Goal: Transaction & Acquisition: Purchase product/service

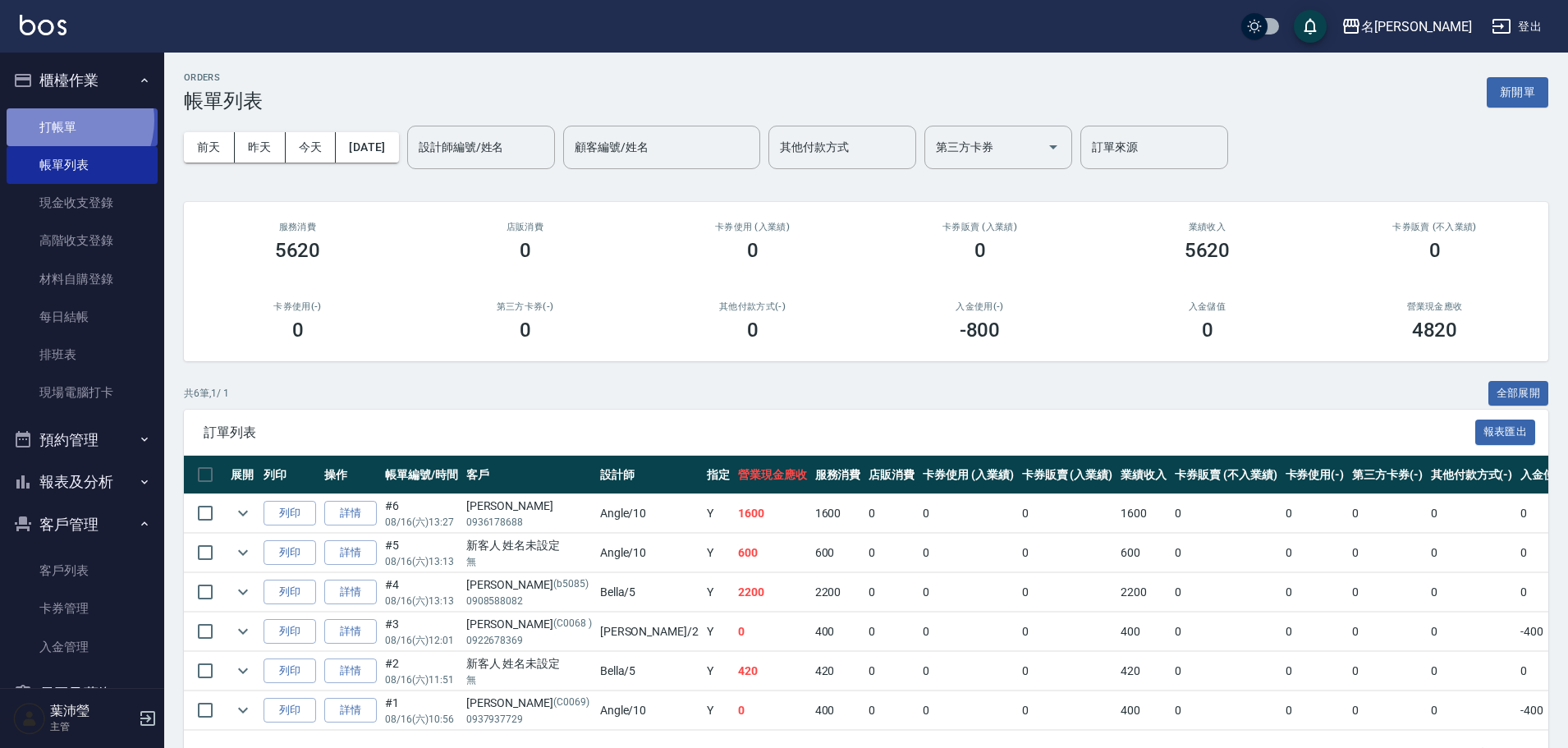
click at [64, 120] on link "打帳單" at bounding box center [82, 128] width 151 height 38
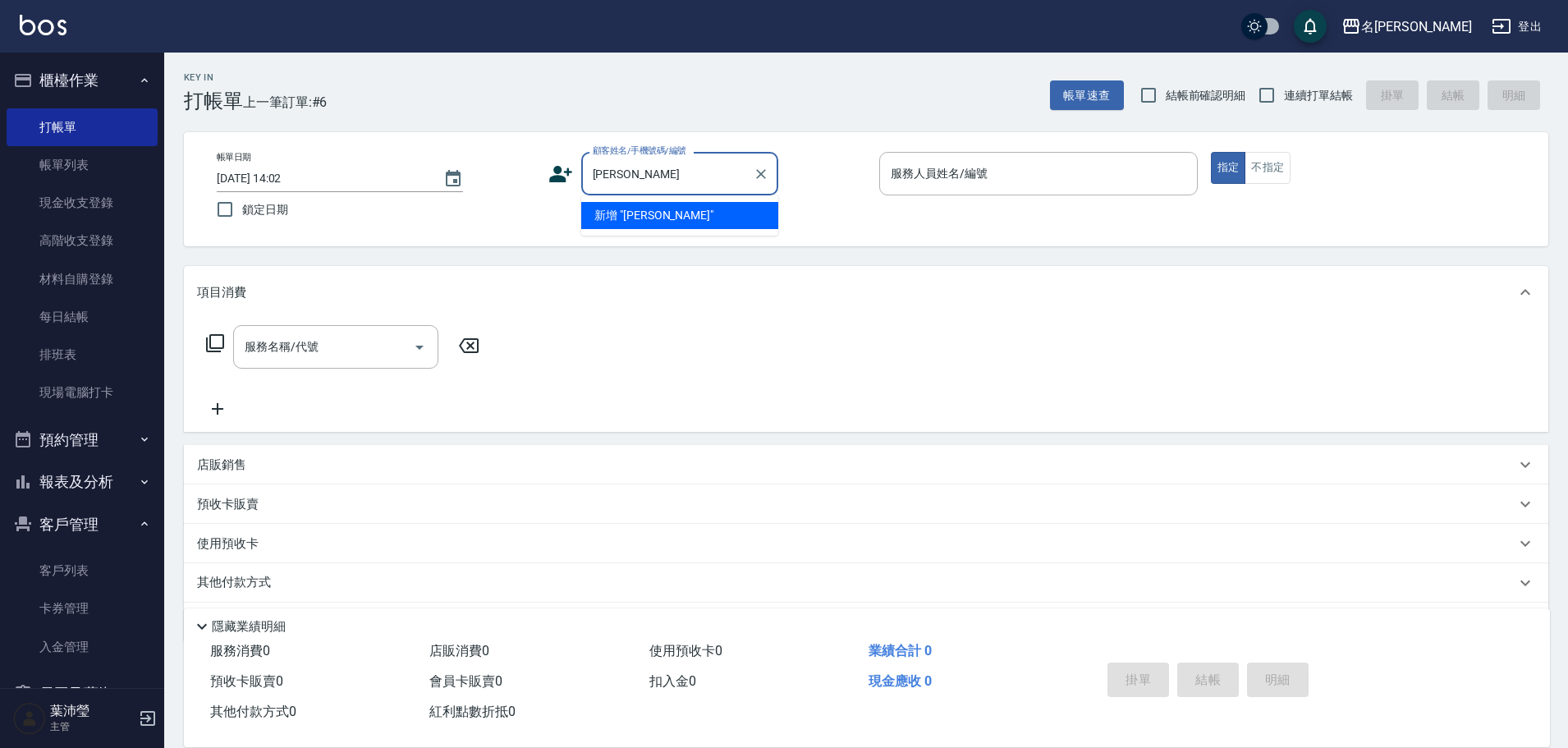
type input "[PERSON_NAME]"
click at [771, 173] on button "Clear" at bounding box center [760, 174] width 23 height 23
click at [737, 172] on input "顧客姓名/手機號碼/編號" at bounding box center [667, 174] width 158 height 29
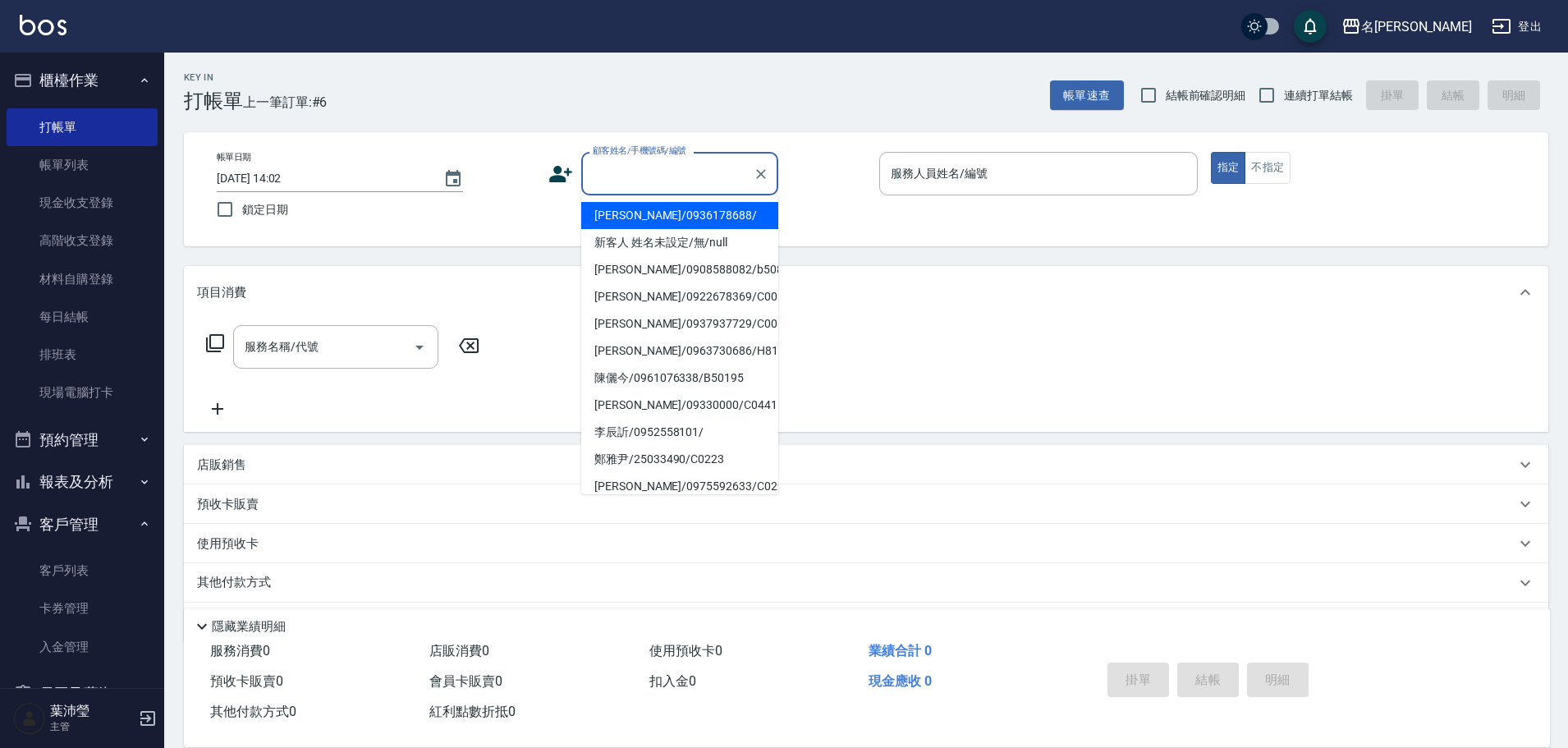
click at [723, 160] on input "顧客姓名/手機號碼/編號" at bounding box center [667, 174] width 158 height 29
drag, startPoint x: 685, startPoint y: 236, endPoint x: 753, endPoint y: 240, distance: 68.1
click at [685, 237] on li "新客人 姓名未設定/無/null" at bounding box center [680, 242] width 197 height 27
type input "新客人 姓名未設定/無/null"
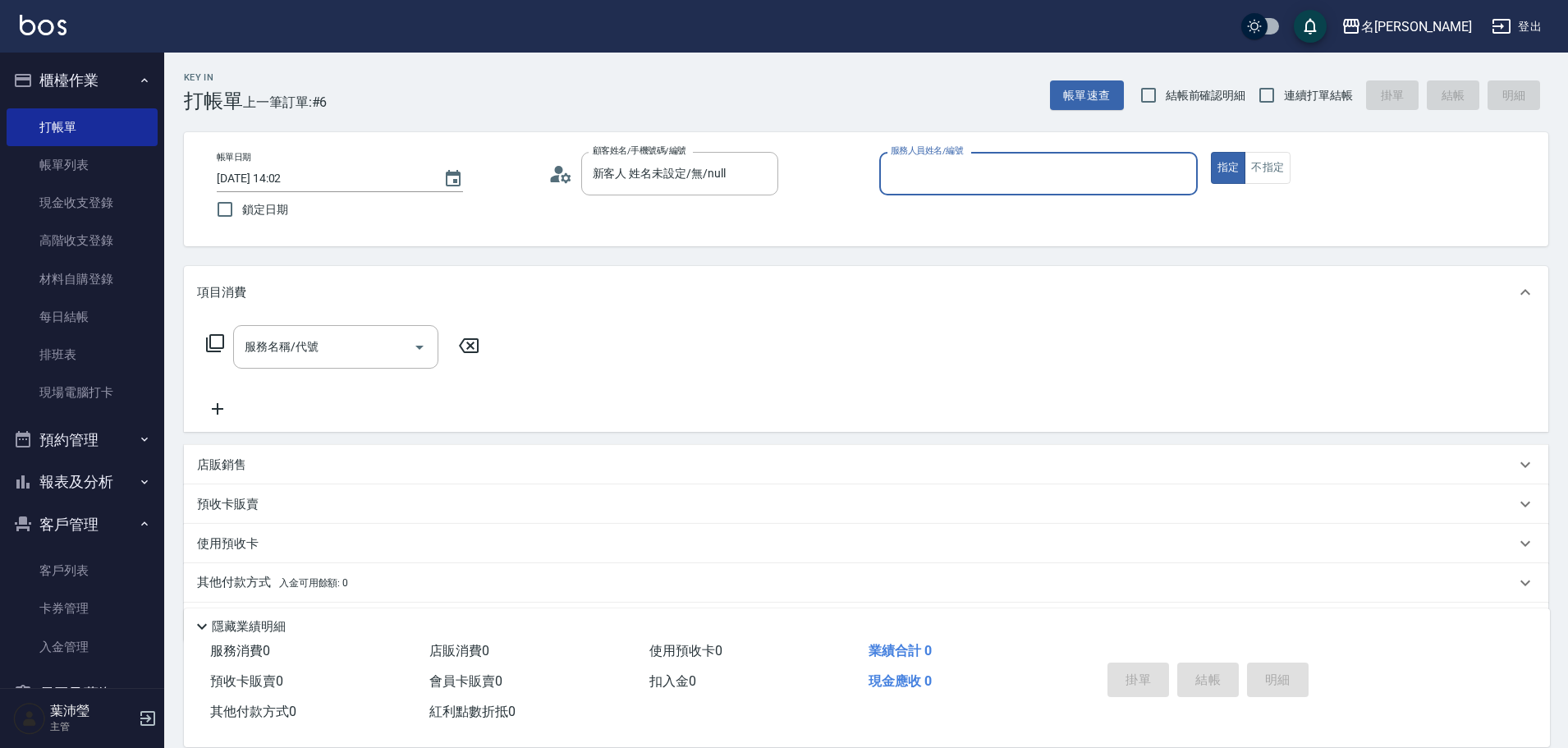
click at [969, 131] on div "Key In 打帳單 上一筆訂單:#6 帳單速查 結帳前確認明細 連續打單結帳 掛單 結帳 明細 帳單日期 [DATE] 14:02 鎖定日期 顧客姓名/手機…" at bounding box center [866, 426] width 1404 height 747
click at [951, 165] on div "服務人員姓名/編號 服務人員姓名/編號" at bounding box center [1039, 173] width 319 height 44
type input "小龍-9"
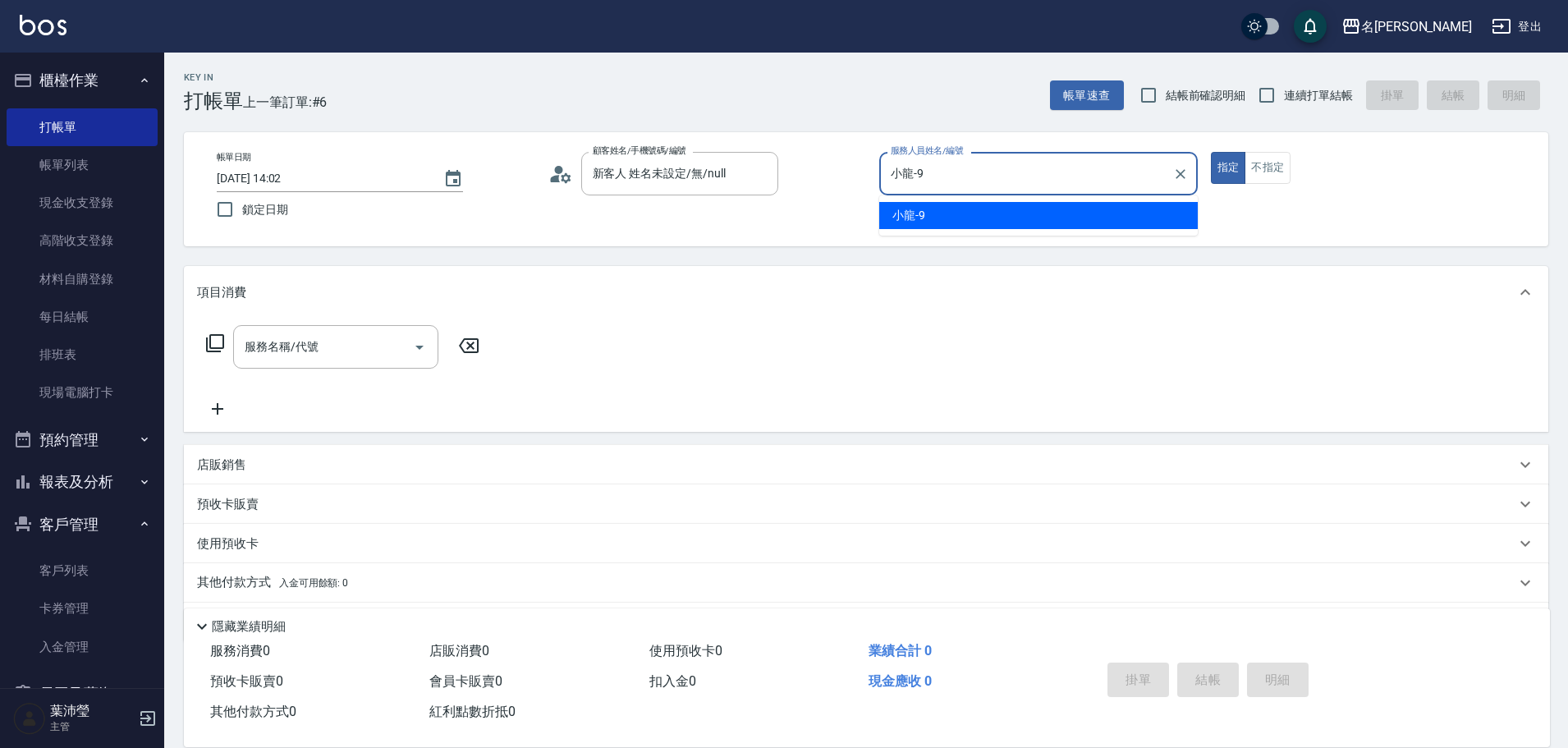
type button "true"
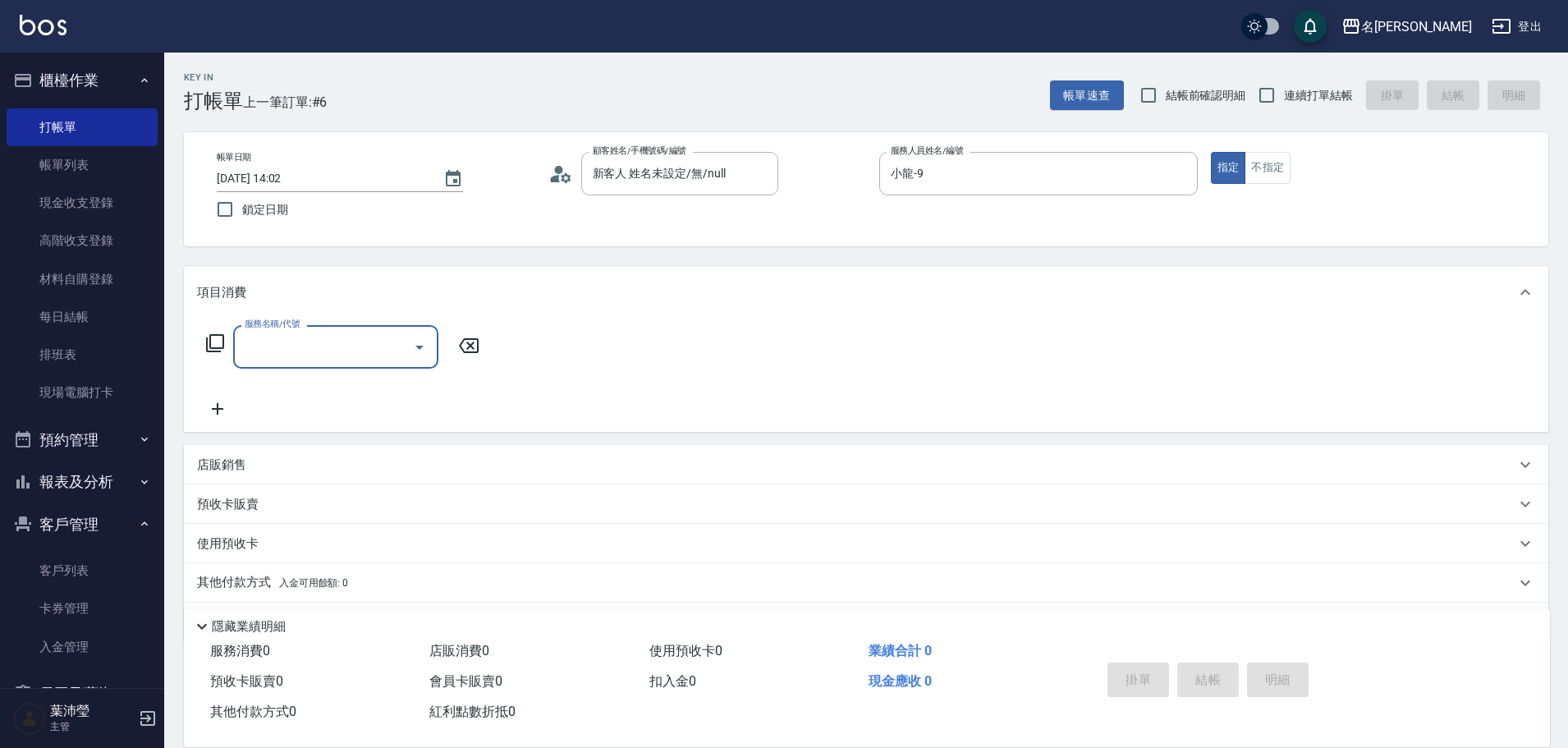
click at [208, 352] on icon at bounding box center [215, 343] width 20 height 20
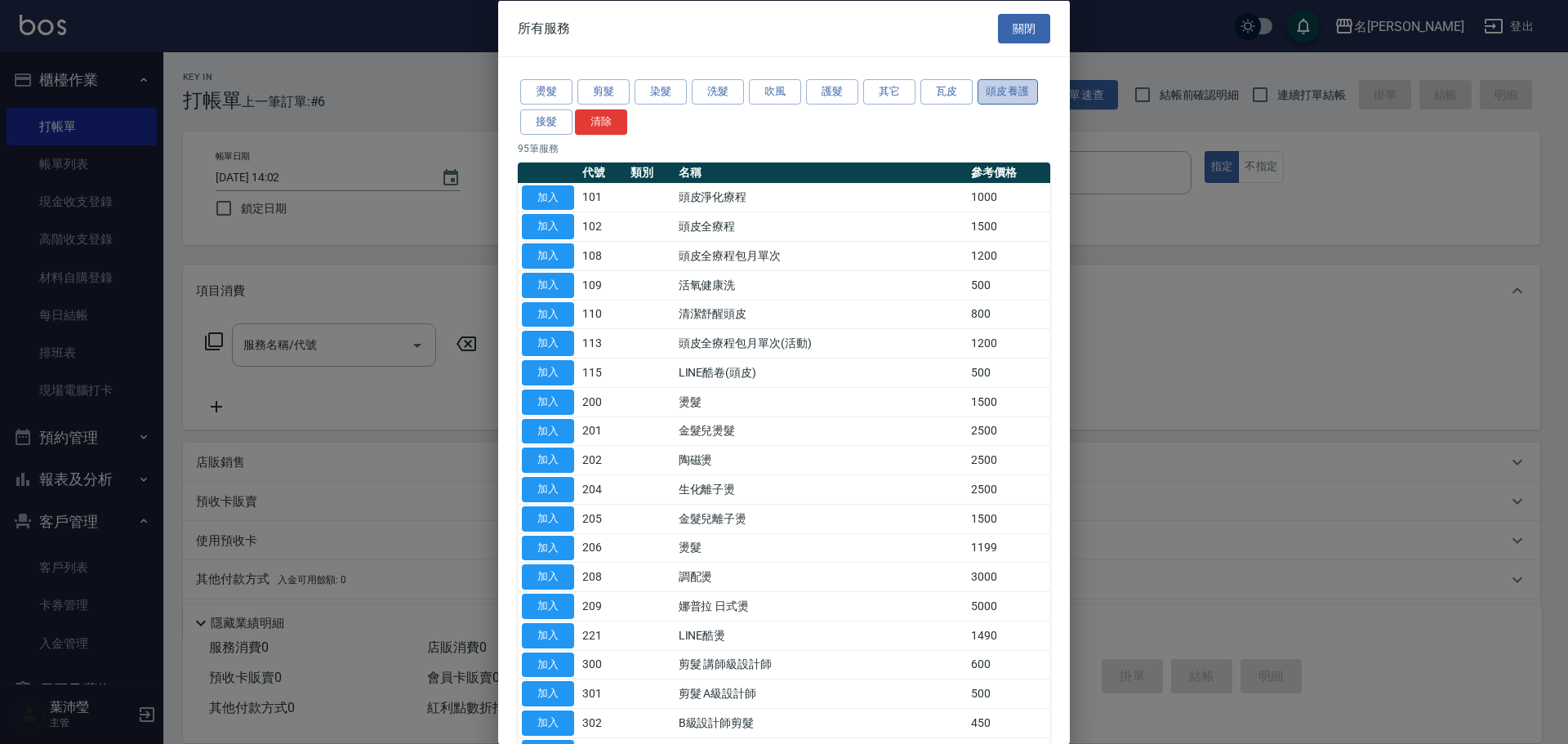
click at [1021, 86] on button "頭皮養護" at bounding box center [1007, 92] width 60 height 26
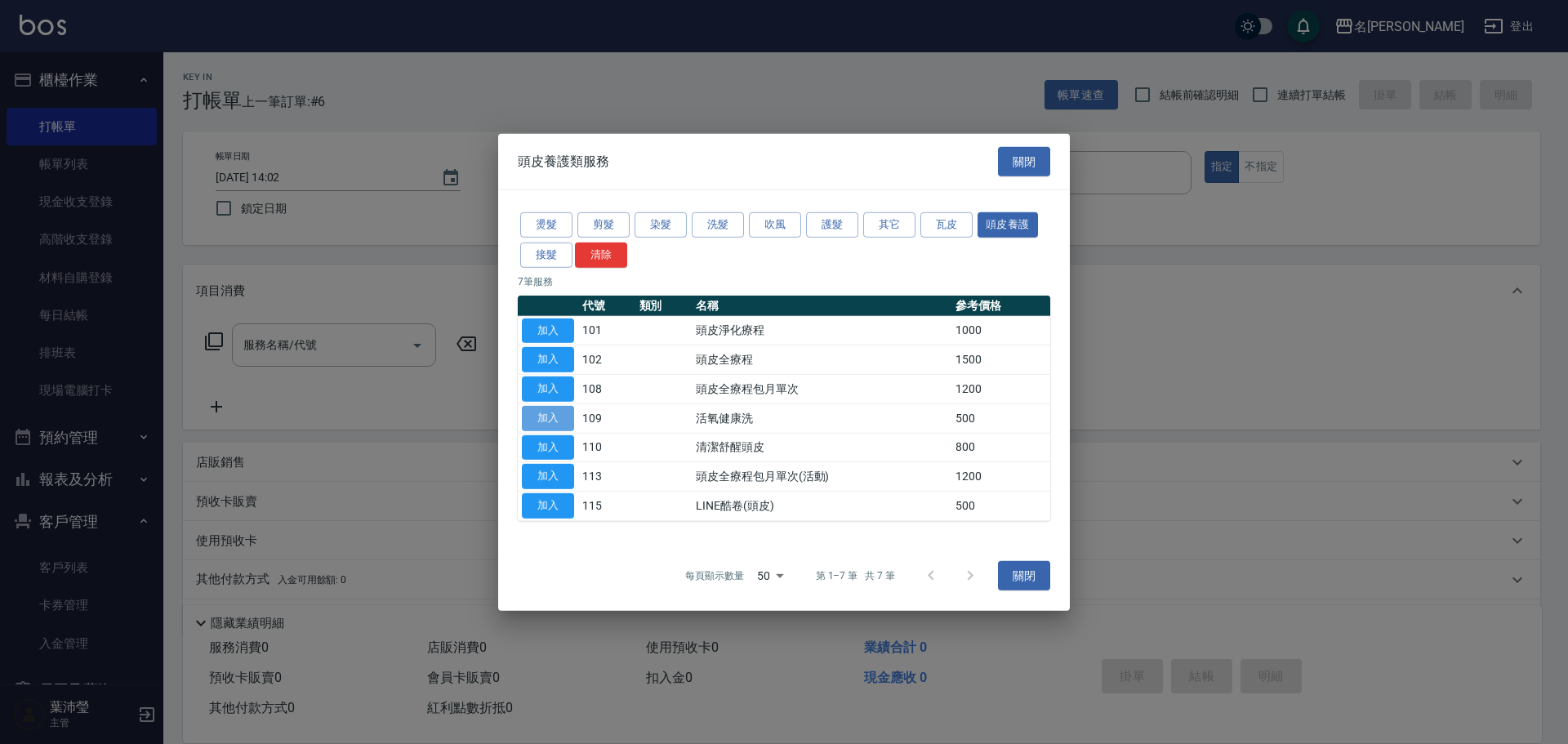
click at [534, 407] on button "加入" at bounding box center [548, 418] width 52 height 26
type input "活氧健康洗(109)"
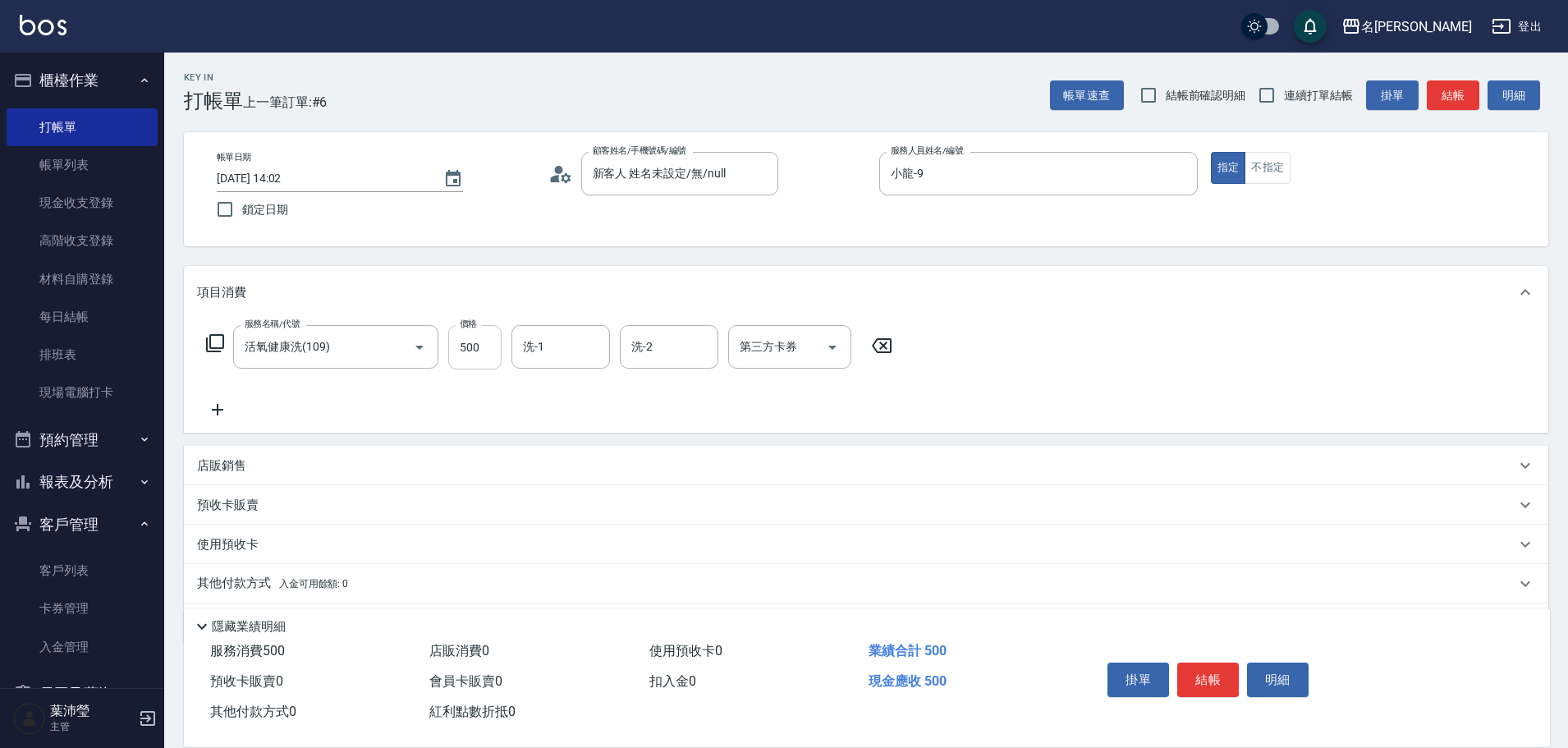
click at [483, 334] on input "500" at bounding box center [474, 348] width 53 height 45
type input "600"
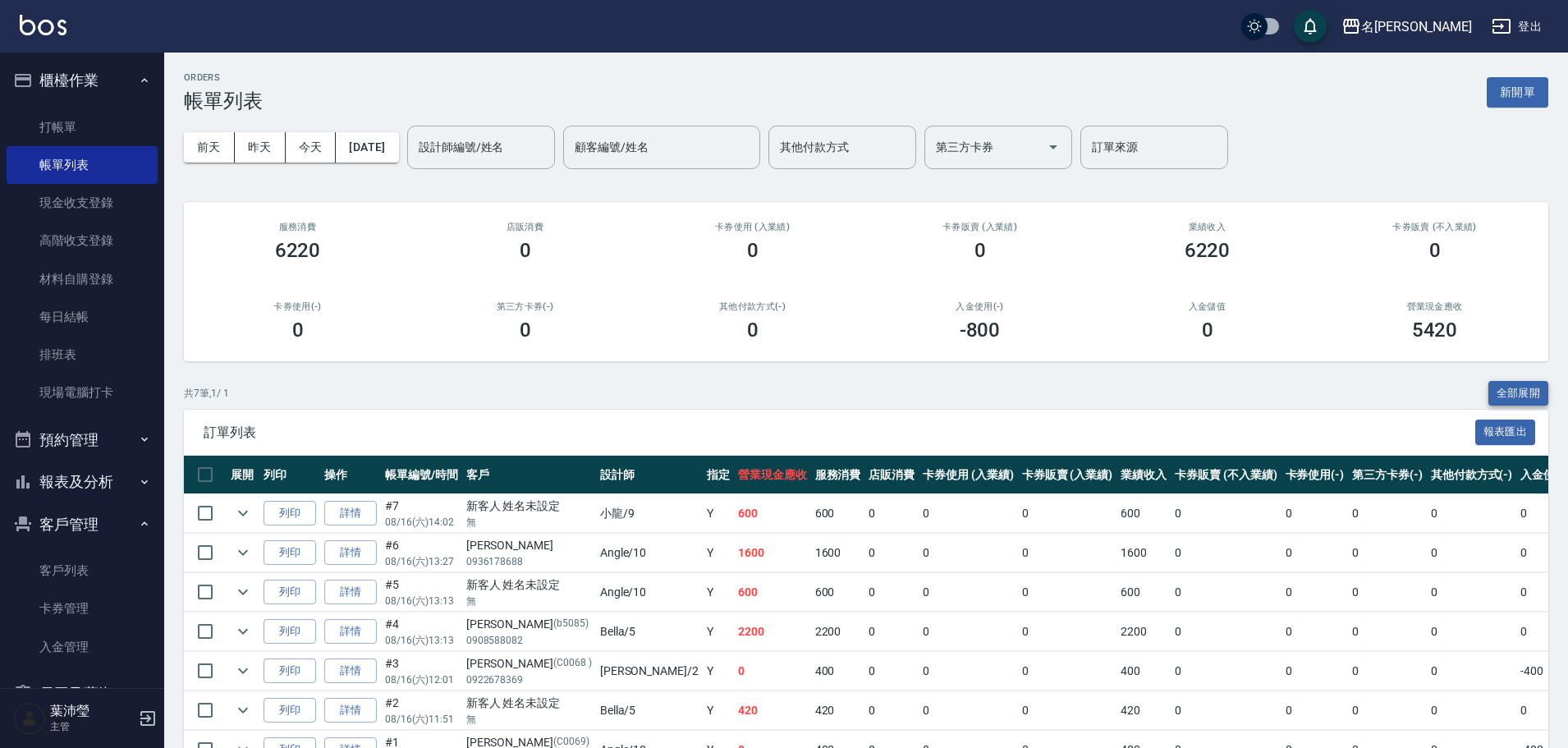
click at [1496, 390] on button "全部展開" at bounding box center [1518, 394] width 61 height 26
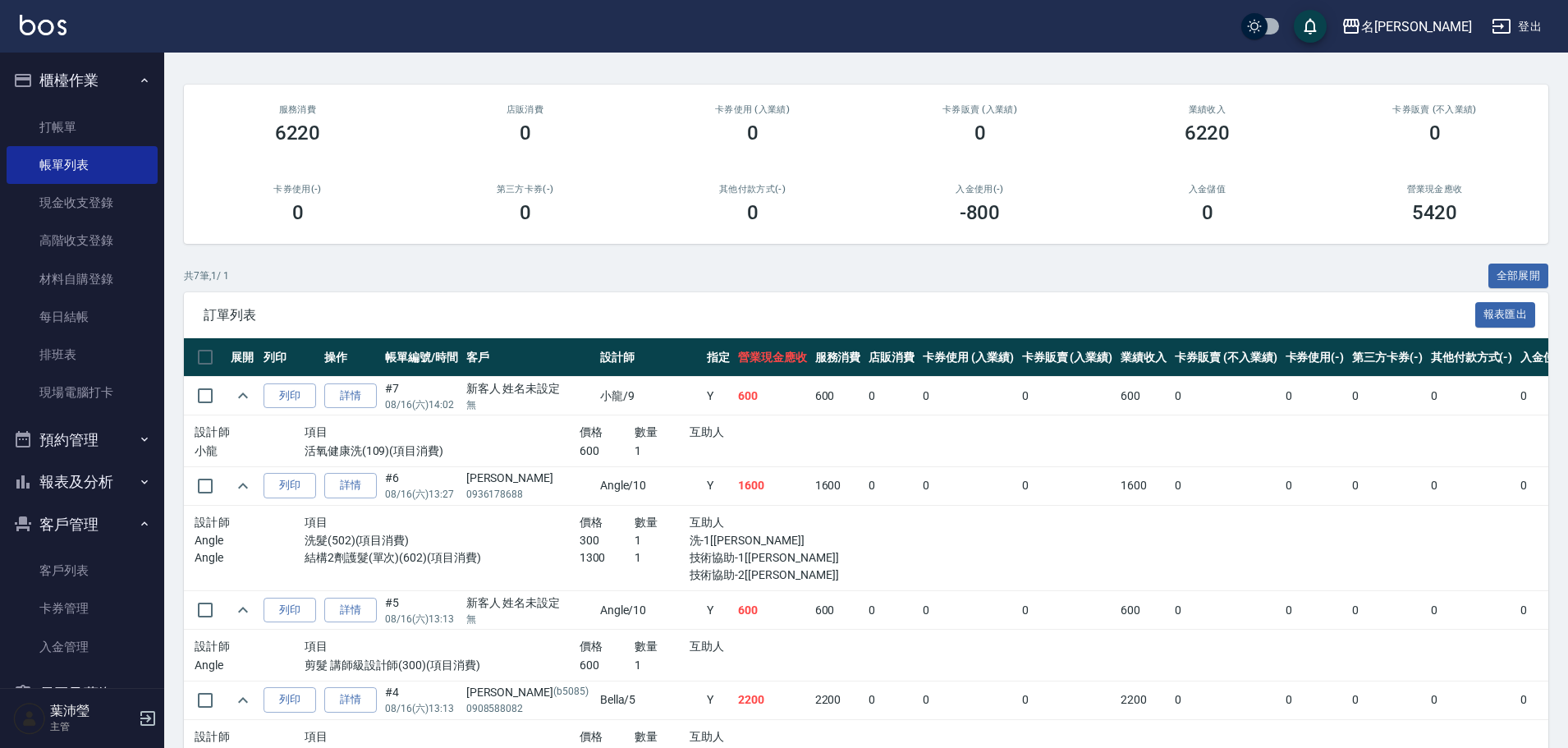
scroll to position [110, 0]
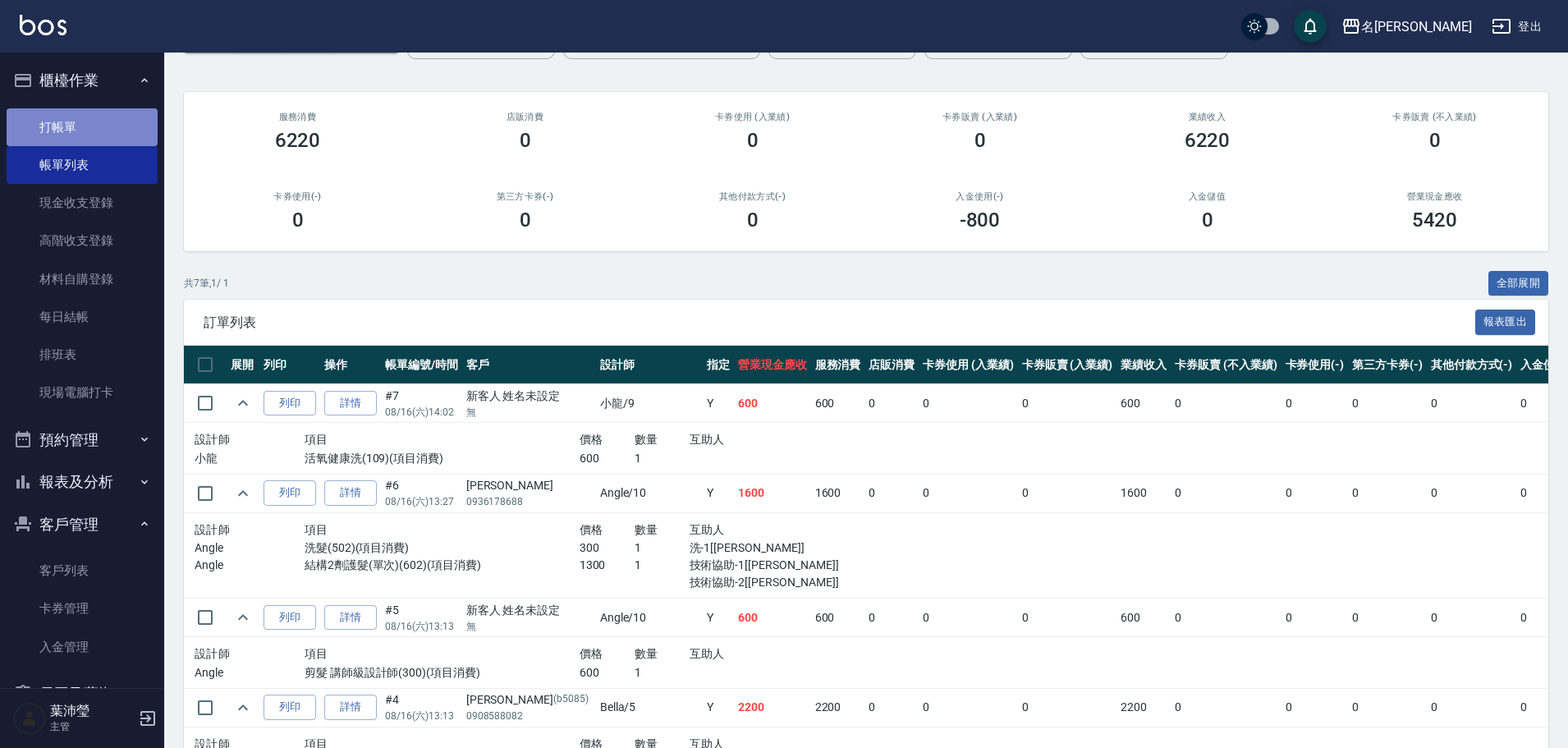
click at [91, 124] on link "打帳單" at bounding box center [82, 128] width 151 height 38
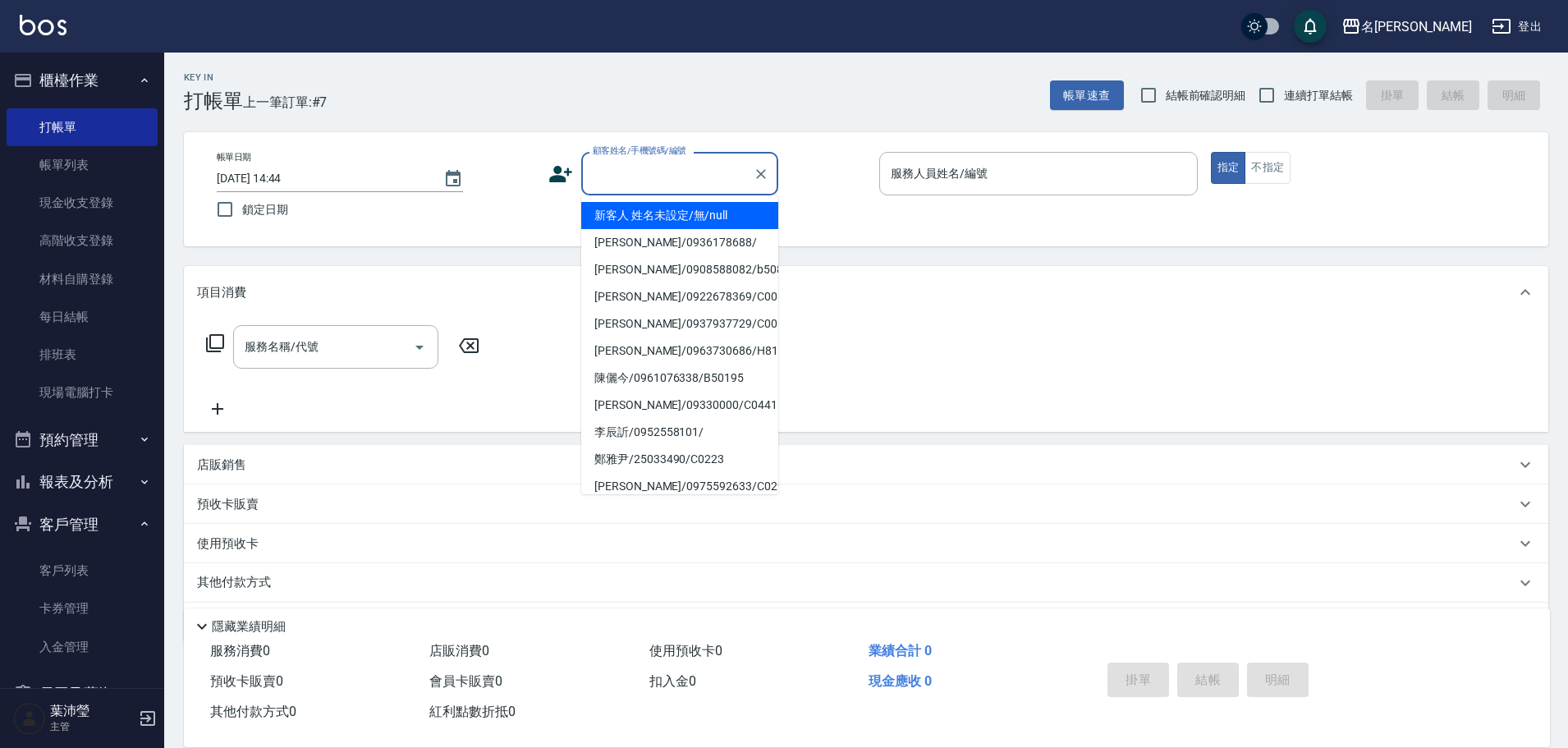
click at [628, 182] on input "顧客姓名/手機號碼/編號" at bounding box center [667, 174] width 158 height 29
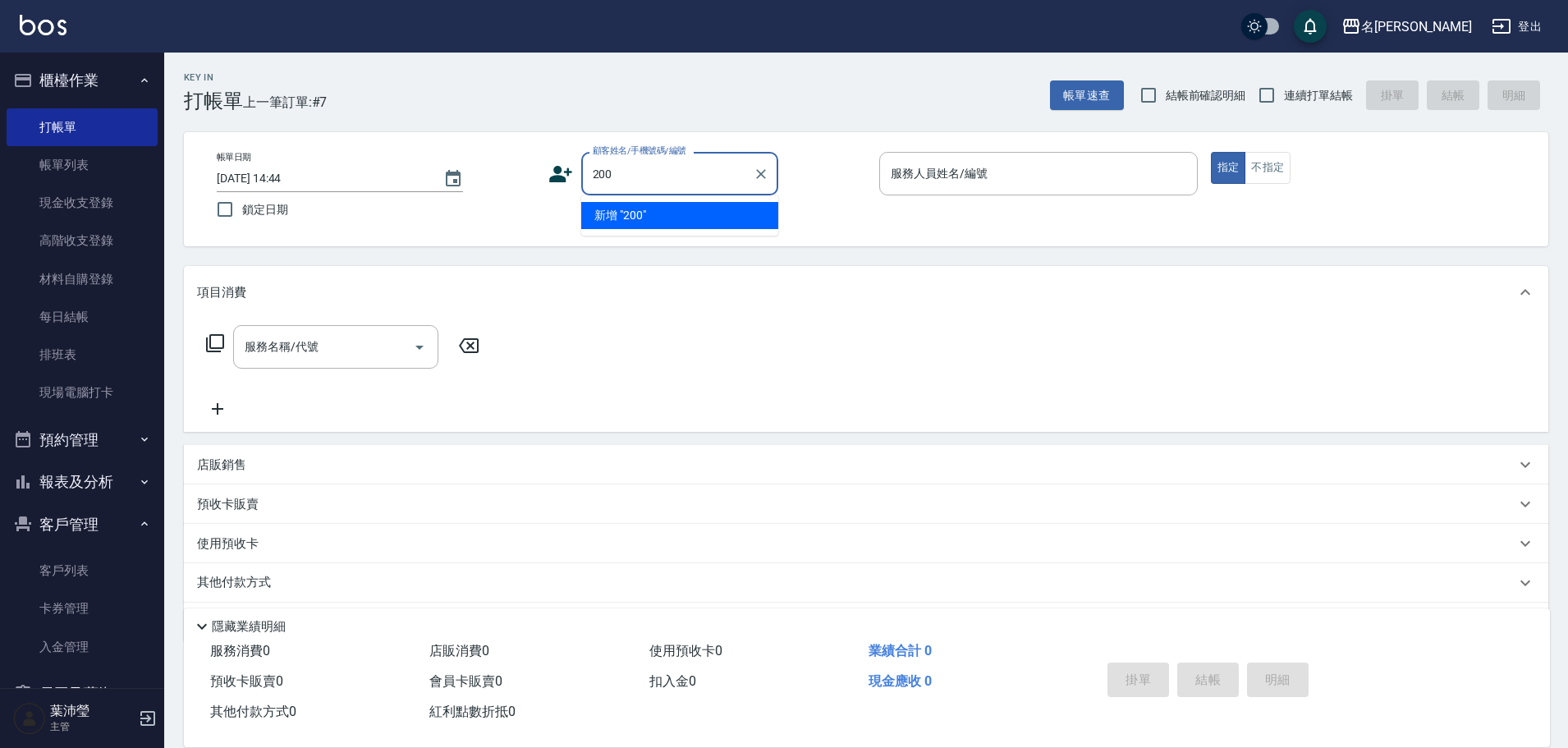
type input "2001"
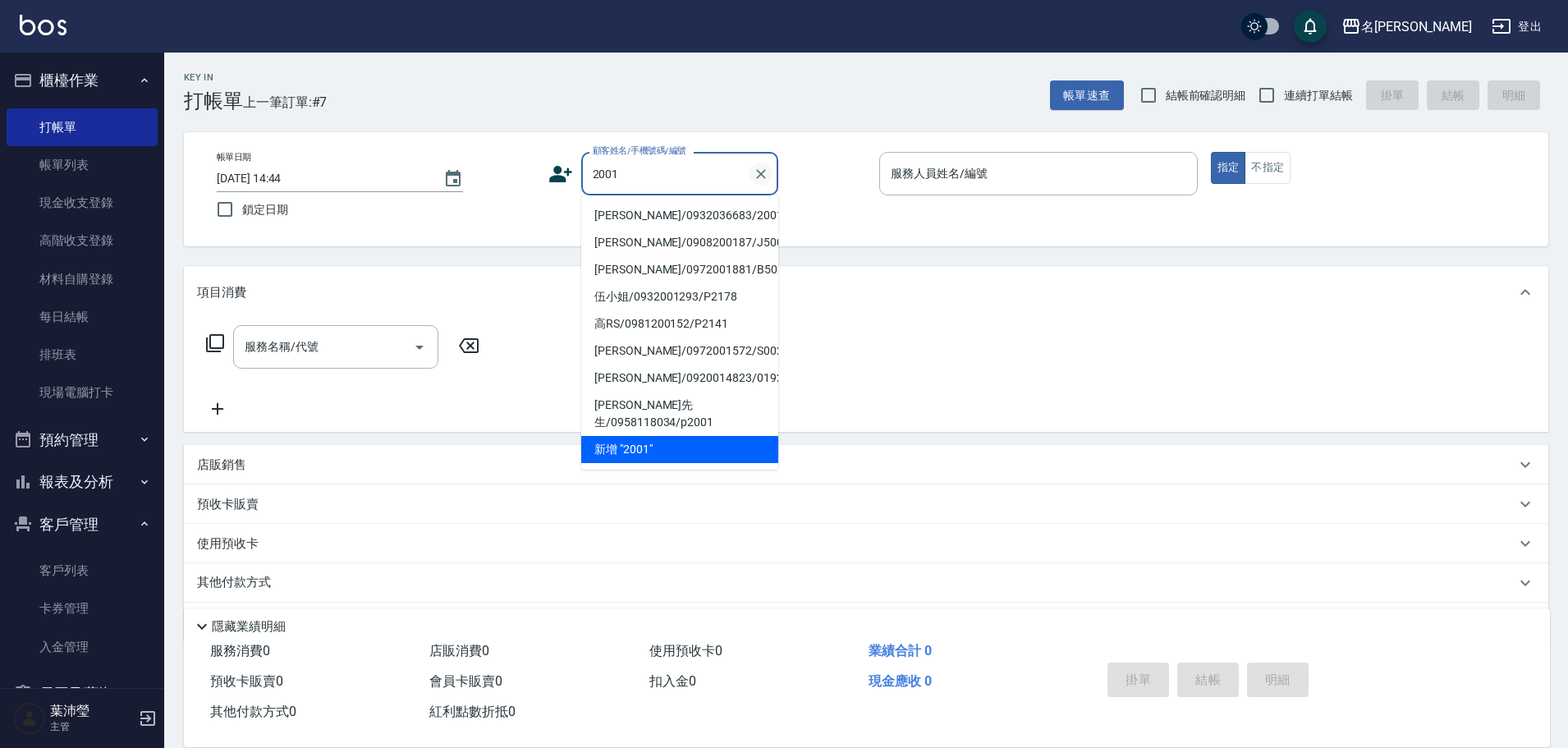
click at [762, 171] on icon "Clear" at bounding box center [761, 174] width 10 height 10
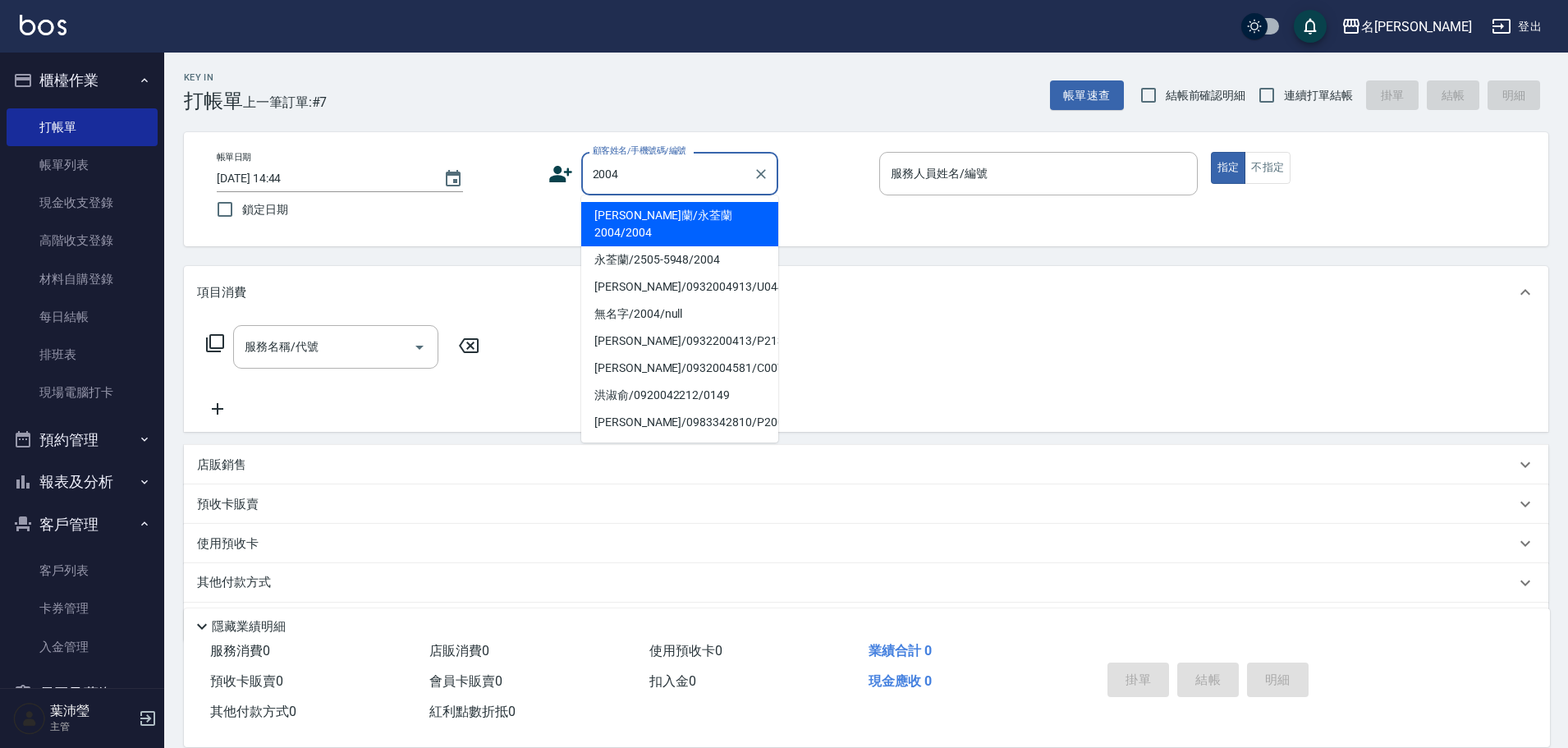
click at [669, 216] on li "[PERSON_NAME]蘭/永荃蘭2004/2004" at bounding box center [680, 224] width 197 height 45
type input "[PERSON_NAME]蘭/永荃蘭2004/2004"
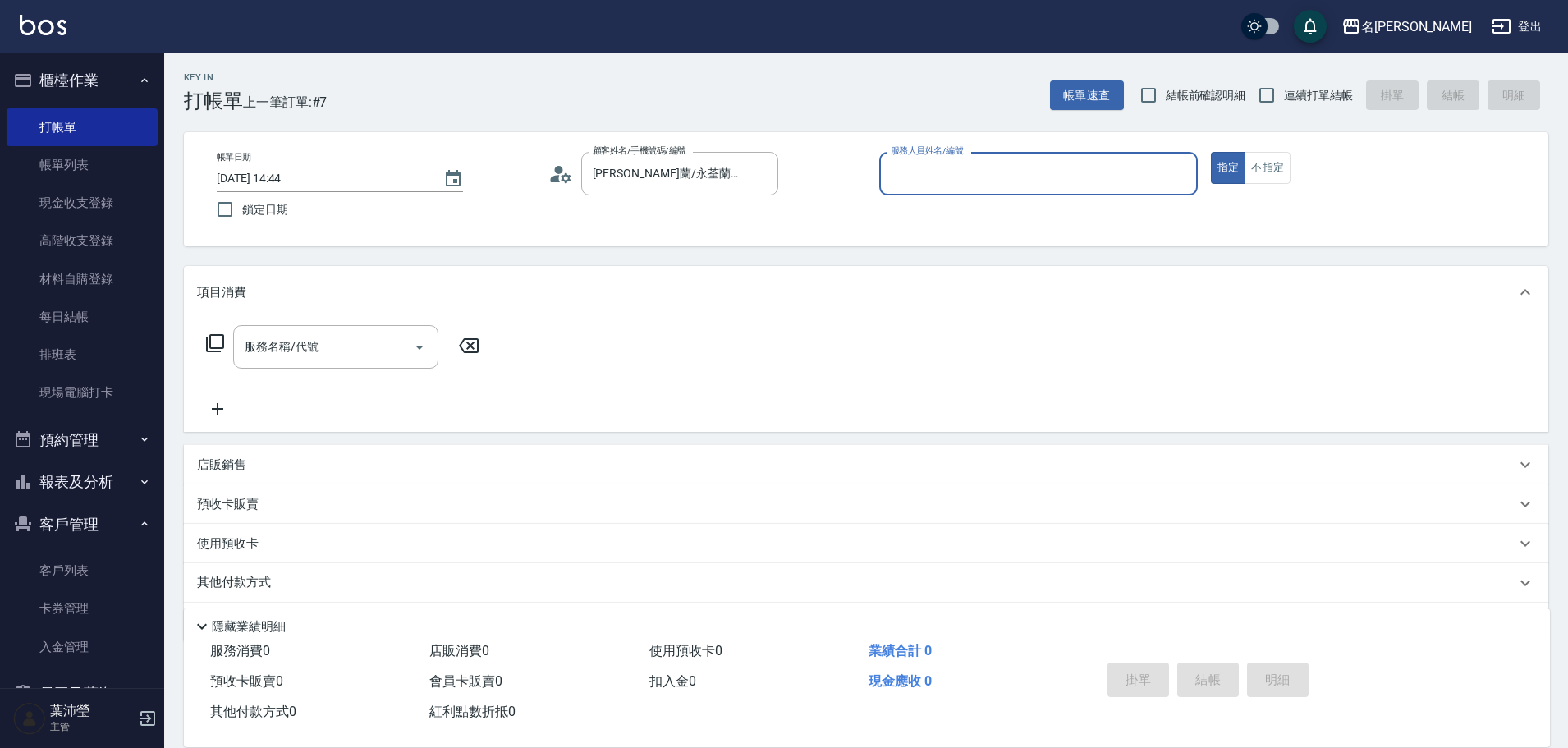
type input "敏卉-2"
click at [209, 342] on icon at bounding box center [215, 343] width 18 height 18
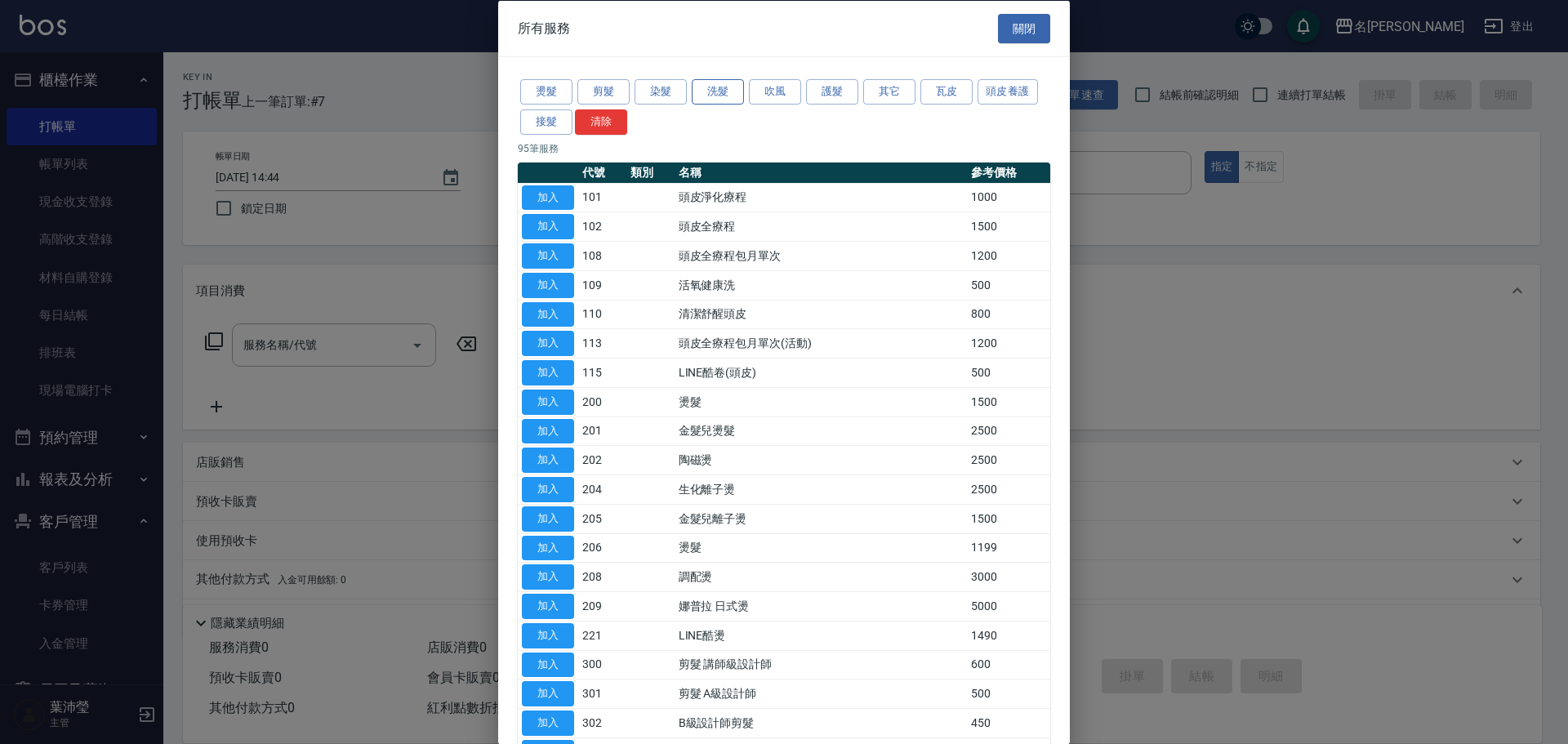
click at [711, 92] on button "洗髮" at bounding box center [717, 92] width 52 height 26
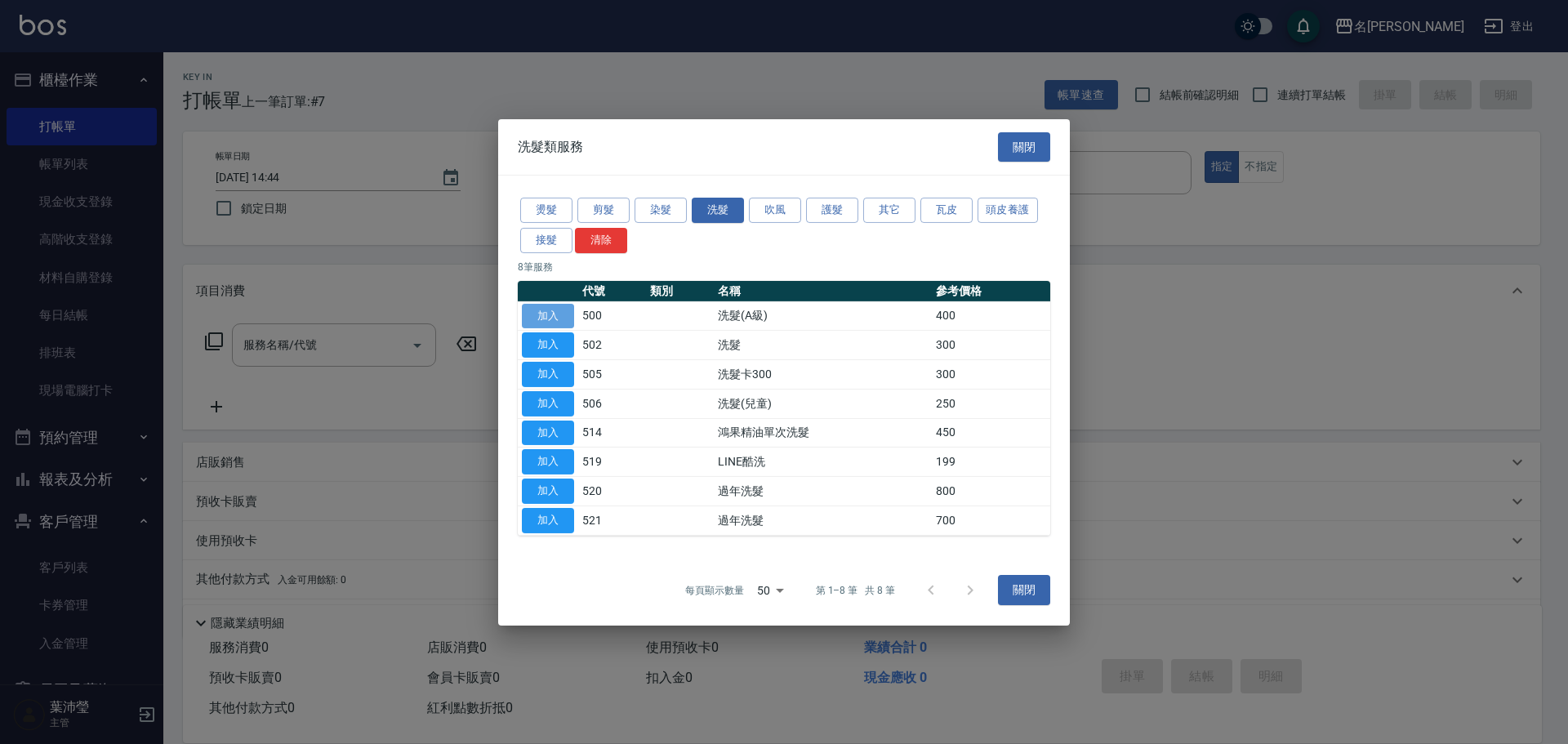
click at [544, 316] on button "加入" at bounding box center [548, 316] width 52 height 26
type input "洗髮(A級)(500)"
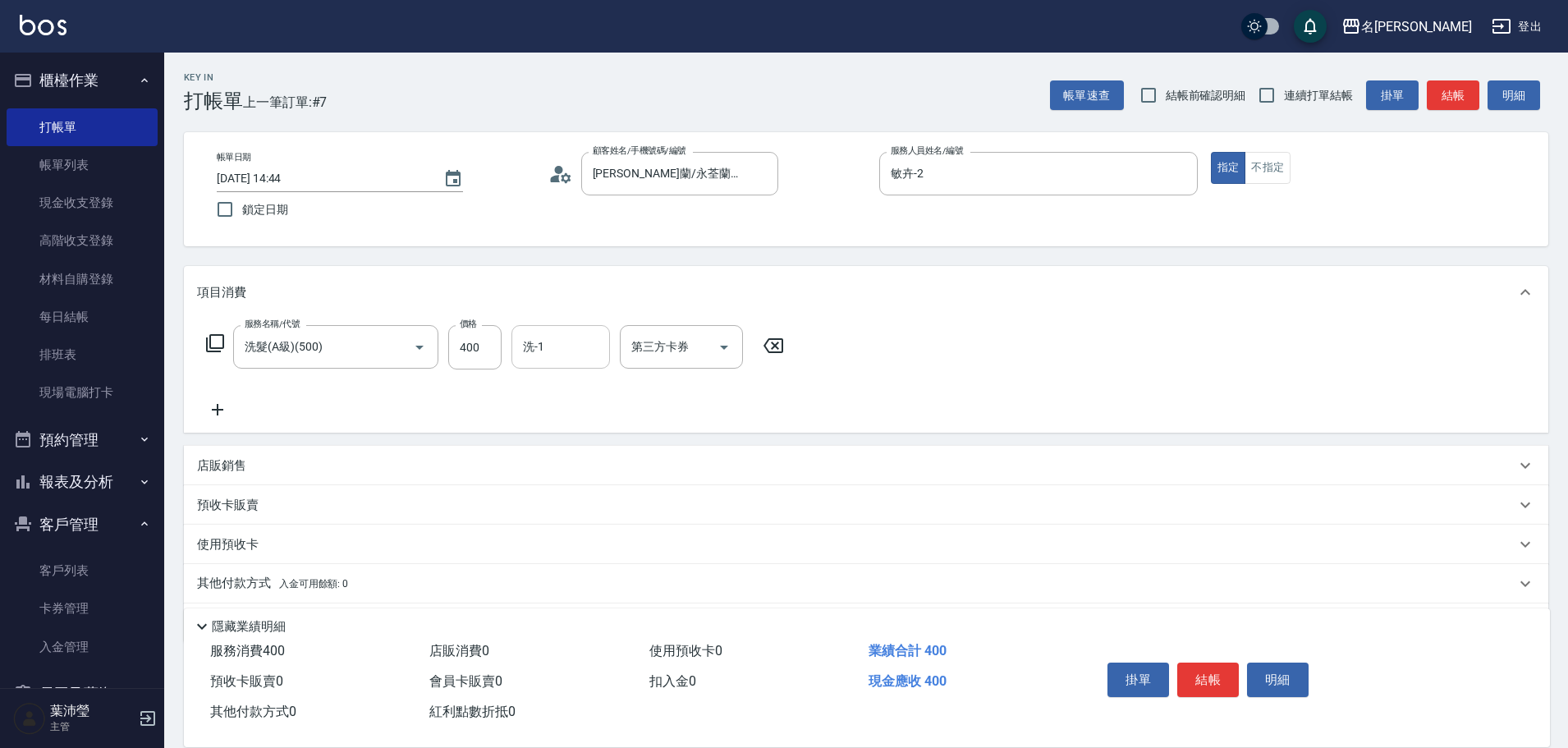
drag, startPoint x: 544, startPoint y: 347, endPoint x: 551, endPoint y: 354, distance: 9.9
click at [548, 343] on input "洗-1" at bounding box center [561, 347] width 84 height 29
click at [590, 396] on div "慈均 -15" at bounding box center [560, 389] width 98 height 27
type input "慈均-15"
click at [212, 339] on icon at bounding box center [215, 343] width 20 height 20
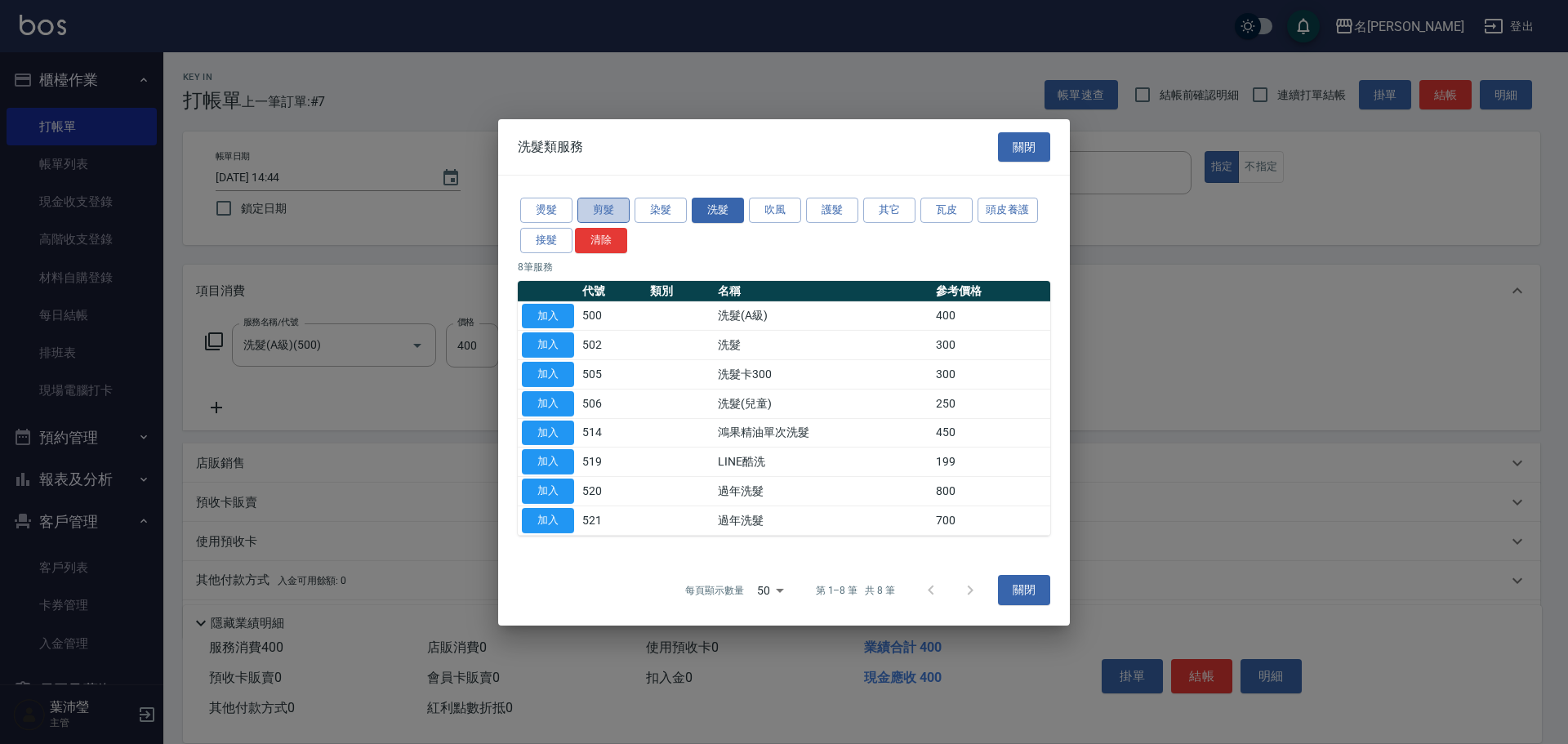
click at [597, 211] on button "剪髮" at bounding box center [603, 211] width 52 height 26
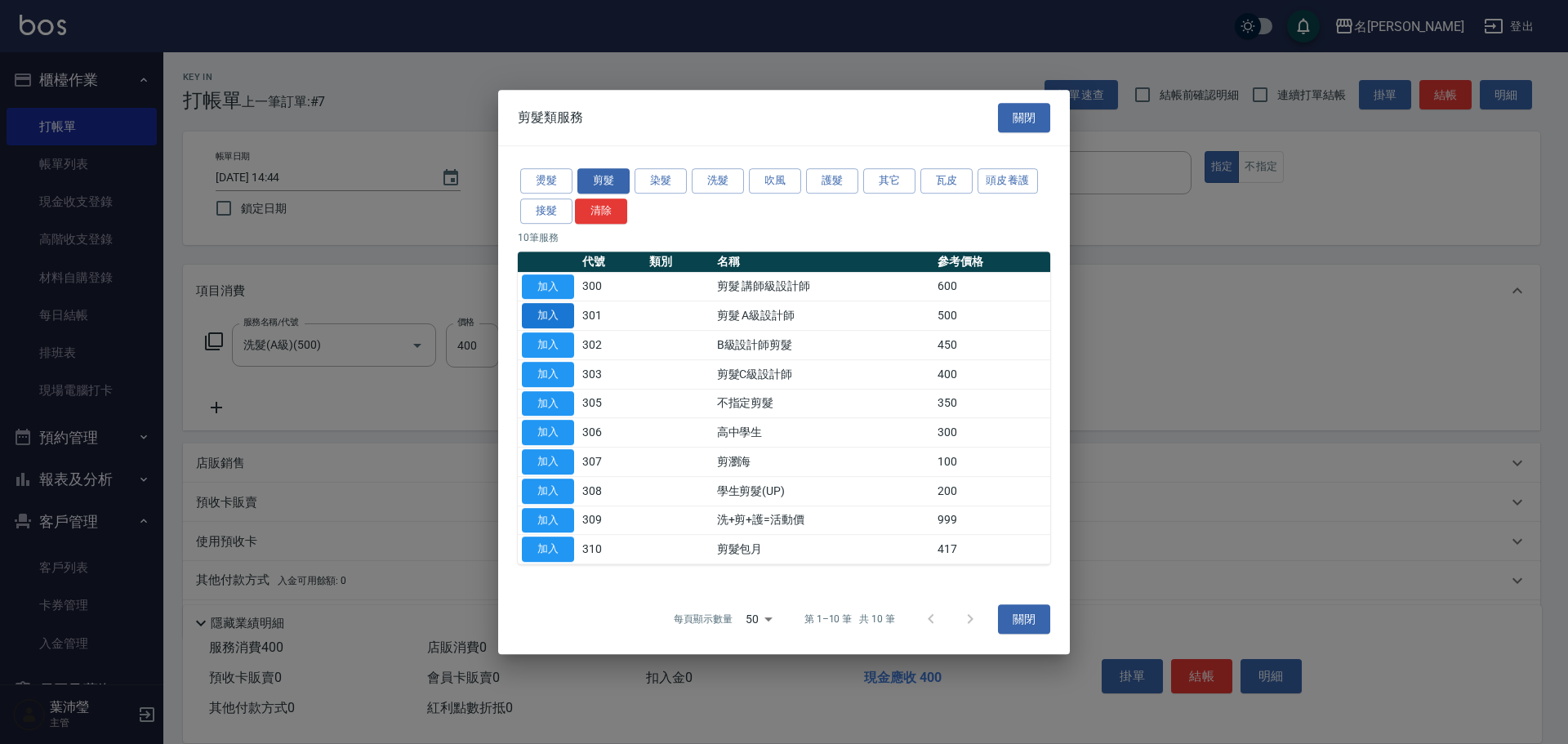
click at [535, 319] on button "加入" at bounding box center [548, 316] width 52 height 26
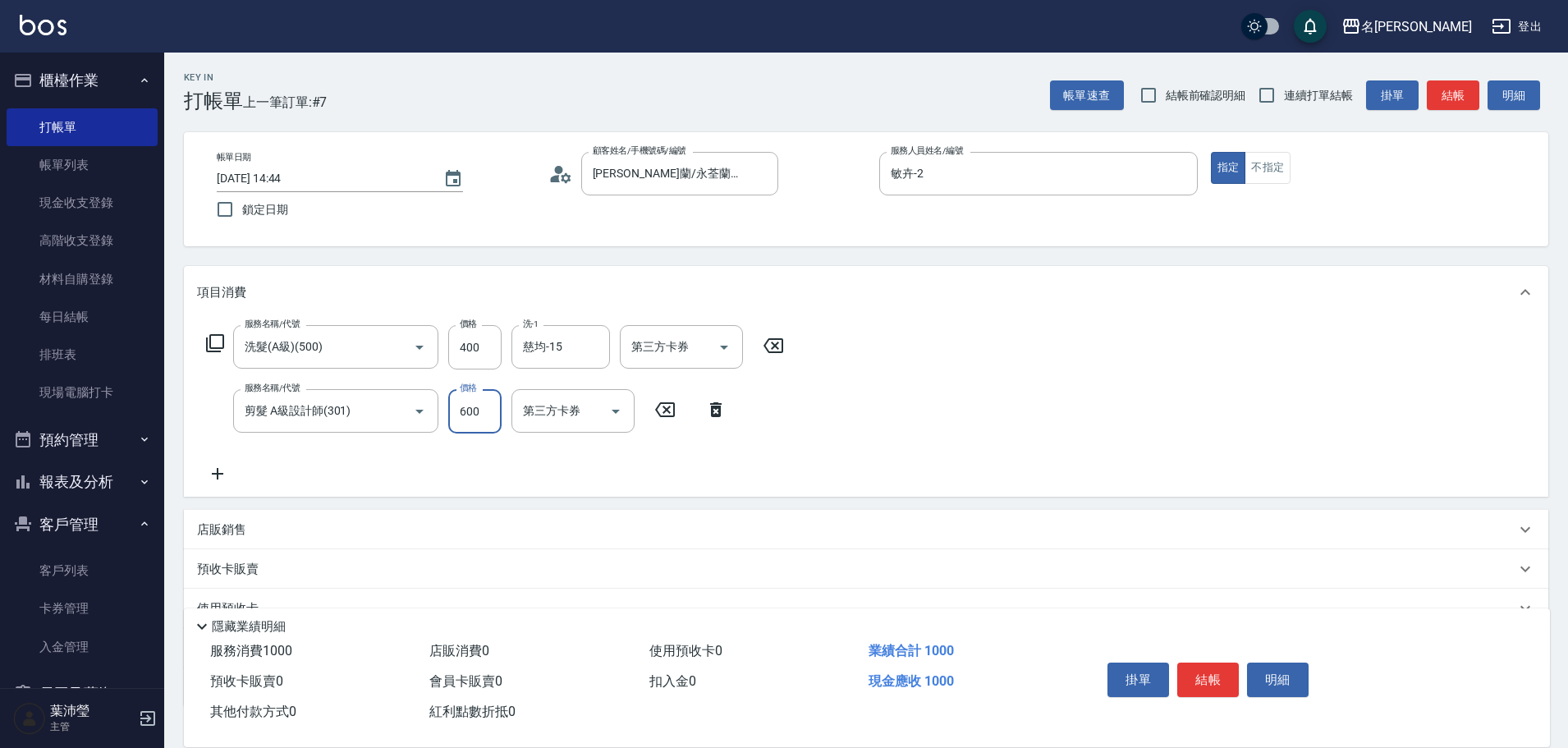
type input "600"
click at [226, 528] on p "店販銷售" at bounding box center [222, 530] width 50 height 17
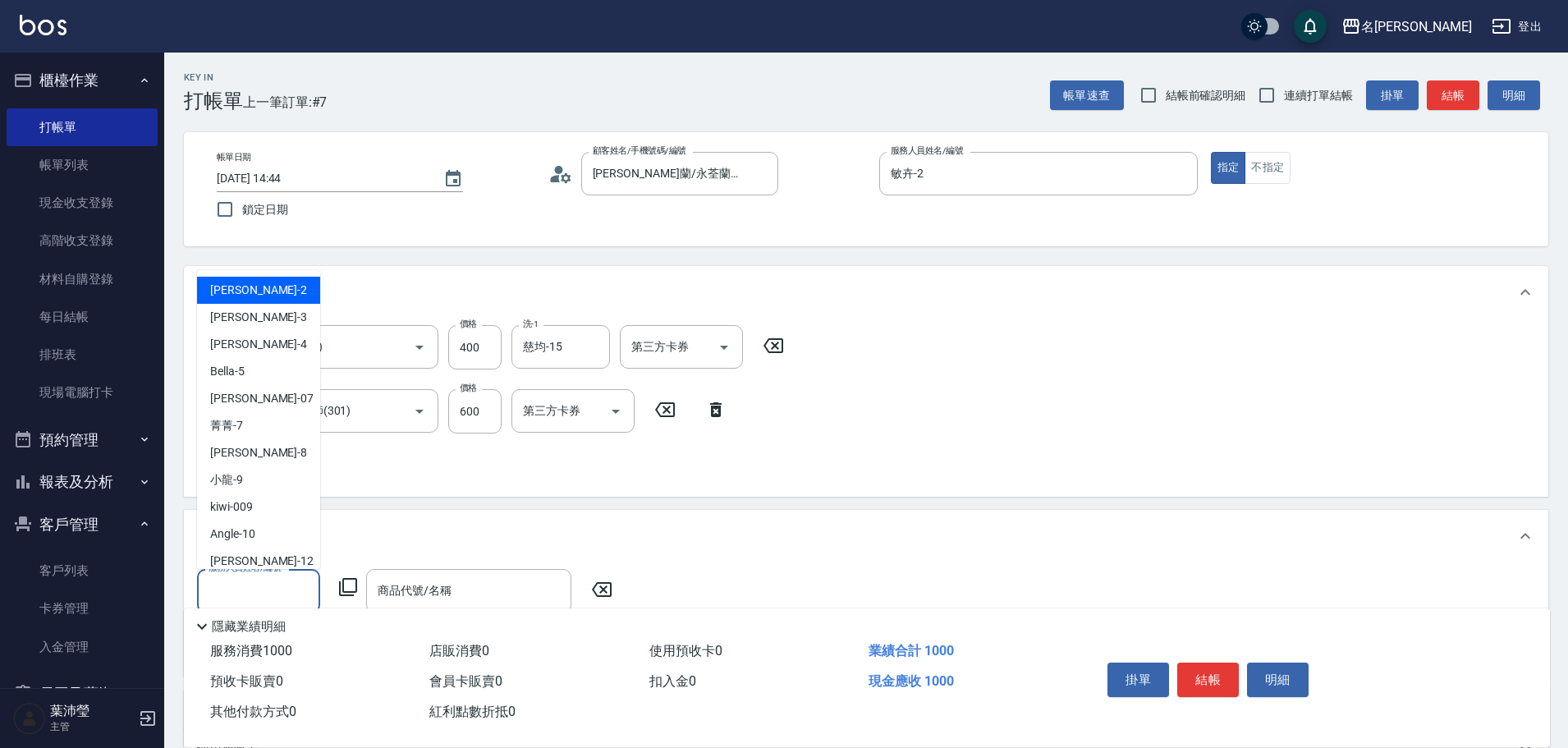
click at [263, 586] on input "服務人員姓名/編號" at bounding box center [259, 591] width 109 height 29
click at [277, 283] on div "敏卉 -2" at bounding box center [259, 290] width 123 height 27
type input "敏卉-2"
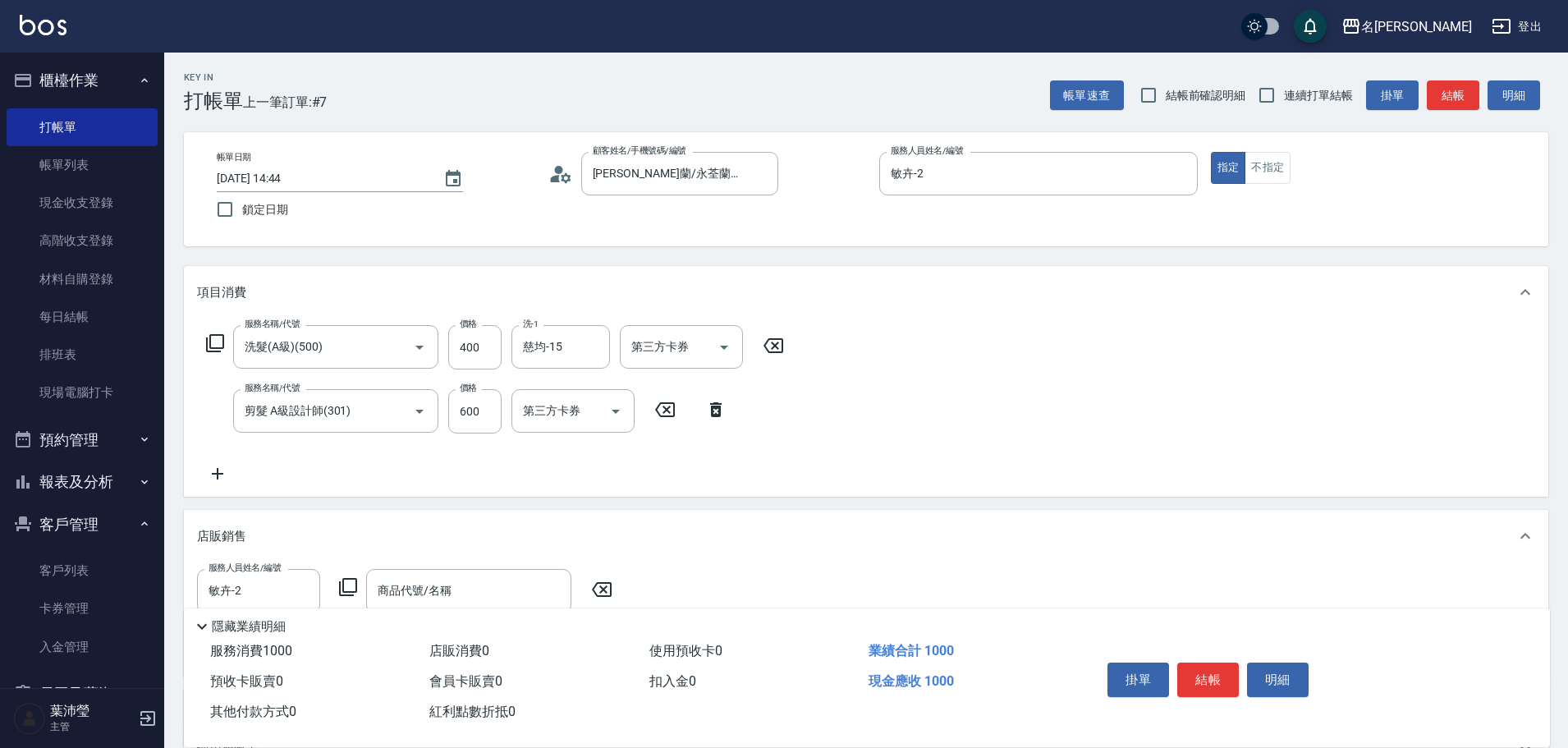
click at [350, 586] on icon at bounding box center [348, 587] width 20 height 20
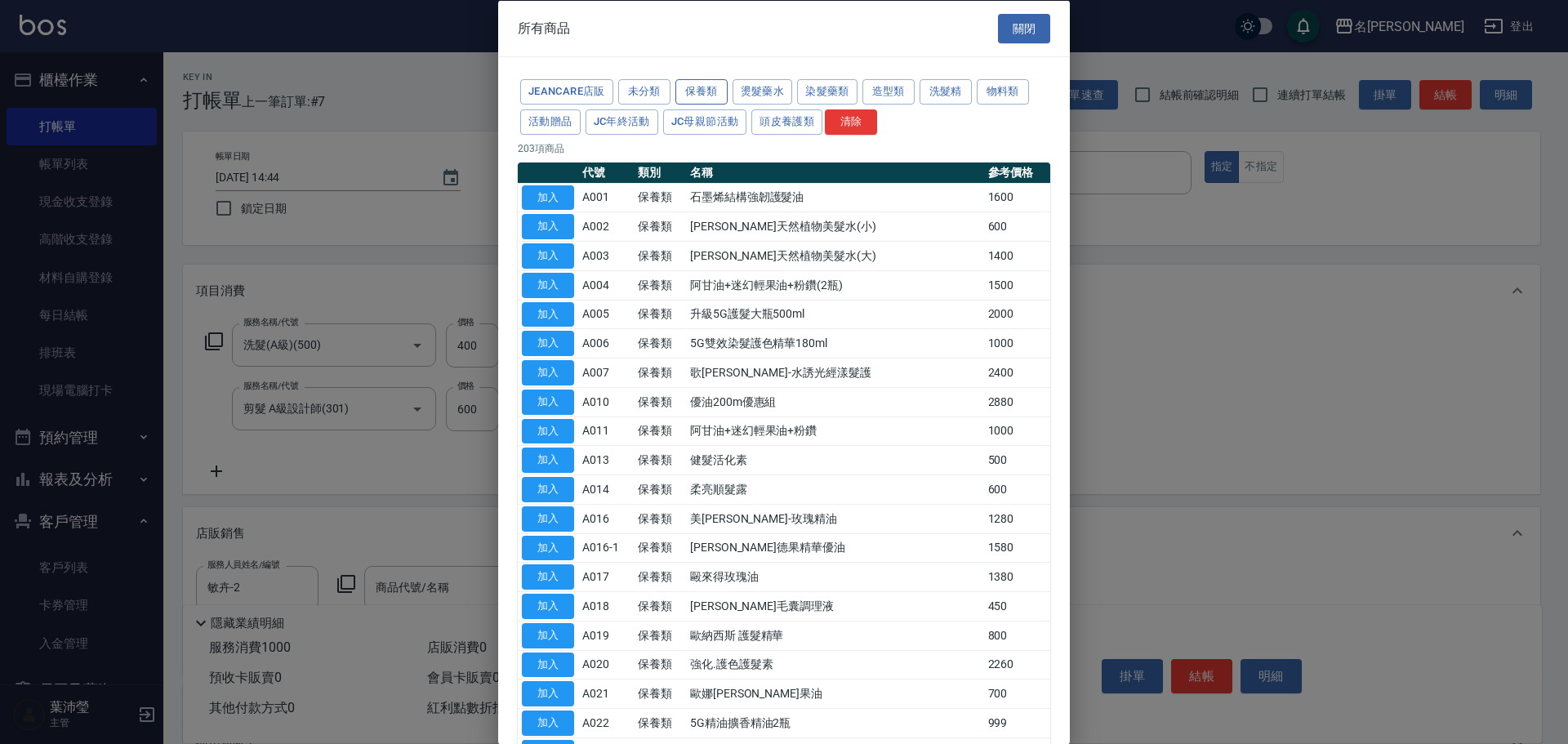
click at [715, 83] on button "保養類" at bounding box center [701, 92] width 52 height 26
click at [569, 634] on button "加入" at bounding box center [548, 635] width 52 height 26
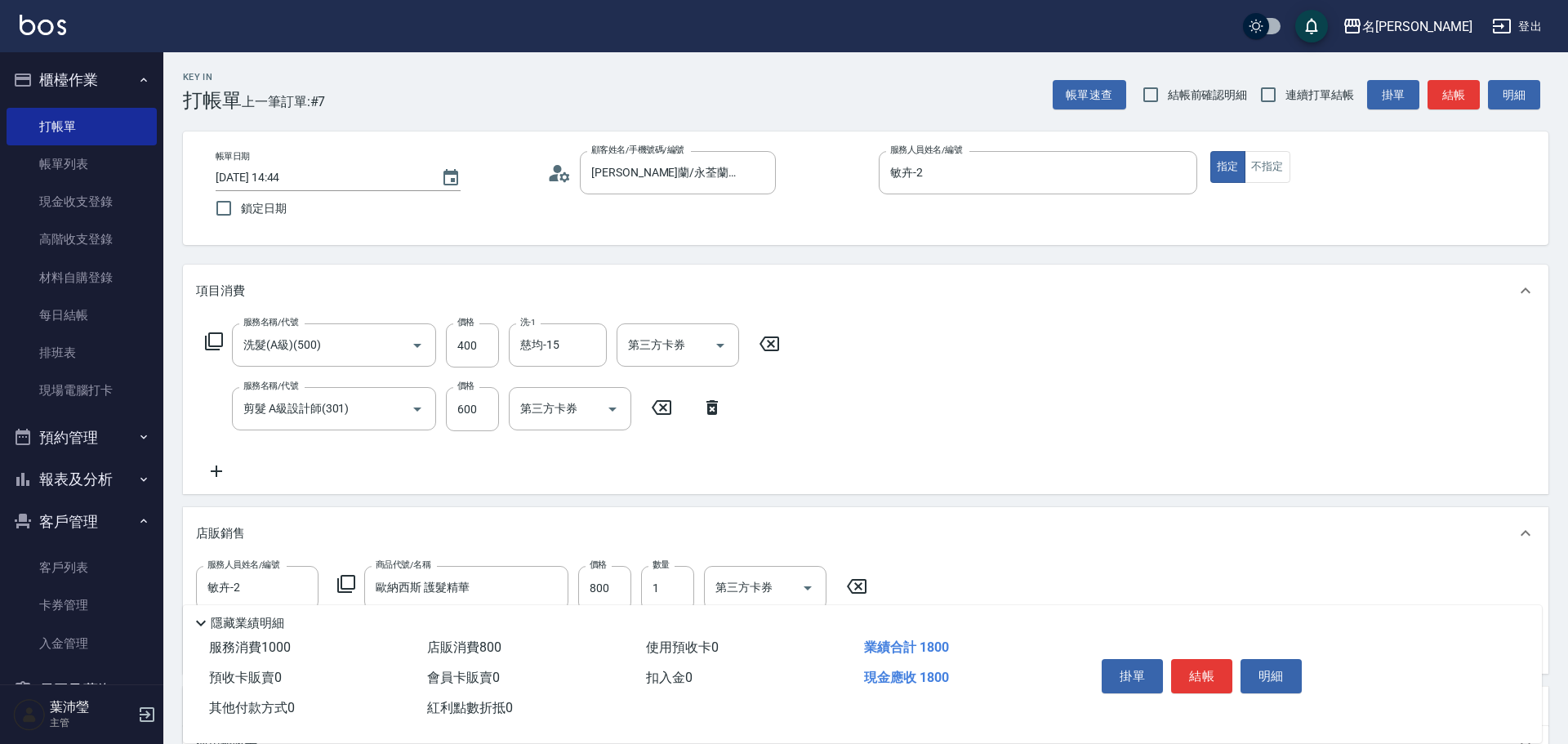
type input "歐納西斯 護髮精華"
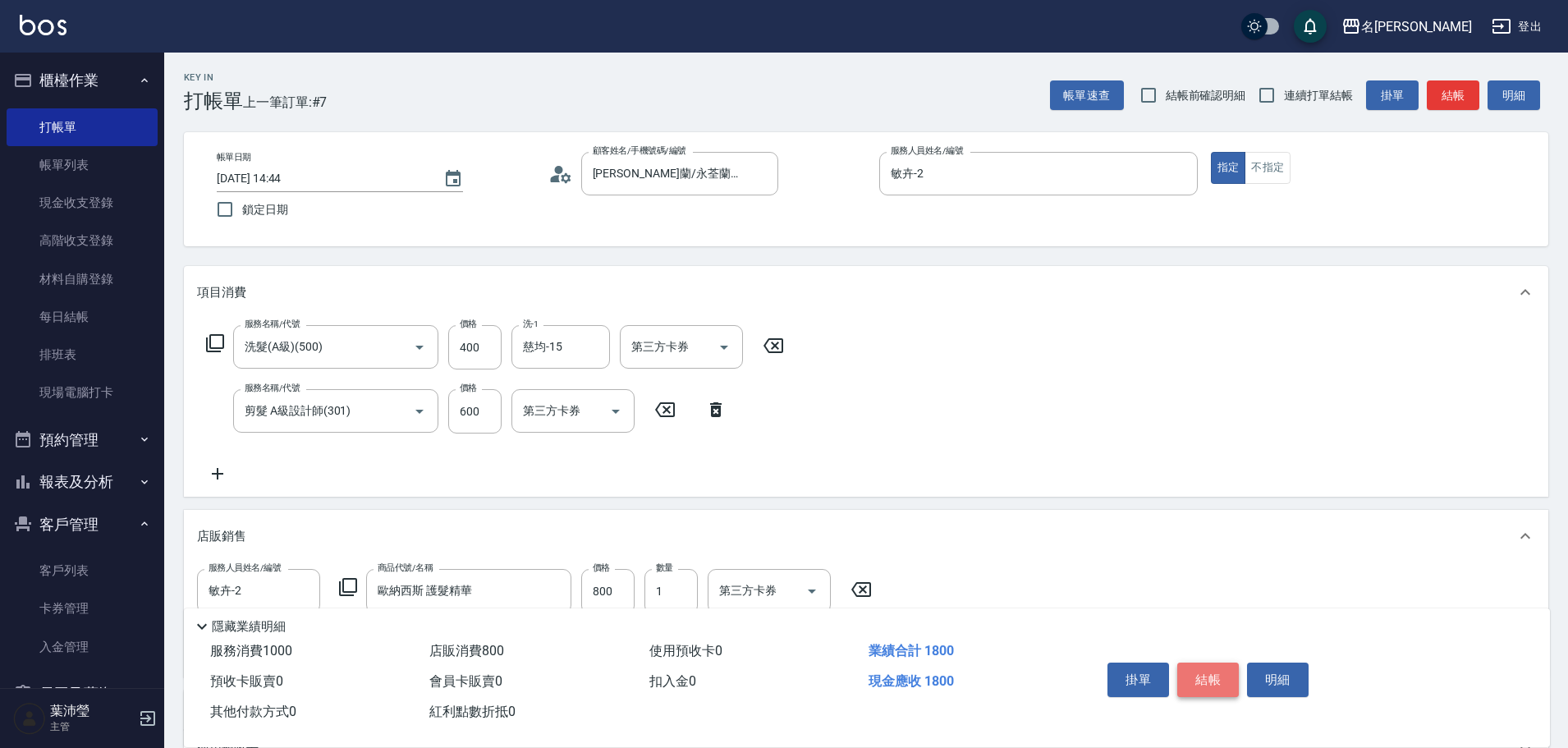
click at [1205, 664] on button "結帳" at bounding box center [1208, 680] width 62 height 34
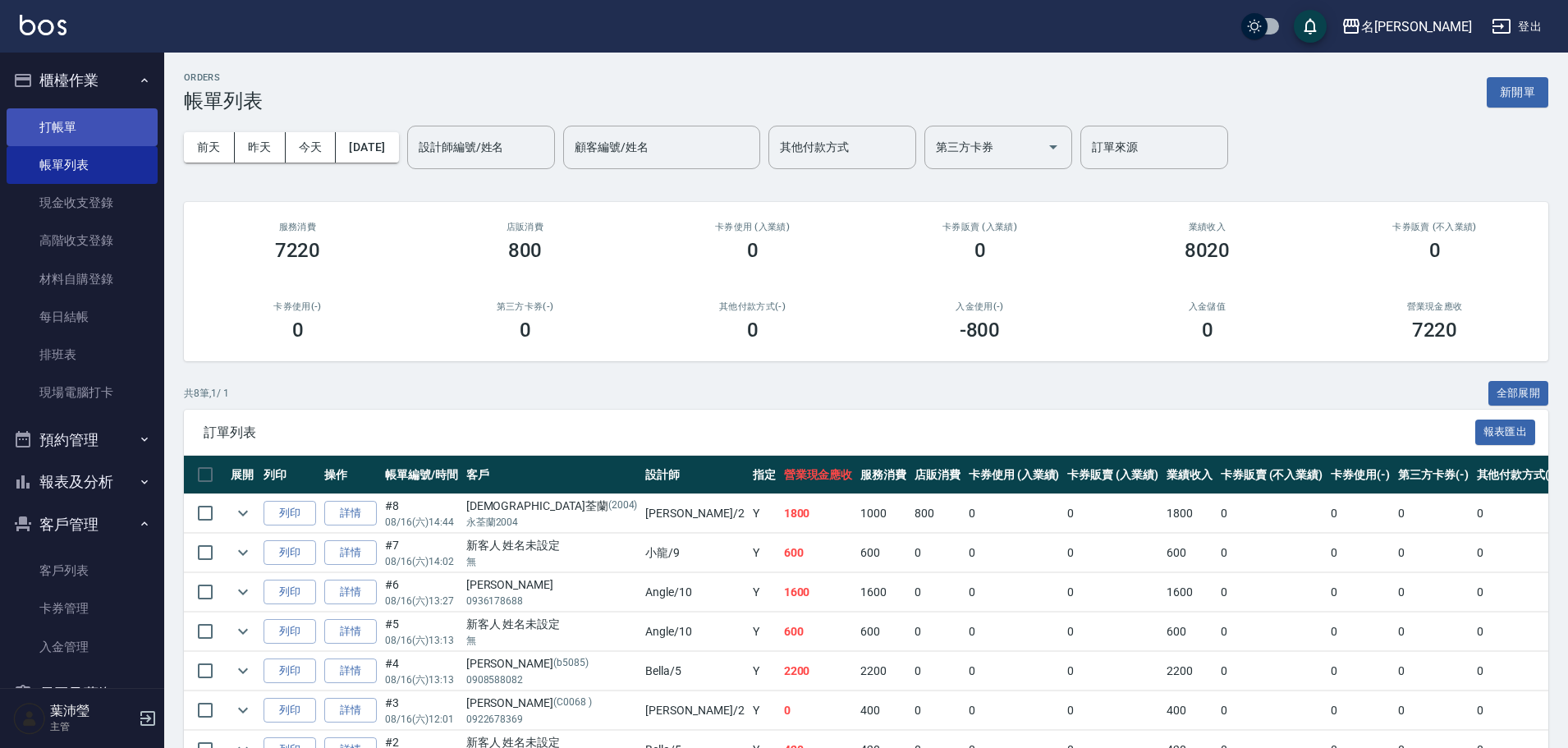
click at [45, 122] on link "打帳單" at bounding box center [82, 128] width 151 height 38
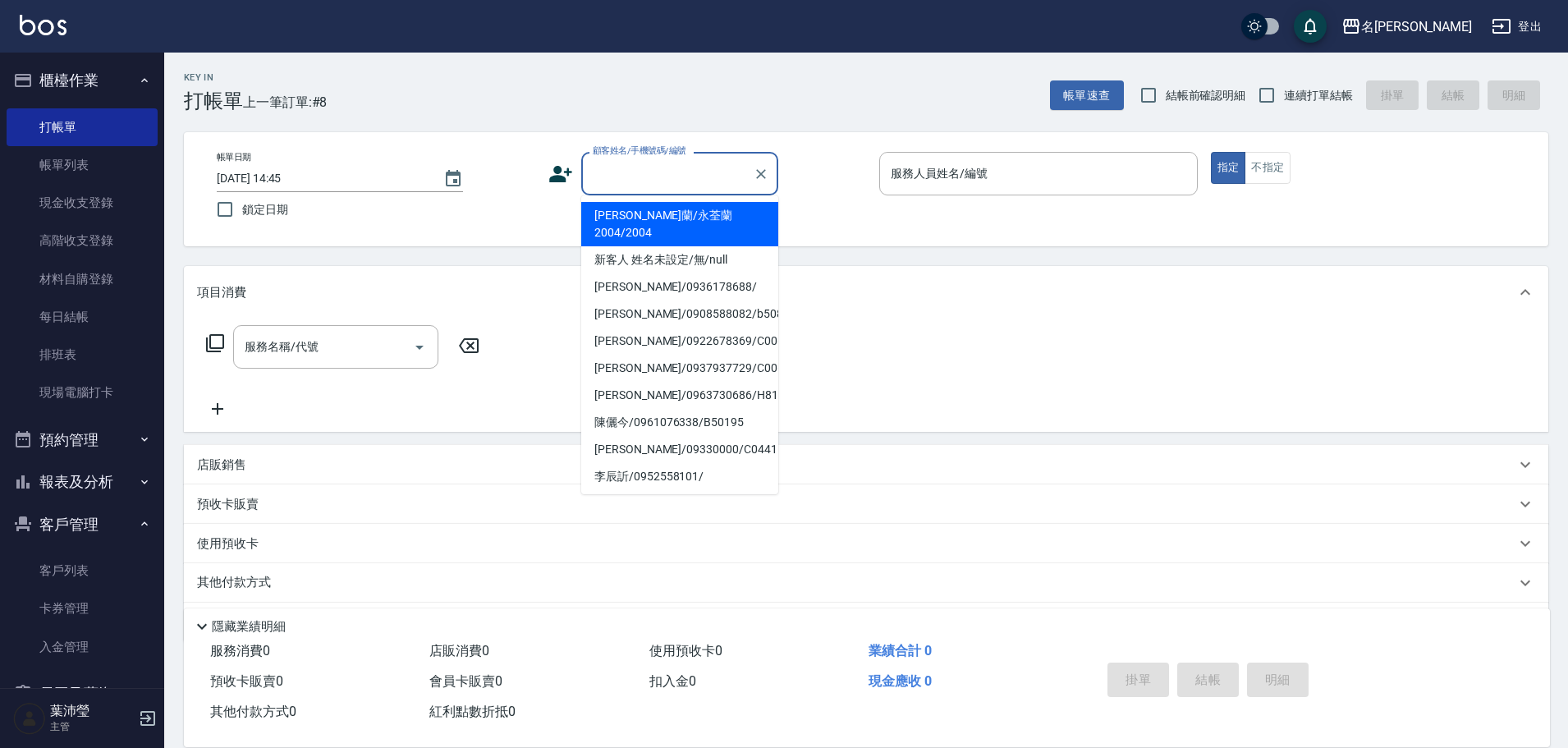
click at [625, 163] on input "顧客姓名/手機號碼/編號" at bounding box center [667, 174] width 158 height 29
click at [656, 241] on li "[PERSON_NAME]/ 0910162058/2063" at bounding box center [680, 251] width 197 height 45
type input "[PERSON_NAME]/ 0910162058/2063"
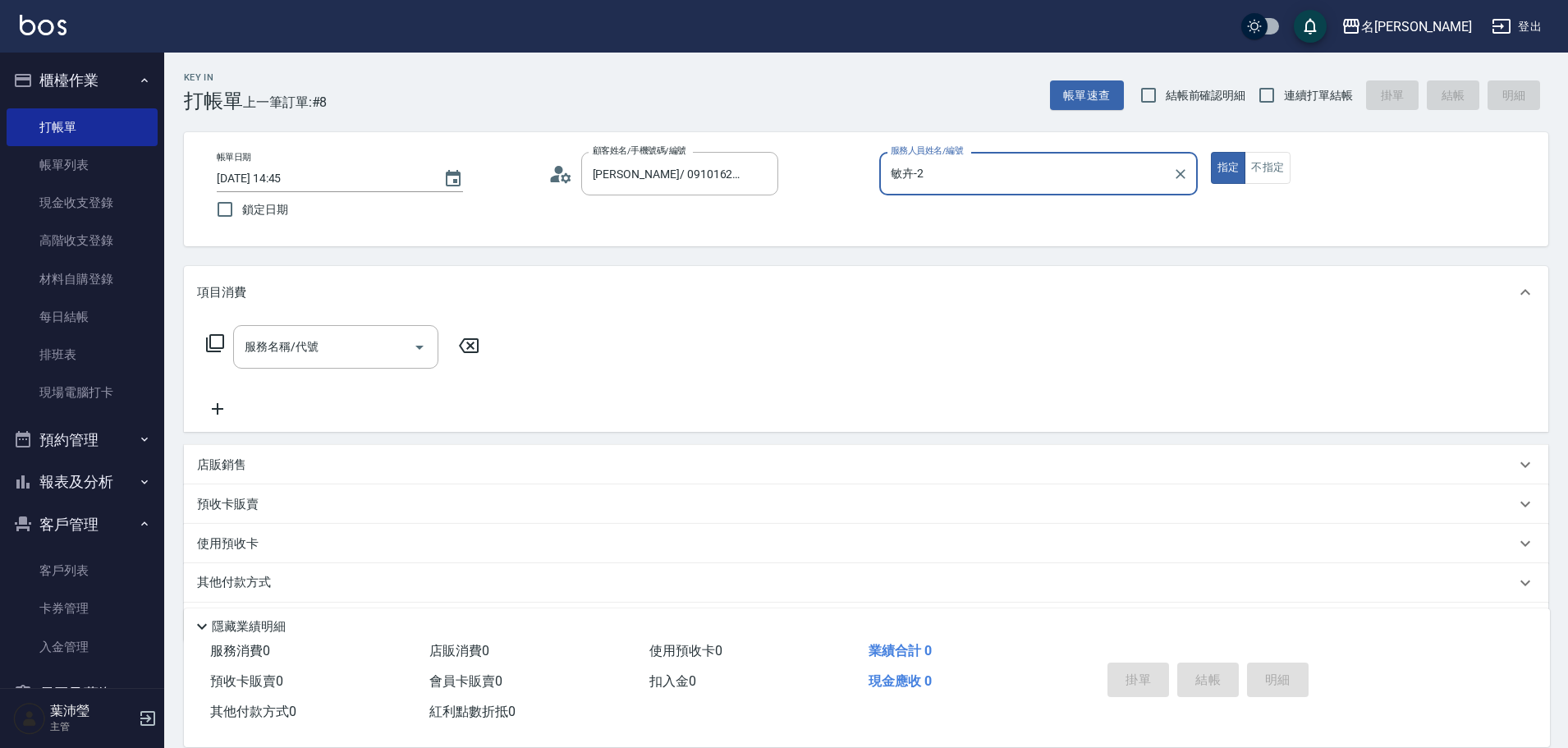
type input "敏卉-2"
click at [219, 336] on icon at bounding box center [215, 343] width 18 height 18
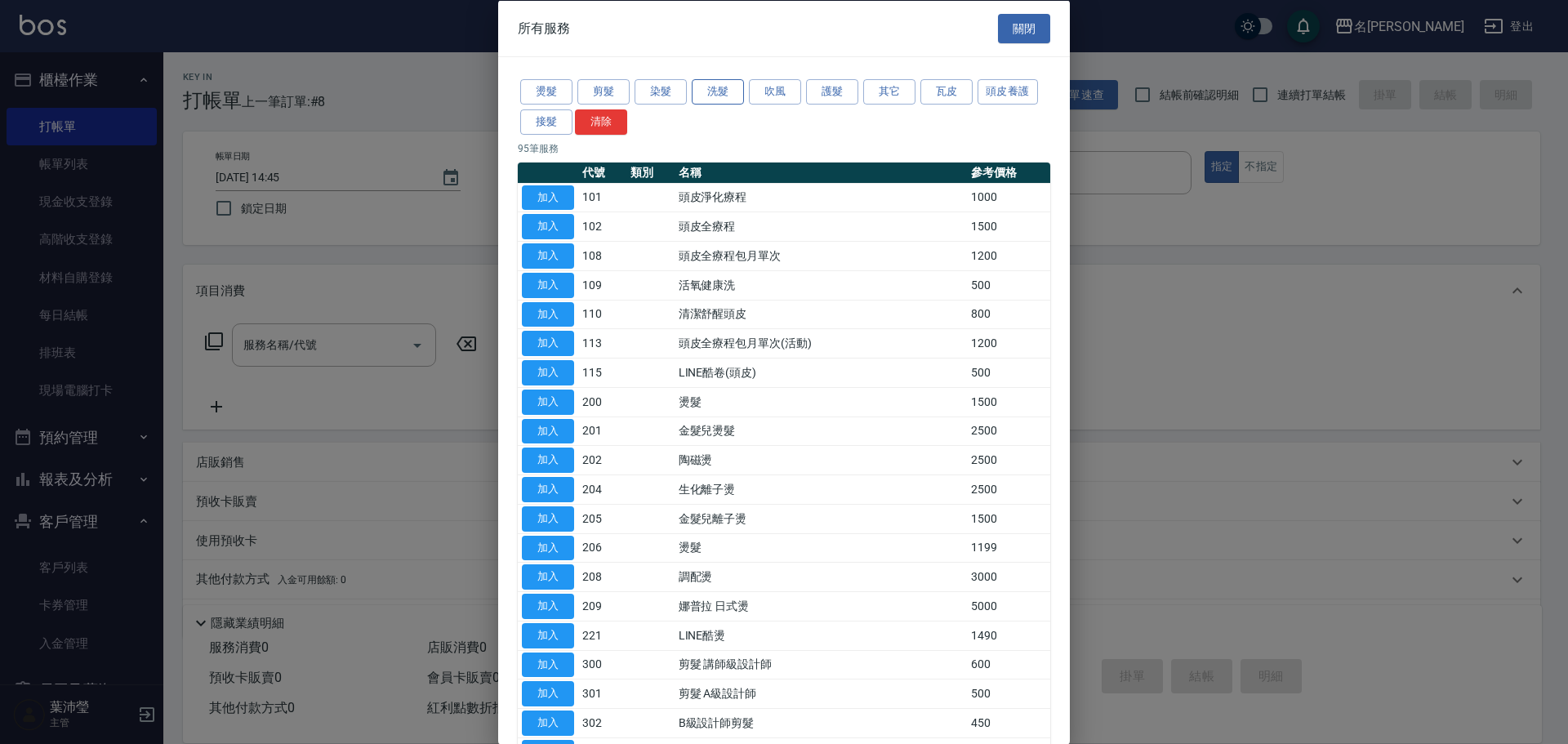
click at [719, 91] on button "洗髮" at bounding box center [717, 92] width 52 height 26
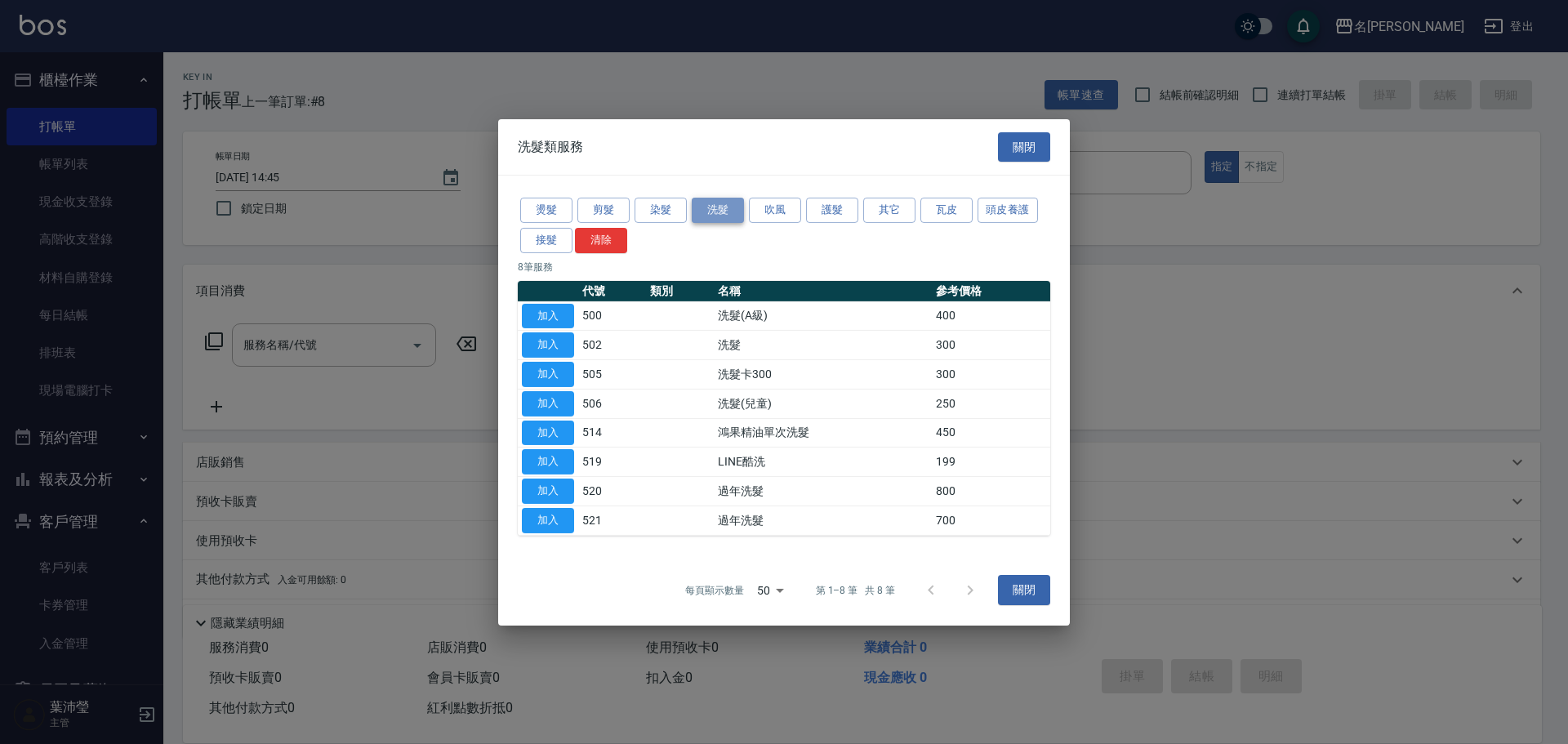
click at [720, 214] on button "洗髮" at bounding box center [717, 211] width 52 height 26
click at [553, 319] on button "加入" at bounding box center [548, 316] width 52 height 26
type input "洗髮(A級)(500)"
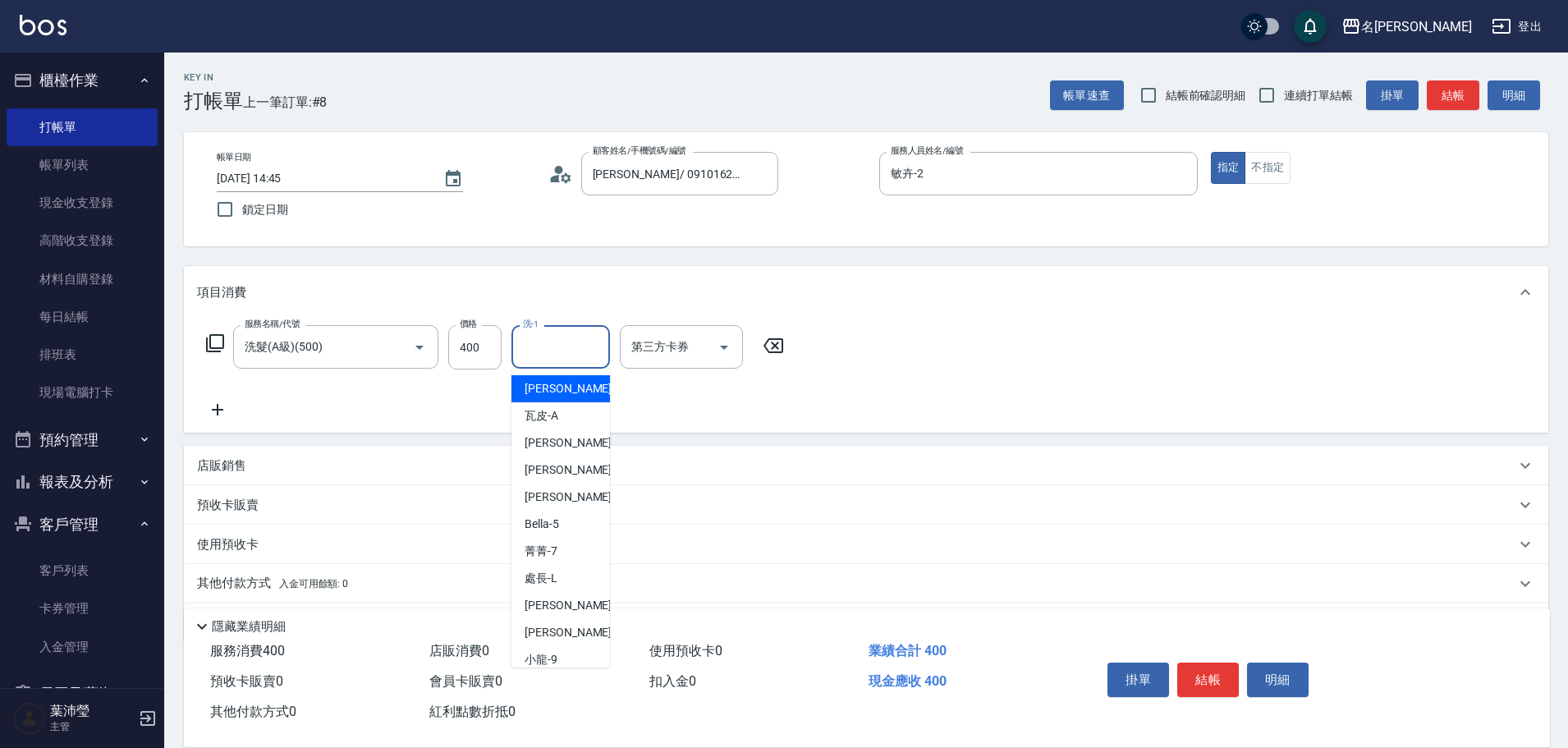
click at [535, 346] on input "洗-1" at bounding box center [561, 347] width 84 height 29
drag, startPoint x: 582, startPoint y: 390, endPoint x: 531, endPoint y: 378, distance: 52.4
click at [582, 389] on div "慈均 -15" at bounding box center [560, 389] width 98 height 27
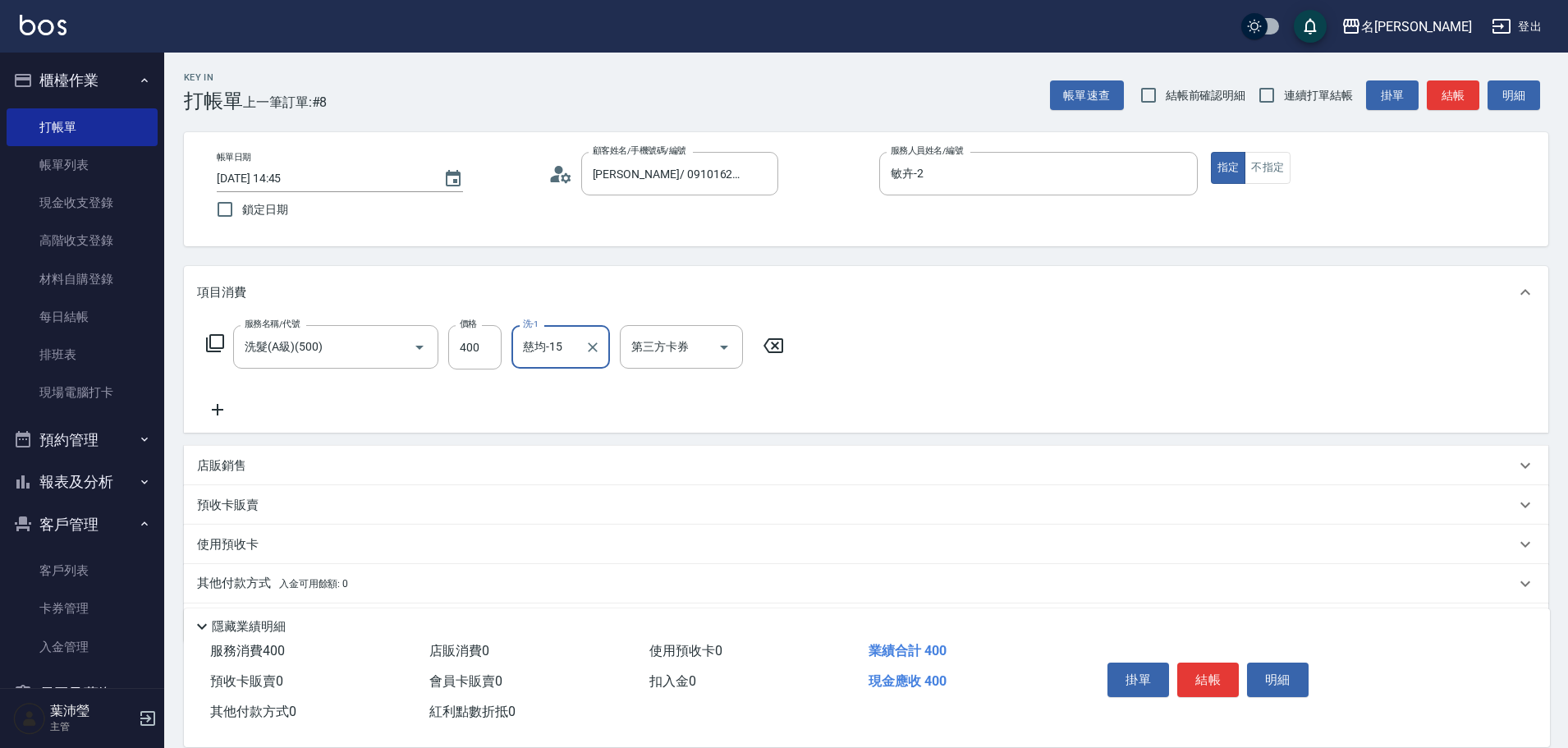
type input "慈均-15"
click at [213, 347] on icon at bounding box center [215, 343] width 20 height 20
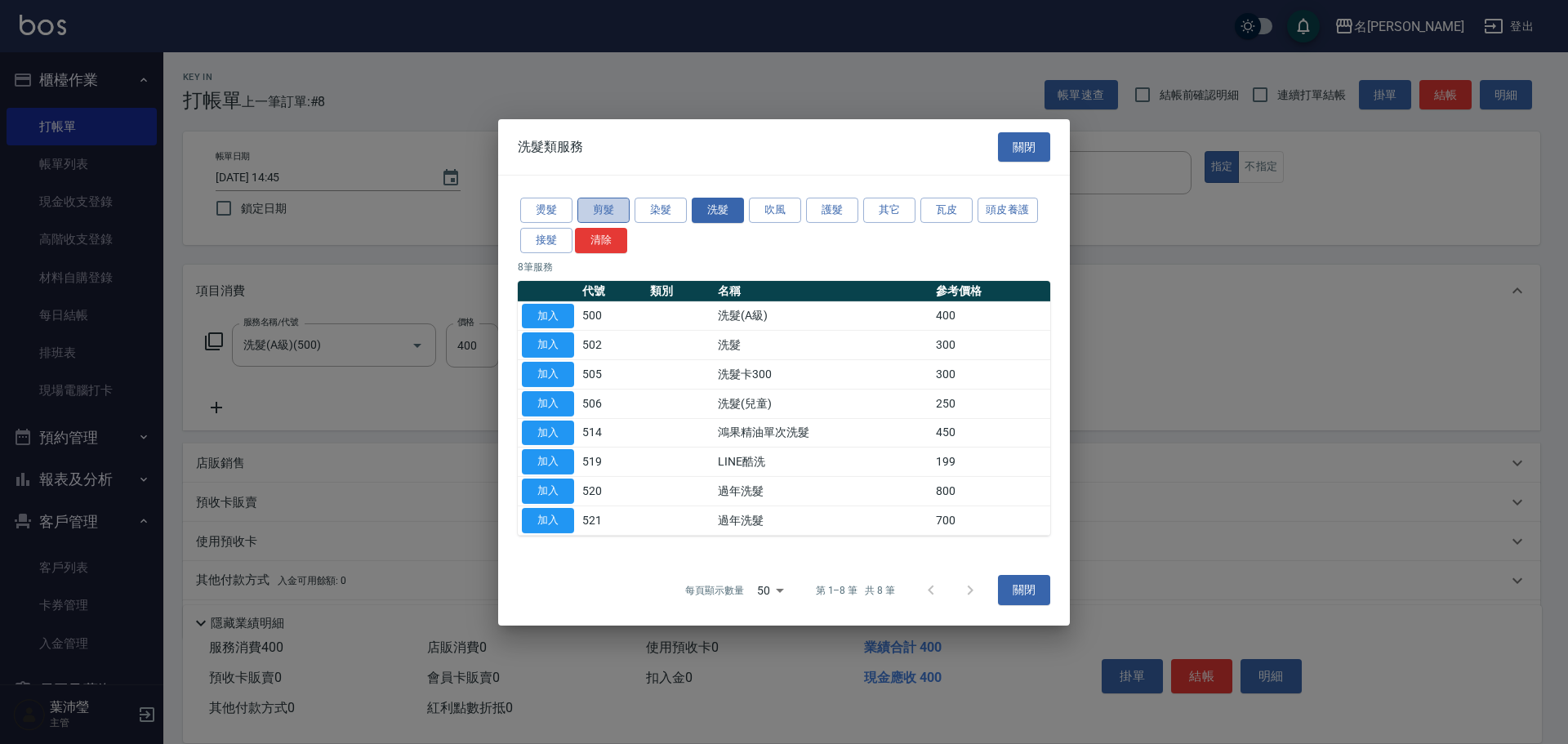
click at [604, 210] on button "剪髮" at bounding box center [603, 211] width 52 height 26
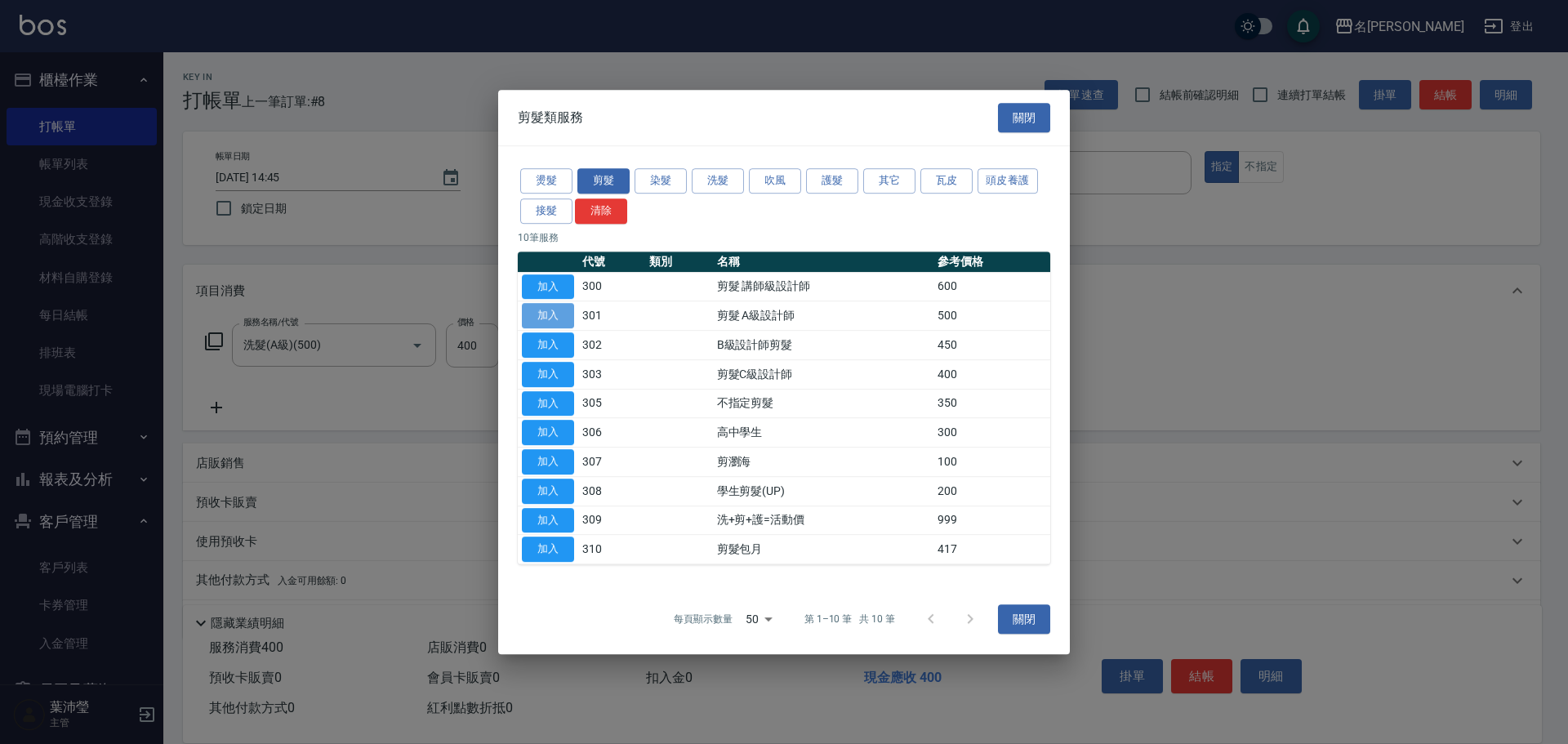
click at [545, 318] on button "加入" at bounding box center [548, 316] width 52 height 26
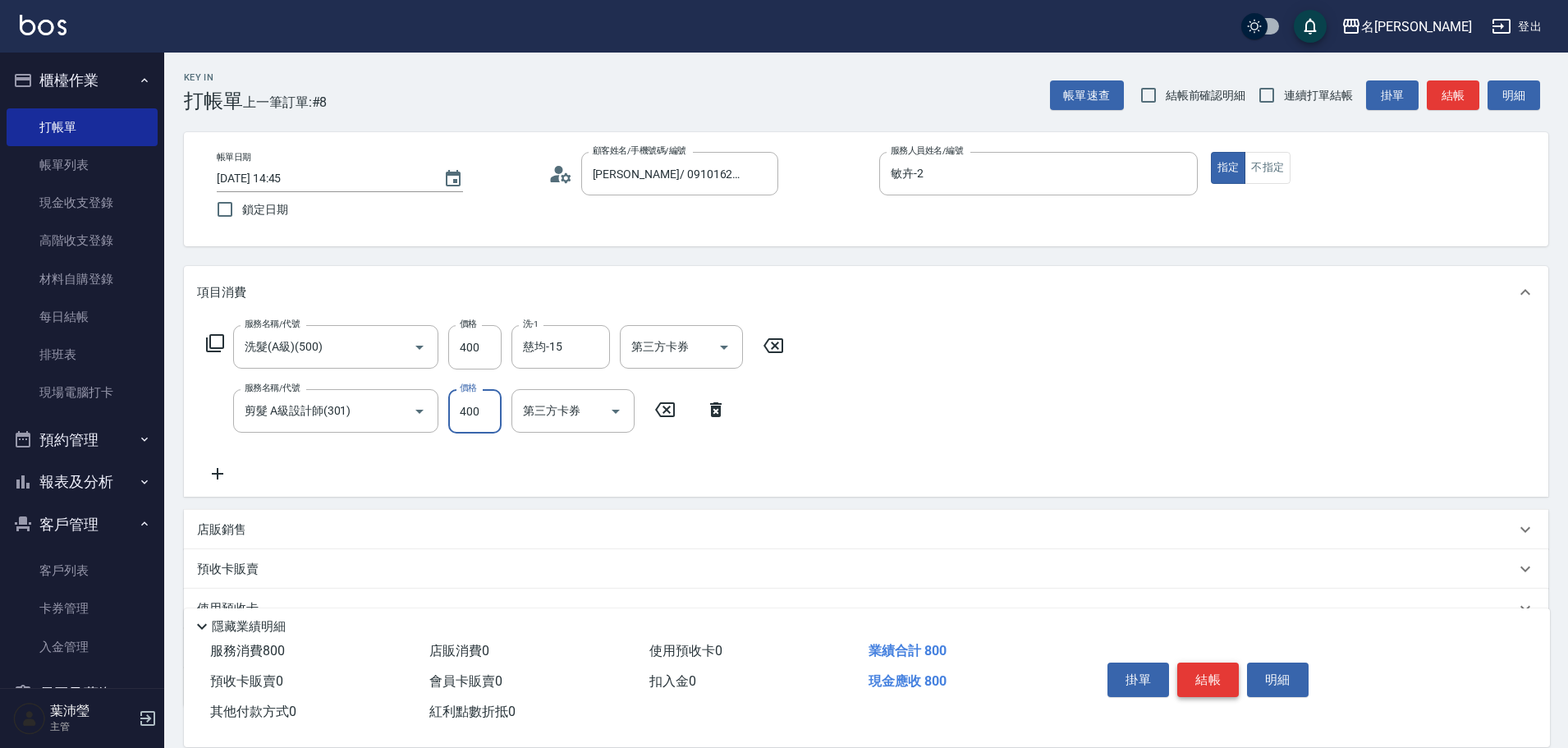
type input "400"
drag, startPoint x: 1201, startPoint y: 679, endPoint x: 1201, endPoint y: 670, distance: 9.0
click at [1201, 678] on button "結帳" at bounding box center [1208, 680] width 62 height 34
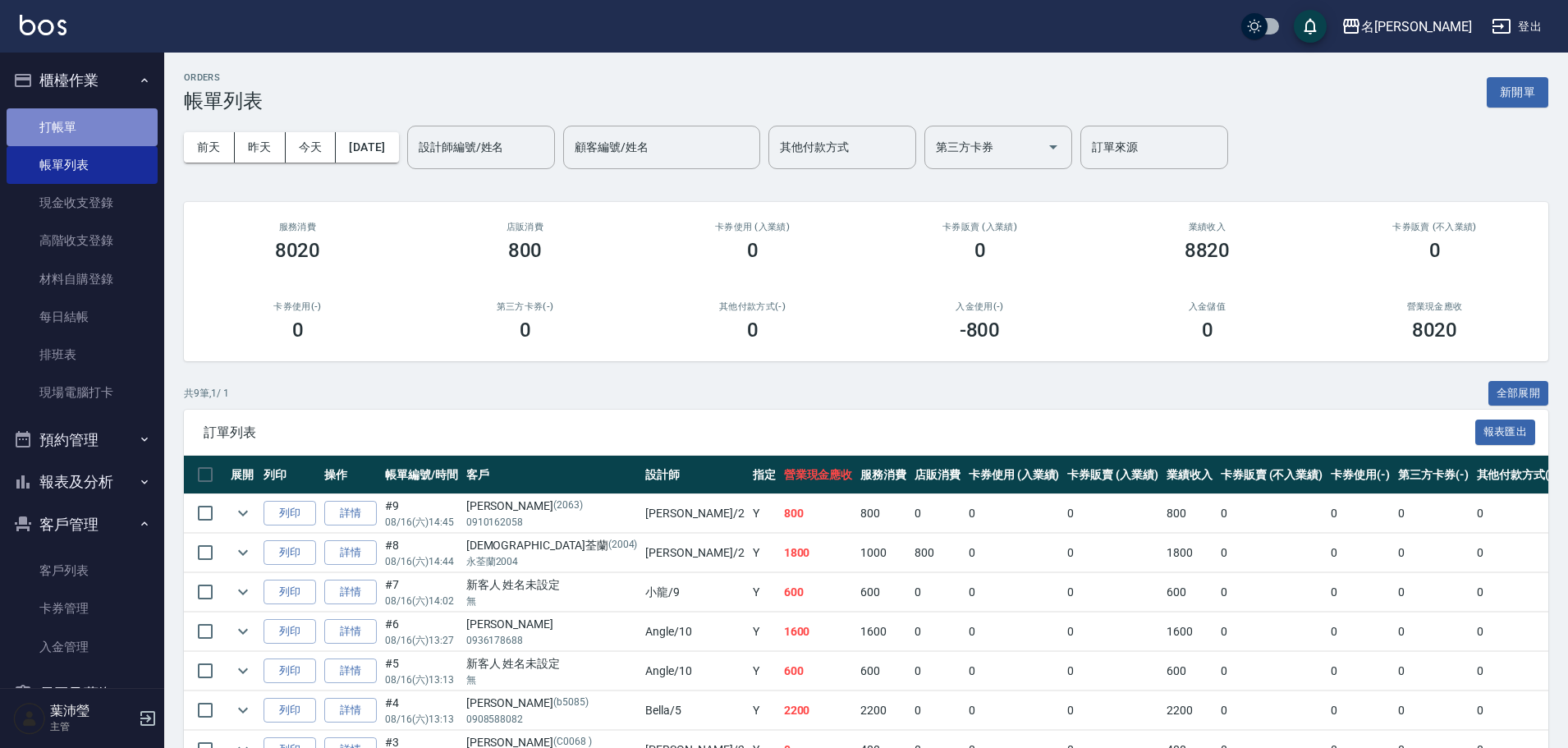
click at [129, 119] on link "打帳單" at bounding box center [82, 128] width 151 height 38
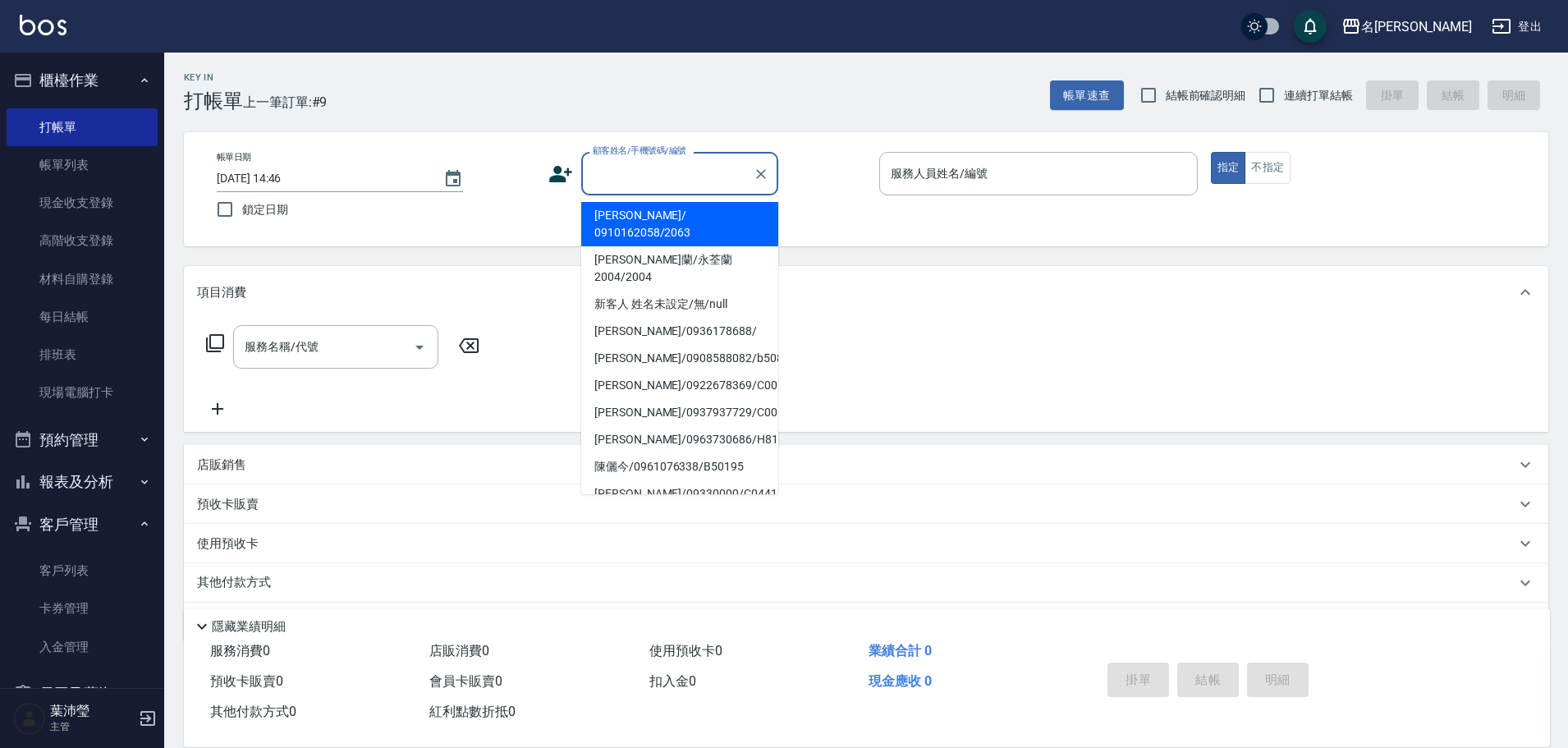
click at [641, 180] on input "顧客姓名/手機號碼/編號" at bounding box center [667, 174] width 158 height 29
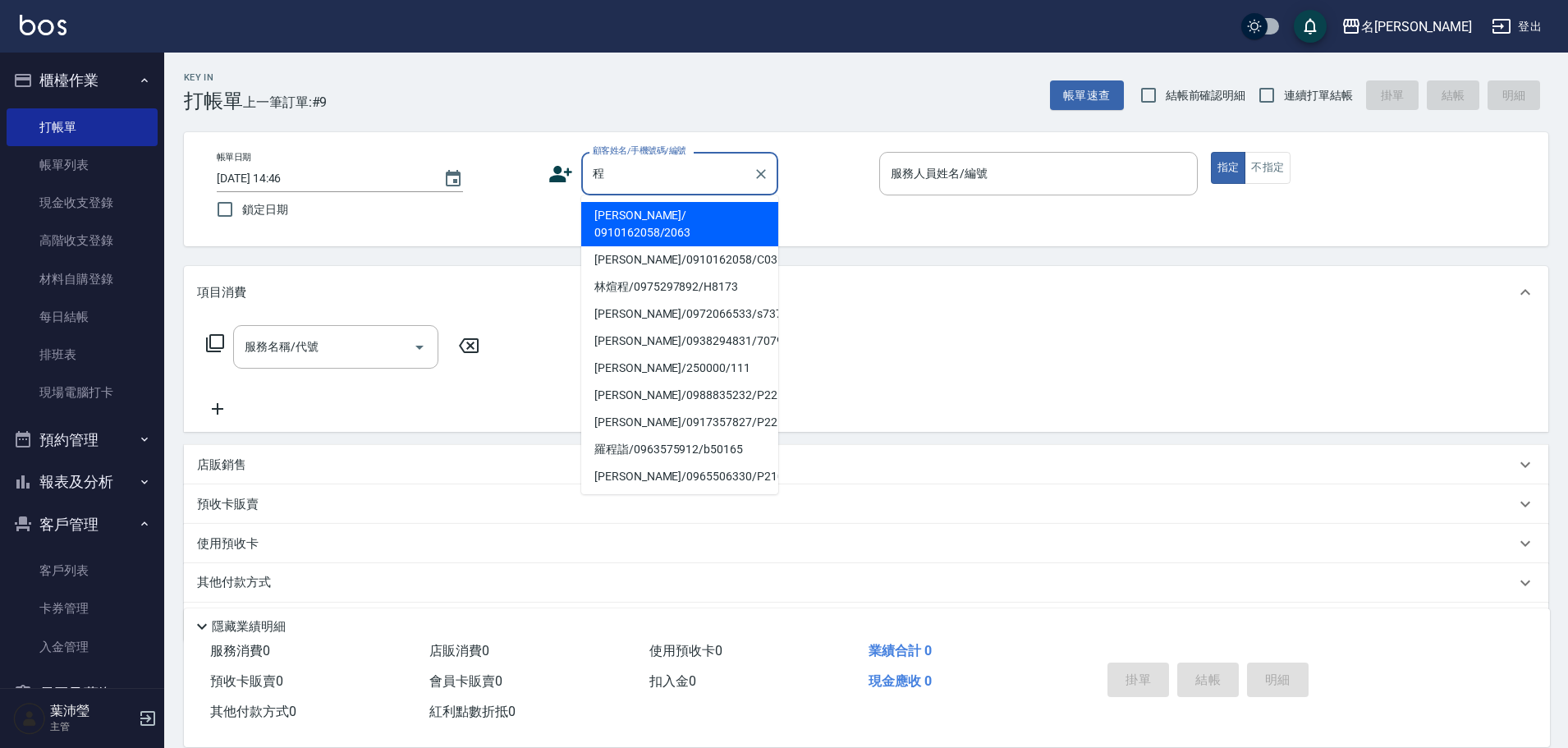
click at [679, 247] on li "[PERSON_NAME]/0910162058/C0310" at bounding box center [680, 260] width 197 height 27
type input "[PERSON_NAME]/0910162058/C0310"
type input "敏卉-2"
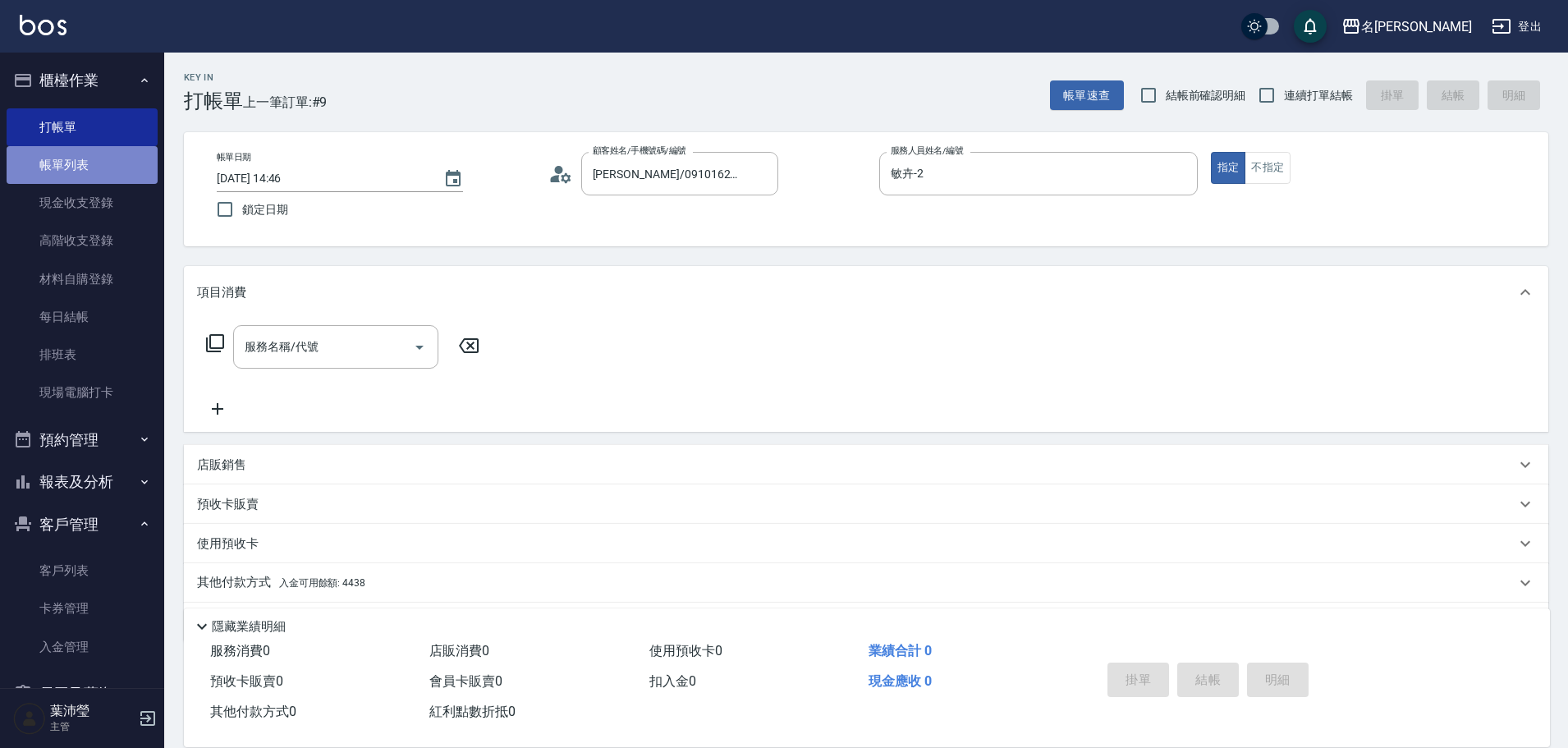
click at [86, 165] on link "帳單列表" at bounding box center [82, 165] width 151 height 38
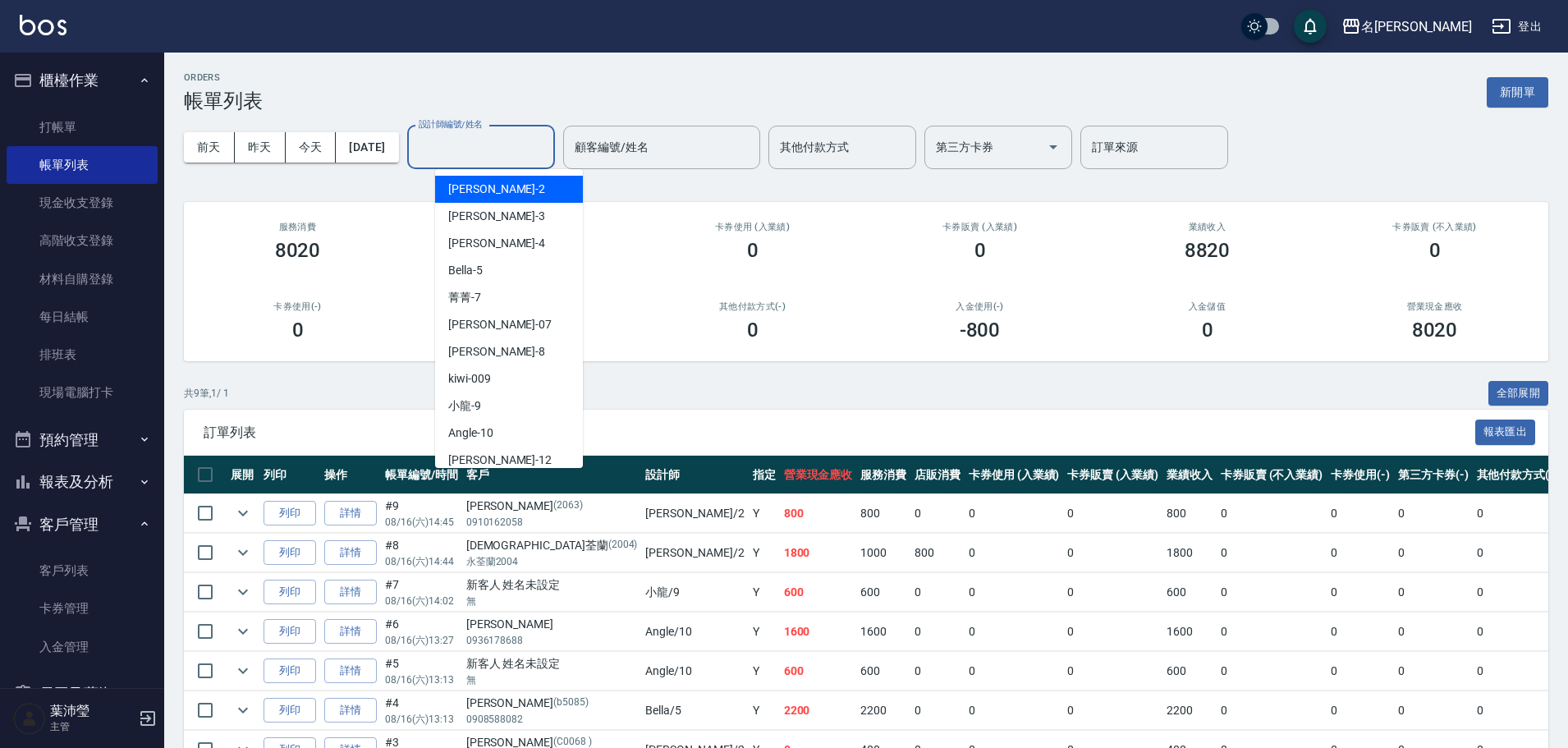
click at [487, 147] on input "設計師編號/姓名" at bounding box center [480, 147] width 133 height 29
click at [506, 187] on div "敏卉 -2" at bounding box center [509, 189] width 148 height 27
type input "敏卉-2"
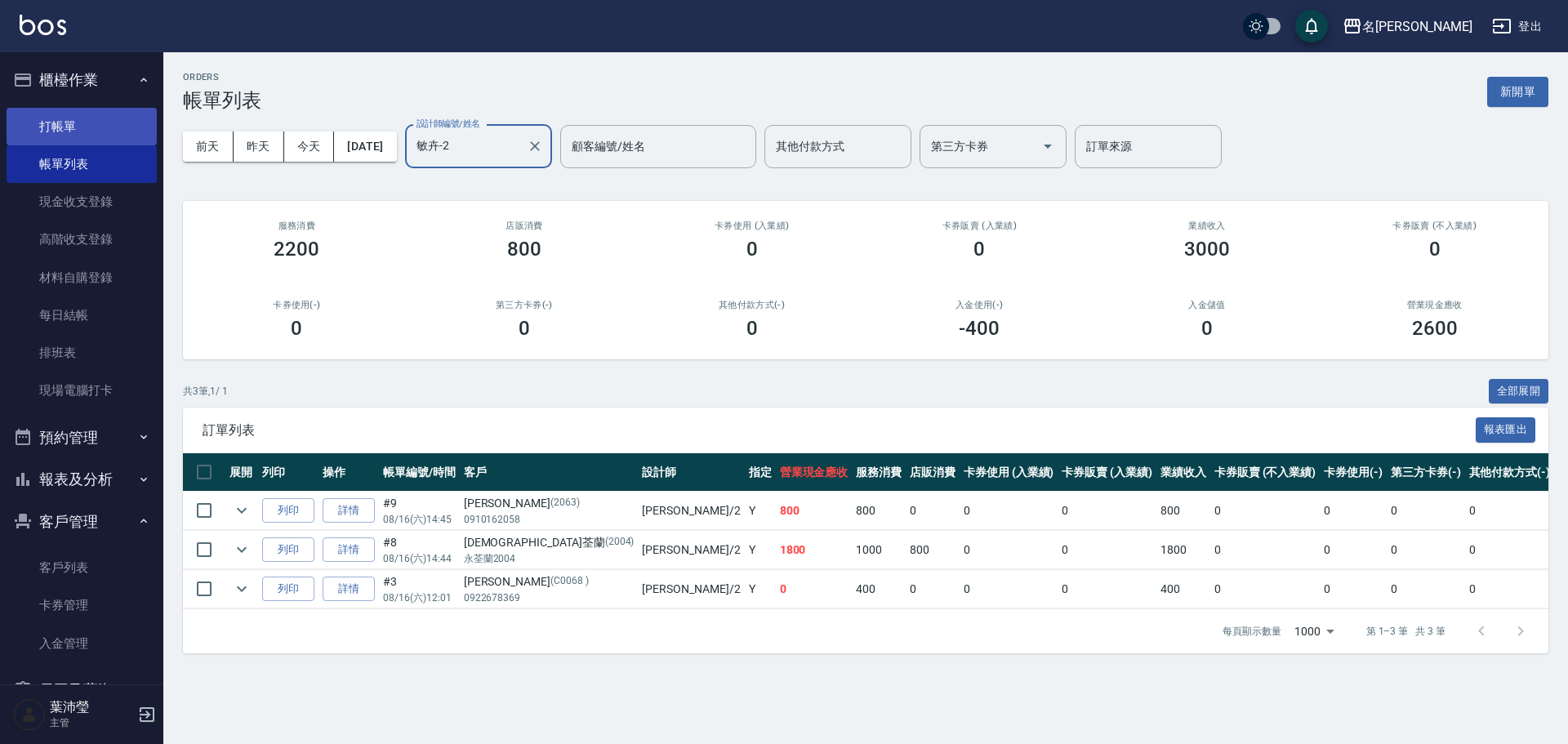
click at [95, 130] on link "打帳單" at bounding box center [82, 127] width 150 height 37
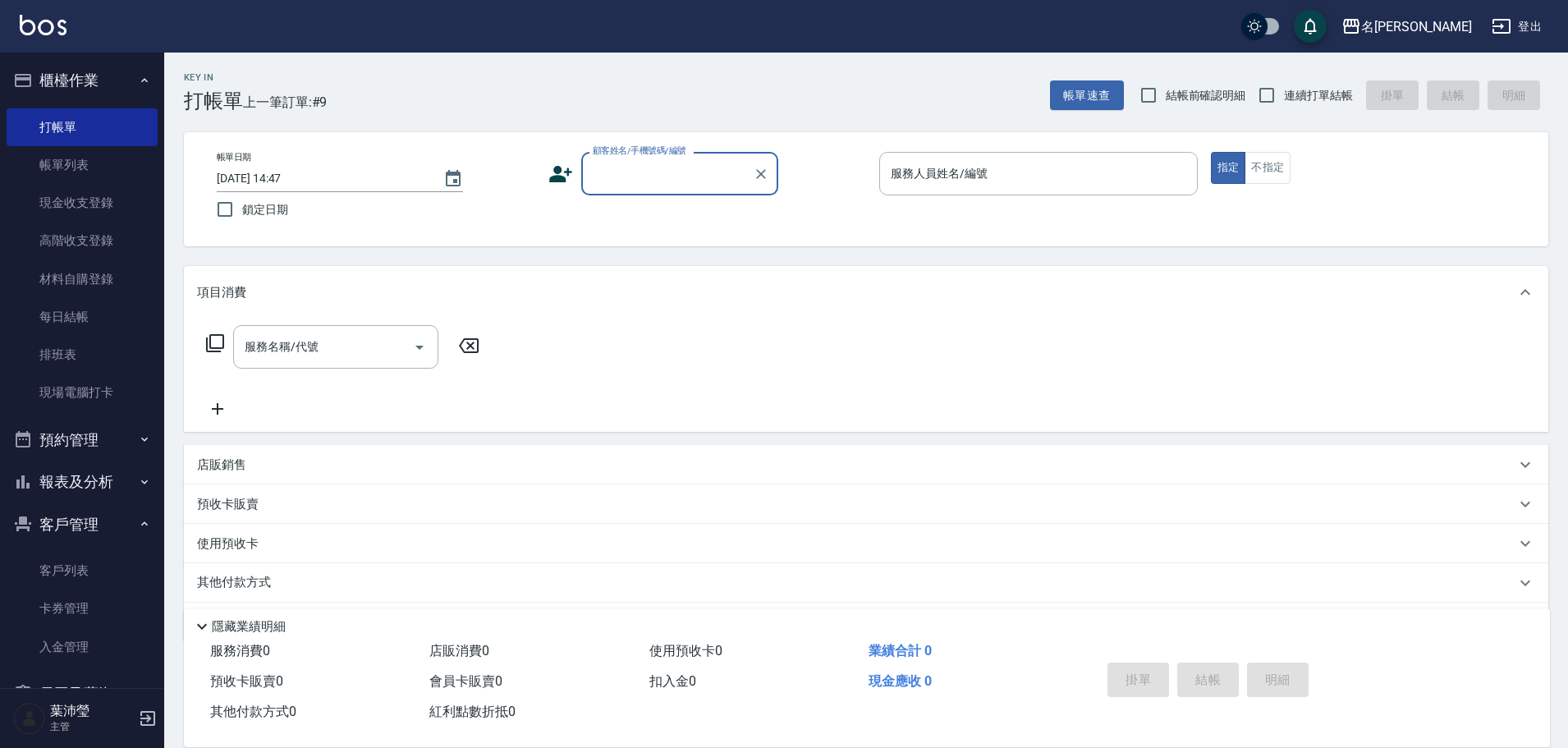
type input "ㄨ"
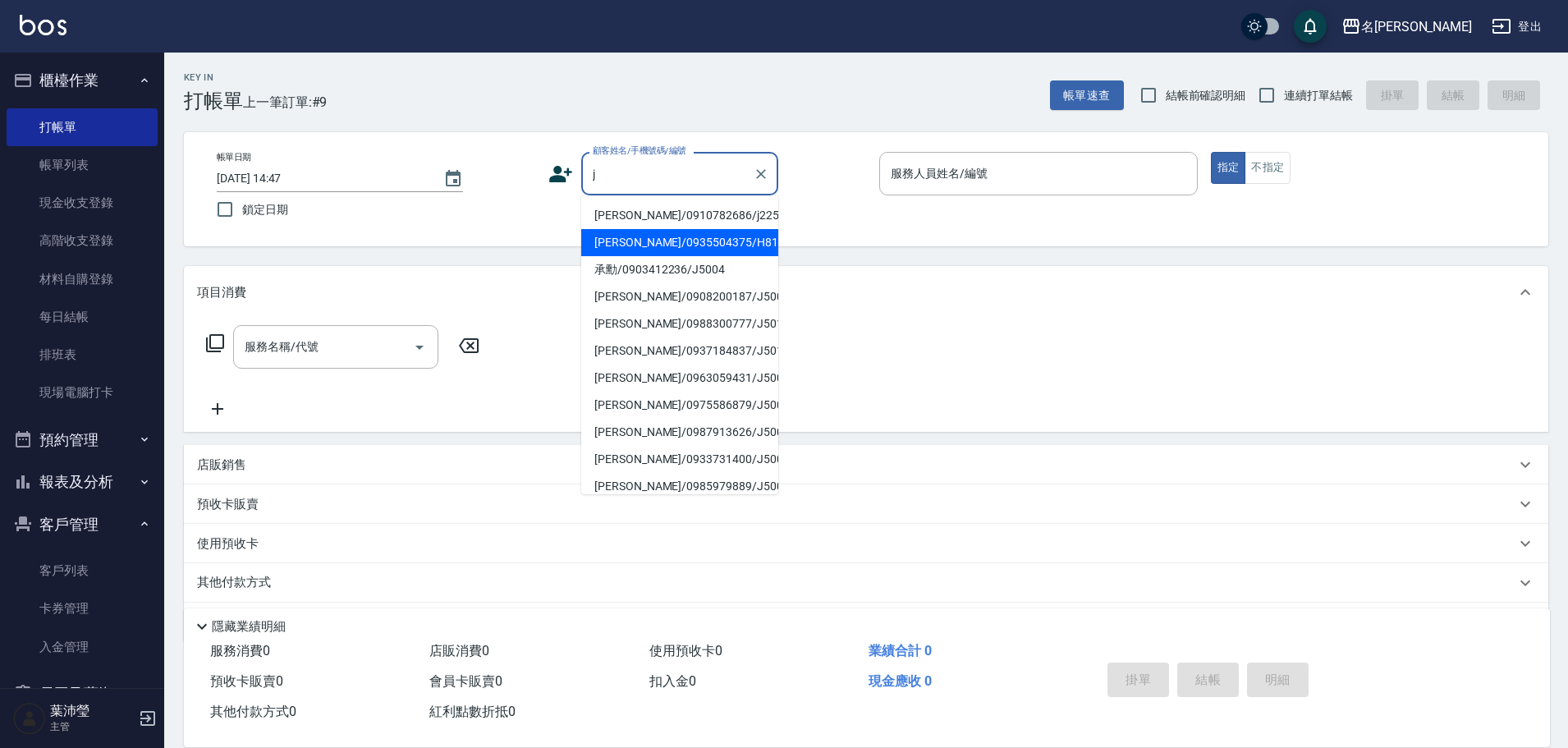
click at [615, 254] on li "[PERSON_NAME]/0935504375/H8123" at bounding box center [680, 242] width 197 height 27
type input "[PERSON_NAME]/0935504375/H8123"
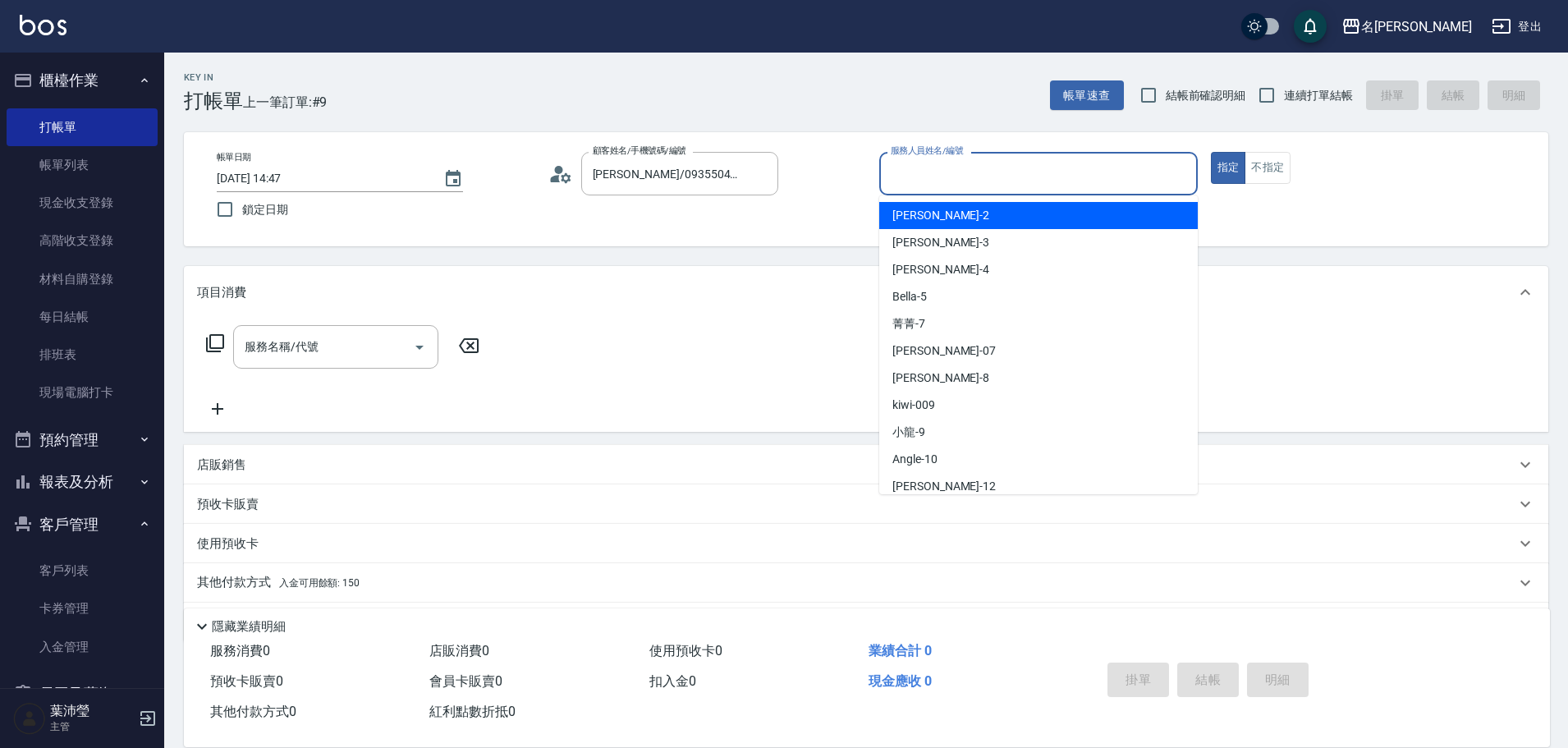
click at [1027, 181] on input "服務人員姓名/編號" at bounding box center [1038, 174] width 304 height 29
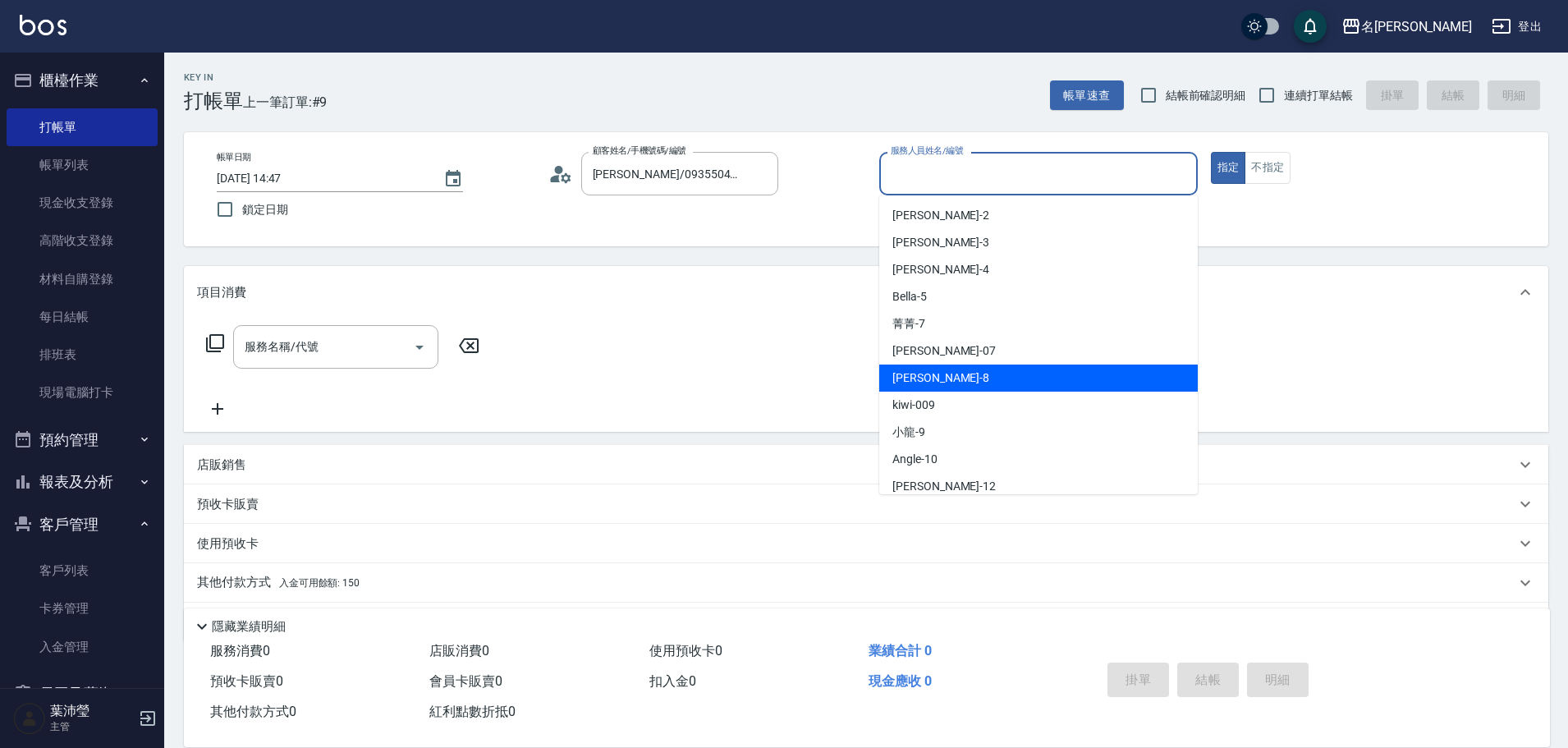
click at [981, 383] on div "Emma -8" at bounding box center [1039, 379] width 319 height 27
type input "Emma-8"
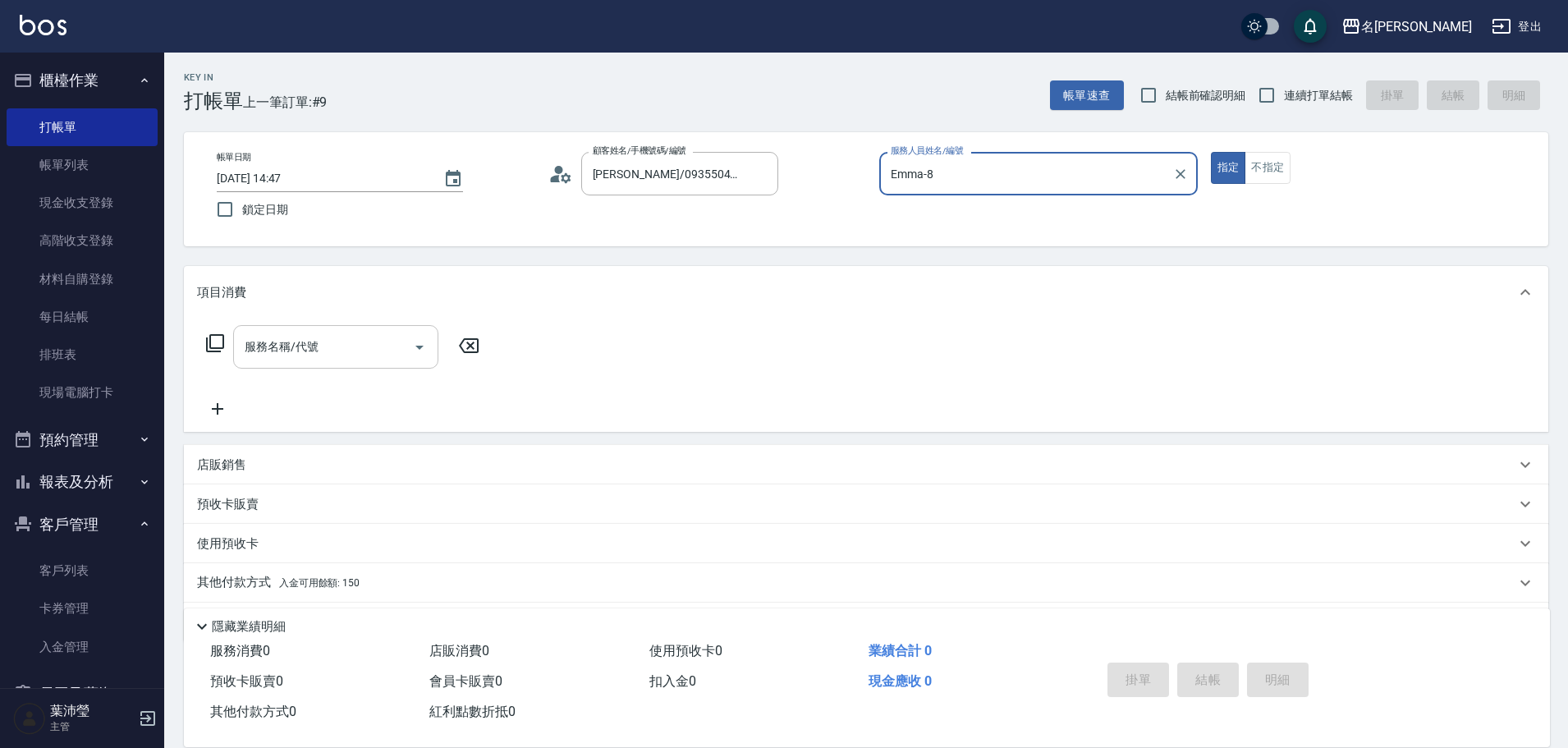
click at [336, 343] on input "服務名稱/代號" at bounding box center [324, 347] width 166 height 29
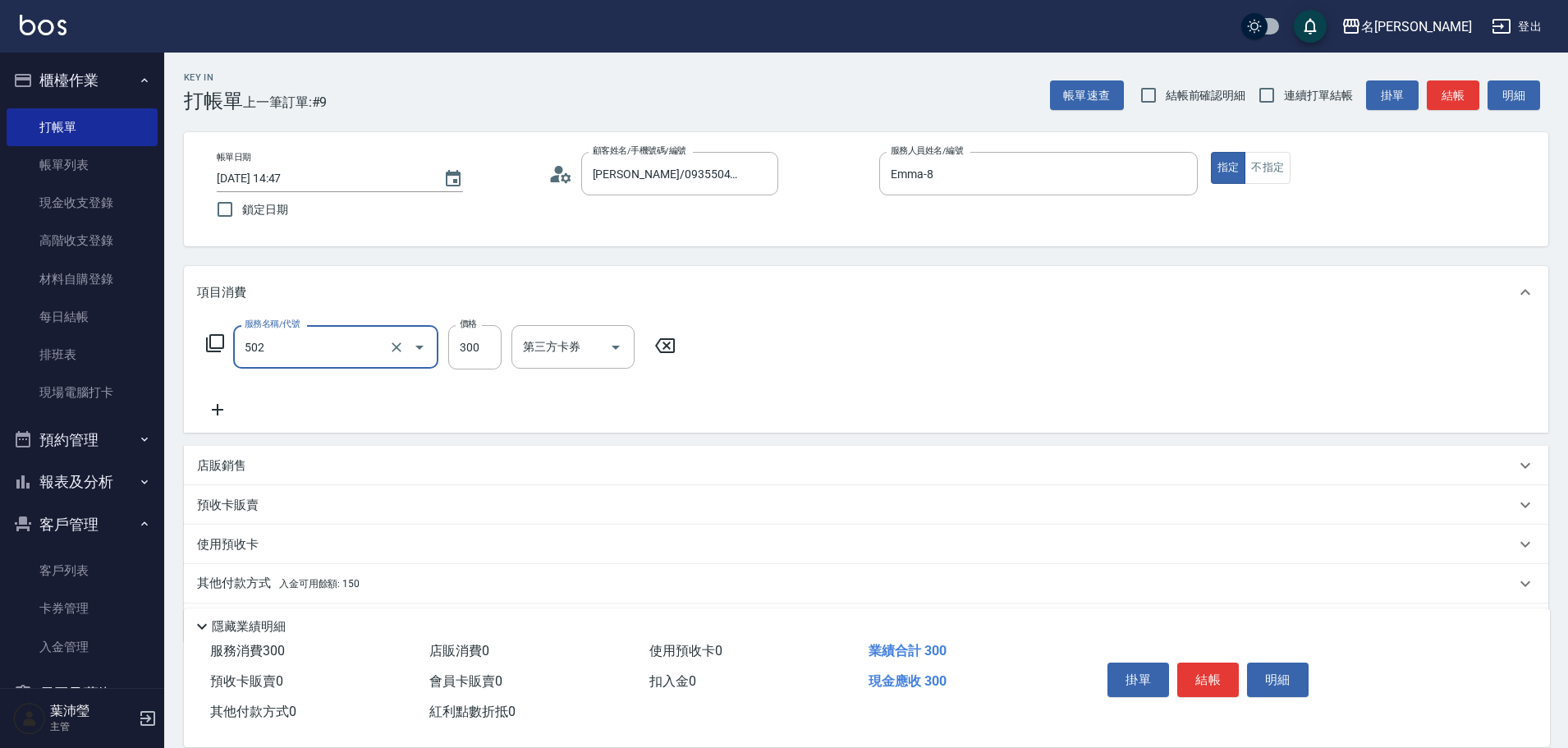
type input "洗髮(502)"
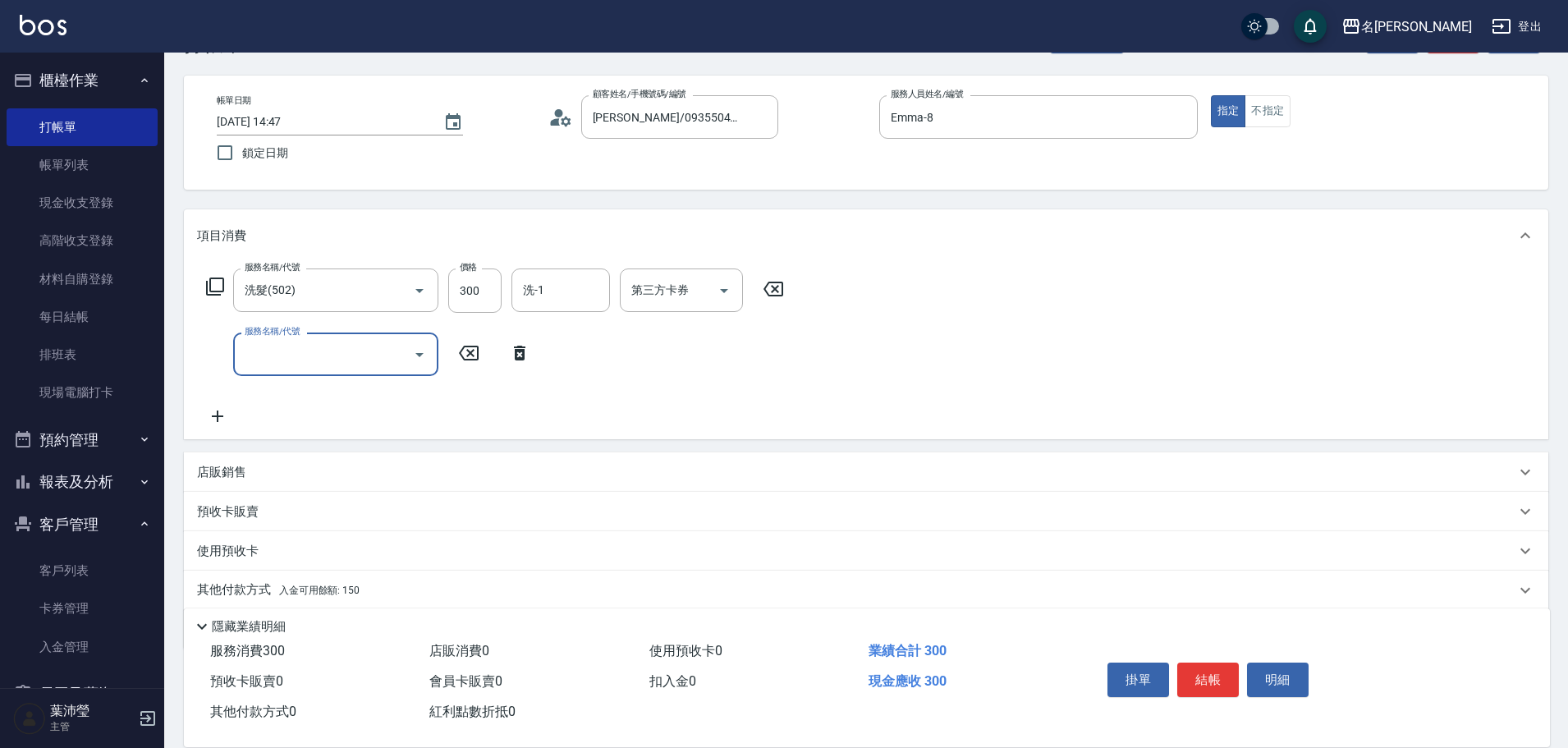
scroll to position [116, 0]
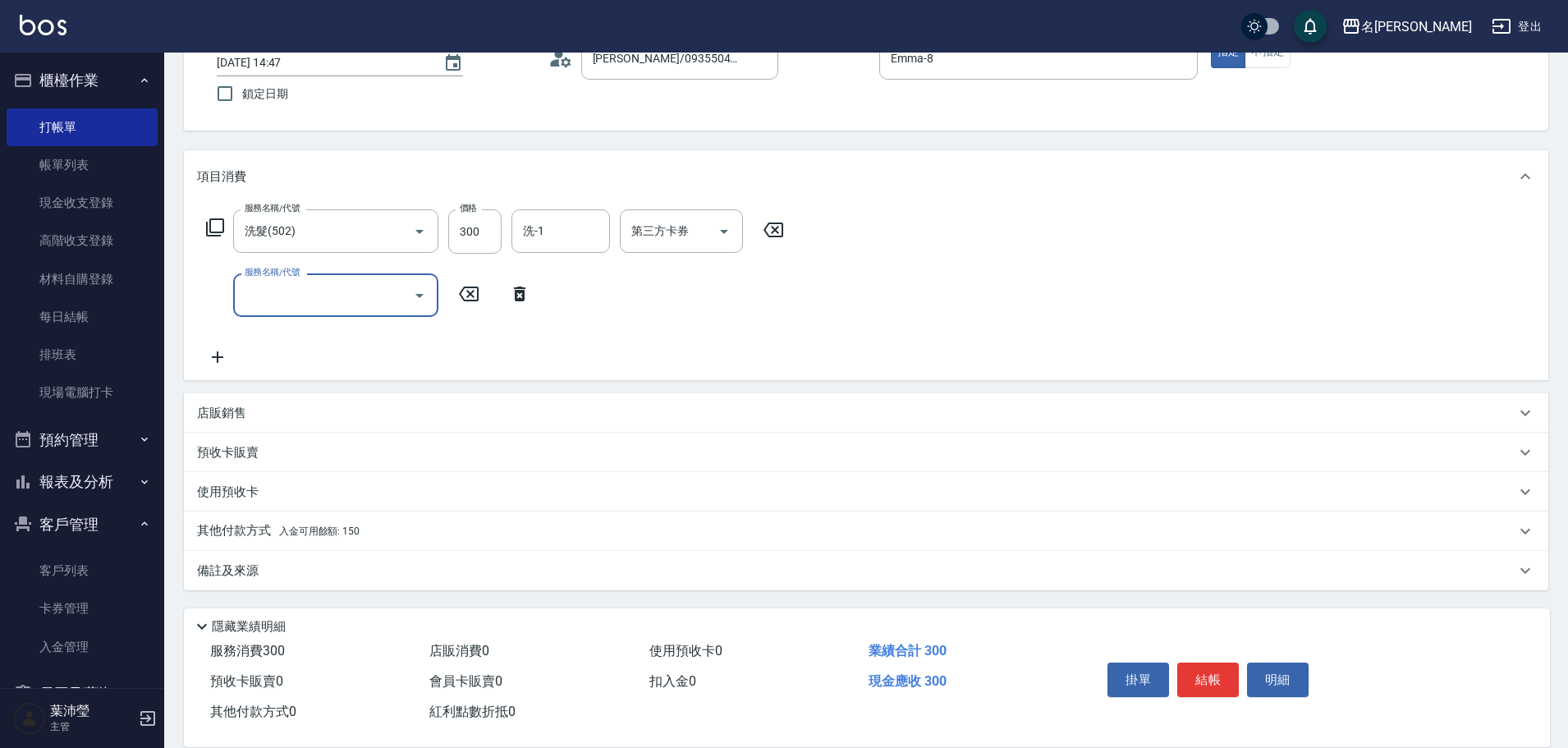
click at [294, 515] on div "其他付款方式 入金可用餘額: 150" at bounding box center [866, 531] width 1364 height 39
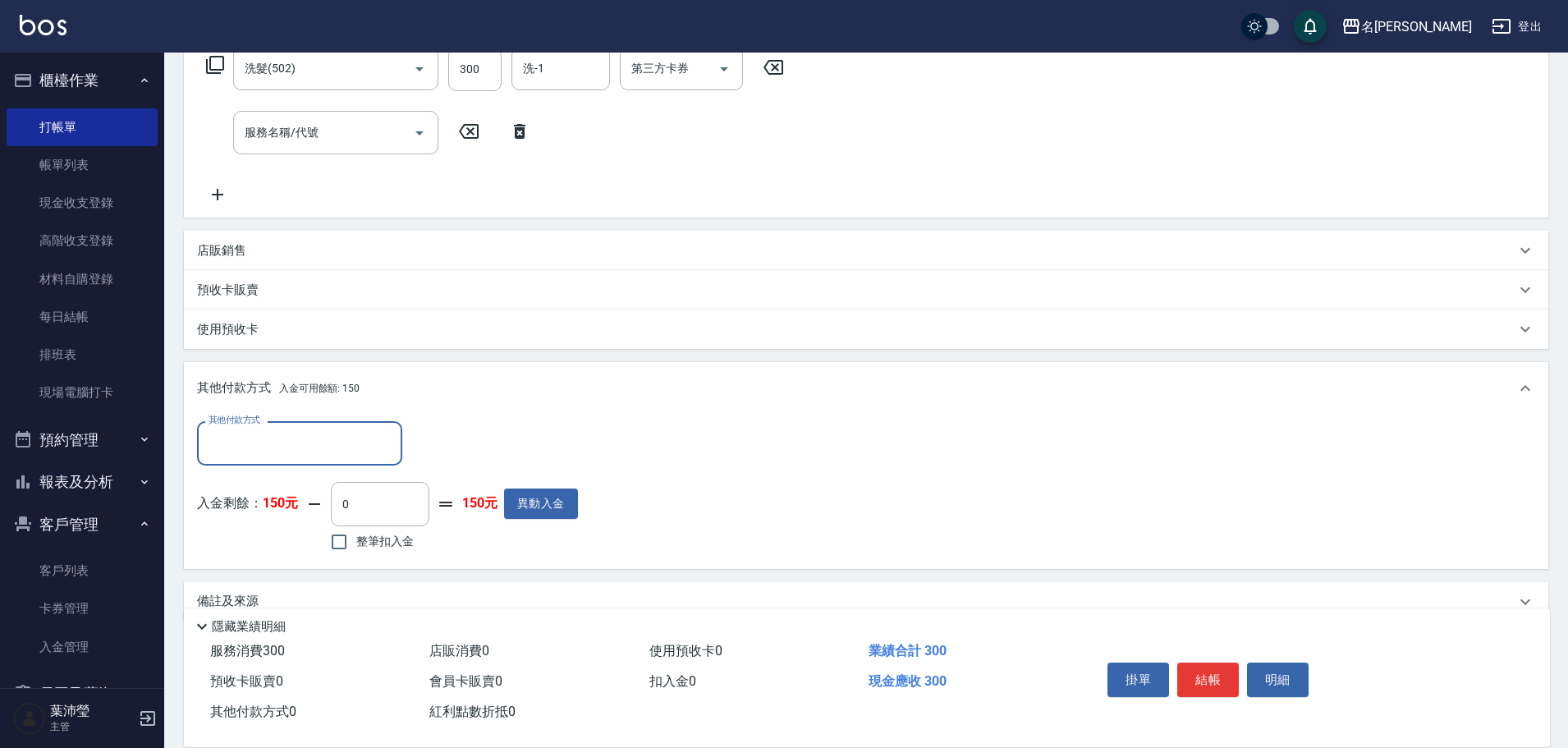
scroll to position [0, 0]
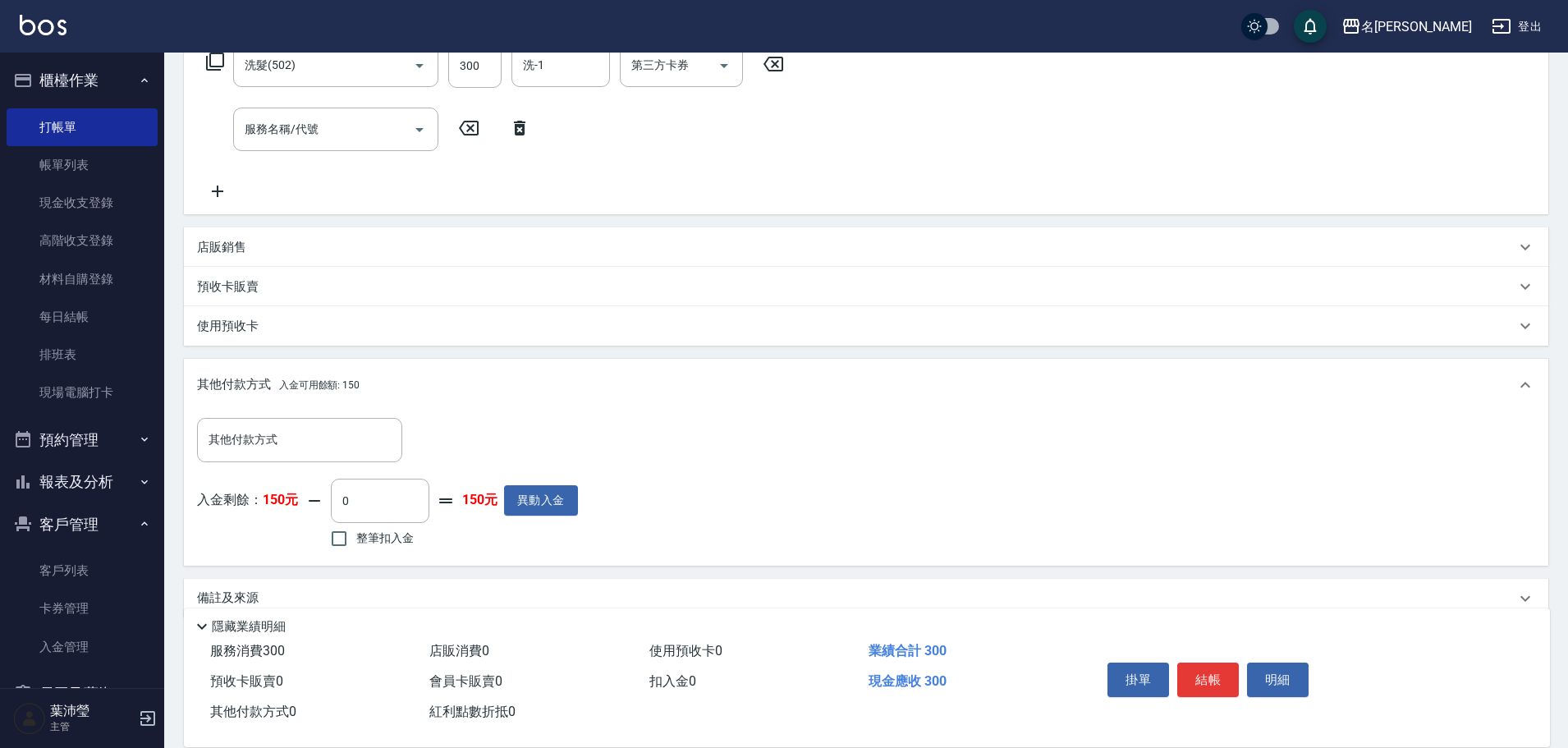
click at [410, 527] on label "整筆扣入金" at bounding box center [367, 539] width 92 height 34
click at [356, 527] on input "整筆扣入金" at bounding box center [339, 539] width 34 height 34
checkbox input "true"
type input "150"
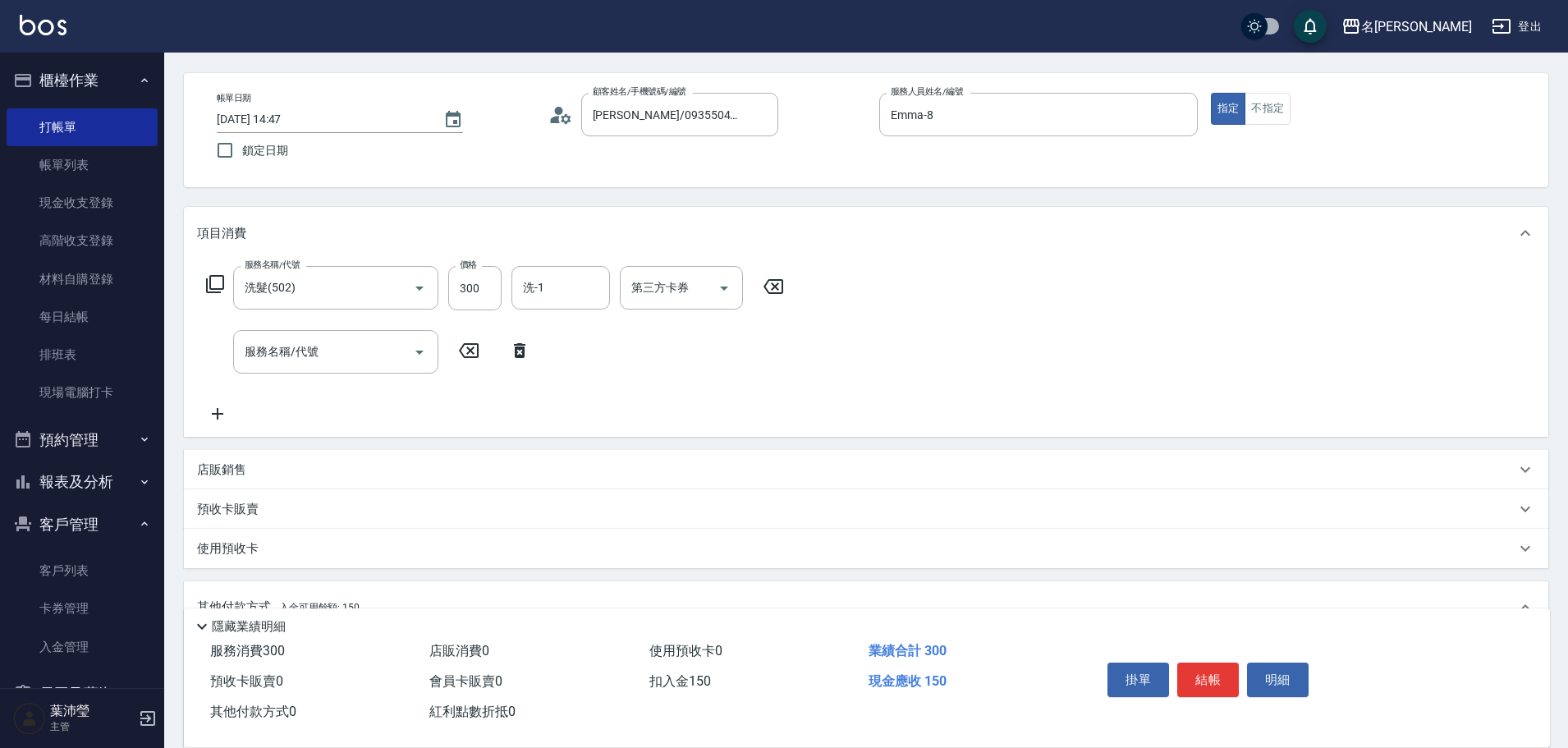
scroll to position [35, 0]
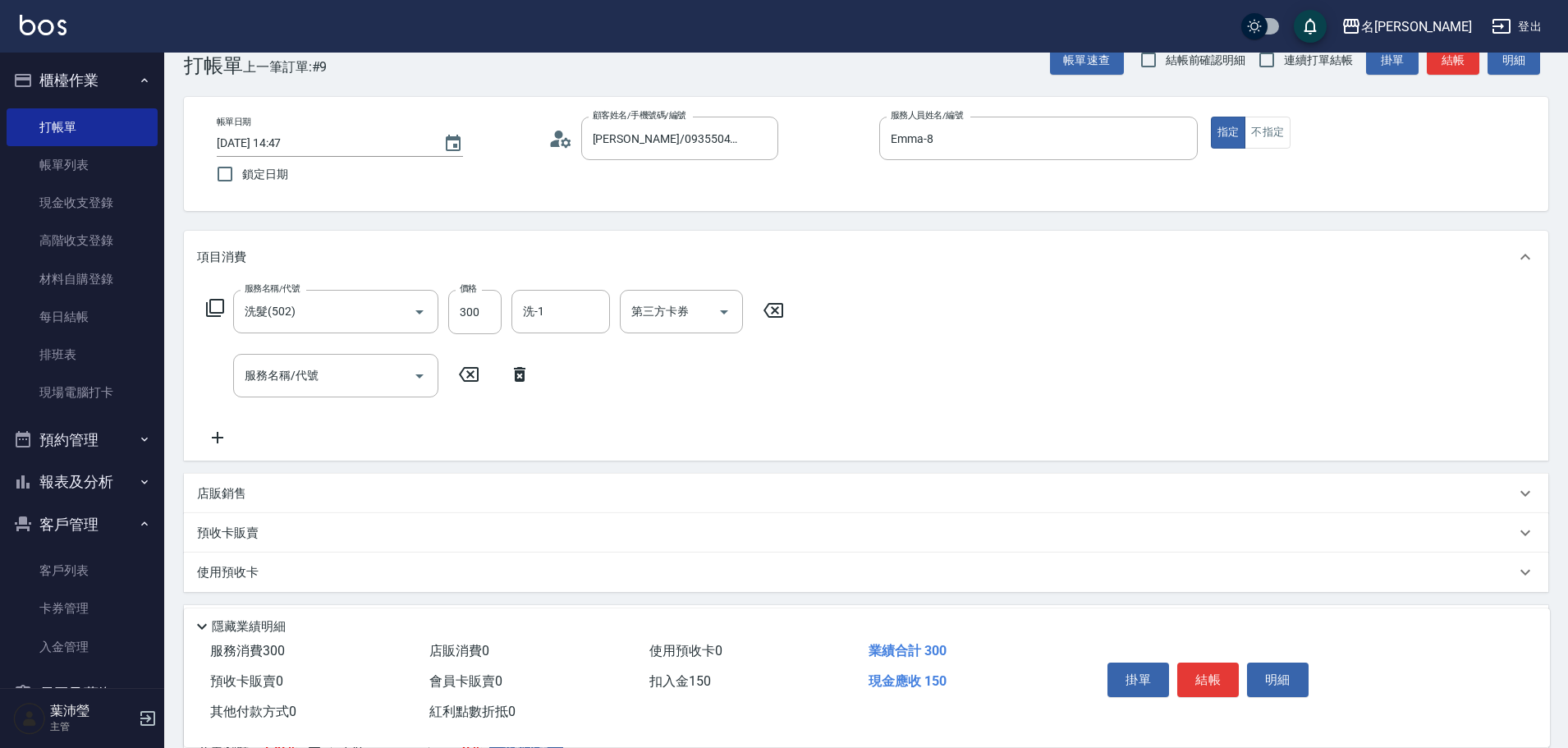
click at [1214, 672] on button "結帳" at bounding box center [1208, 680] width 62 height 34
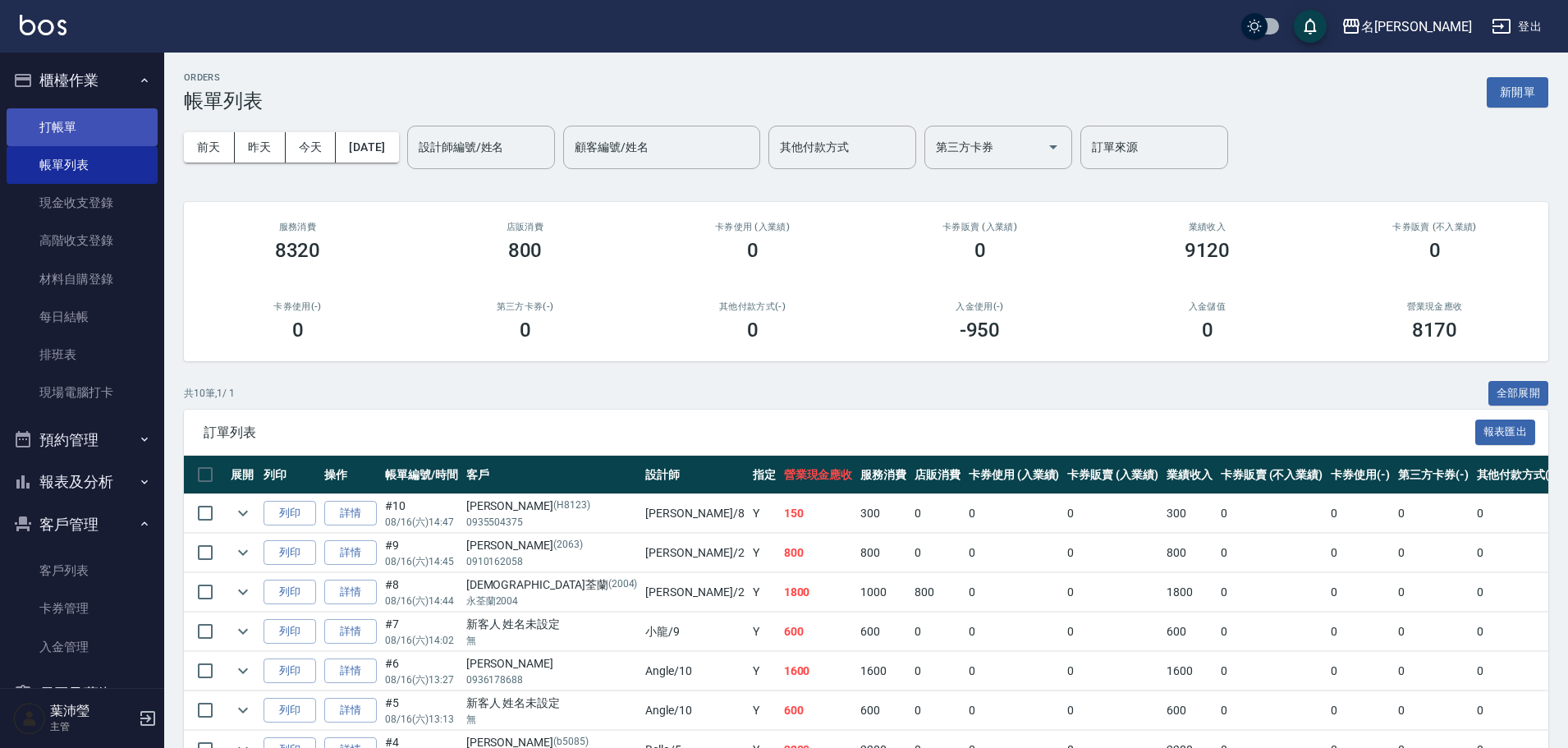
click at [63, 136] on link "打帳單" at bounding box center [82, 128] width 151 height 38
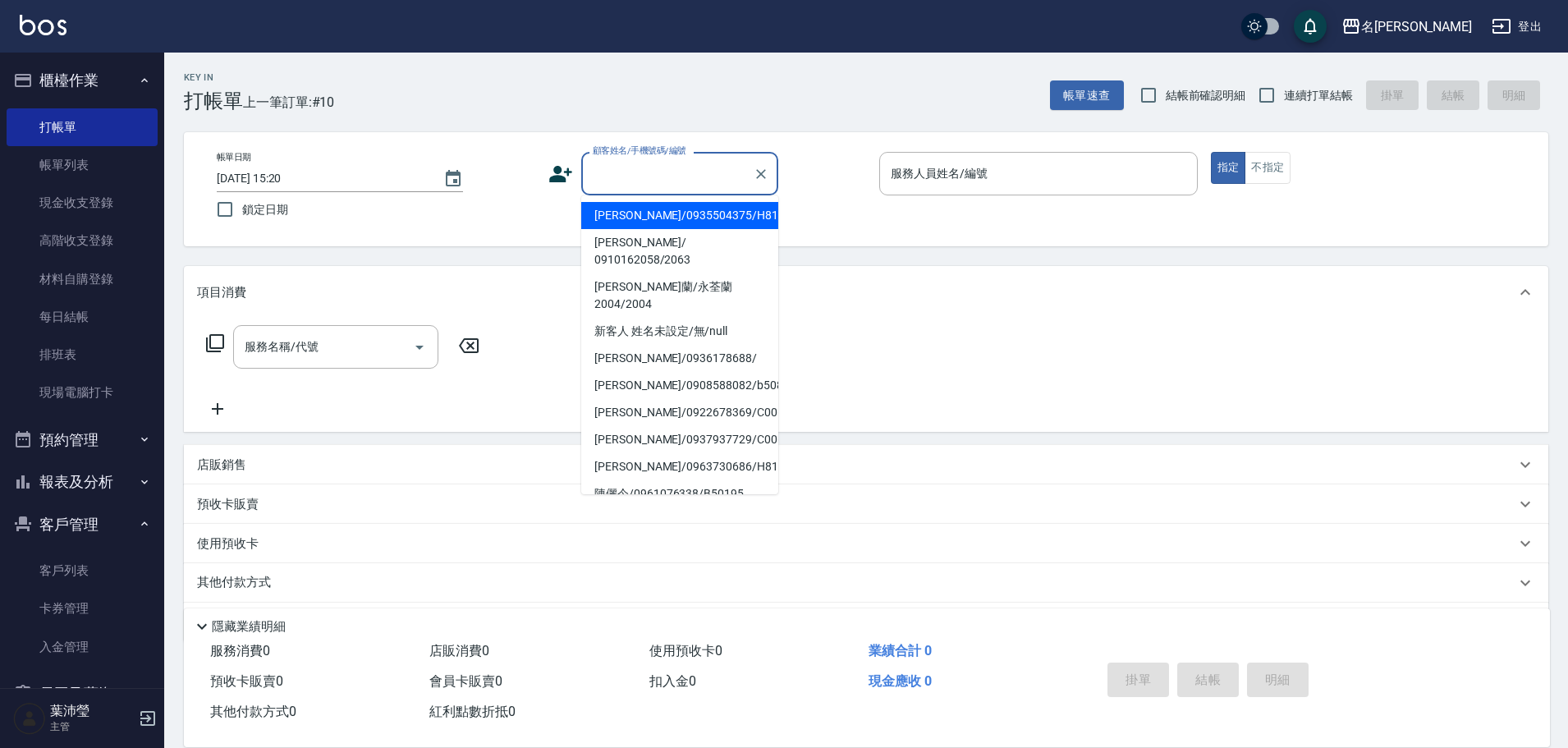
click at [648, 182] on input "顧客姓名/手機號碼/編號" at bounding box center [667, 174] width 158 height 29
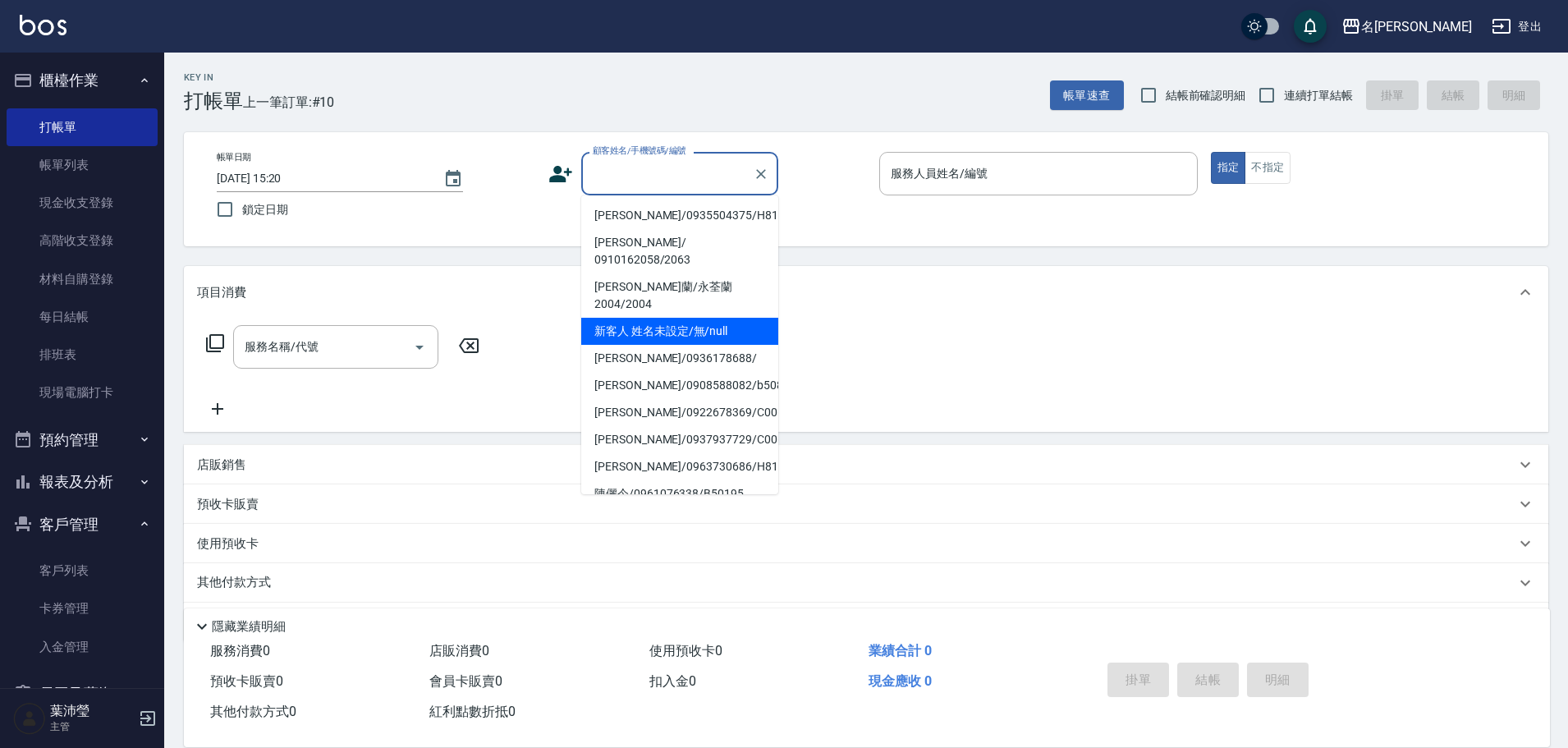
click at [672, 318] on li "新客人 姓名未設定/無/null" at bounding box center [680, 332] width 197 height 27
type input "新客人 姓名未設定/無/null"
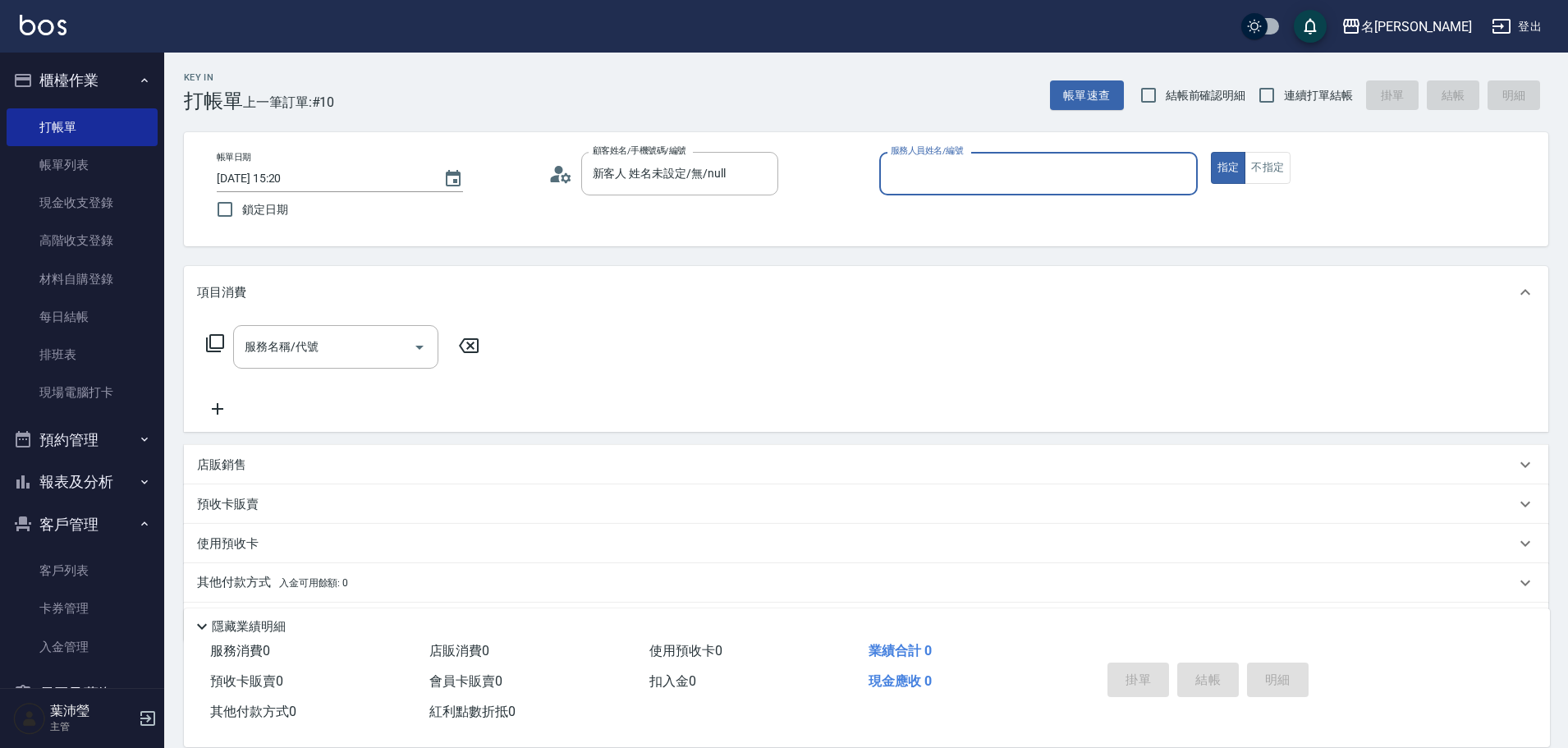
click at [1025, 169] on input "服務人員姓名/編號" at bounding box center [1038, 174] width 304 height 29
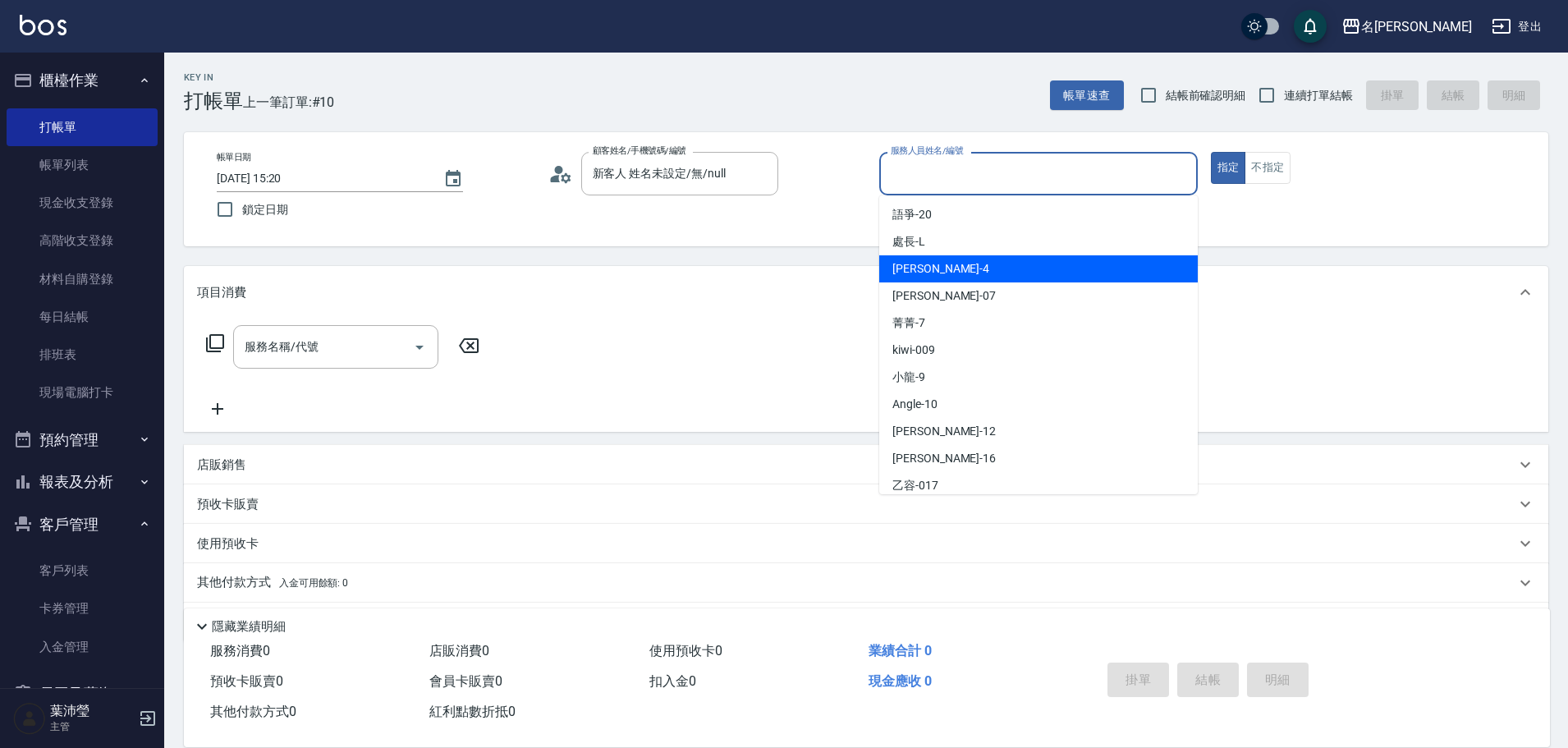
scroll to position [165, 0]
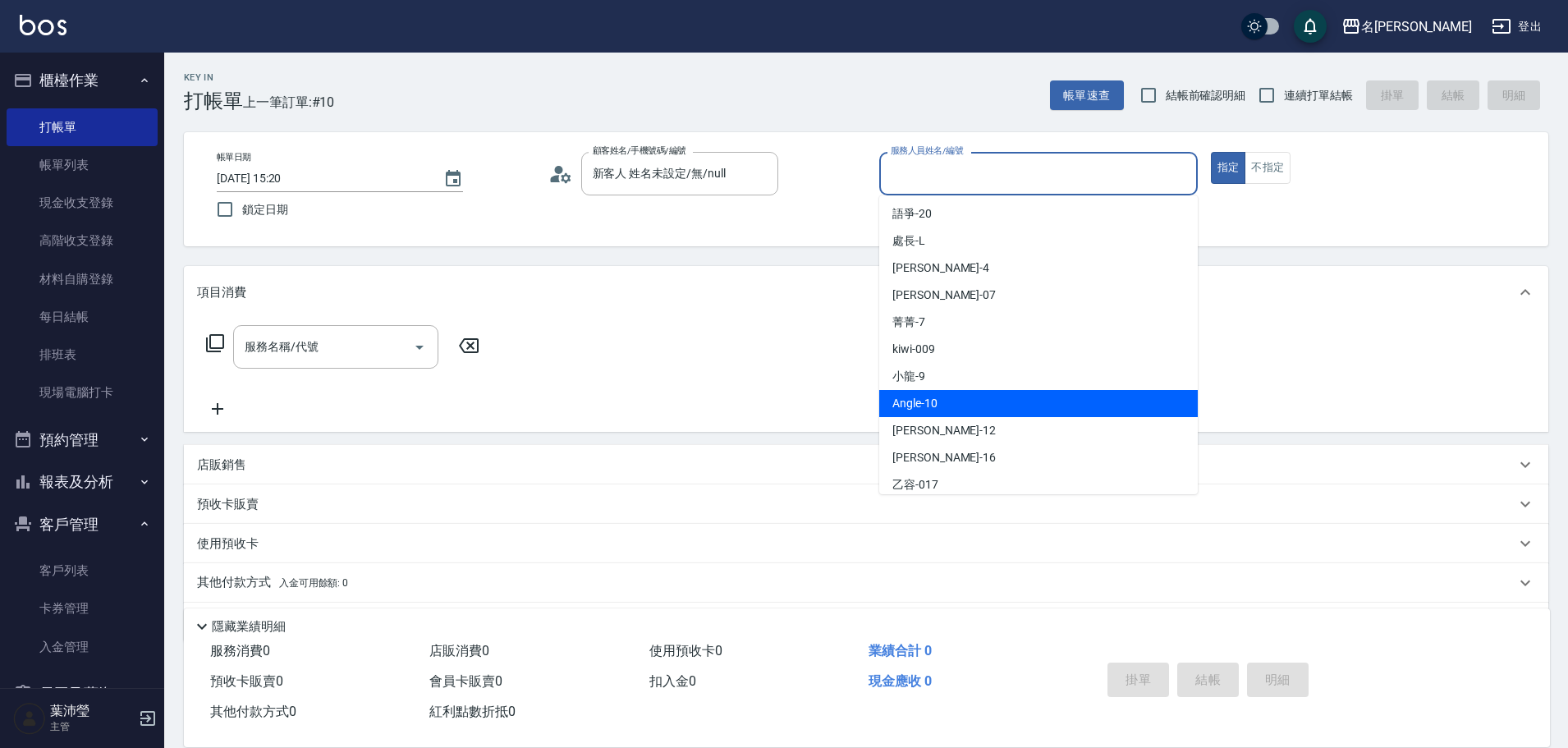
click at [958, 395] on div "Angle -10" at bounding box center [1039, 404] width 319 height 27
type input "Angle-10"
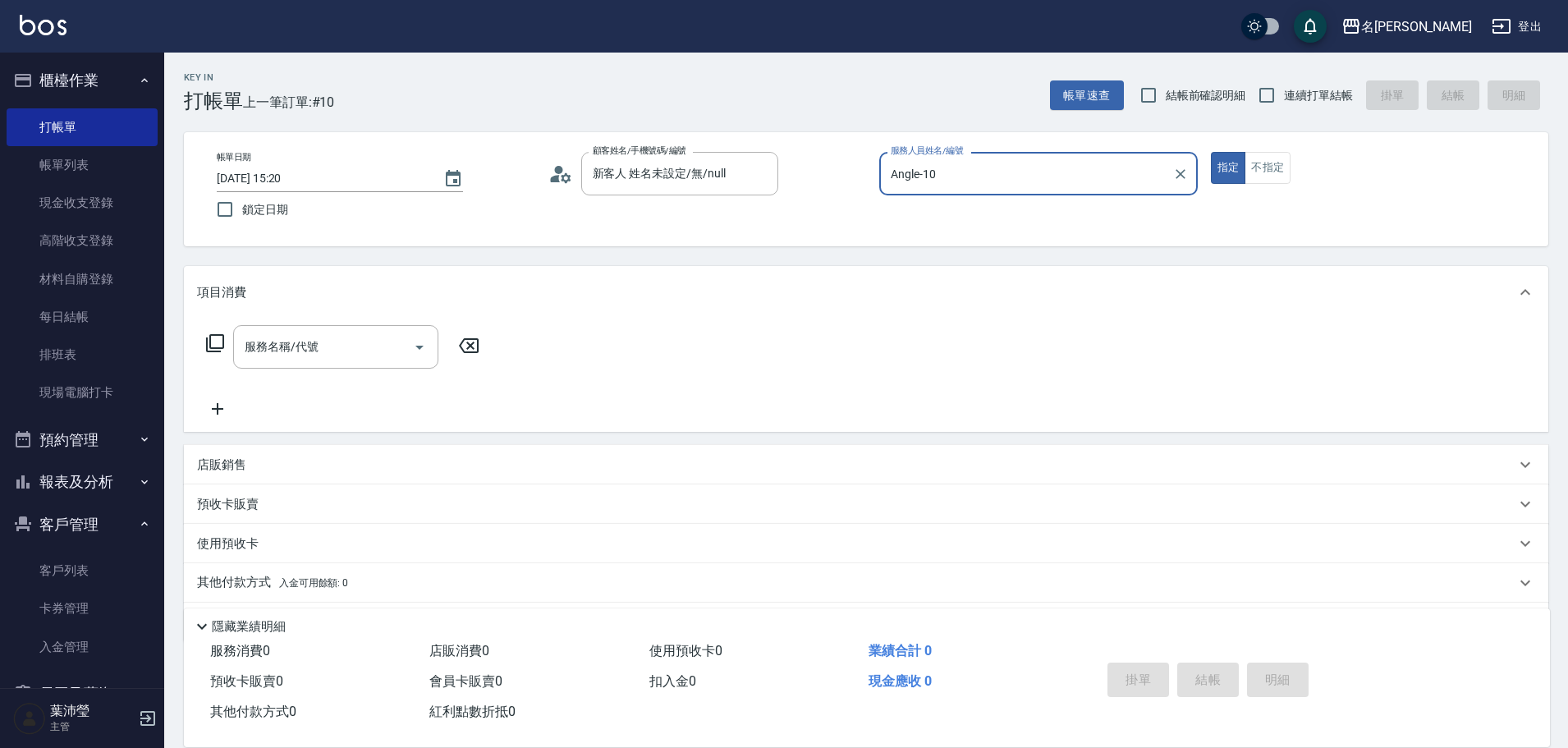
click at [208, 345] on icon at bounding box center [215, 343] width 18 height 18
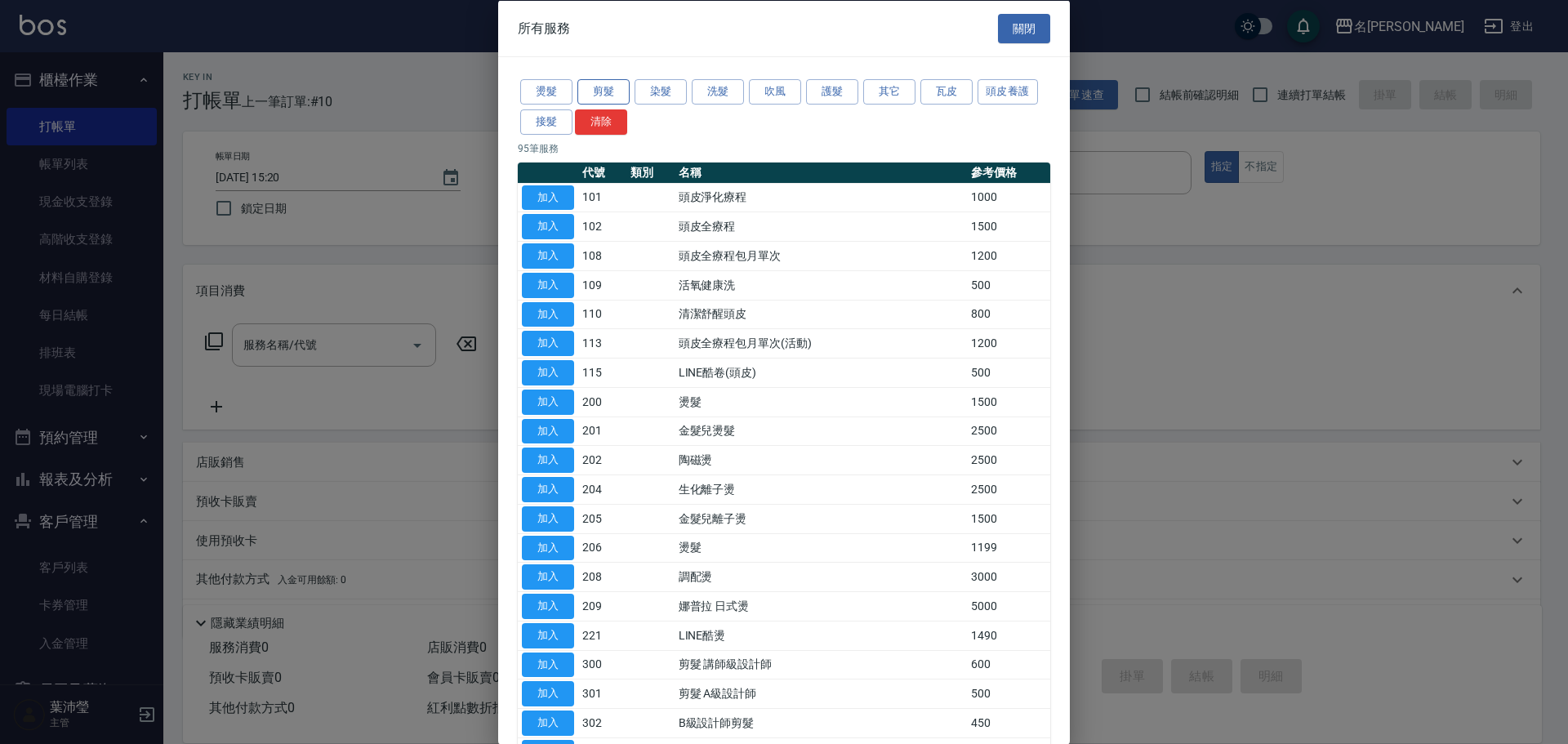
click at [587, 89] on button "剪髮" at bounding box center [603, 92] width 52 height 26
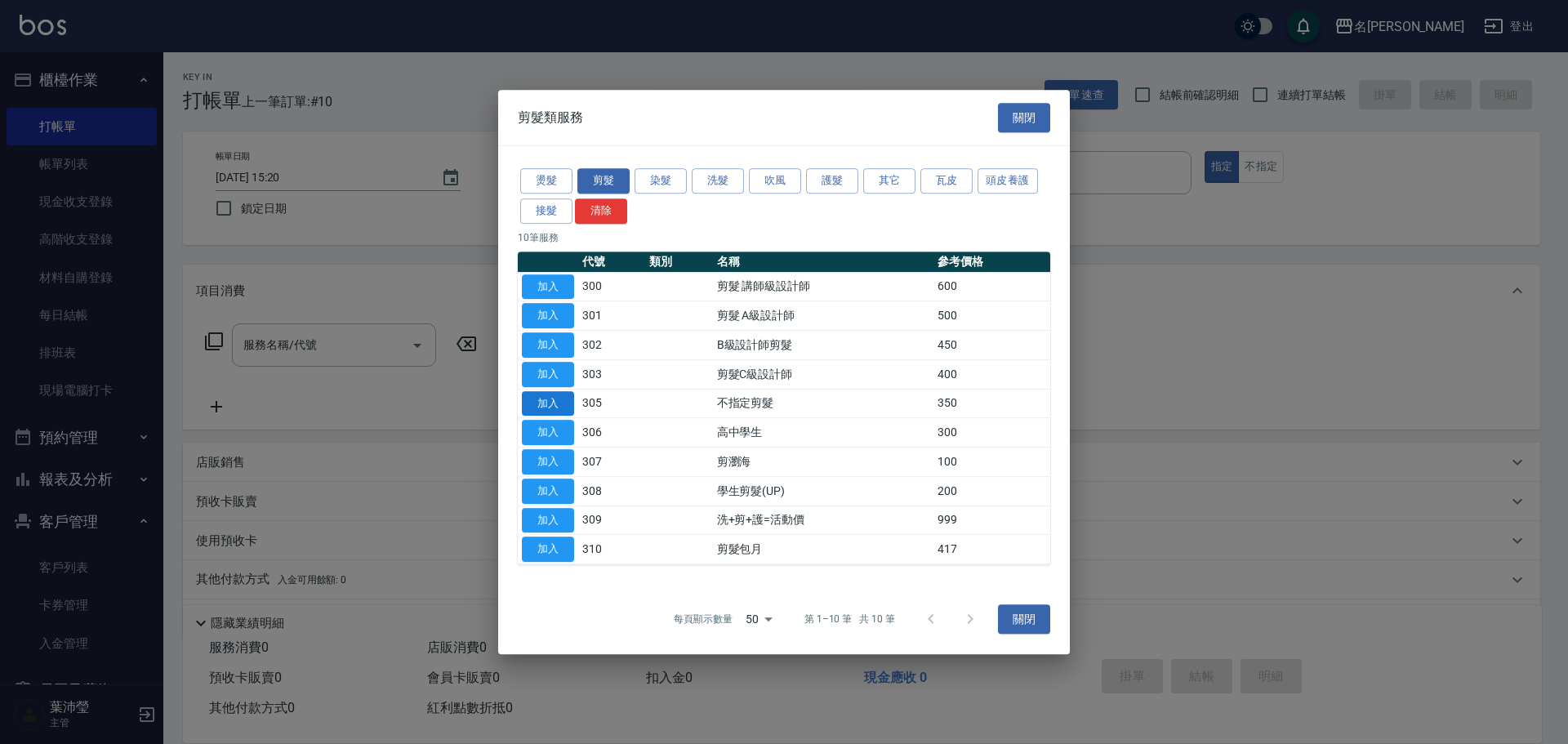
click at [547, 401] on button "加入" at bounding box center [548, 404] width 52 height 26
type input "不指定剪髮(305)"
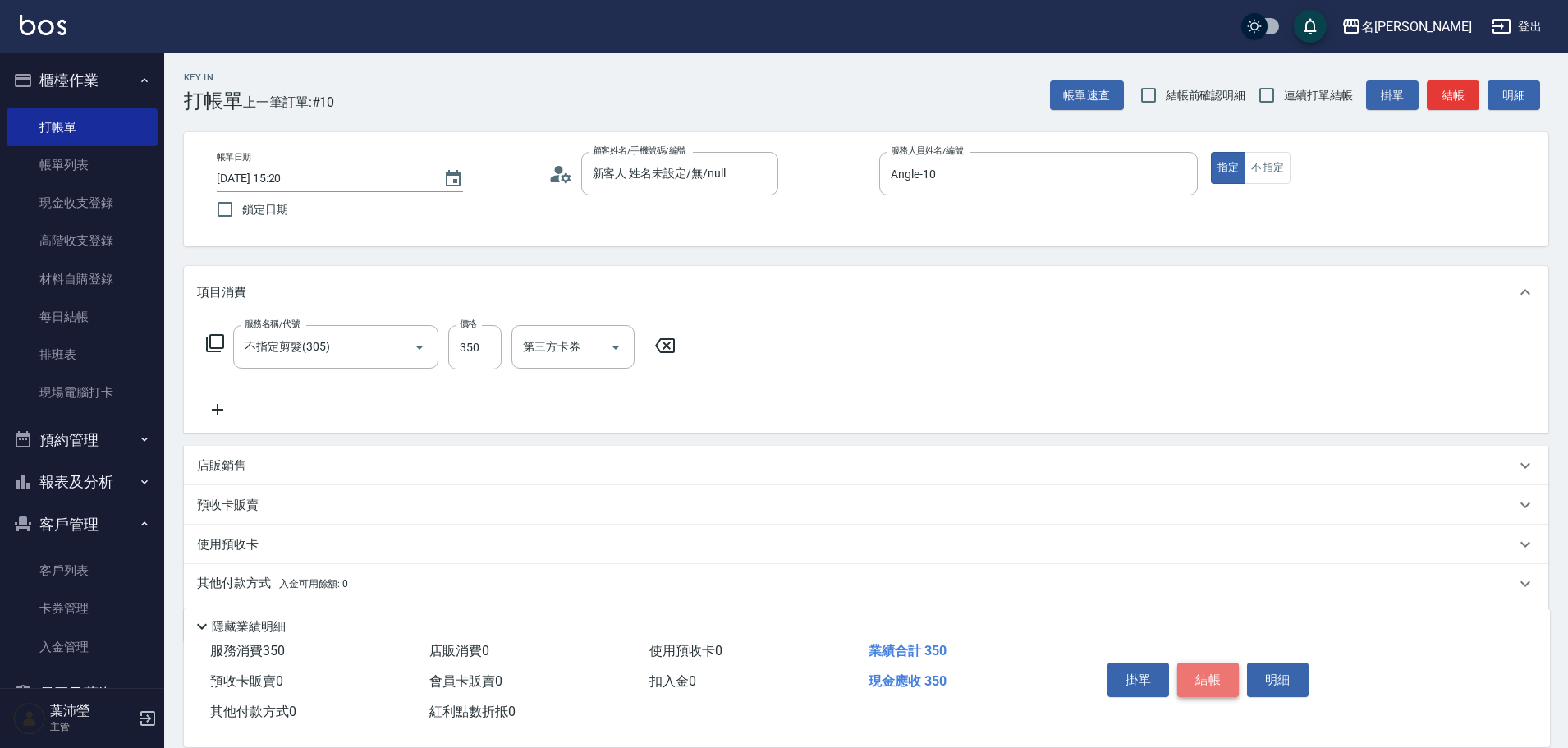
click at [1185, 684] on button "結帳" at bounding box center [1208, 680] width 62 height 34
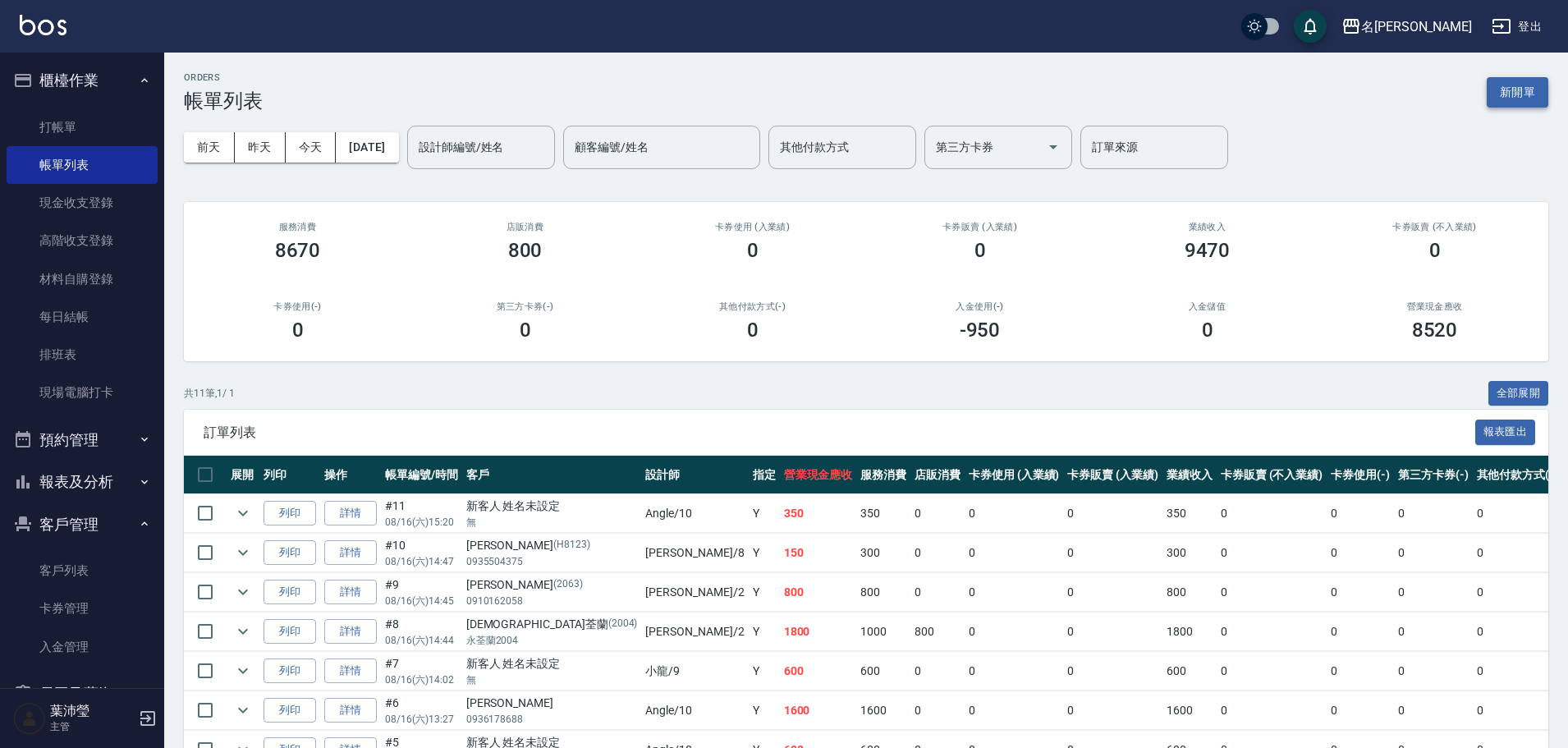
click at [1509, 102] on button "新開單" at bounding box center [1517, 92] width 62 height 30
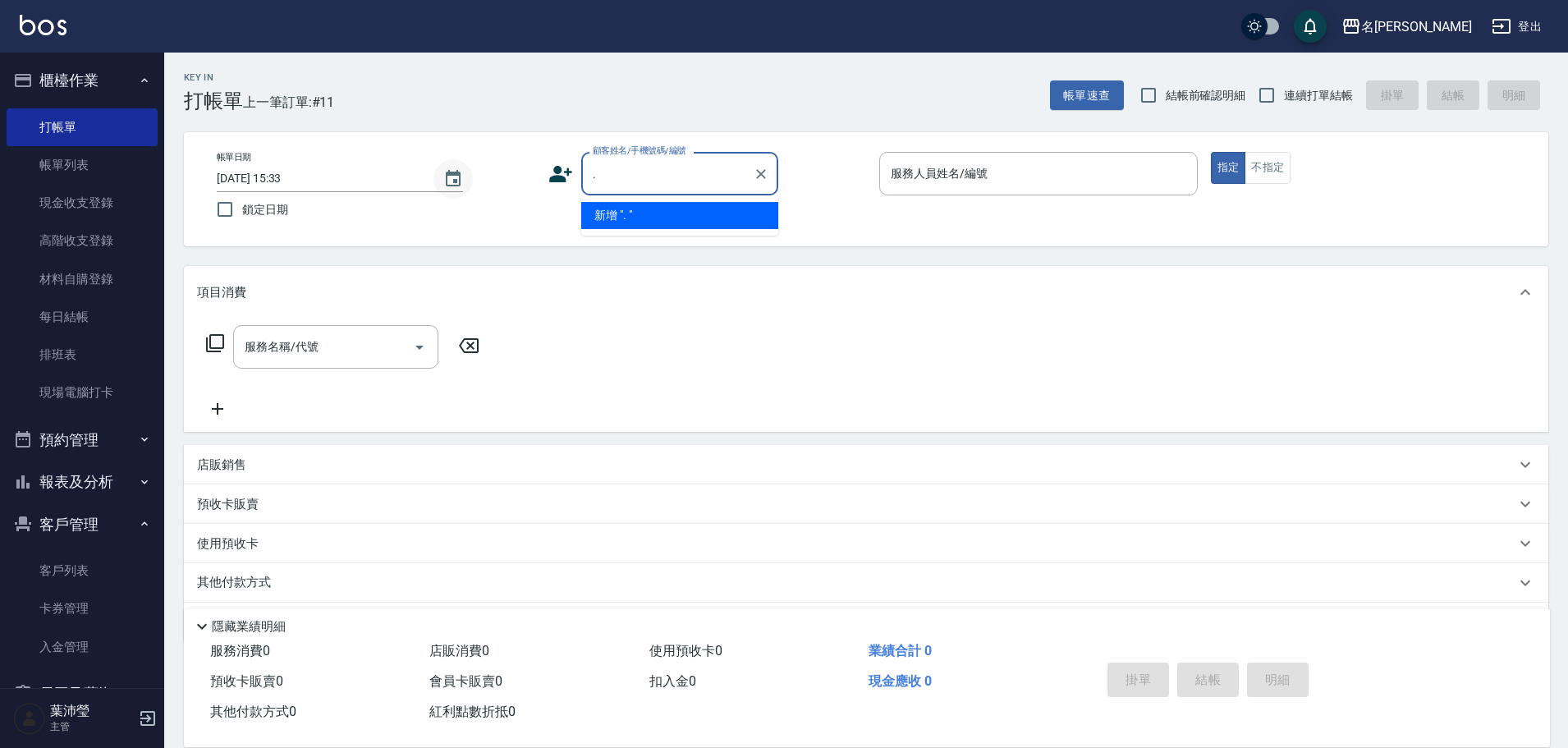
drag, startPoint x: 684, startPoint y: 166, endPoint x: 434, endPoint y: 186, distance: 250.8
click at [434, 186] on div "帳單日期 [DATE] 15:33 鎖定日期 顧客姓名/手機號碼/編號 . 顧客姓名/手機號碼/編號 服務人員姓名/編號 服務人員姓名/編號 指定 不指定" at bounding box center [866, 188] width 1325 height 75
type input "ㄝ"
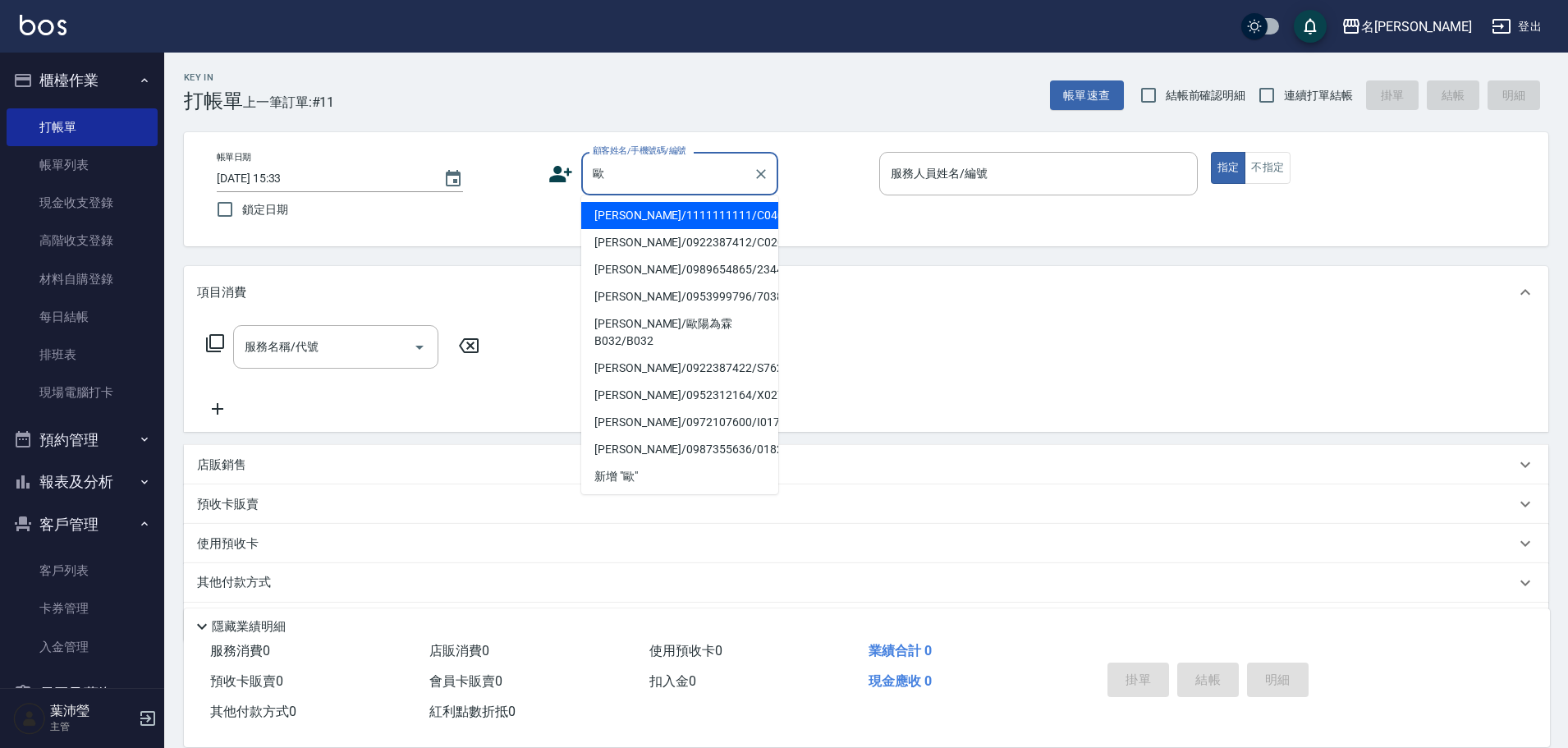
click at [633, 216] on li "[PERSON_NAME]/1111111111/C0403" at bounding box center [680, 216] width 197 height 27
type input "[PERSON_NAME]/1111111111/C0403"
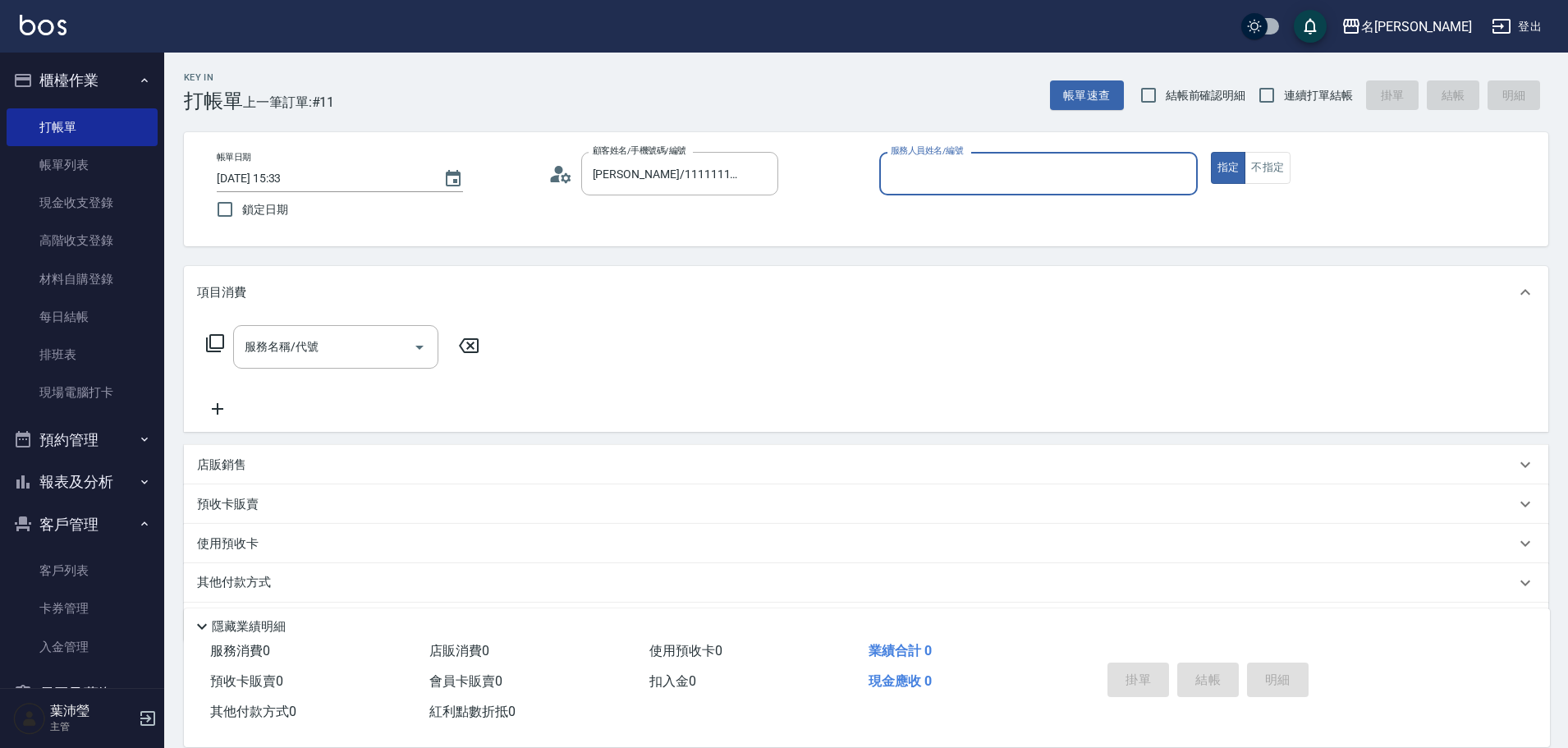
type input "Emma-8"
click at [293, 334] on div "服務名稱/代號 服務名稱/代號" at bounding box center [336, 347] width 206 height 44
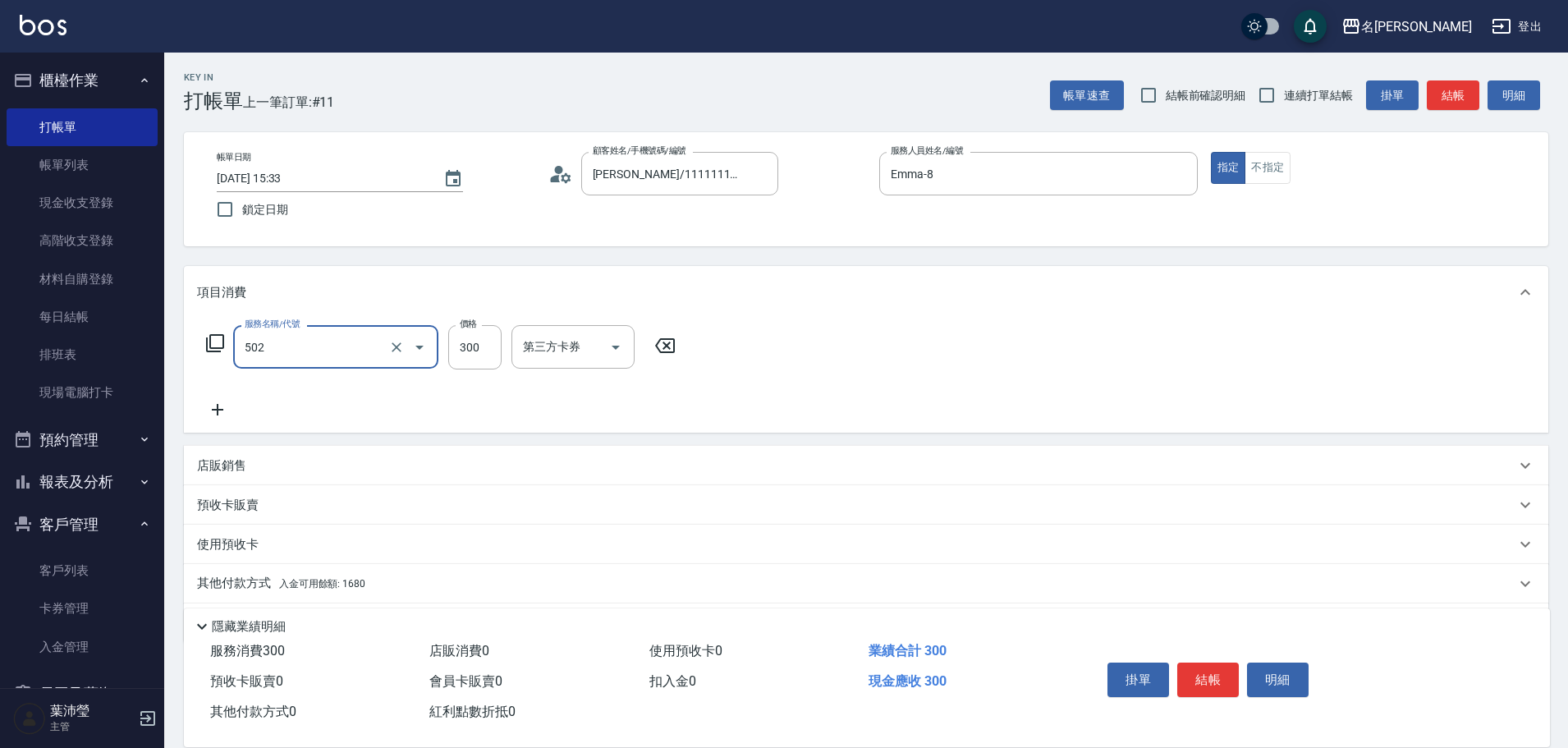
type input "洗髮(502)"
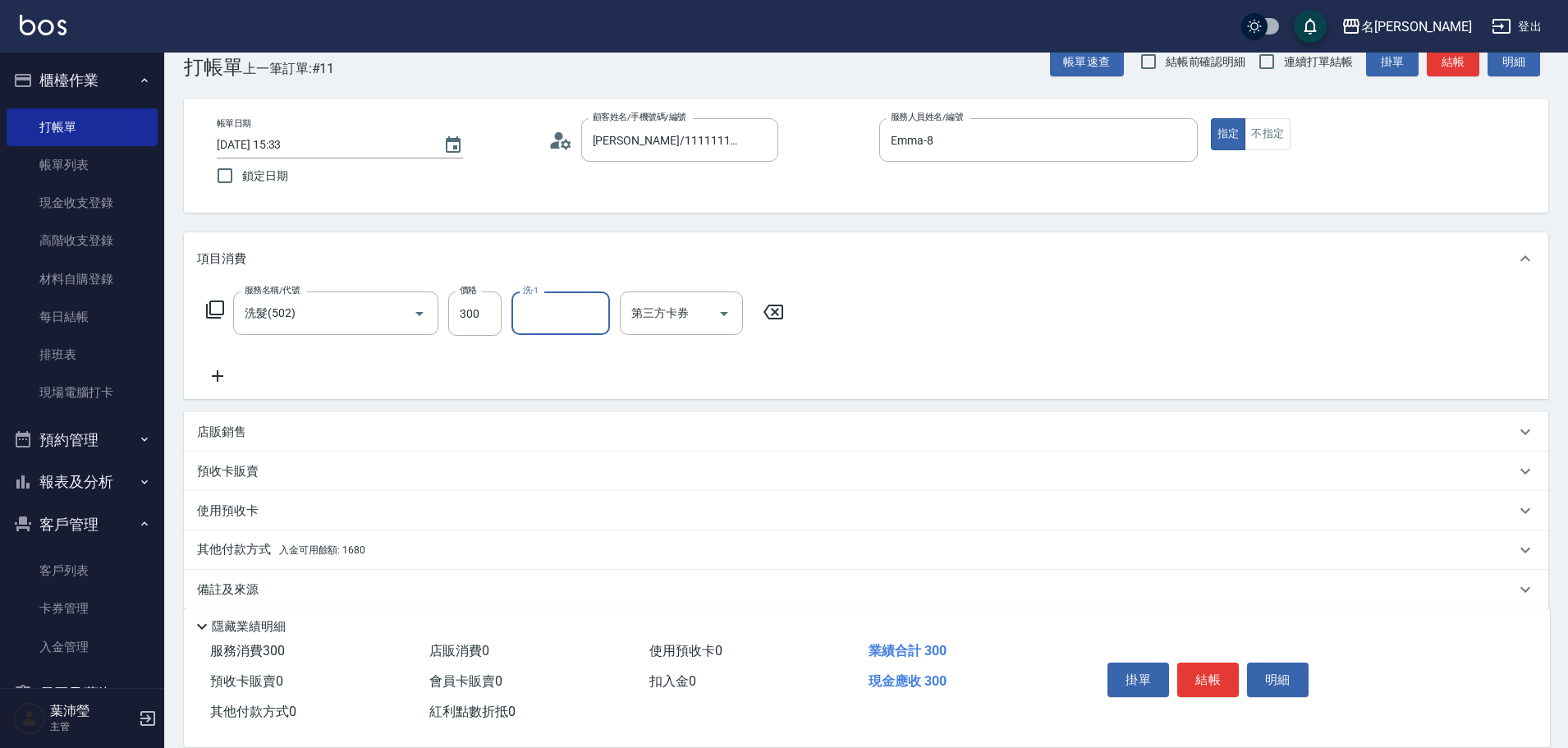
scroll to position [52, 0]
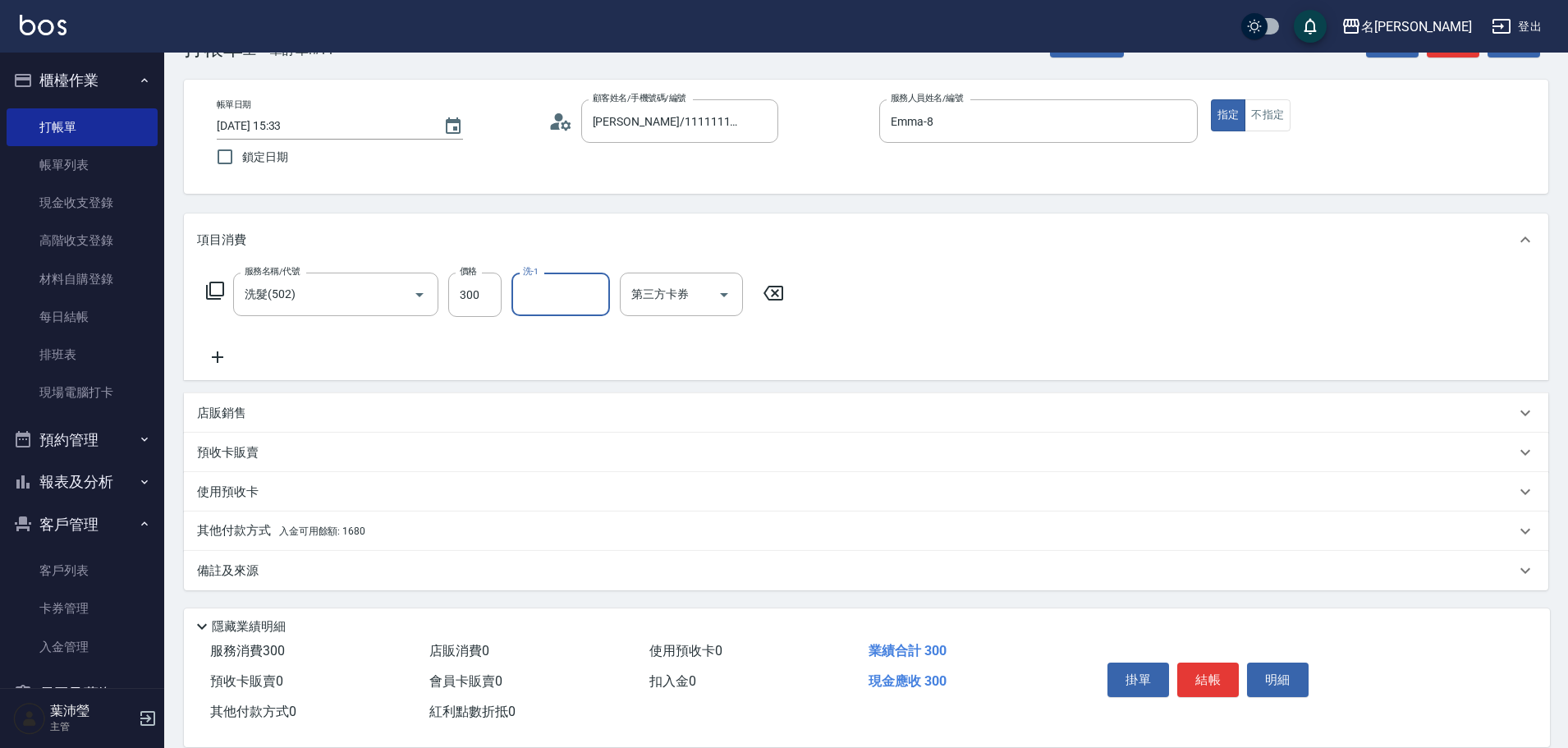
click at [375, 522] on div "其他付款方式 入金可用餘額: 1680" at bounding box center [866, 531] width 1364 height 39
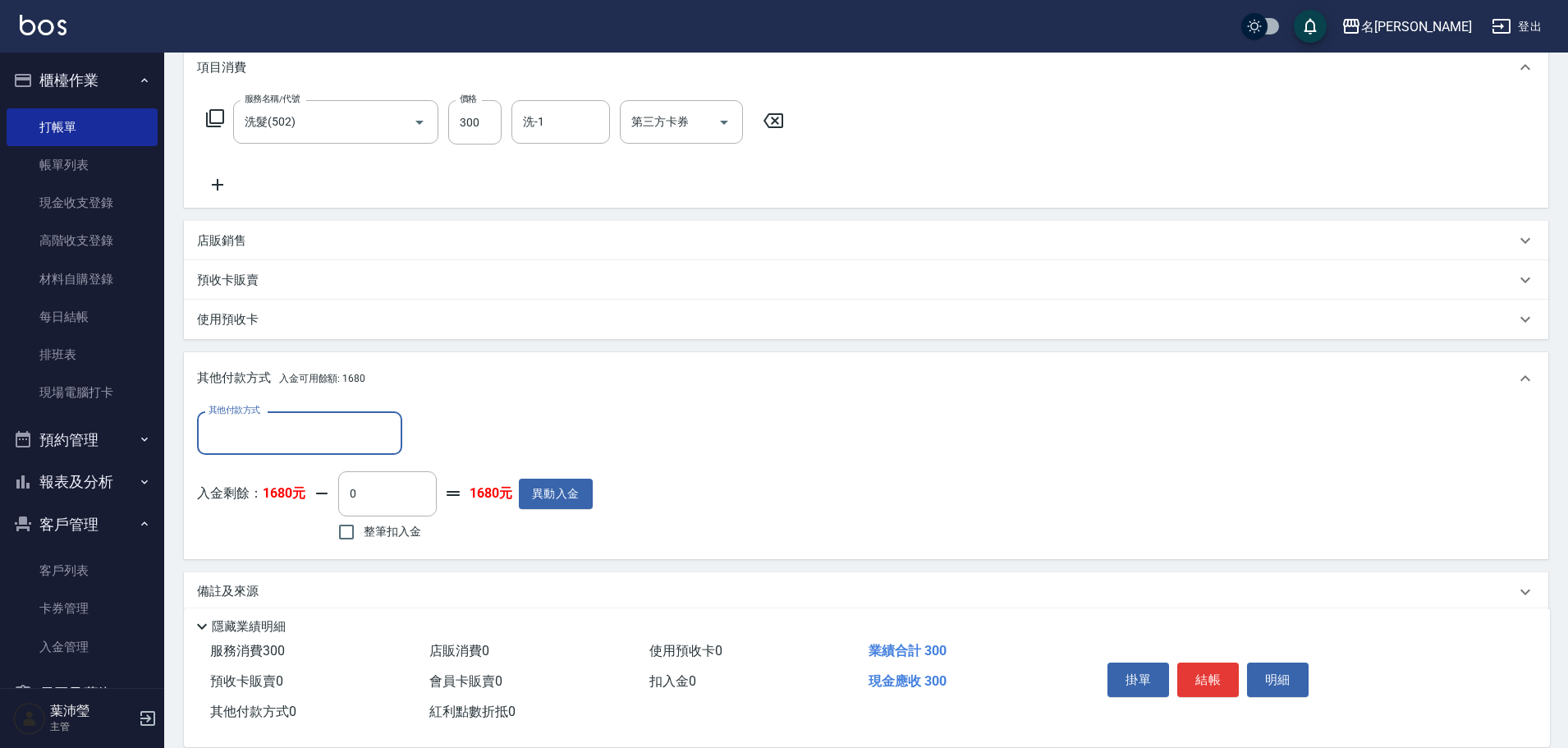
scroll to position [233, 0]
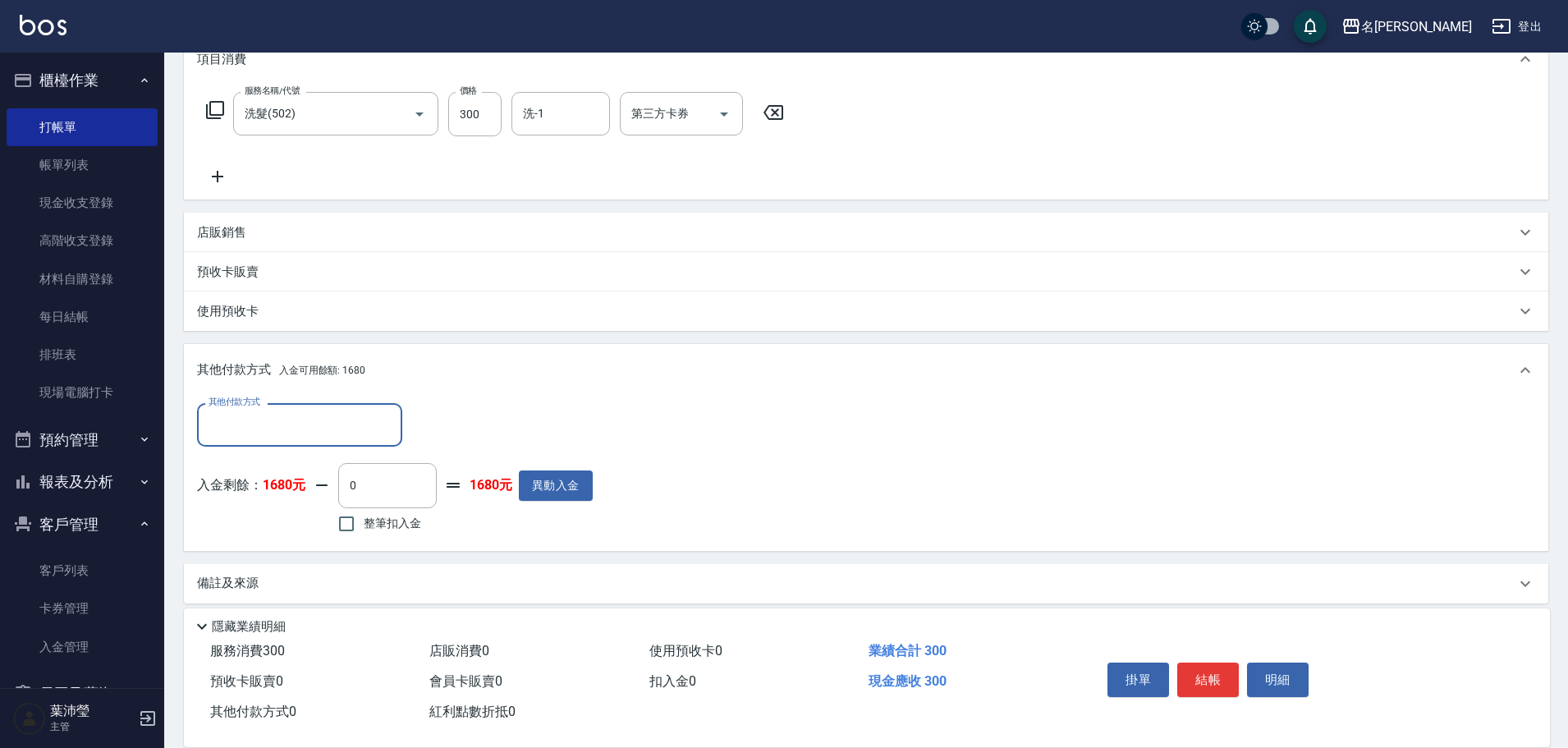
click at [373, 525] on span "整筆扣入金" at bounding box center [392, 524] width 57 height 17
click at [364, 525] on input "整筆扣入金" at bounding box center [346, 524] width 34 height 34
checkbox input "true"
type input "300"
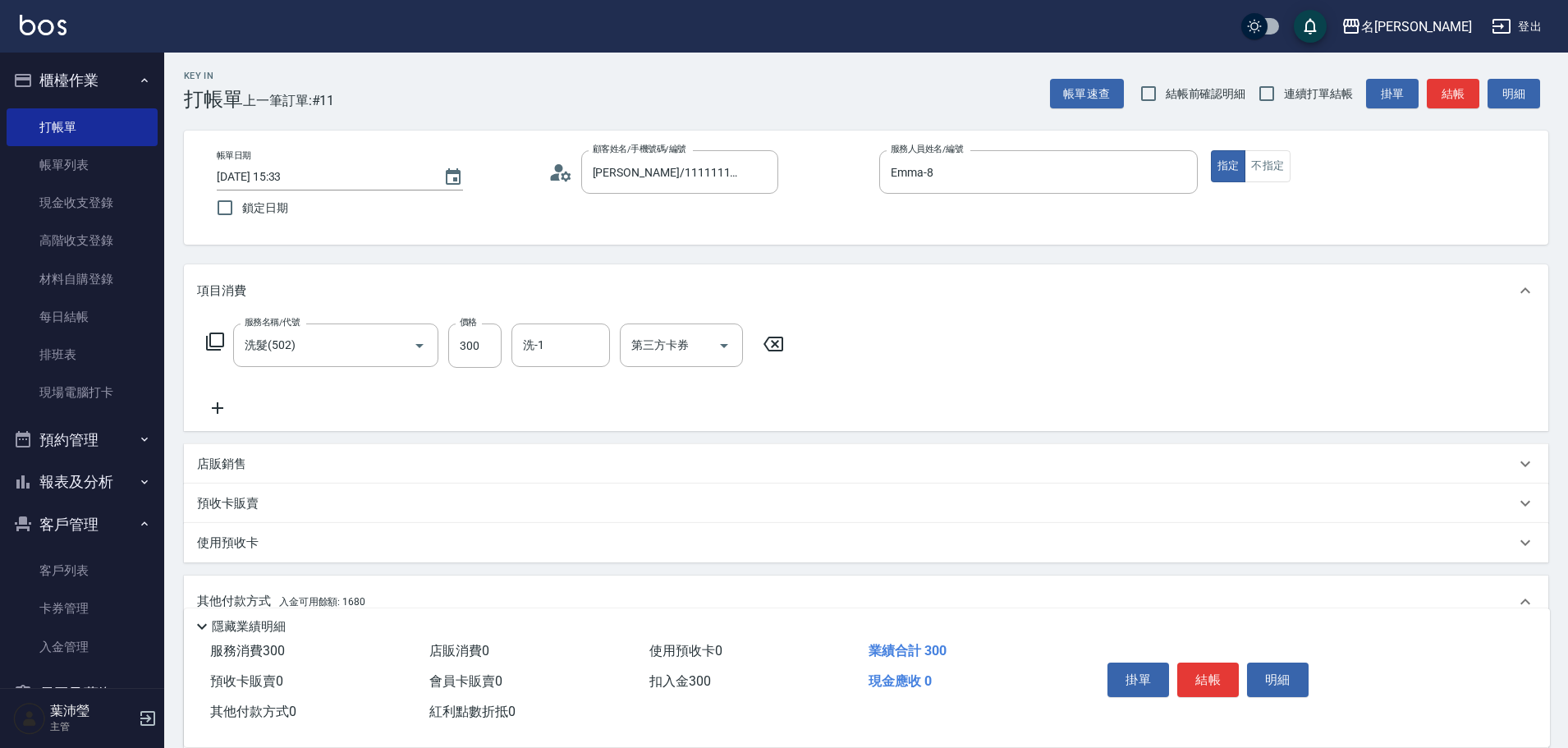
scroll to position [0, 0]
click at [1262, 679] on button "明細" at bounding box center [1278, 680] width 62 height 34
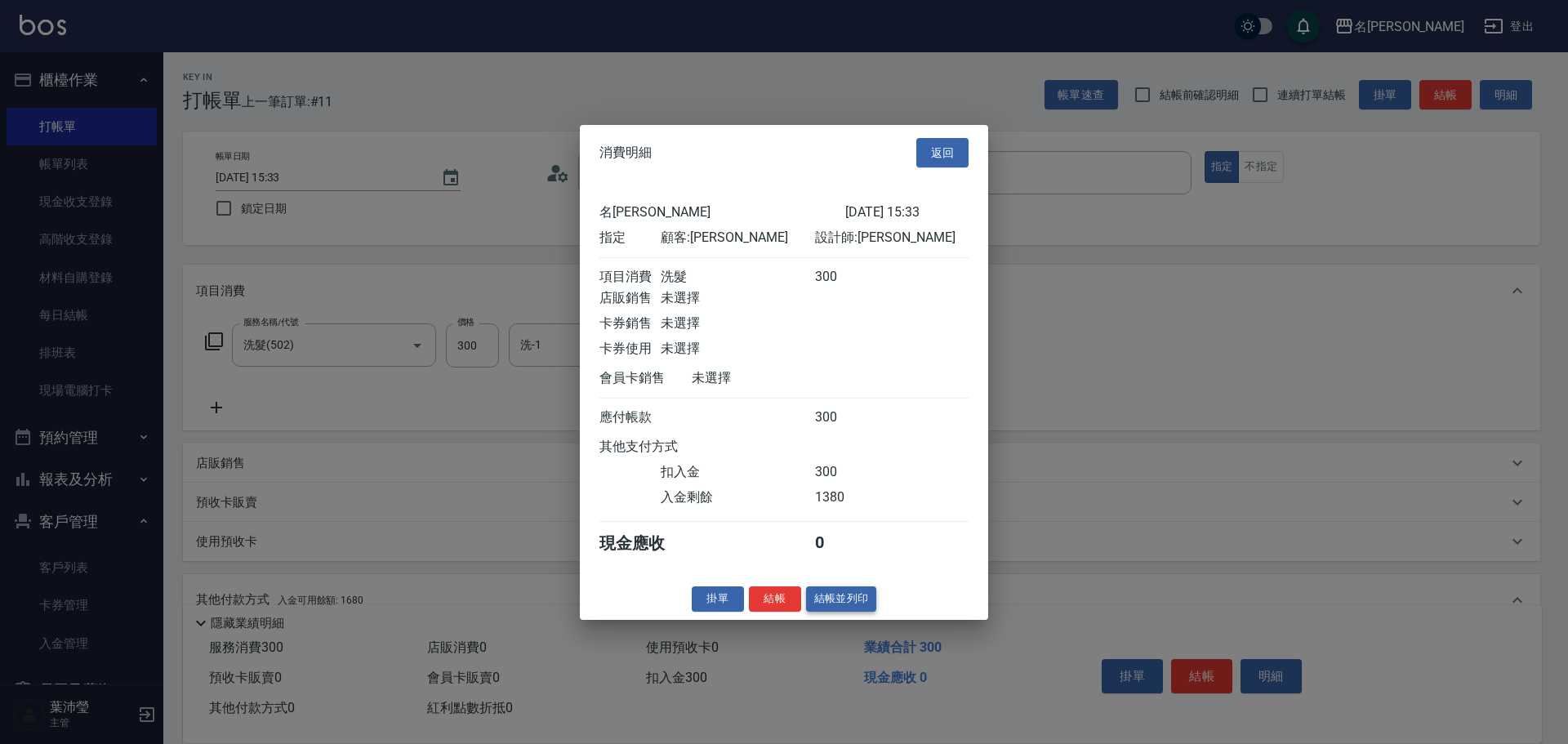
click at [825, 612] on button "結帳並列印" at bounding box center [841, 599] width 71 height 26
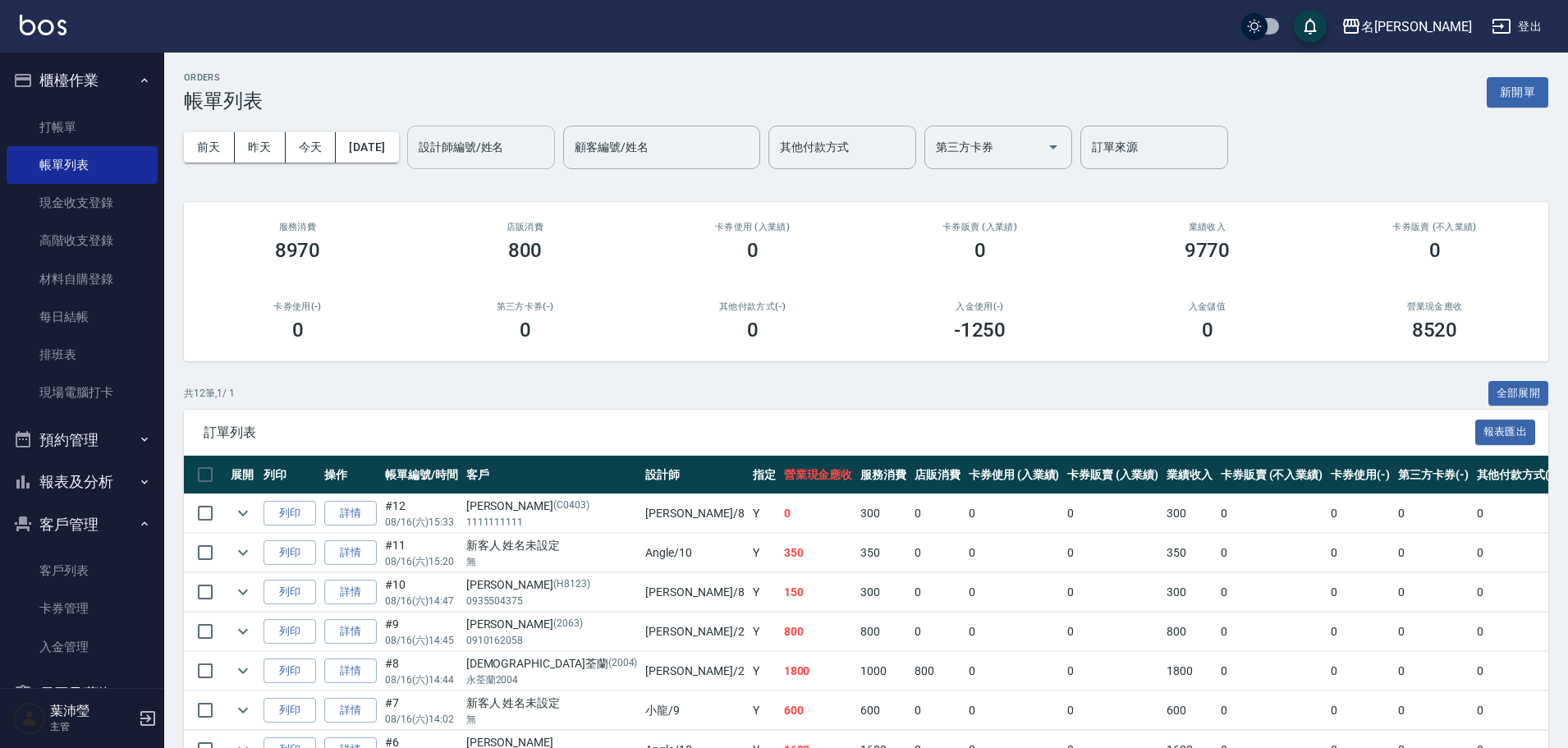
click at [485, 158] on input "設計師編號/姓名" at bounding box center [480, 147] width 133 height 29
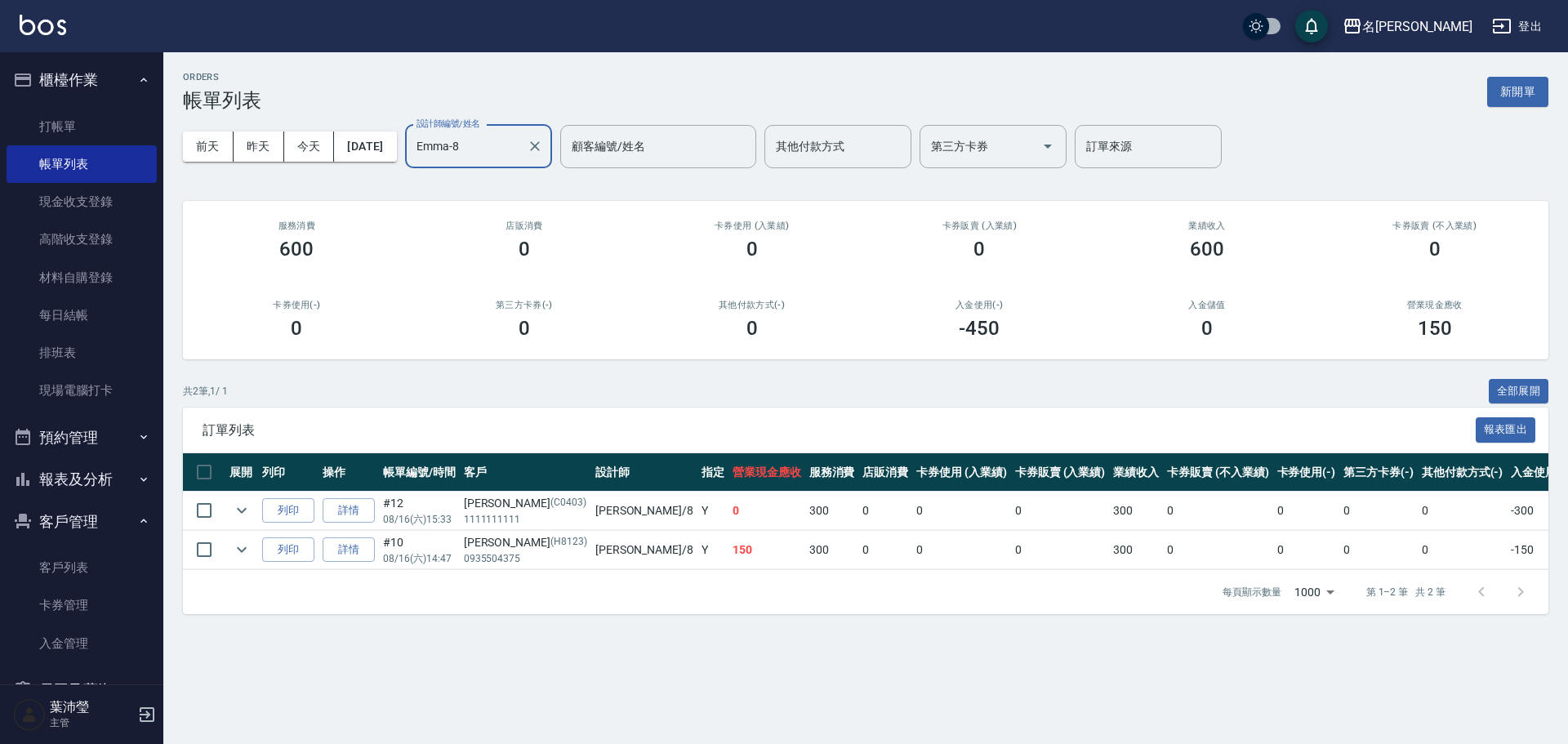
type input "Emma-8"
click at [253, 513] on td at bounding box center [242, 510] width 32 height 38
click at [267, 513] on button "列印" at bounding box center [288, 511] width 52 height 26
click at [203, 499] on input "checkbox" at bounding box center [204, 510] width 34 height 34
checkbox input "true"
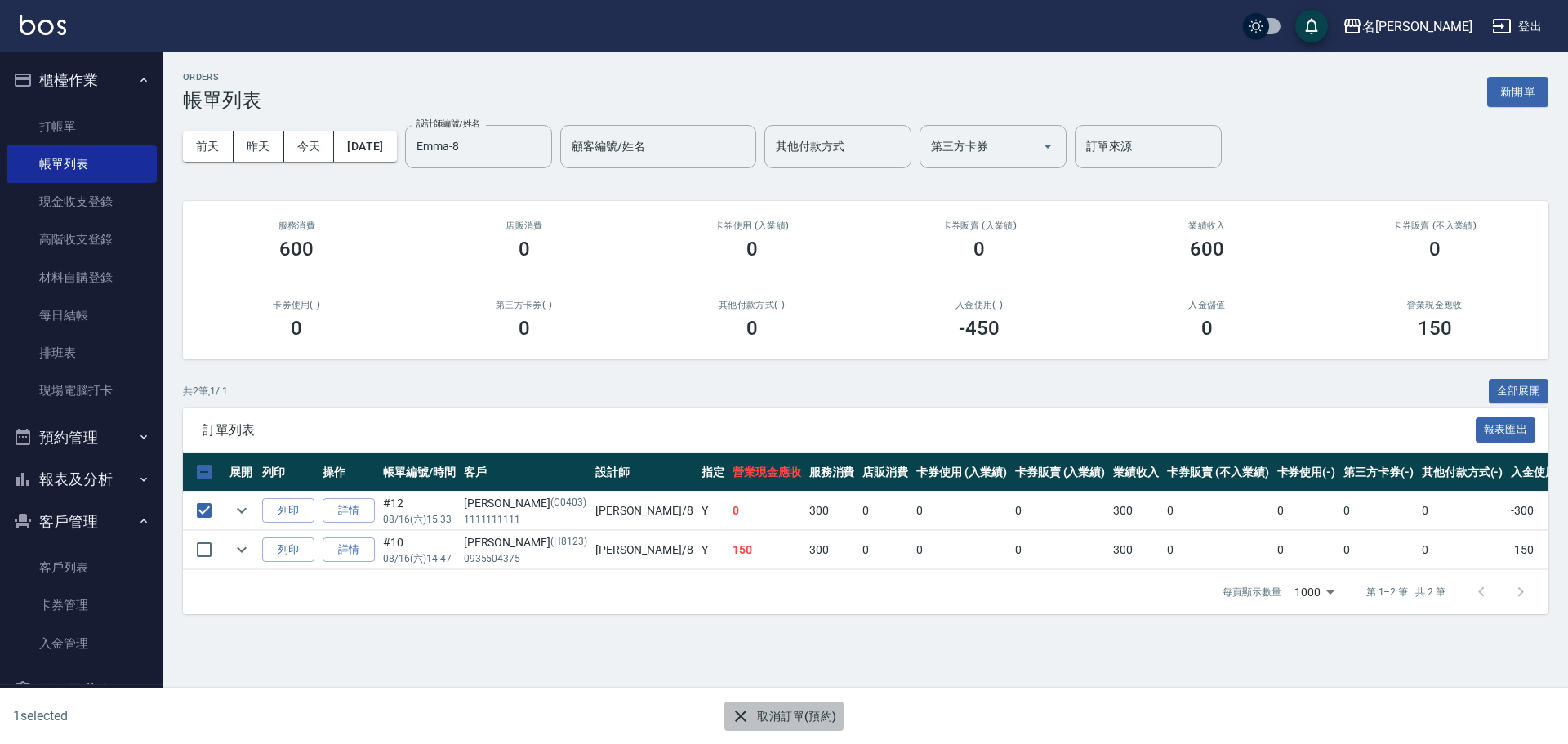
click at [769, 722] on button "取消訂單(預約)" at bounding box center [783, 716] width 118 height 30
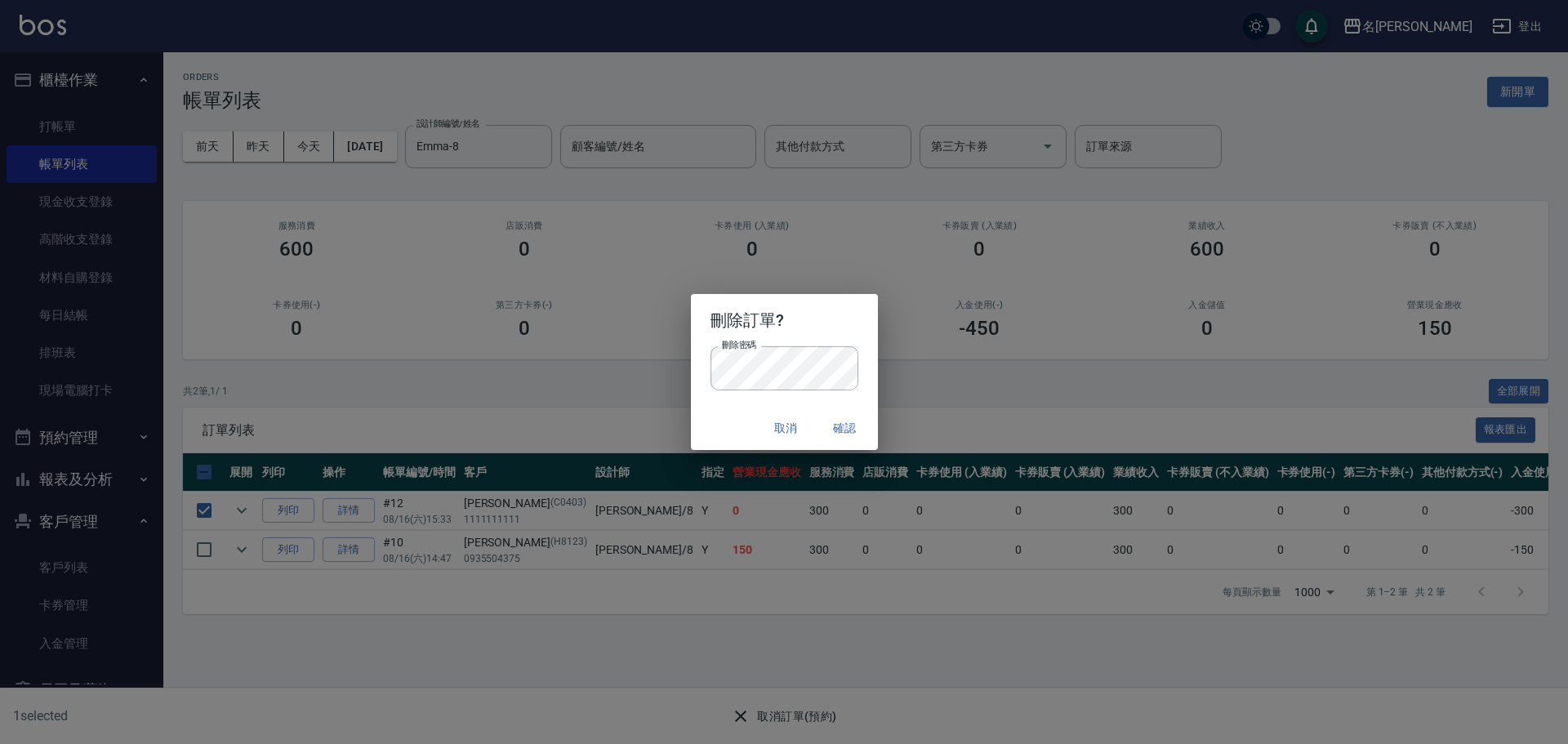
click at [854, 426] on button "確認" at bounding box center [845, 428] width 52 height 30
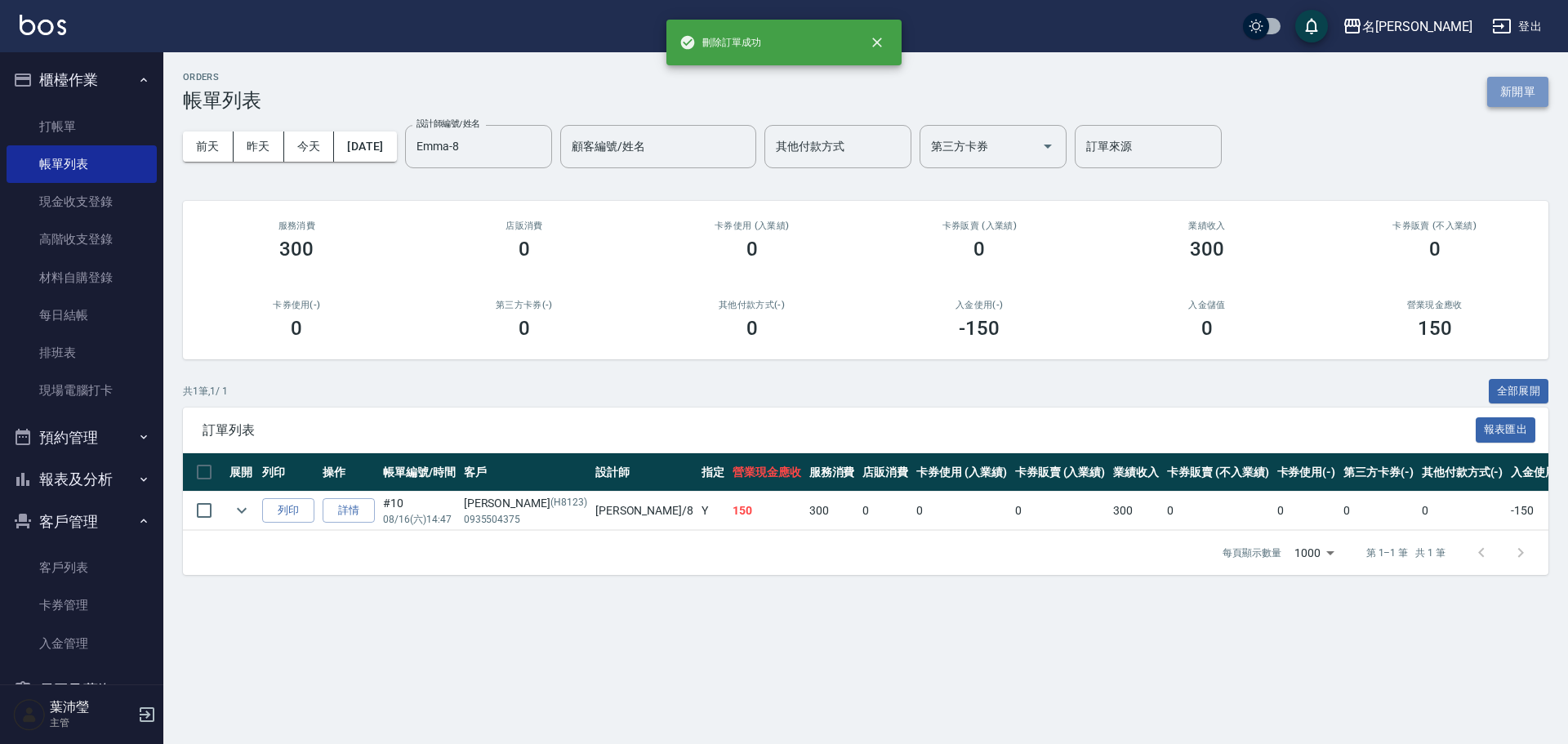
click at [1507, 83] on button "新開單" at bounding box center [1518, 91] width 61 height 30
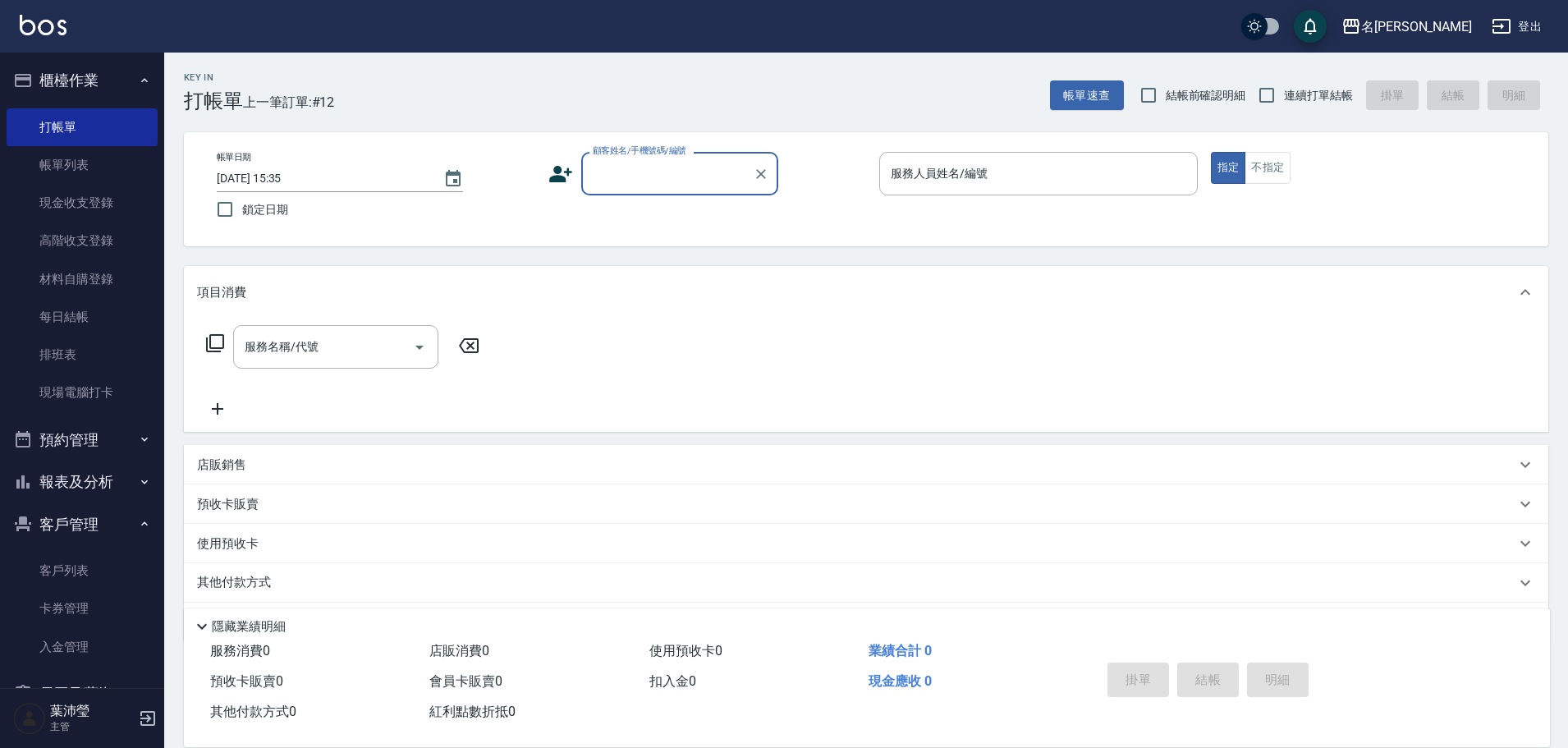
click at [656, 171] on input "顧客姓名/手機號碼/編號" at bounding box center [667, 174] width 158 height 29
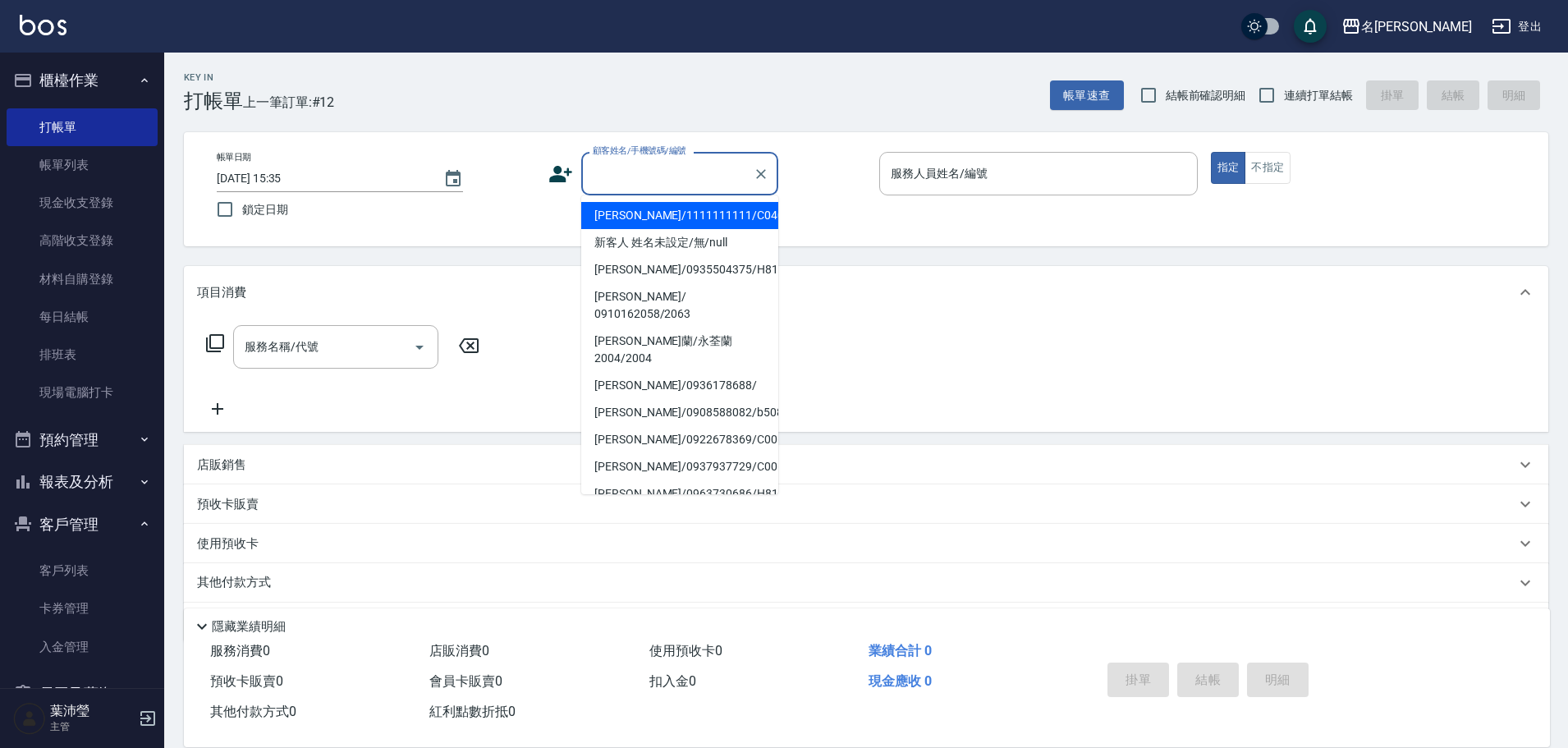
click at [669, 214] on li "[PERSON_NAME]/1111111111/C0403" at bounding box center [680, 216] width 197 height 27
type input "[PERSON_NAME]/1111111111/C0403"
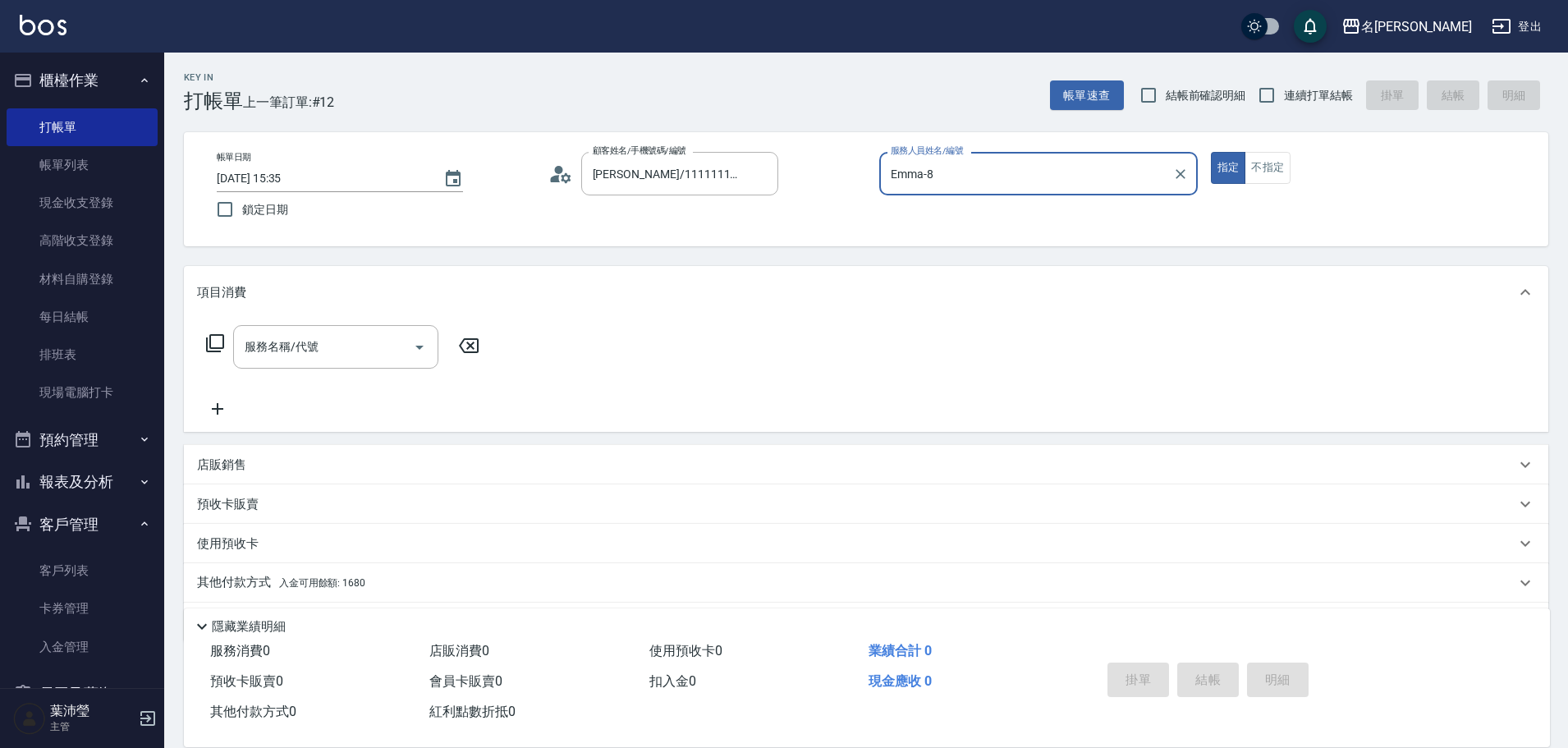
type input "Emma-8"
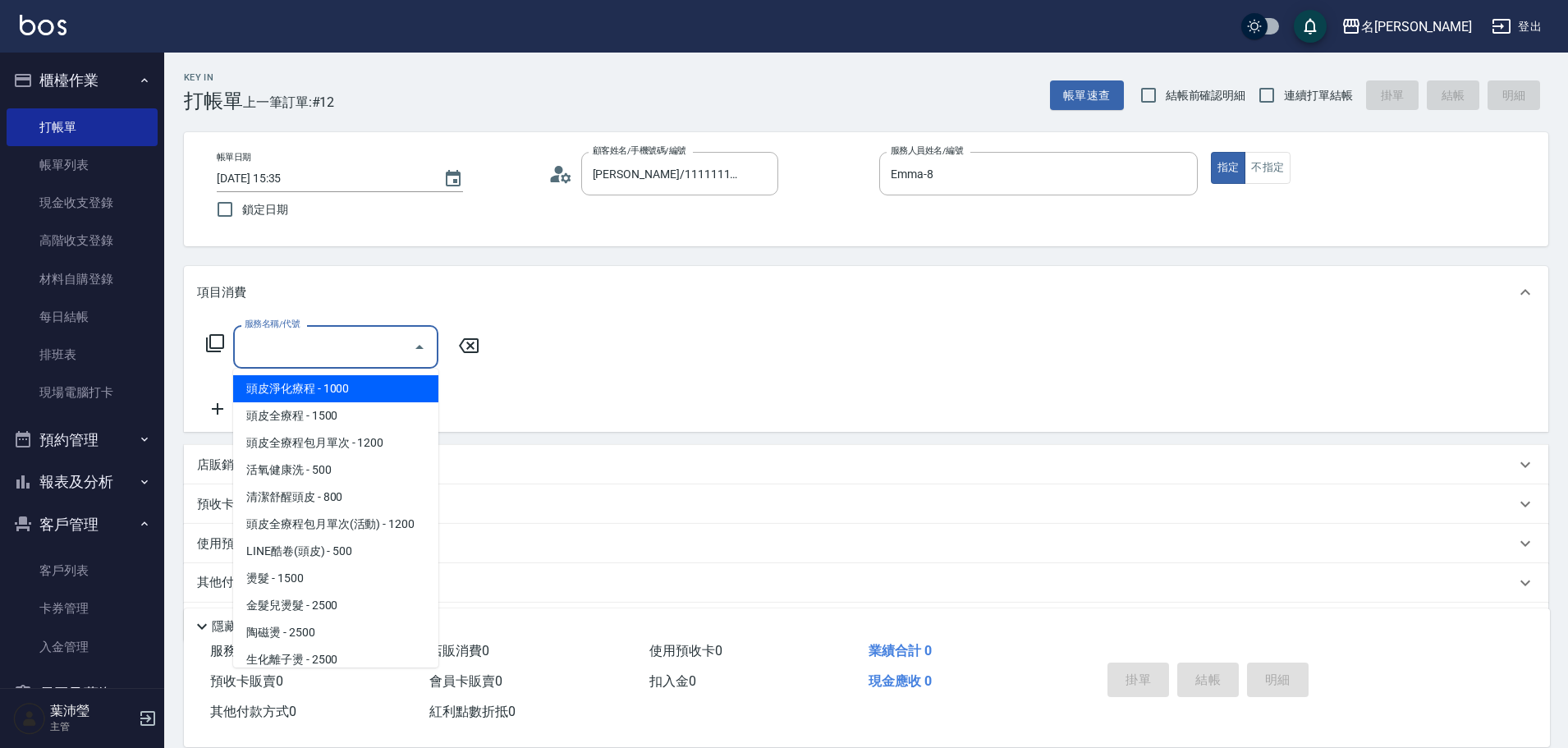
click at [344, 339] on input "服務名稱/代號" at bounding box center [324, 347] width 166 height 29
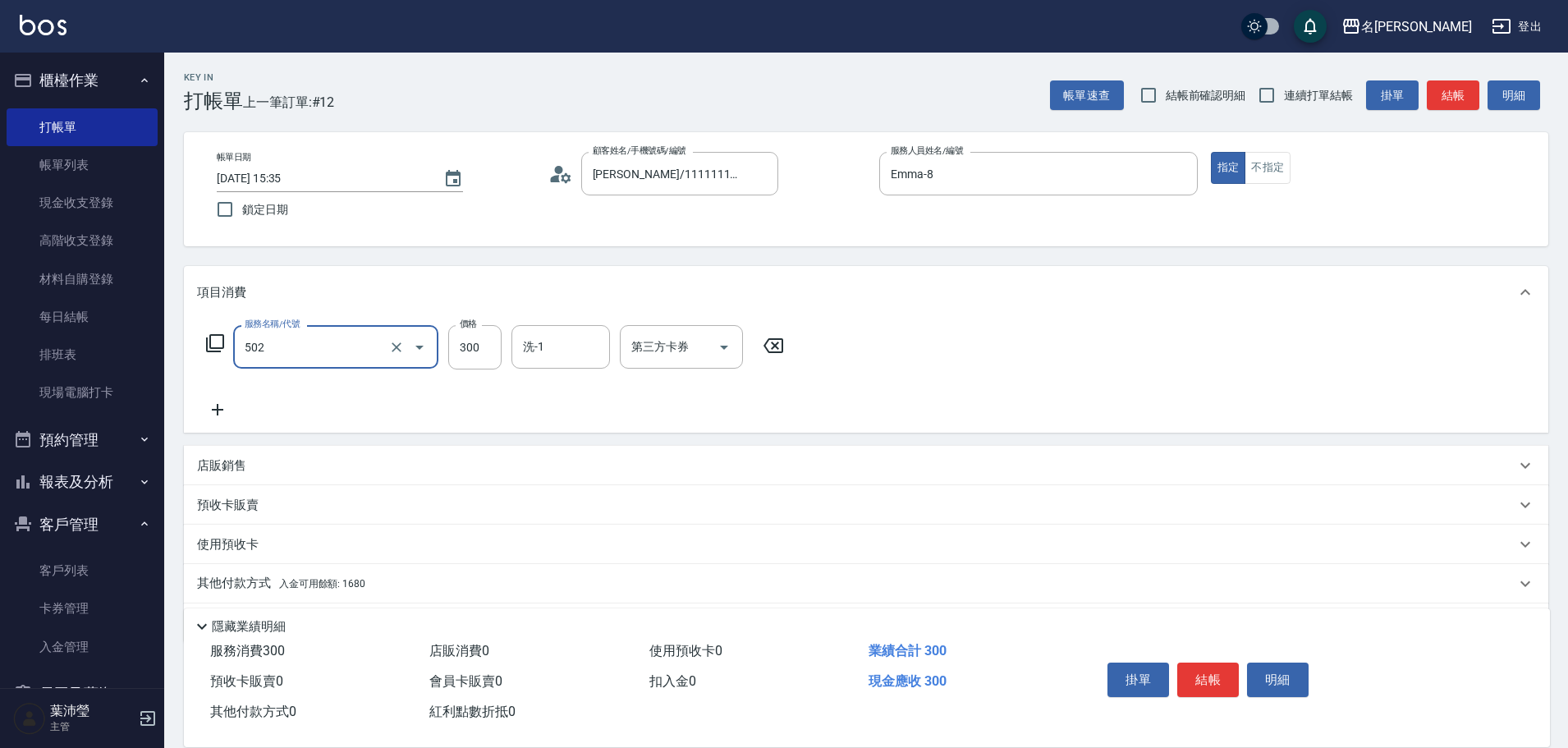
type input "洗髮(502)"
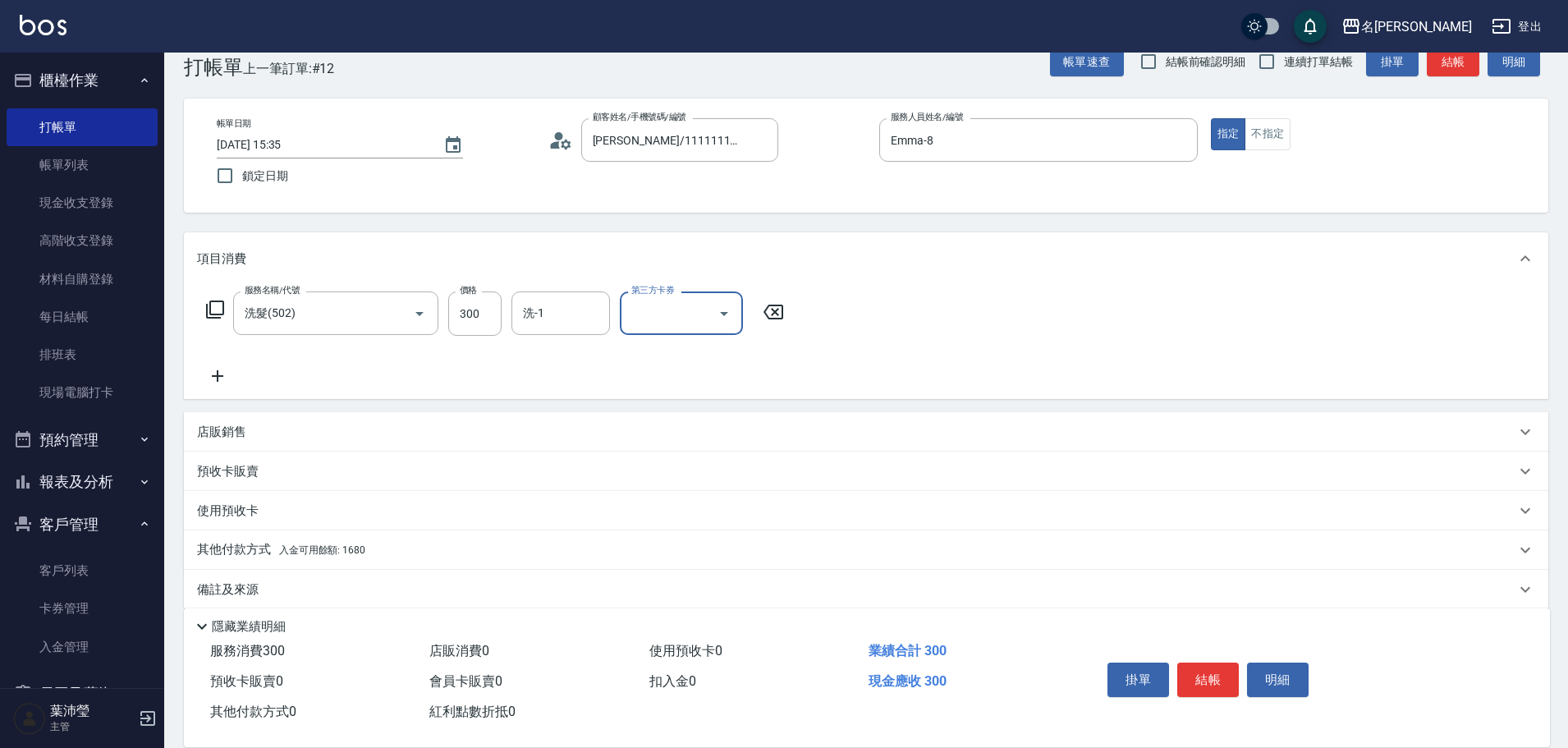
scroll to position [52, 0]
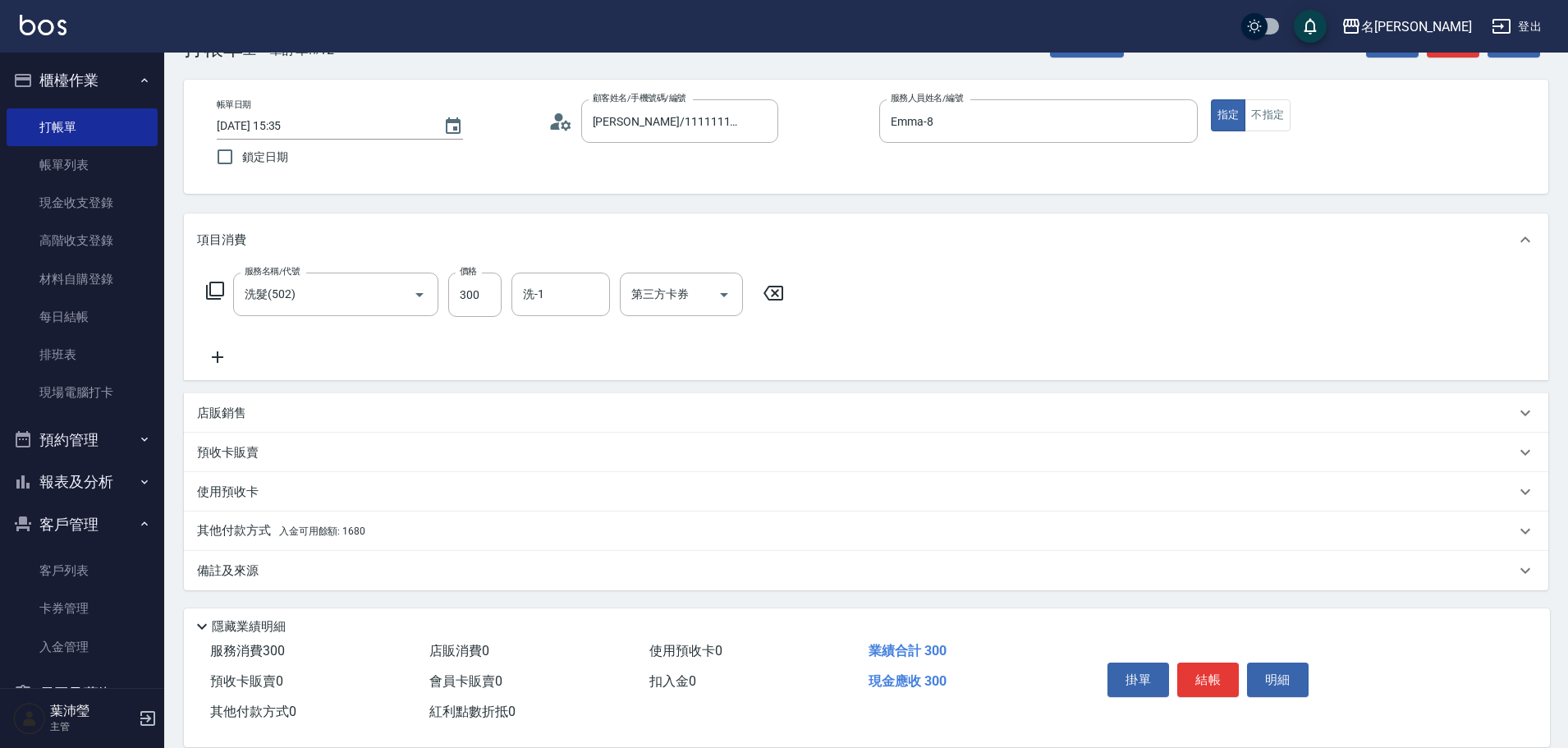
click at [352, 538] on p "其他付款方式 入金可用餘額: 1680" at bounding box center [281, 531] width 169 height 18
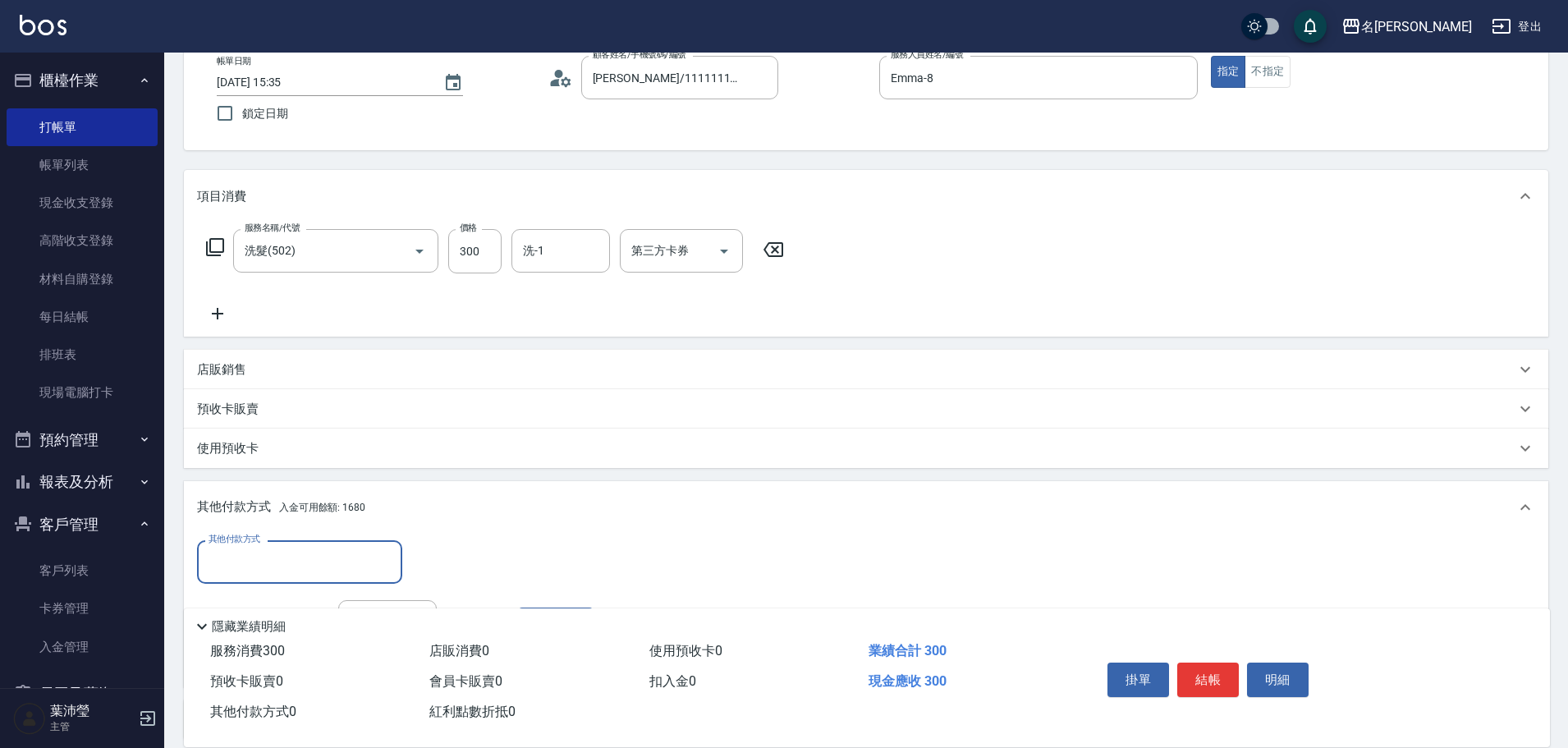
scroll to position [0, 0]
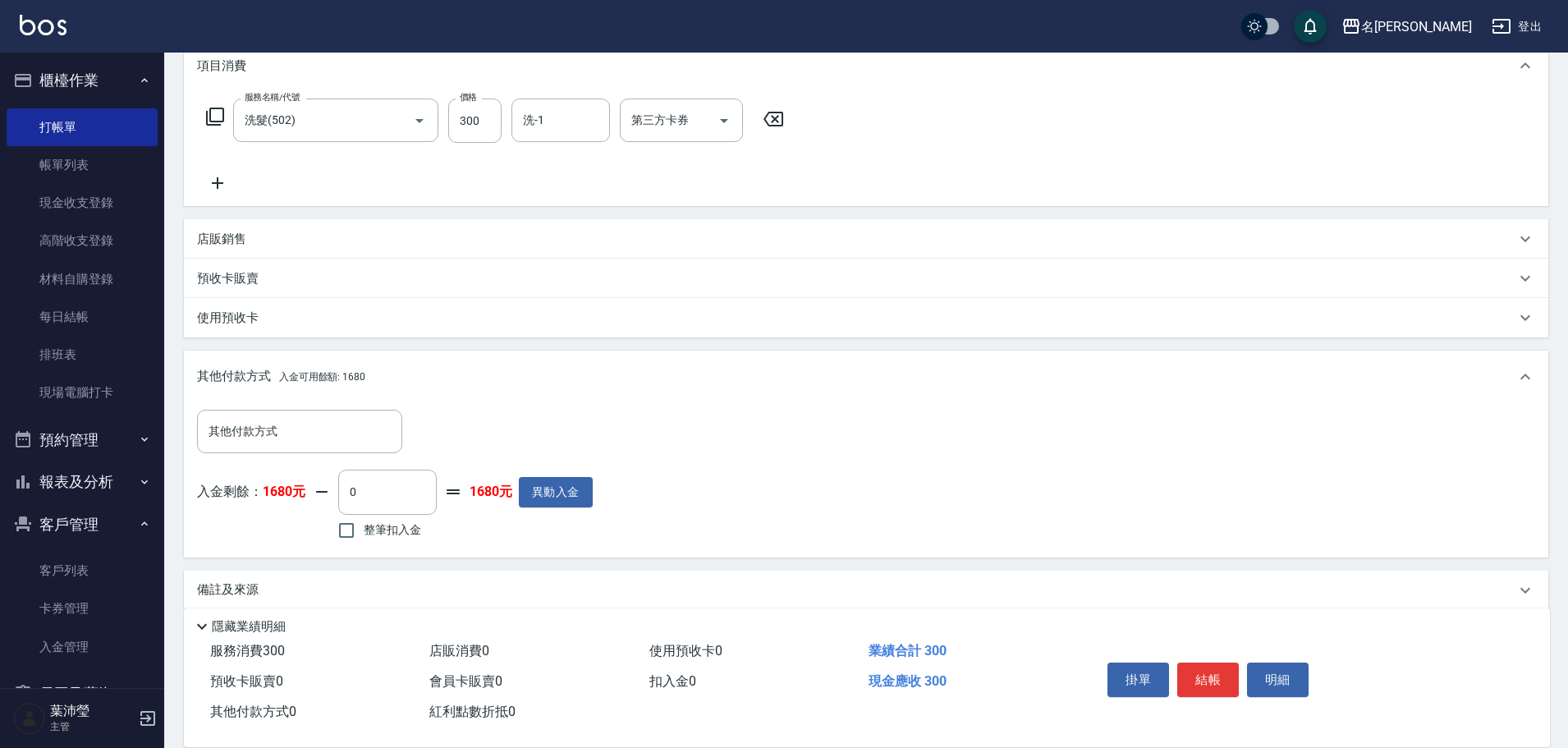
click at [373, 543] on label "整筆扣入金" at bounding box center [374, 530] width 92 height 34
click at [364, 543] on input "整筆扣入金" at bounding box center [346, 530] width 34 height 34
checkbox input "true"
type input "300"
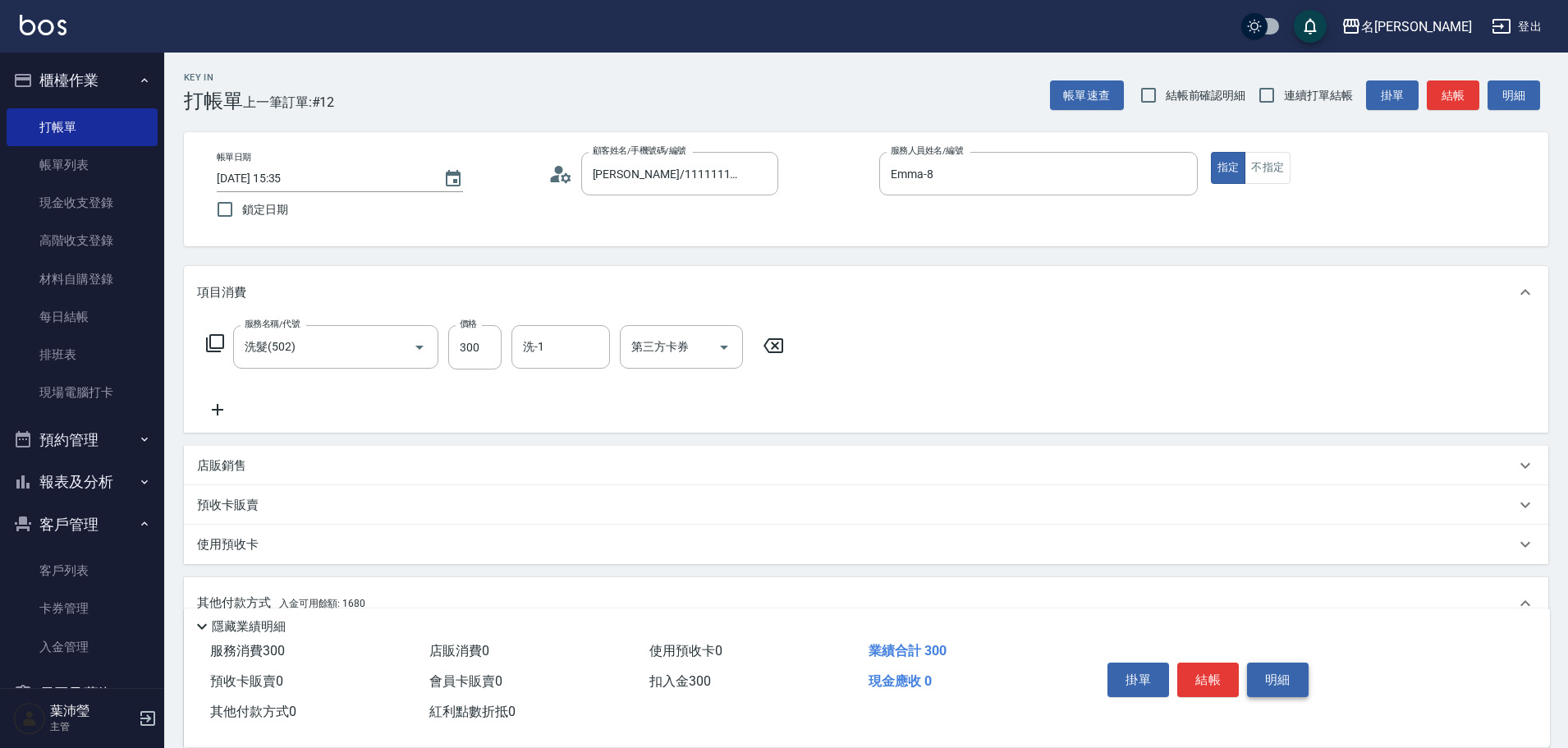
click at [1297, 679] on button "明細" at bounding box center [1278, 680] width 62 height 34
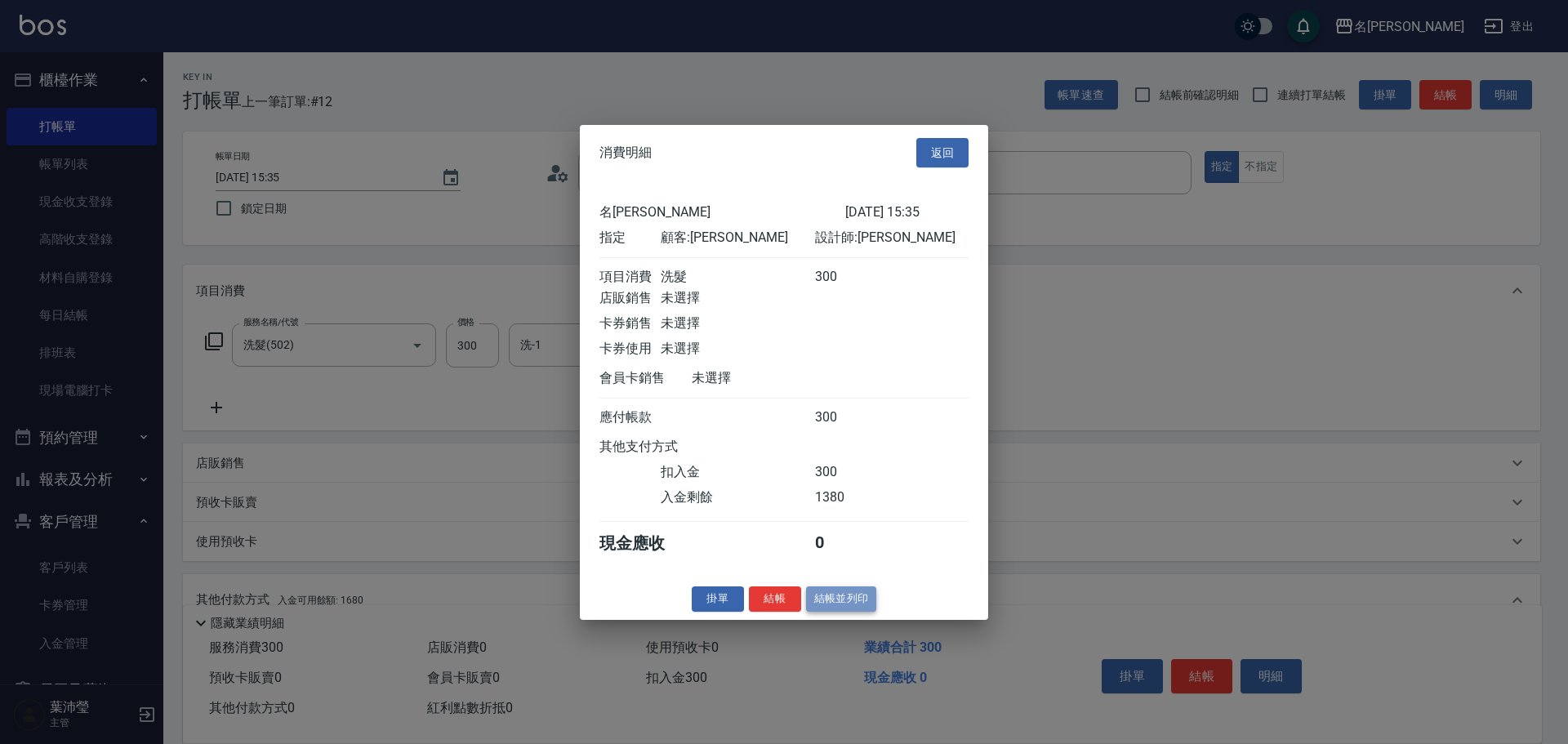
click at [834, 612] on button "結帳並列印" at bounding box center [841, 599] width 71 height 26
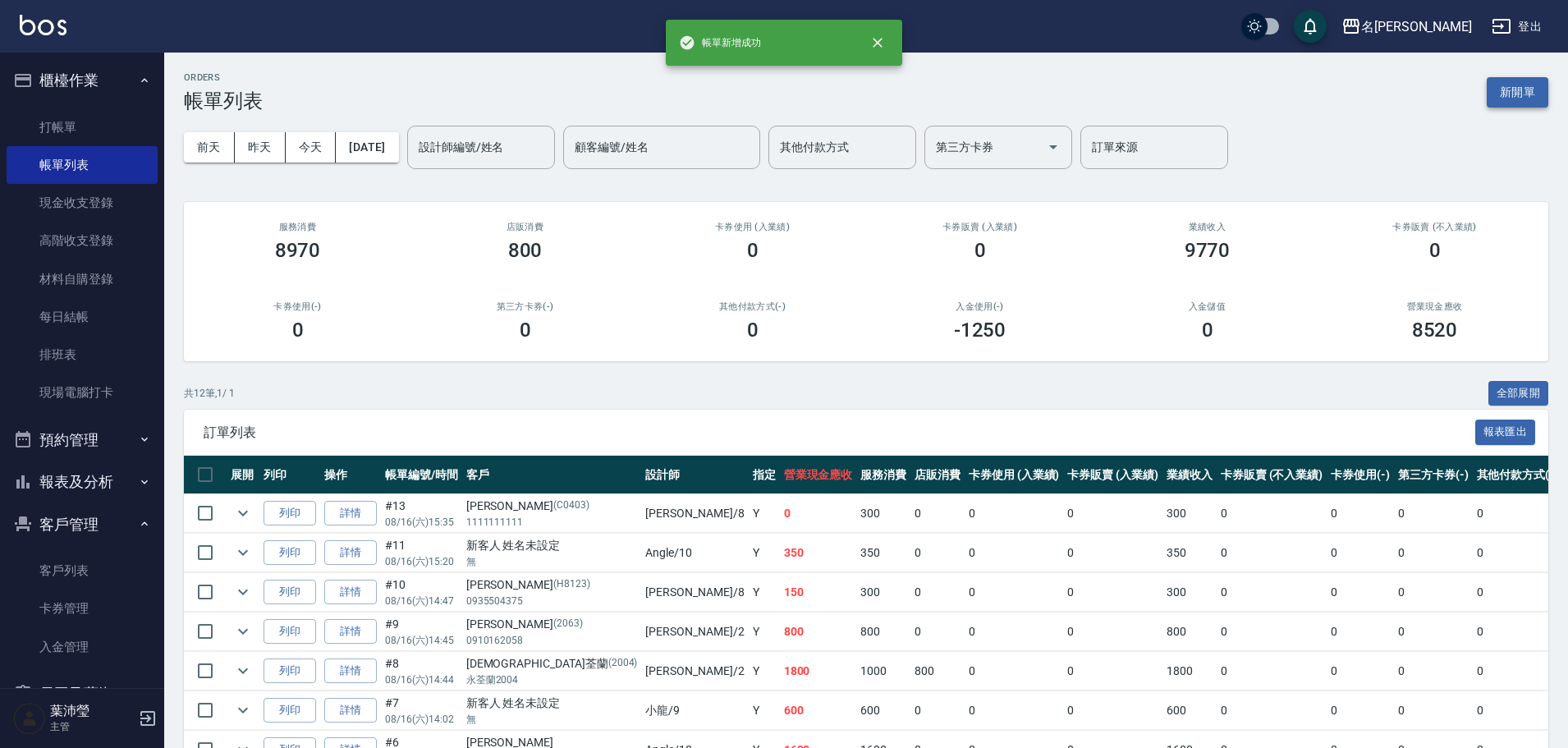
click at [1525, 93] on button "新開單" at bounding box center [1517, 92] width 62 height 30
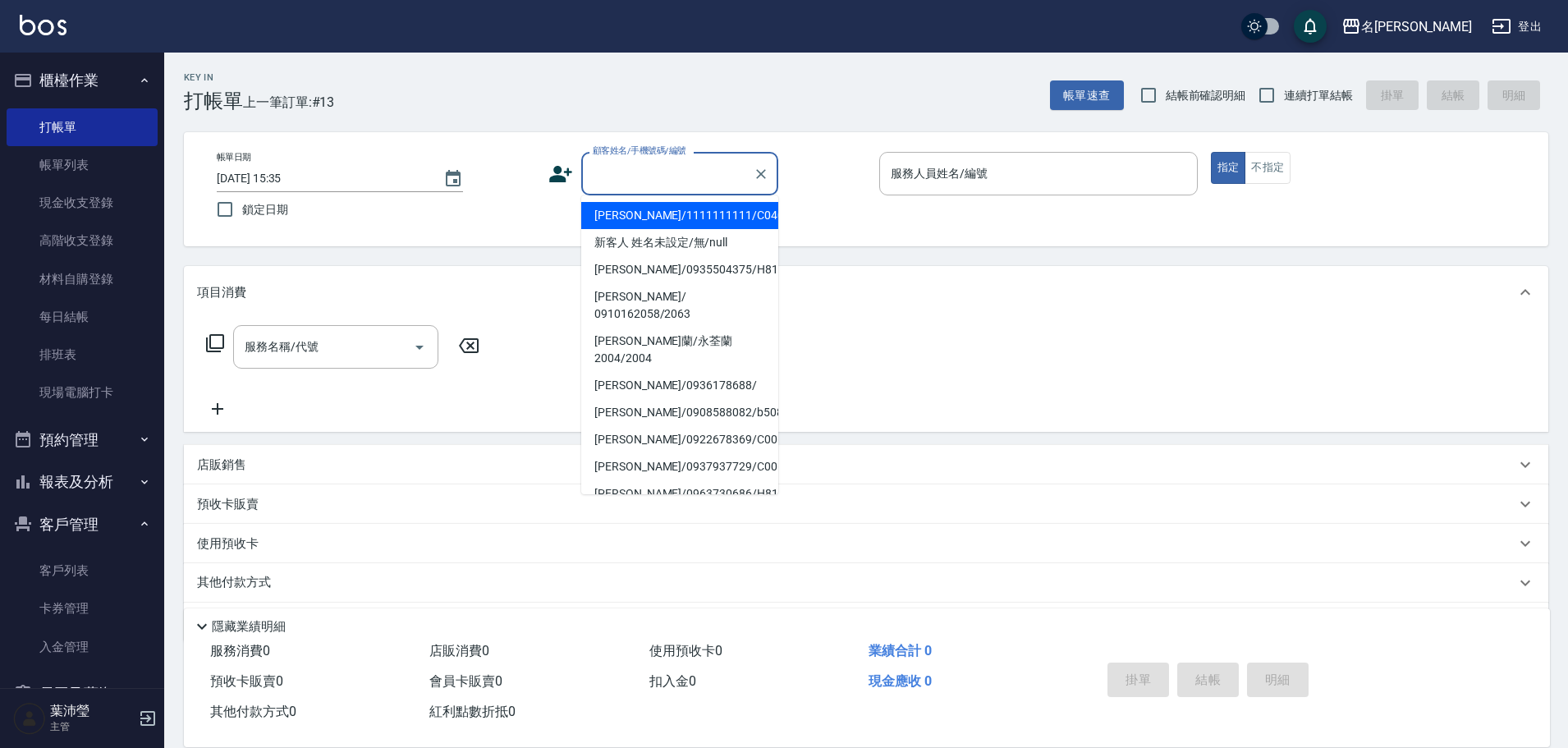
click at [712, 170] on input "顧客姓名/手機號碼/編號" at bounding box center [667, 174] width 158 height 29
click at [706, 240] on li "新客人 姓名未設定/無/null" at bounding box center [680, 242] width 197 height 27
type input "新客人 姓名未設定/無/null"
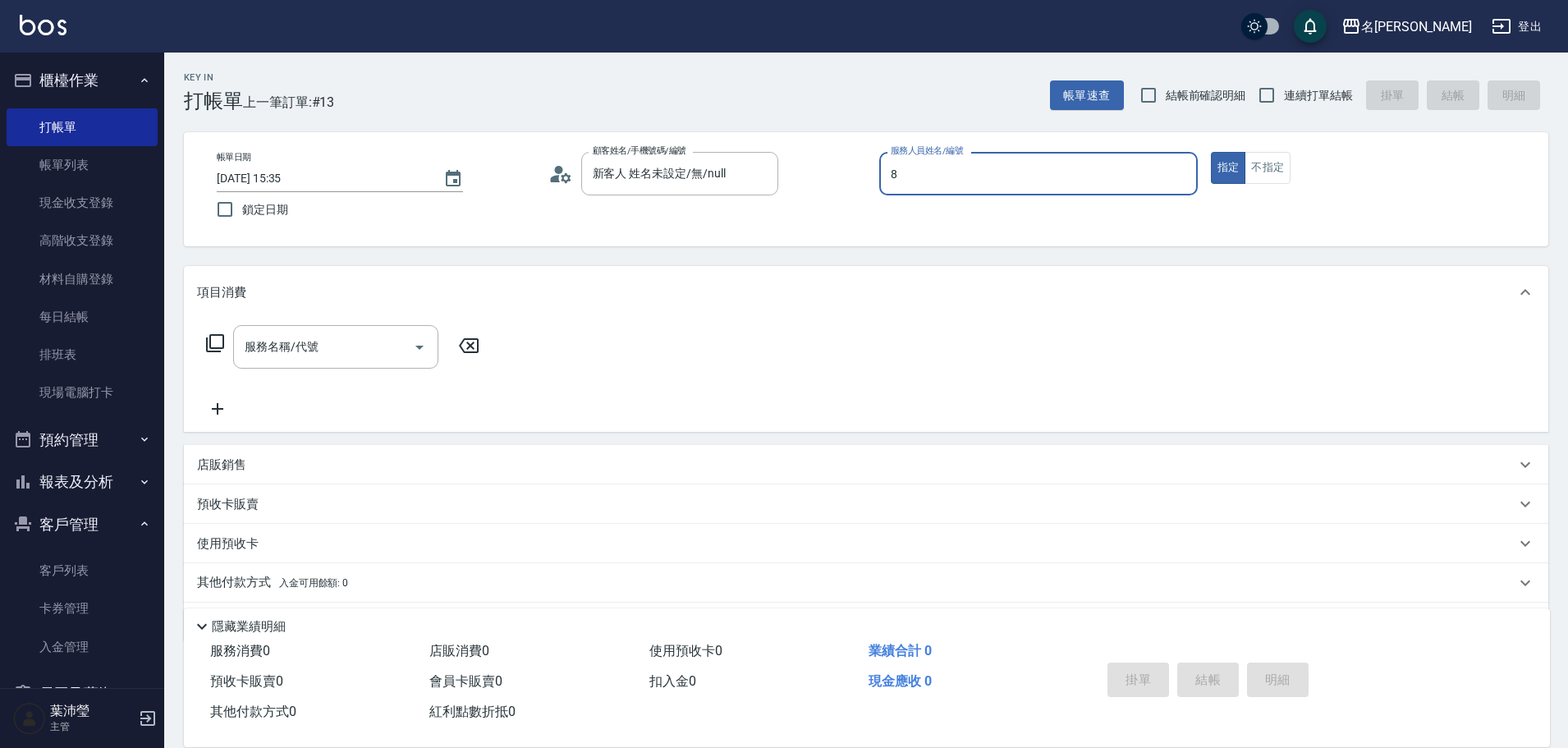
type input "Emma-8"
type button "true"
click at [1249, 157] on button "不指定" at bounding box center [1267, 167] width 46 height 32
click at [287, 356] on input "服務名稱/代號" at bounding box center [324, 347] width 166 height 29
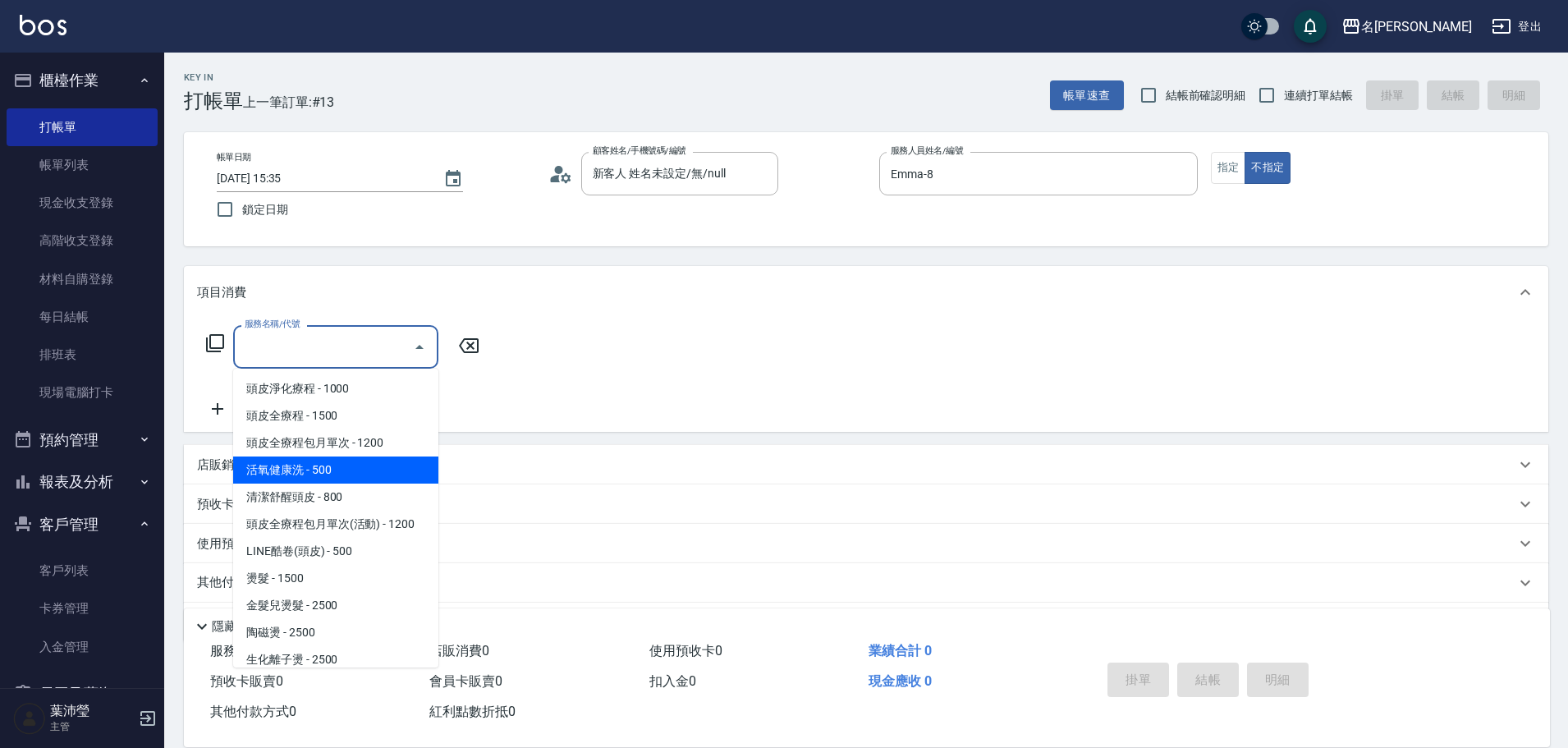
drag, startPoint x: 330, startPoint y: 473, endPoint x: 447, endPoint y: 429, distance: 125.0
click at [329, 474] on span "活氧健康洗 - 500" at bounding box center [336, 470] width 206 height 27
type input "活氧健康洗(109)"
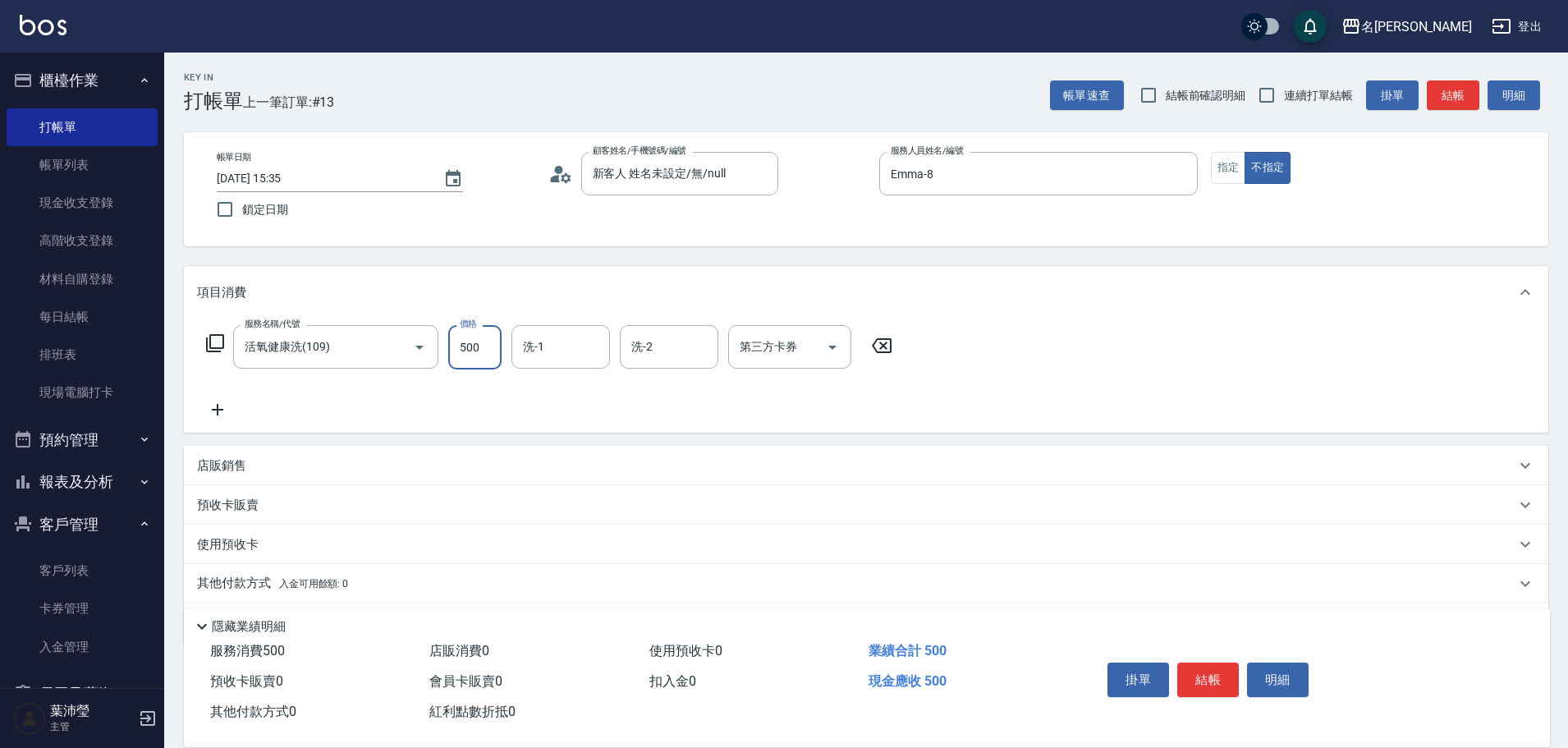
click at [486, 353] on input "500" at bounding box center [474, 348] width 53 height 45
type input "600"
click at [229, 407] on icon at bounding box center [218, 410] width 41 height 20
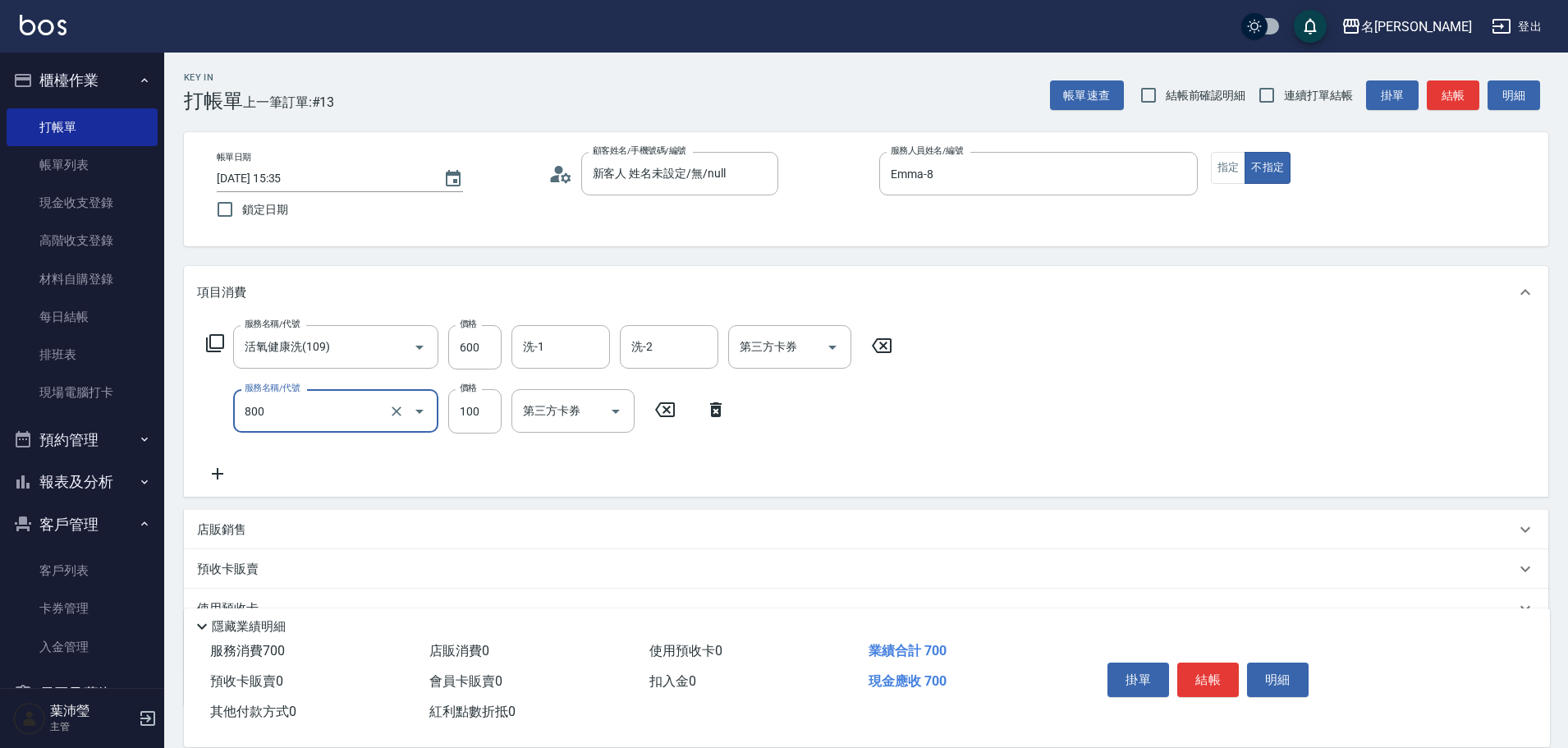
type input "快速修護(800)"
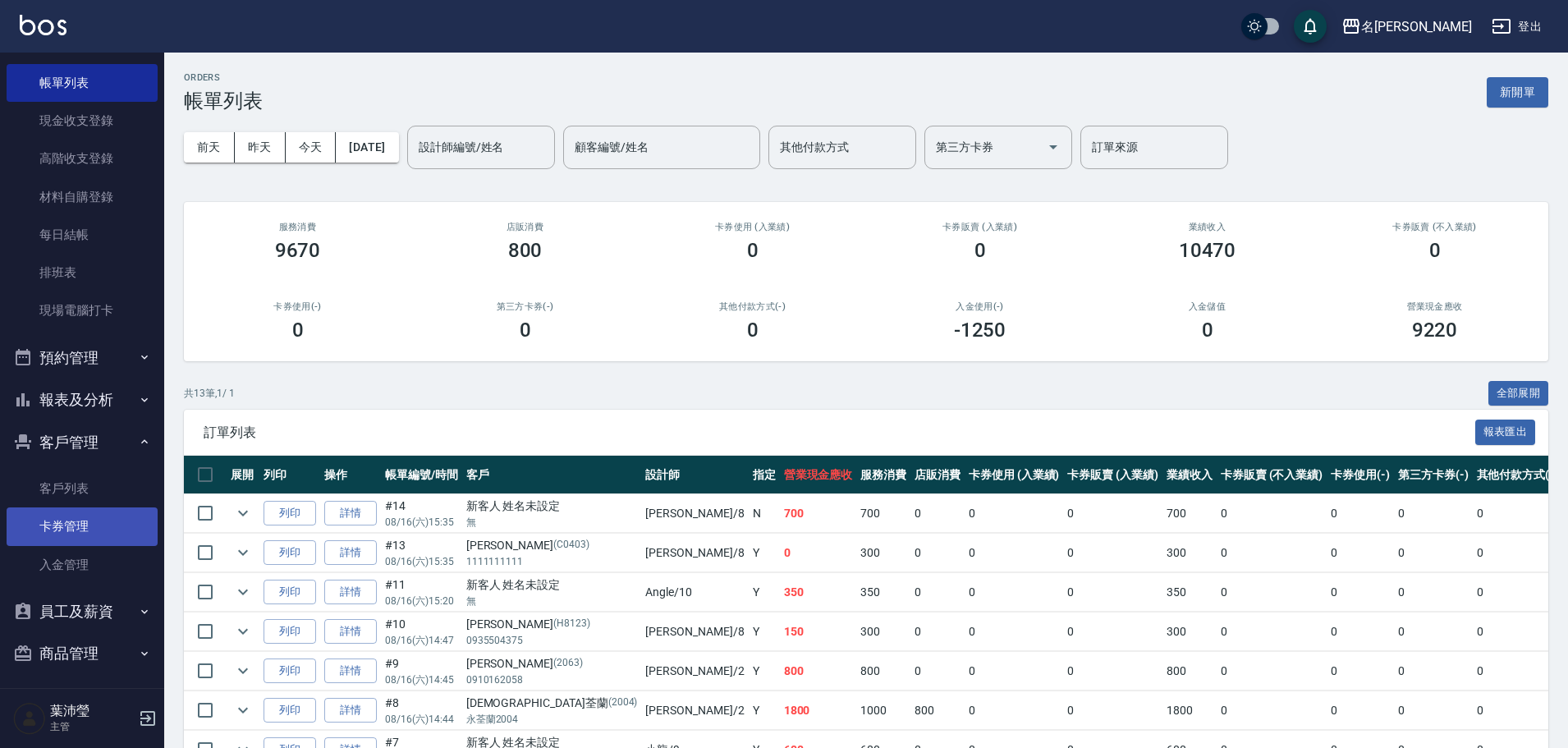
scroll to position [89, 0]
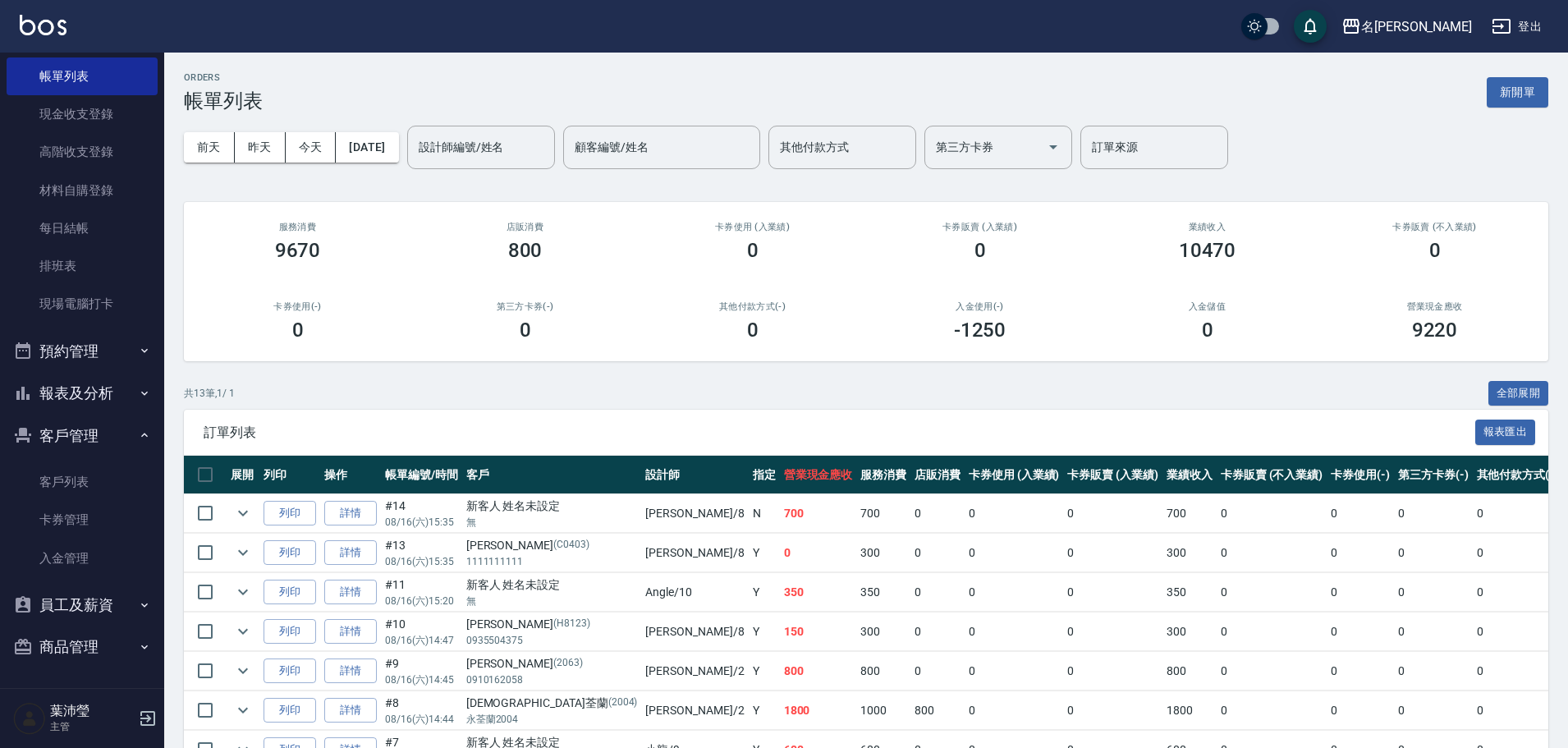
click at [103, 386] on button "報表及分析" at bounding box center [82, 393] width 151 height 43
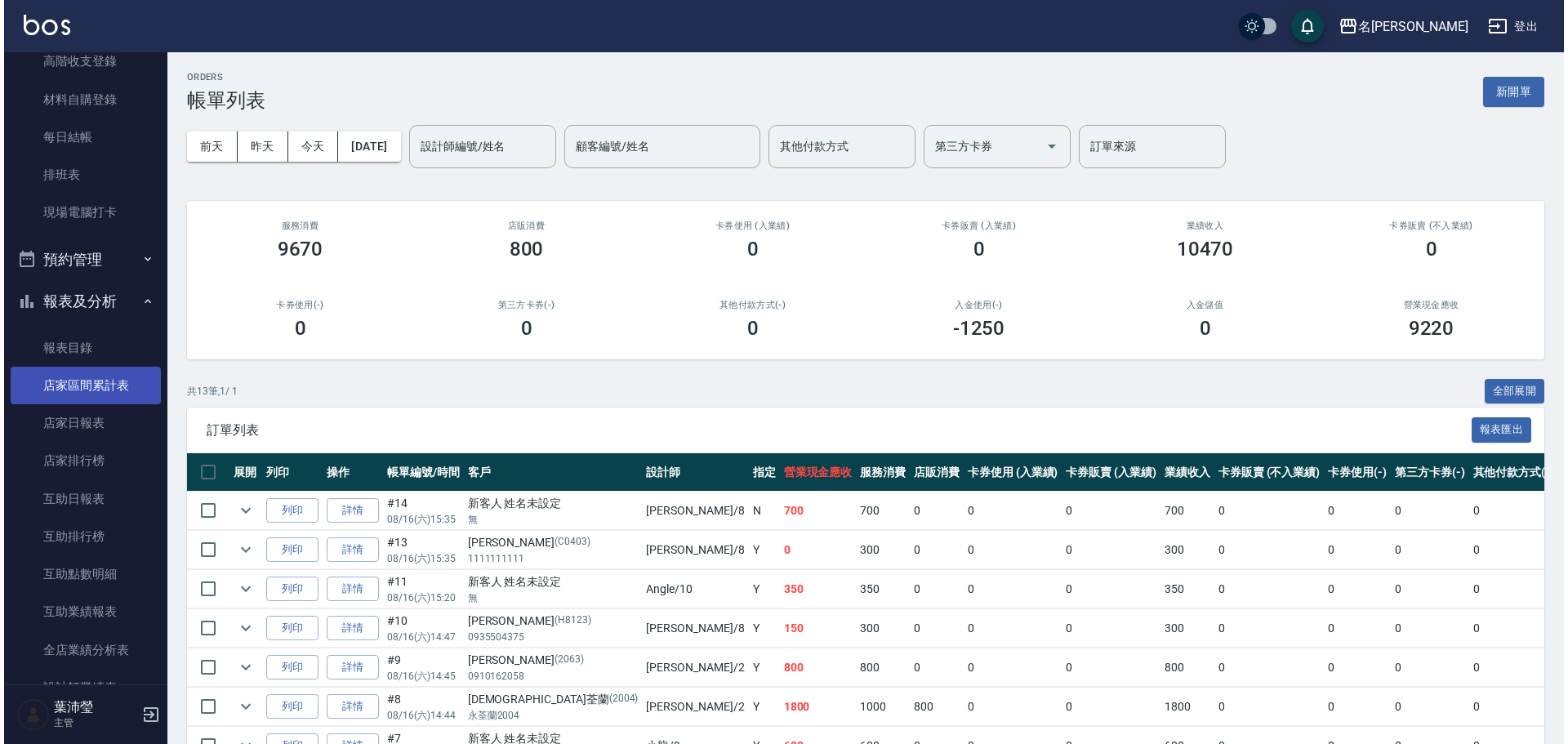
scroll to position [333, 0]
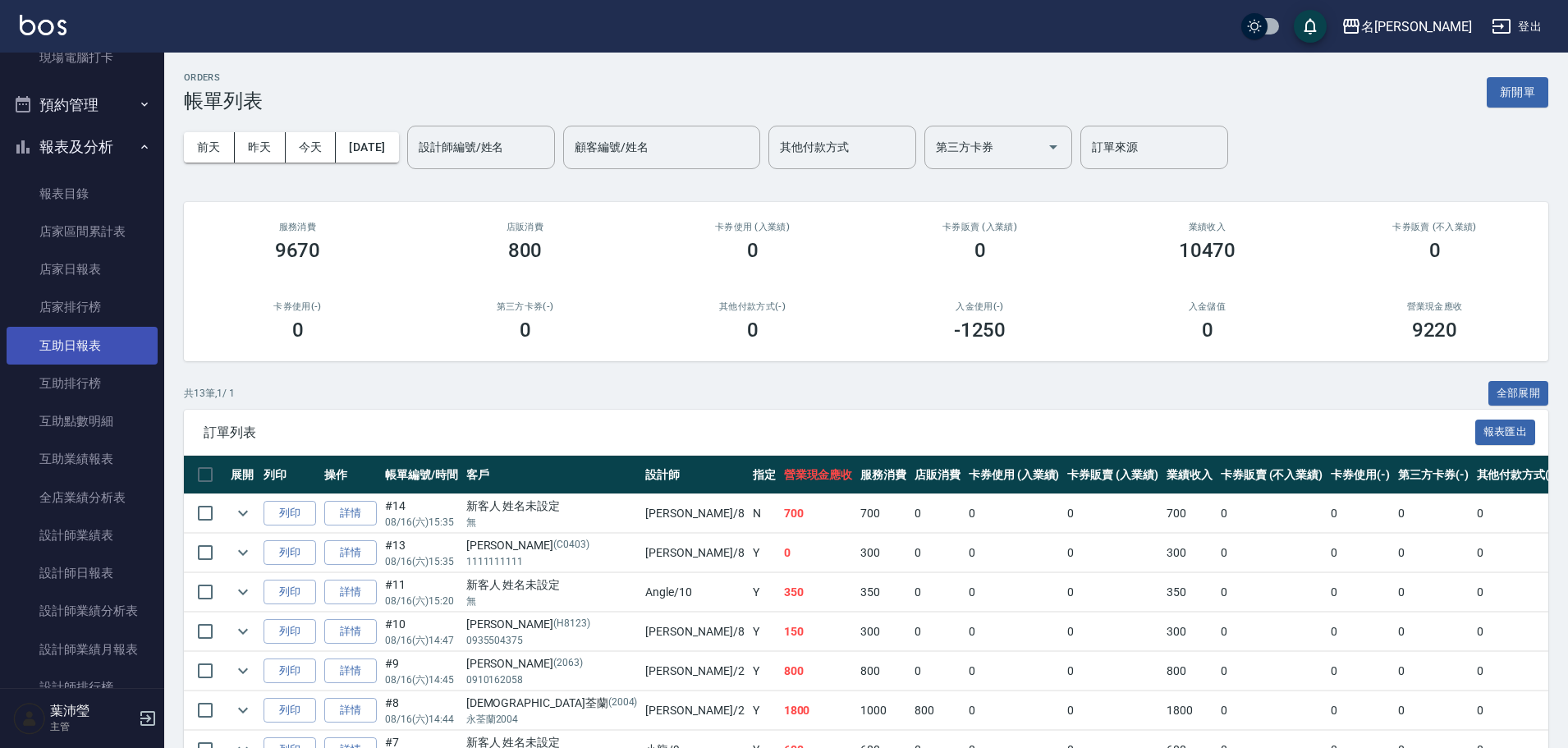
click at [98, 335] on link "互助日報表" at bounding box center [82, 346] width 151 height 38
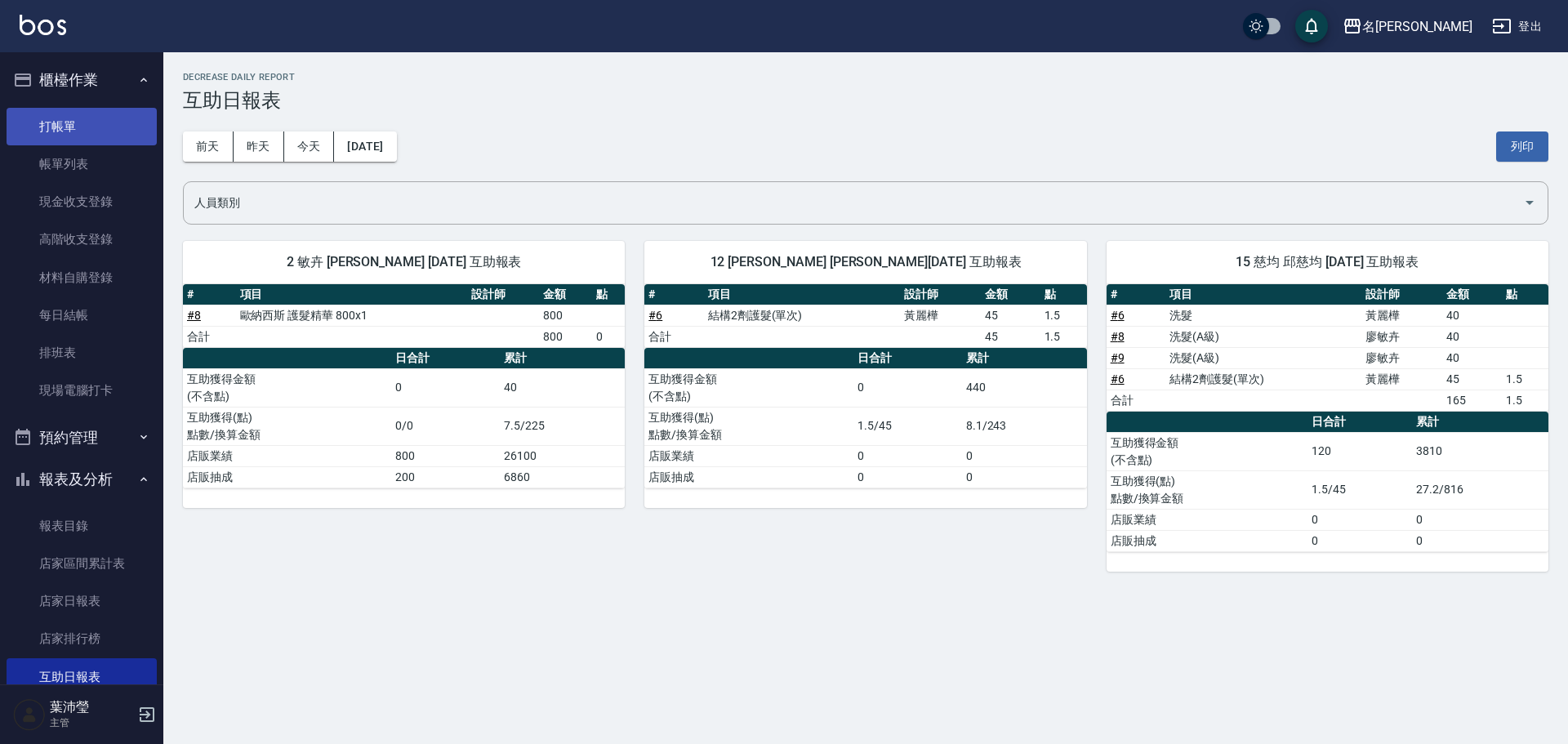
click at [53, 130] on link "打帳單" at bounding box center [82, 127] width 150 height 37
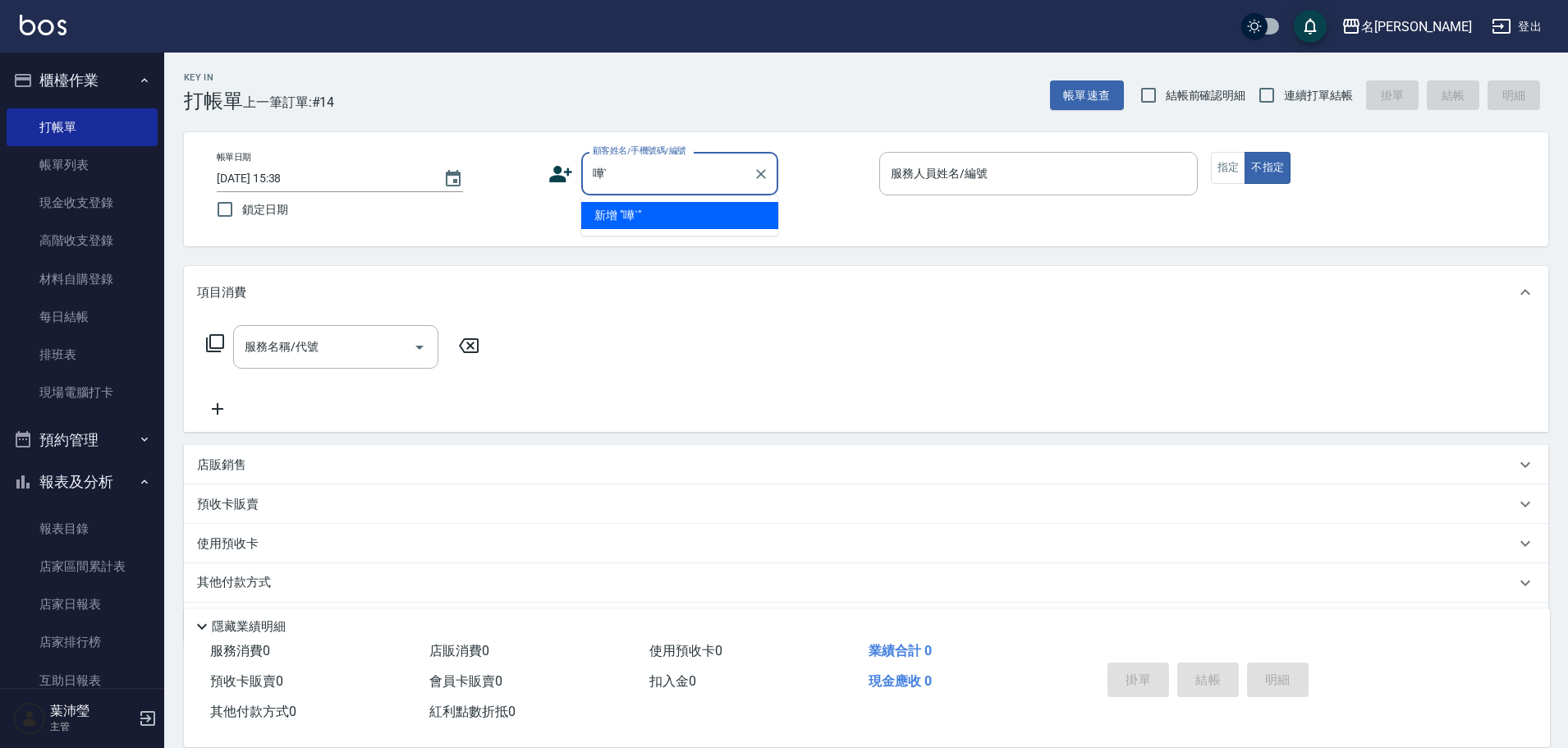
type input "嘩"
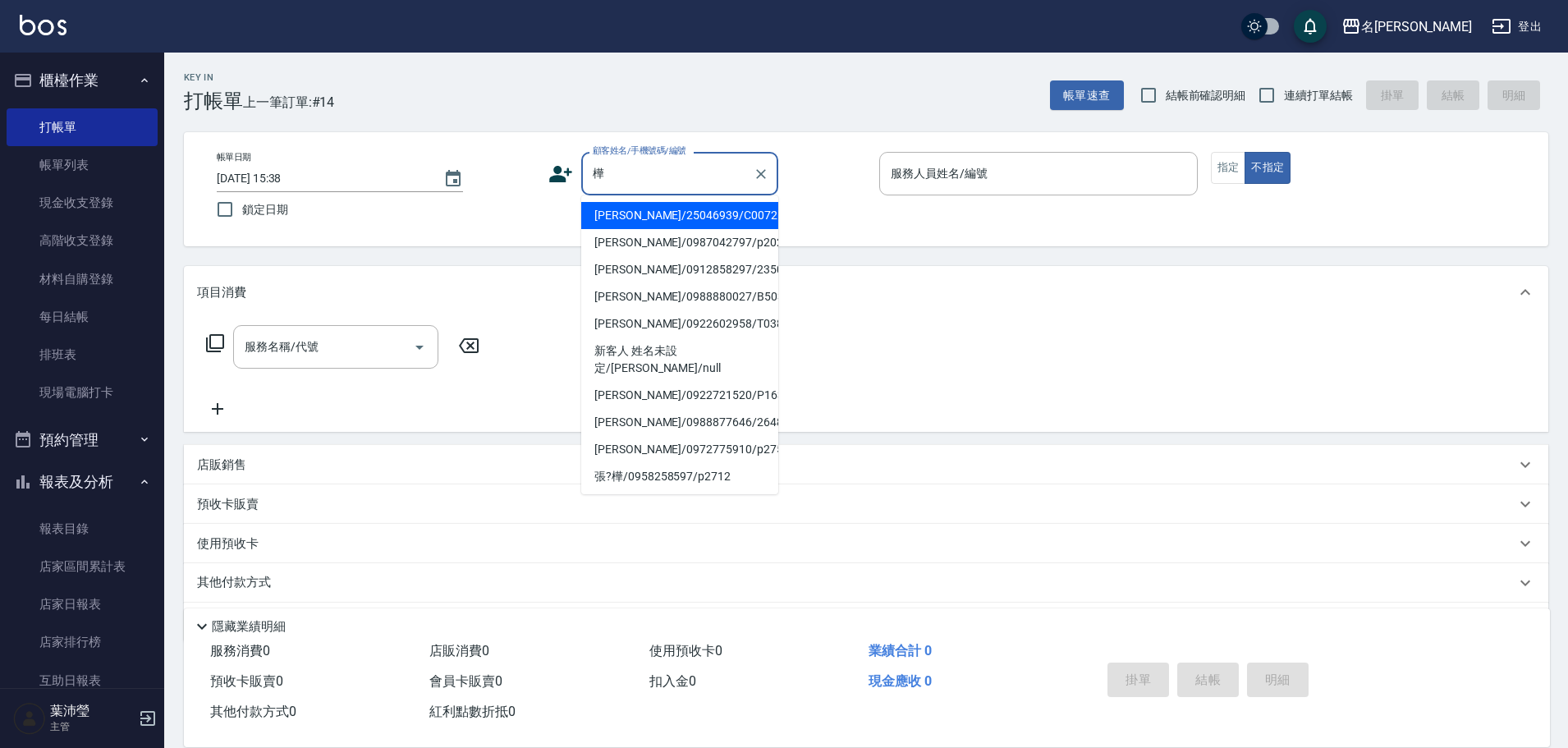
click at [617, 293] on li "[PERSON_NAME]/0988880027/B5037" at bounding box center [680, 297] width 197 height 27
type input "[PERSON_NAME]/0988880027/B5037"
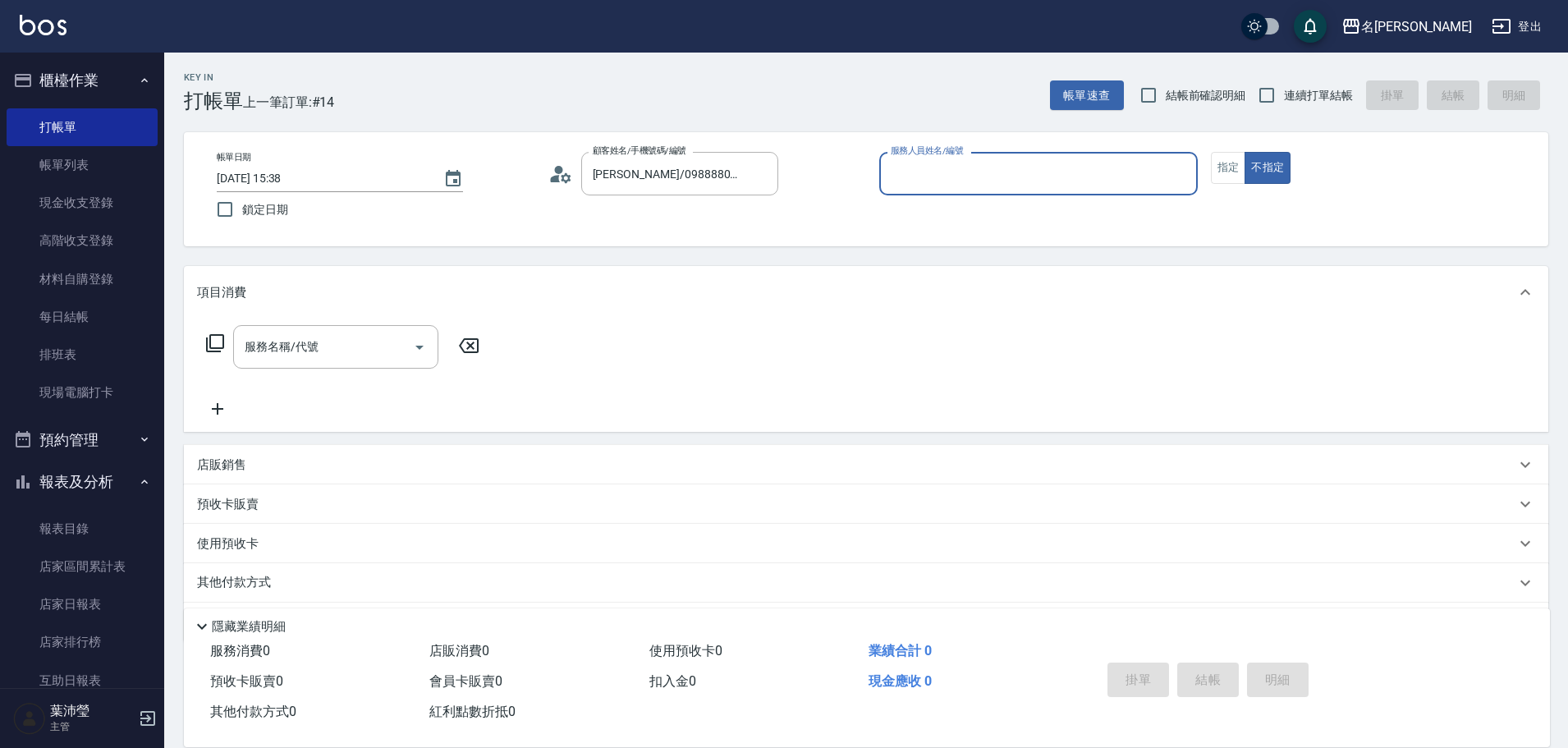
type input "Bella-5"
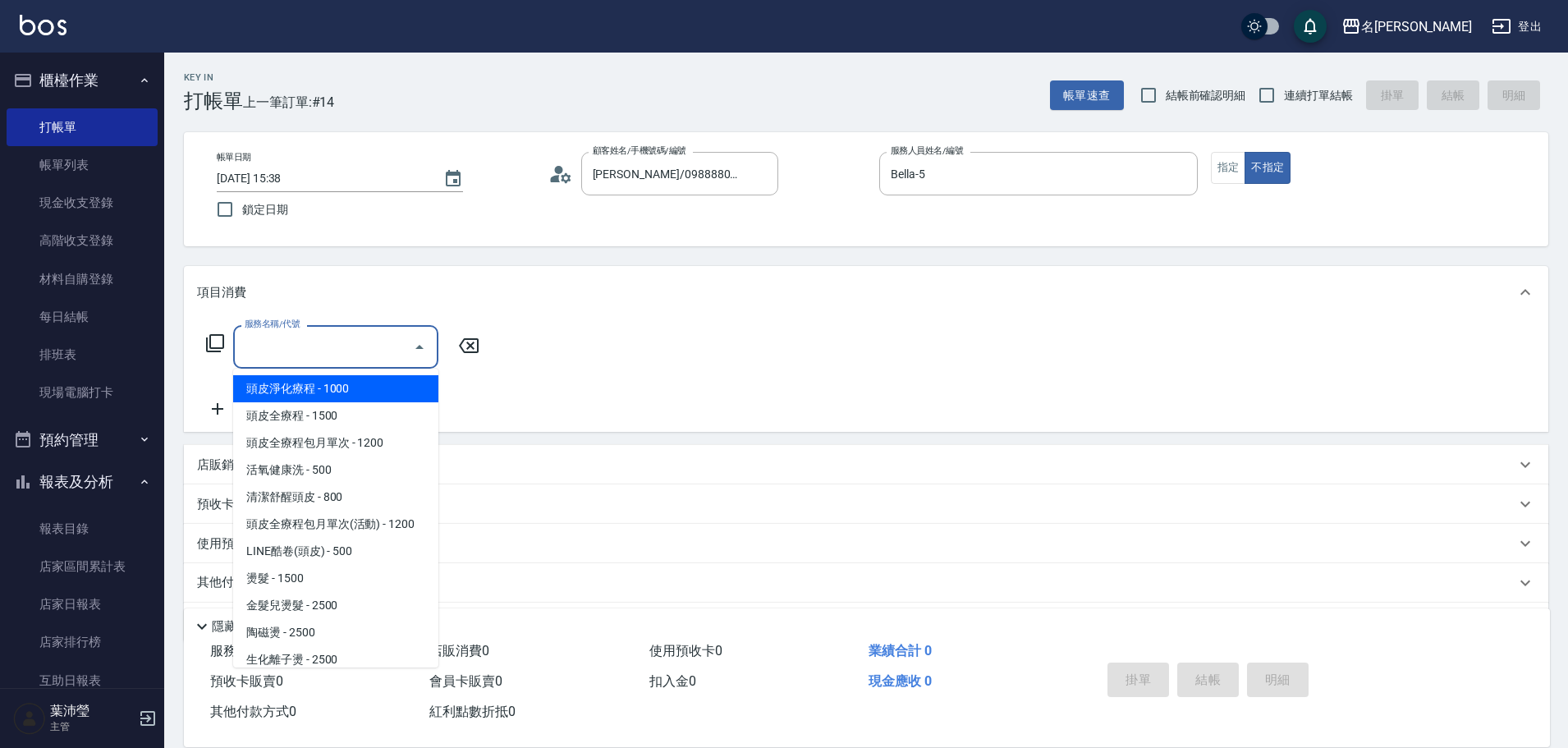
click at [361, 354] on input "服務名稱/代號" at bounding box center [324, 347] width 166 height 29
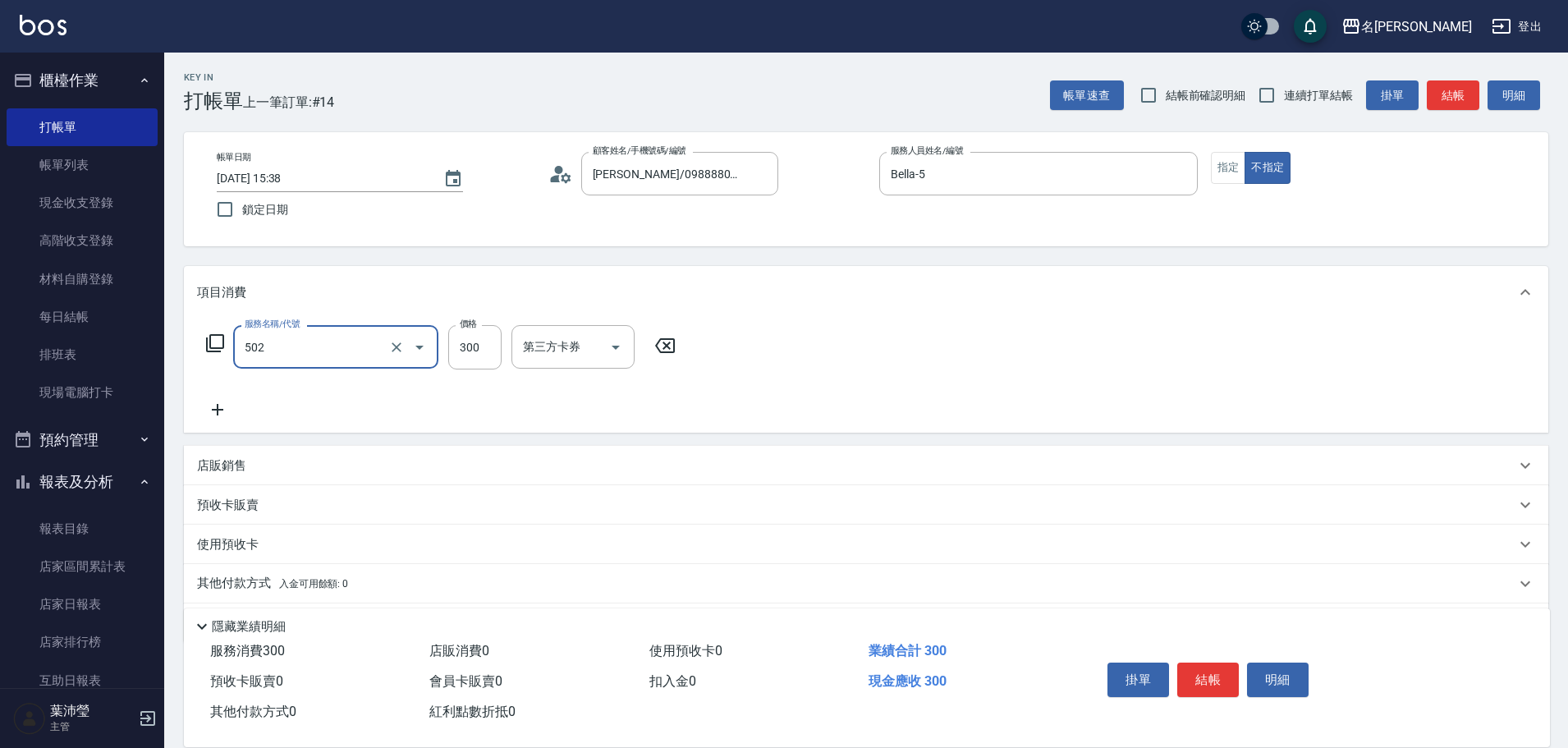
type input "洗髮(502)"
type input "250"
click at [1221, 176] on button "指定" at bounding box center [1228, 167] width 35 height 32
click at [1472, 95] on button "結帳" at bounding box center [1452, 95] width 52 height 30
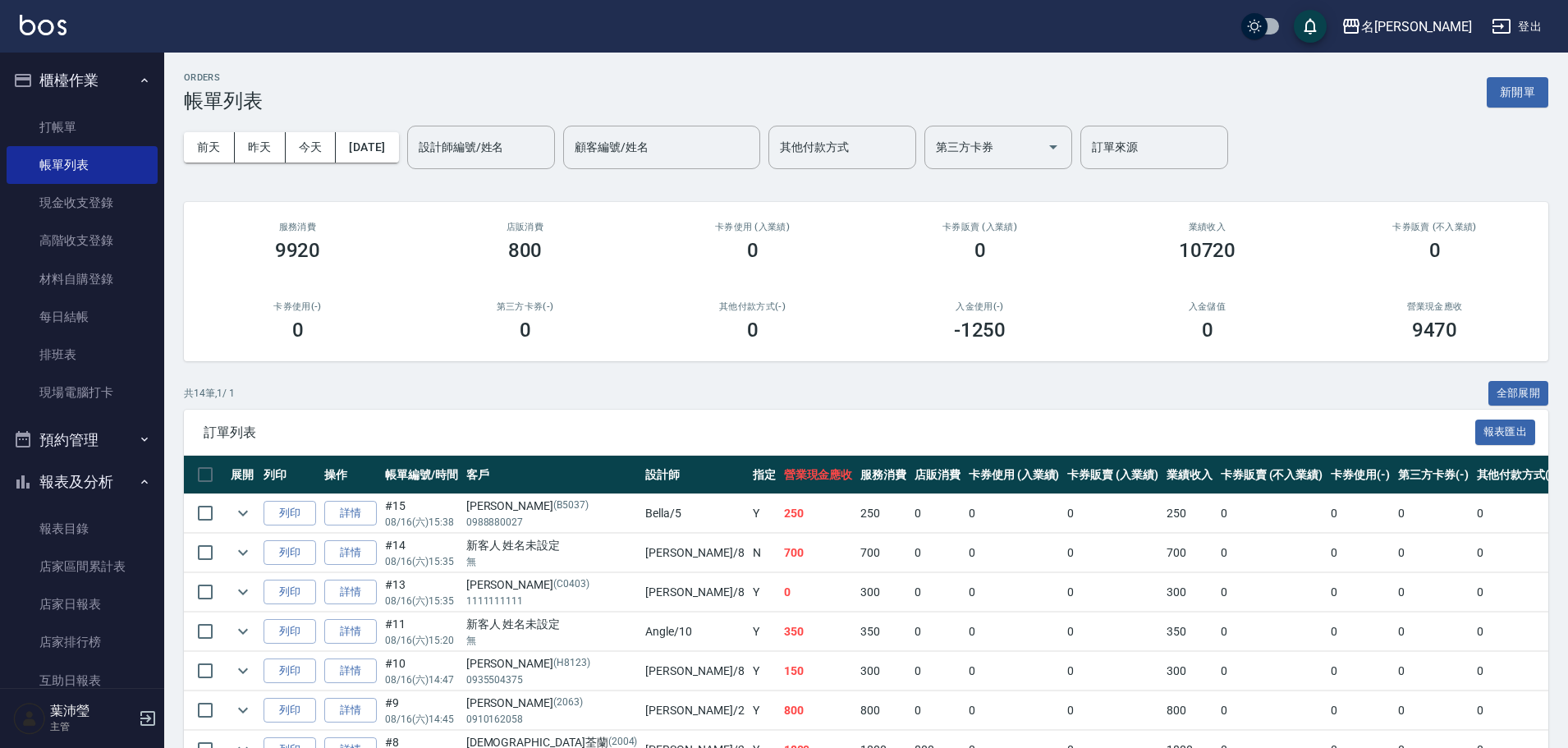
click at [1507, 102] on button "新開單" at bounding box center [1517, 92] width 62 height 30
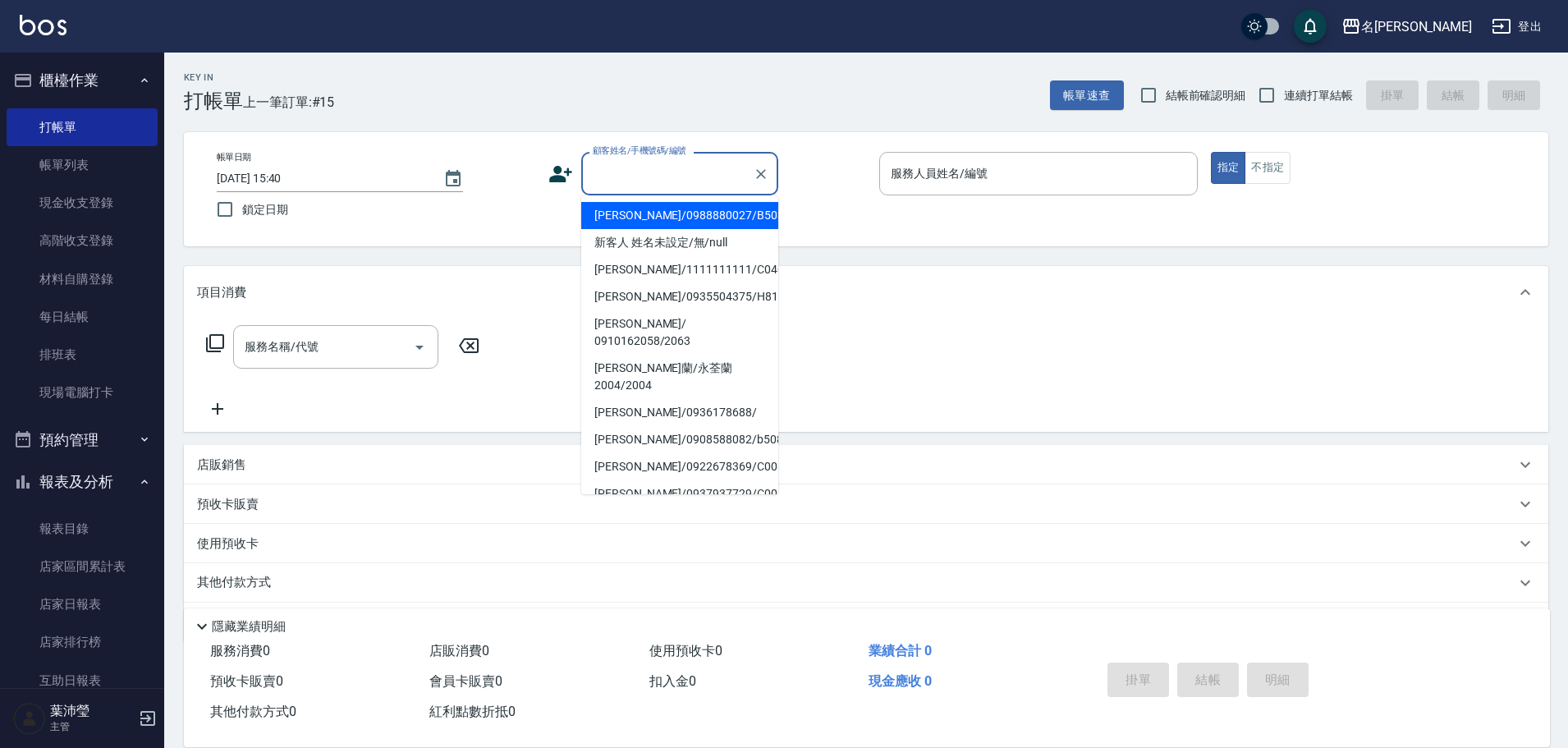
click at [711, 183] on input "顧客姓名/手機號碼/編號" at bounding box center [667, 174] width 158 height 29
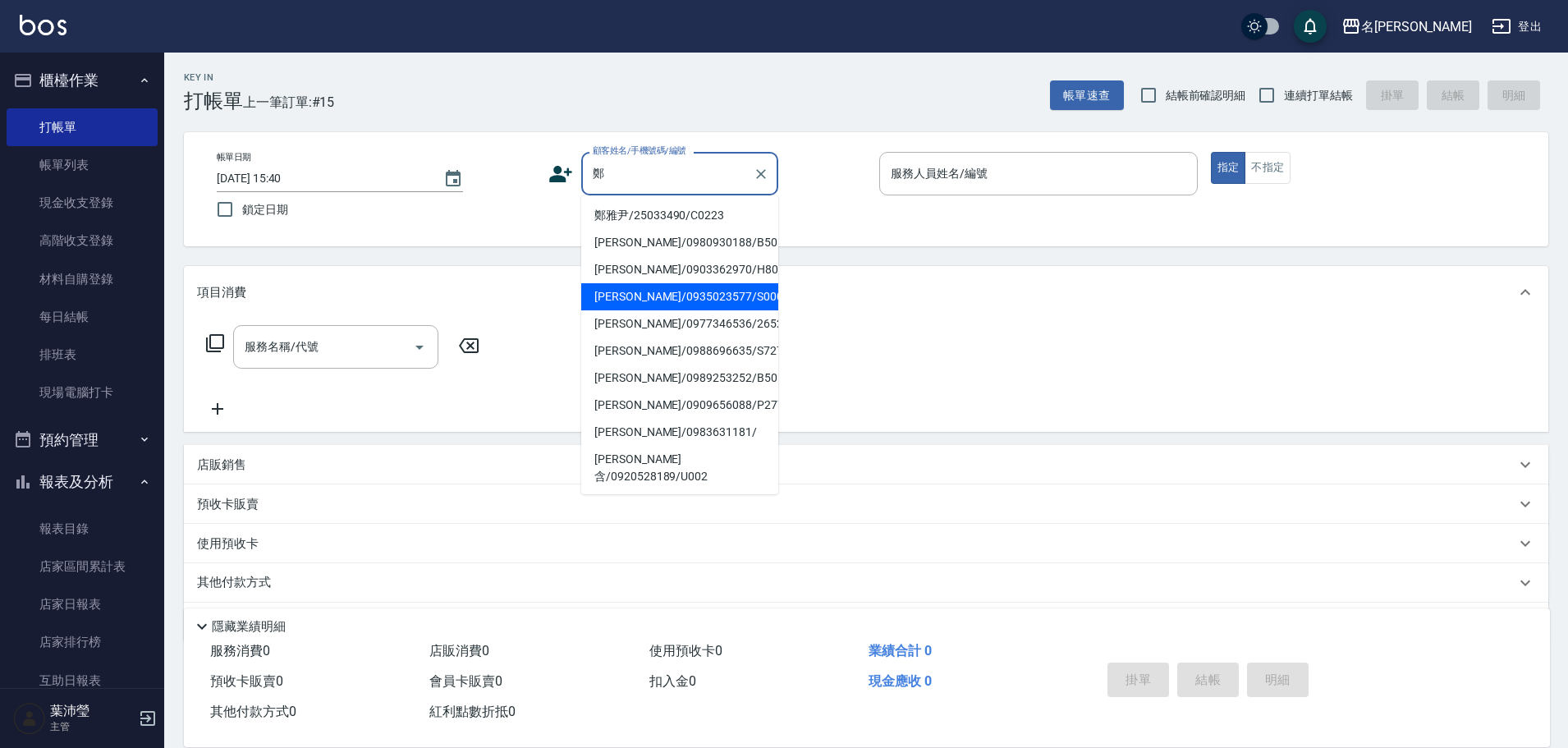
click at [712, 291] on li "[PERSON_NAME]/0935023577/S0009" at bounding box center [680, 297] width 197 height 27
type input "[PERSON_NAME]/0935023577/S0009"
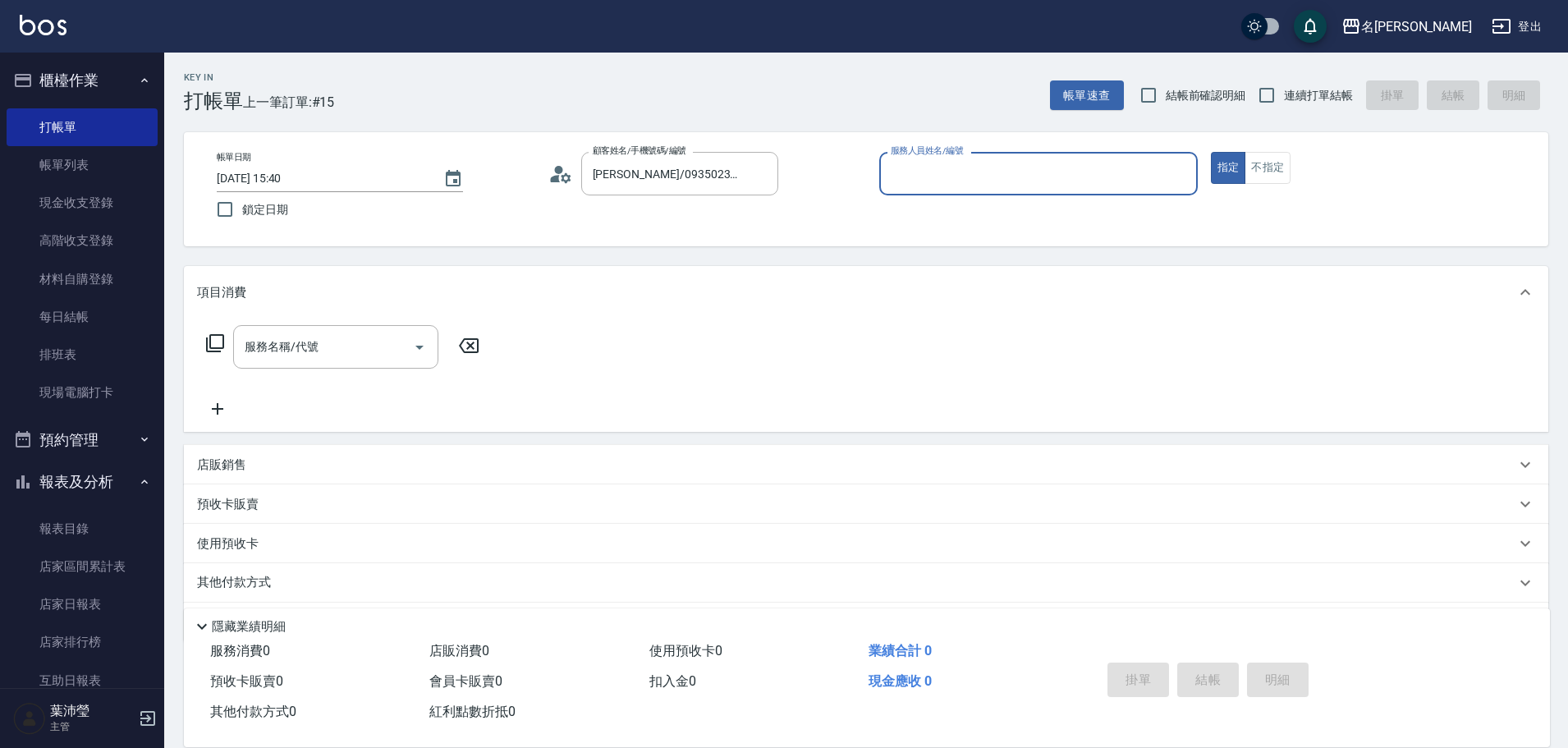
type input "Angle-10"
click at [565, 188] on div "顧客姓名/手機號碼/編號 [PERSON_NAME]/0935023577/S0009 顧客姓名/手機號碼/編號" at bounding box center [707, 173] width 319 height 44
click at [560, 181] on icon at bounding box center [560, 174] width 25 height 25
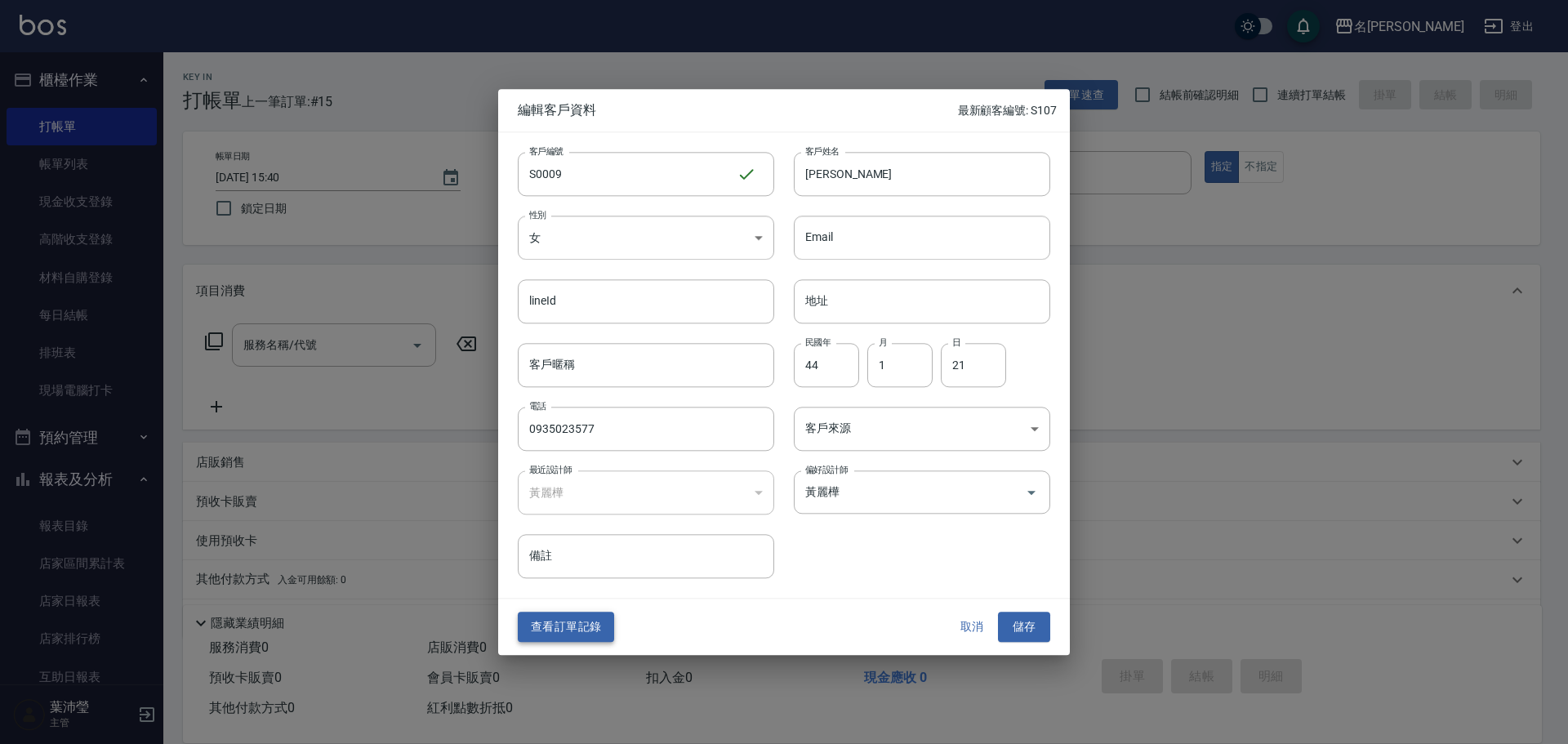
click at [590, 619] on button "查看訂單記錄" at bounding box center [566, 627] width 96 height 30
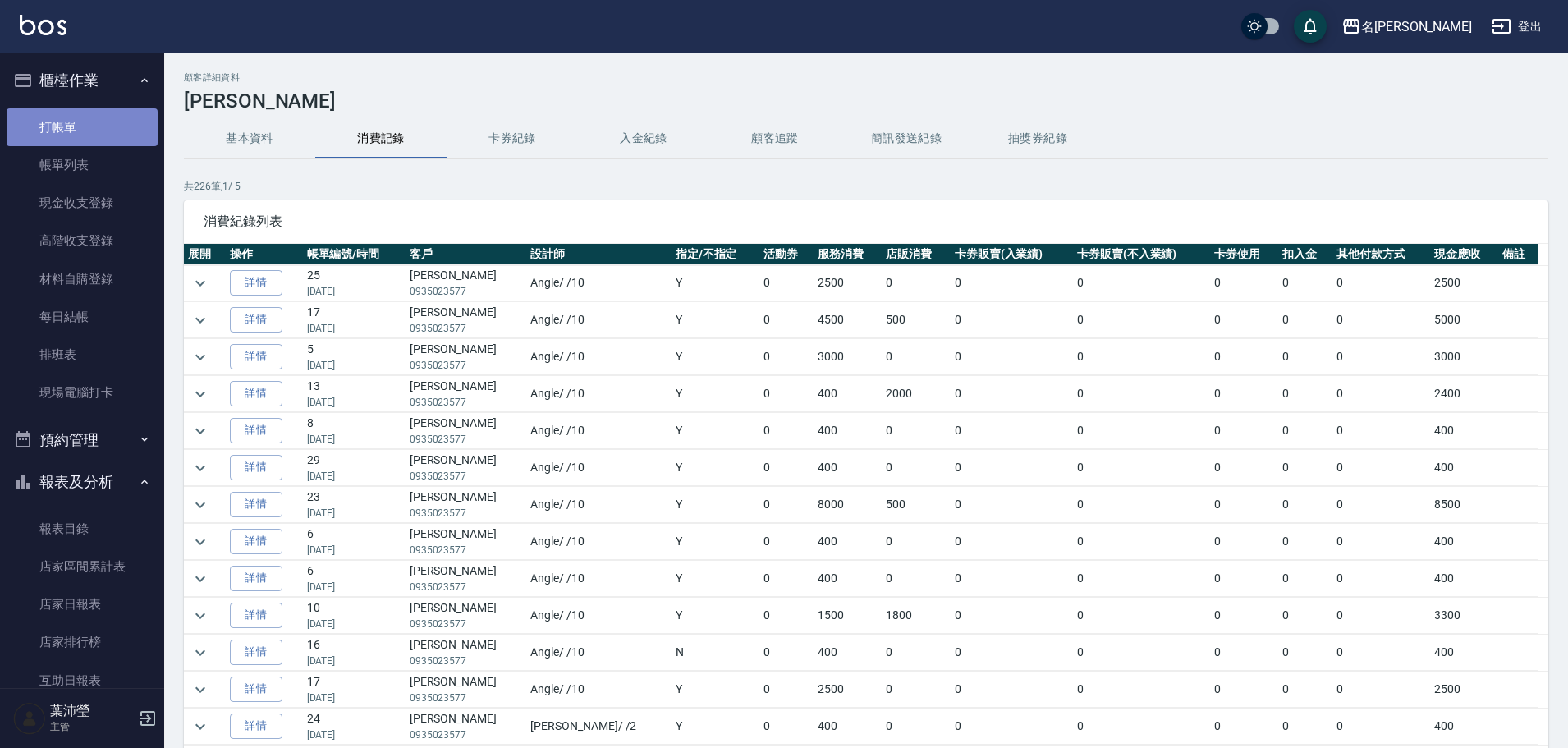
click at [99, 131] on link "打帳單" at bounding box center [82, 128] width 151 height 38
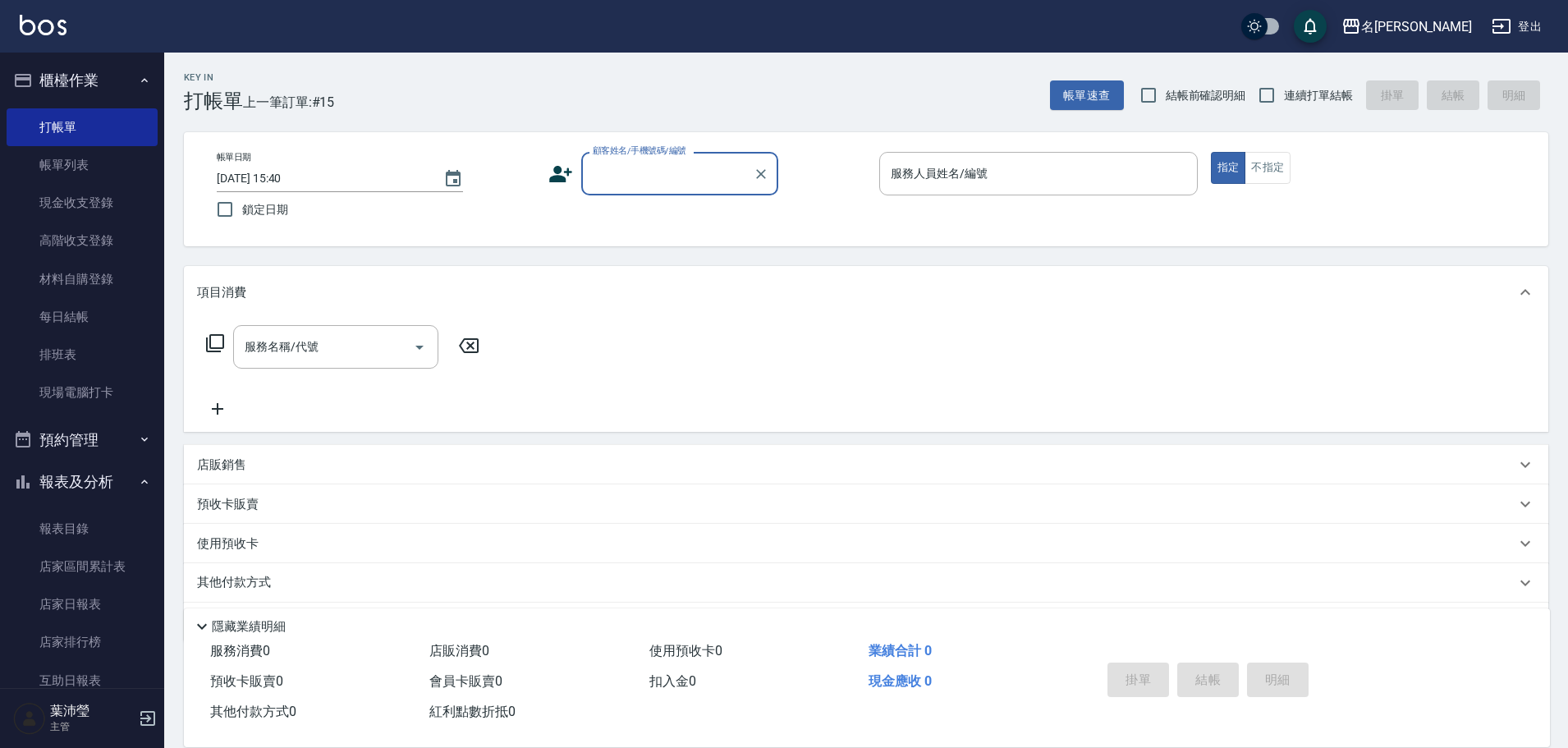
click at [629, 155] on label "顧客姓名/手機號碼/編號" at bounding box center [639, 151] width 93 height 12
click at [629, 159] on input "顧客姓名/手機號碼/編號" at bounding box center [667, 174] width 158 height 29
click at [625, 169] on input "顧客姓名/手機號碼/編號" at bounding box center [667, 174] width 158 height 29
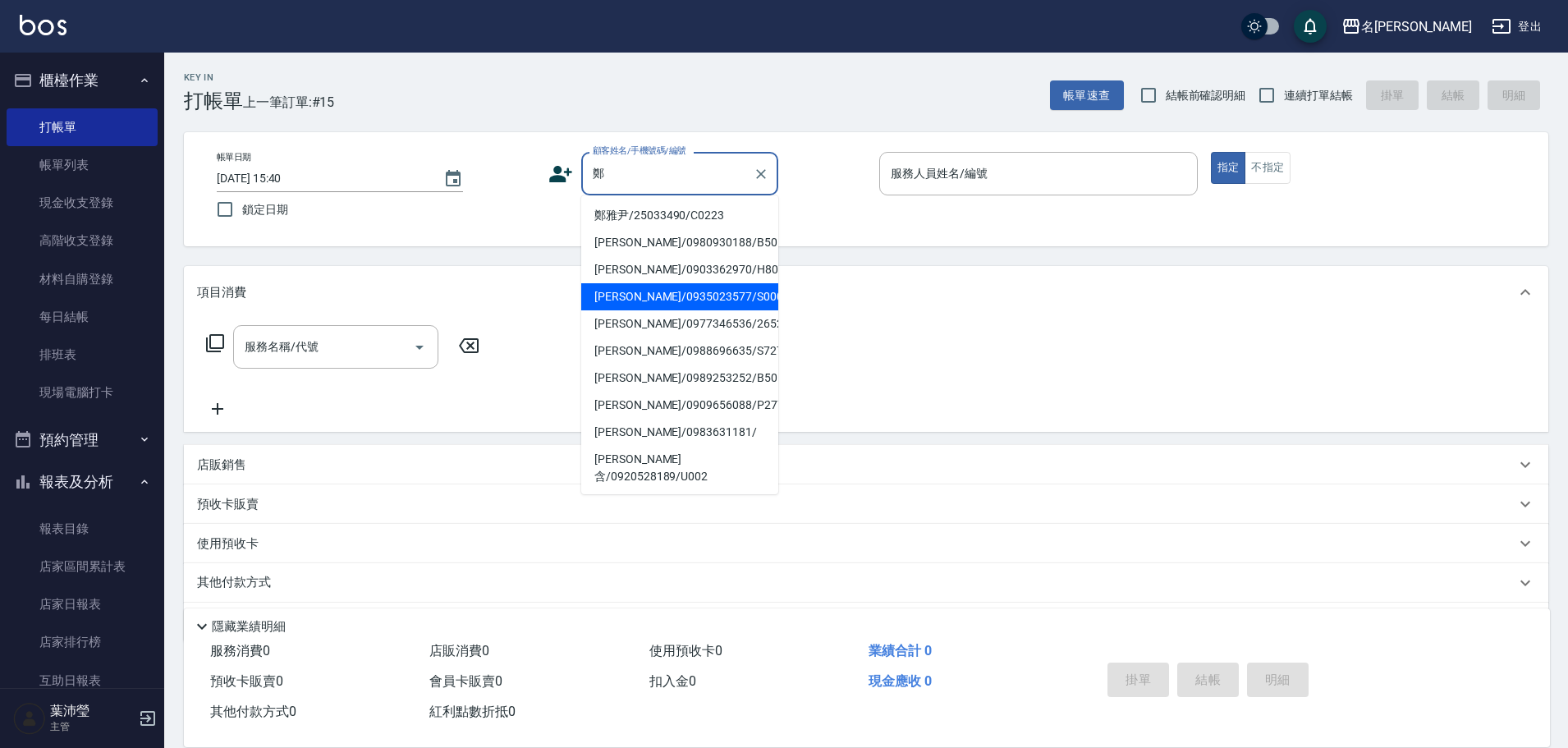
click at [666, 295] on li "[PERSON_NAME]/0935023577/S0009" at bounding box center [680, 297] width 197 height 27
type input "[PERSON_NAME]/0935023577/S0009"
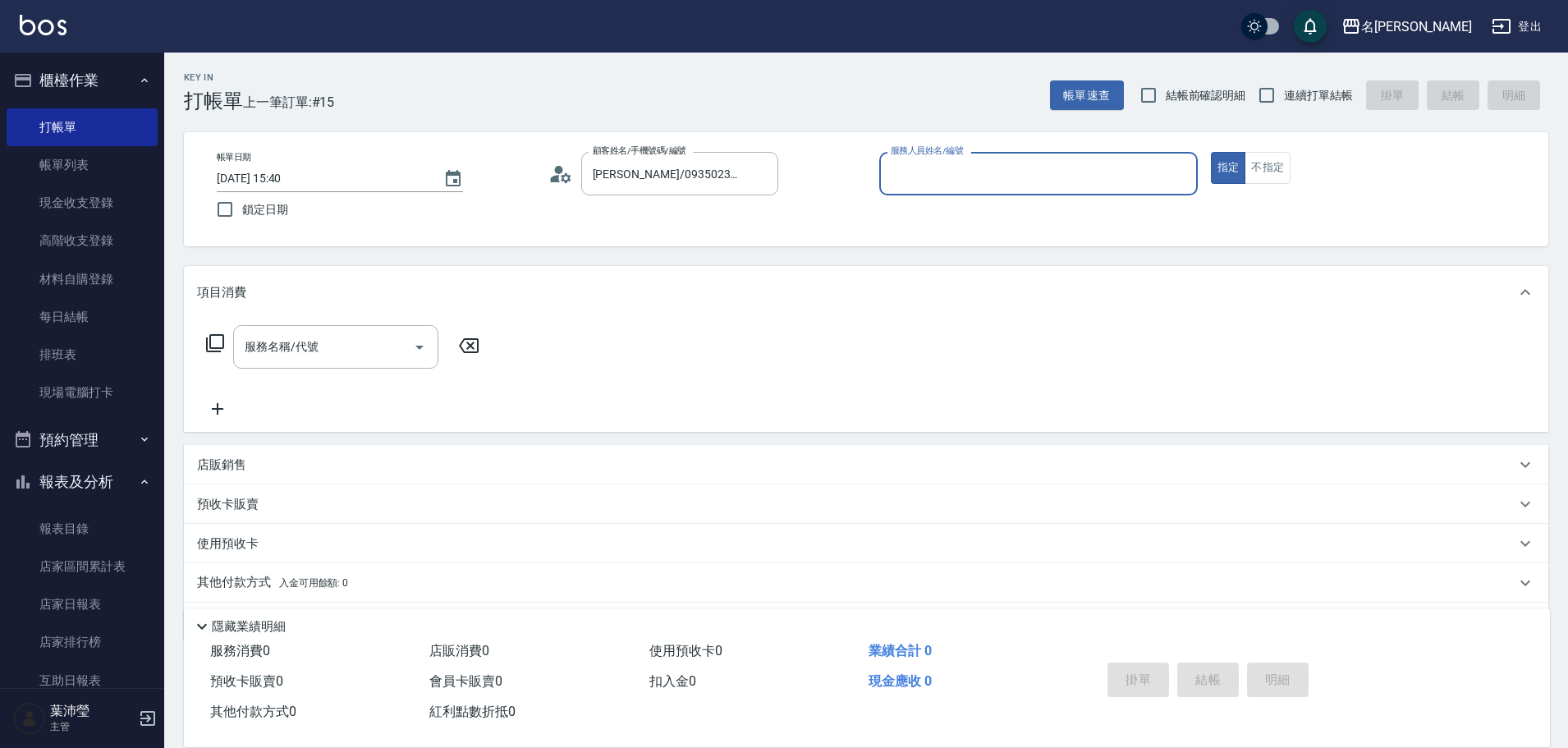
type input "Angle-10"
click at [368, 328] on div "服務名稱/代號" at bounding box center [336, 347] width 206 height 44
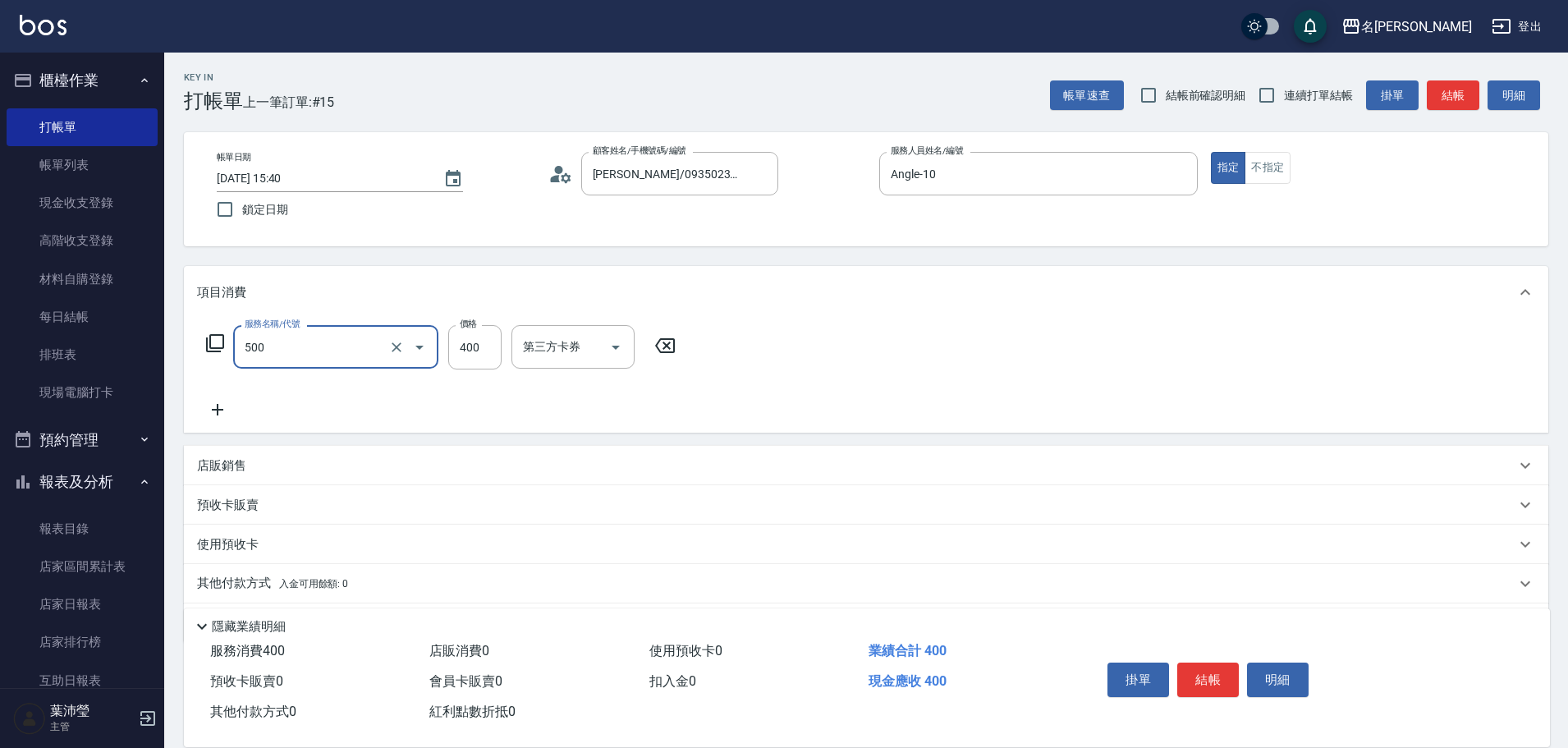
type input "洗髮(A級)(500)"
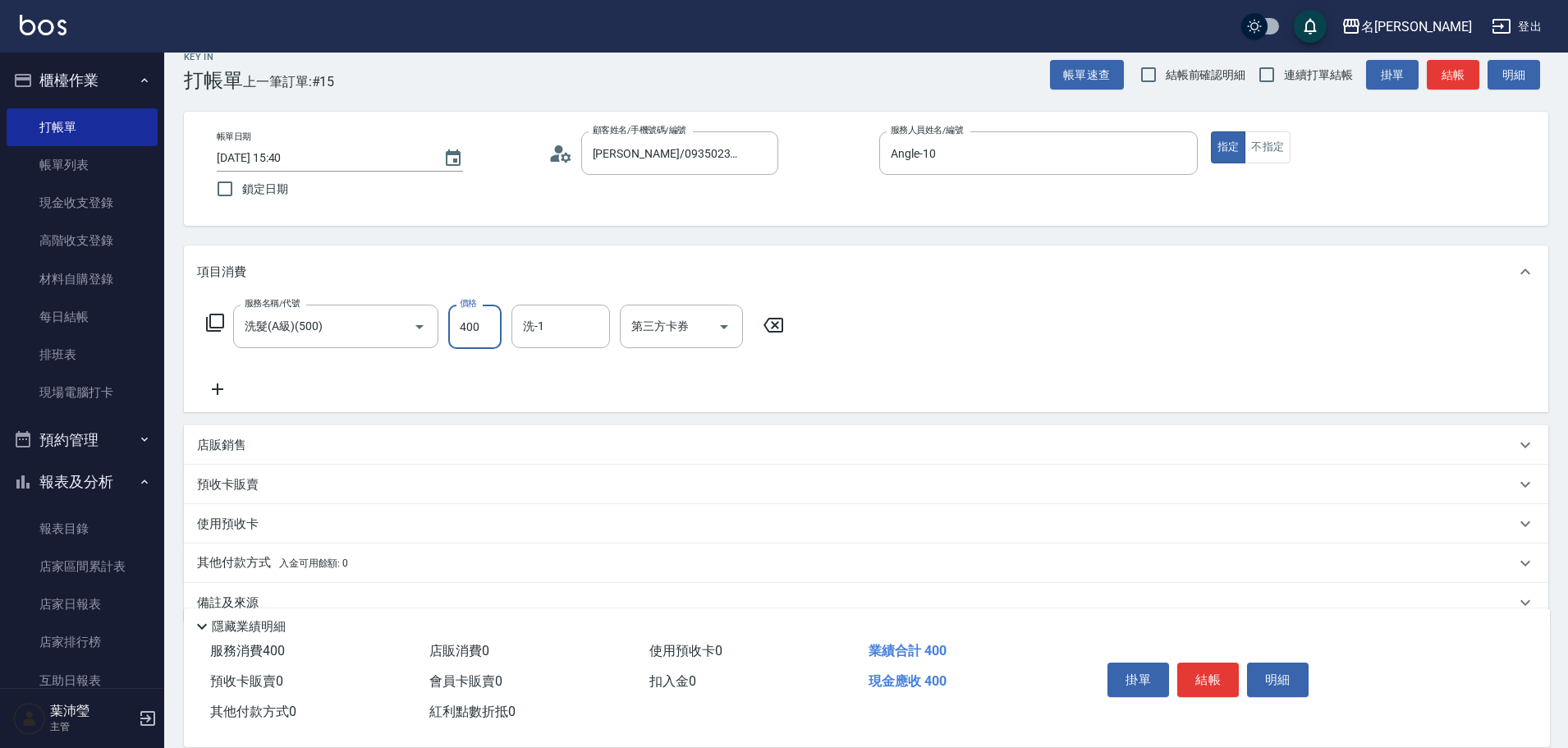
scroll to position [52, 0]
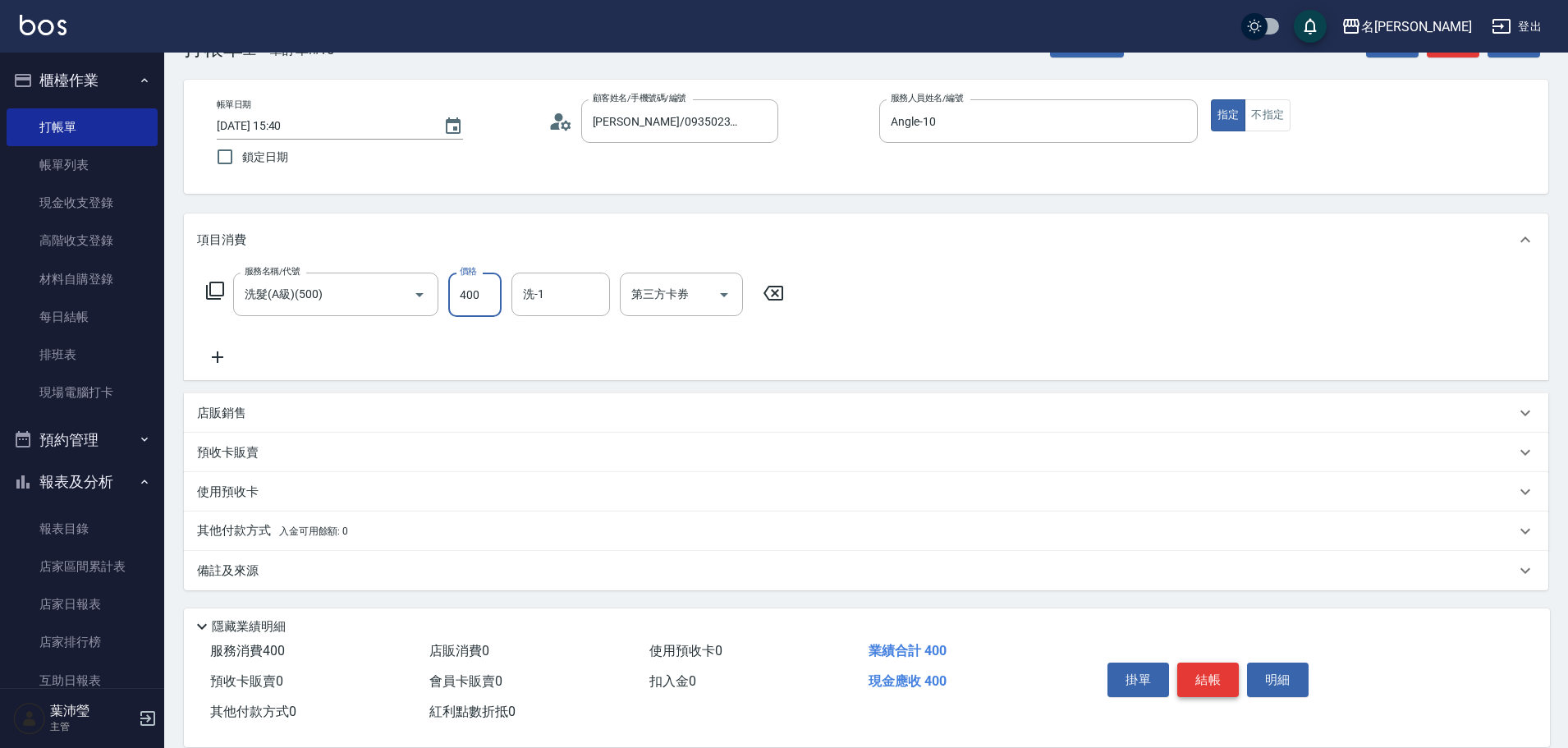
click at [1201, 685] on button "結帳" at bounding box center [1208, 680] width 62 height 34
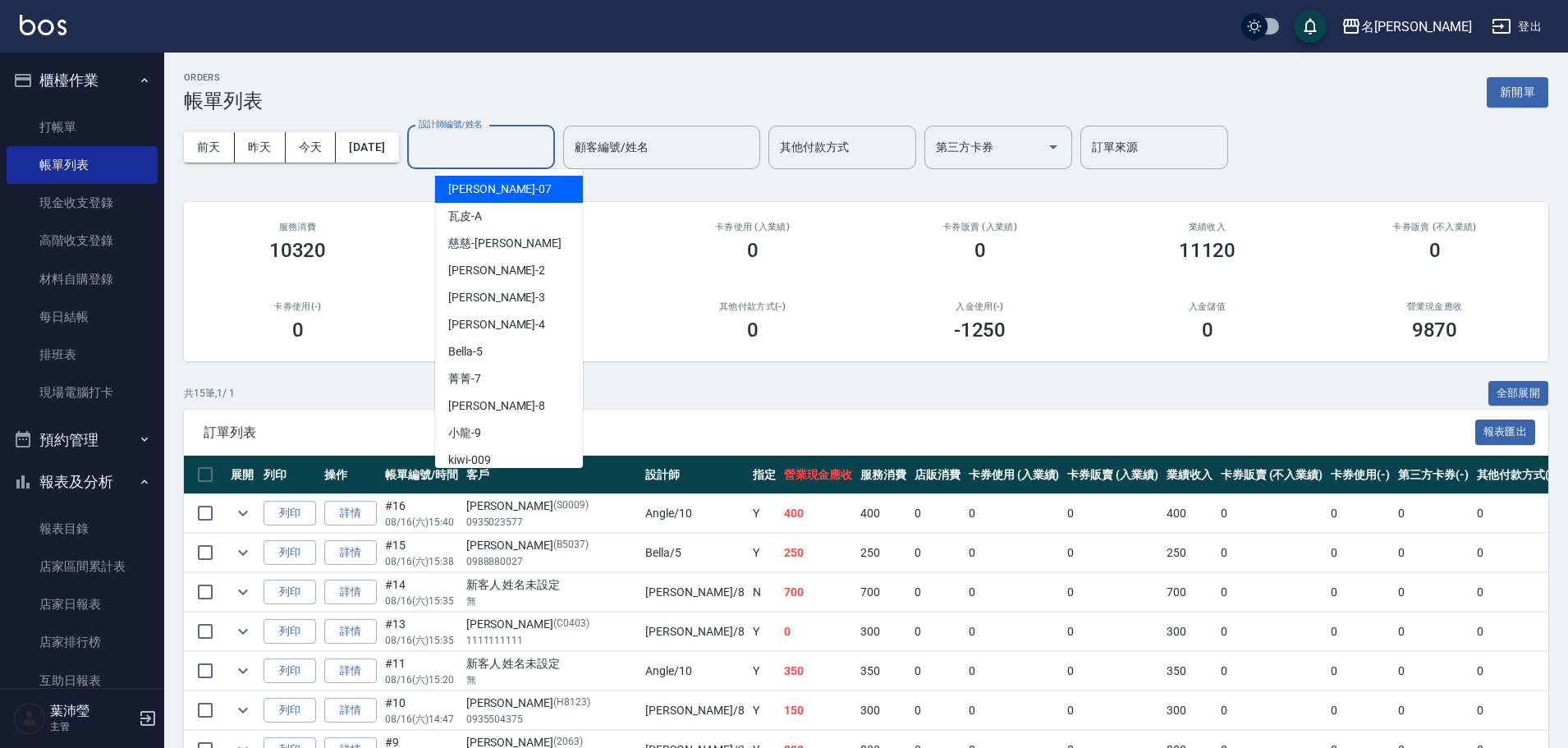
click at [516, 156] on input "設計師編號/姓名" at bounding box center [480, 147] width 133 height 29
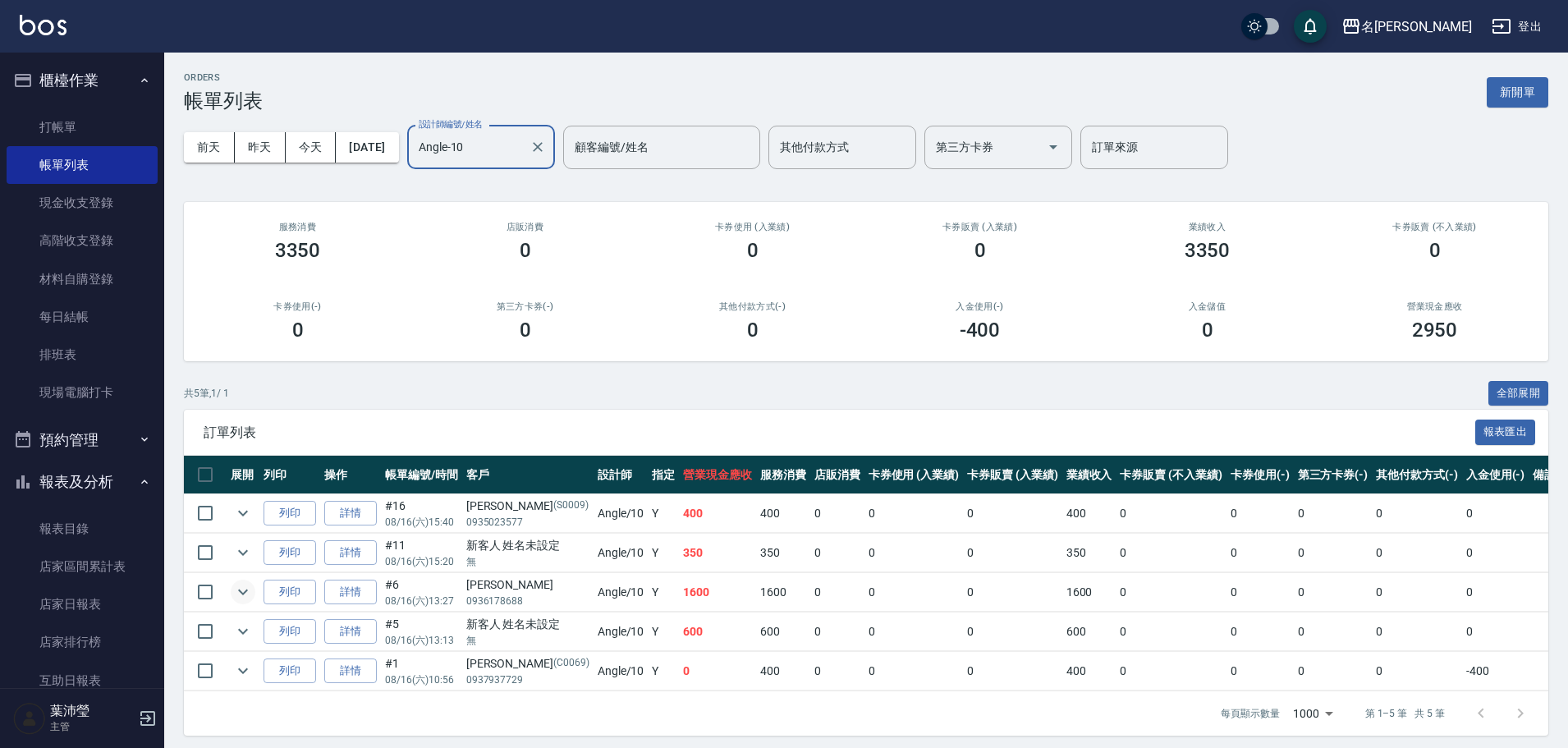
type input "Angle-10"
click at [240, 591] on icon "expand row" at bounding box center [243, 592] width 10 height 6
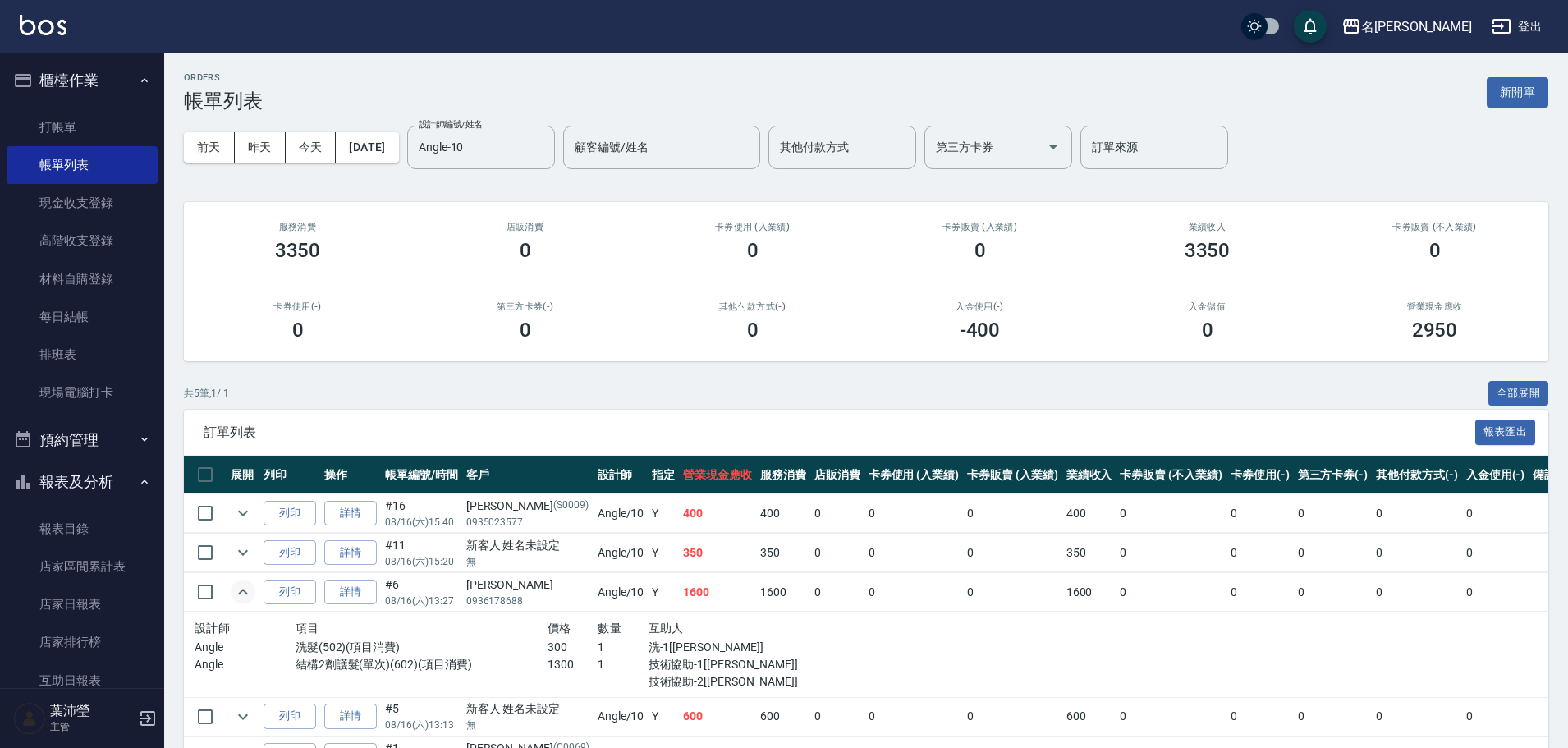
click at [241, 586] on icon "expand row" at bounding box center [242, 592] width 20 height 20
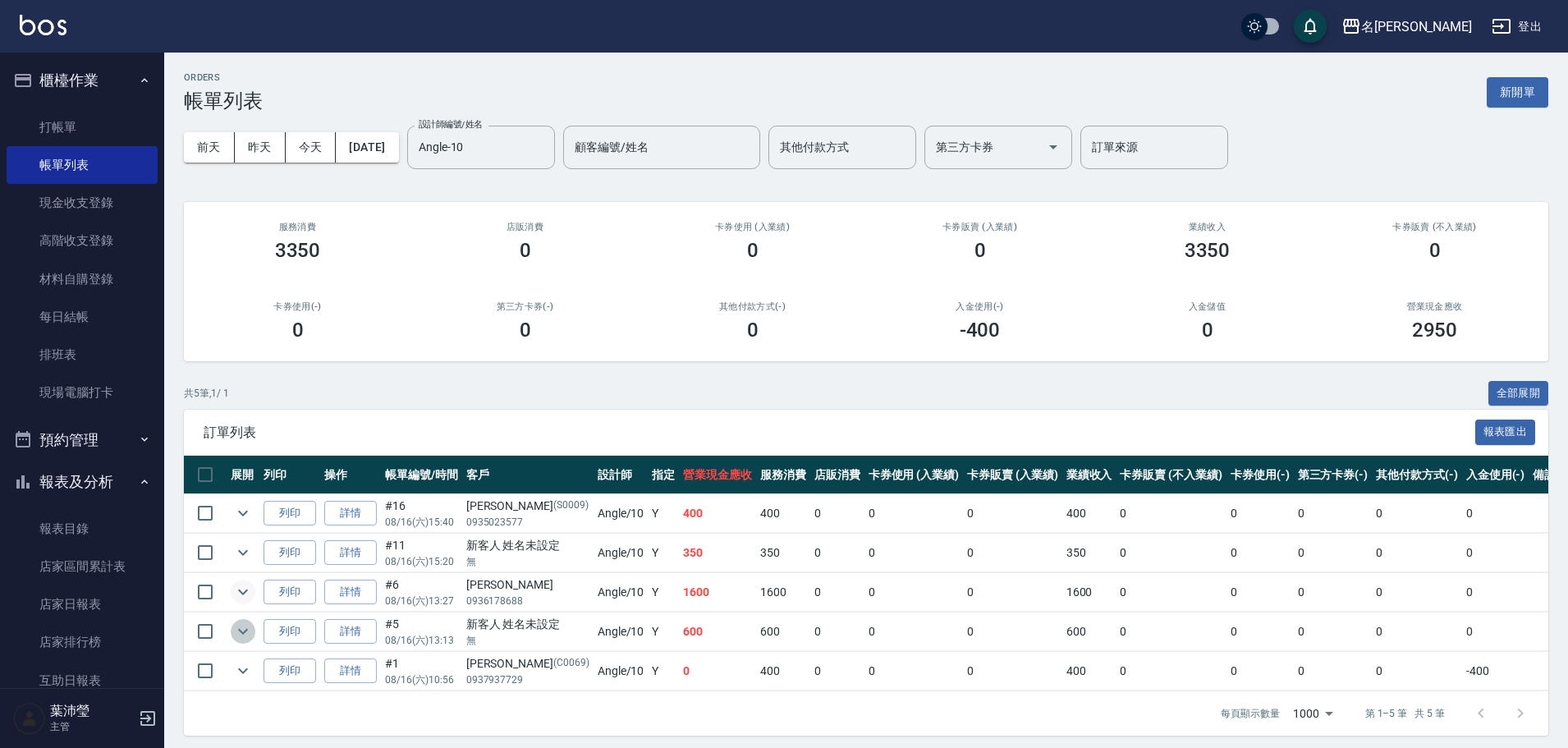
click at [236, 631] on icon "expand row" at bounding box center [242, 631] width 20 height 20
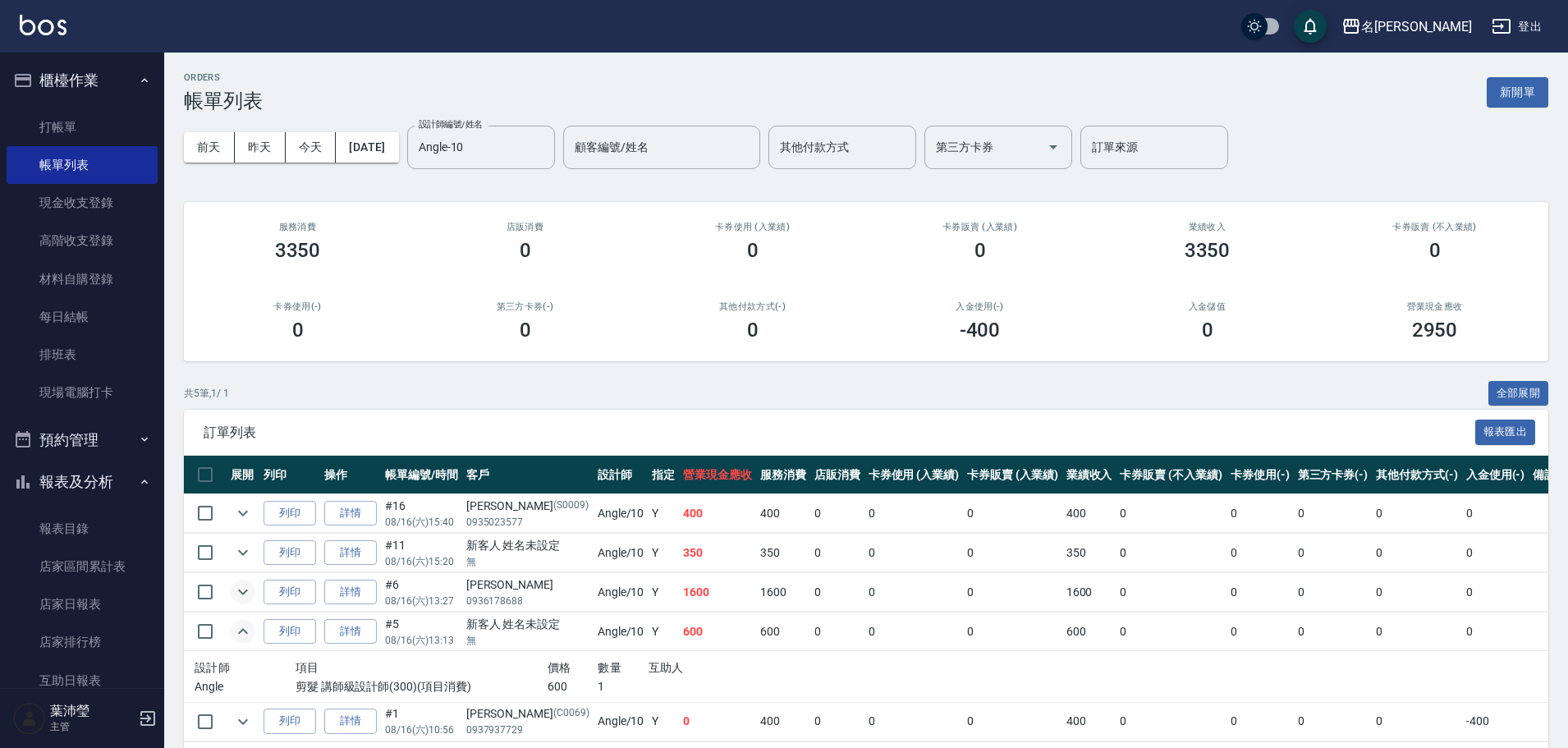
click at [236, 631] on icon "expand row" at bounding box center [242, 631] width 20 height 20
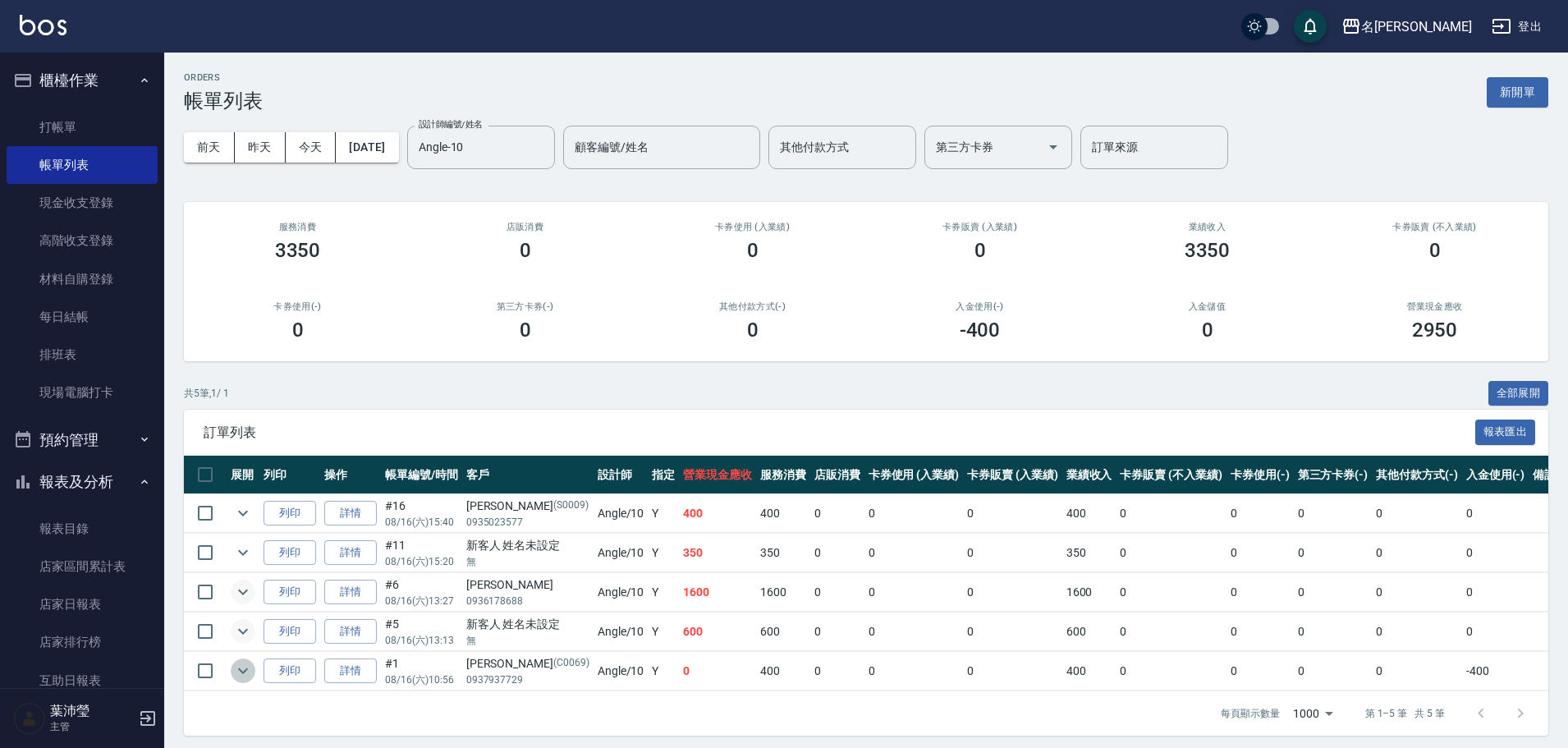
click at [235, 673] on icon "expand row" at bounding box center [242, 671] width 20 height 20
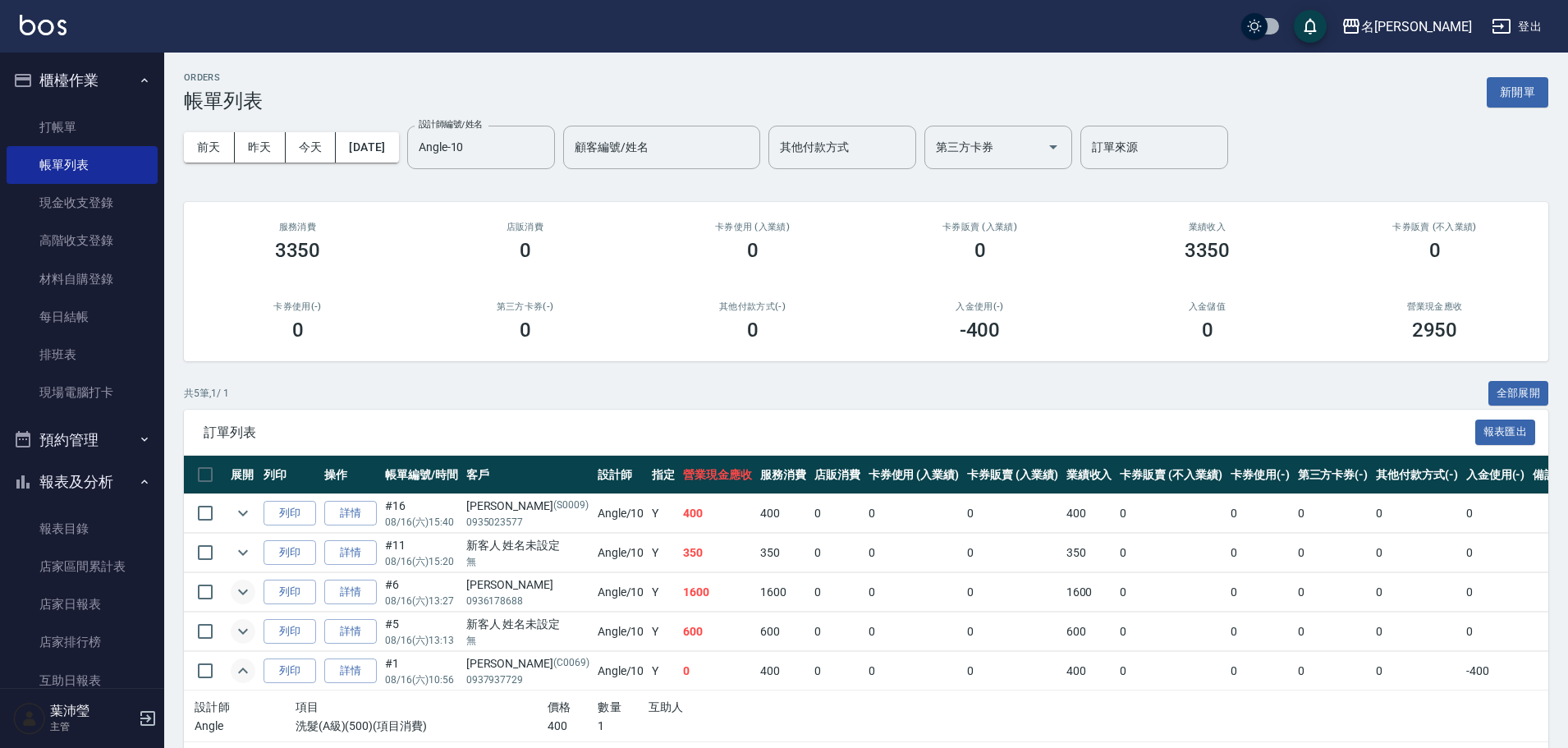
click at [235, 673] on icon "expand row" at bounding box center [242, 671] width 20 height 20
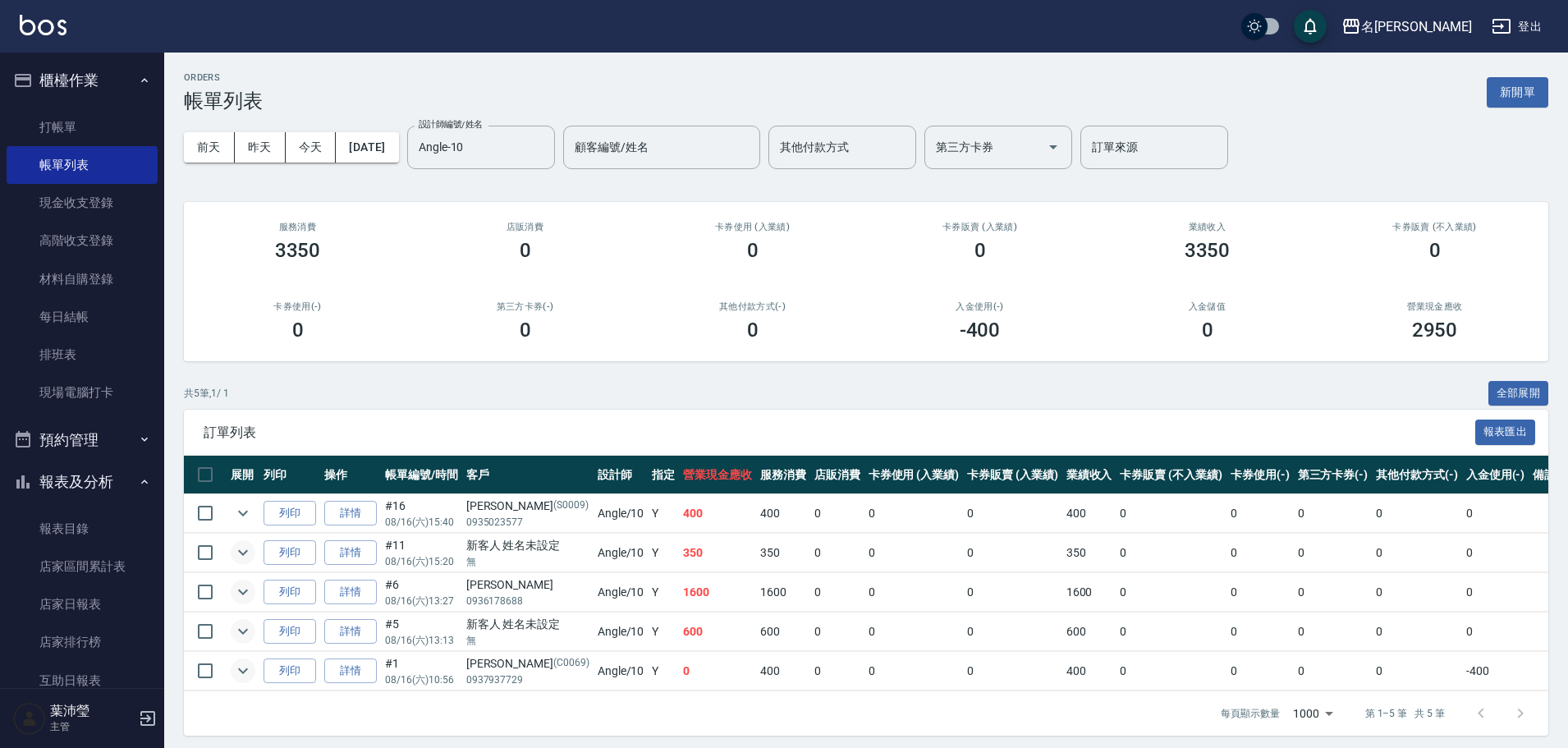
click at [237, 560] on icon "expand row" at bounding box center [242, 553] width 20 height 20
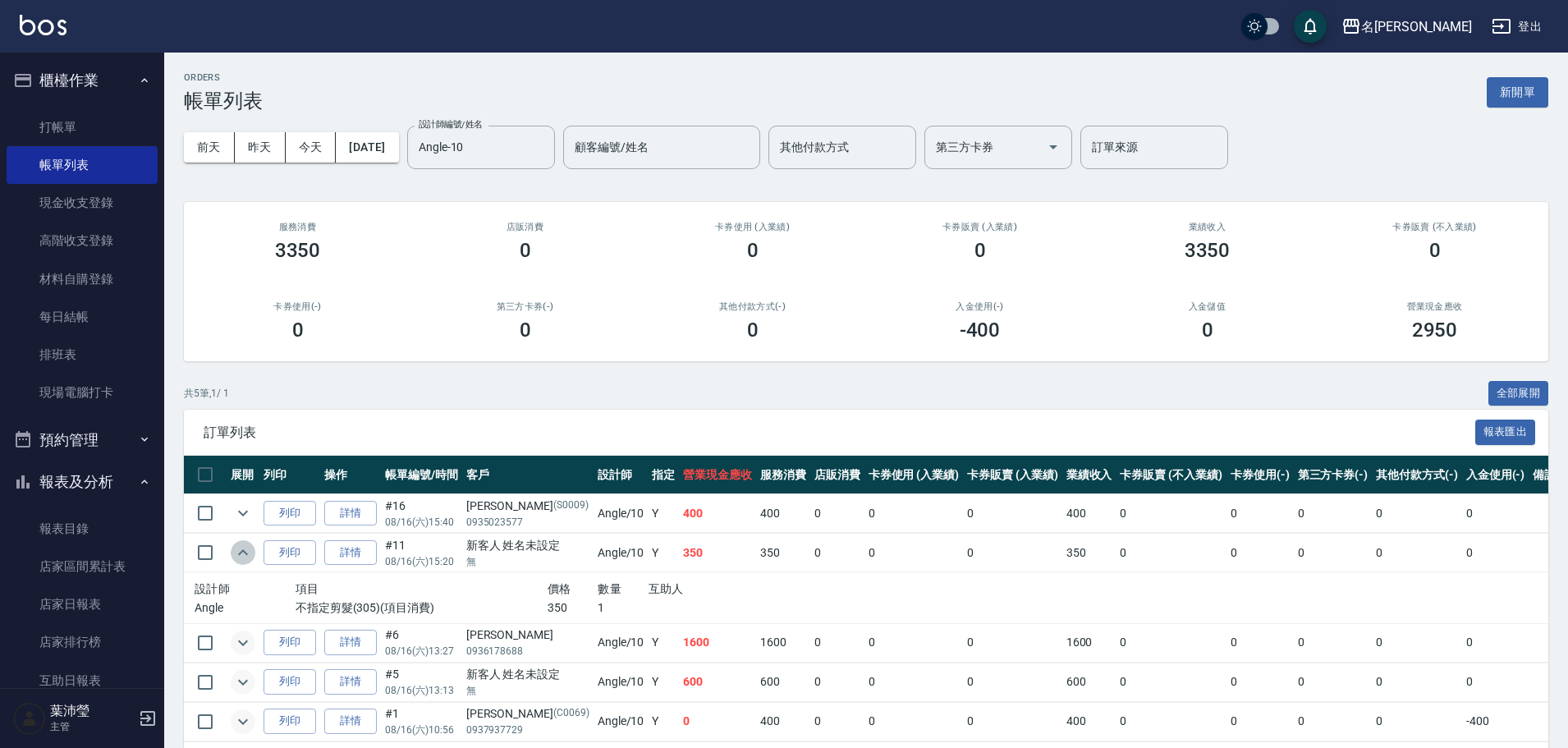
click at [237, 560] on icon "expand row" at bounding box center [242, 553] width 20 height 20
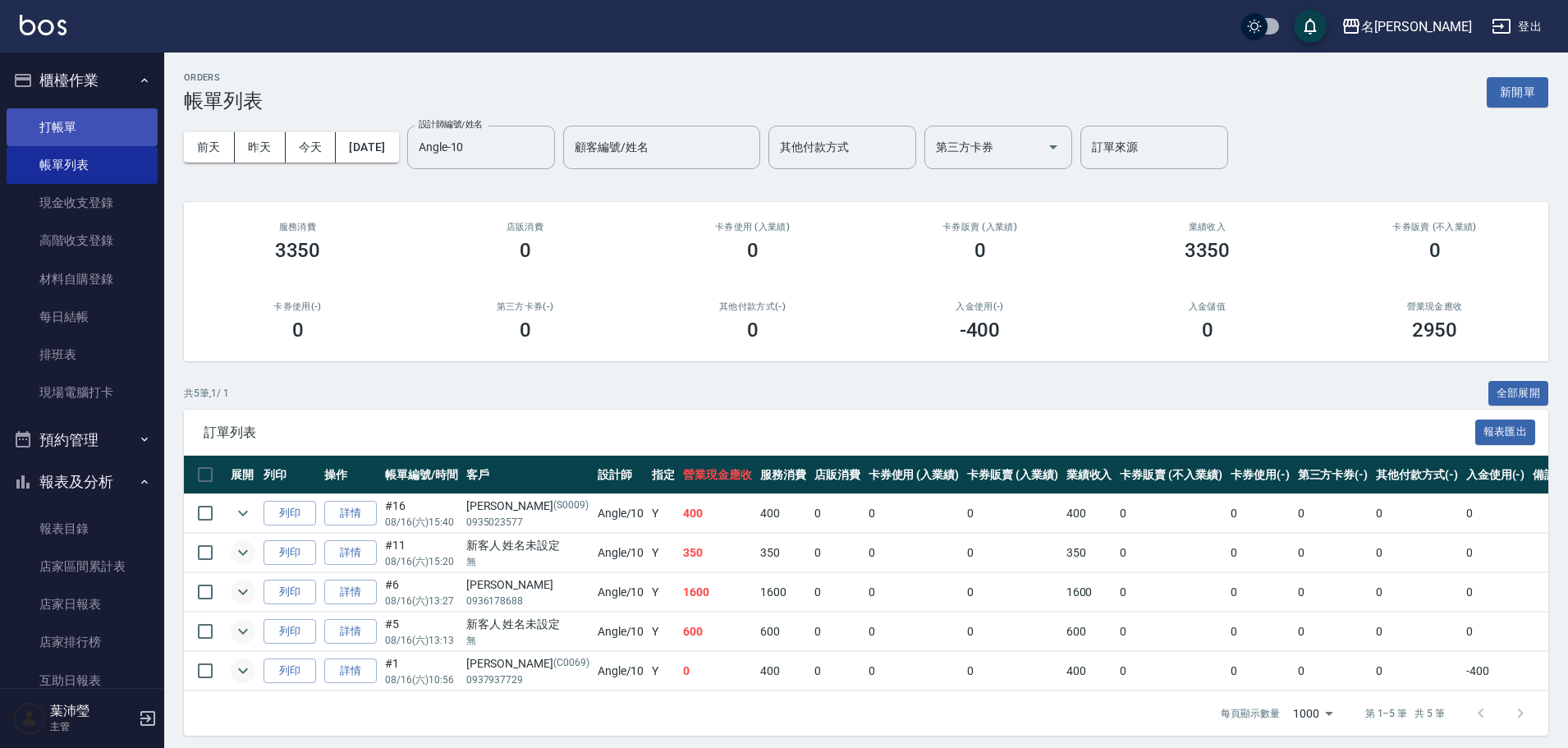
click at [113, 123] on link "打帳單" at bounding box center [82, 128] width 151 height 38
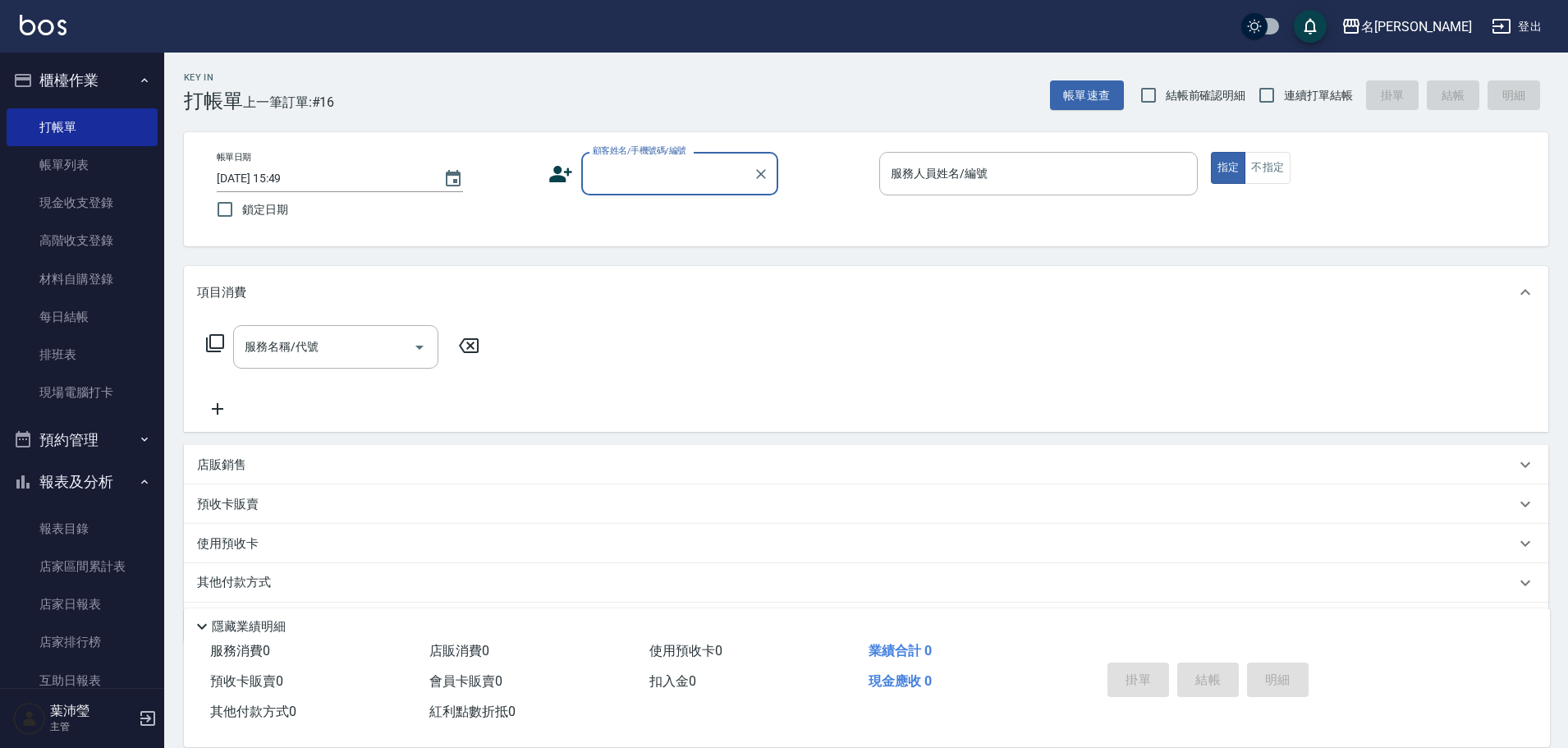
click at [598, 172] on input "顧客姓名/手機號碼/編號" at bounding box center [667, 174] width 158 height 29
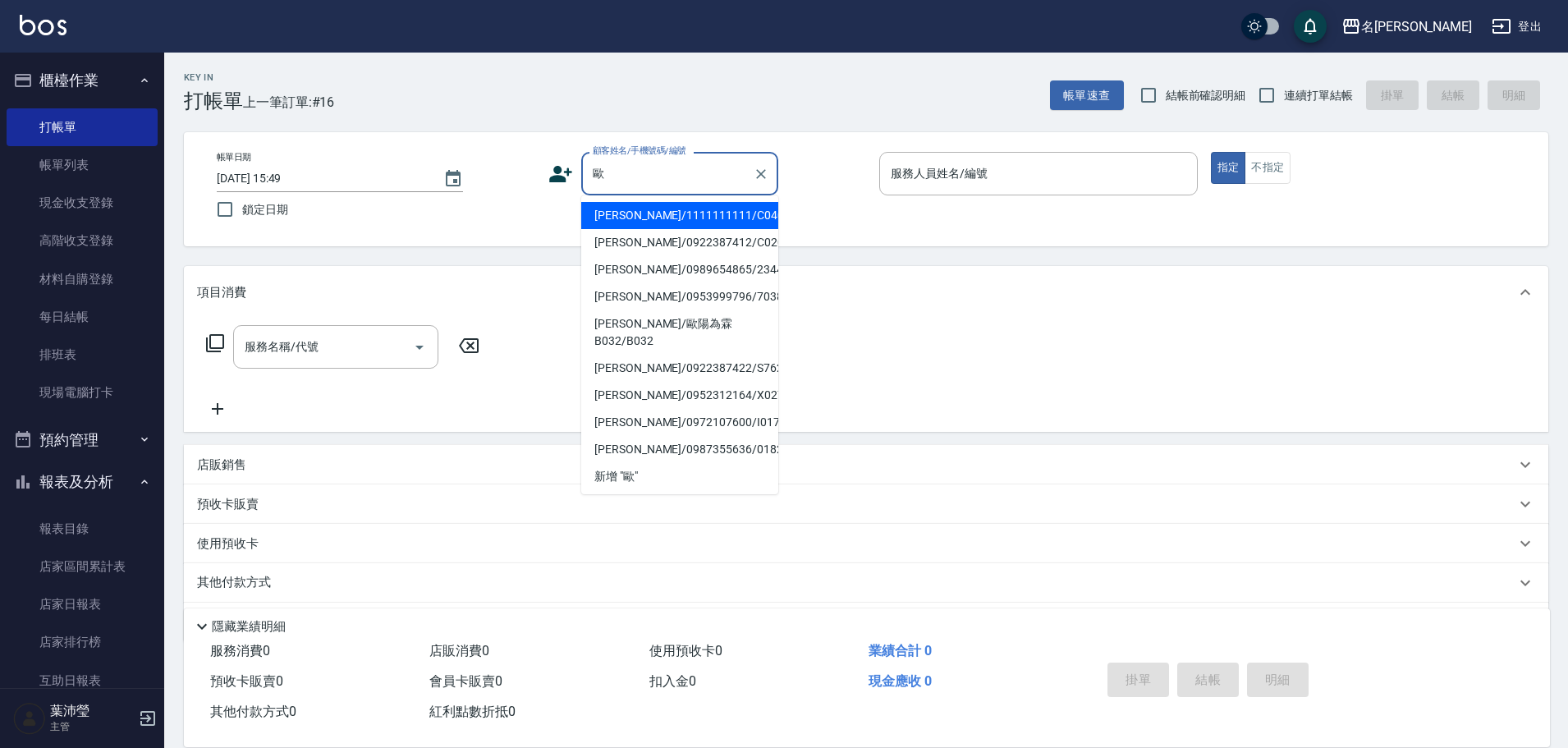
click at [678, 243] on li "[PERSON_NAME]/0922387412/C0203" at bounding box center [680, 242] width 197 height 27
type input "[PERSON_NAME]/0922387412/C0203"
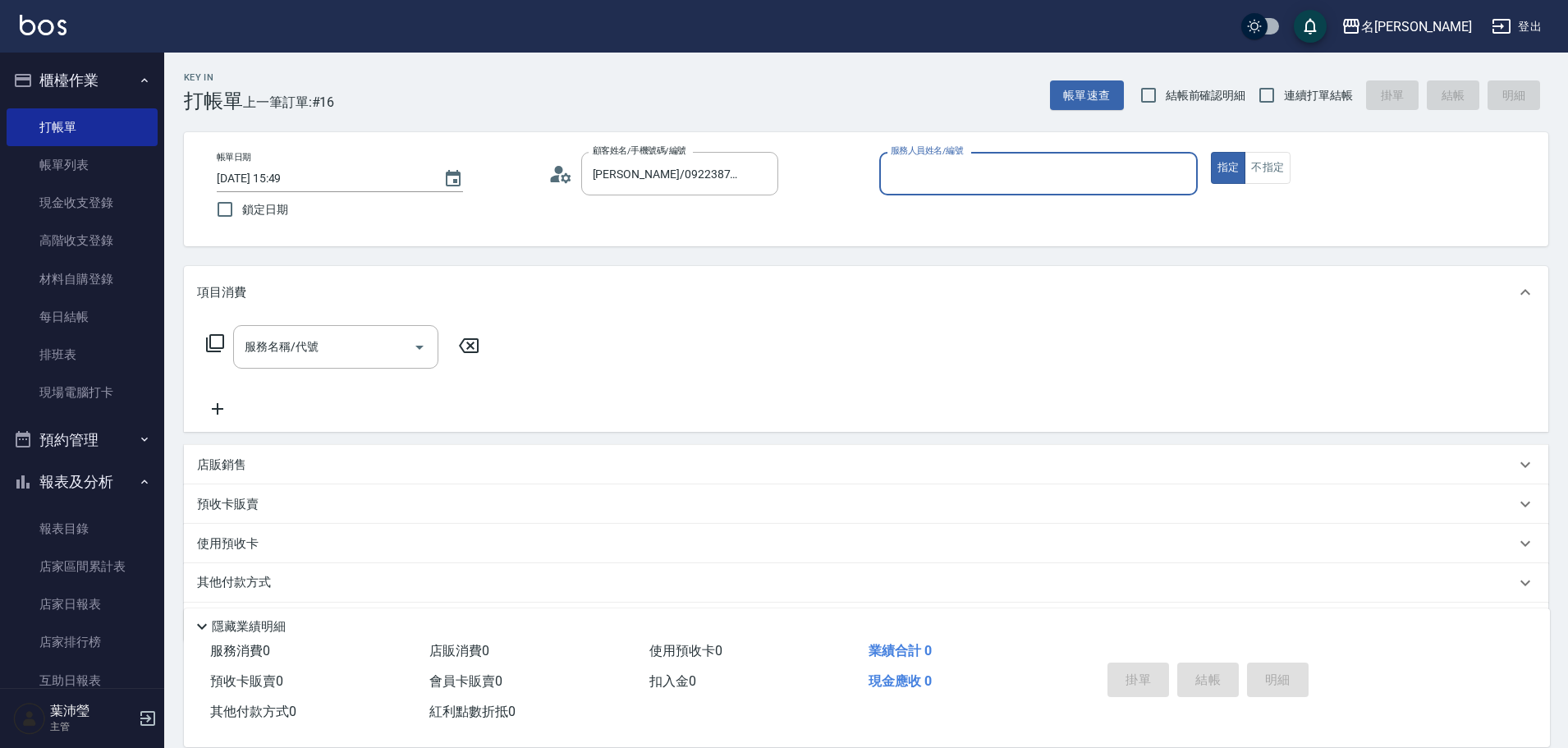
type input "Angle-10"
click at [342, 351] on input "服務名稱/代號" at bounding box center [324, 347] width 166 height 29
click at [572, 268] on div "項目消費" at bounding box center [866, 292] width 1364 height 52
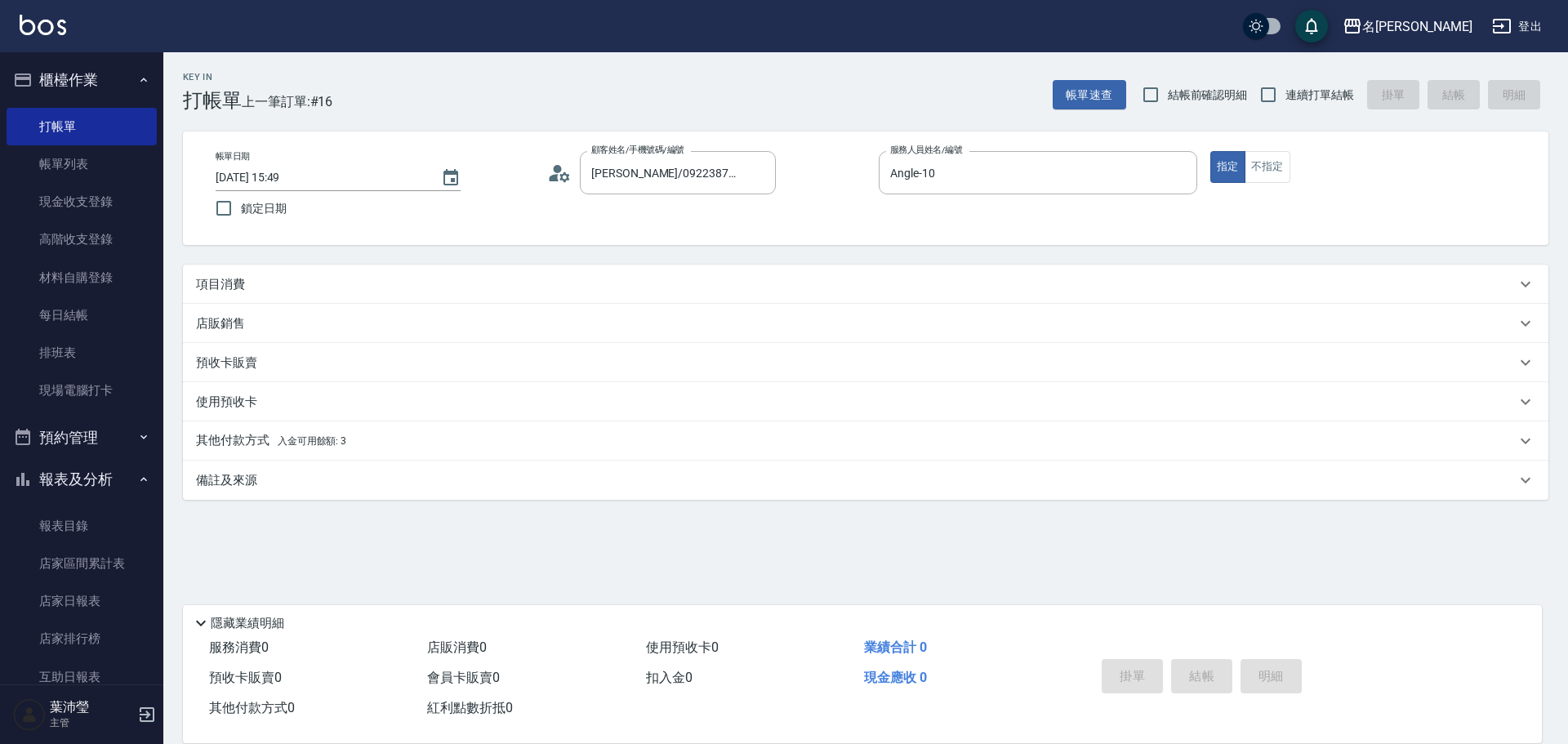
click at [273, 276] on div "項目消費" at bounding box center [855, 285] width 1319 height 17
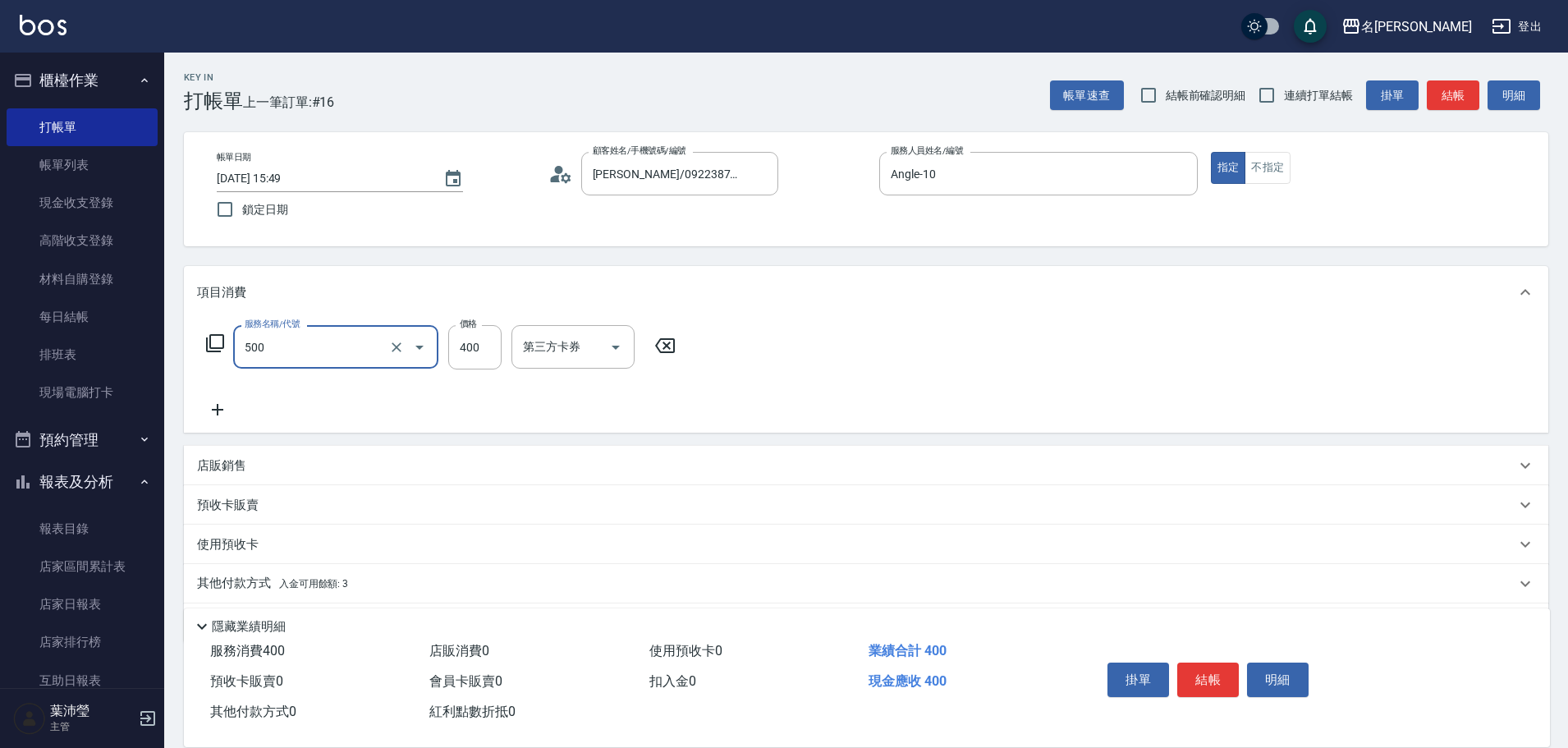
type input "洗髮(A級)(500)"
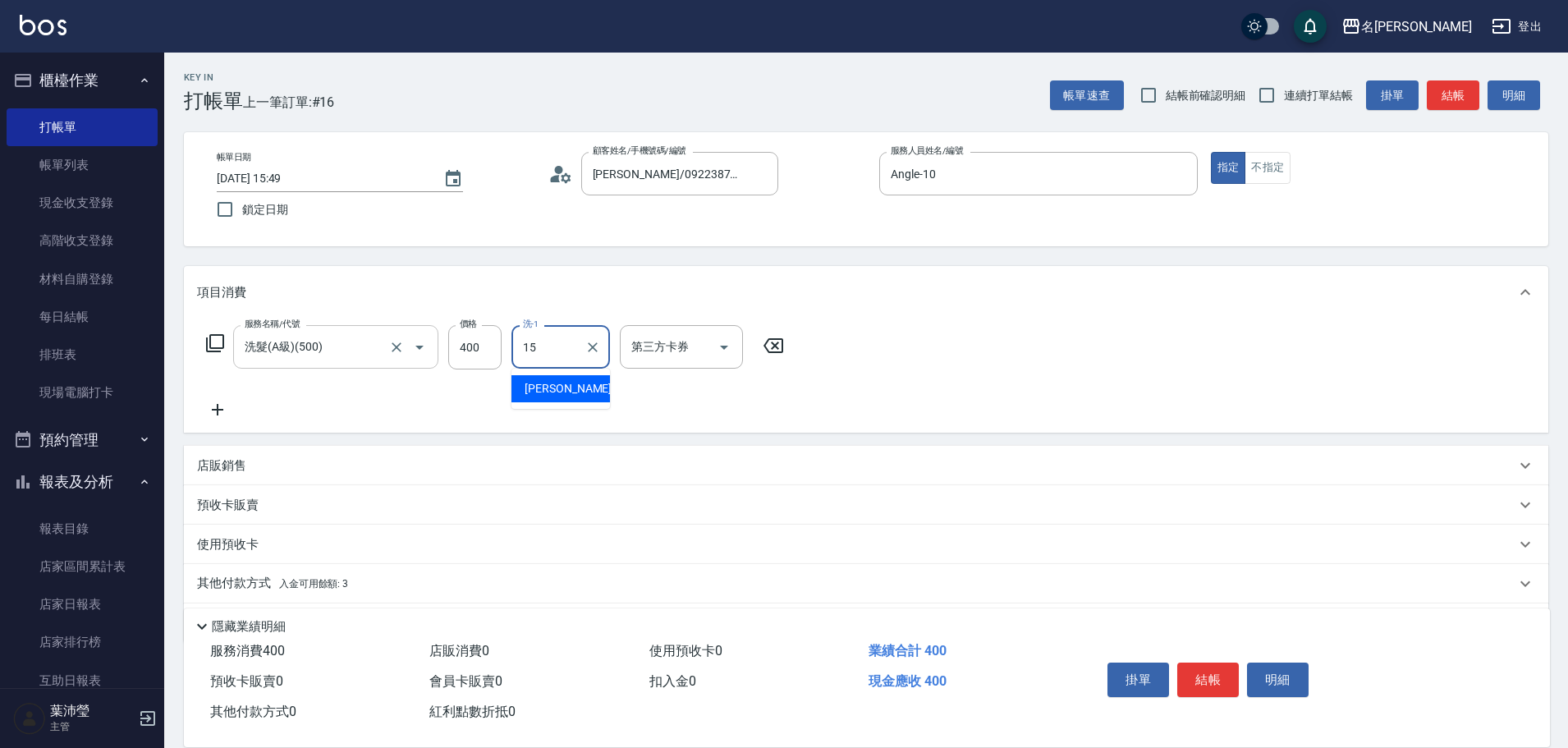
type input "慈均-15"
click at [1217, 667] on button "結帳" at bounding box center [1208, 680] width 62 height 34
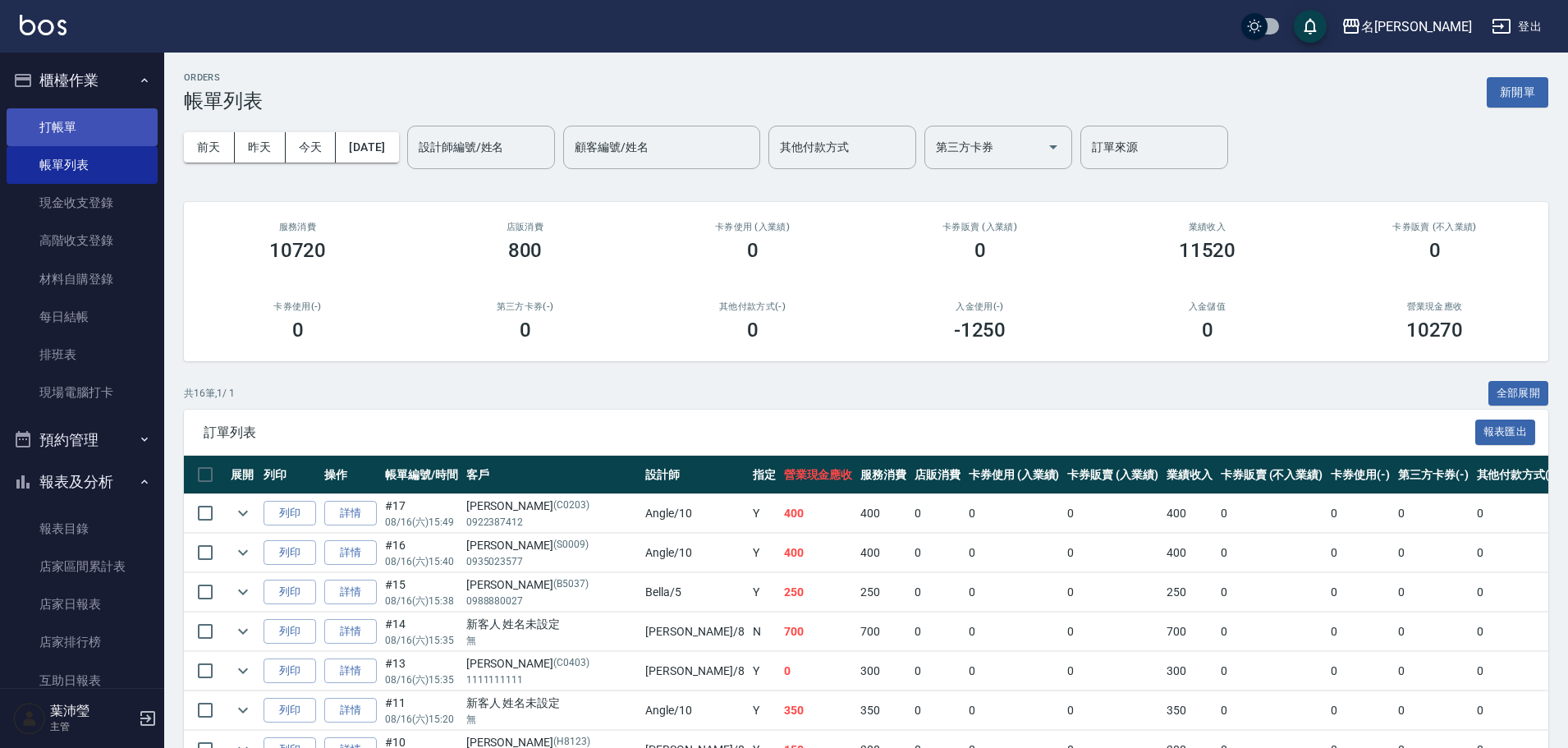
click at [99, 109] on link "打帳單" at bounding box center [82, 128] width 151 height 38
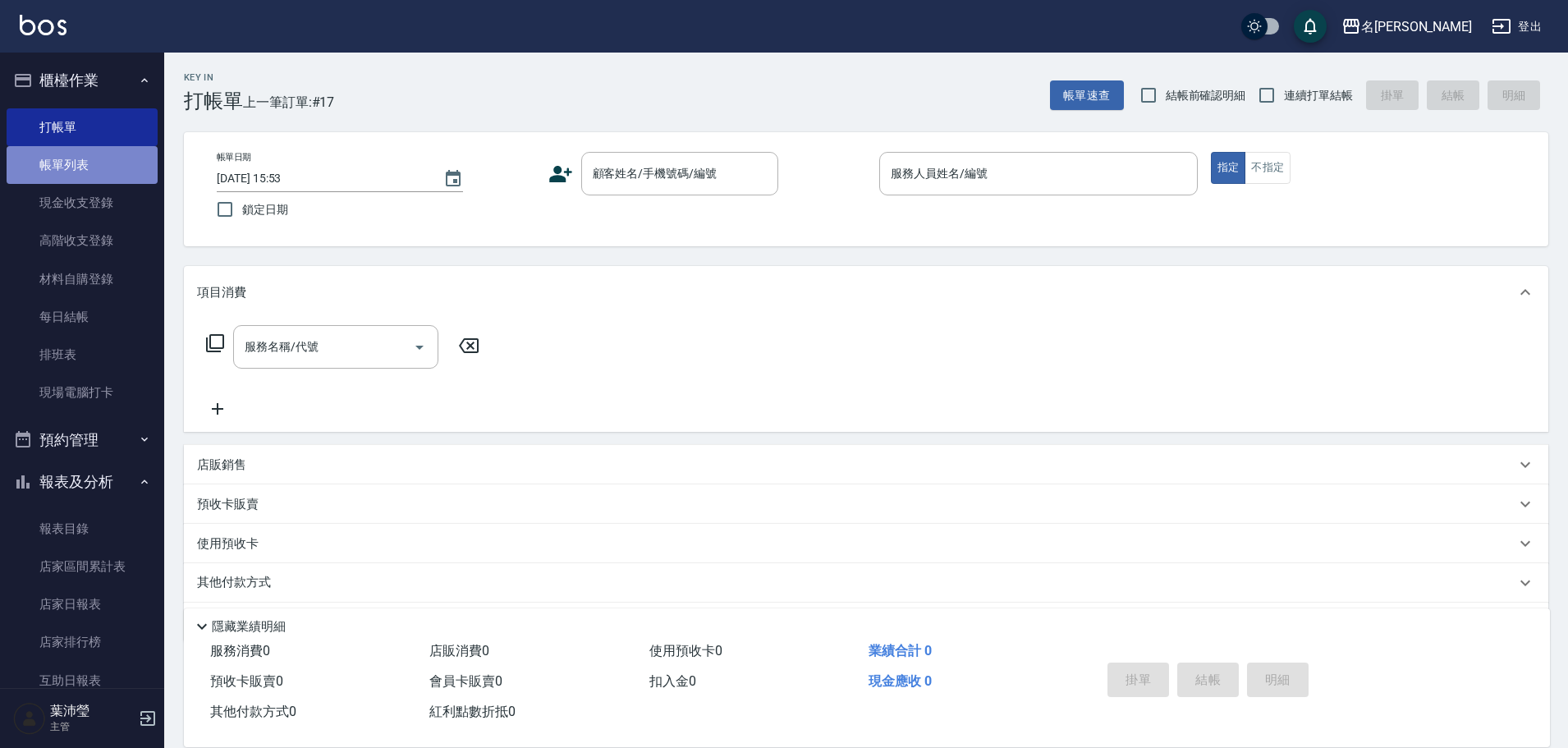
click at [138, 171] on link "帳單列表" at bounding box center [82, 165] width 151 height 38
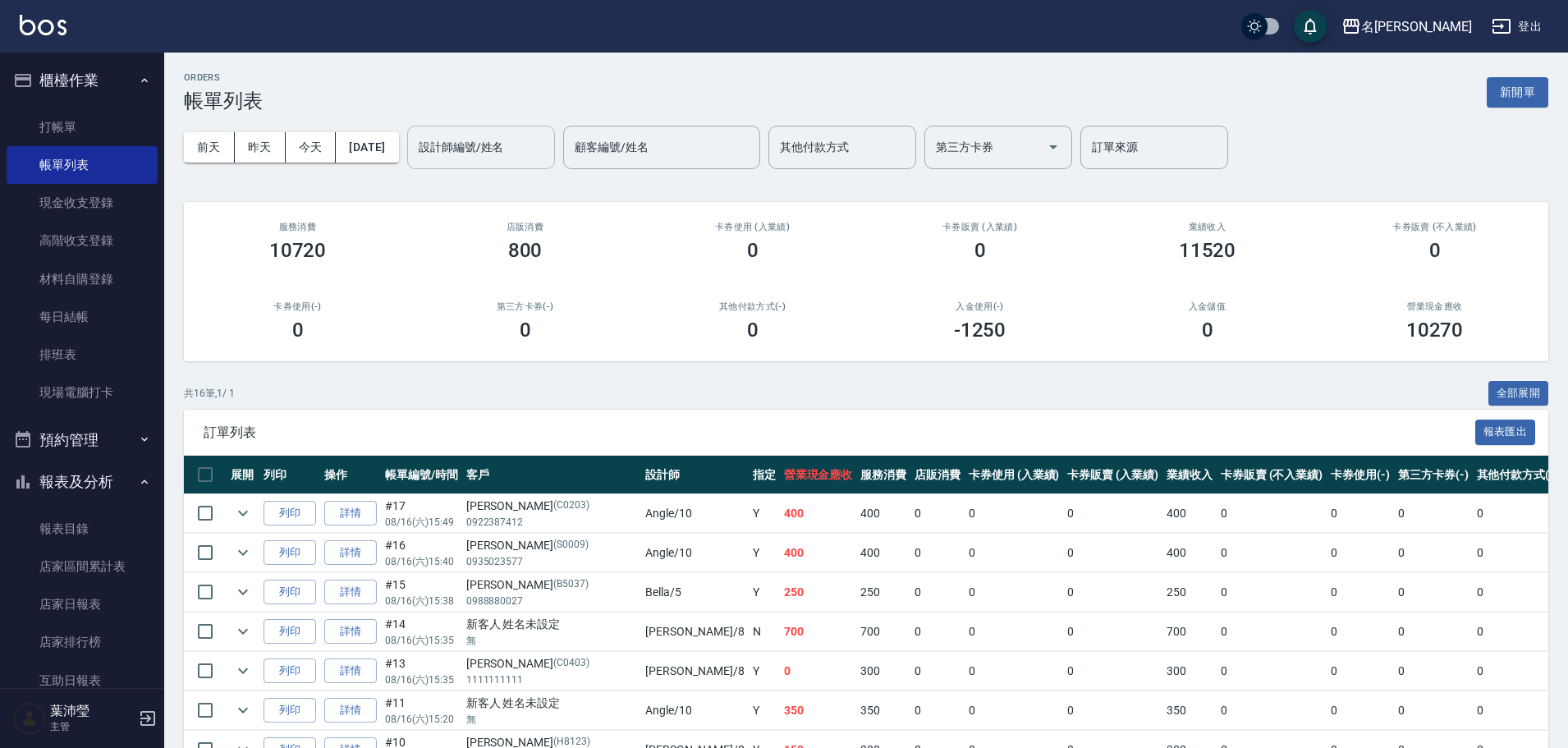
click at [488, 148] on input "設計師編號/姓名" at bounding box center [480, 147] width 133 height 29
drag, startPoint x: 521, startPoint y: 171, endPoint x: 527, endPoint y: 188, distance: 18.0
click at [522, 175] on ul "[PERSON_NAME] -12" at bounding box center [509, 188] width 148 height 40
click at [527, 189] on div "[PERSON_NAME] -12" at bounding box center [509, 189] width 148 height 27
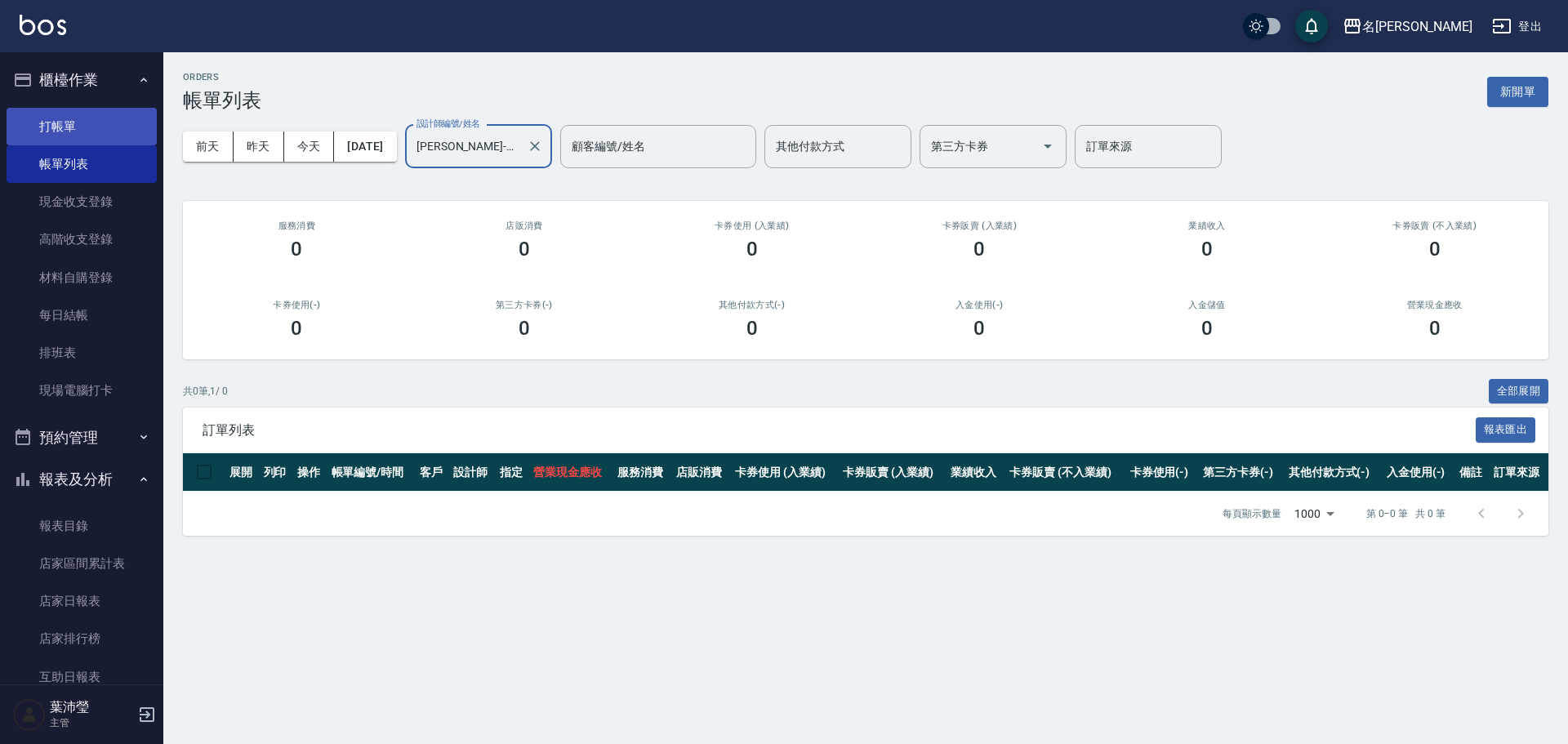
type input "[PERSON_NAME]-12"
click at [123, 108] on link "打帳單" at bounding box center [82, 127] width 150 height 37
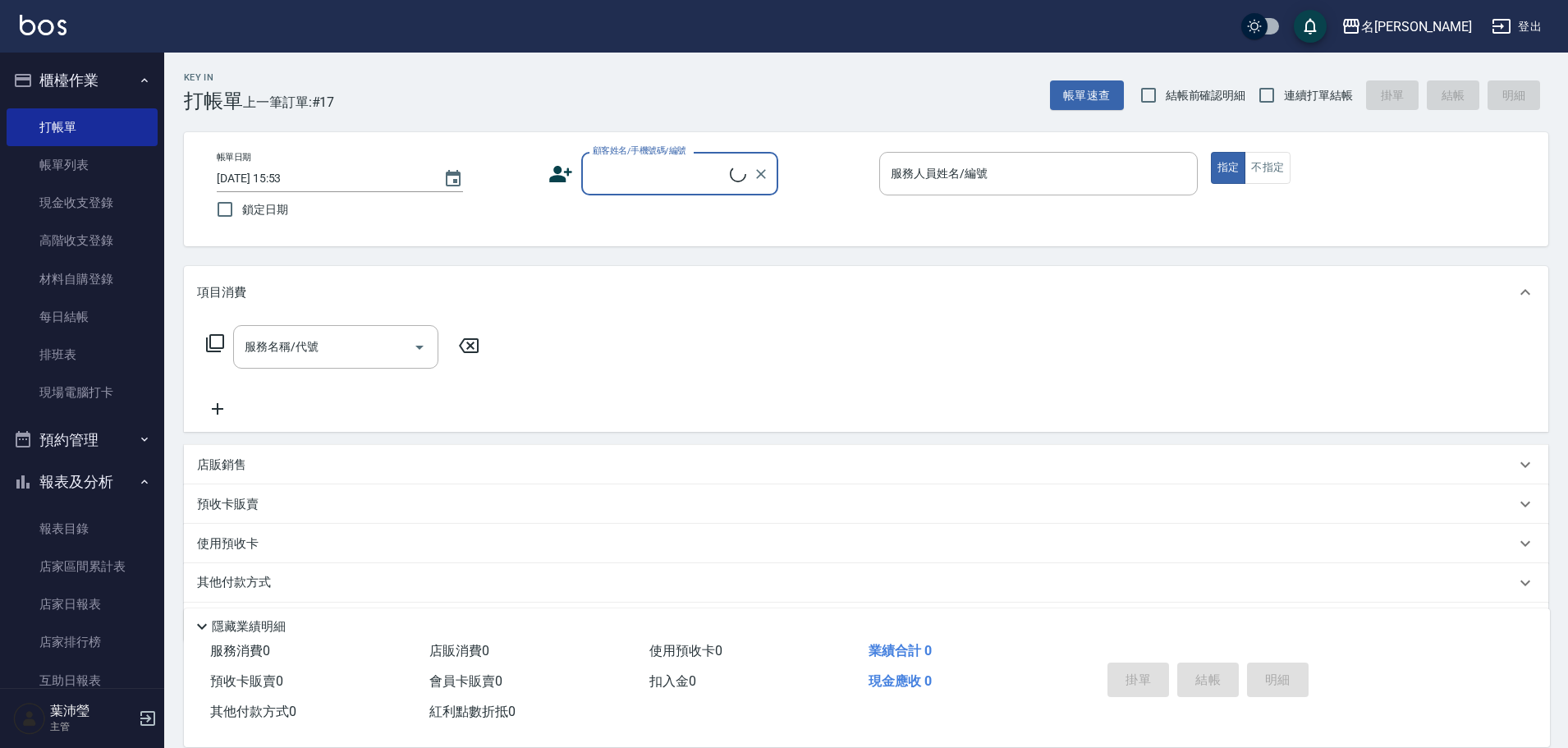
click at [579, 181] on div "顧客姓名/手機號碼/編號 顧客姓名/手機號碼/編號" at bounding box center [707, 173] width 319 height 44
click at [645, 188] on input "顧客姓名/手機號碼/編號" at bounding box center [667, 174] width 158 height 29
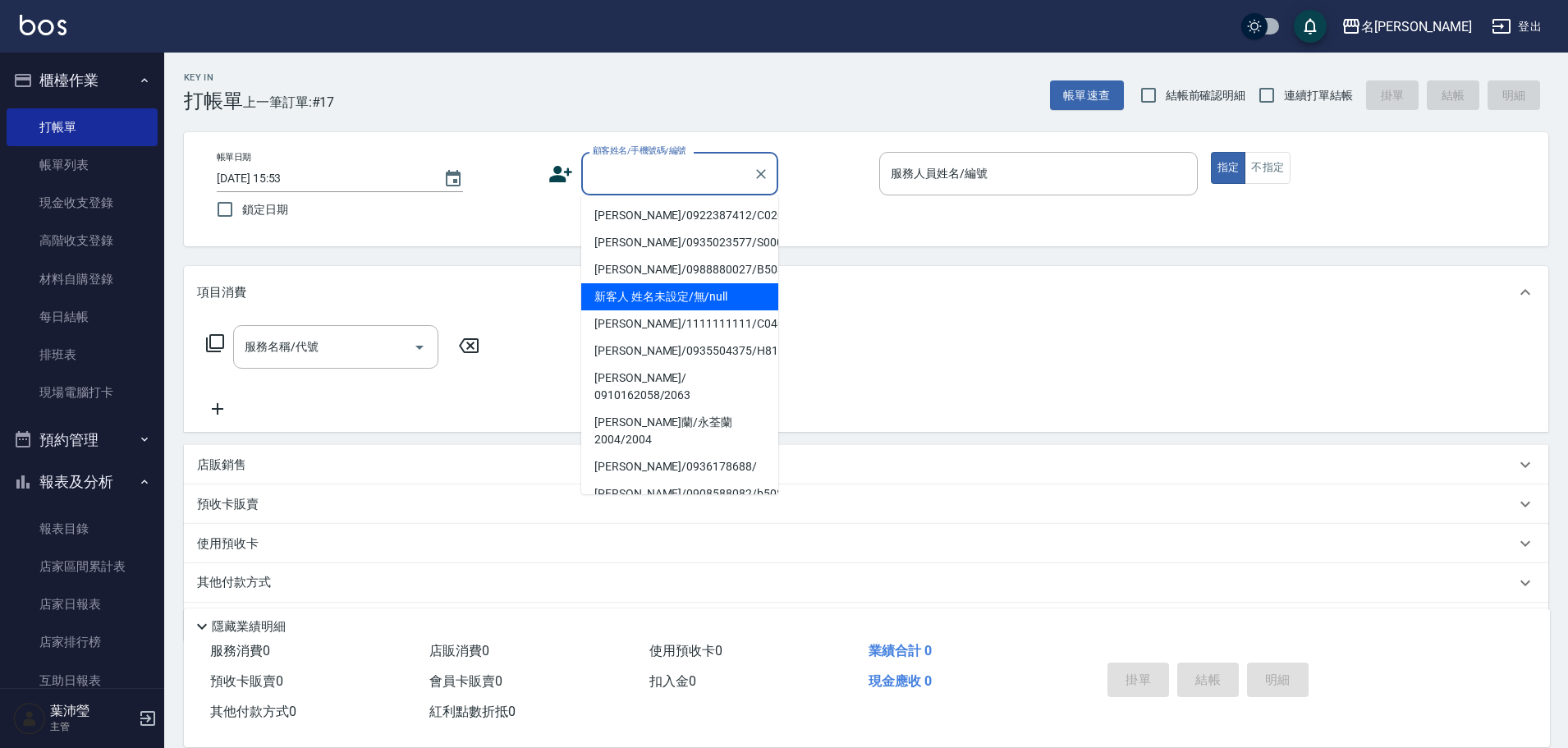
drag, startPoint x: 693, startPoint y: 287, endPoint x: 879, endPoint y: 249, distance: 189.8
click at [693, 288] on li "新客人 姓名未設定/無/null" at bounding box center [680, 297] width 197 height 27
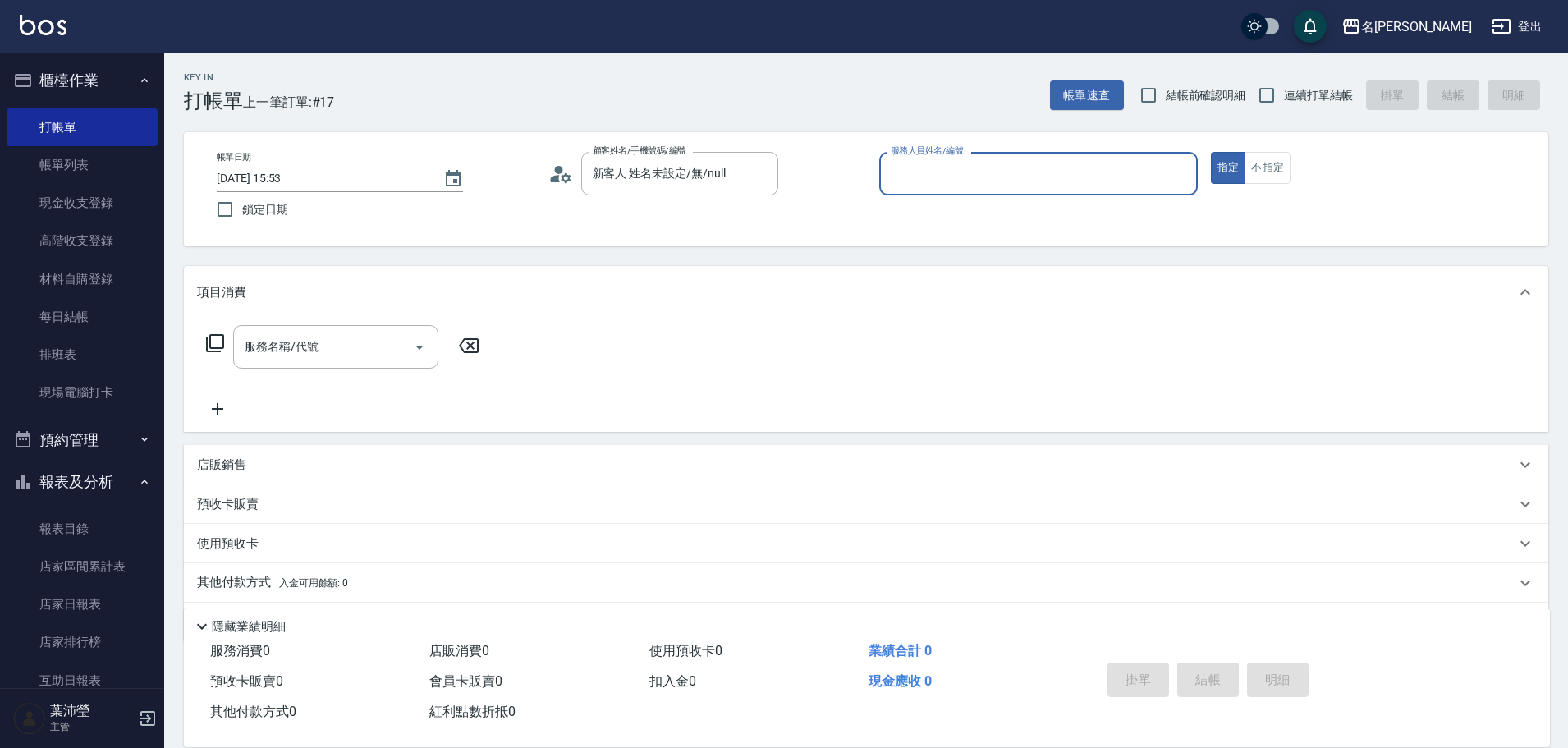
type input "新客人 姓名未設定/無/null"
click at [1123, 174] on input "服務人員姓名/編號" at bounding box center [1038, 174] width 304 height 29
click at [1103, 219] on div "[PERSON_NAME] -12" at bounding box center [1039, 216] width 319 height 27
type input "[PERSON_NAME]-12"
click at [1259, 170] on button "不指定" at bounding box center [1267, 167] width 46 height 32
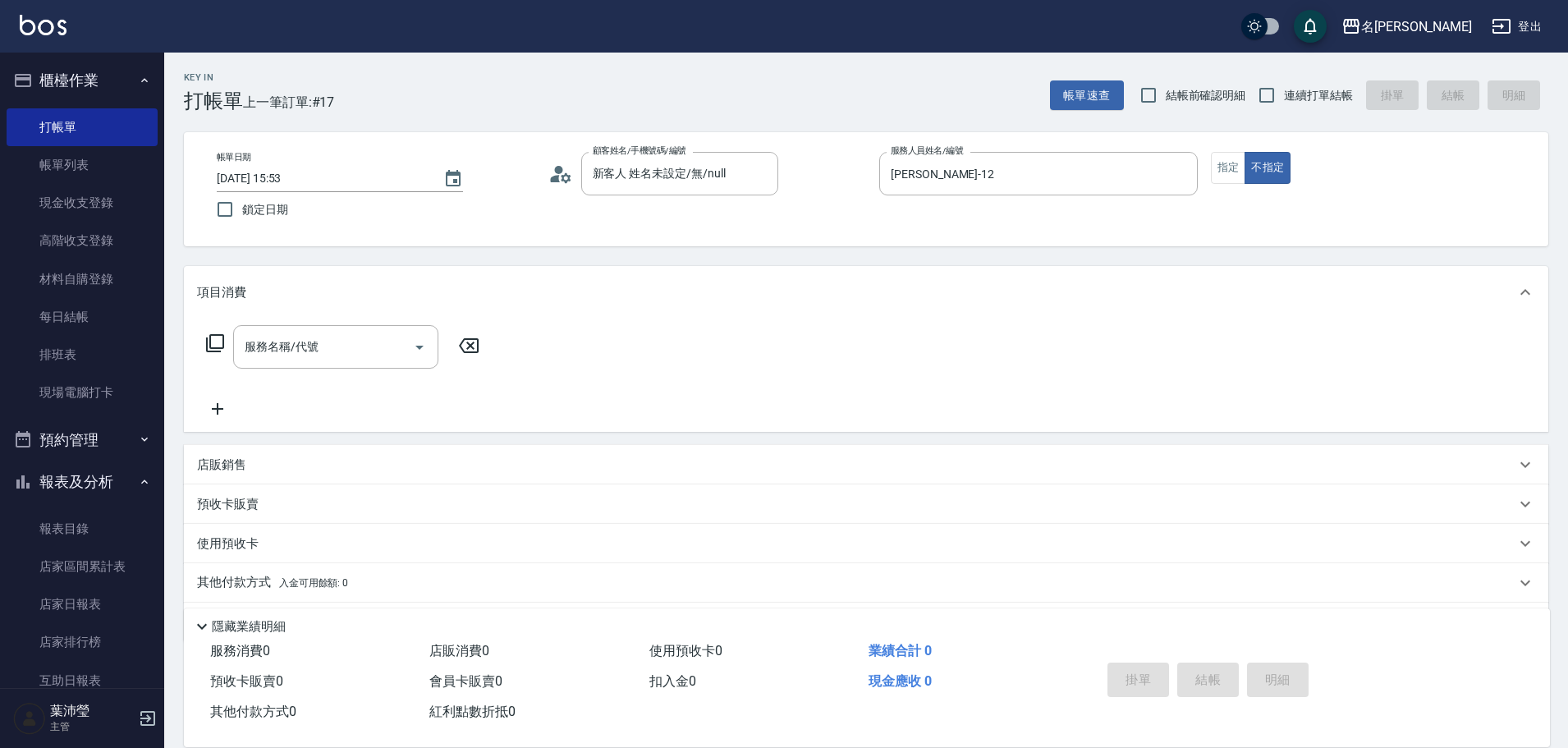
click at [208, 345] on icon at bounding box center [215, 343] width 20 height 20
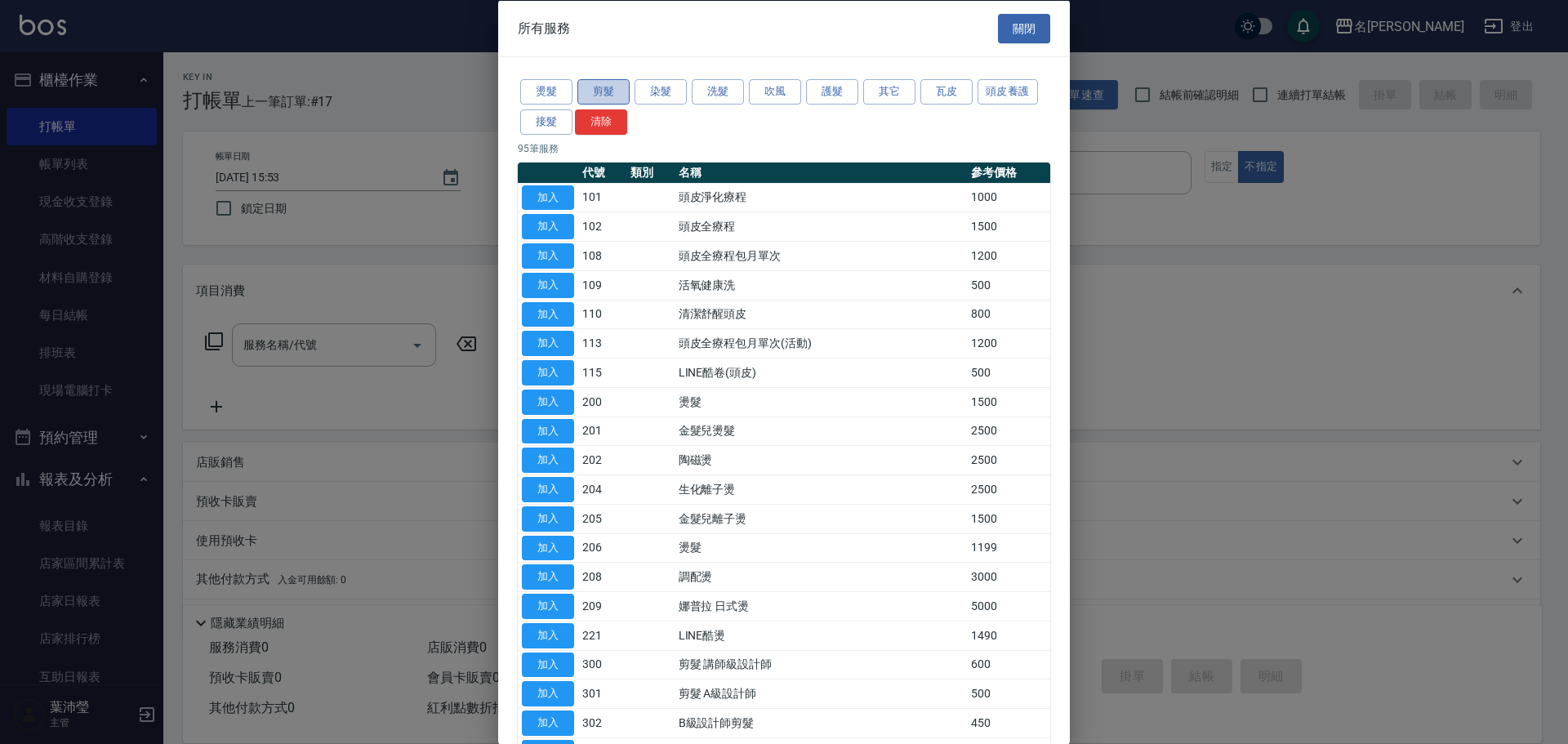
click at [603, 87] on button "剪髮" at bounding box center [603, 92] width 52 height 26
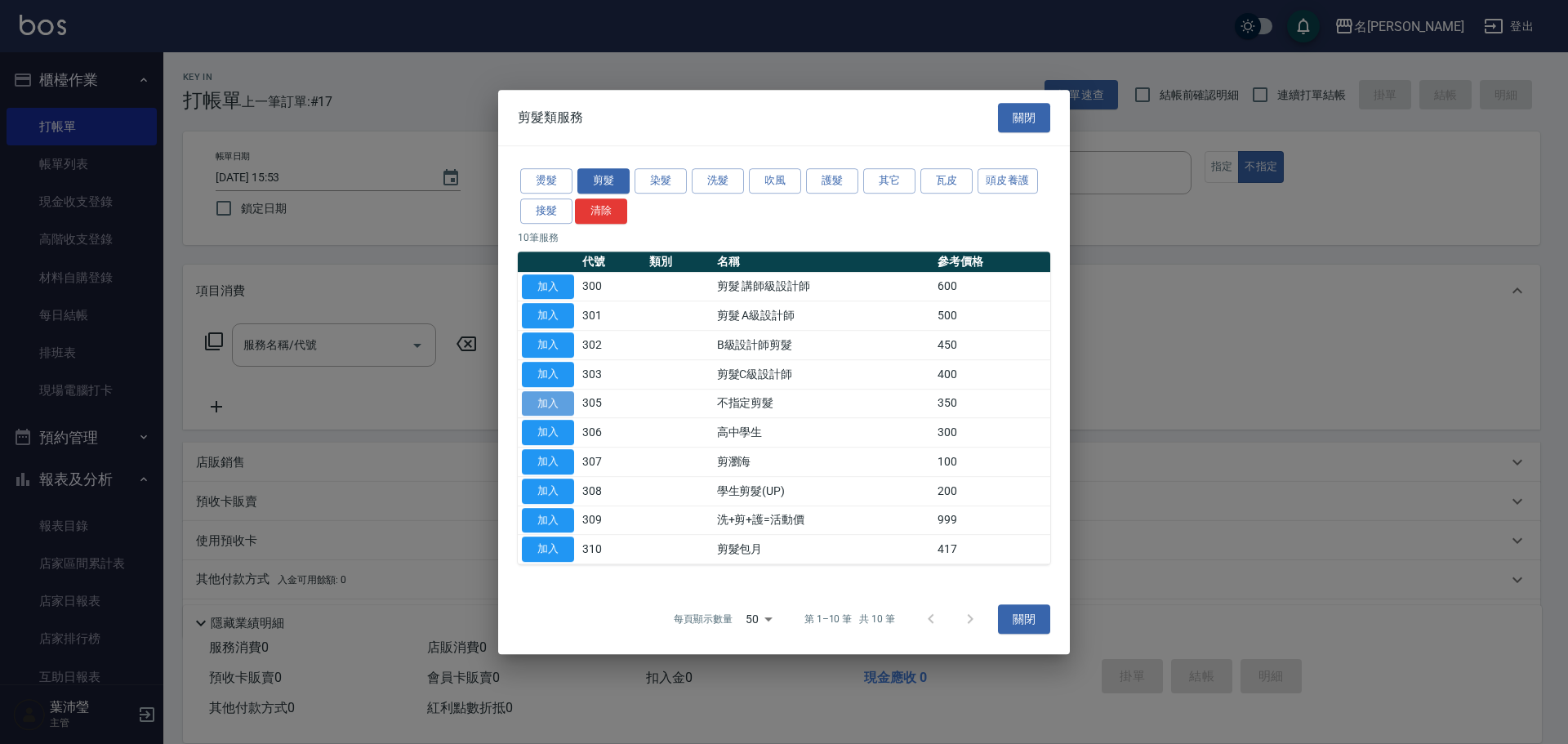
click at [543, 401] on button "加入" at bounding box center [548, 404] width 52 height 26
type input "不指定剪髮(305)"
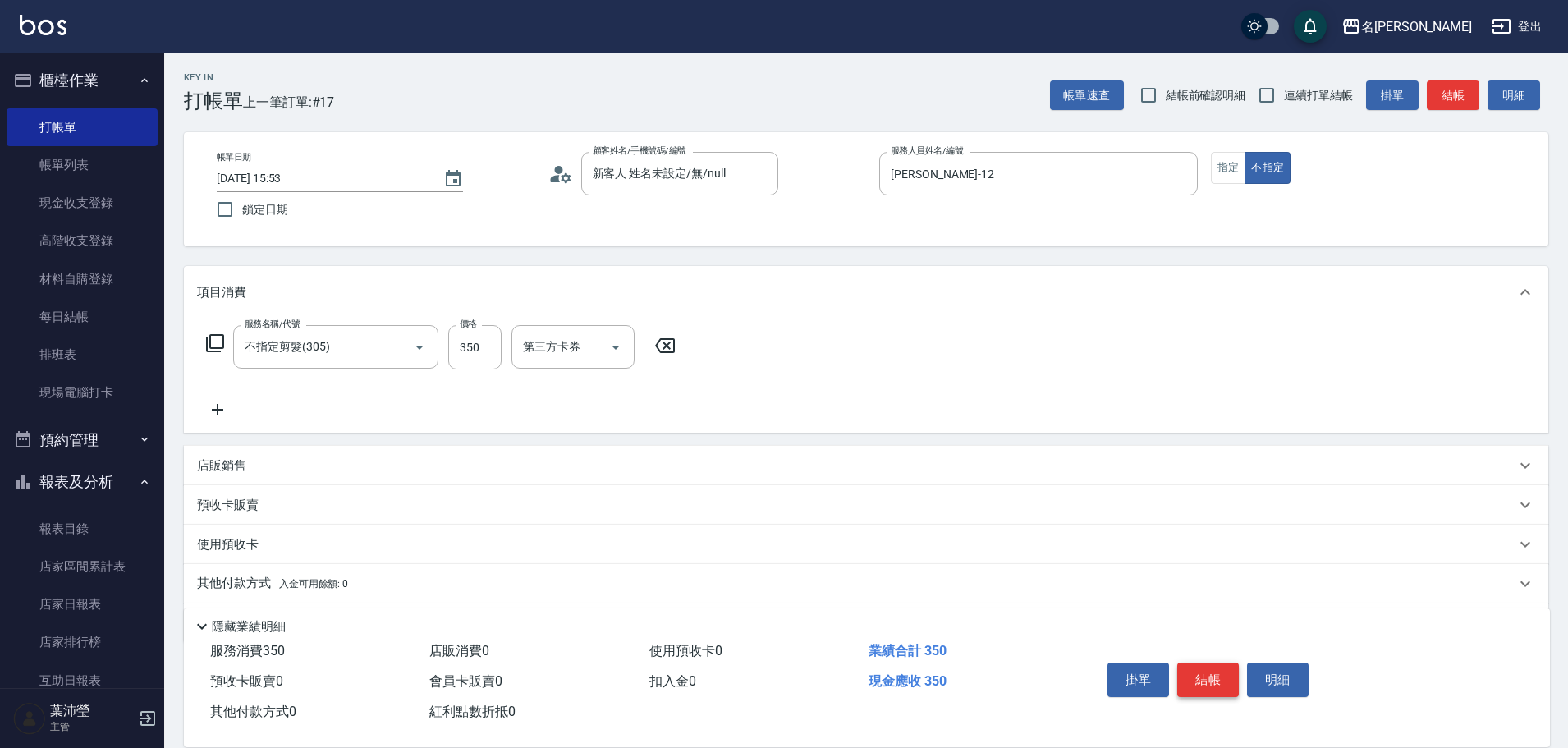
click at [1205, 678] on button "結帳" at bounding box center [1208, 680] width 62 height 34
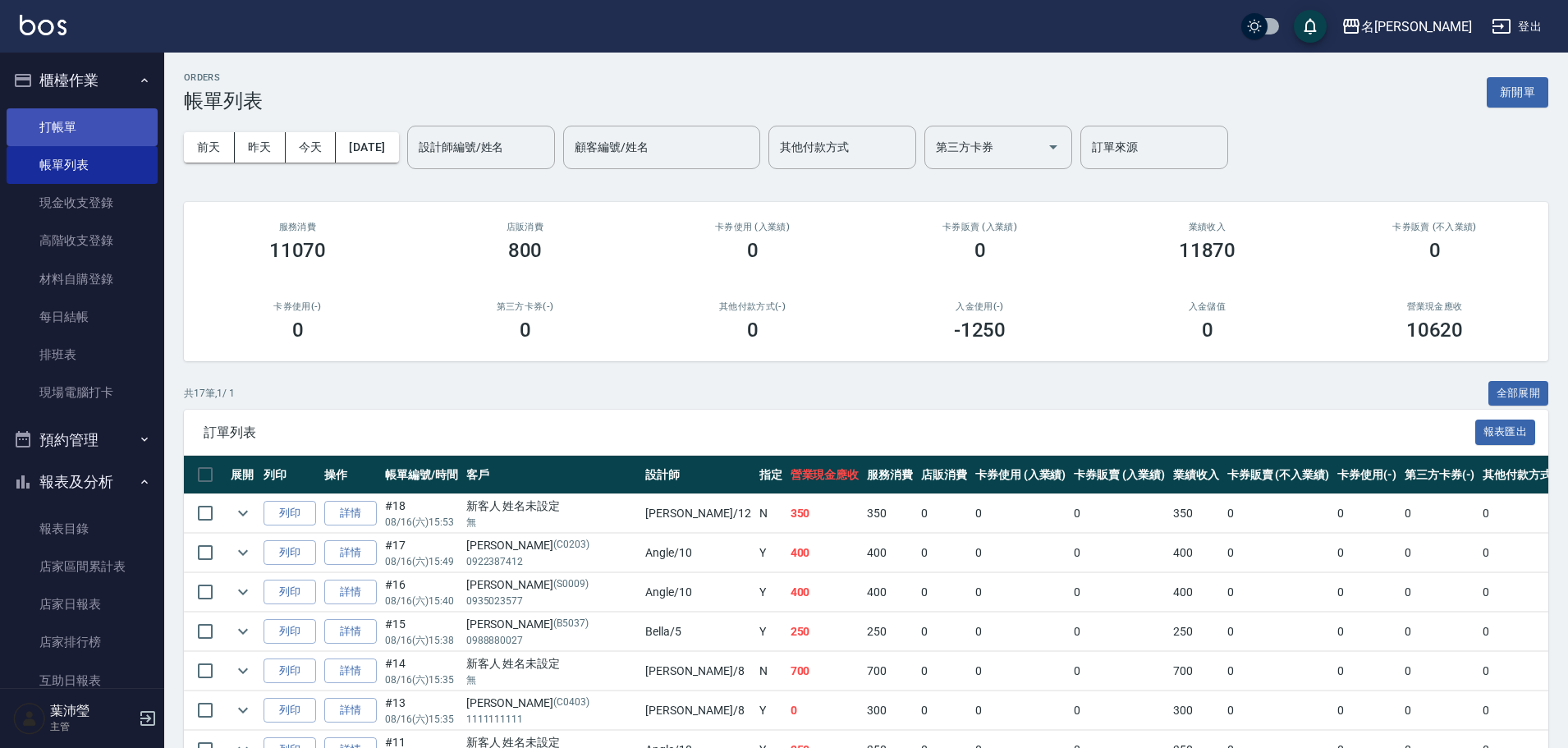
click at [78, 124] on link "打帳單" at bounding box center [82, 128] width 151 height 38
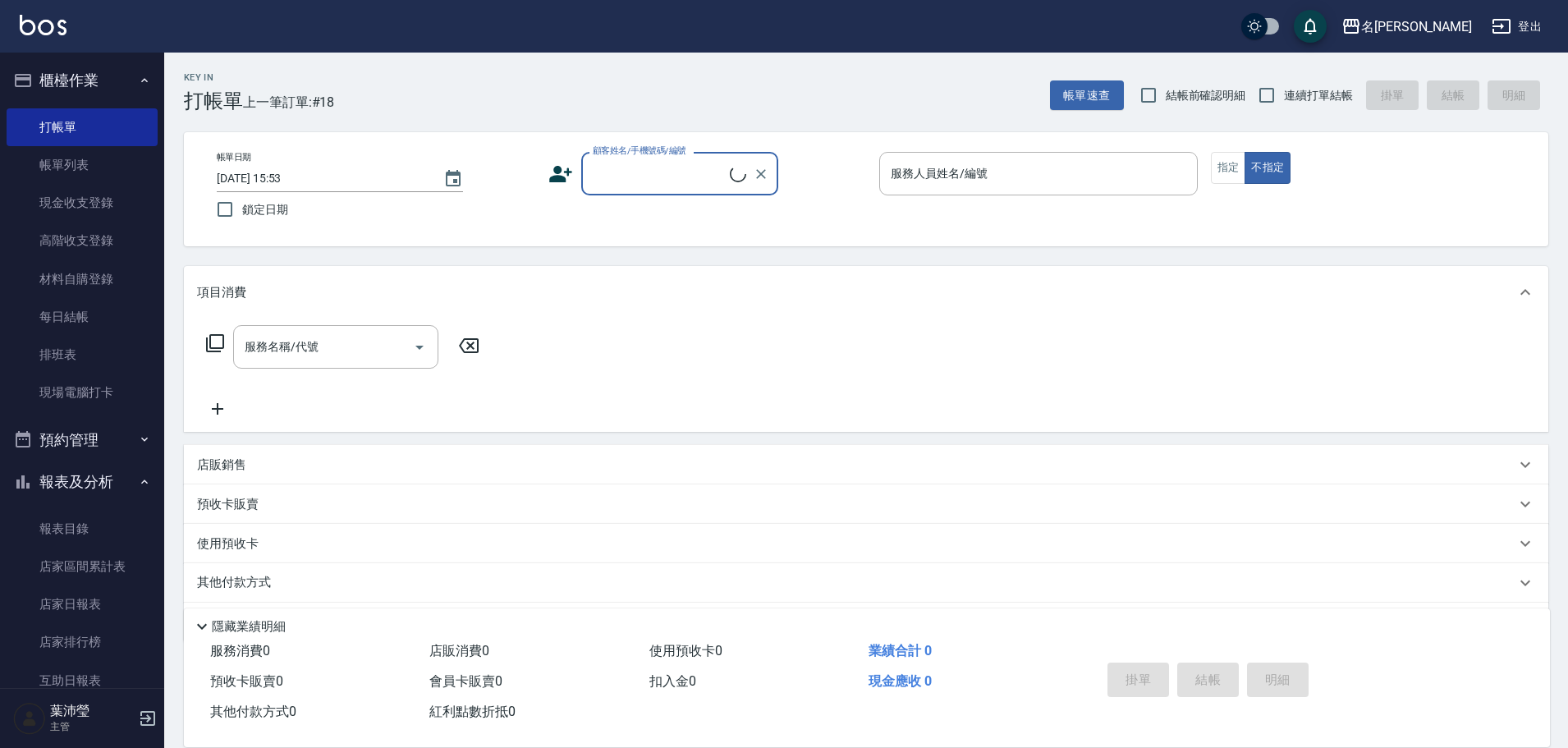
click at [647, 171] on input "顧客姓名/手機號碼/編號" at bounding box center [659, 174] width 141 height 29
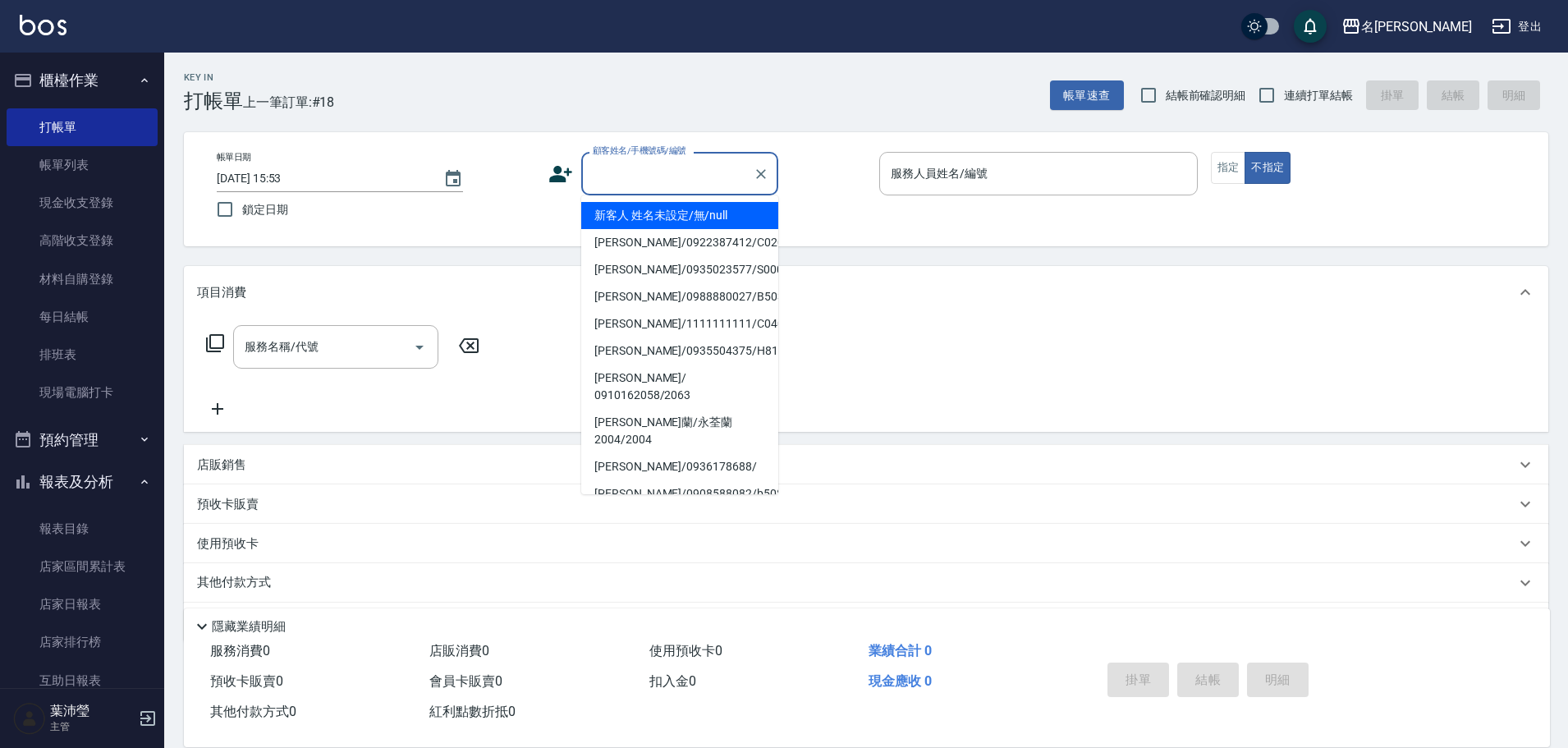
click at [682, 212] on li "新客人 姓名未設定/無/null" at bounding box center [680, 216] width 197 height 27
type input "新客人 姓名未設定/無/null"
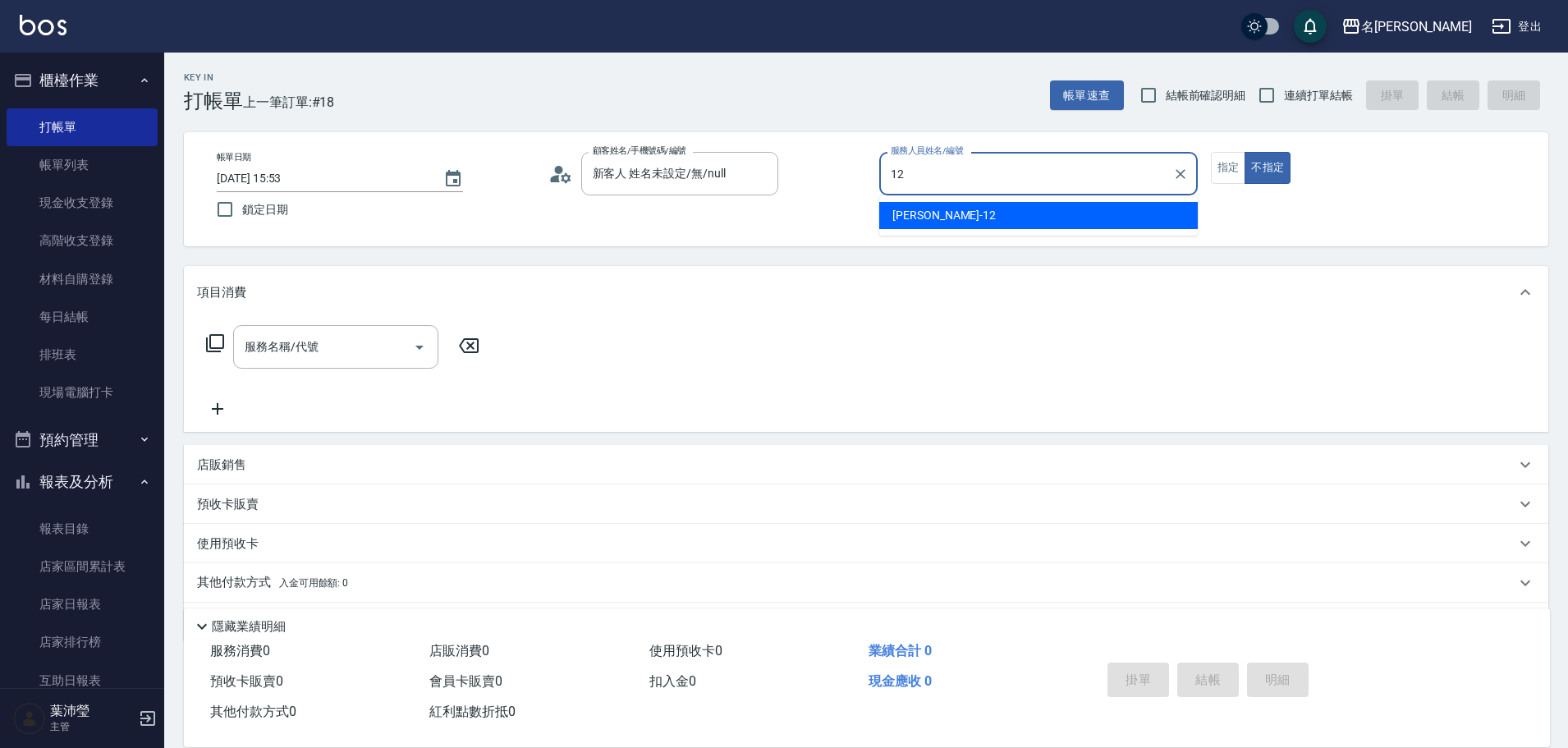
click at [963, 230] on ul "[PERSON_NAME] -12" at bounding box center [1039, 215] width 319 height 40
click at [1142, 214] on div "[PERSON_NAME] -12" at bounding box center [1039, 216] width 319 height 27
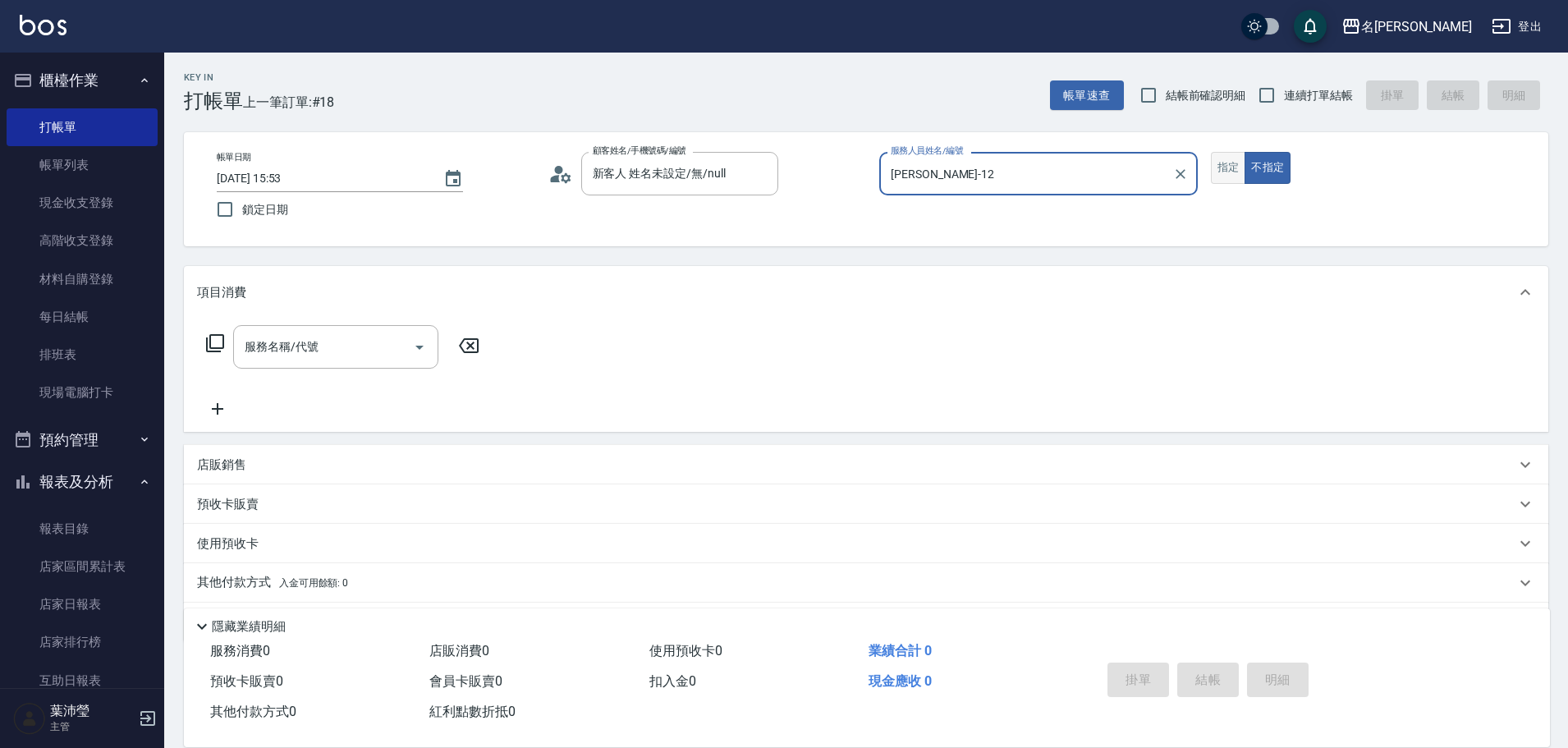
type input "[PERSON_NAME]-12"
click at [1226, 169] on button "指定" at bounding box center [1228, 167] width 35 height 32
click at [214, 344] on icon at bounding box center [215, 343] width 20 height 20
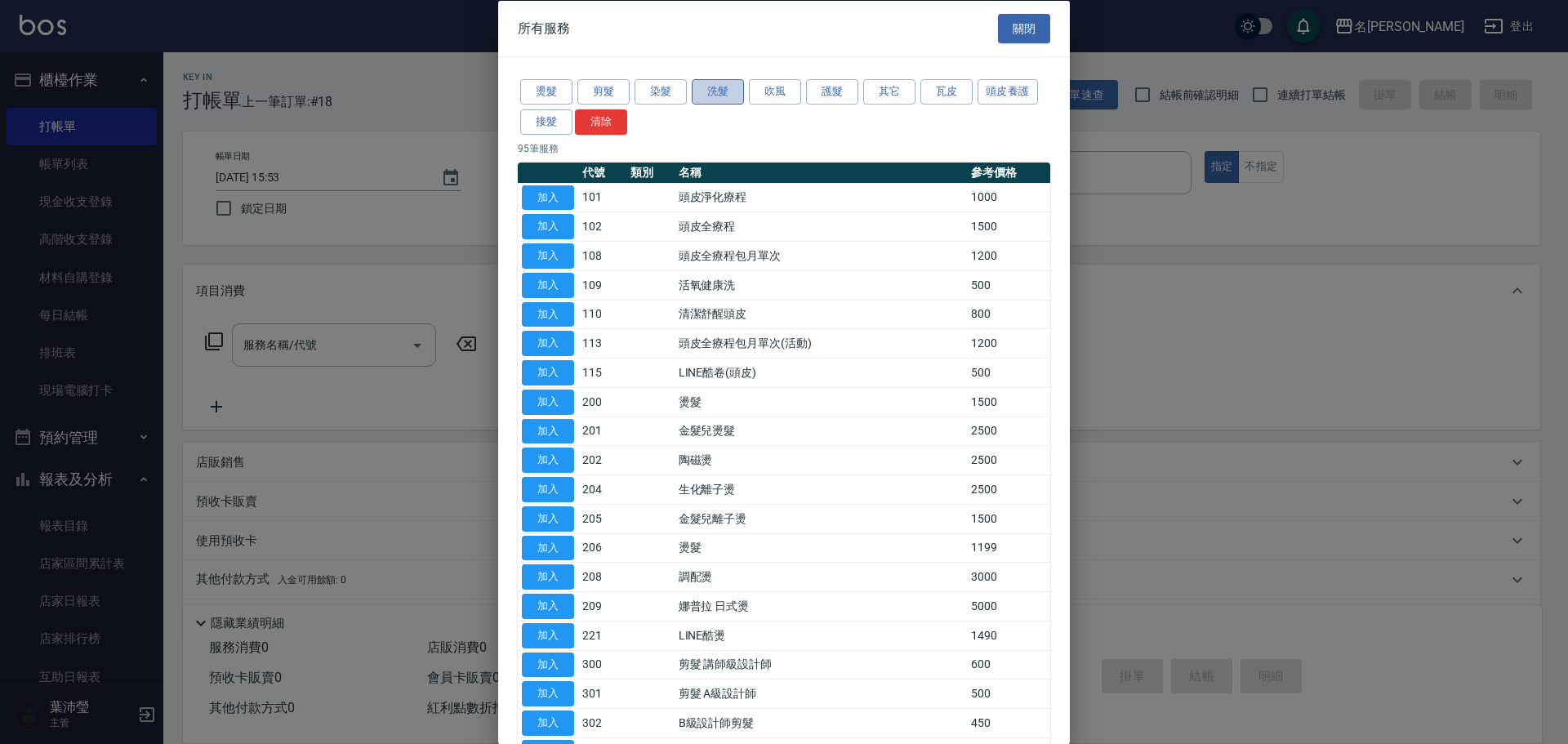
click at [727, 96] on button "洗髮" at bounding box center [717, 92] width 52 height 26
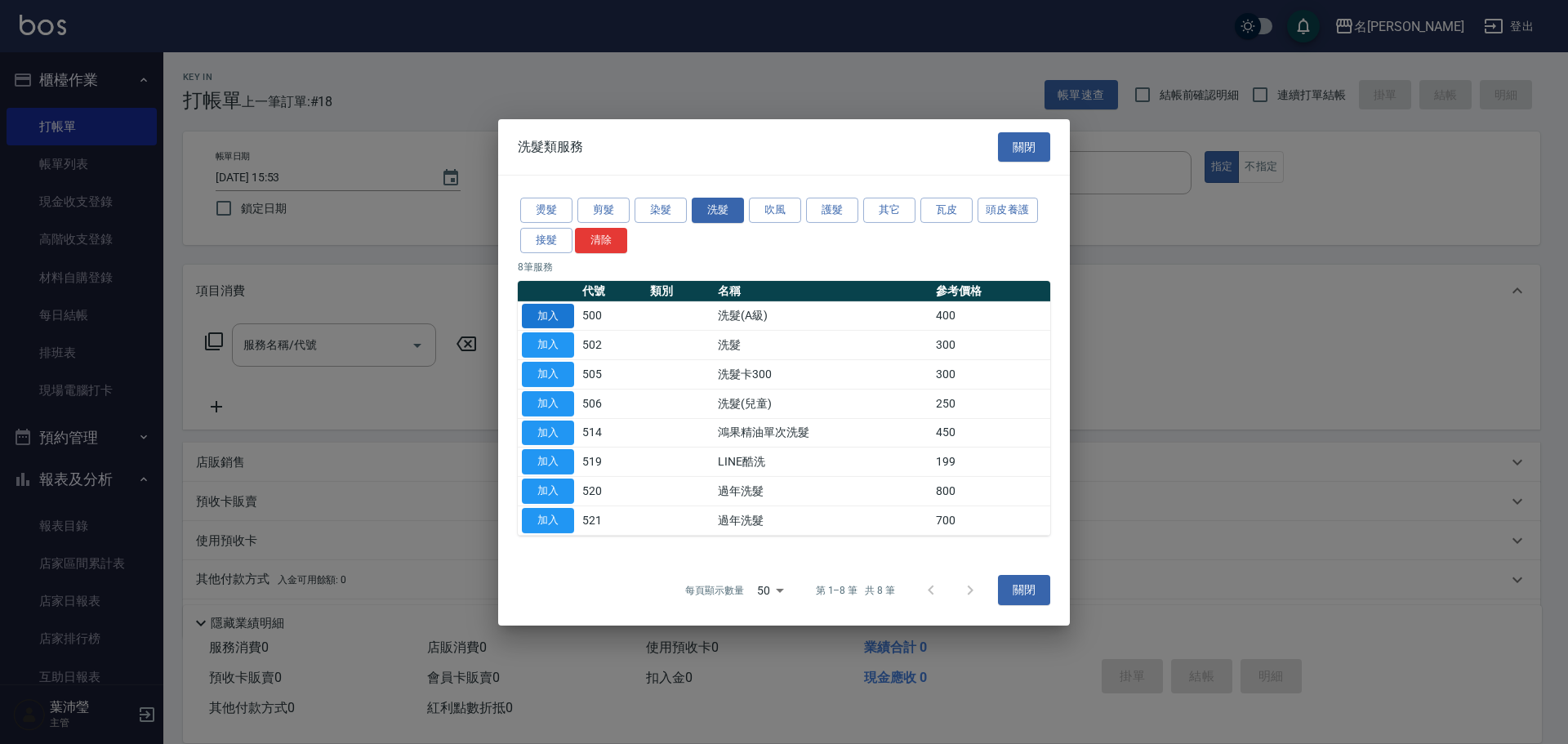
click at [563, 324] on button "加入" at bounding box center [548, 316] width 52 height 26
type input "洗髮(A級)(500)"
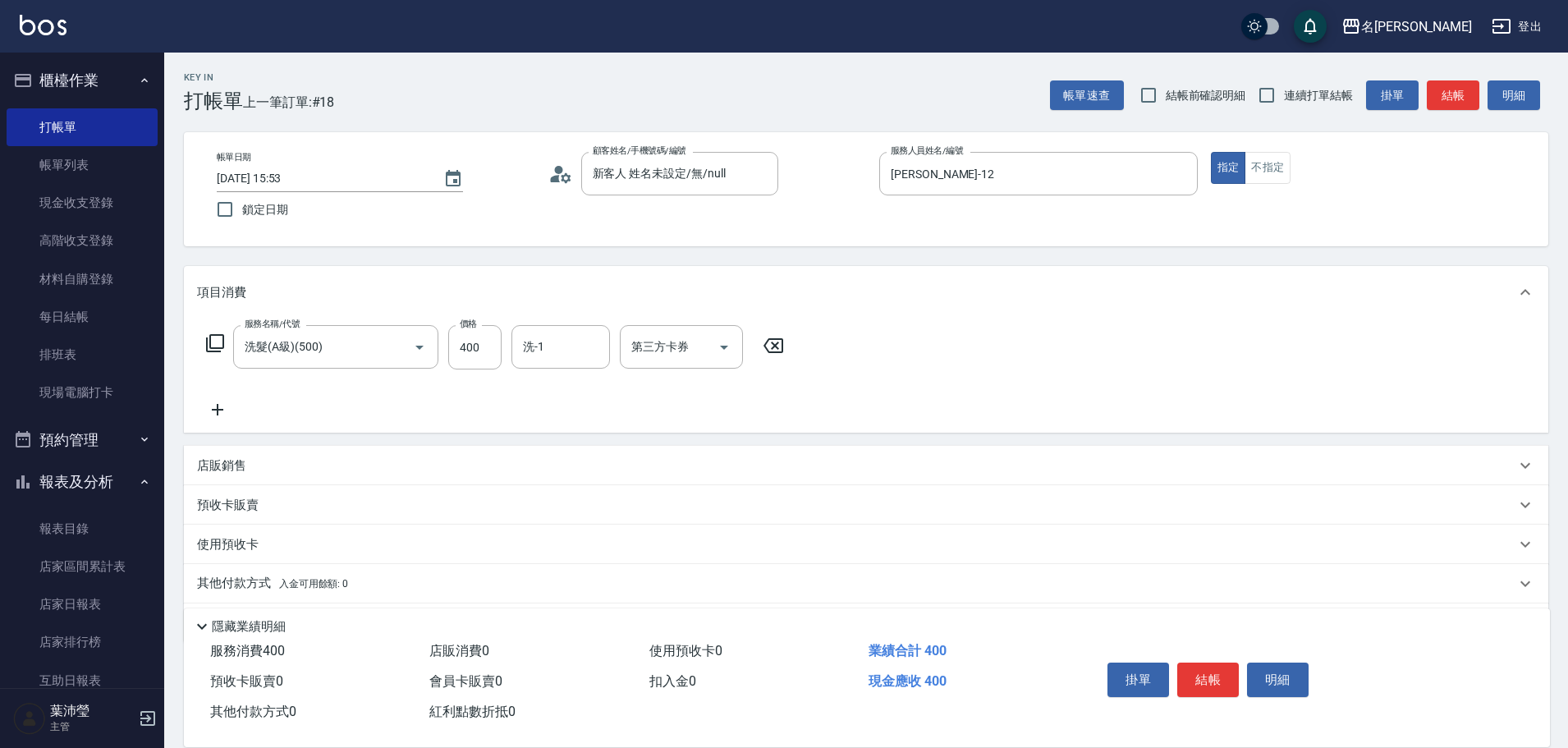
click at [768, 344] on icon at bounding box center [773, 345] width 41 height 20
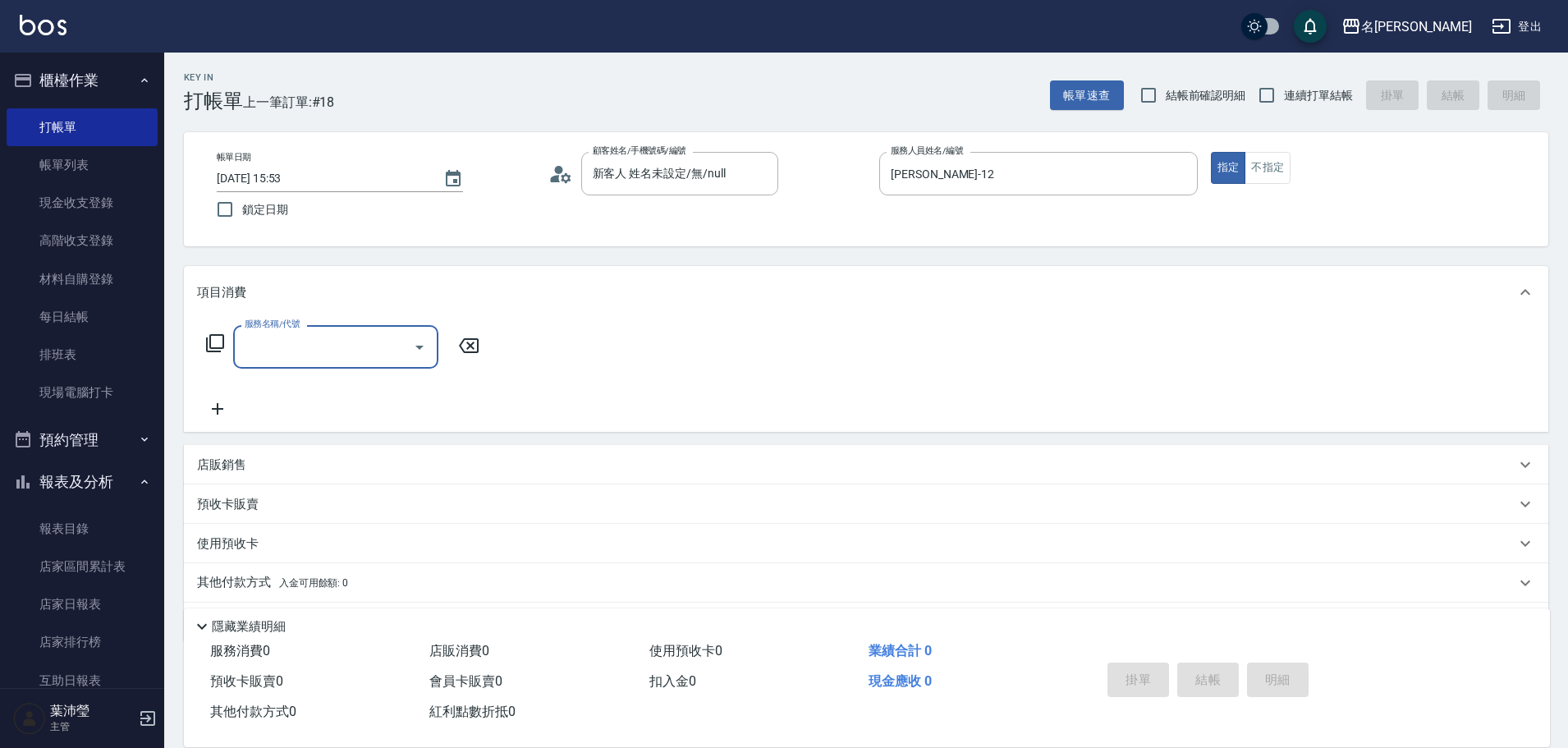
click at [216, 342] on icon at bounding box center [215, 343] width 20 height 20
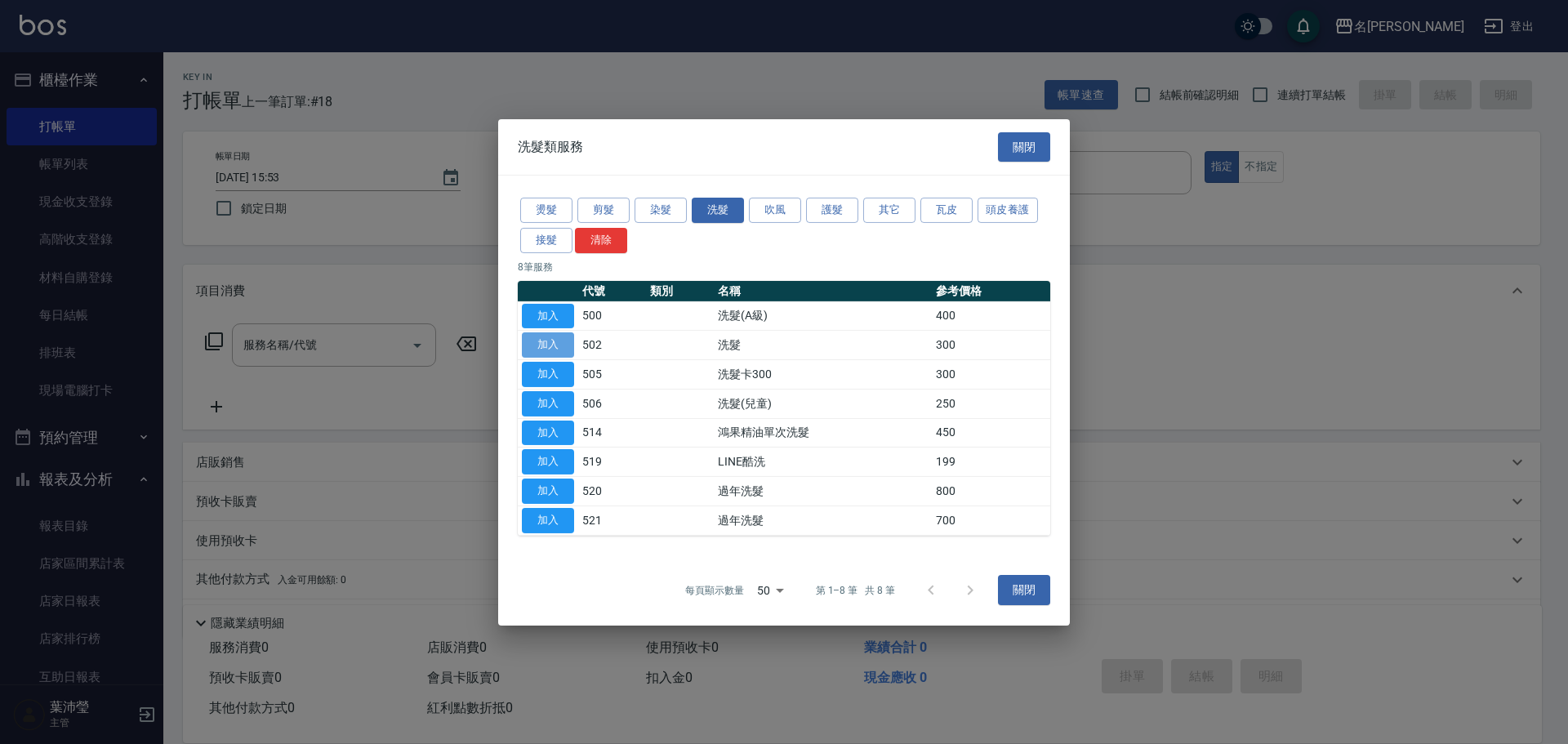
click at [545, 339] on button "加入" at bounding box center [548, 345] width 52 height 26
type input "洗髮(502)"
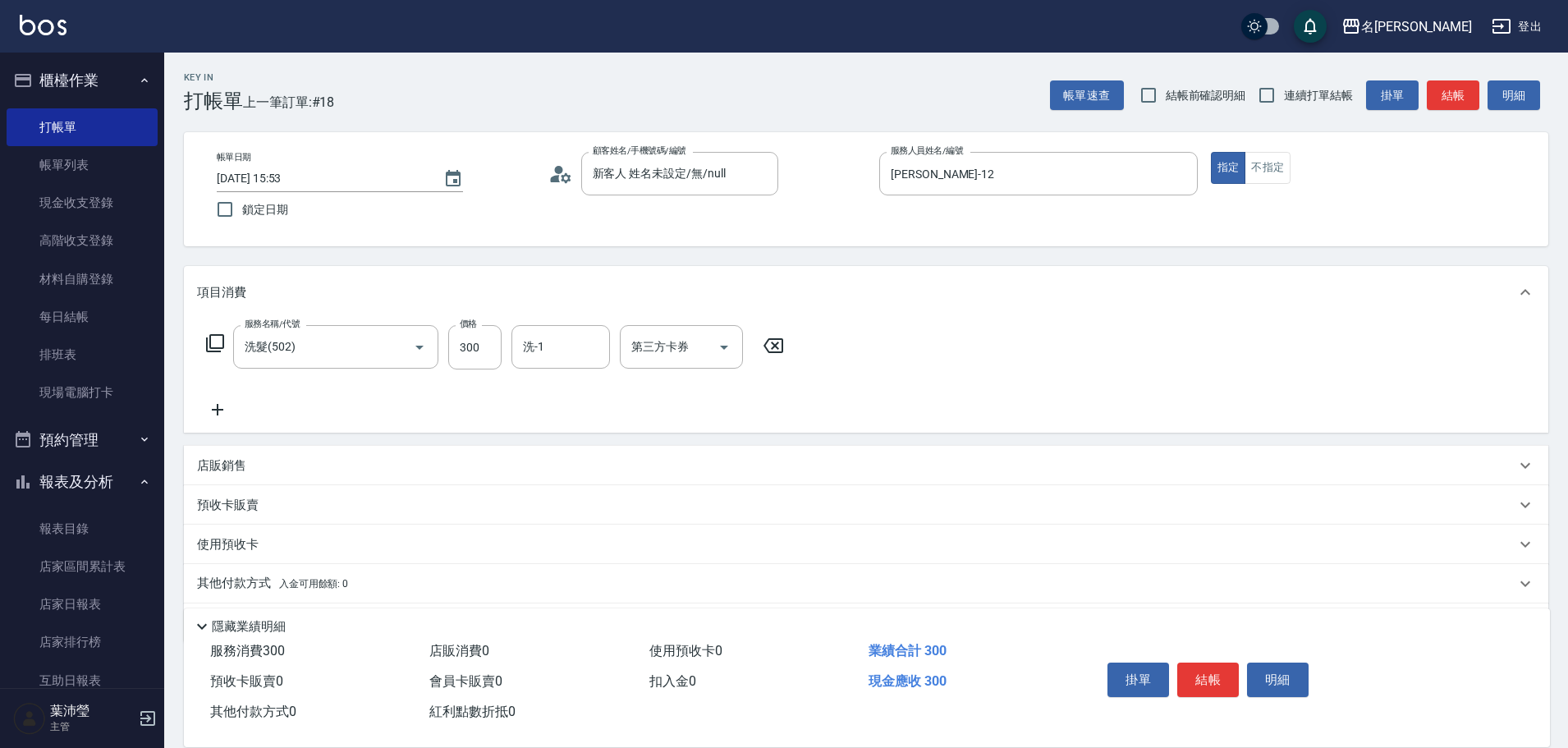
click at [212, 341] on icon at bounding box center [215, 343] width 20 height 20
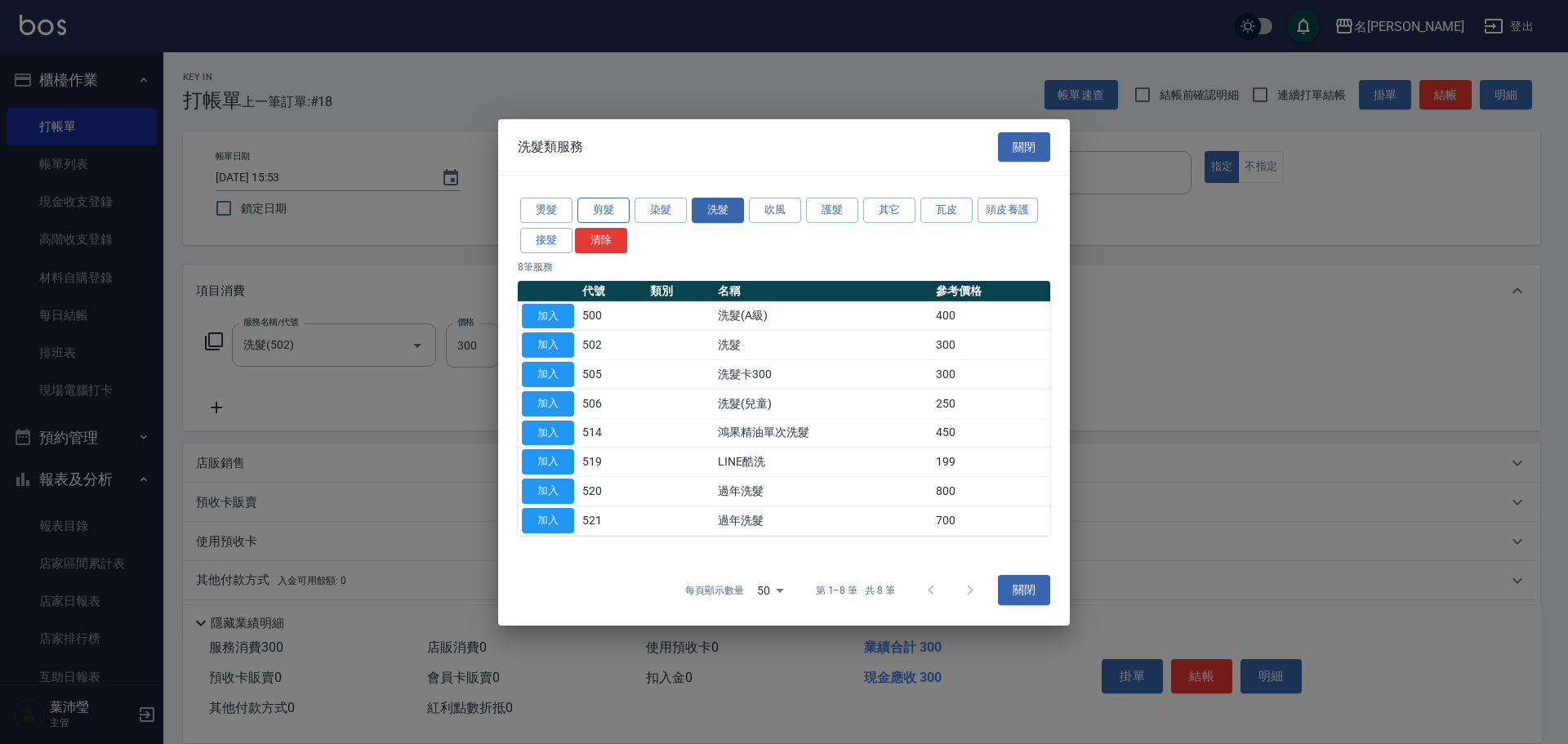
click at [604, 200] on button "剪髮" at bounding box center [603, 211] width 52 height 26
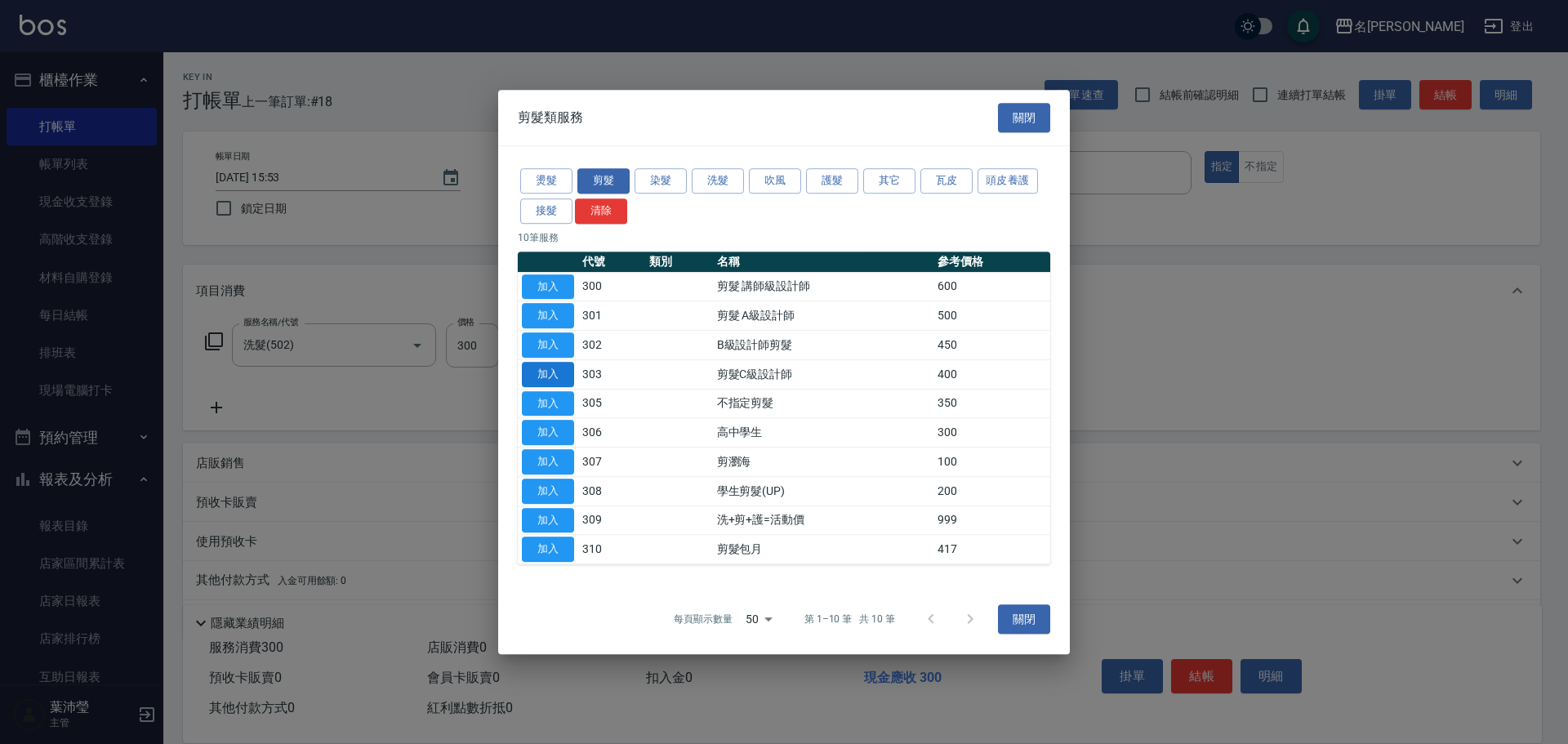
click at [568, 368] on button "加入" at bounding box center [548, 375] width 52 height 26
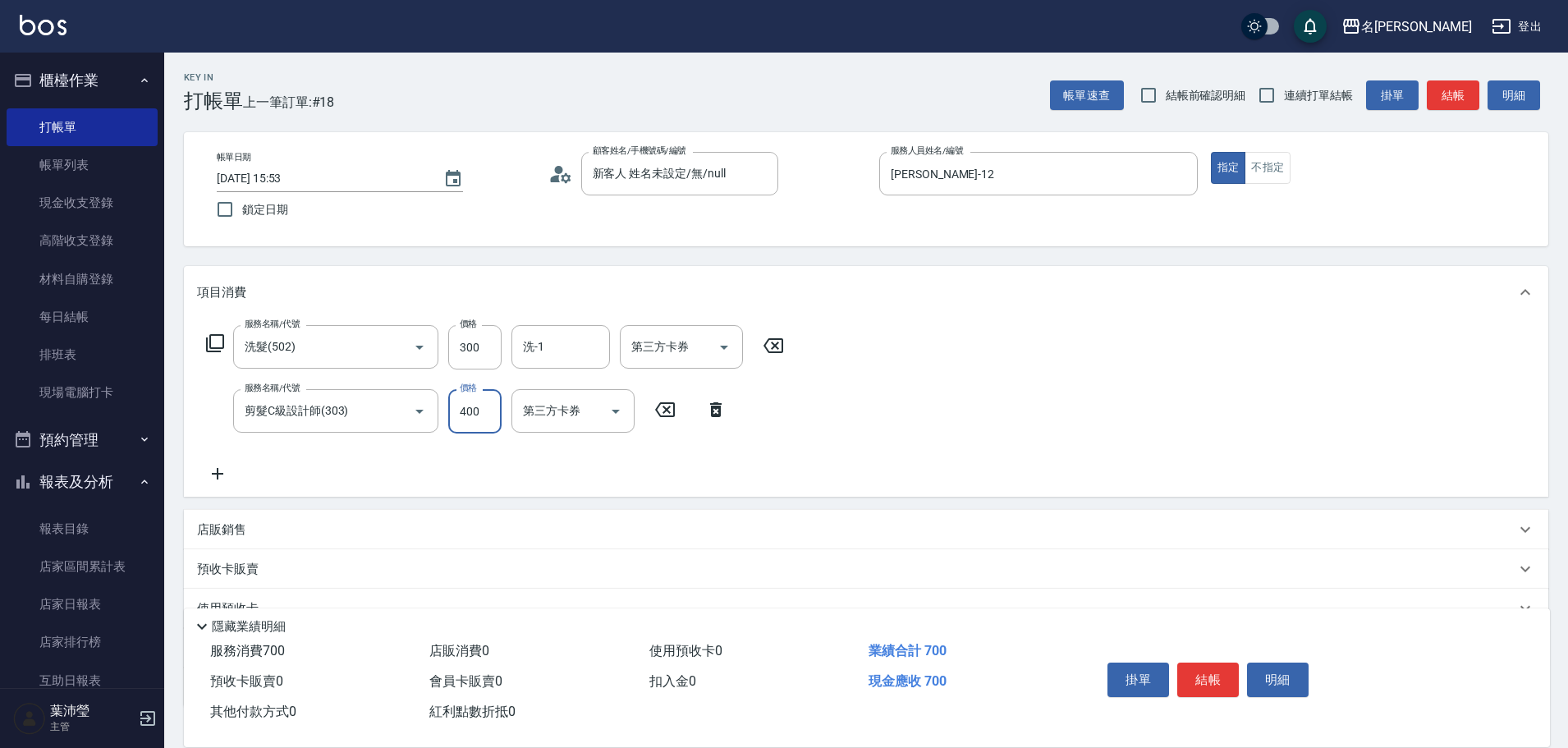
click at [475, 405] on input "400" at bounding box center [474, 411] width 53 height 45
type input "200"
click at [1219, 667] on button "結帳" at bounding box center [1208, 680] width 62 height 34
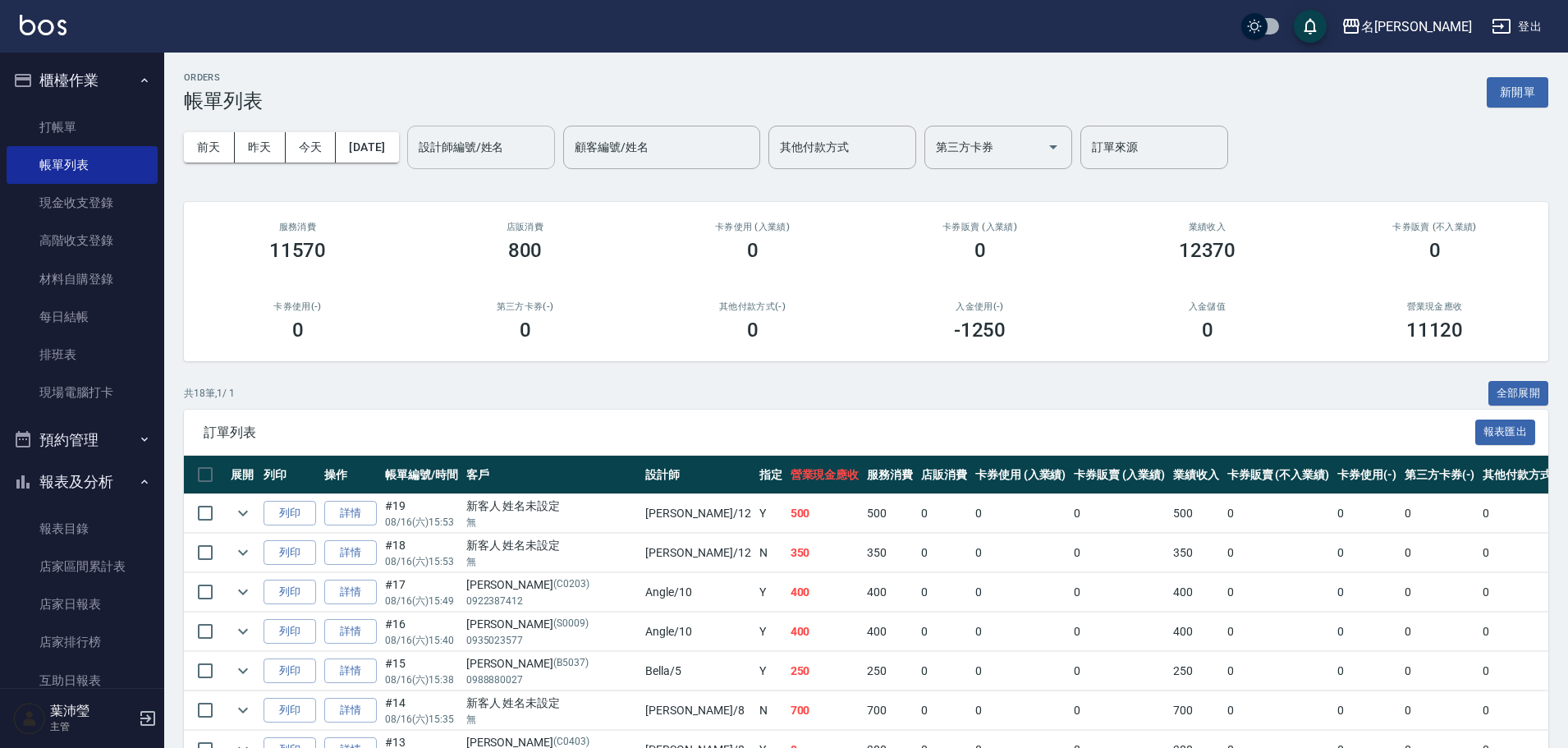
click at [501, 162] on div "設計師編號/姓名" at bounding box center [480, 147] width 148 height 44
click at [506, 188] on div "Angle -10" at bounding box center [509, 189] width 148 height 27
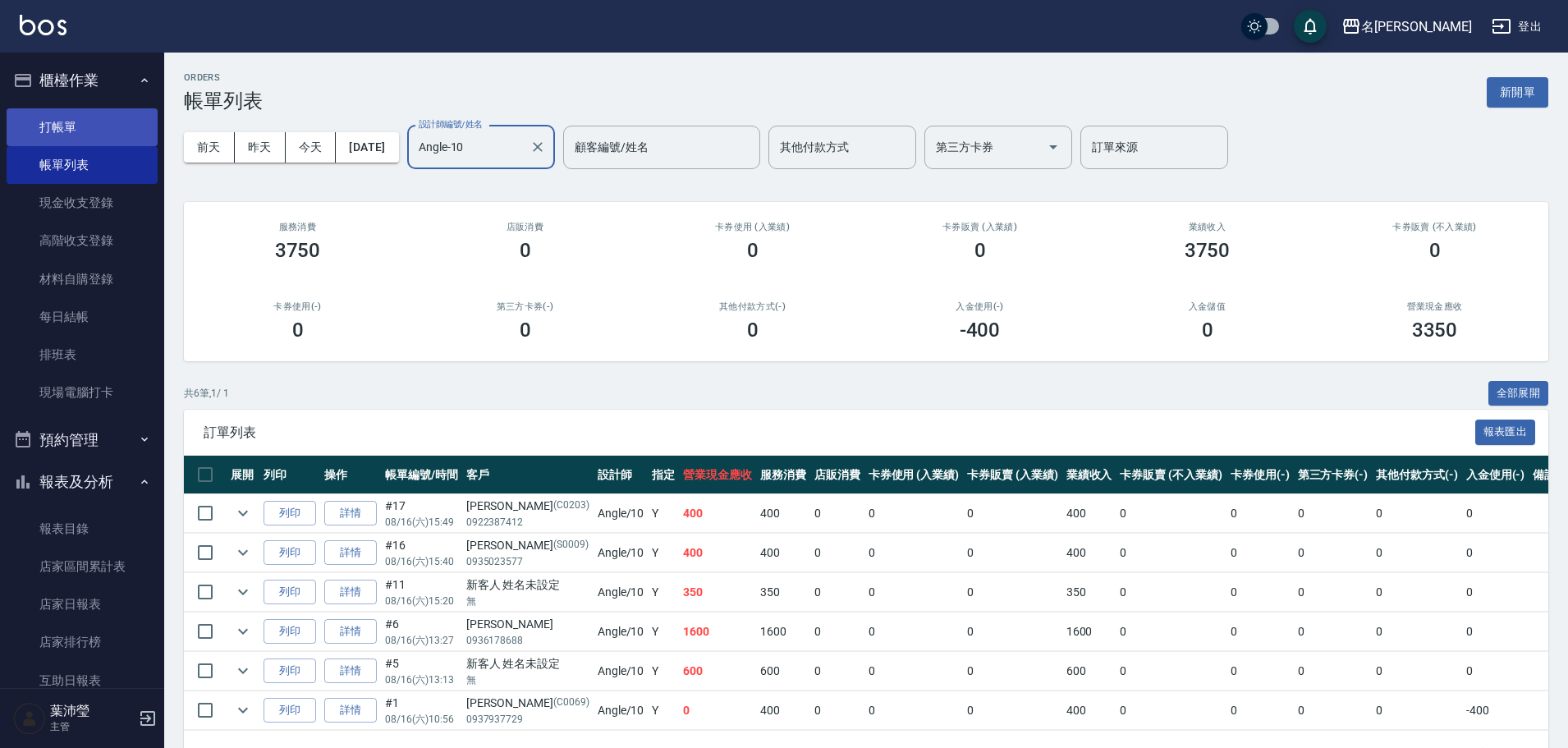
type input "Angle-10"
click at [105, 127] on link "打帳單" at bounding box center [82, 128] width 151 height 38
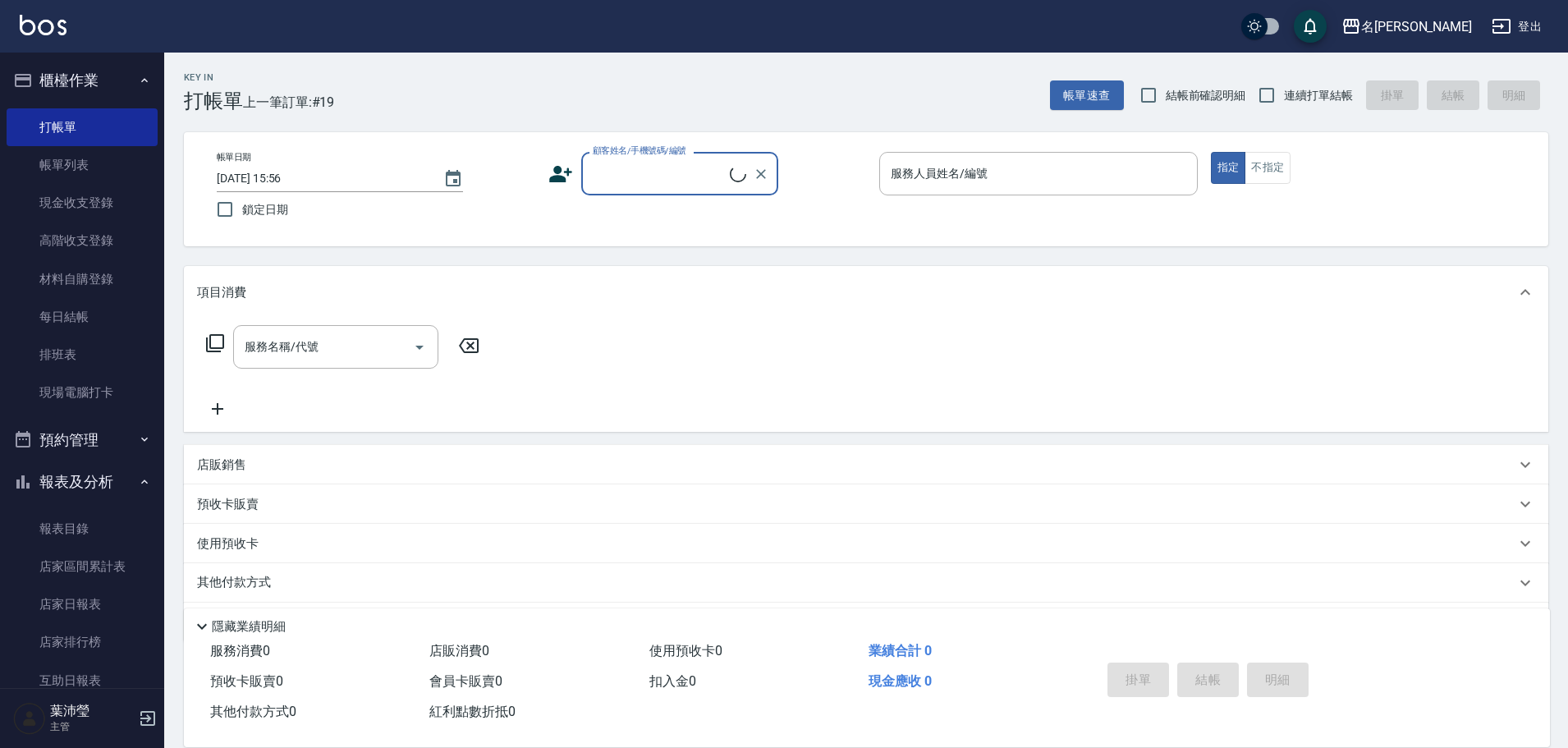
click at [638, 179] on input "顧客姓名/手機號碼/編號" at bounding box center [659, 174] width 141 height 29
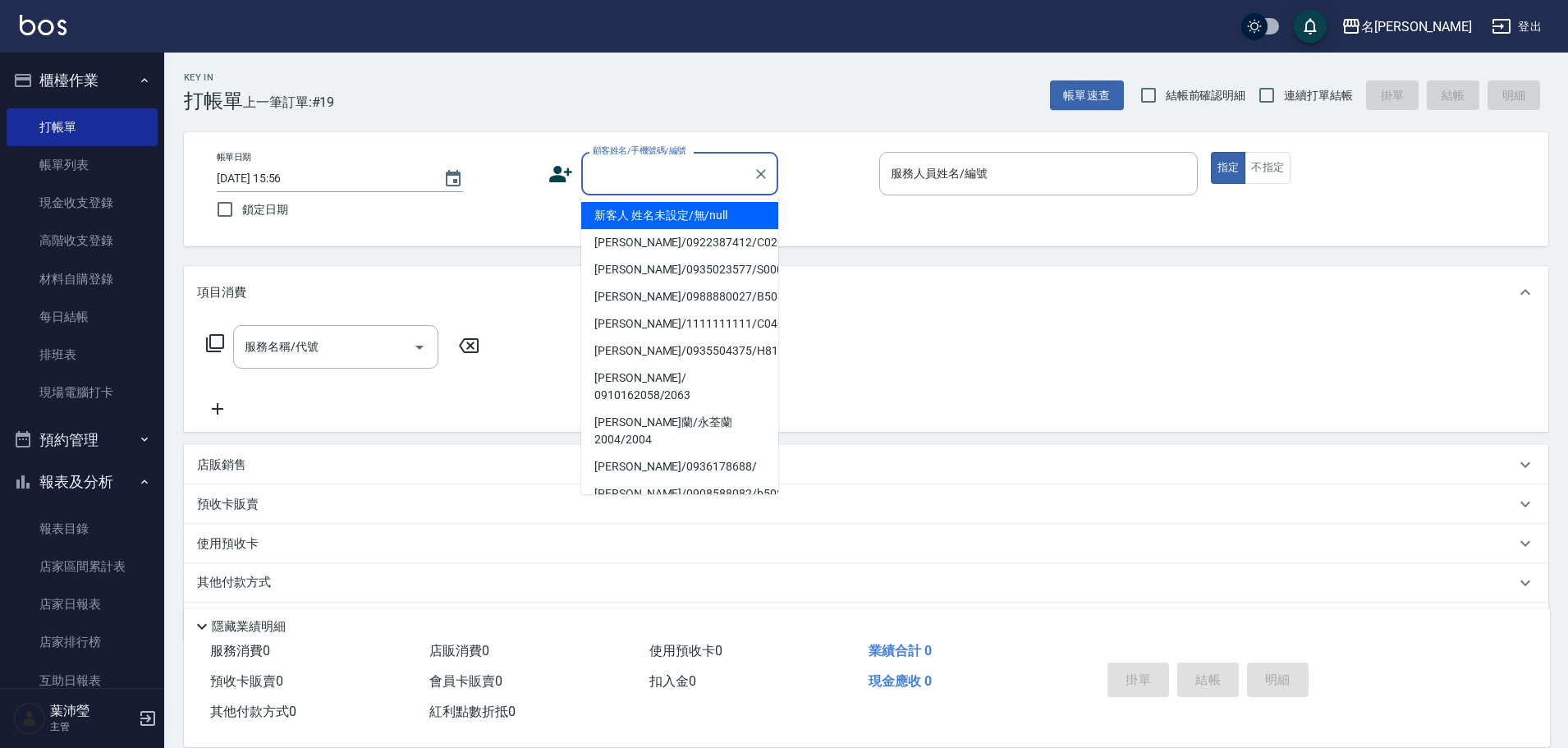
click at [656, 214] on li "新客人 姓名未設定/無/null" at bounding box center [680, 216] width 197 height 27
type input "新客人 姓名未設定/無/null"
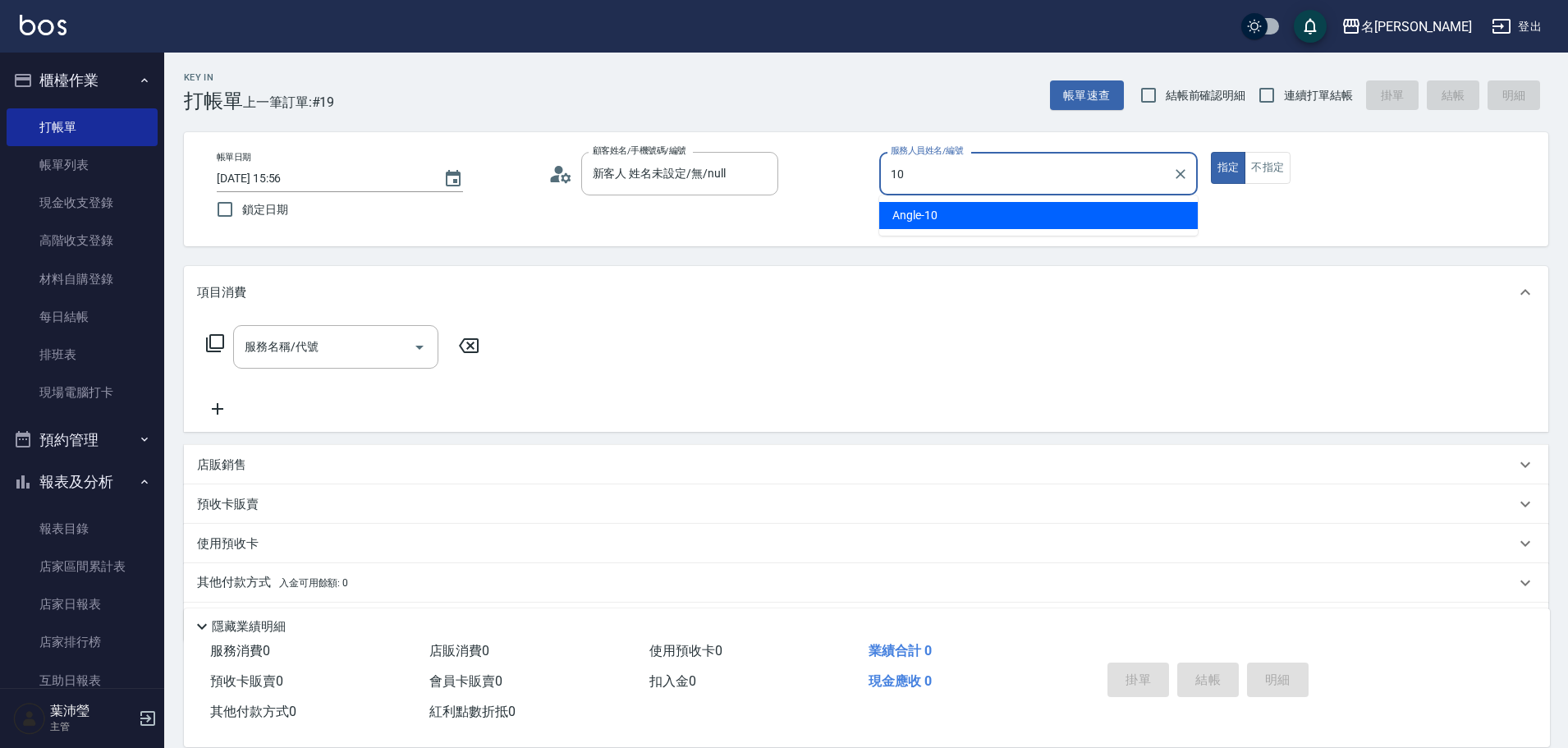
click at [1014, 215] on div "Angle -10" at bounding box center [1039, 216] width 319 height 27
type input "Angle-10"
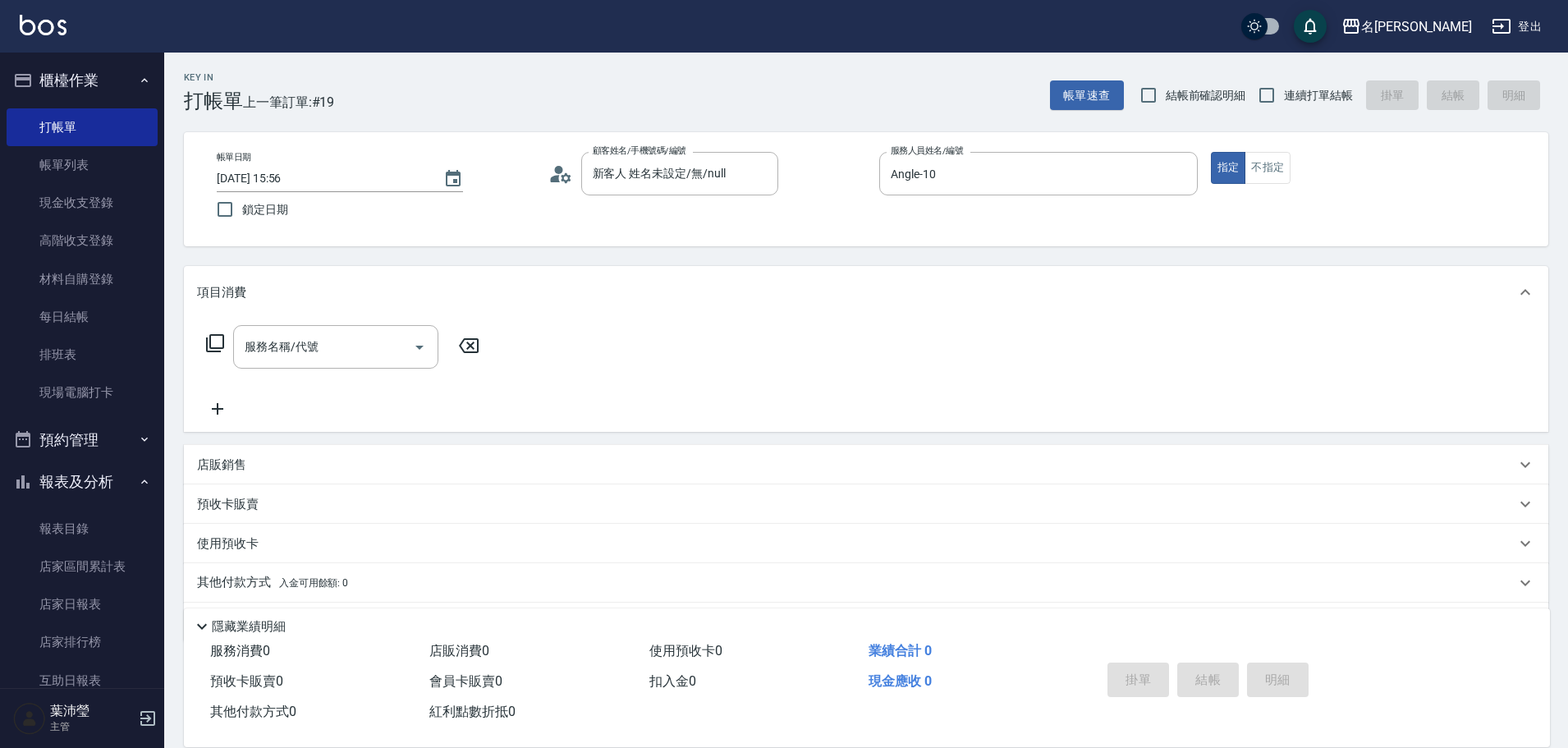
click at [219, 339] on icon at bounding box center [215, 343] width 20 height 20
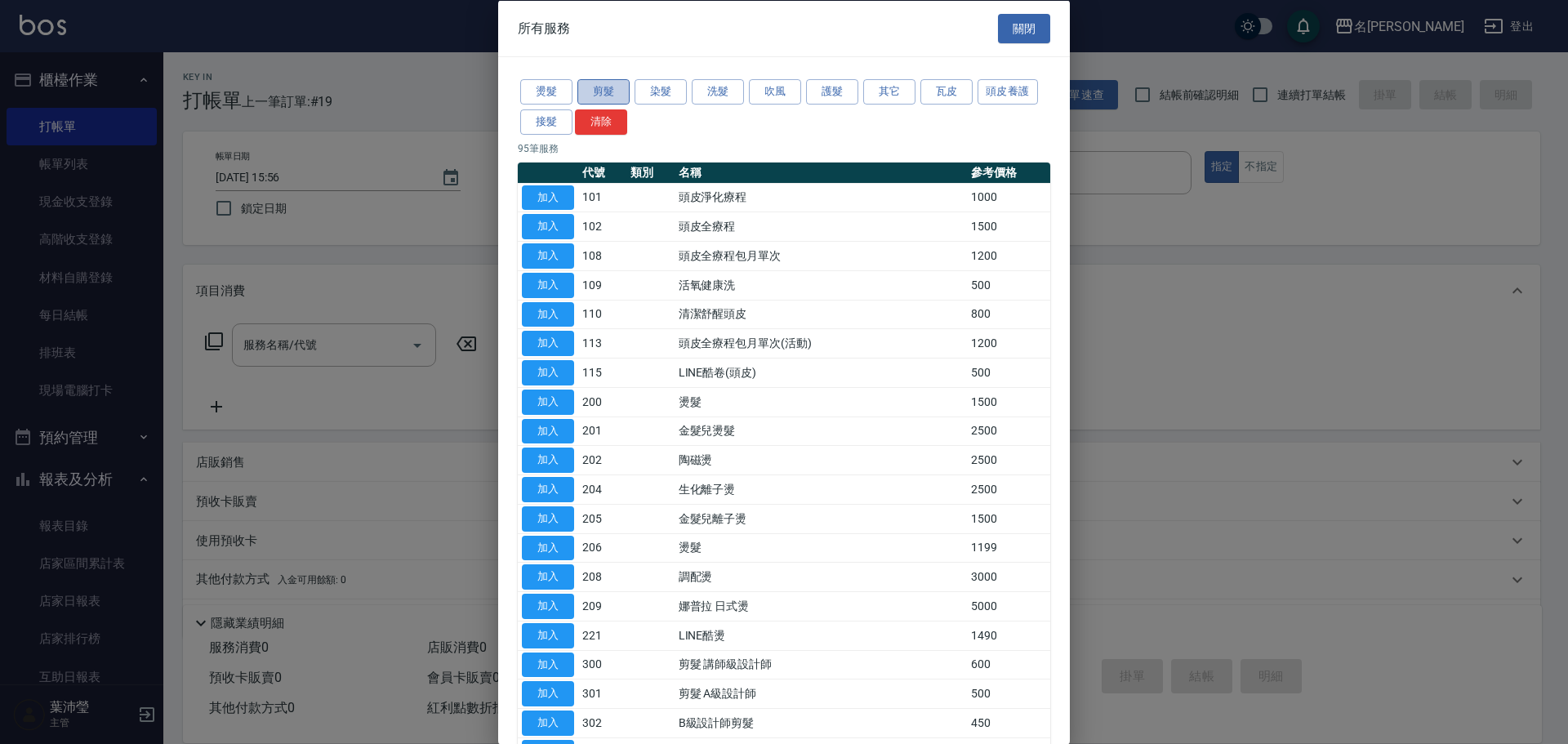
click at [599, 88] on button "剪髮" at bounding box center [603, 92] width 52 height 26
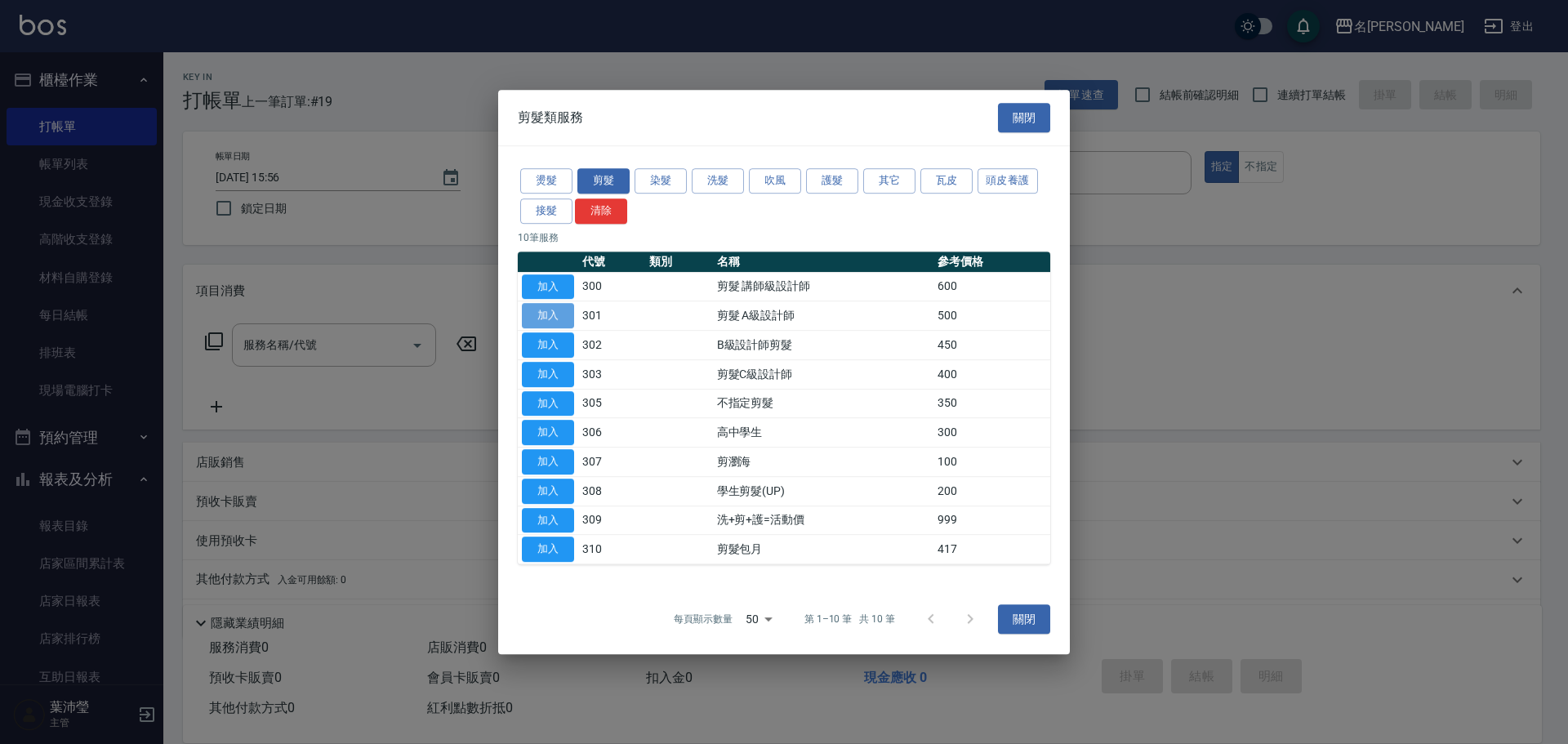
click at [543, 320] on button "加入" at bounding box center [548, 316] width 52 height 26
type input "剪髮 A級設計師(301)"
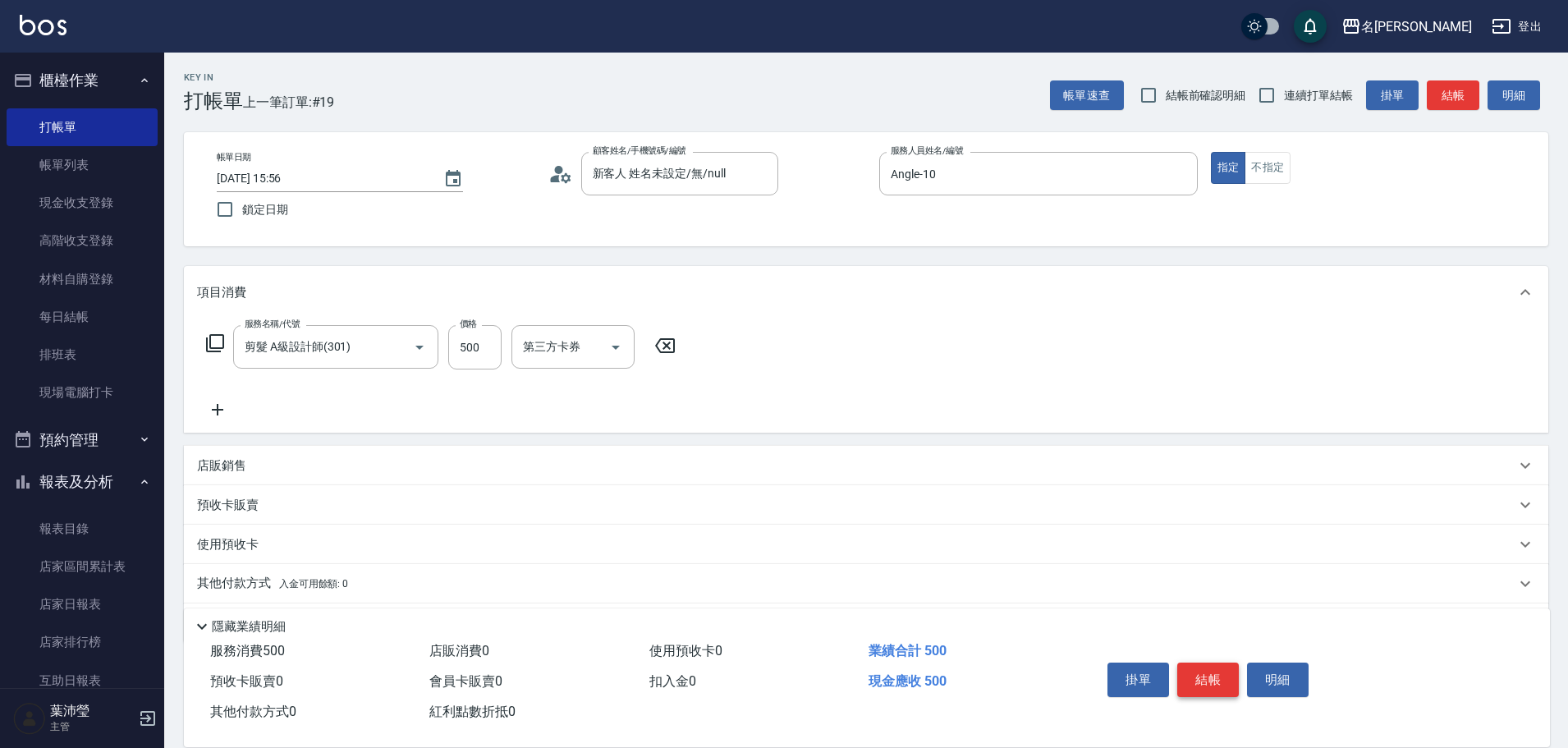
click at [1196, 665] on button "結帳" at bounding box center [1208, 680] width 62 height 34
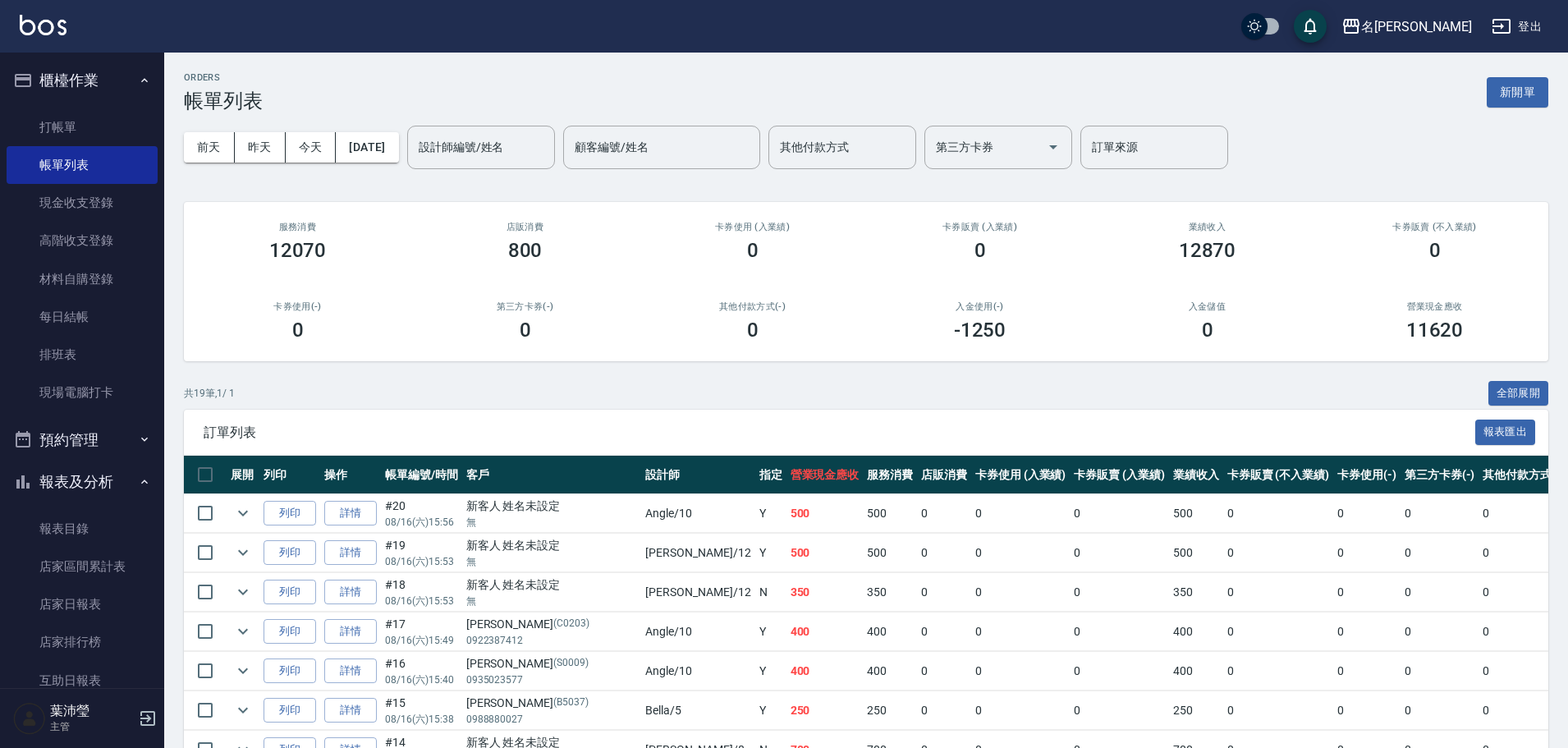
drag, startPoint x: 493, startPoint y: 742, endPoint x: 615, endPoint y: 743, distance: 122.0
click at [497, 739] on div "新客人 姓名未設定" at bounding box center [552, 743] width 171 height 17
click at [98, 118] on link "打帳單" at bounding box center [82, 128] width 151 height 38
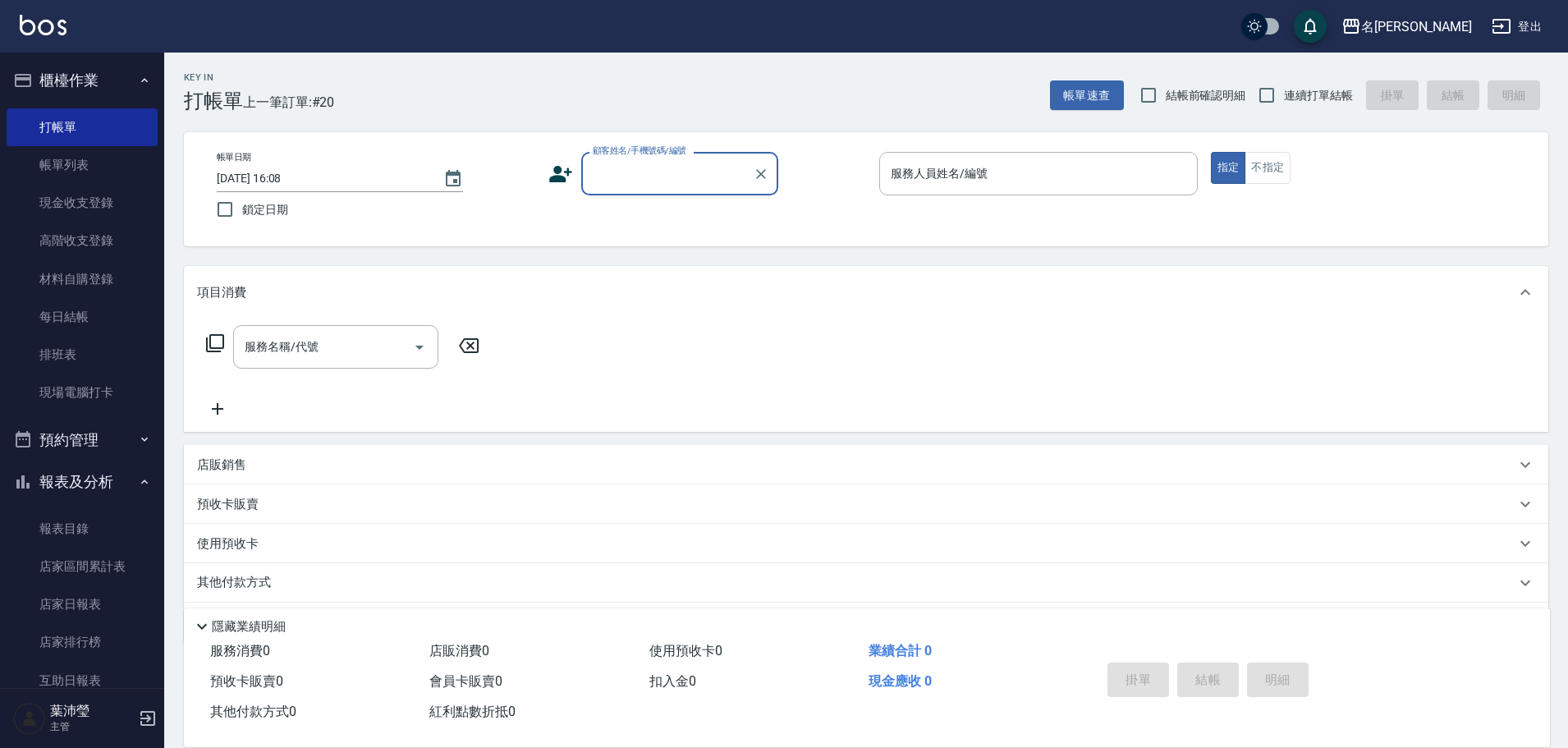
click at [641, 188] on div "顧客姓名/手機號碼/編號" at bounding box center [680, 173] width 197 height 44
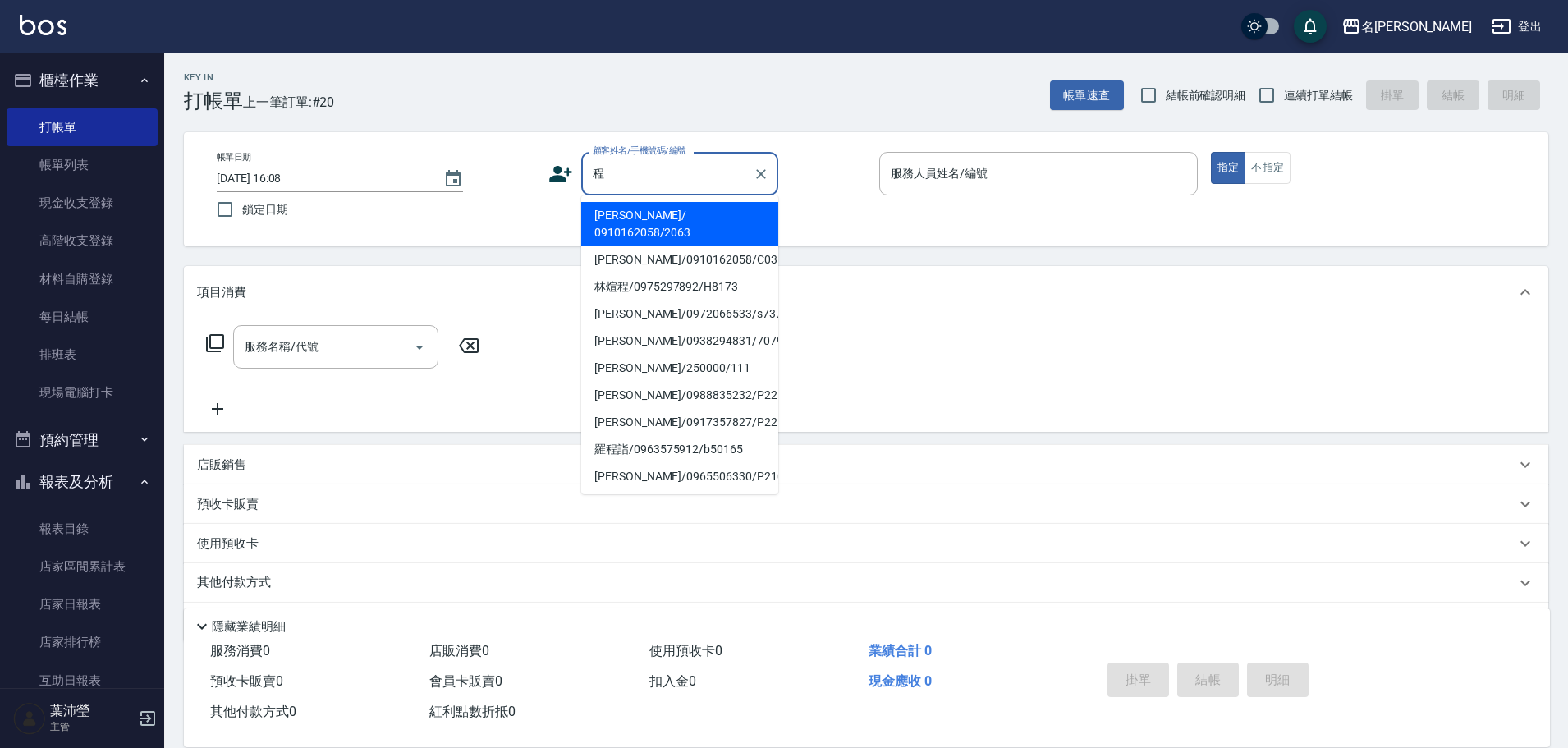
click at [681, 247] on li "[PERSON_NAME]/0910162058/C0310" at bounding box center [680, 260] width 197 height 27
type input "[PERSON_NAME]/0910162058/C0310"
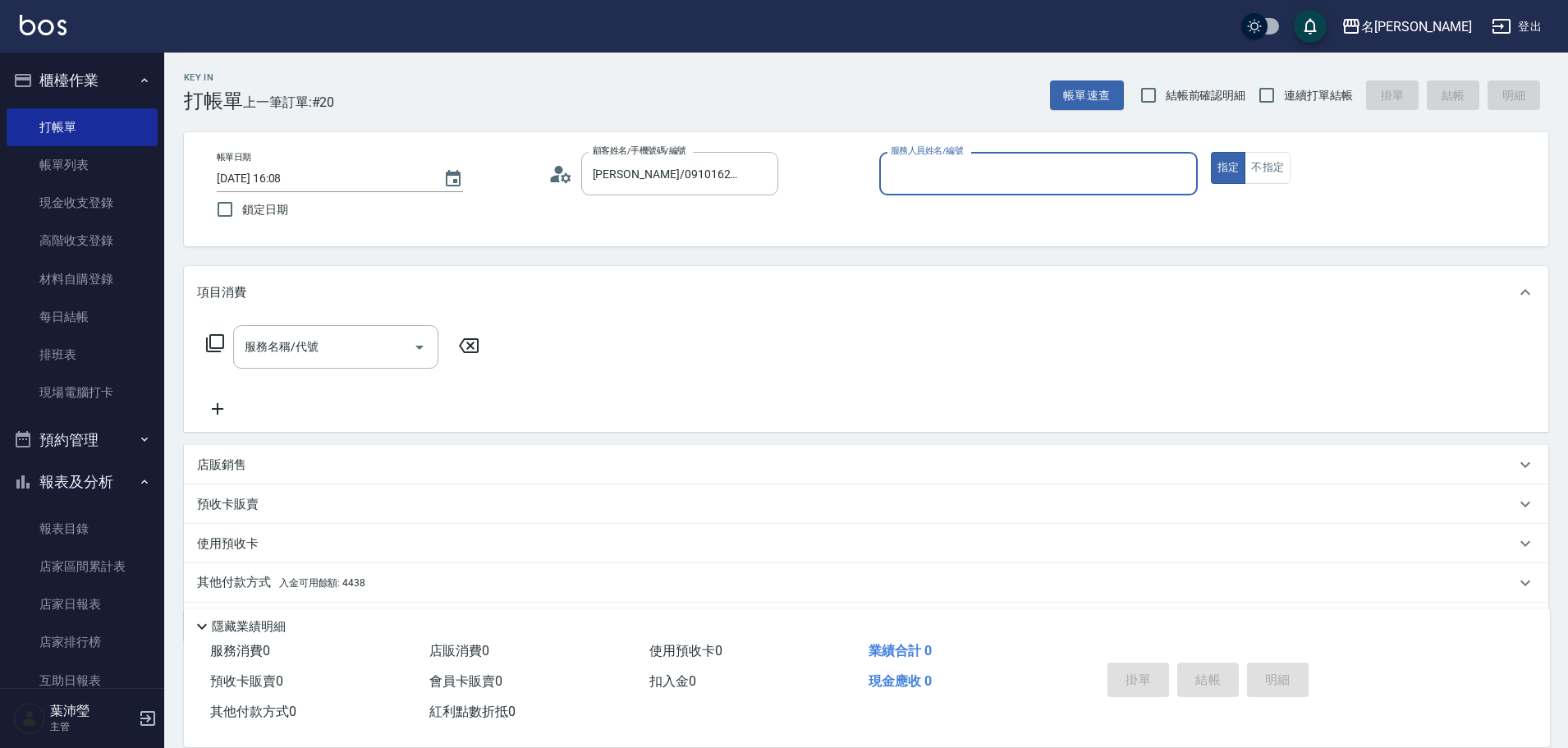
type input "敏卉-2"
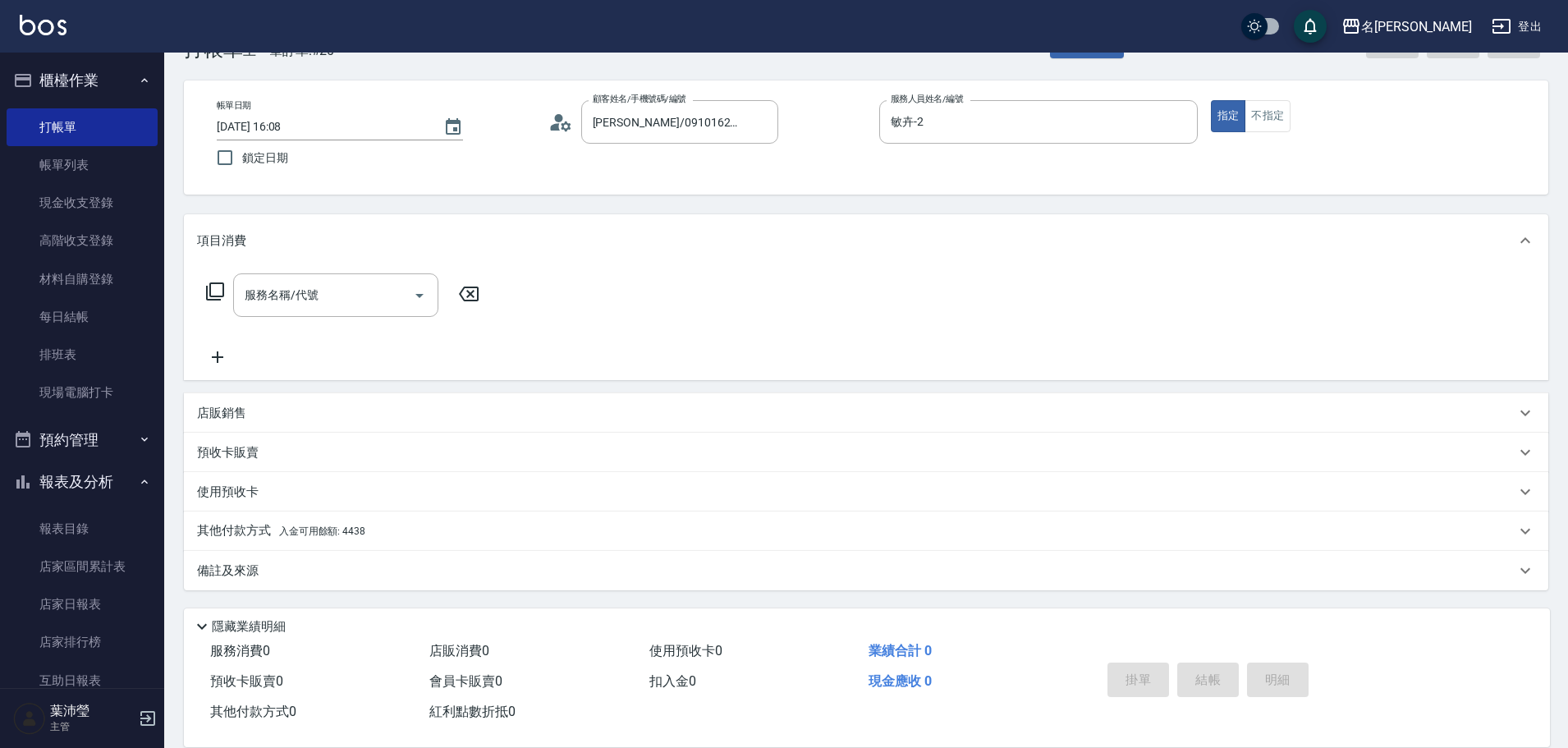
click at [228, 532] on p "其他付款方式 入金可用餘額: 4438" at bounding box center [281, 531] width 169 height 18
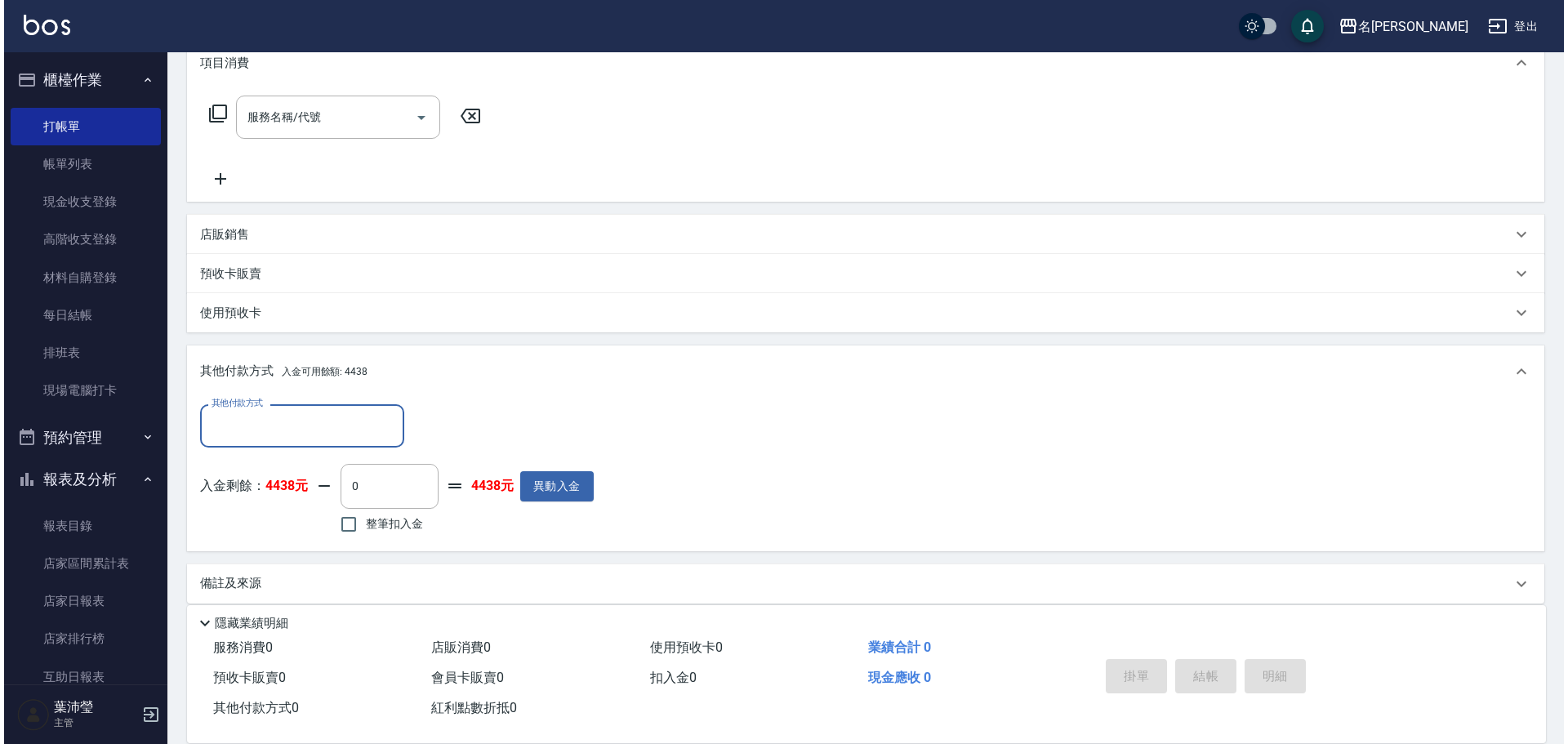
scroll to position [245, 0]
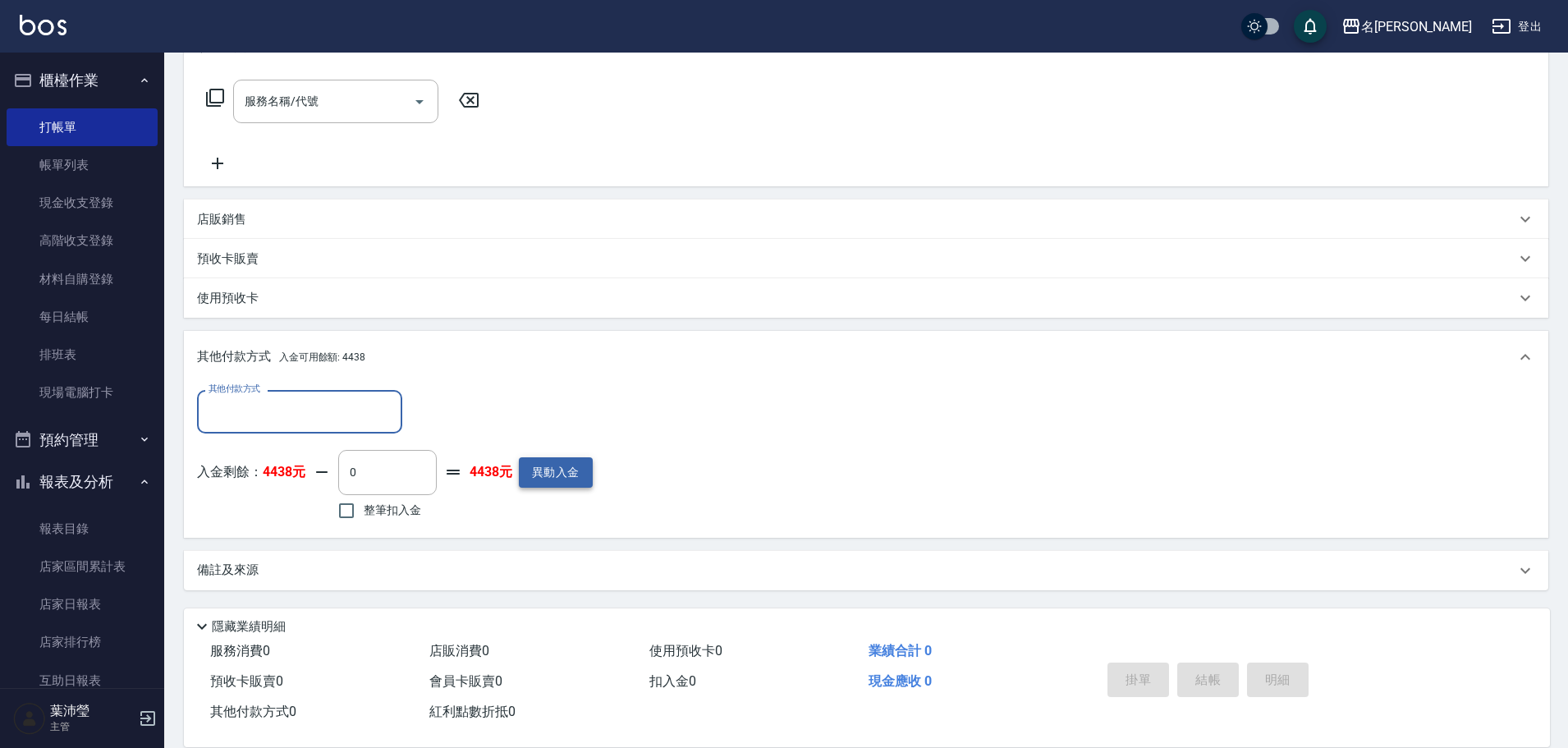
click at [537, 468] on button "異動入金" at bounding box center [556, 472] width 74 height 30
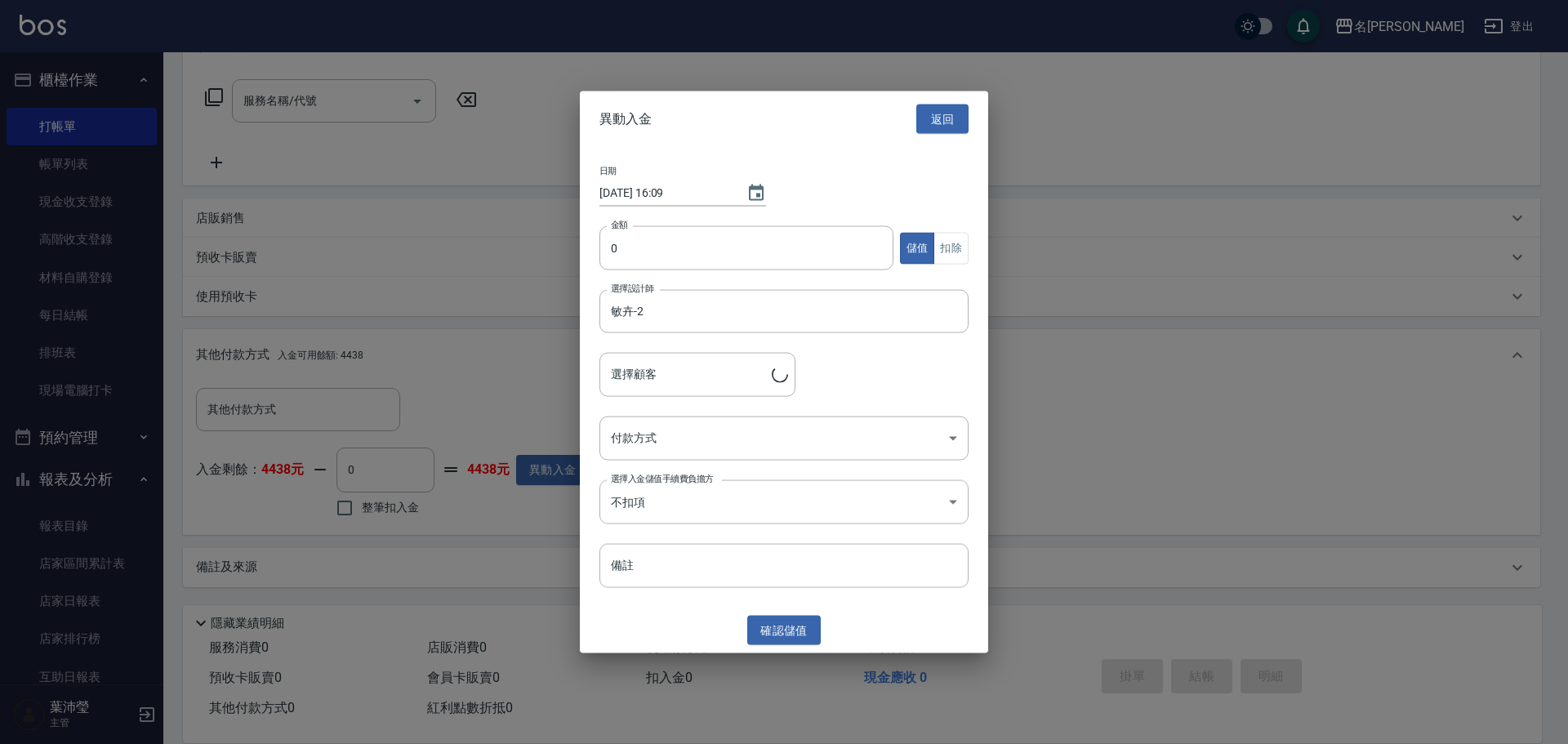
type input "[PERSON_NAME]/0910162058/C0310"
click at [606, 245] on input "0" at bounding box center [746, 249] width 294 height 44
type input "5000"
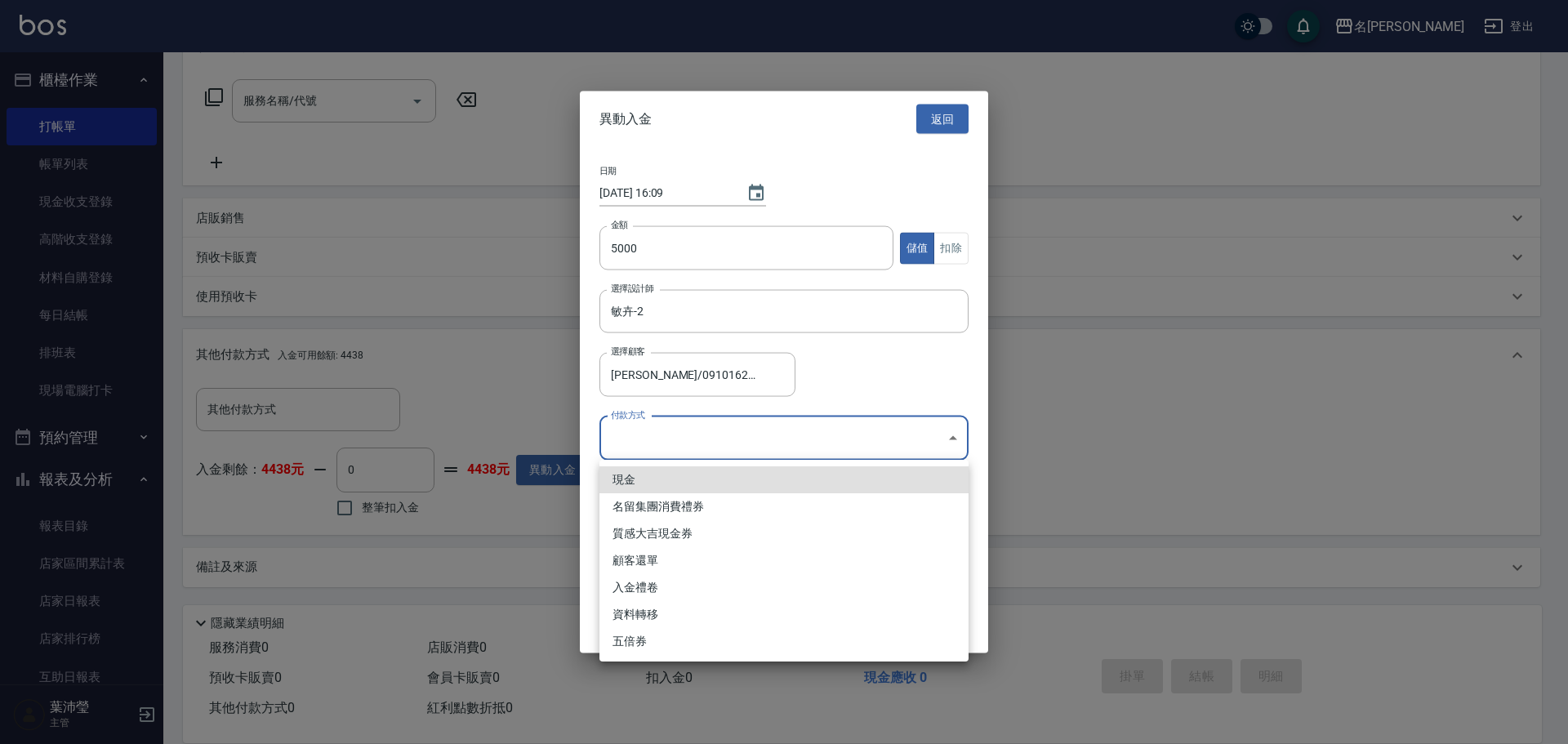
click at [629, 435] on body "名留龍江 登出 櫃檯作業 打帳單 帳單列表 現金收支登錄 高階收支登錄 材料自購登錄 每日結帳 排班表 現場電腦打卡 預約管理 預約管理 單日預約紀錄 單週預…" at bounding box center [784, 250] width 1568 height 989
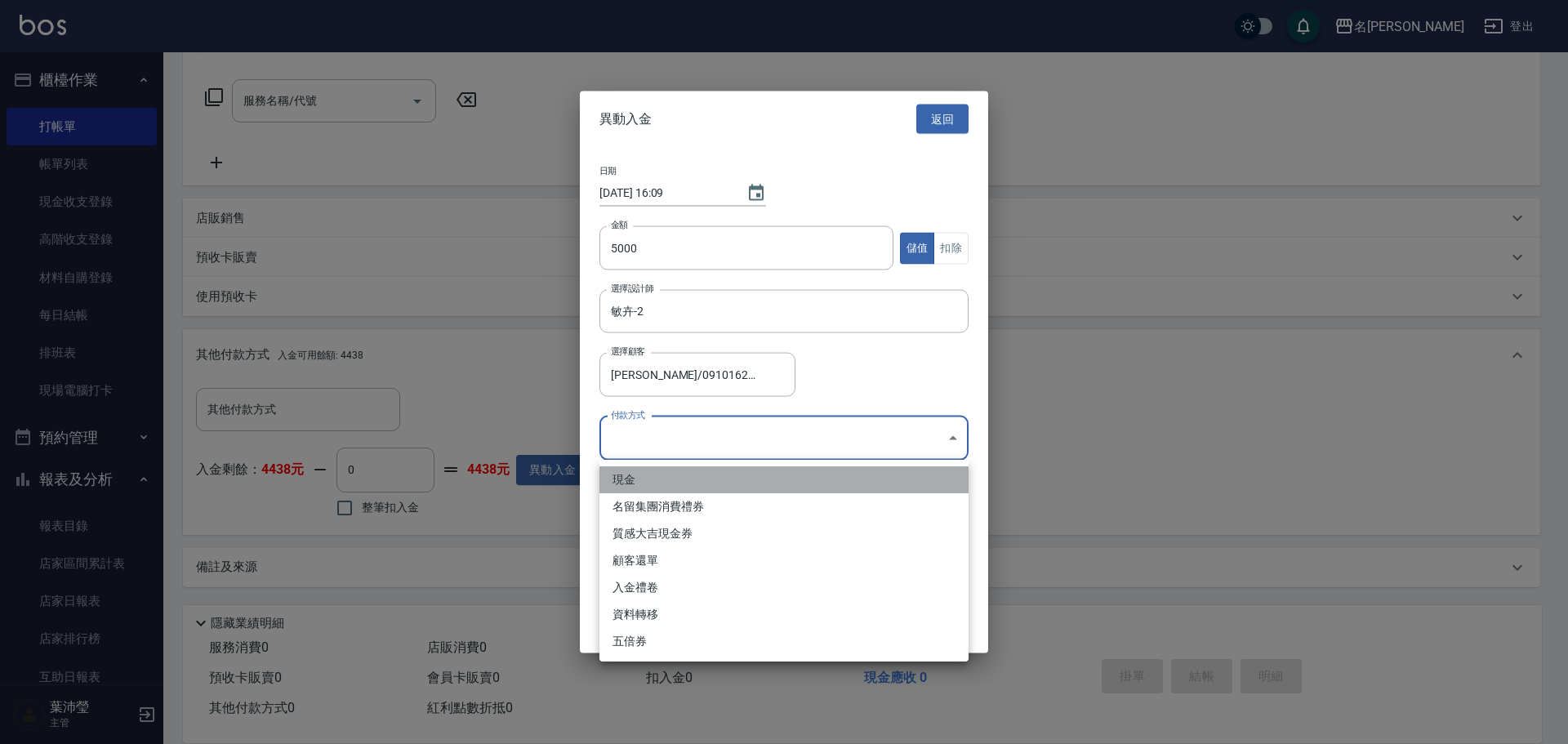
click at [630, 477] on li "現金" at bounding box center [784, 480] width 369 height 27
type input "現金"
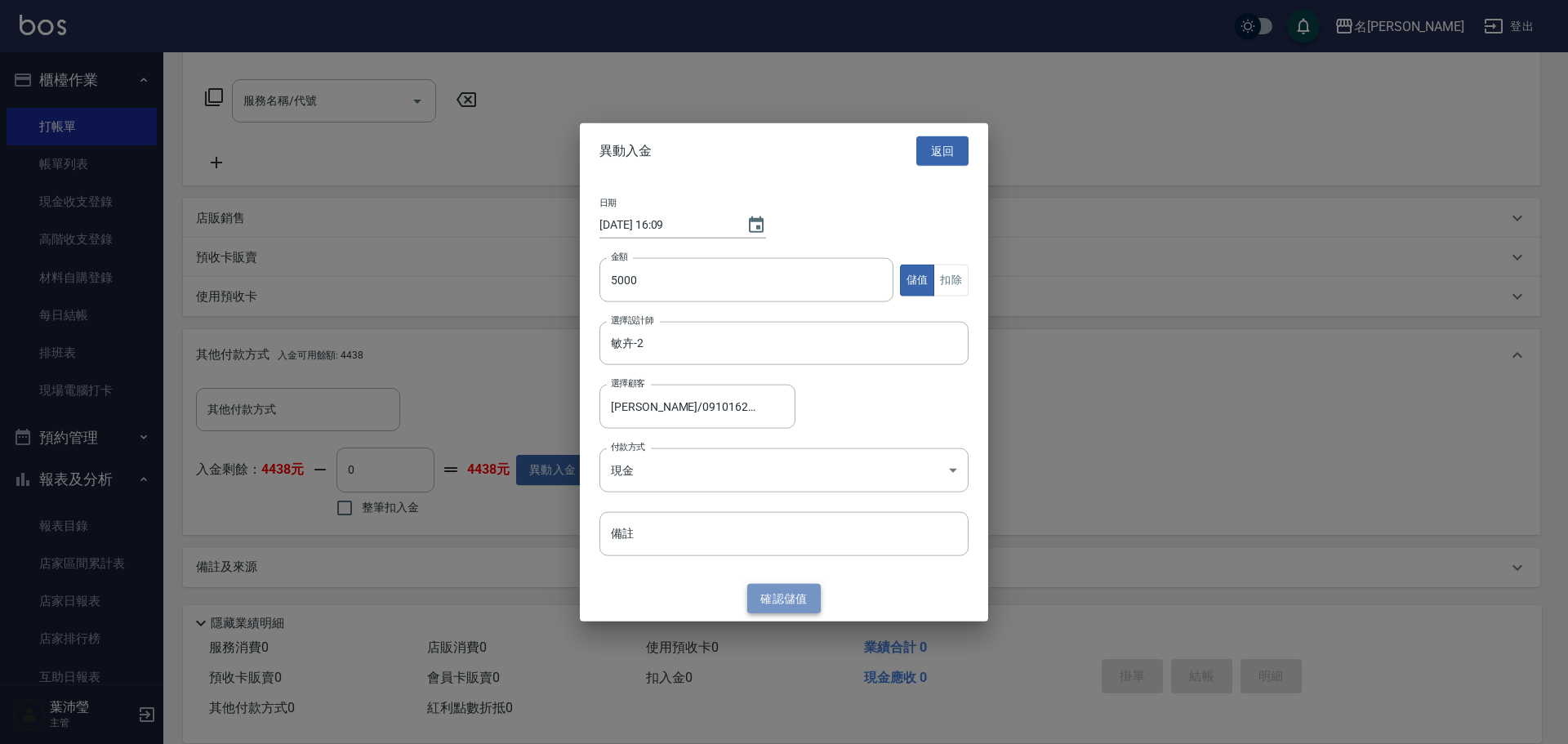
click at [788, 602] on button "確認 儲值" at bounding box center [784, 597] width 73 height 30
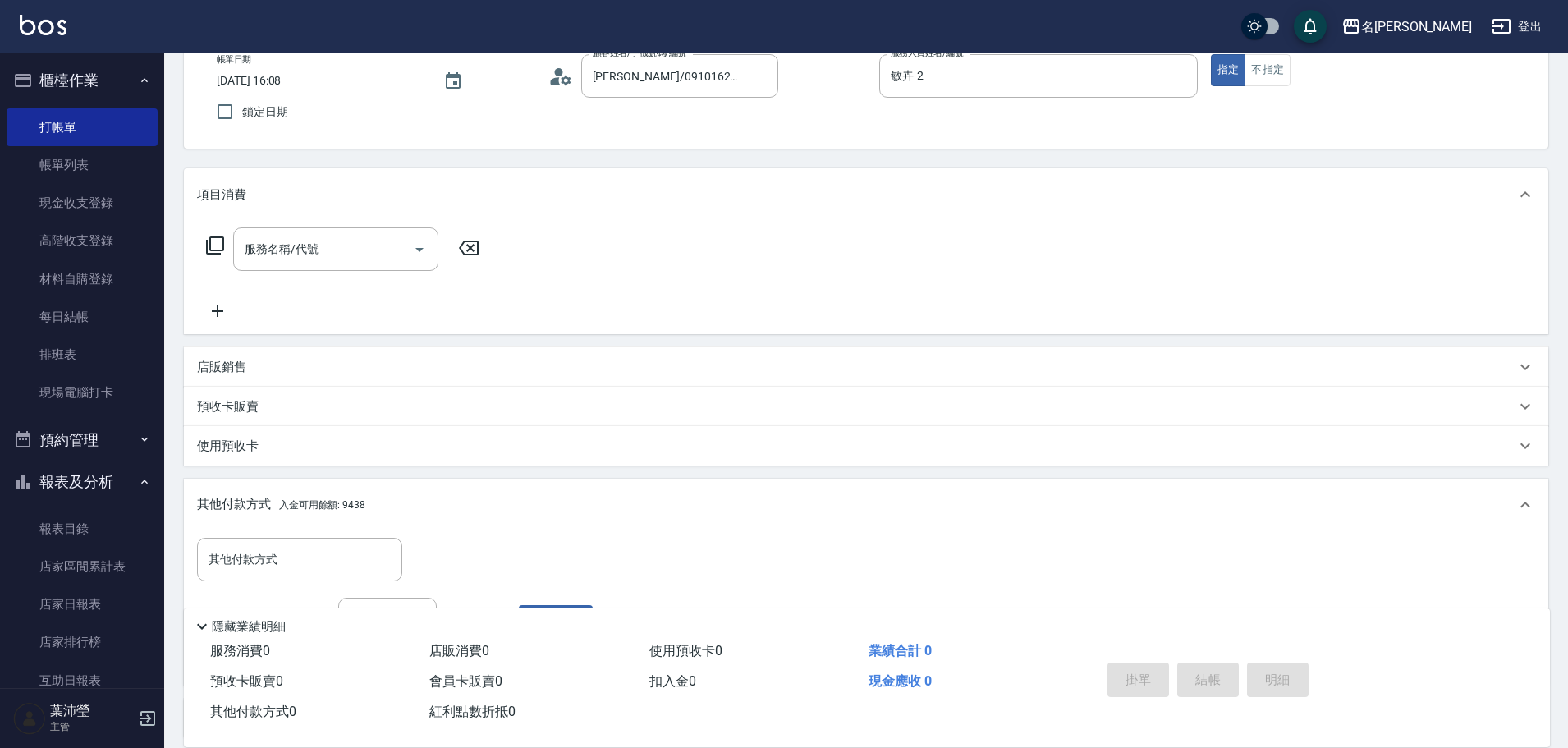
scroll to position [82, 0]
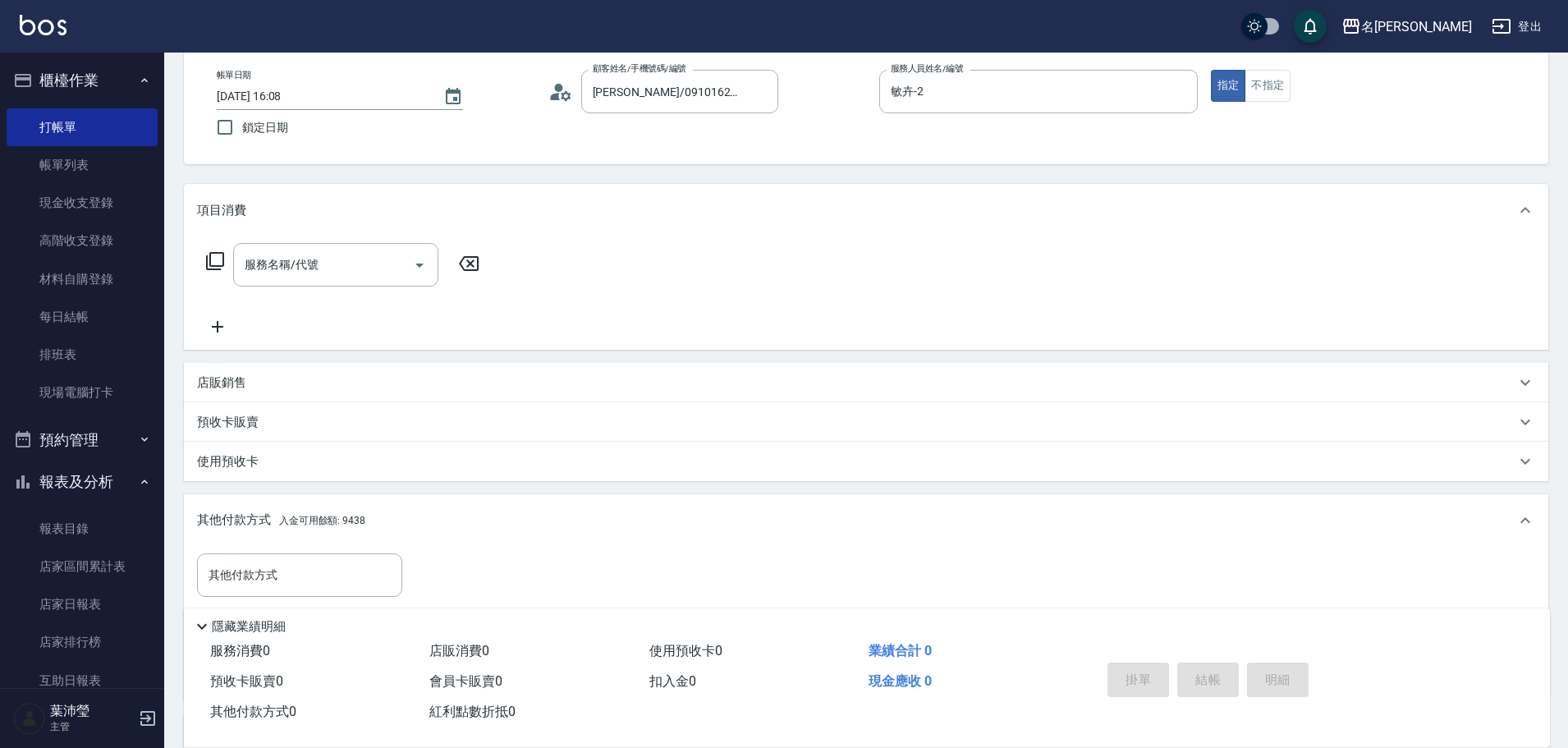
click at [215, 256] on icon at bounding box center [215, 260] width 20 height 20
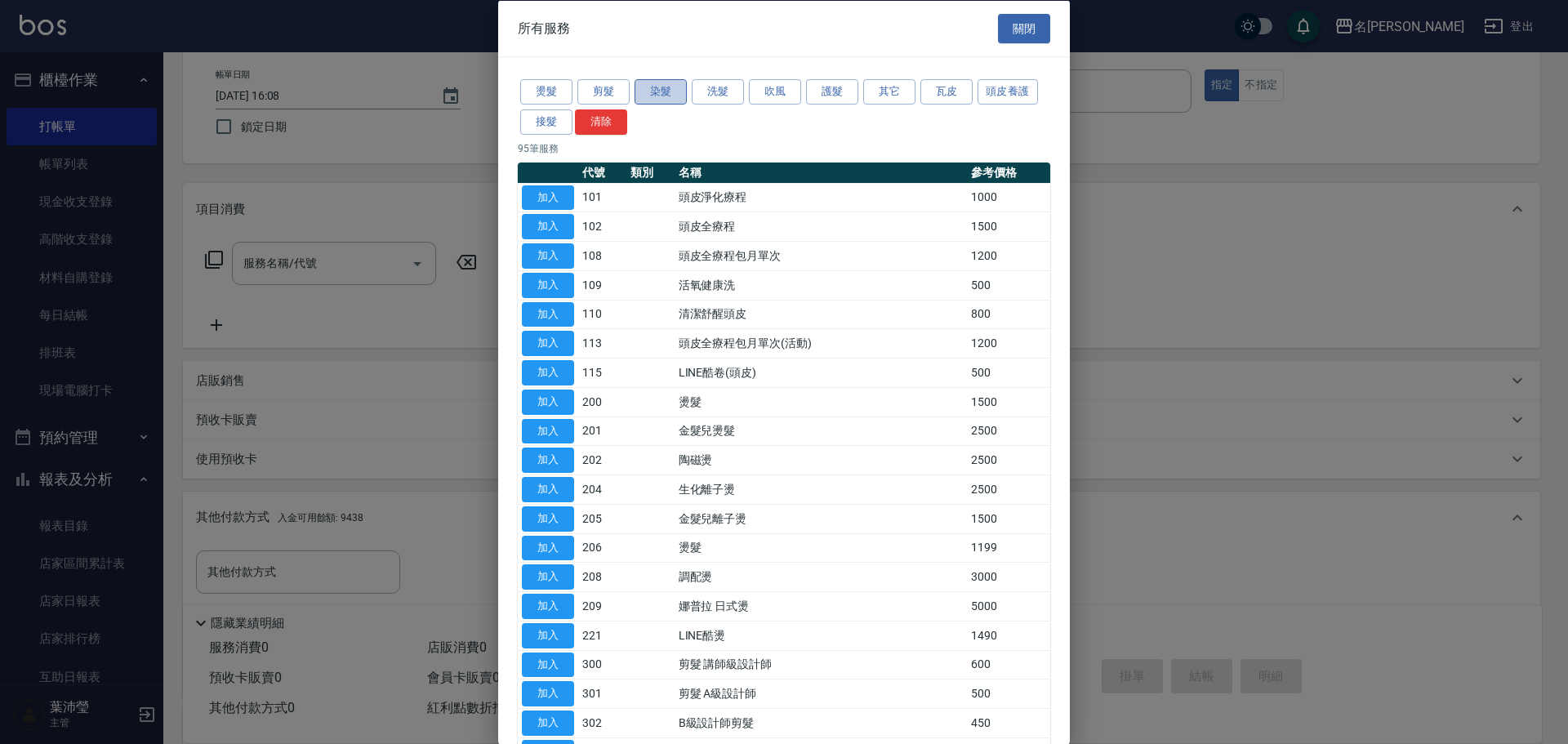
click at [672, 93] on button "染髮" at bounding box center [660, 92] width 52 height 26
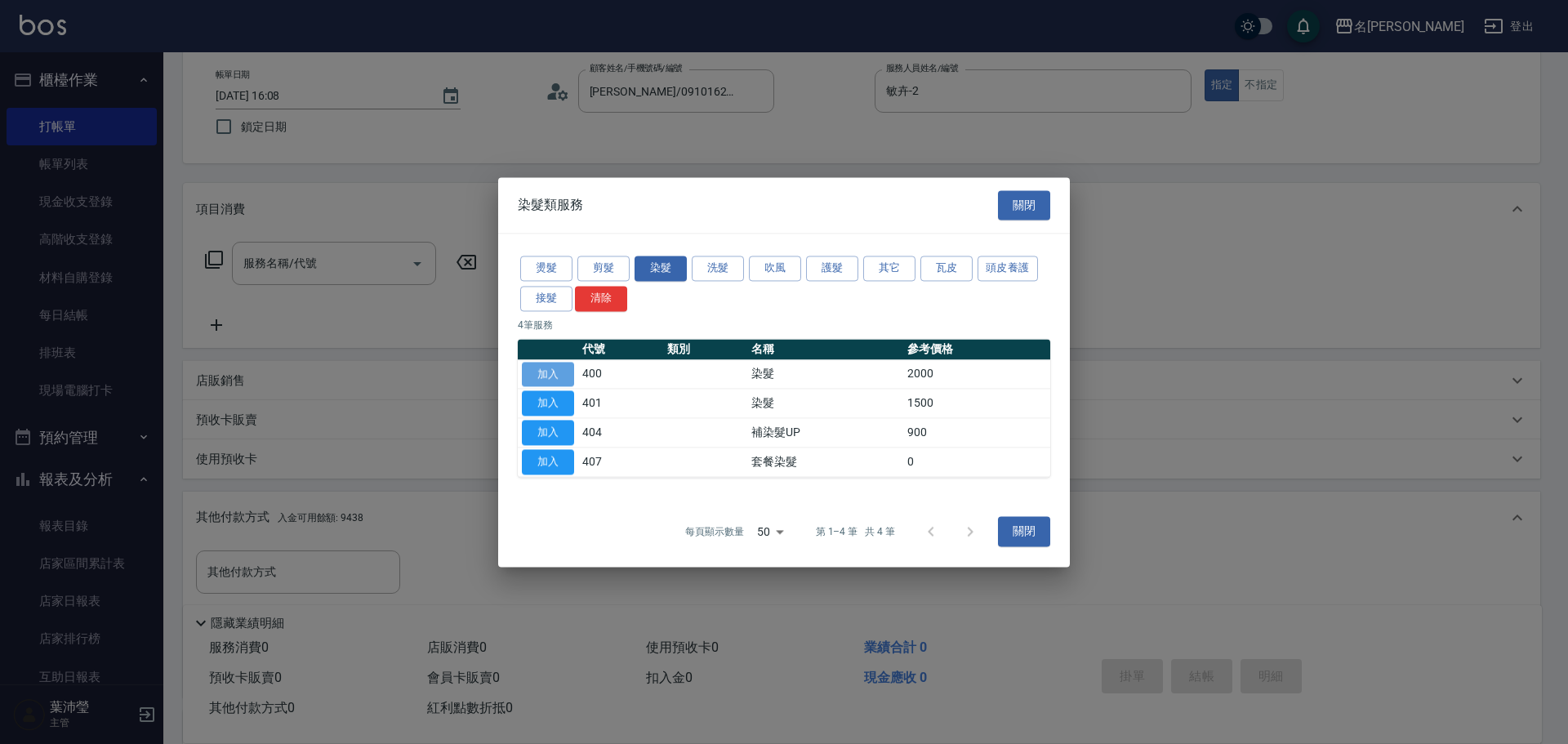
click at [554, 371] on button "加入" at bounding box center [548, 375] width 52 height 26
type input "染髮(400)"
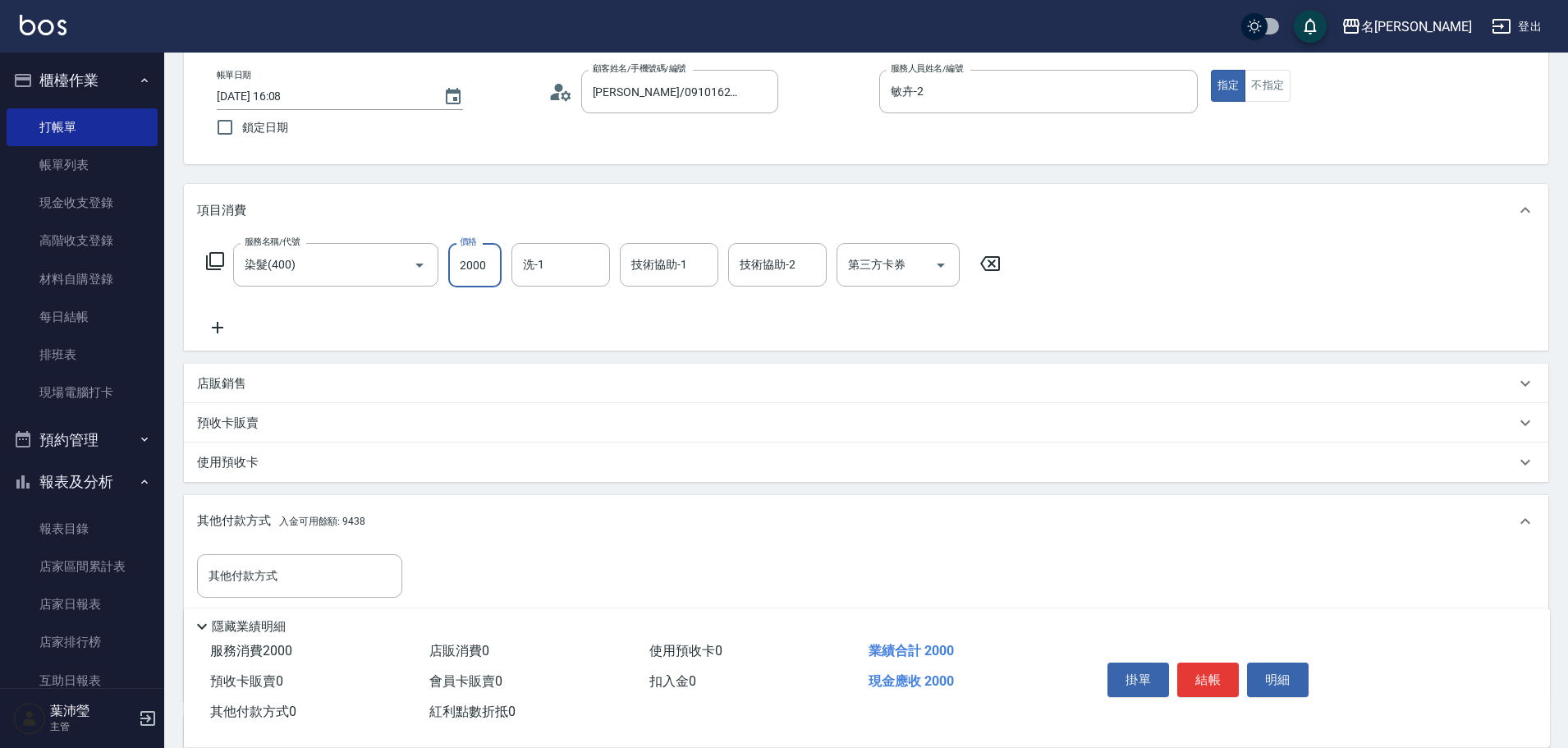
click at [490, 262] on input "2000" at bounding box center [474, 266] width 53 height 45
type input "3500"
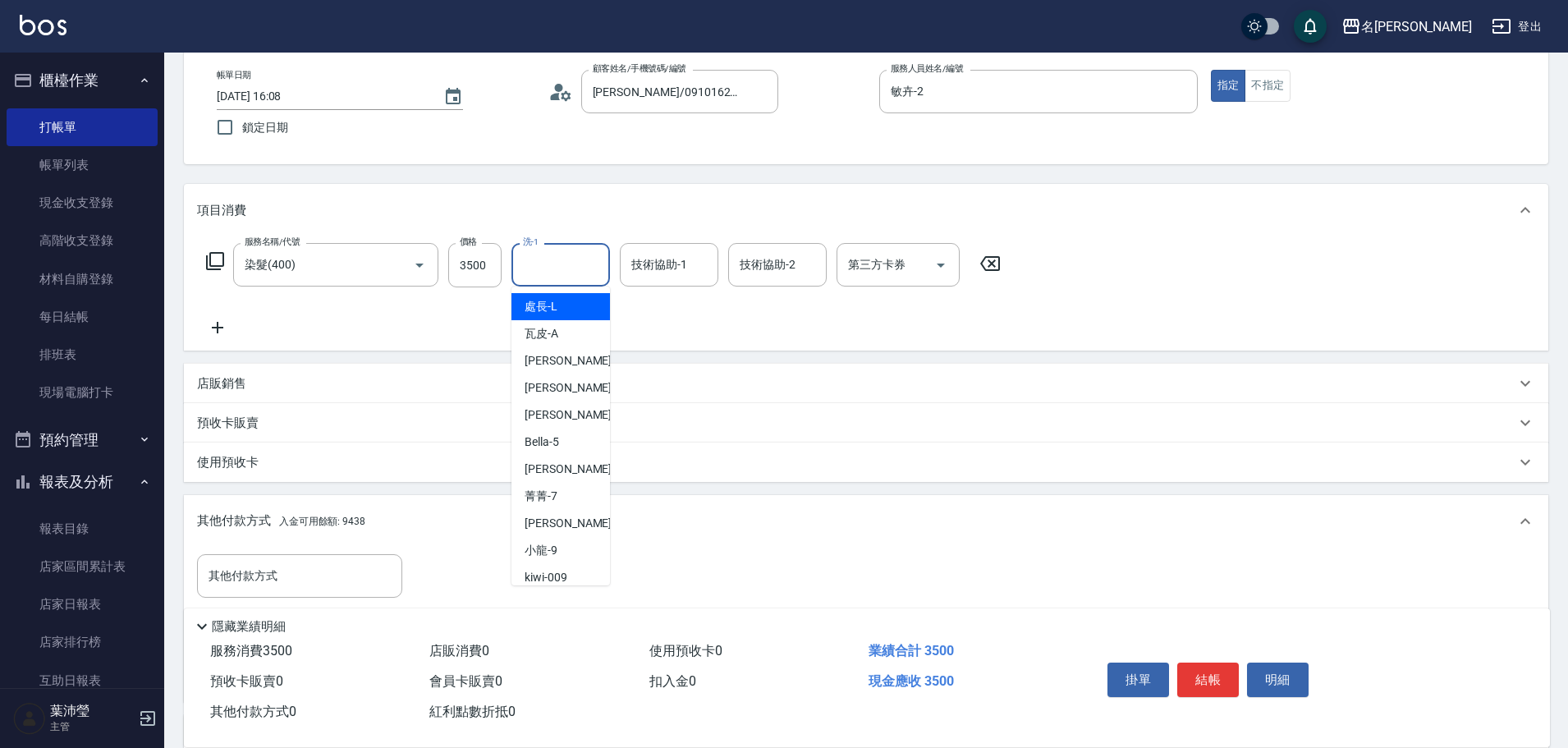
click at [562, 267] on input "洗-1" at bounding box center [561, 265] width 84 height 29
click at [576, 307] on div "慈均 -15" at bounding box center [560, 307] width 98 height 27
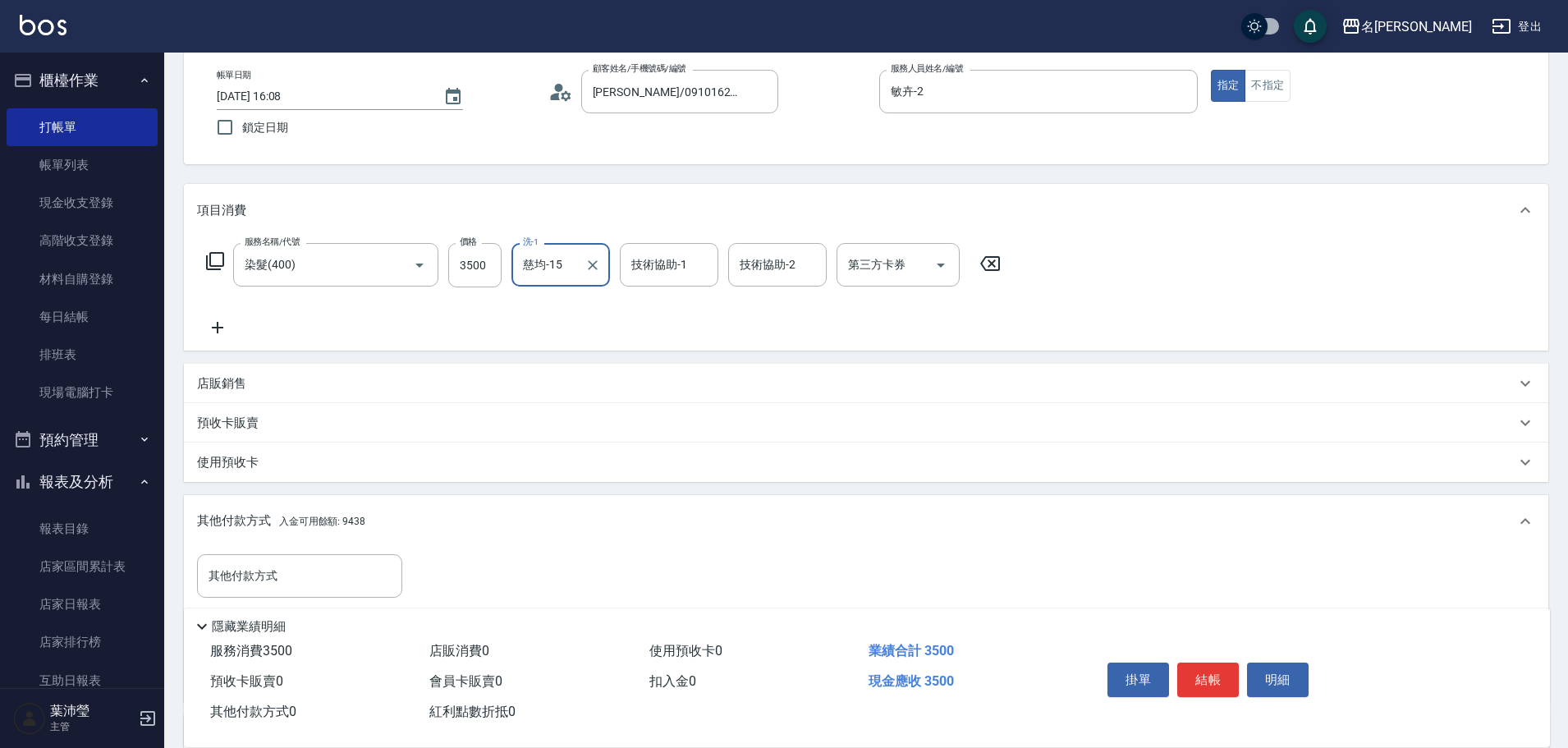
type input "慈均-15"
click at [212, 260] on icon at bounding box center [215, 260] width 20 height 20
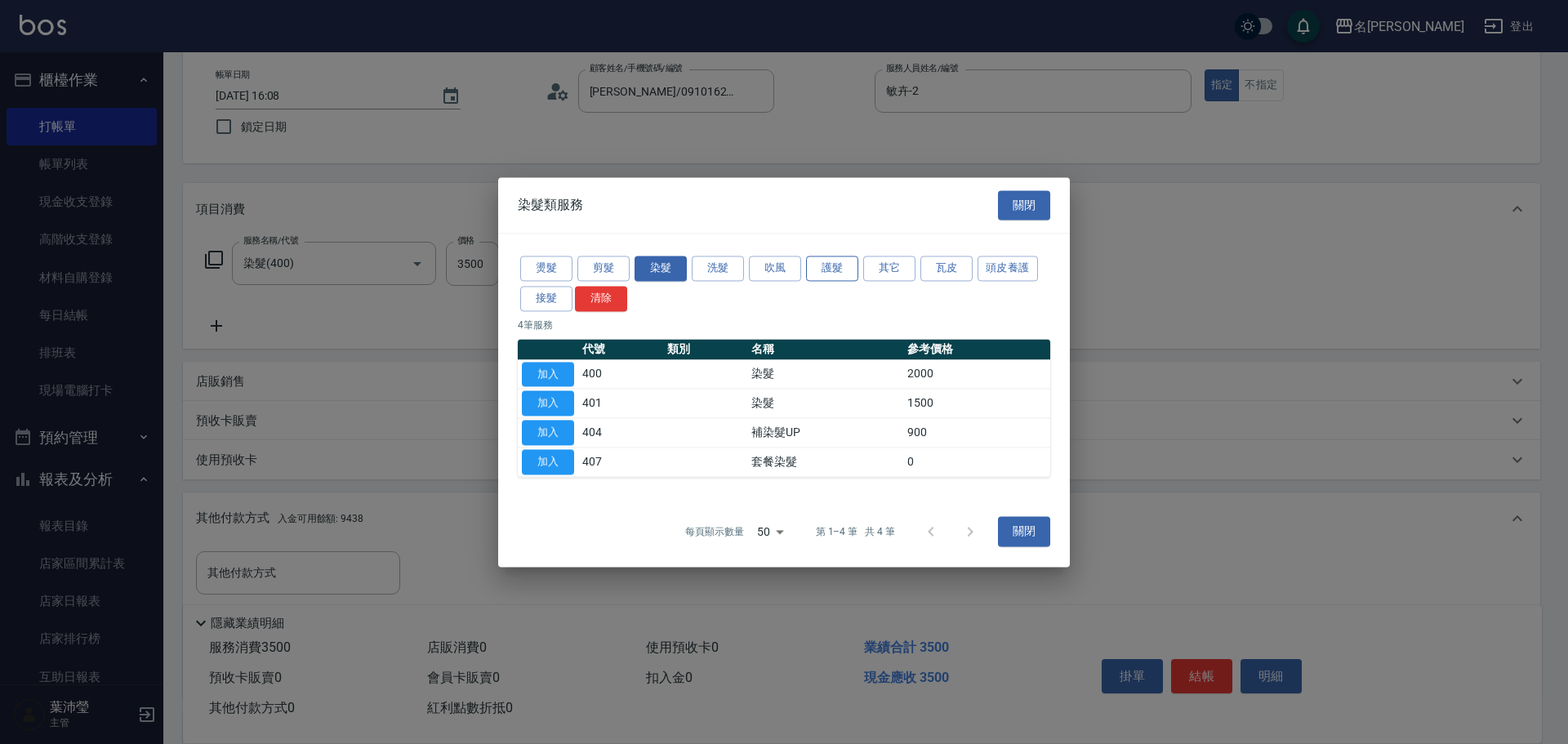
click at [819, 271] on button "護髮" at bounding box center [831, 268] width 52 height 26
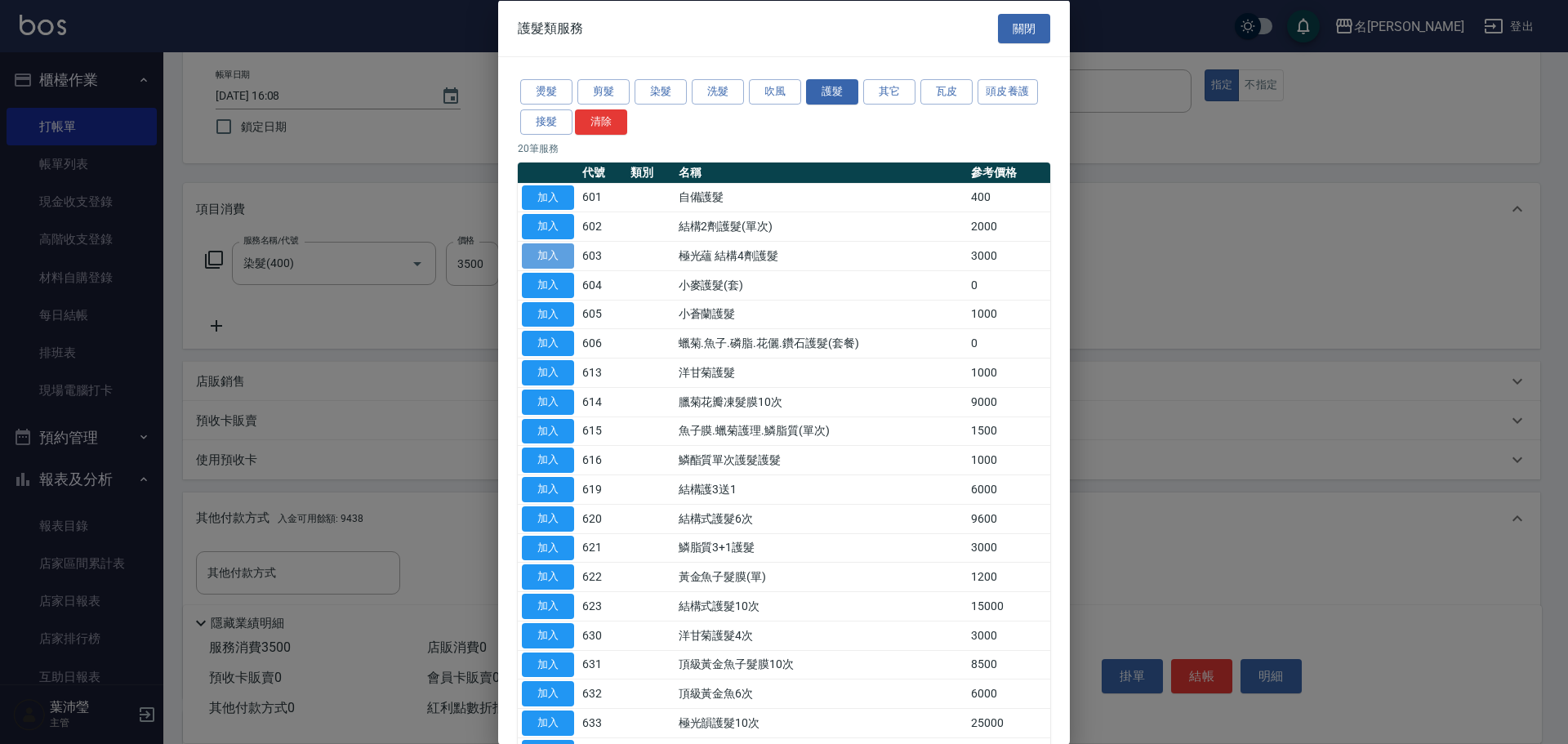
click at [540, 254] on button "加入" at bounding box center [548, 257] width 52 height 26
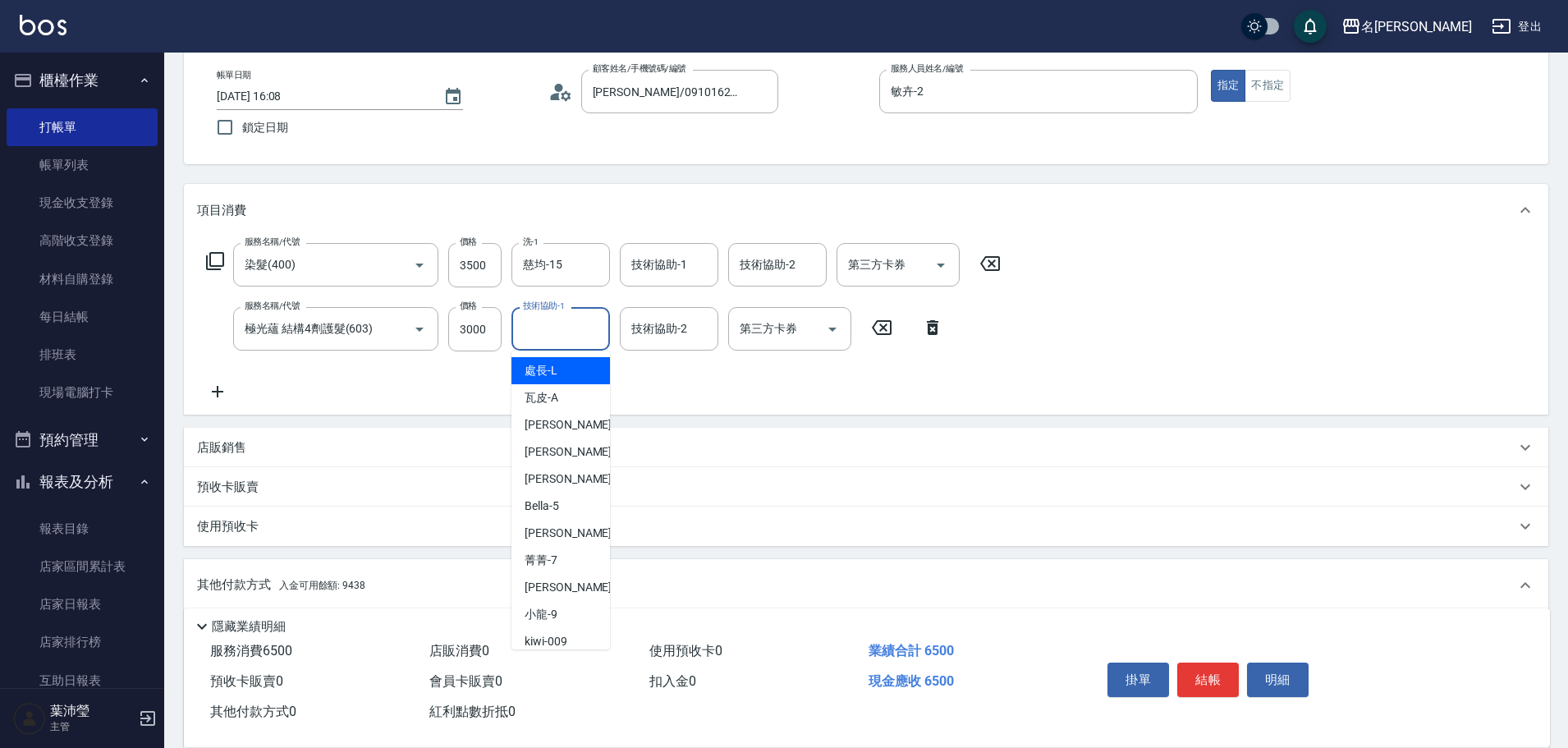
click at [557, 328] on input "技術協助-1" at bounding box center [561, 329] width 84 height 29
click at [559, 374] on span "慈均 -15" at bounding box center [576, 371] width 104 height 17
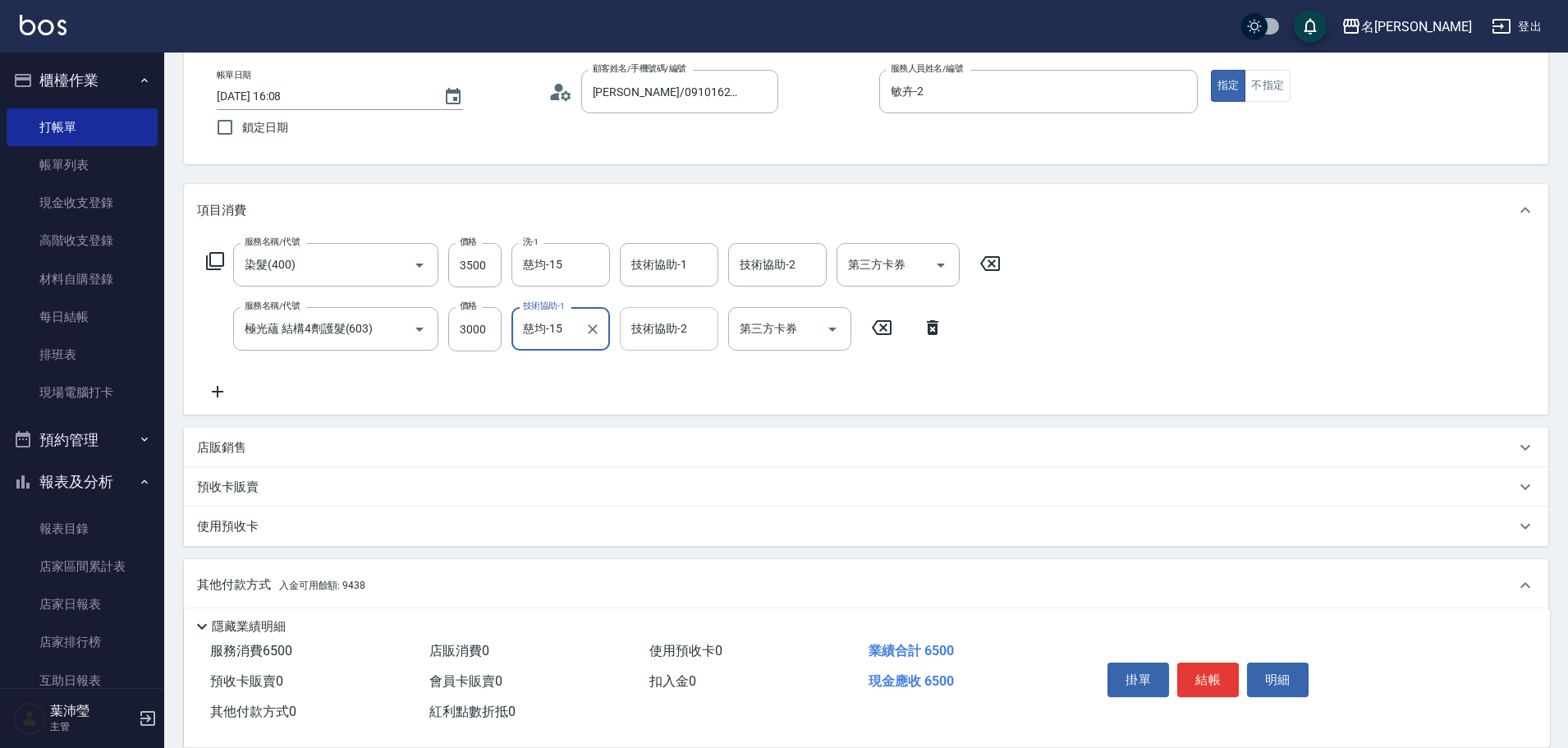
type input "慈均-15"
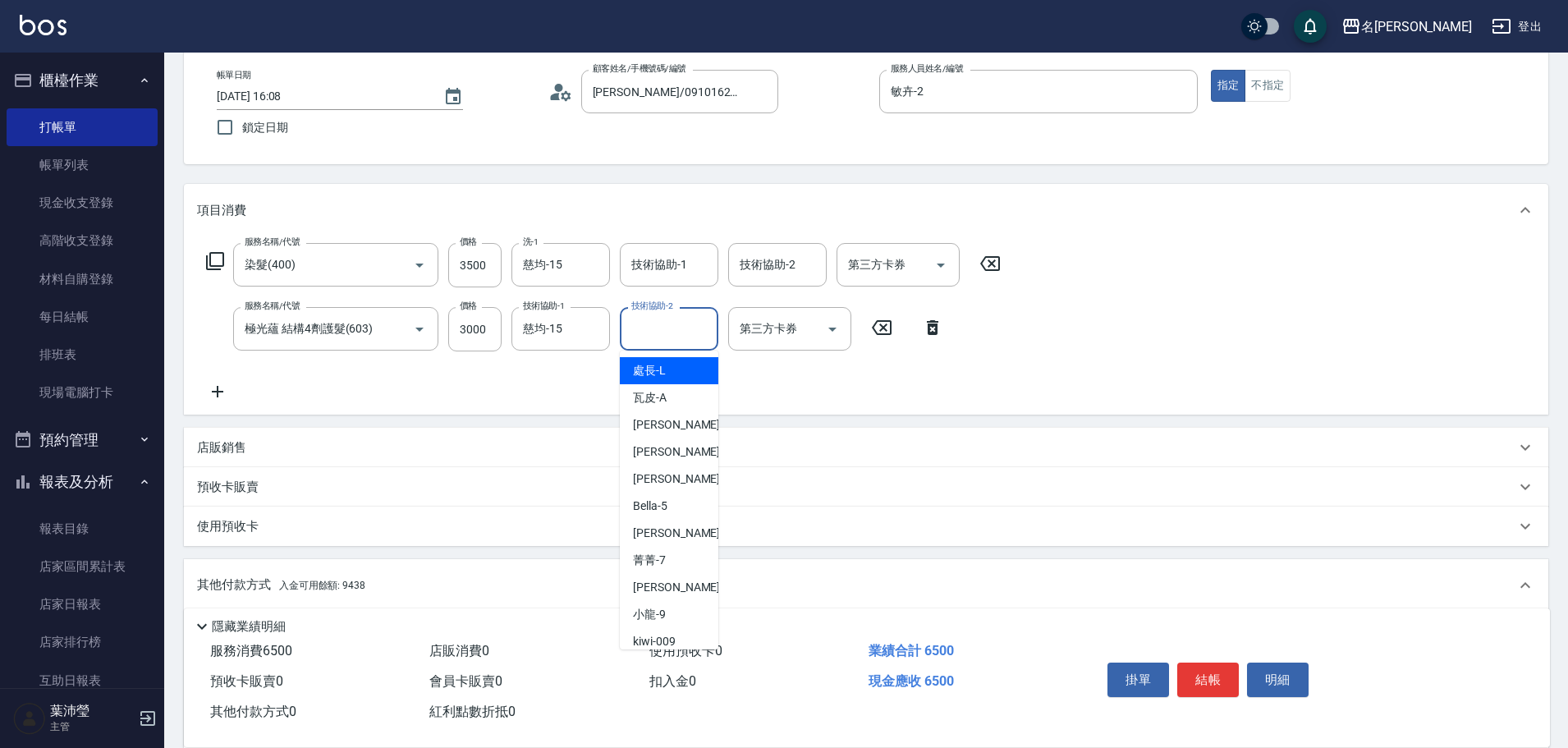
click at [668, 331] on input "技術協助-2" at bounding box center [669, 329] width 84 height 29
click at [675, 426] on div "敏卉 -2" at bounding box center [669, 425] width 98 height 27
type input "敏卉-2"
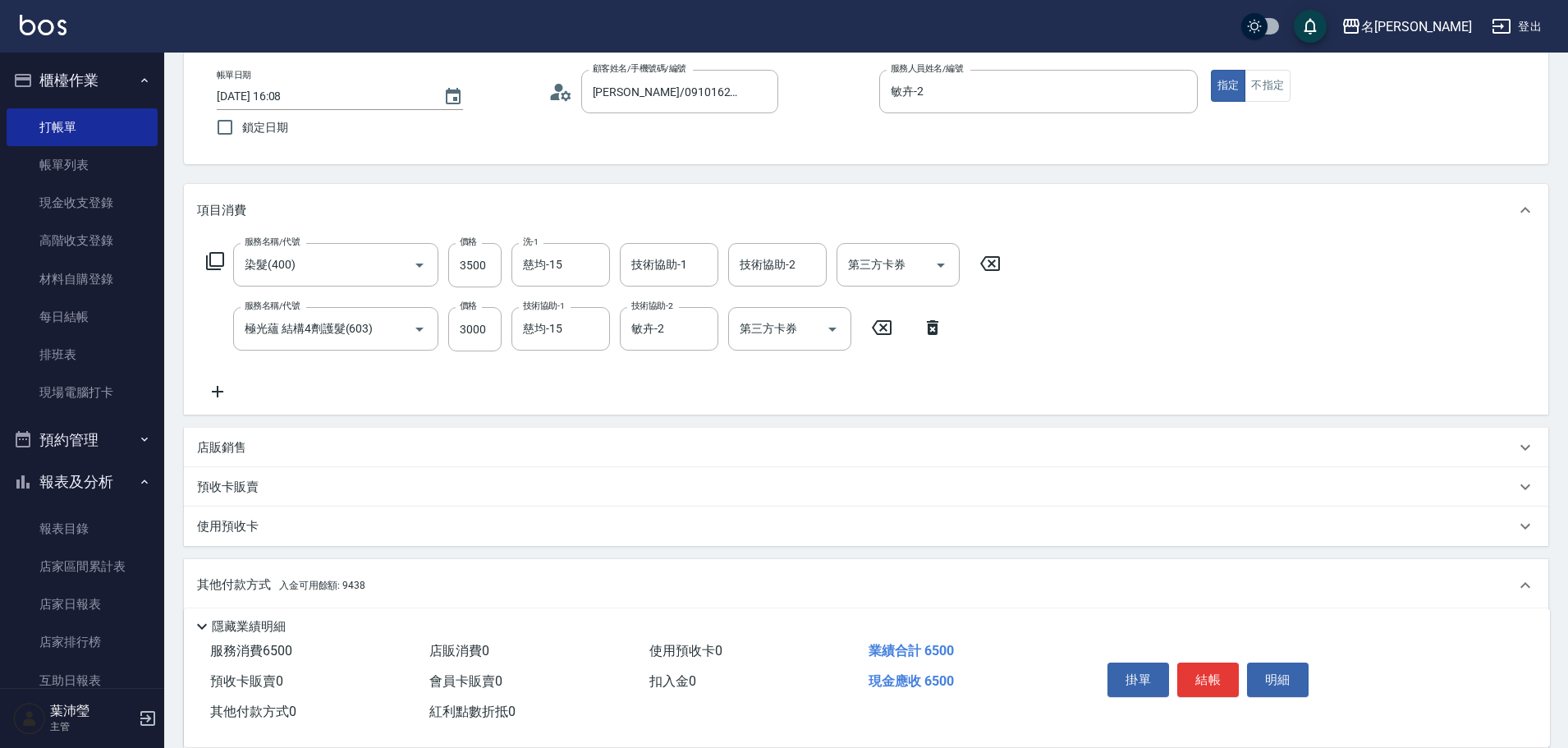
click at [212, 261] on icon at bounding box center [215, 260] width 20 height 20
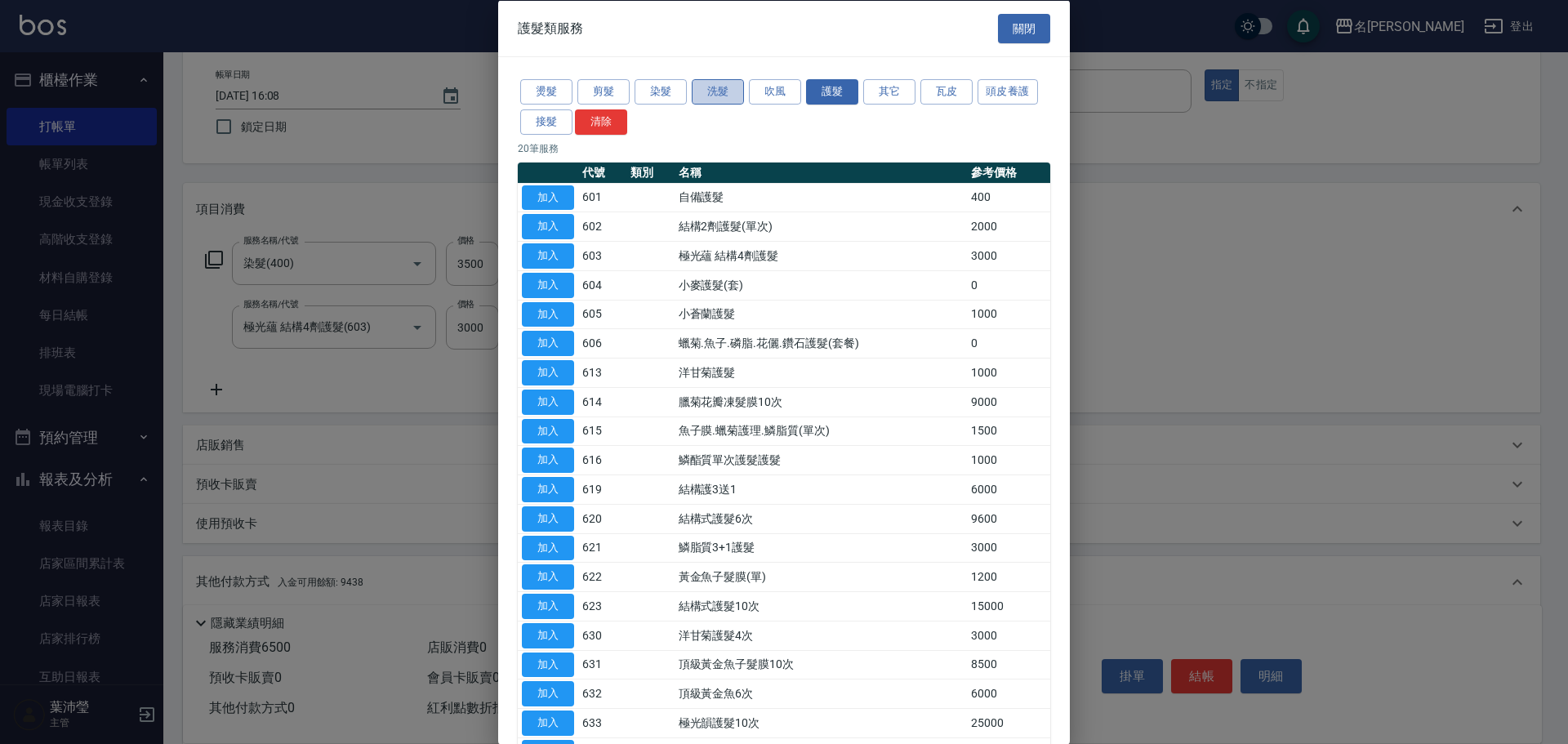
click at [721, 85] on button "洗髮" at bounding box center [717, 92] width 52 height 26
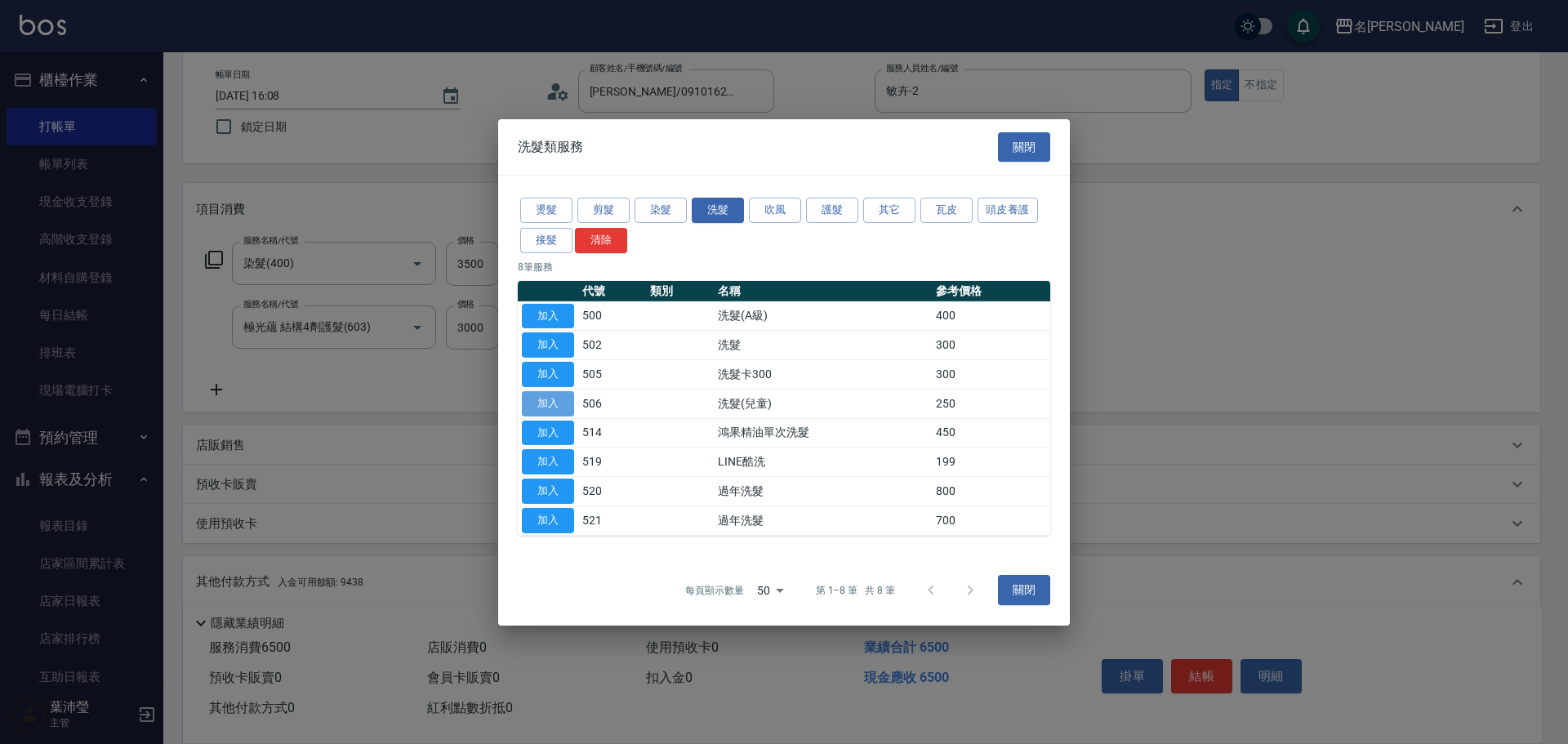
click at [548, 404] on button "加入" at bounding box center [548, 404] width 52 height 26
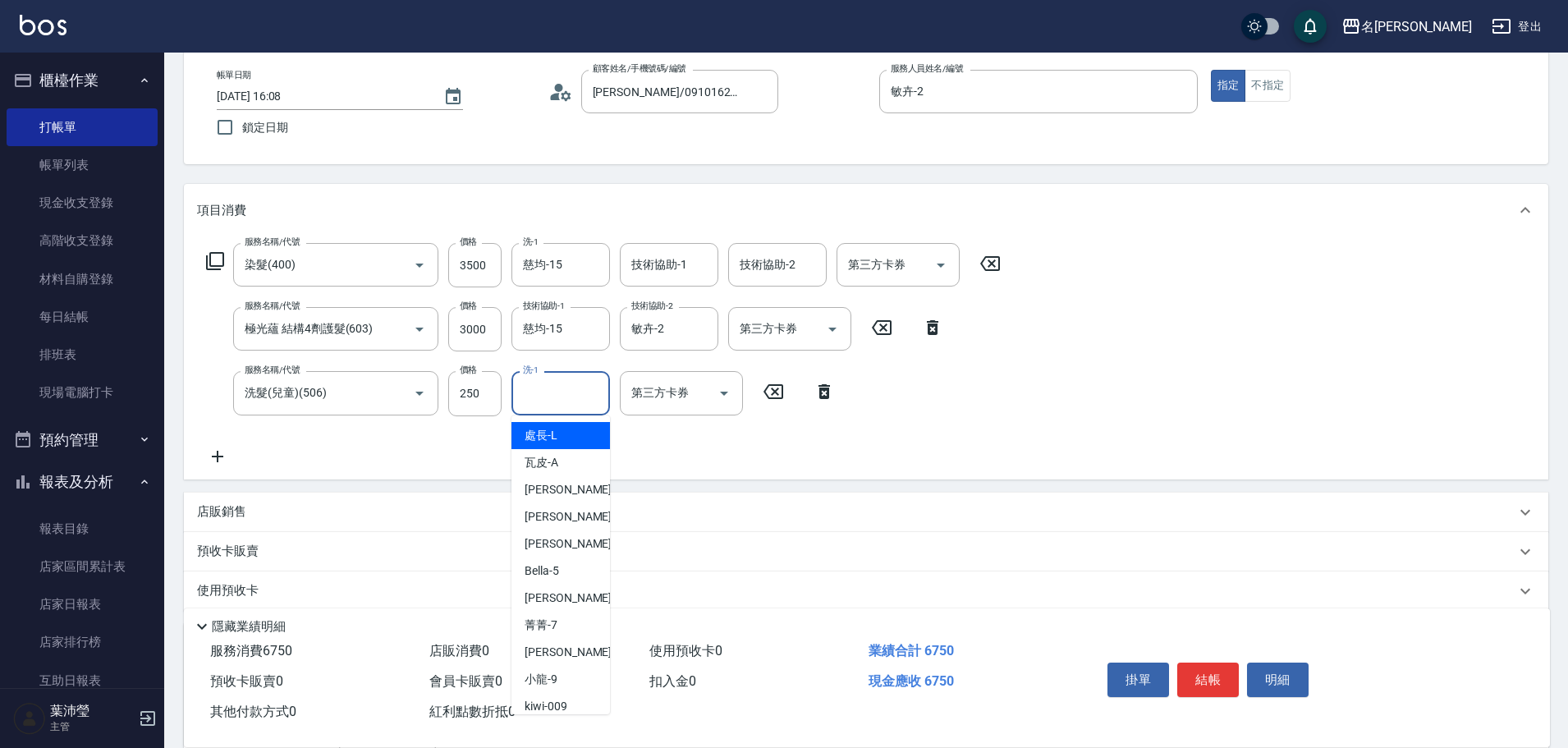
click at [553, 391] on input "洗-1" at bounding box center [561, 393] width 84 height 29
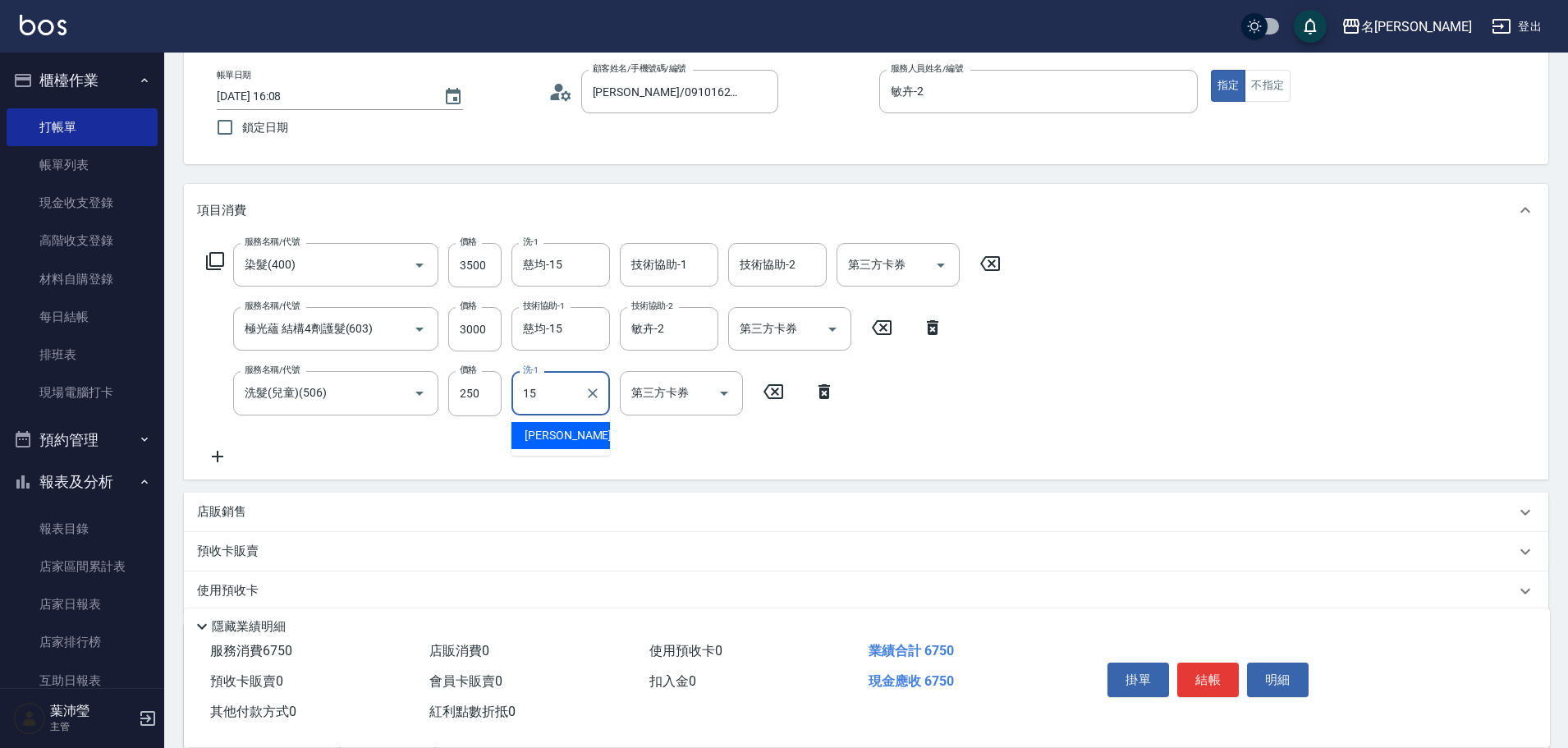
click at [524, 437] on div "慈均 -15" at bounding box center [560, 436] width 98 height 27
type input "慈均-15"
click at [210, 260] on icon at bounding box center [215, 260] width 18 height 18
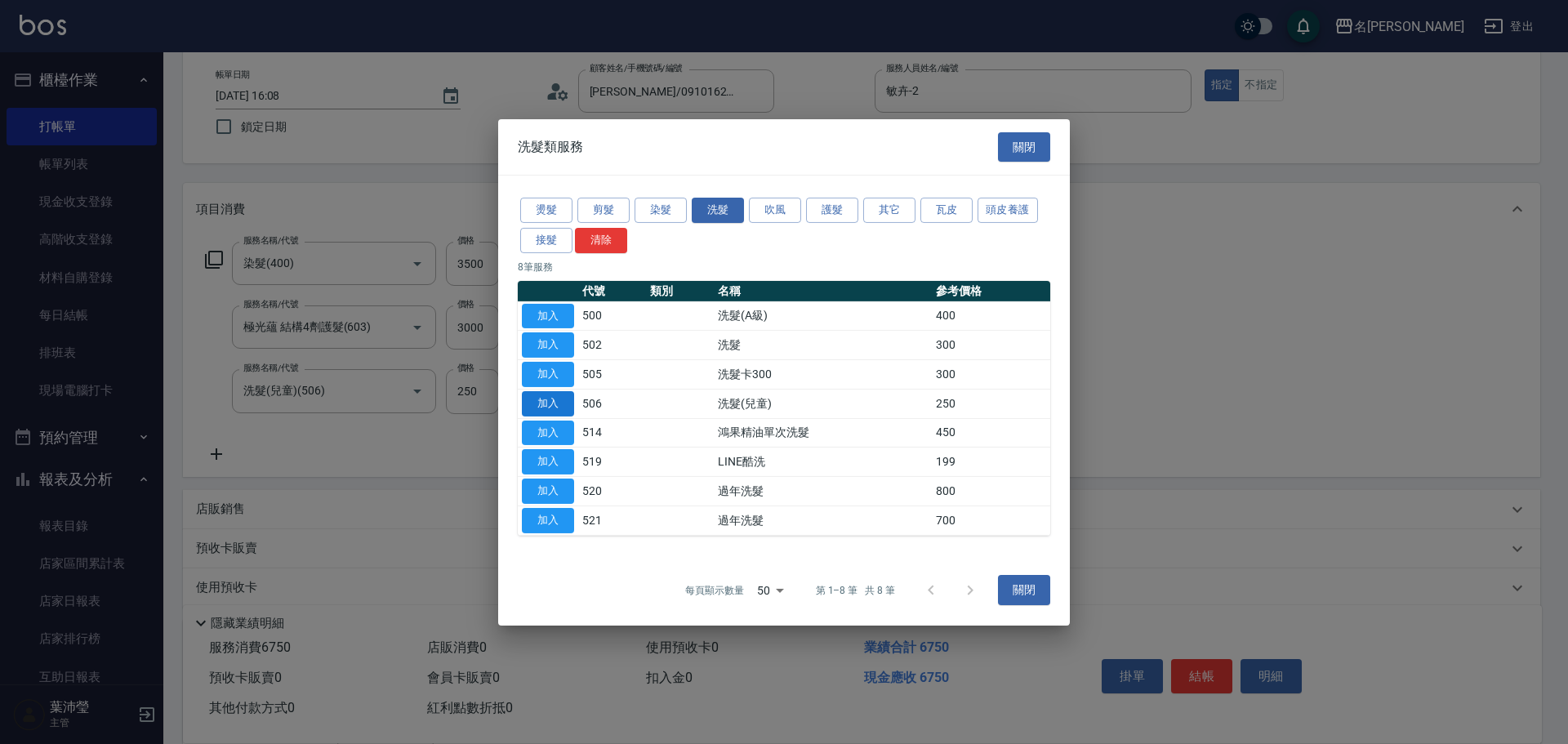
click at [556, 404] on button "加入" at bounding box center [548, 404] width 52 height 26
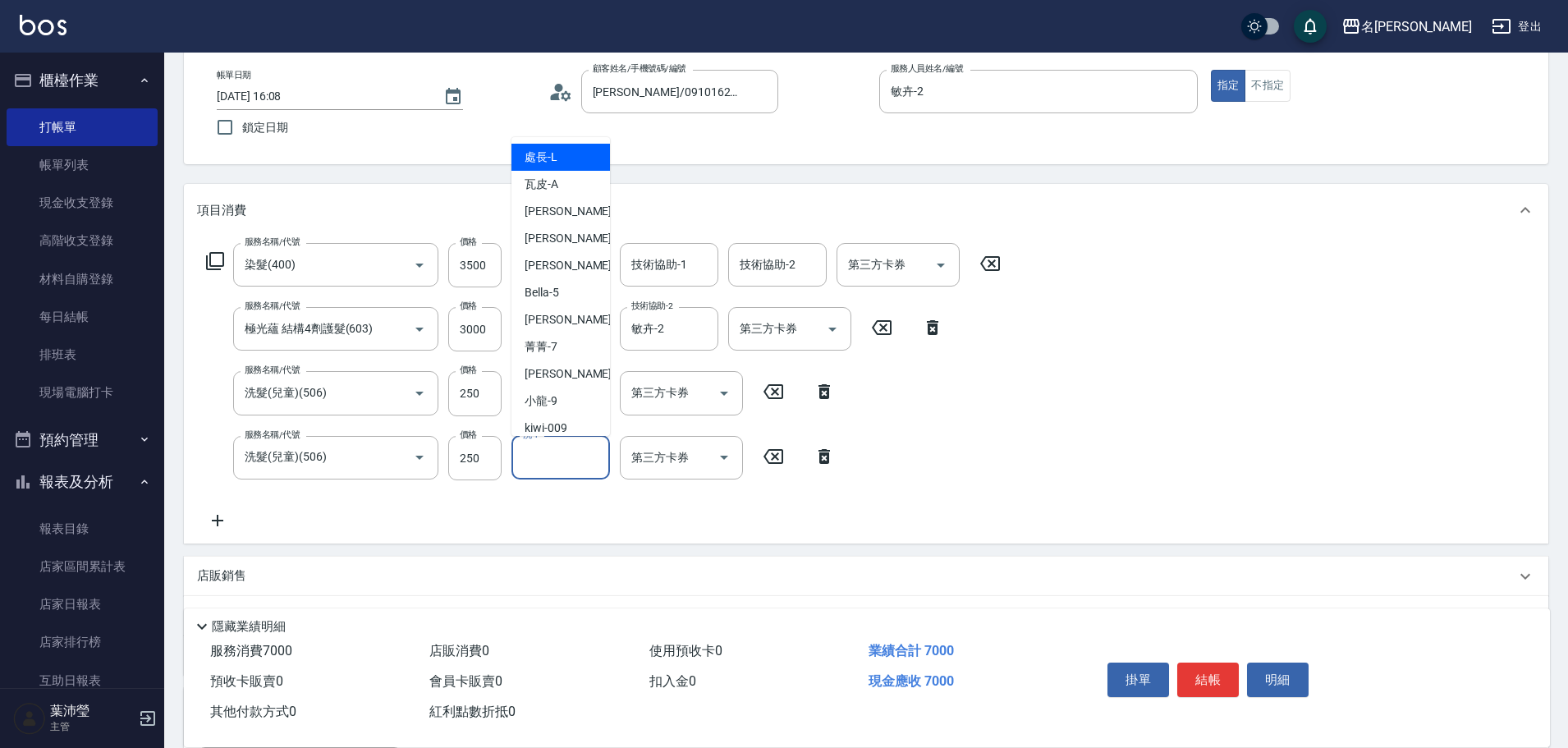
drag, startPoint x: 563, startPoint y: 457, endPoint x: 575, endPoint y: 457, distance: 12.0
click at [574, 457] on input "洗-1" at bounding box center [561, 458] width 84 height 29
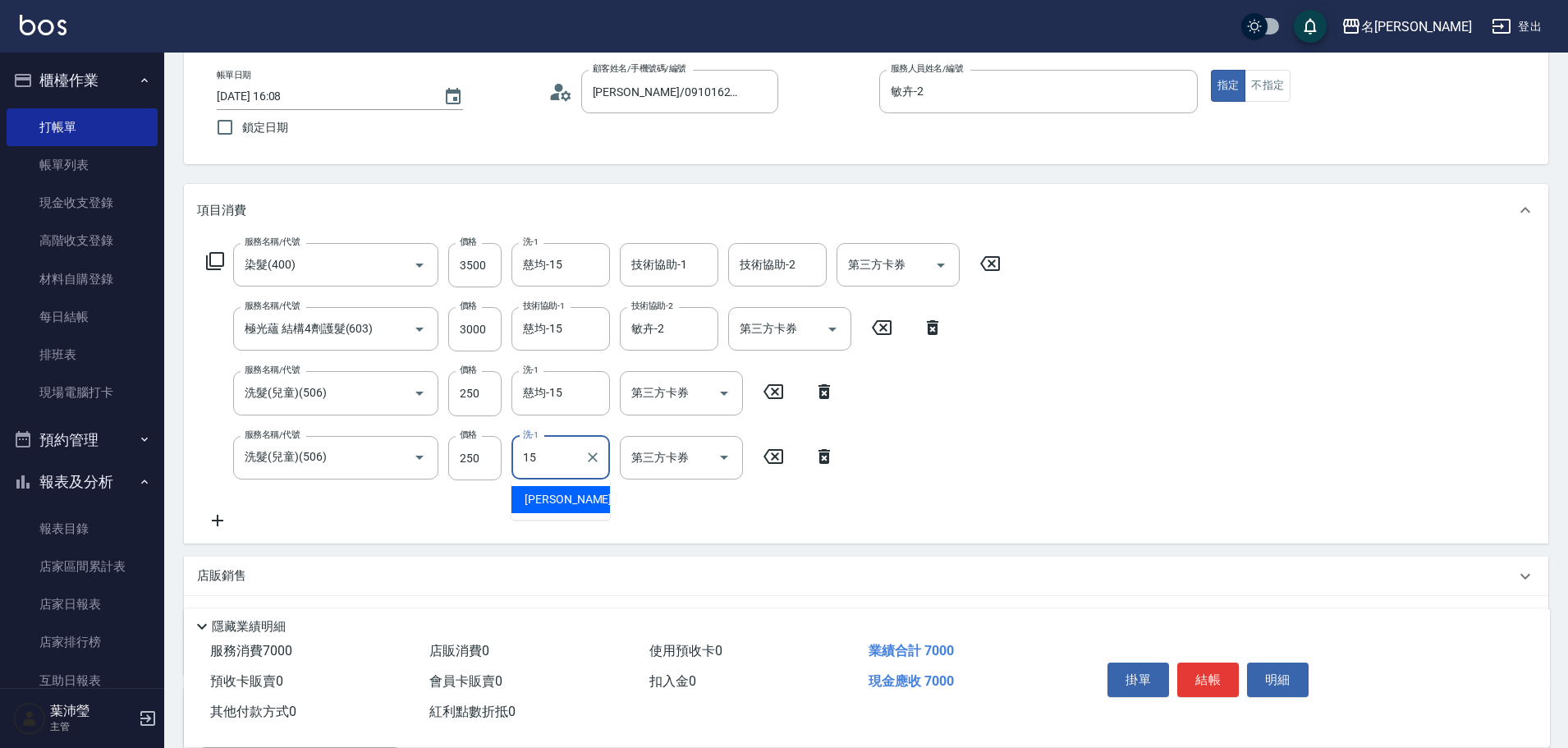
click at [588, 500] on div "慈均 -15" at bounding box center [560, 500] width 98 height 27
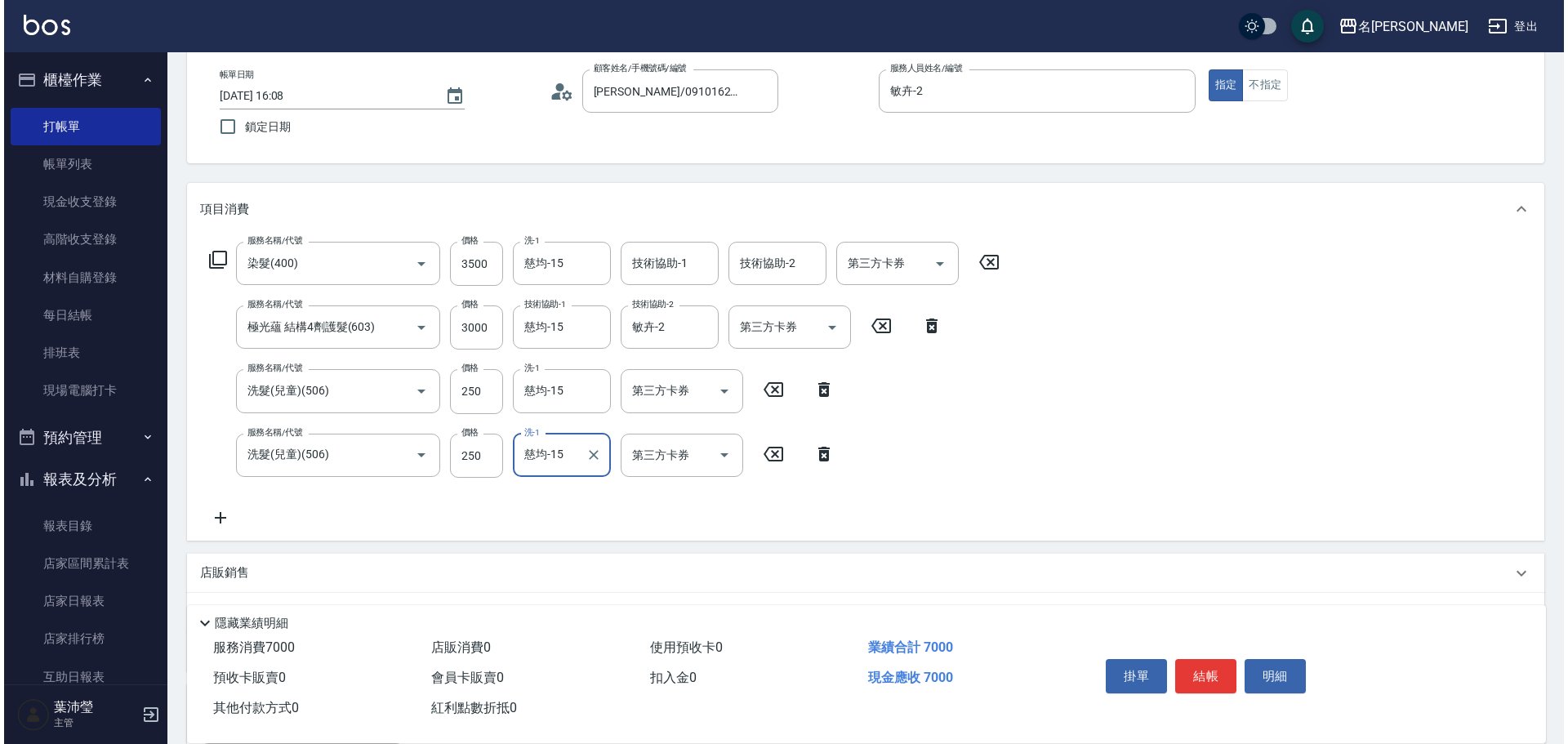
scroll to position [436, 0]
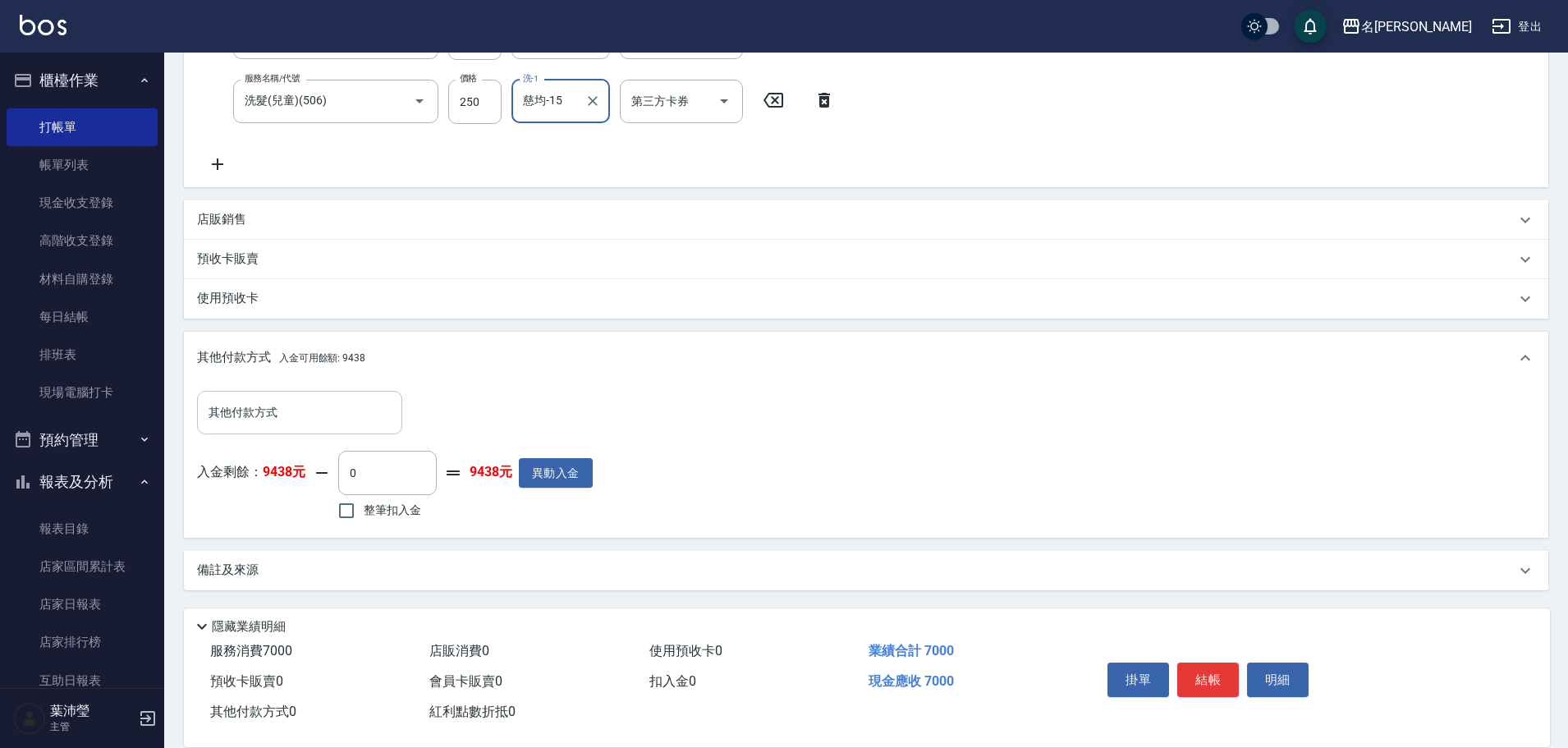
type input "慈均-15"
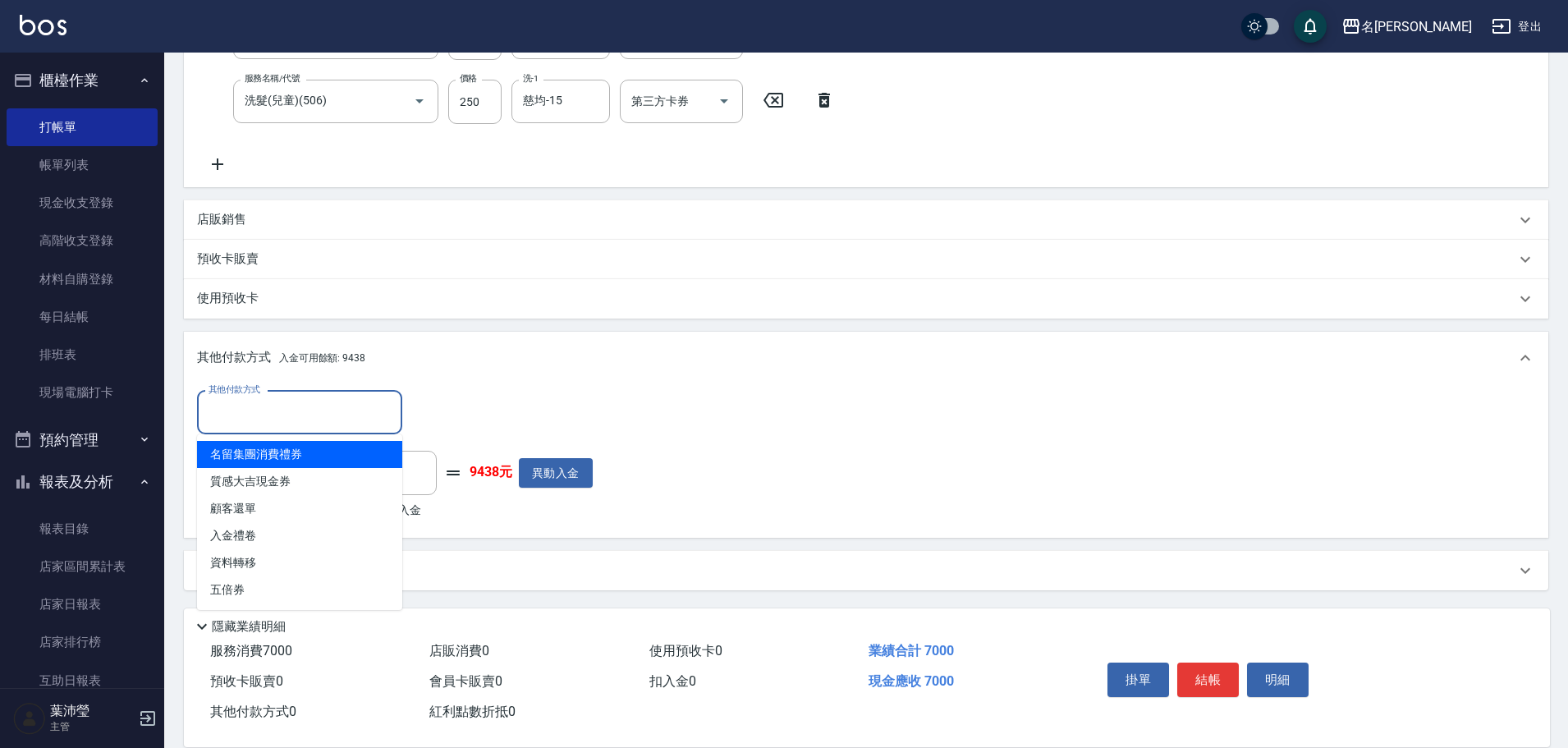
click at [253, 412] on input "其他付款方式" at bounding box center [300, 413] width 190 height 29
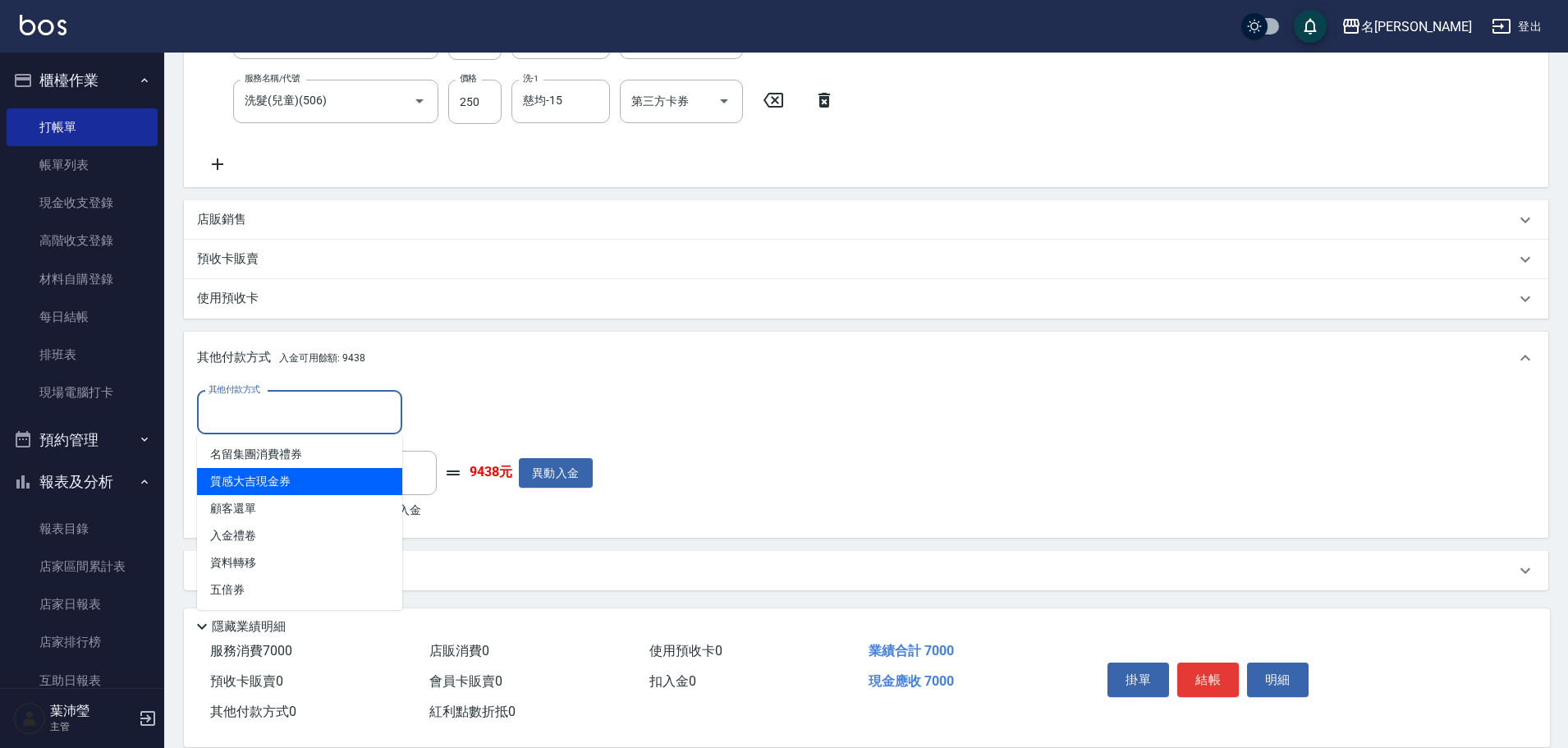
click at [538, 386] on div "其他付款方式 其他付款方式 入金剩餘： 9438元 0 ​ 整筆扣入金 9438元 異動入金" at bounding box center [866, 461] width 1364 height 153
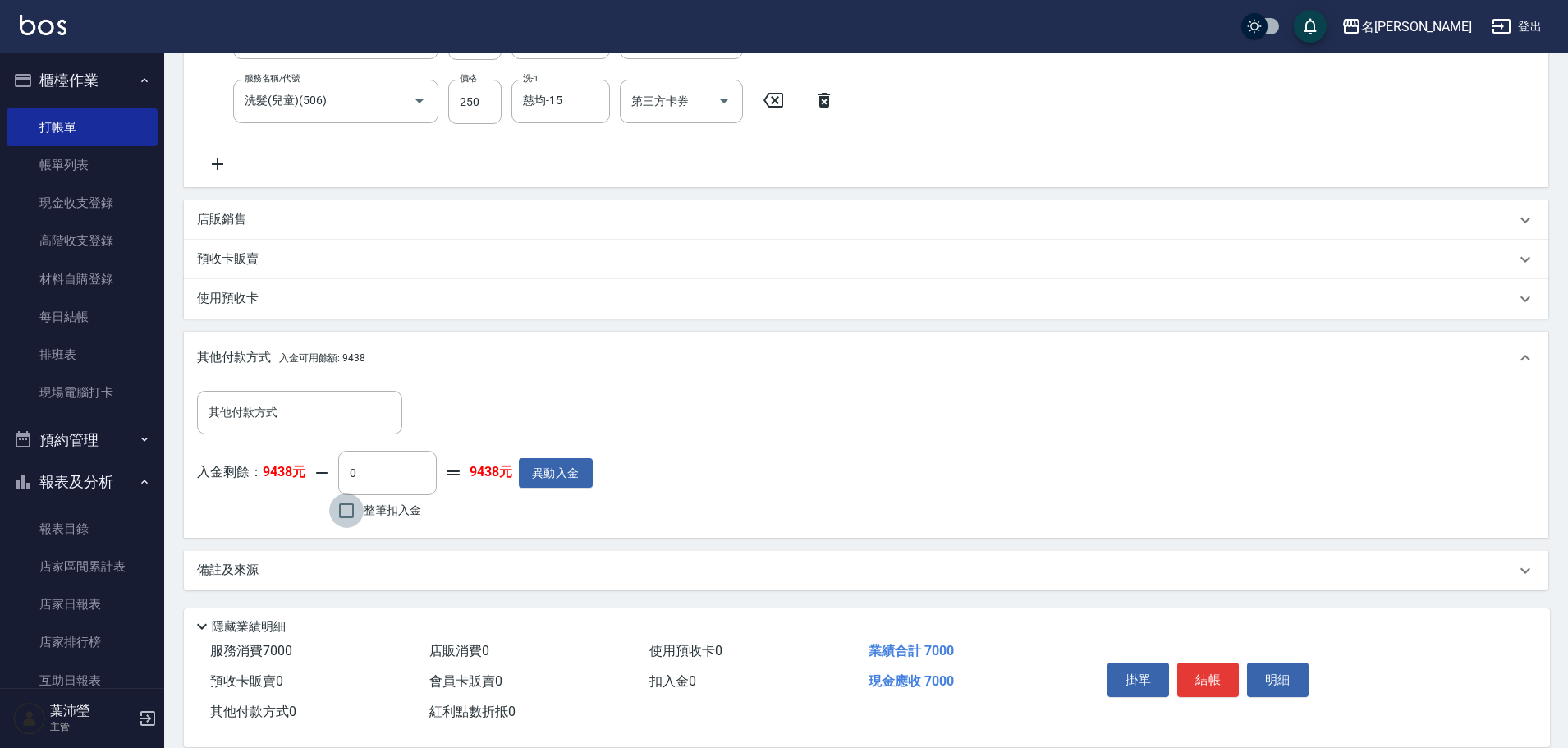
click at [351, 509] on input "整筆扣入金" at bounding box center [346, 511] width 34 height 34
checkbox input "true"
type input "7000"
click at [1280, 670] on button "明細" at bounding box center [1278, 680] width 62 height 34
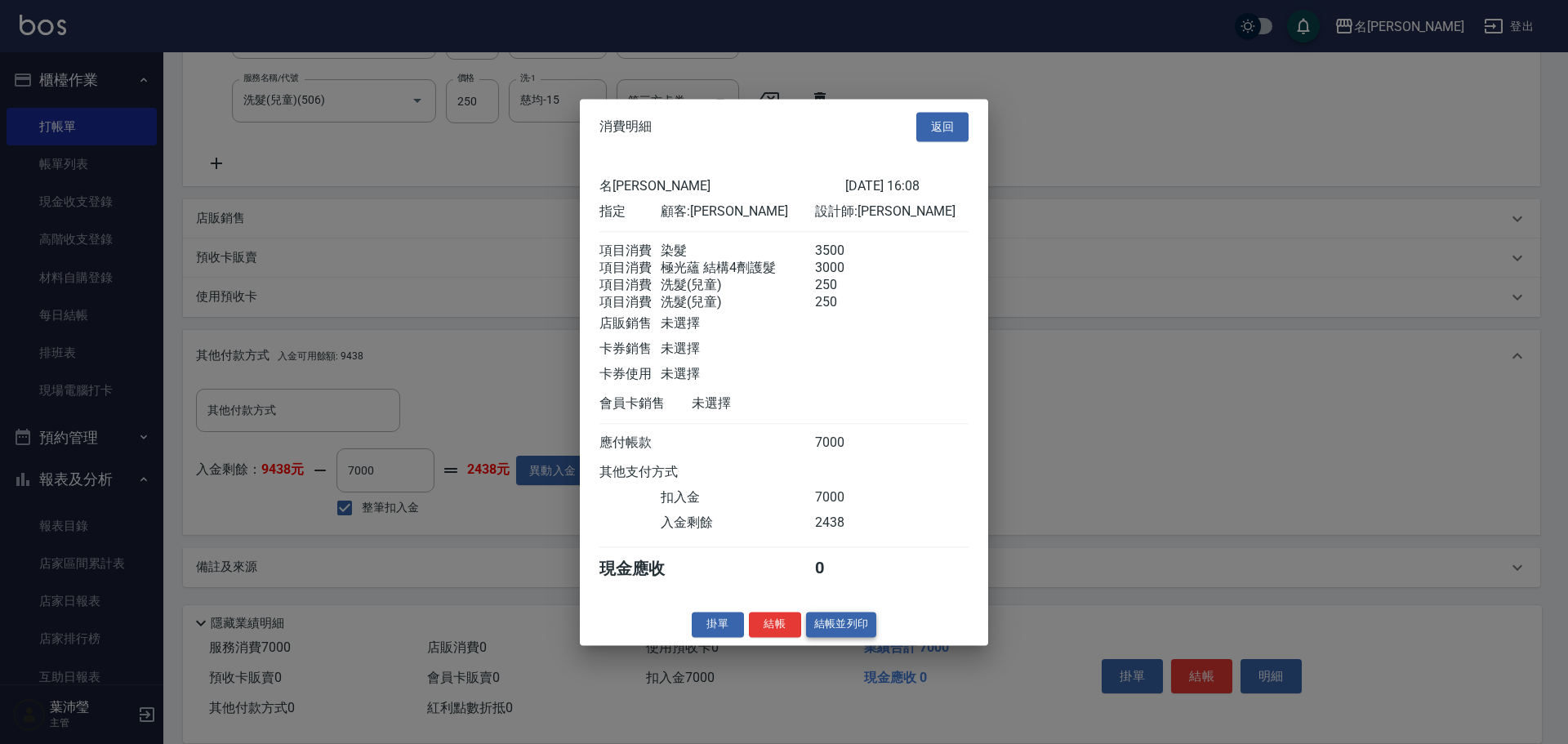
click at [844, 637] on button "結帳並列印" at bounding box center [841, 625] width 71 height 26
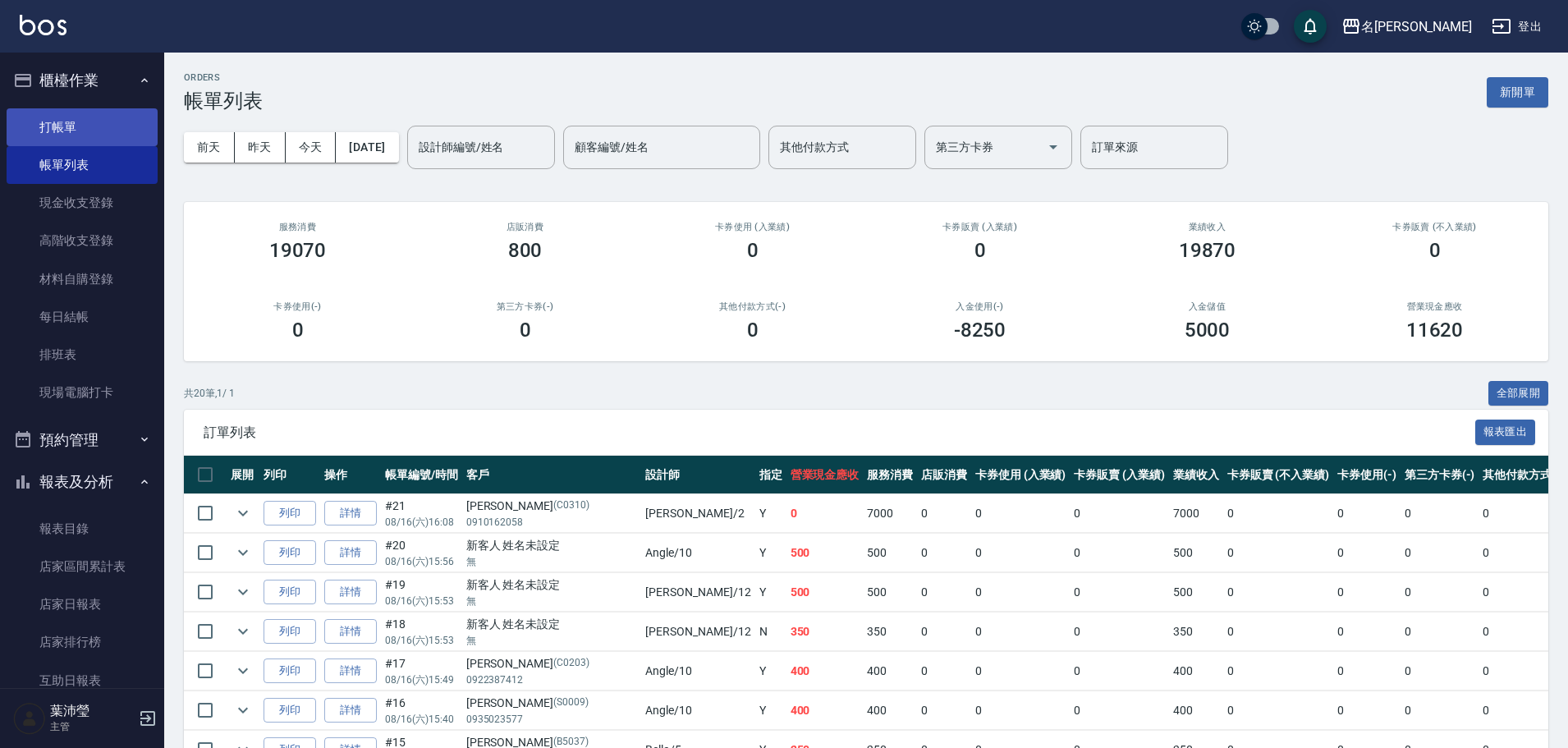
click at [114, 136] on link "打帳單" at bounding box center [82, 128] width 151 height 38
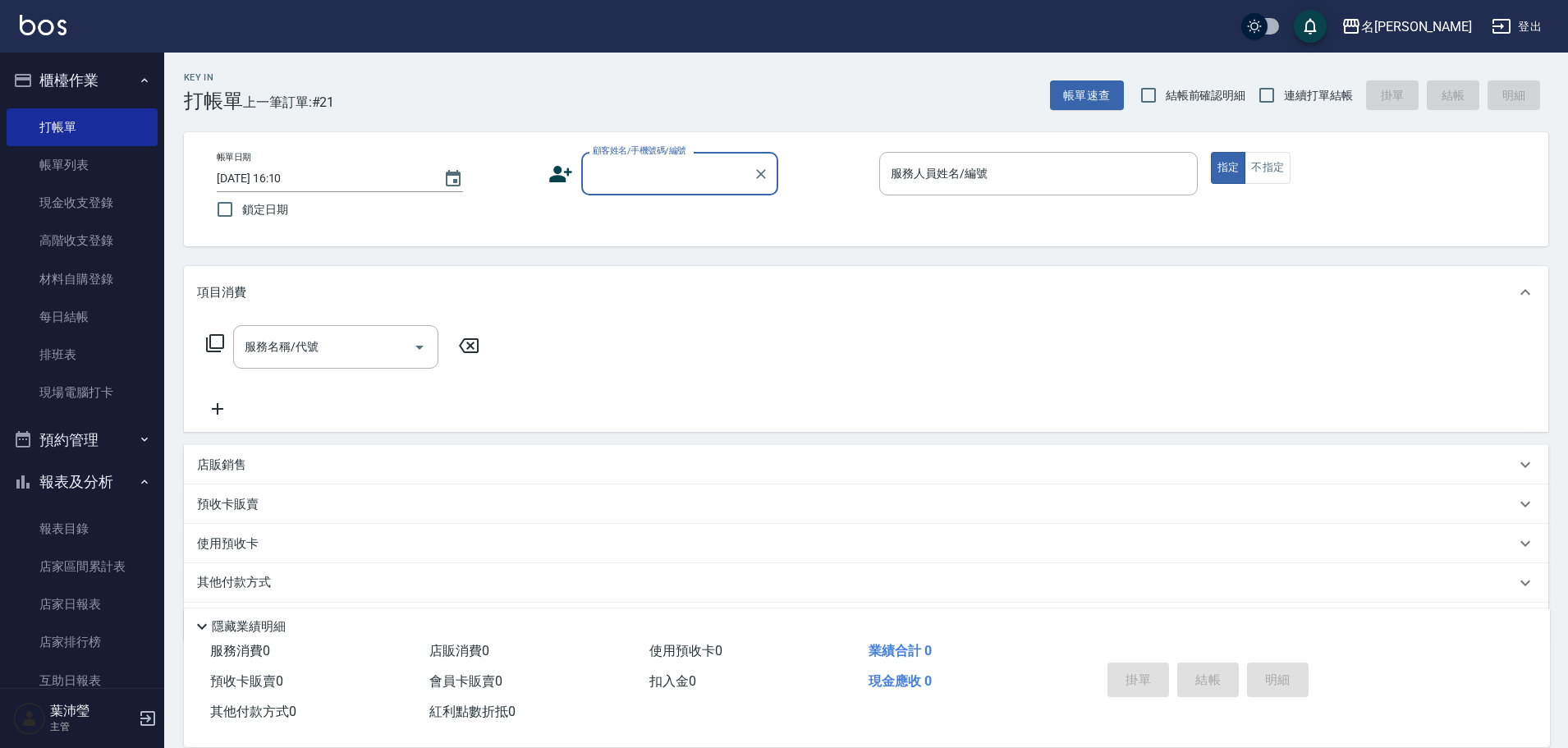
click at [612, 179] on input "顧客姓名/手機號碼/編號" at bounding box center [667, 174] width 158 height 29
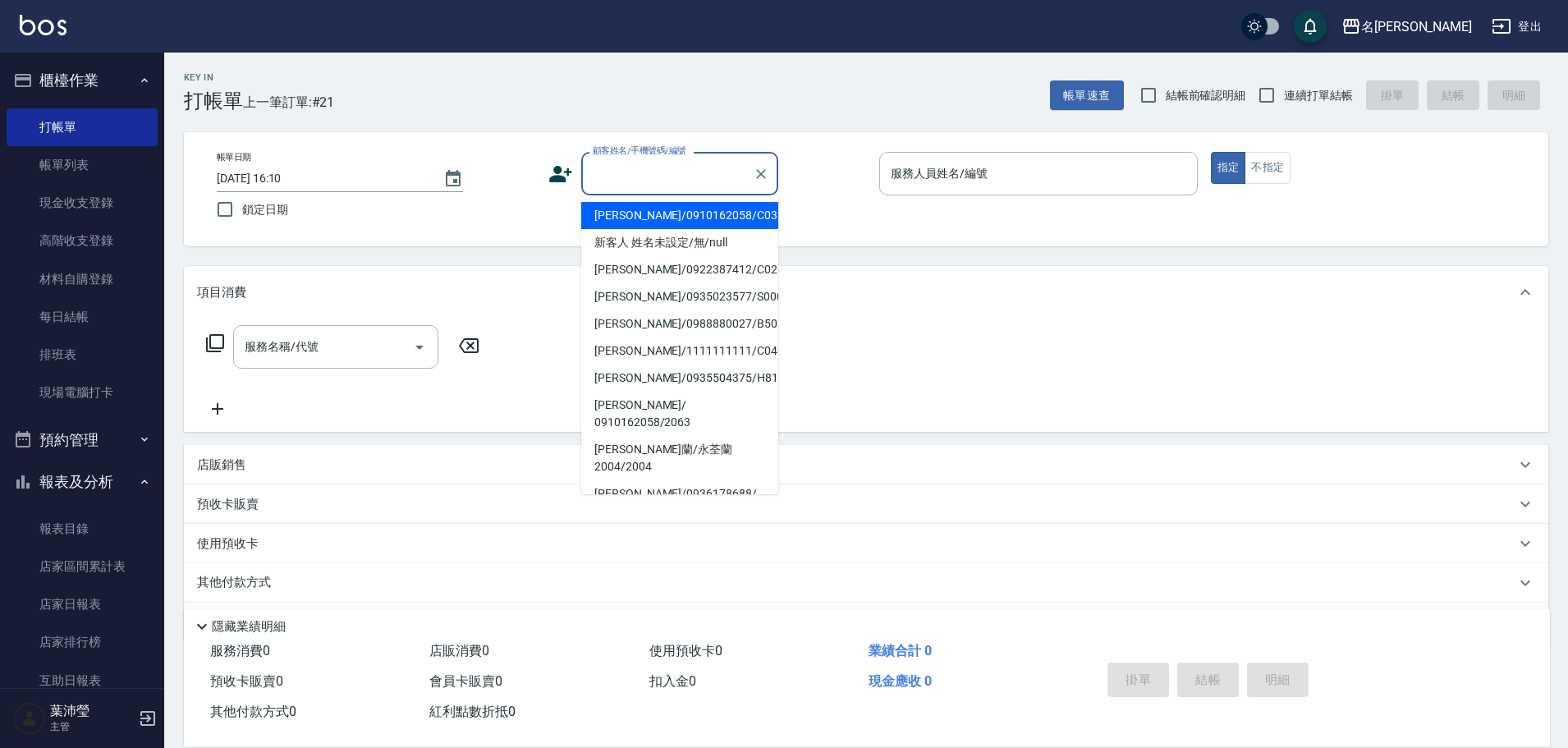
click at [653, 216] on li "[PERSON_NAME]/0910162058/C0310" at bounding box center [680, 216] width 197 height 27
type input "[PERSON_NAME]/0910162058/C0310"
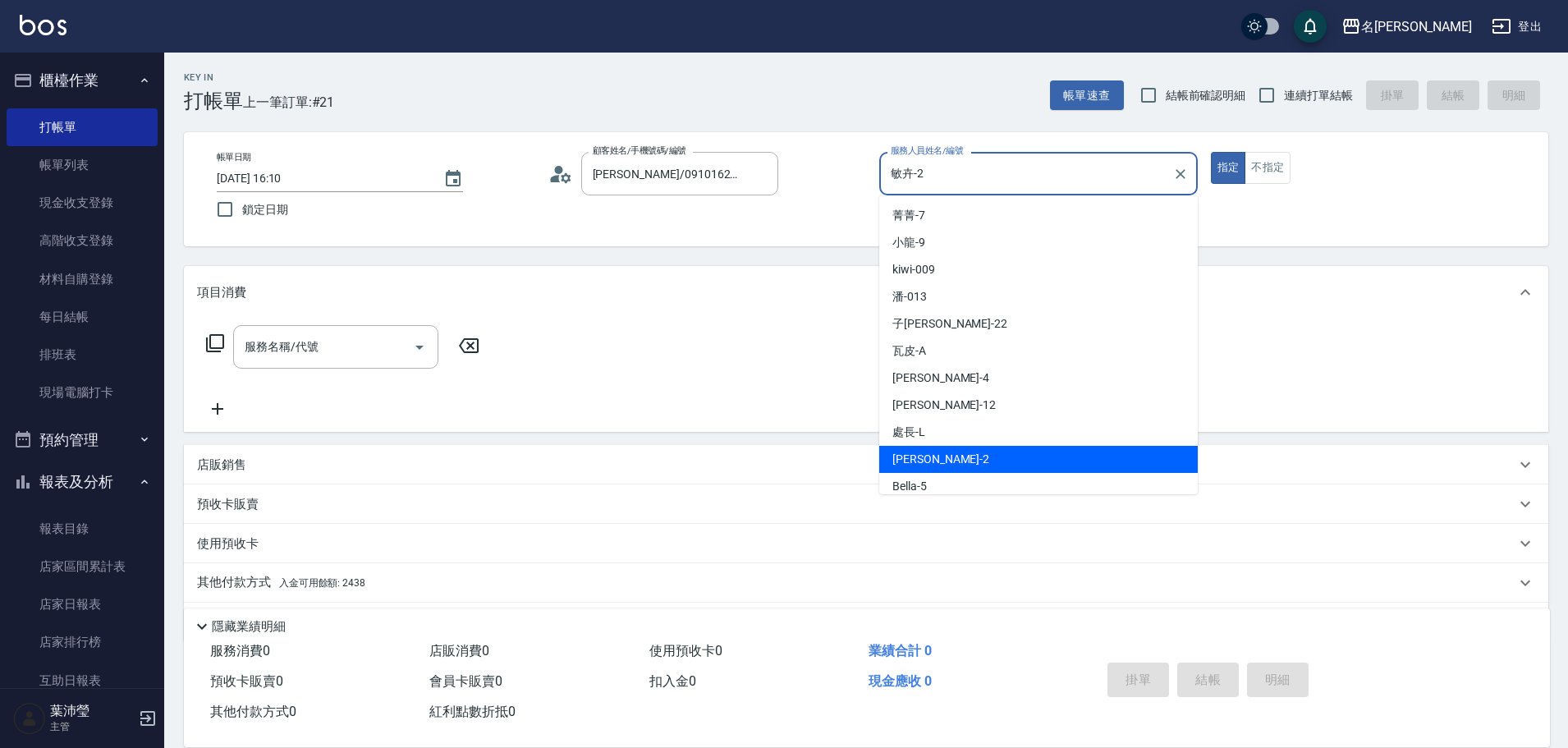
click at [919, 183] on input "敏卉-2" at bounding box center [1026, 174] width 279 height 29
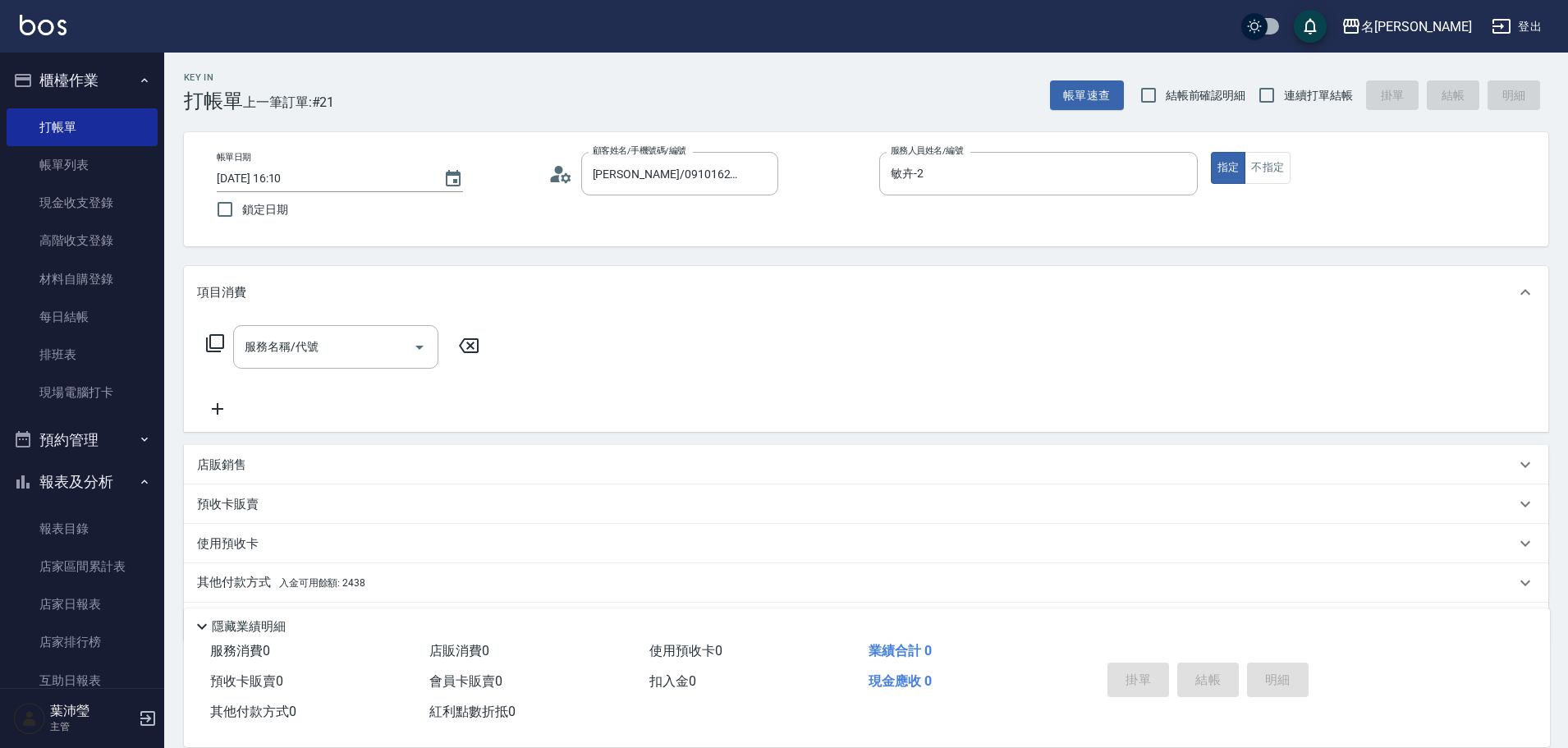
click at [1198, 477] on div "店販銷售" at bounding box center [866, 465] width 1364 height 39
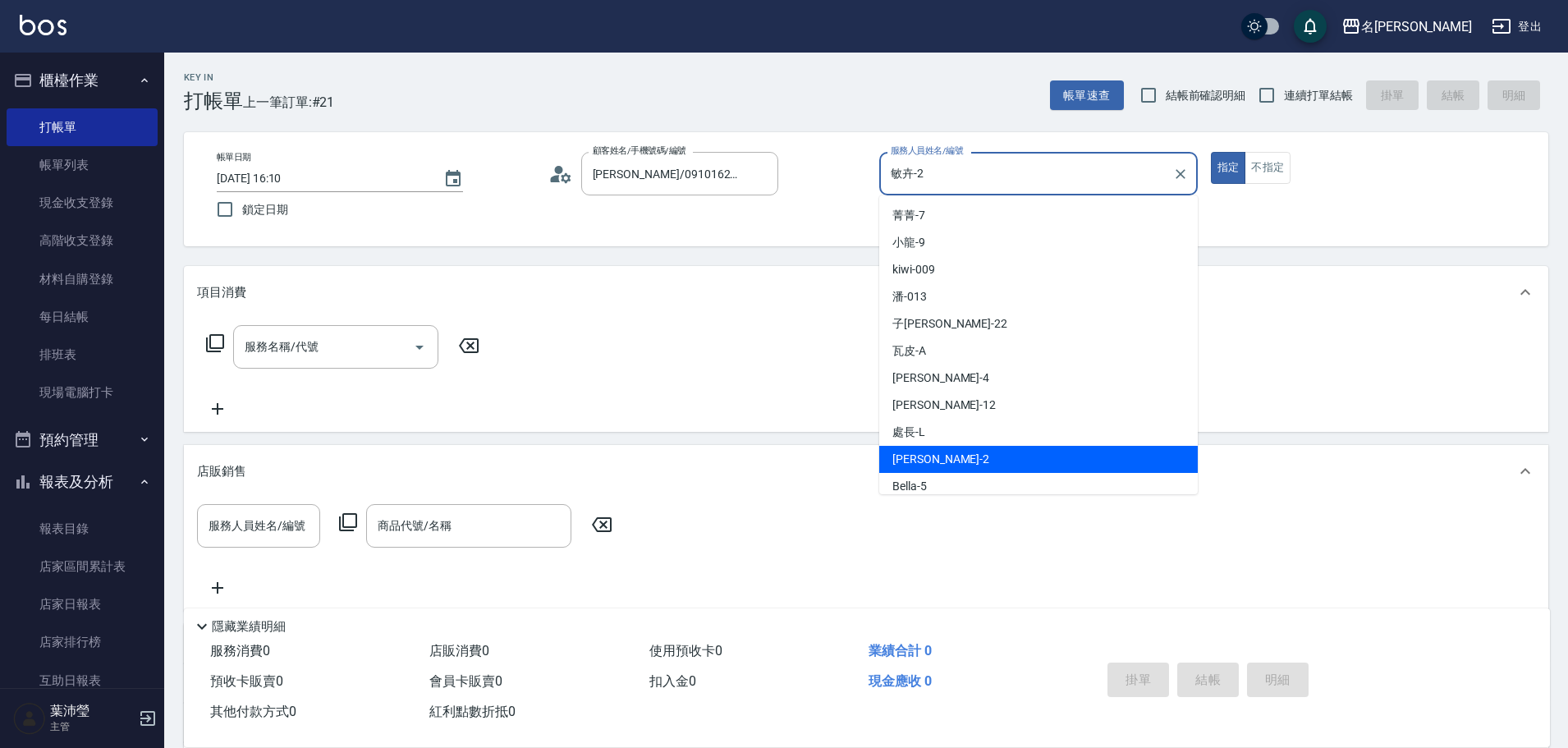
click at [920, 179] on input "敏卉-2" at bounding box center [1026, 174] width 279 height 29
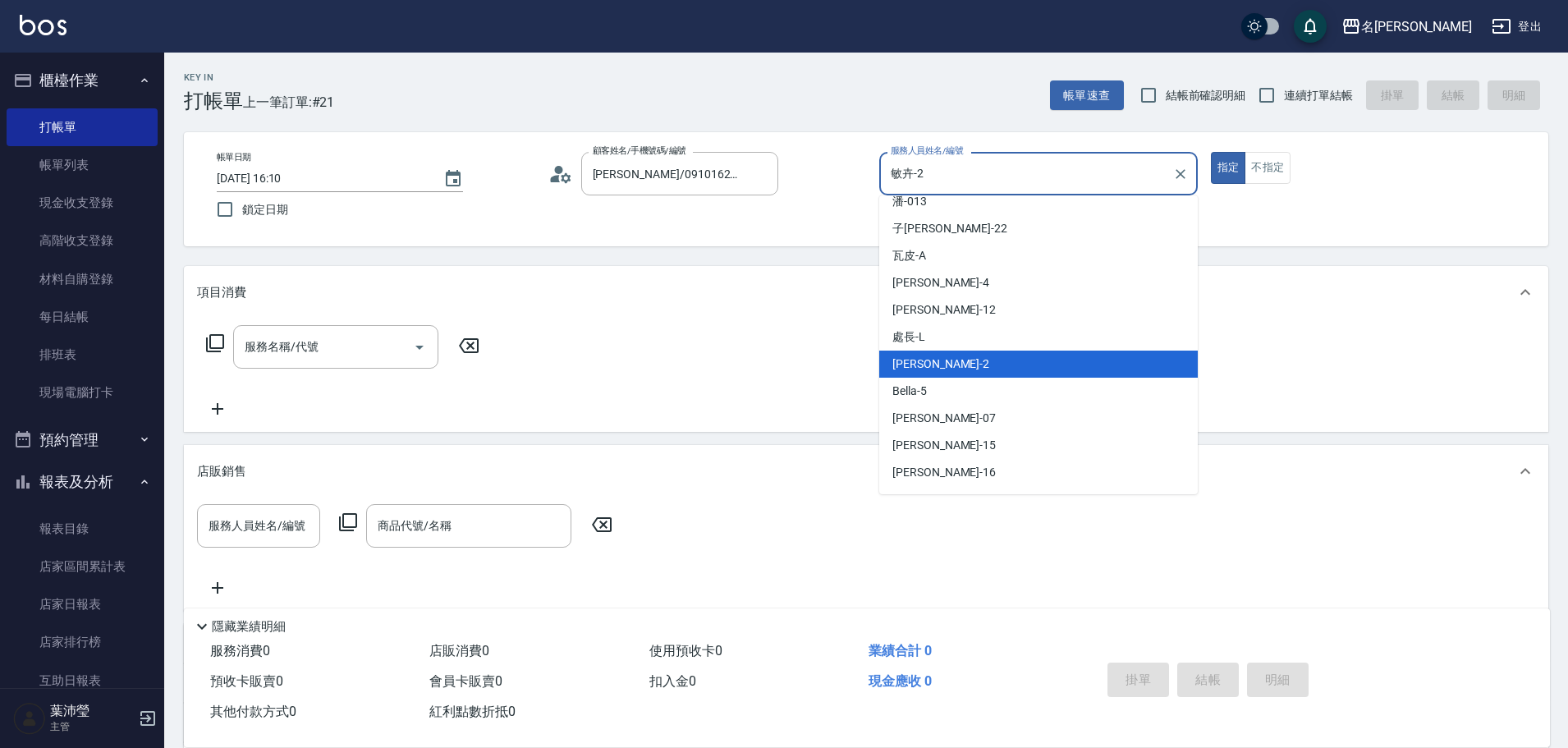
scroll to position [82, 0]
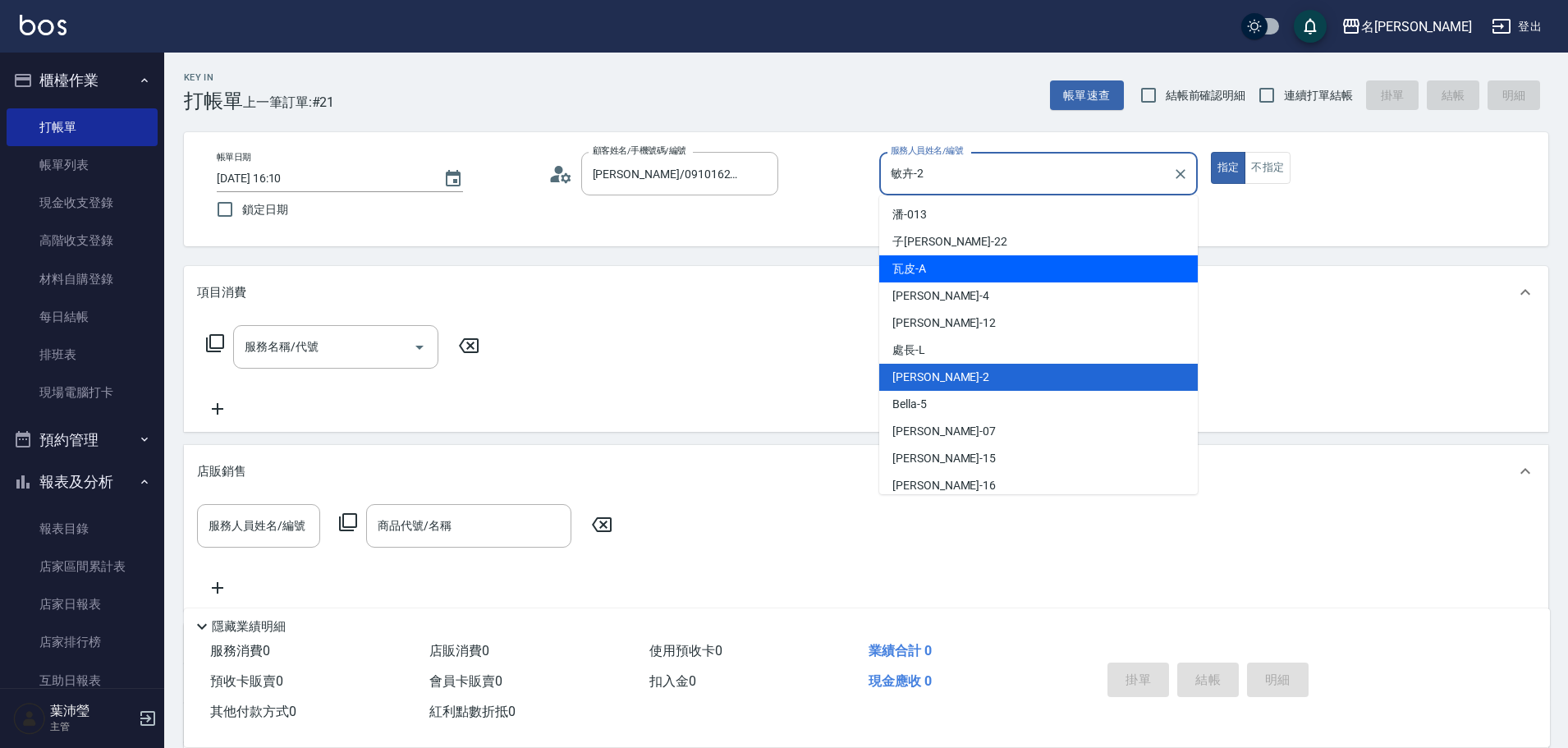
click at [938, 262] on div "瓦皮 -A" at bounding box center [1039, 269] width 319 height 27
type input "瓦皮-A"
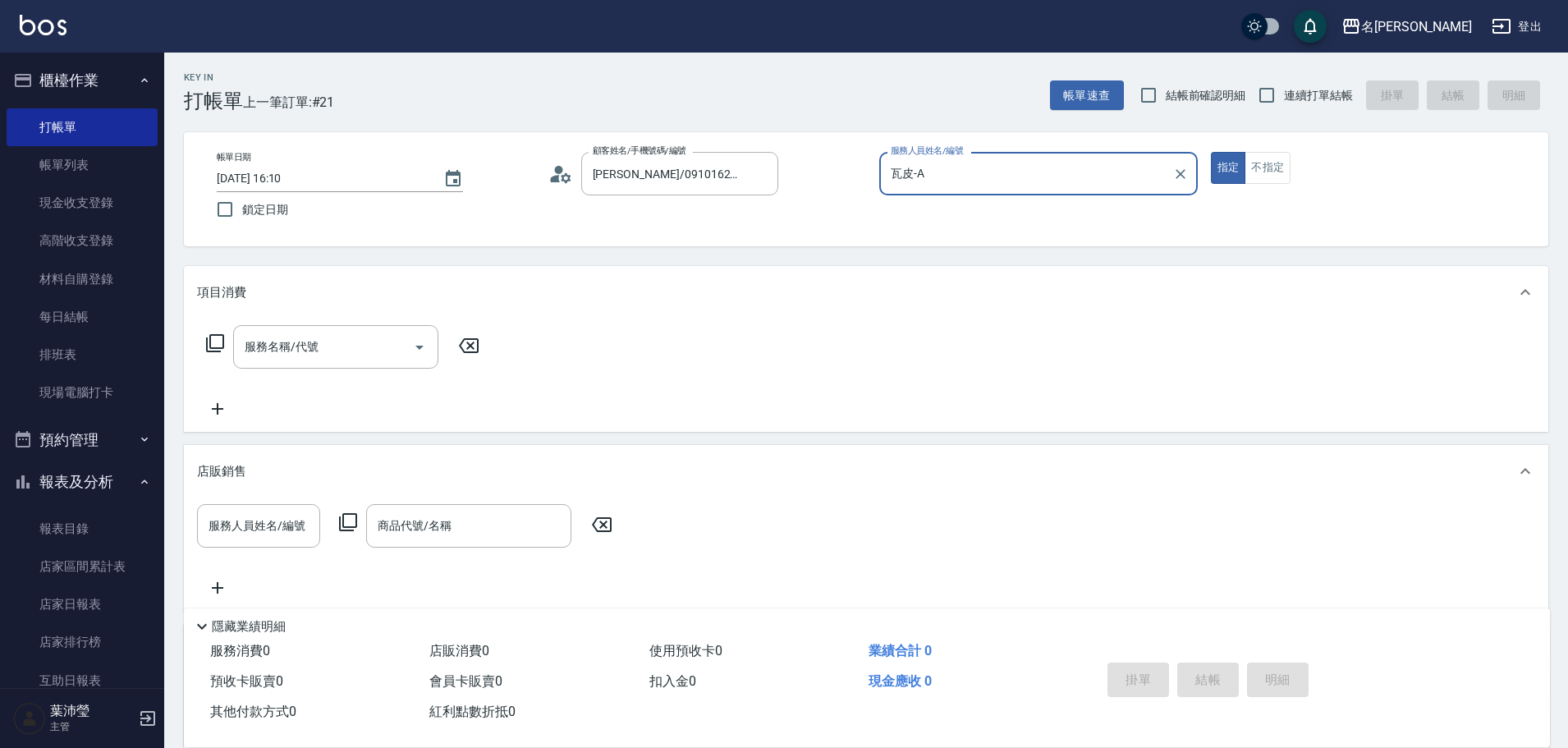
click at [217, 342] on icon at bounding box center [215, 343] width 20 height 20
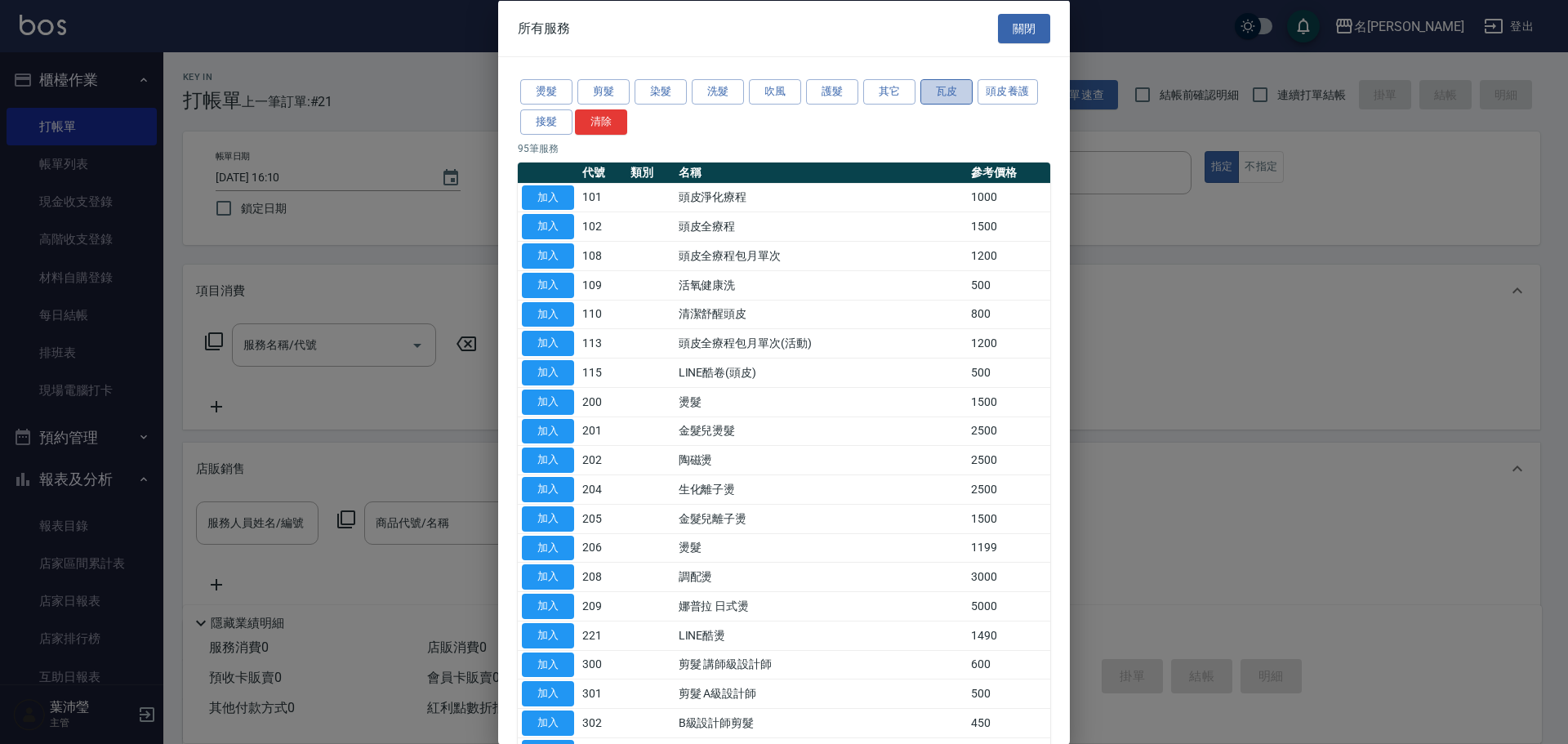
click at [928, 89] on button "瓦皮" at bounding box center [945, 92] width 52 height 26
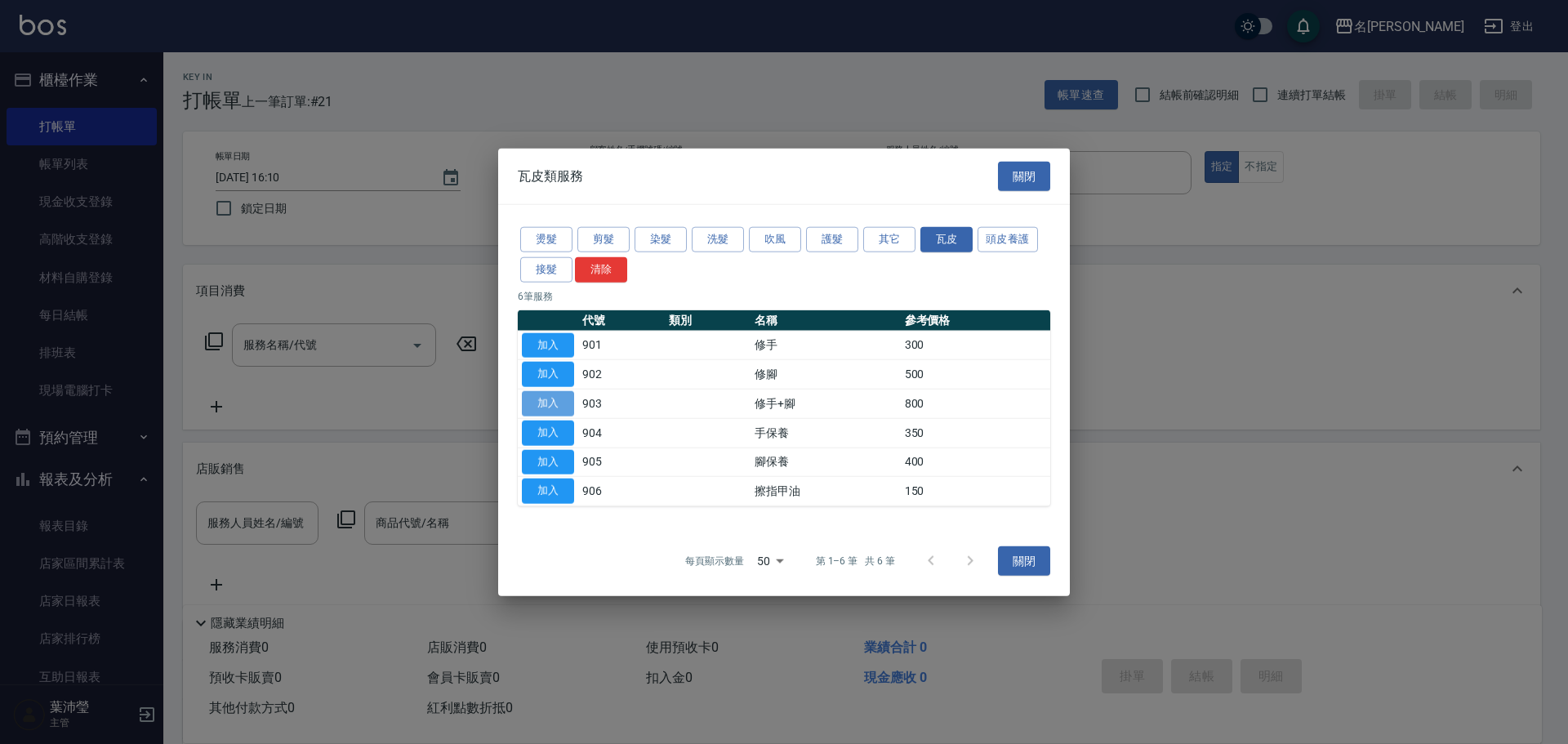
click at [552, 400] on button "加入" at bounding box center [548, 404] width 52 height 26
type input "修手+腳(903)"
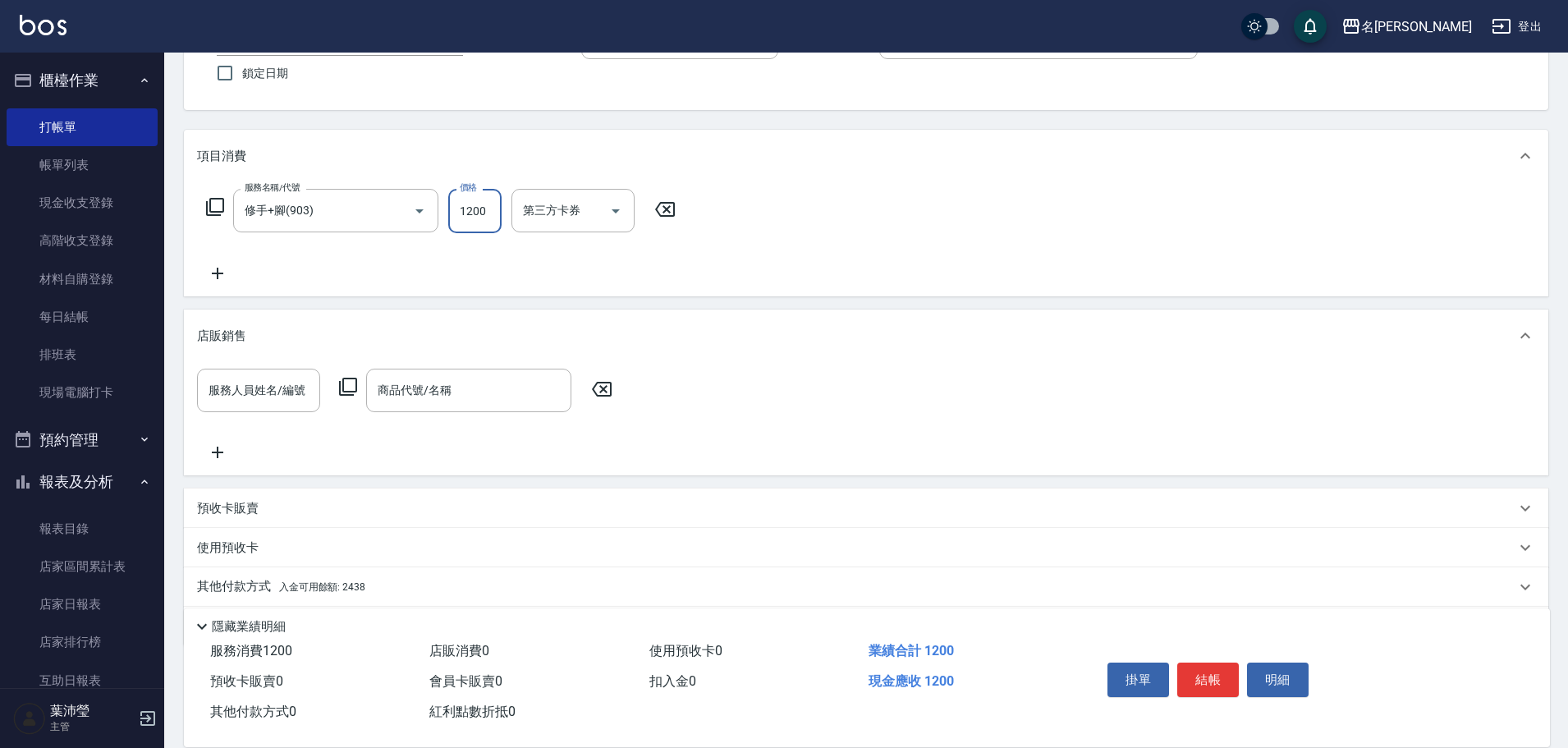
scroll to position [192, 0]
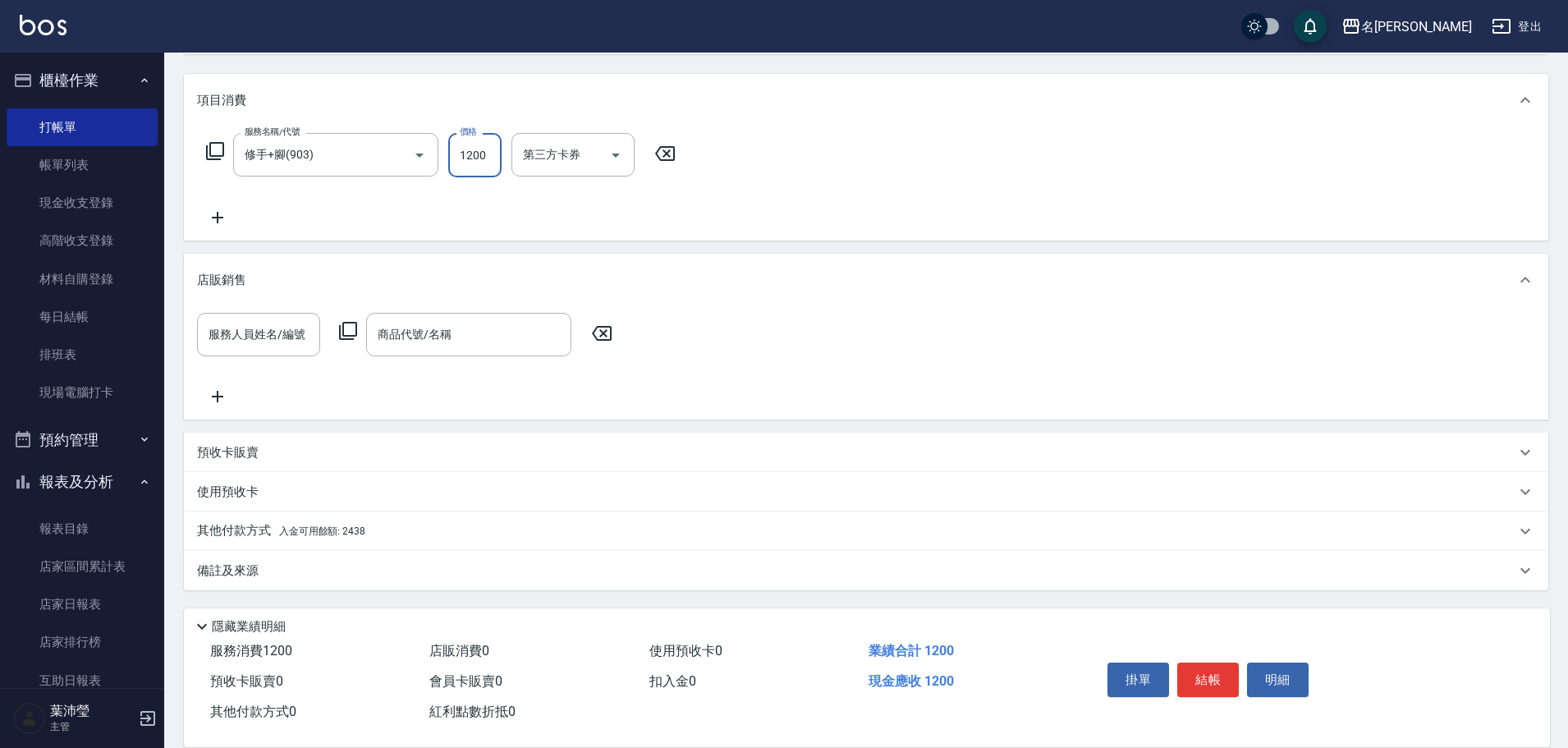
type input "1200"
click at [233, 530] on p "其他付款方式 入金可用餘額: 2438" at bounding box center [281, 531] width 169 height 18
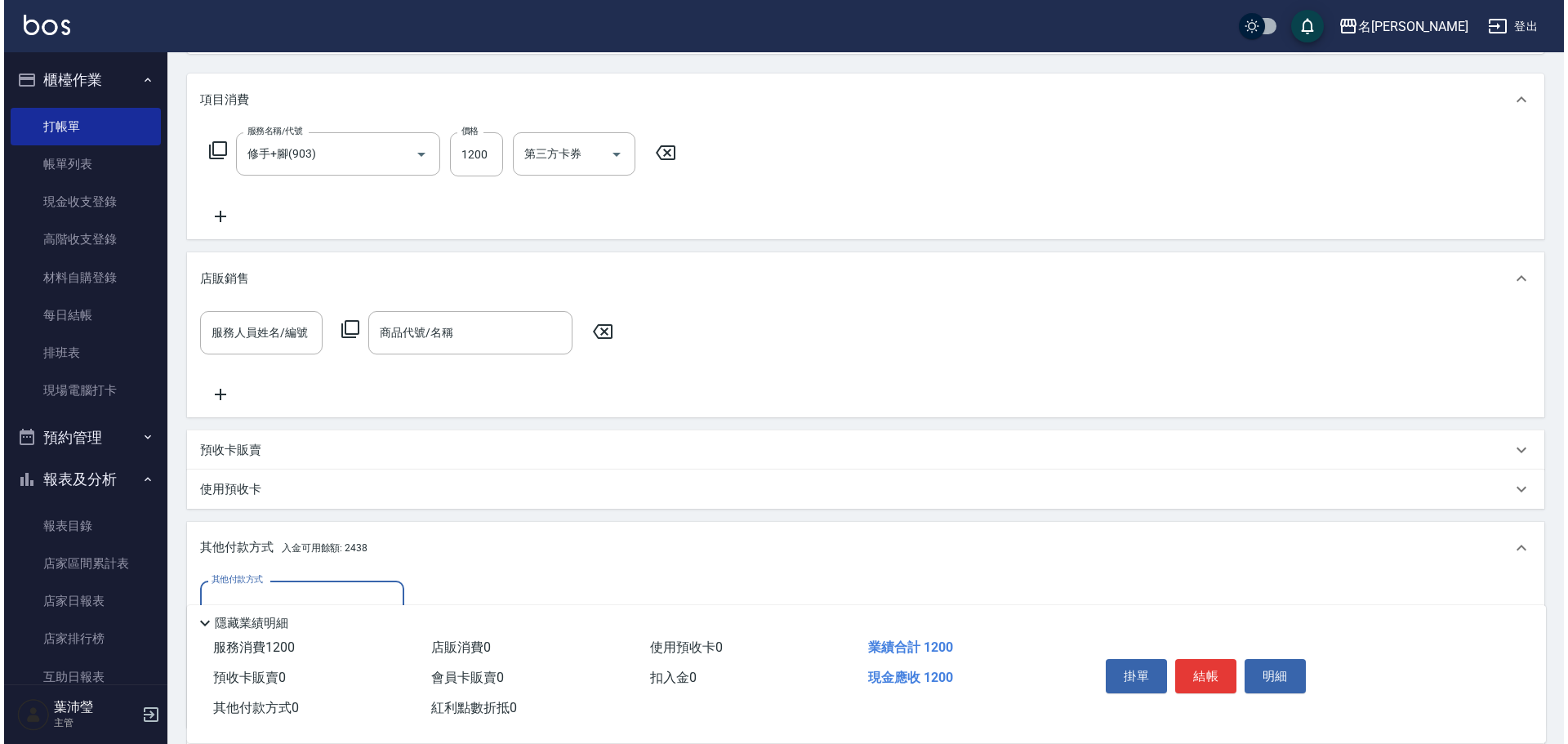
scroll to position [384, 0]
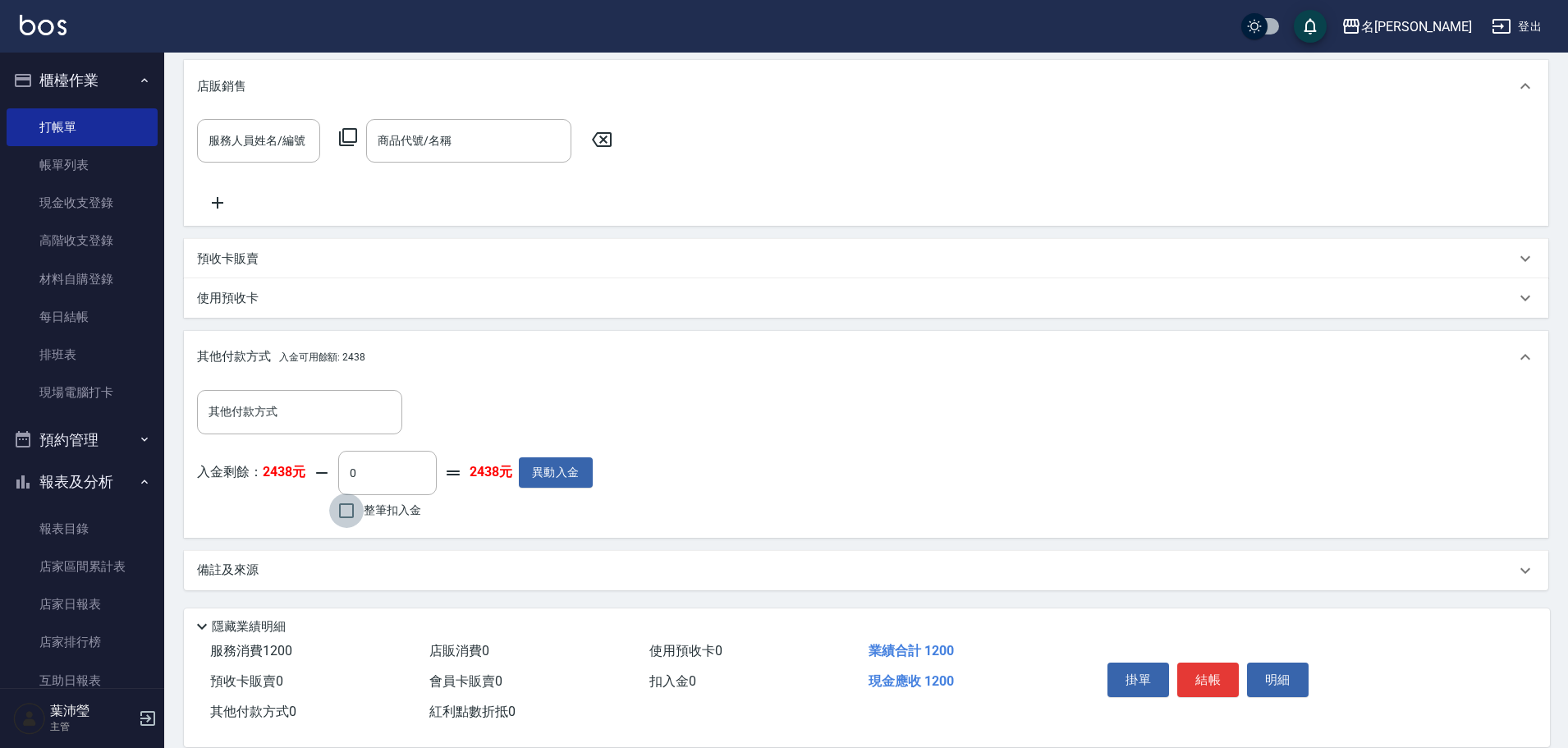
click at [348, 512] on input "整筆扣入金" at bounding box center [346, 511] width 34 height 34
checkbox input "true"
type input "1200"
click at [1267, 667] on button "明細" at bounding box center [1278, 680] width 62 height 34
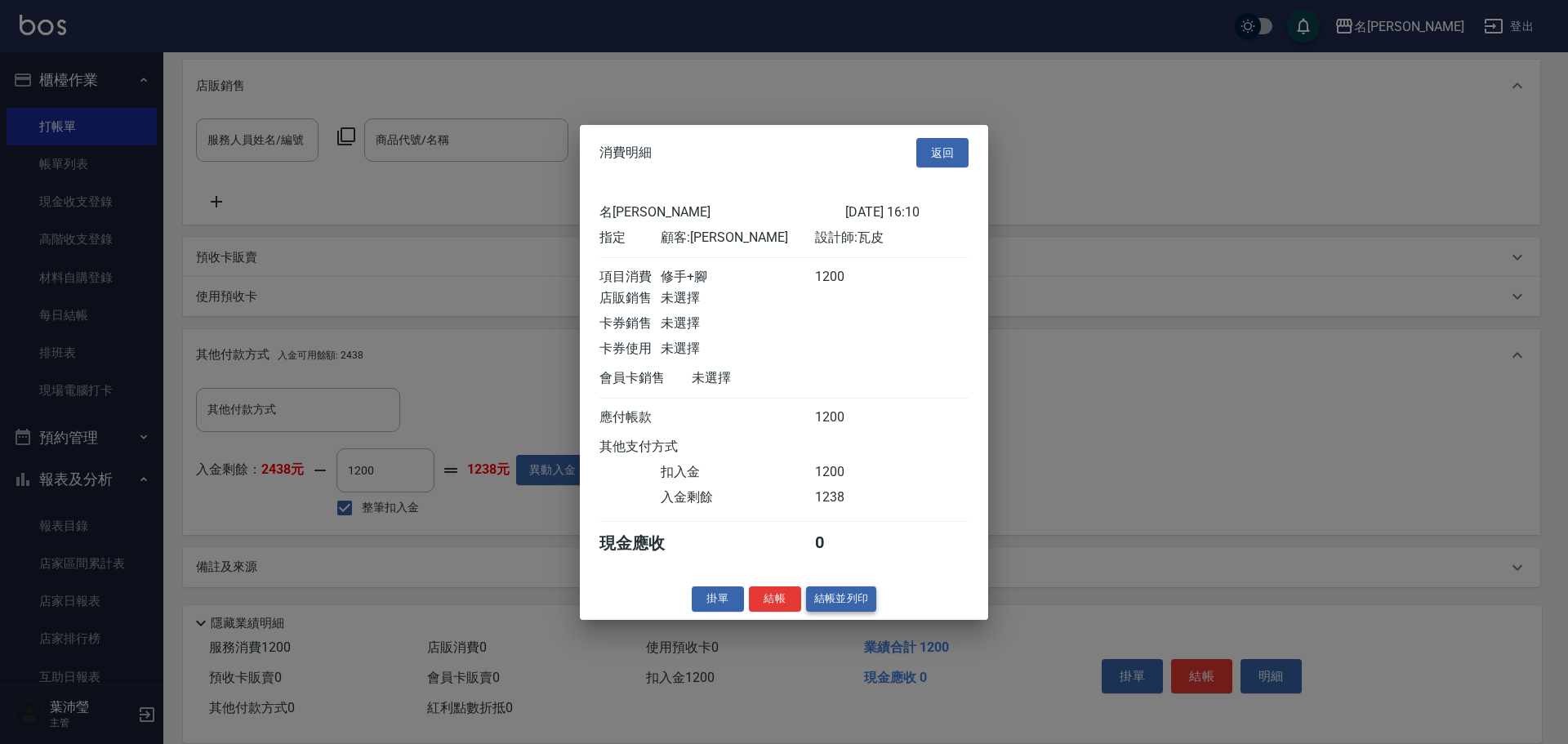
click at [826, 610] on button "結帳並列印" at bounding box center [841, 599] width 71 height 26
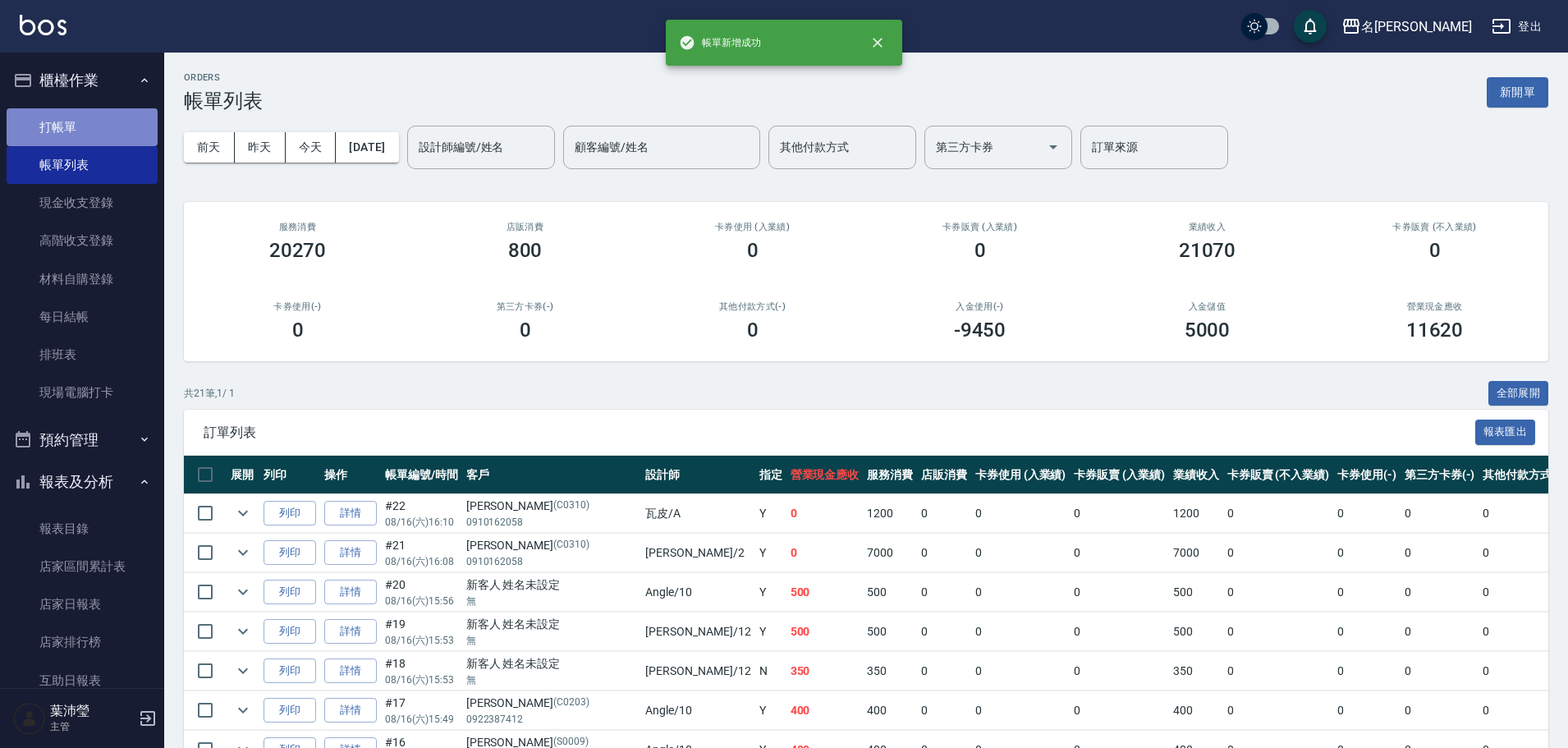
click at [104, 123] on link "打帳單" at bounding box center [82, 128] width 151 height 38
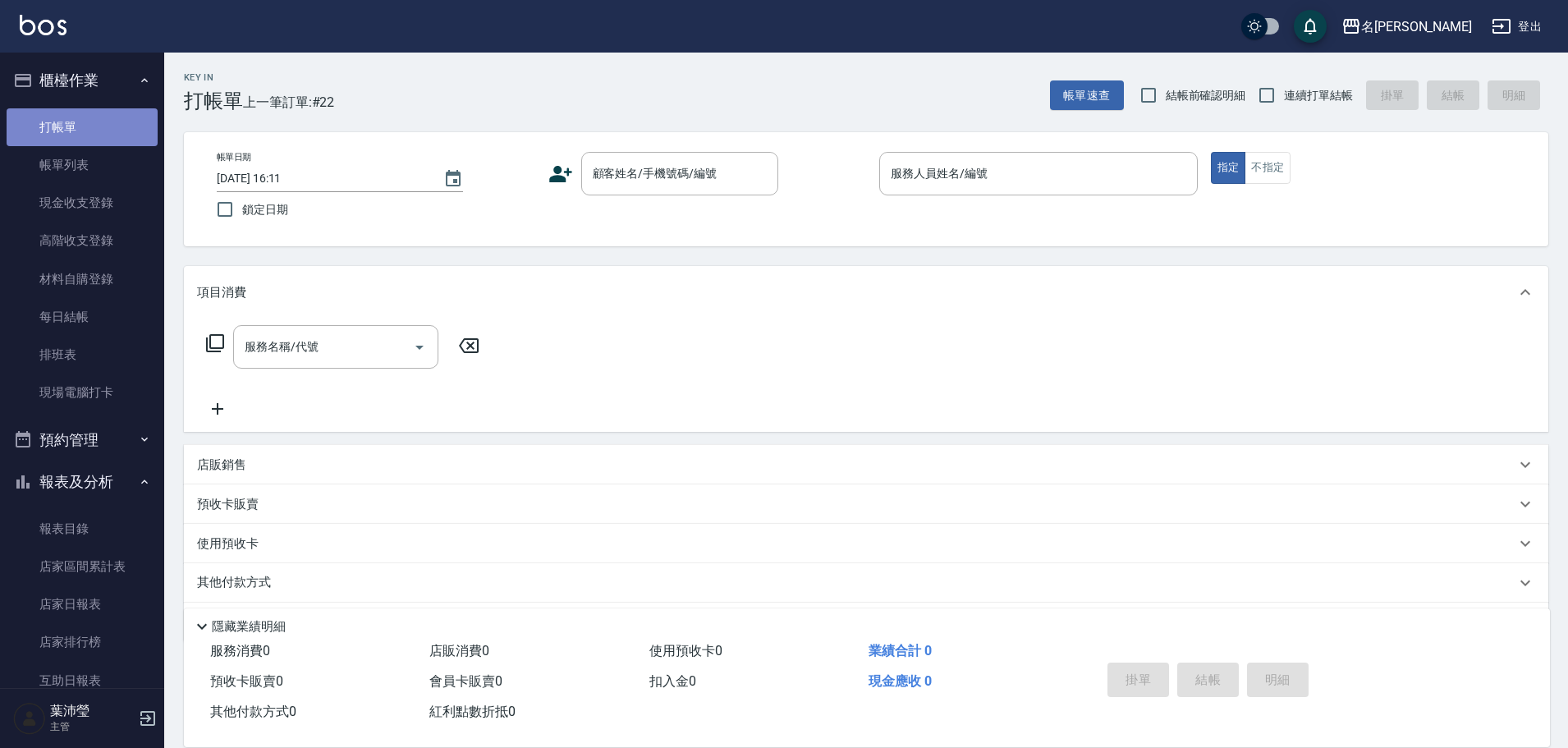
click at [104, 123] on link "打帳單" at bounding box center [82, 128] width 151 height 38
click at [635, 169] on input "顧客姓名/手機號碼/編號" at bounding box center [667, 174] width 158 height 29
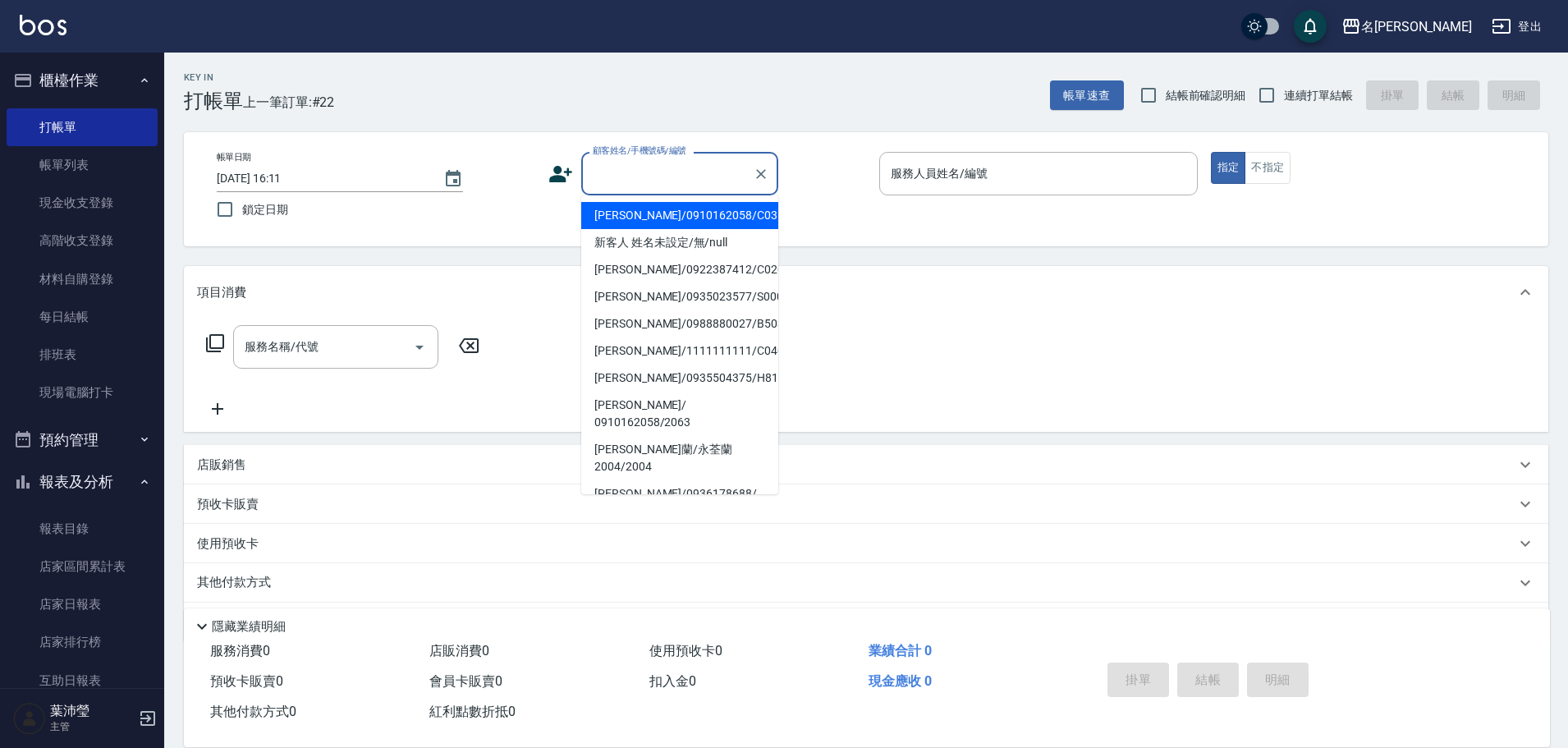
click at [629, 210] on li "[PERSON_NAME]/0910162058/C0310" at bounding box center [680, 216] width 197 height 27
type input "[PERSON_NAME]/0910162058/C0310"
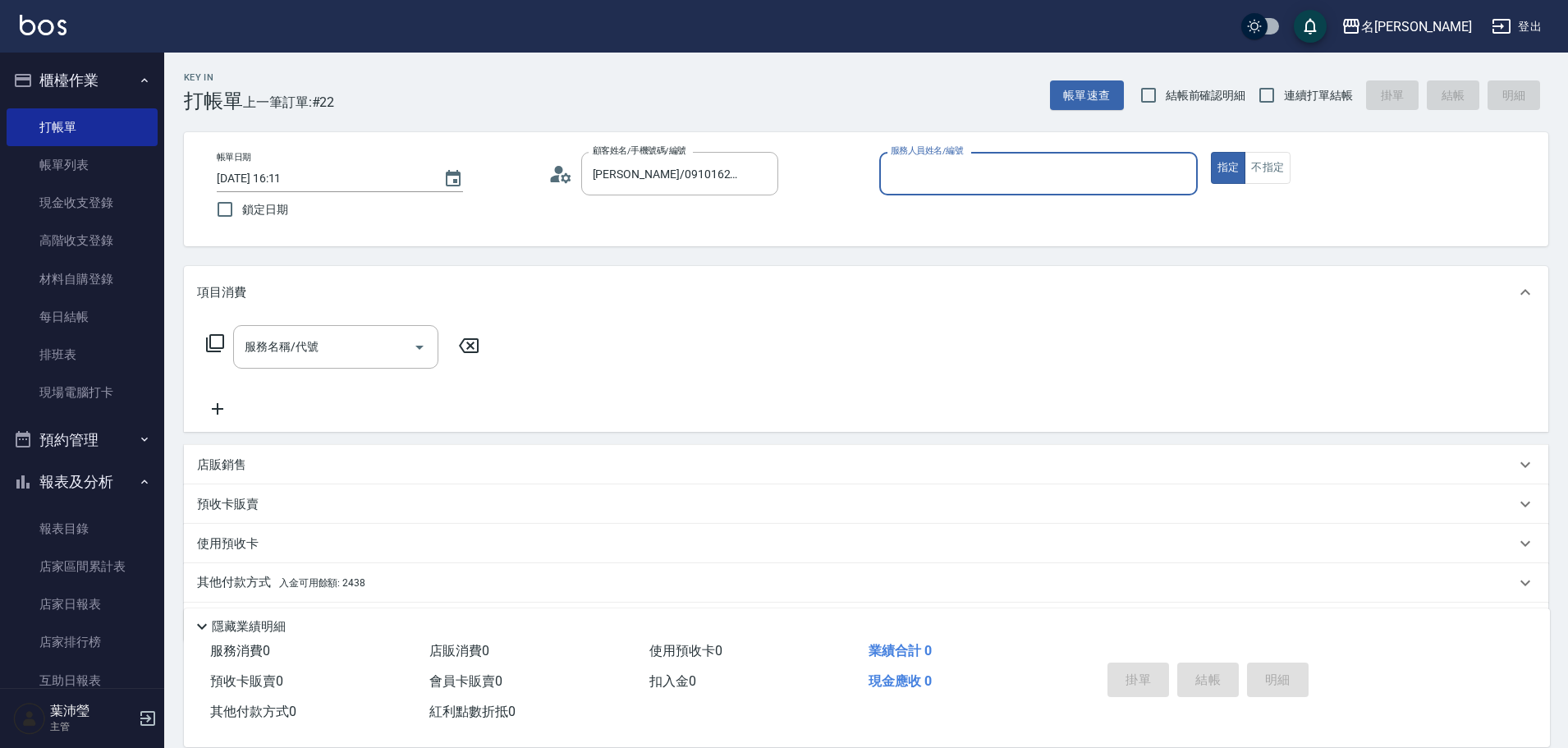
type input "敏卉-2"
click at [222, 457] on p "店販銷售" at bounding box center [222, 465] width 50 height 17
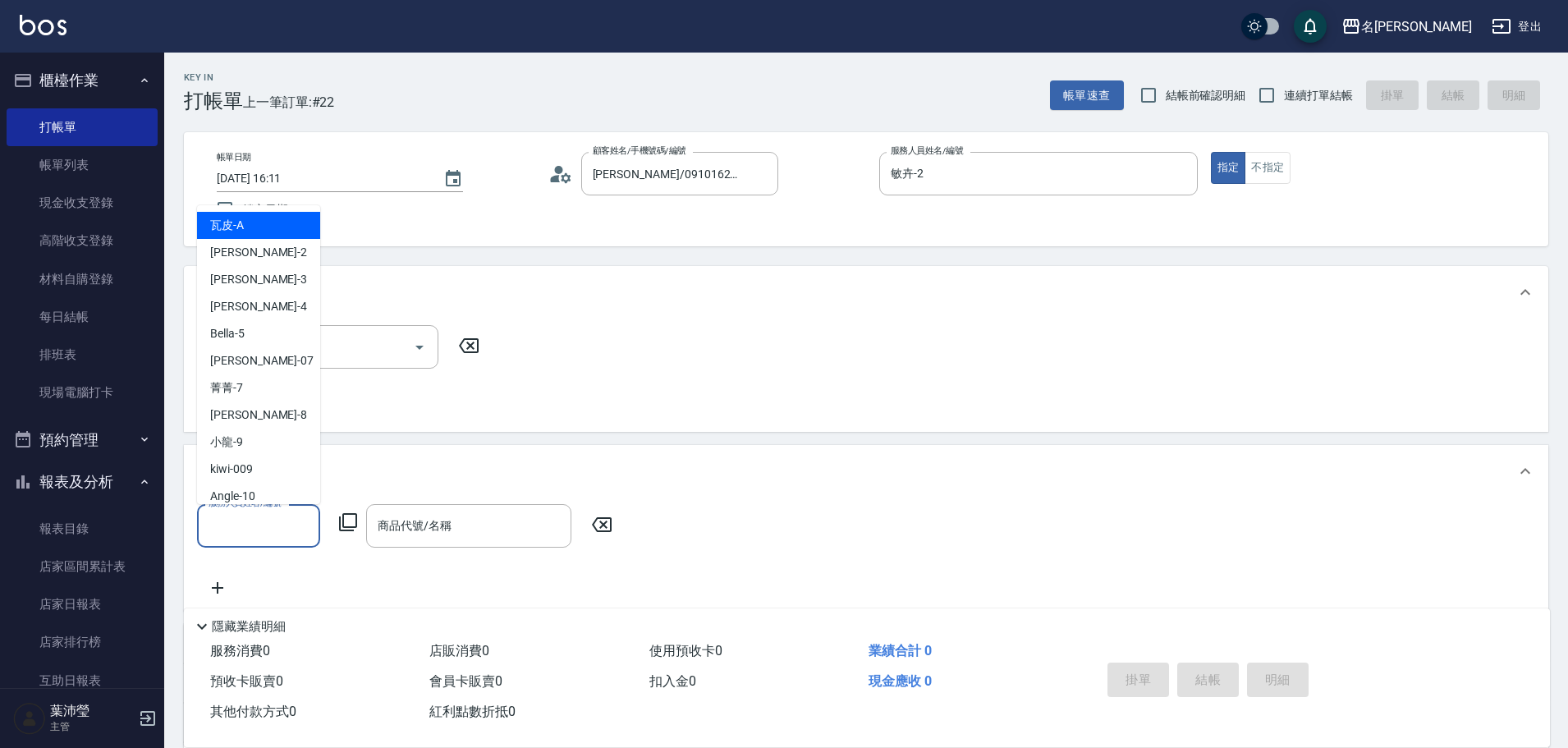
click at [223, 526] on input "服務人員姓名/編號" at bounding box center [259, 526] width 109 height 29
click at [240, 253] on span "敏卉 -2" at bounding box center [258, 253] width 97 height 17
type input "敏卉-2"
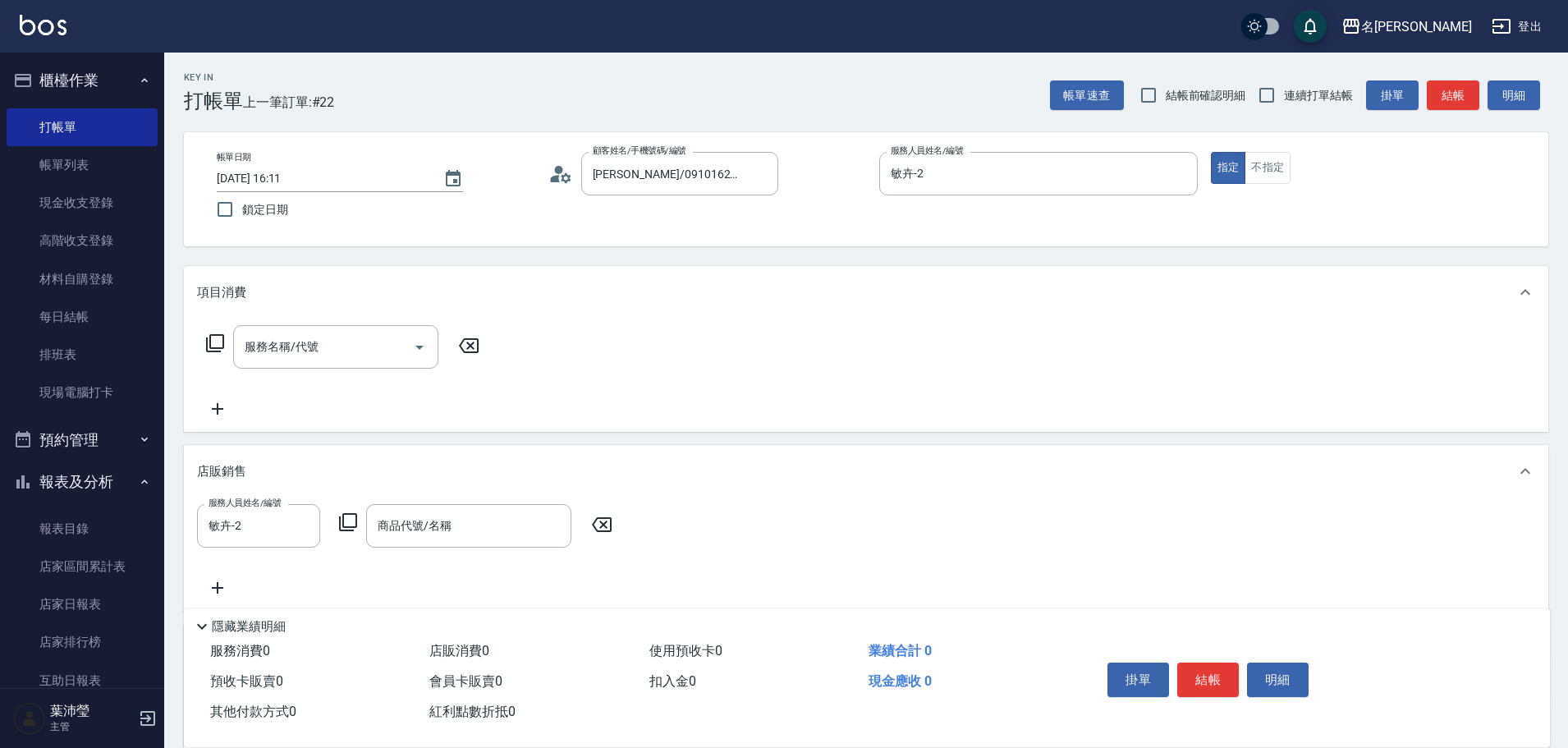
click at [348, 516] on icon at bounding box center [348, 522] width 20 height 20
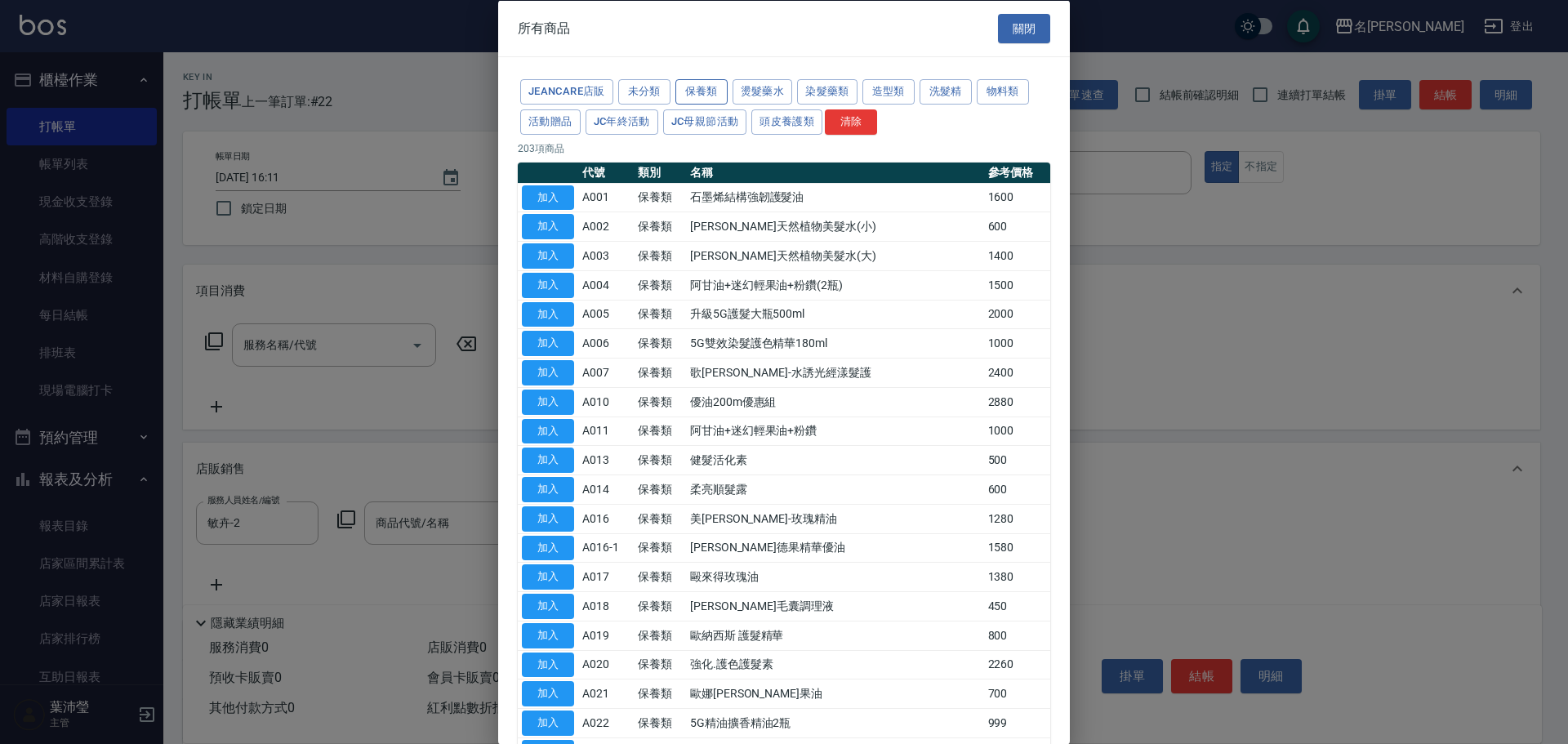
click at [714, 89] on button "保養類" at bounding box center [701, 92] width 52 height 26
click at [551, 636] on button "加入" at bounding box center [548, 635] width 52 height 26
type input "歐納西斯 護髮精華"
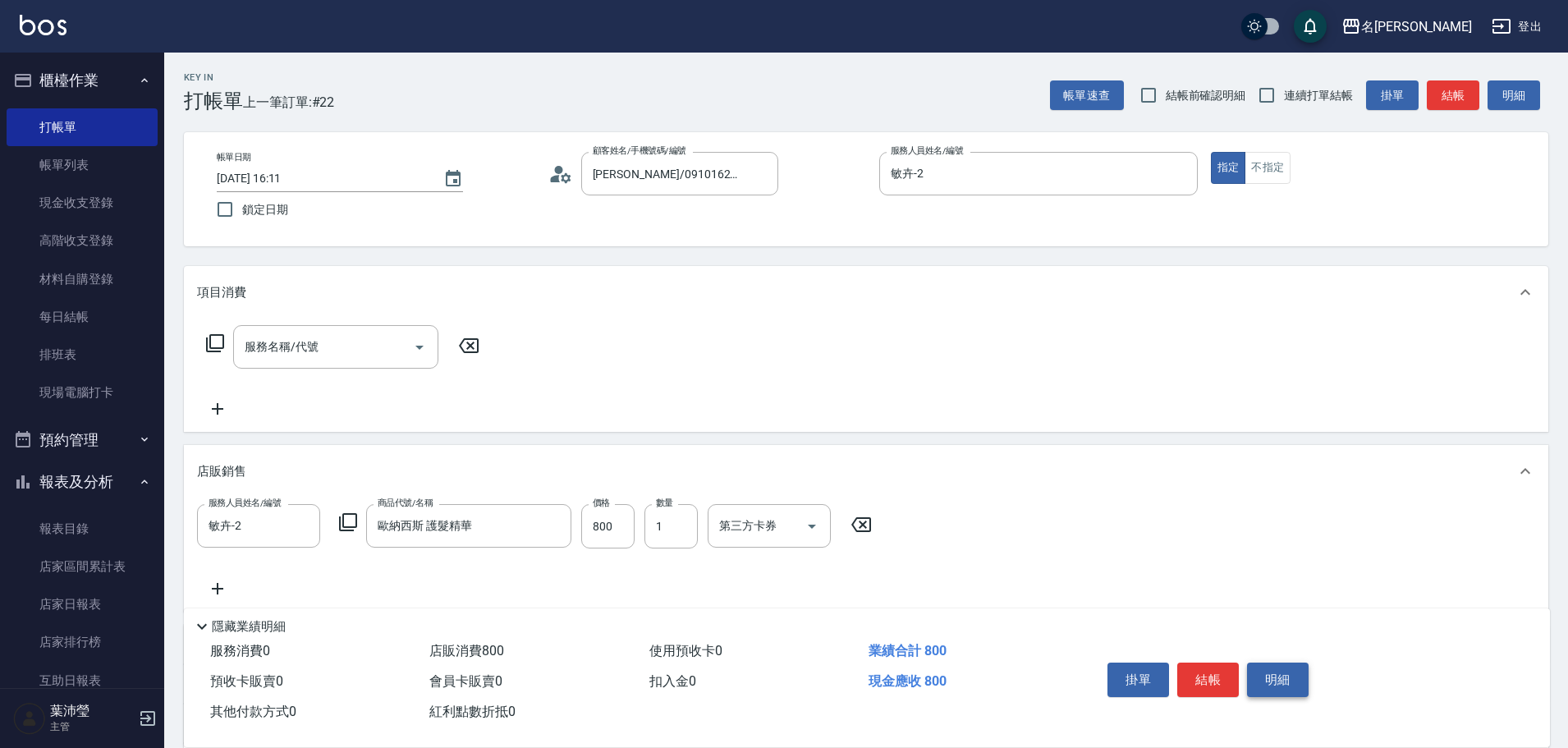
click at [1270, 673] on button "明細" at bounding box center [1278, 680] width 62 height 34
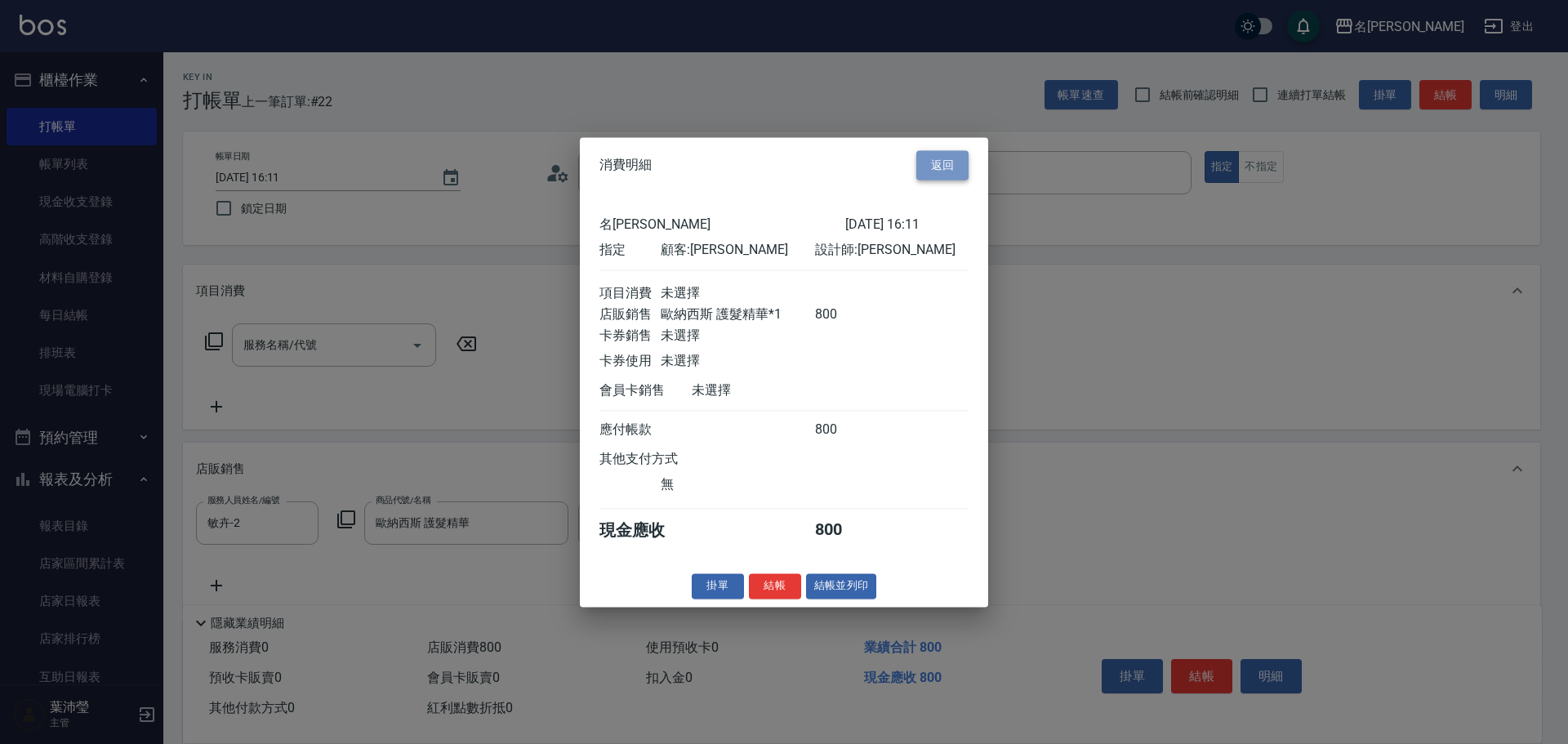
click at [950, 150] on button "返回" at bounding box center [942, 164] width 52 height 30
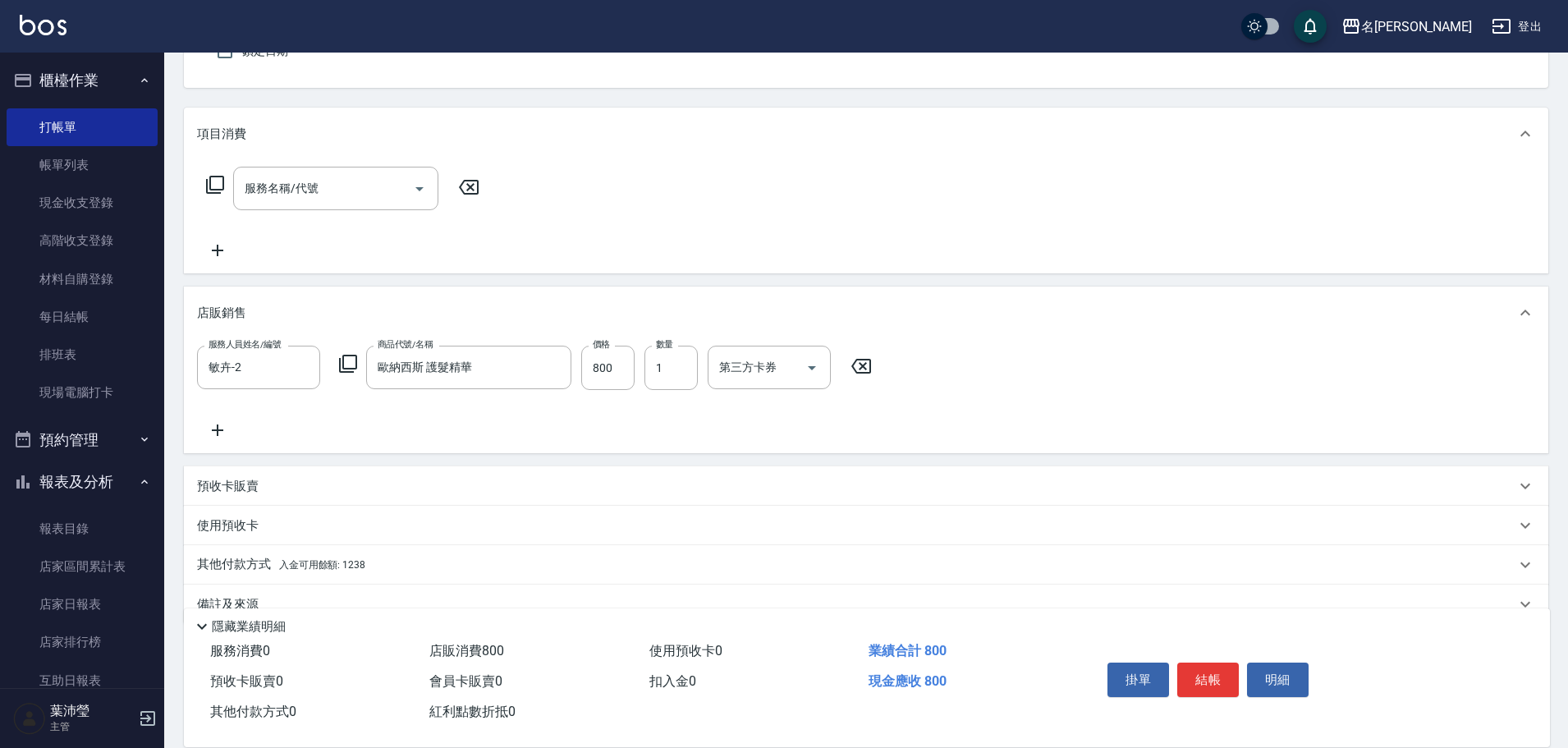
scroll to position [192, 0]
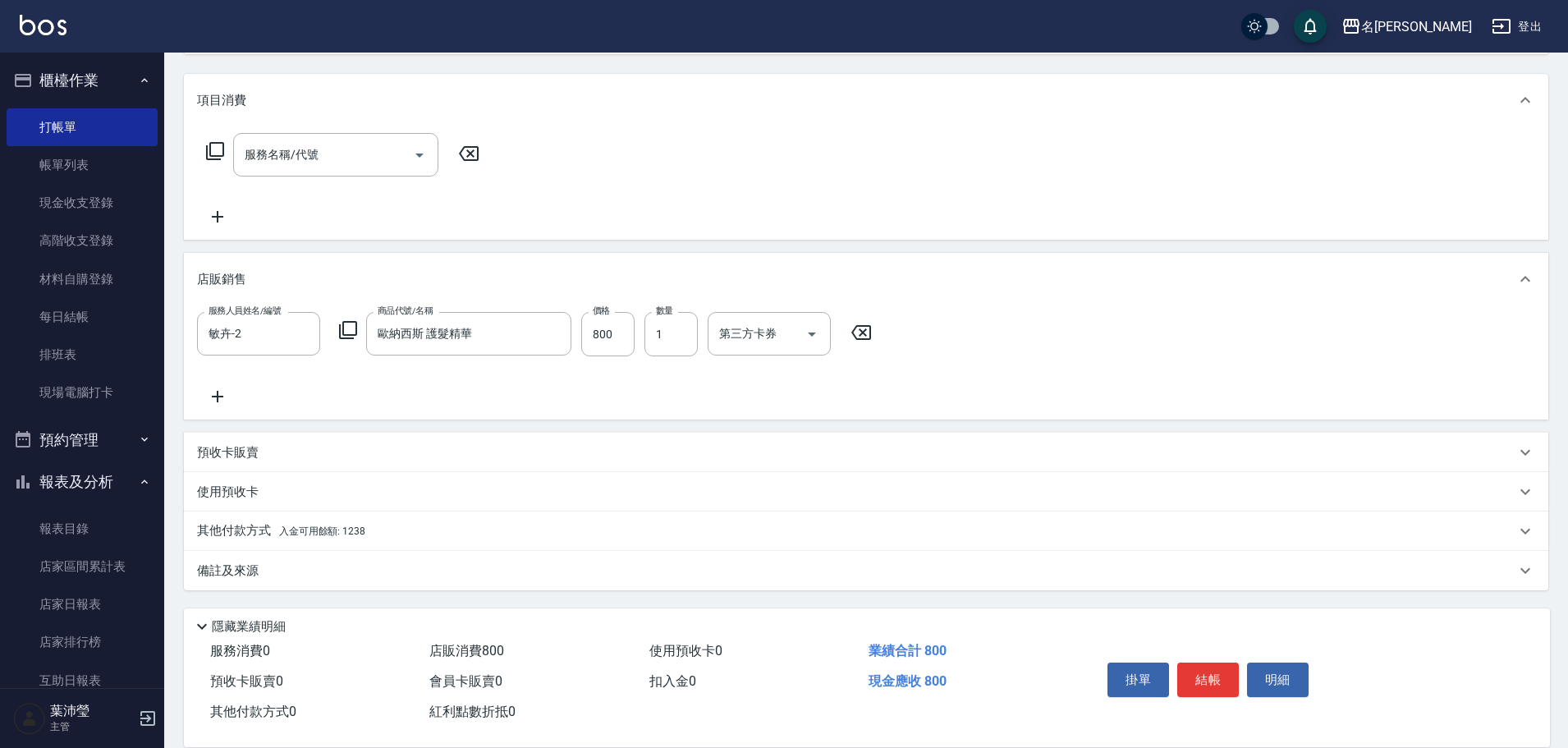
click at [238, 530] on p "其他付款方式 入金可用餘額: 1238" at bounding box center [281, 531] width 169 height 18
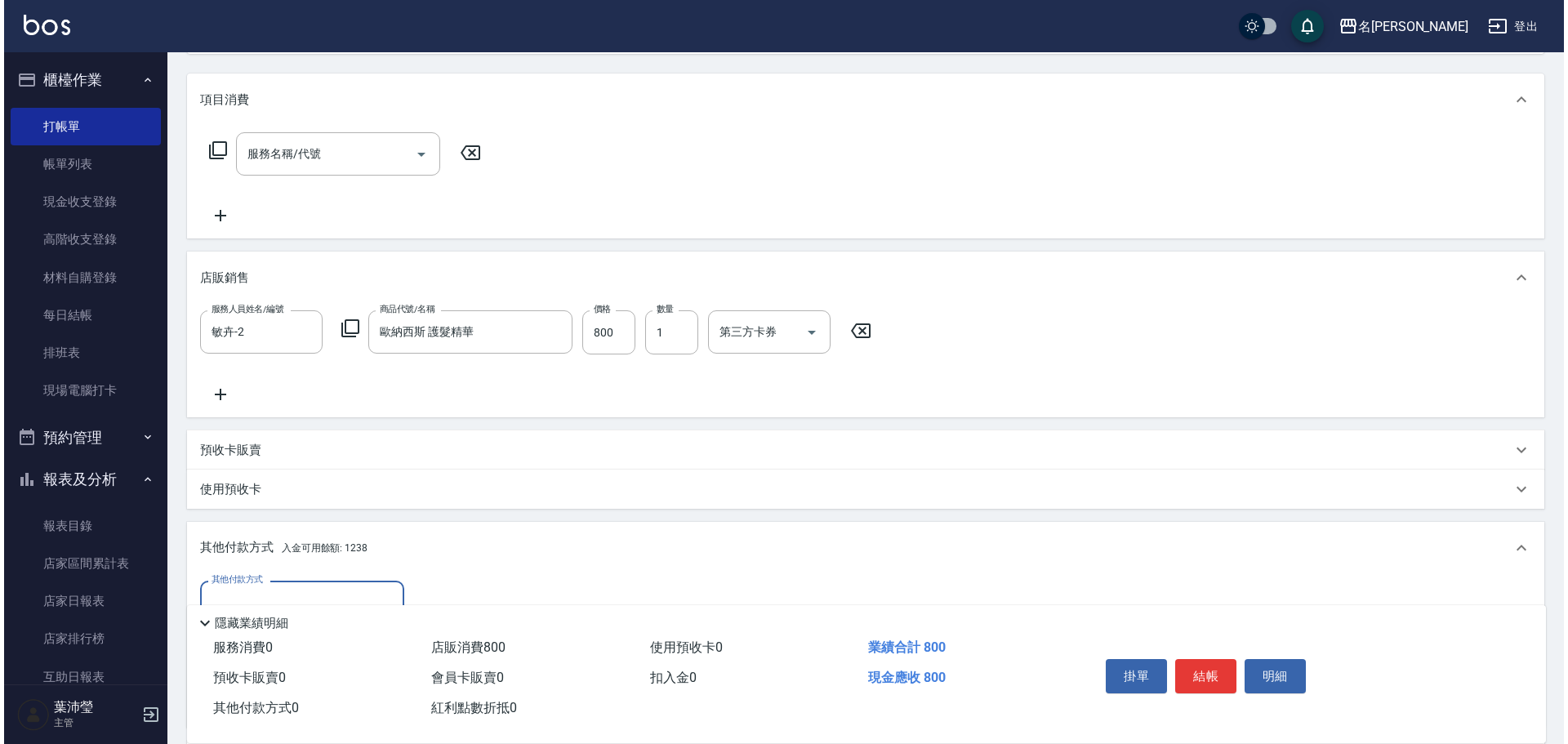
scroll to position [384, 0]
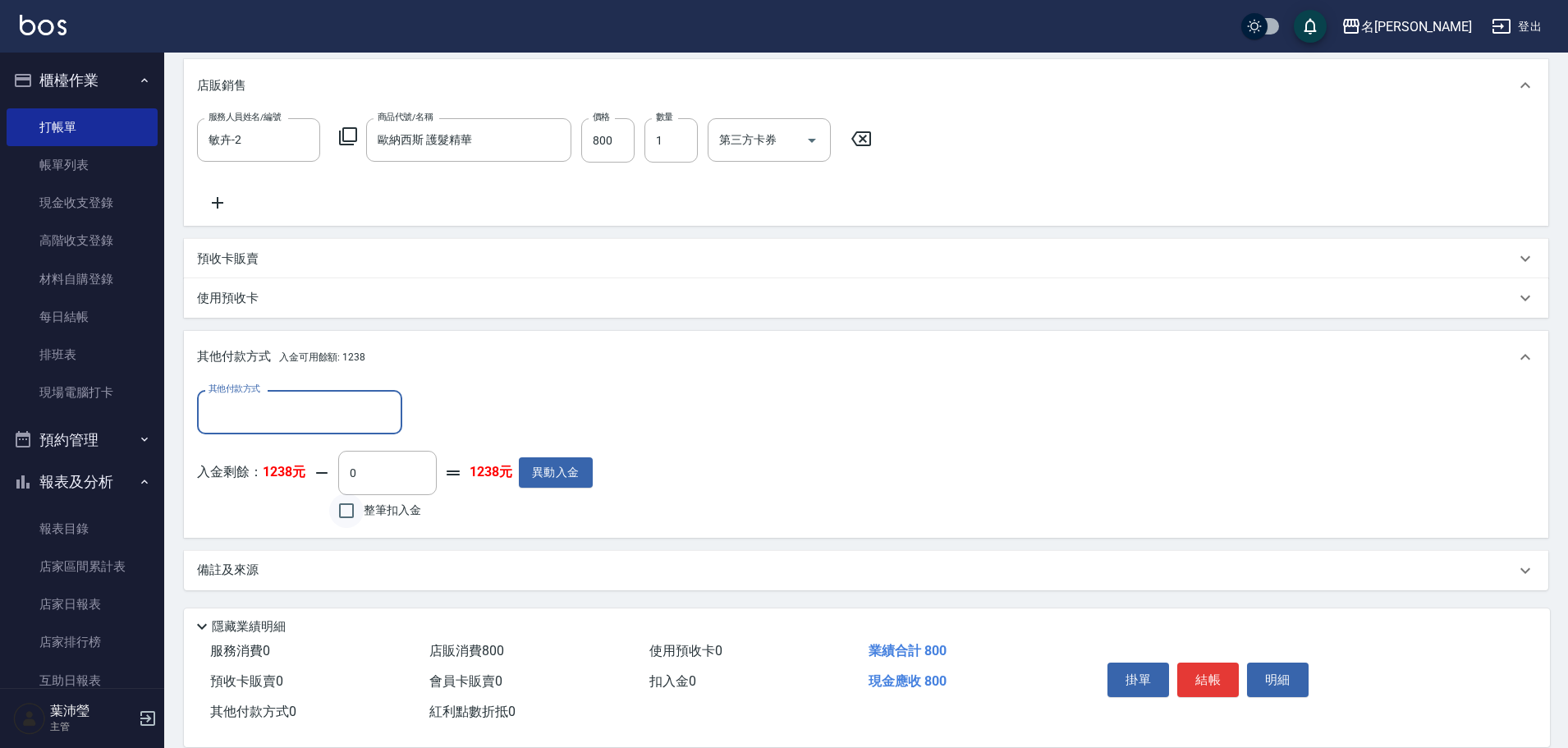
click at [344, 509] on input "整筆扣入金" at bounding box center [346, 511] width 34 height 34
checkbox input "true"
type input "800"
click at [1261, 669] on button "明細" at bounding box center [1278, 680] width 62 height 34
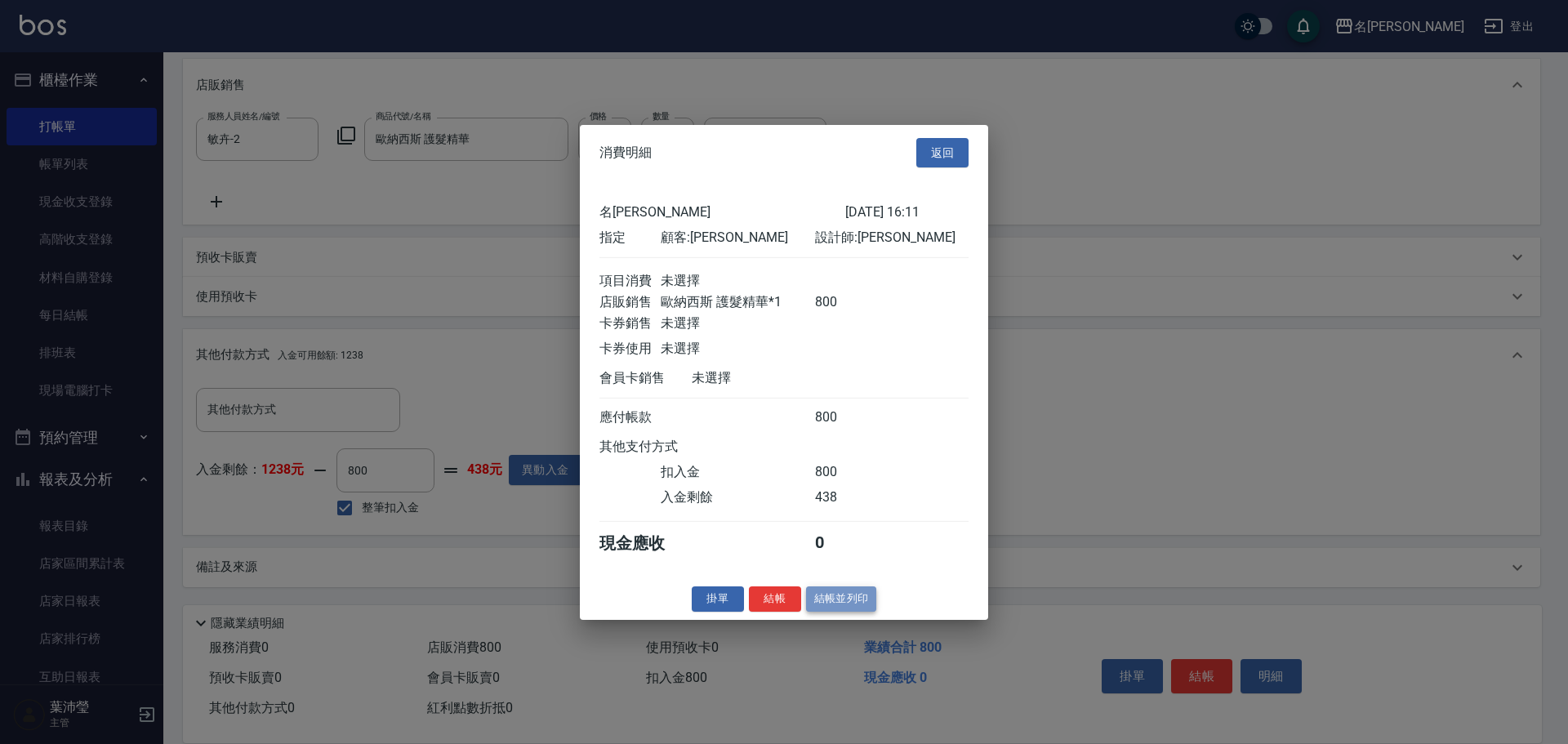
click at [839, 612] on button "結帳並列印" at bounding box center [841, 599] width 71 height 26
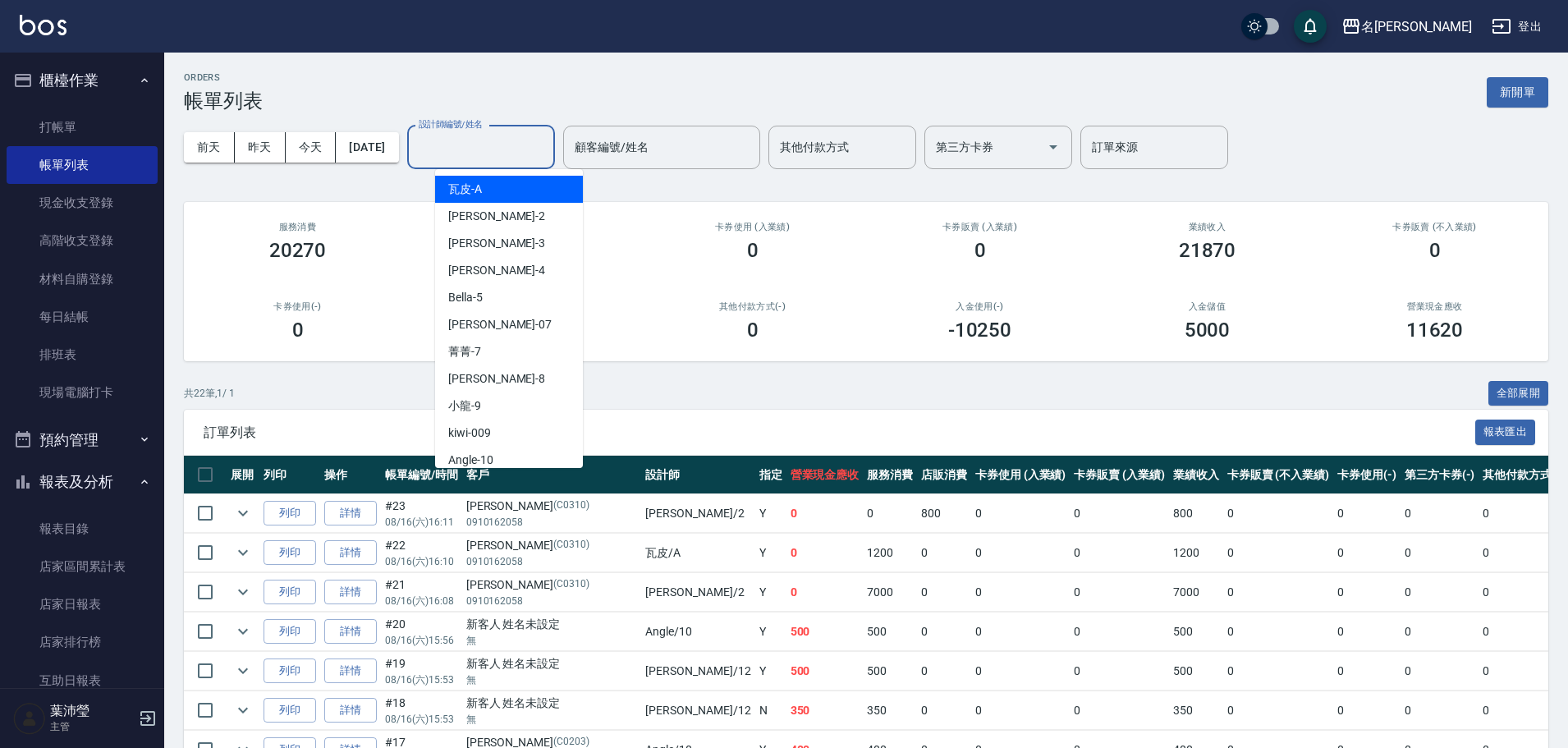
click at [495, 158] on input "設計師編號/姓名" at bounding box center [480, 147] width 133 height 29
click at [516, 451] on div "Angle -10" at bounding box center [509, 461] width 148 height 27
type input "Angle-10"
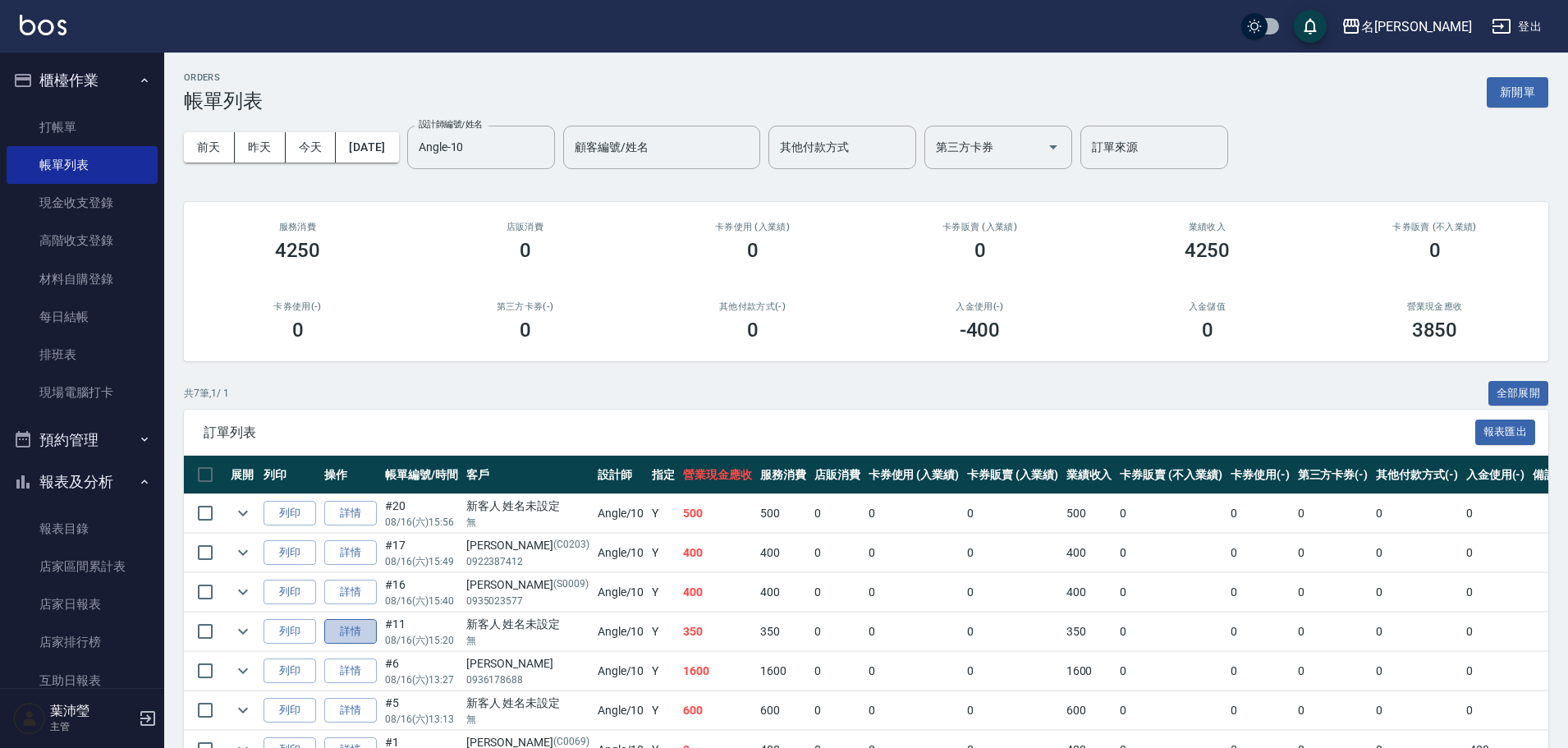
click at [354, 634] on link "詳情" at bounding box center [350, 632] width 52 height 26
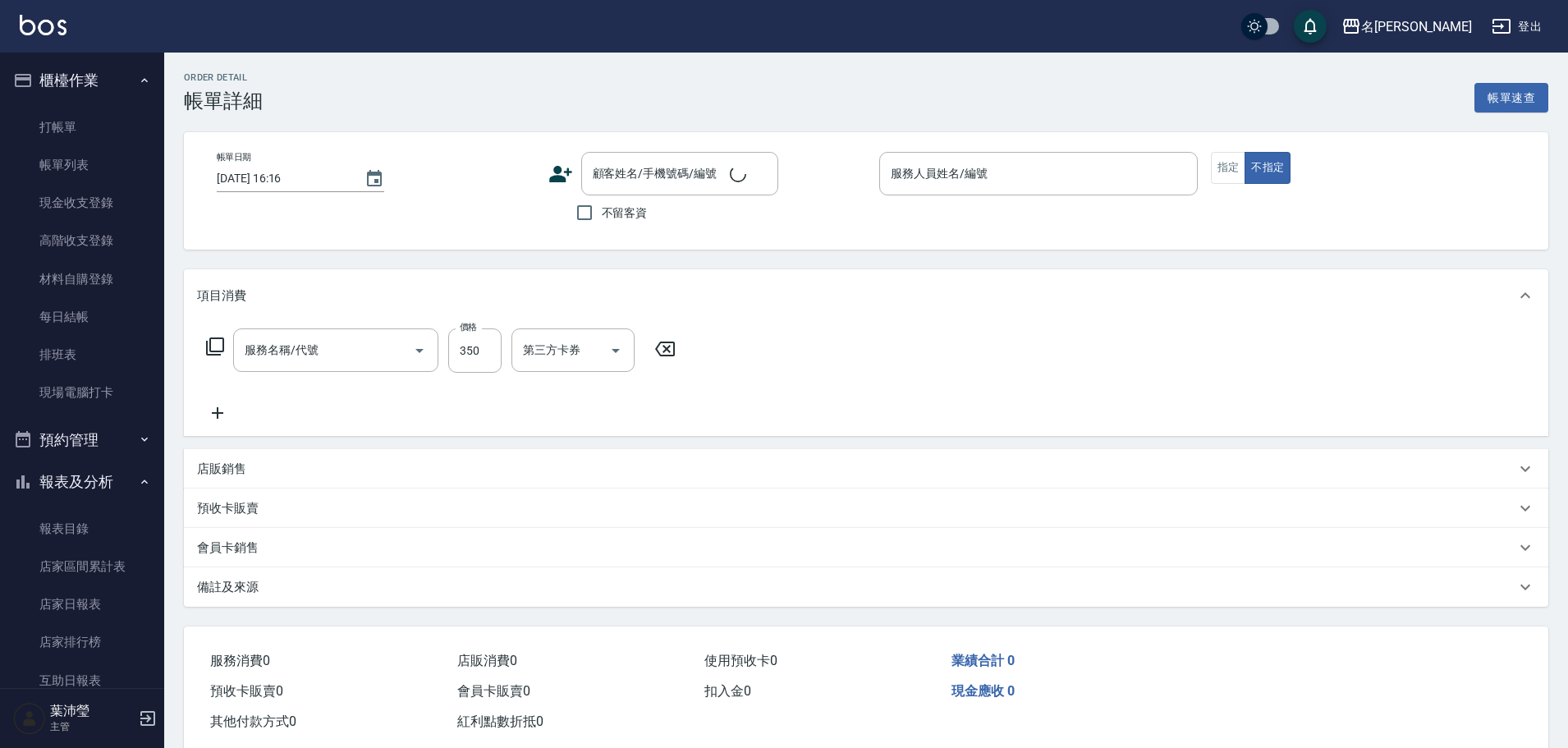
type input "不指定剪髮(305)"
type input "[DATE] 15:20"
type input "Angle-10"
type input "新客人 姓名未設定/無/null"
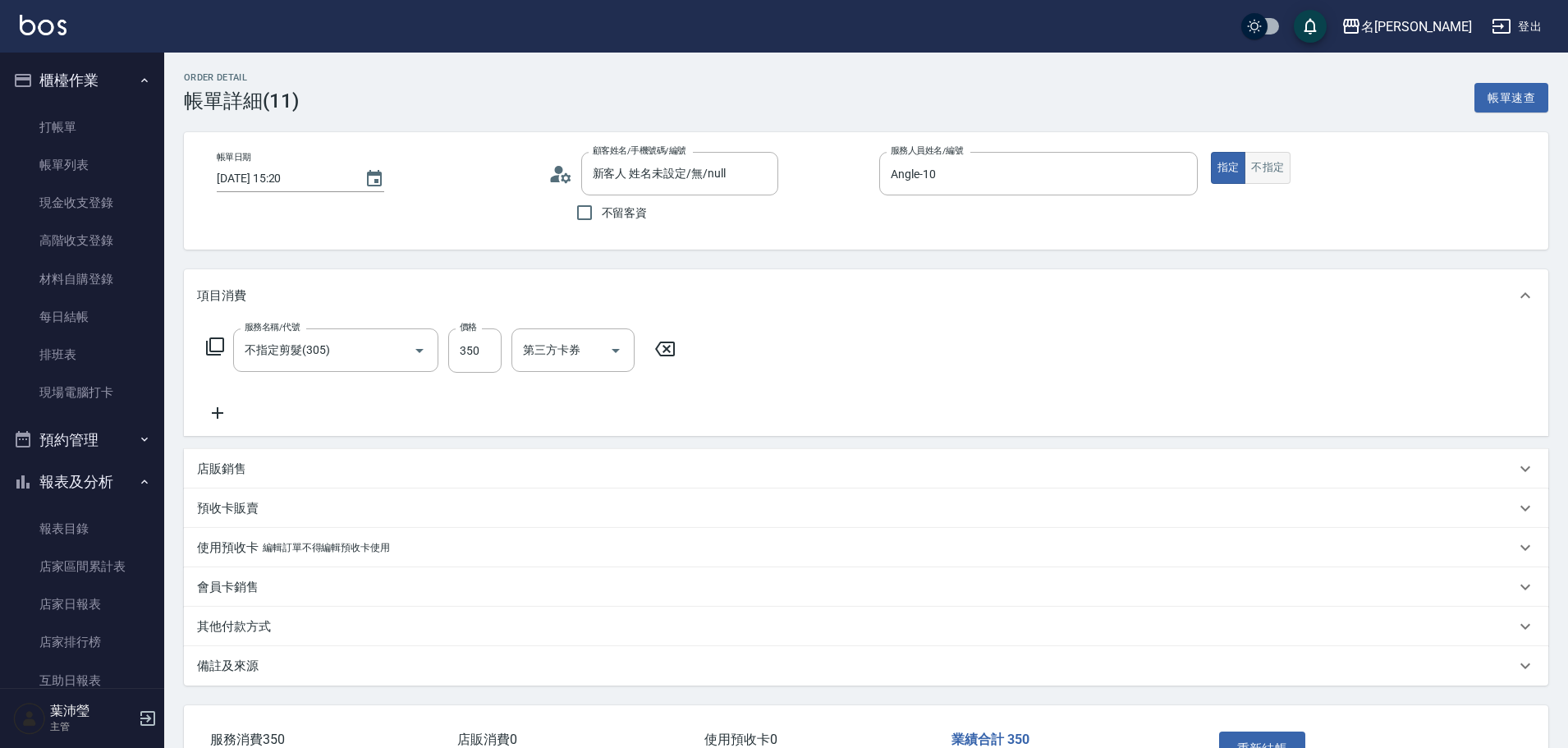
click at [1266, 168] on button "不指定" at bounding box center [1267, 167] width 46 height 32
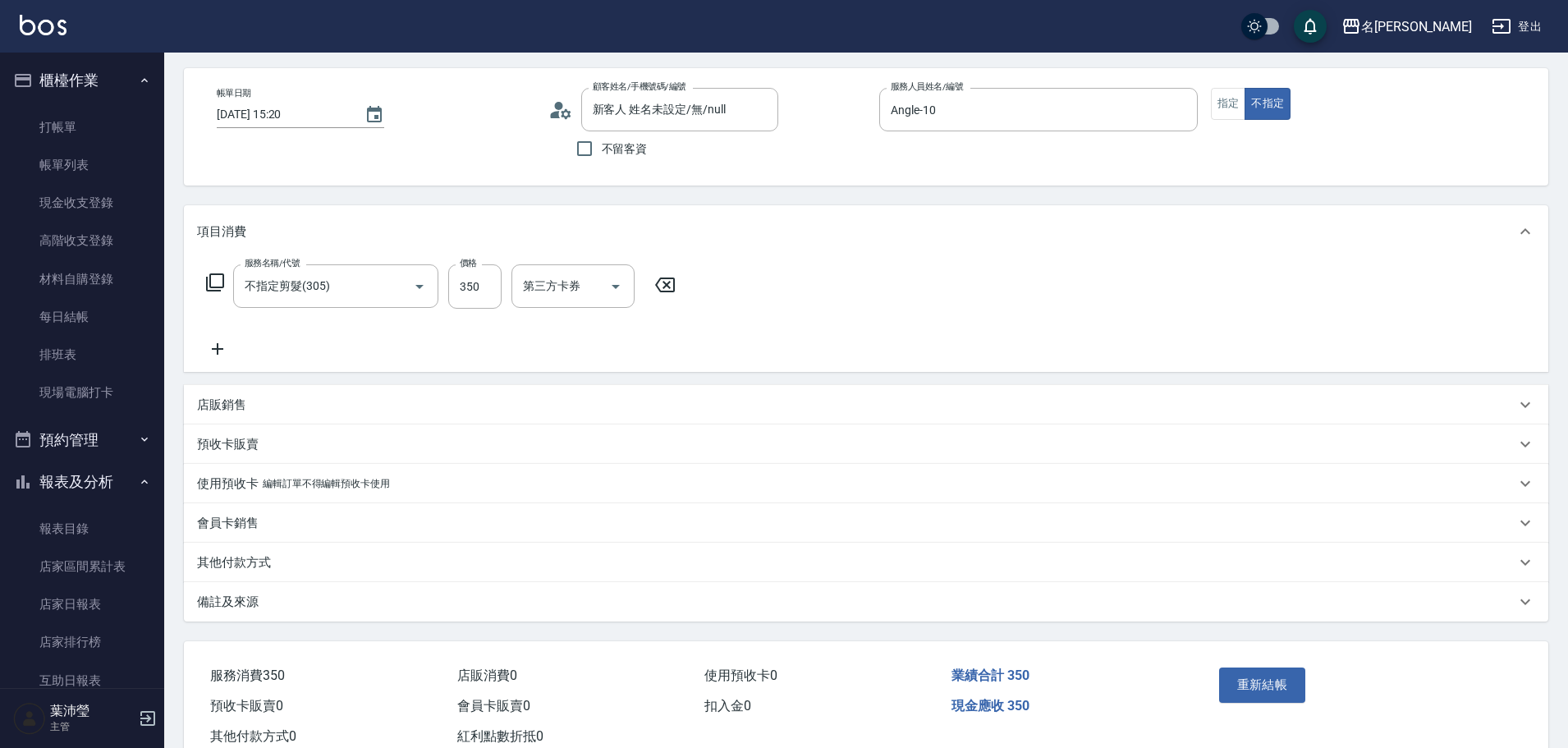
scroll to position [115, 0]
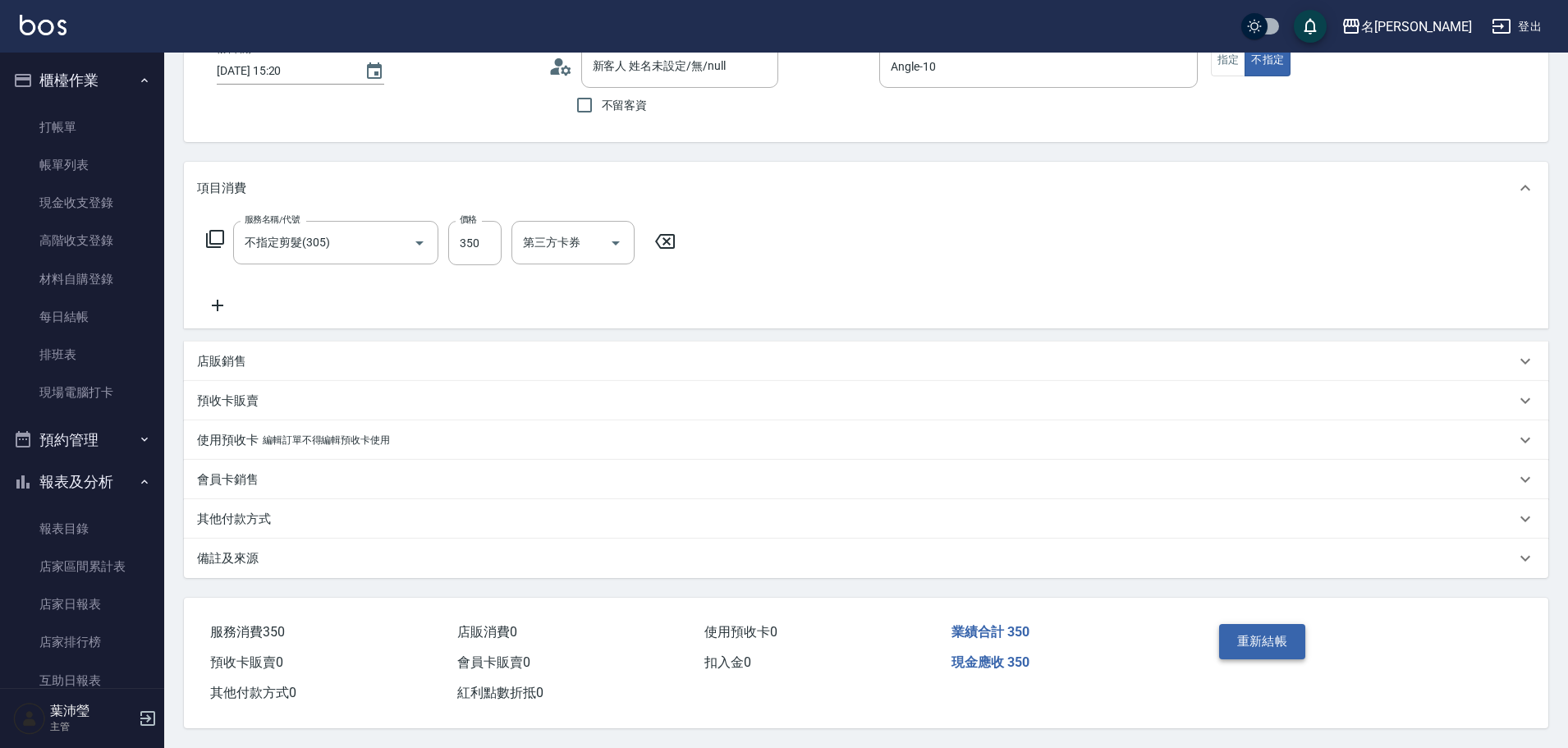
click at [1255, 631] on button "重新結帳" at bounding box center [1263, 642] width 87 height 34
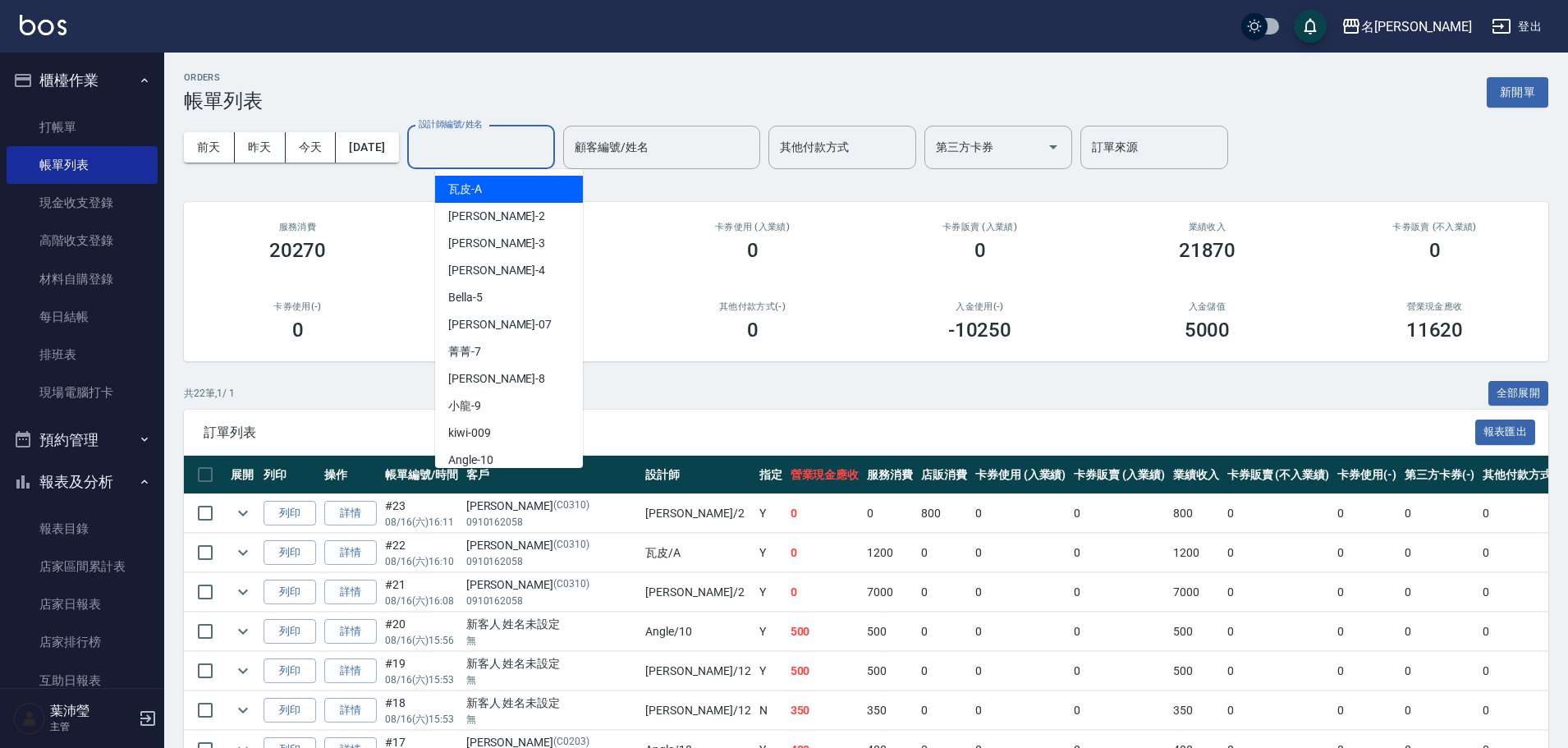
click at [511, 154] on input "設計師編號/姓名" at bounding box center [480, 147] width 133 height 29
click at [500, 212] on div "敏卉 -2" at bounding box center [509, 217] width 148 height 27
type input "敏卉-2"
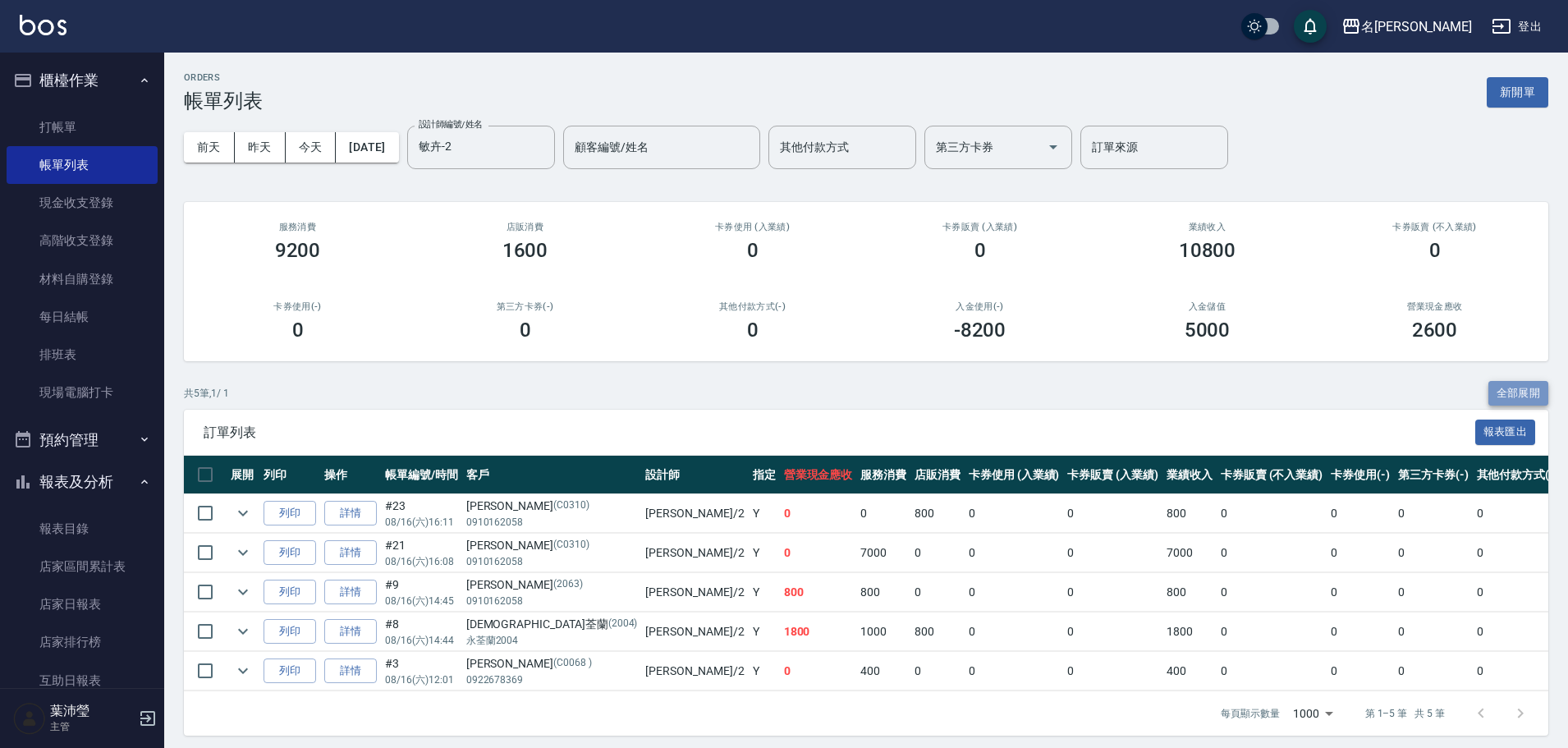
click at [1518, 385] on button "全部展開" at bounding box center [1518, 394] width 61 height 26
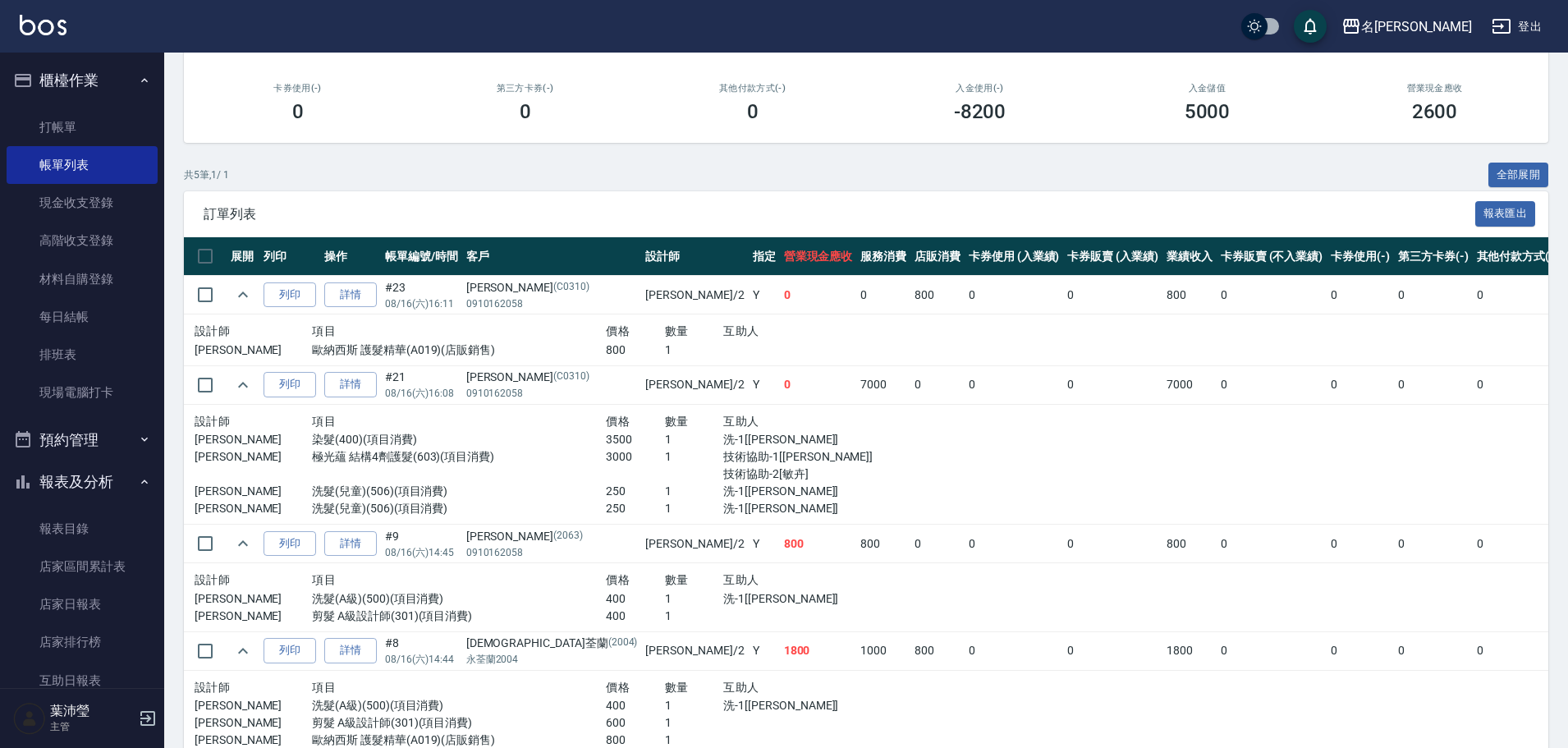
scroll to position [233, 0]
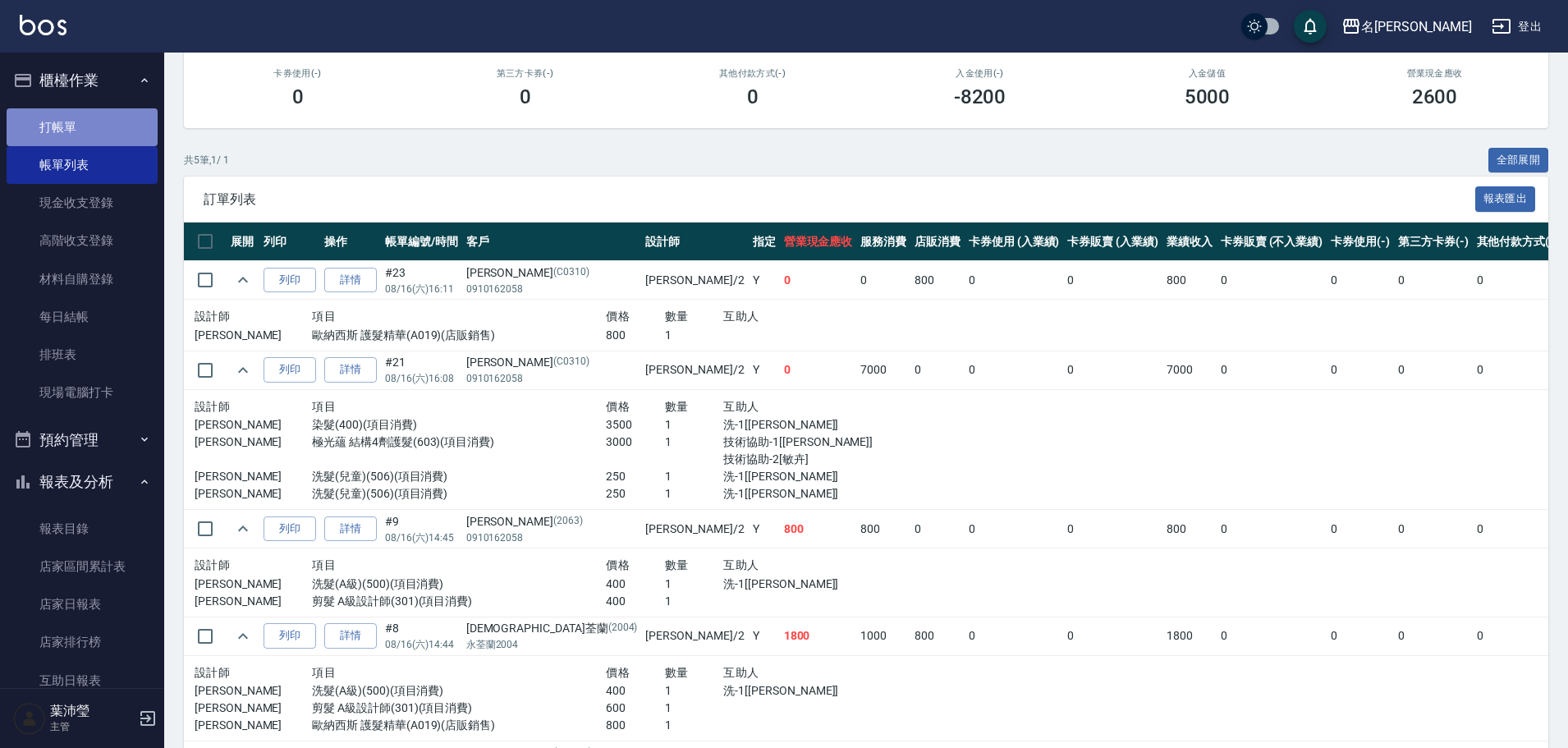
click at [107, 131] on link "打帳單" at bounding box center [82, 128] width 151 height 38
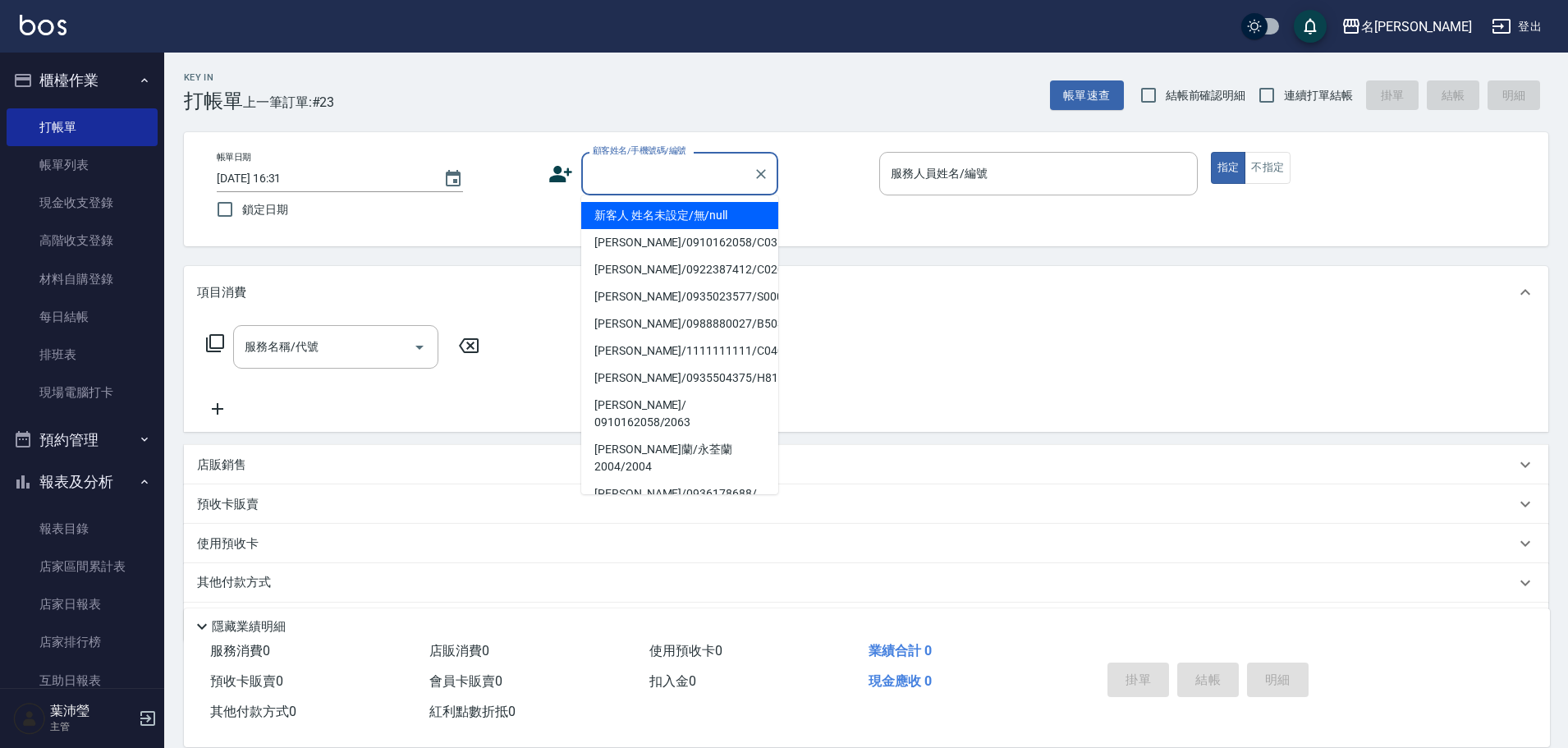
click at [687, 177] on input "顧客姓名/手機號碼/編號" at bounding box center [667, 174] width 158 height 29
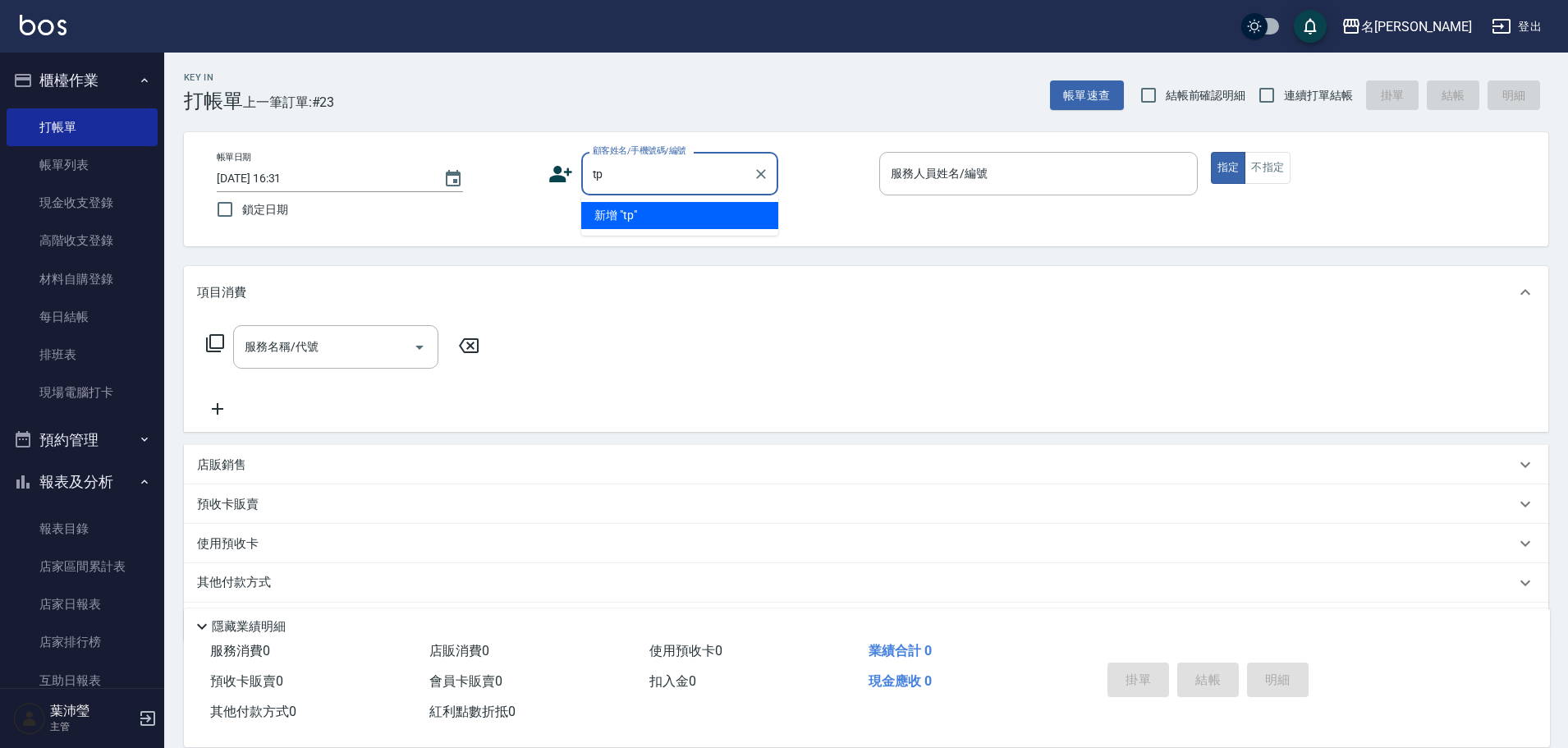
type input "tp6"
click at [762, 171] on icon "Clear" at bounding box center [761, 174] width 10 height 10
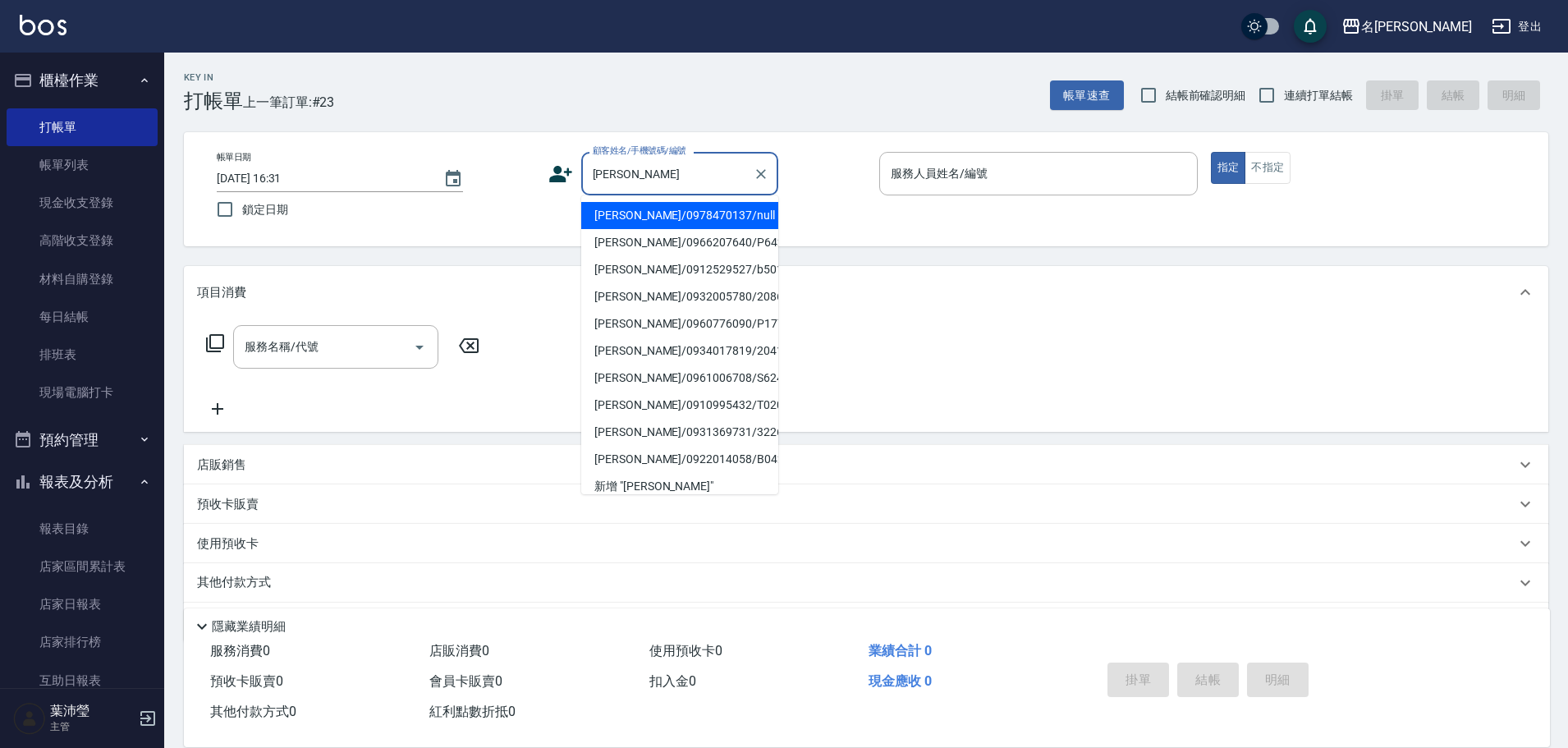
click at [709, 302] on li "[PERSON_NAME]/0932005780/2086" at bounding box center [680, 297] width 197 height 27
type input "[PERSON_NAME]/0932005780/2086"
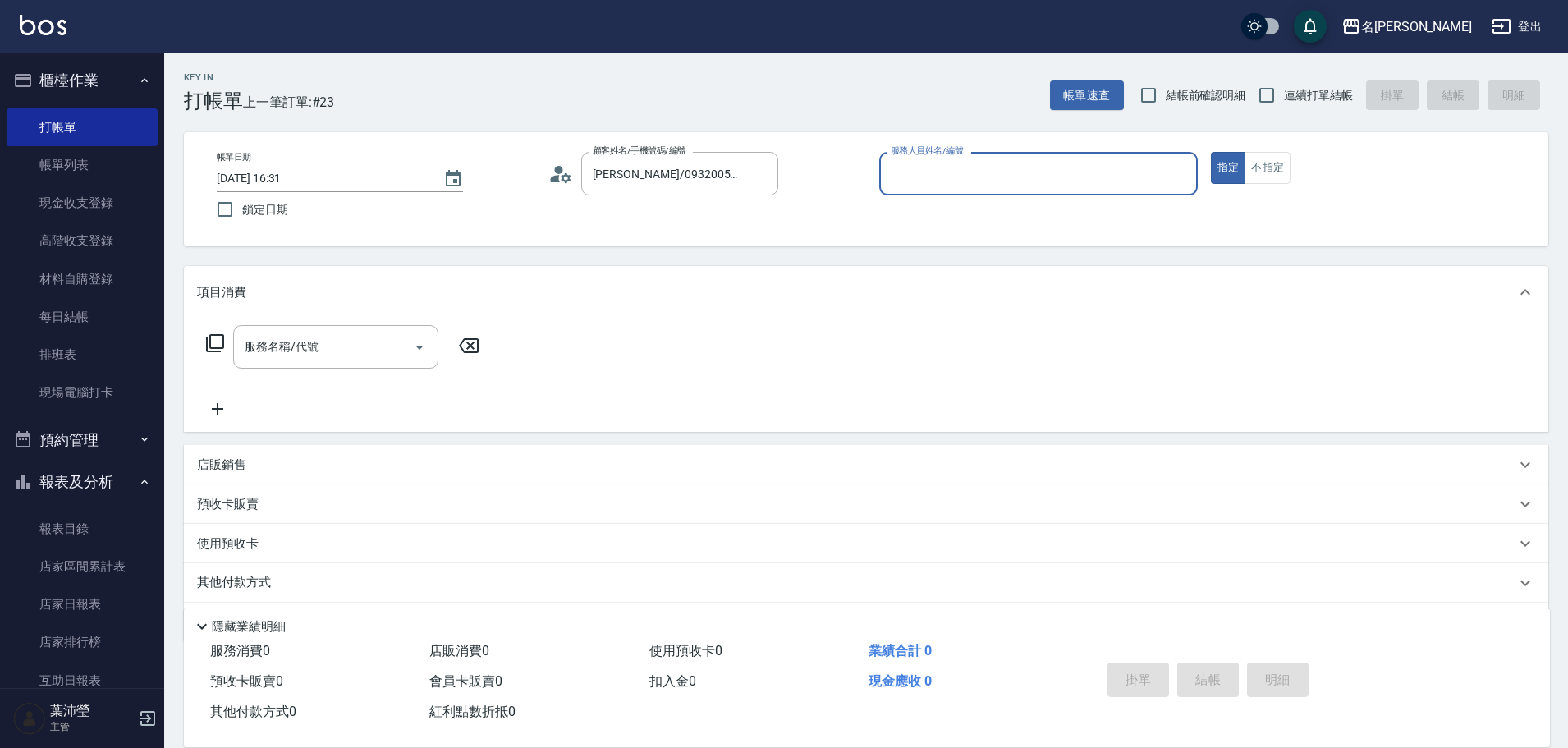
type input "敏卉-2"
click at [218, 342] on icon at bounding box center [215, 343] width 20 height 20
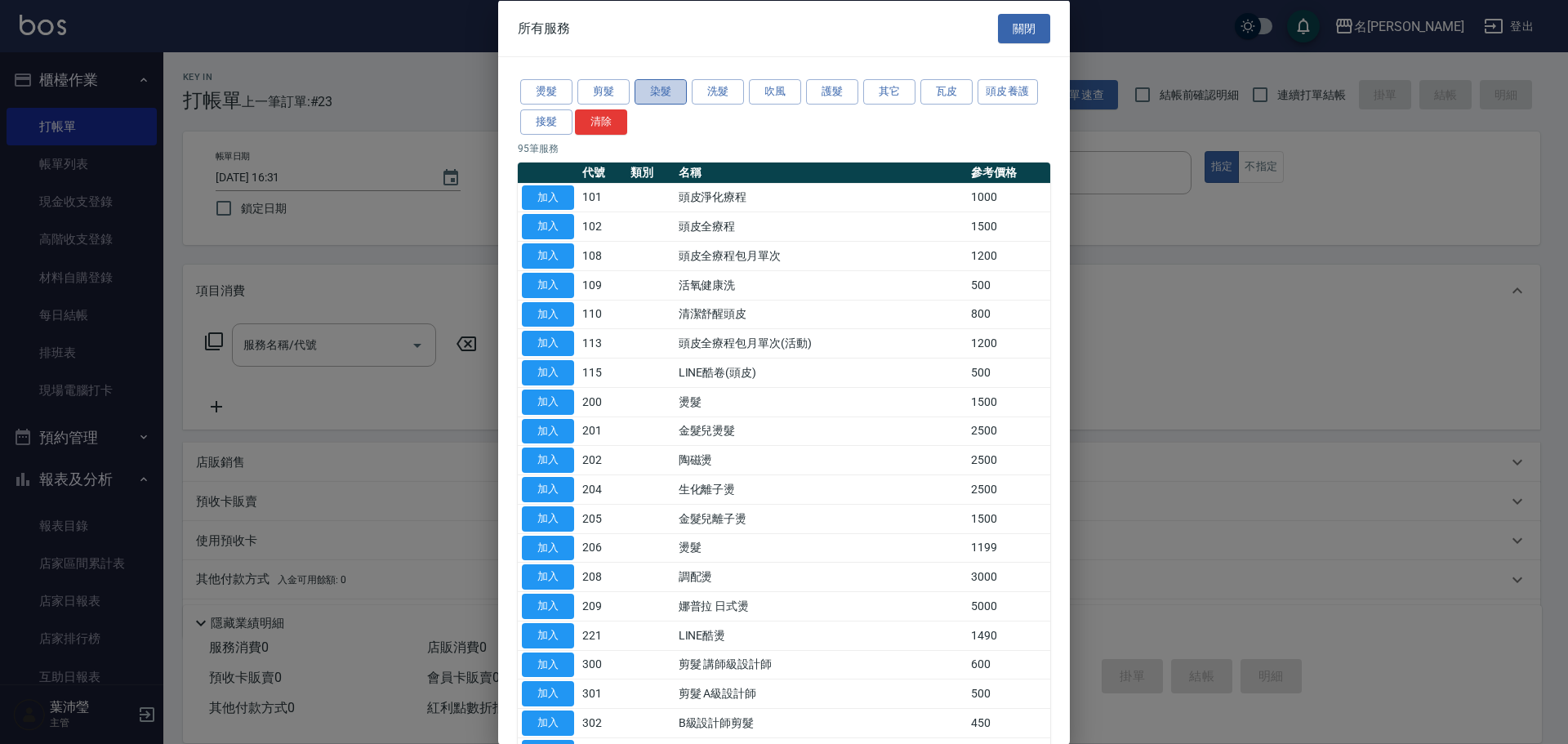
click at [674, 86] on button "染髮" at bounding box center [660, 92] width 52 height 26
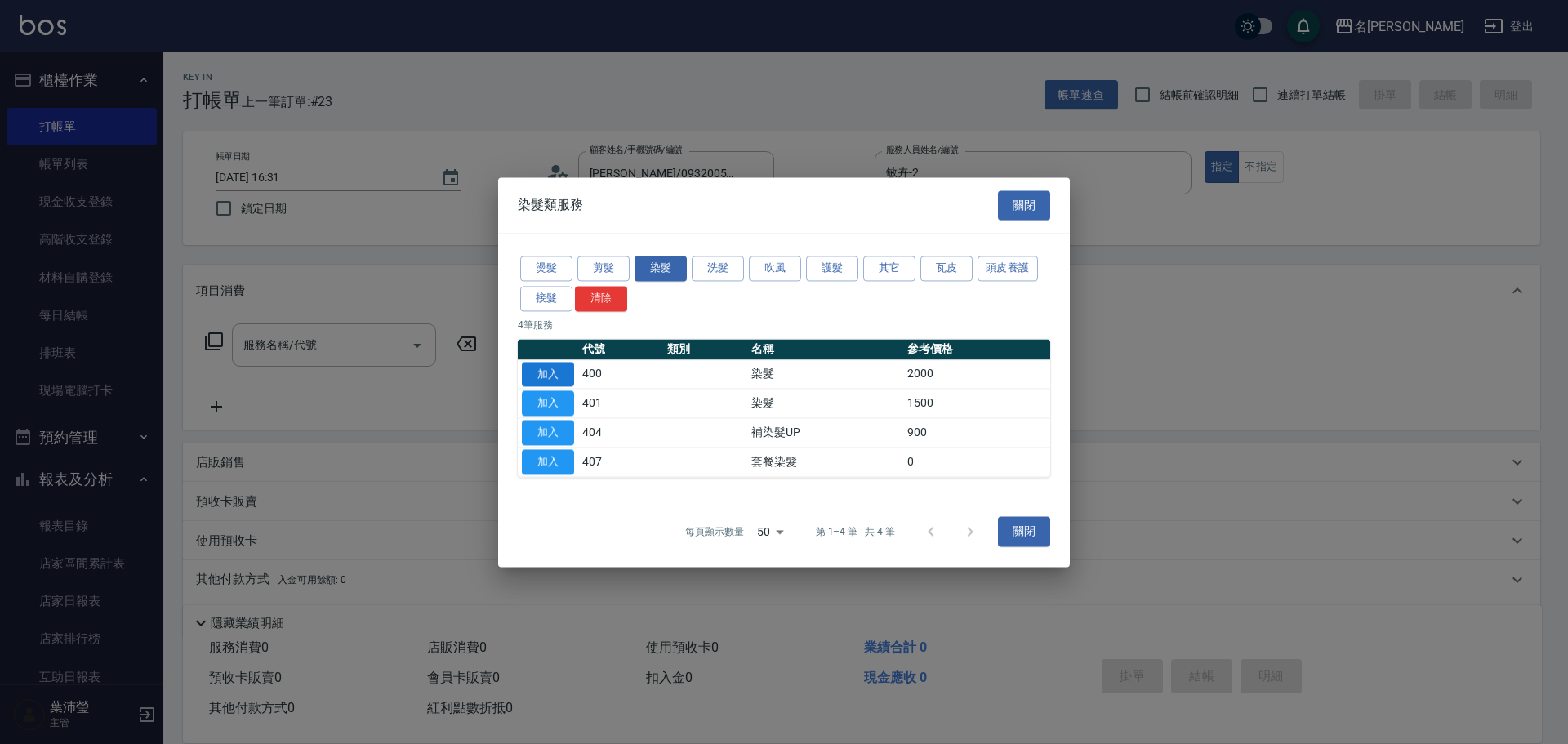
click at [554, 374] on button "加入" at bounding box center [548, 375] width 52 height 26
type input "染髮(400)"
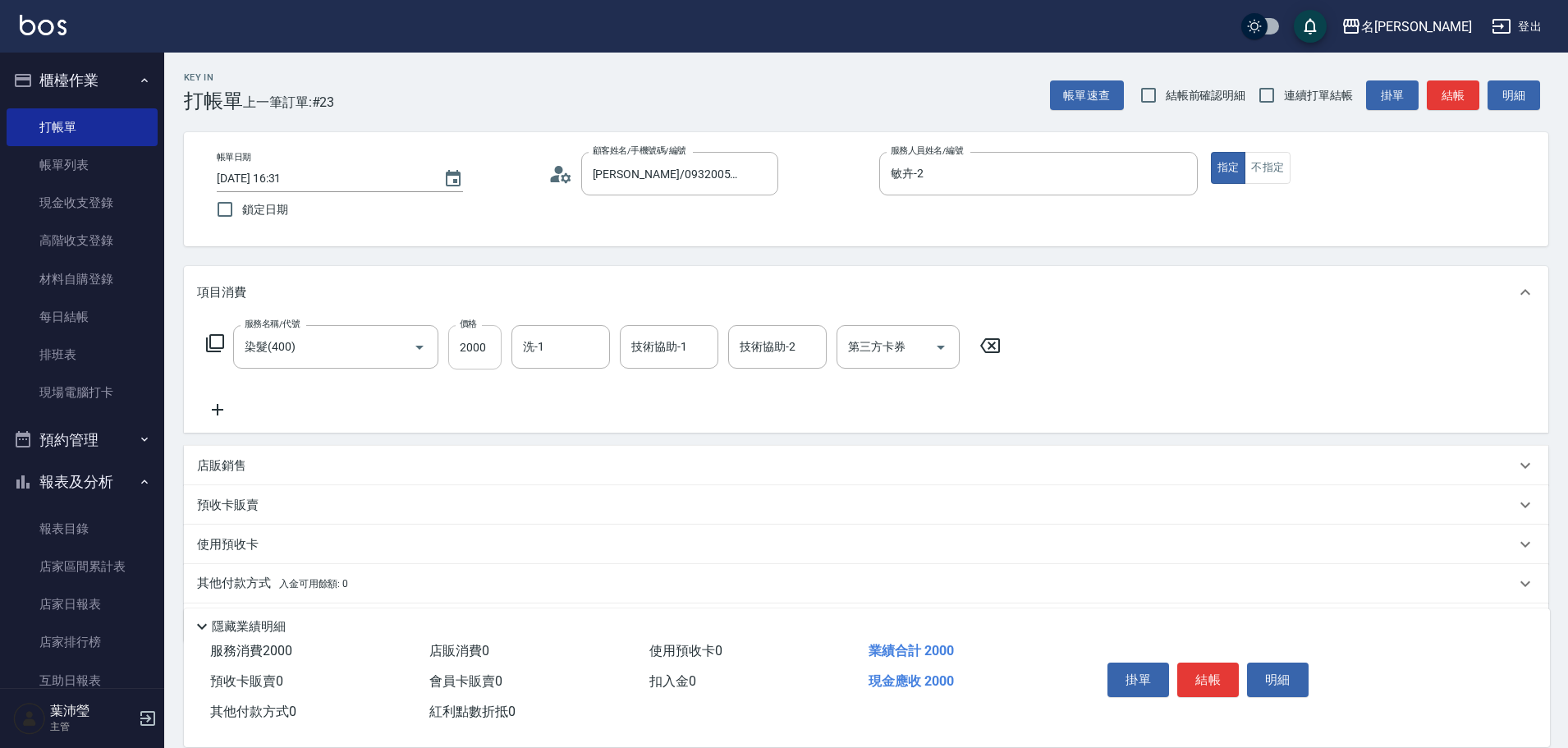
click at [491, 351] on input "2000" at bounding box center [474, 348] width 53 height 45
type input "2600"
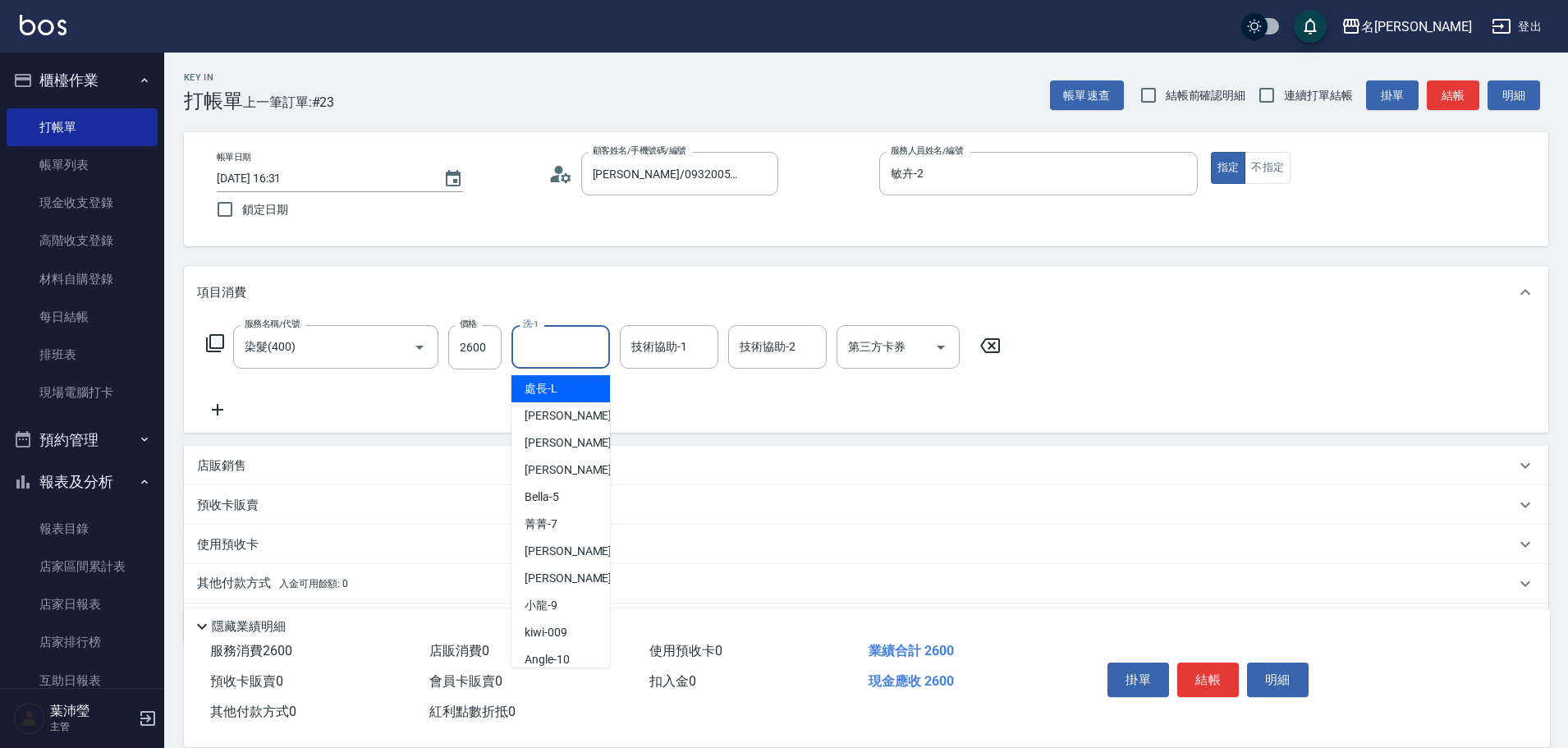
click at [593, 355] on input "洗-1" at bounding box center [561, 347] width 84 height 29
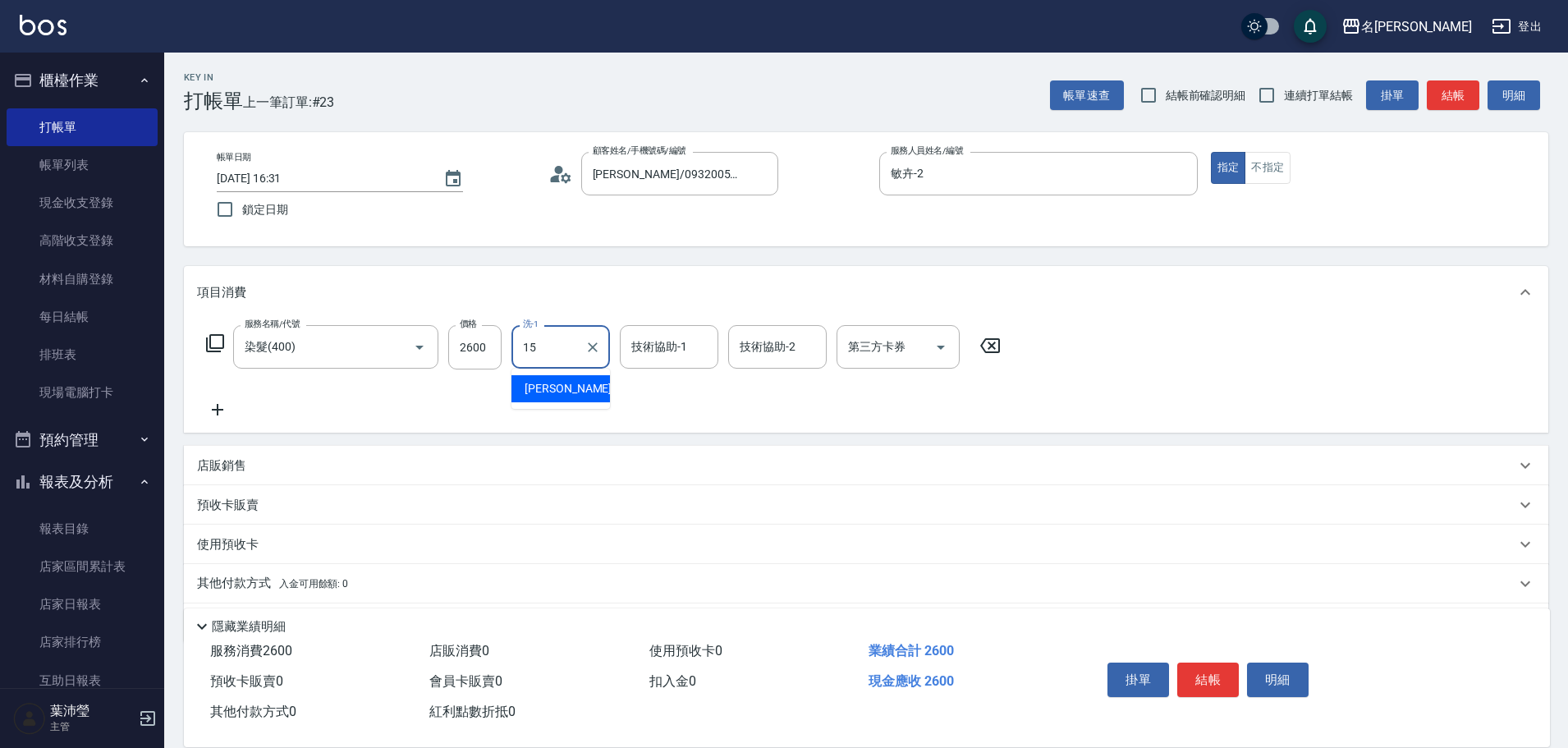
click at [599, 385] on div "慈均 -15" at bounding box center [560, 389] width 98 height 27
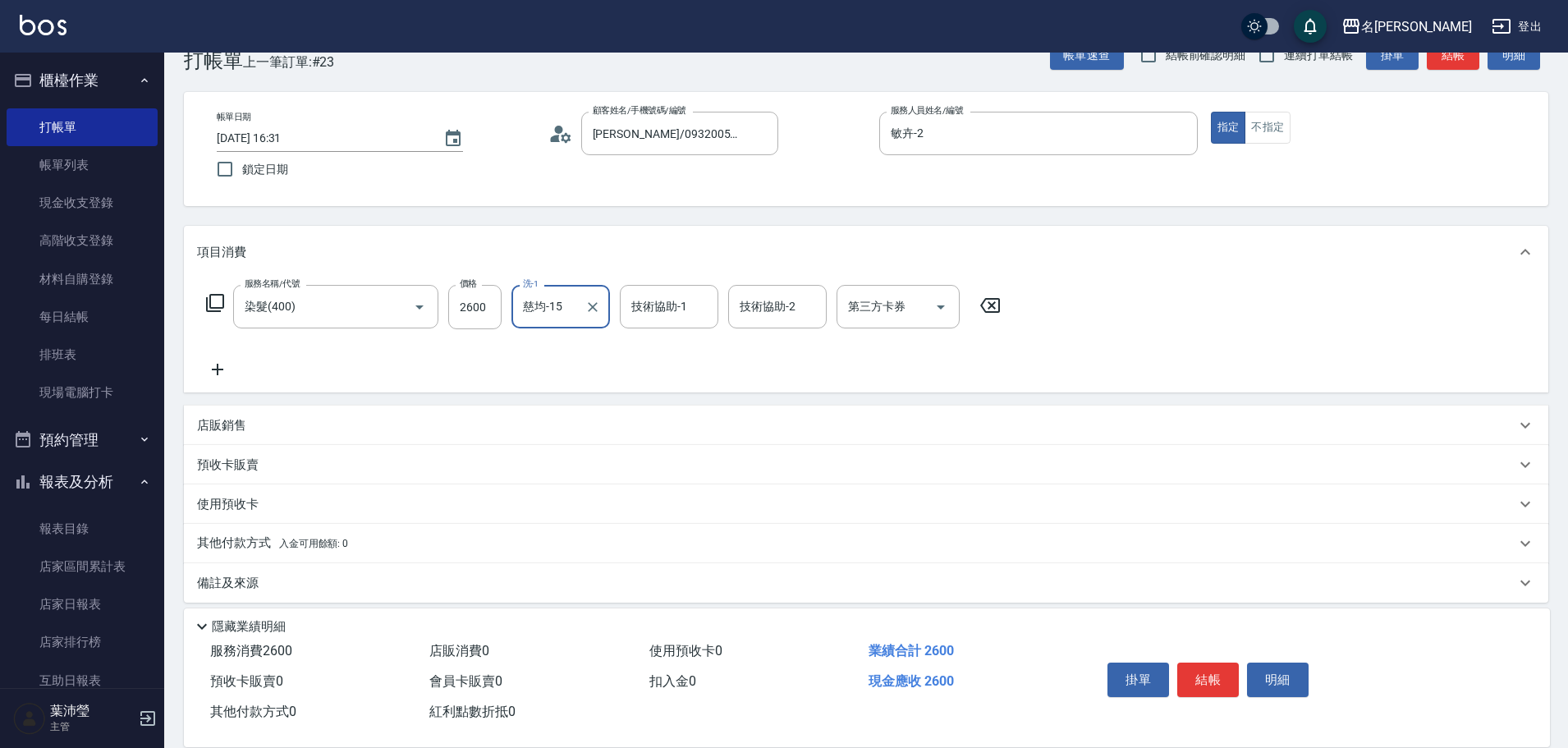
scroll to position [52, 0]
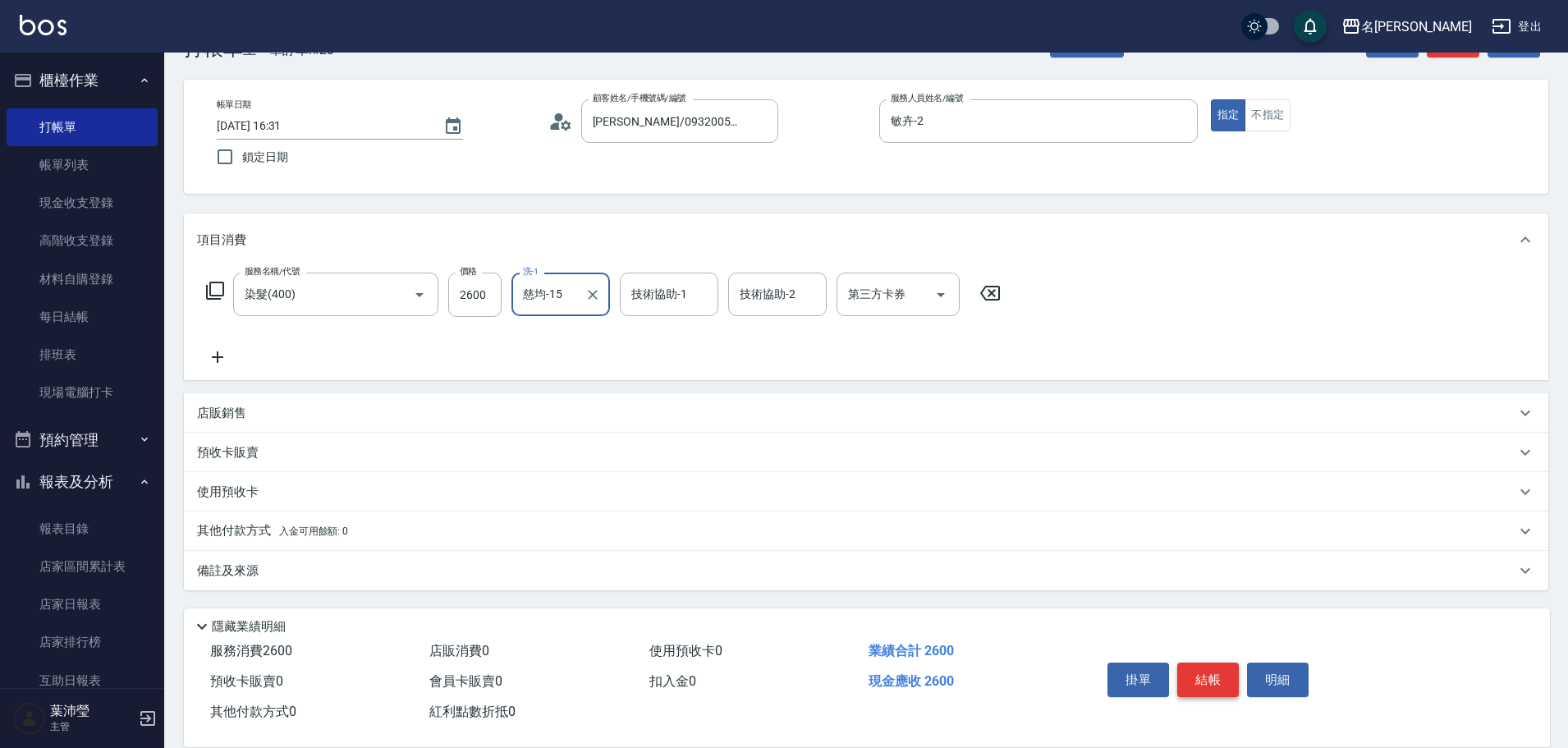
type input "慈均-15"
click at [1207, 670] on button "結帳" at bounding box center [1208, 680] width 62 height 34
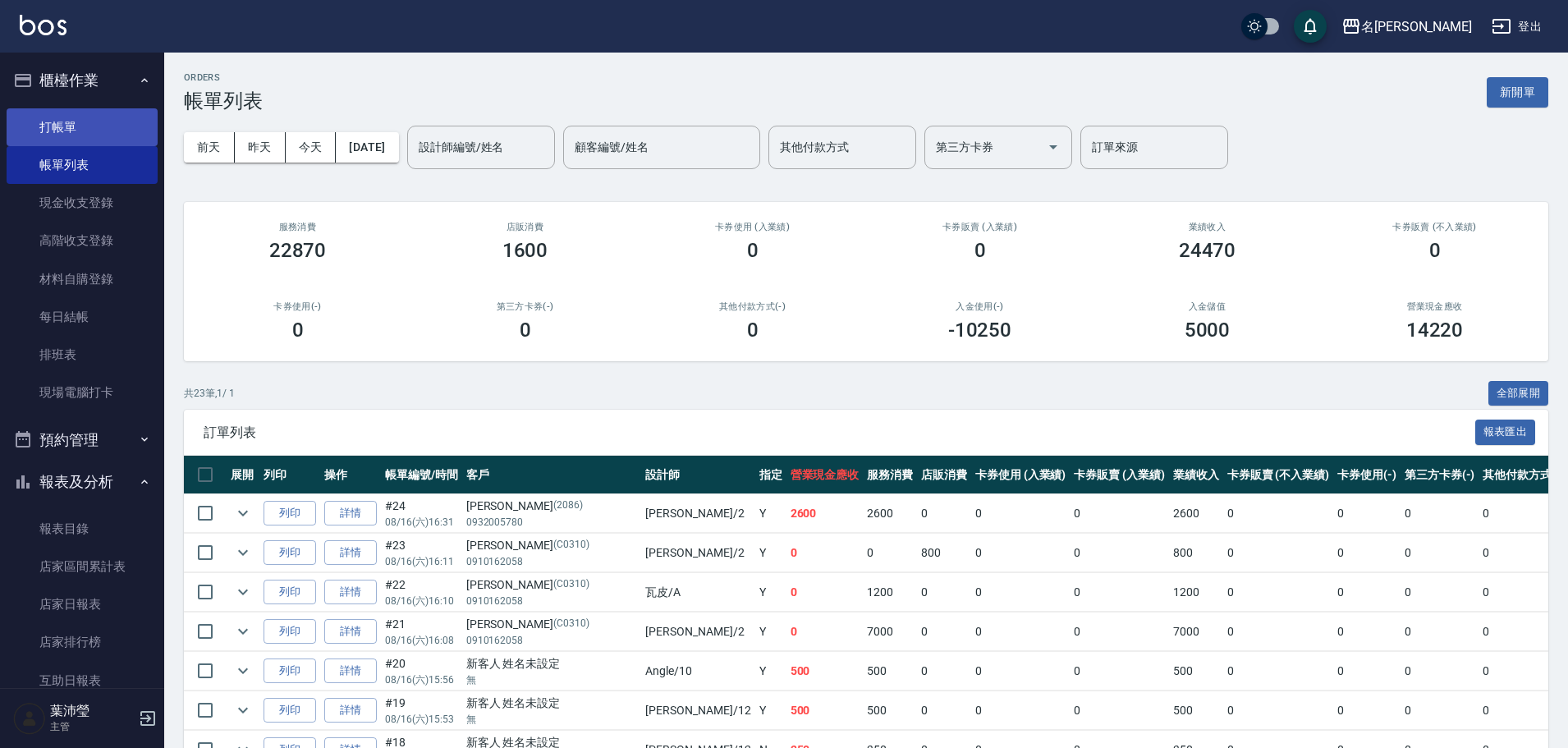
click at [101, 117] on link "打帳單" at bounding box center [82, 128] width 151 height 38
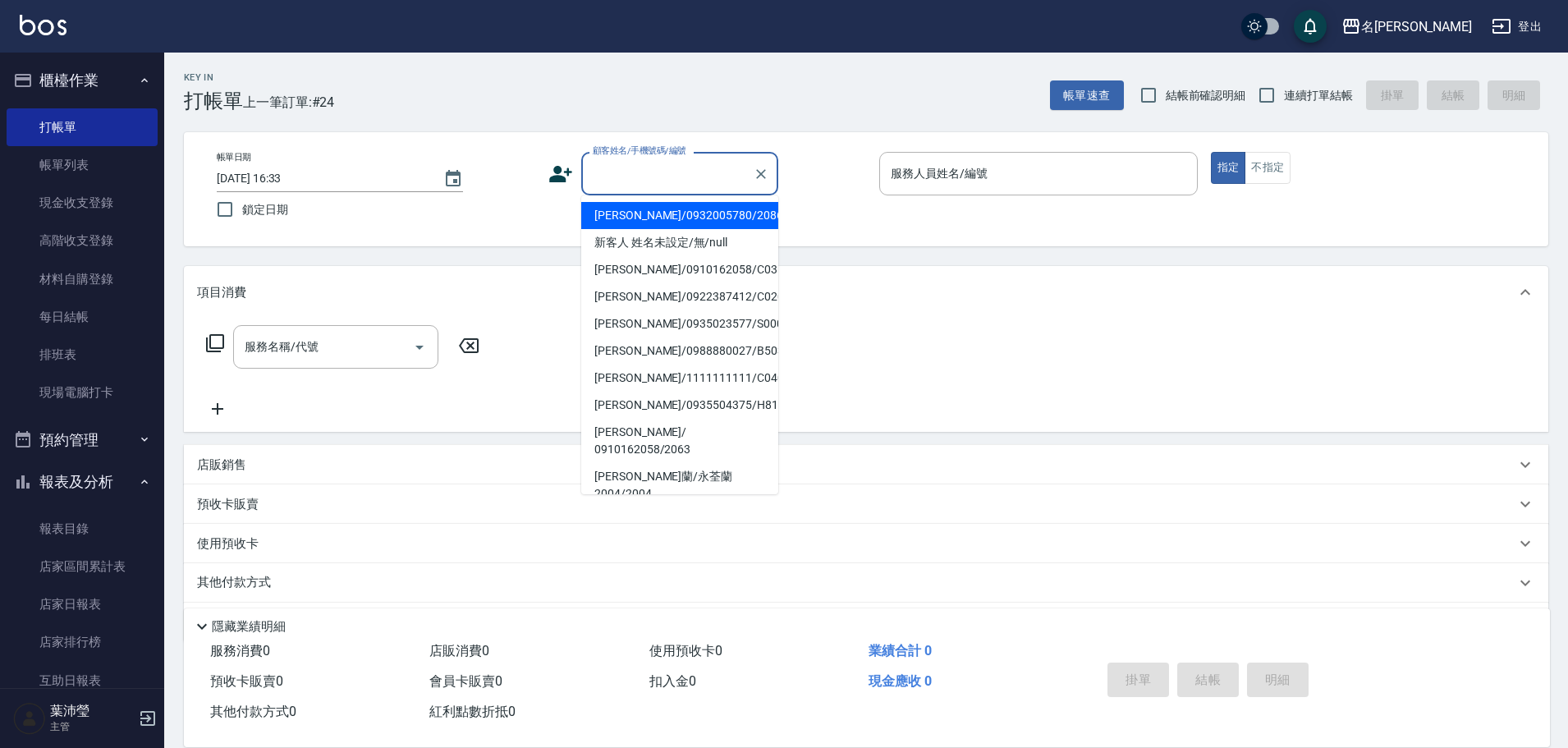
click at [677, 172] on input "顧客姓名/手機號碼/編號" at bounding box center [667, 174] width 158 height 29
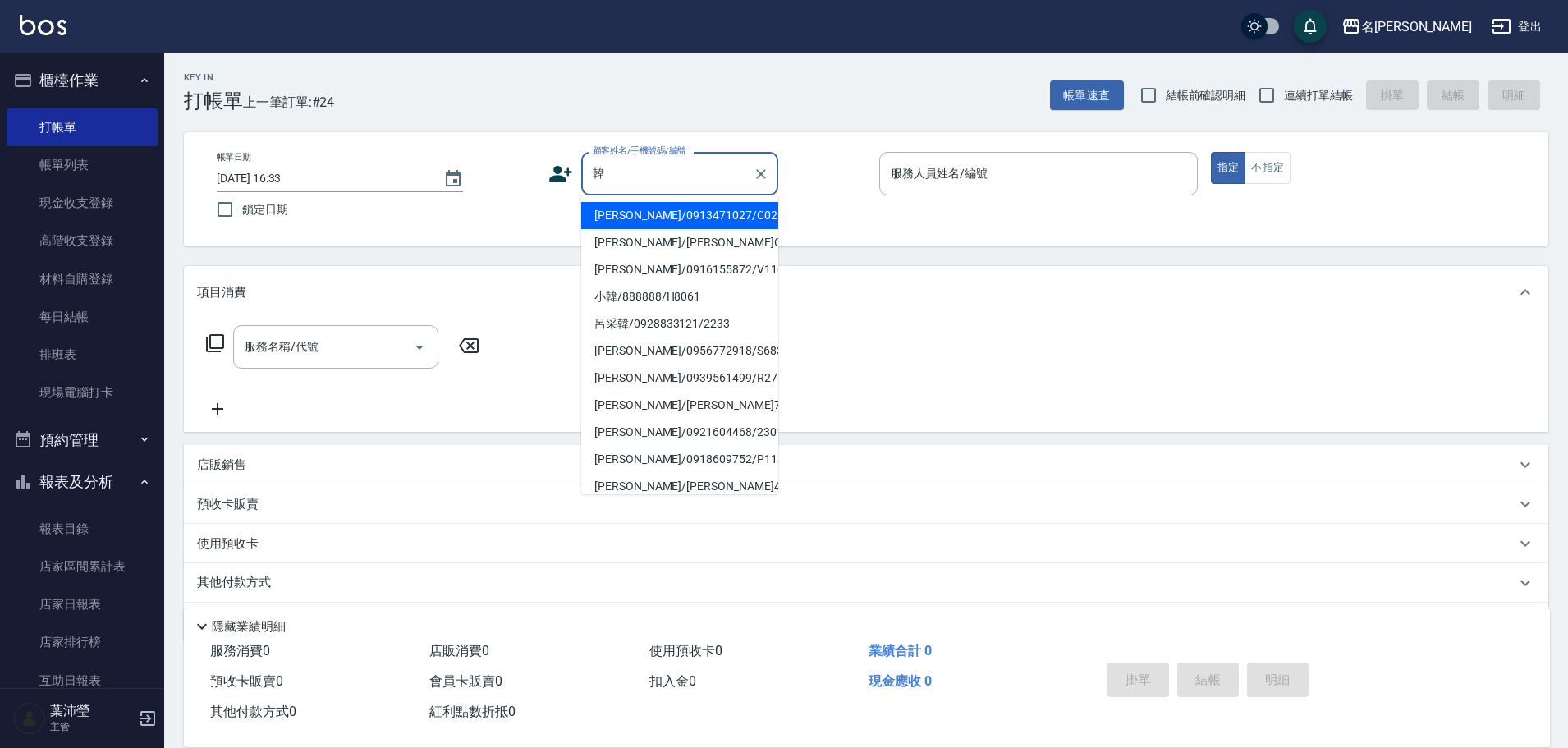
click at [687, 212] on li "[PERSON_NAME]/0913471027/C0255" at bounding box center [680, 216] width 197 height 27
type input "[PERSON_NAME]/0913471027/C0255"
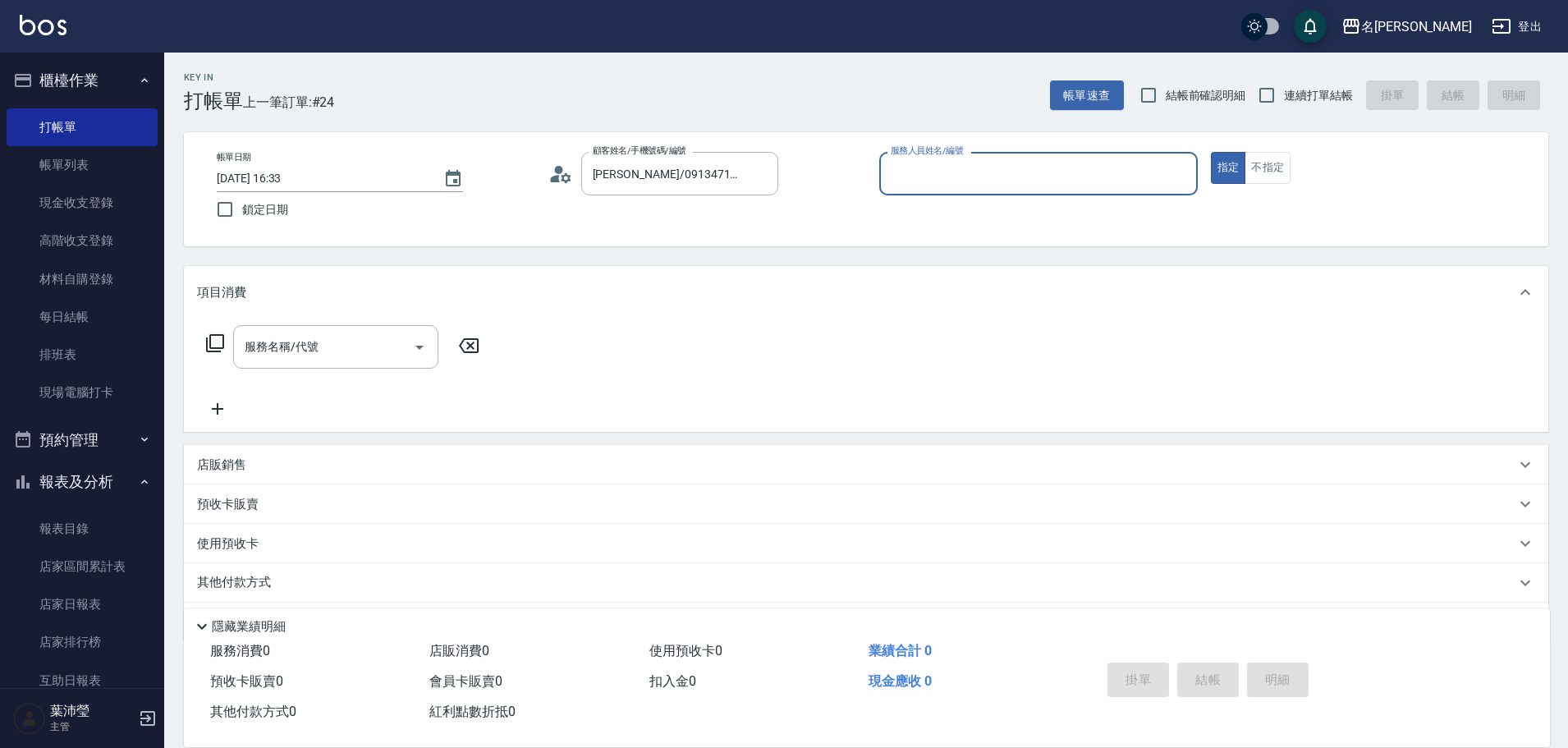
type input "敏卉-2"
click at [214, 339] on icon at bounding box center [215, 343] width 20 height 20
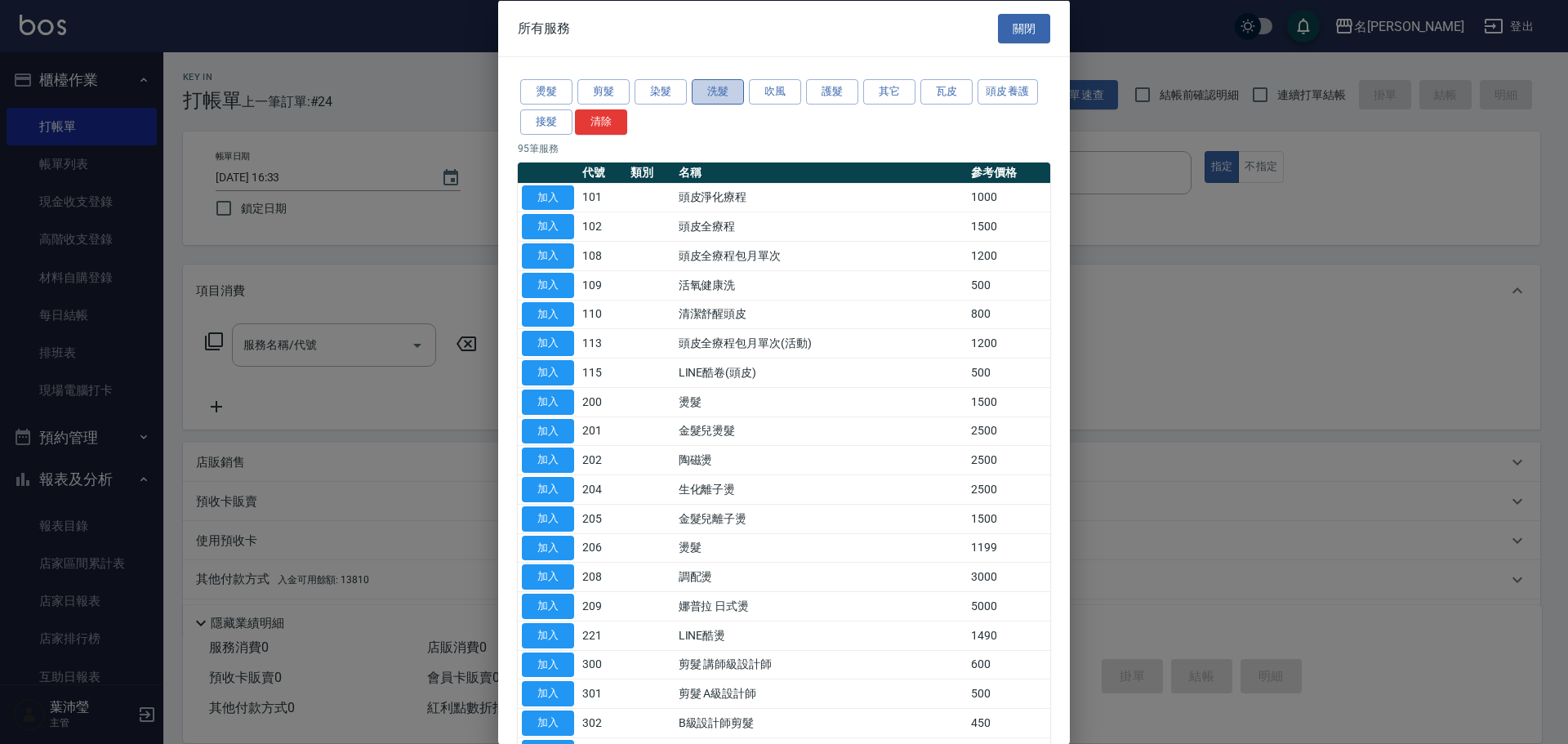
click at [708, 89] on button "洗髮" at bounding box center [717, 92] width 52 height 26
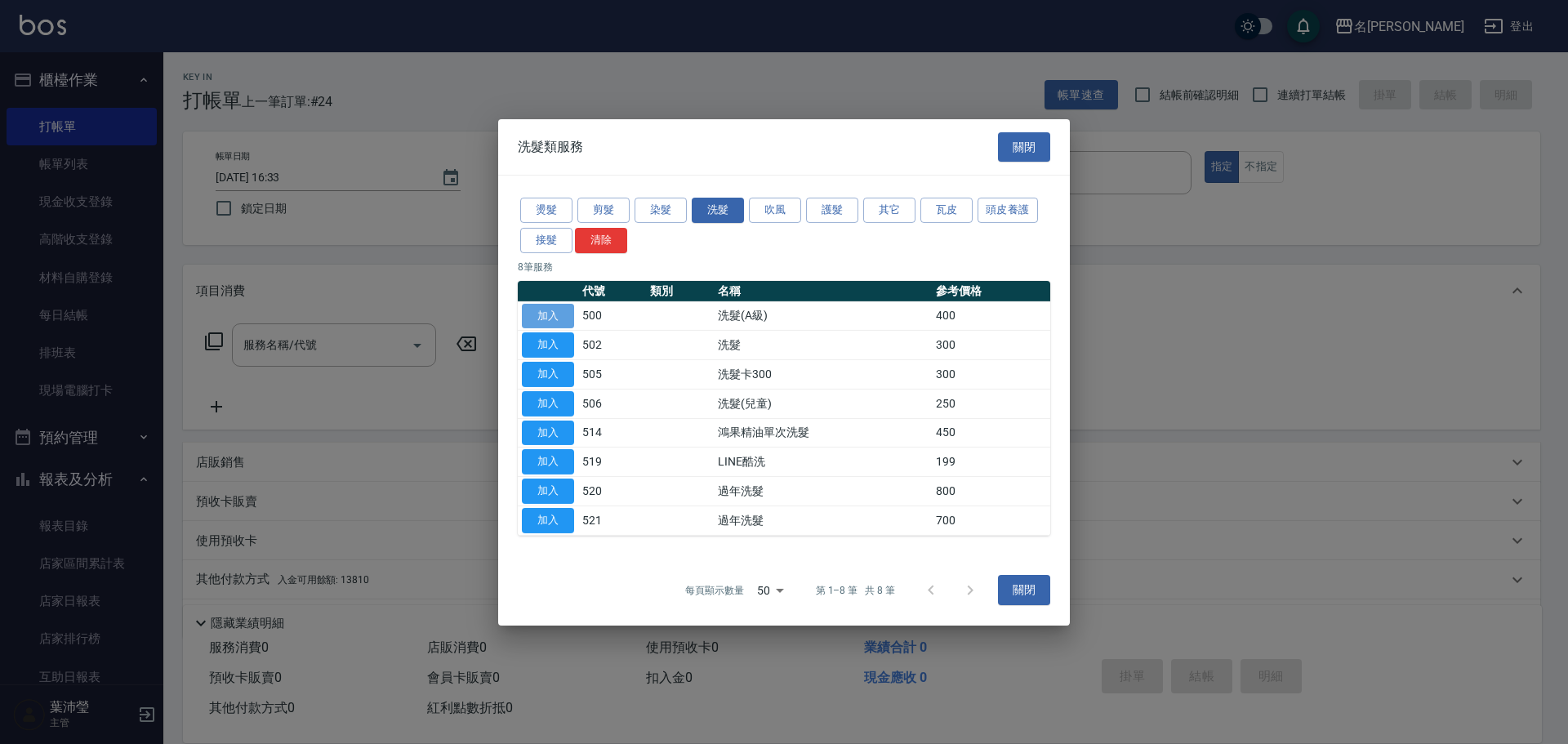
click at [544, 315] on button "加入" at bounding box center [548, 316] width 52 height 26
type input "洗髮(A級)(500)"
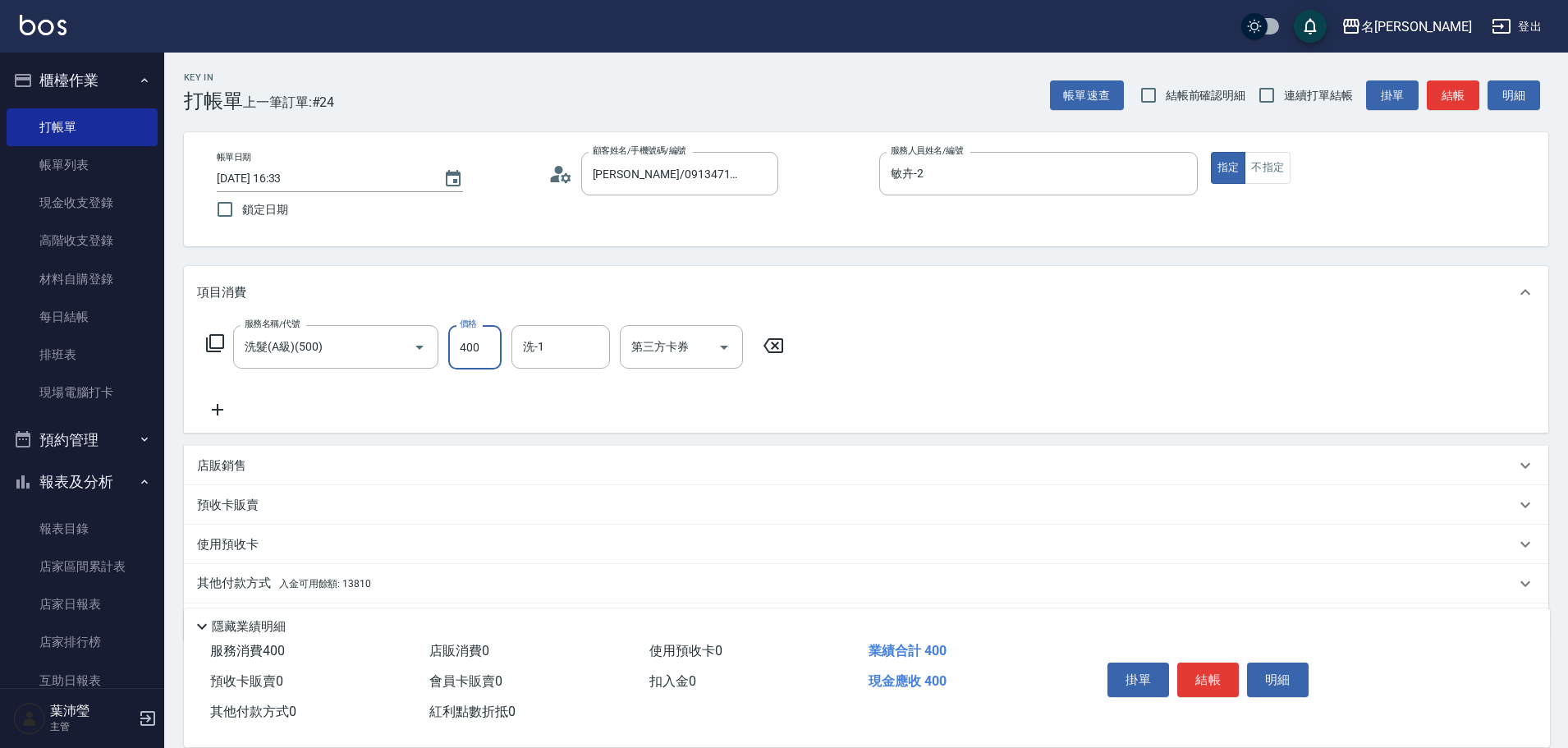
click at [472, 351] on input "400" at bounding box center [474, 348] width 53 height 45
type input "450"
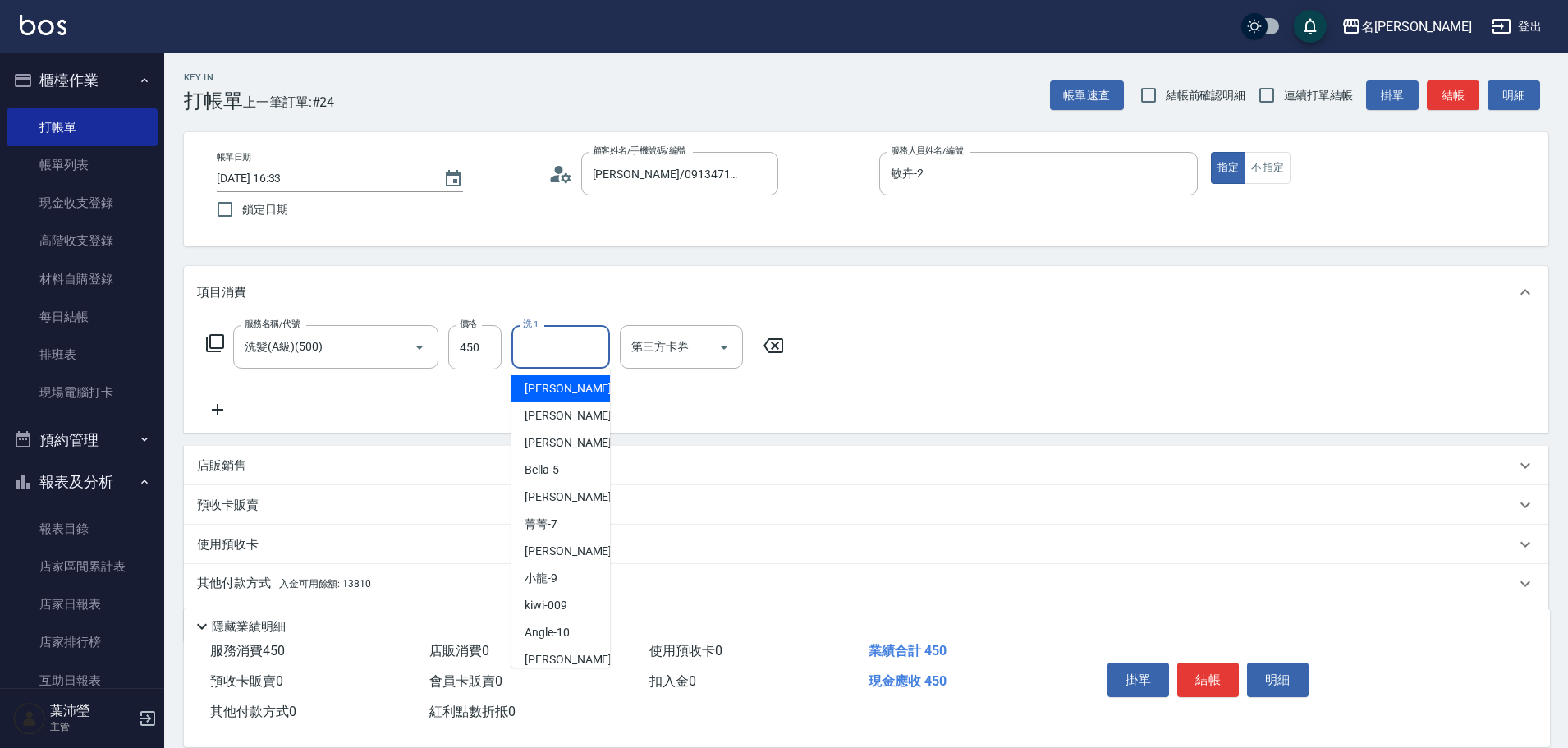
click at [532, 353] on input "洗-1" at bounding box center [561, 347] width 84 height 29
click at [556, 388] on span "慈均 -15" at bounding box center [576, 389] width 104 height 17
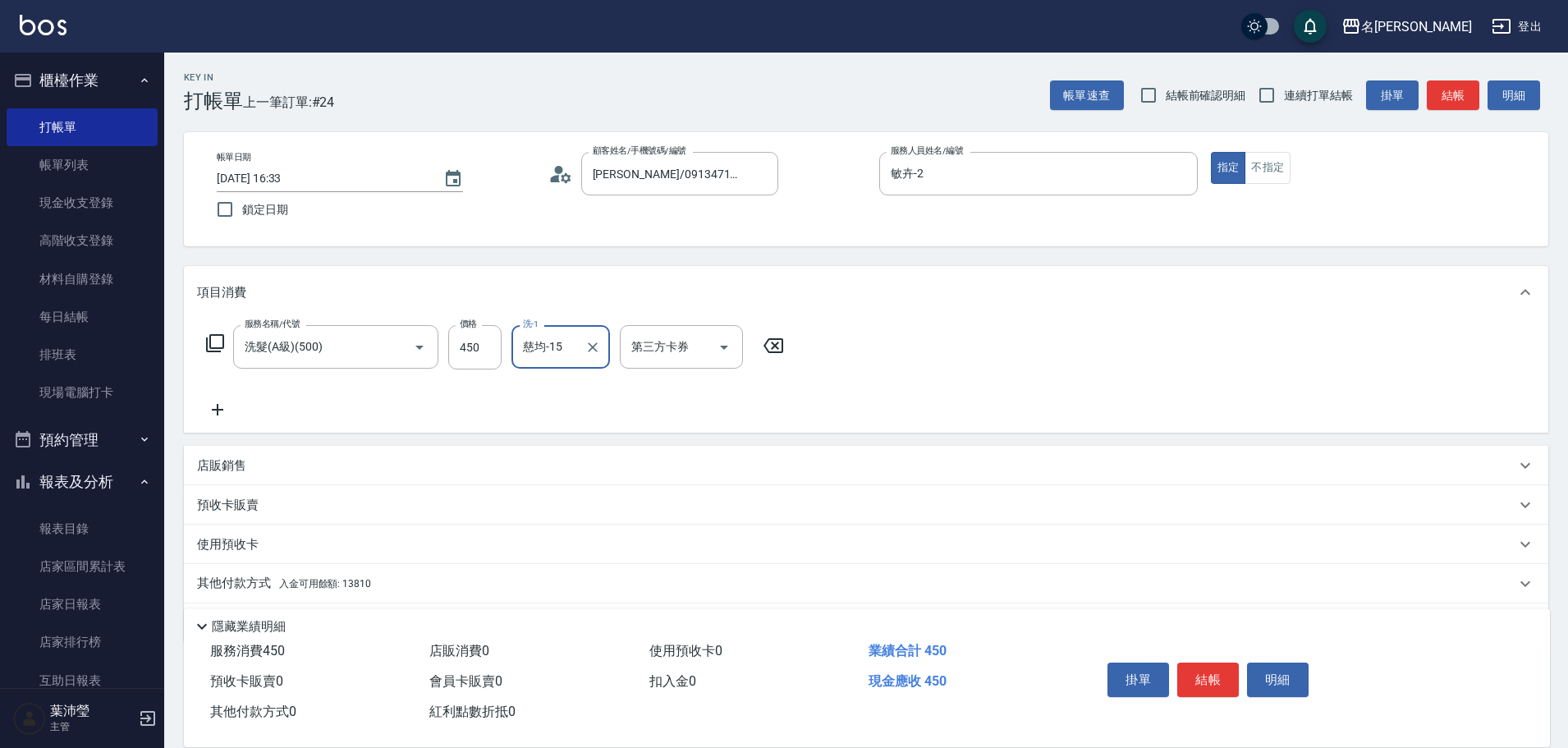
scroll to position [52, 0]
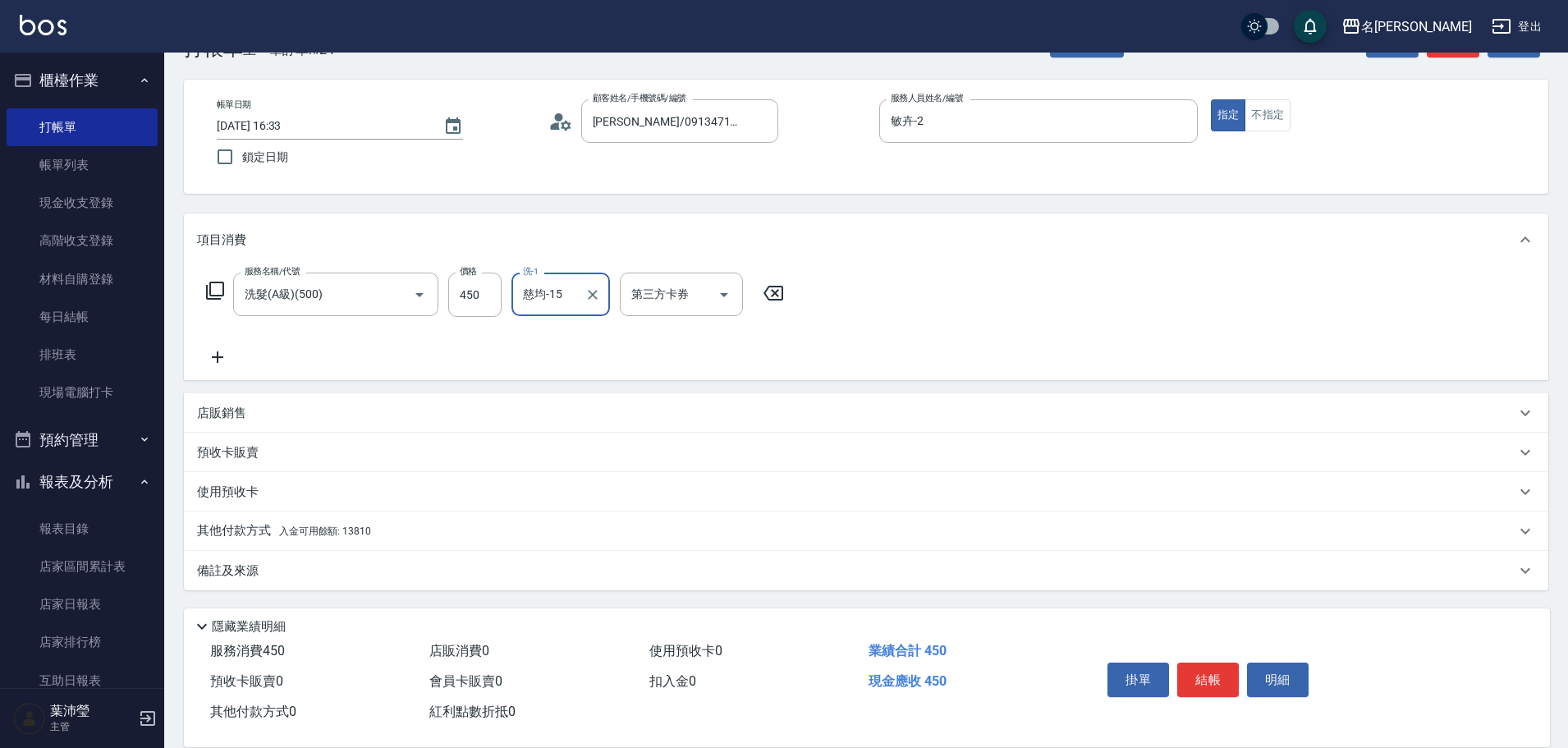
type input "慈均-15"
click at [236, 523] on p "其他付款方式 入金可用餘額: 13810" at bounding box center [283, 531] width 174 height 18
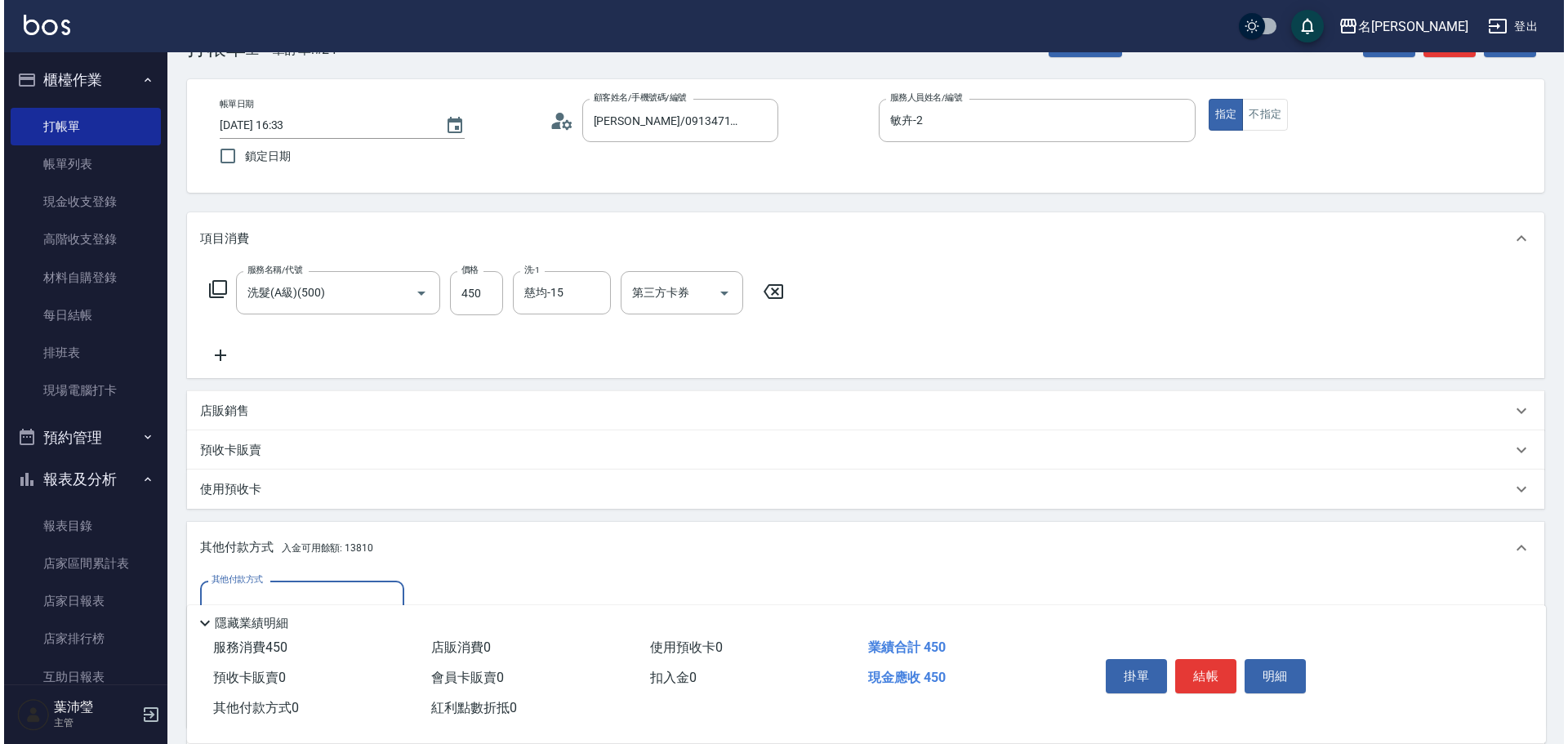
scroll to position [245, 0]
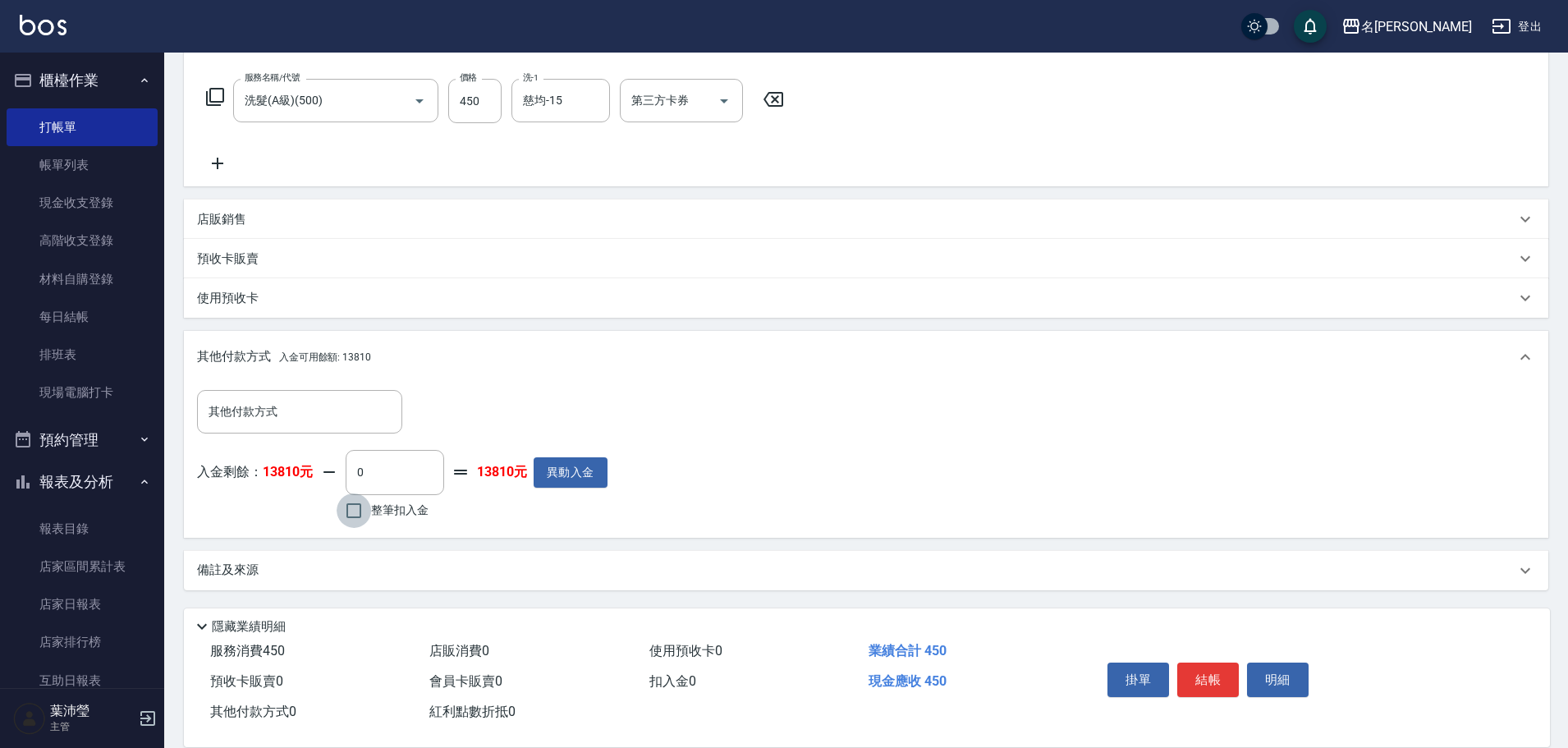
click at [353, 510] on input "整筆扣入金" at bounding box center [354, 511] width 34 height 34
checkbox input "true"
type input "450"
click at [1274, 668] on button "明細" at bounding box center [1278, 680] width 62 height 34
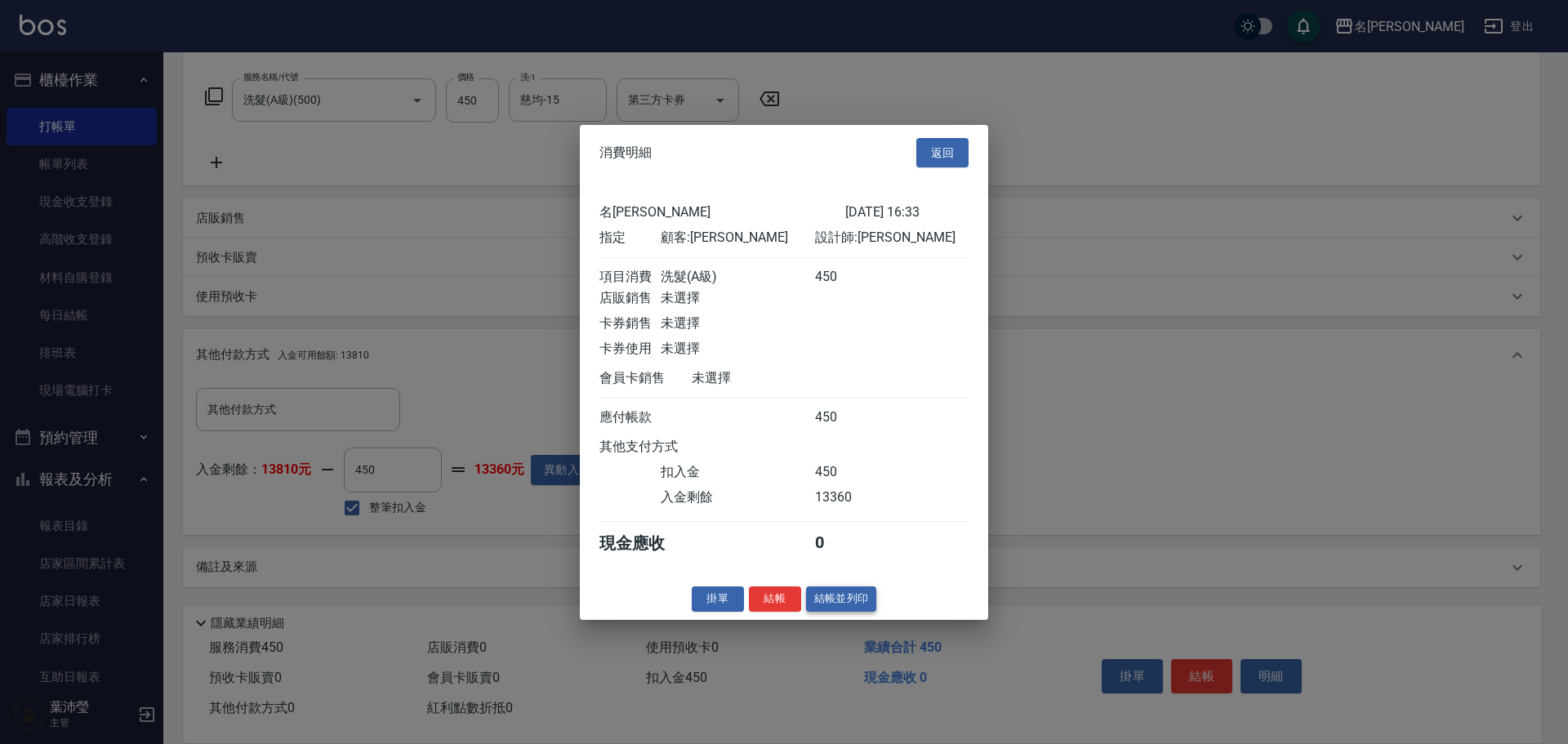
click at [840, 609] on button "結帳並列印" at bounding box center [841, 599] width 71 height 26
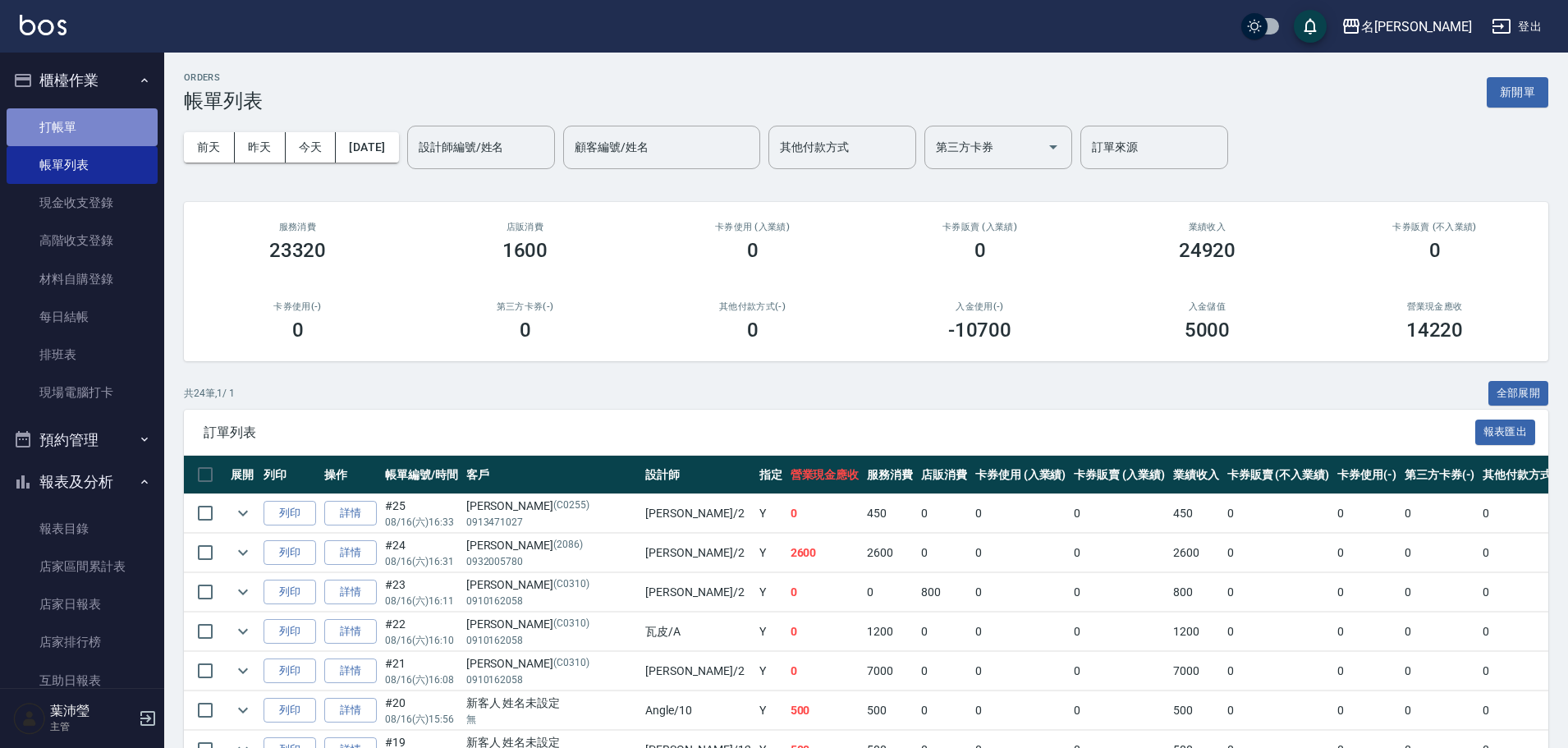
click at [113, 126] on link "打帳單" at bounding box center [82, 128] width 151 height 38
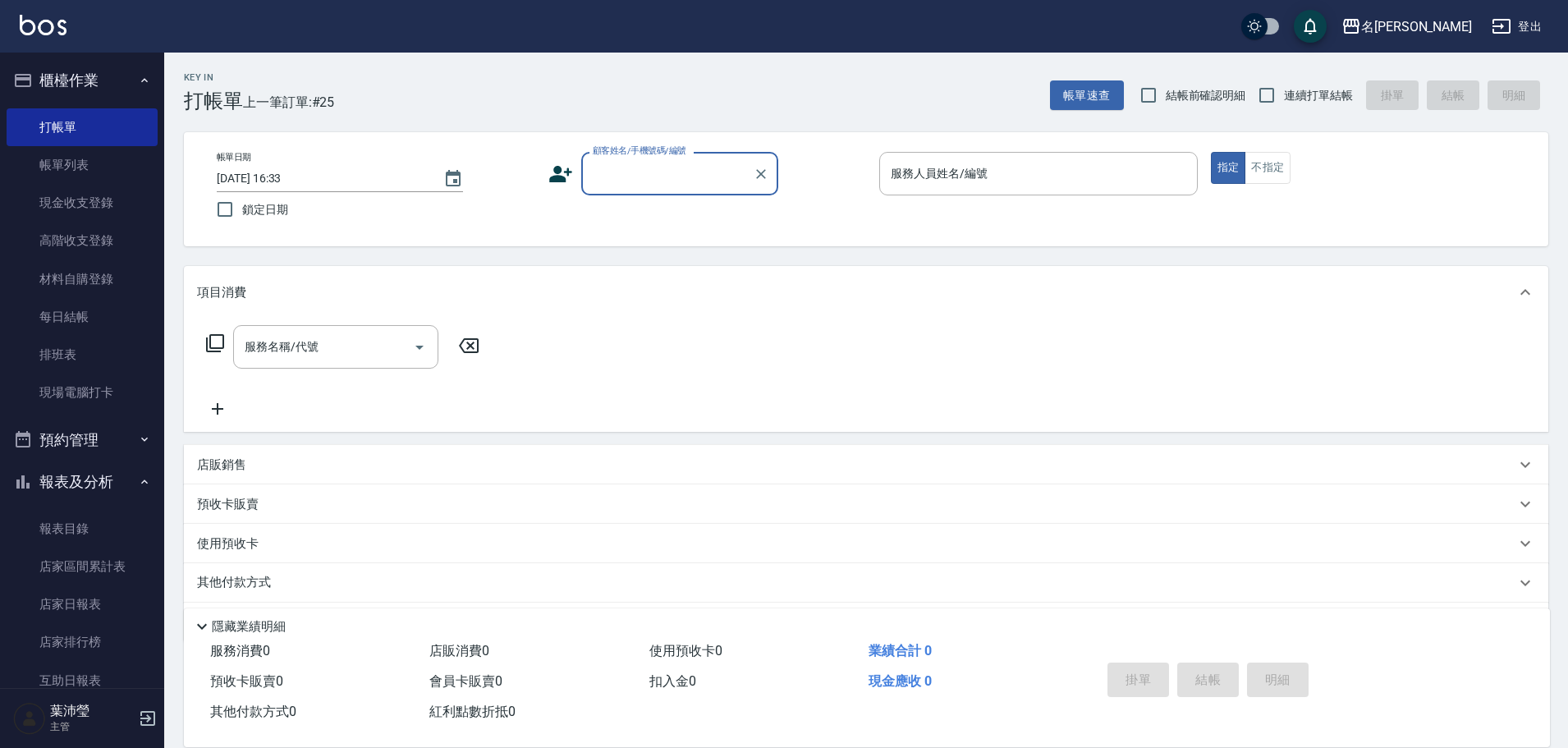
click at [641, 184] on input "顧客姓名/手機號碼/編號" at bounding box center [667, 174] width 158 height 29
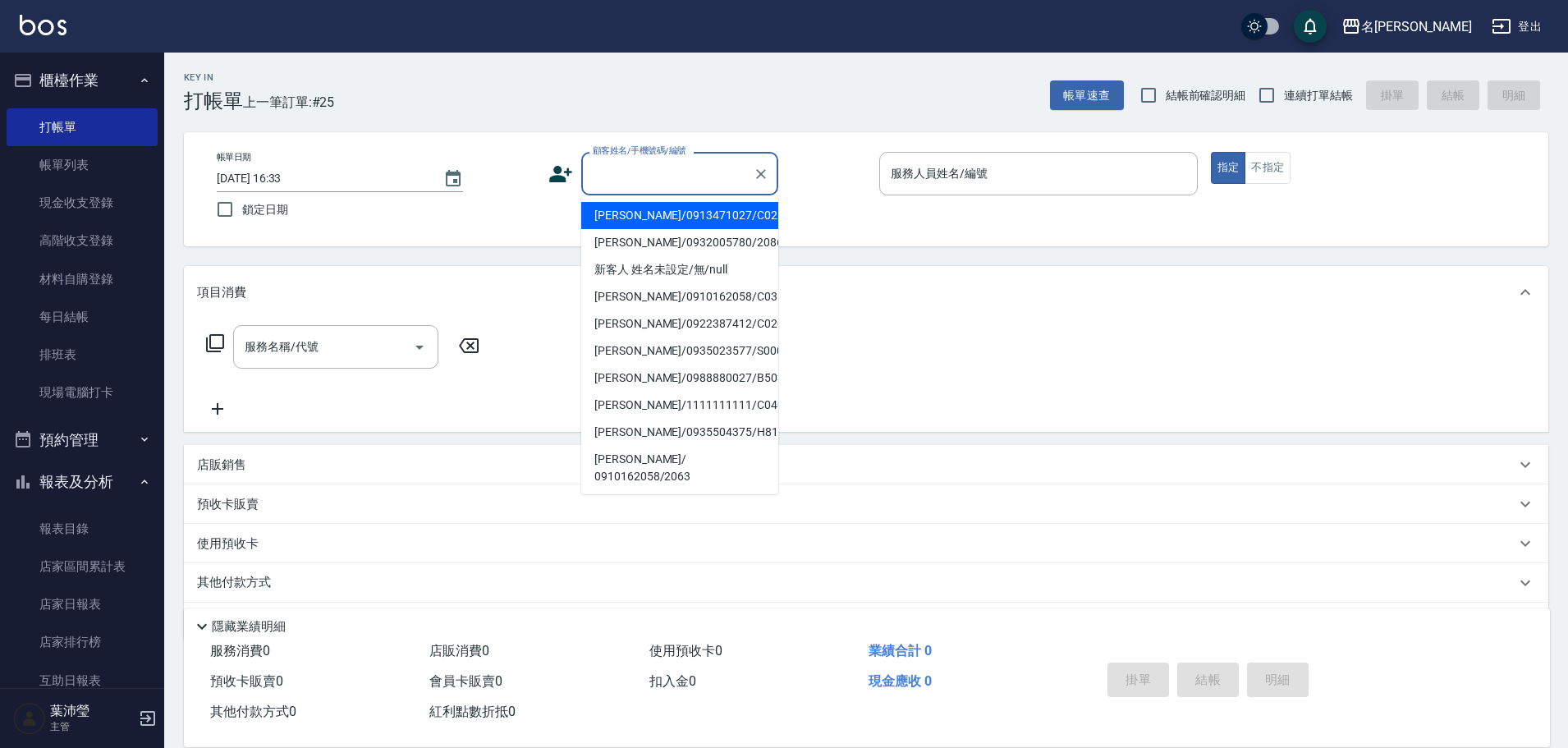
click at [641, 179] on input "顧客姓名/手機號碼/編號" at bounding box center [667, 174] width 158 height 29
click at [708, 266] on li "[PERSON_NAME]/0937047388/C0236" at bounding box center [680, 270] width 197 height 27
type input "[PERSON_NAME]/0937047388/C0236"
type input "敏卉-2"
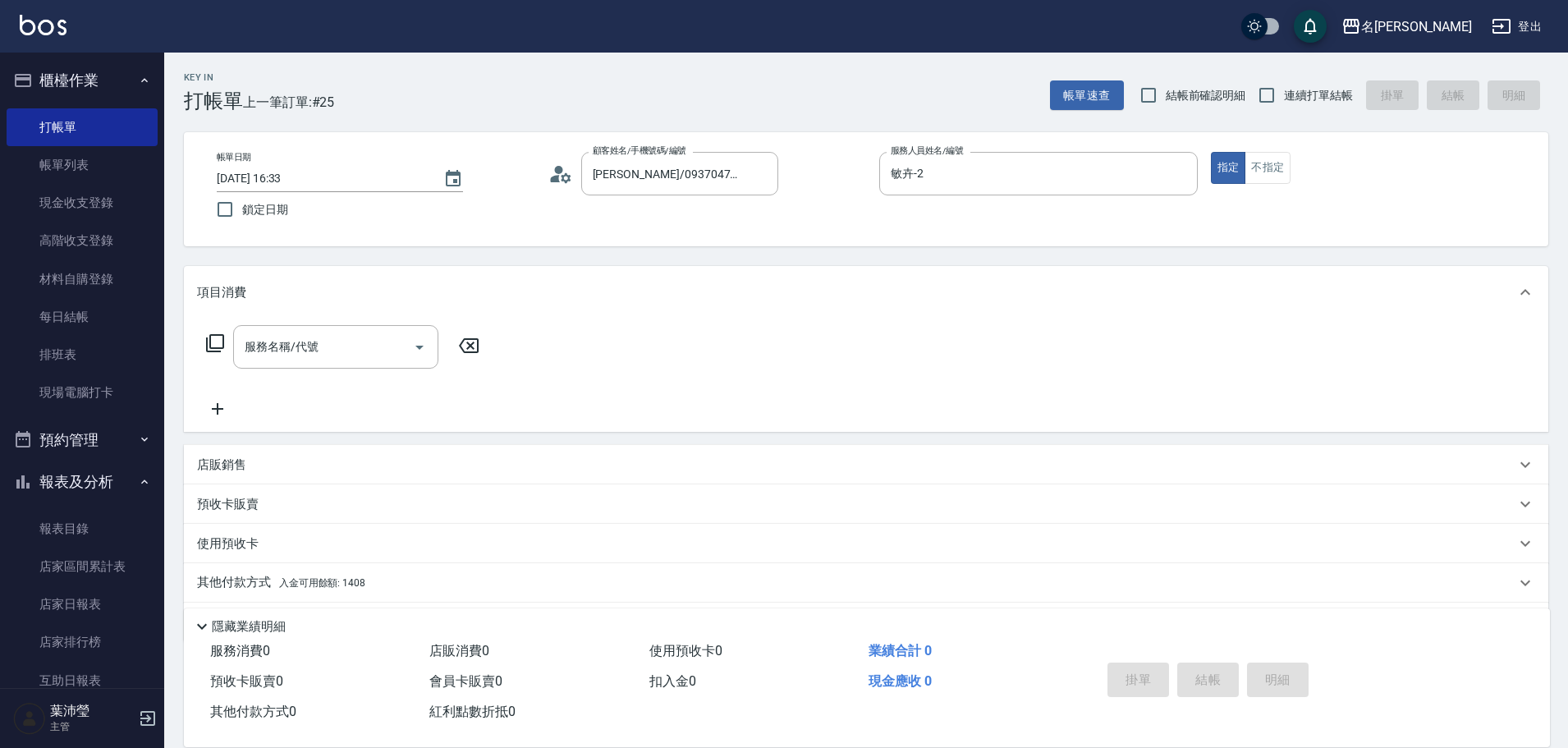
click at [212, 338] on icon at bounding box center [215, 343] width 20 height 20
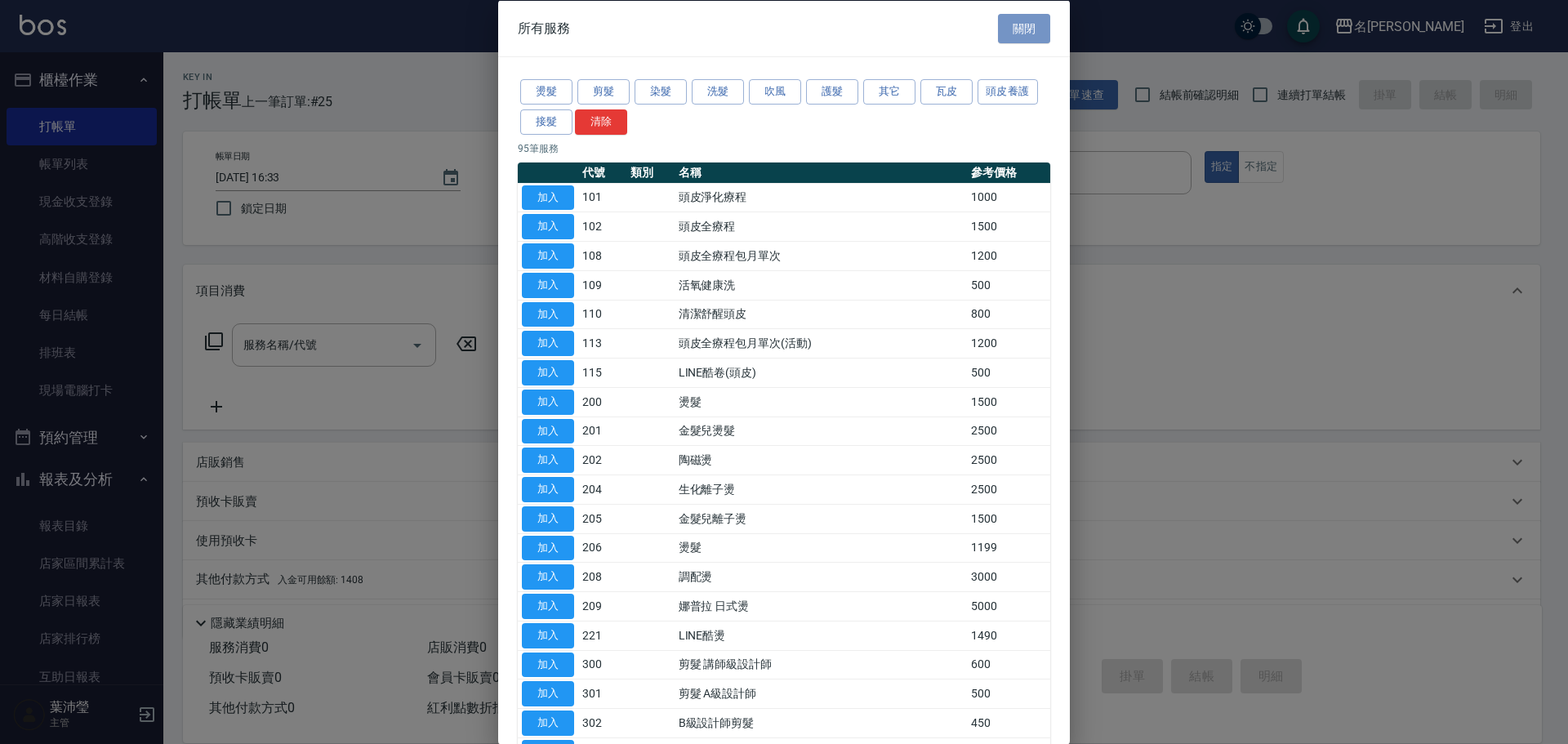
click at [997, 28] on button "關閉" at bounding box center [1023, 27] width 52 height 30
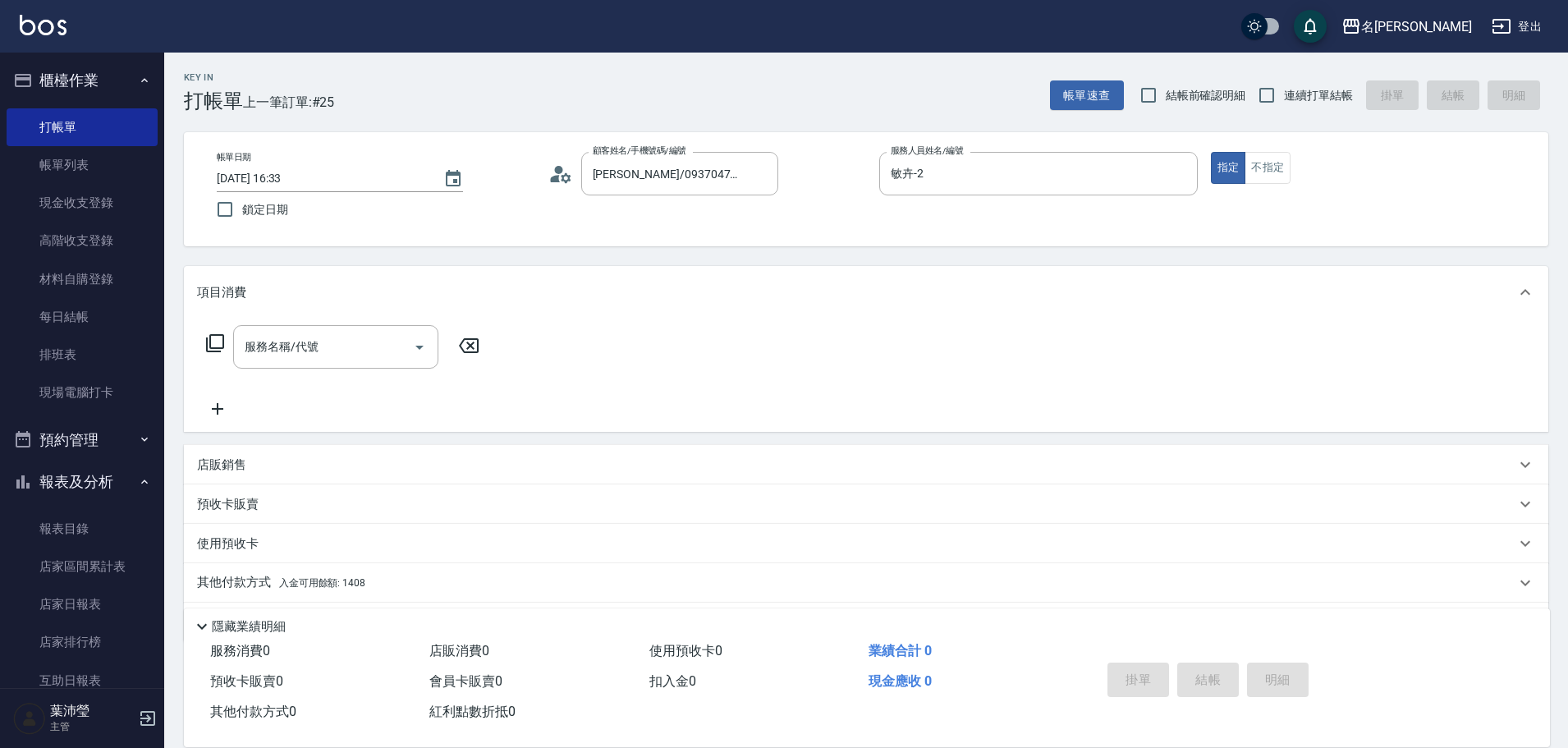
click at [220, 340] on icon at bounding box center [215, 343] width 20 height 20
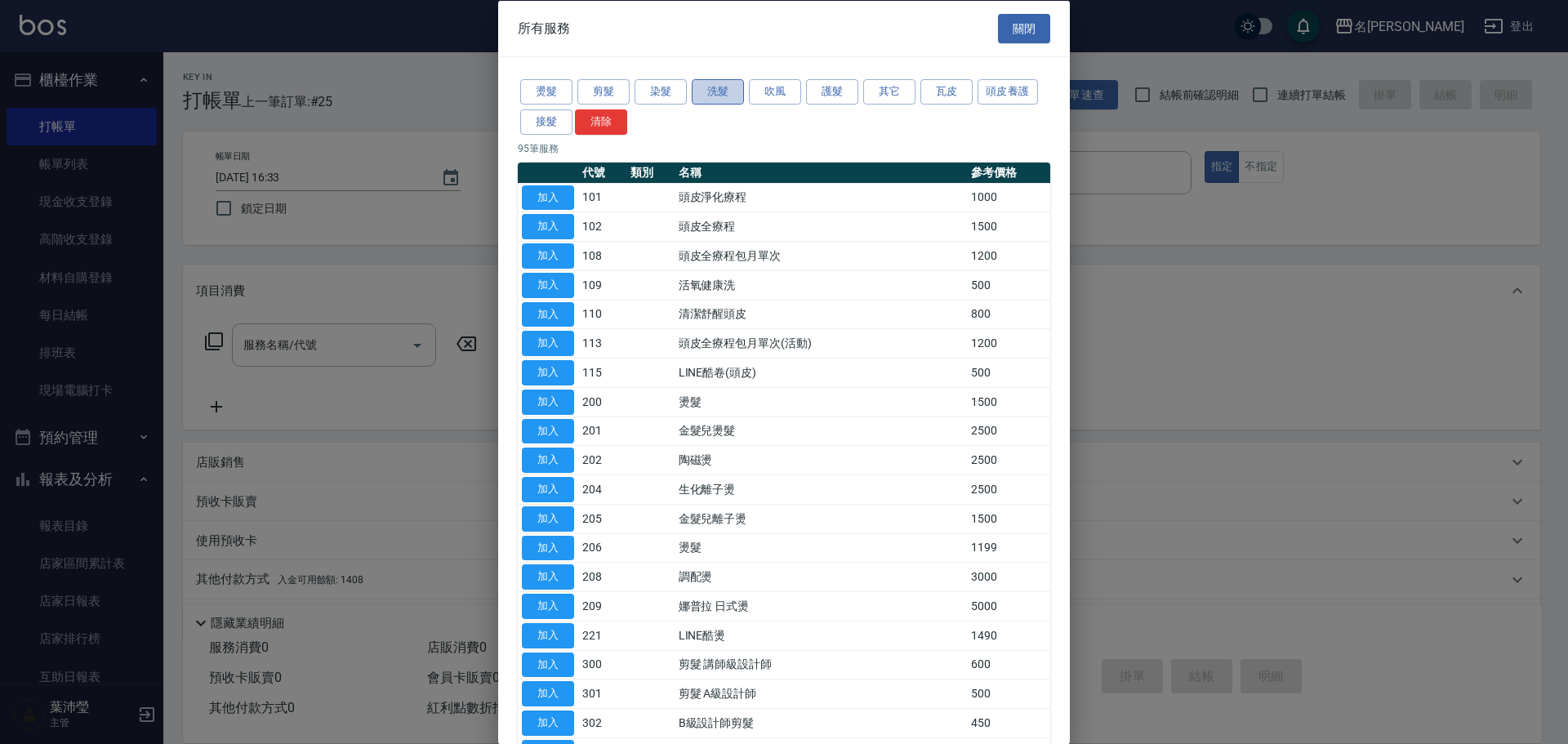
click at [711, 93] on button "洗髮" at bounding box center [717, 92] width 52 height 26
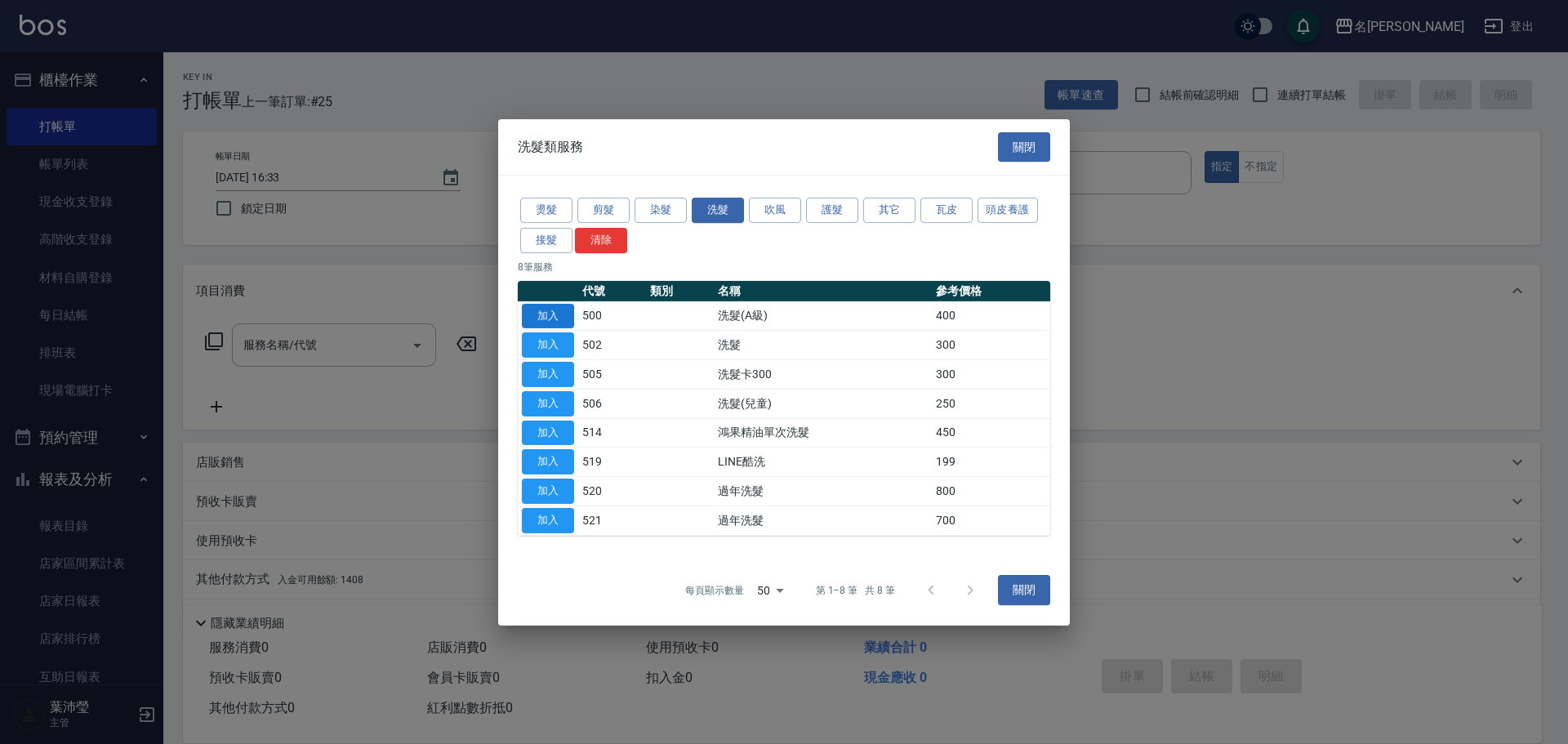
click at [555, 318] on button "加入" at bounding box center [548, 316] width 52 height 26
type input "洗髮(A級)(500)"
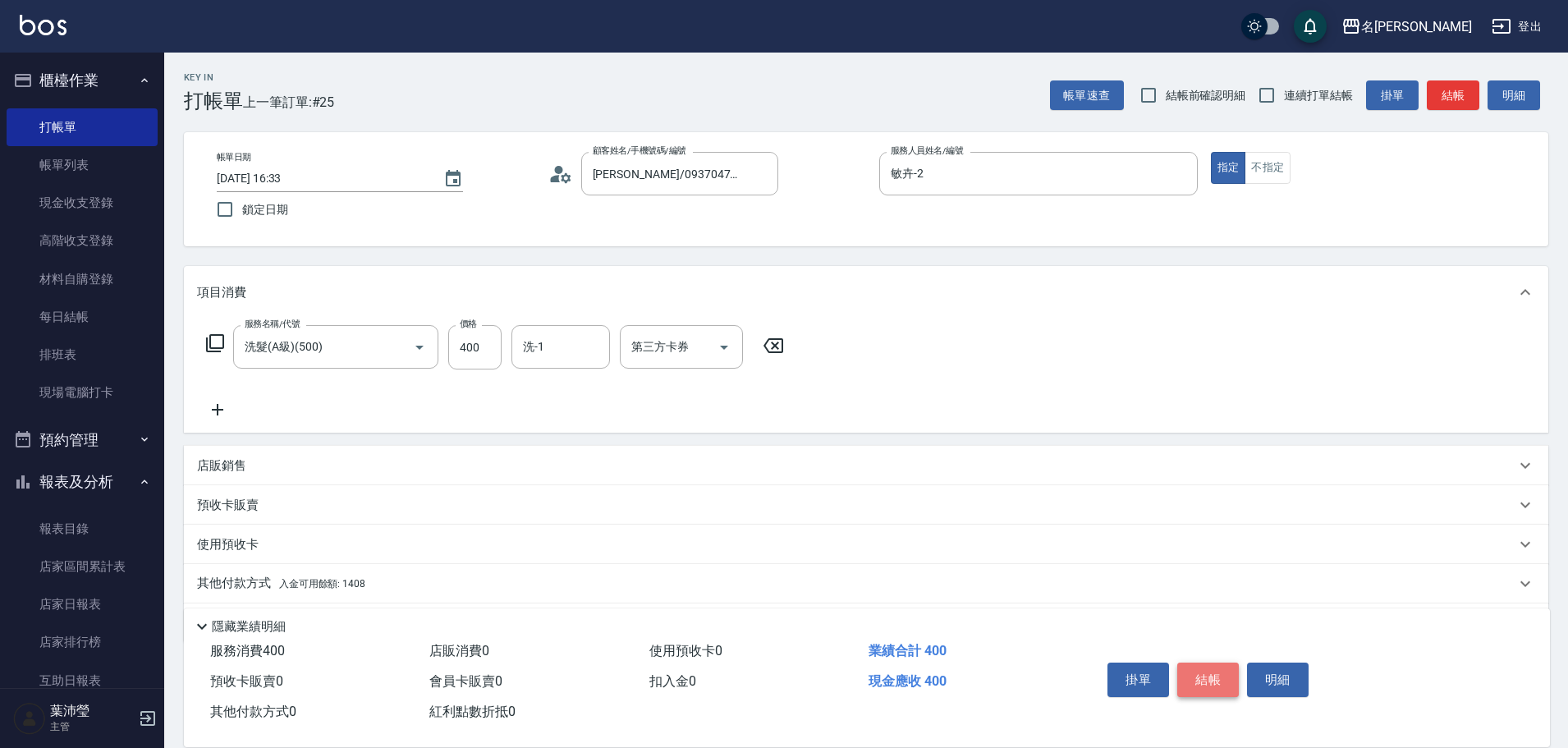
click at [1209, 679] on button "結帳" at bounding box center [1208, 680] width 62 height 34
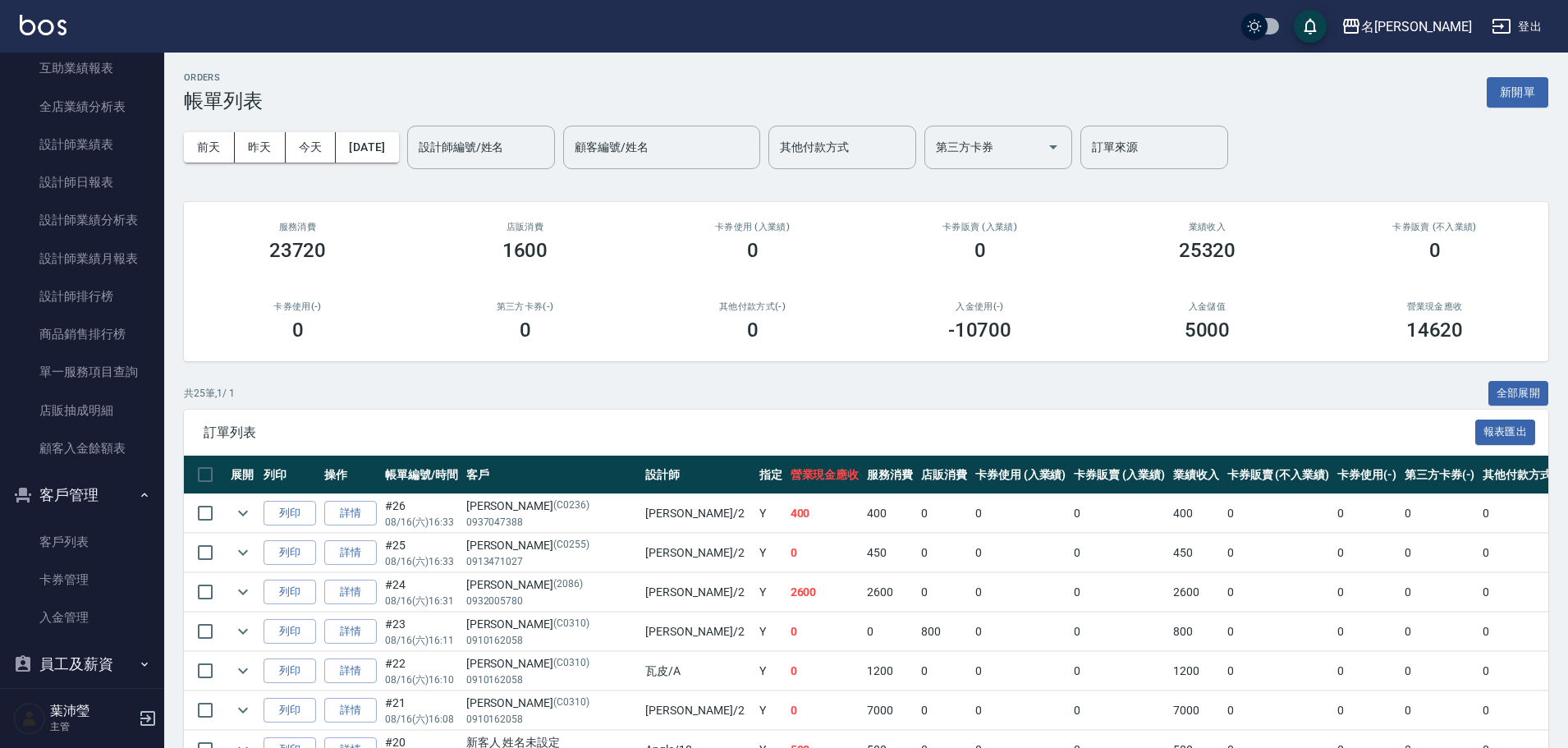
scroll to position [785, 0]
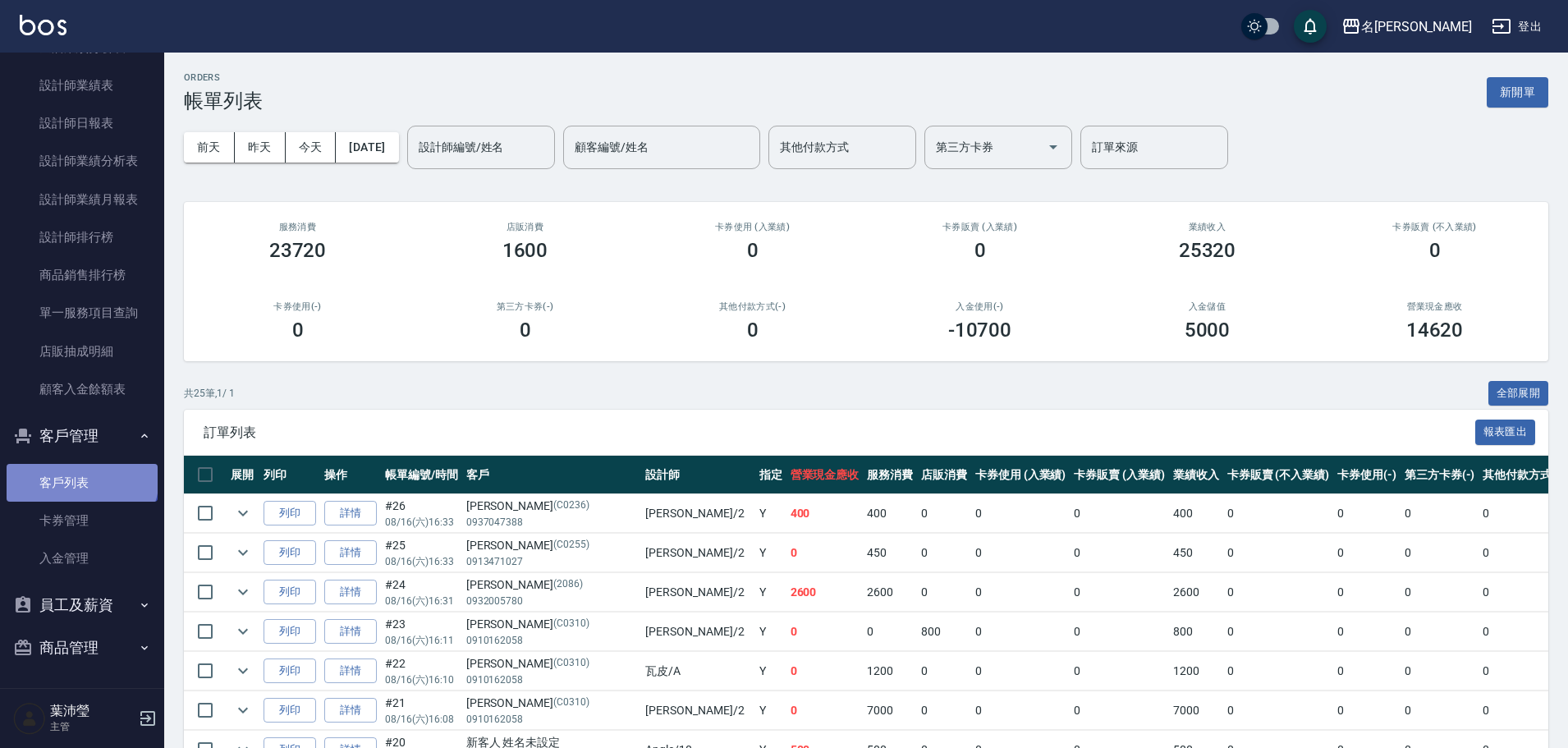
click at [80, 477] on link "客戶列表" at bounding box center [82, 483] width 151 height 38
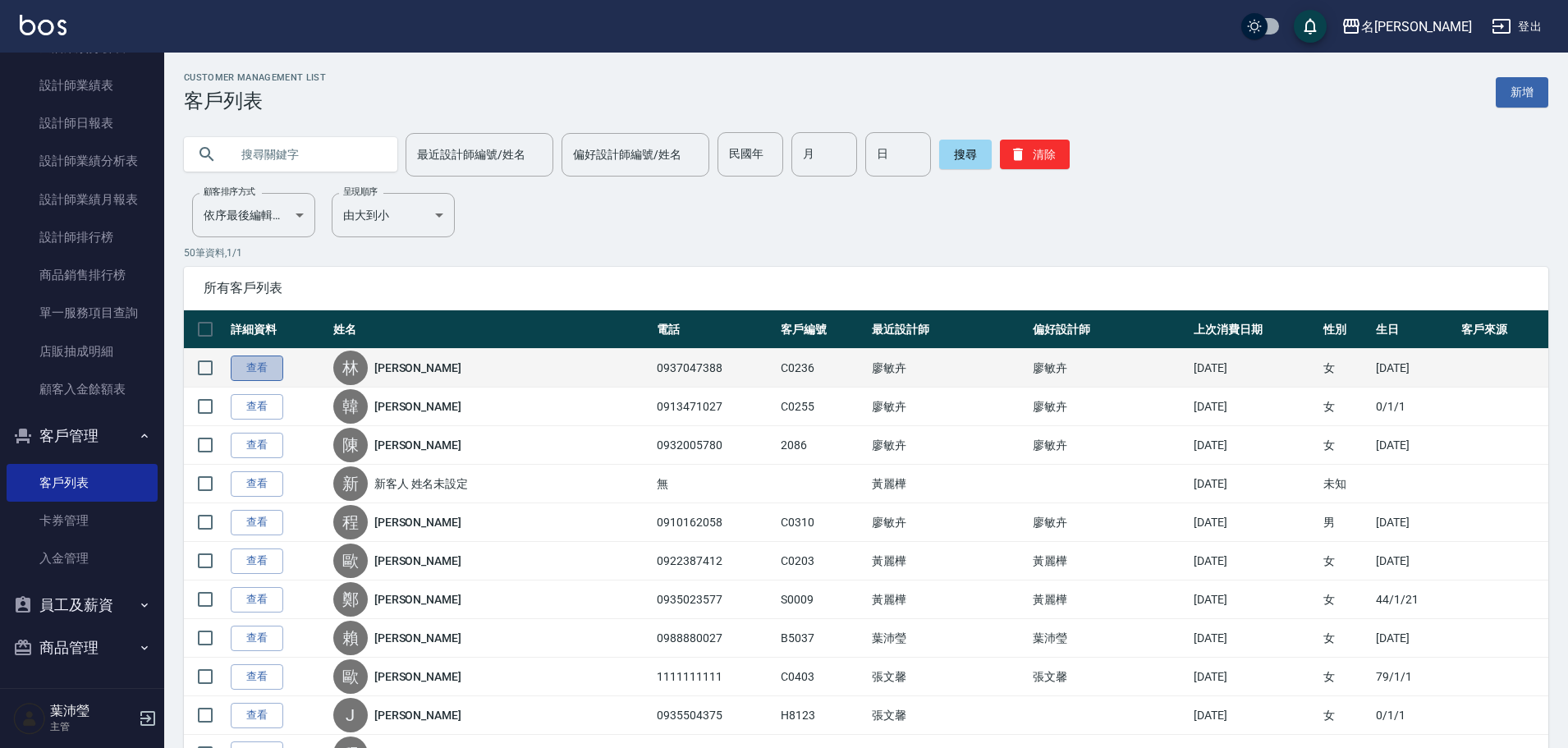
click at [263, 365] on link "查看" at bounding box center [256, 368] width 52 height 26
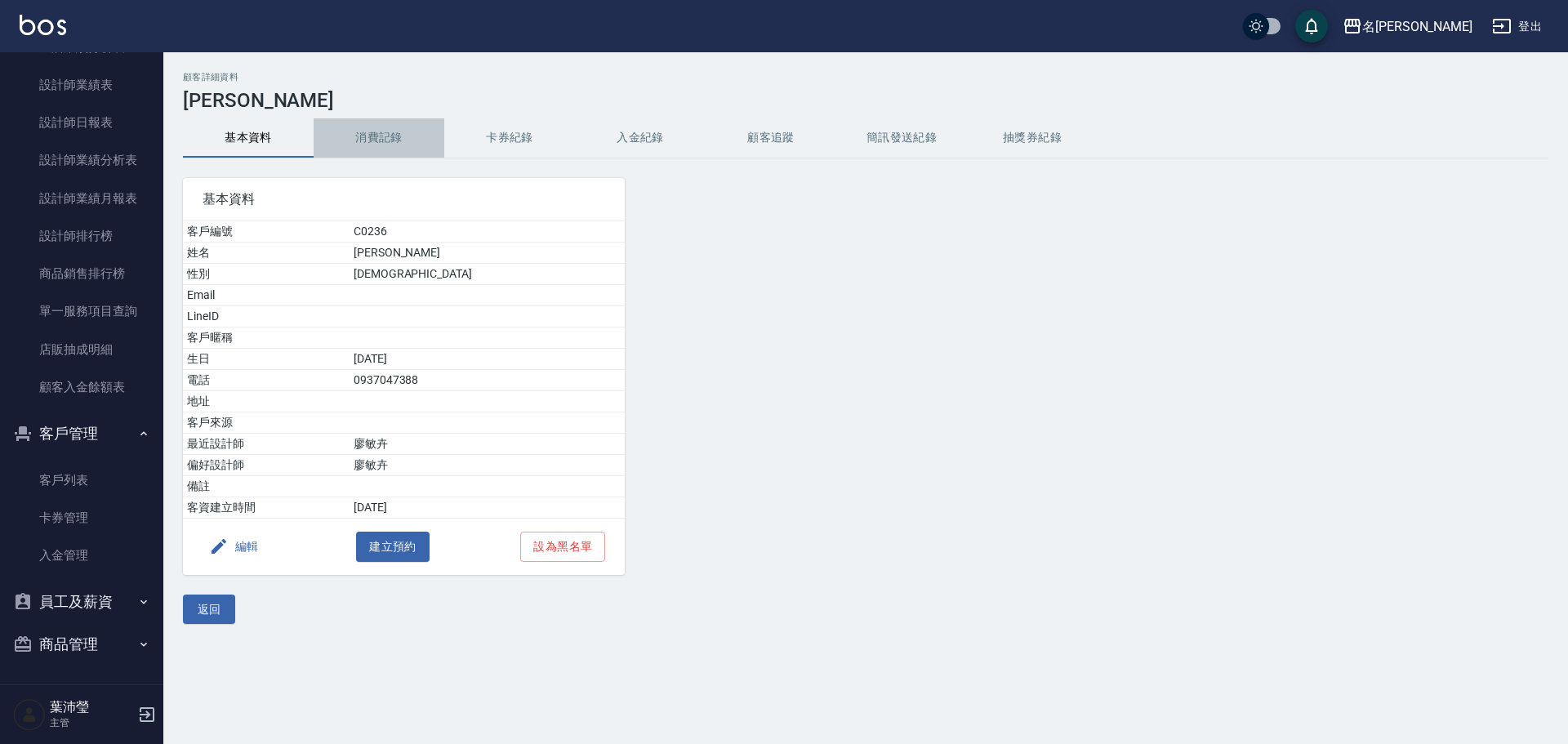
click at [382, 134] on button "消費記錄" at bounding box center [378, 138] width 130 height 39
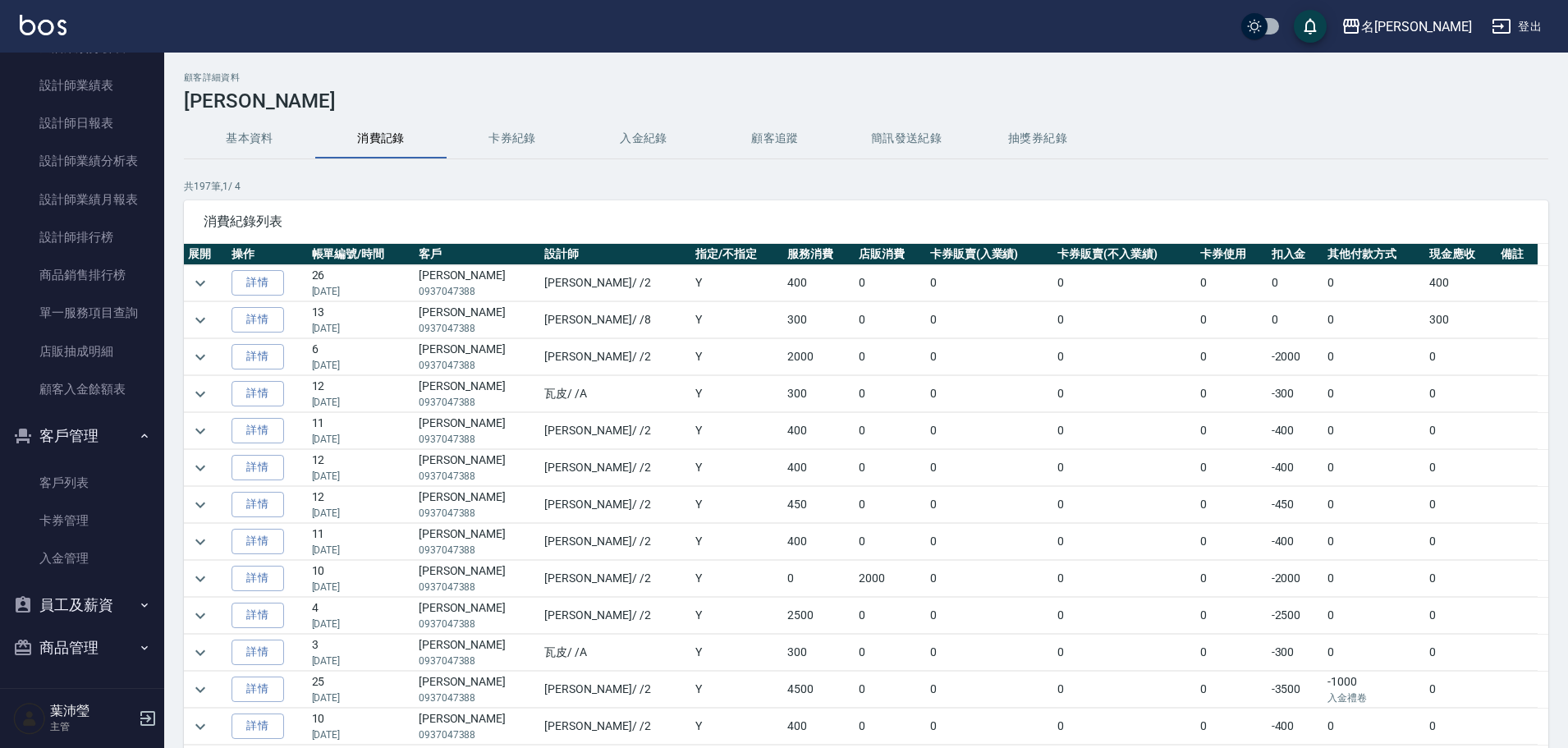
scroll to position [229, 0]
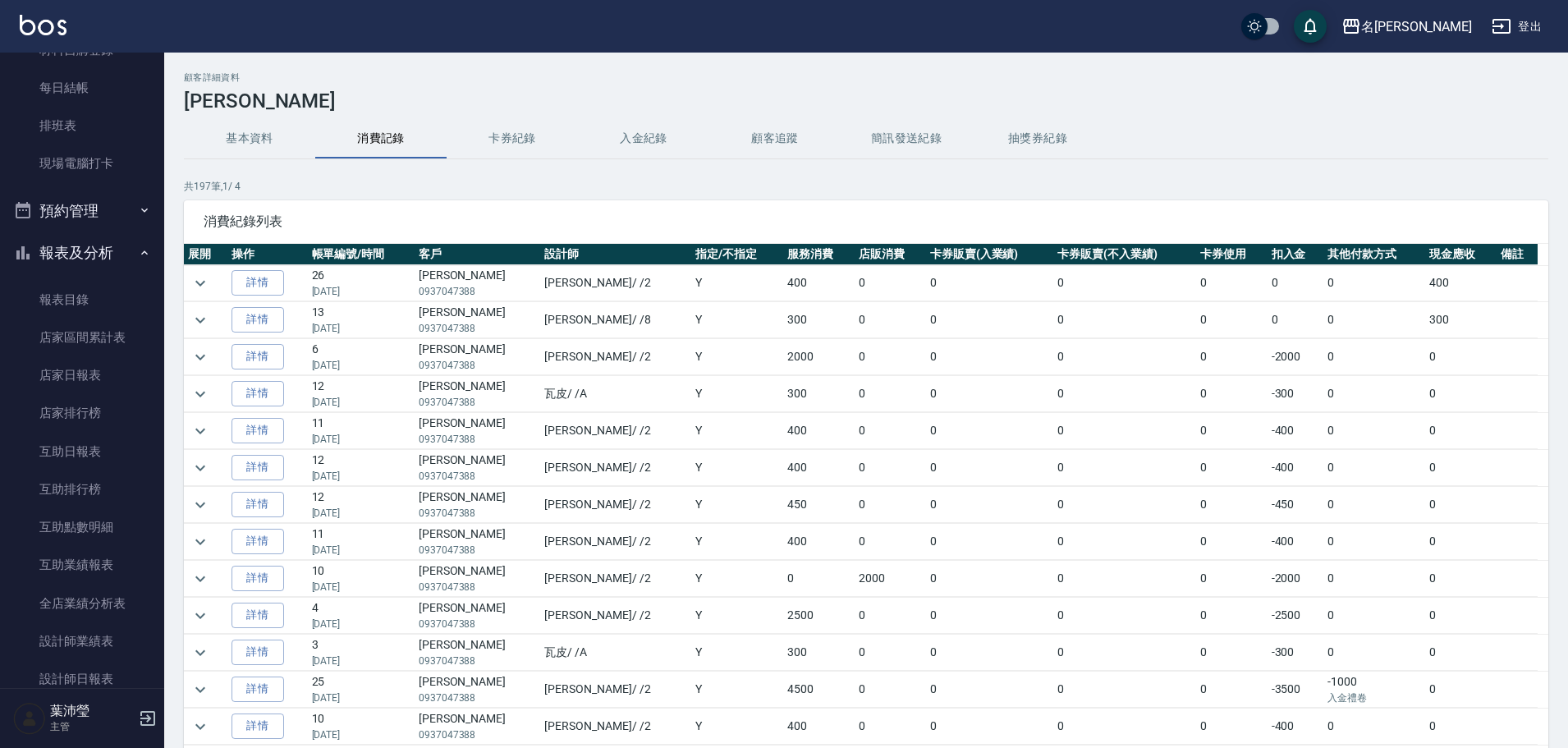
click at [152, 74] on nav "櫃檯作業 打帳單 帳單列表 現金收支登錄 高階收支登錄 材料自購登錄 每日結帳 排班表 現場電腦打卡 預約管理 預約管理 單日預約紀錄 單週預約紀錄 報表及分…" at bounding box center [82, 370] width 164 height 636
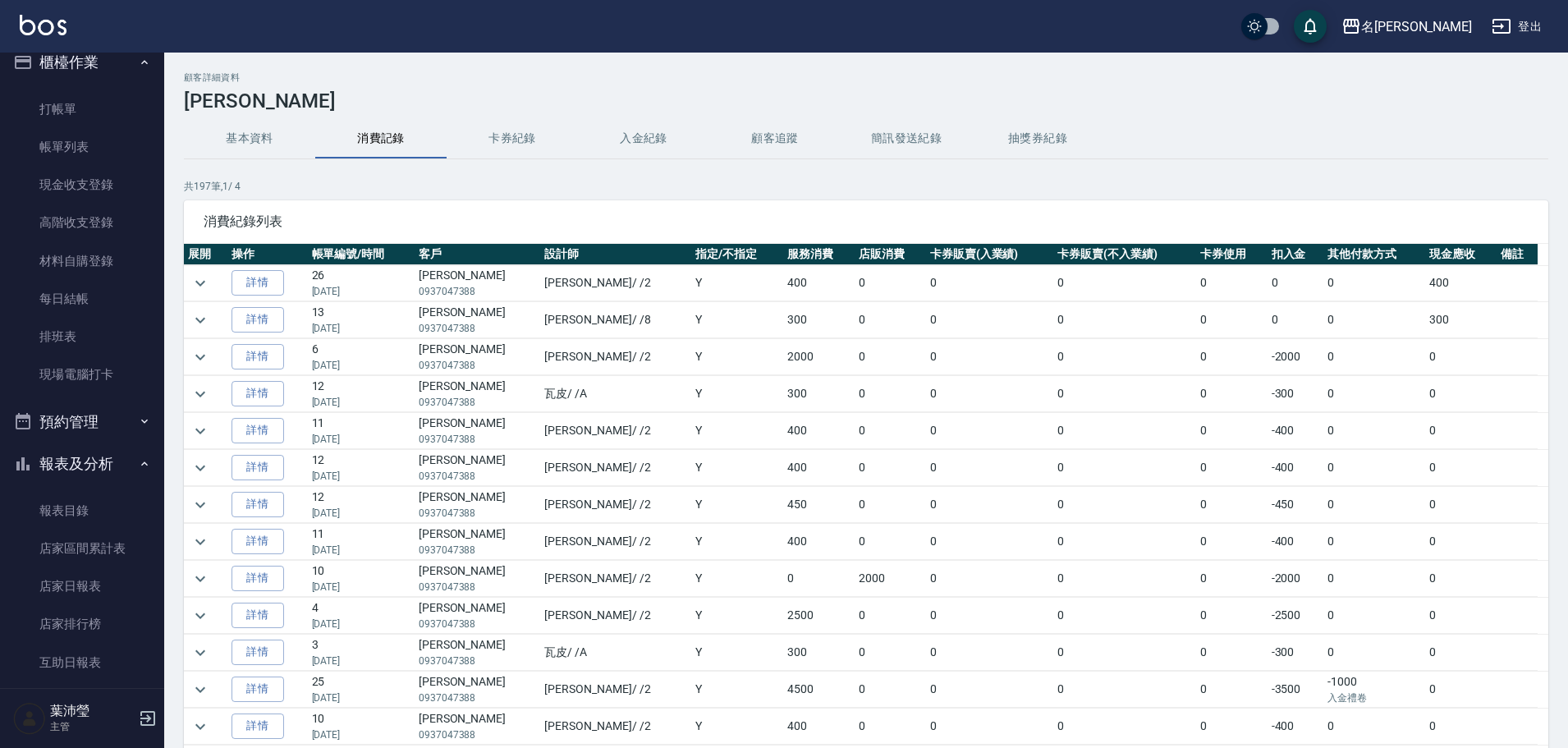
scroll to position [0, 0]
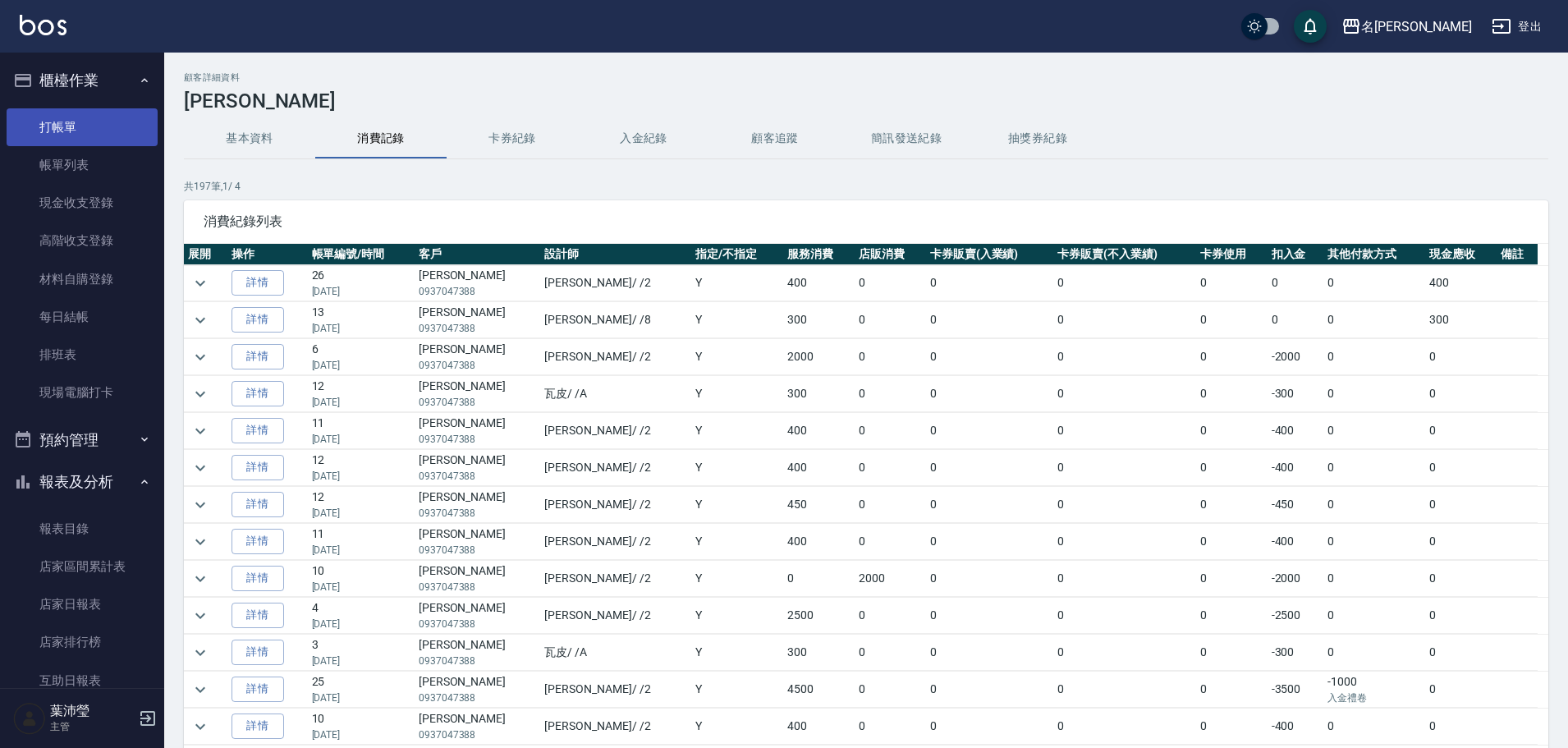
click at [60, 127] on link "打帳單" at bounding box center [82, 128] width 151 height 38
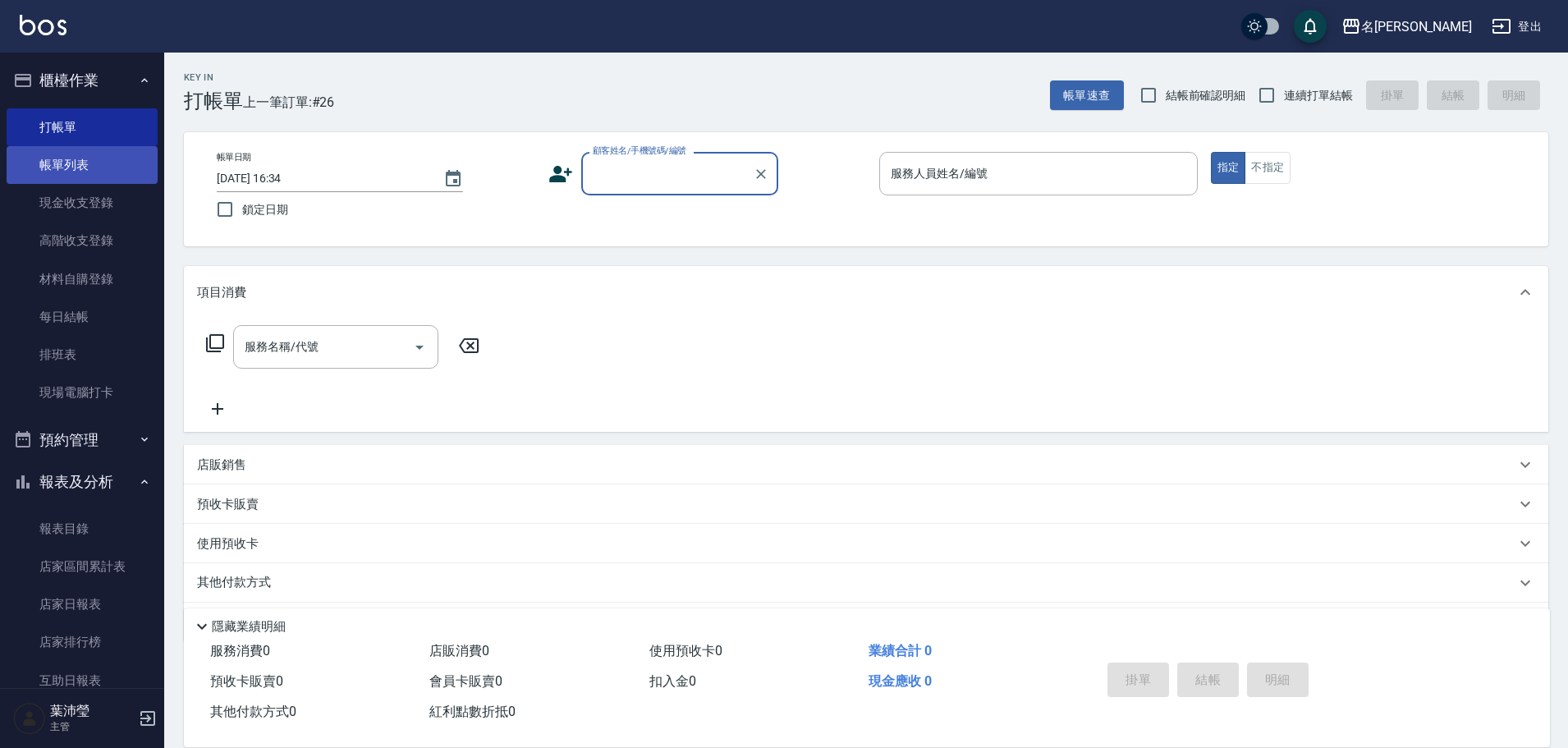
click at [107, 167] on link "帳單列表" at bounding box center [82, 165] width 151 height 38
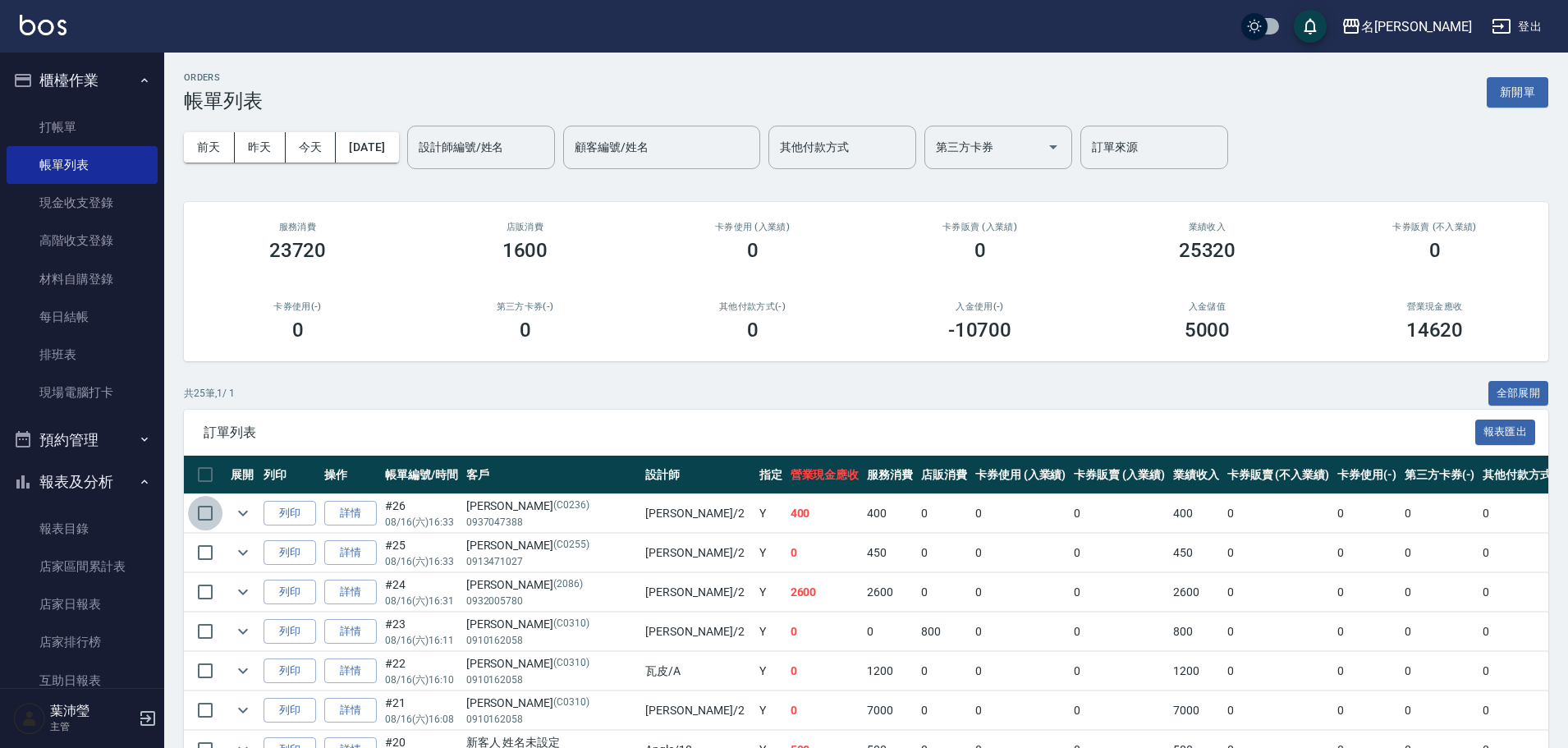
click at [206, 508] on input "checkbox" at bounding box center [206, 513] width 34 height 34
checkbox input "true"
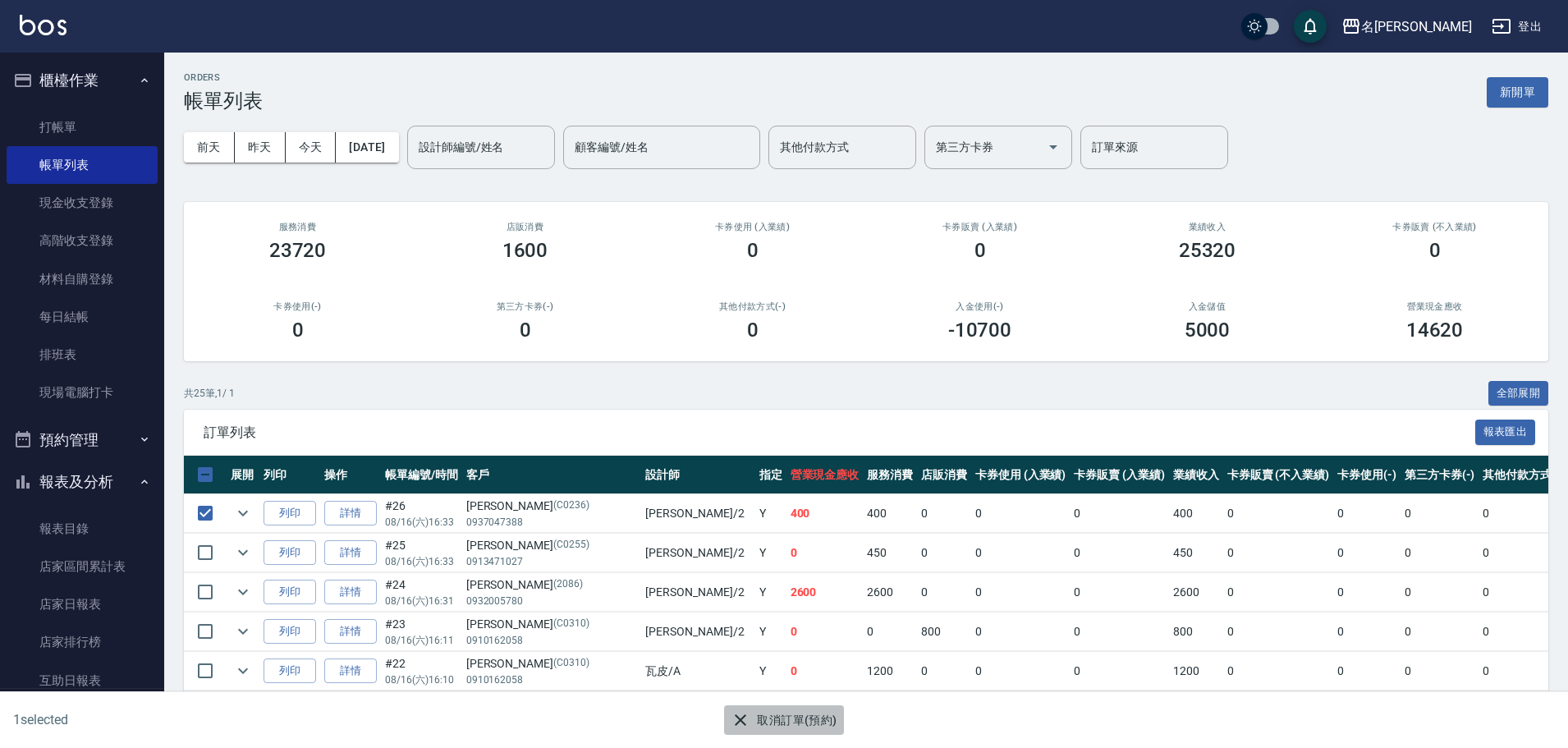
click at [733, 715] on icon "button" at bounding box center [740, 720] width 20 height 20
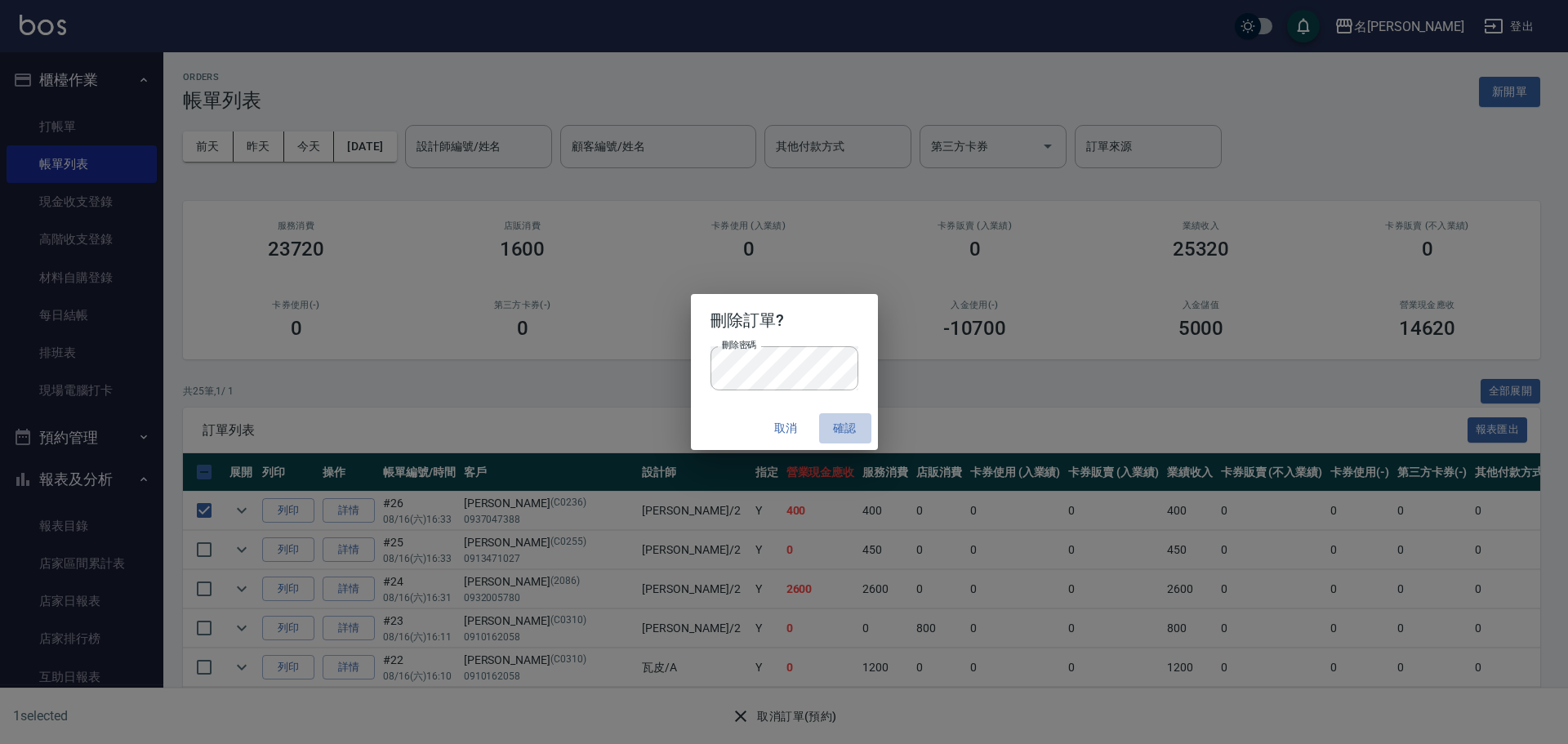
click at [840, 422] on button "確認" at bounding box center [845, 428] width 52 height 30
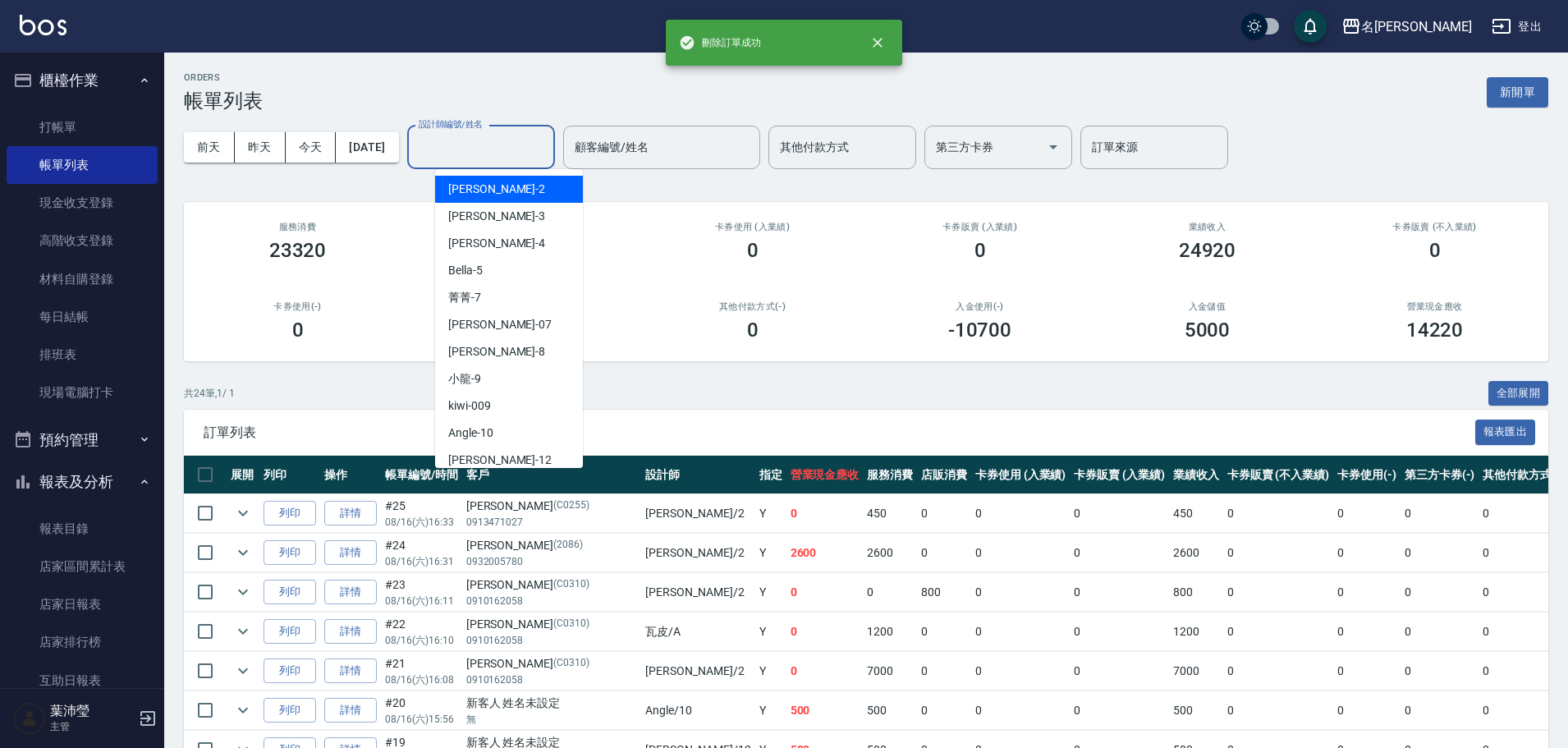
click at [475, 150] on input "設計師編號/姓名" at bounding box center [480, 147] width 133 height 29
click at [473, 184] on span "敏卉 -2" at bounding box center [496, 189] width 97 height 17
type input "敏卉-2"
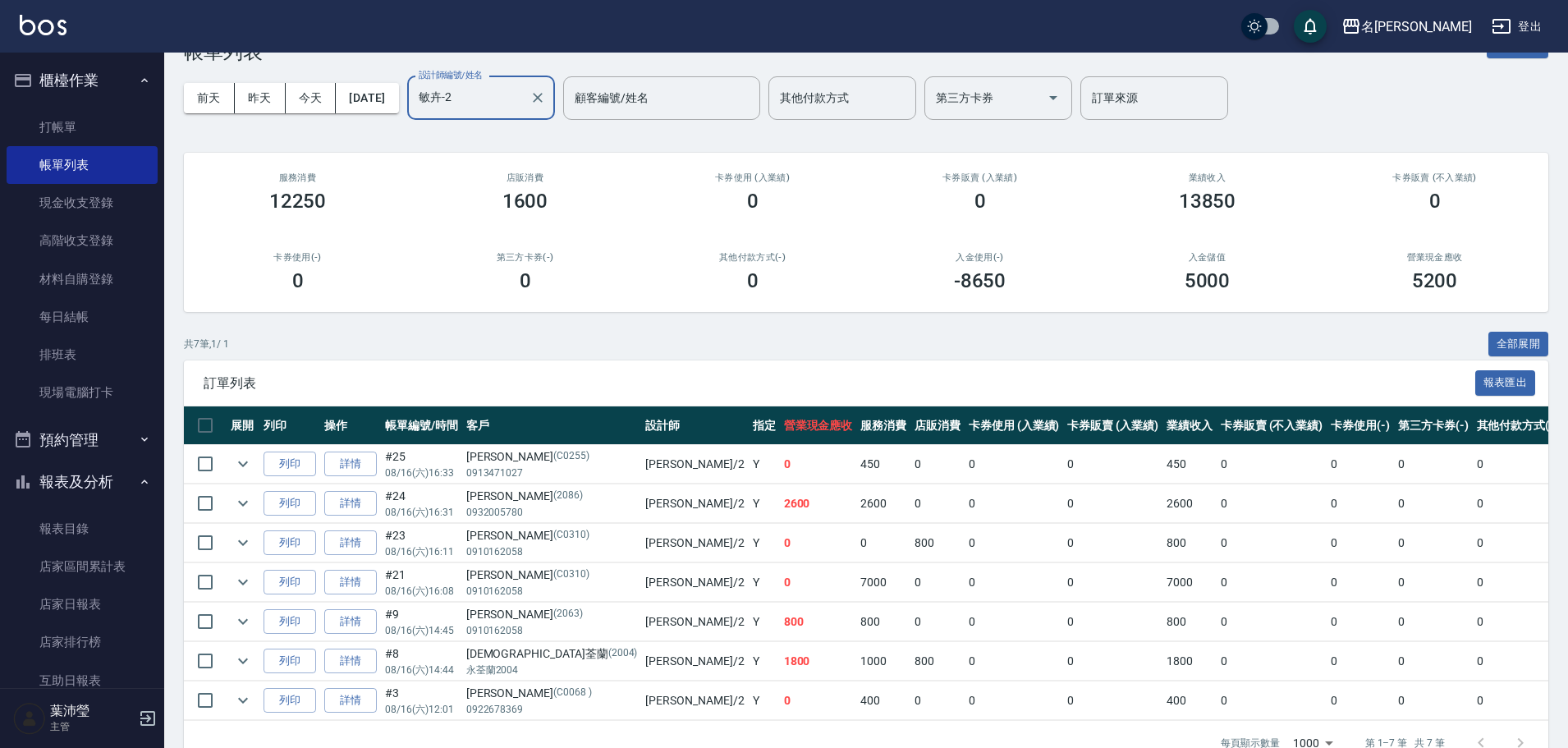
scroll to position [99, 0]
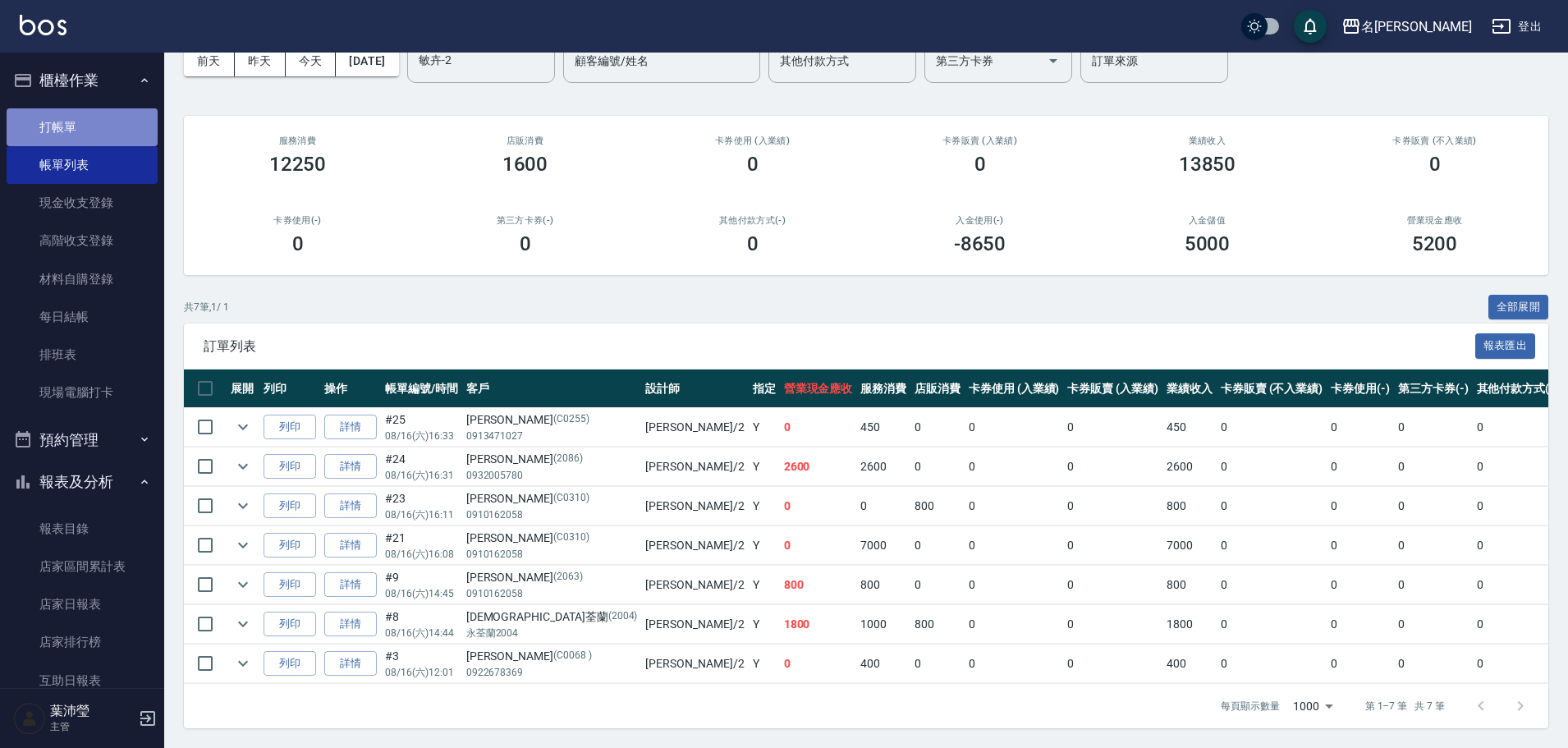
click at [89, 129] on link "打帳單" at bounding box center [82, 128] width 151 height 38
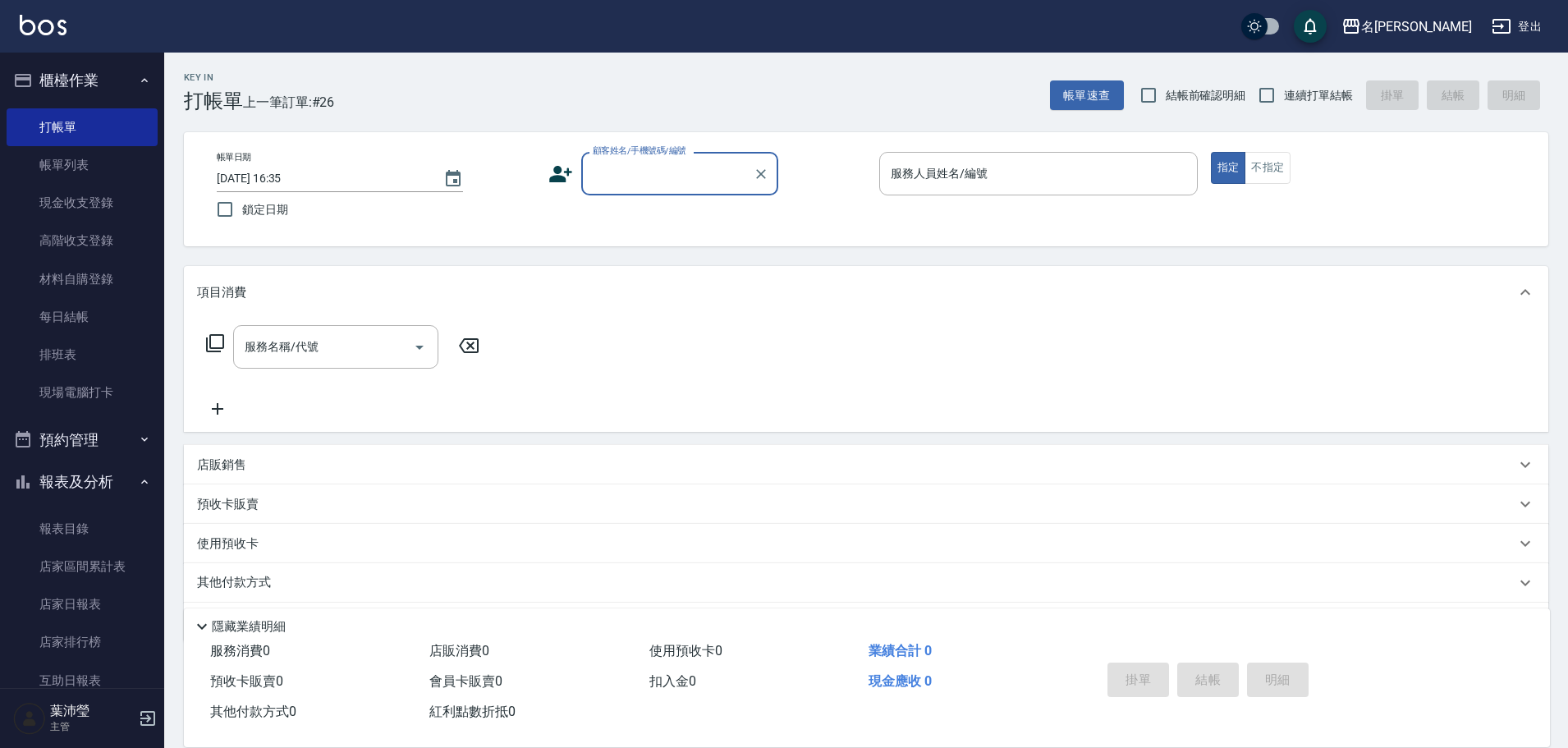
click at [629, 186] on input "顧客姓名/手機號碼/編號" at bounding box center [667, 174] width 158 height 29
drag, startPoint x: 621, startPoint y: 181, endPoint x: 605, endPoint y: 188, distance: 17.5
click at [605, 188] on div "[PERSON_NAME] 顧客姓名/手機號碼/編號" at bounding box center [680, 173] width 197 height 44
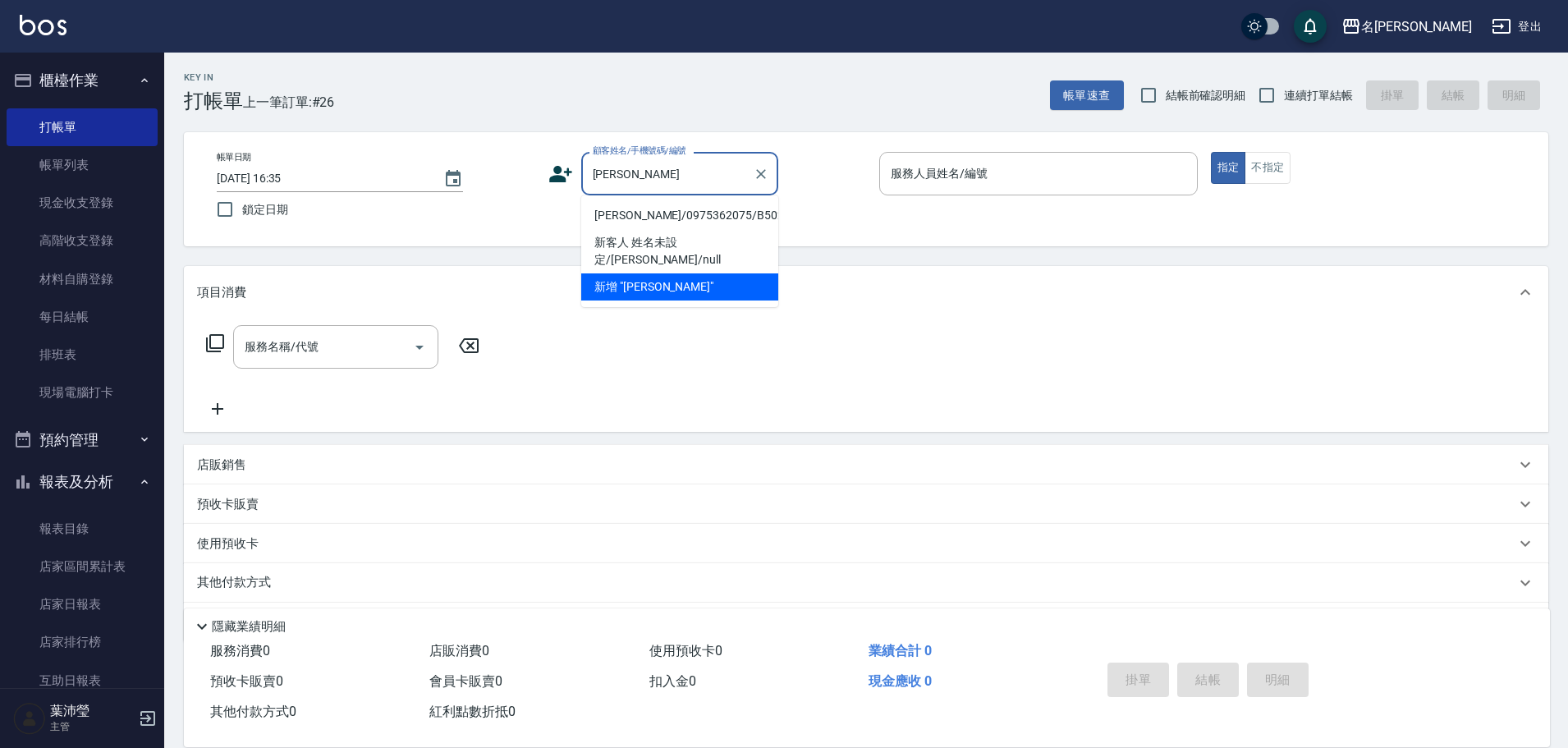
click at [637, 221] on li "[PERSON_NAME]/0975362075/B5027" at bounding box center [680, 216] width 197 height 27
type input "[PERSON_NAME]/0975362075/B5027"
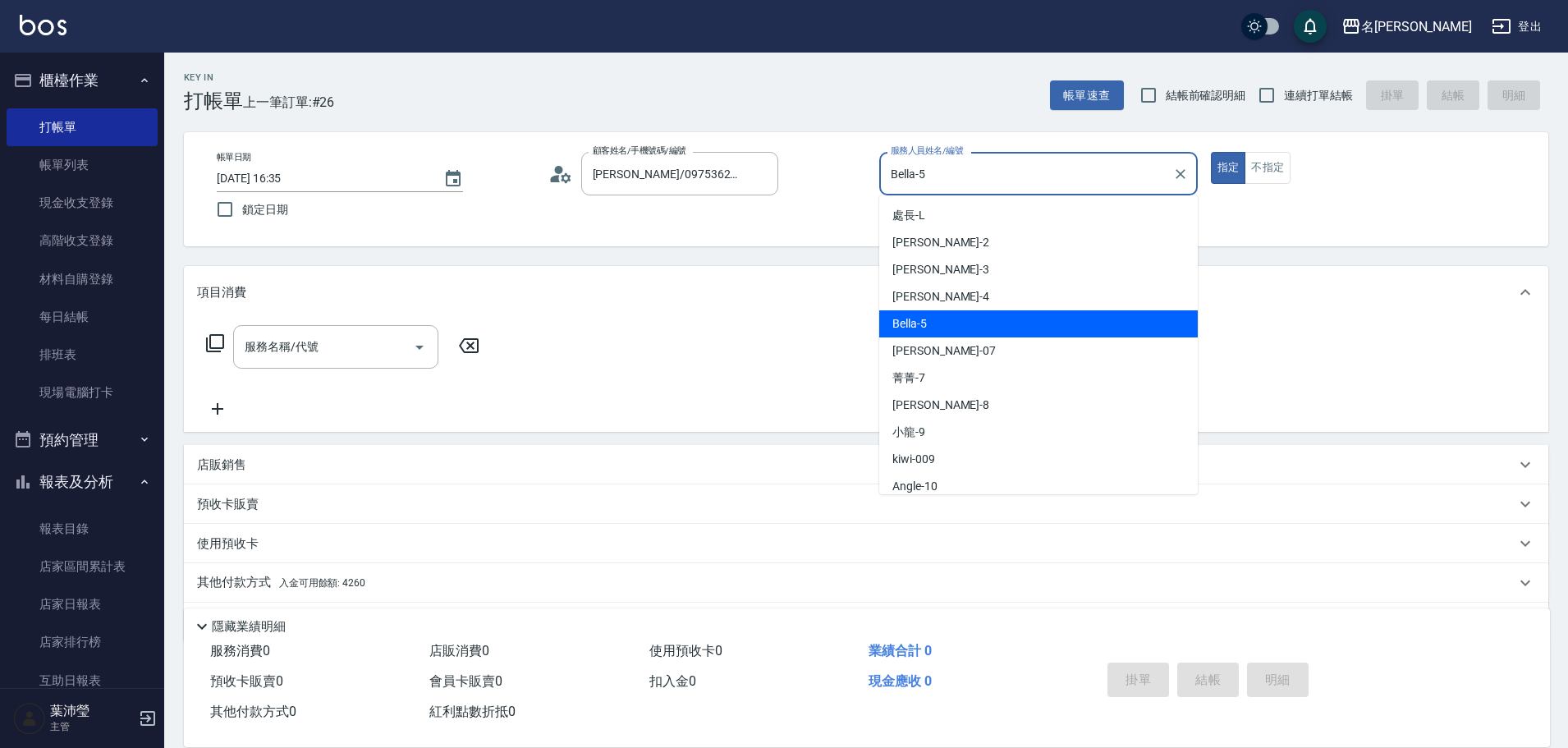
drag, startPoint x: 963, startPoint y: 177, endPoint x: 873, endPoint y: 178, distance: 90.0
click at [873, 178] on div "帳單日期 [DATE] 16:35 鎖定日期 顧客姓名/手機號碼/編號 [PERSON_NAME]/0975362075/B5027 顧客姓名/手機號碼/編號…" at bounding box center [866, 188] width 1325 height 75
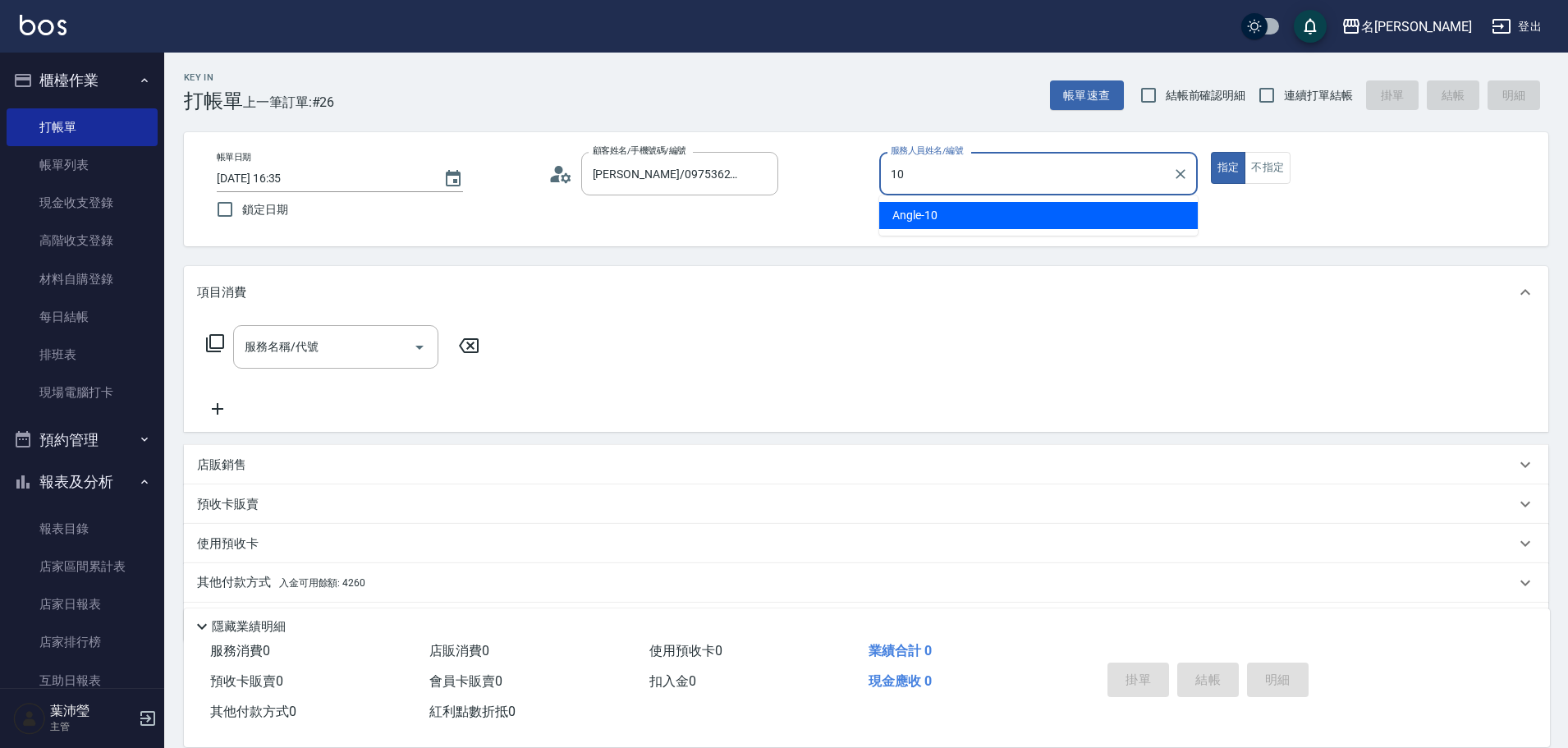
type input "Angle-10"
type button "true"
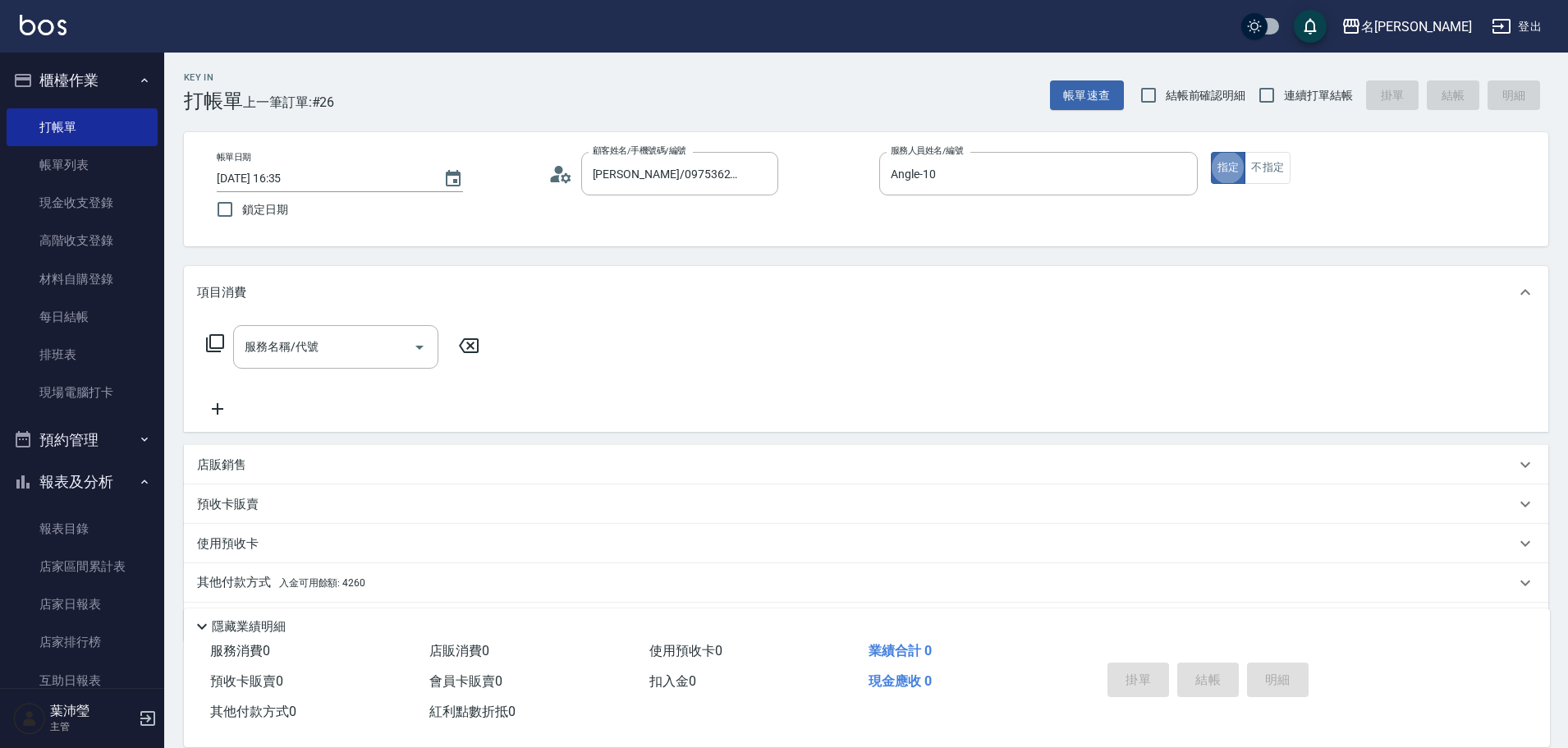
click at [215, 346] on icon at bounding box center [215, 343] width 20 height 20
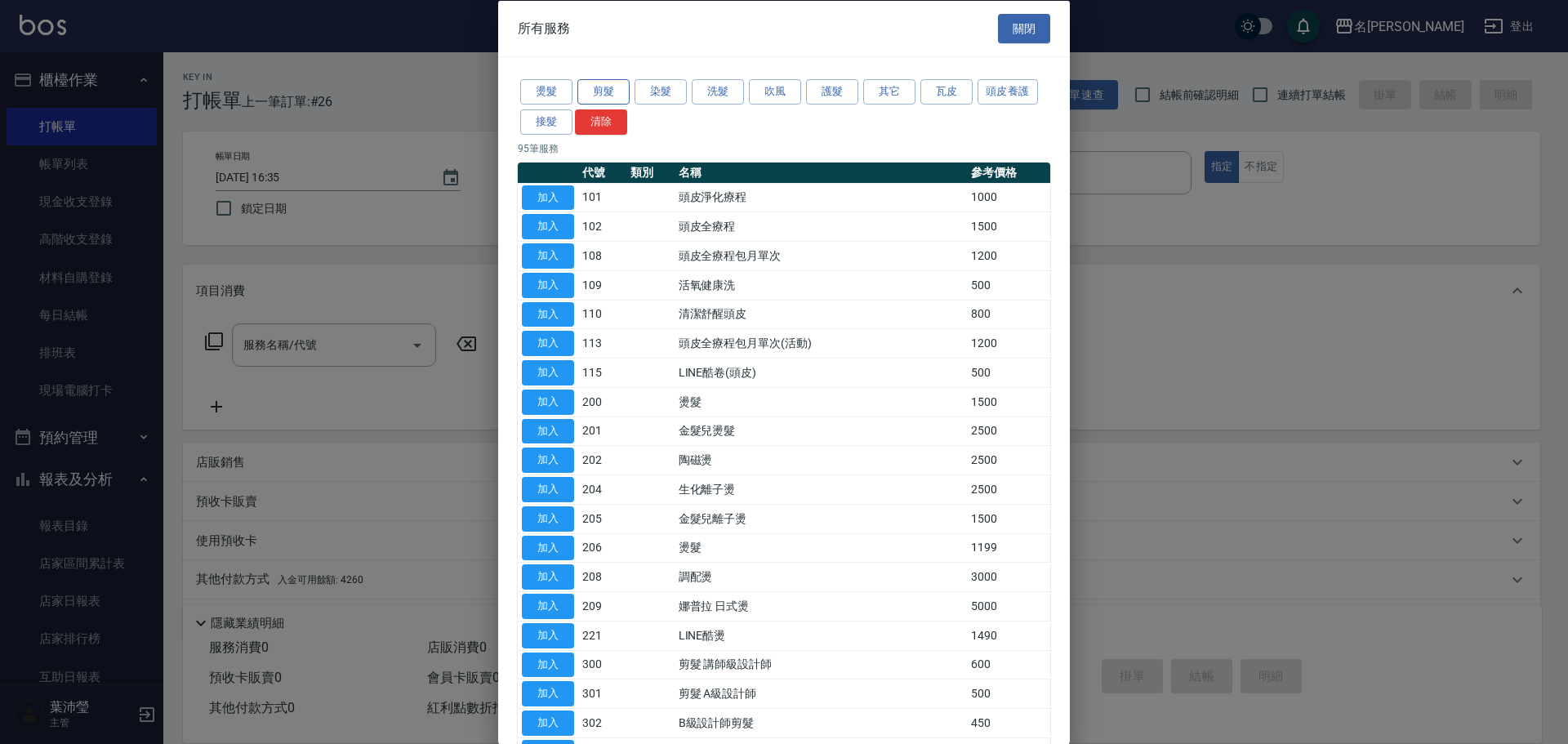
click at [602, 90] on button "剪髮" at bounding box center [603, 92] width 52 height 26
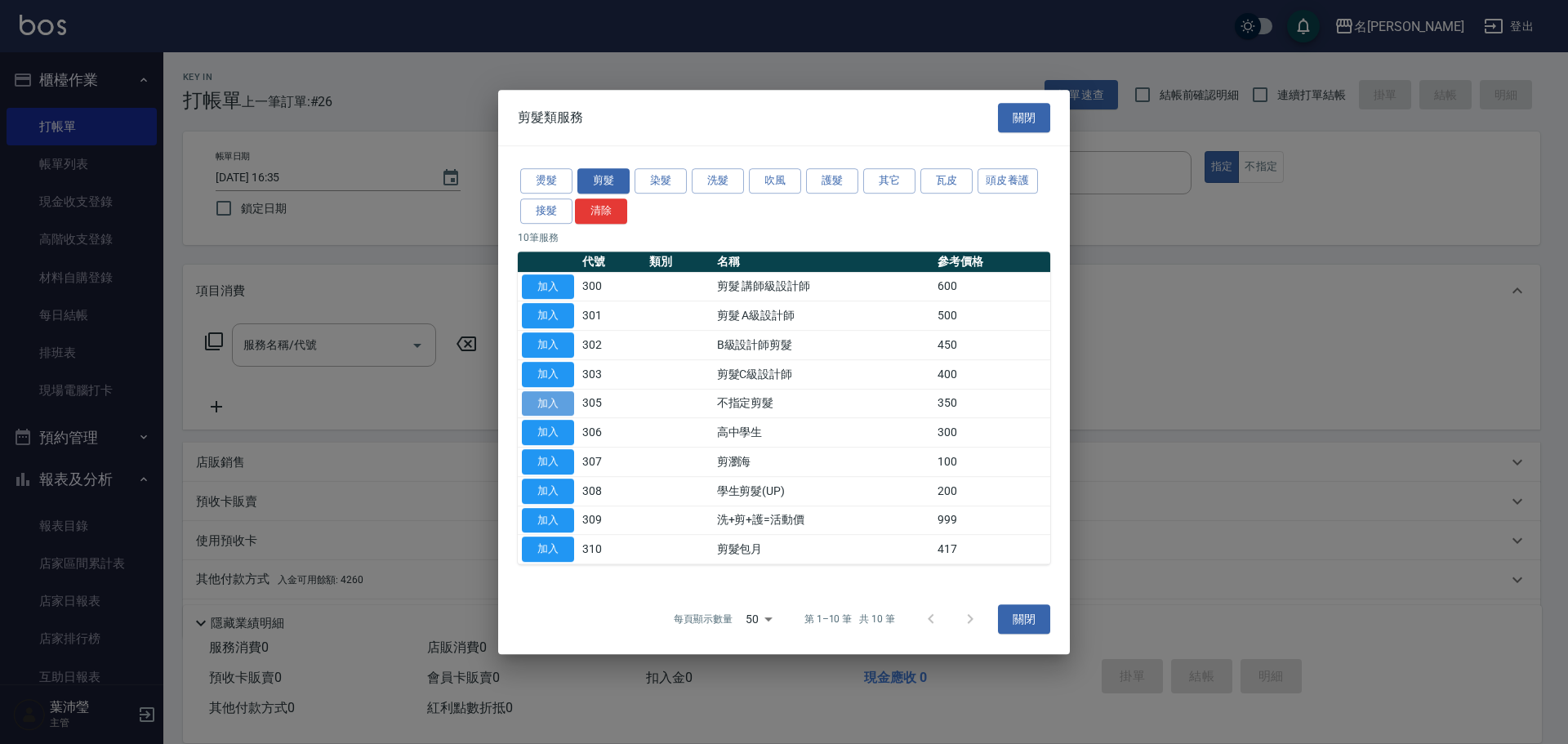
click at [553, 403] on button "加入" at bounding box center [548, 404] width 52 height 26
type input "不指定剪髮(305)"
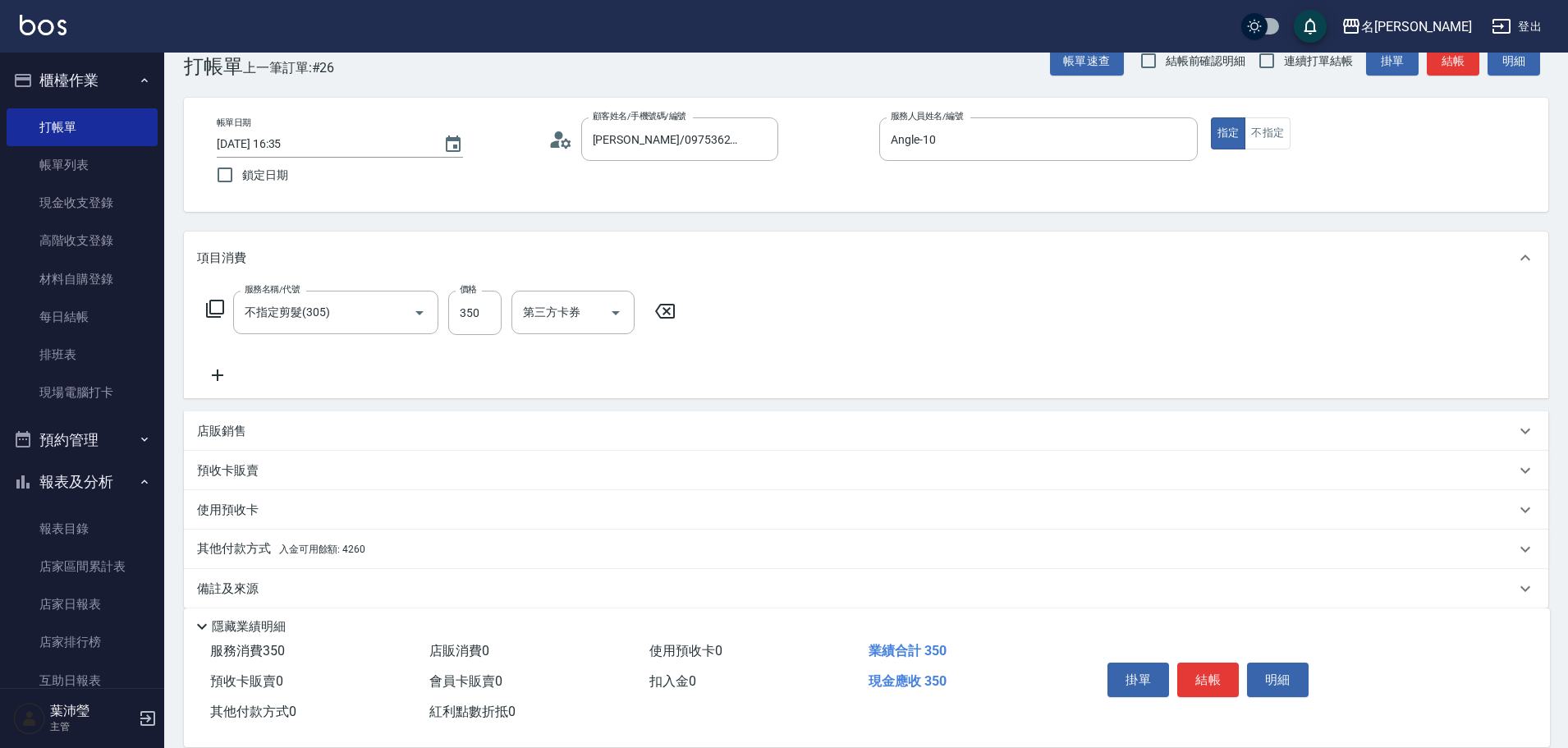
scroll to position [52, 0]
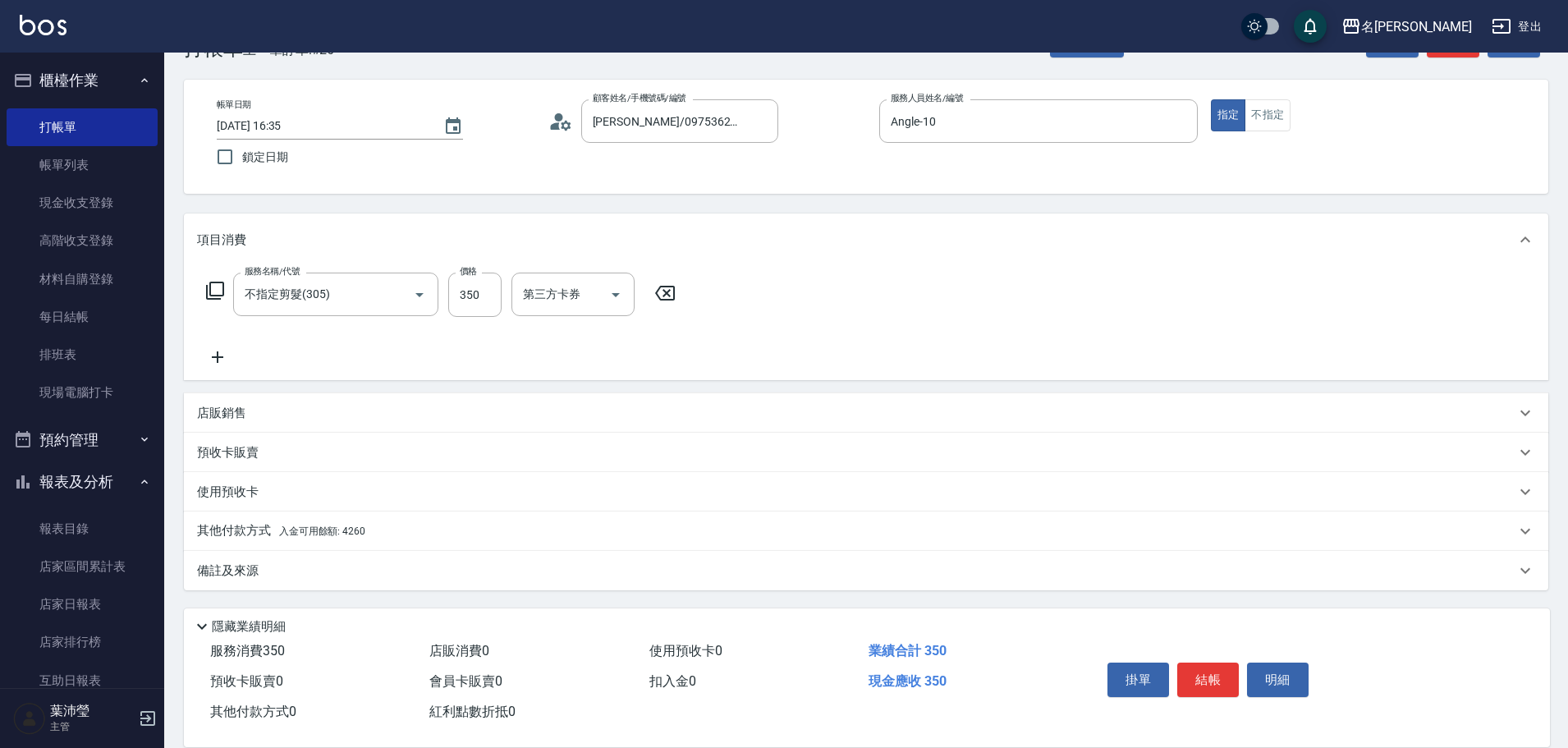
click at [231, 531] on p "其他付款方式 入金可用餘額: 4260" at bounding box center [281, 531] width 169 height 18
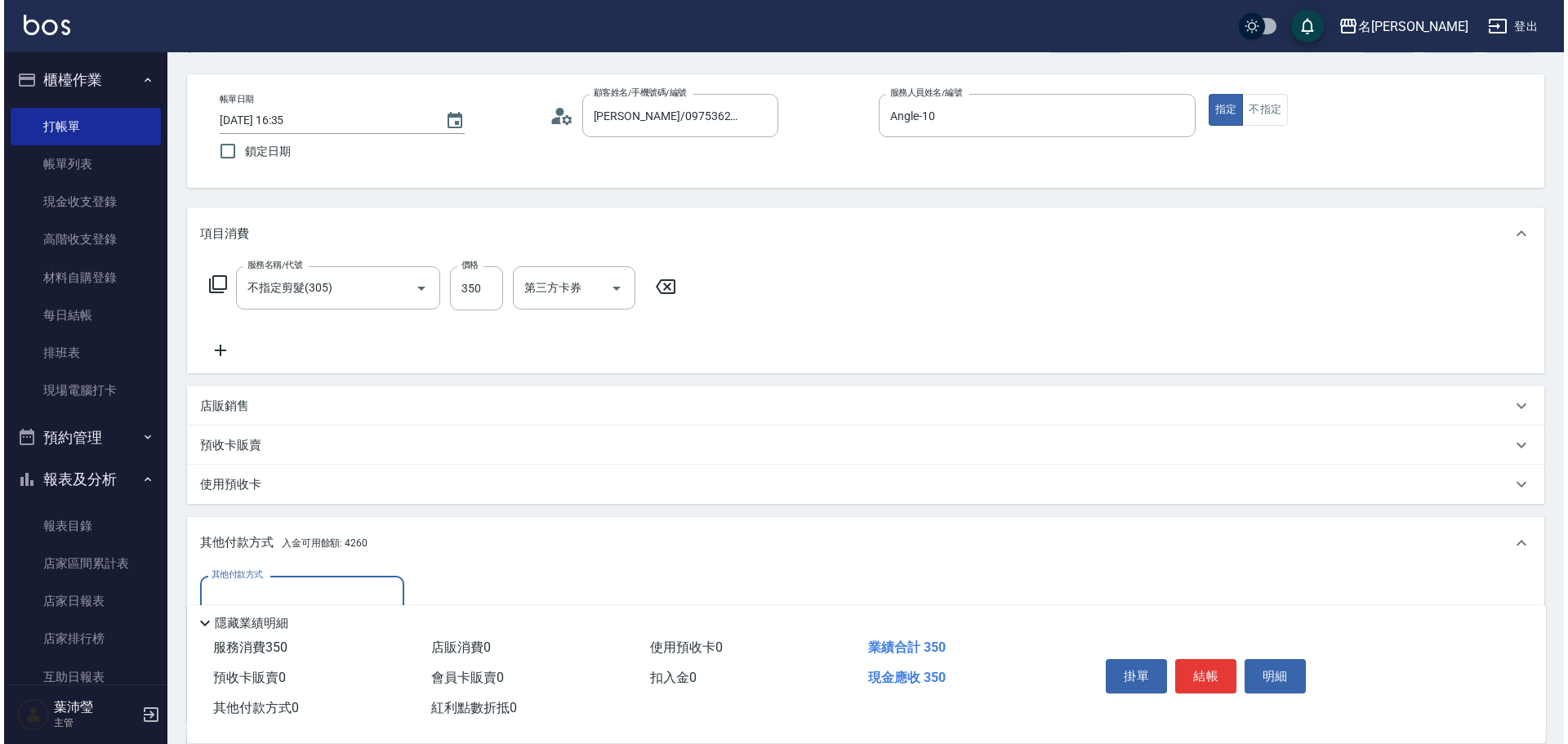
scroll to position [216, 0]
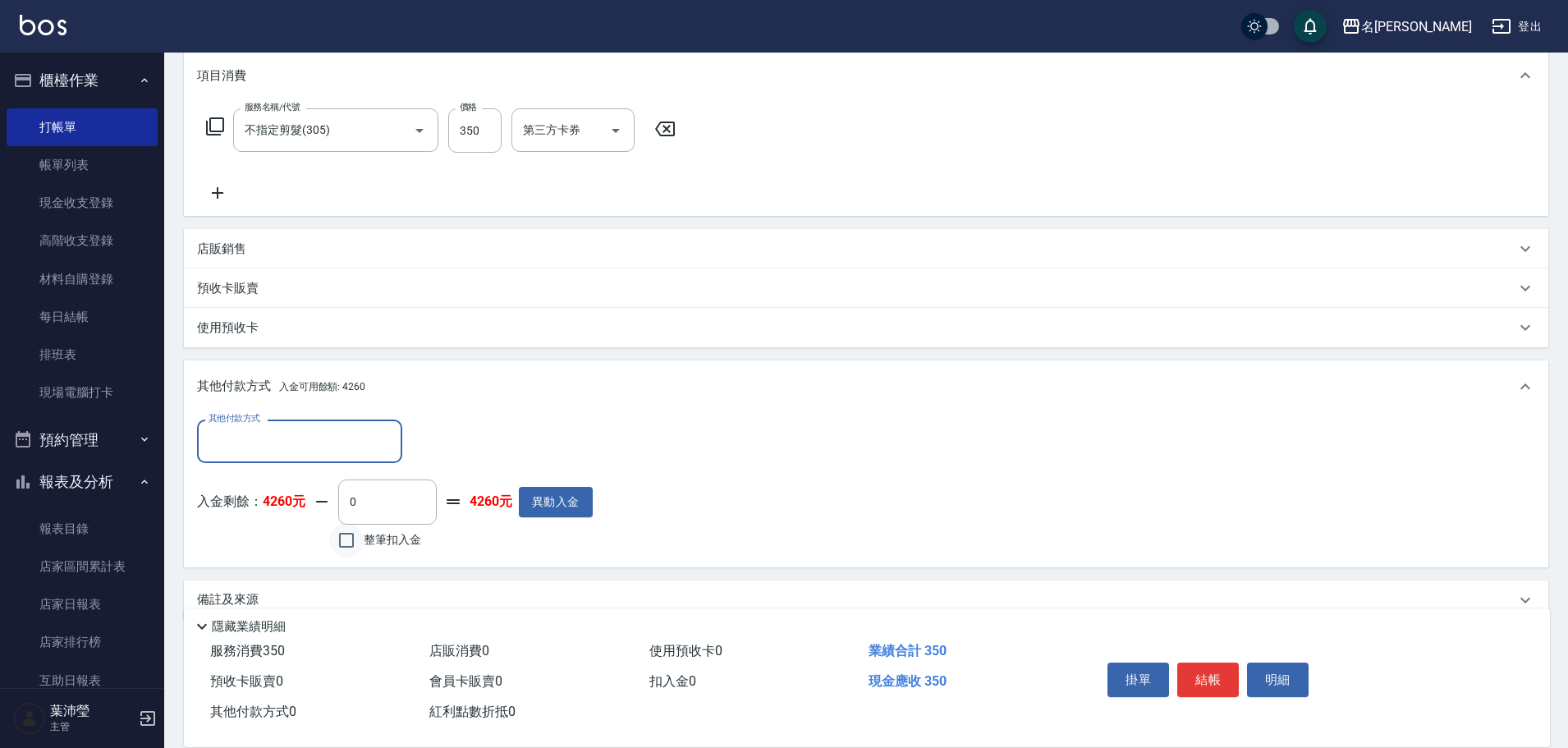
click at [349, 538] on input "整筆扣入金" at bounding box center [346, 541] width 34 height 34
checkbox input "true"
type input "350"
click at [1258, 664] on button "明細" at bounding box center [1278, 680] width 62 height 34
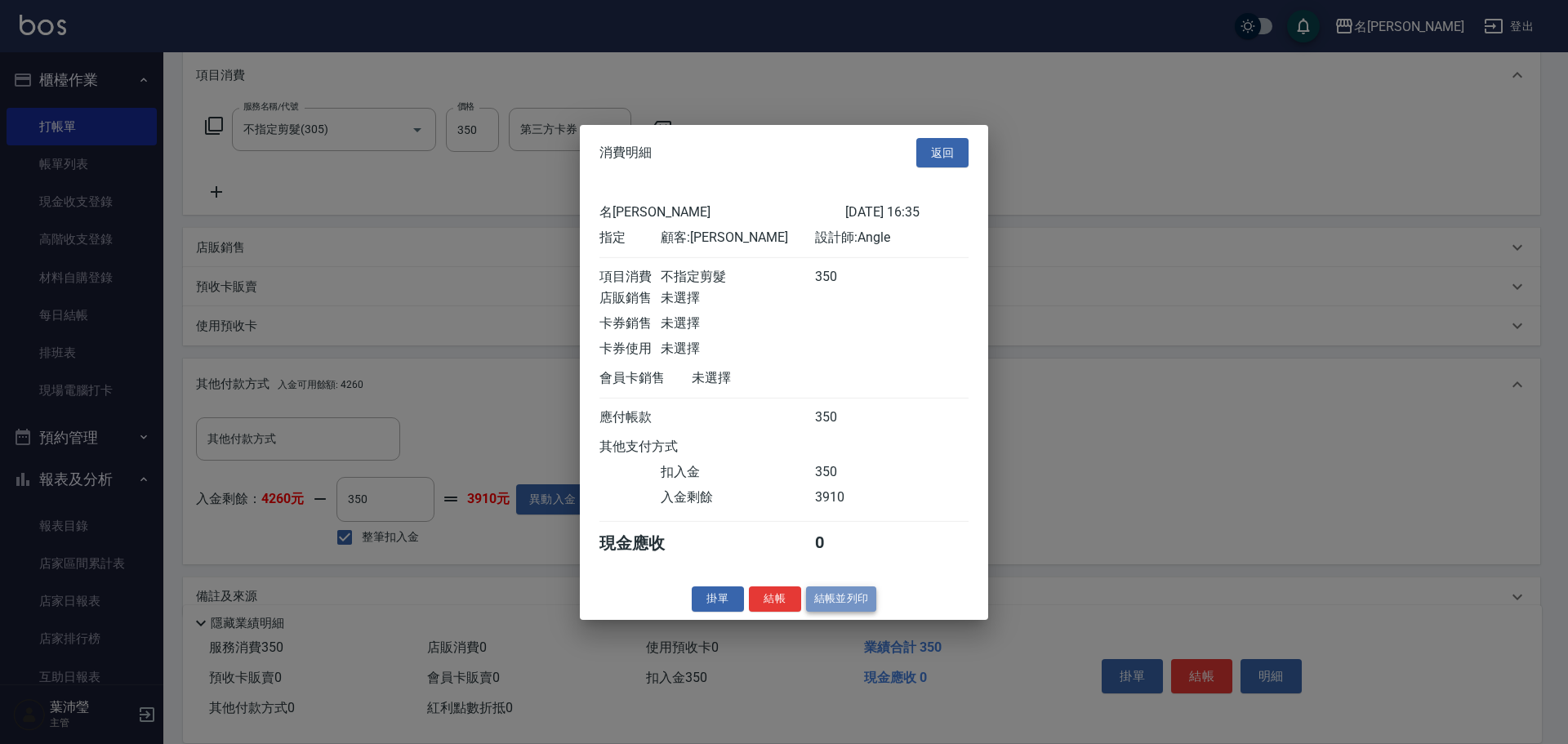
click at [847, 612] on button "結帳並列印" at bounding box center [841, 599] width 71 height 26
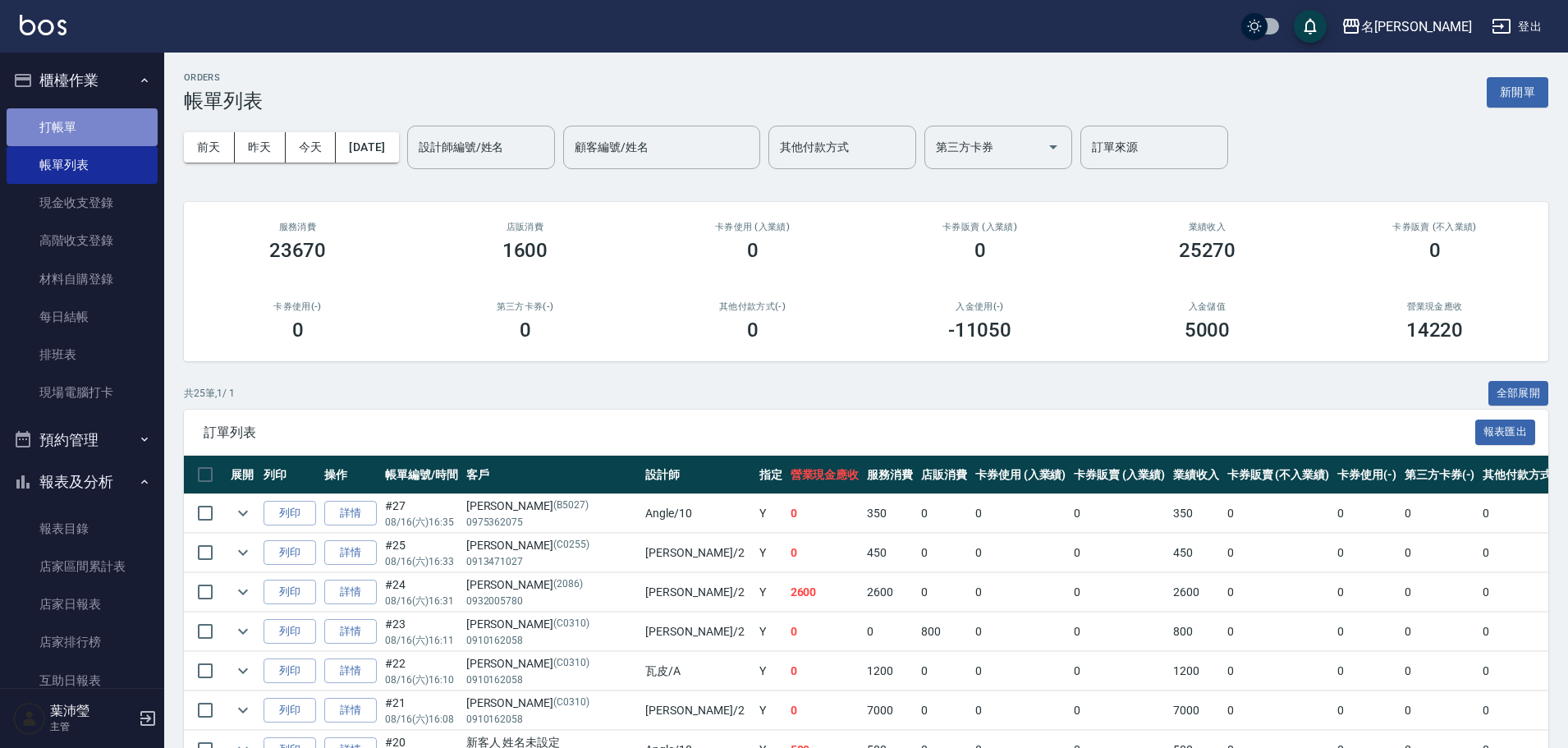
click at [100, 119] on link "打帳單" at bounding box center [82, 128] width 151 height 38
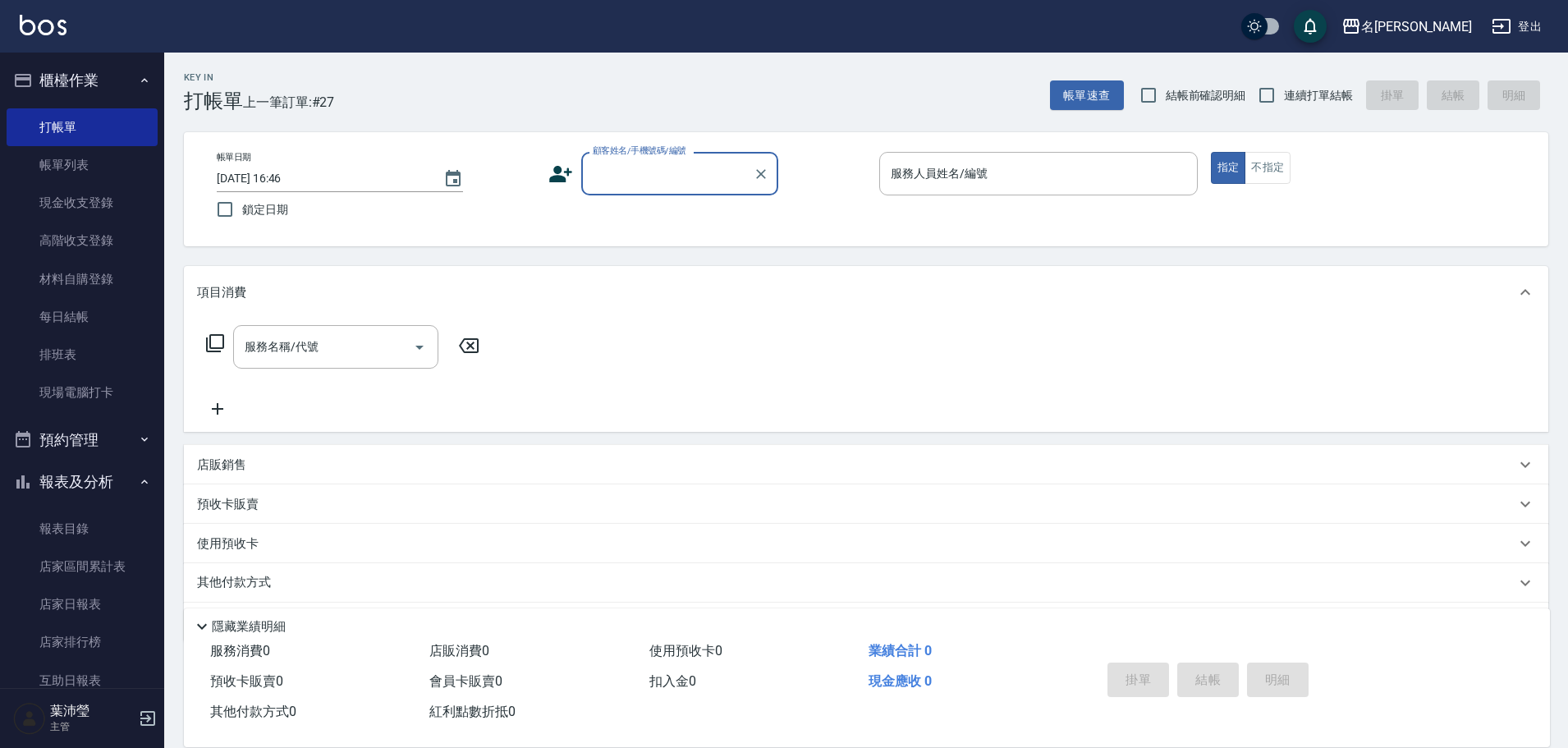
click at [636, 158] on div "顧客姓名/手機號碼/編號" at bounding box center [680, 173] width 197 height 44
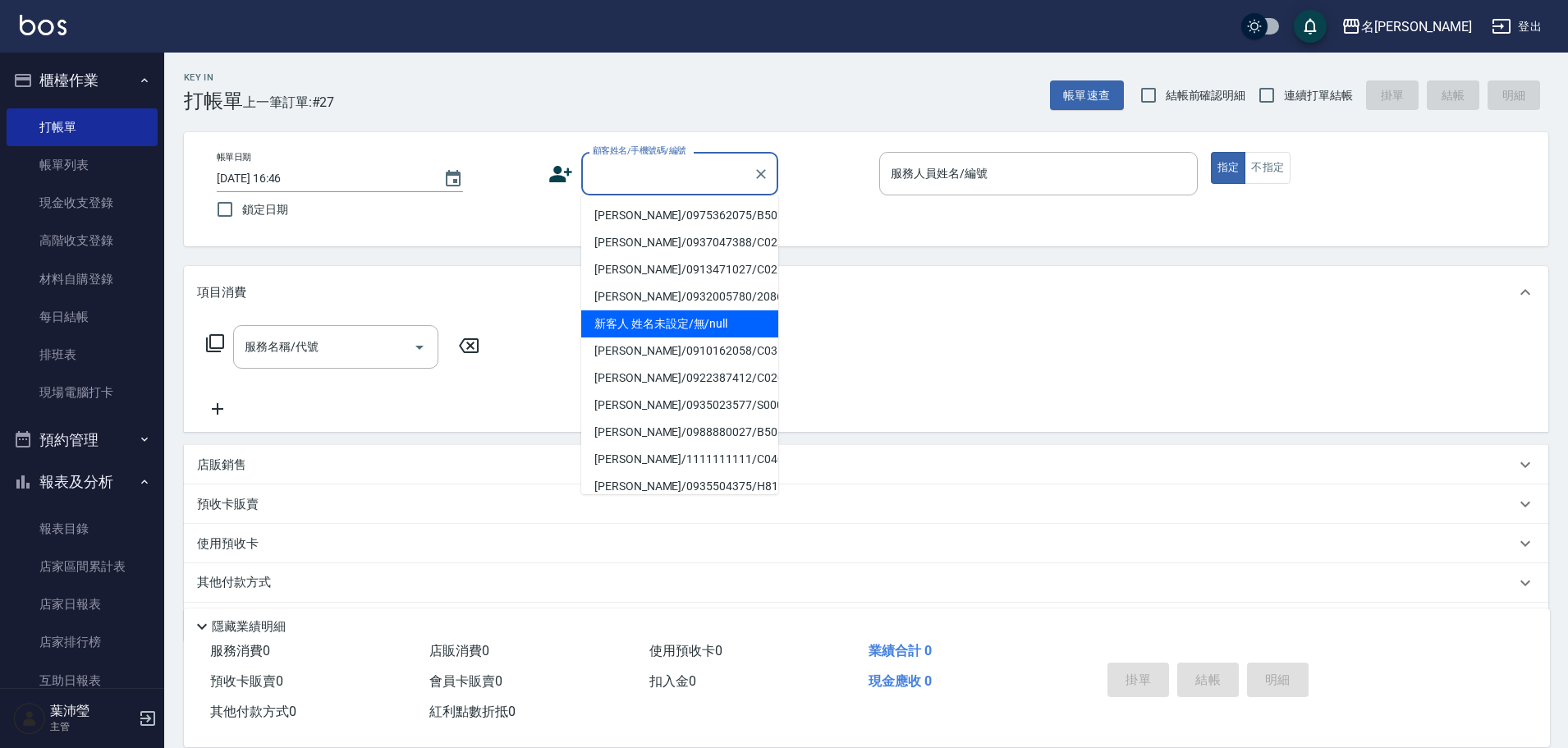
drag, startPoint x: 696, startPoint y: 327, endPoint x: 635, endPoint y: 326, distance: 61.0
click at [697, 327] on li "新客人 姓名未設定/無/null" at bounding box center [680, 324] width 197 height 27
type input "新客人 姓名未設定/無/null"
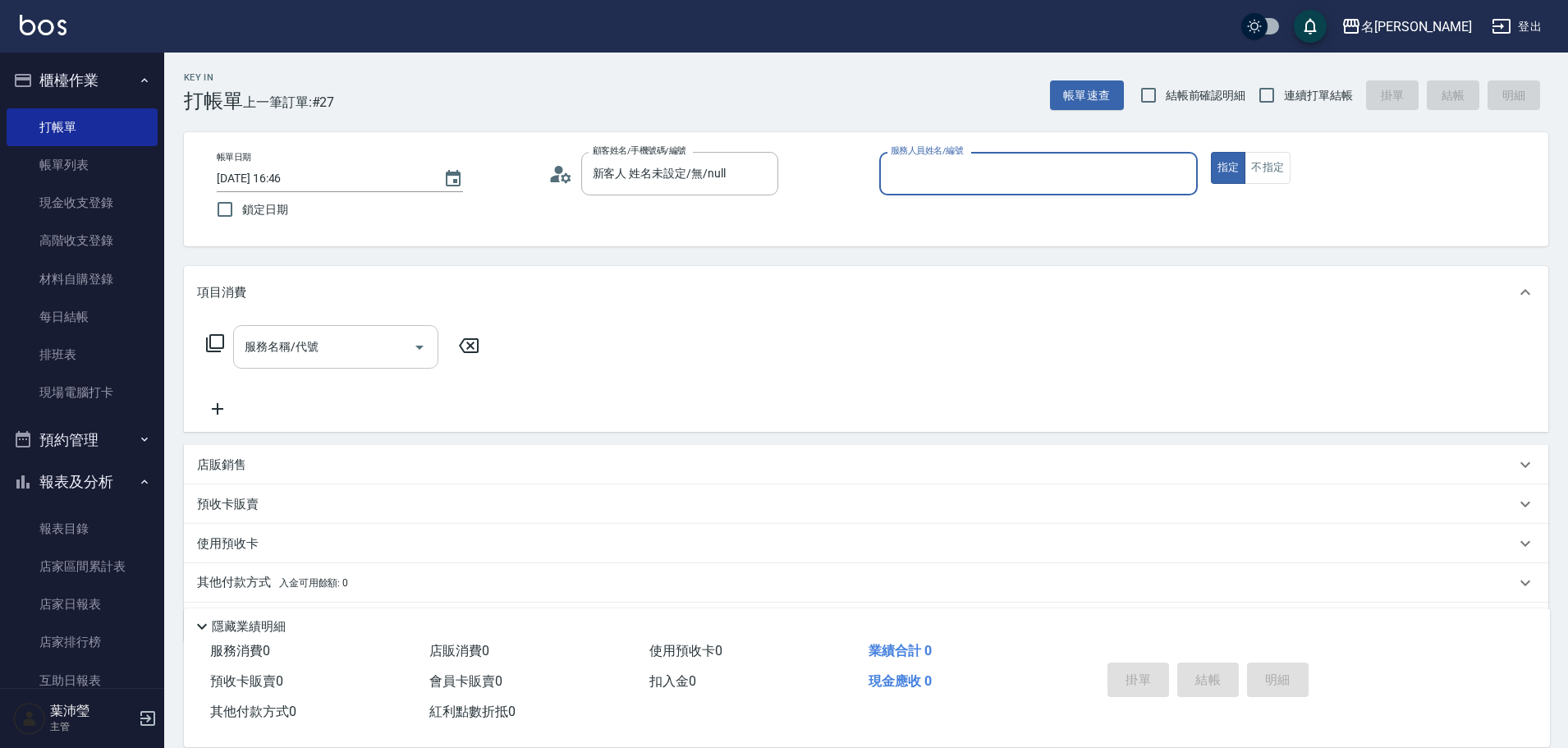
click at [317, 332] on div "服務名稱/代號" at bounding box center [336, 347] width 206 height 44
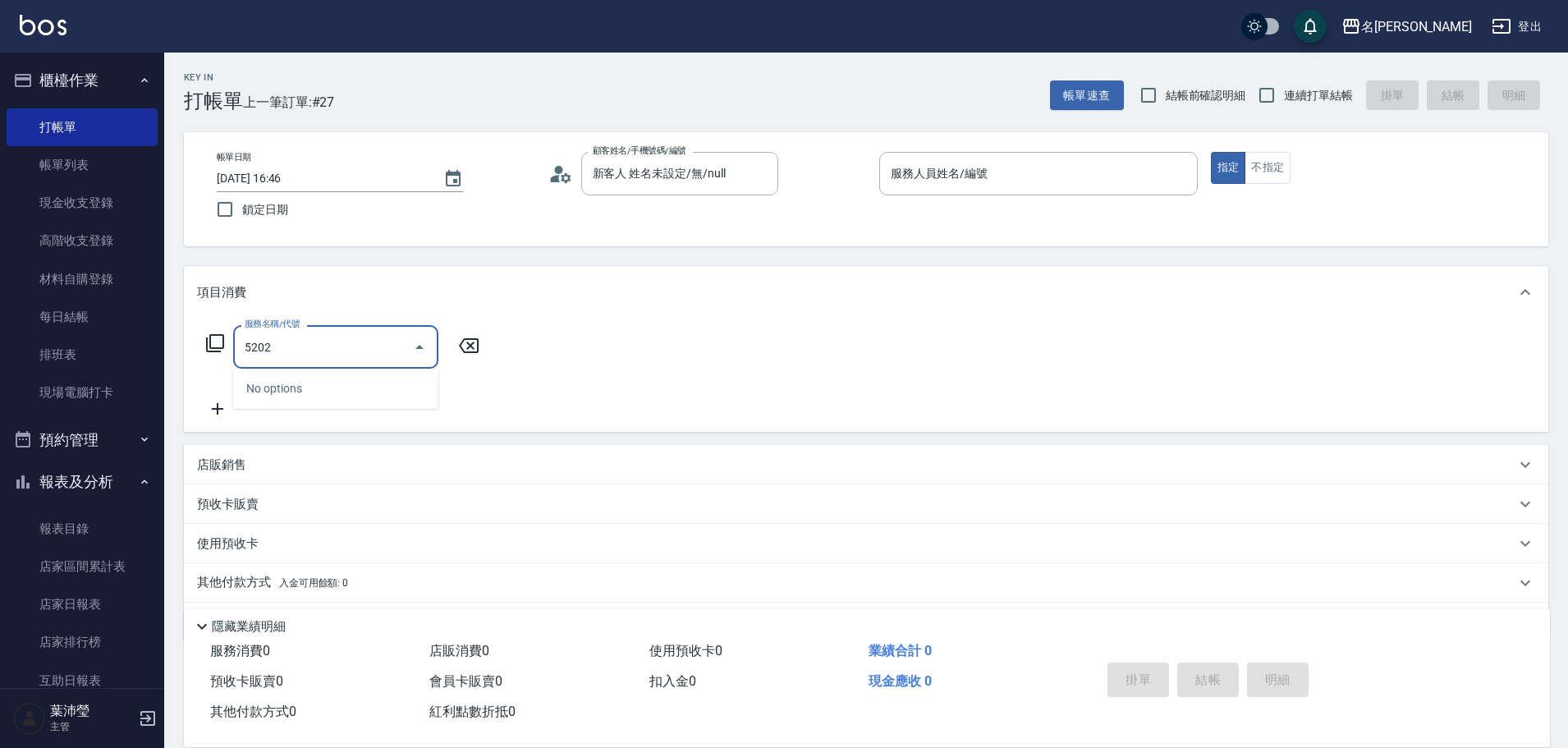
drag, startPoint x: 318, startPoint y: 349, endPoint x: 194, endPoint y: 340, distance: 124.3
click at [193, 344] on div "服務名稱/代號 5202 服務名稱/代號" at bounding box center [866, 375] width 1364 height 113
type input "洗髮(502)"
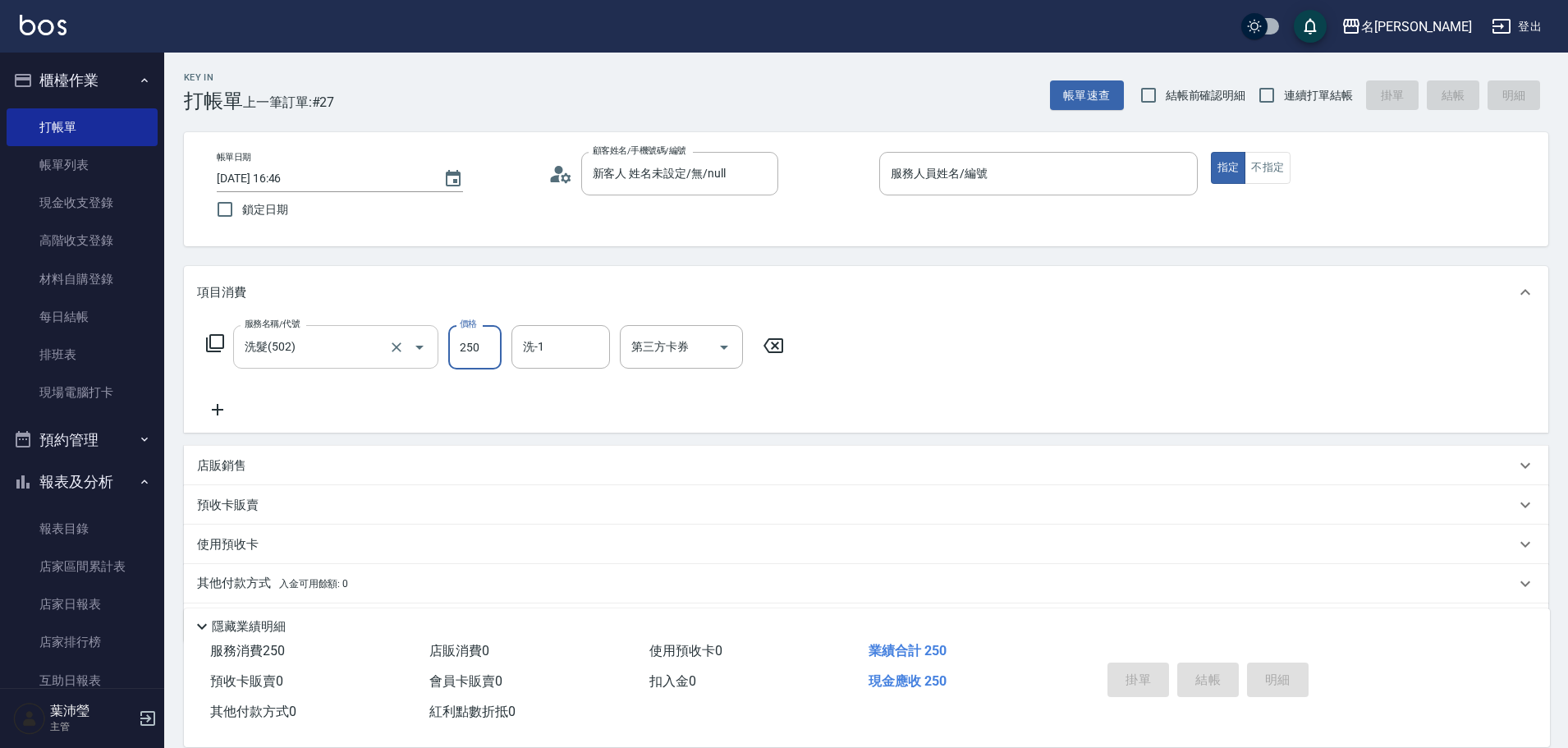
type input "250"
click at [224, 403] on icon at bounding box center [218, 410] width 41 height 20
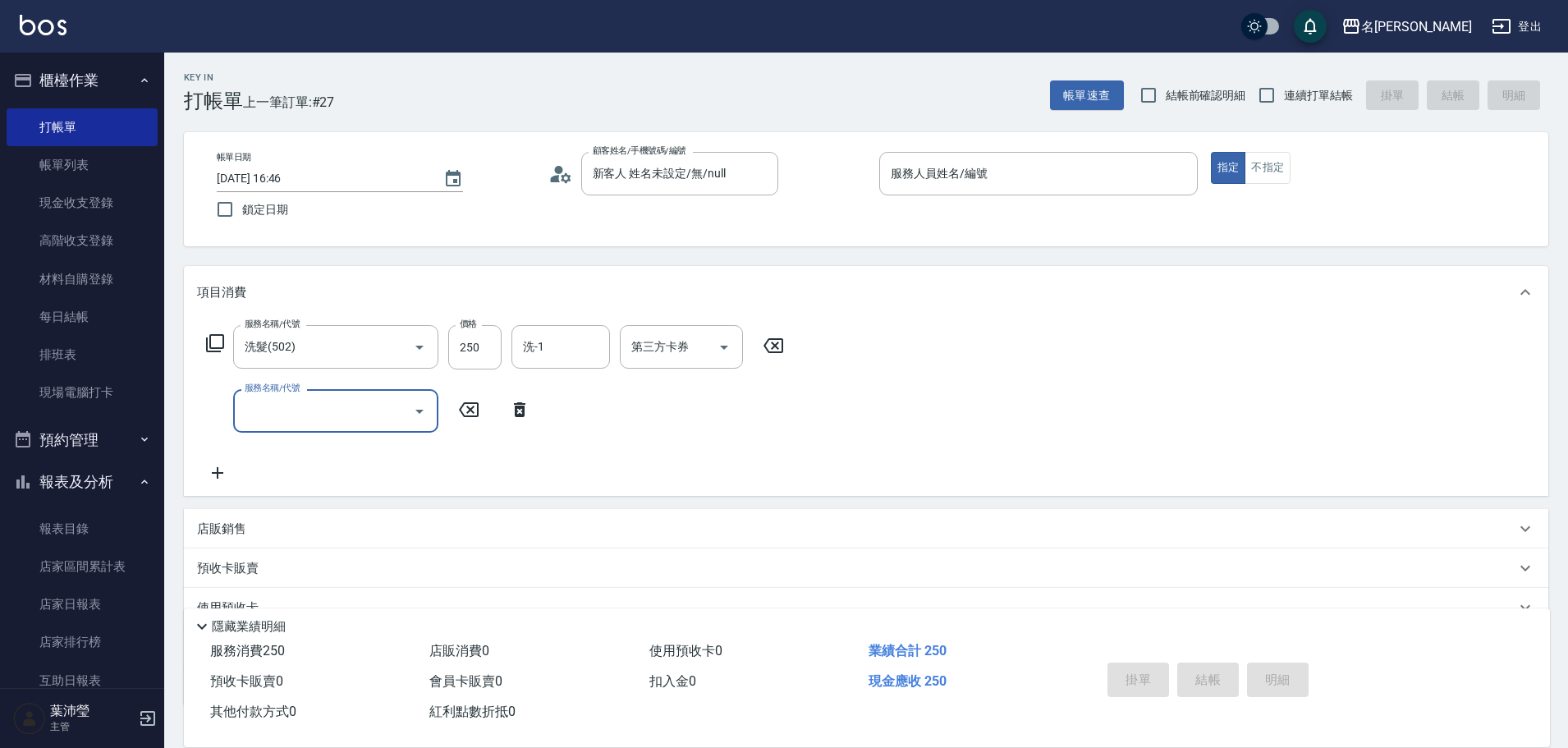
drag, startPoint x: 262, startPoint y: 417, endPoint x: 296, endPoint y: 419, distance: 34.1
click at [279, 419] on input "服務名稱/代號" at bounding box center [324, 411] width 166 height 29
type input "2"
type input "高中學生(306)"
type input "250"
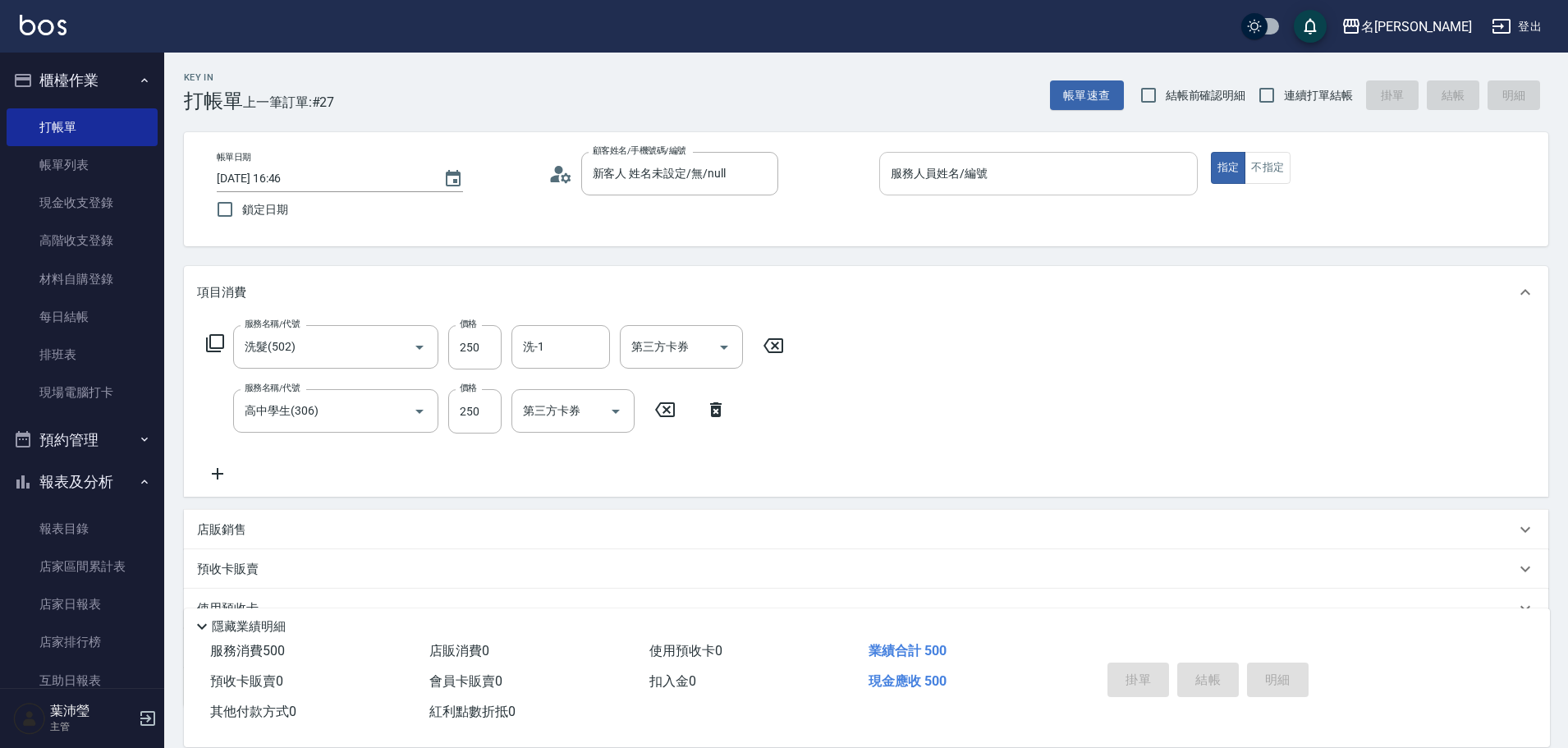
drag, startPoint x: 1008, startPoint y: 199, endPoint x: 1006, endPoint y: 188, distance: 11.2
click at [1007, 198] on p at bounding box center [1039, 204] width 319 height 17
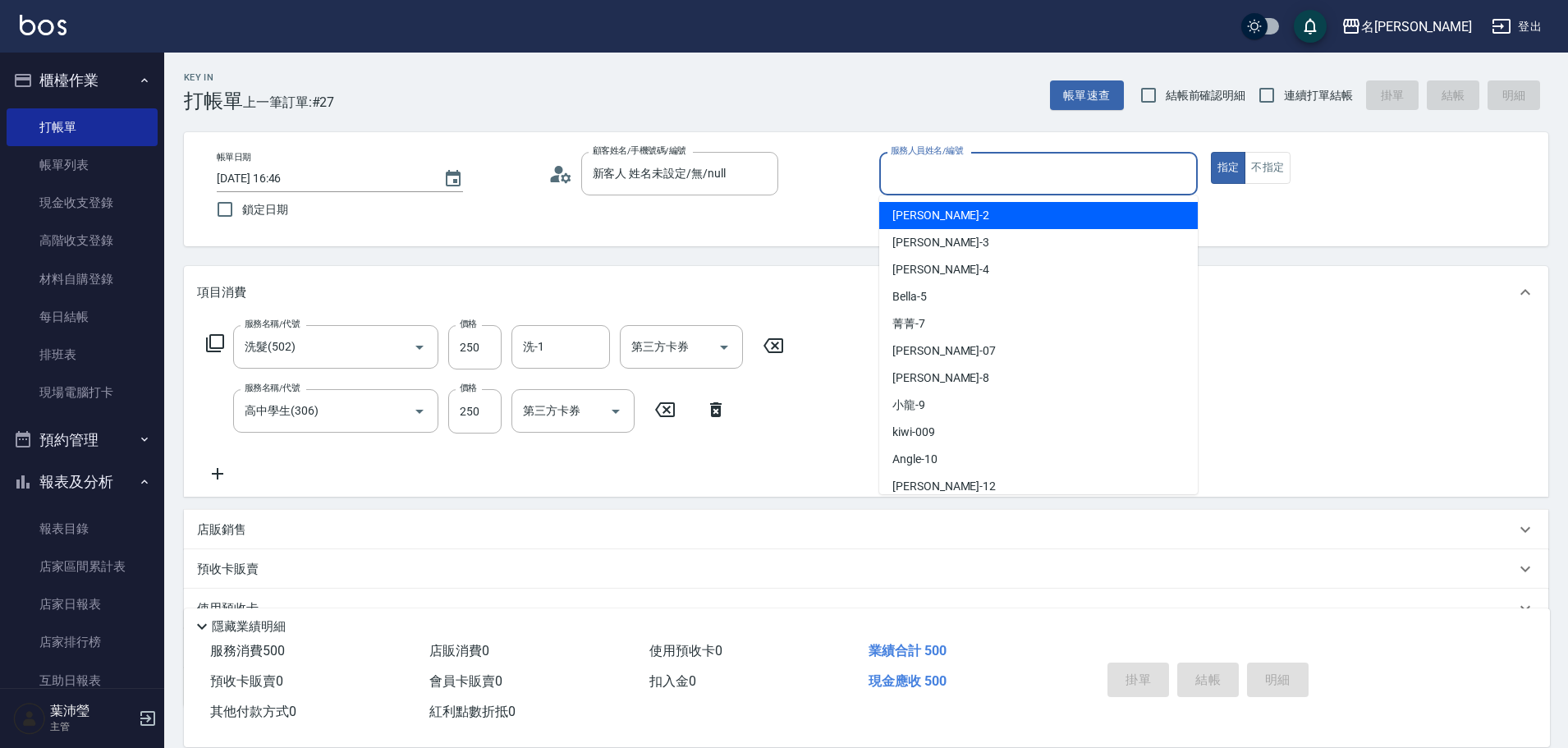
click at [1006, 188] on input "服務人員姓名/編號" at bounding box center [1038, 174] width 304 height 29
type input "Bella-5"
type button "true"
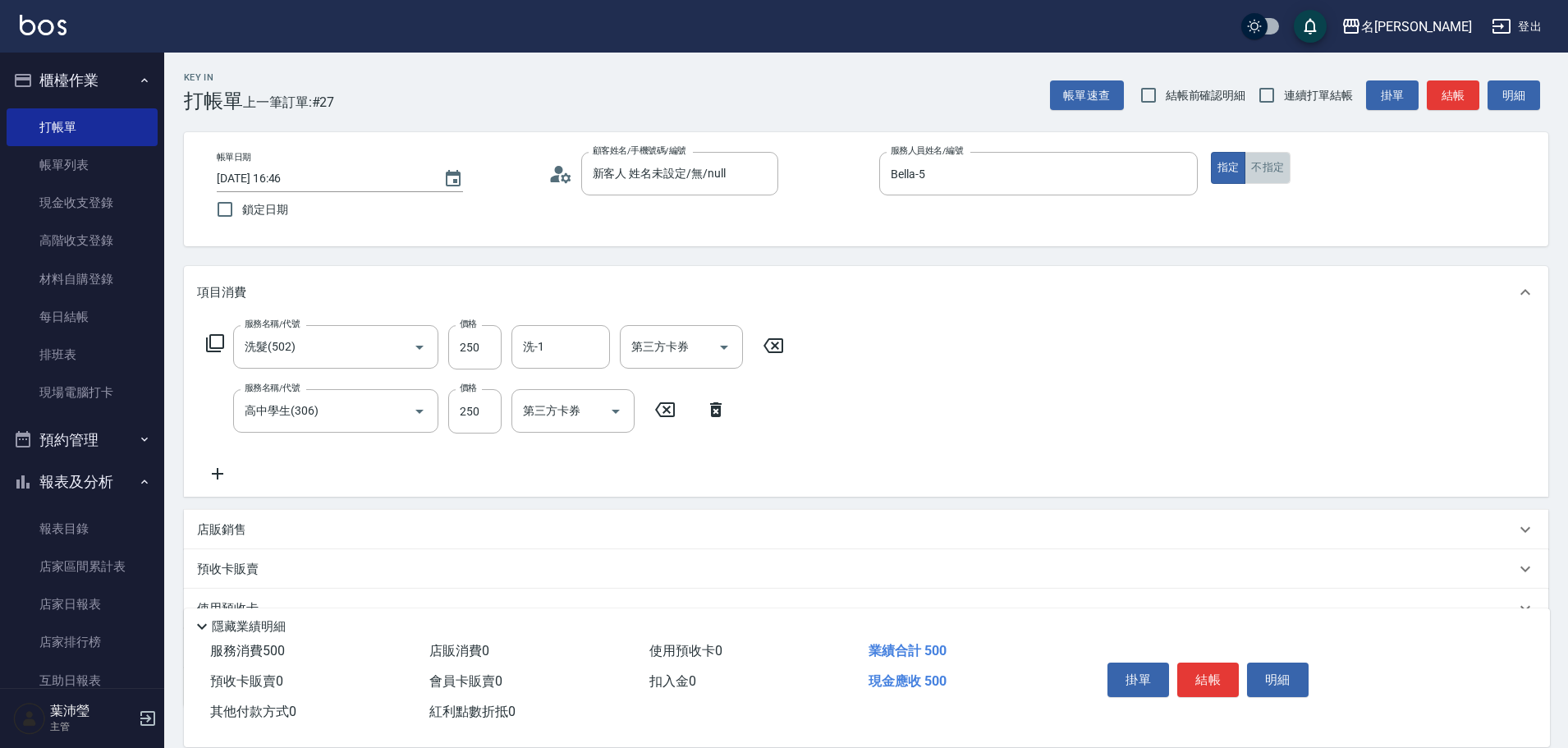
drag, startPoint x: 1253, startPoint y: 171, endPoint x: 1386, endPoint y: 119, distance: 142.8
click at [1255, 170] on button "不指定" at bounding box center [1267, 167] width 46 height 32
click at [1448, 104] on button "結帳" at bounding box center [1452, 95] width 52 height 30
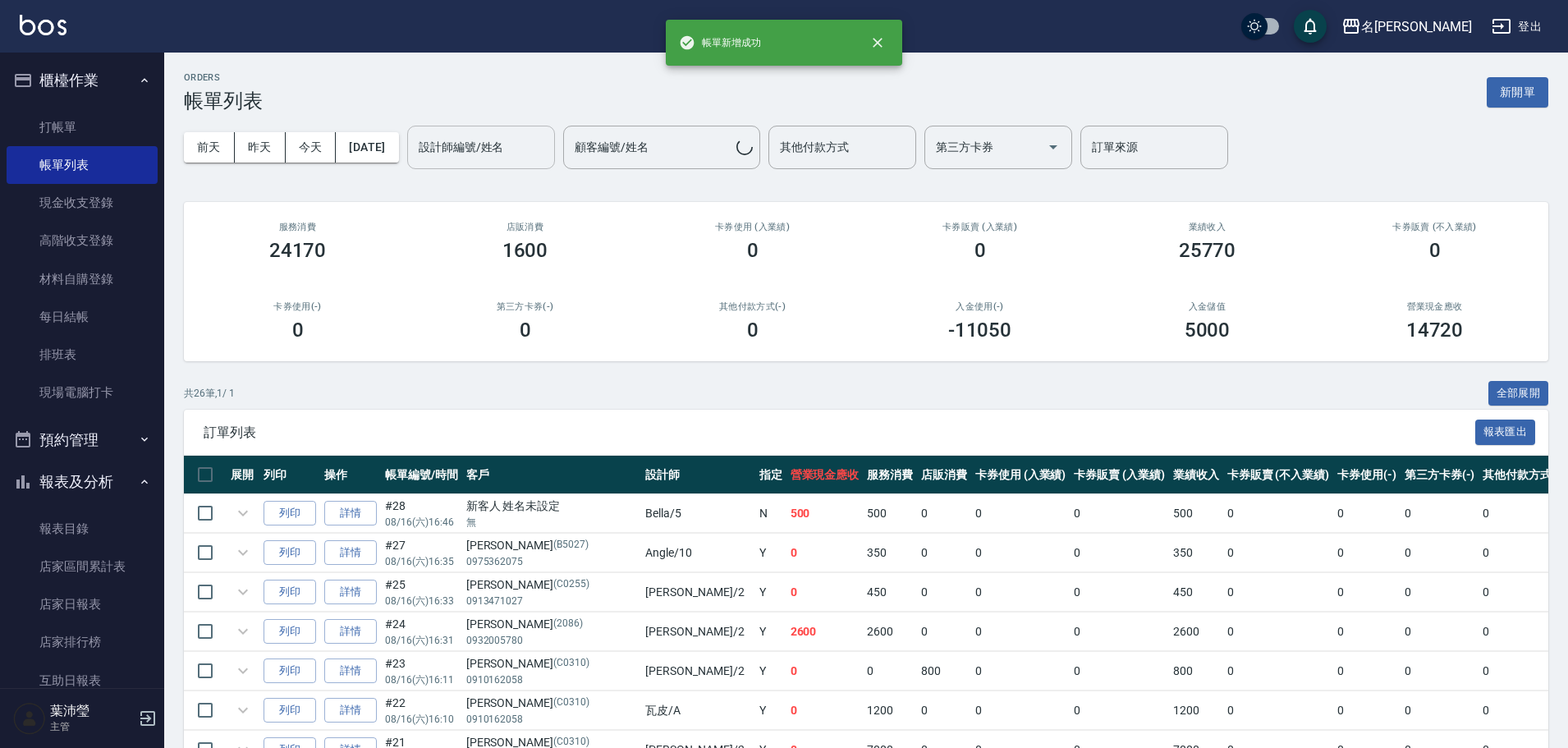
click at [502, 153] on div "設計師編號/姓名 設計師編號/姓名" at bounding box center [480, 147] width 148 height 44
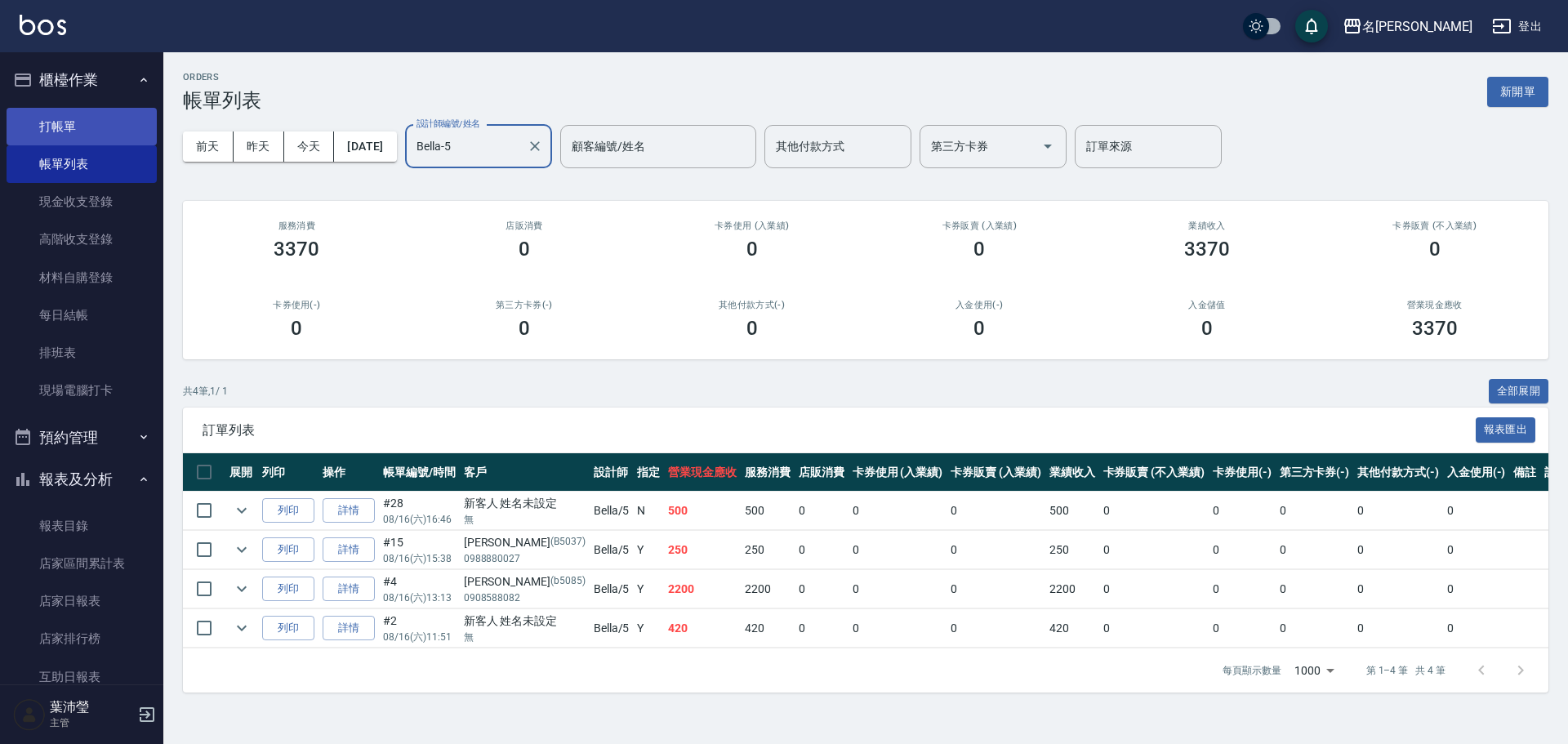
type input "Bella-5"
click at [71, 130] on link "打帳單" at bounding box center [82, 127] width 150 height 37
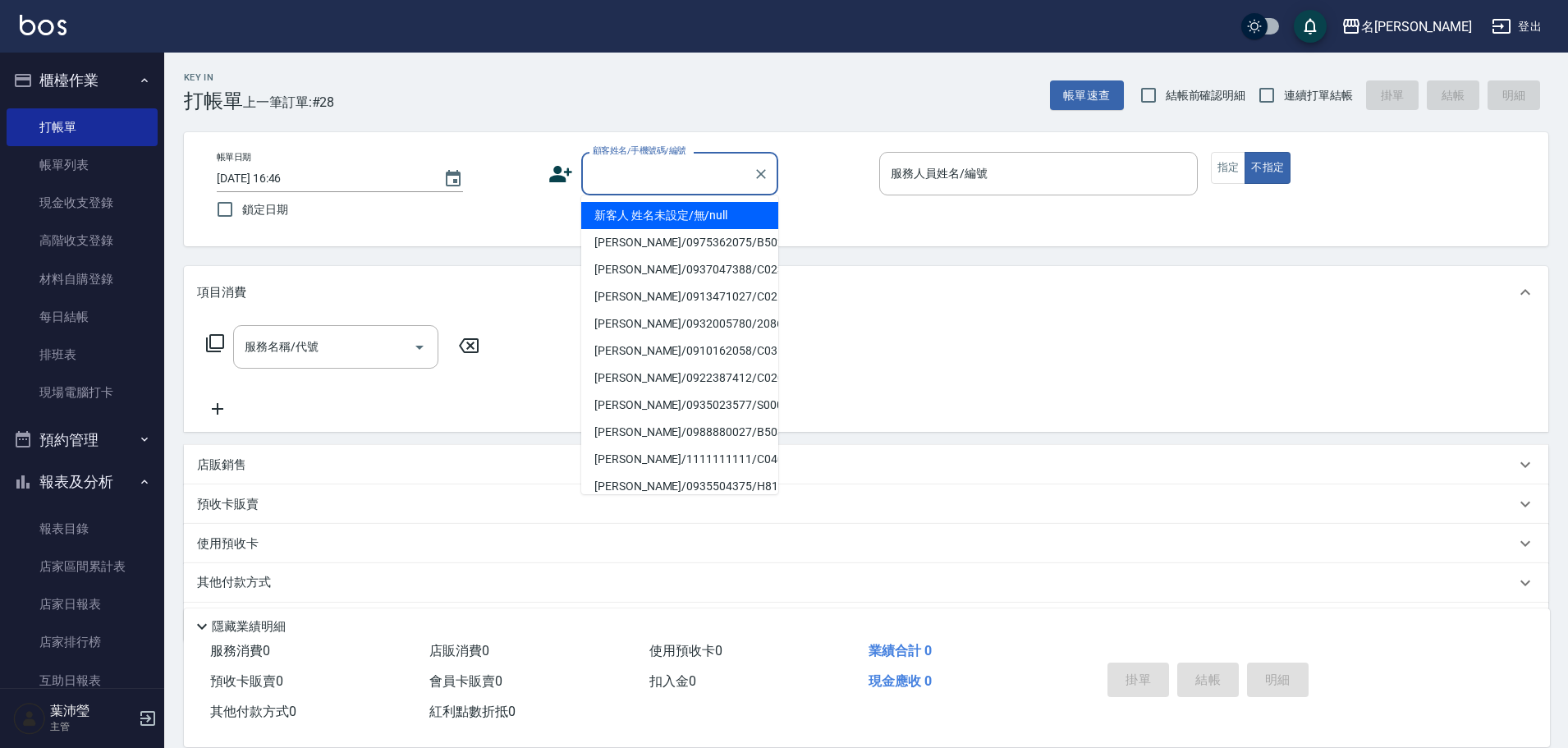
click at [638, 179] on input "顧客姓名/手機號碼/編號" at bounding box center [667, 174] width 158 height 29
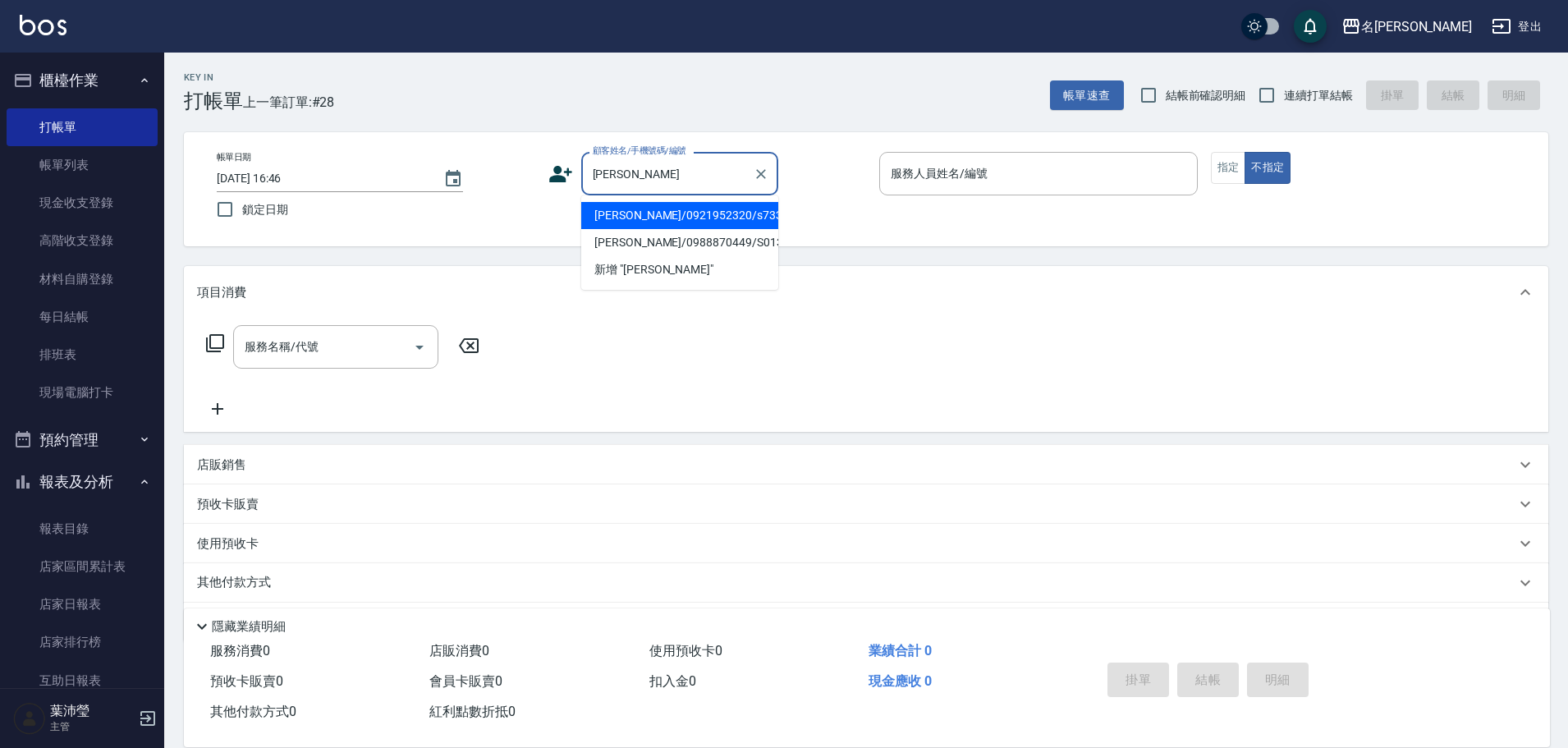
click at [635, 224] on li "[PERSON_NAME]/0921952320/s733" at bounding box center [680, 216] width 197 height 27
type input "[PERSON_NAME]/0921952320/s733"
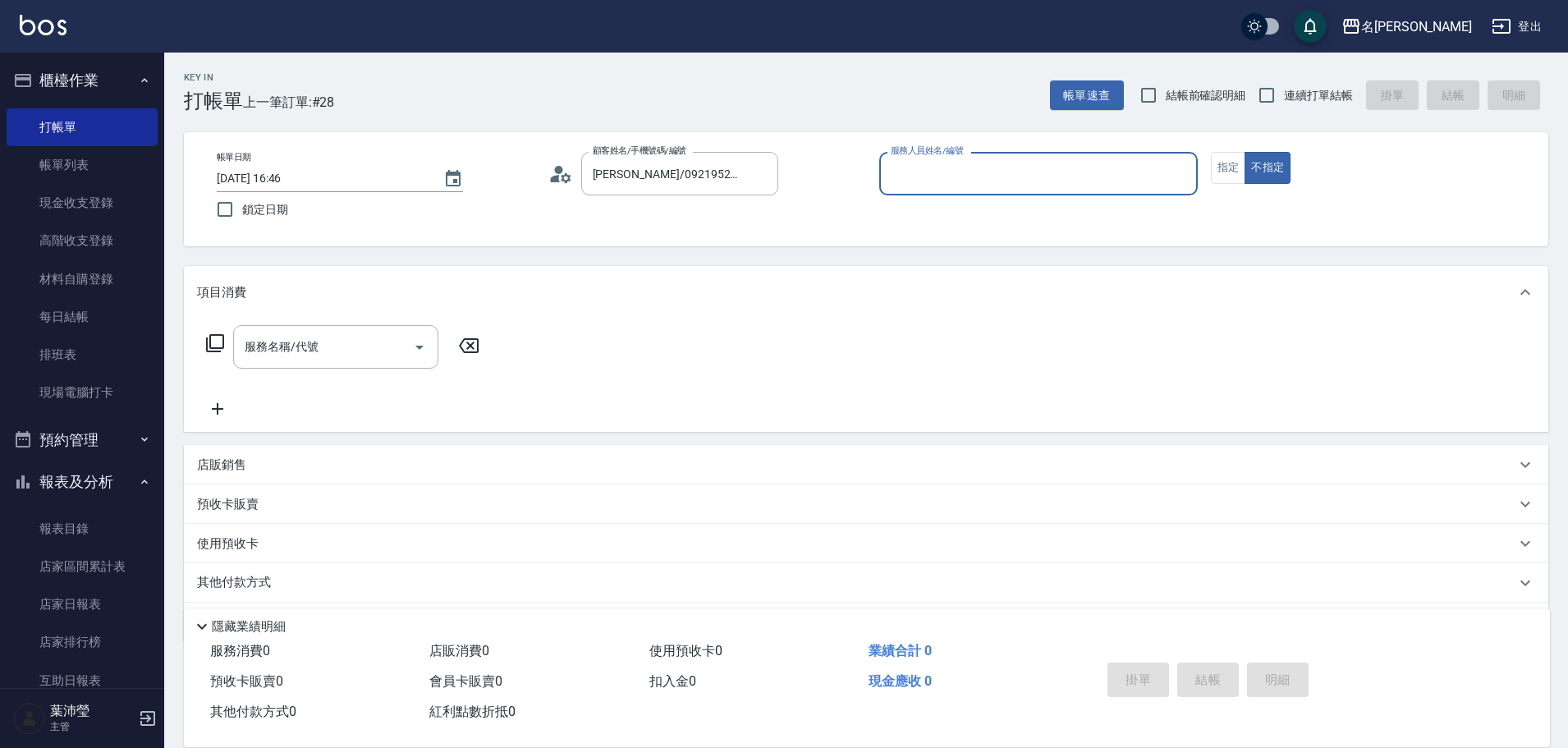
type input "Angle-10"
click at [1222, 160] on button "指定" at bounding box center [1228, 167] width 35 height 32
click at [208, 345] on icon at bounding box center [215, 343] width 18 height 18
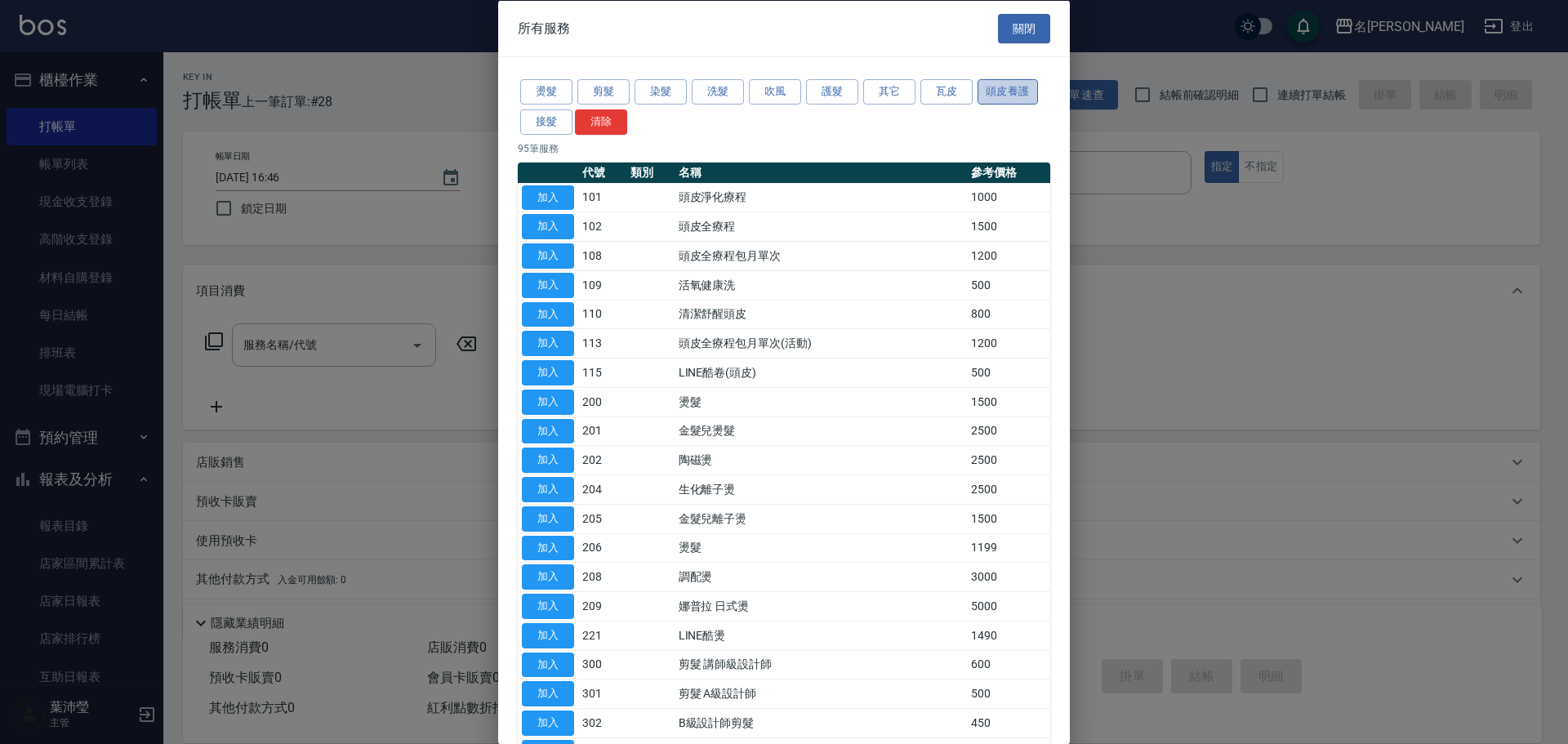
click at [1008, 91] on button "頭皮養護" at bounding box center [1007, 92] width 60 height 26
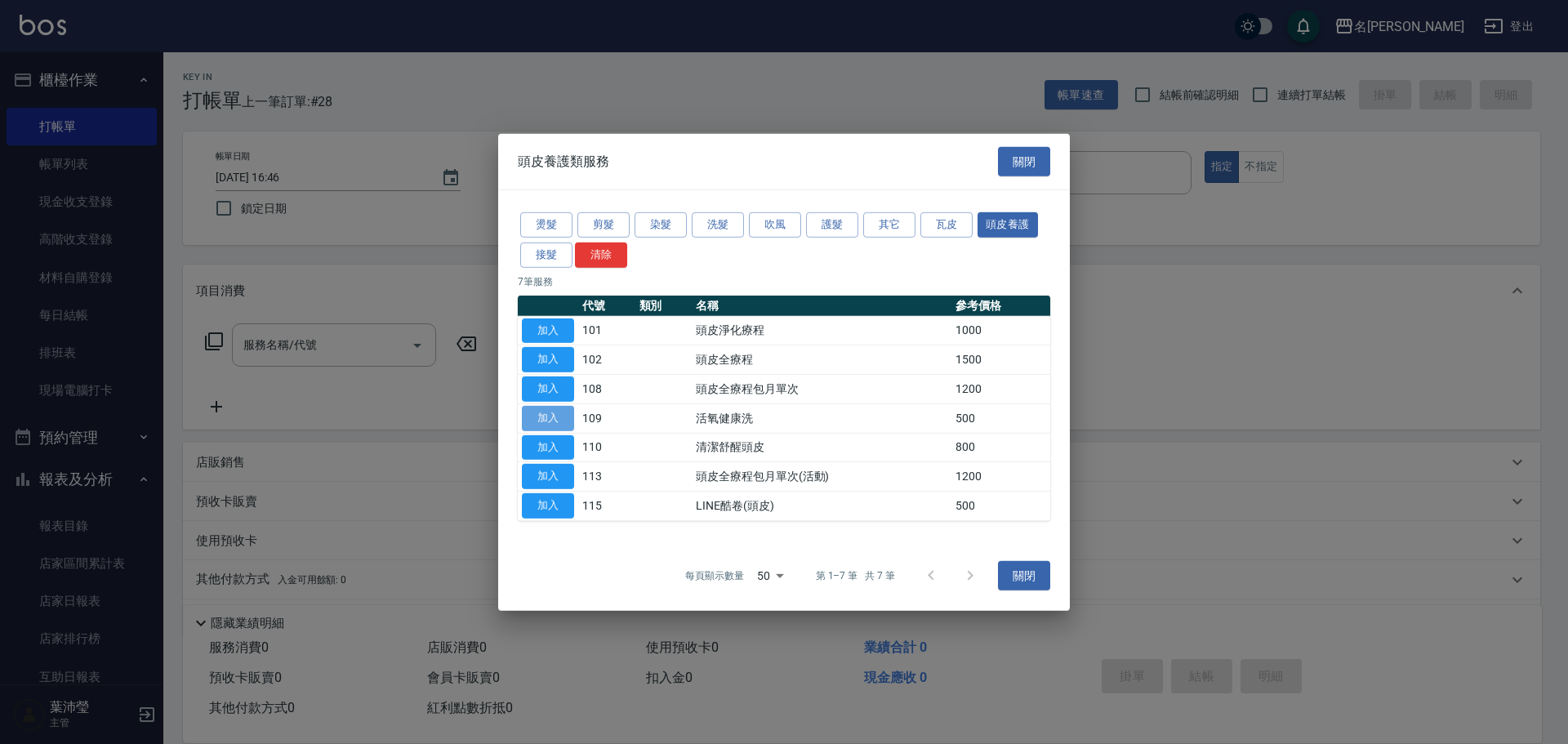
click at [550, 415] on button "加入" at bounding box center [548, 418] width 52 height 26
type input "活氧健康洗(109)"
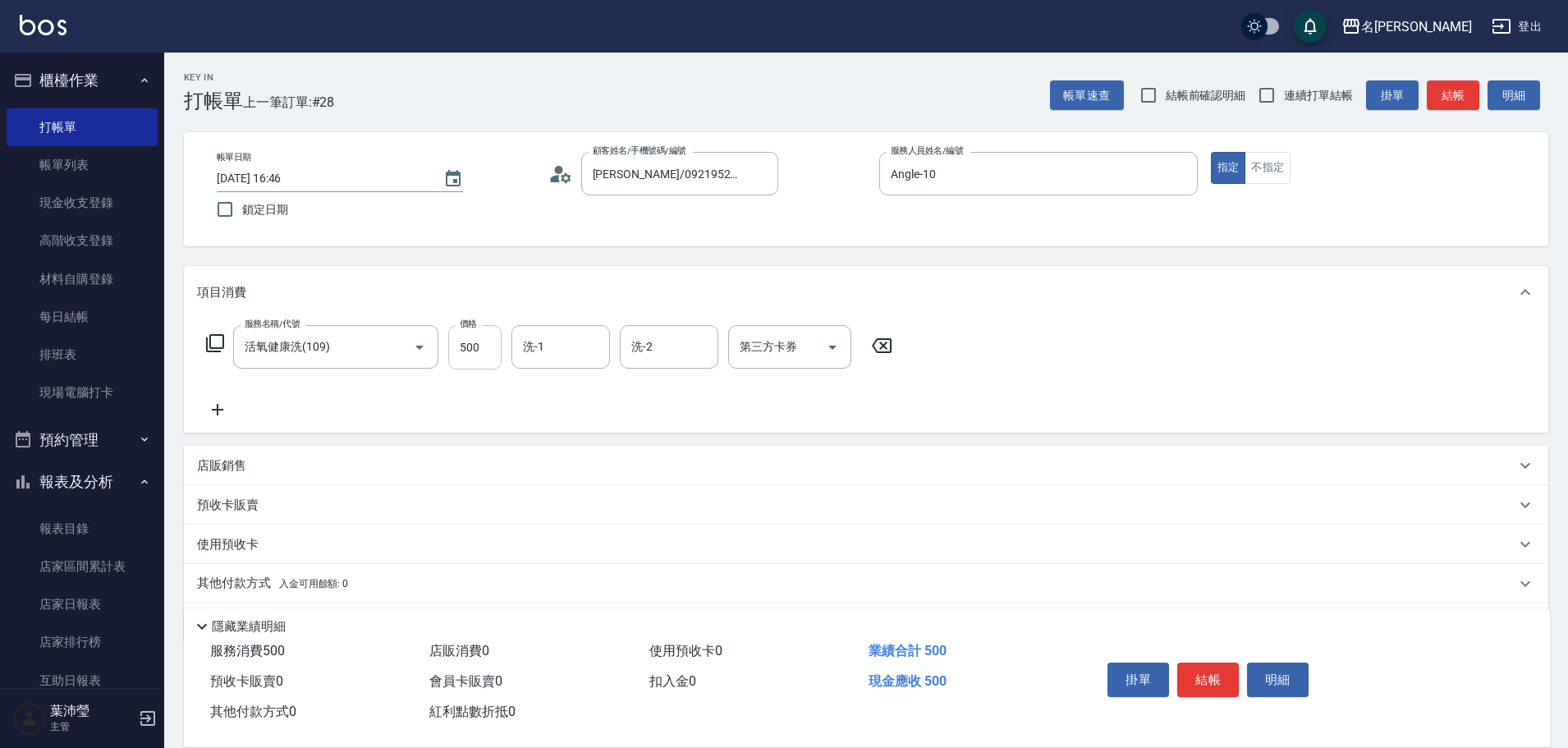
click at [474, 354] on input "500" at bounding box center [474, 348] width 53 height 45
type input "600"
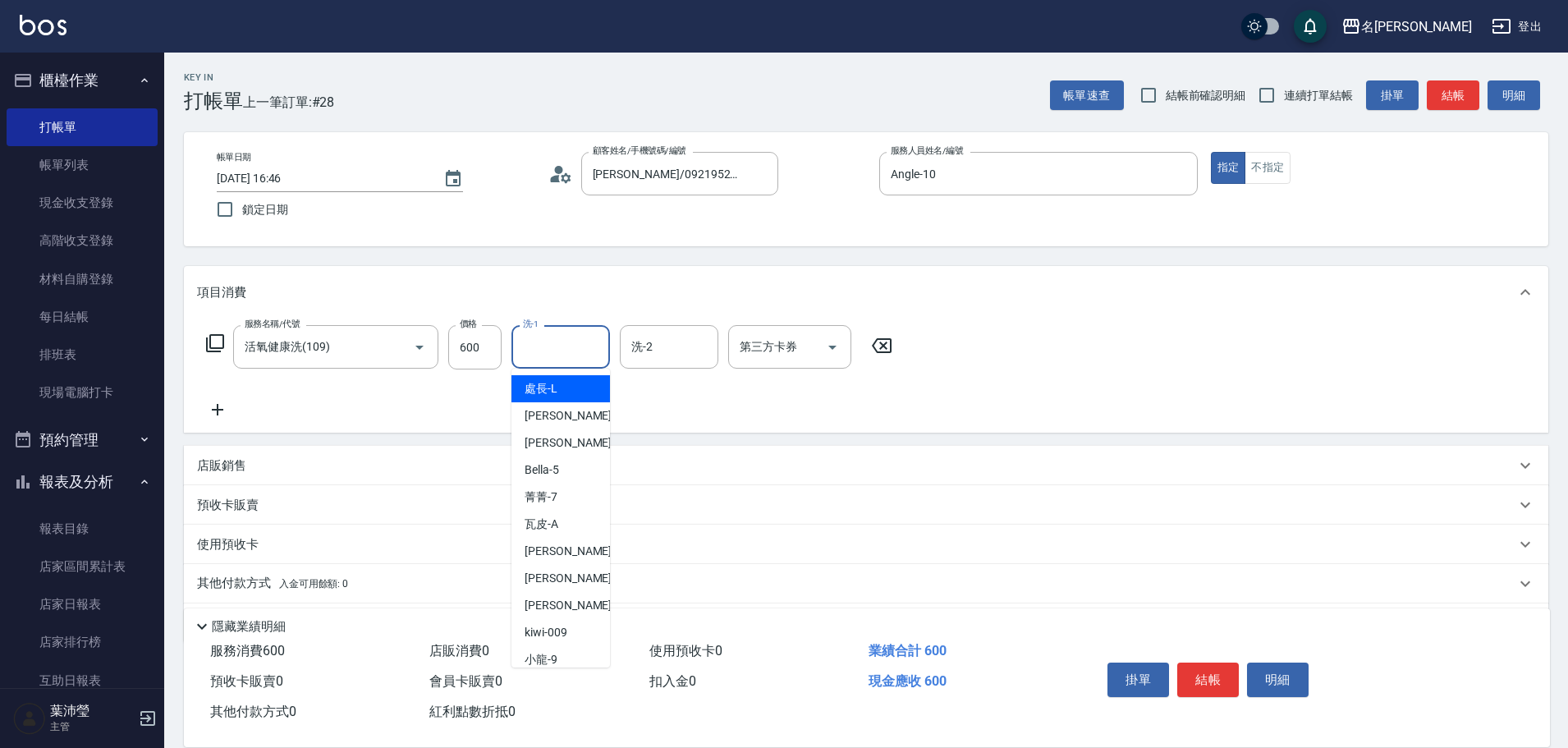
click at [529, 354] on input "洗-1" at bounding box center [561, 347] width 84 height 29
type input "小龍-9"
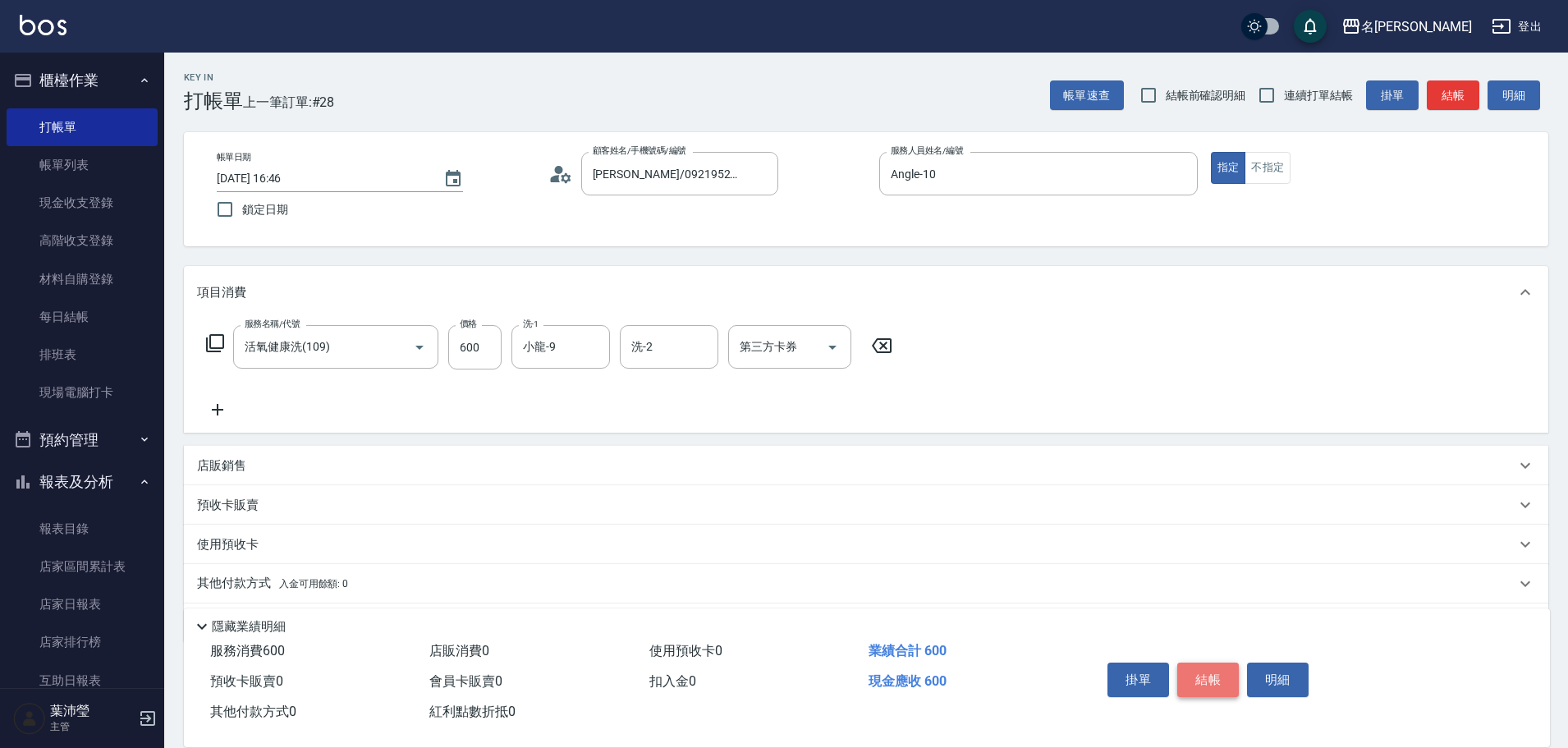
click at [1213, 663] on button "結帳" at bounding box center [1208, 680] width 62 height 34
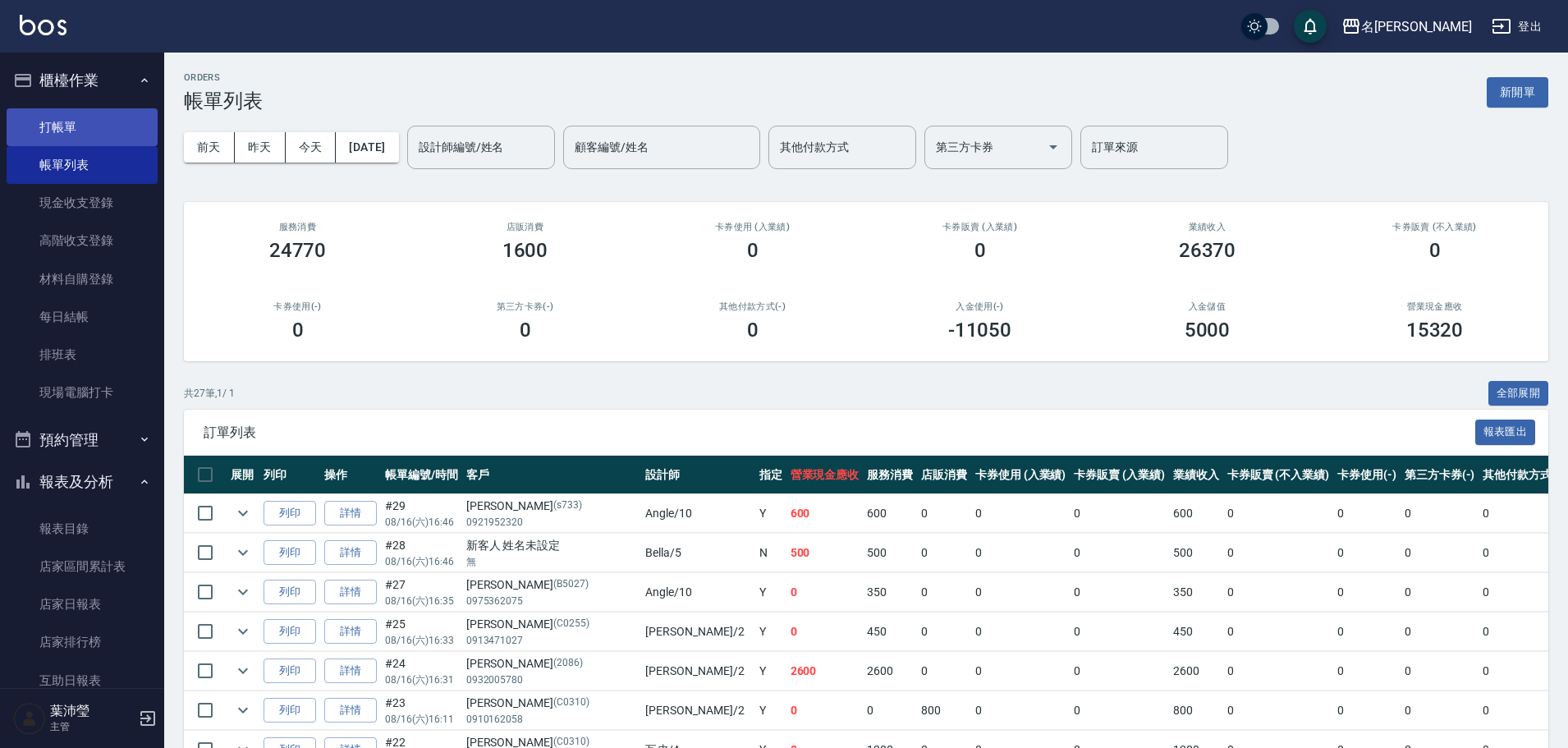
click at [68, 129] on link "打帳單" at bounding box center [82, 128] width 151 height 38
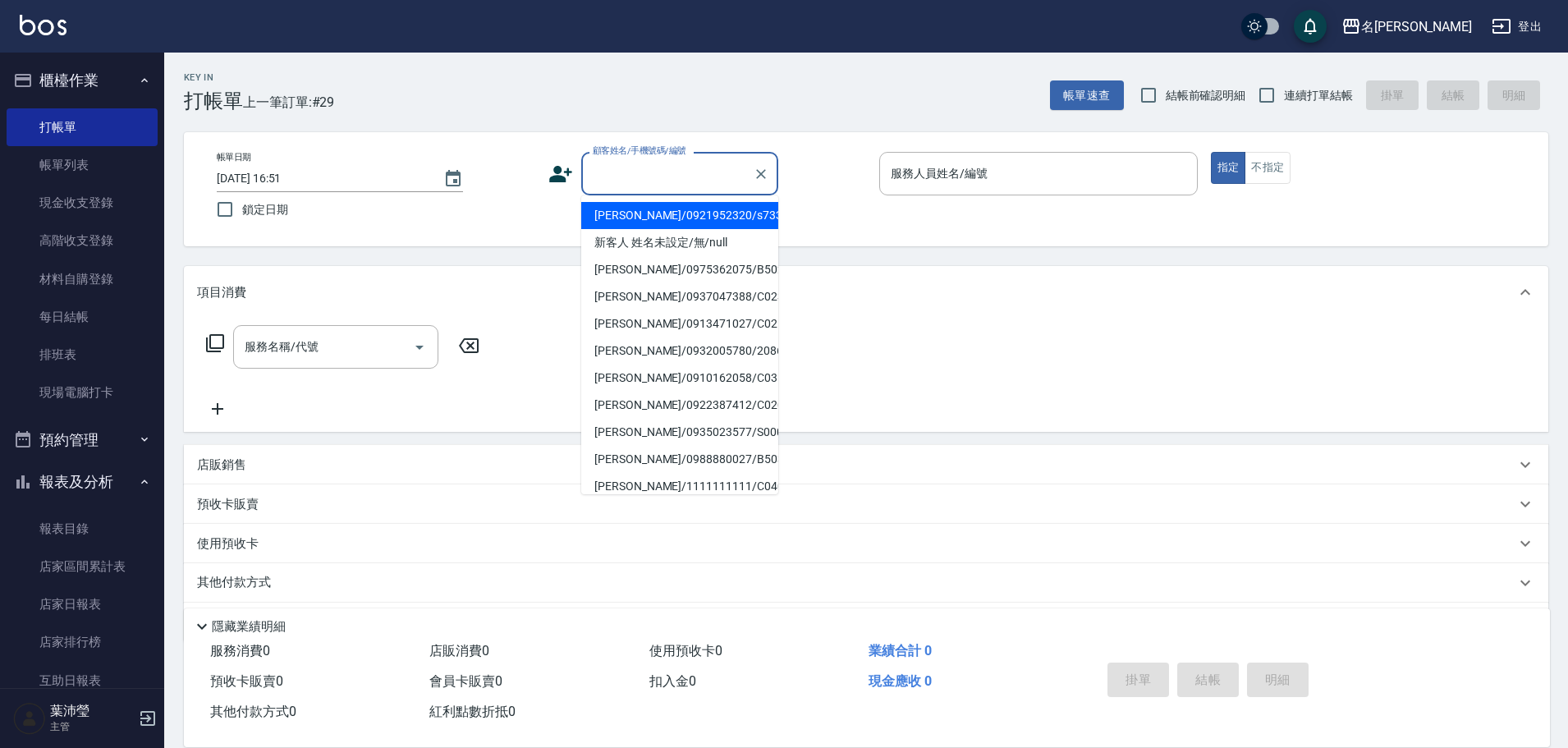
click at [640, 161] on input "顧客姓名/手機號碼/編號" at bounding box center [667, 174] width 158 height 29
click at [653, 246] on li "新客人 姓名未設定/無/null" at bounding box center [680, 242] width 197 height 27
type input "新客人 姓名未設定/無/null"
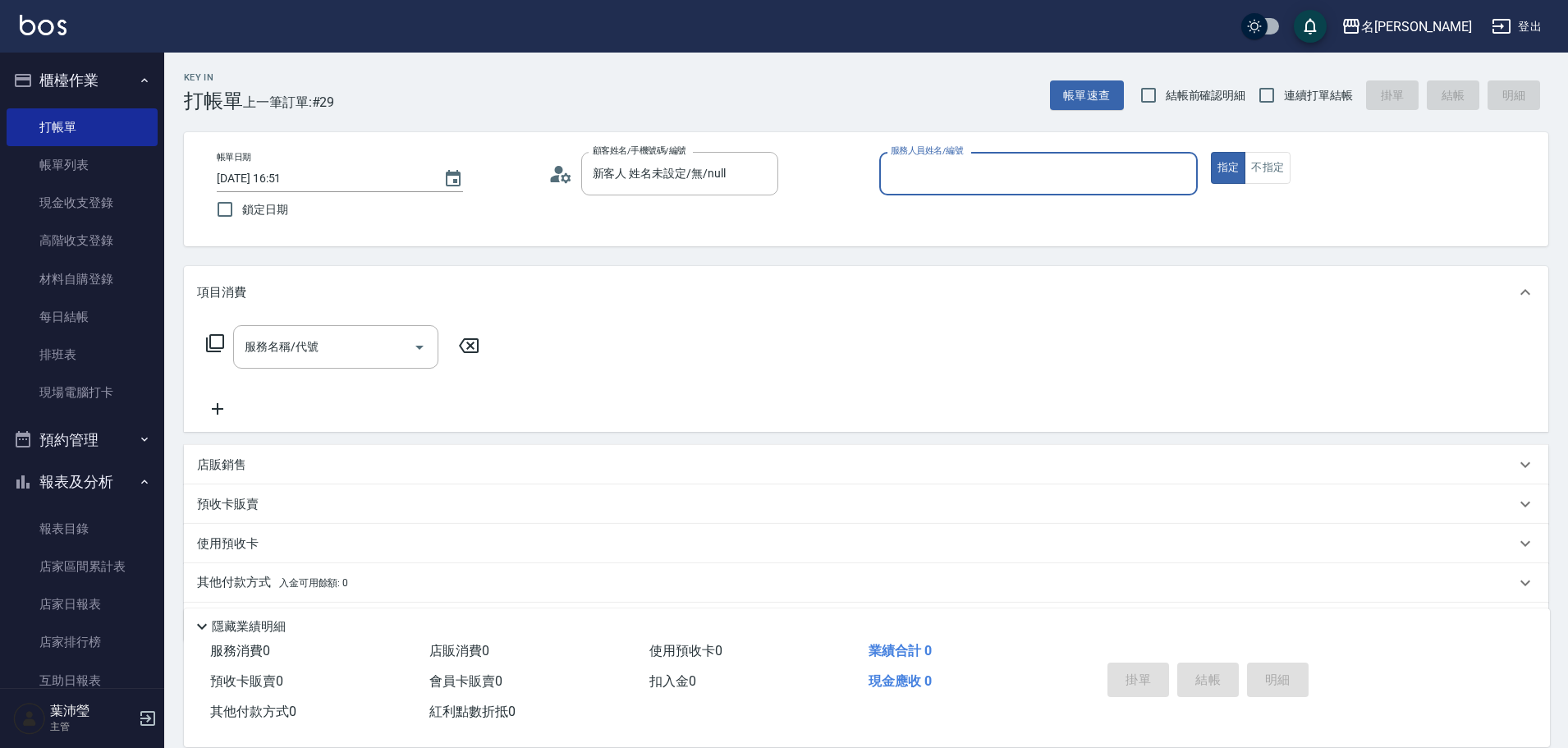
click at [923, 167] on input "服務人員姓名/編號" at bounding box center [1038, 174] width 304 height 29
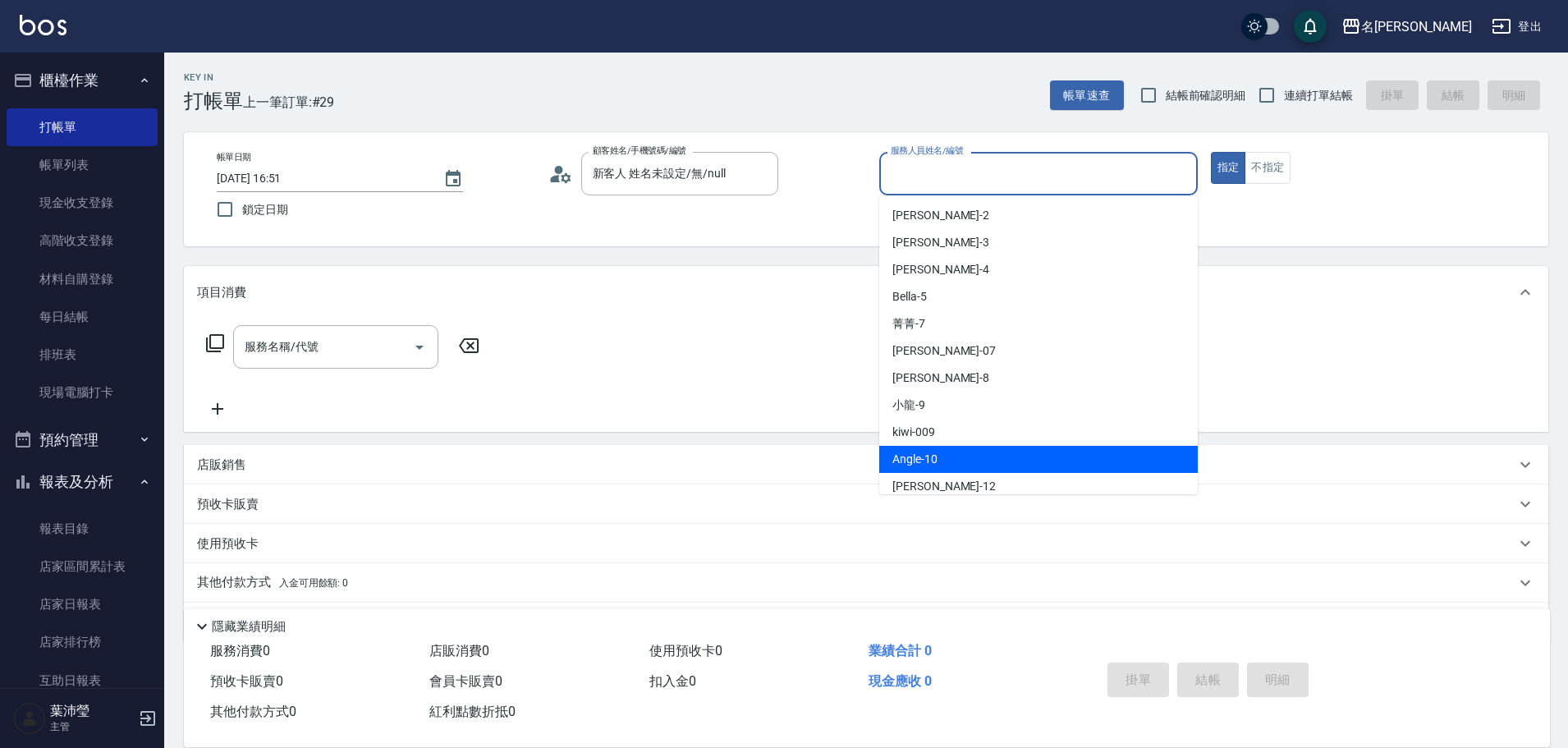
click at [945, 457] on div "Angle -10" at bounding box center [1039, 460] width 319 height 27
type input "Angle-10"
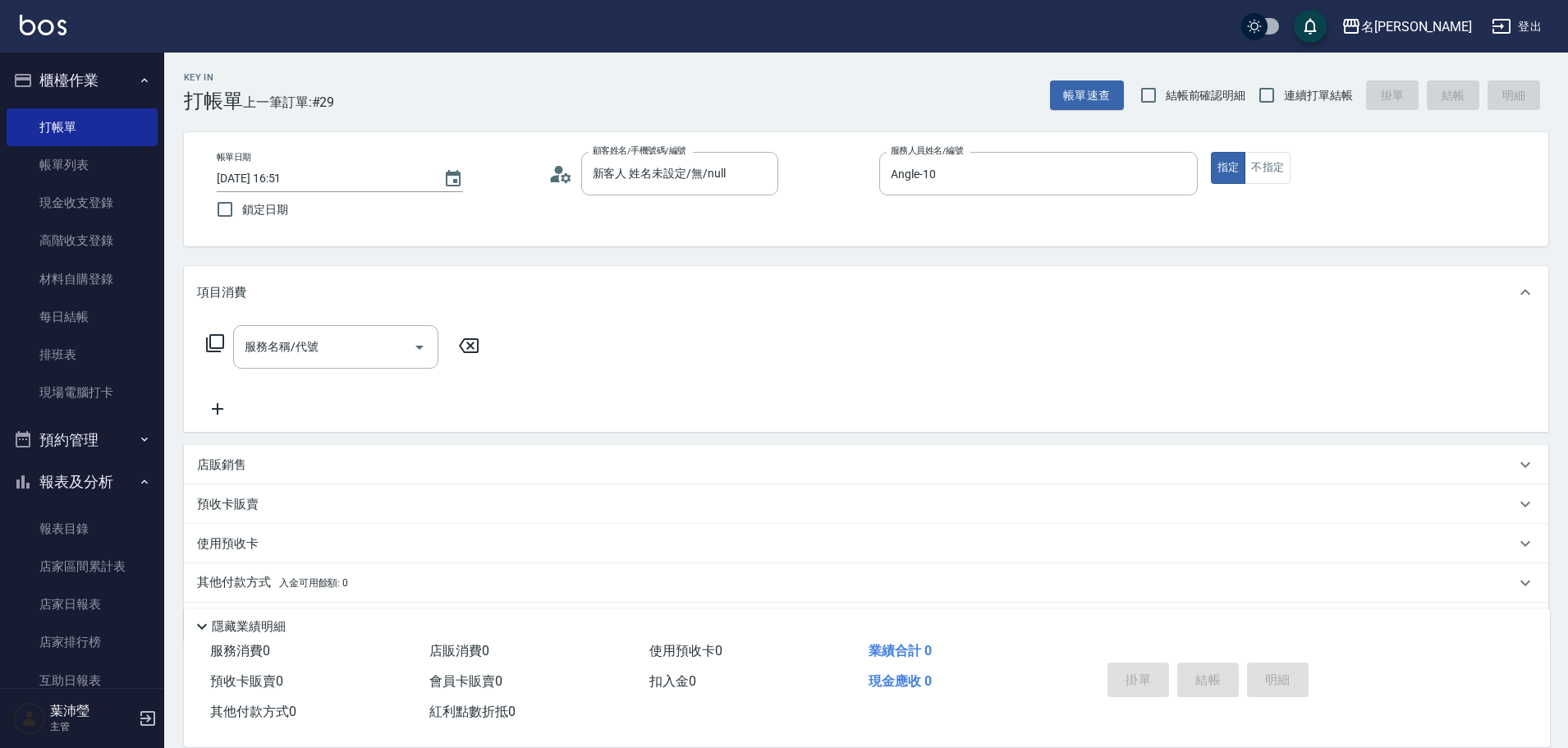
click at [211, 339] on icon at bounding box center [215, 343] width 18 height 18
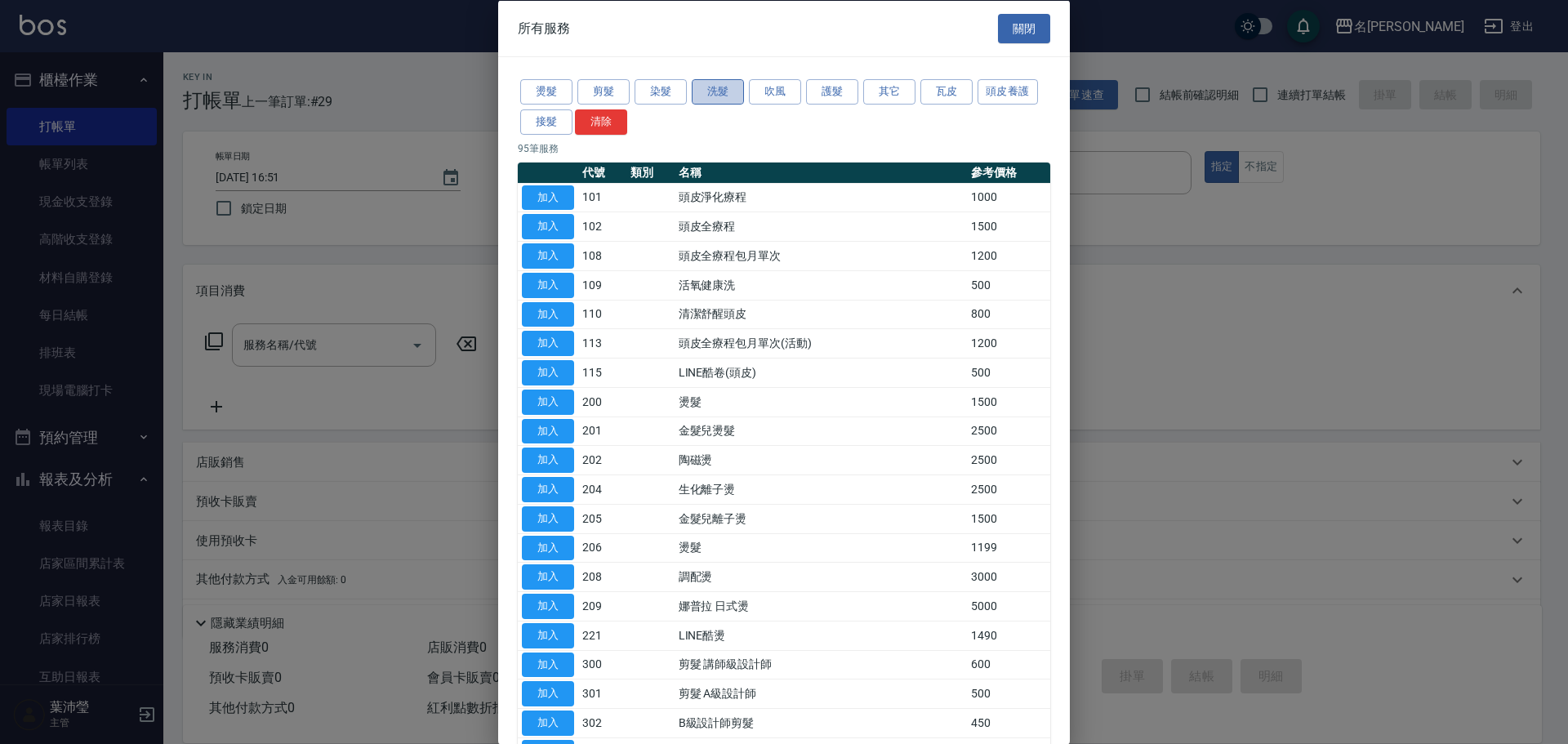
click at [721, 93] on button "洗髮" at bounding box center [717, 92] width 52 height 26
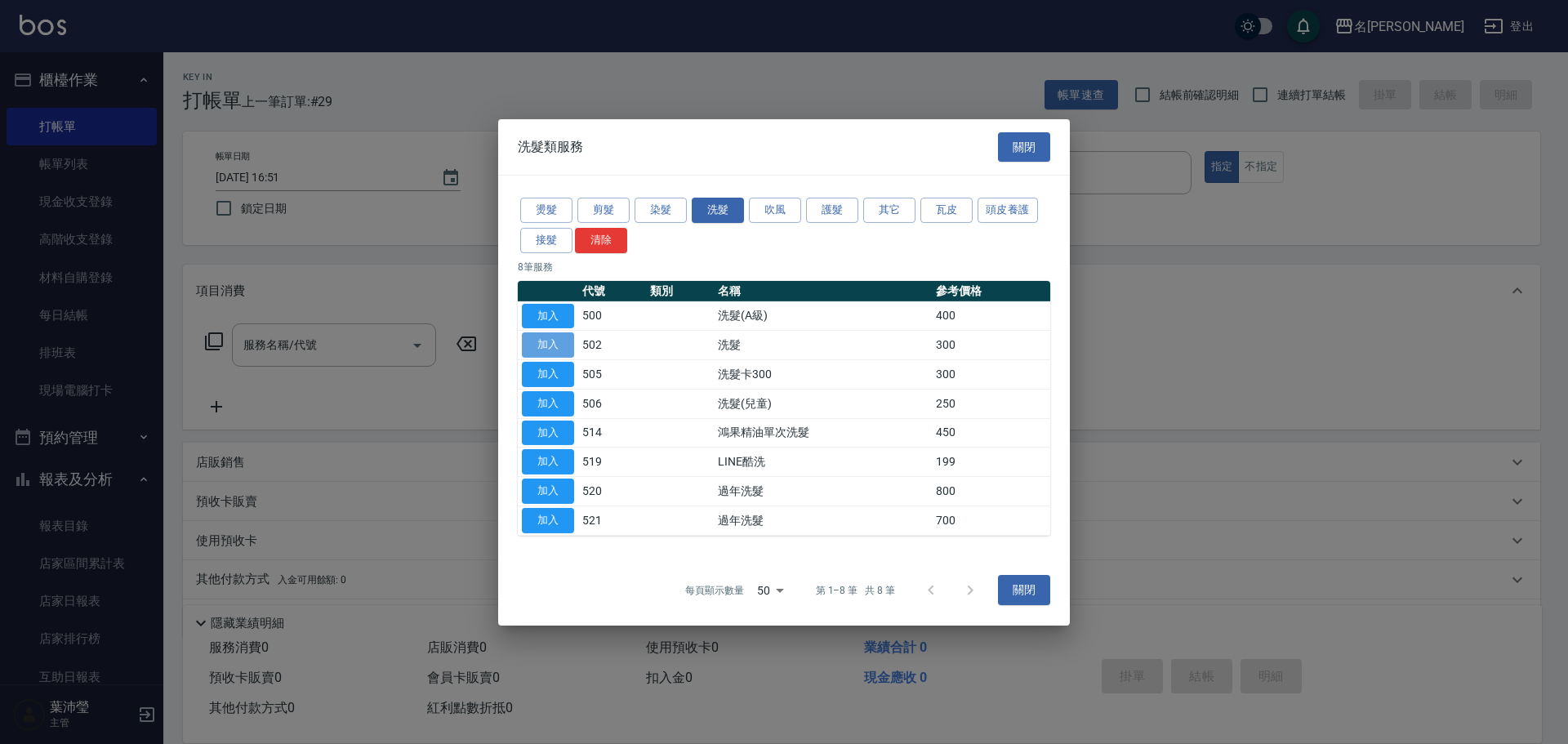
click at [540, 346] on button "加入" at bounding box center [548, 345] width 52 height 26
type input "洗髮(502)"
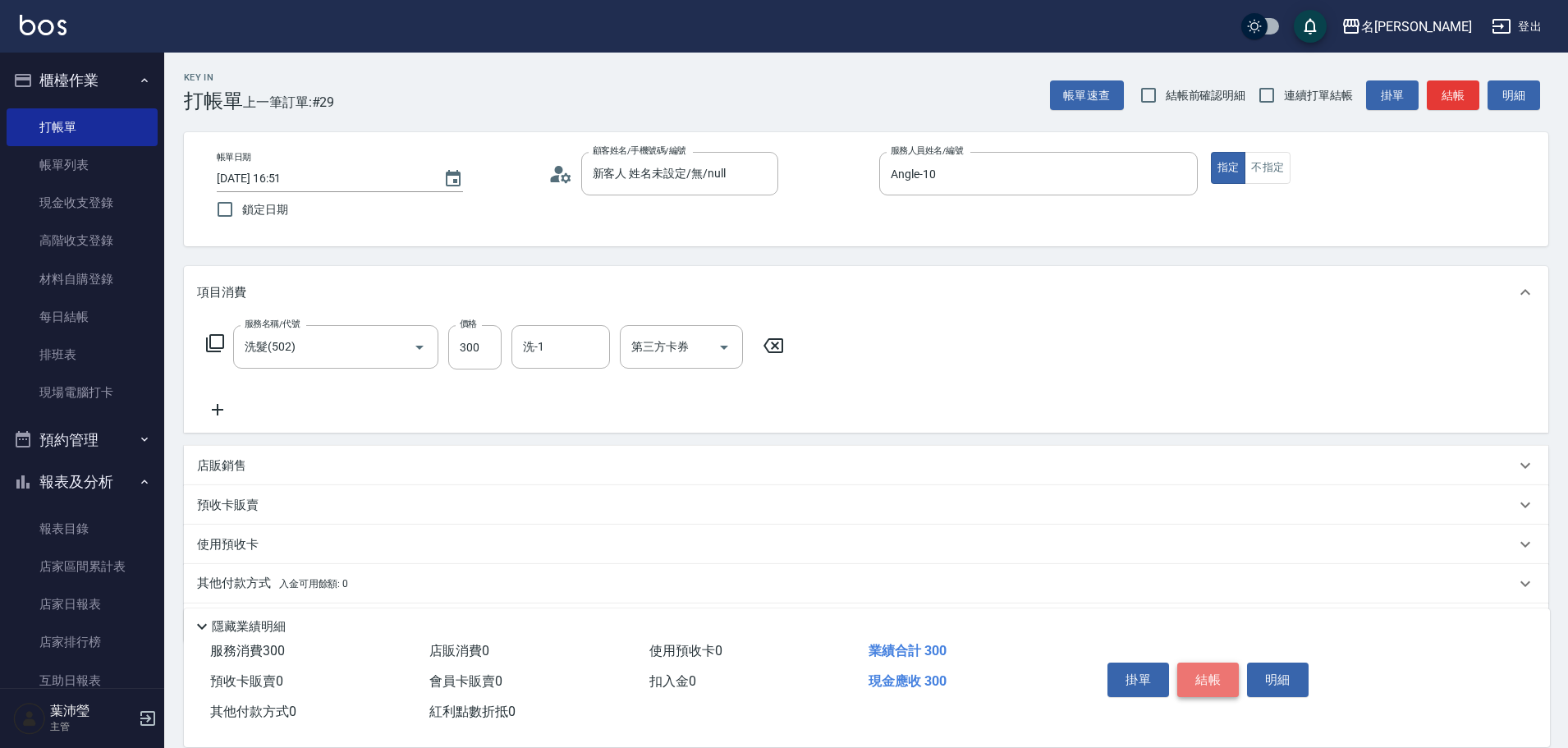
click at [1207, 666] on button "結帳" at bounding box center [1208, 680] width 62 height 34
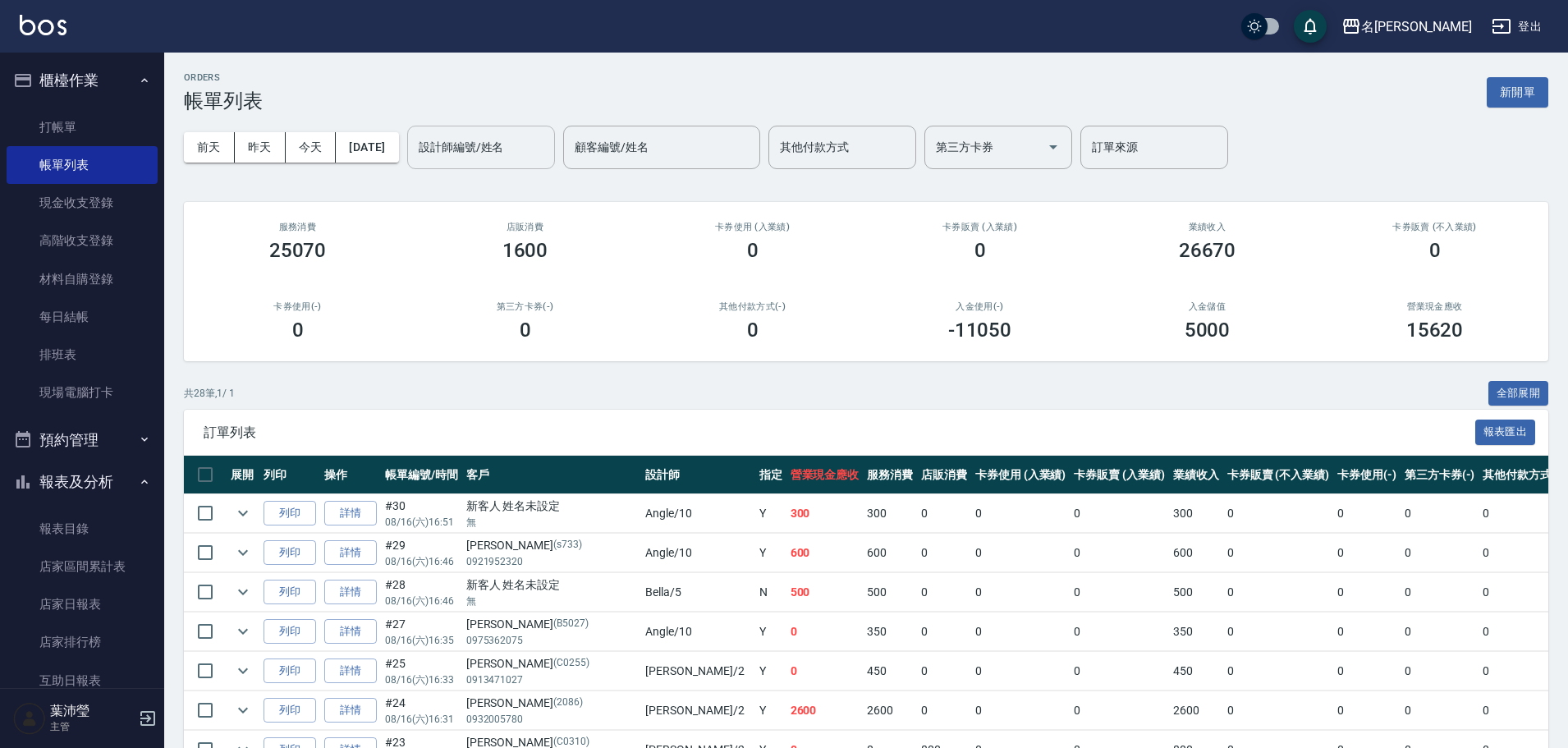
click at [485, 152] on input "設計師編號/姓名" at bounding box center [480, 147] width 133 height 29
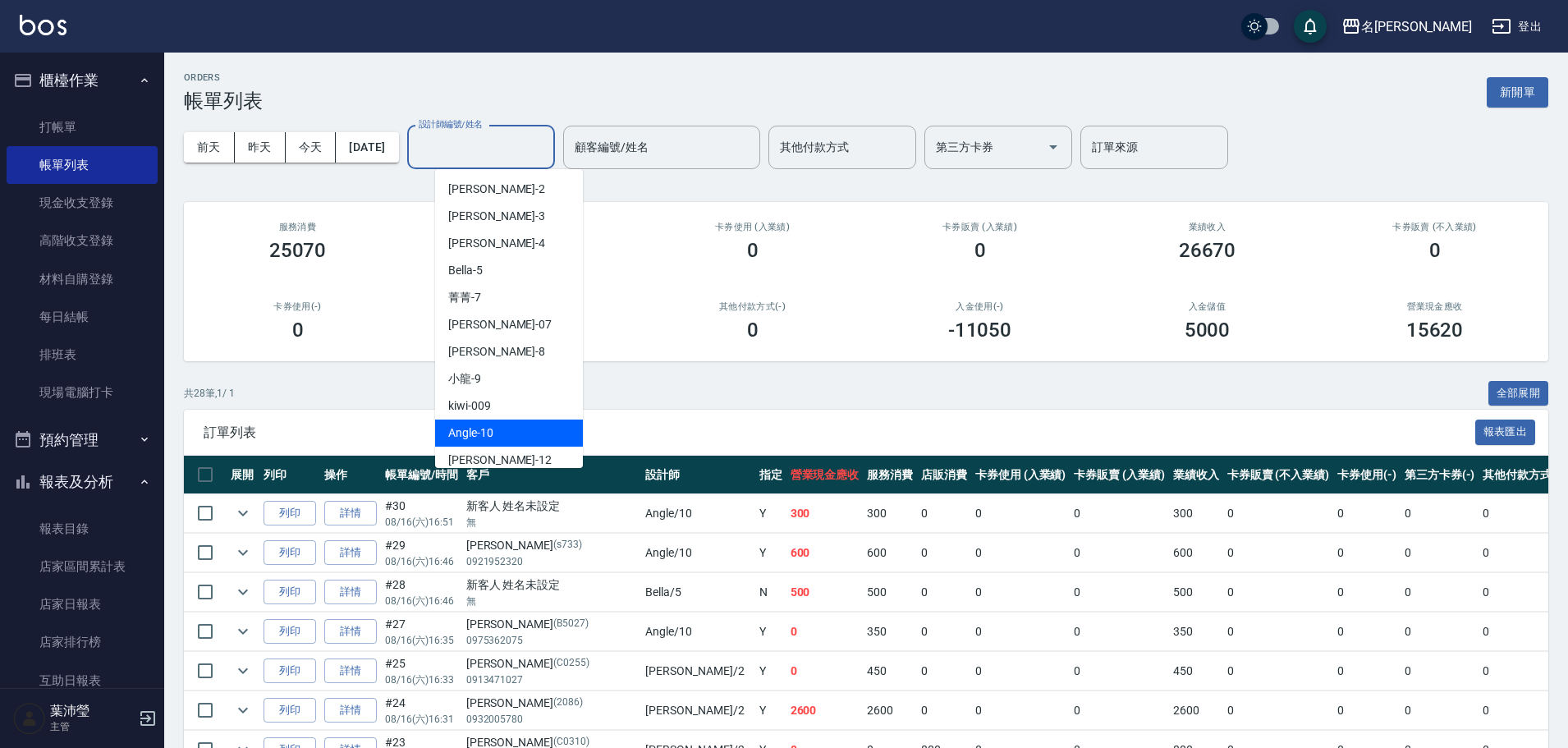
click at [530, 434] on div "Angle -10" at bounding box center [509, 434] width 148 height 27
type input "Angle-10"
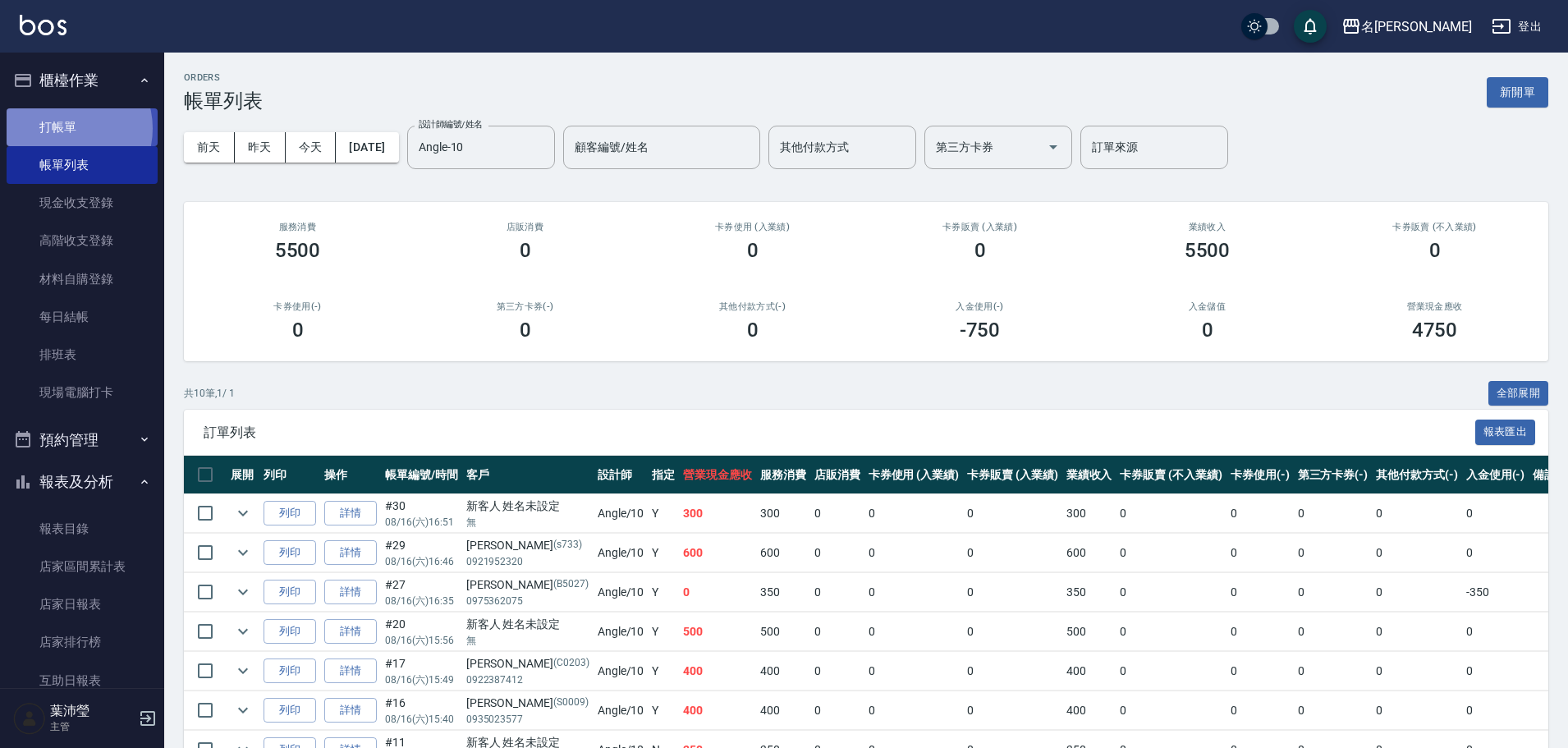
click at [68, 128] on link "打帳單" at bounding box center [82, 128] width 151 height 38
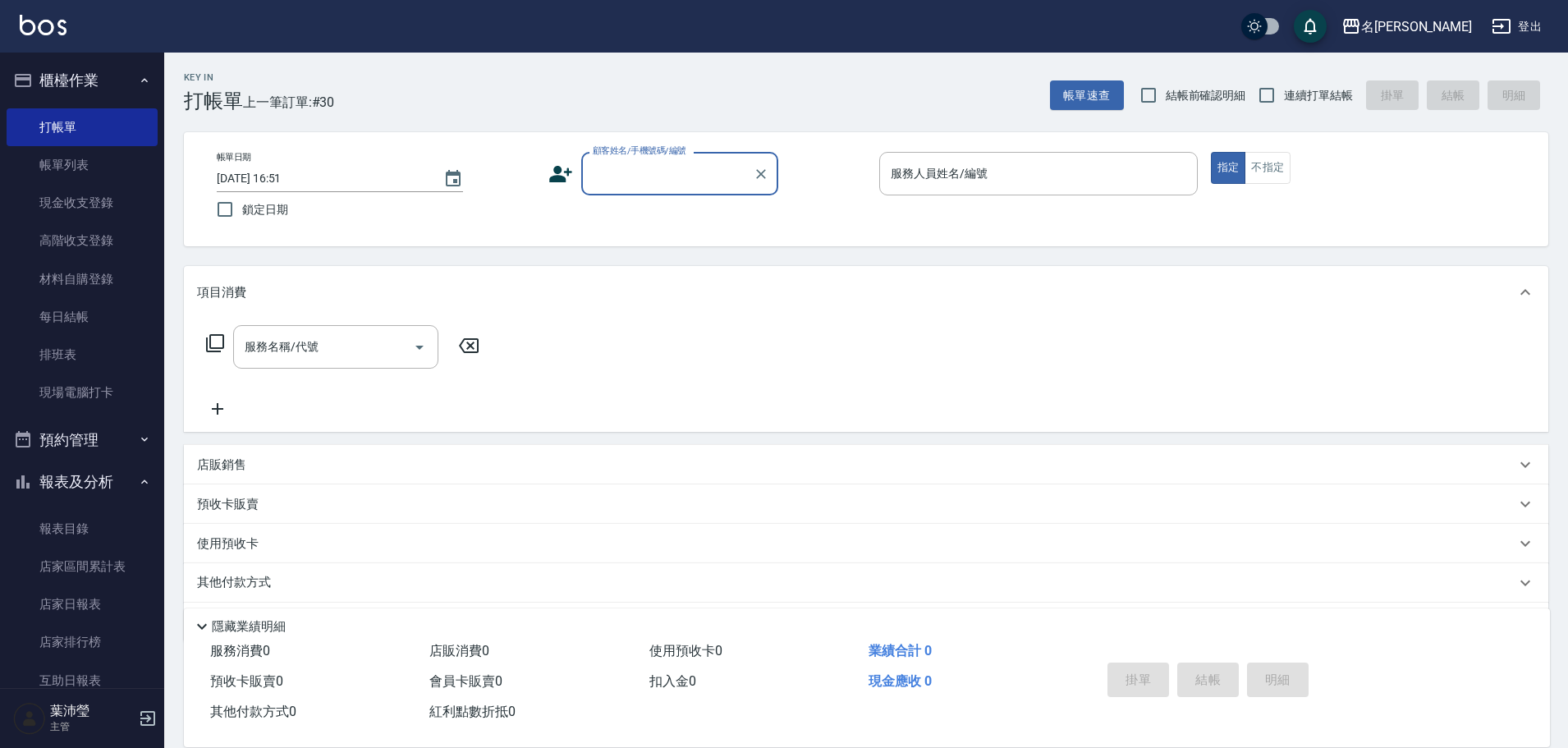
click at [611, 167] on input "顧客姓名/手機號碼/編號" at bounding box center [667, 174] width 158 height 29
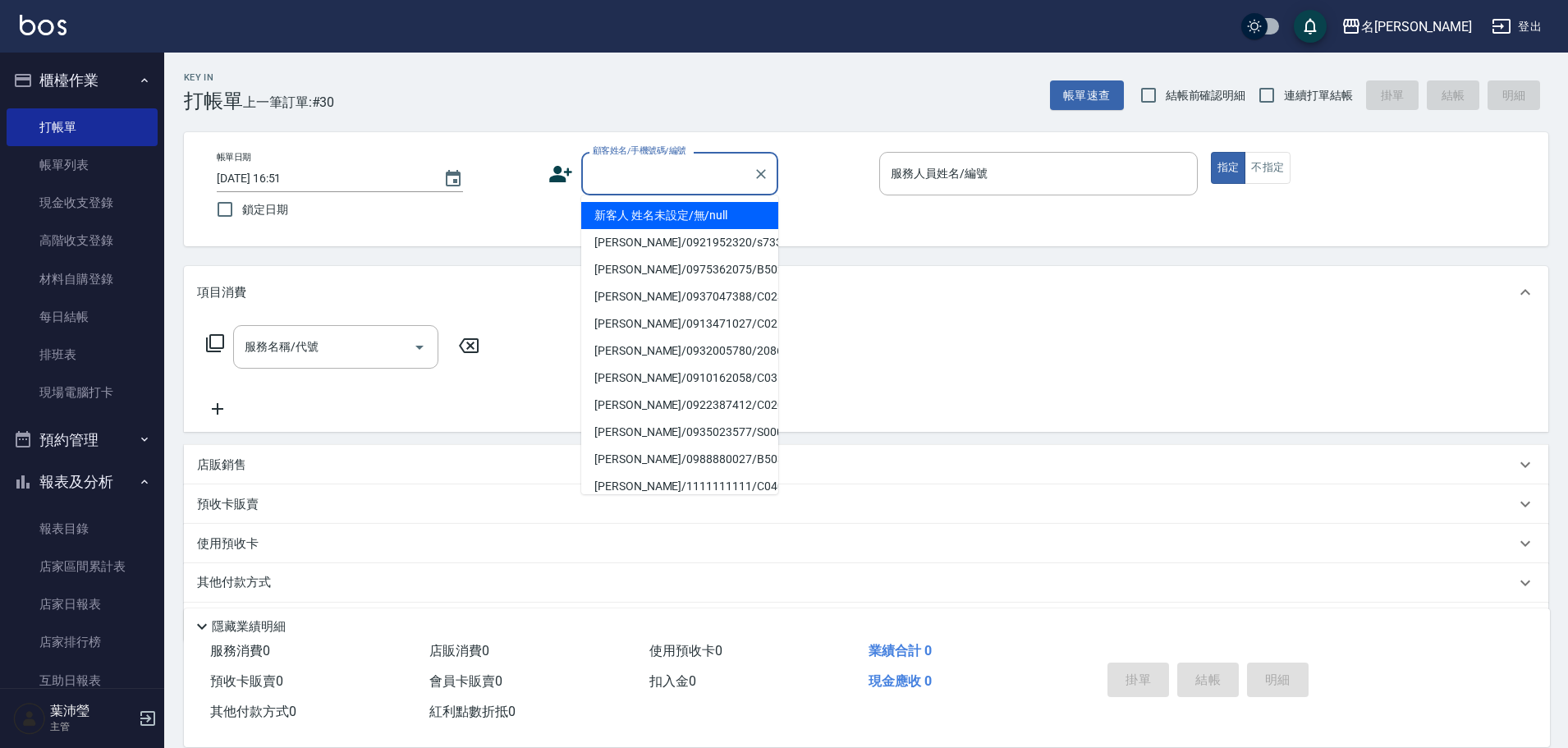
click at [625, 215] on li "新客人 姓名未設定/無/null" at bounding box center [680, 216] width 197 height 27
type input "新客人 姓名未設定/無/null"
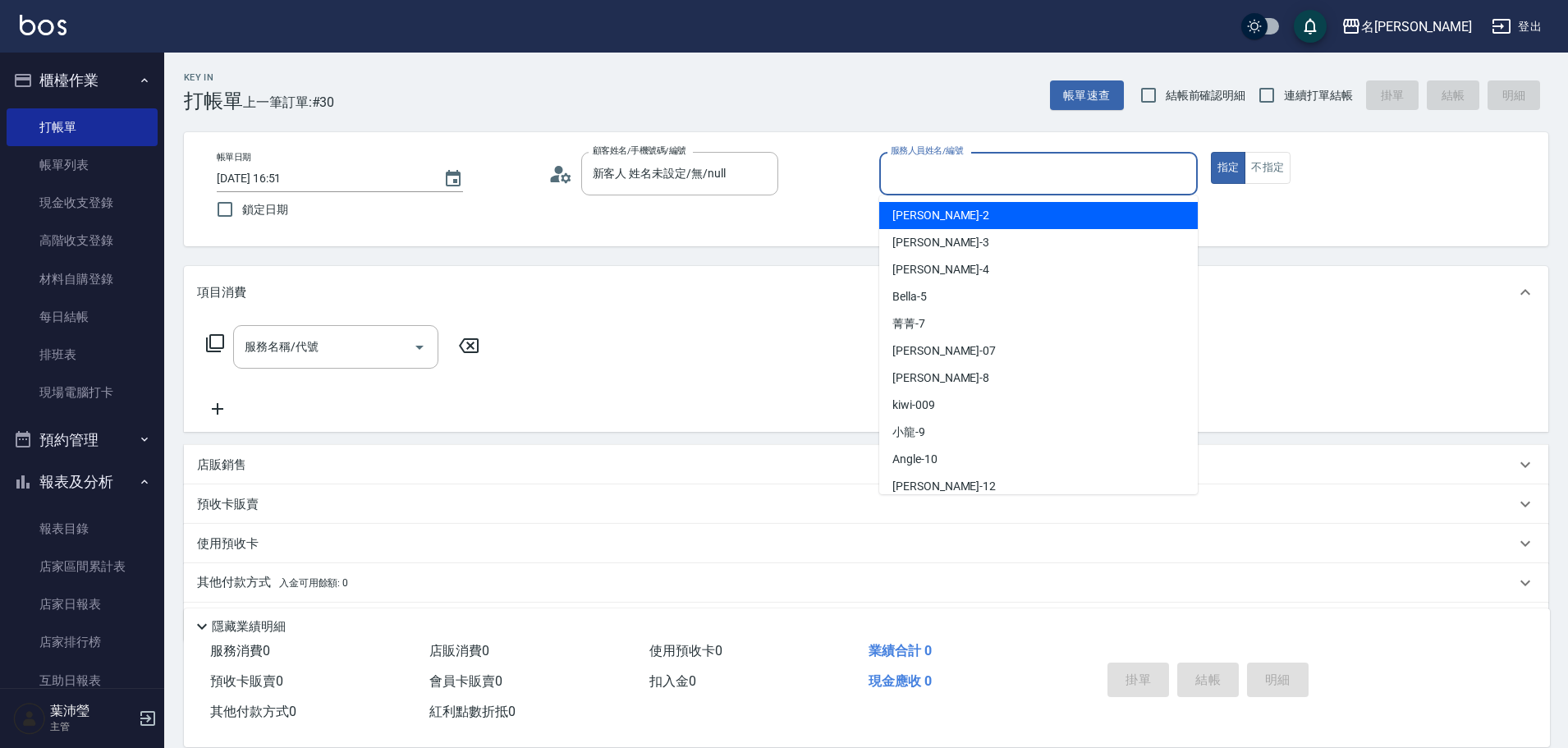
click at [930, 177] on input "服務人員姓名/編號" at bounding box center [1038, 174] width 304 height 29
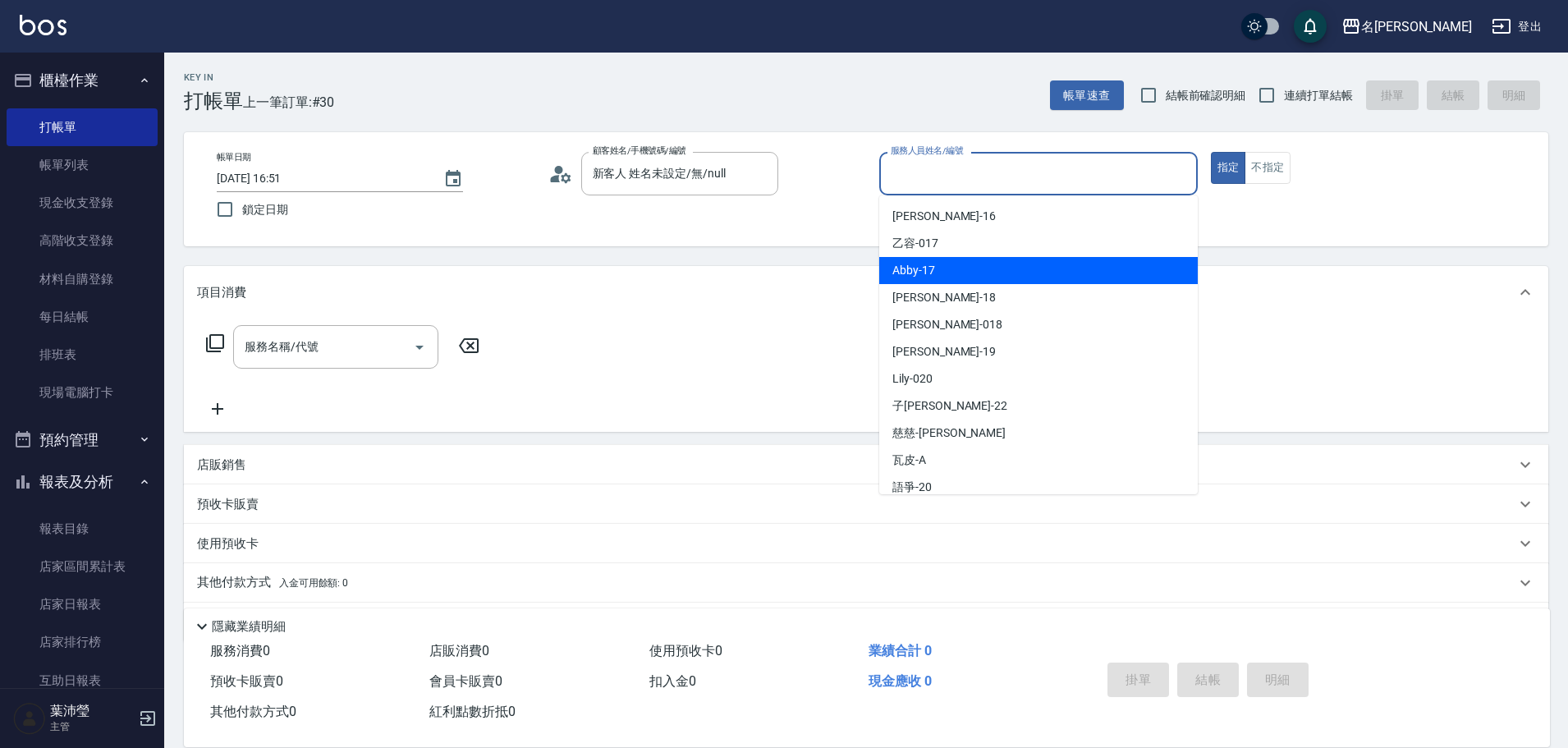
scroll to position [392, 0]
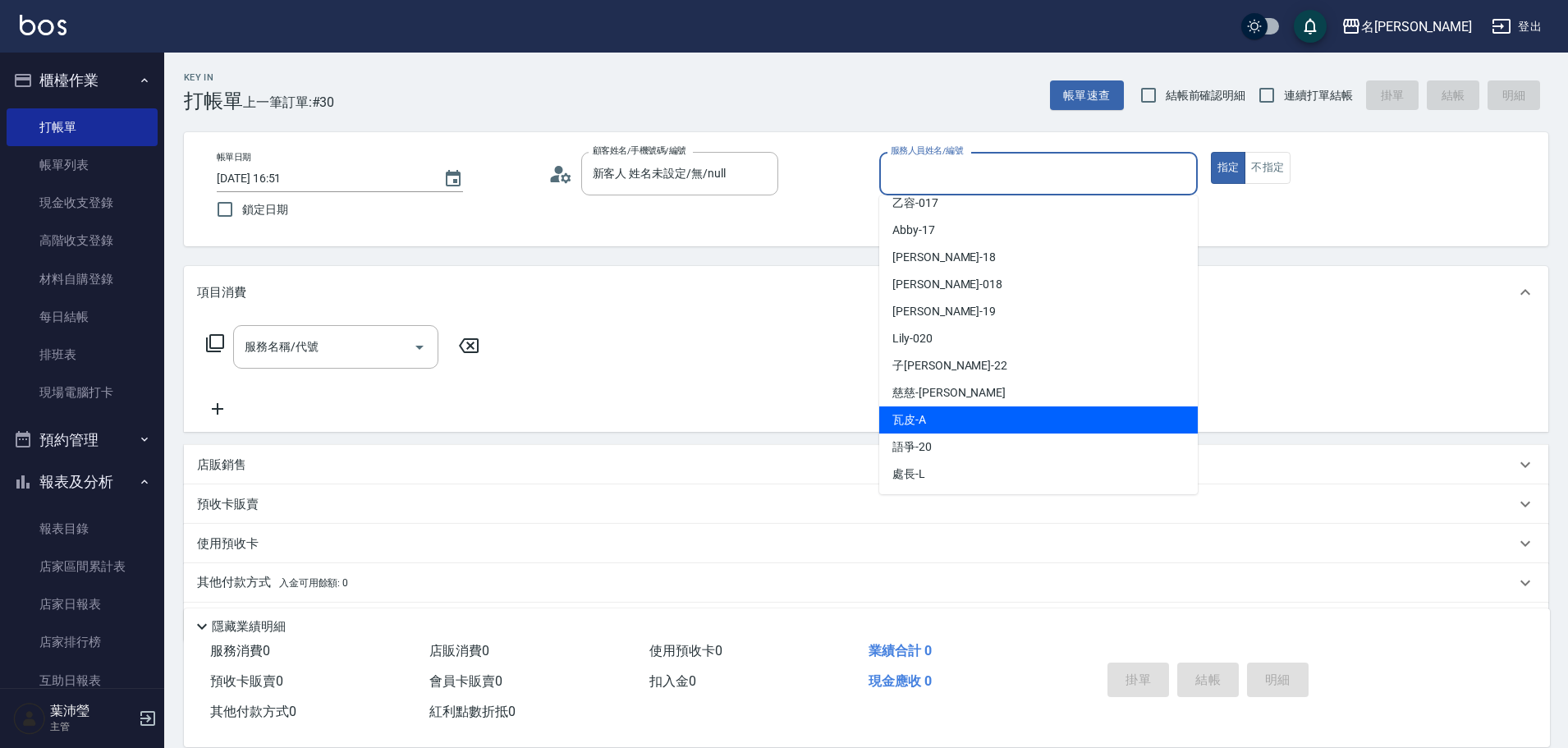
click at [897, 416] on span "瓦皮 -A" at bounding box center [909, 420] width 33 height 17
type input "瓦皮-A"
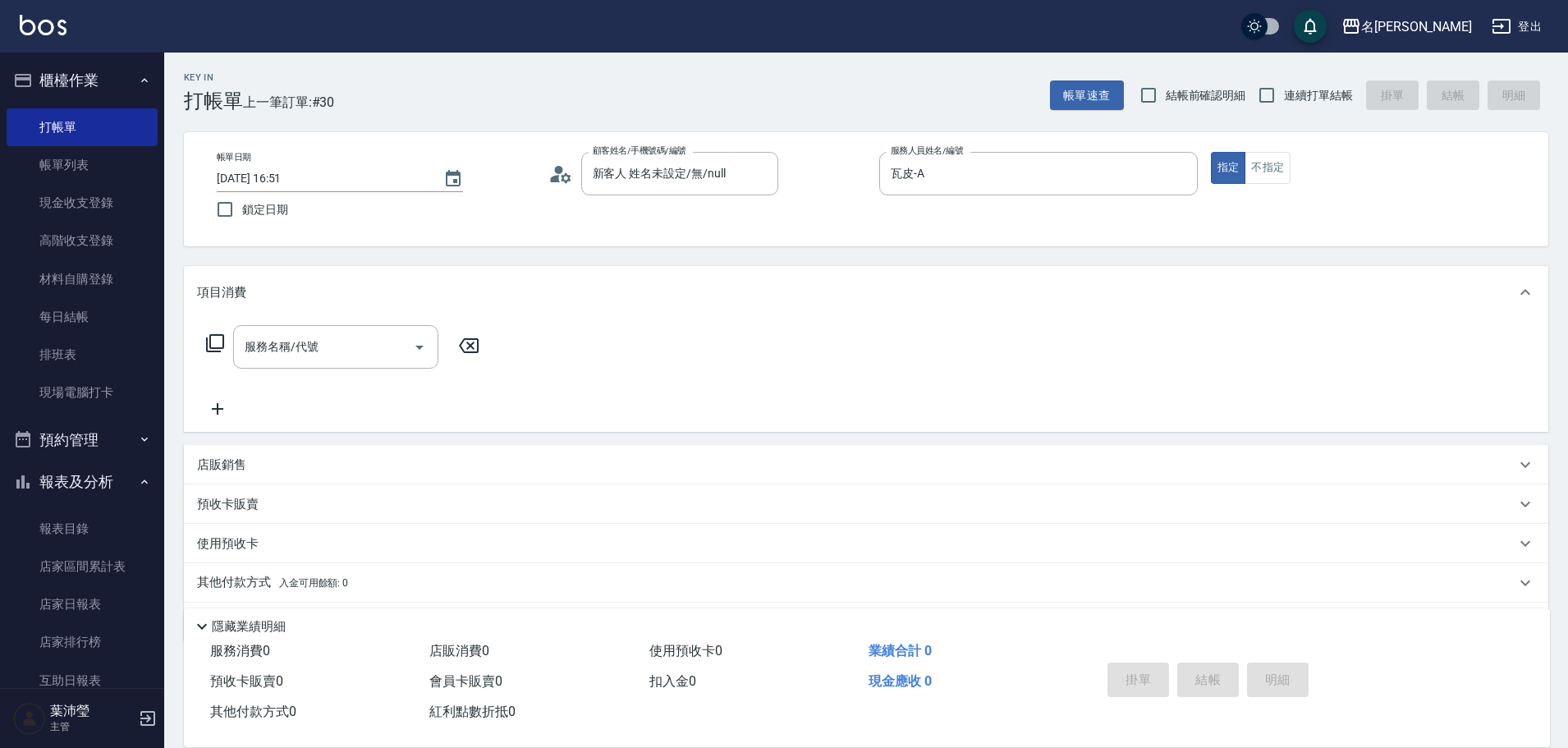
click at [220, 346] on icon at bounding box center [215, 343] width 20 height 20
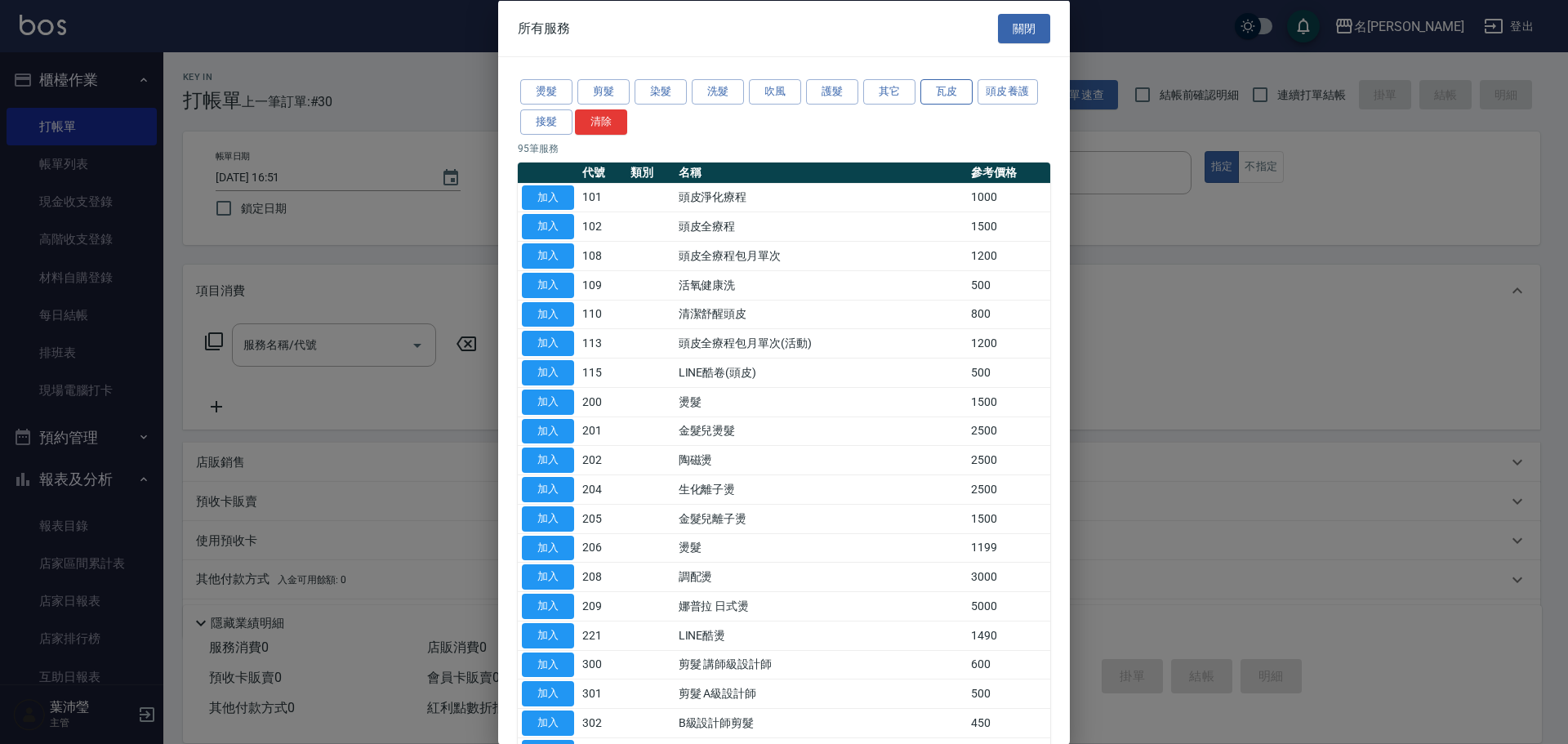
click at [950, 93] on button "瓦皮" at bounding box center [945, 92] width 52 height 26
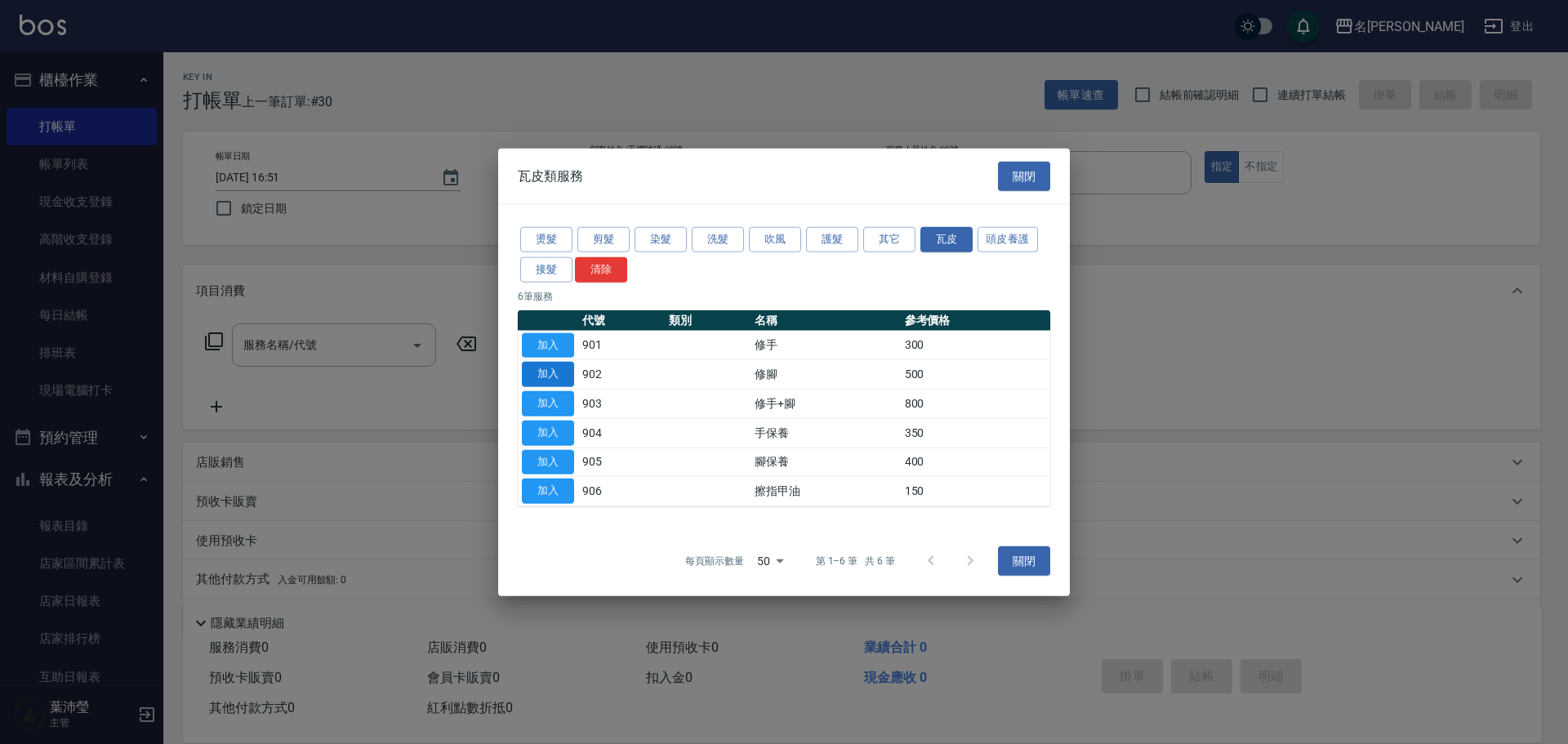
click at [554, 369] on button "加入" at bounding box center [548, 375] width 52 height 26
type input "修腳(902)"
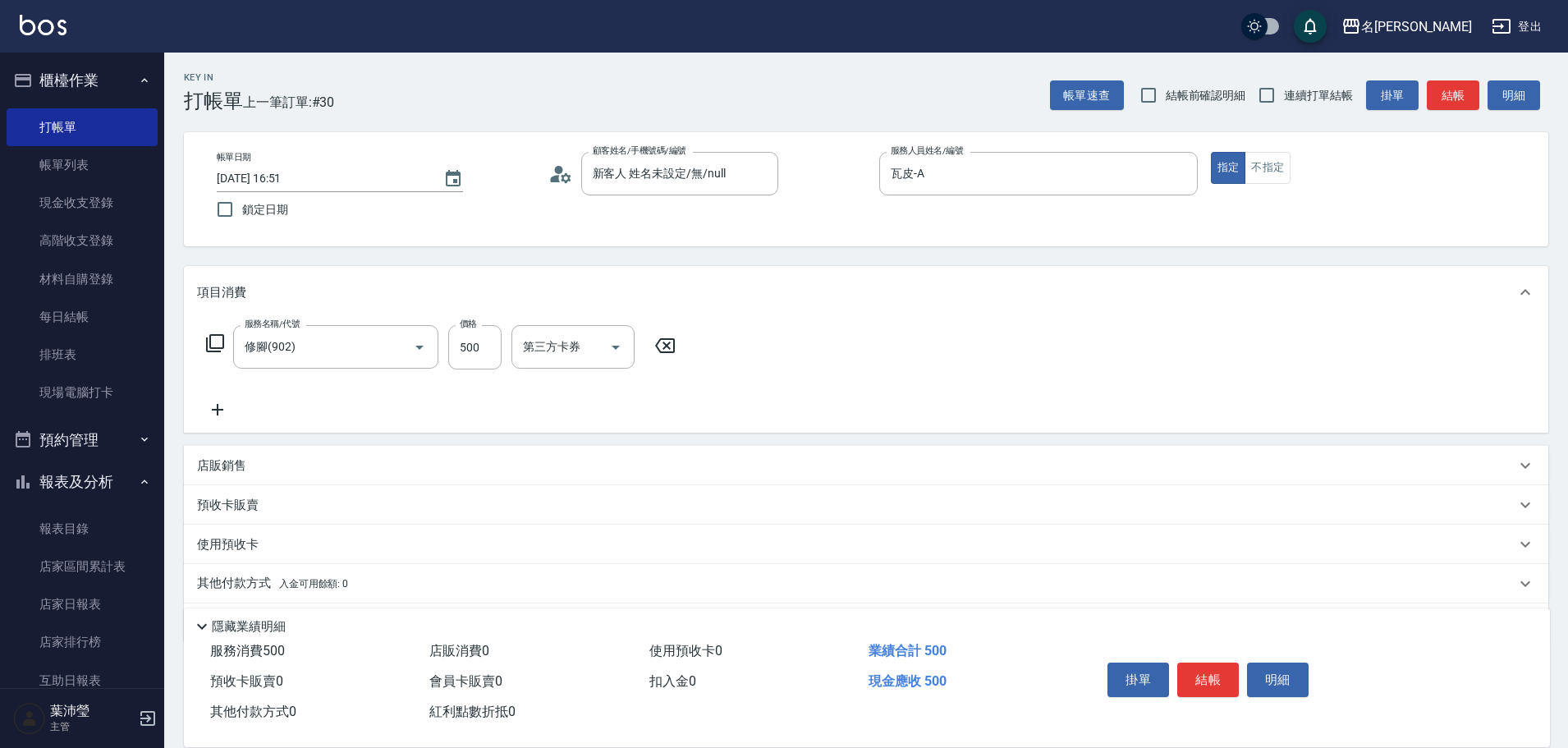
drag, startPoint x: 1210, startPoint y: 673, endPoint x: 1203, endPoint y: 666, distance: 9.9
click at [1207, 670] on button "結帳" at bounding box center [1208, 680] width 62 height 34
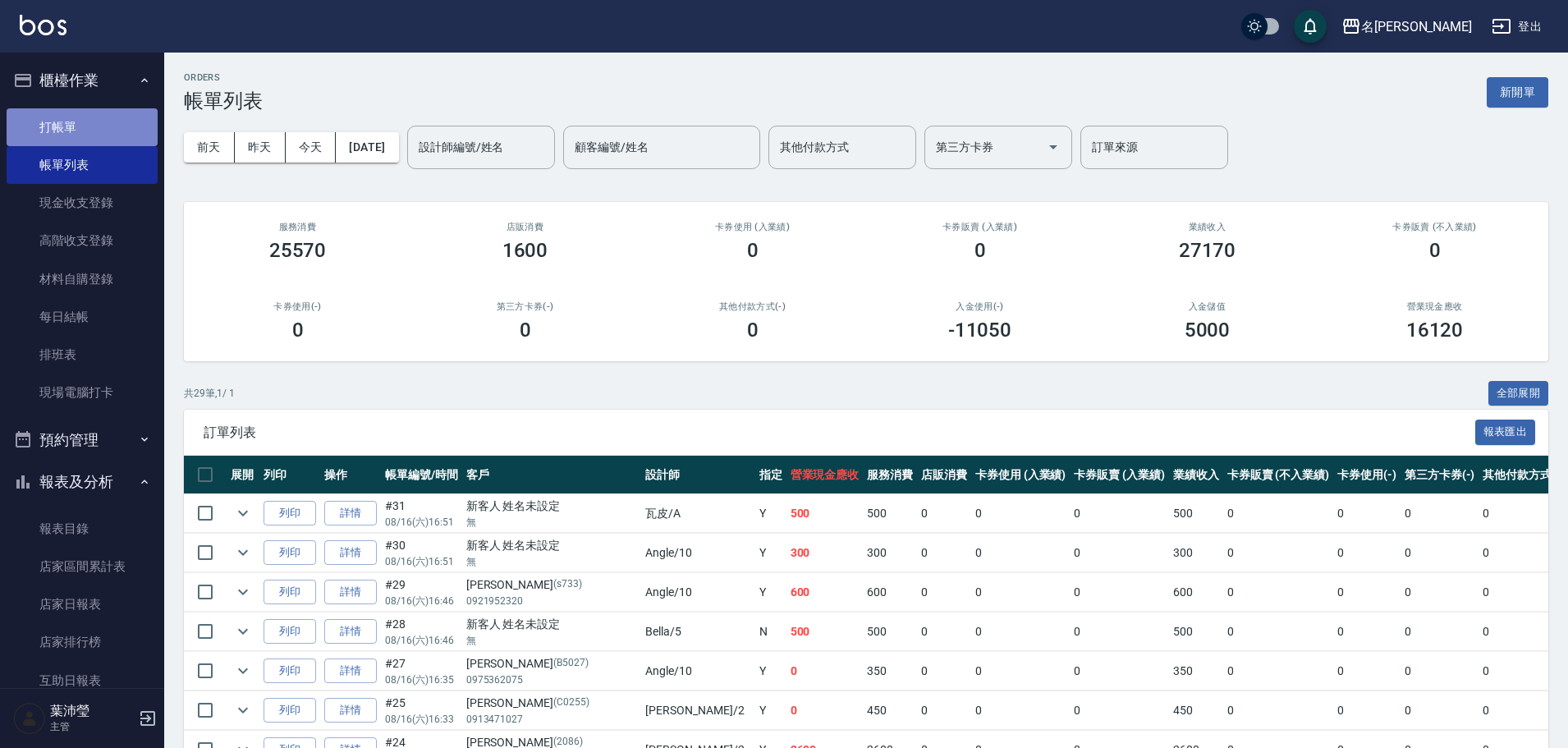
click at [118, 132] on link "打帳單" at bounding box center [82, 128] width 151 height 38
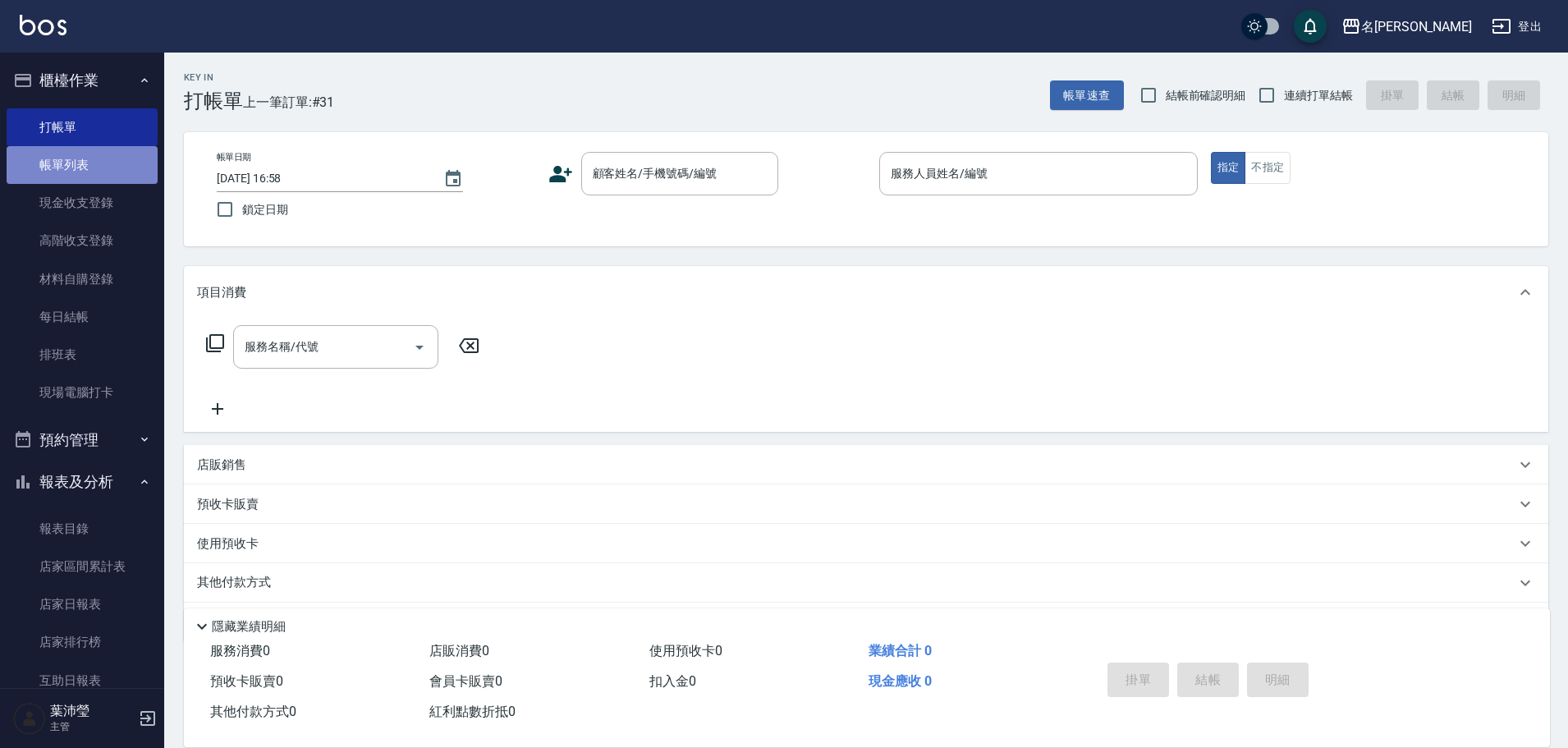
click at [100, 170] on link "帳單列表" at bounding box center [82, 165] width 151 height 38
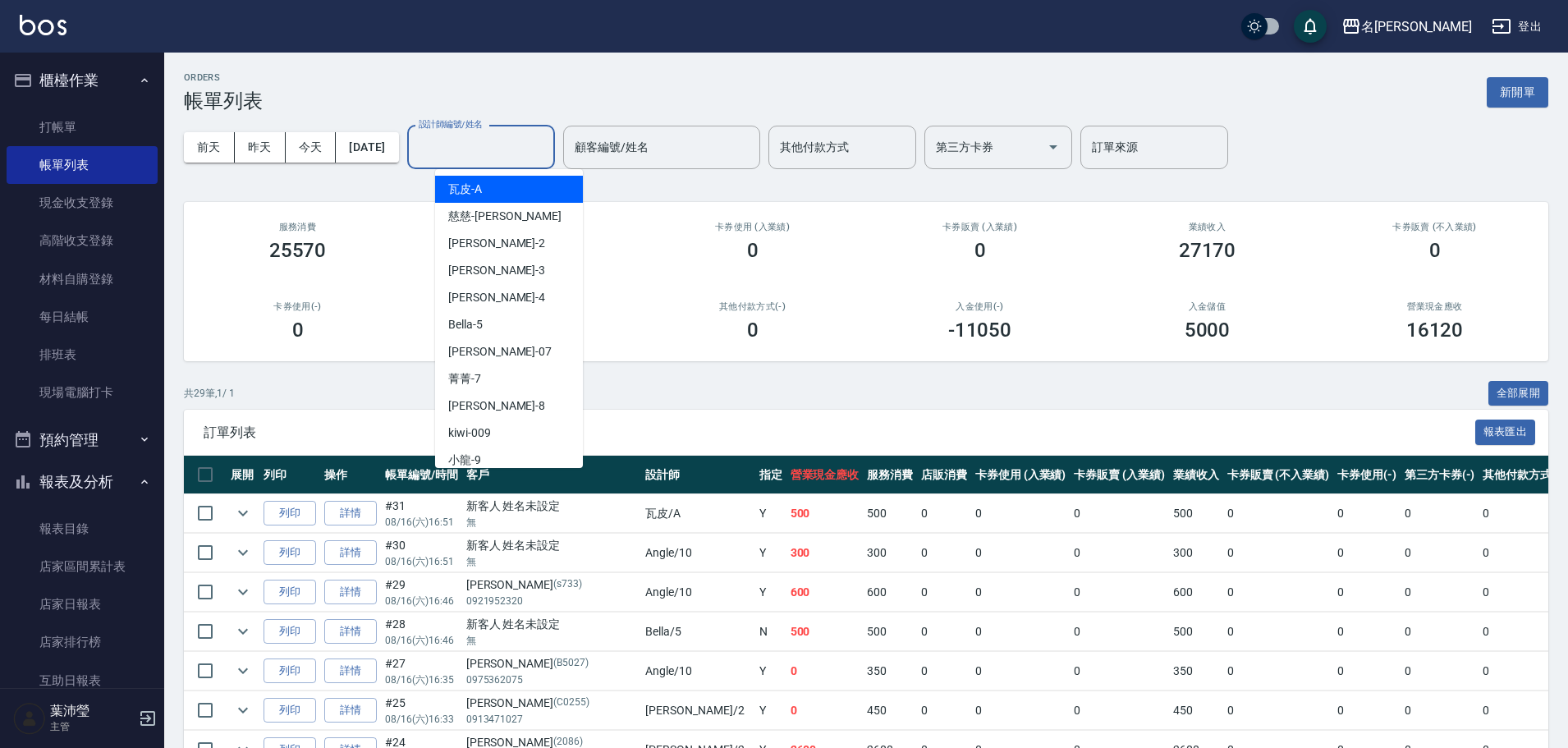
click at [486, 151] on input "設計師編號/姓名" at bounding box center [480, 147] width 133 height 29
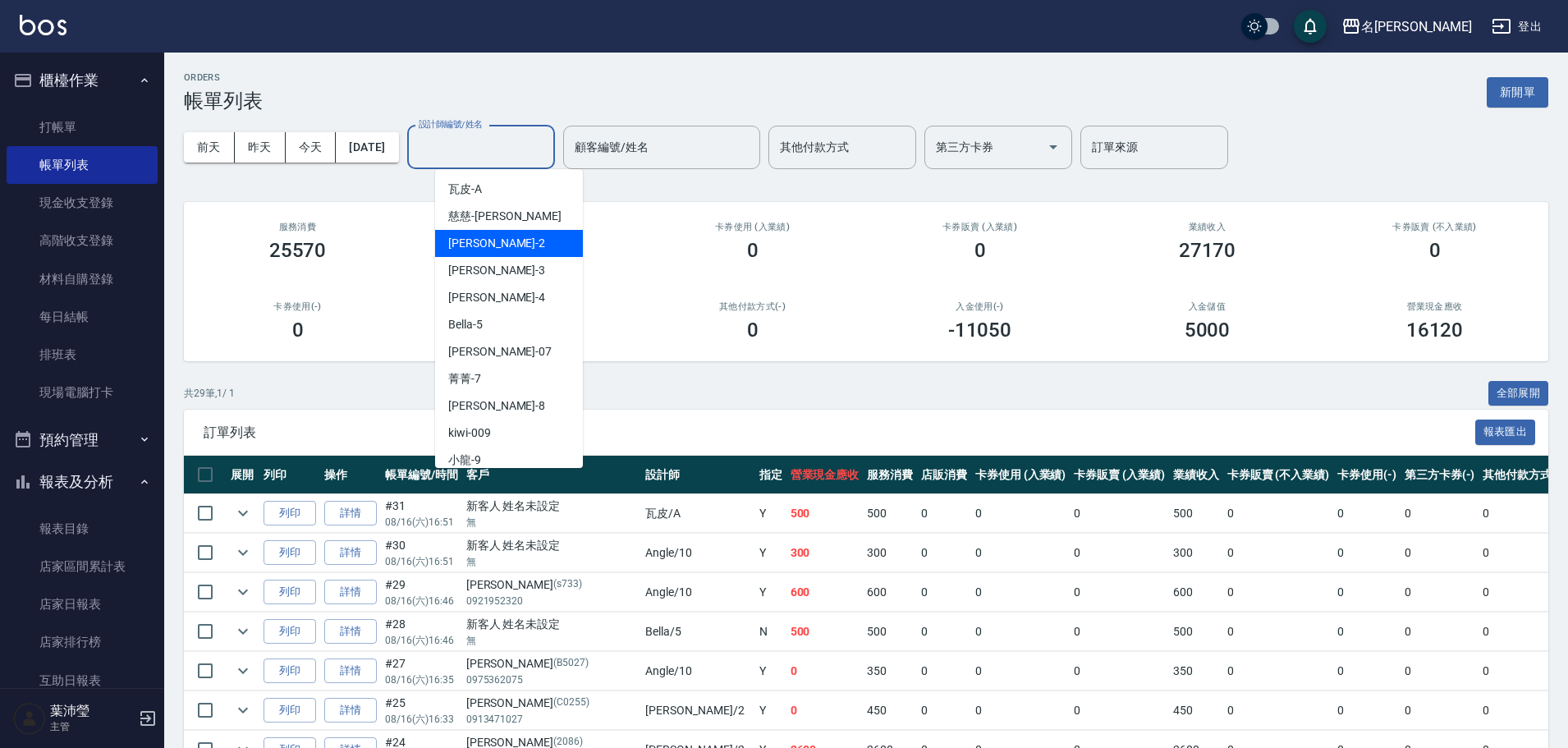
click at [524, 242] on div "敏卉 -2" at bounding box center [509, 243] width 148 height 27
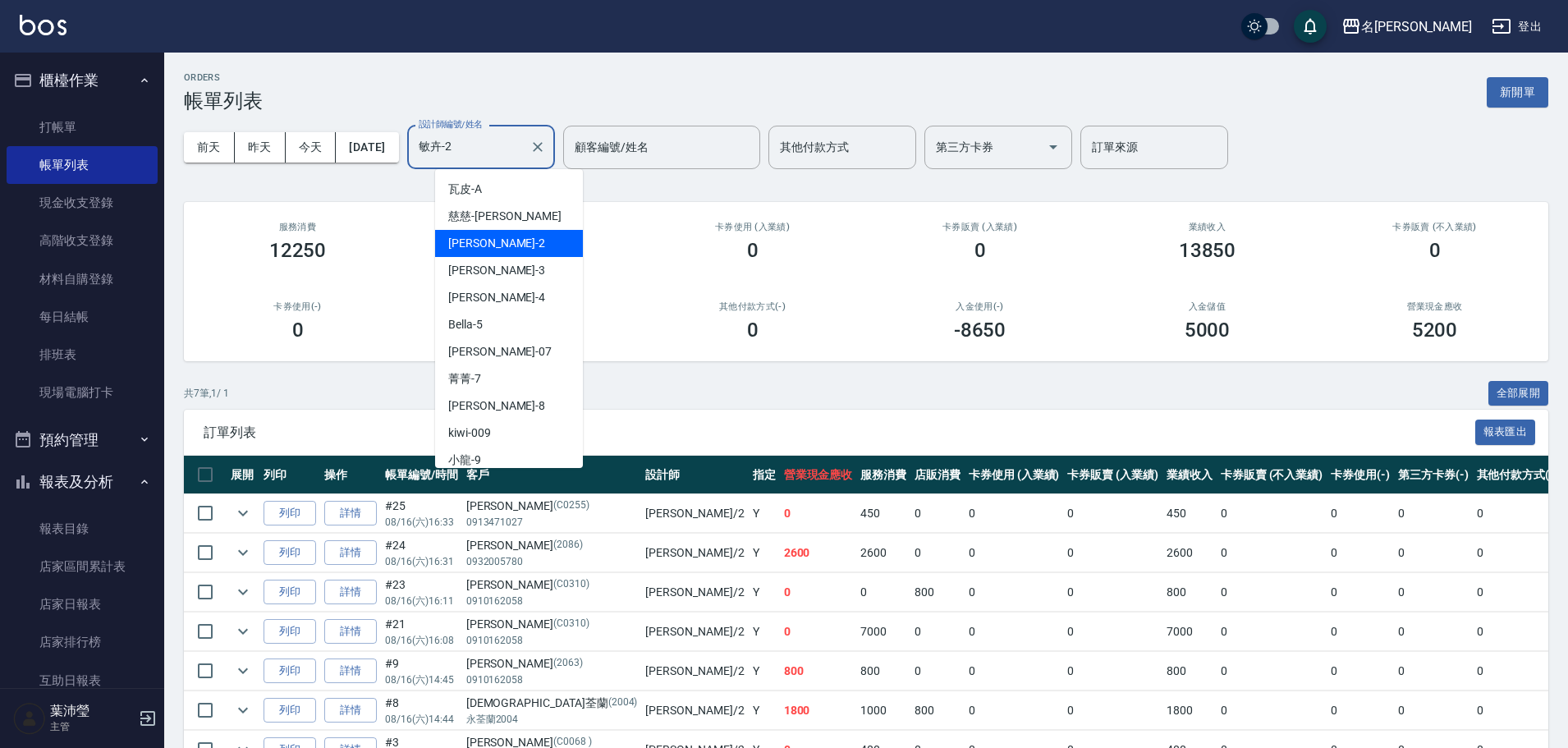
drag, startPoint x: 527, startPoint y: 151, endPoint x: 519, endPoint y: 203, distance: 52.6
click at [523, 150] on input "敏卉-2" at bounding box center [468, 147] width 109 height 29
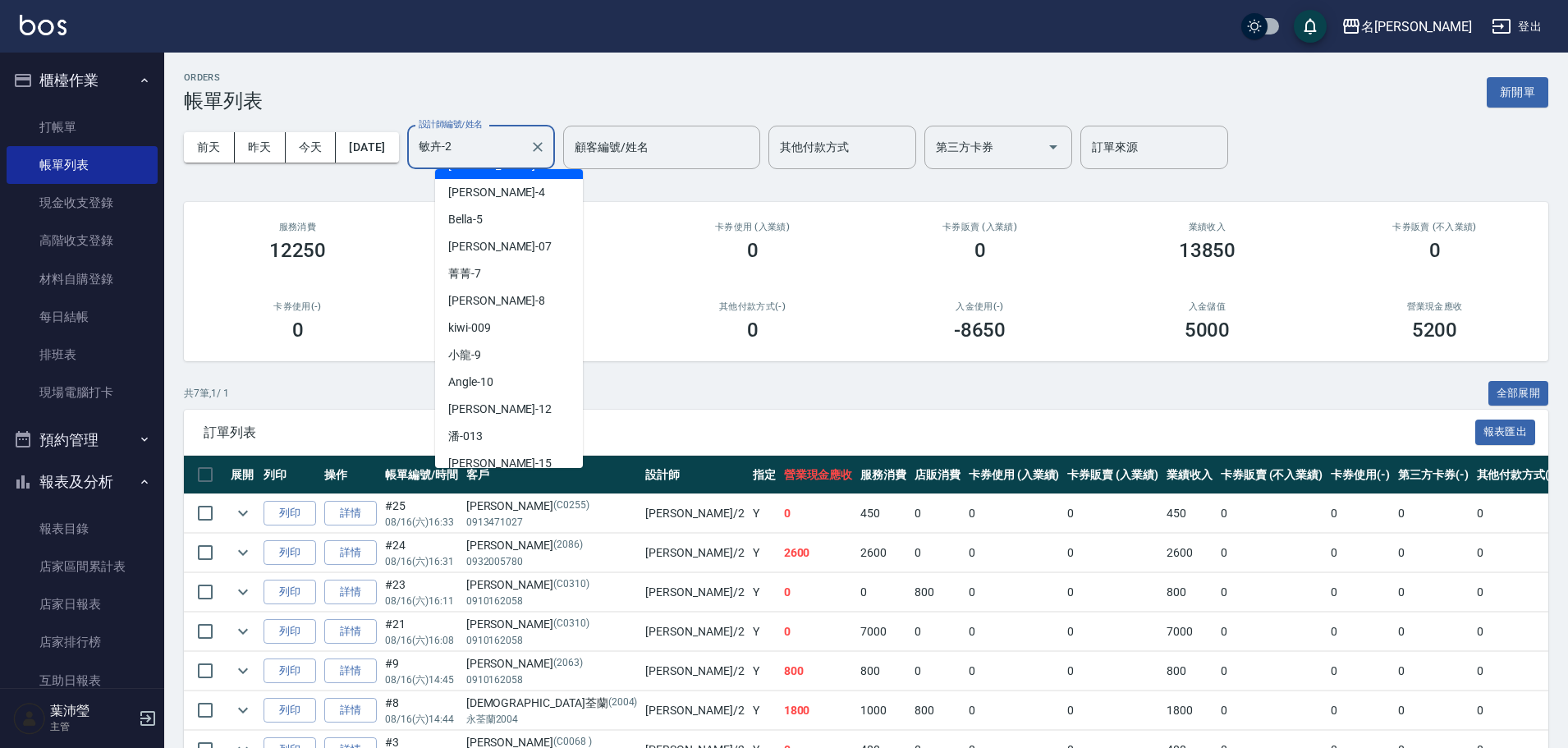
scroll to position [117, 0]
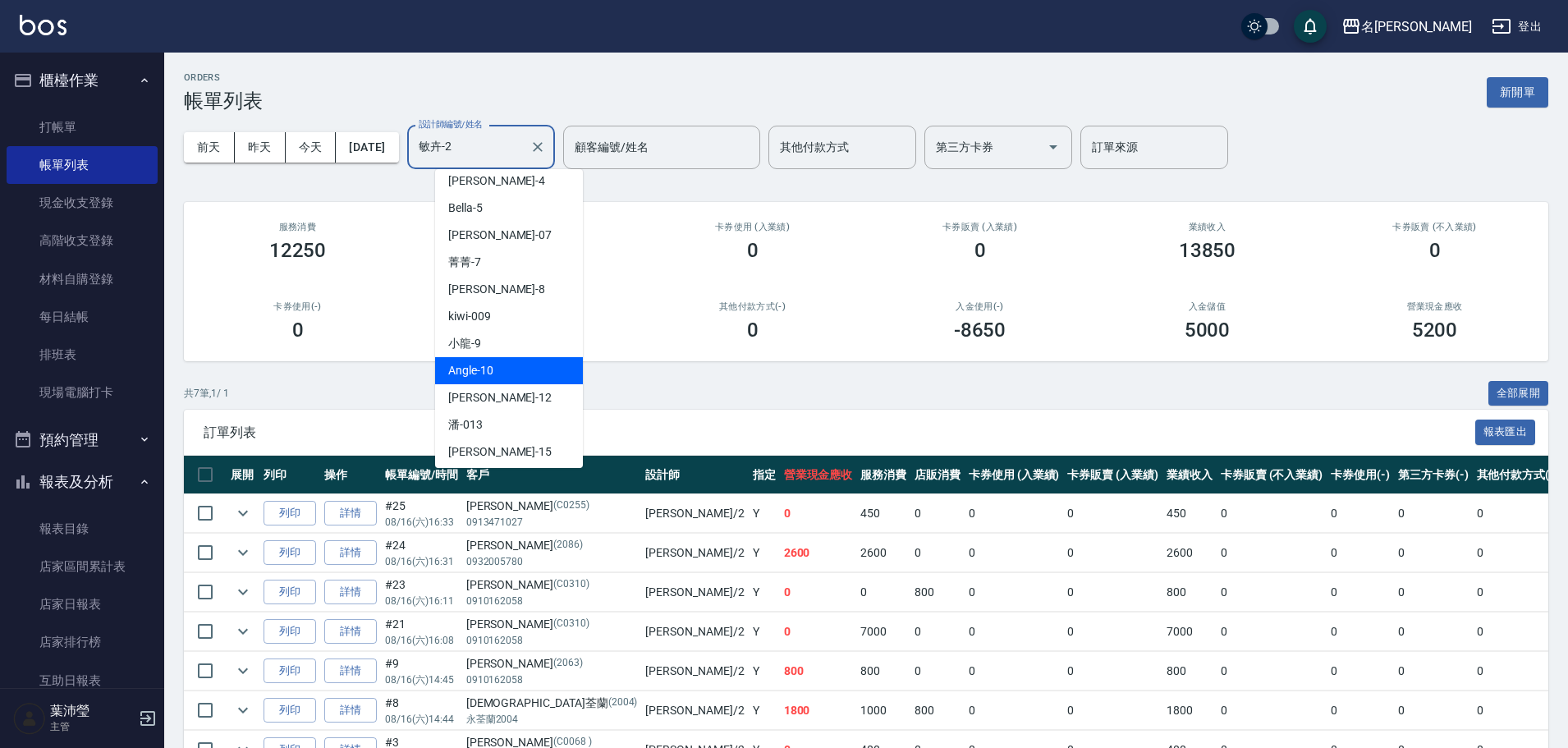
click at [532, 374] on div "Angle -10" at bounding box center [509, 371] width 148 height 27
type input "Angle-10"
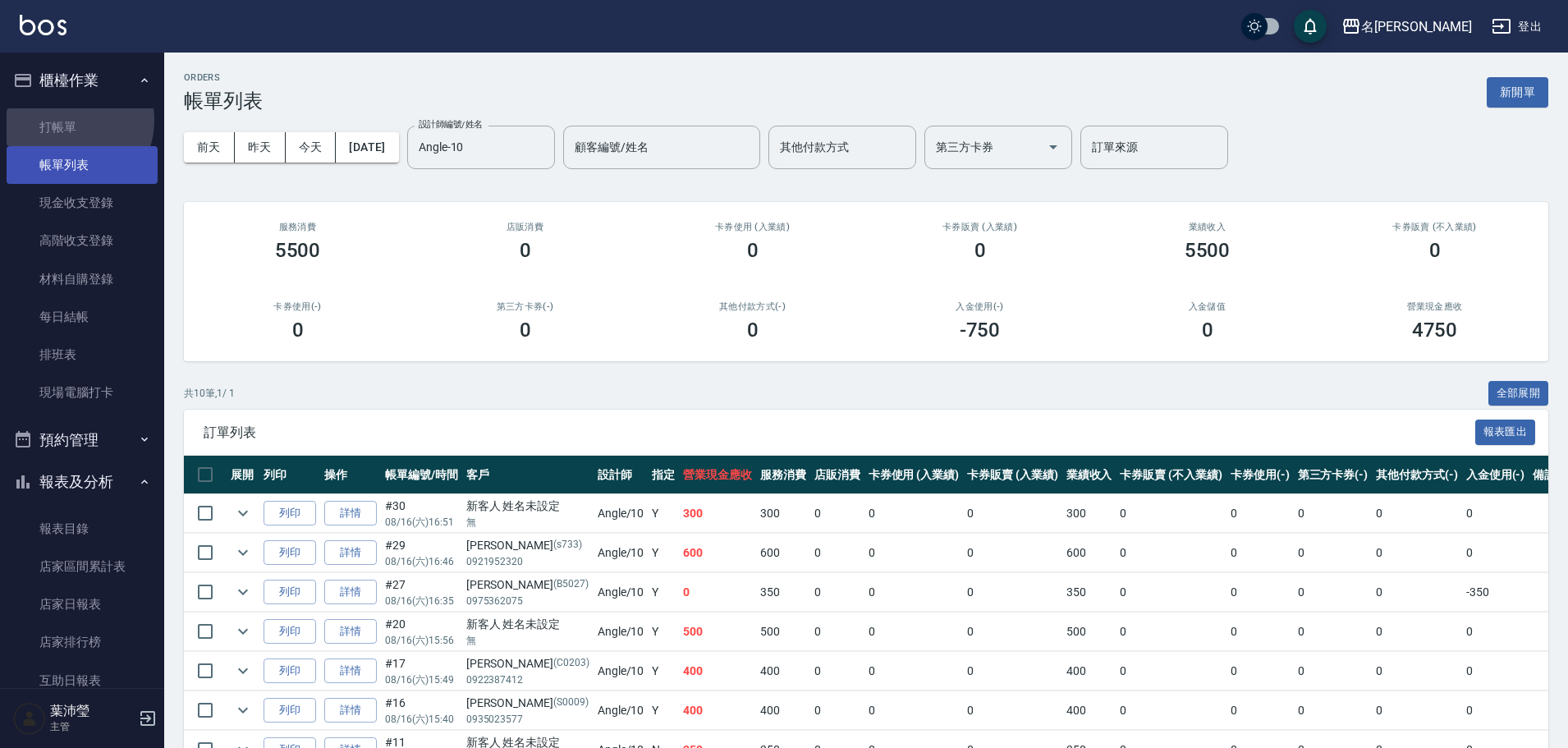
drag, startPoint x: 70, startPoint y: 120, endPoint x: 96, endPoint y: 177, distance: 62.6
click at [72, 120] on link "打帳單" at bounding box center [82, 128] width 151 height 38
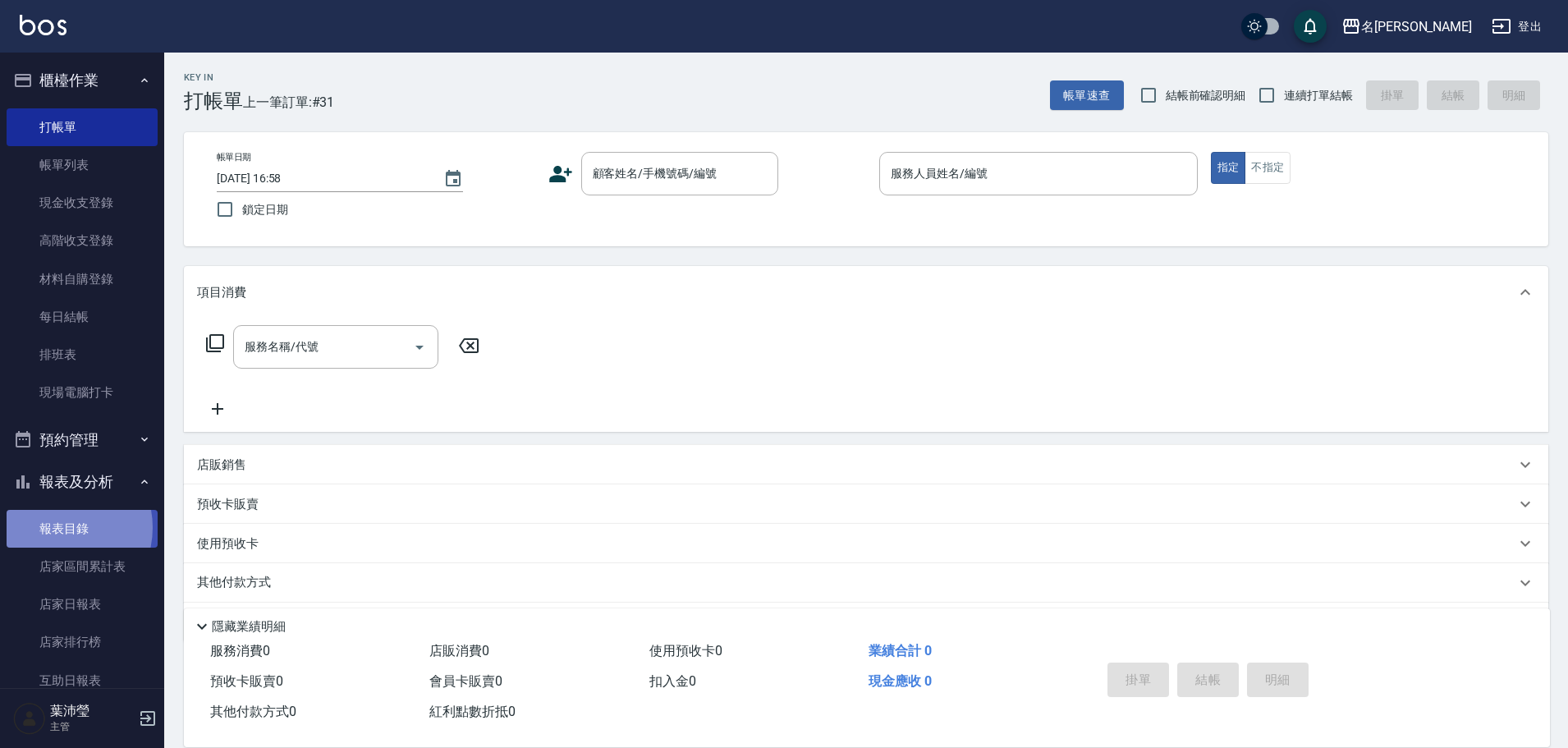
click at [55, 527] on link "報表目錄" at bounding box center [82, 529] width 151 height 38
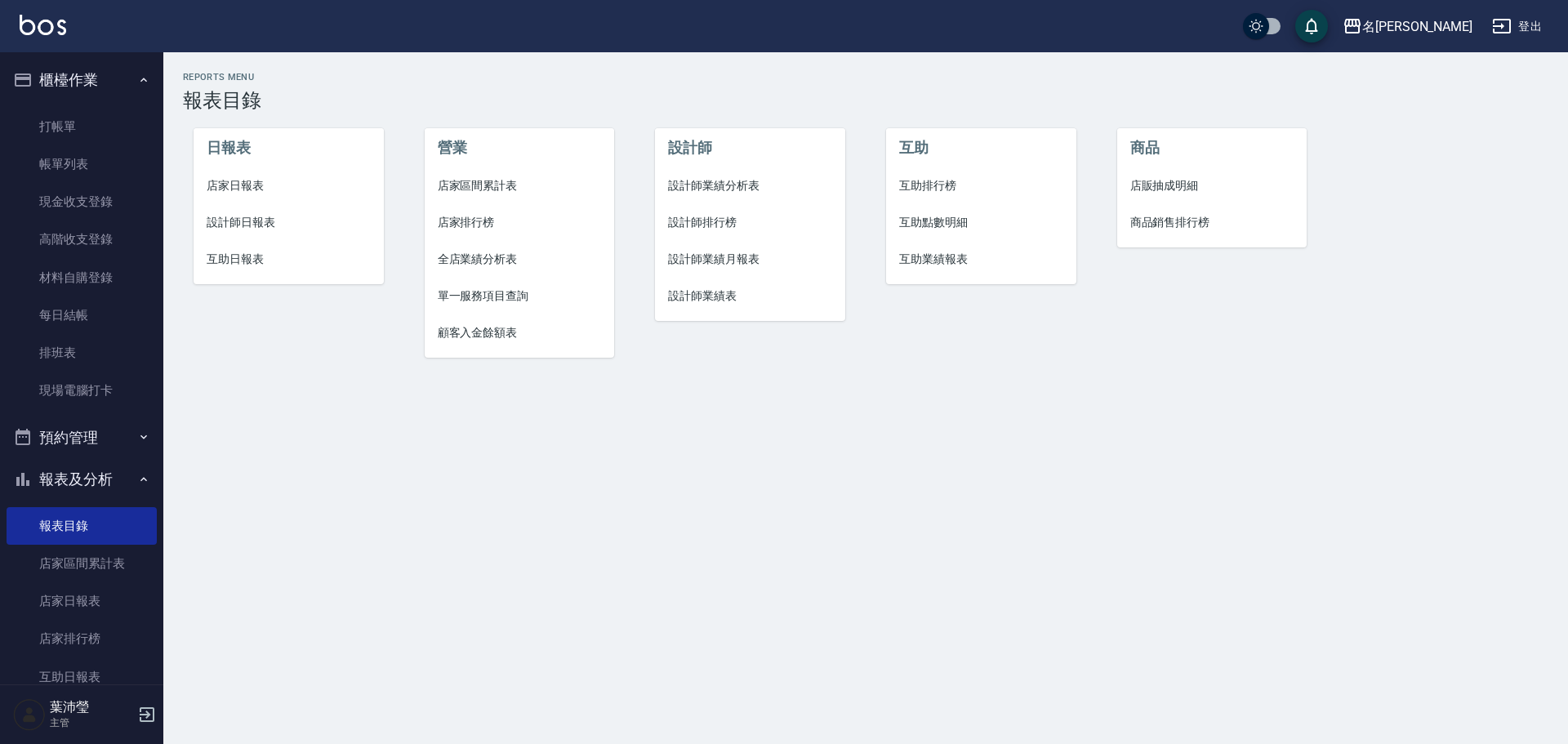
click at [243, 220] on span "設計師日報表" at bounding box center [289, 222] width 164 height 17
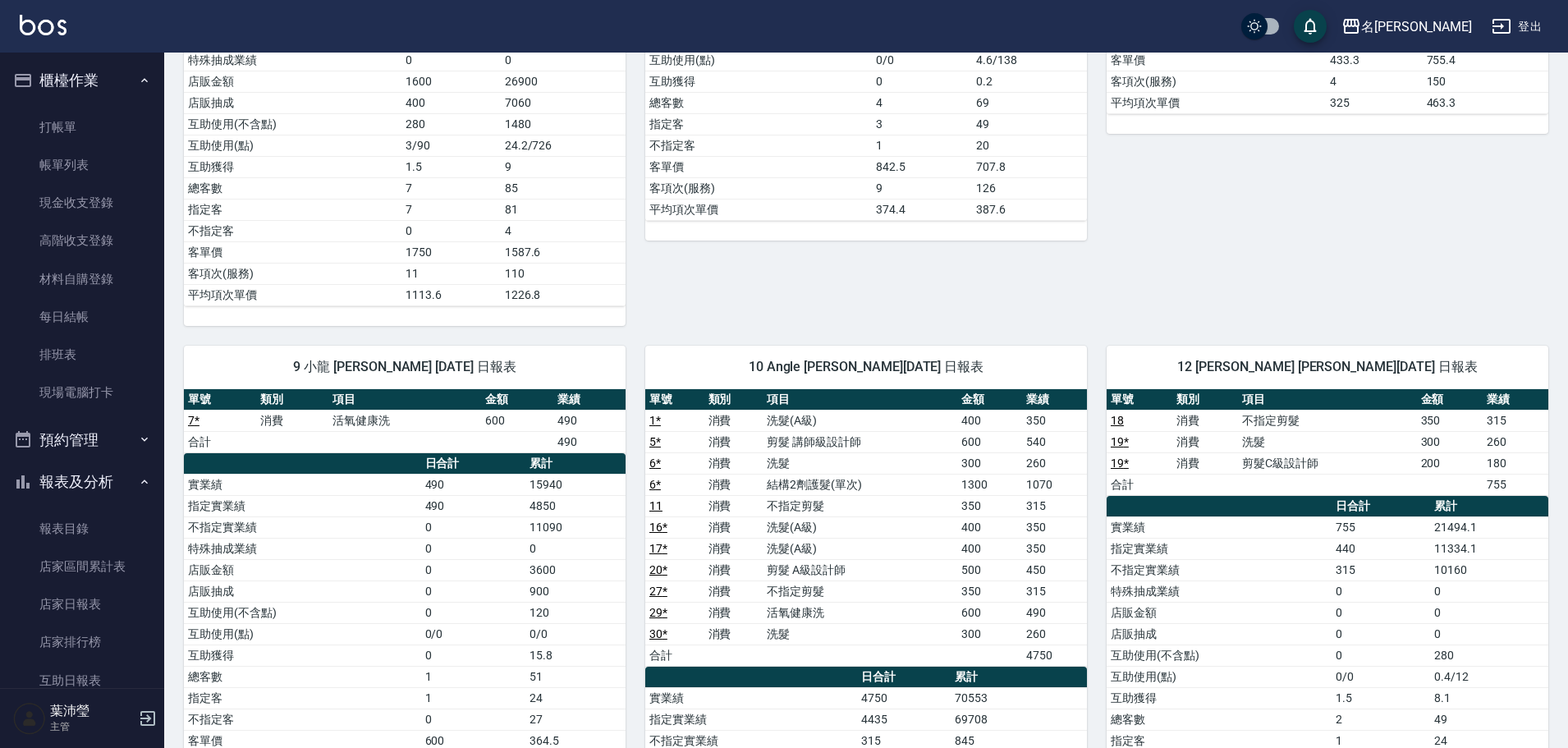
scroll to position [572, 0]
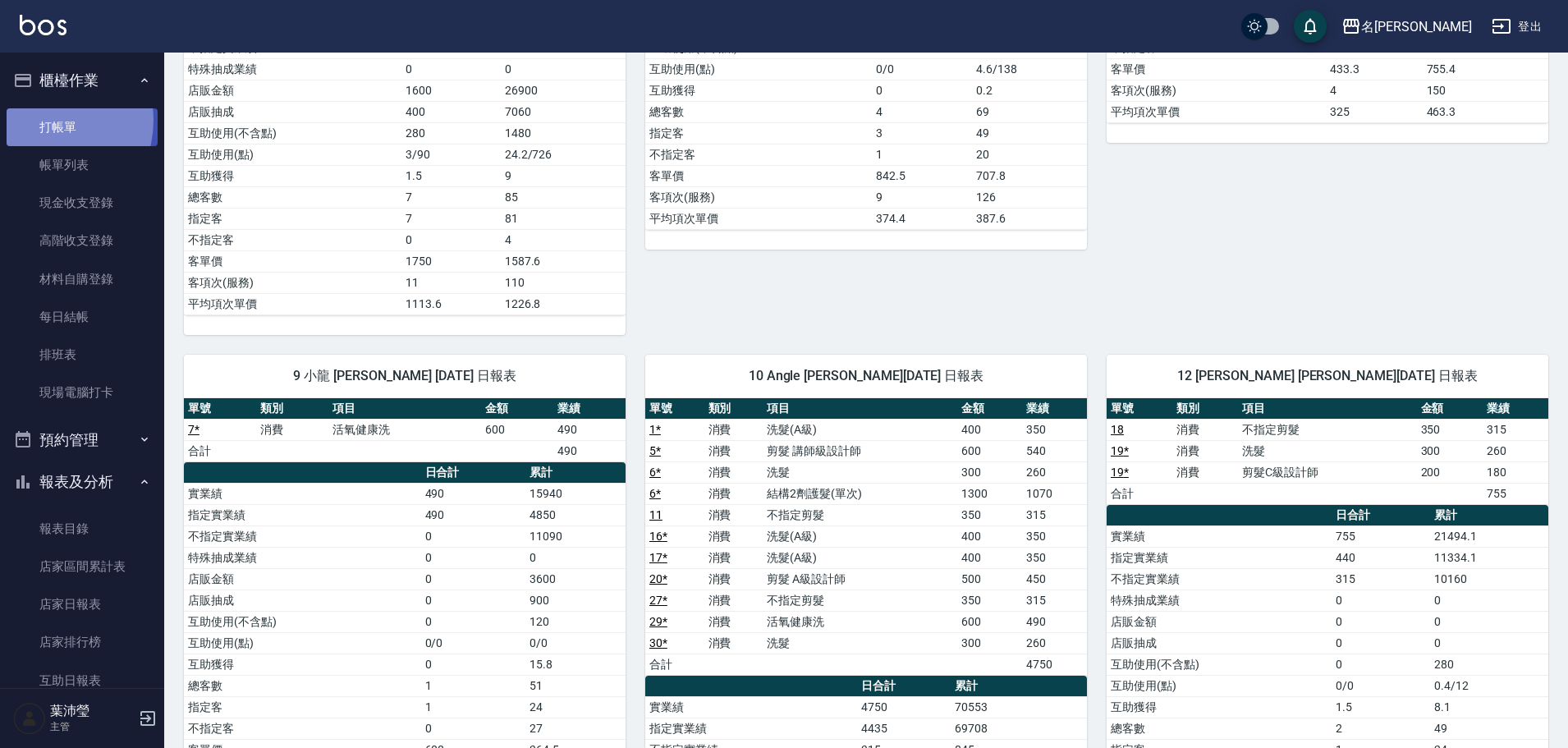
click at [43, 120] on link "打帳單" at bounding box center [82, 128] width 151 height 38
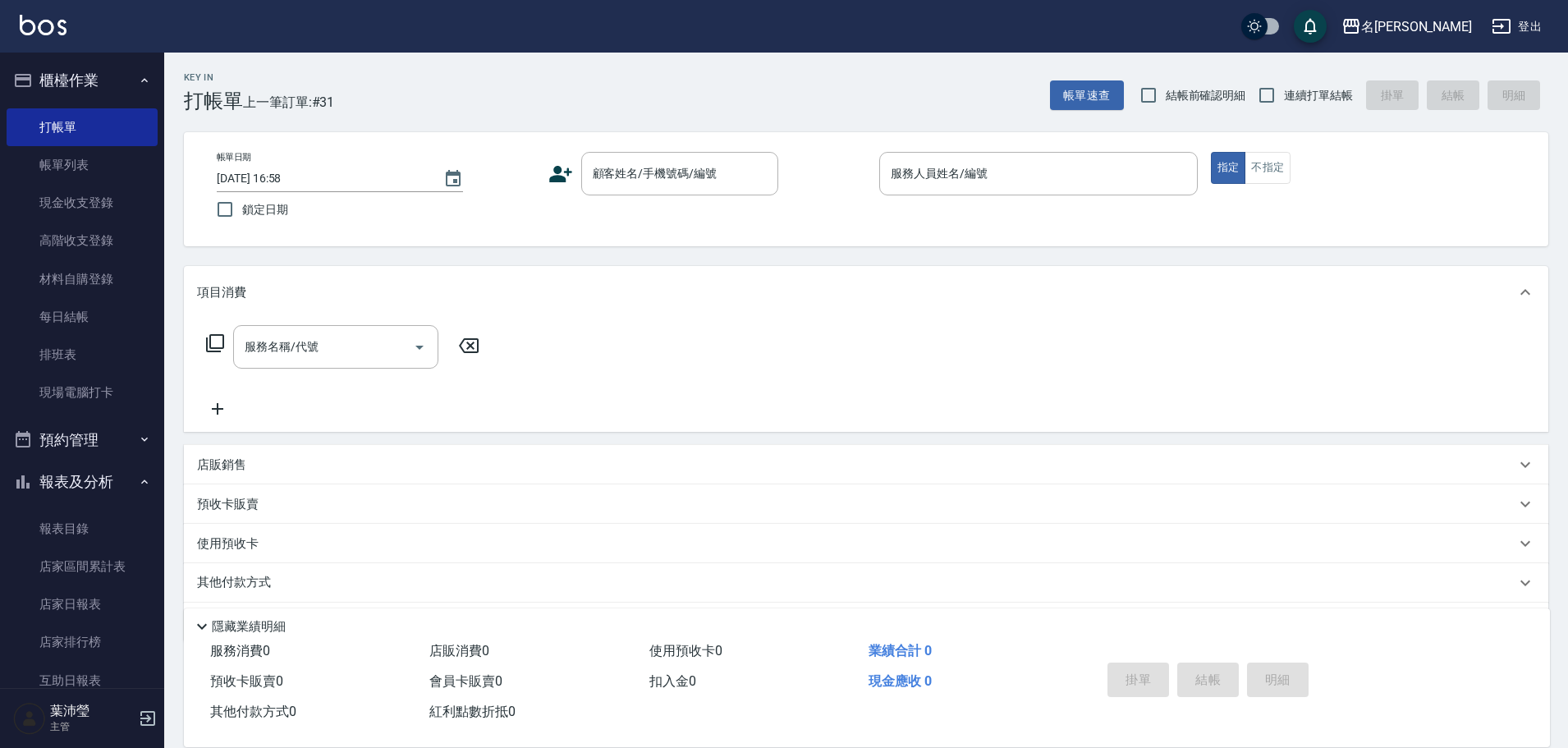
click at [1406, 734] on div "服務消費 0 店販消費 0 使用預收卡 0 業績合計 0 預收卡販賣 0 會員卡販賣 0 扣入金 0 現金應收 0 其他付款方式 0 紅利點數折抵 0 掛單 …" at bounding box center [867, 691] width 1366 height 111
click at [706, 169] on input "顧客姓名/手機號碼/編號" at bounding box center [667, 174] width 158 height 29
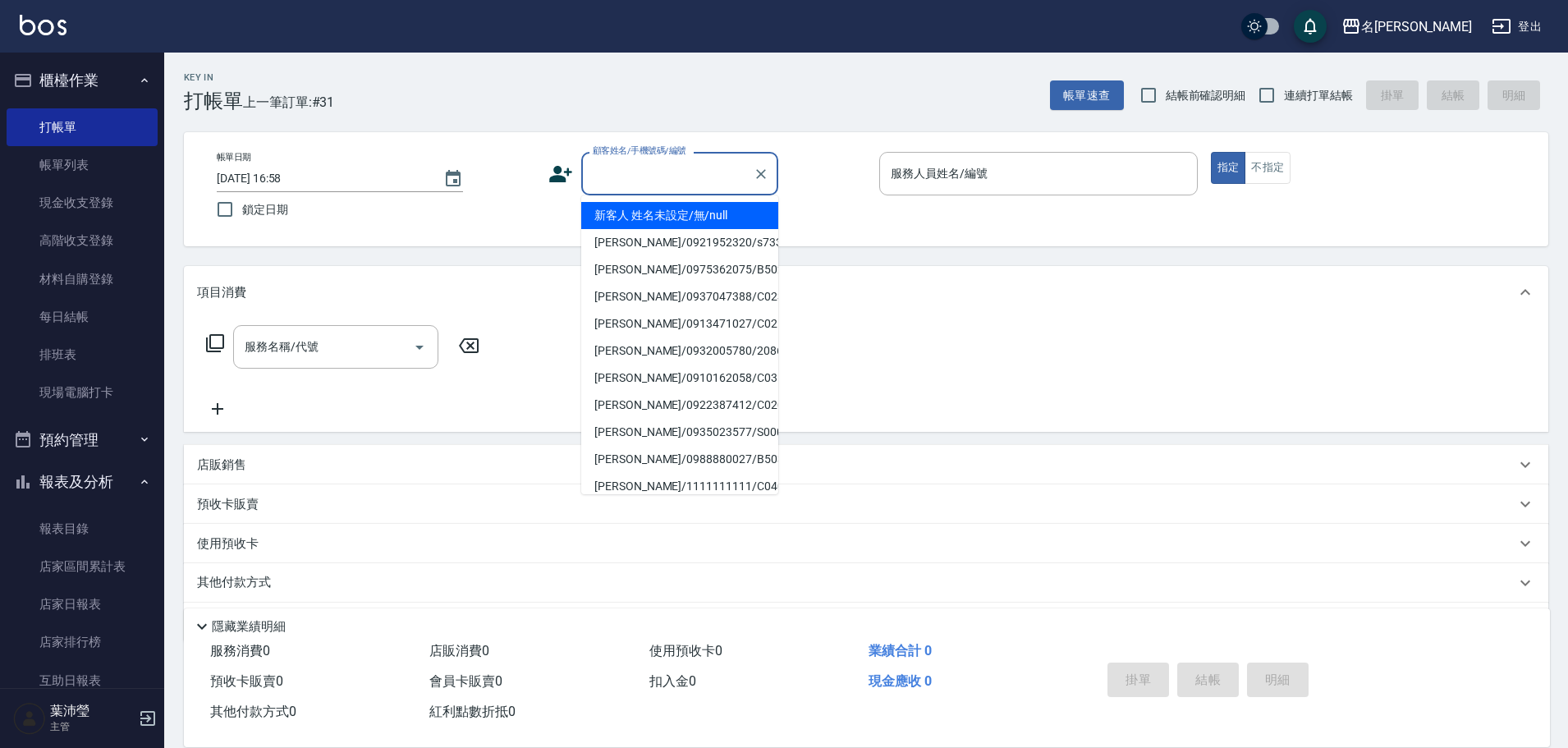
click at [718, 218] on li "新客人 姓名未設定/無/null" at bounding box center [680, 216] width 197 height 27
type input "新客人 姓名未設定/無/null"
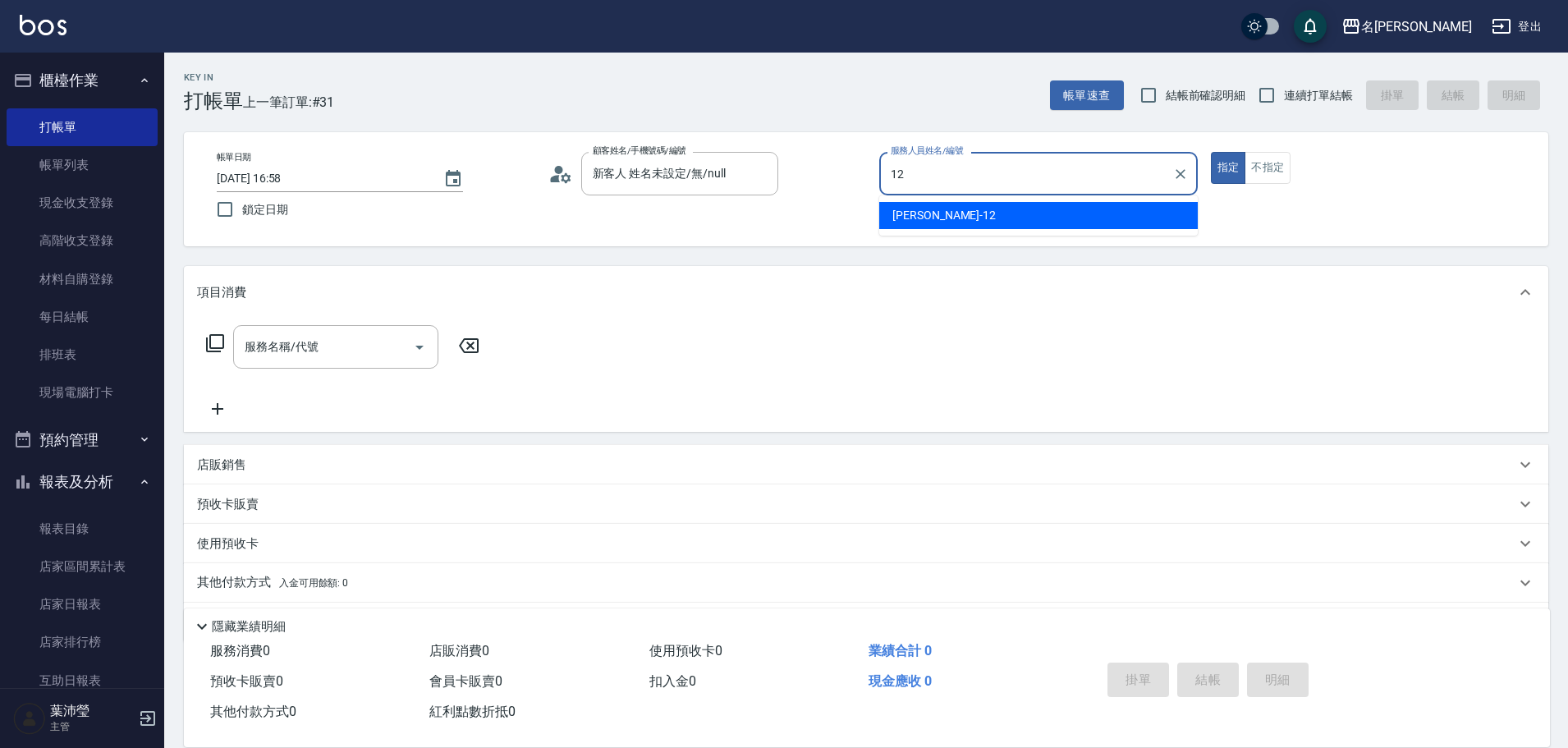
drag, startPoint x: 987, startPoint y: 210, endPoint x: 1365, endPoint y: 160, distance: 381.3
click at [987, 210] on div "[PERSON_NAME] -12" at bounding box center [1039, 216] width 319 height 27
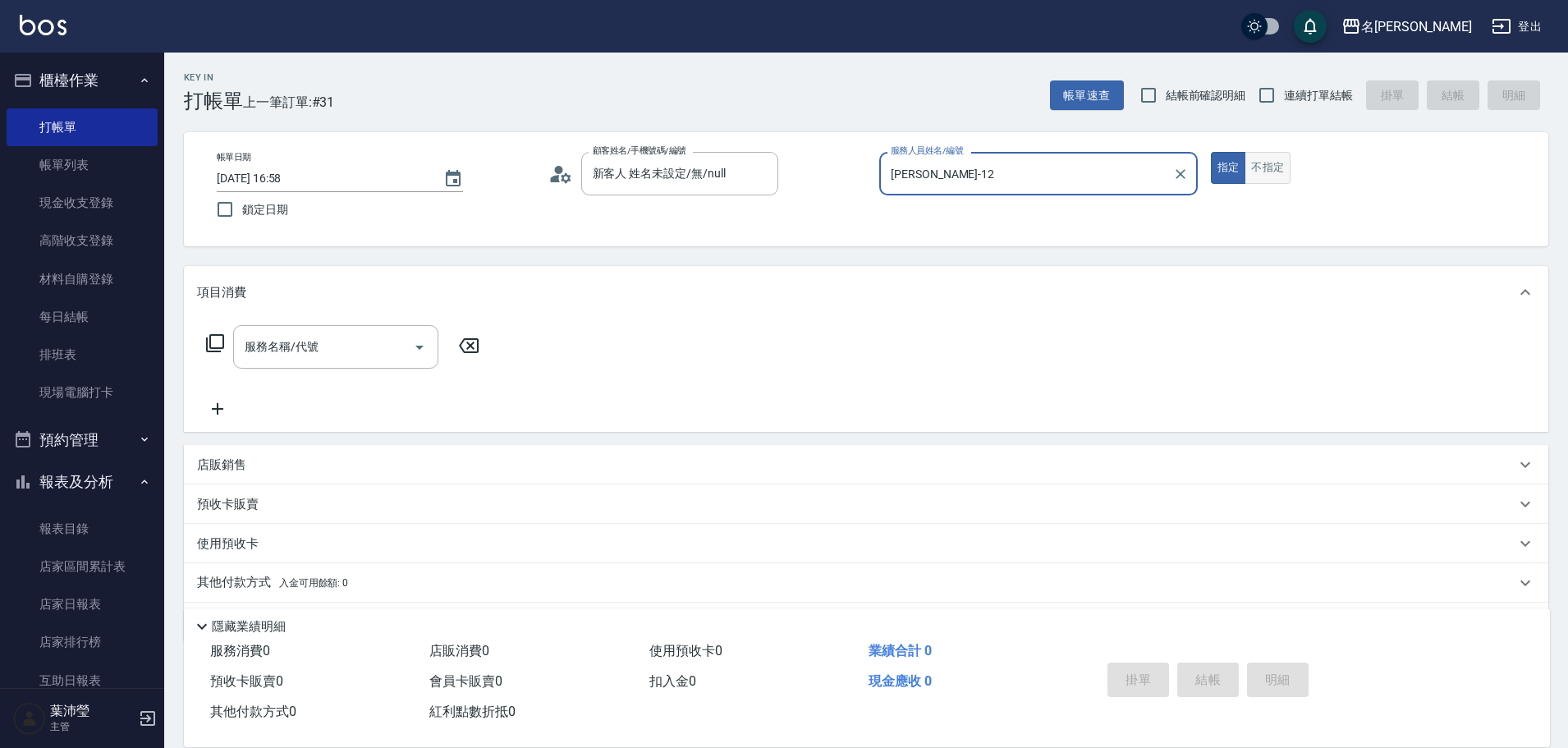
type input "[PERSON_NAME]-12"
click at [1265, 174] on button "不指定" at bounding box center [1267, 167] width 46 height 32
click at [218, 348] on icon at bounding box center [215, 343] width 18 height 18
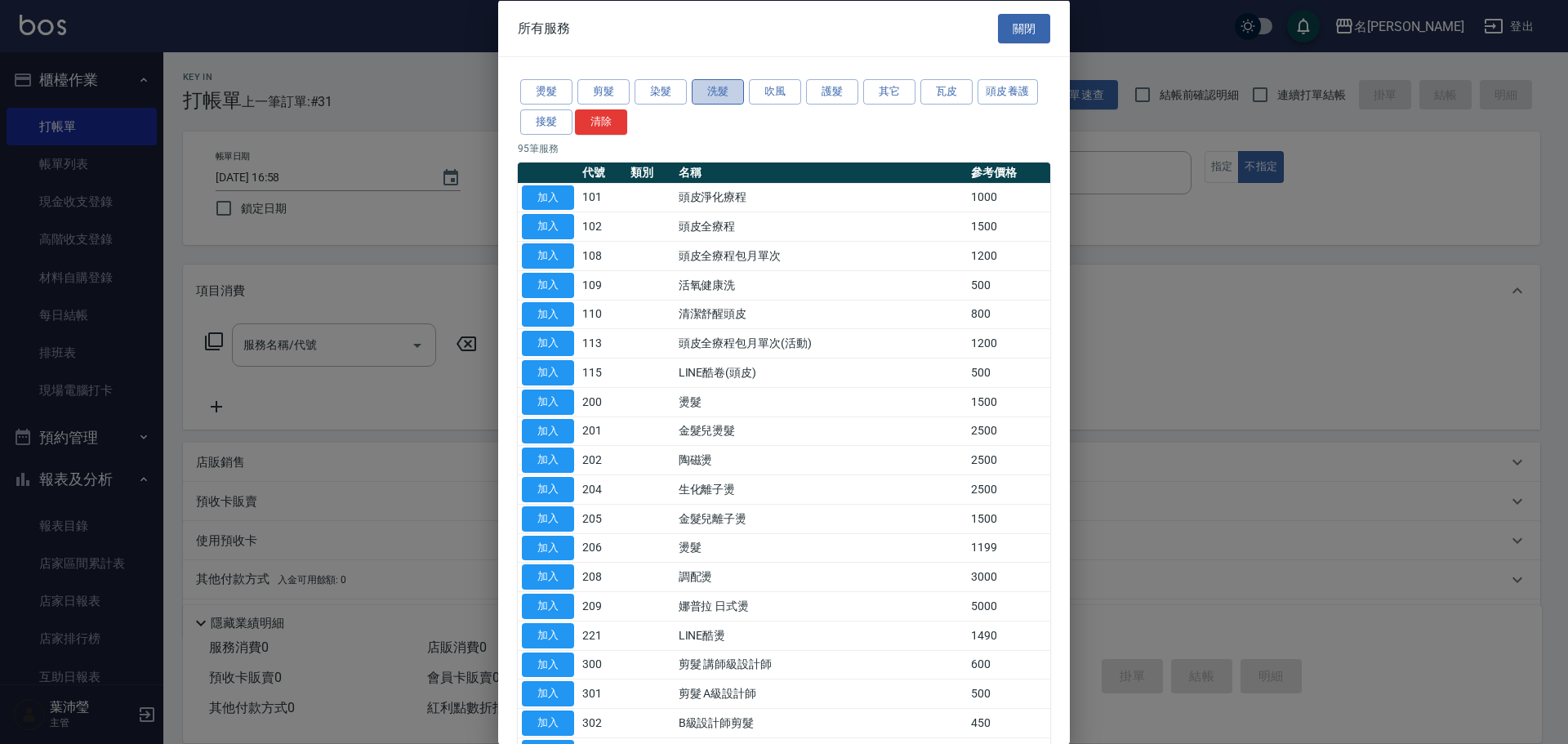
click at [727, 86] on button "洗髮" at bounding box center [717, 92] width 52 height 26
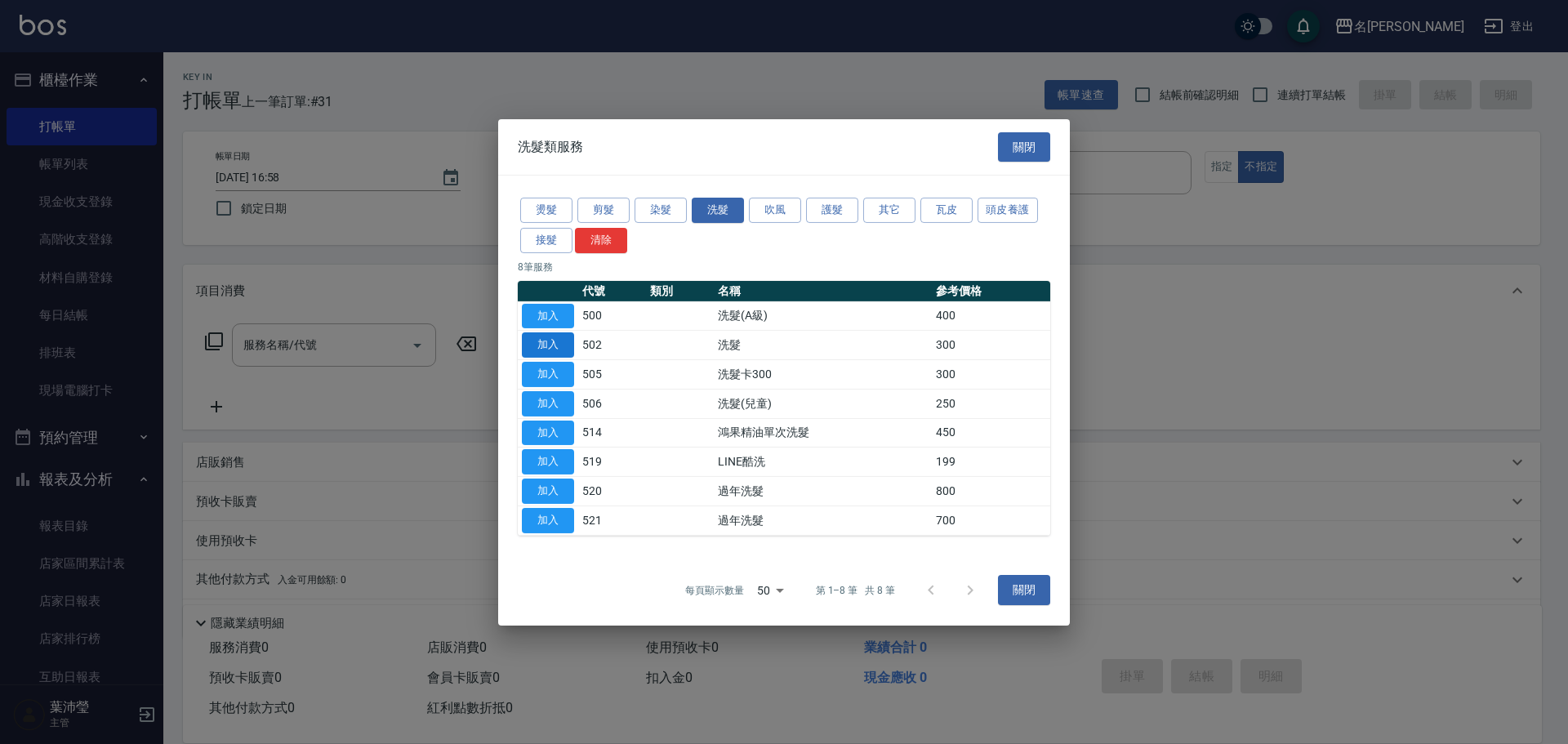
click at [567, 346] on button "加入" at bounding box center [548, 345] width 52 height 26
type input "洗髮(502)"
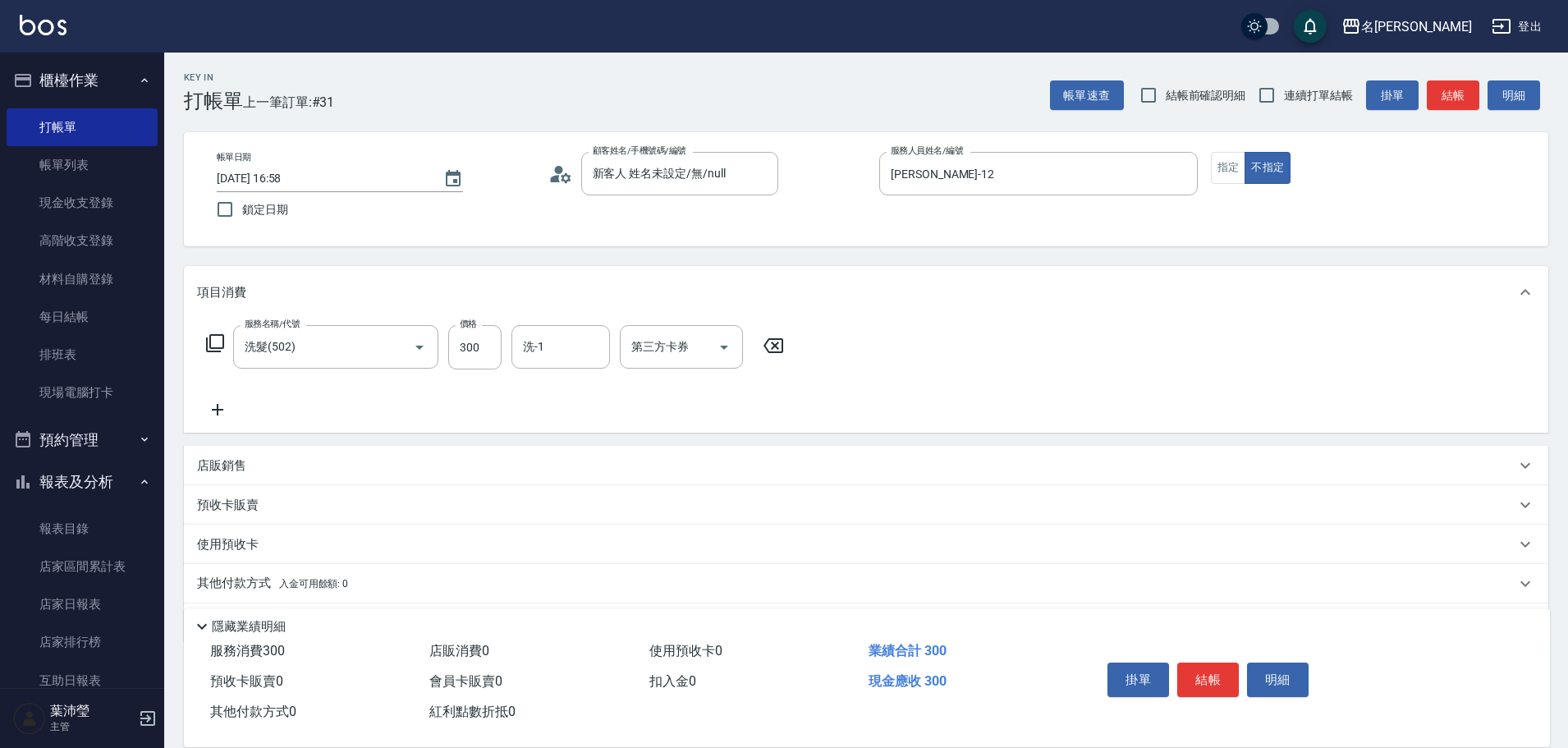
click at [217, 348] on icon at bounding box center [215, 343] width 20 height 20
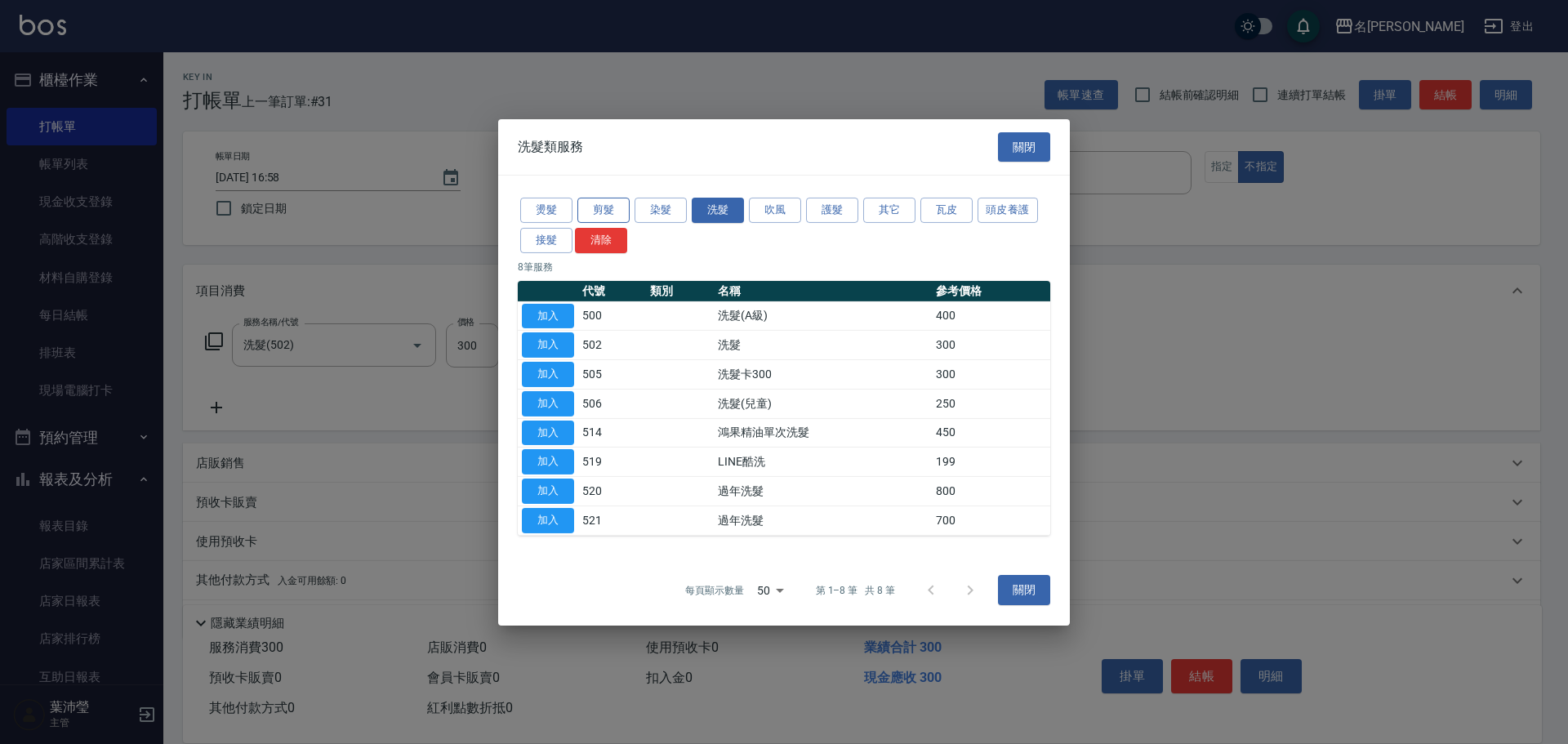
click at [606, 212] on button "剪髮" at bounding box center [603, 211] width 52 height 26
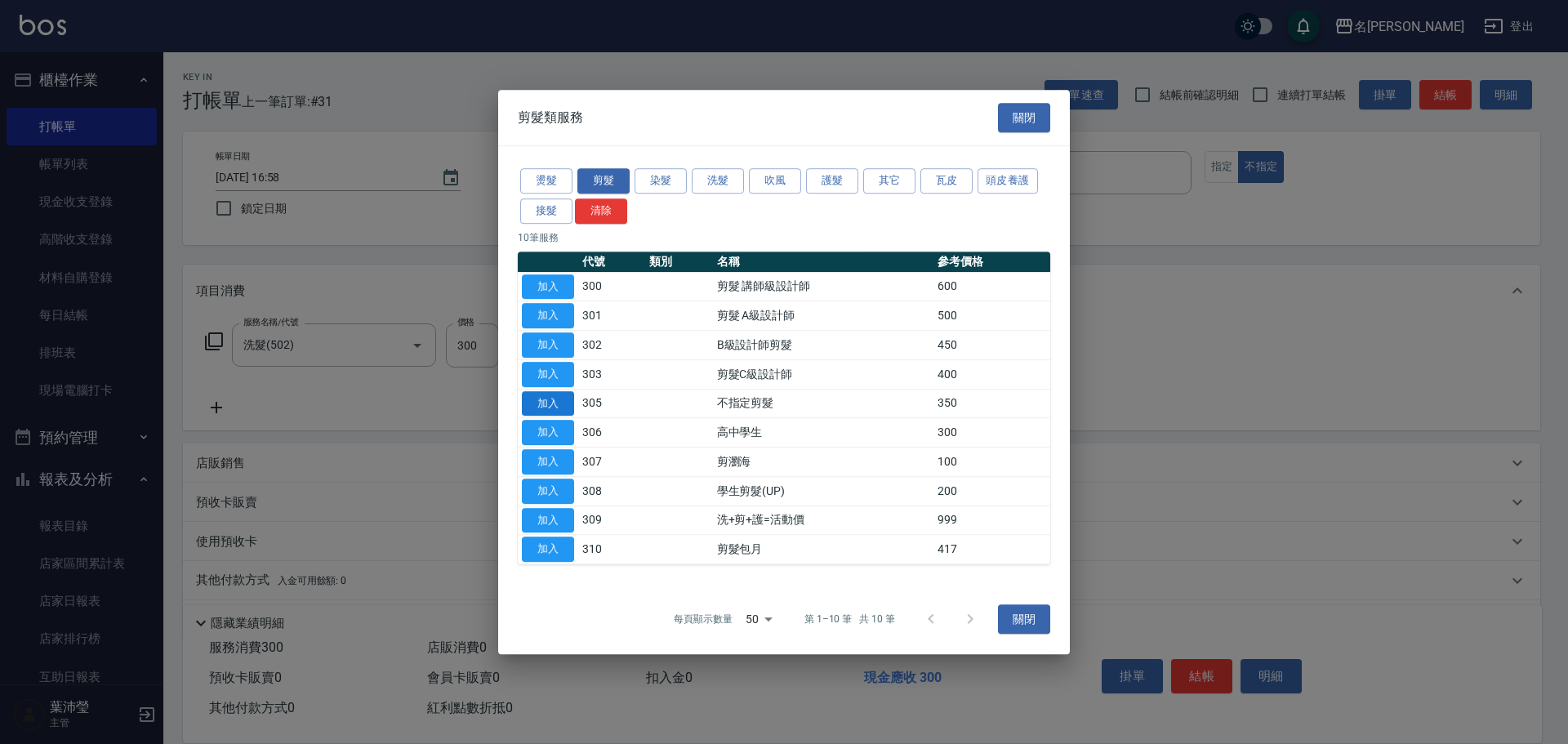
click at [550, 402] on button "加入" at bounding box center [548, 404] width 52 height 26
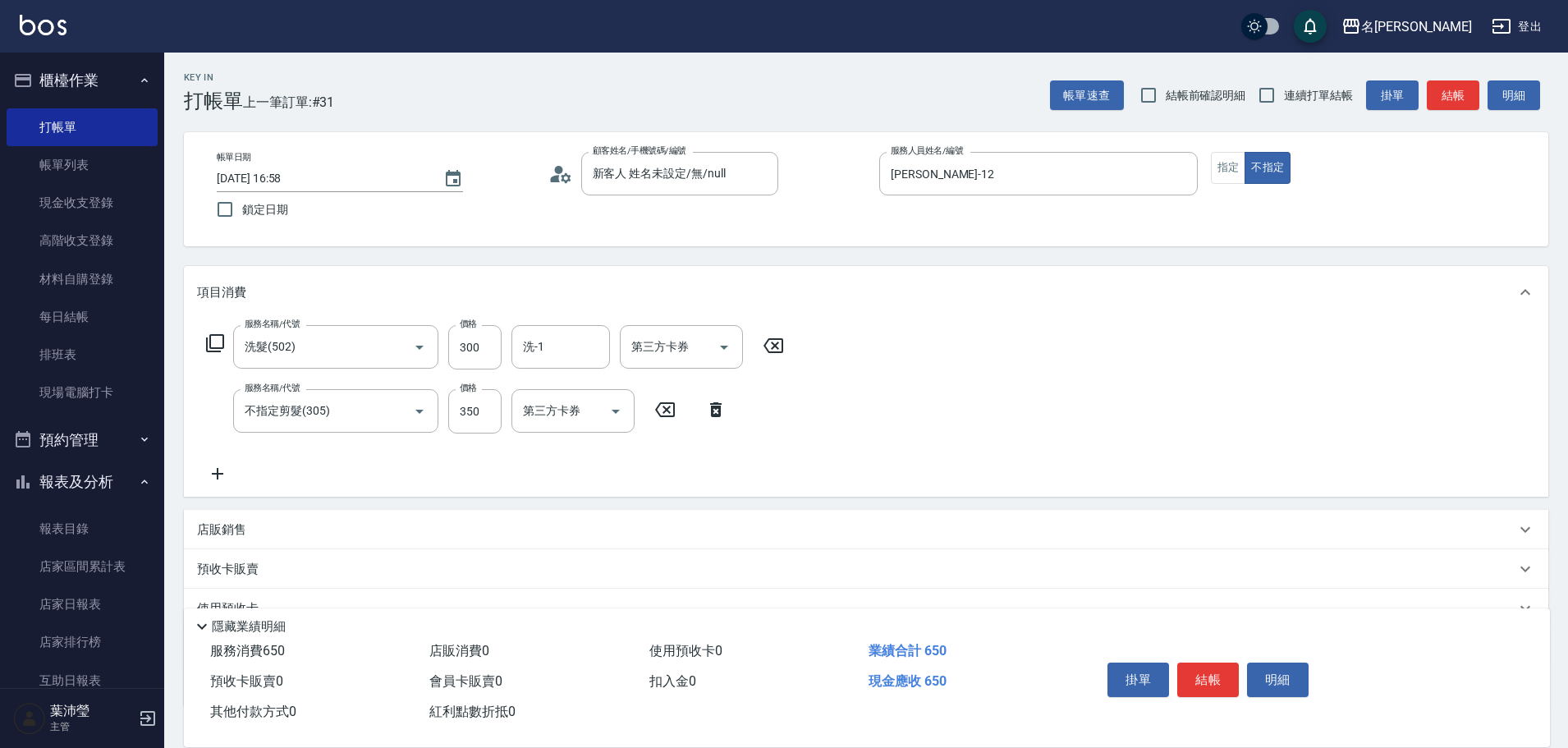
click at [219, 342] on icon at bounding box center [215, 343] width 20 height 20
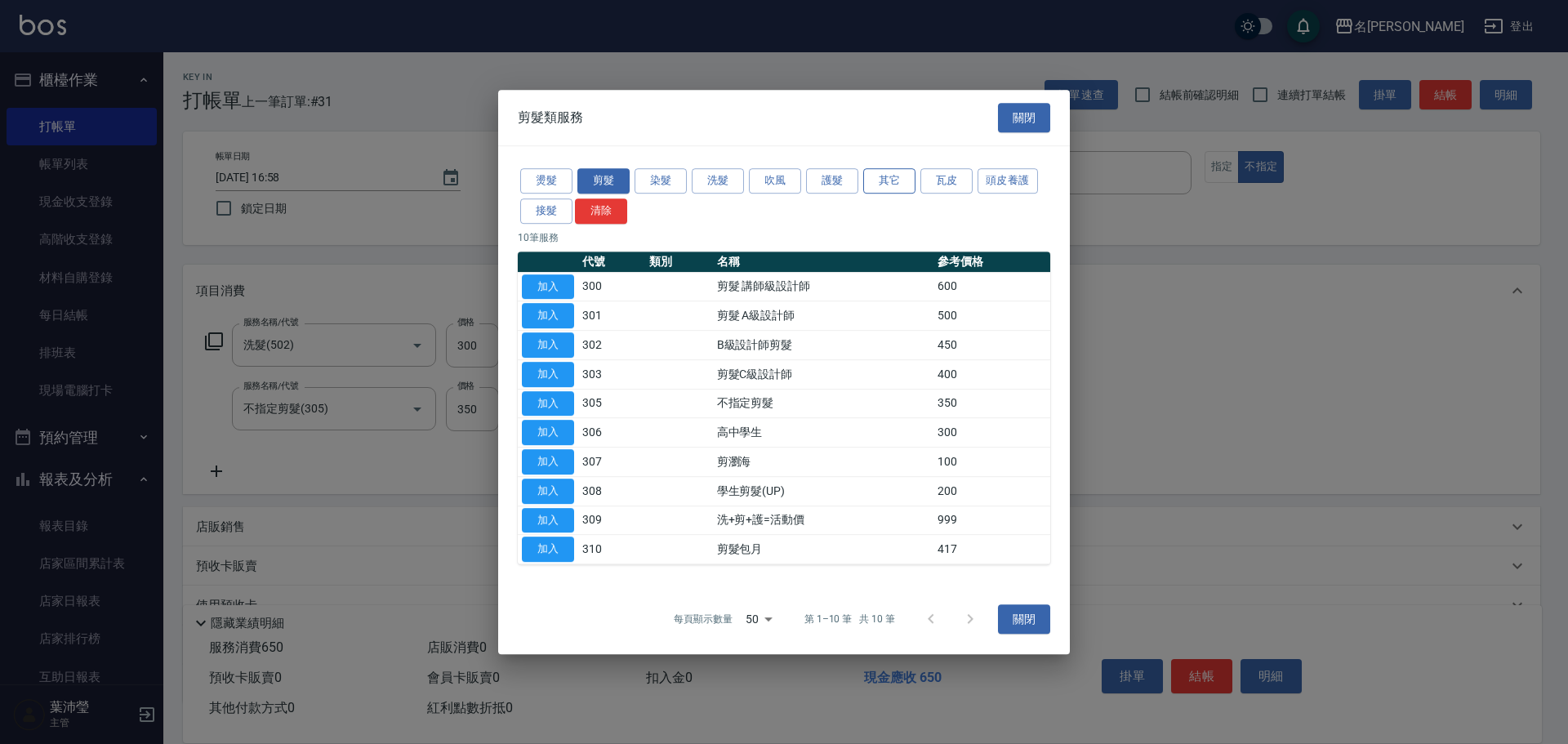
click at [881, 186] on button "其它" at bounding box center [888, 181] width 52 height 26
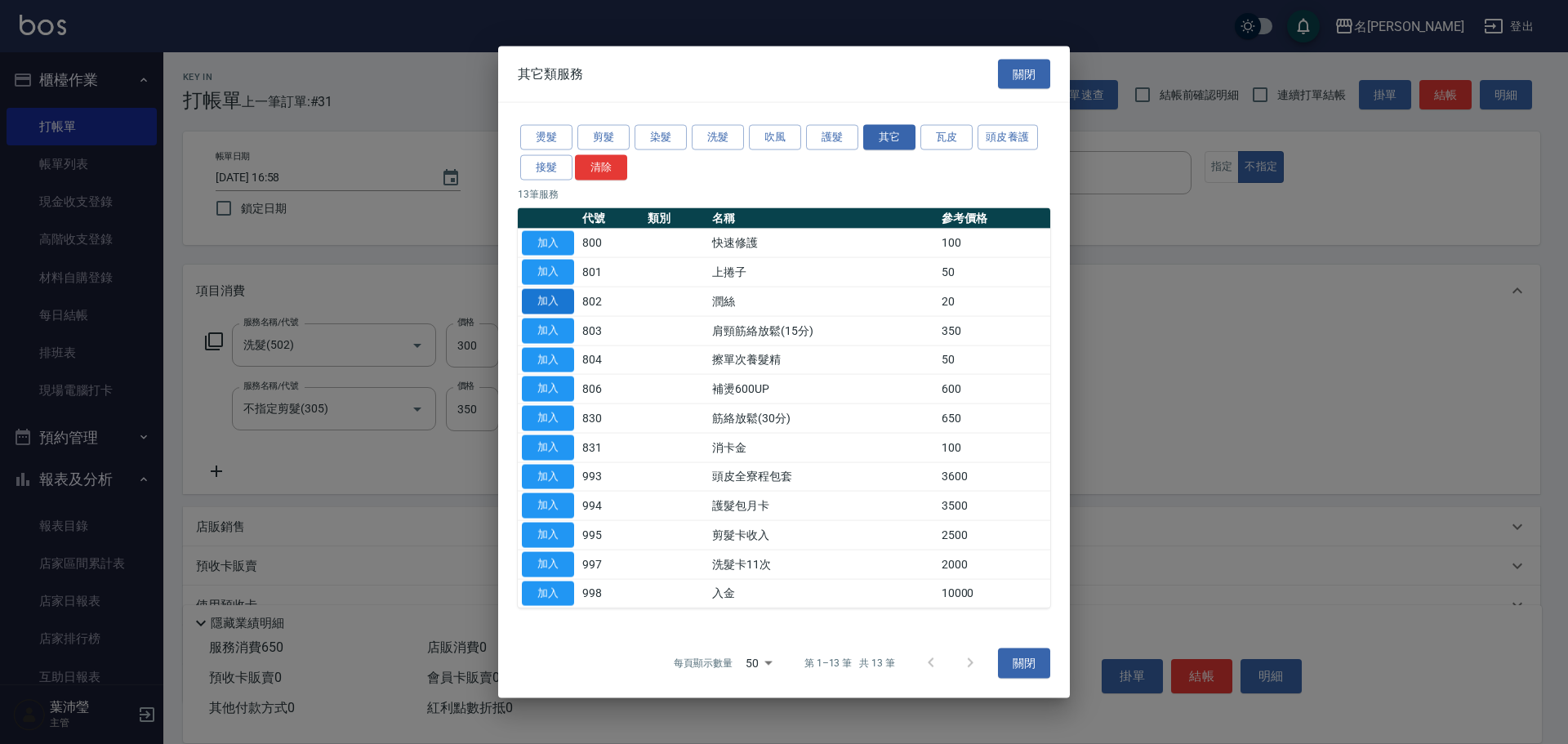
click at [568, 299] on button "加入" at bounding box center [548, 302] width 52 height 26
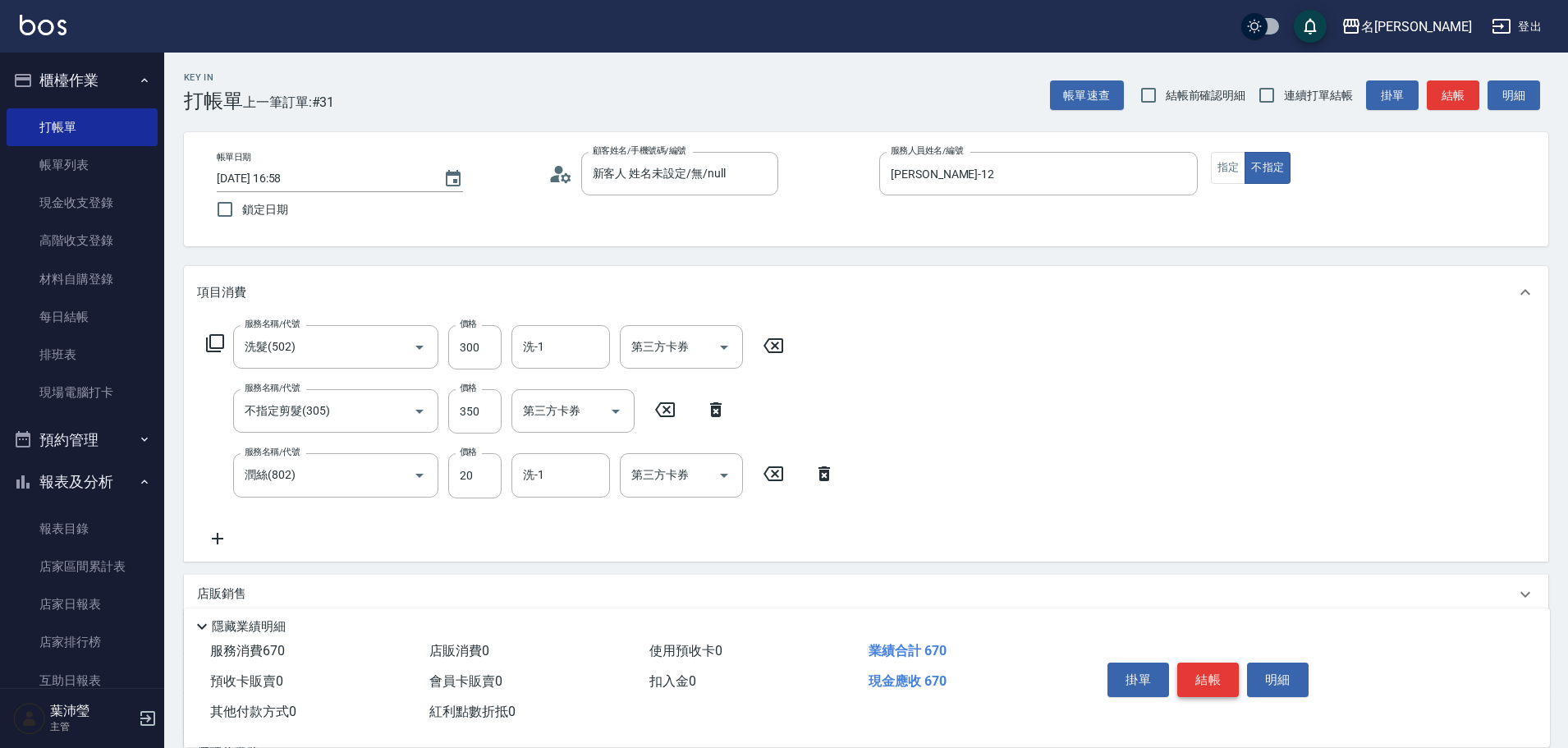
click at [1193, 664] on button "結帳" at bounding box center [1208, 680] width 62 height 34
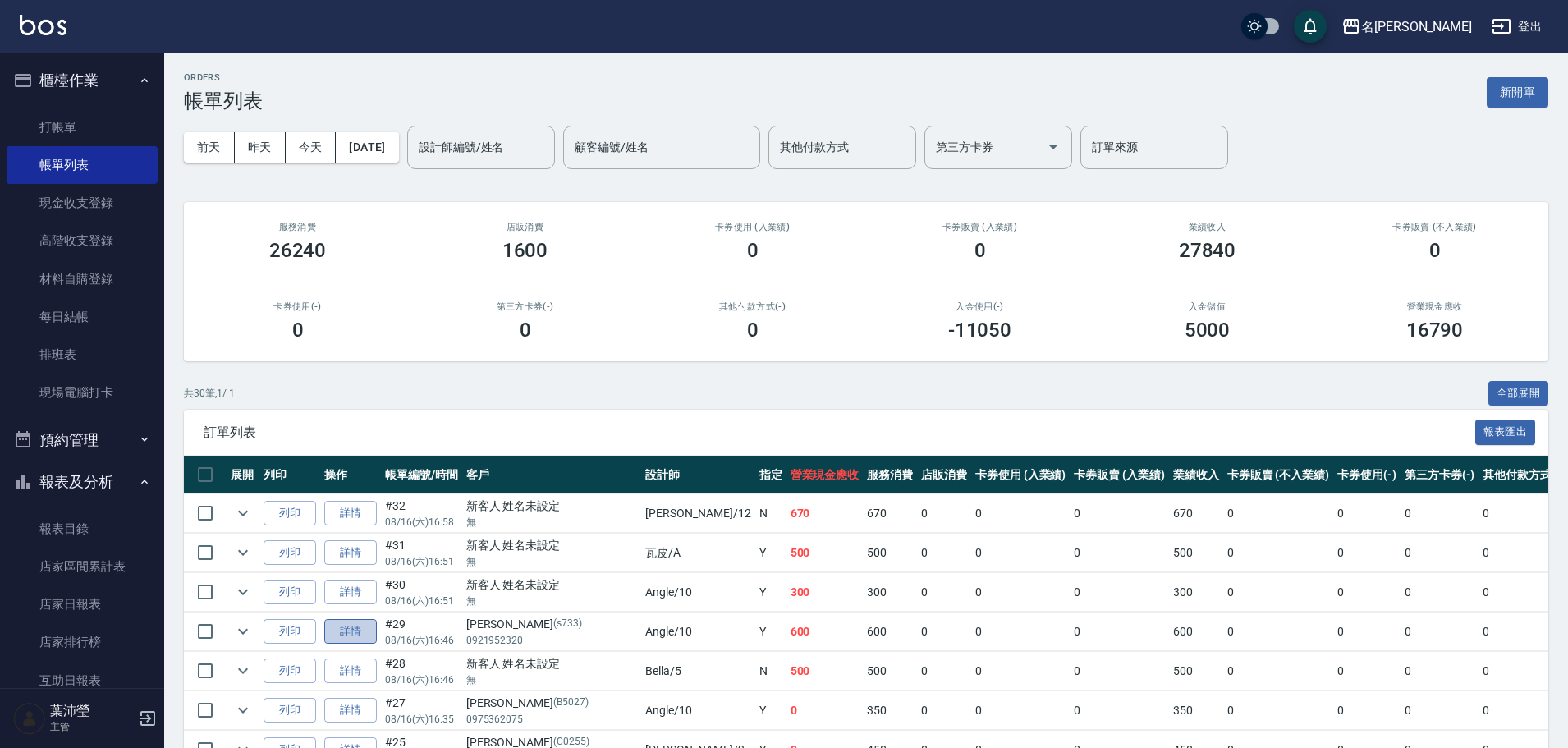
click at [364, 627] on link "詳情" at bounding box center [350, 632] width 52 height 26
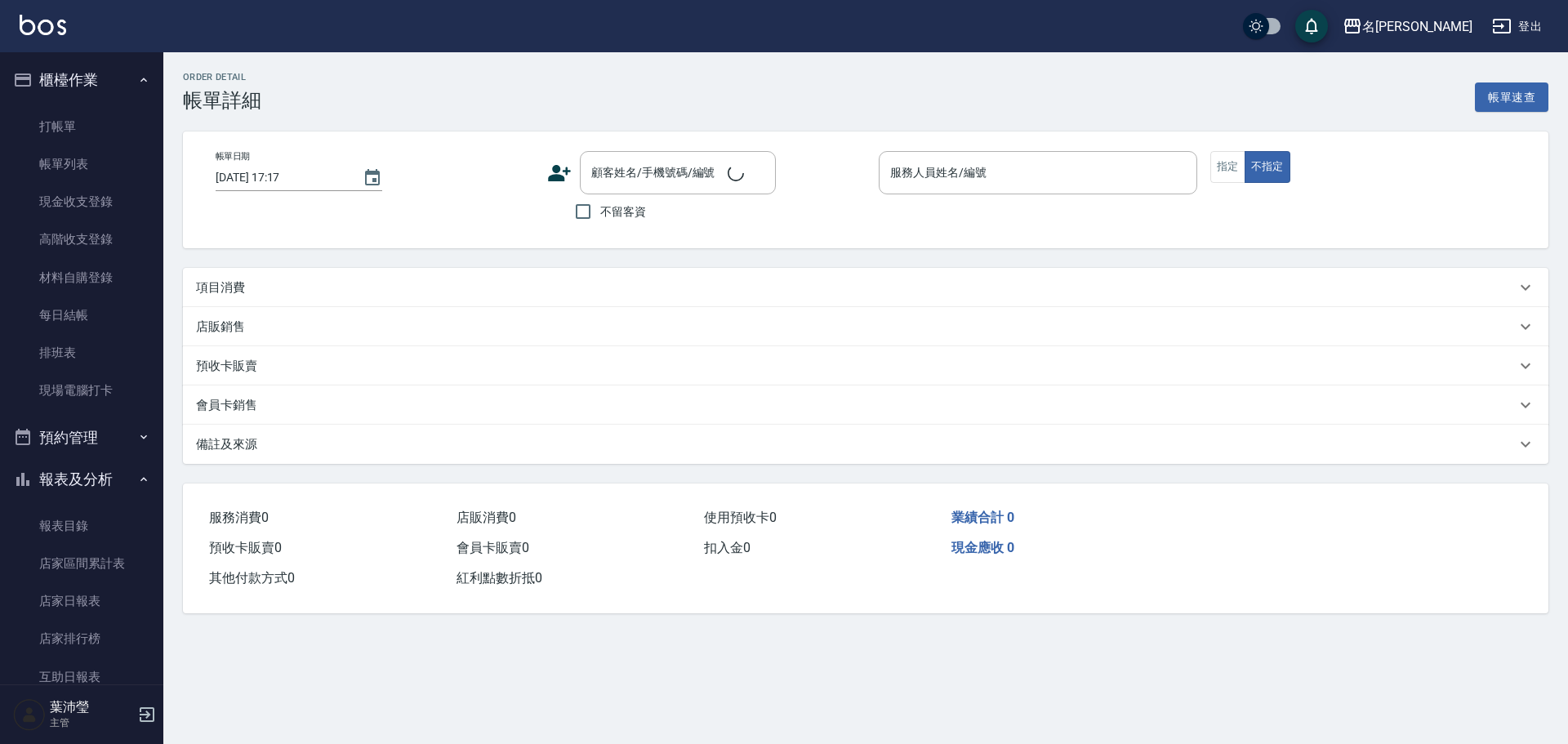
type input "[DATE] 16:46"
type input "Angle-10"
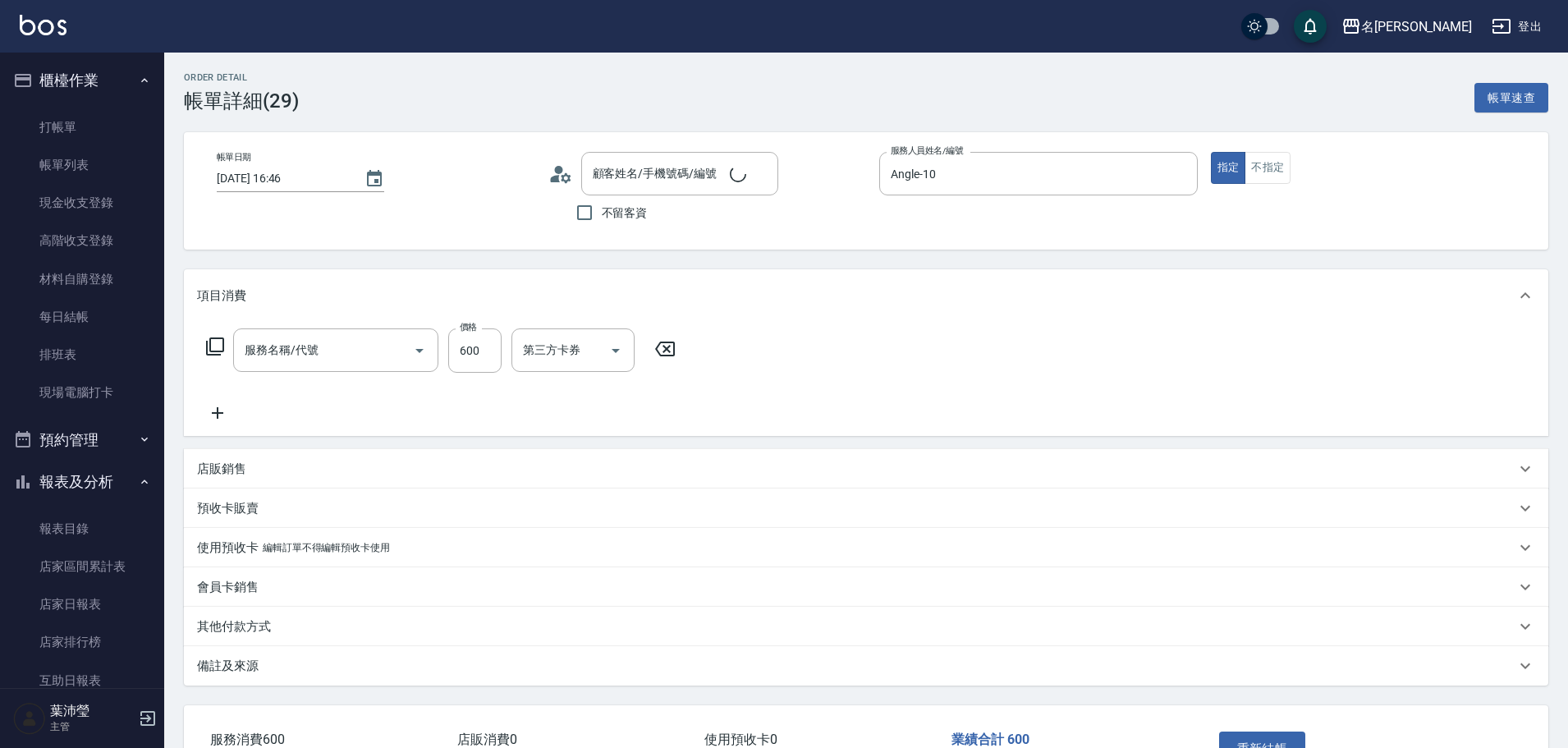
type input "[PERSON_NAME]/0921952320/s733"
type input "活氧健康洗(109)"
click at [215, 354] on icon at bounding box center [215, 346] width 20 height 20
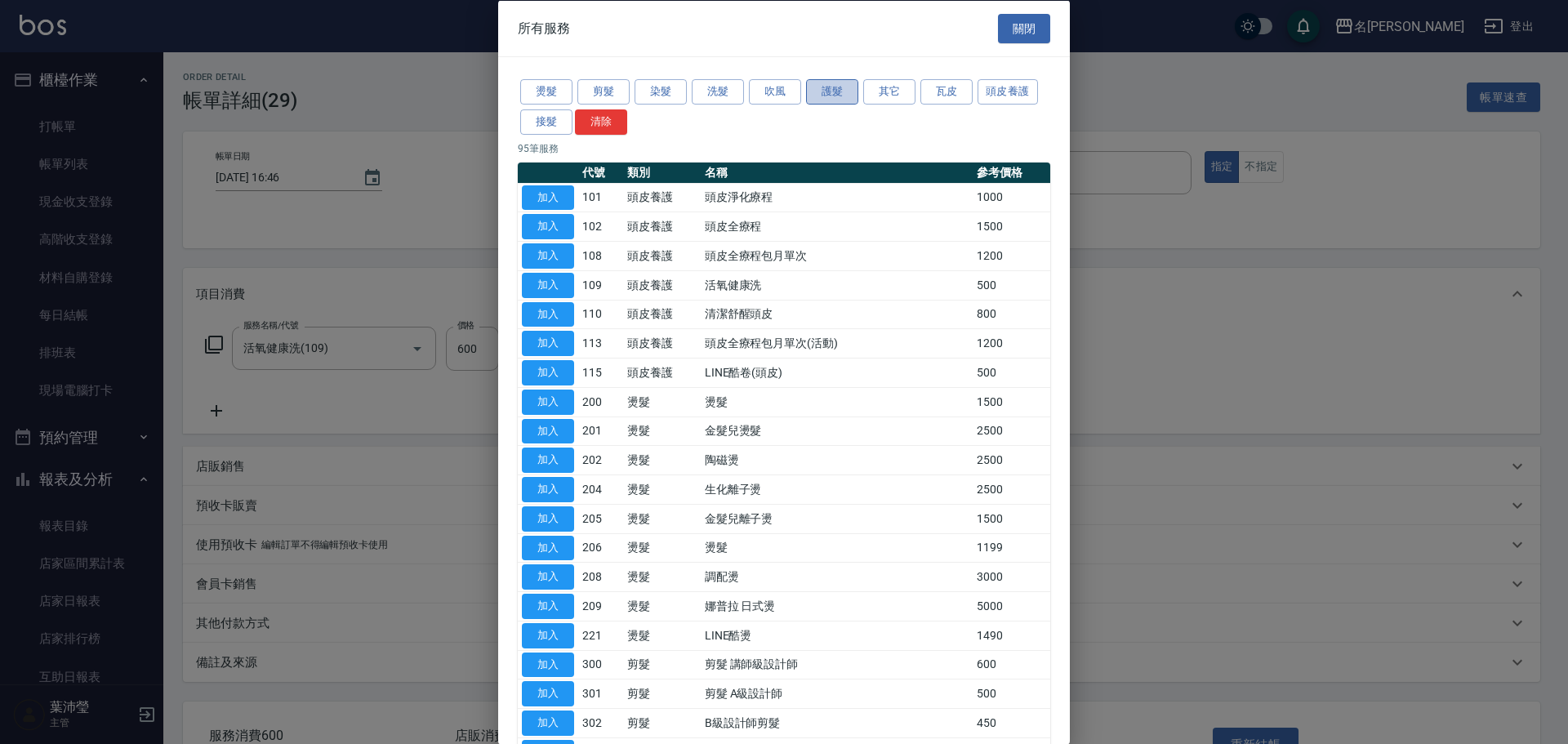
click at [848, 89] on button "護髮" at bounding box center [831, 92] width 52 height 26
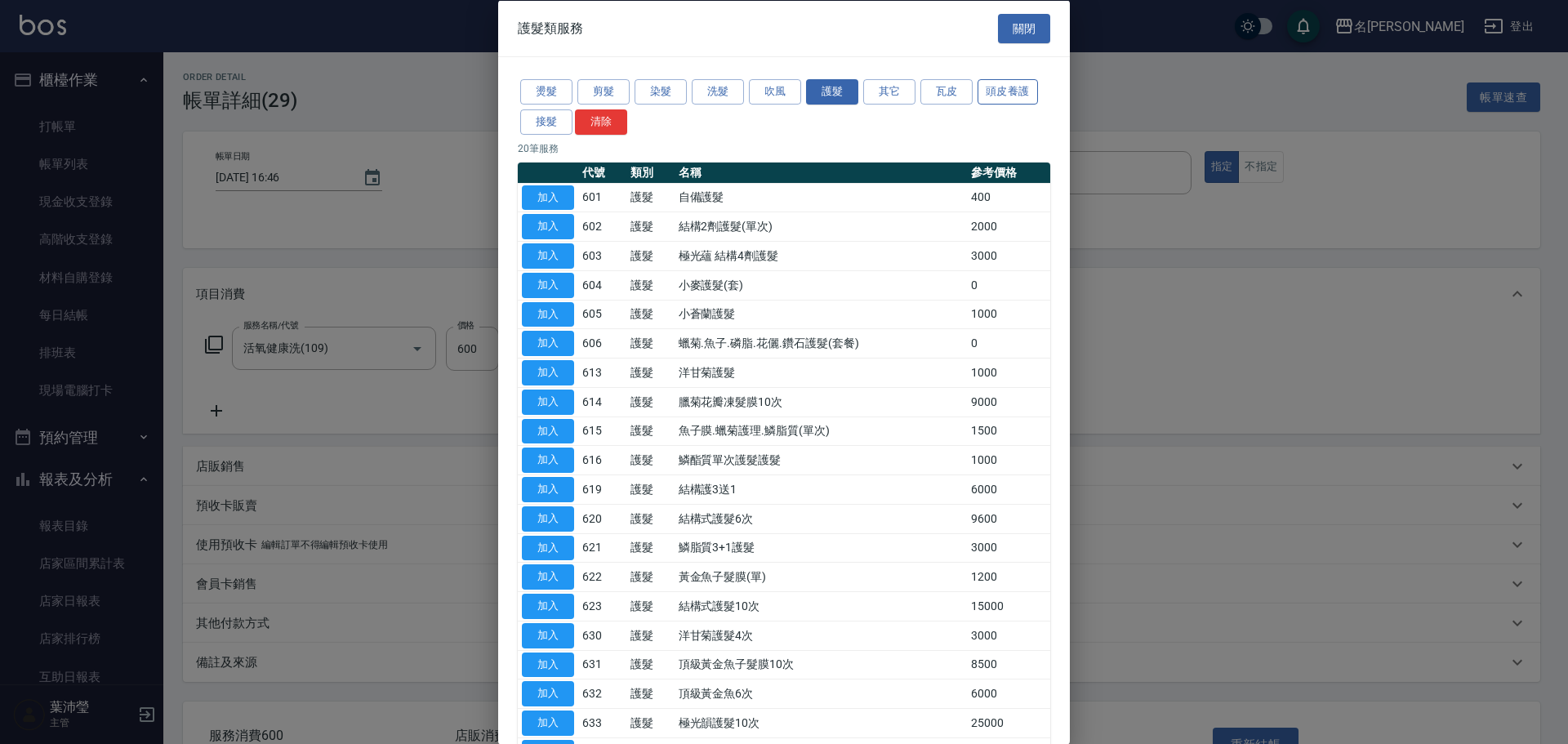
click at [1011, 85] on button "頭皮養護" at bounding box center [1007, 92] width 60 height 26
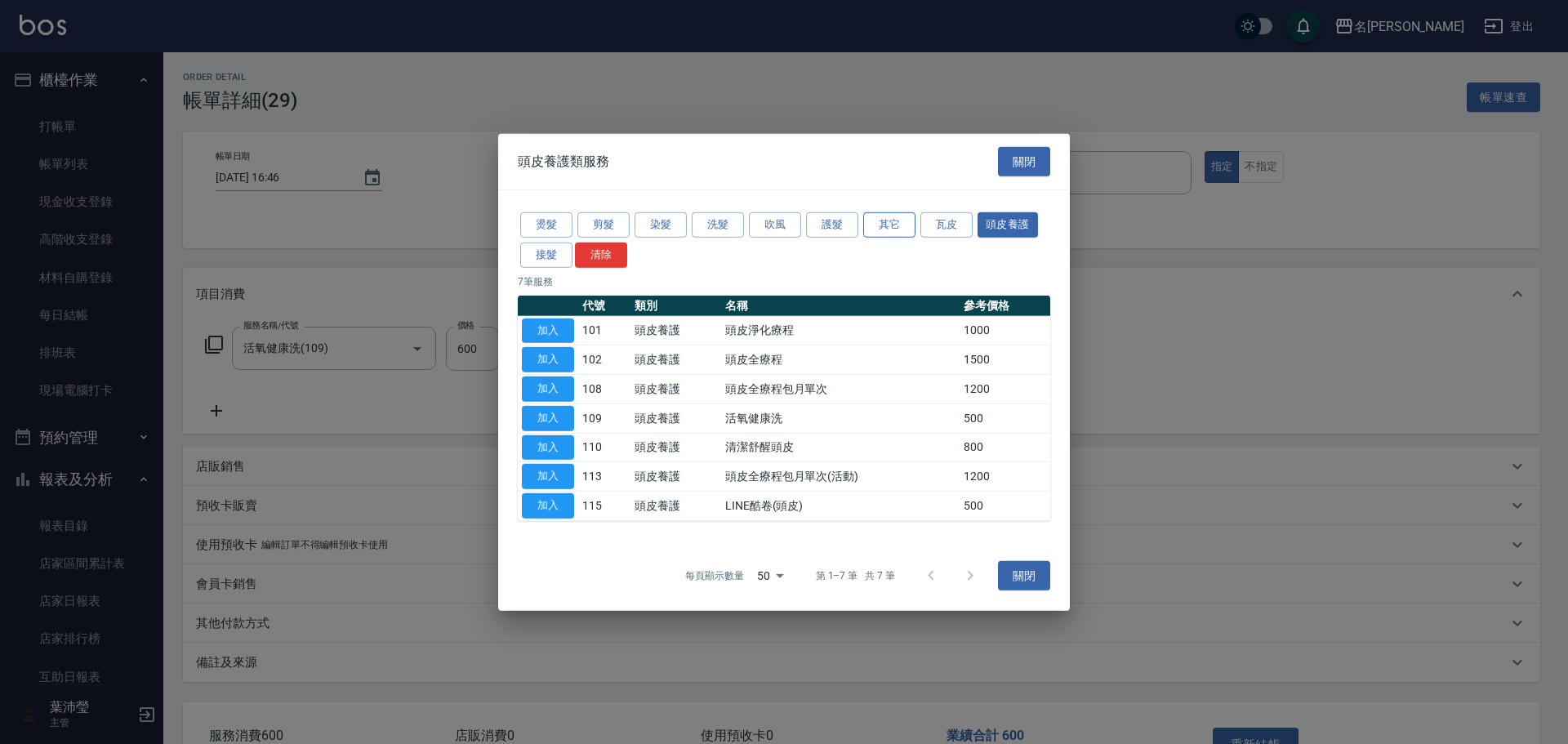
click at [875, 230] on button "其它" at bounding box center [888, 225] width 52 height 26
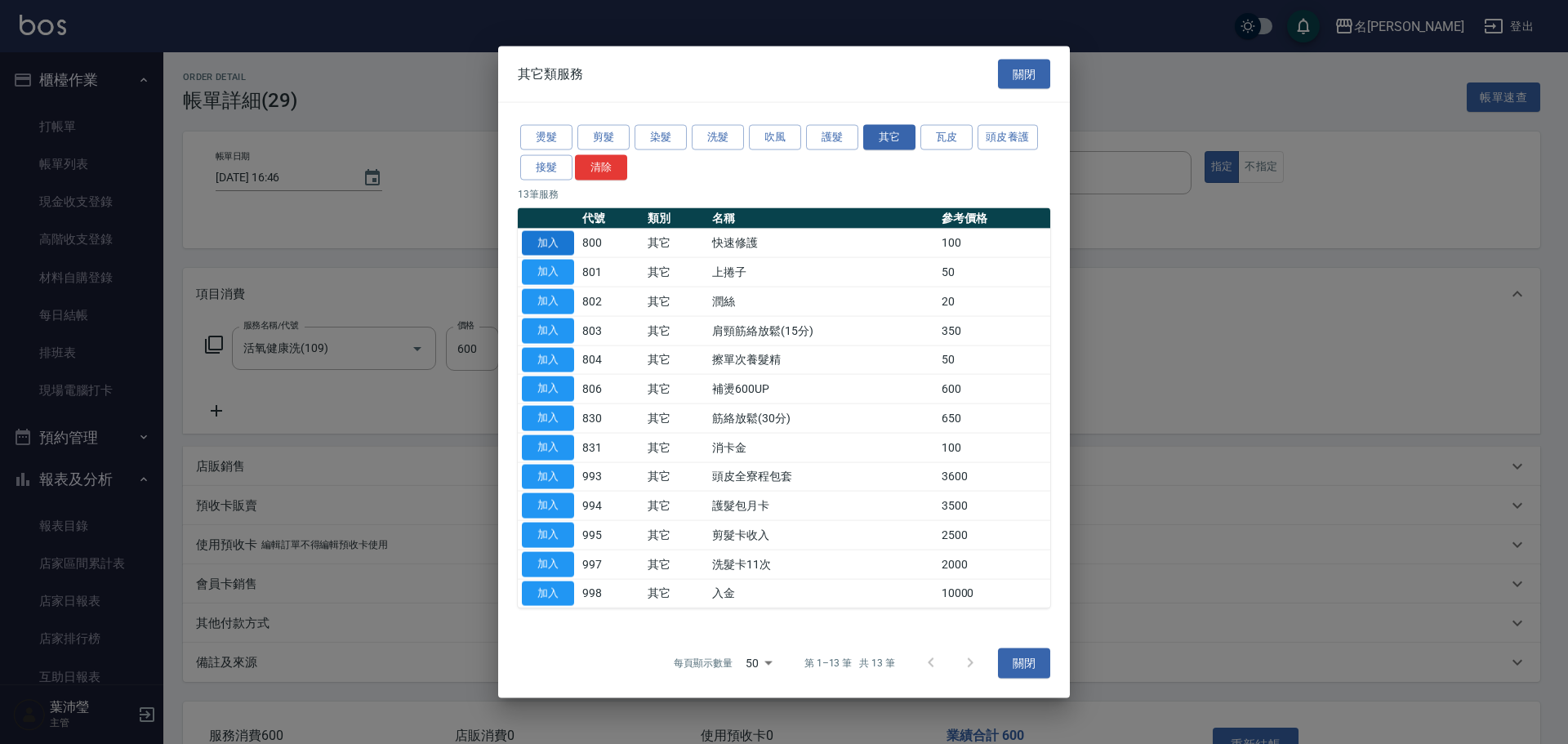
click at [556, 237] on button "加入" at bounding box center [548, 243] width 52 height 26
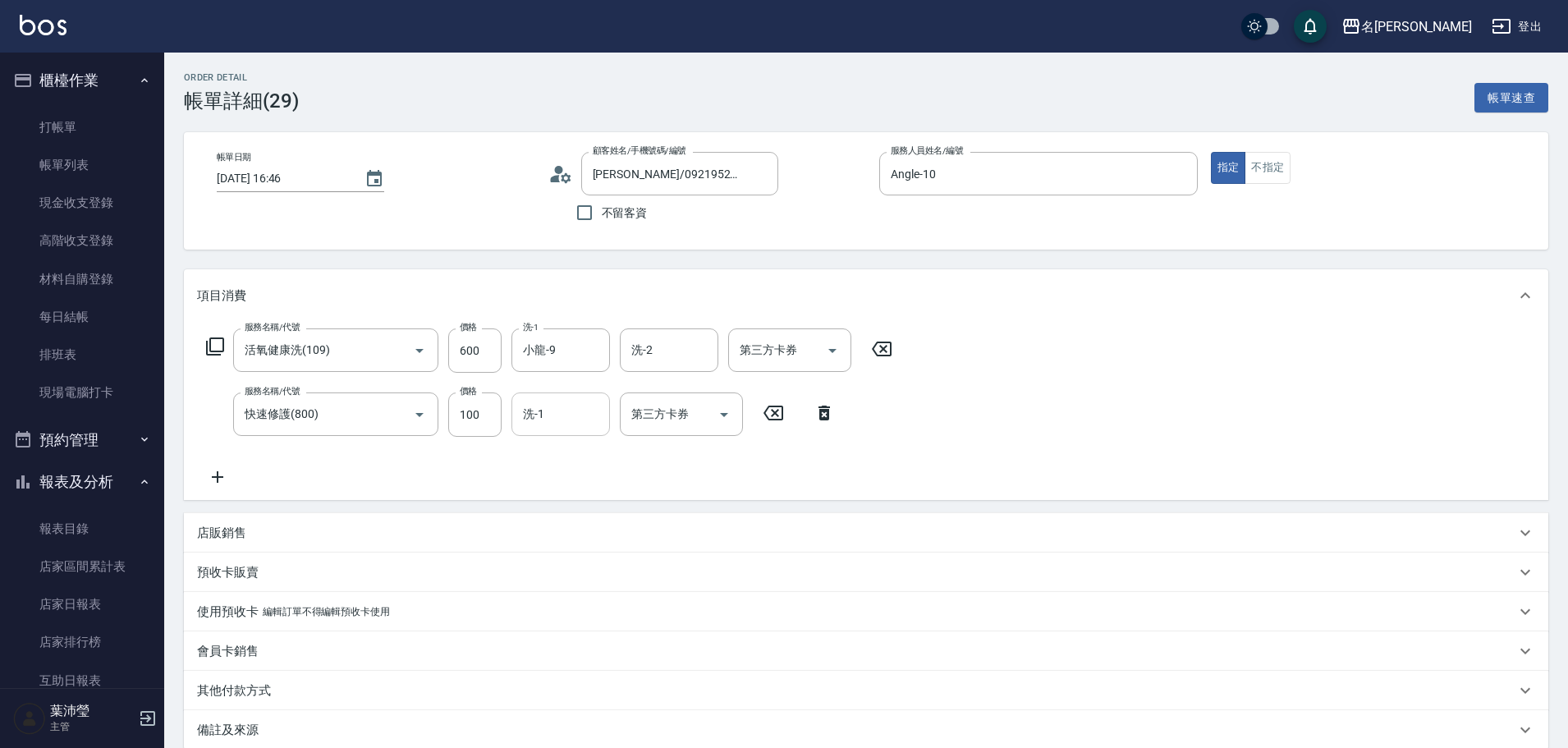
click at [584, 425] on input "洗-1" at bounding box center [561, 415] width 84 height 29
type input "小龍-9"
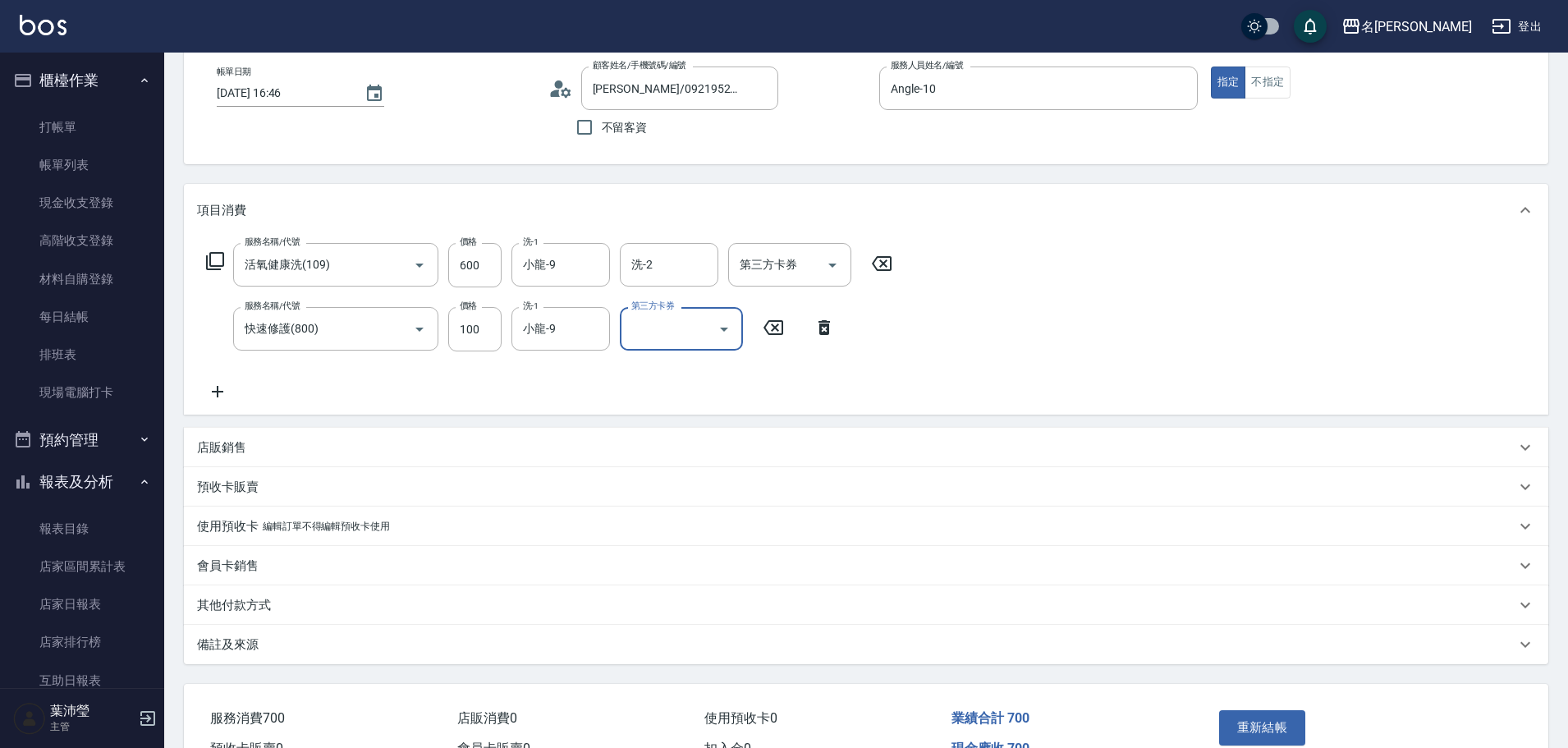
scroll to position [179, 0]
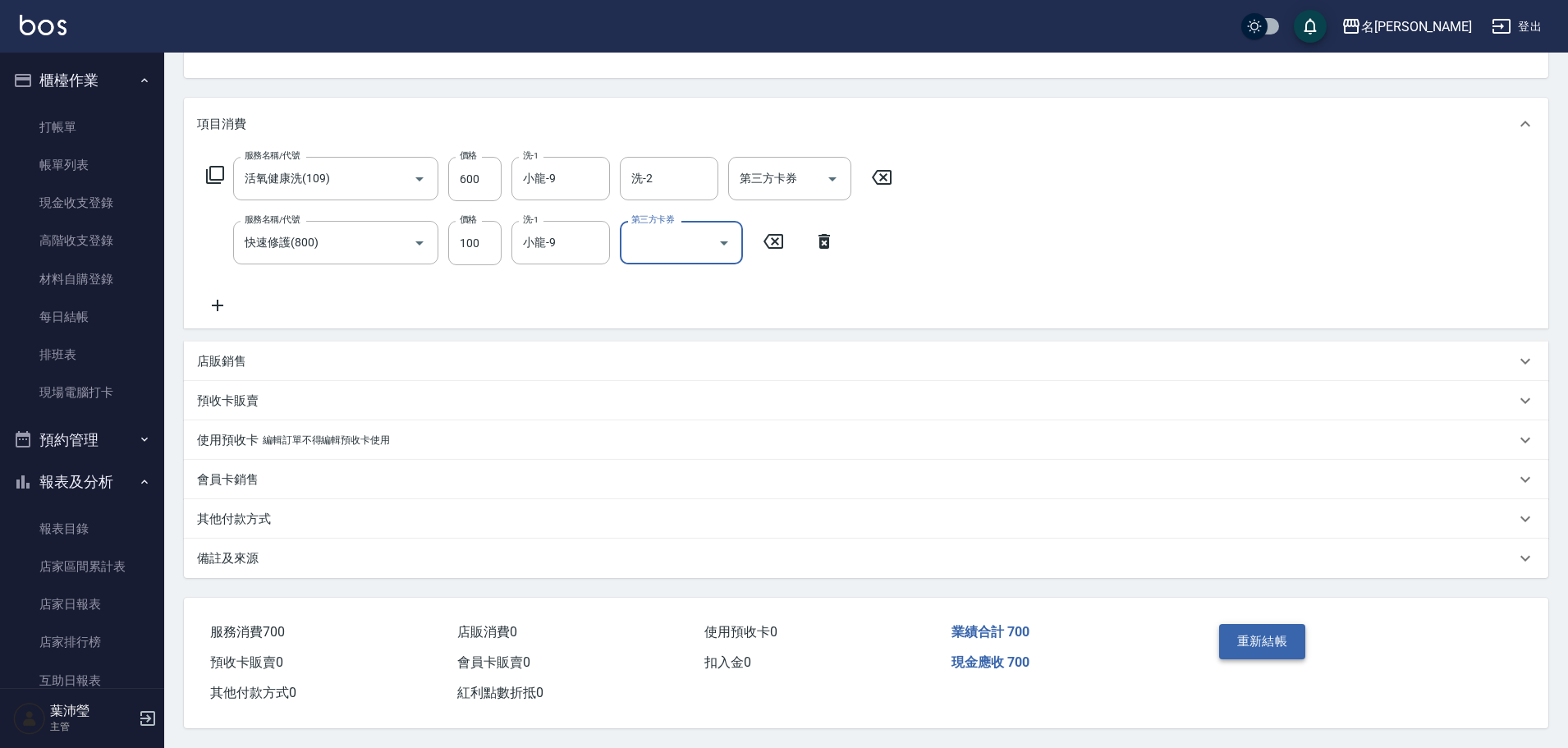
click at [1296, 628] on button "重新結帳" at bounding box center [1263, 642] width 87 height 34
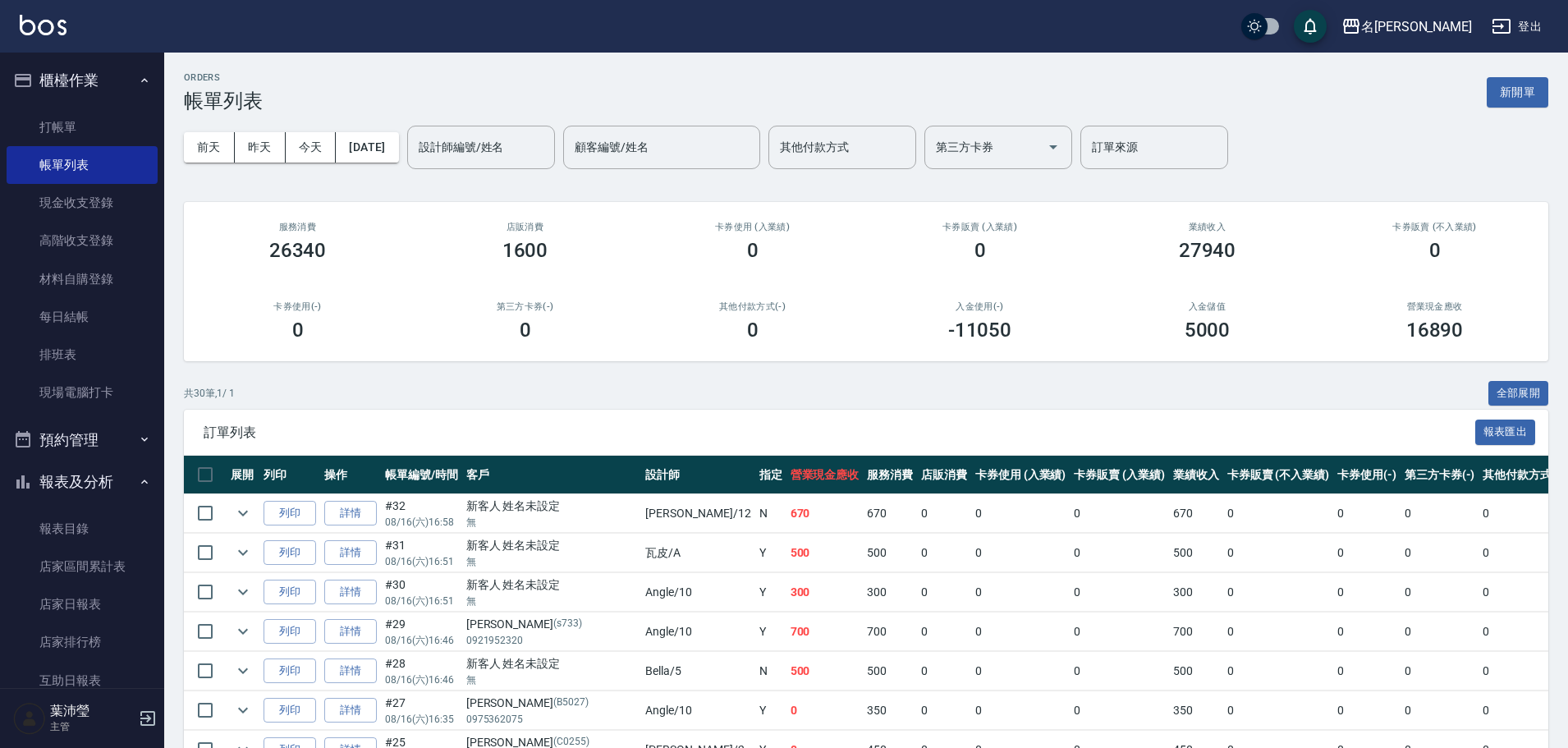
click at [0, 625] on nav "櫃檯作業 打帳單 帳單列表 現金收支登錄 高階收支登錄 材料自購登錄 每日結帳 排班表 現場電腦打卡 預約管理 預約管理 單日預約紀錄 單週預約紀錄 報表及分…" at bounding box center [82, 370] width 164 height 636
click at [53, 138] on link "打帳單" at bounding box center [82, 128] width 151 height 38
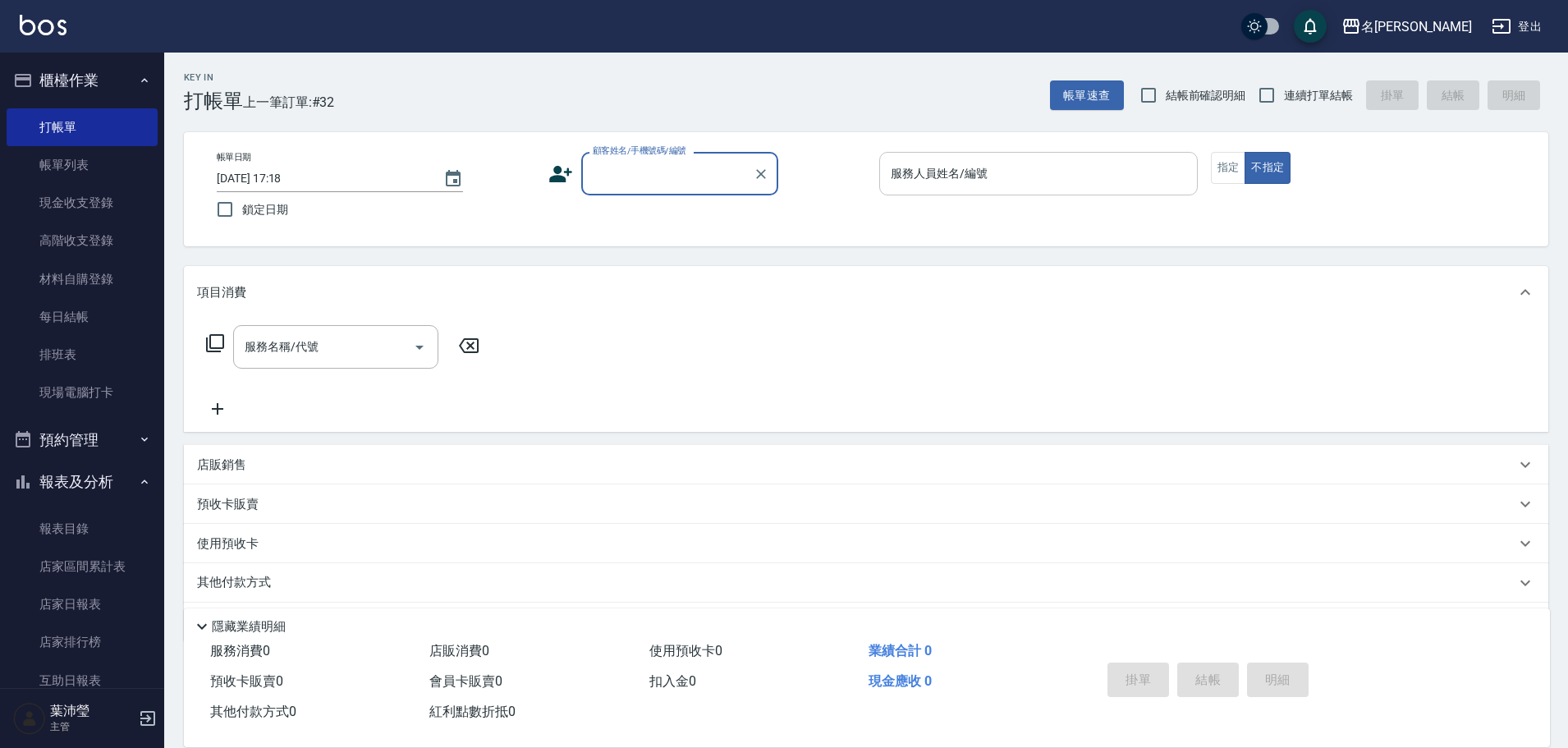
drag, startPoint x: 958, startPoint y: 169, endPoint x: 954, endPoint y: 188, distance: 19.4
click at [957, 173] on input "服務人員姓名/編號" at bounding box center [1038, 174] width 304 height 29
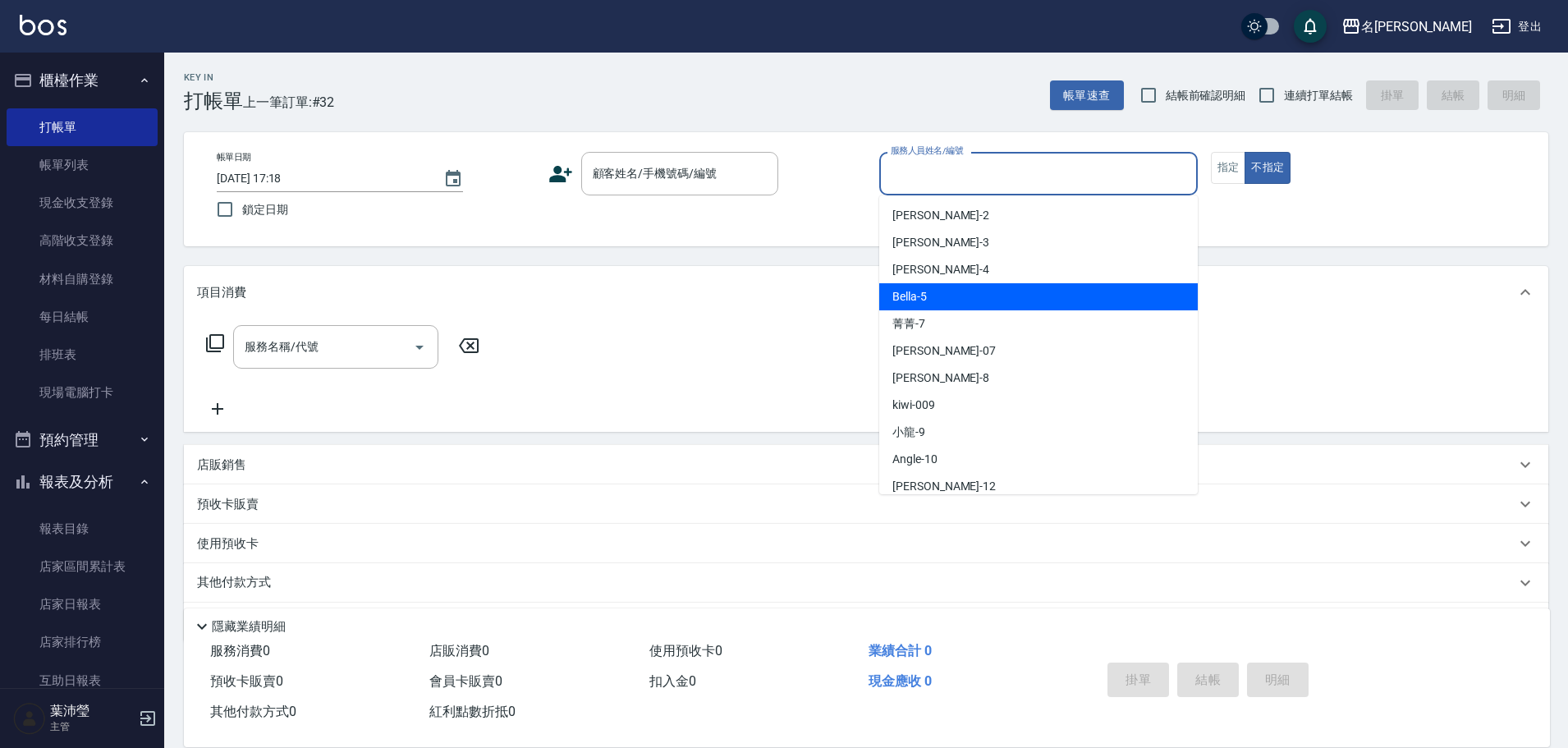
click at [952, 296] on div "Bella -5" at bounding box center [1039, 297] width 319 height 27
type input "Bella-5"
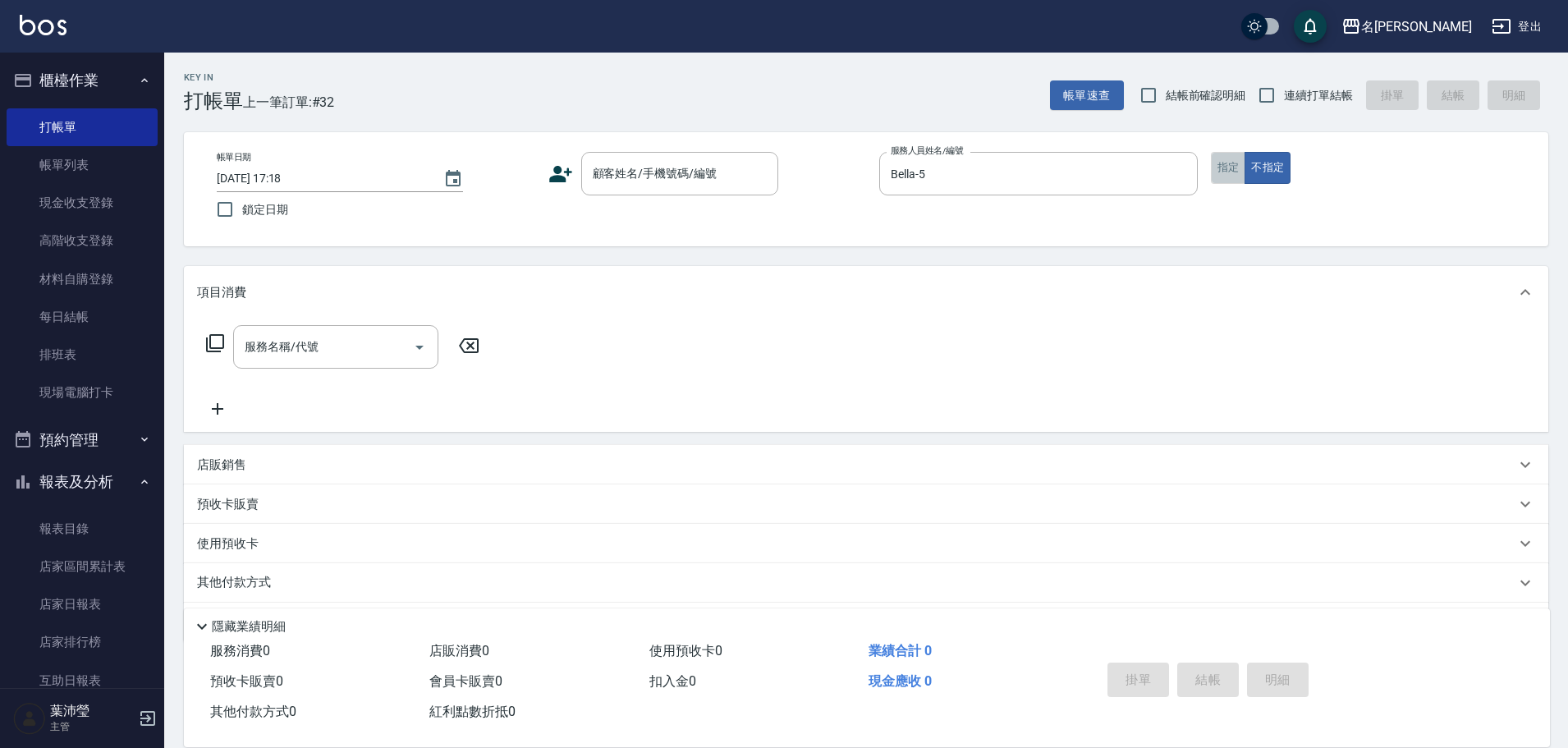
click at [1230, 178] on button "指定" at bounding box center [1228, 167] width 35 height 32
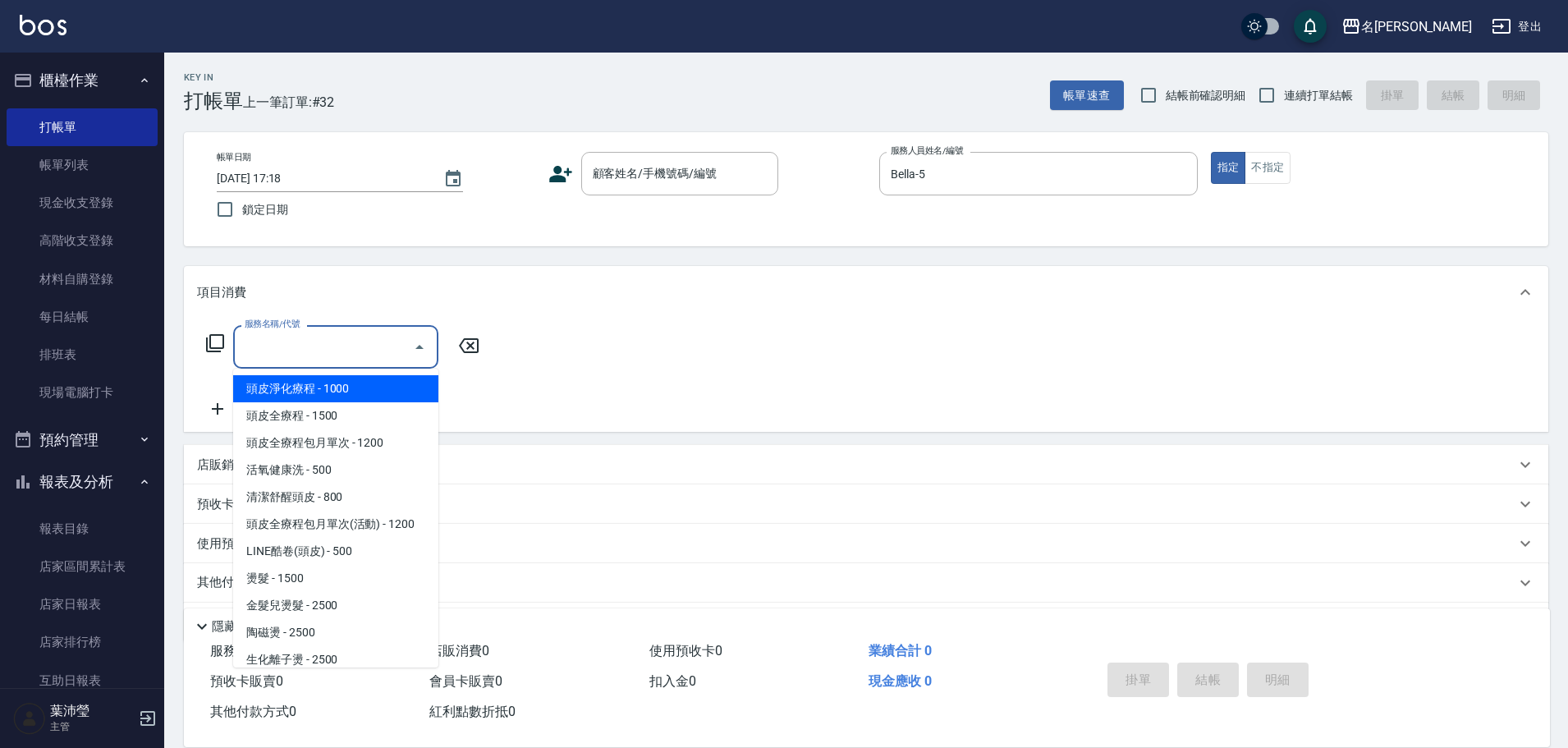
click at [307, 351] on input "服務名稱/代號" at bounding box center [324, 347] width 166 height 29
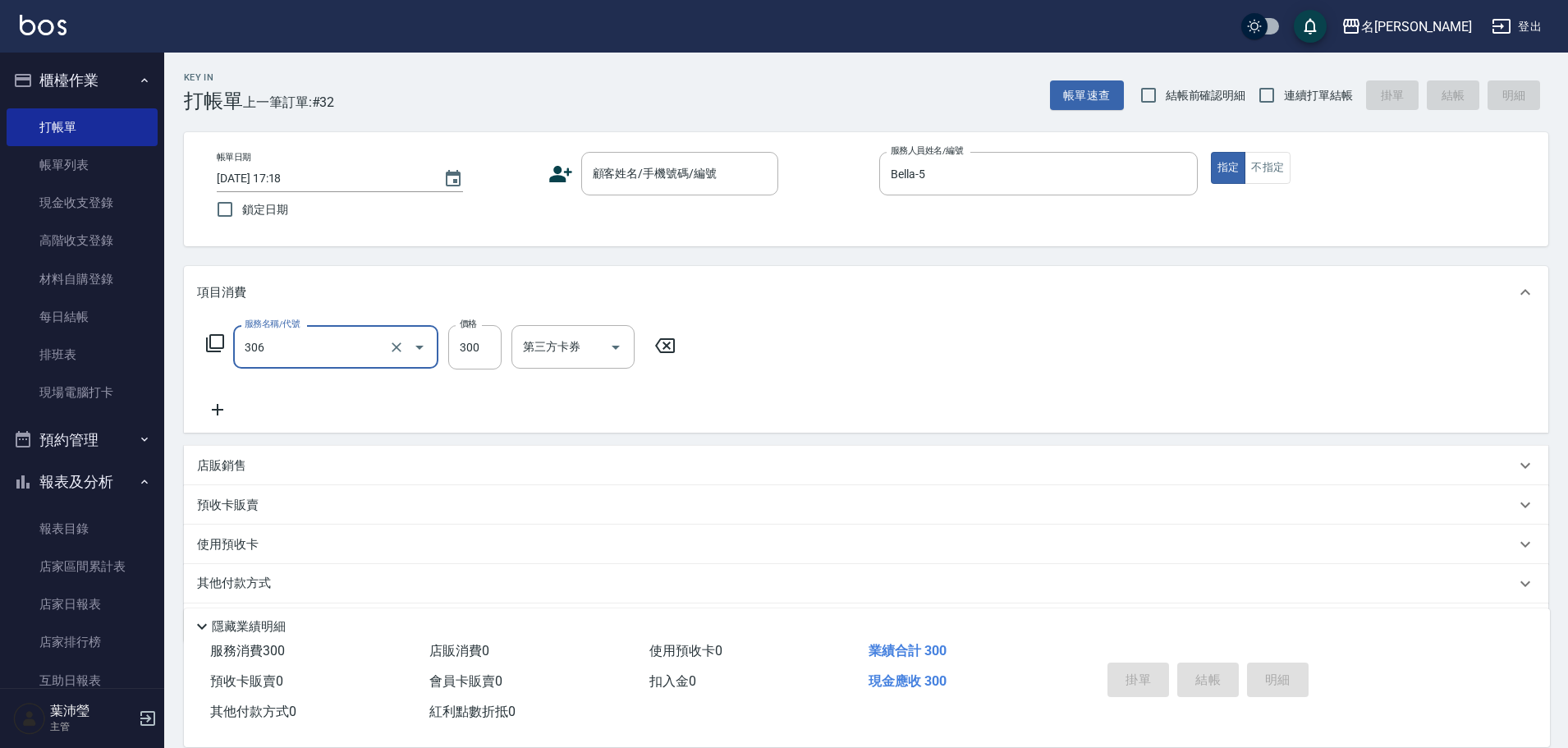
type input "高中學生(306)"
type input "400"
click at [645, 183] on input "顧客姓名/手機號碼/編號" at bounding box center [667, 174] width 158 height 29
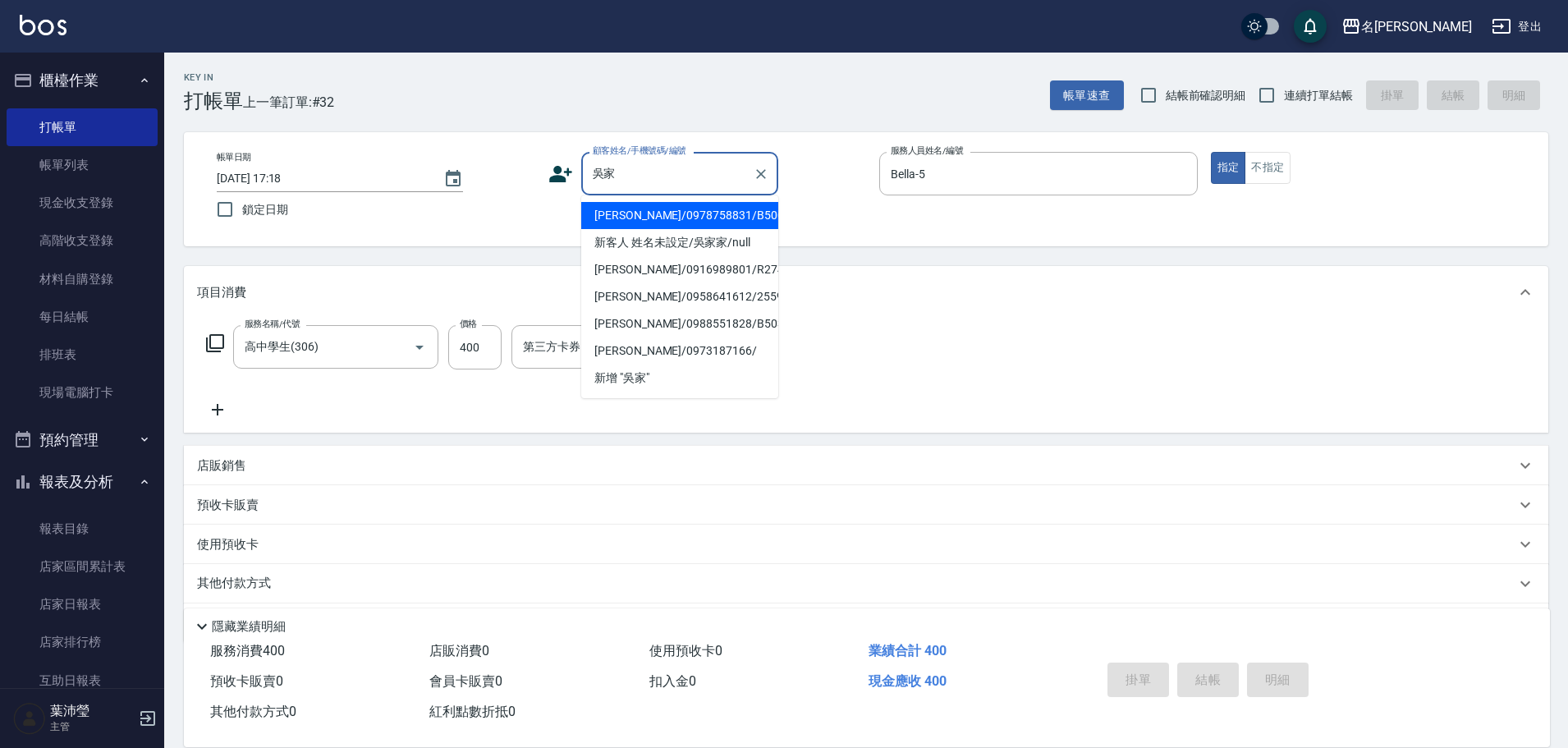
click at [729, 210] on li "[PERSON_NAME]/0978758831/B5002" at bounding box center [680, 216] width 197 height 27
type input "[PERSON_NAME]/0978758831/B5002"
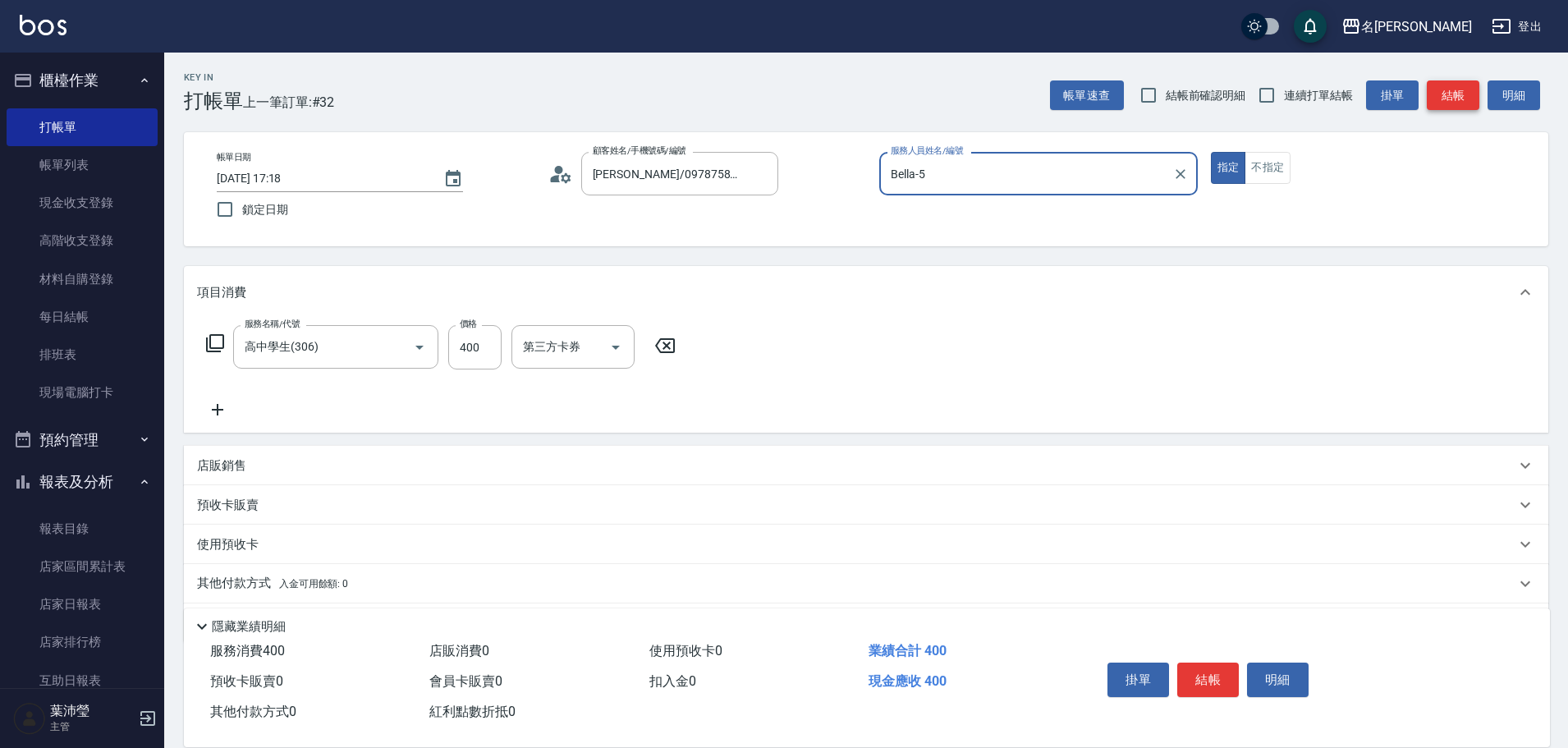
click at [1460, 96] on button "結帳" at bounding box center [1452, 95] width 52 height 30
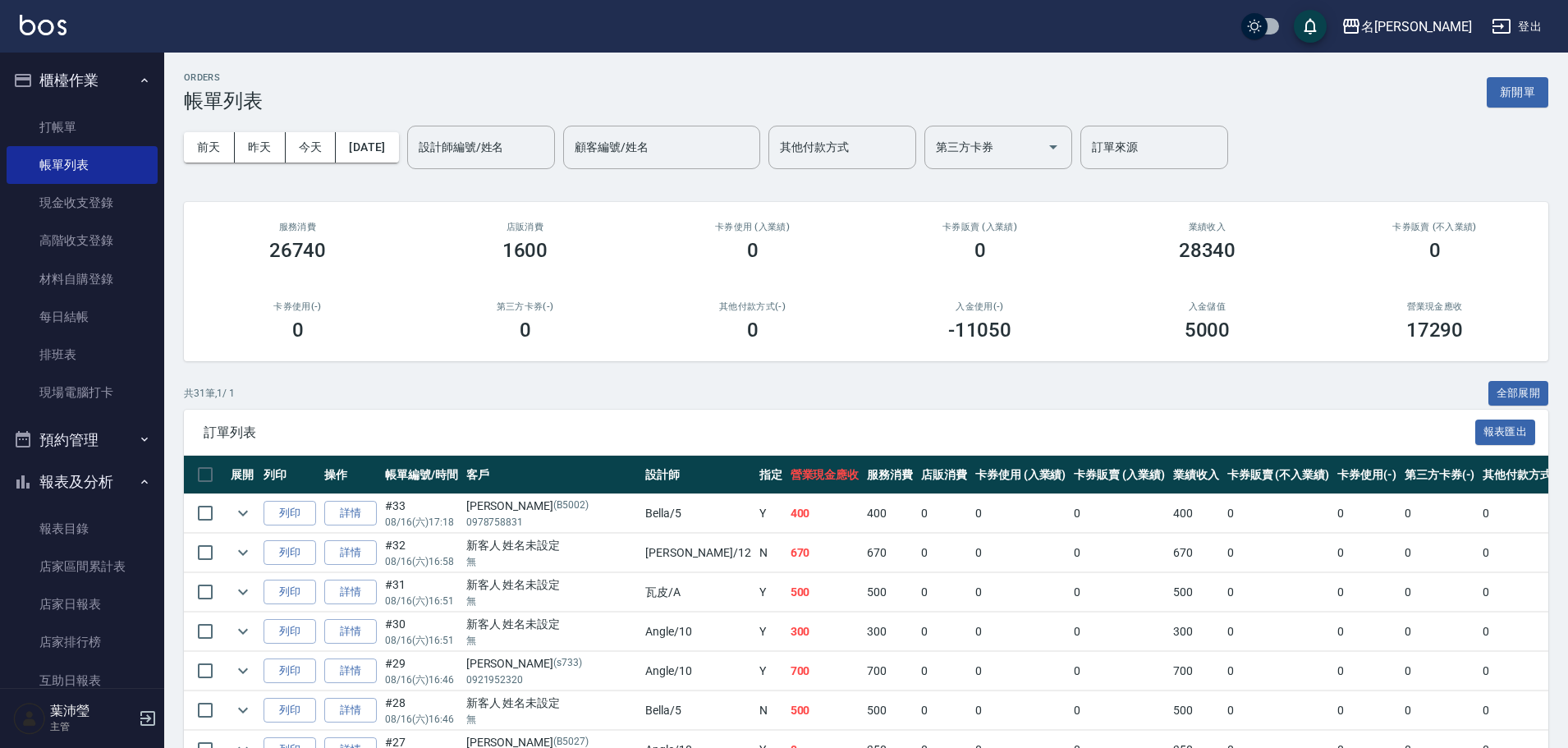
click at [1533, 109] on div "ORDERS 帳單列表 新開單" at bounding box center [866, 92] width 1364 height 40
click at [1530, 102] on button "新開單" at bounding box center [1517, 92] width 62 height 30
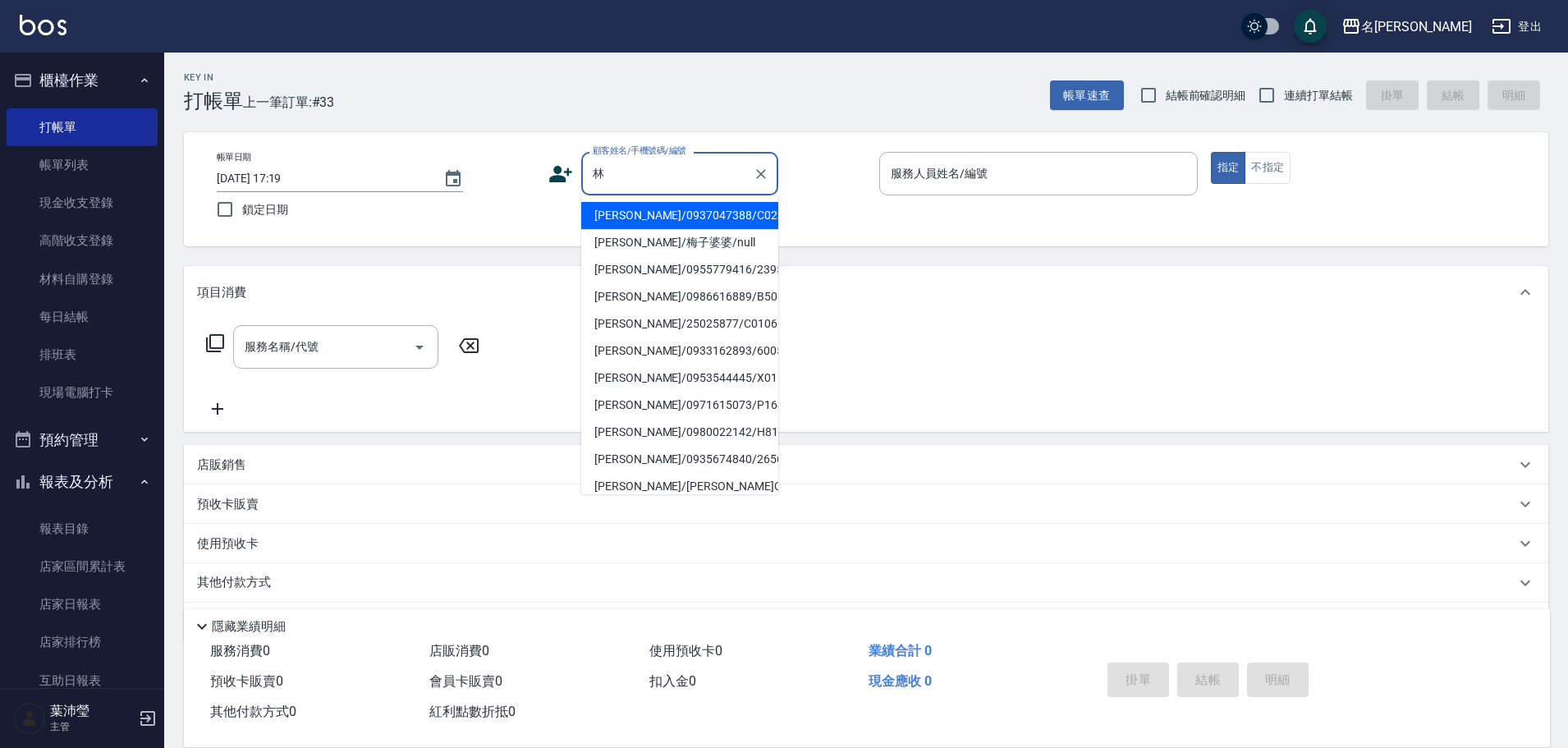
click at [638, 433] on li "[PERSON_NAME]/0980022142/H8153" at bounding box center [680, 433] width 197 height 27
type input "[PERSON_NAME]/0980022142/H8153"
type input "Emma-8"
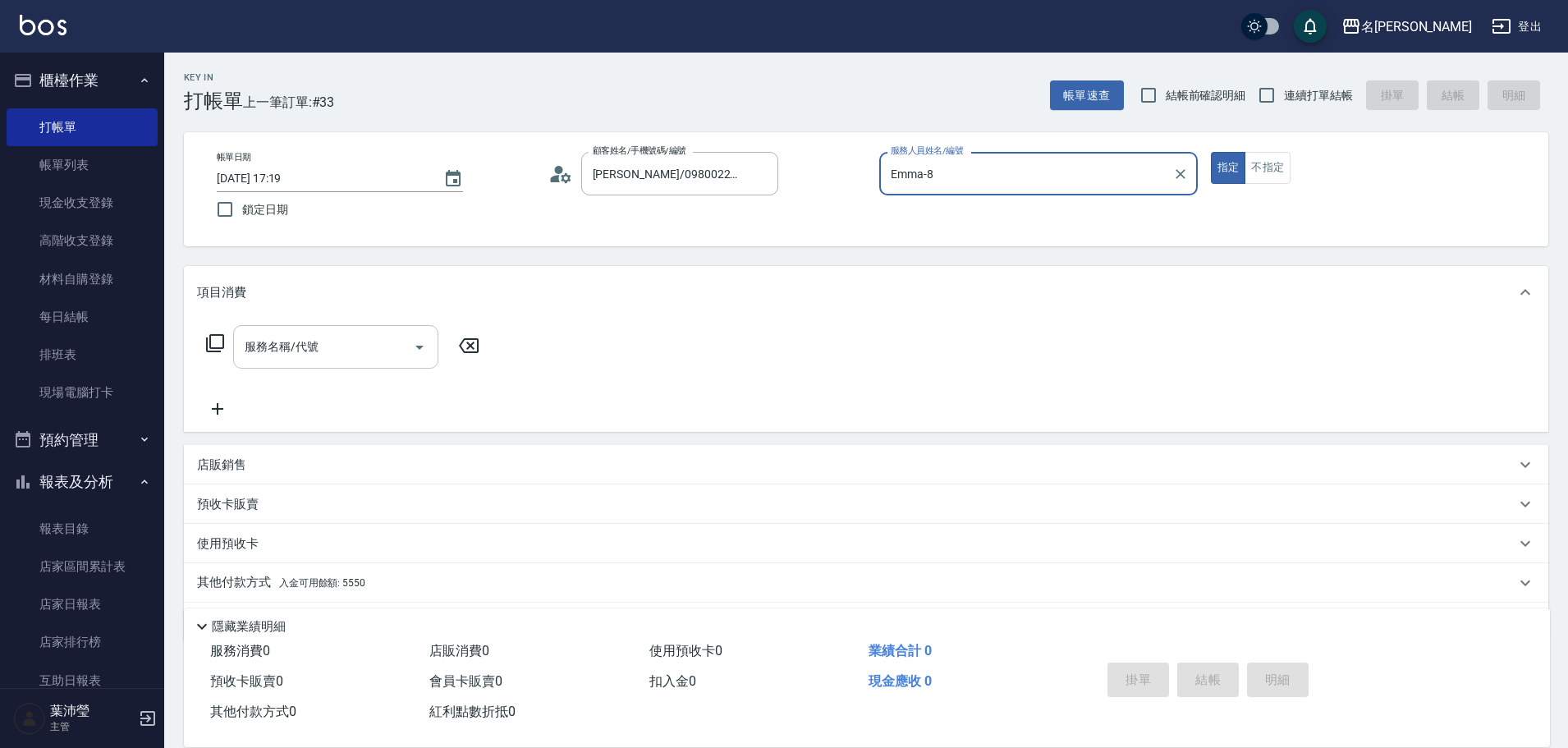
click at [282, 349] on input "服務名稱/代號" at bounding box center [324, 347] width 166 height 29
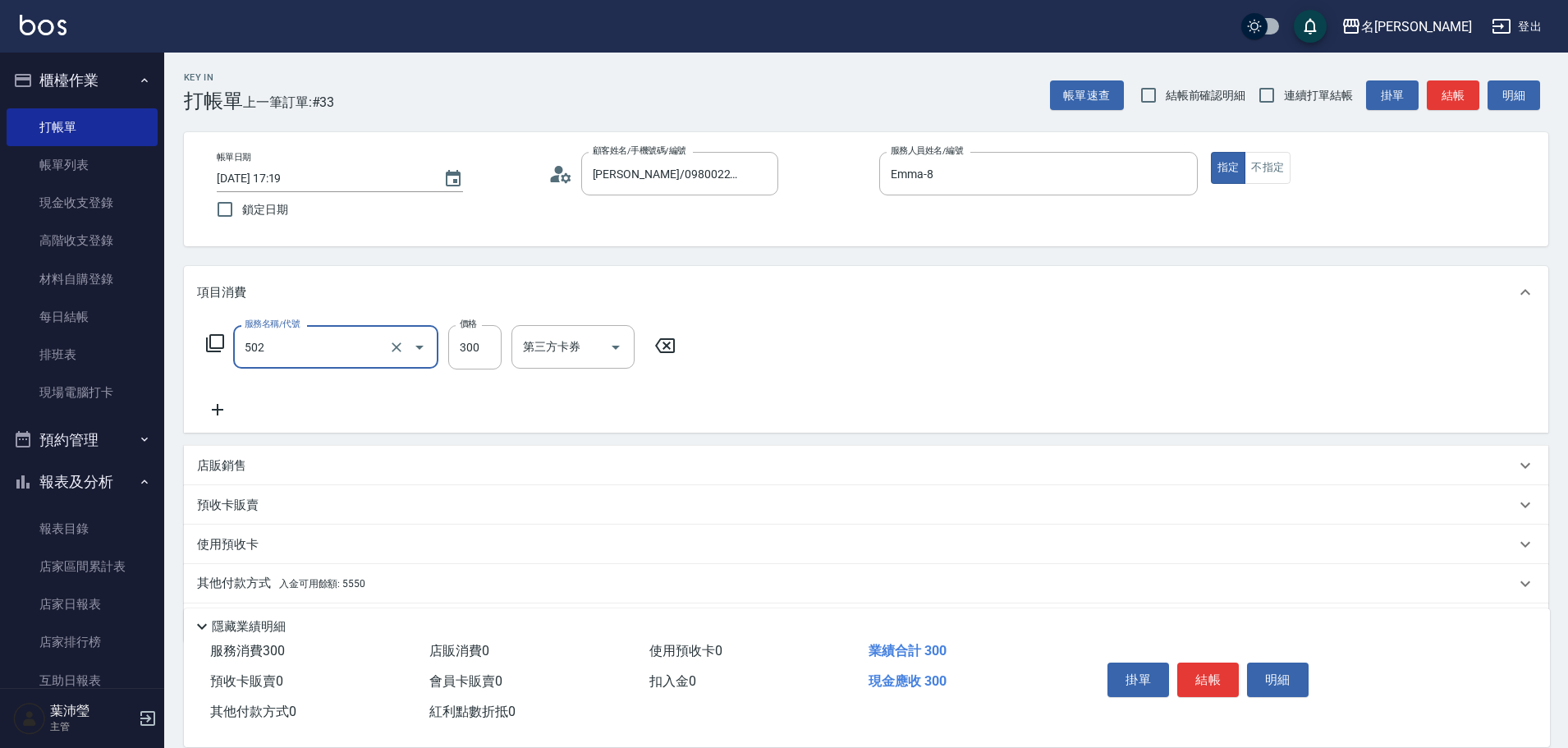
type input "洗髮(502)"
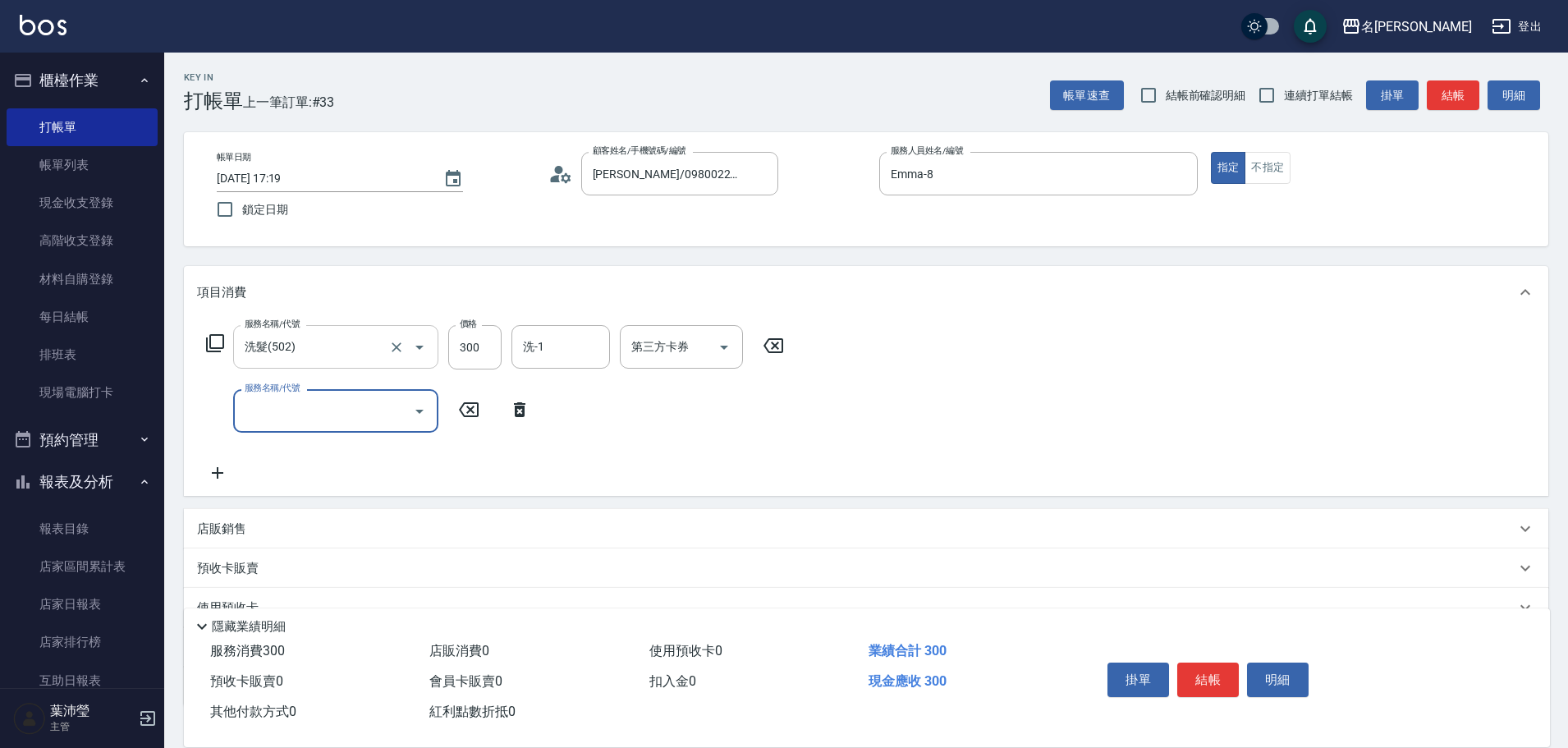
type input "5"
type input "潤絲(802)"
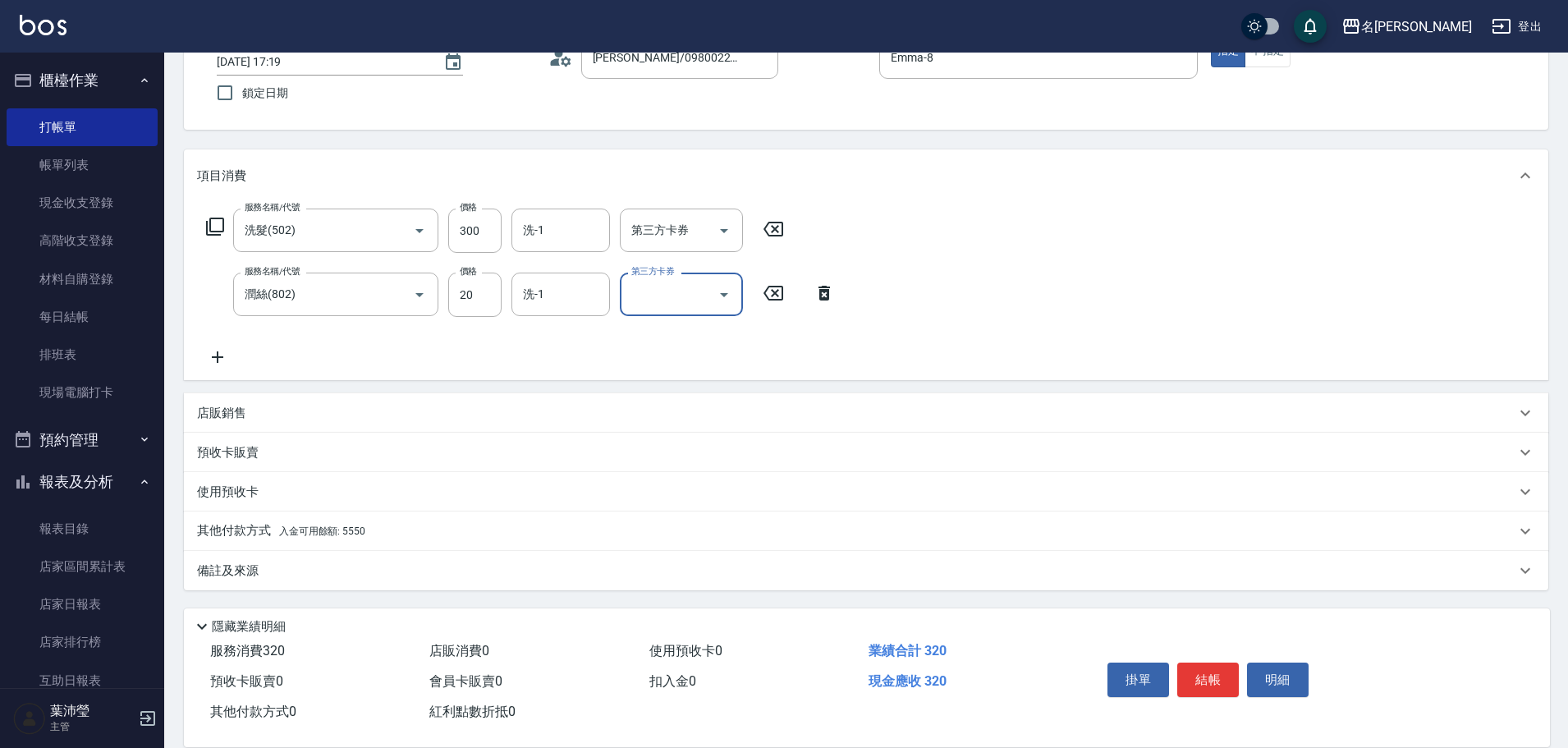
click at [283, 542] on div "其他付款方式 入金可用餘額: 5550" at bounding box center [866, 531] width 1364 height 39
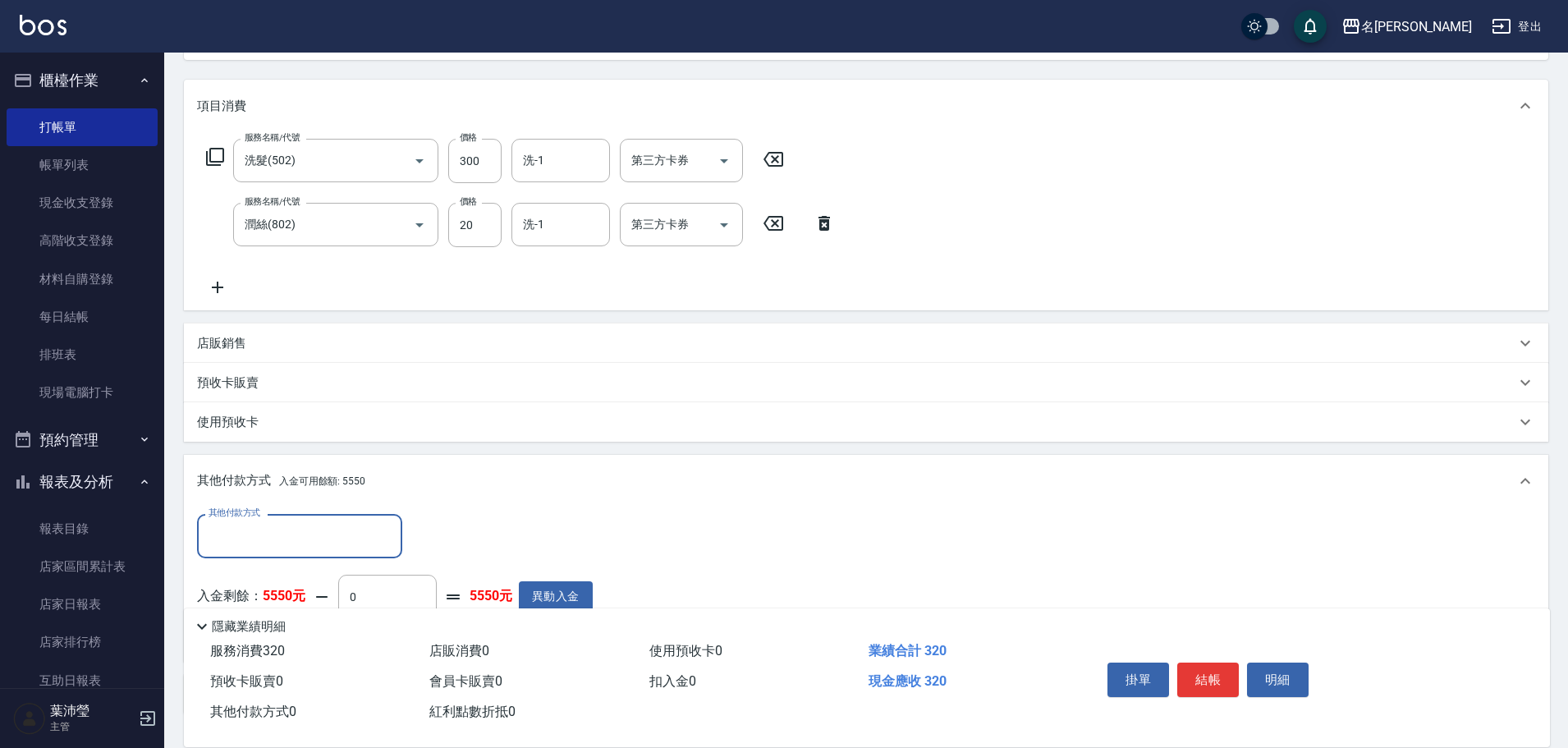
scroll to position [0, 0]
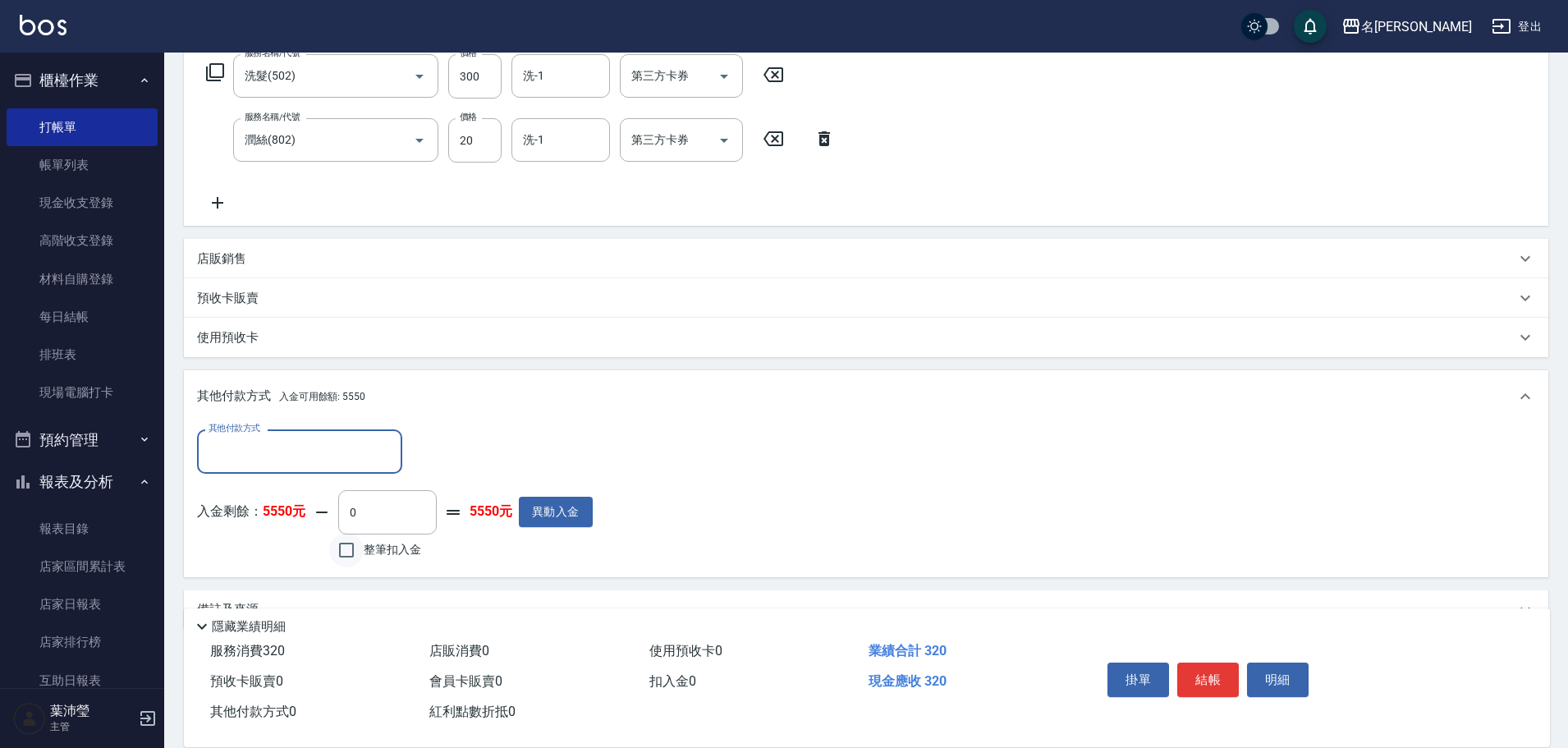
click at [338, 545] on input "整筆扣入金" at bounding box center [346, 550] width 34 height 34
checkbox input "true"
type input "320"
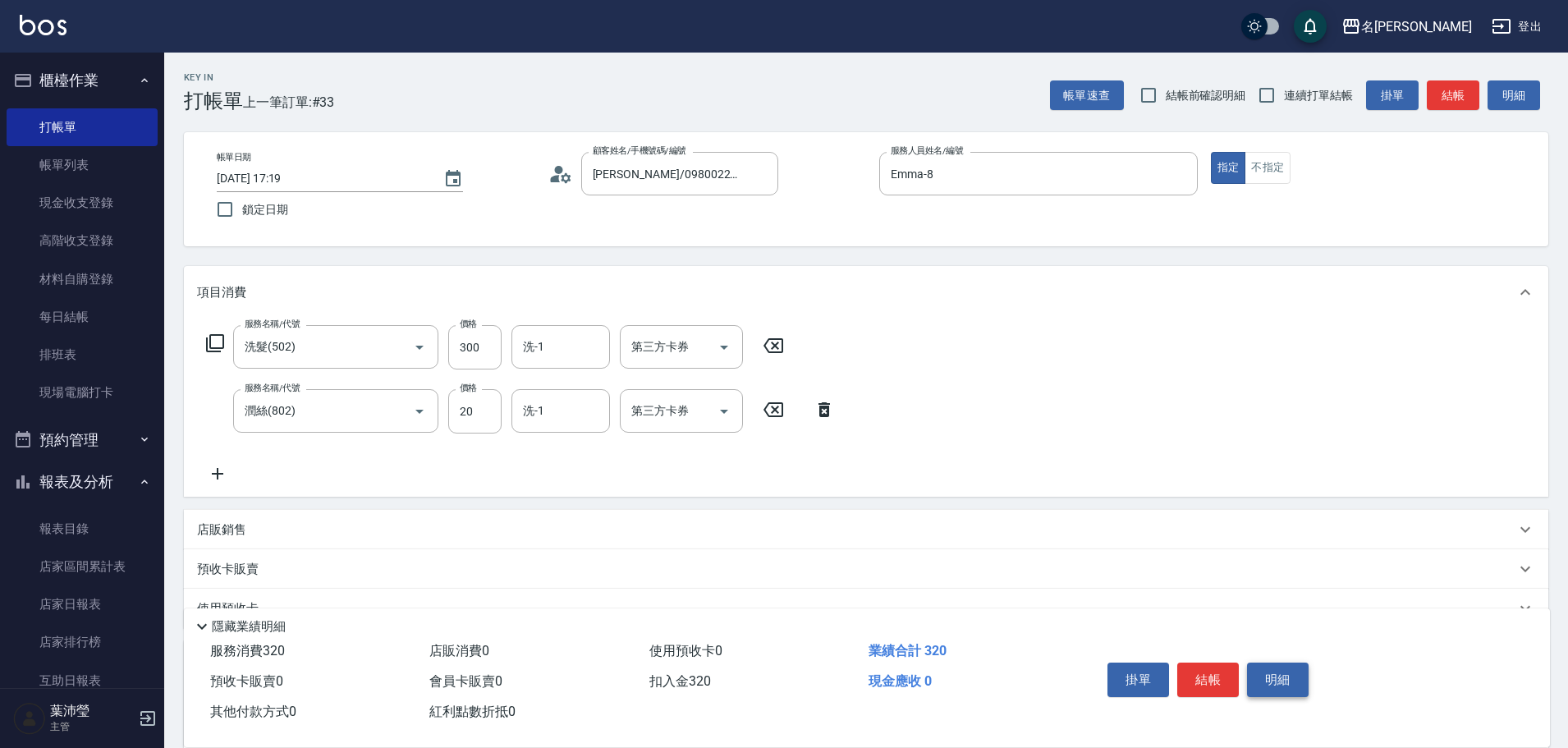
click at [1288, 667] on button "明細" at bounding box center [1278, 680] width 62 height 34
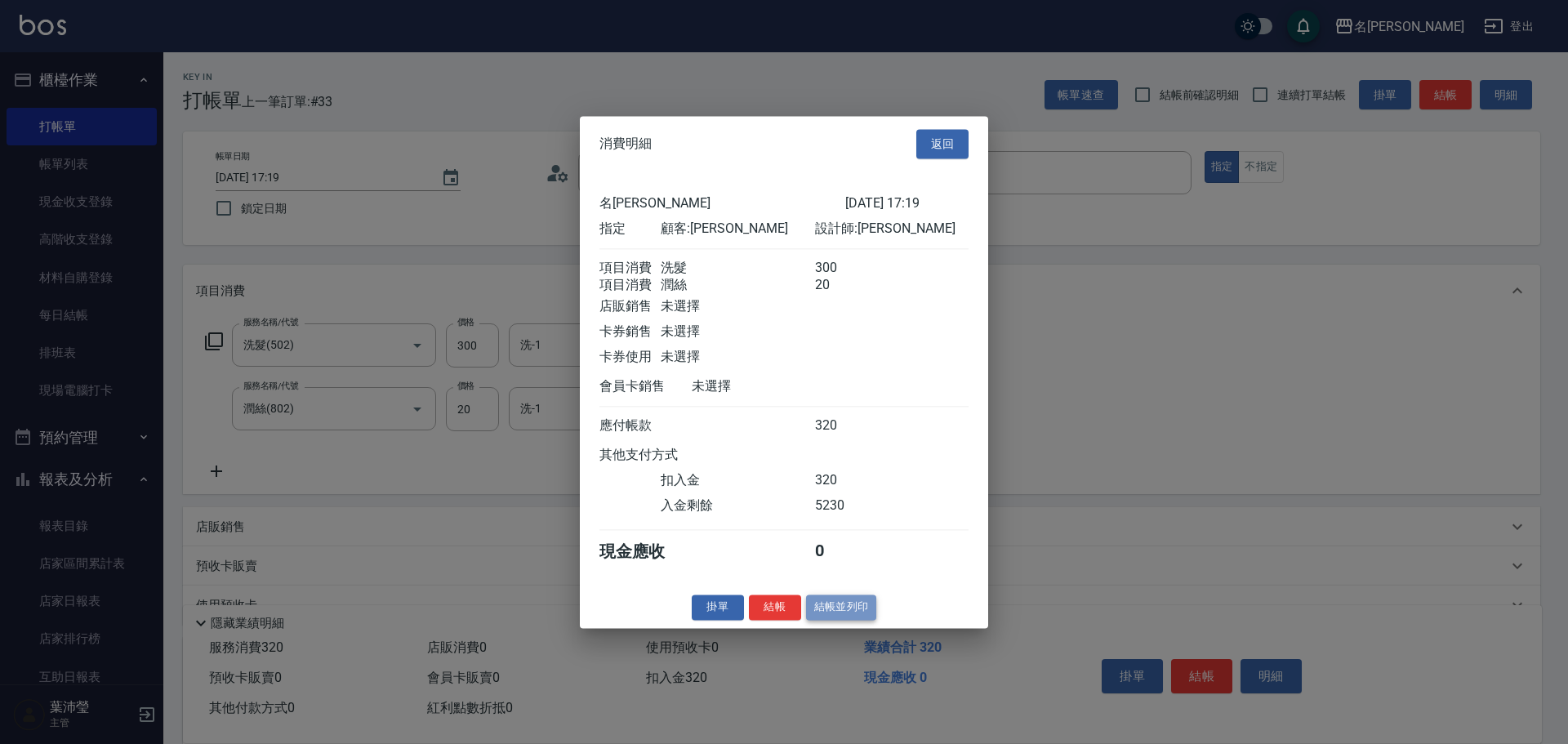
click at [846, 620] on button "結帳並列印" at bounding box center [841, 608] width 71 height 26
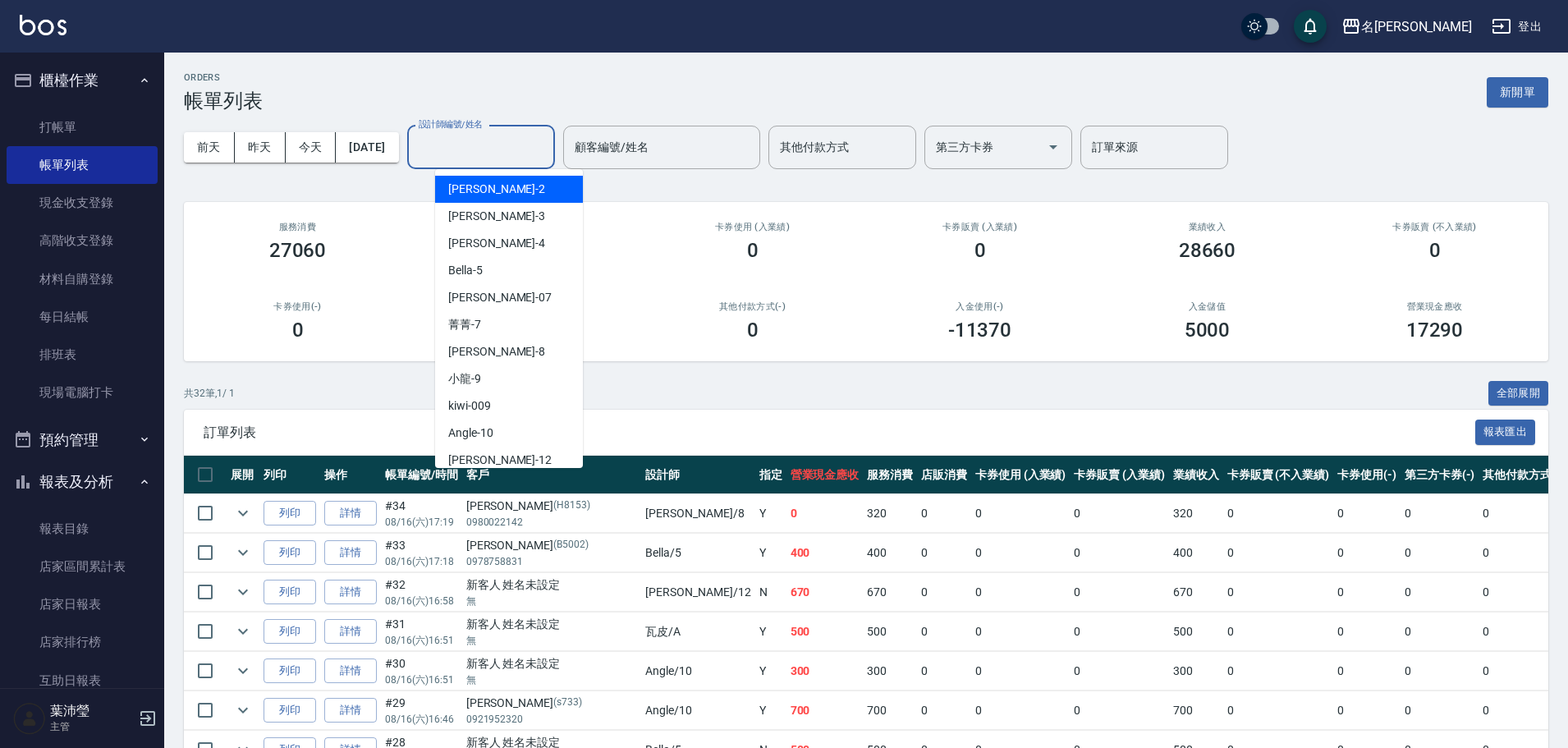
drag, startPoint x: 486, startPoint y: 149, endPoint x: 503, endPoint y: 165, distance: 23.3
click at [486, 150] on input "設計師編號/姓名" at bounding box center [480, 147] width 133 height 29
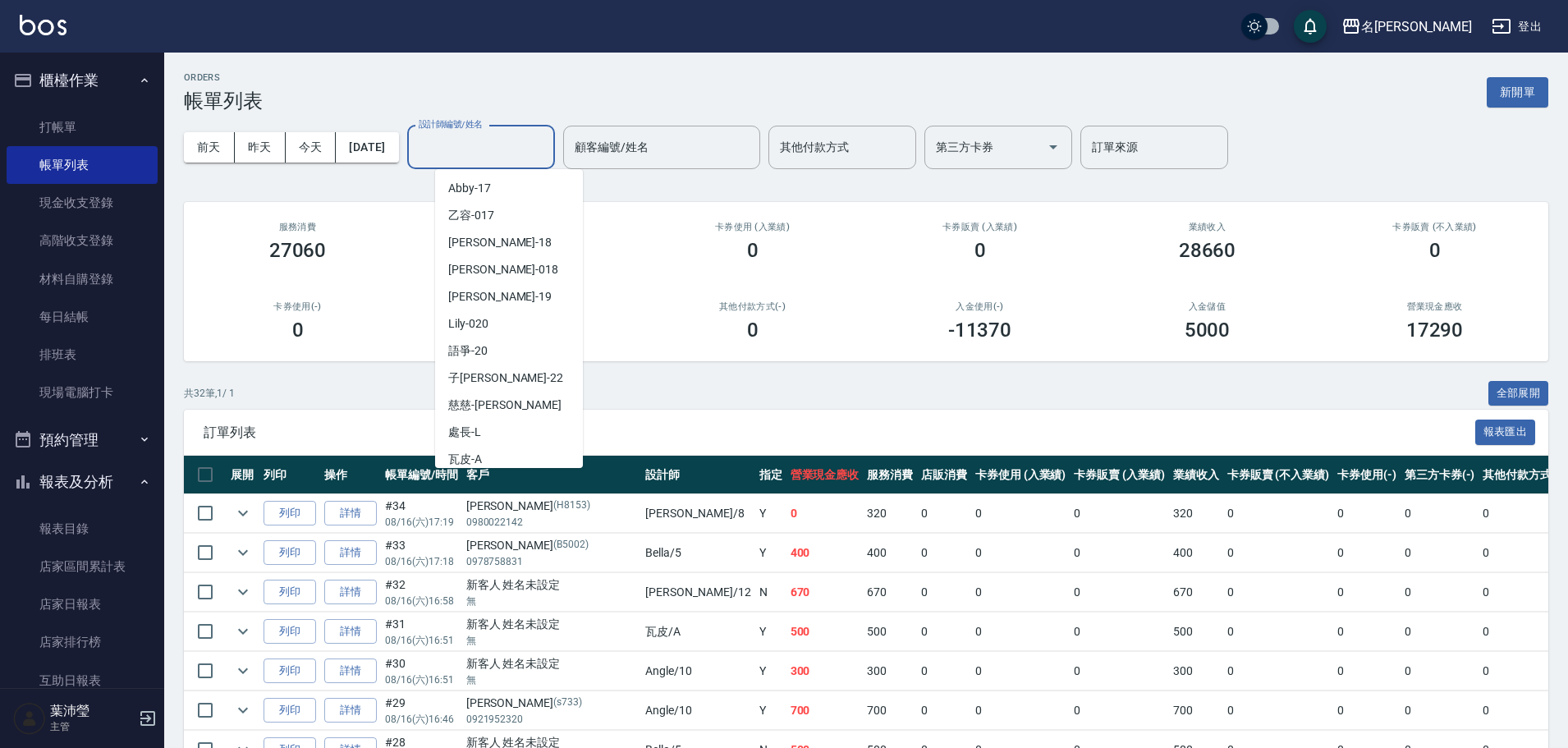
scroll to position [392, 0]
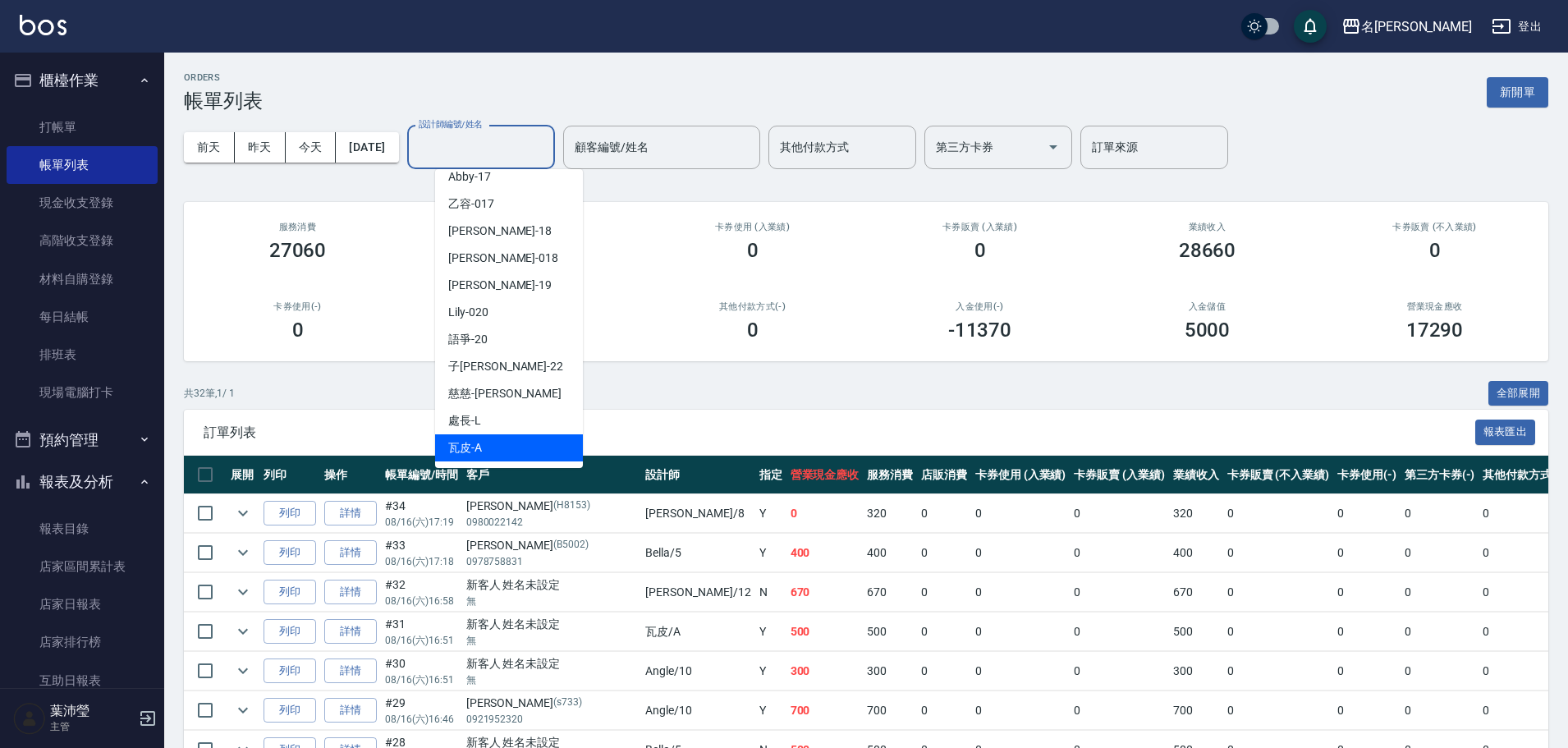
click at [497, 459] on div "瓦皮 -A" at bounding box center [509, 448] width 148 height 27
type input "瓦皮-A"
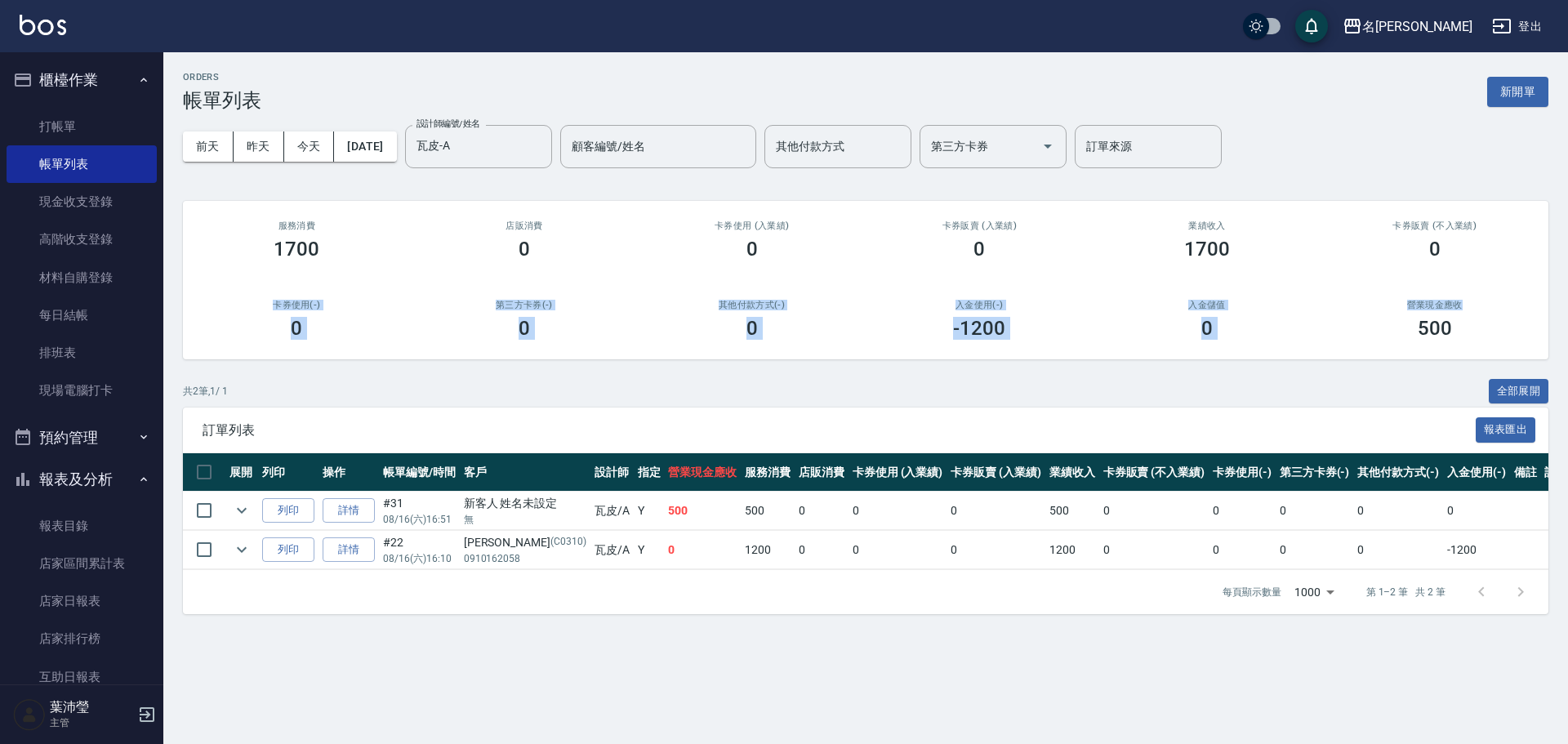
click at [1559, 293] on div "ORDERS 帳單列表 新開單 [DATE] [DATE] [DATE] [DATE] 設計師編號/姓名 [PERSON_NAME]-A 設計師編號/姓名 顧…" at bounding box center [865, 343] width 1404 height 582
click at [682, 666] on div "ORDERS 帳單列表 新開單 [DATE] [DATE] [DATE] [DATE] 設計師編號/姓名 [PERSON_NAME]-A 設計師編號/姓名 顧…" at bounding box center [784, 372] width 1568 height 744
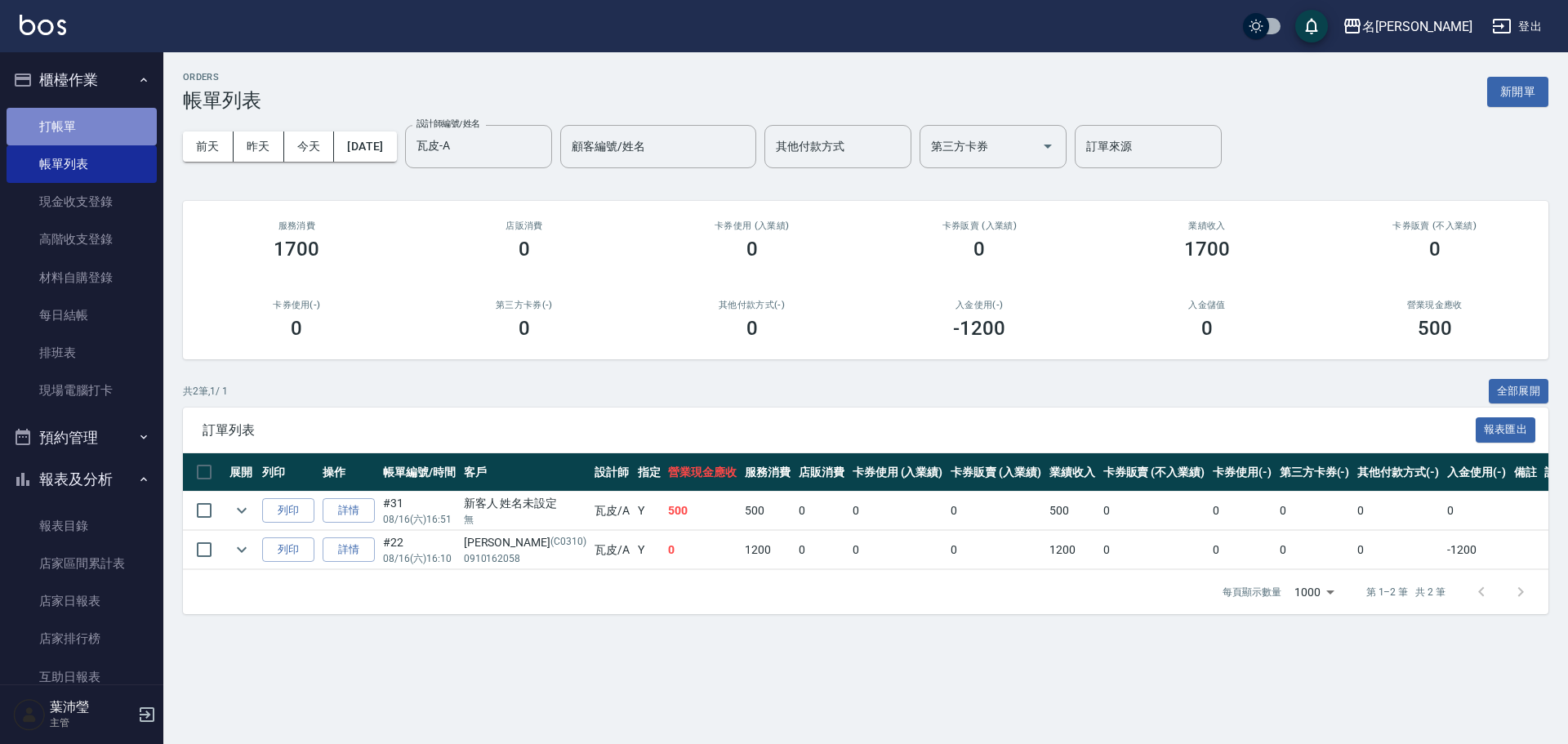
click at [106, 124] on link "打帳單" at bounding box center [82, 127] width 150 height 37
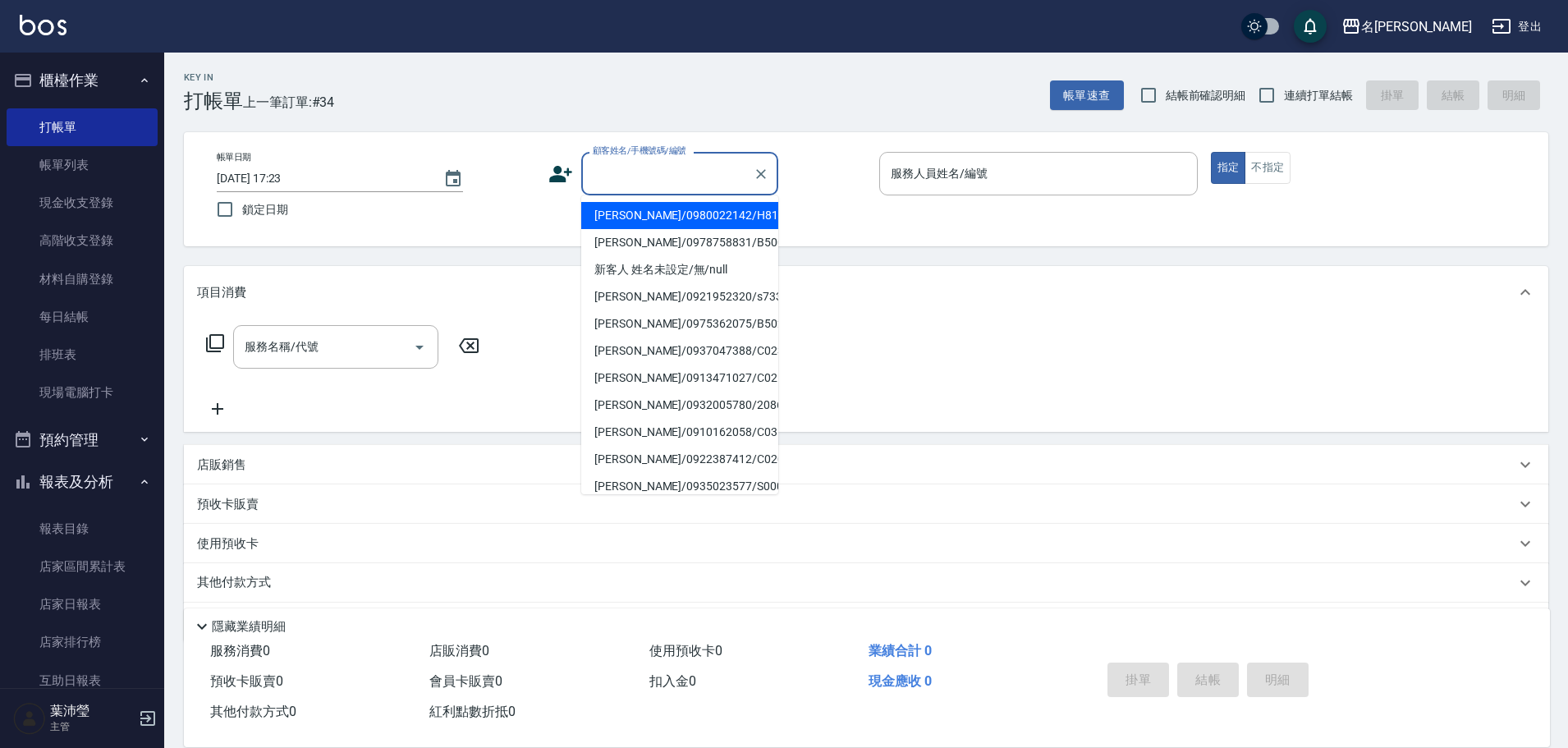
click at [624, 177] on input "顧客姓名/手機號碼/編號" at bounding box center [667, 174] width 158 height 29
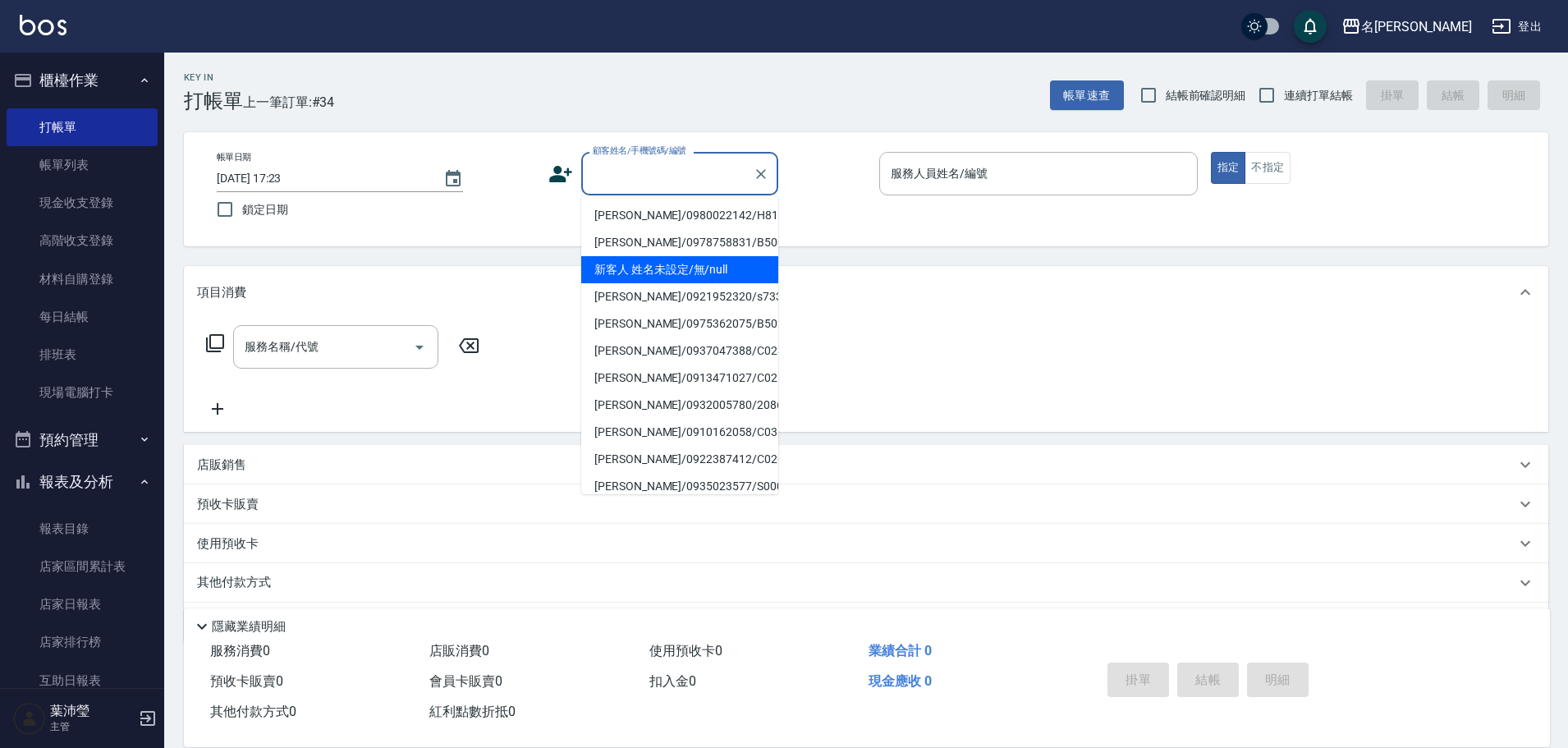
click at [652, 267] on li "新客人 姓名未設定/無/null" at bounding box center [680, 270] width 197 height 27
type input "新客人 姓名未設定/無/null"
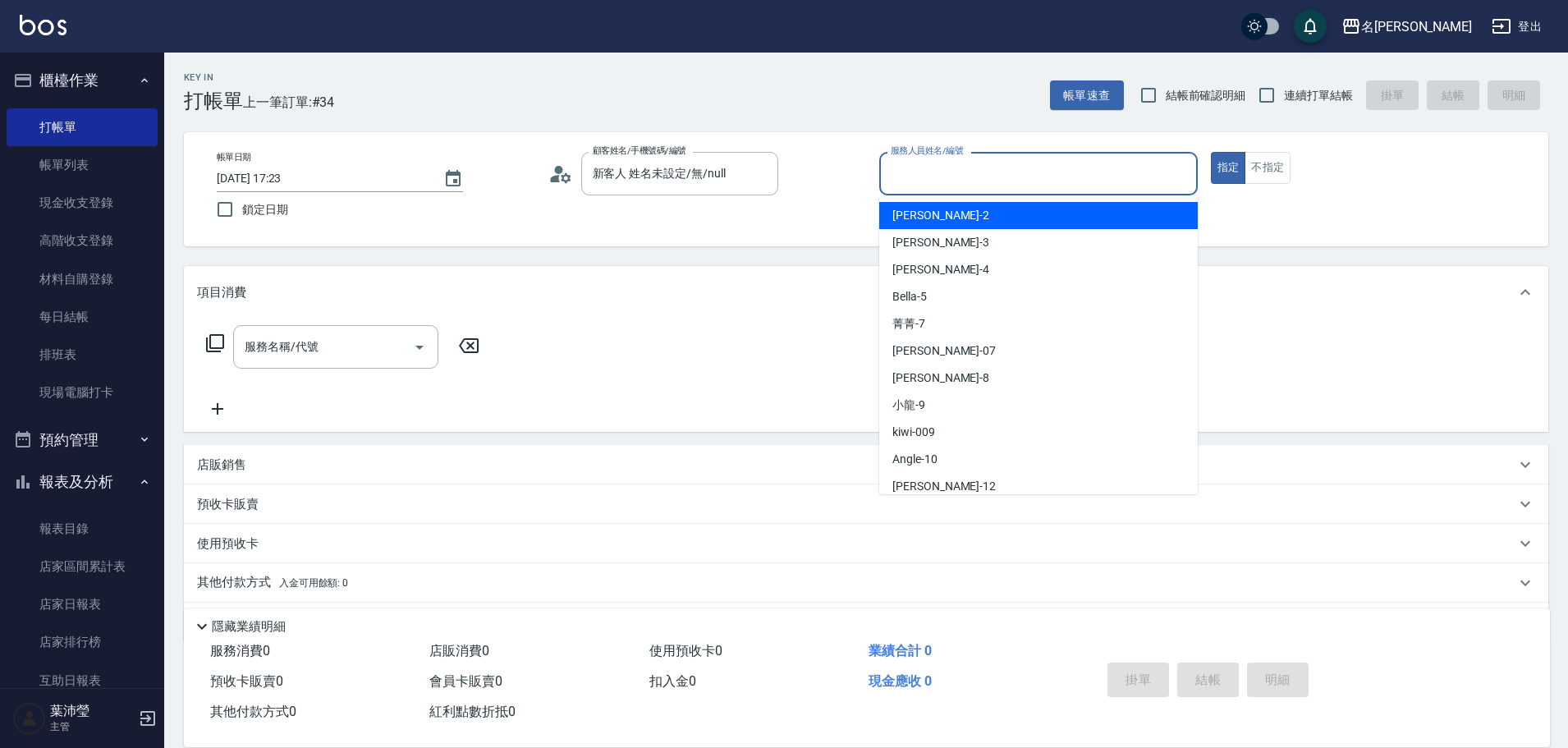
click at [909, 176] on input "服務人員姓名/編號" at bounding box center [1038, 174] width 304 height 29
click at [907, 220] on span "敏卉 -2" at bounding box center [940, 216] width 97 height 17
type input "敏卉-2"
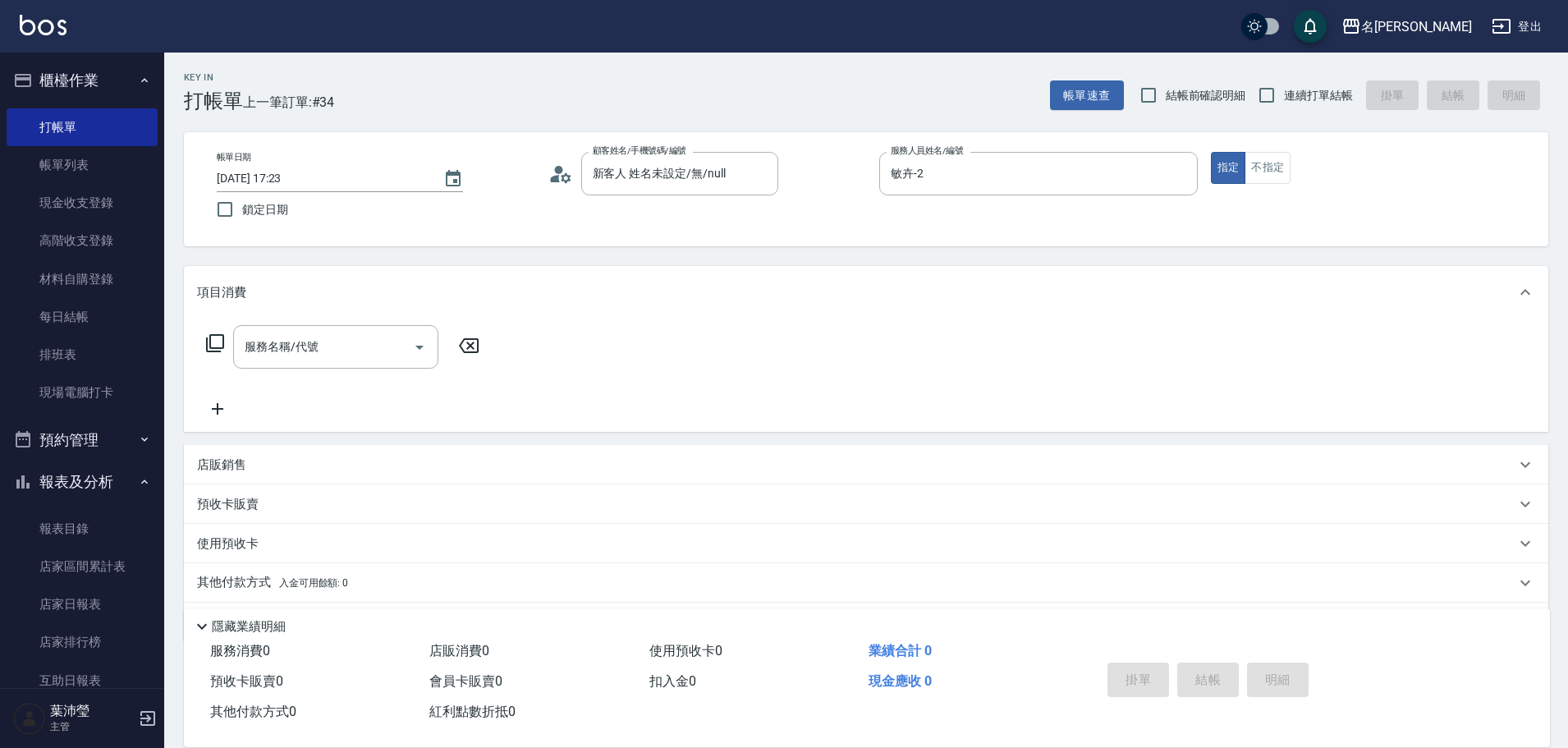
click at [211, 344] on icon at bounding box center [215, 343] width 18 height 18
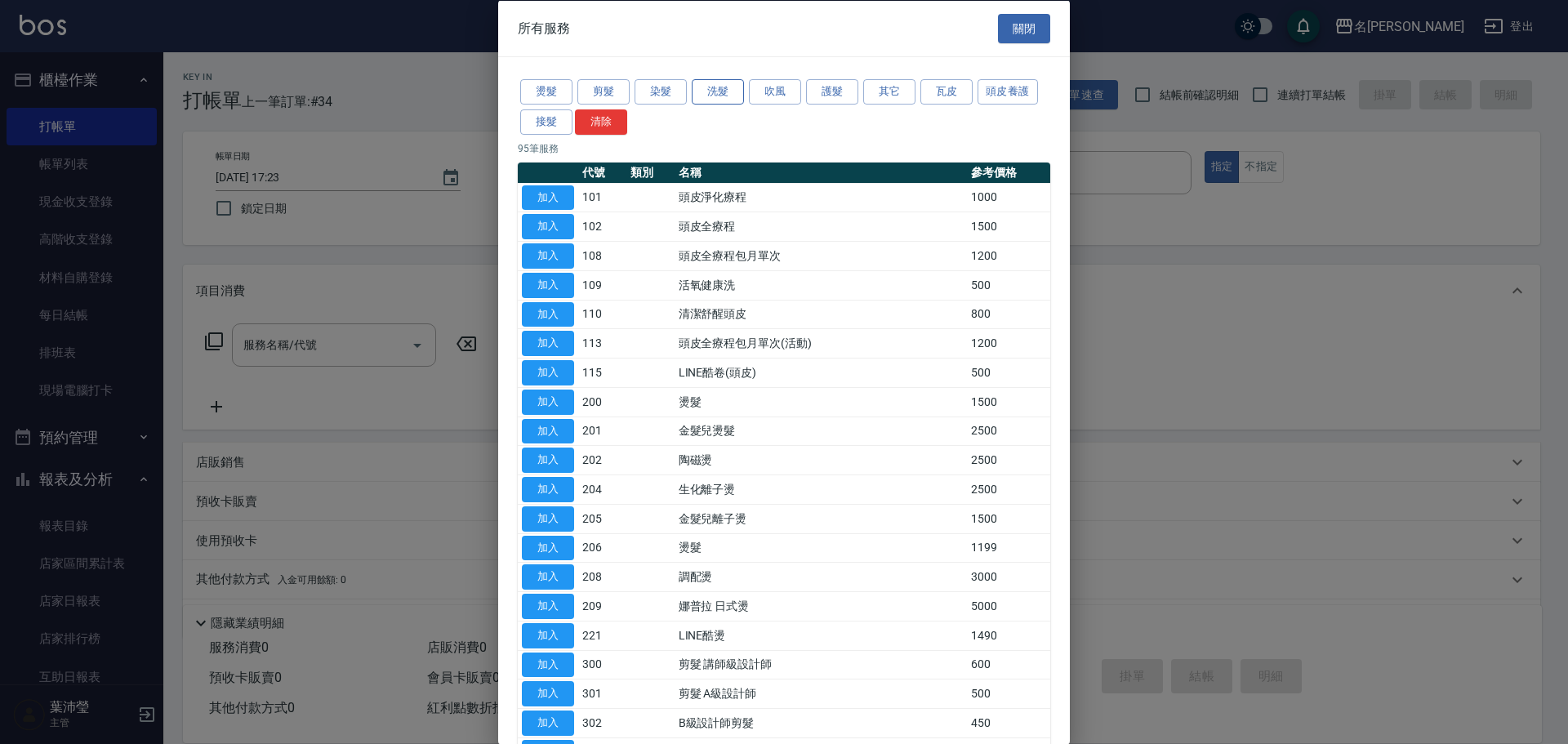
click at [723, 87] on button "洗髮" at bounding box center [717, 92] width 52 height 26
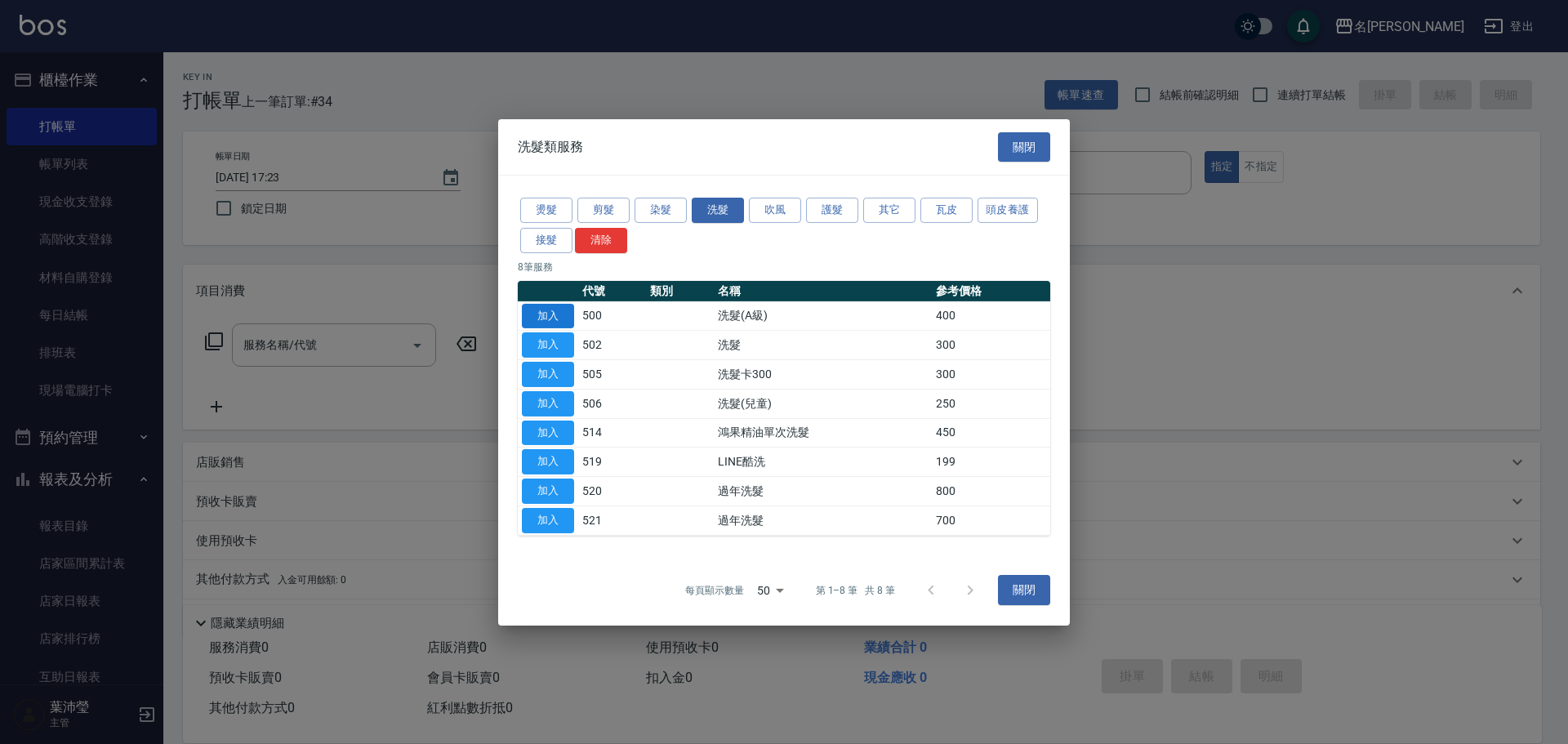
click at [540, 320] on button "加入" at bounding box center [548, 316] width 52 height 26
type input "洗髮(A級)(500)"
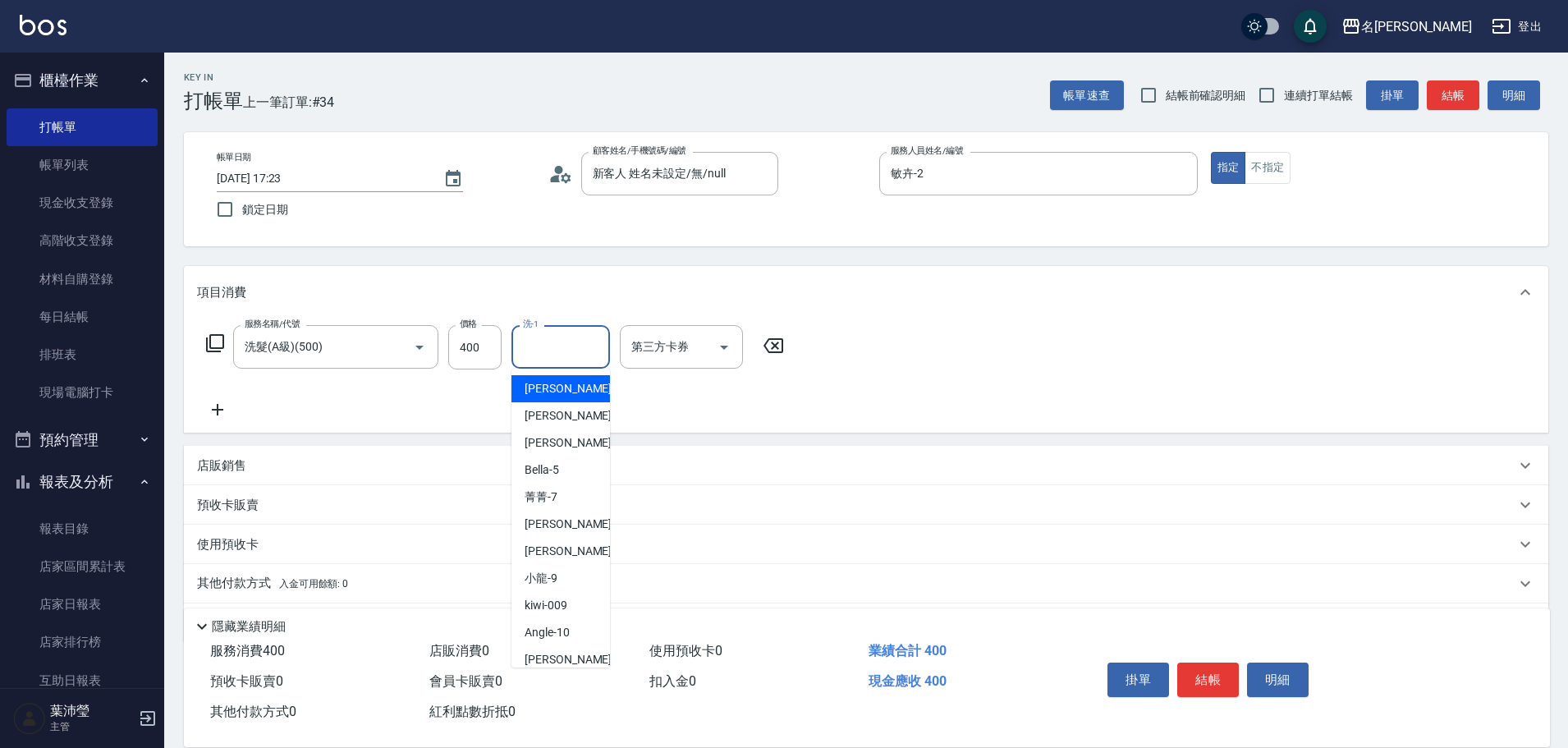
click at [551, 356] on input "洗-1" at bounding box center [561, 347] width 84 height 29
type input "1"
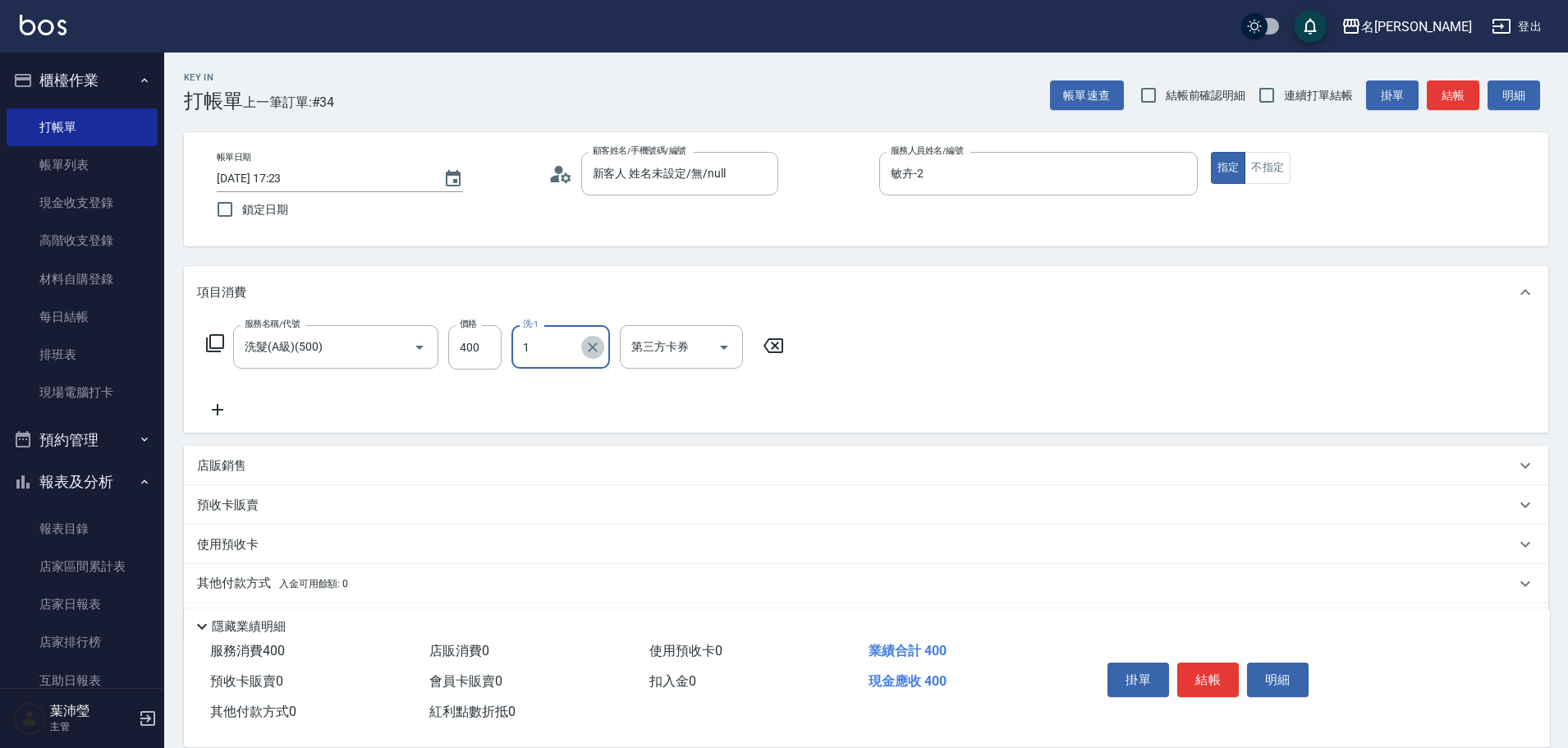
click at [603, 347] on button "Clear" at bounding box center [593, 347] width 23 height 23
click at [209, 339] on icon at bounding box center [215, 343] width 18 height 18
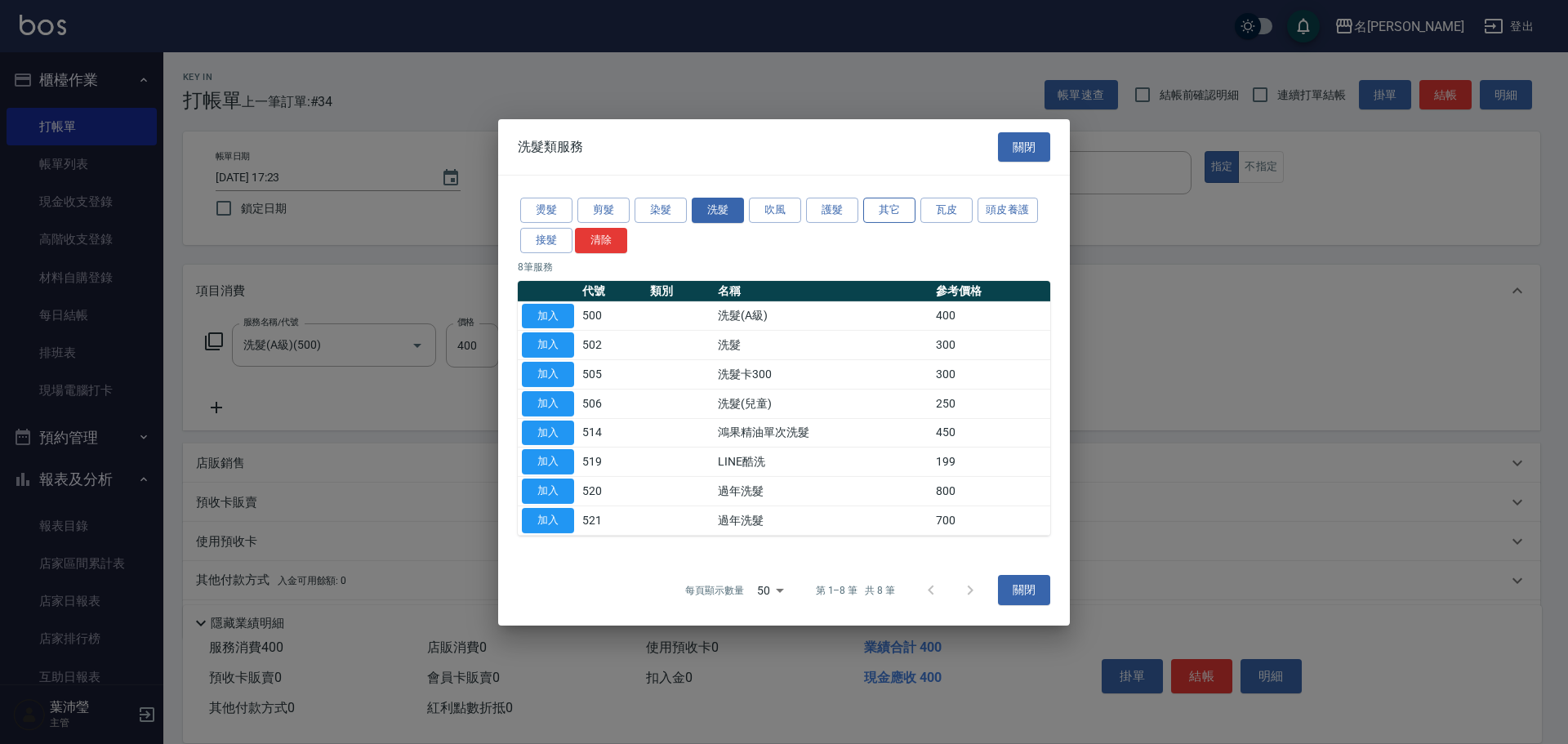
click at [886, 211] on button "其它" at bounding box center [888, 211] width 52 height 26
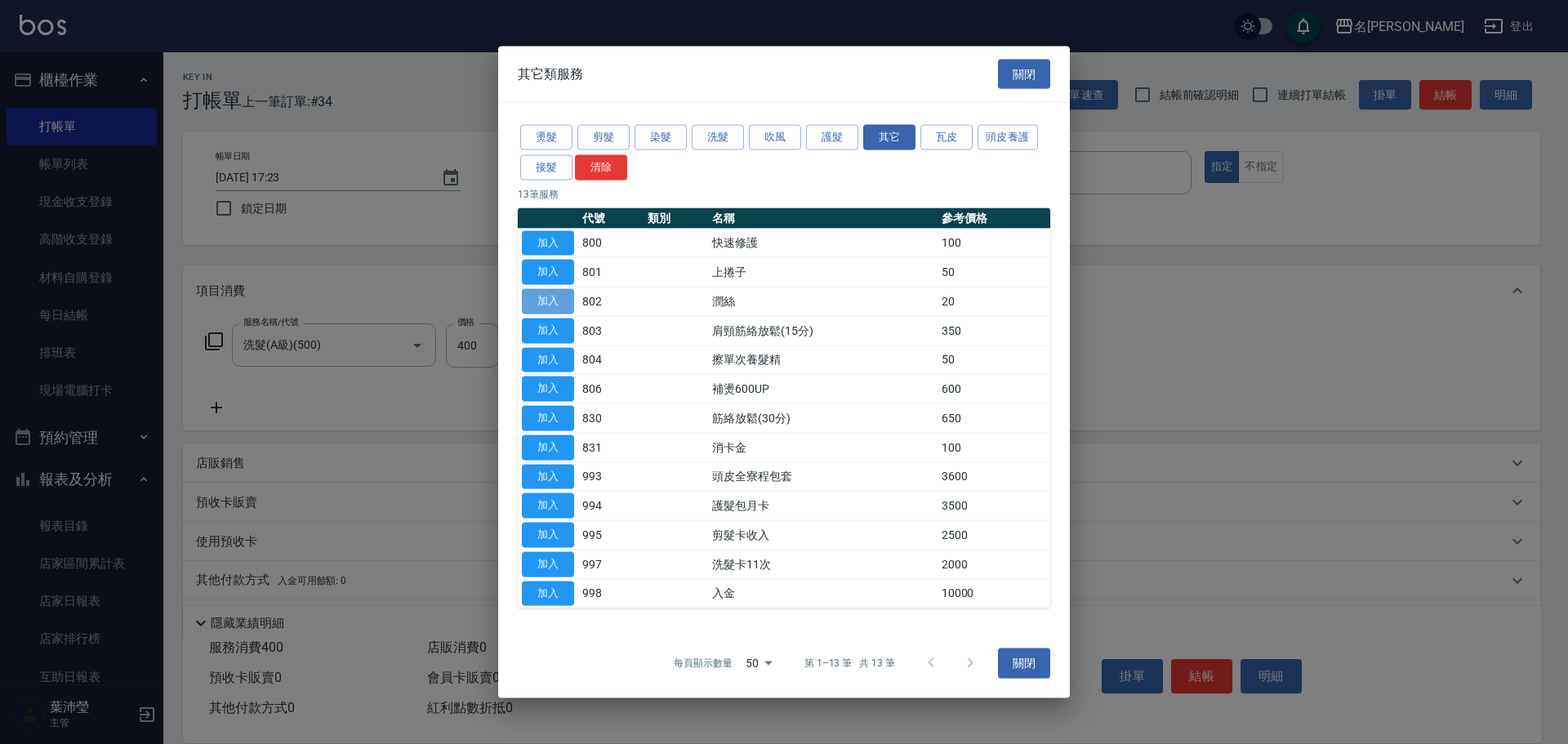
click at [554, 300] on button "加入" at bounding box center [548, 302] width 52 height 26
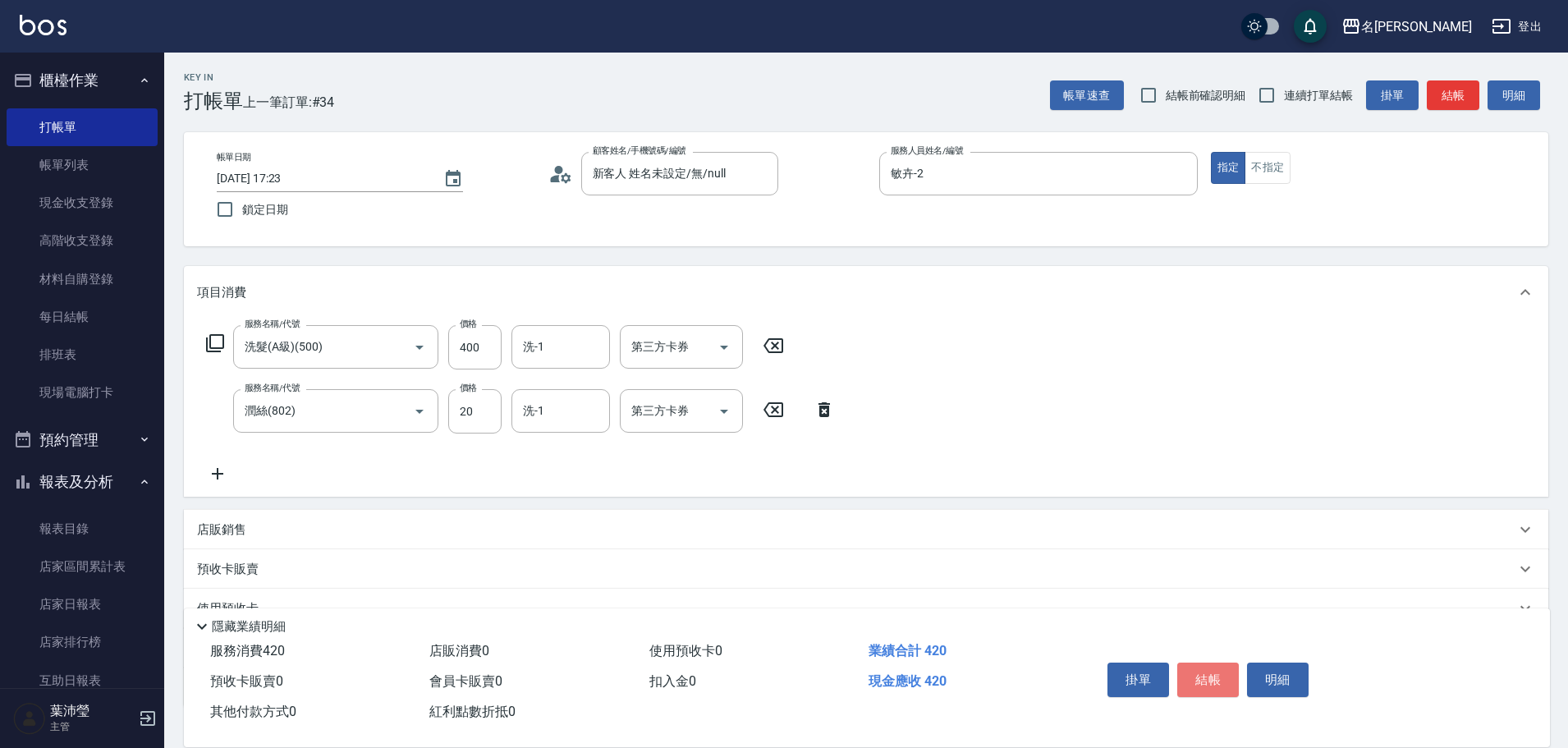
click at [1198, 663] on button "結帳" at bounding box center [1208, 680] width 62 height 34
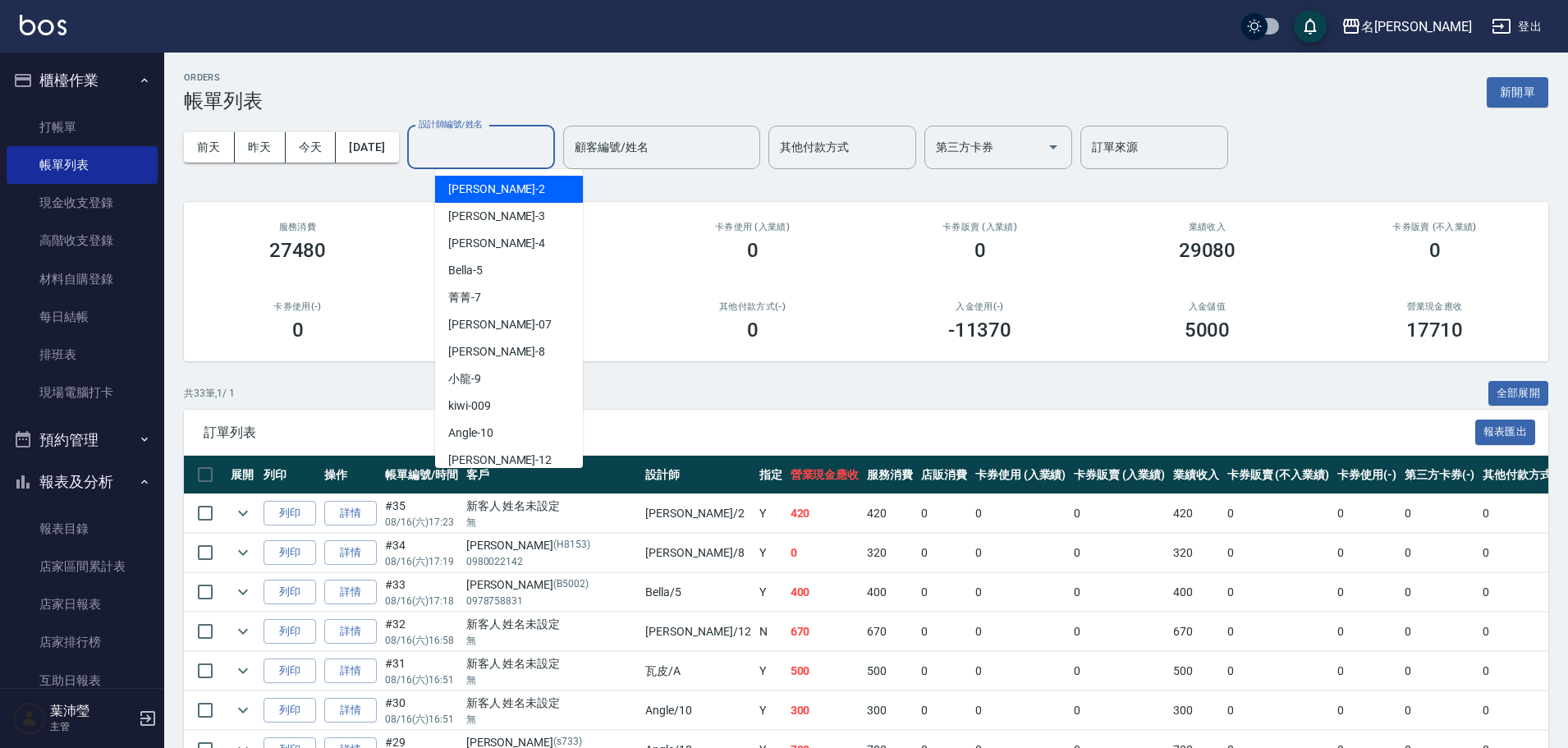
click at [516, 148] on input "設計師編號/姓名" at bounding box center [480, 147] width 133 height 29
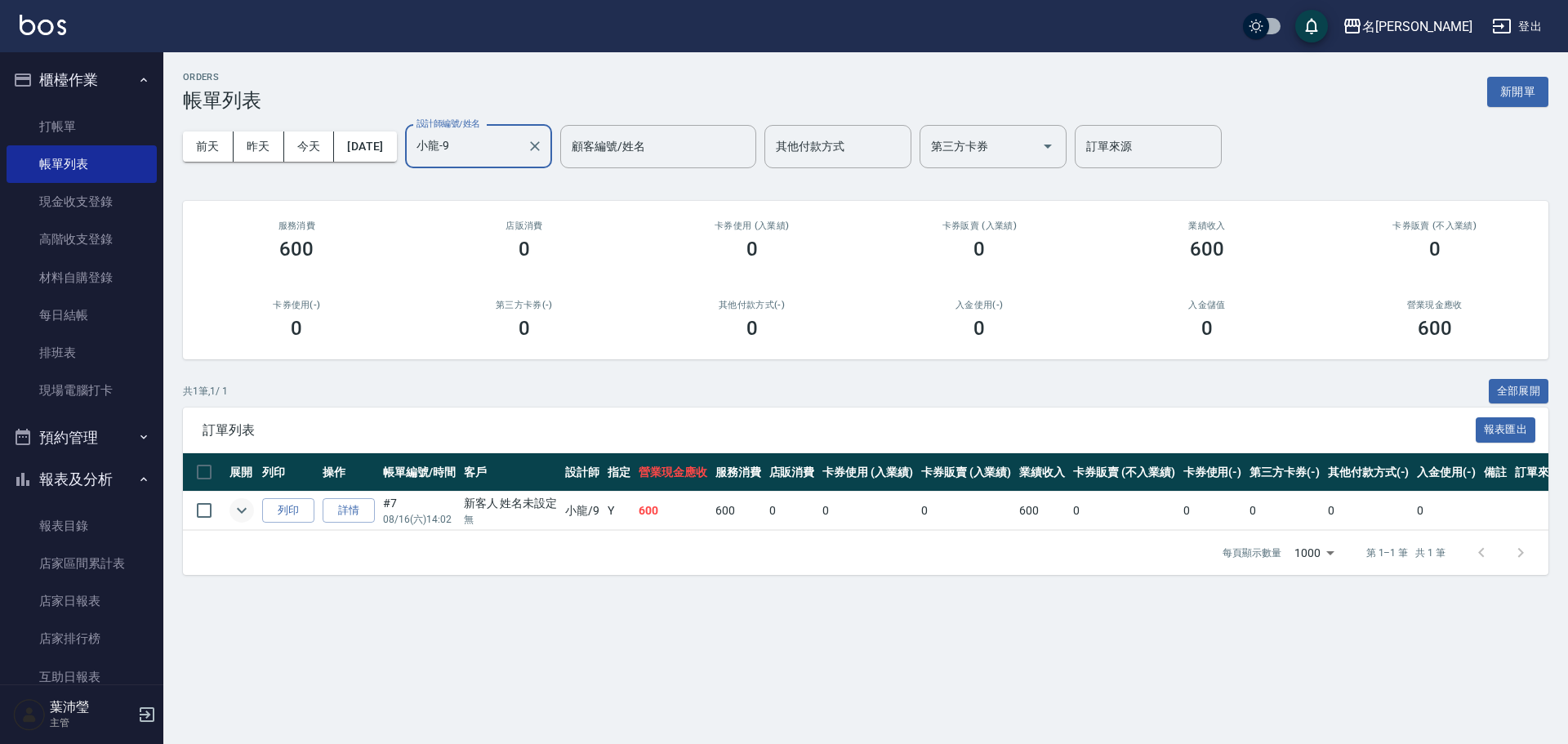
type input "小龍-9"
click at [252, 514] on button "expand row" at bounding box center [241, 510] width 25 height 25
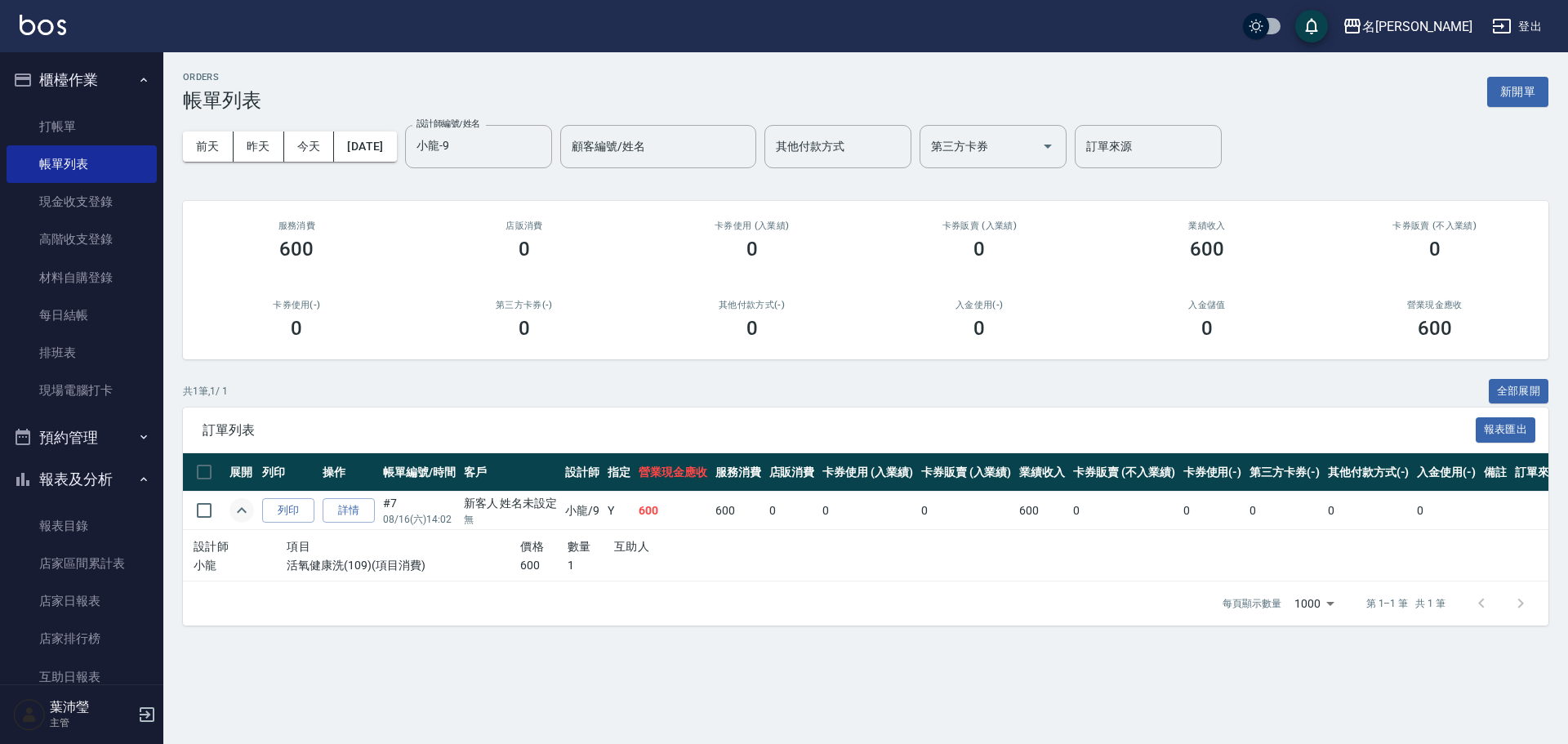
click at [250, 510] on icon "expand row" at bounding box center [241, 510] width 20 height 20
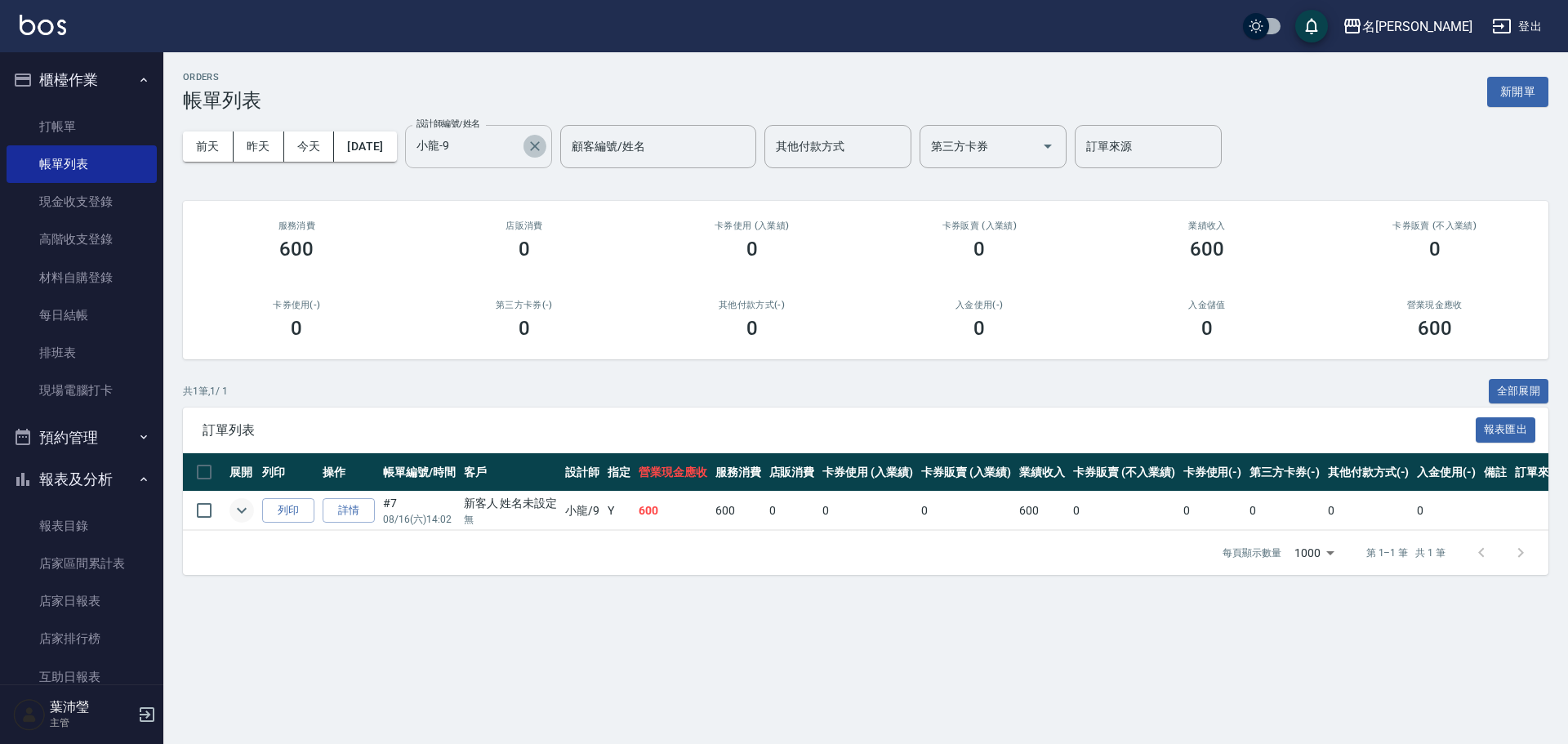
click at [543, 147] on icon "Clear" at bounding box center [534, 146] width 16 height 16
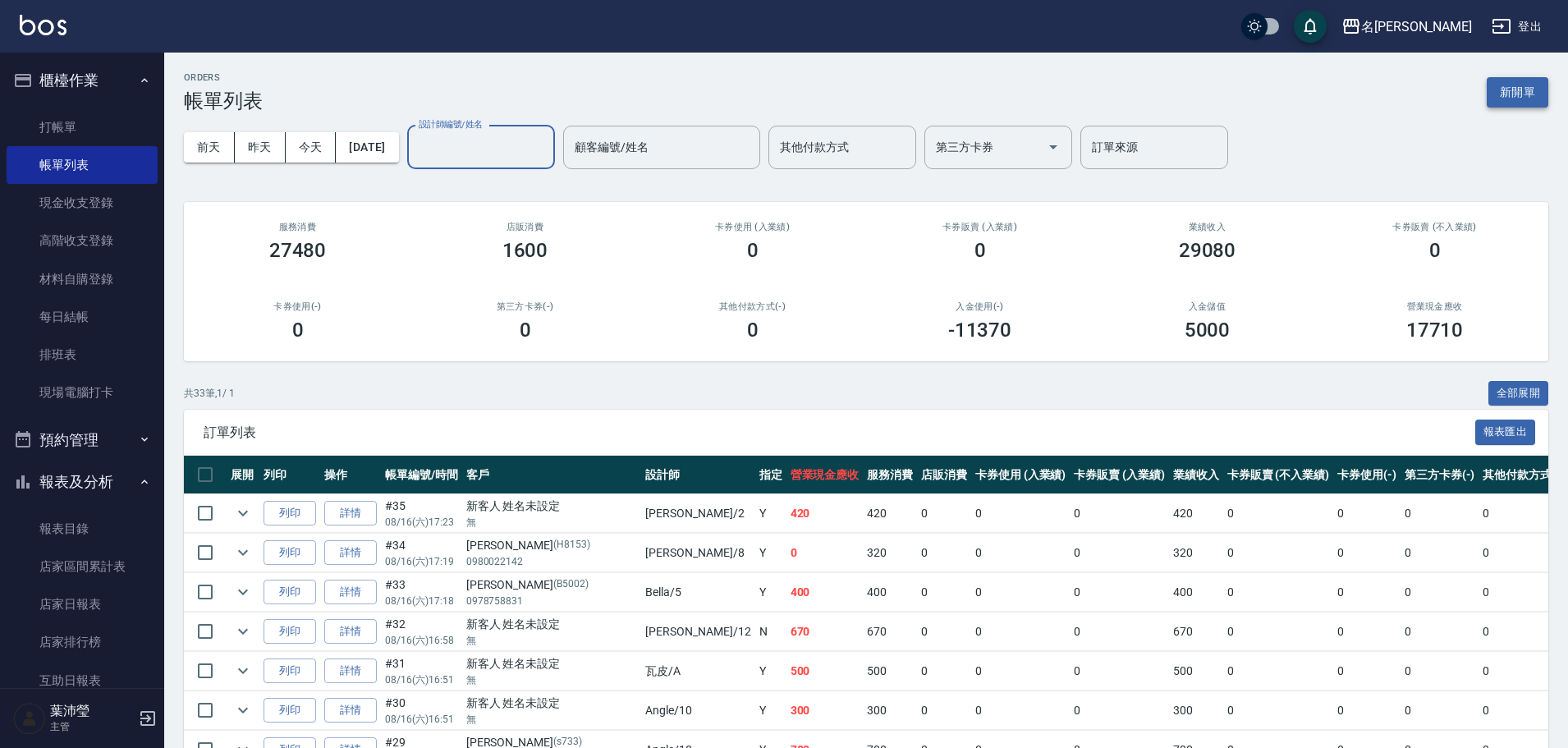
click at [1525, 90] on button "新開單" at bounding box center [1517, 92] width 62 height 30
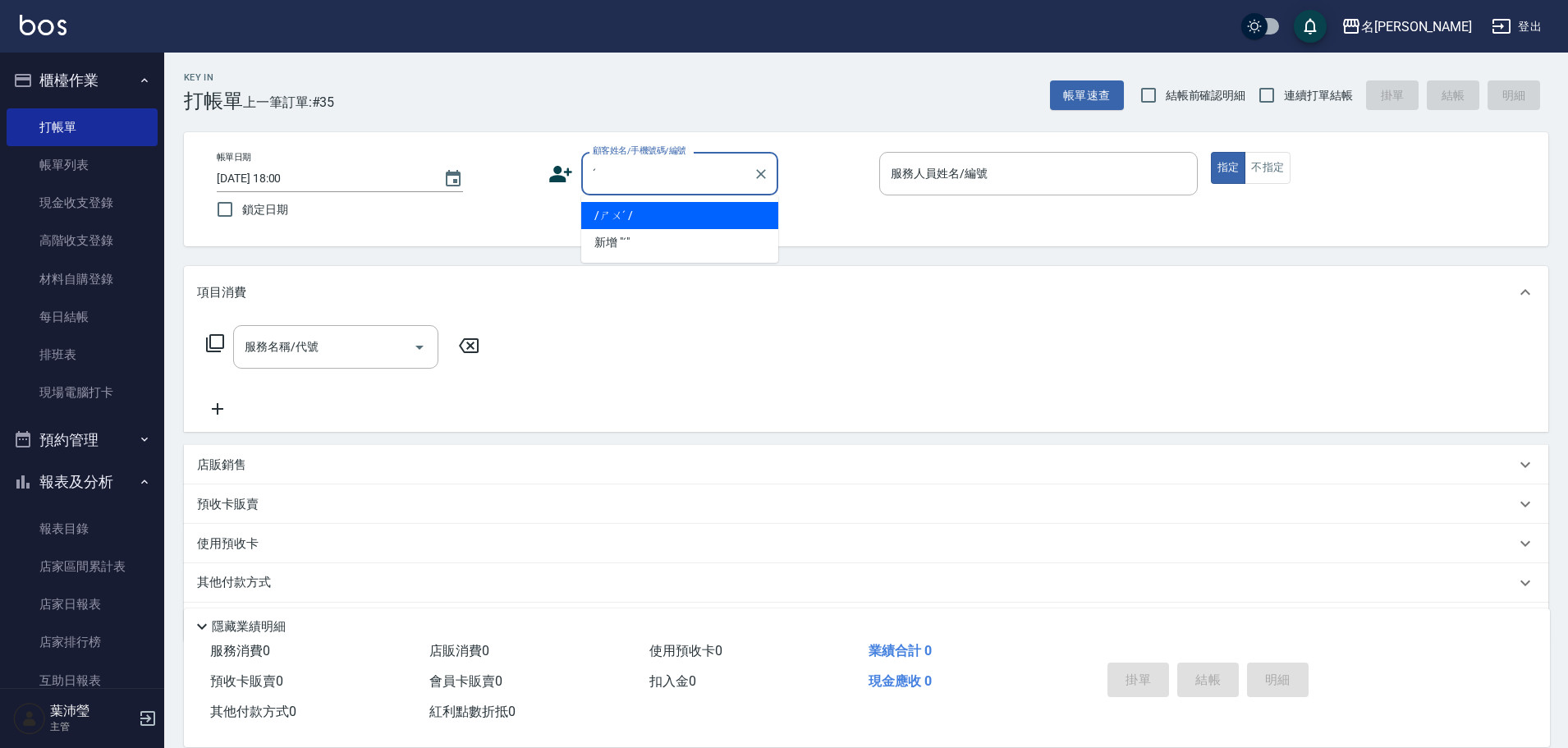
drag, startPoint x: 735, startPoint y: 180, endPoint x: 584, endPoint y: 198, distance: 152.1
click at [584, 198] on body "名留龍江 登出 櫃檯作業 打帳單 帳單列表 現金收支登錄 高階收支登錄 材料自購登錄 每日結帳 排班表 現場電腦打卡 預約管理 預約管理 單日預約紀錄 單週預…" at bounding box center [784, 400] width 1568 height 800
drag, startPoint x: 651, startPoint y: 187, endPoint x: 575, endPoint y: 180, distance: 76.3
click at [575, 180] on div "顧客姓名/手機號碼/編號 j;6 顧客姓名/手機號碼/編號" at bounding box center [707, 173] width 319 height 44
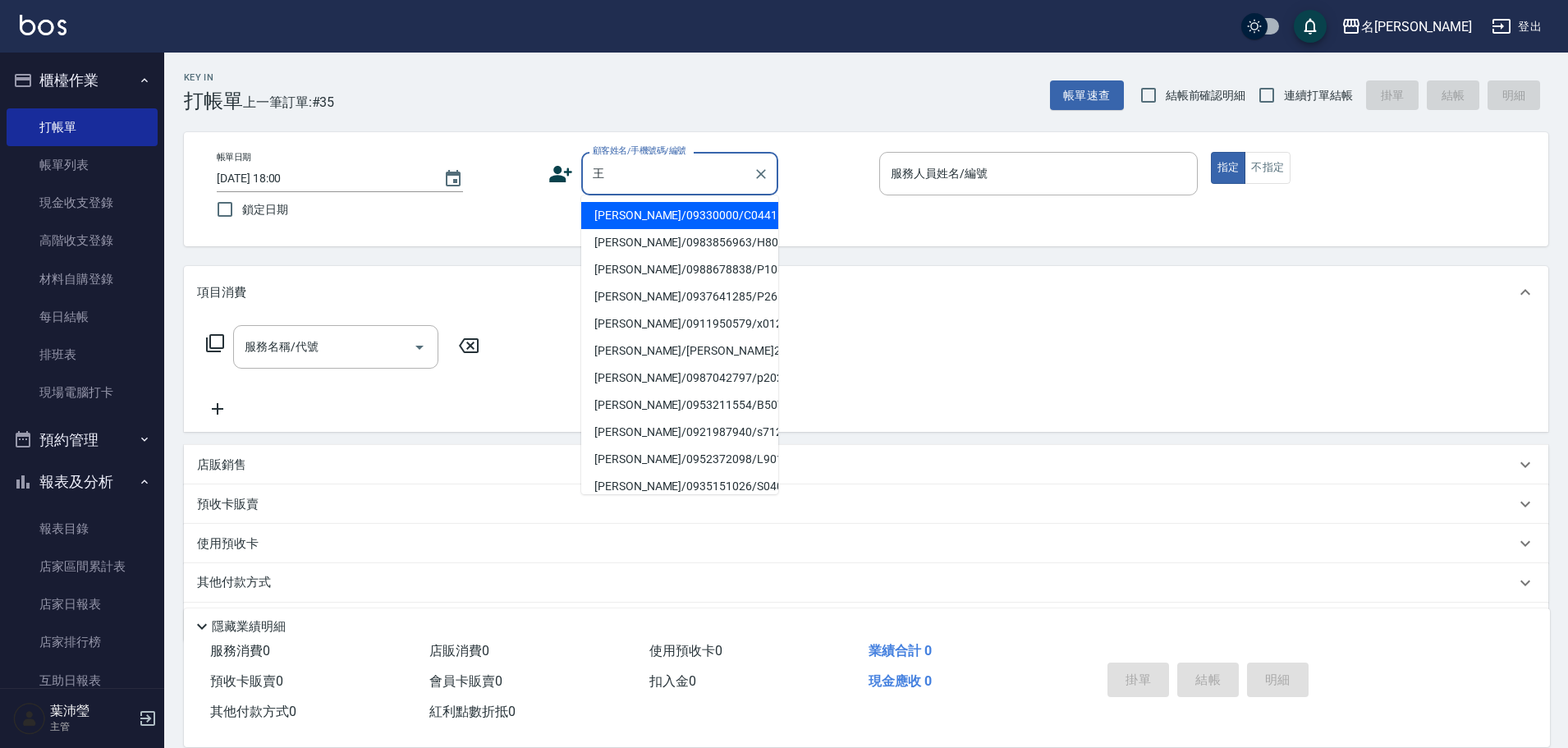
click at [665, 267] on li "[PERSON_NAME]/0988678838/P1085" at bounding box center [680, 270] width 197 height 27
type input "[PERSON_NAME]/0988678838/P1085"
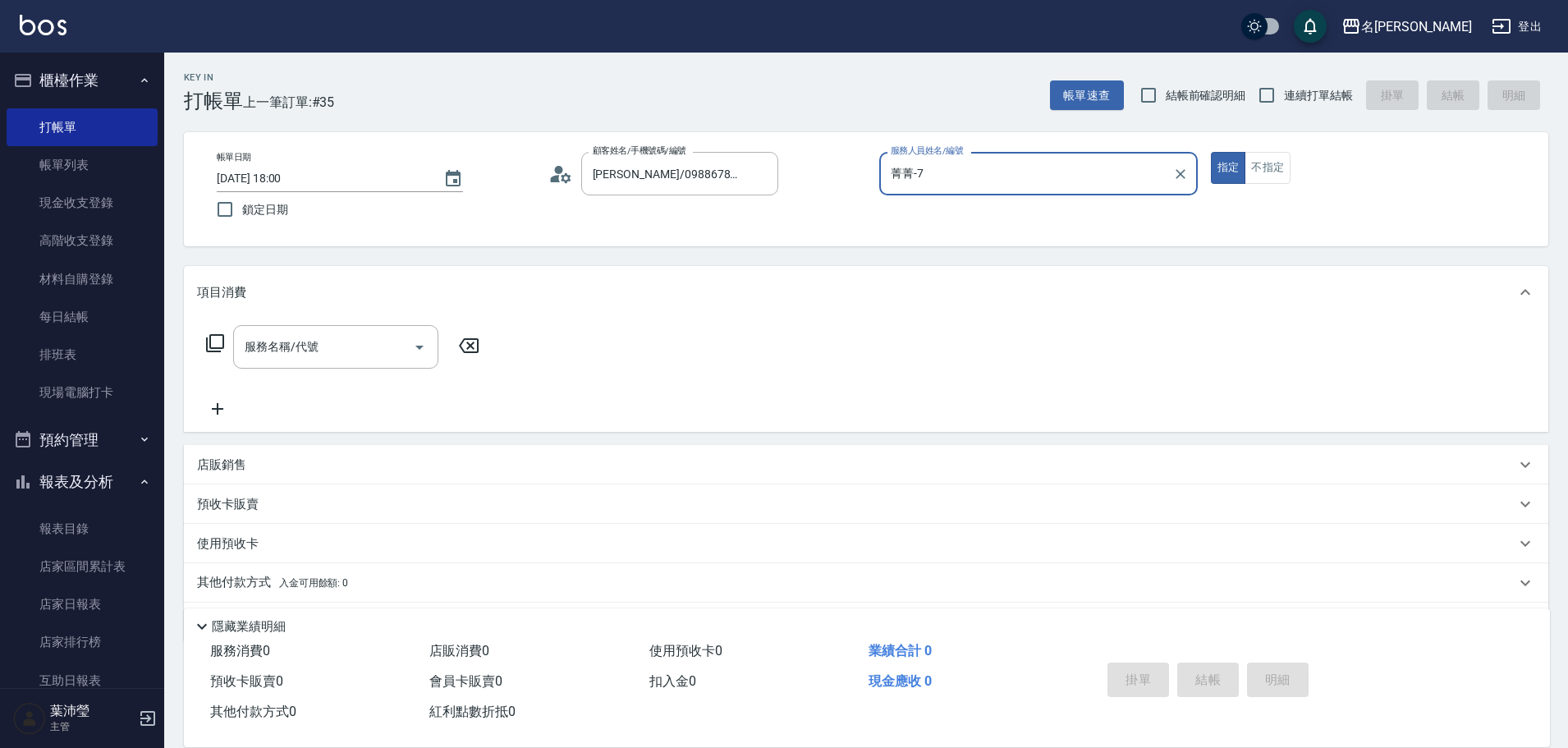
click at [906, 181] on input "菁菁-7" at bounding box center [1026, 174] width 279 height 29
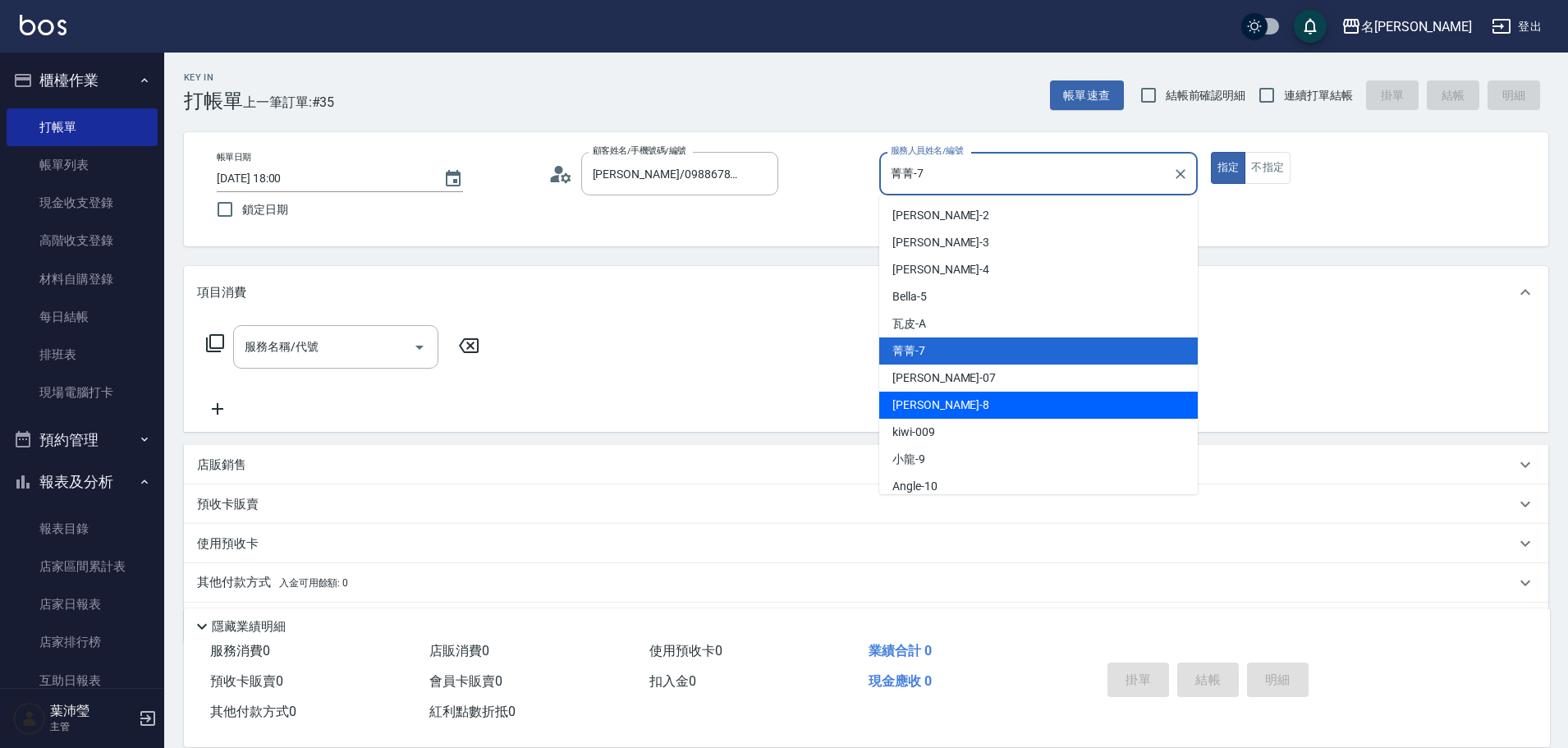
click at [951, 403] on div "Emma -8" at bounding box center [1039, 405] width 319 height 27
type input "Emma-8"
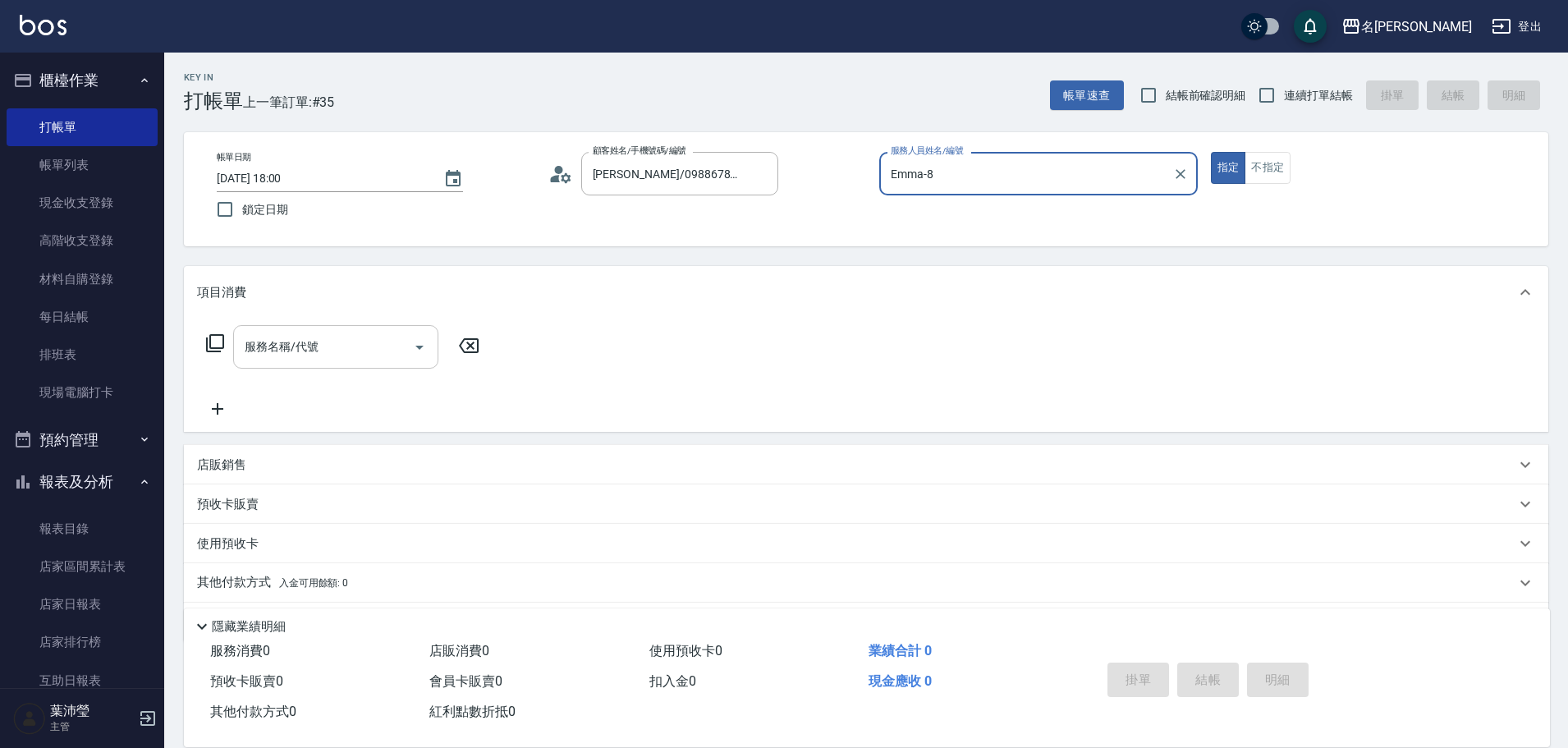
click at [408, 361] on div at bounding box center [419, 347] width 25 height 44
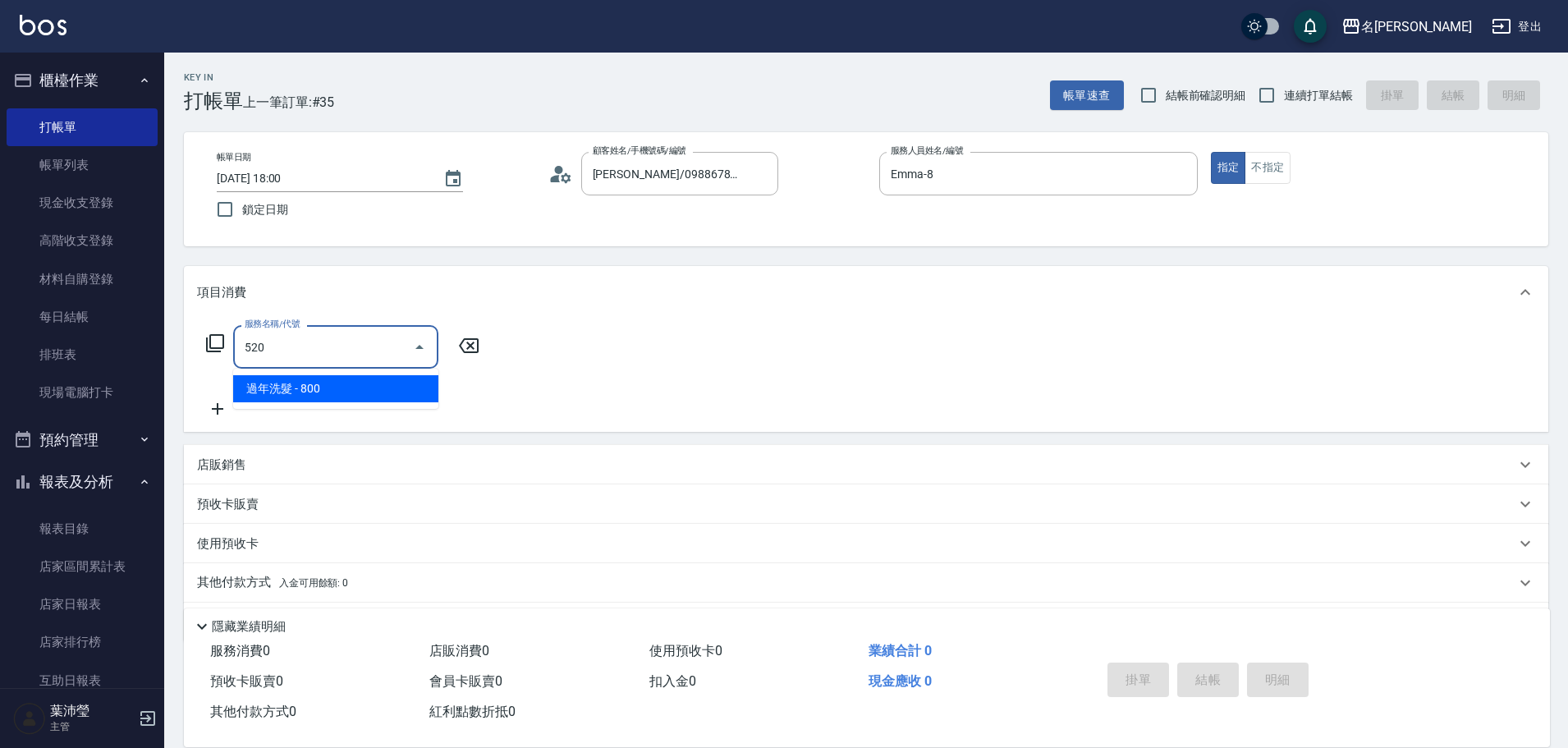
drag, startPoint x: 361, startPoint y: 344, endPoint x: 150, endPoint y: 340, distance: 211.0
click at [150, 340] on div "名留龍江 登出 櫃檯作業 打帳單 帳單列表 現金收支登錄 高階收支登錄 材料自購登錄 每日結帳 排班表 現場電腦打卡 預約管理 預約管理 單日預約紀錄 單週預…" at bounding box center [784, 400] width 1568 height 800
drag, startPoint x: 325, startPoint y: 342, endPoint x: 206, endPoint y: 351, distance: 119.3
click at [206, 351] on div "服務名稱/代號 5052 服務名稱/代號" at bounding box center [343, 347] width 292 height 44
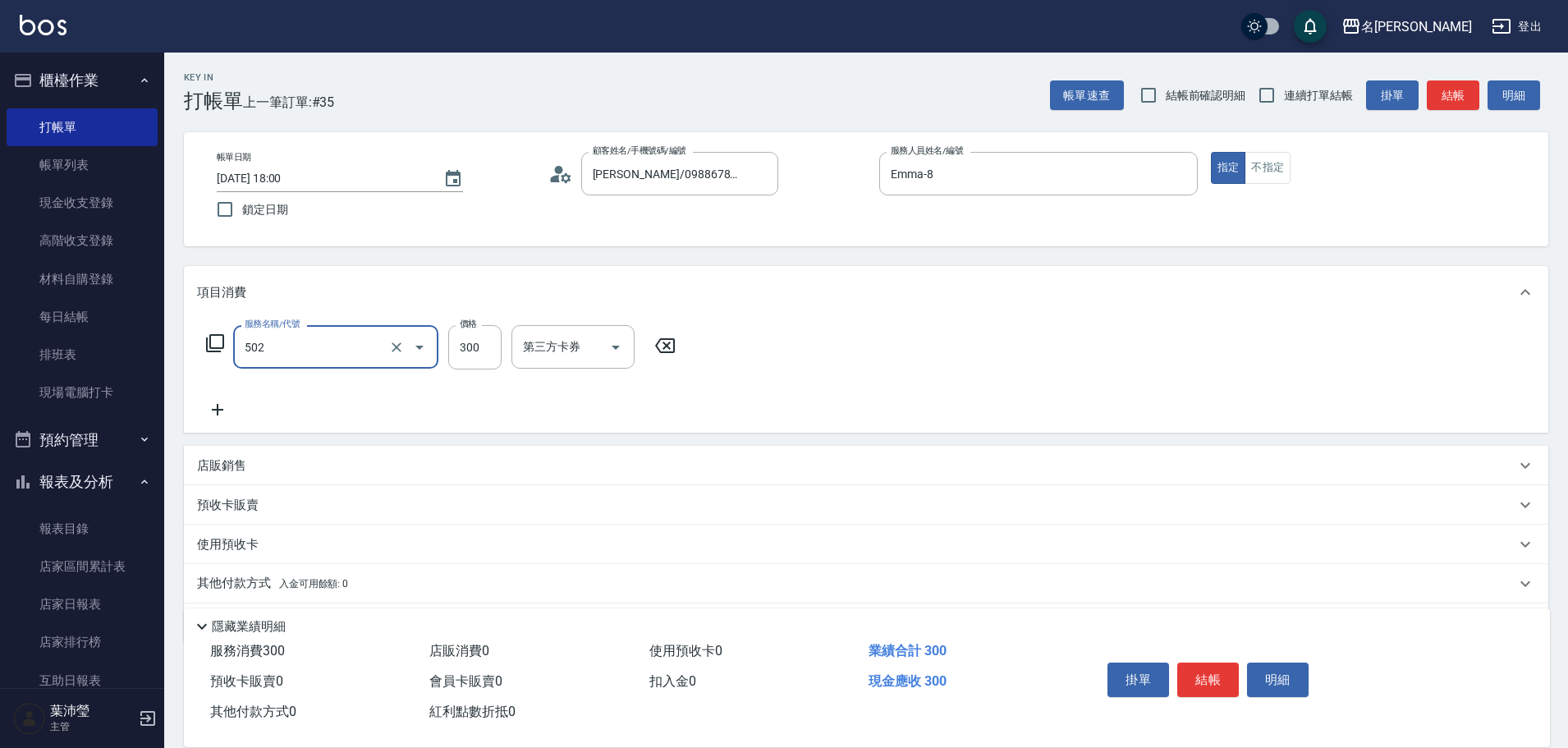
type input "洗髮(502)"
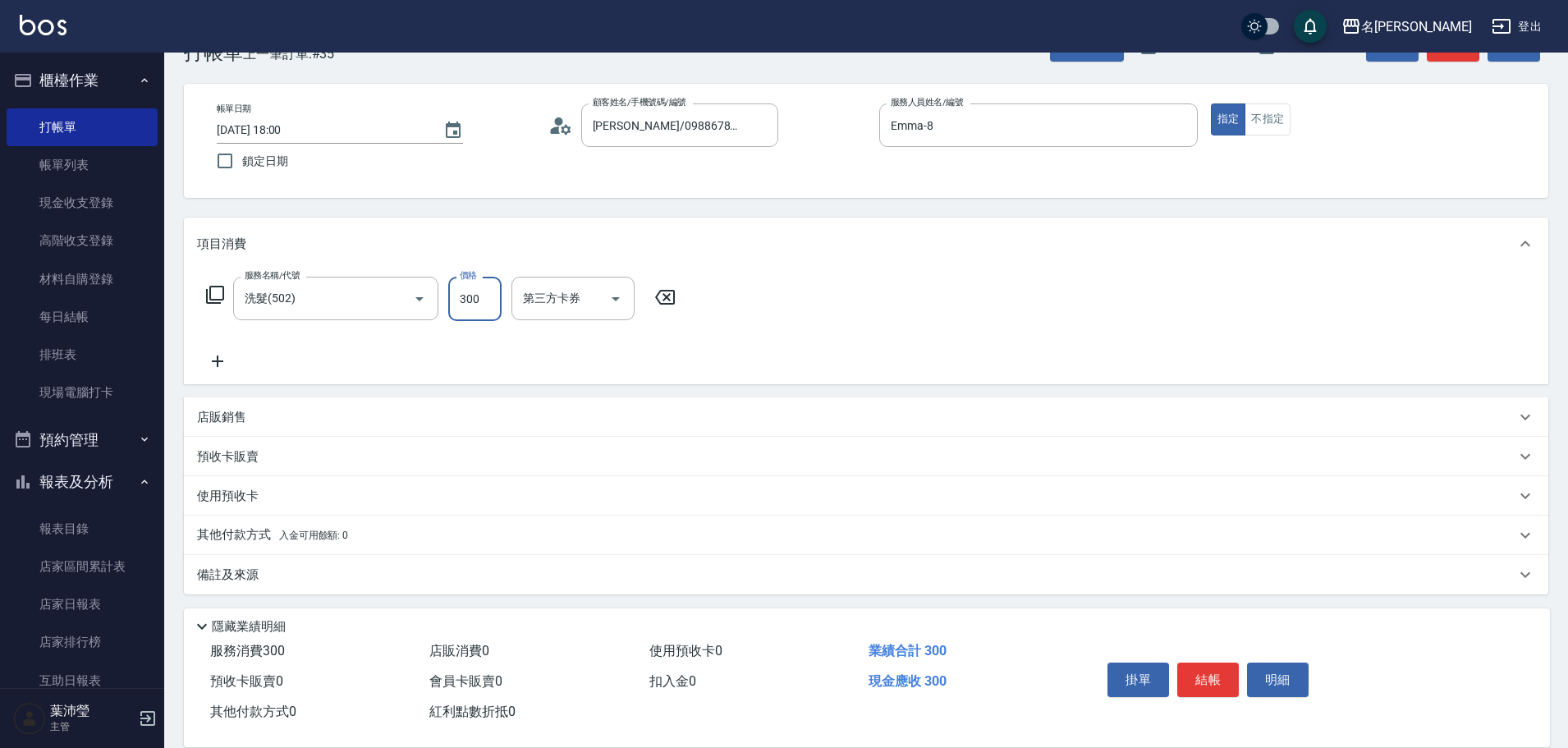
scroll to position [52, 0]
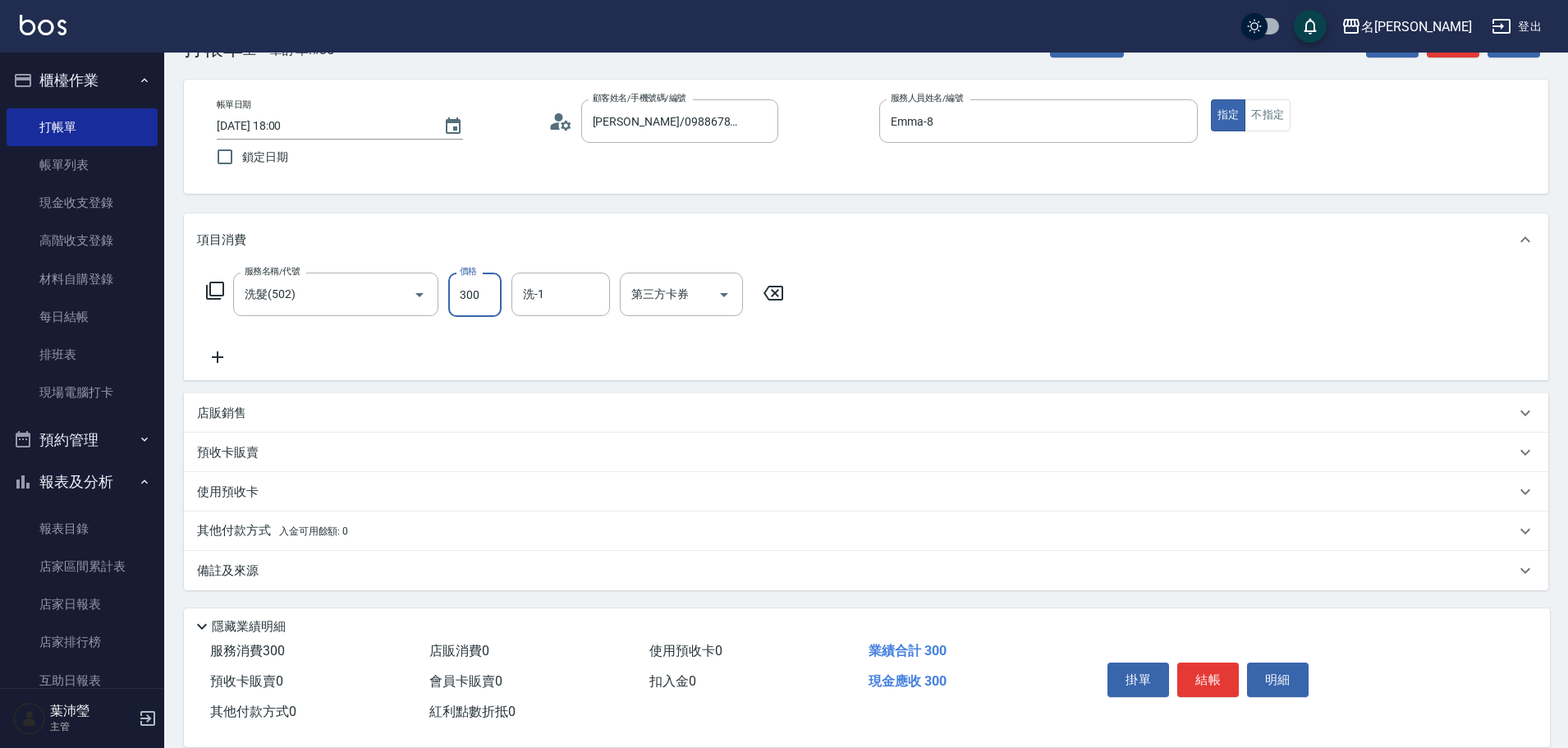
drag, startPoint x: 1209, startPoint y: 676, endPoint x: 1196, endPoint y: 656, distance: 23.9
click at [1208, 676] on button "結帳" at bounding box center [1208, 680] width 62 height 34
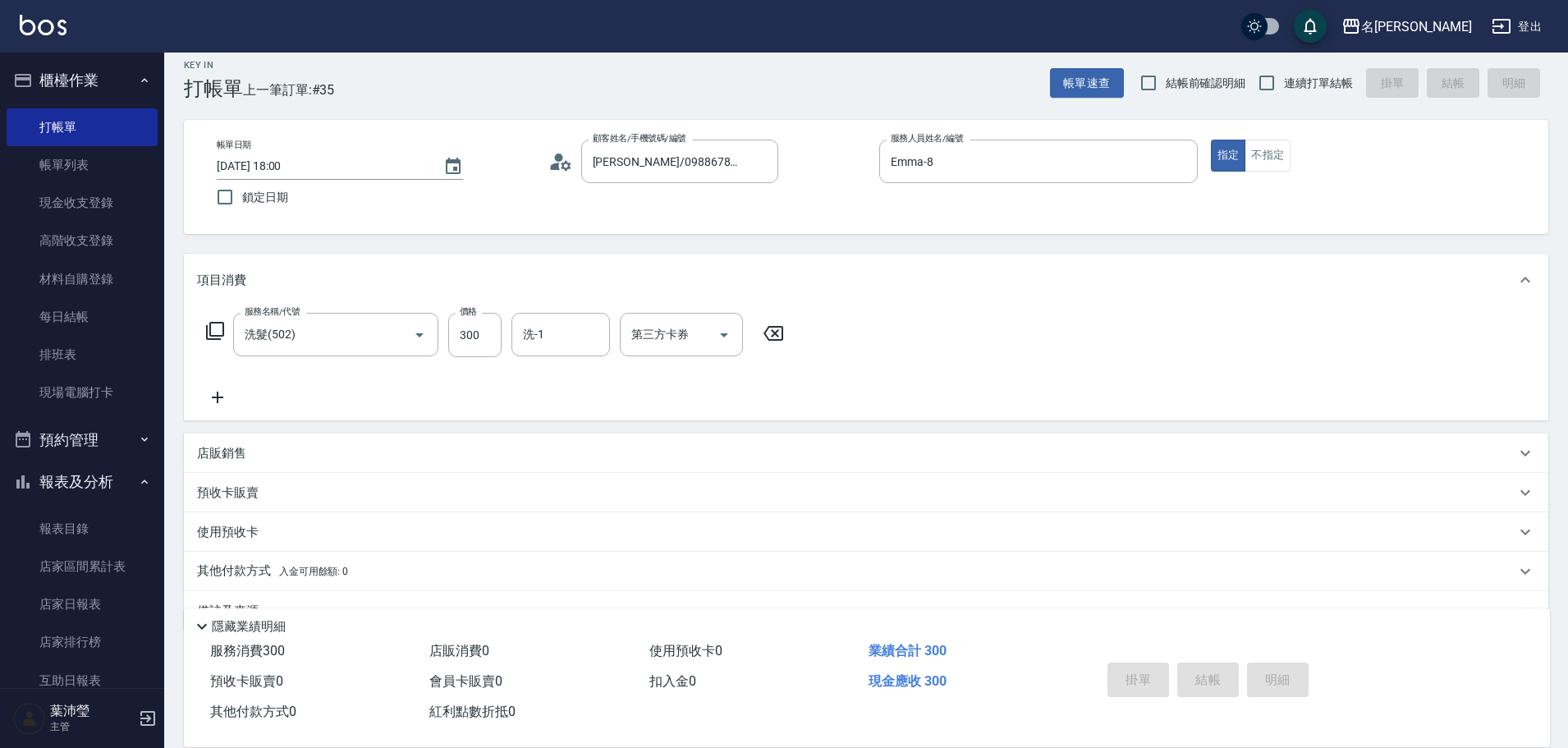
scroll to position [0, 0]
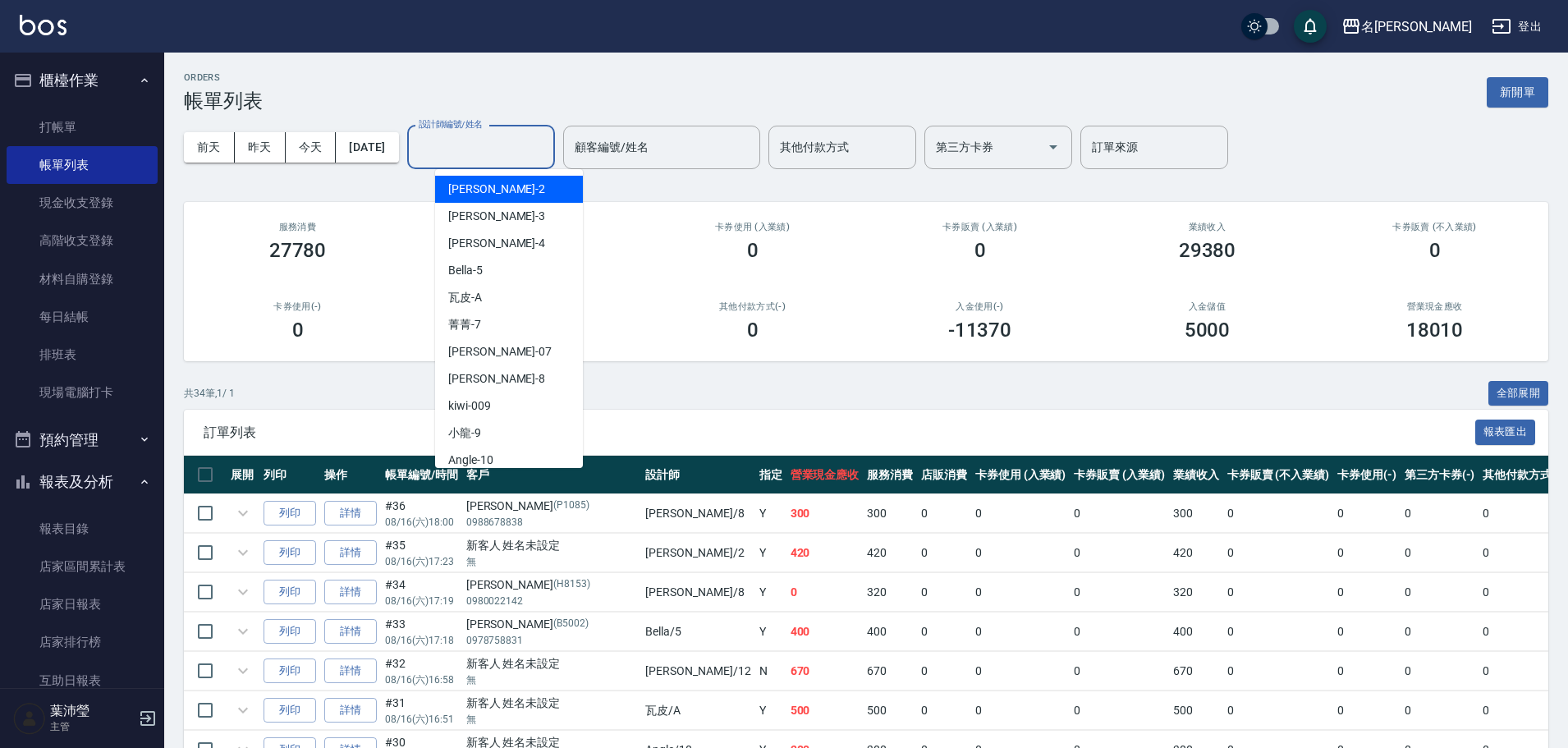
click at [517, 140] on input "設計師編號/姓名" at bounding box center [480, 147] width 133 height 29
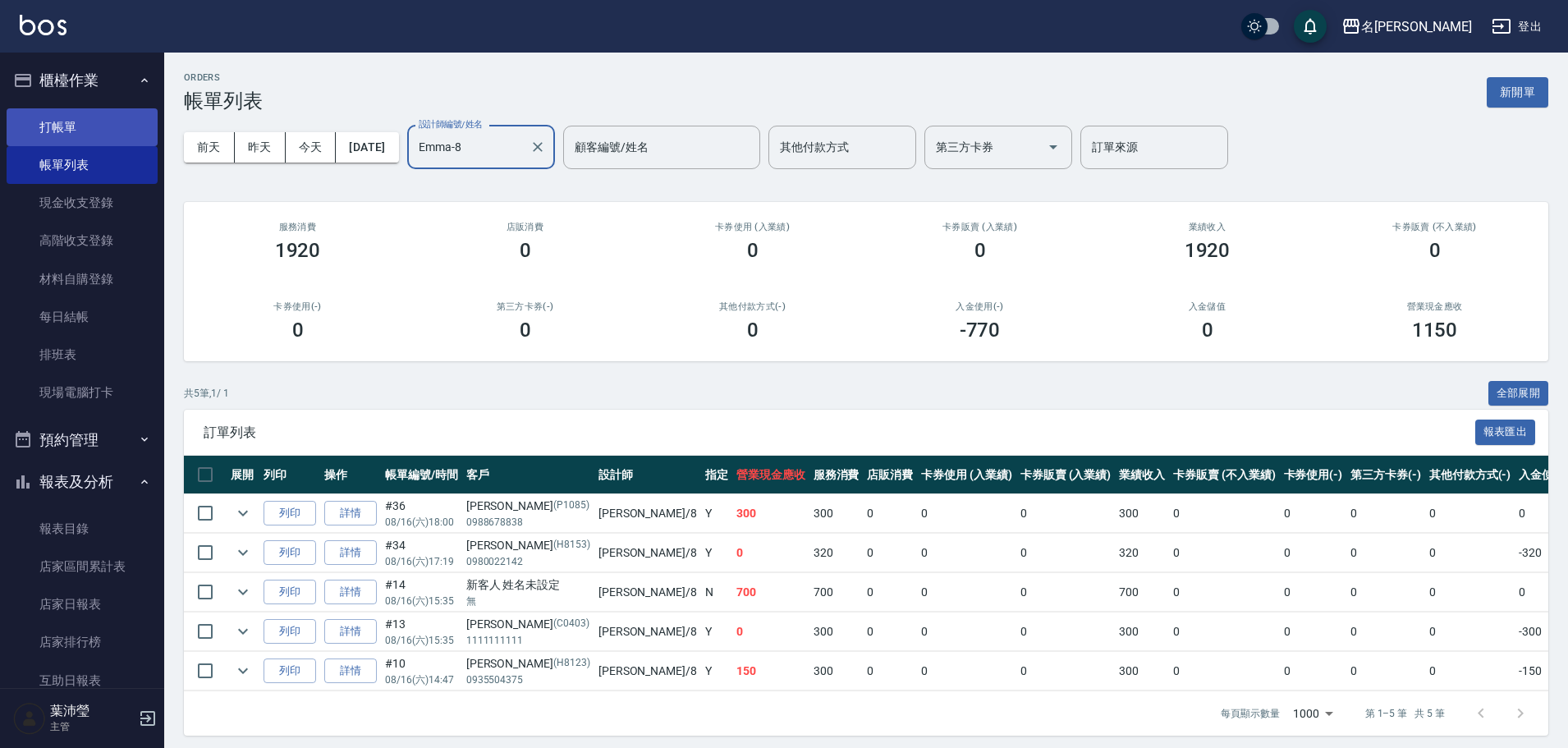
type input "Emma-8"
click at [88, 127] on link "打帳單" at bounding box center [82, 128] width 151 height 38
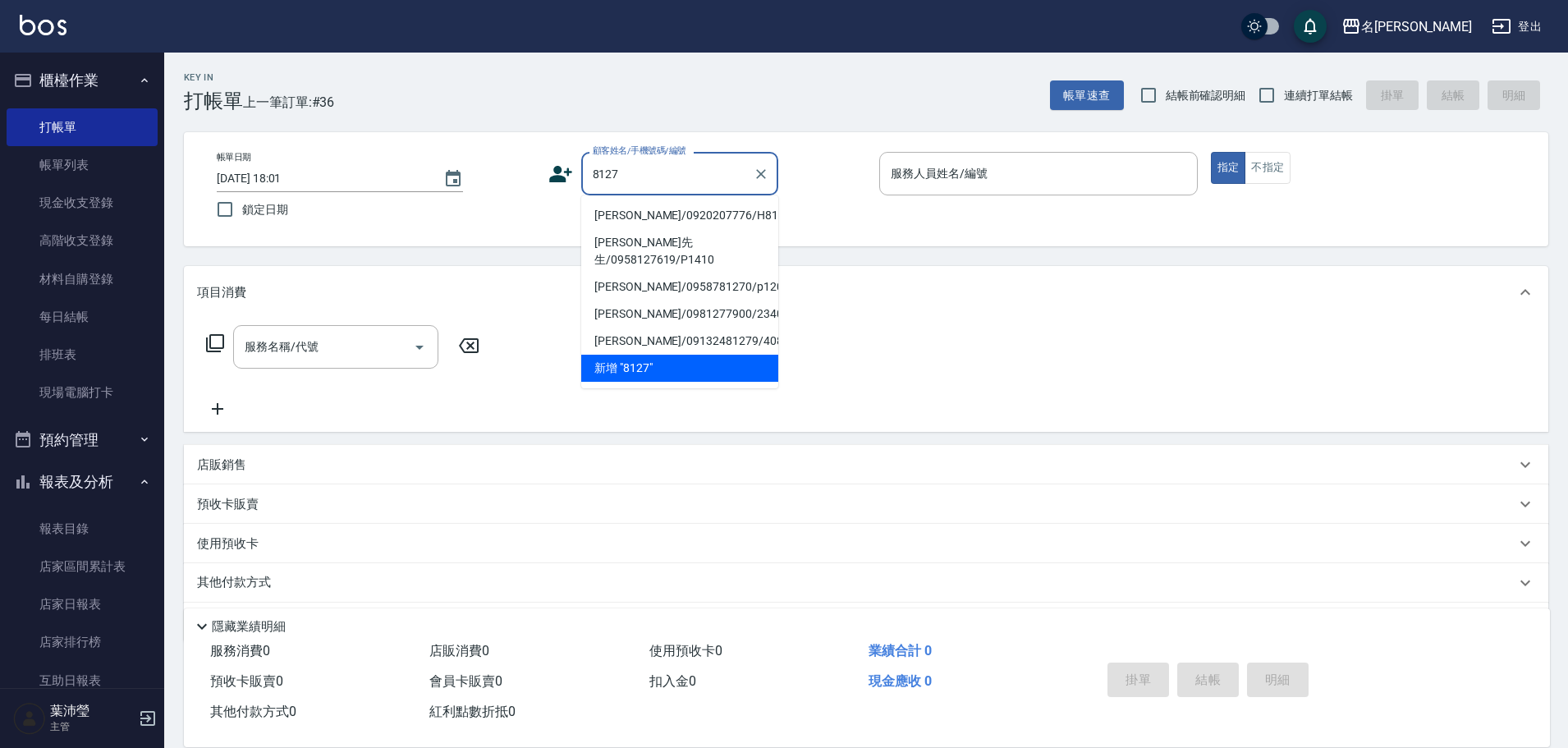
click at [612, 210] on li "[PERSON_NAME]/0920207776/H8127" at bounding box center [680, 216] width 197 height 27
type input "[PERSON_NAME]/0920207776/H8127"
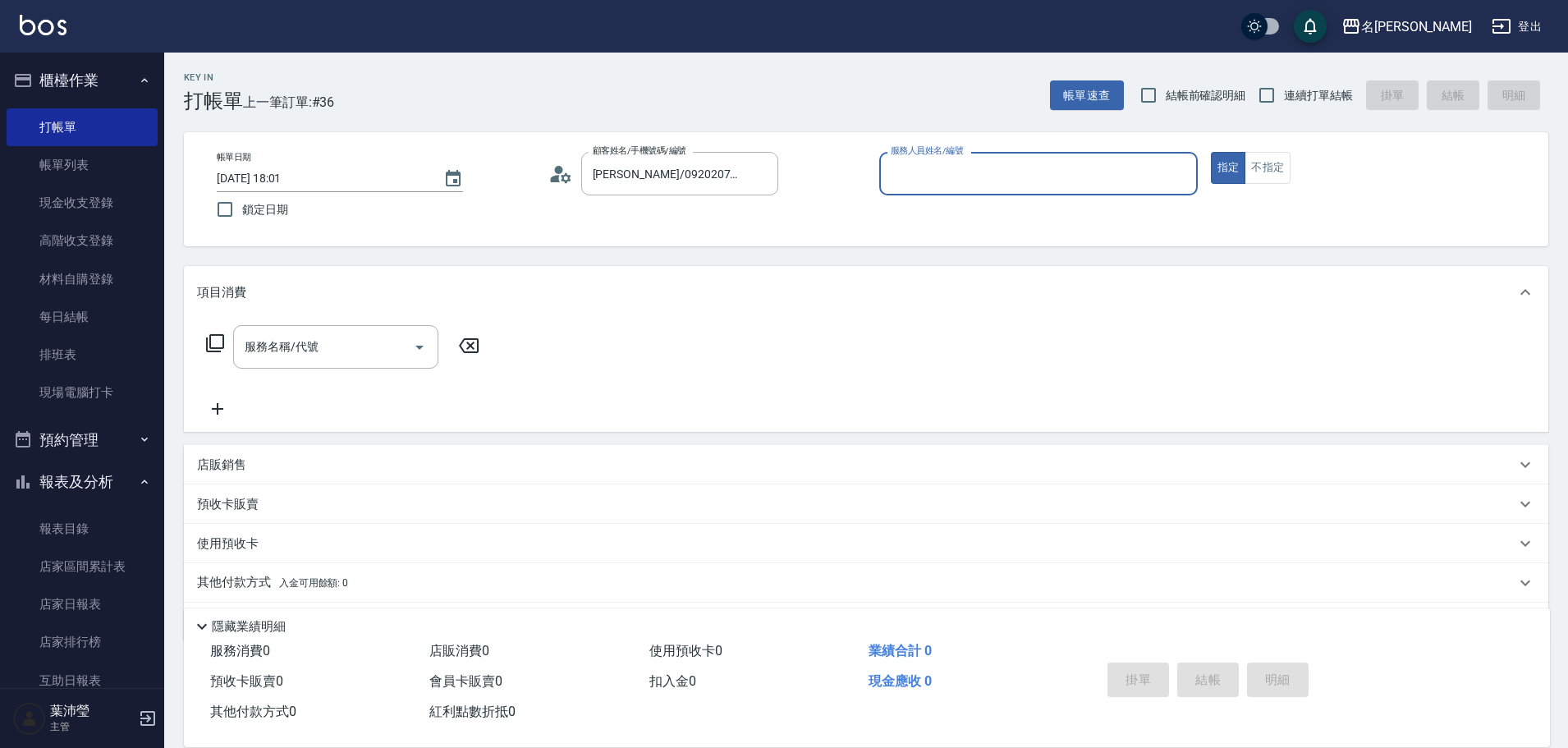
click at [926, 176] on input "服務人員姓名/編號" at bounding box center [1038, 174] width 304 height 29
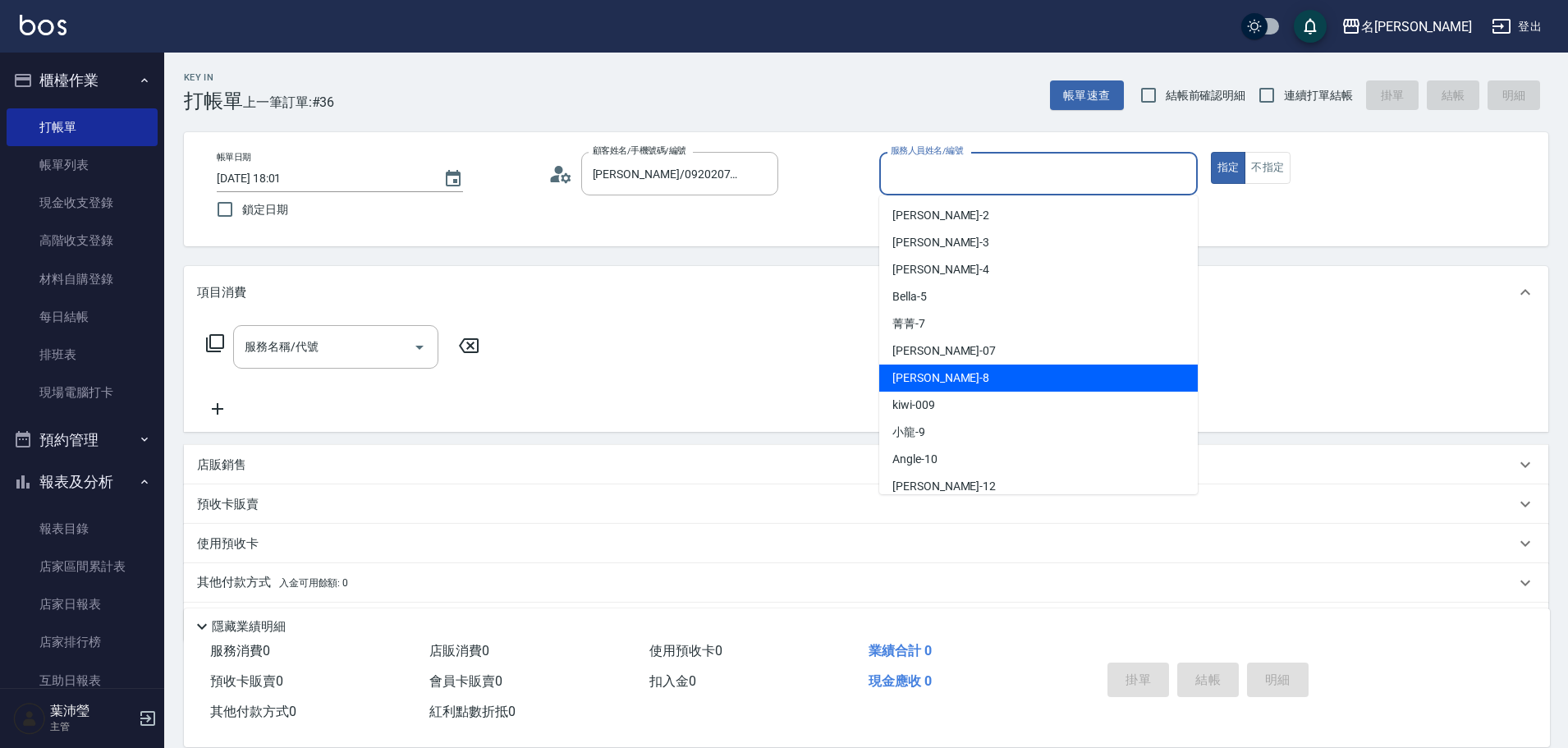
click at [927, 383] on span "Emma -8" at bounding box center [940, 378] width 97 height 17
type input "Emma-8"
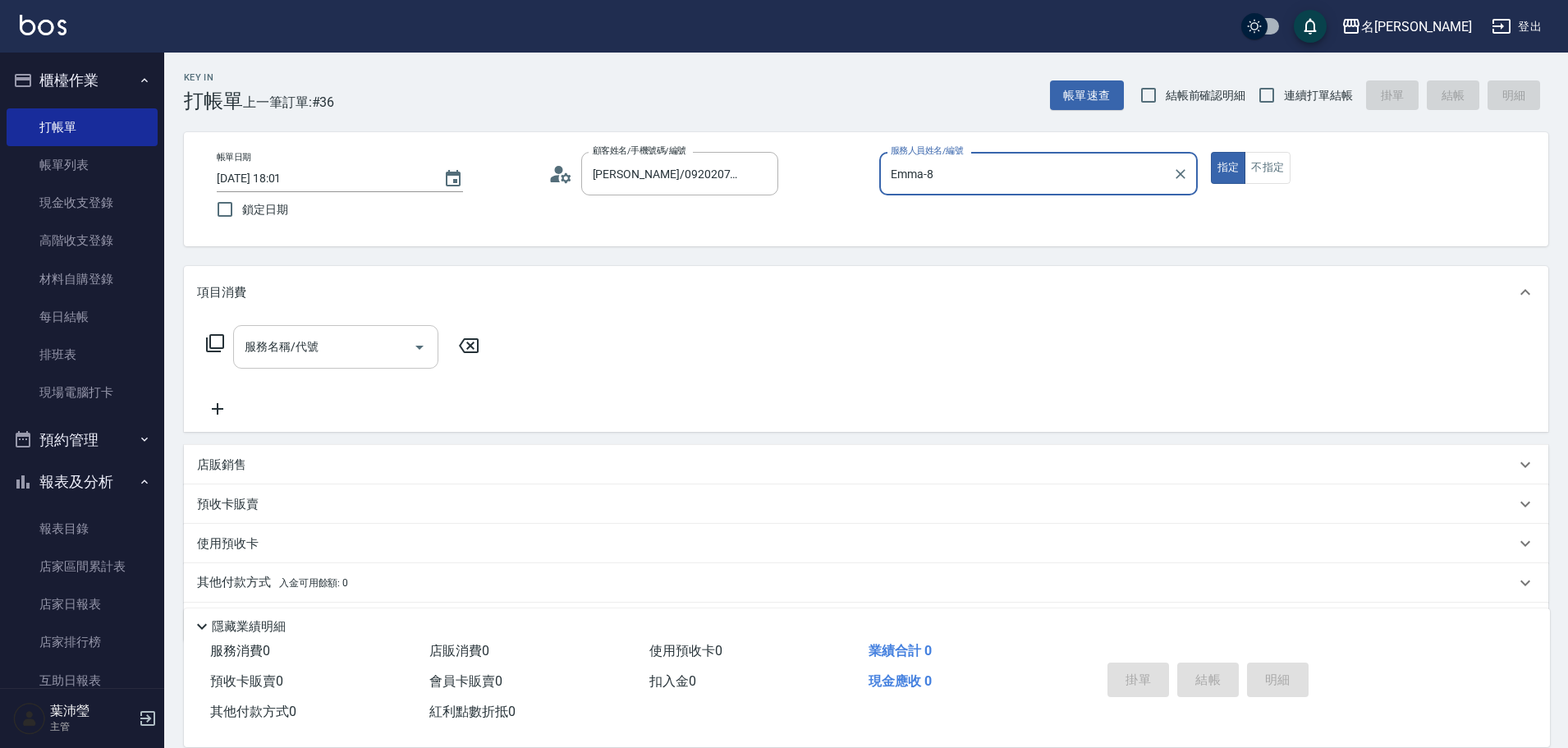
click at [348, 344] on input "服務名稱/代號" at bounding box center [324, 347] width 166 height 29
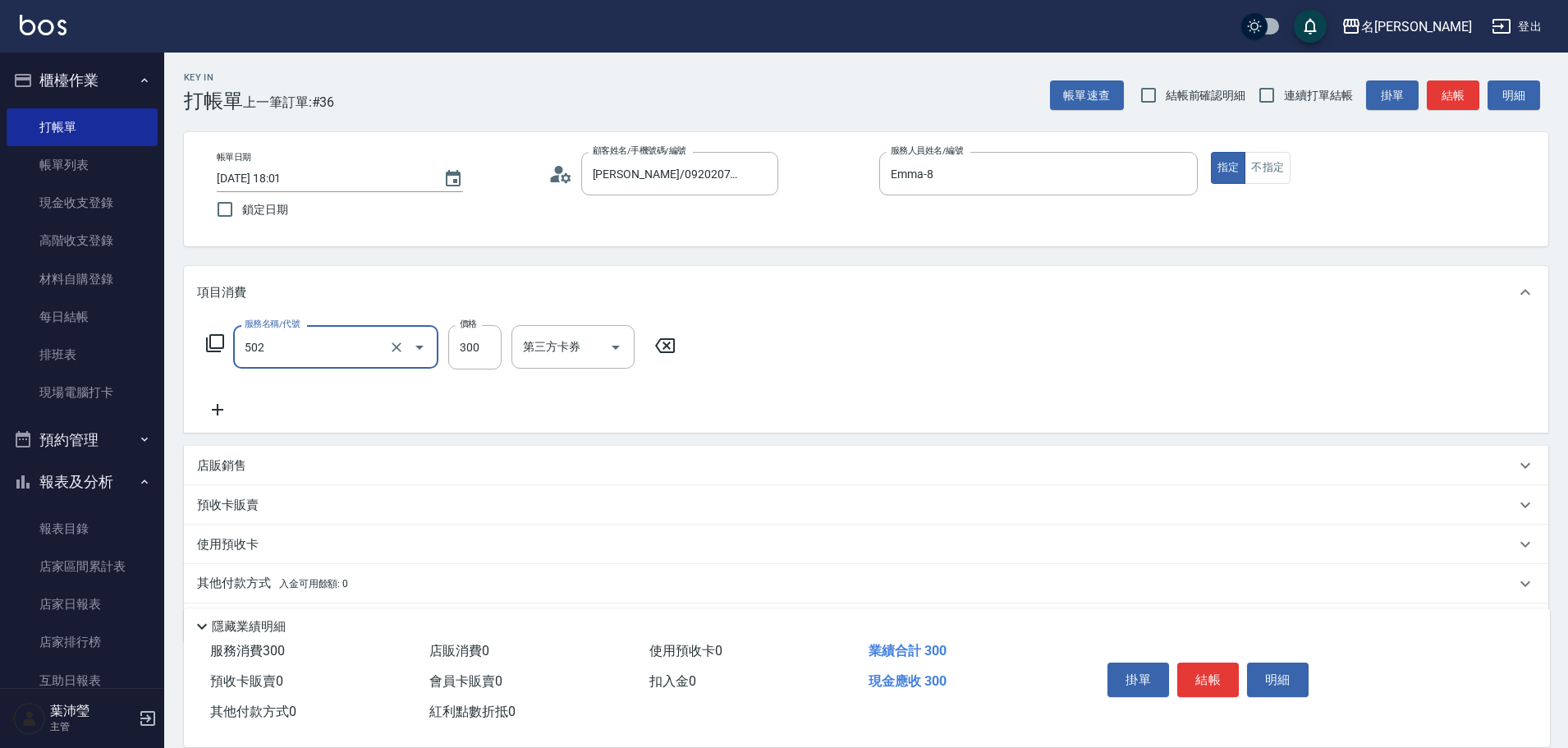
type input "洗髮(502)"
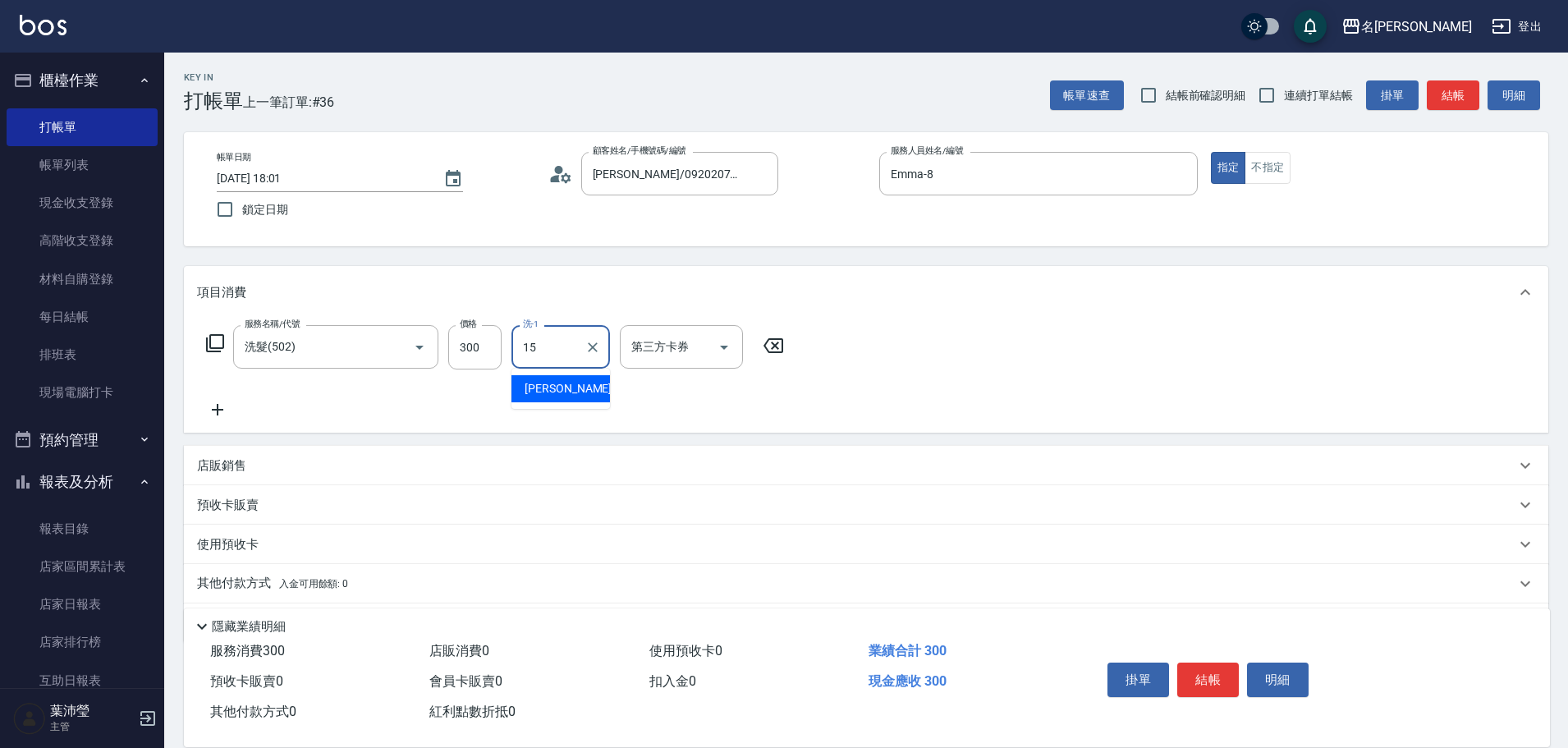
type input "慈均-15"
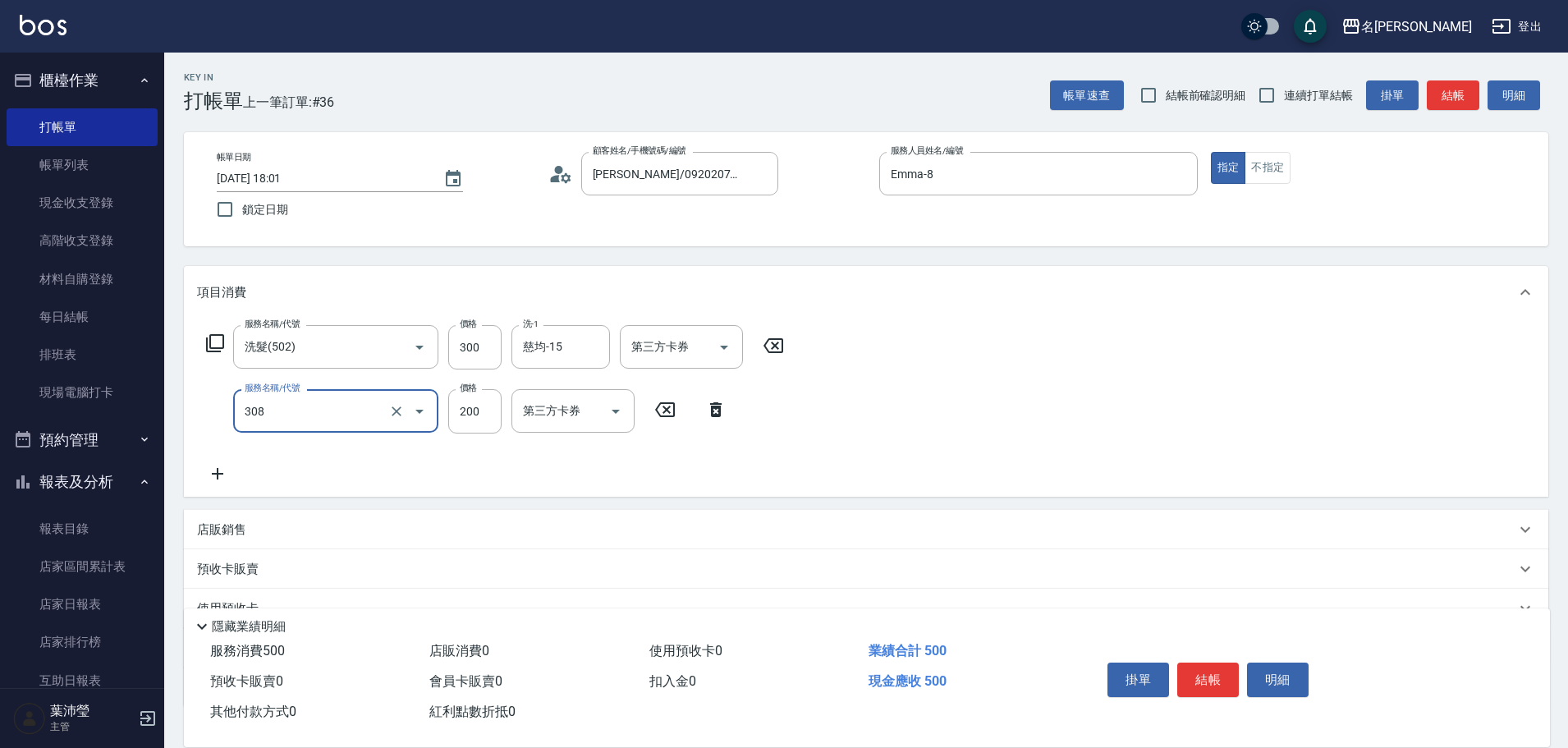
type input "學生剪髮(UP)(308)"
type input "250"
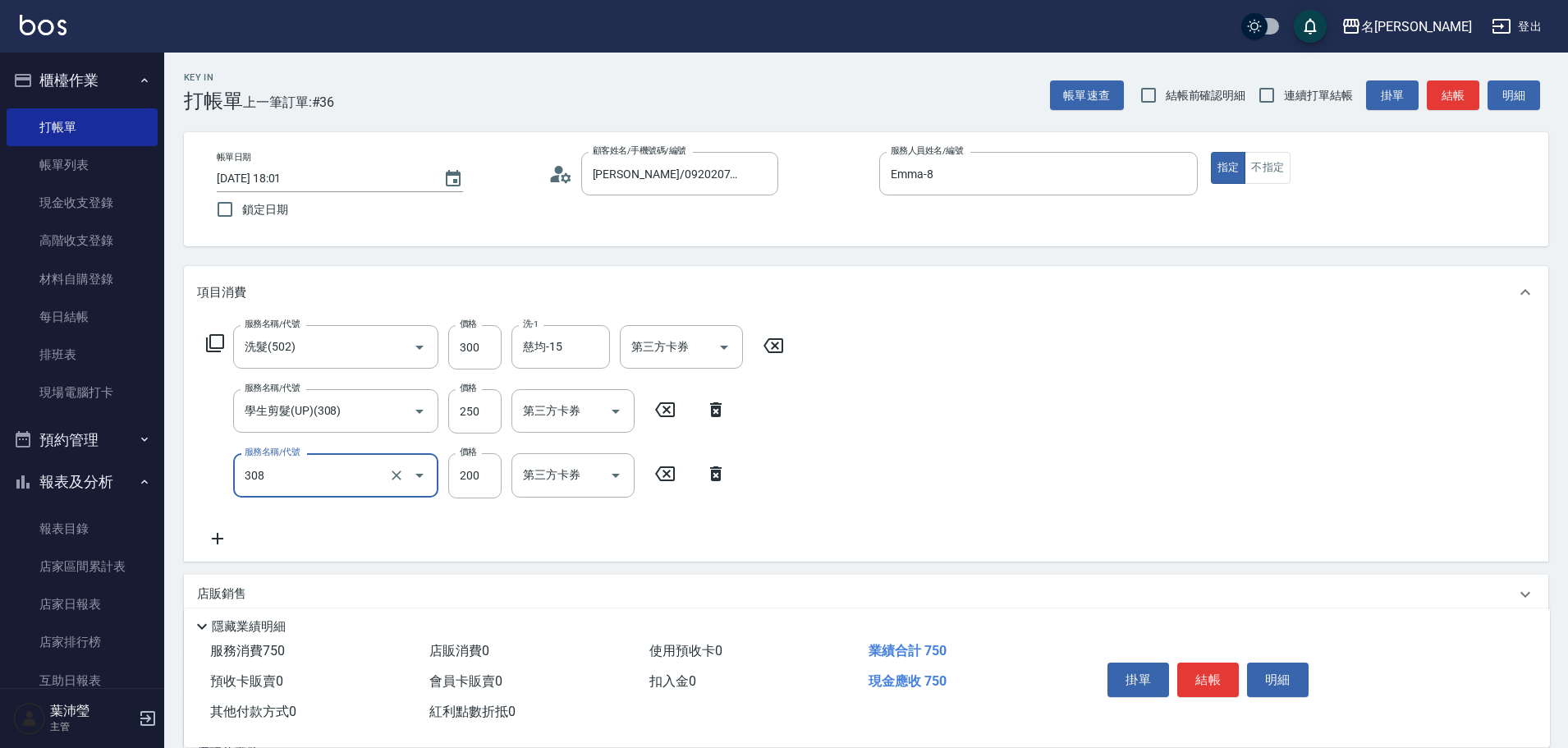
type input "學生剪髮(UP)(308)"
type input "250"
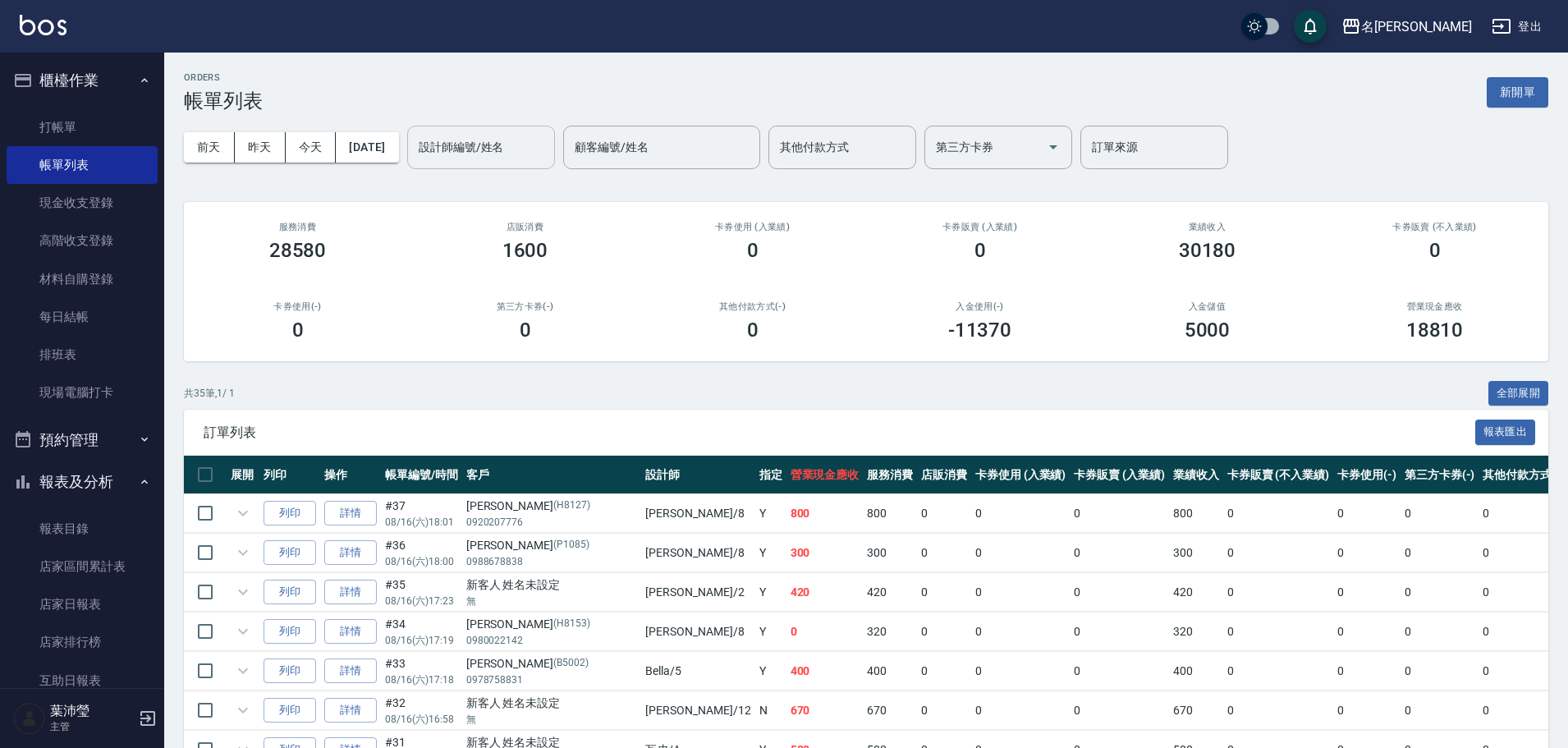
click at [489, 147] on div "設計師編號/姓名 設計師編號/姓名" at bounding box center [480, 147] width 148 height 44
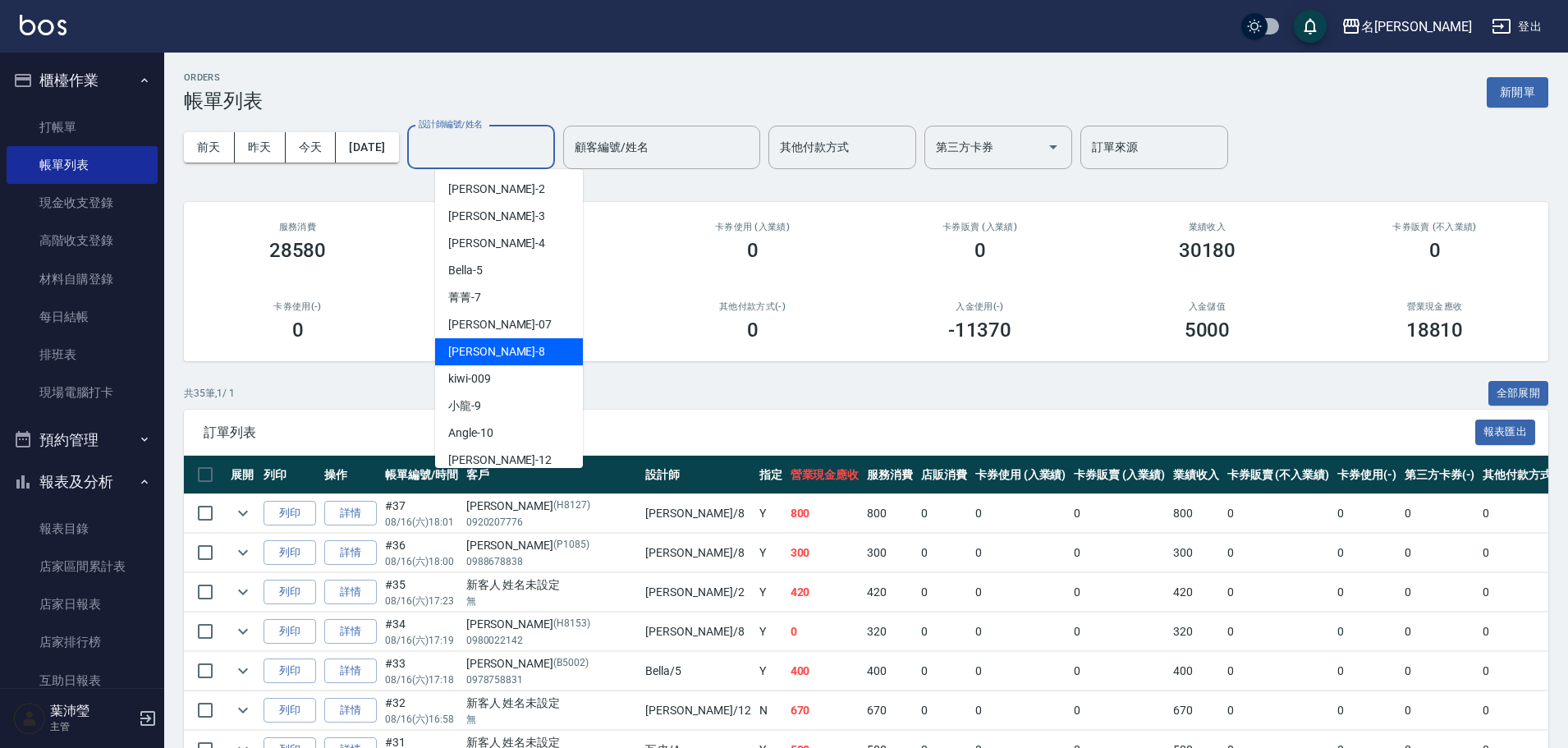
click at [482, 344] on span "Emma -8" at bounding box center [496, 352] width 97 height 17
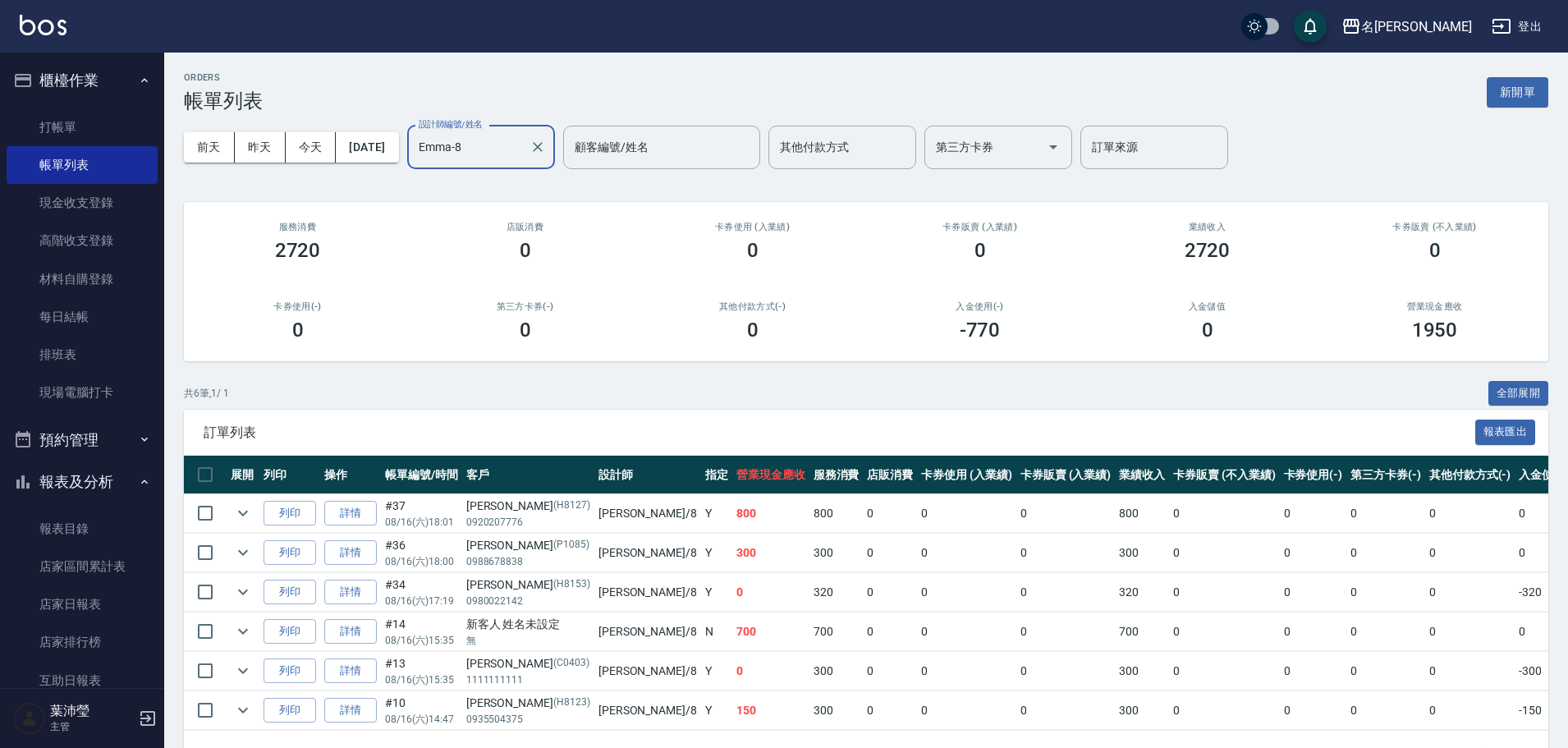
click at [476, 163] on div "Emma-8 設計師編號/姓名" at bounding box center [480, 147] width 148 height 44
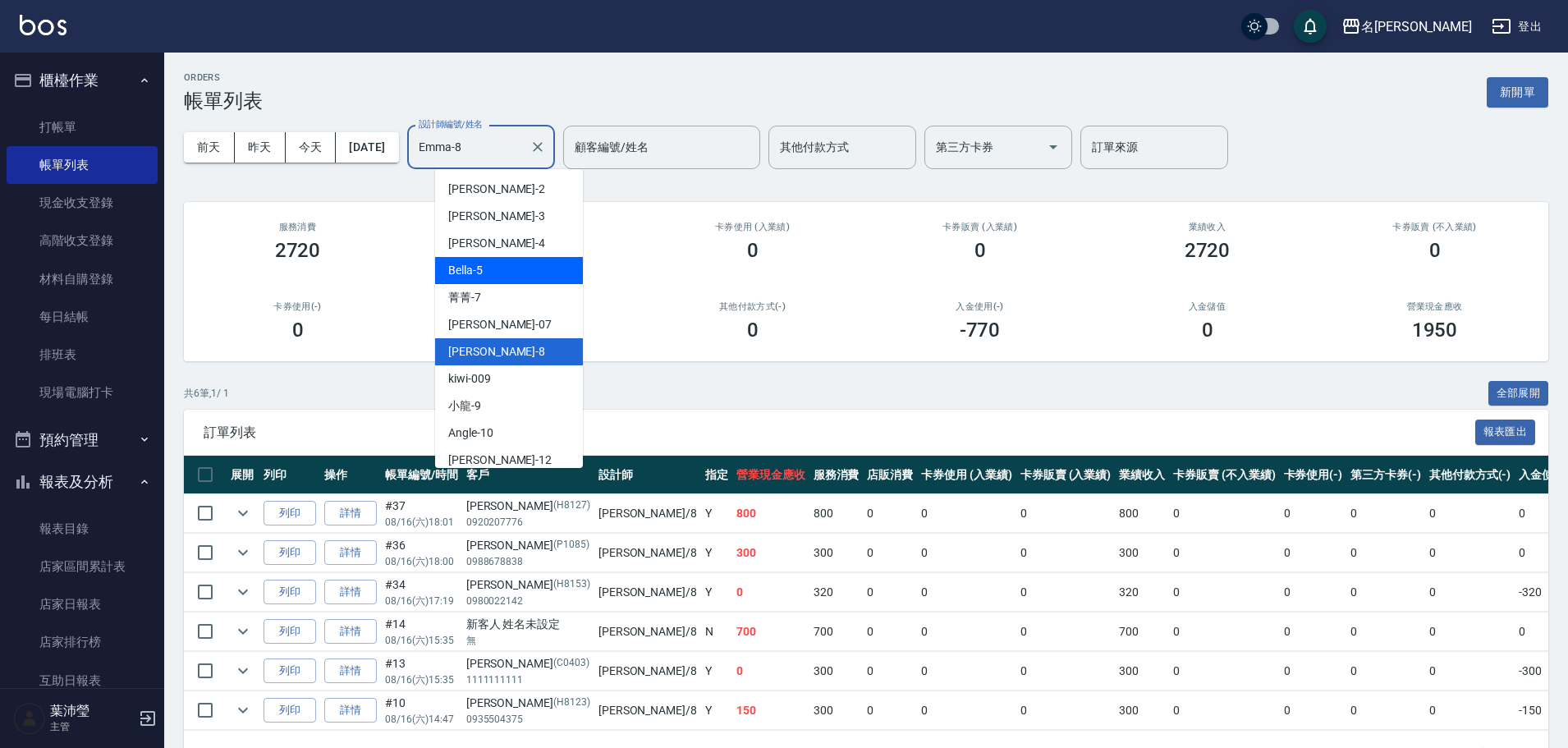
click at [472, 284] on div "Bella -5" at bounding box center [509, 271] width 148 height 27
type input "Bella-5"
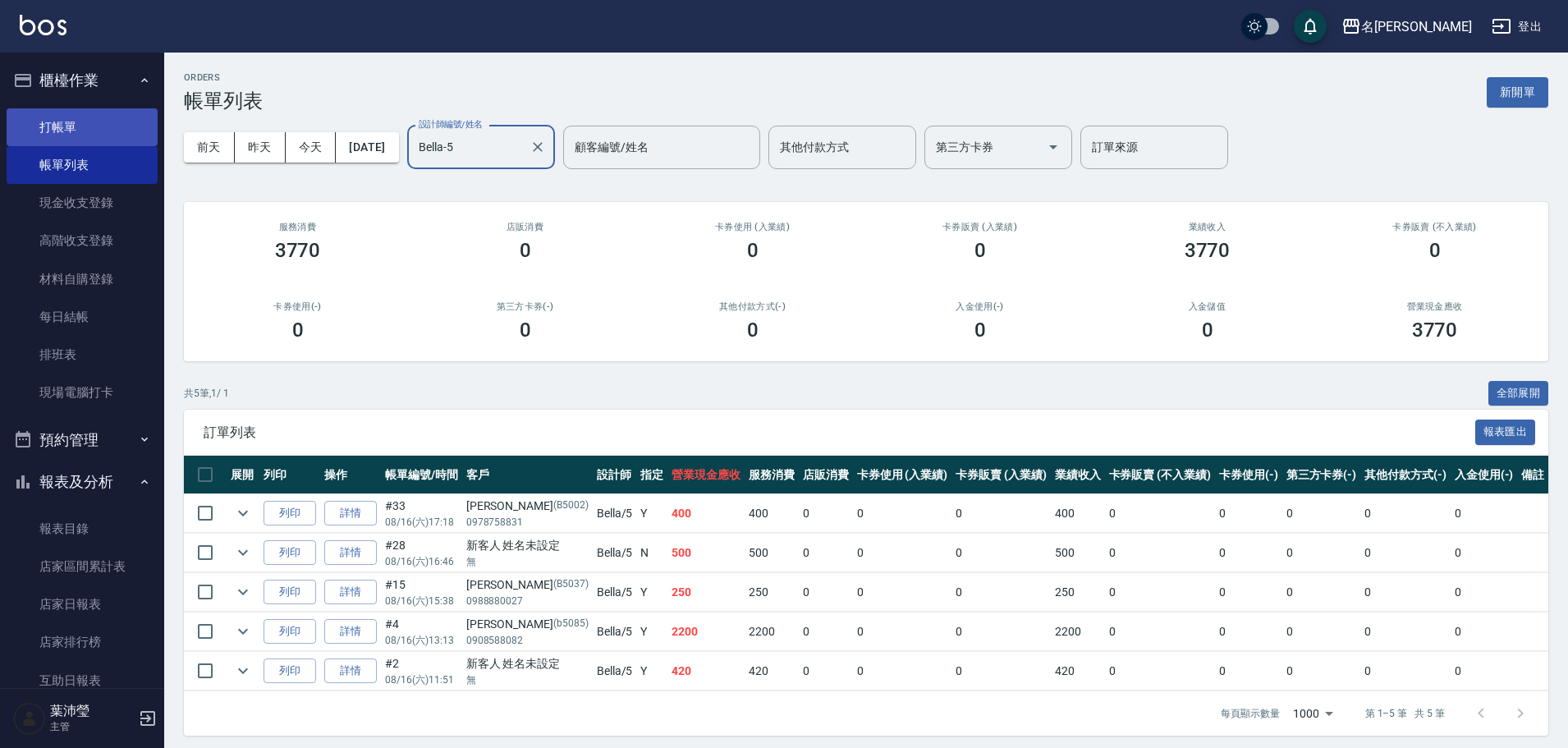
click at [78, 121] on link "打帳單" at bounding box center [82, 128] width 151 height 38
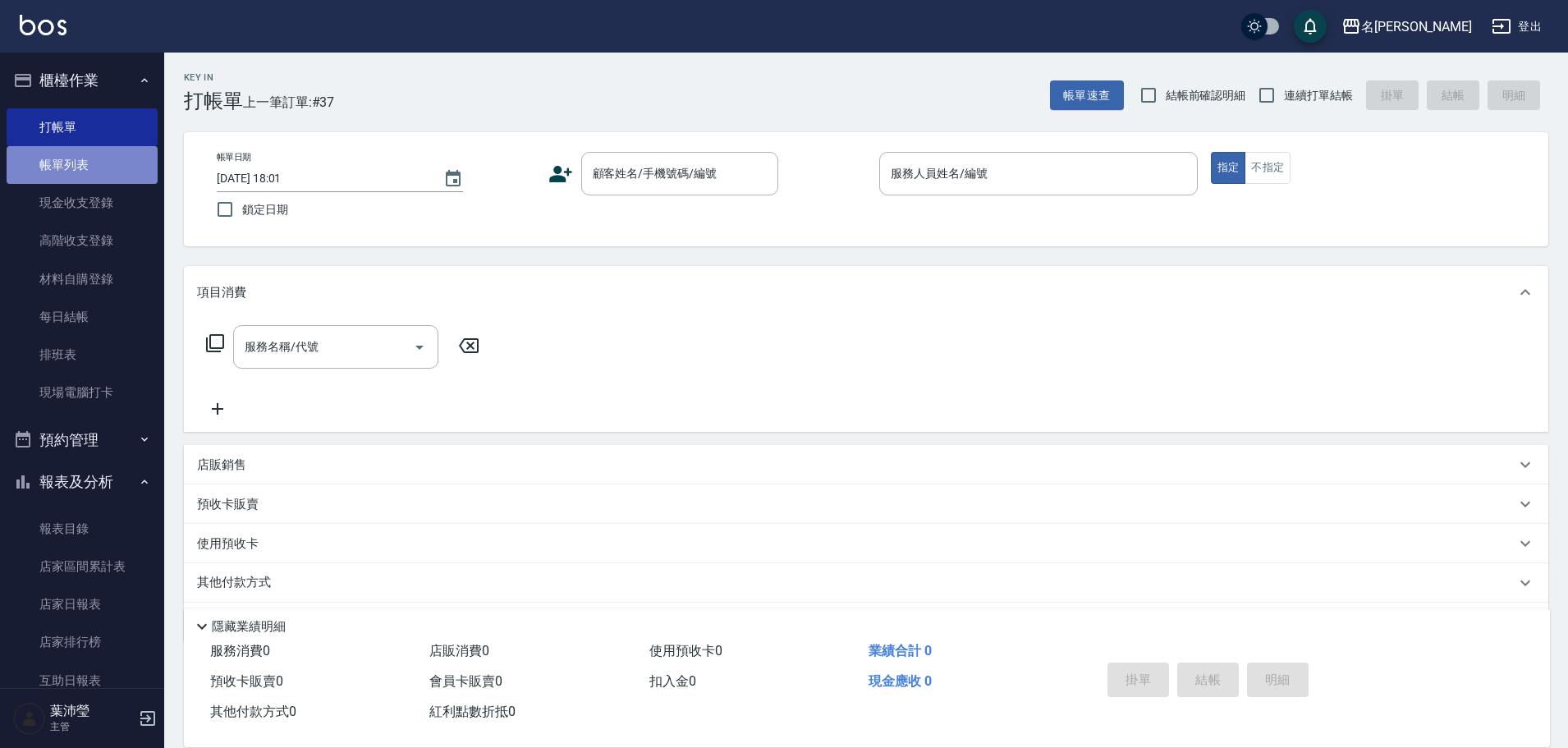
click at [116, 165] on link "帳單列表" at bounding box center [82, 165] width 151 height 38
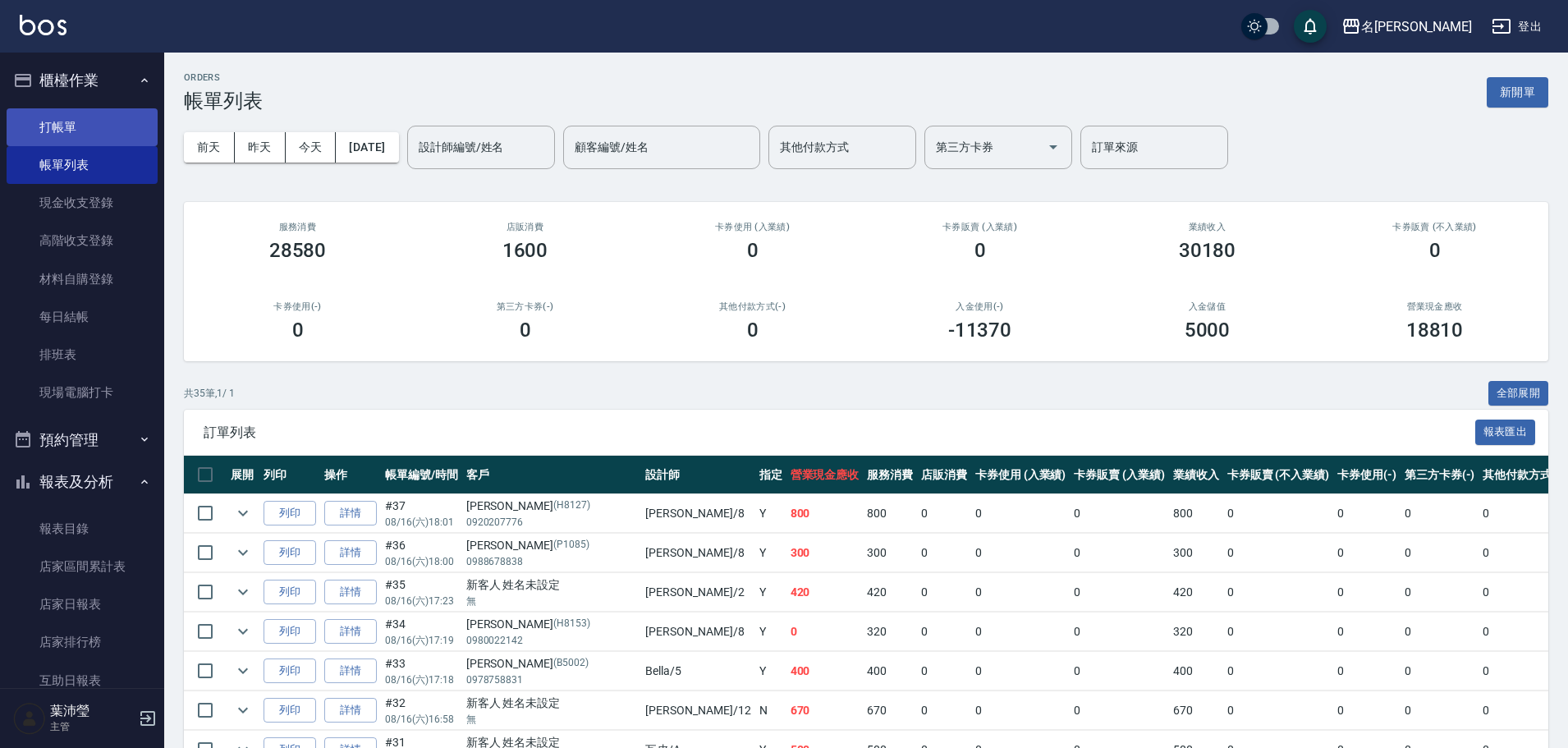
click at [102, 125] on link "打帳單" at bounding box center [82, 128] width 151 height 38
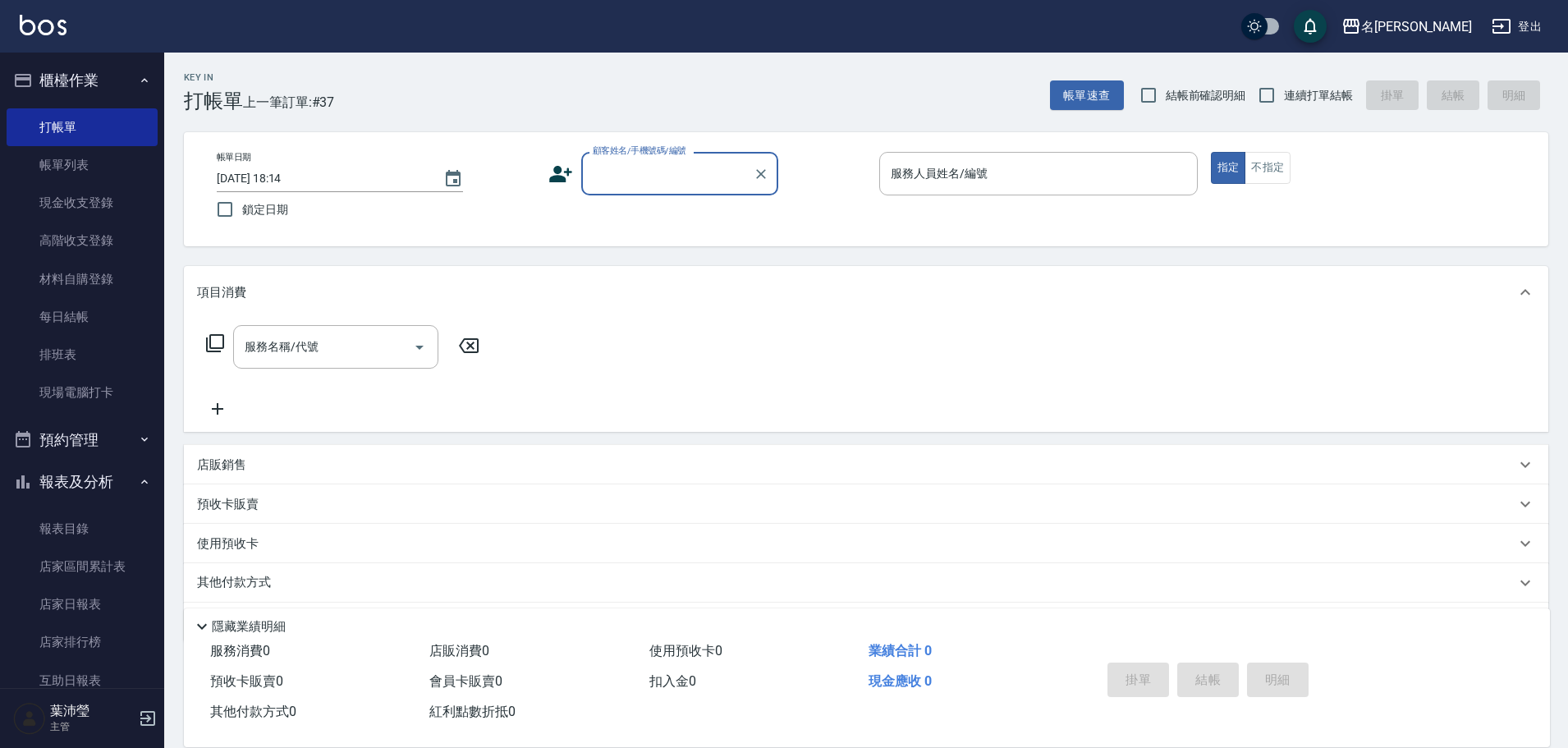
click at [705, 187] on input "顧客姓名/手機號碼/編號" at bounding box center [667, 174] width 158 height 29
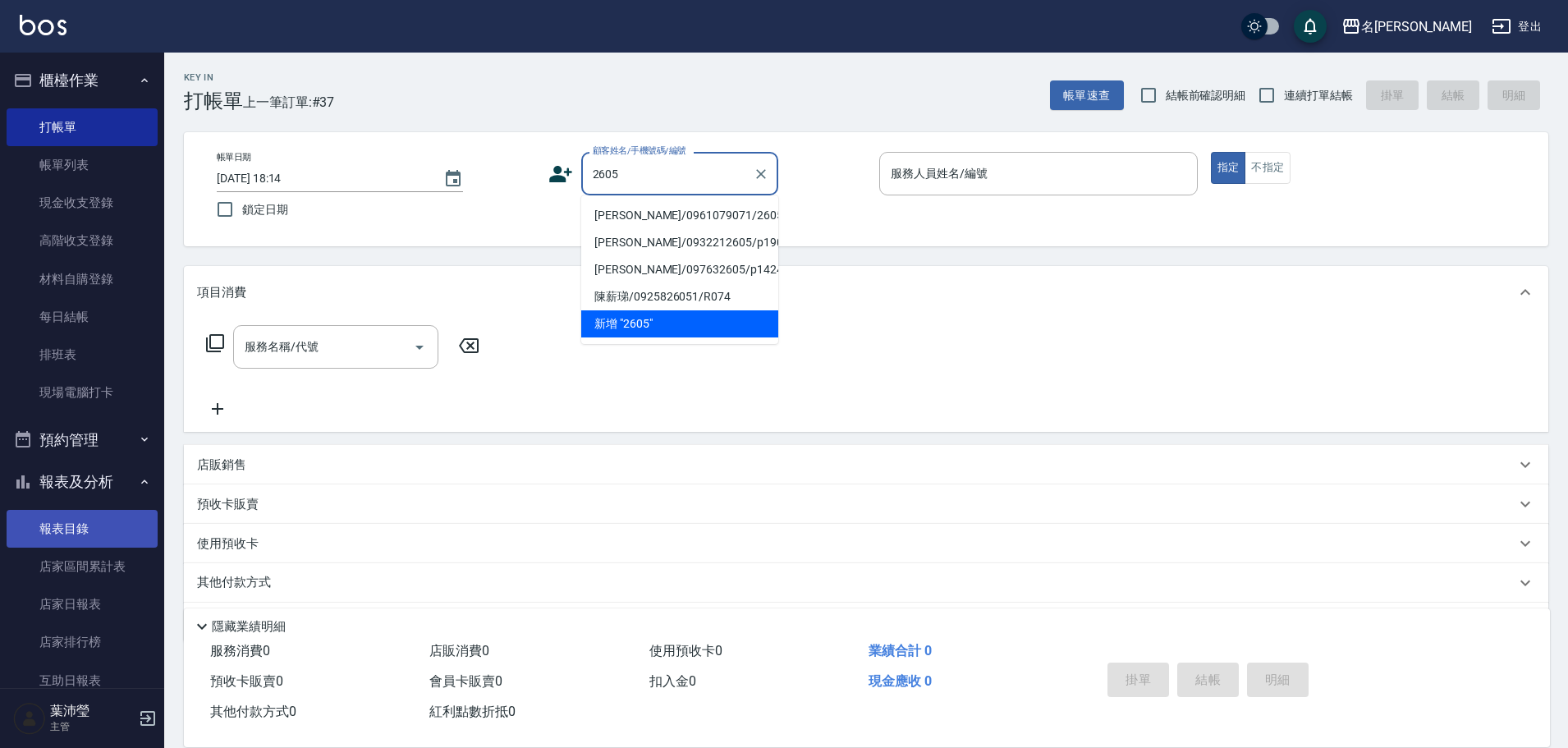
type input "2605"
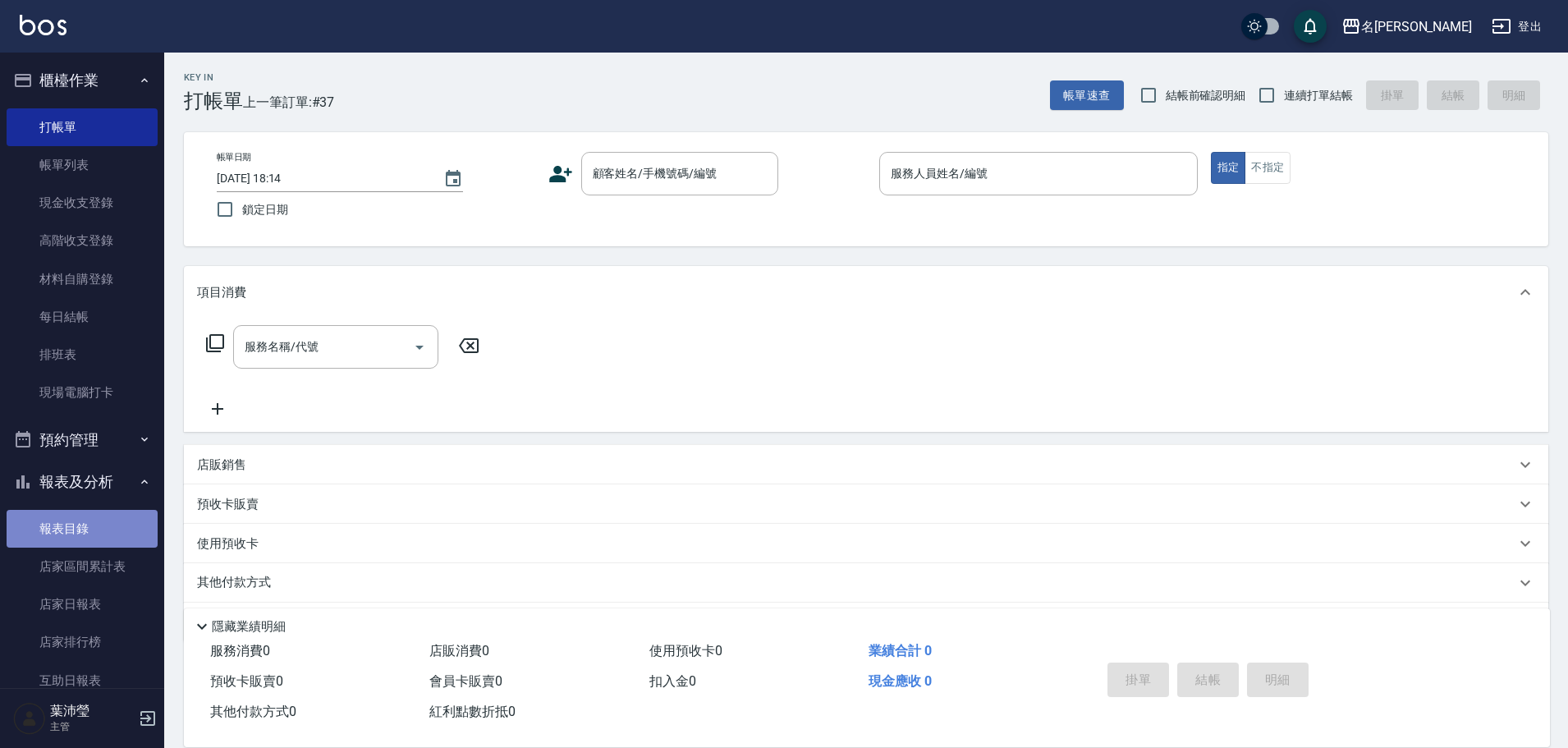
click at [85, 525] on link "報表目錄" at bounding box center [82, 529] width 151 height 38
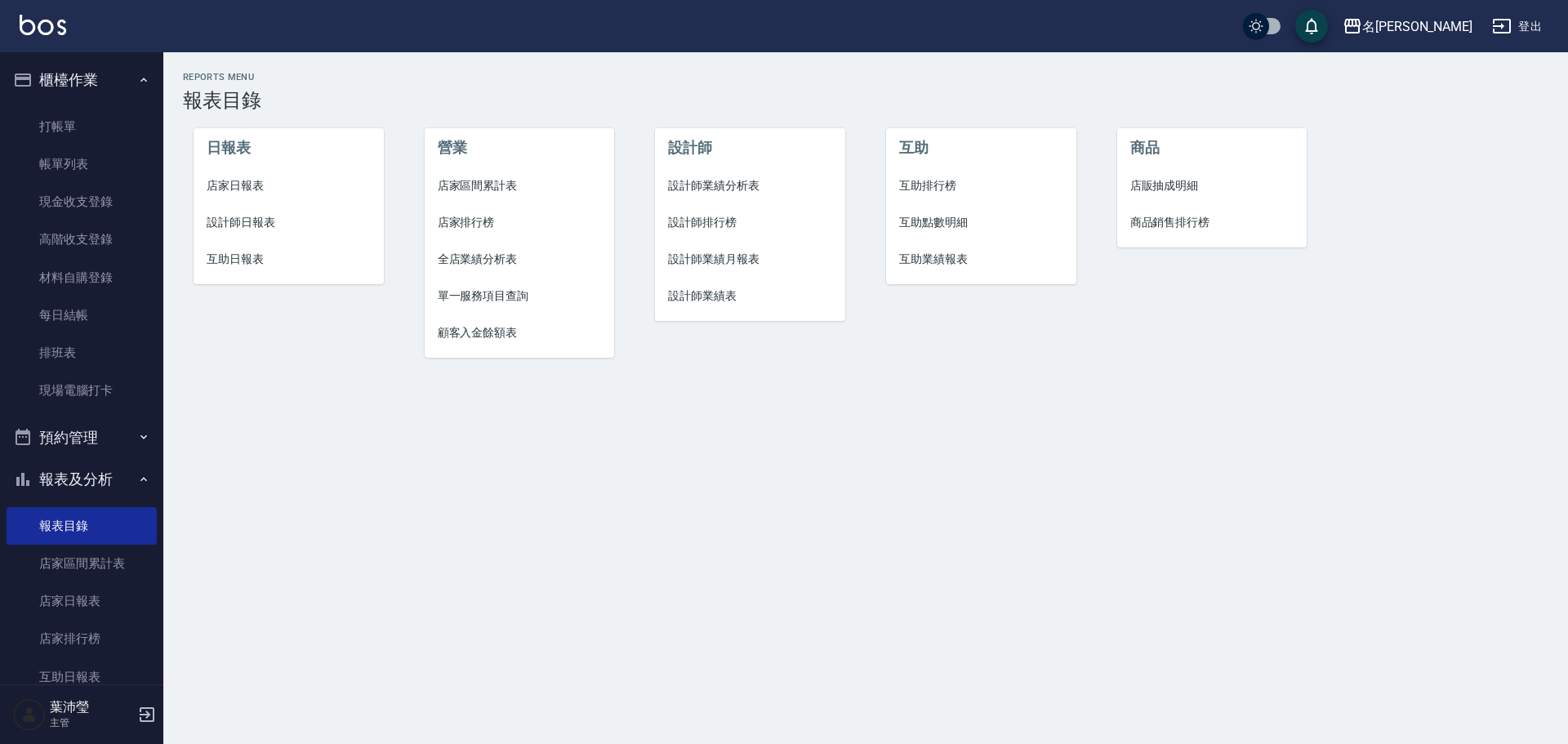
click at [256, 225] on span "設計師日報表" at bounding box center [289, 222] width 164 height 17
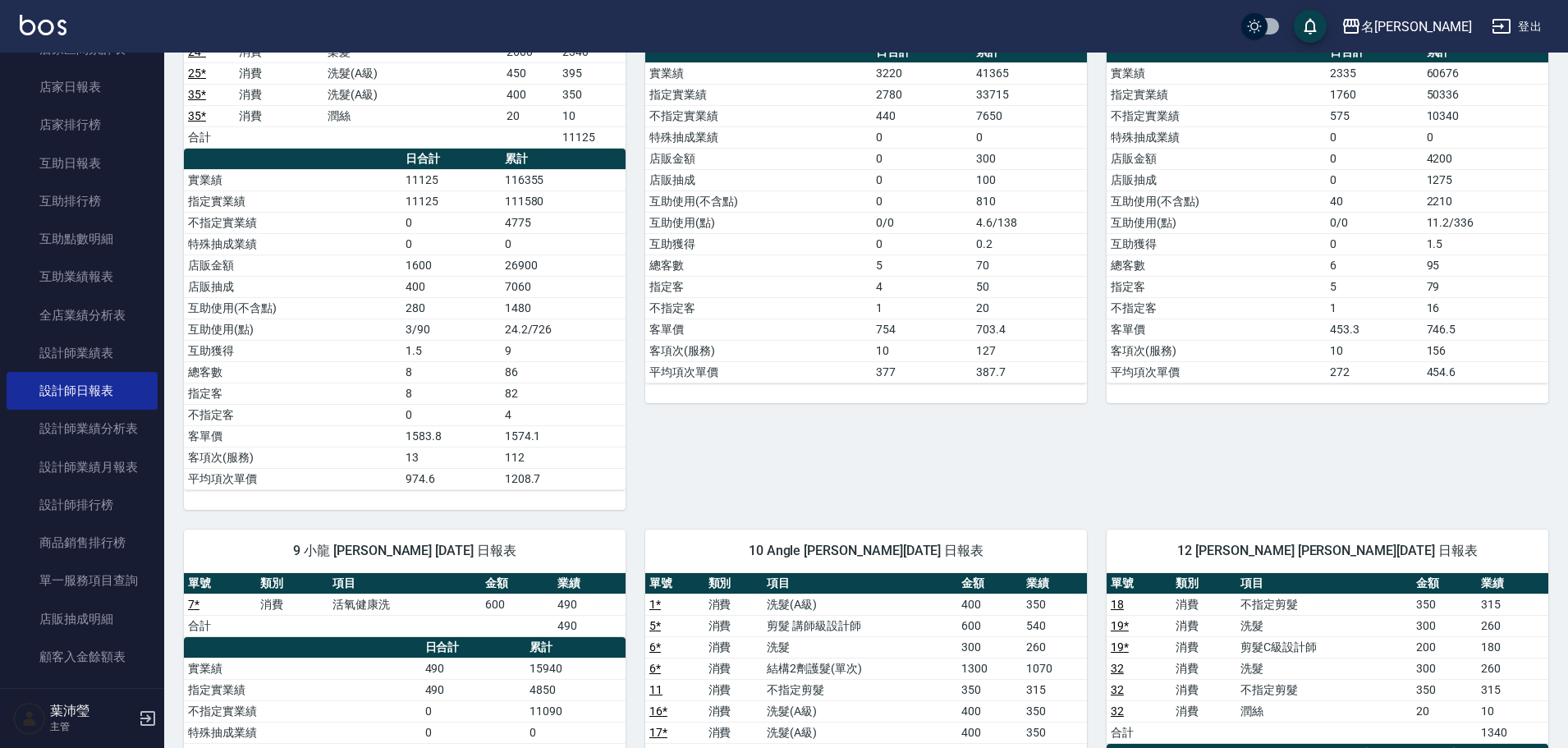
scroll to position [522, 0]
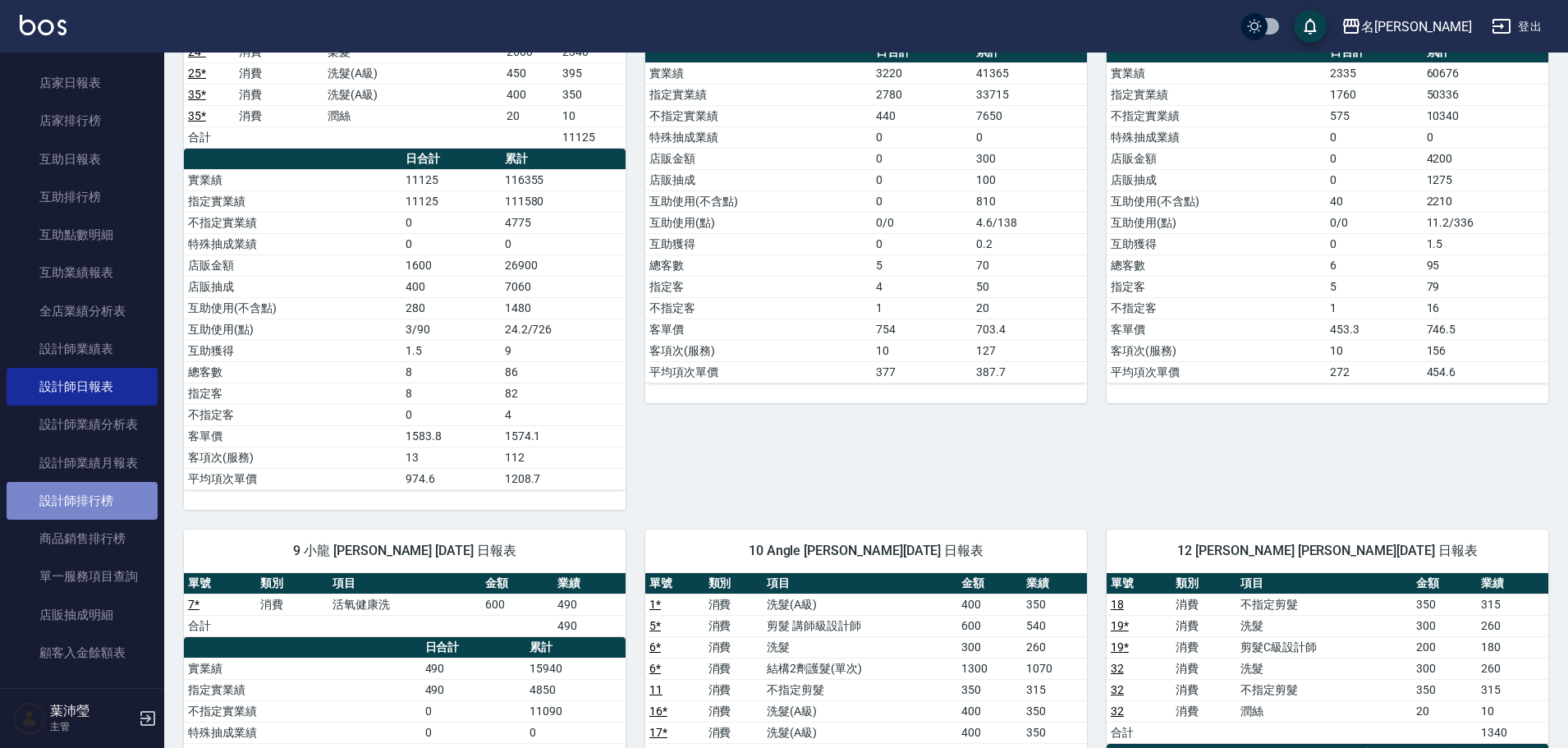
click at [102, 494] on link "設計師排行榜" at bounding box center [82, 501] width 151 height 38
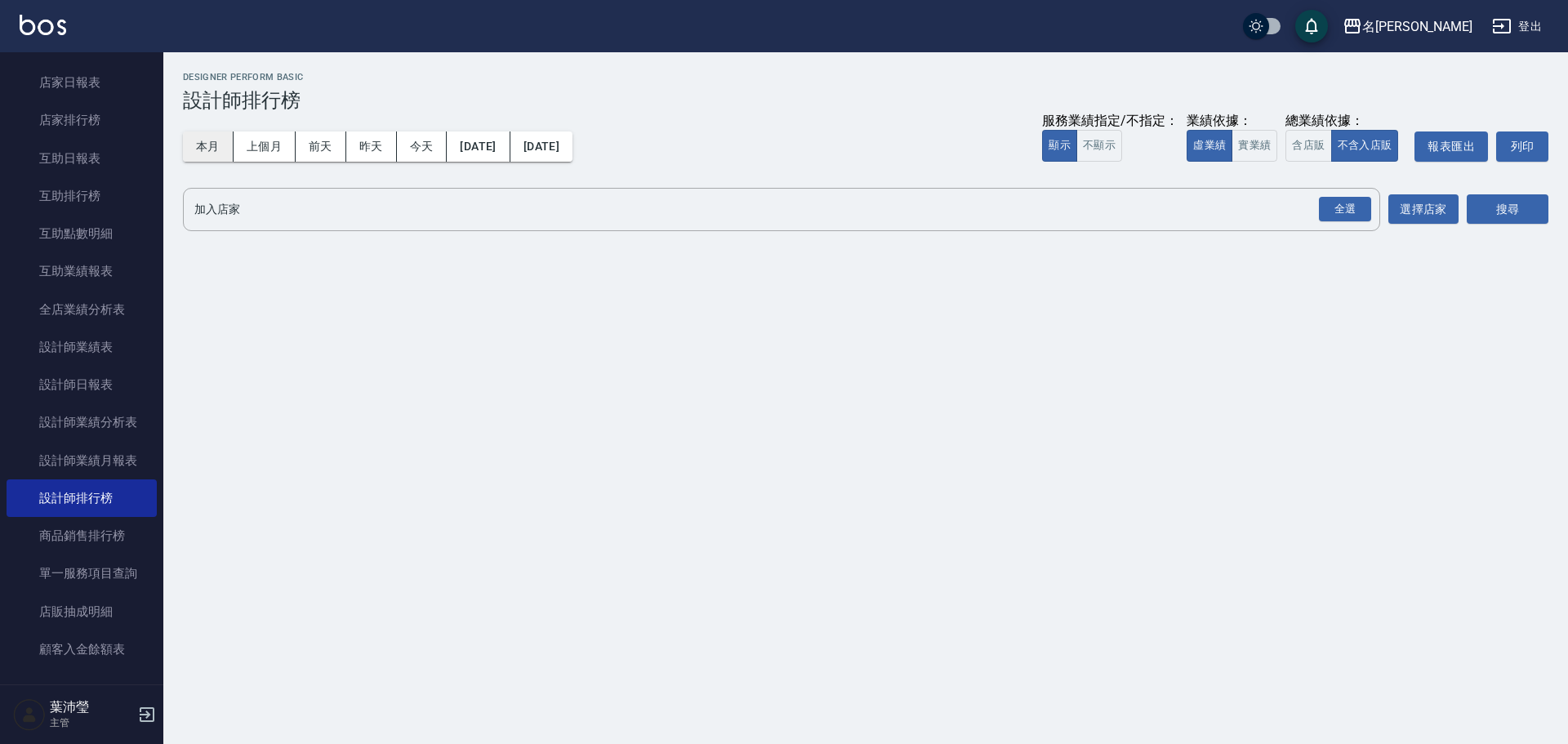
click at [210, 147] on button "本月" at bounding box center [208, 146] width 50 height 30
click at [1255, 148] on button "實業績" at bounding box center [1255, 145] width 46 height 32
click at [1320, 215] on div "全選" at bounding box center [1344, 210] width 52 height 26
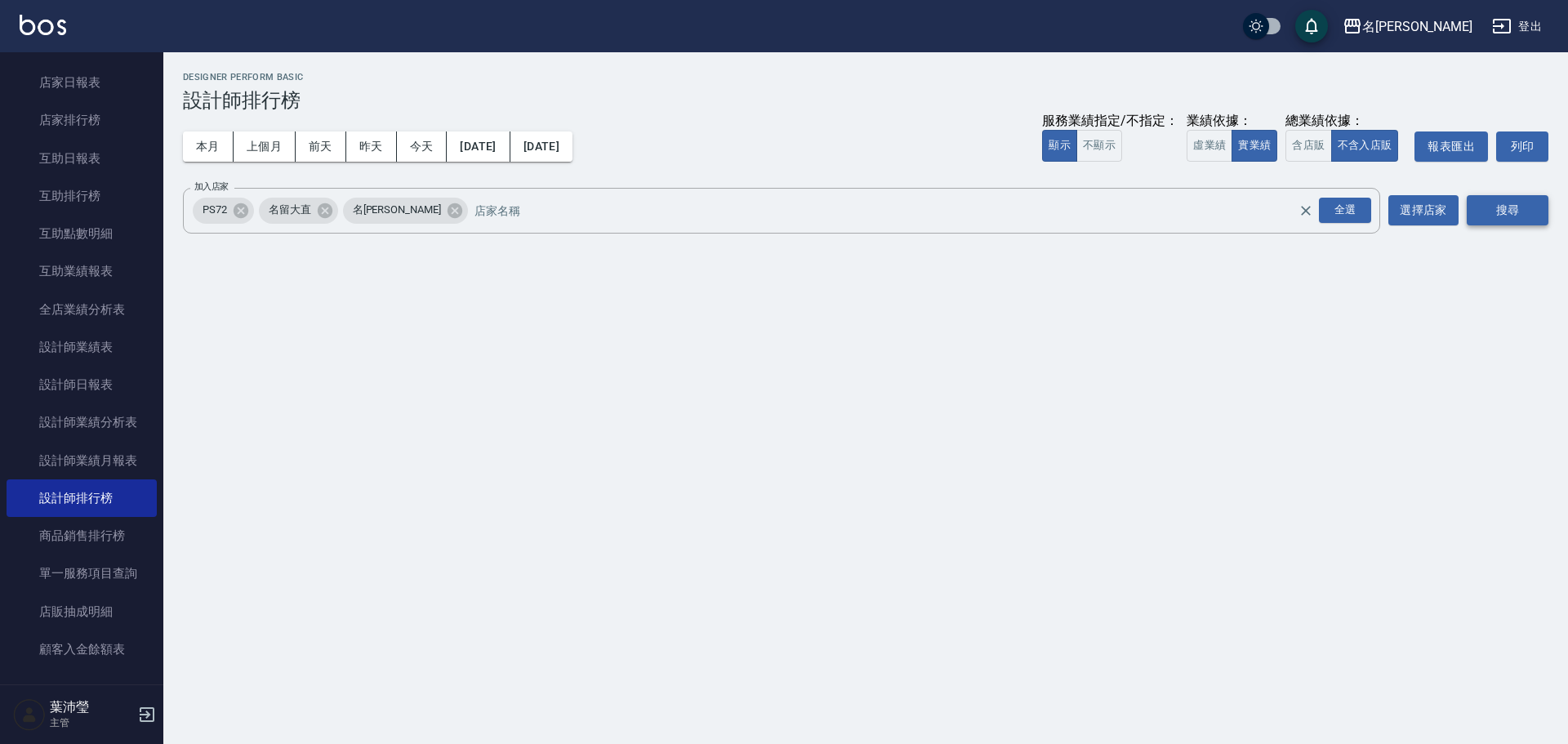
click at [1496, 215] on button "搜尋" at bounding box center [1508, 210] width 82 height 30
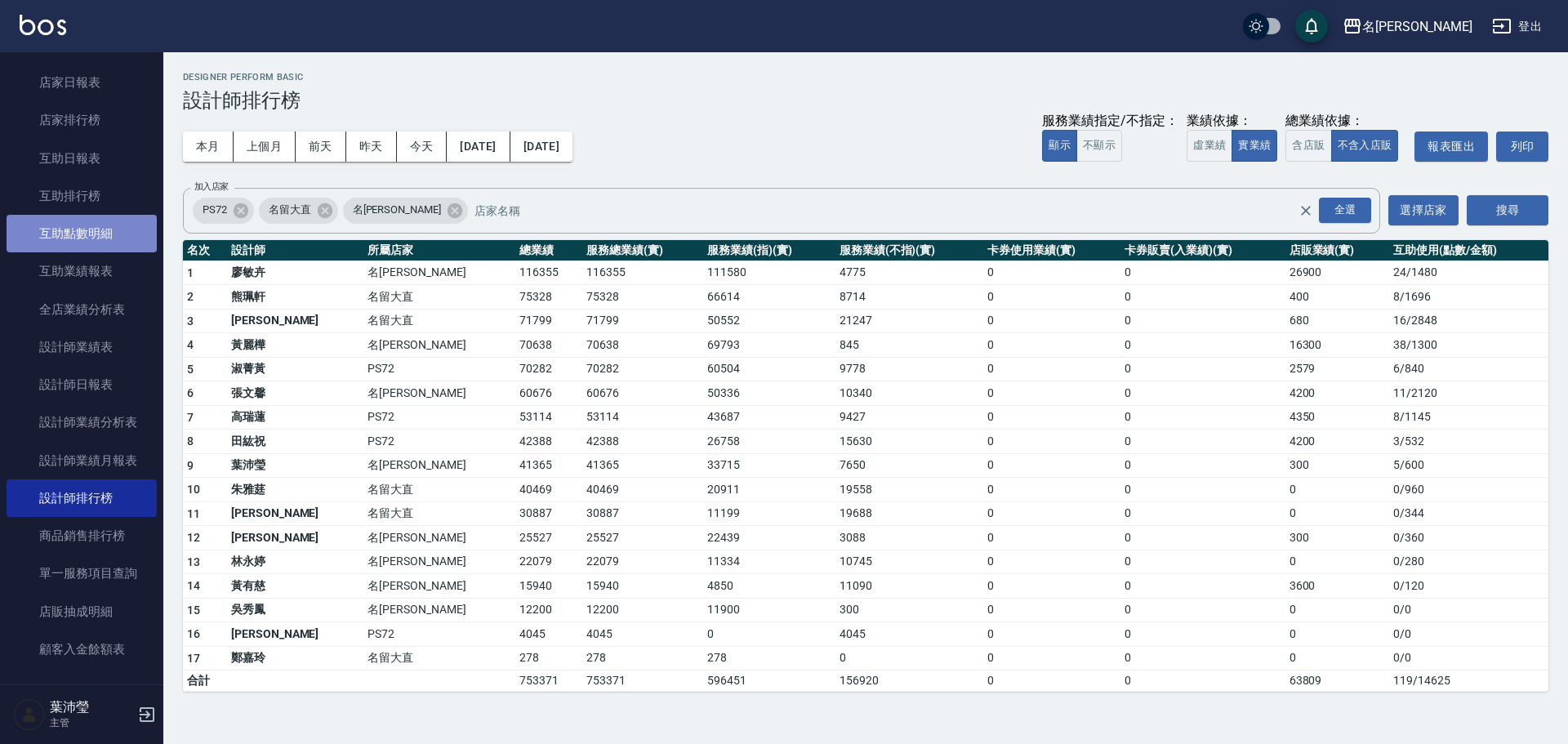
click at [107, 233] on link "互助點數明細" at bounding box center [82, 234] width 150 height 37
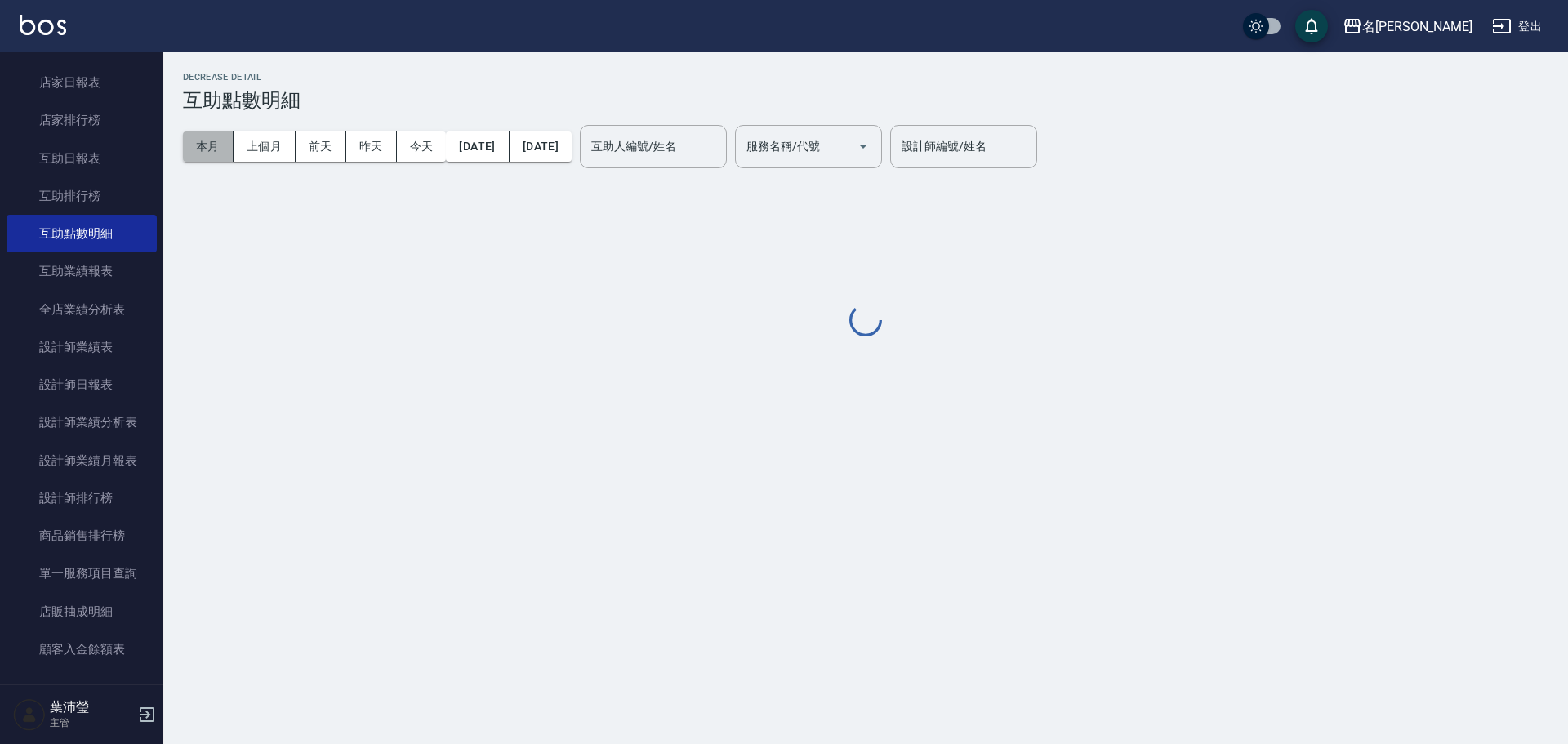
click at [216, 139] on button "本月" at bounding box center [208, 146] width 50 height 30
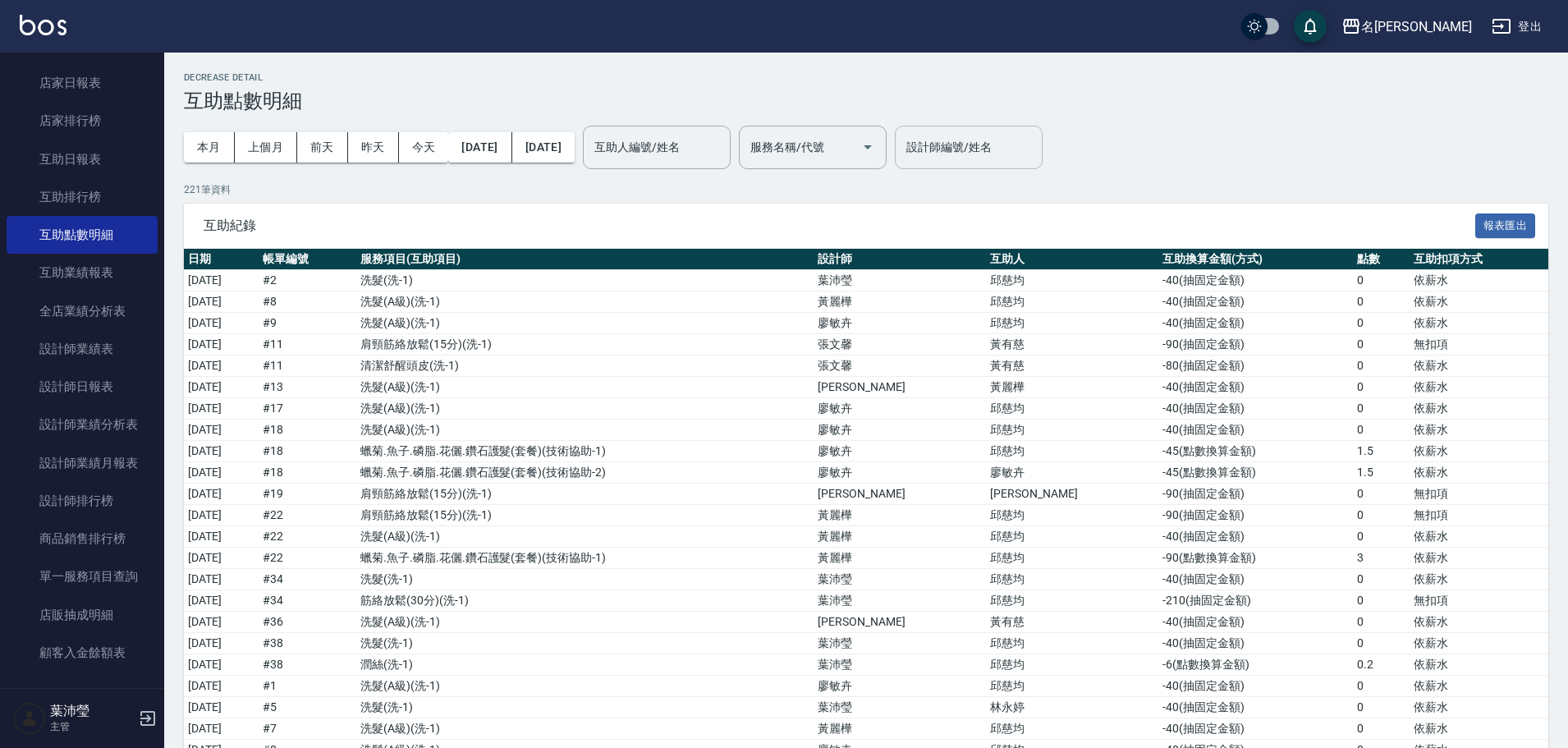
click at [988, 146] on input "設計師編號/姓名" at bounding box center [969, 147] width 133 height 29
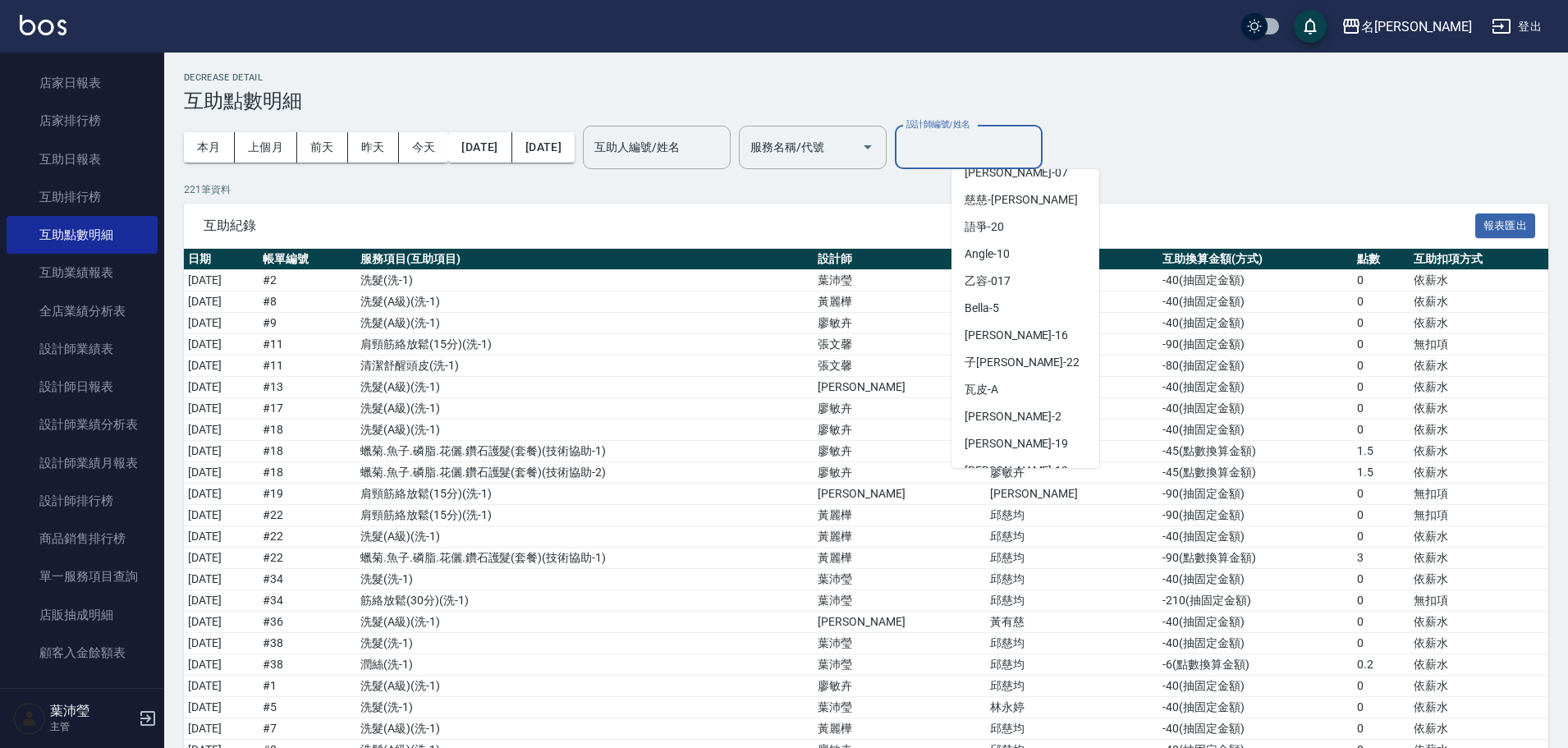
scroll to position [392, 0]
click at [1032, 393] on div "敏卉 -2" at bounding box center [1025, 394] width 148 height 27
type input "敏卉-2"
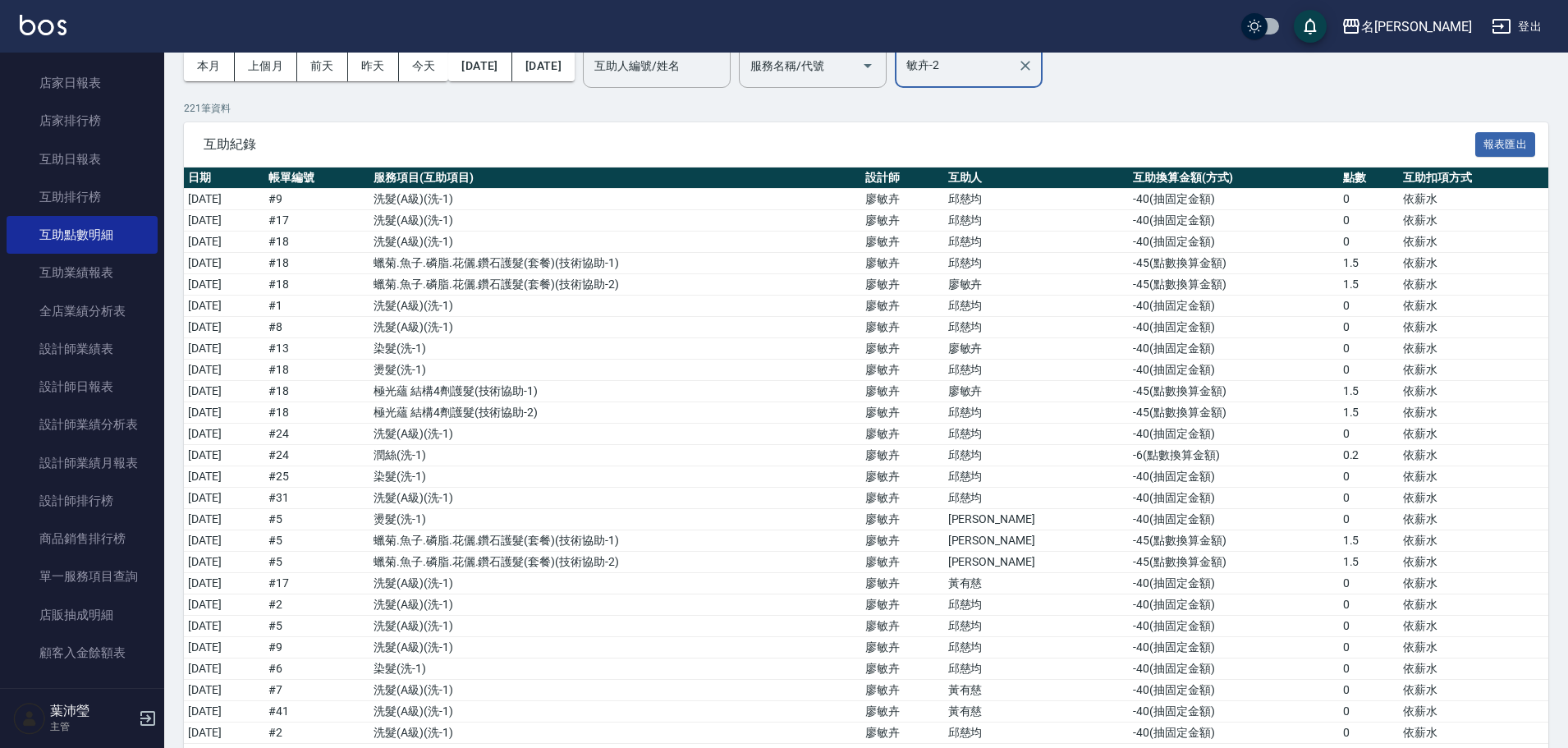
scroll to position [0, 0]
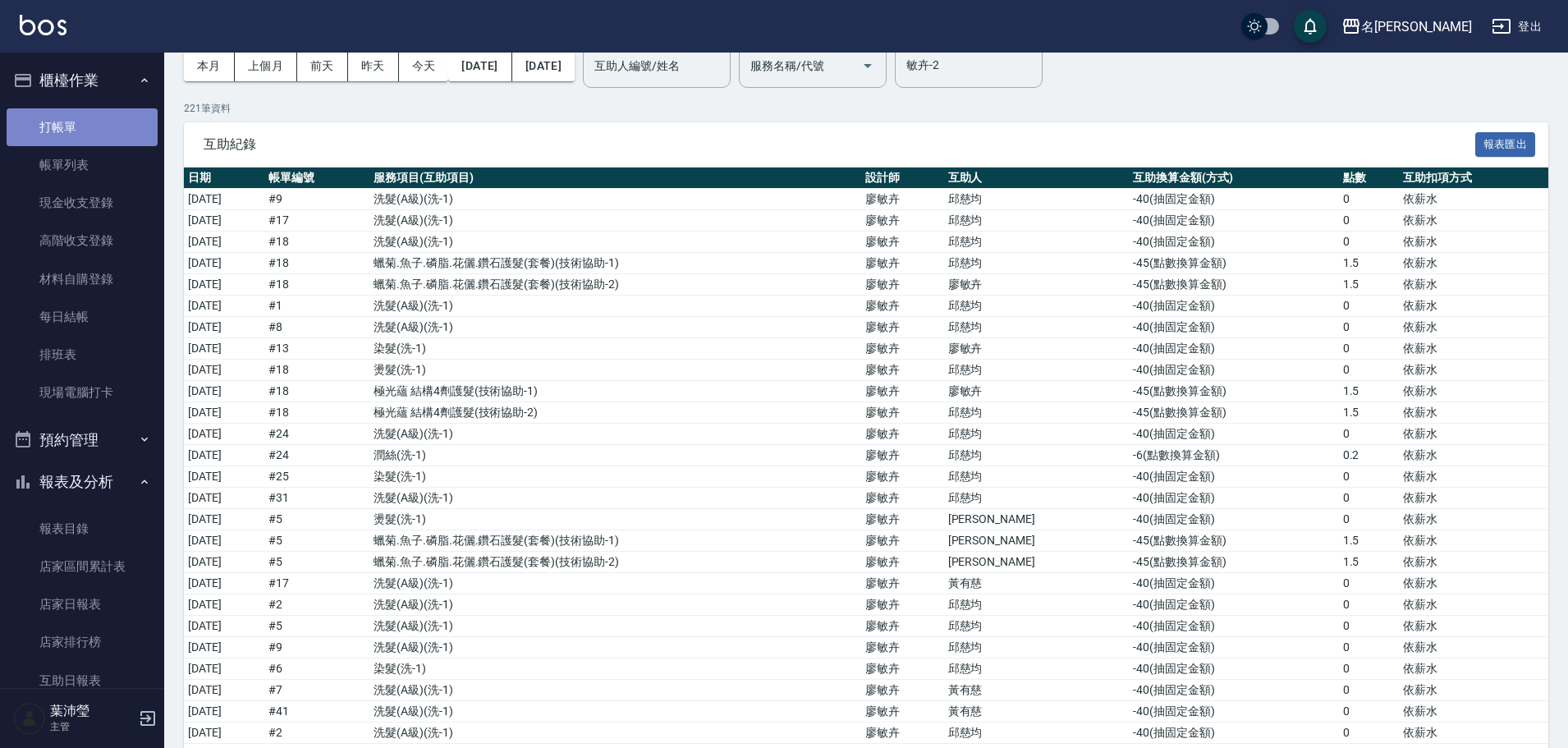
click at [122, 123] on link "打帳單" at bounding box center [82, 128] width 151 height 38
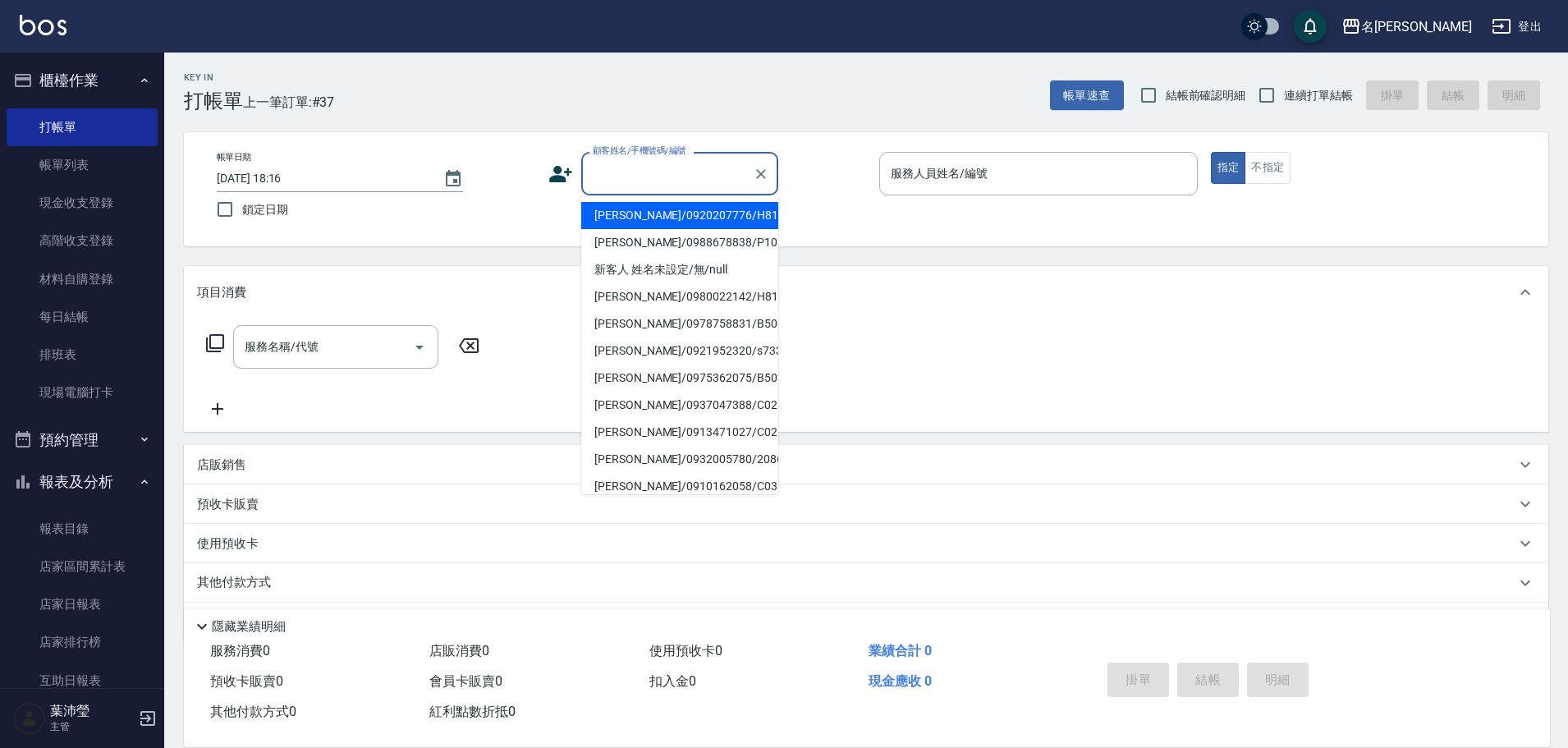
click at [596, 175] on input "顧客姓名/手機號碼/編號" at bounding box center [667, 174] width 158 height 29
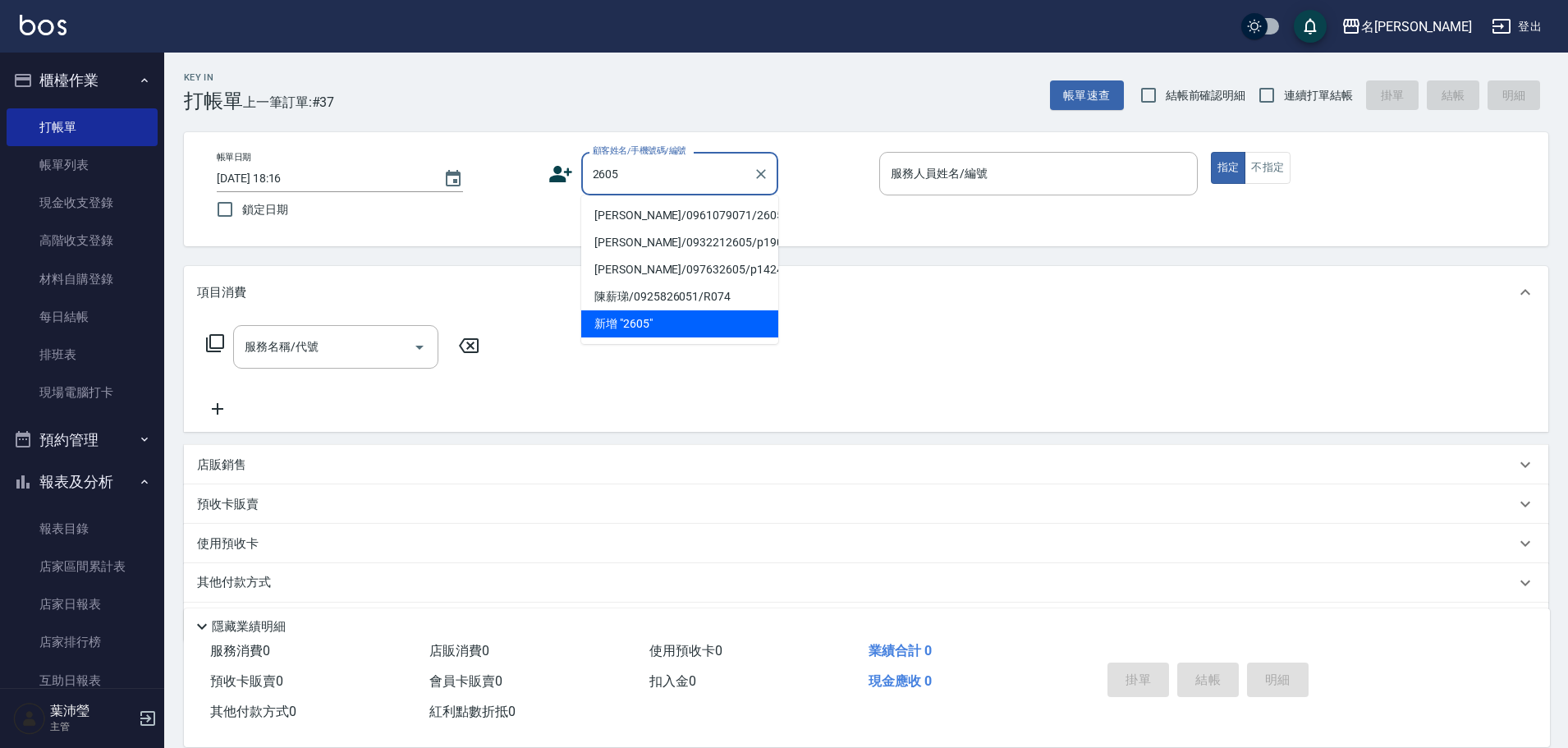
click at [595, 210] on li "[PERSON_NAME]/0961079071/2605" at bounding box center [680, 216] width 197 height 27
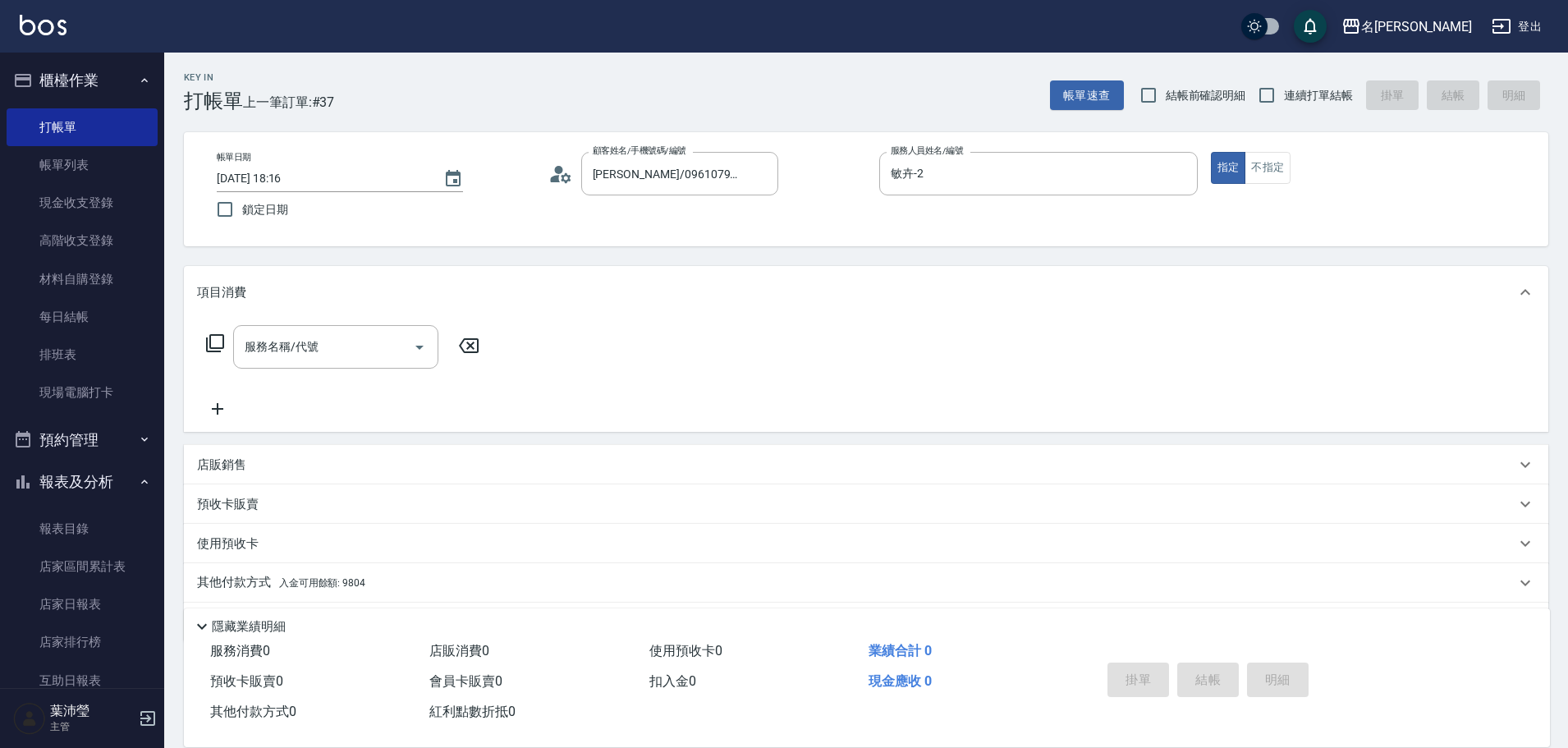
click at [210, 341] on icon at bounding box center [215, 343] width 18 height 18
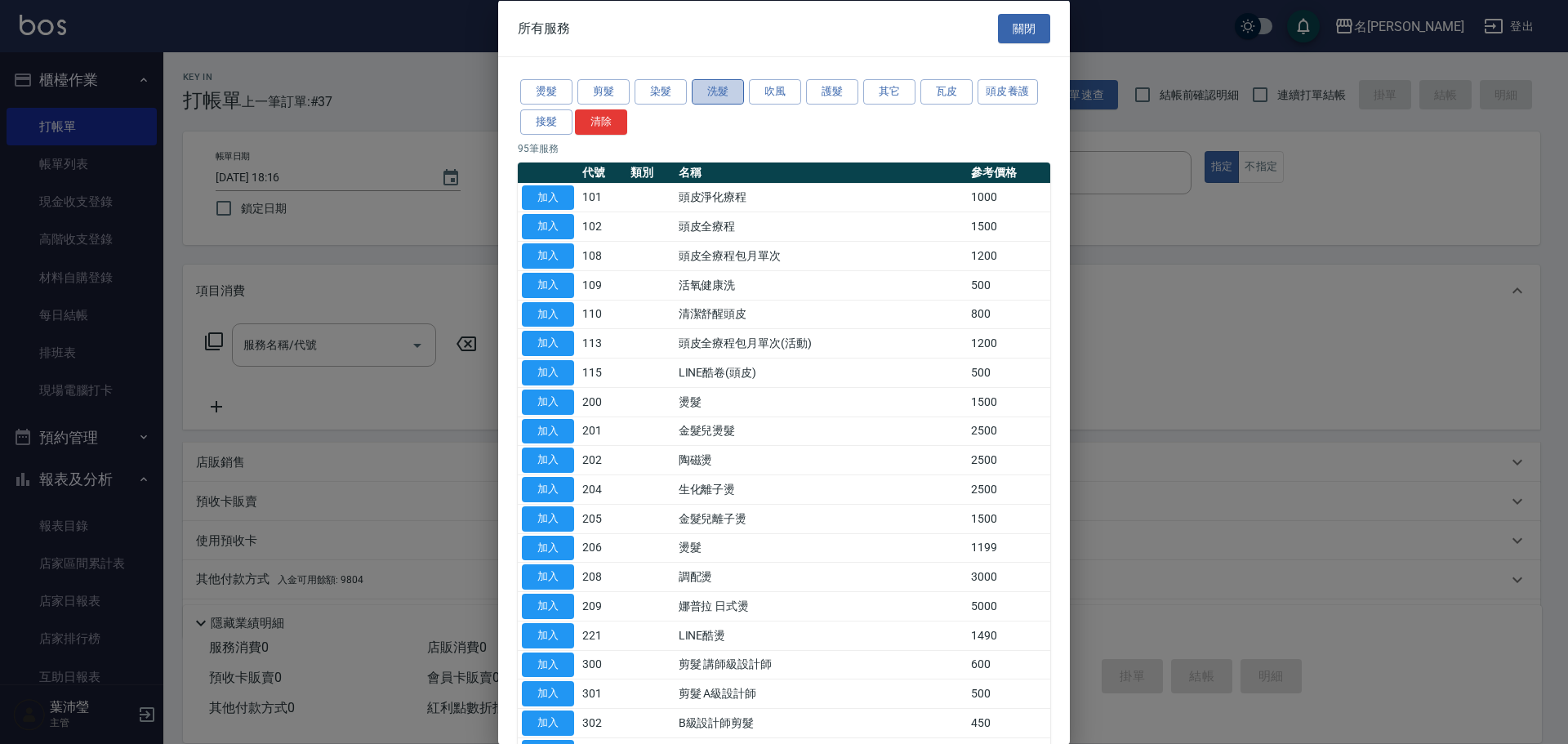
click at [723, 94] on button "洗髮" at bounding box center [717, 92] width 52 height 26
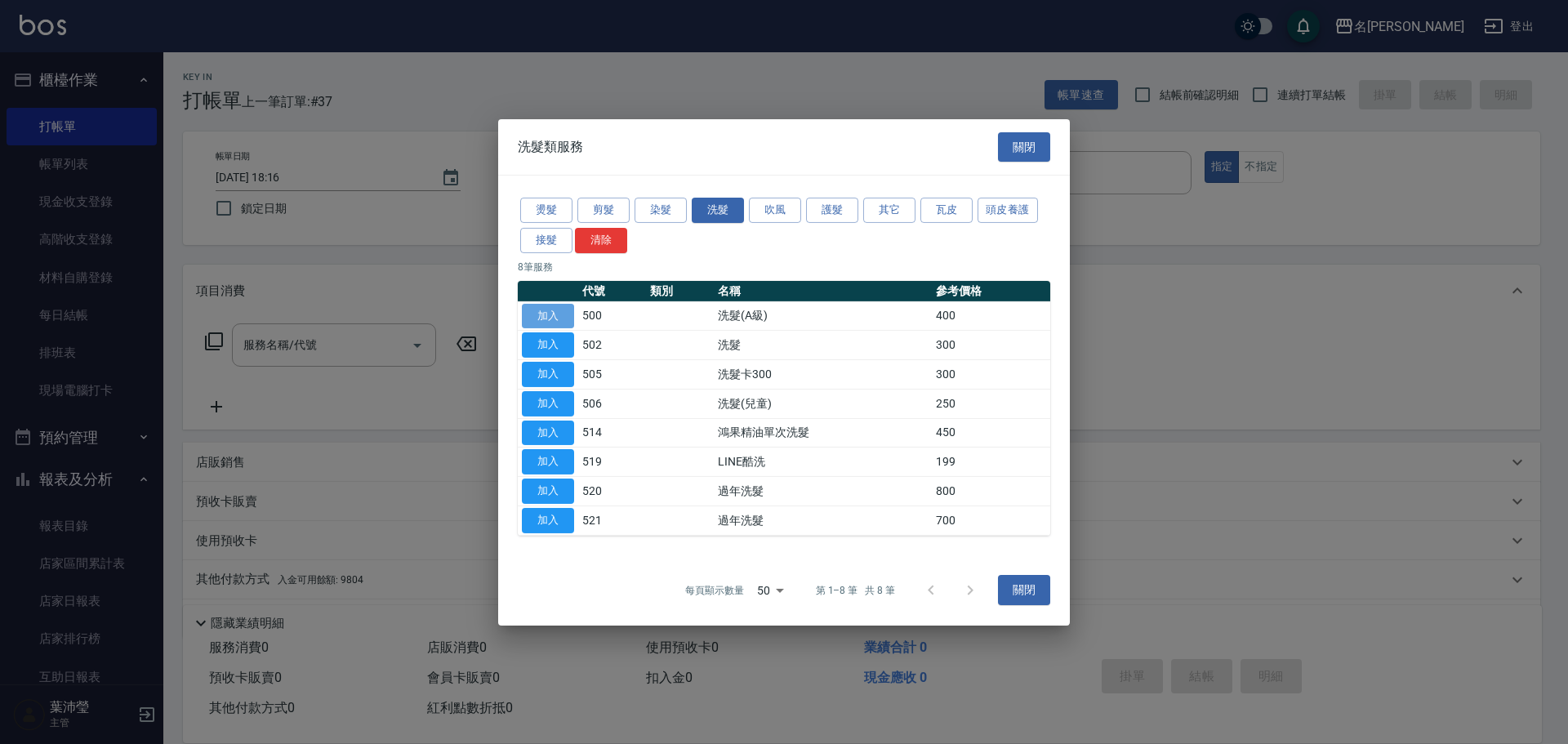
click at [550, 320] on button "加入" at bounding box center [548, 316] width 52 height 26
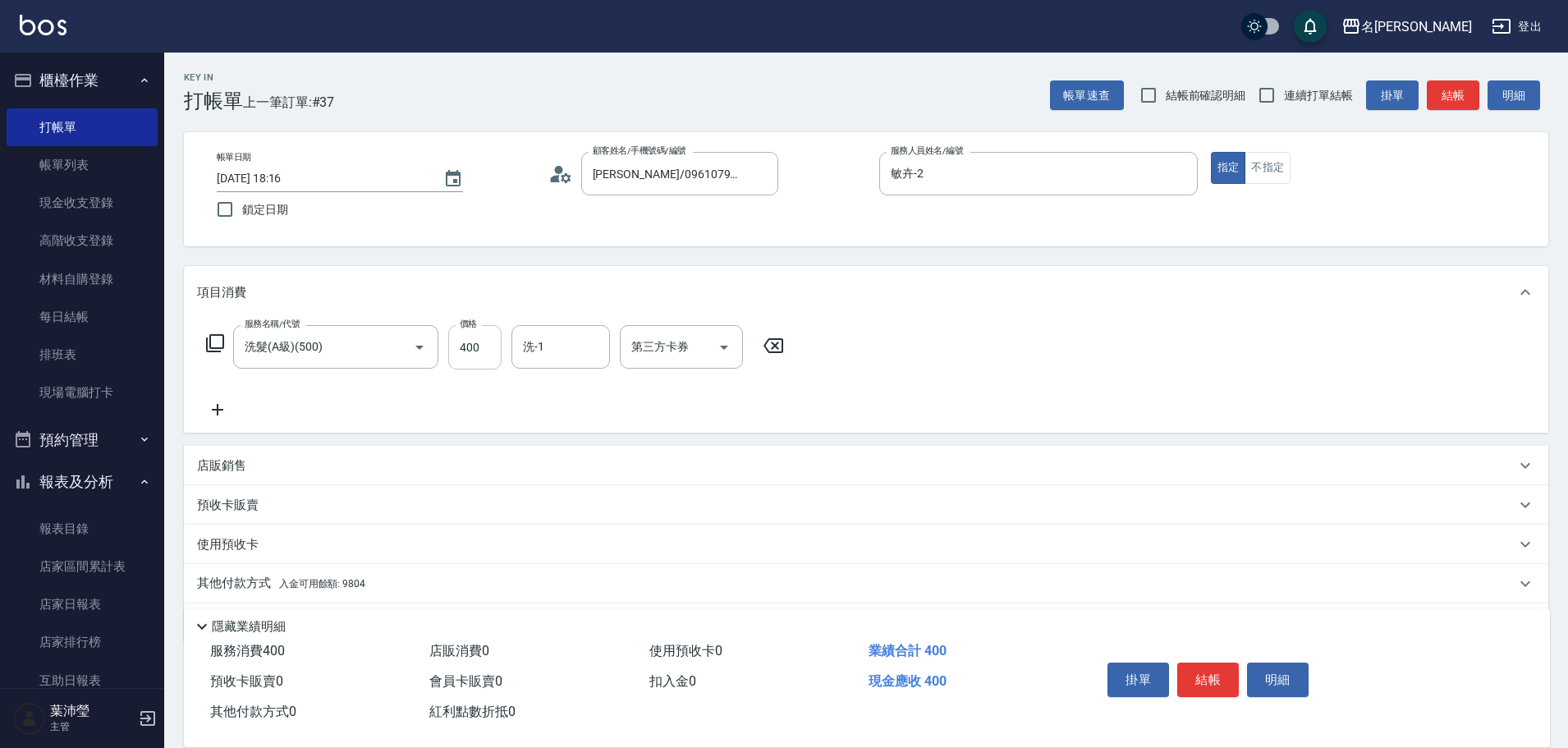
click at [467, 352] on input "400" at bounding box center [474, 348] width 53 height 45
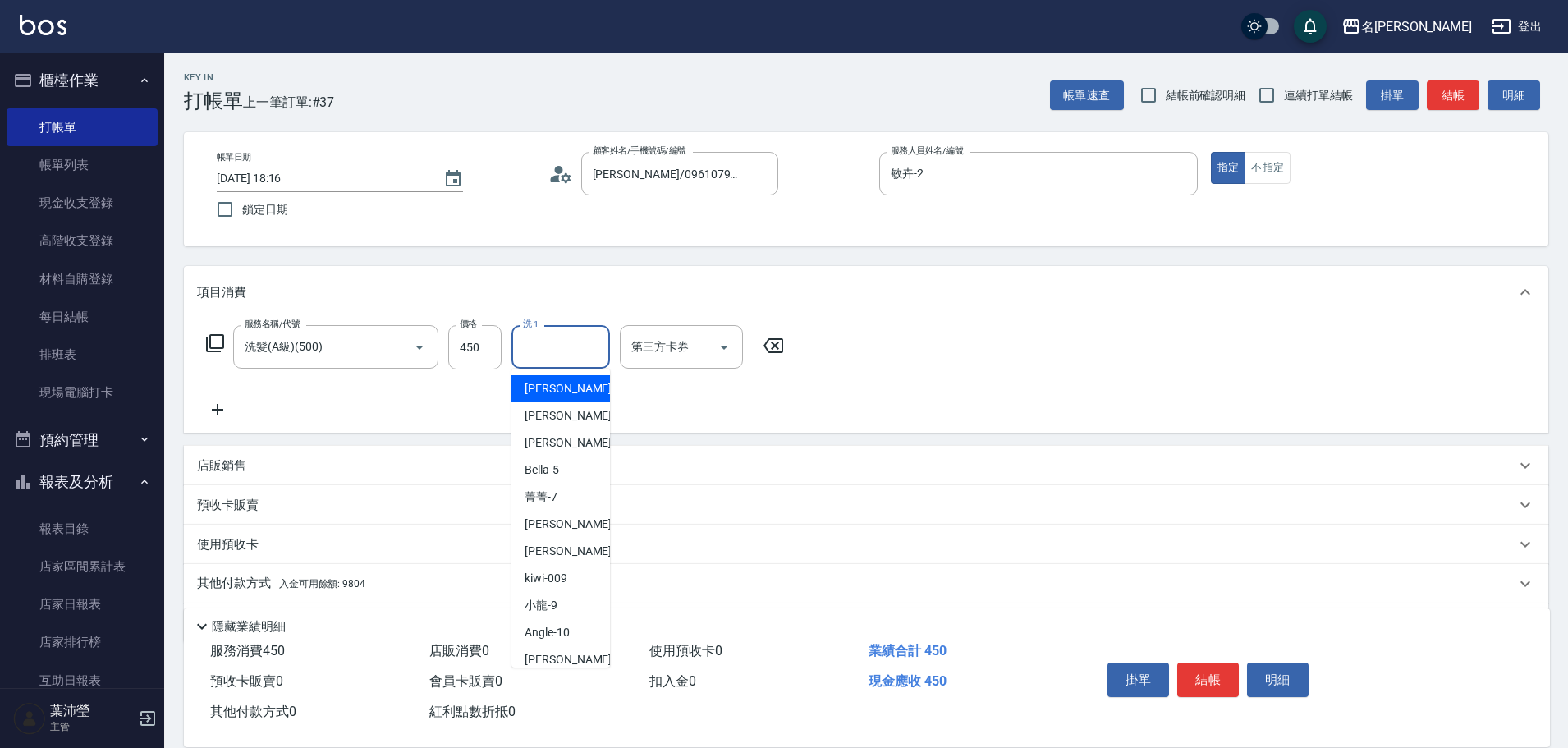
click at [546, 343] on input "洗-1" at bounding box center [561, 347] width 84 height 29
click at [531, 387] on span "慈均 -15" at bounding box center [576, 389] width 104 height 17
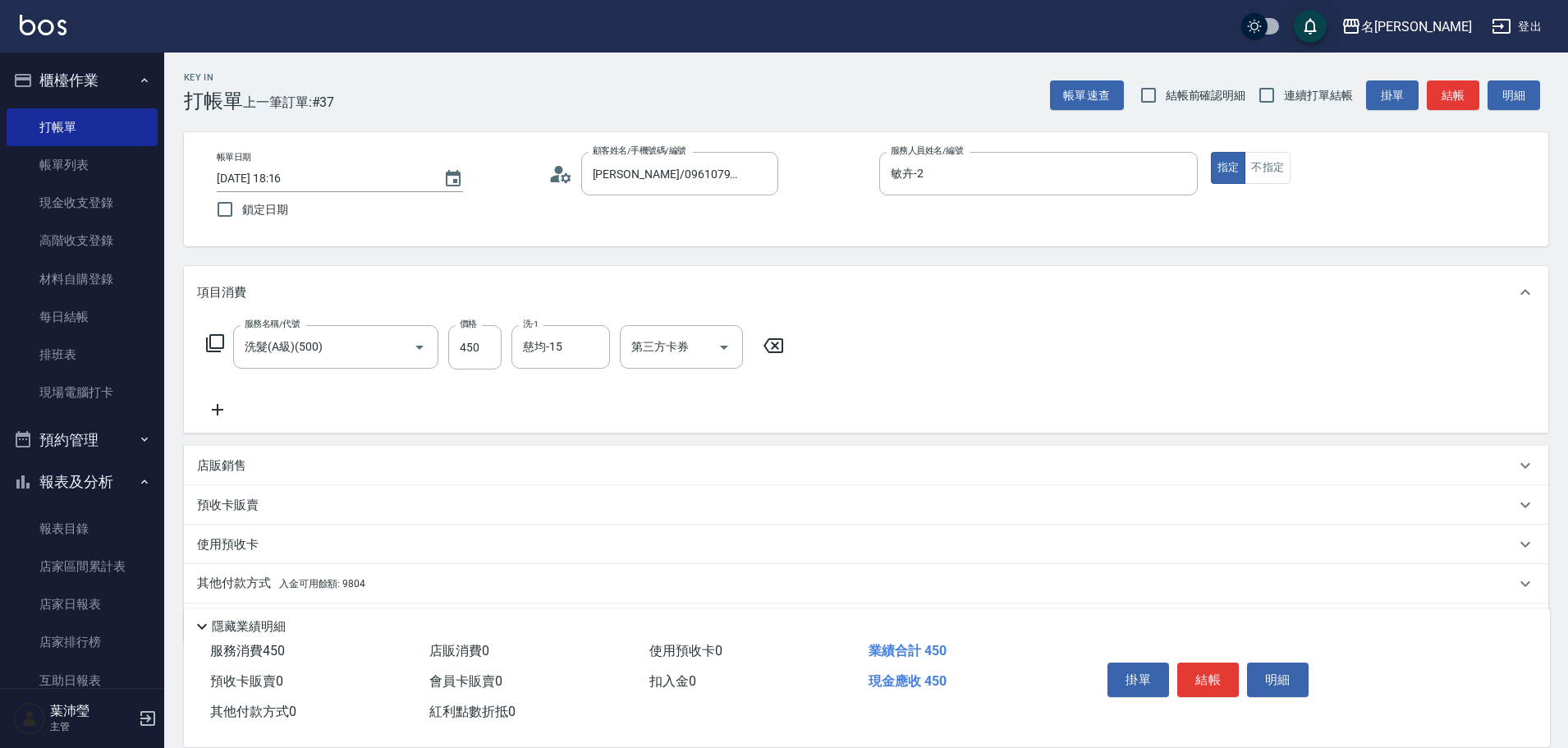
click at [210, 341] on icon at bounding box center [215, 343] width 20 height 20
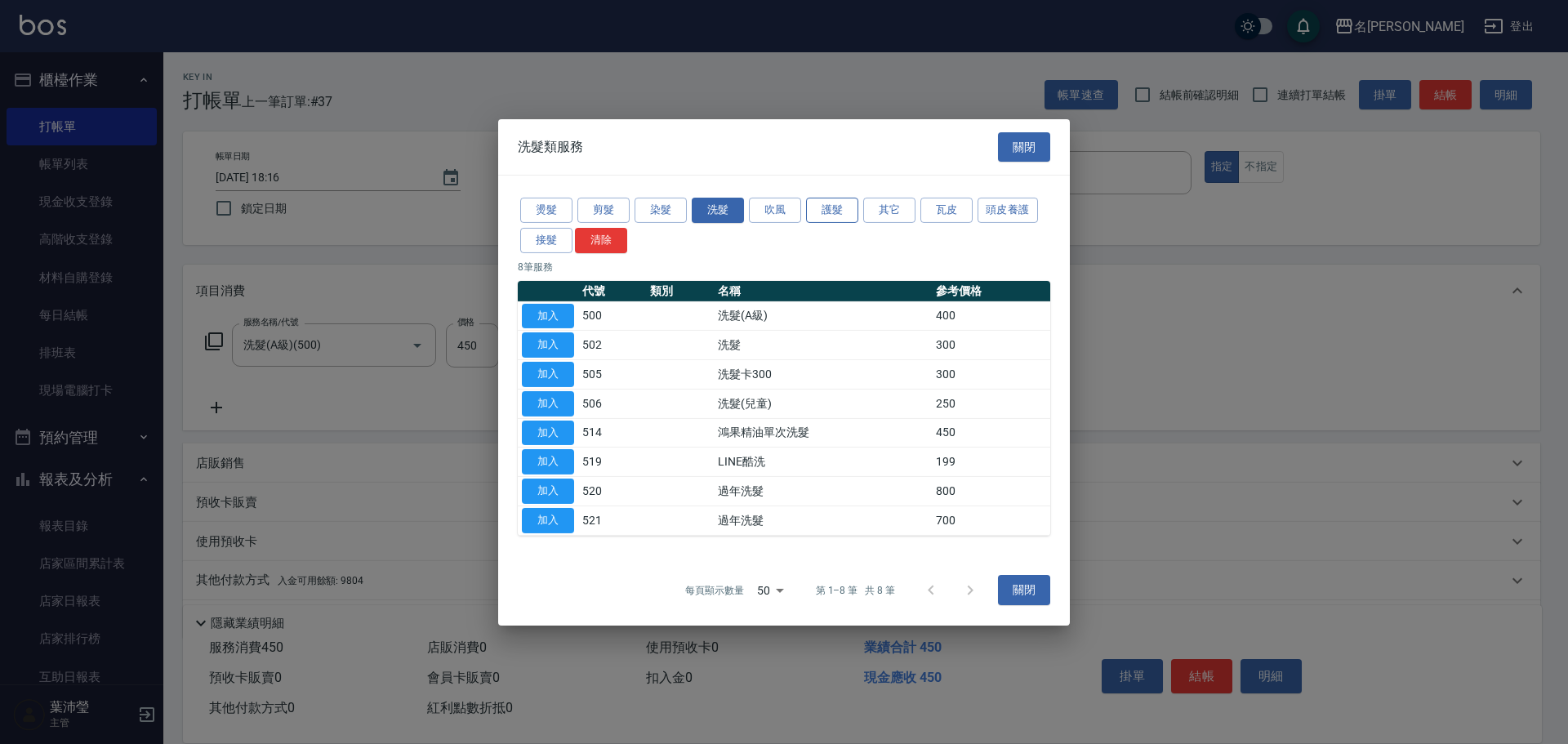
click at [841, 207] on button "護髮" at bounding box center [831, 211] width 52 height 26
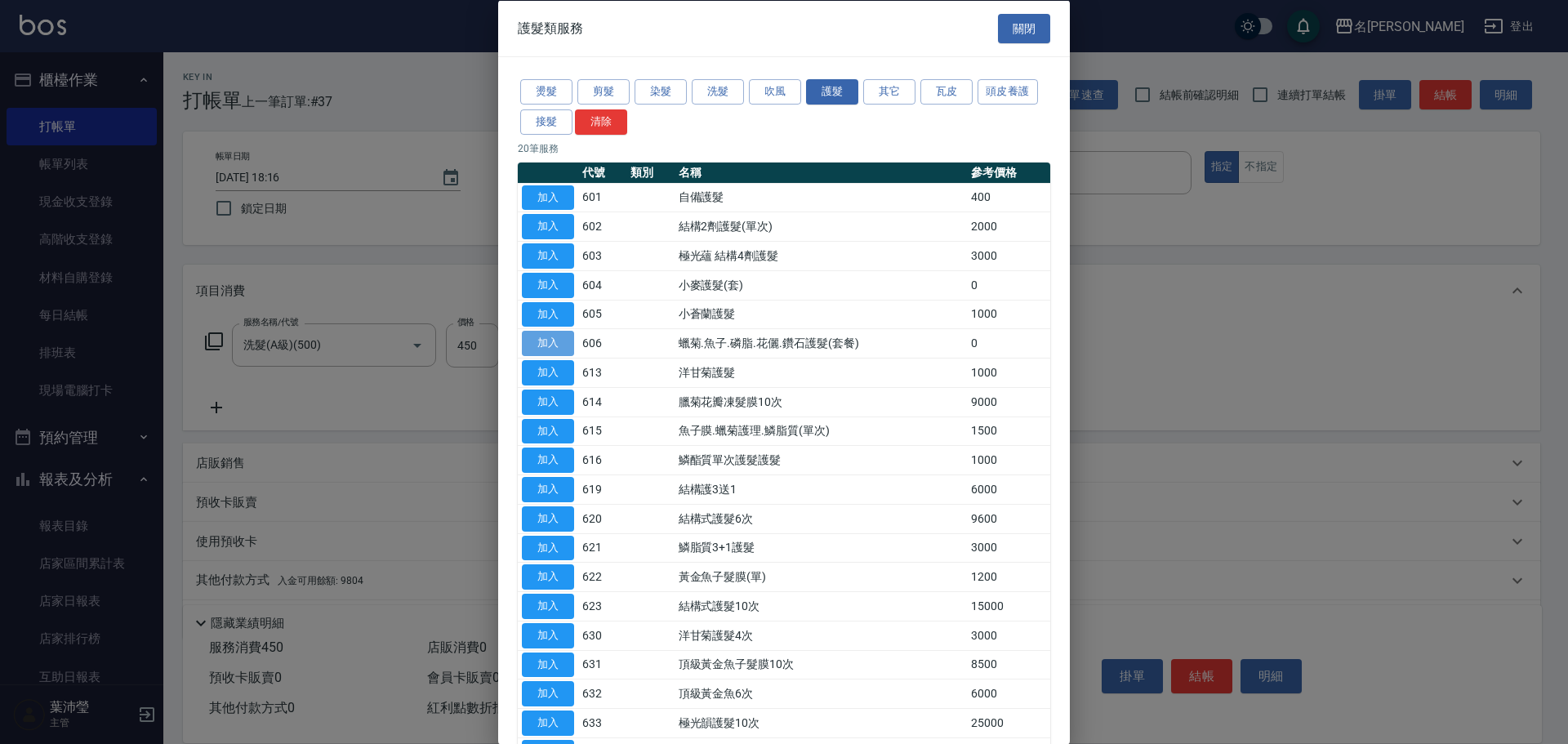
click at [546, 343] on button "加入" at bounding box center [548, 343] width 52 height 26
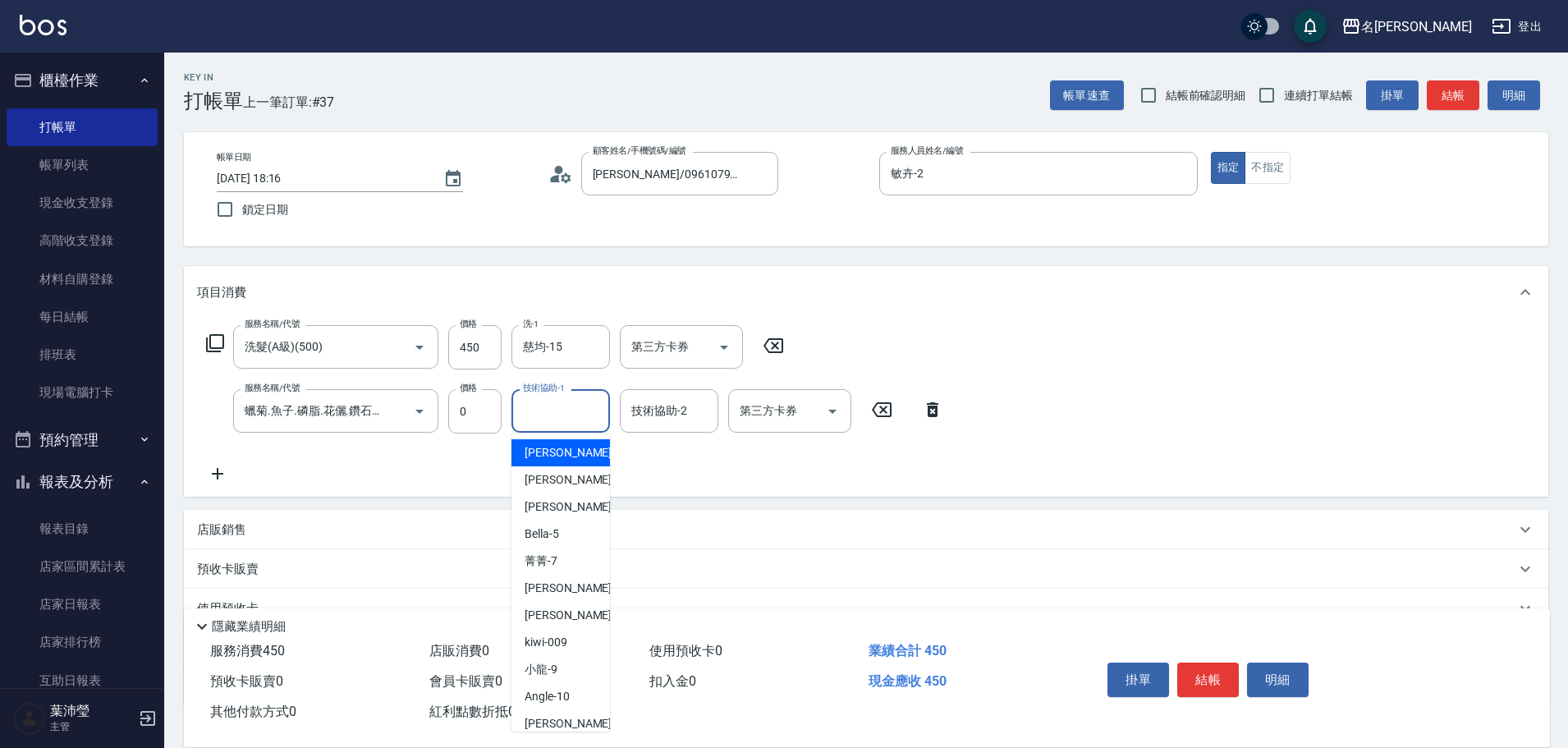
click at [551, 415] on input "技術協助-1" at bounding box center [561, 411] width 84 height 29
drag, startPoint x: 567, startPoint y: 445, endPoint x: 575, endPoint y: 447, distance: 8.2
click at [570, 446] on div "慈均 -15" at bounding box center [560, 453] width 98 height 27
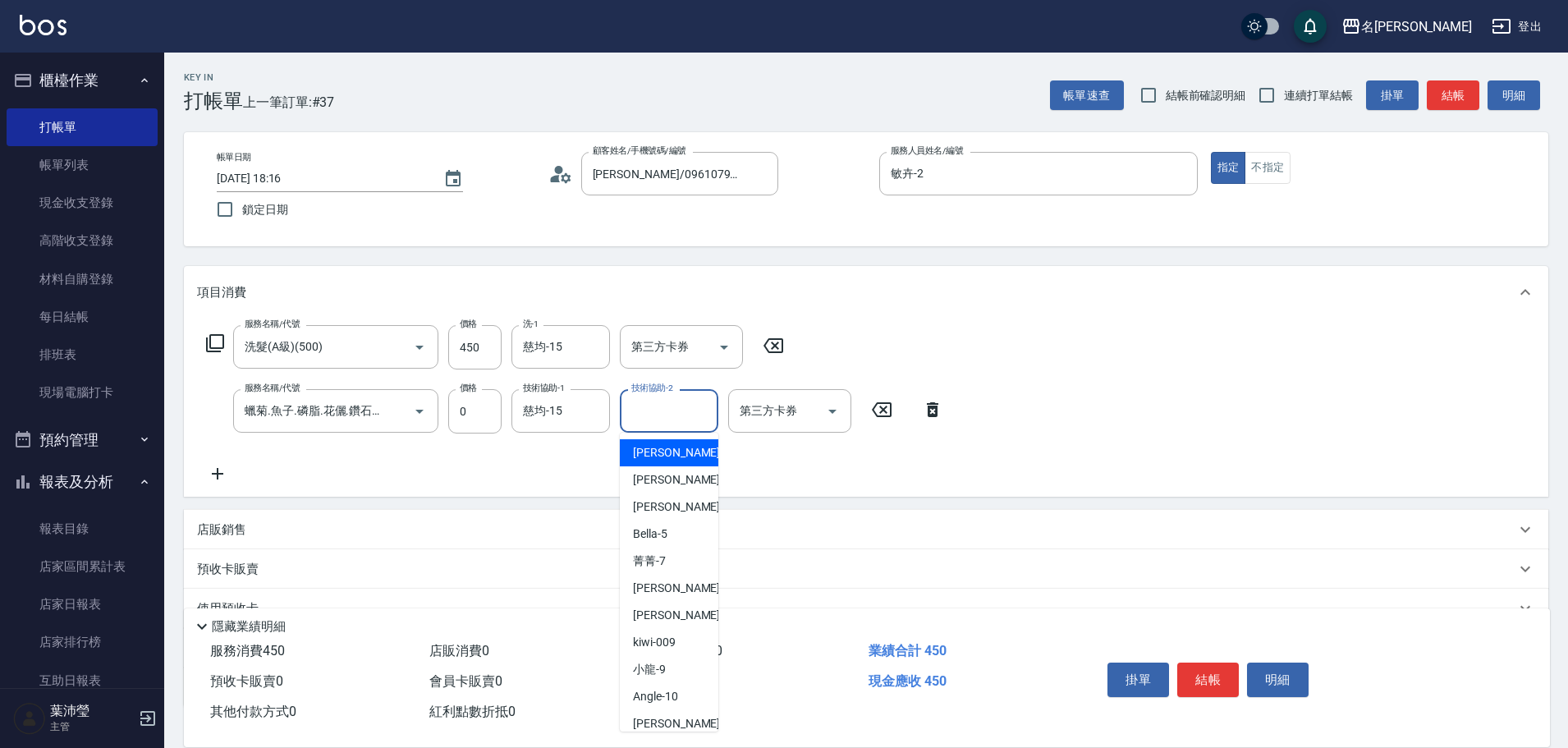
click at [666, 420] on input "技術協助-2" at bounding box center [669, 411] width 84 height 29
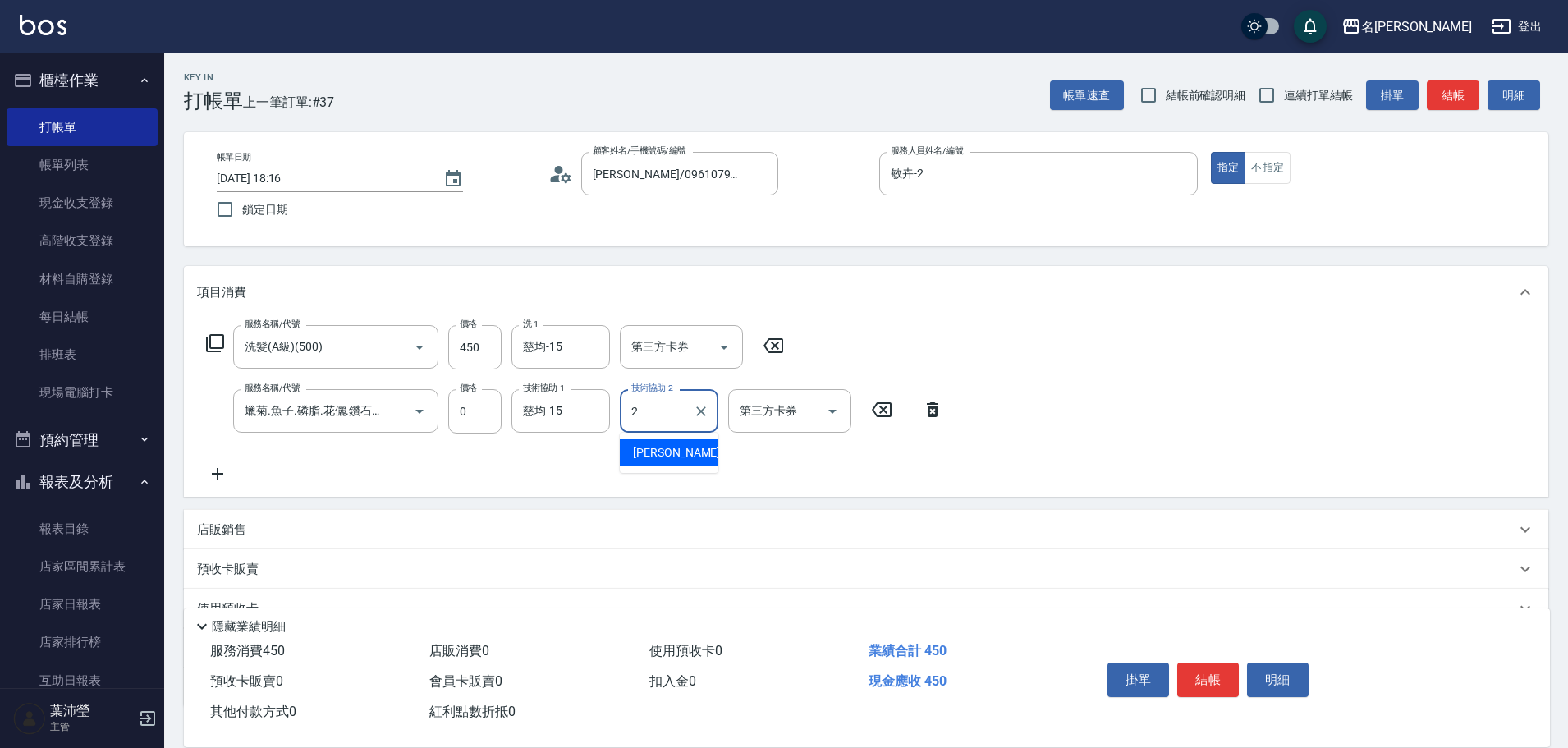
click at [687, 452] on div "敏卉 -2" at bounding box center [669, 453] width 98 height 27
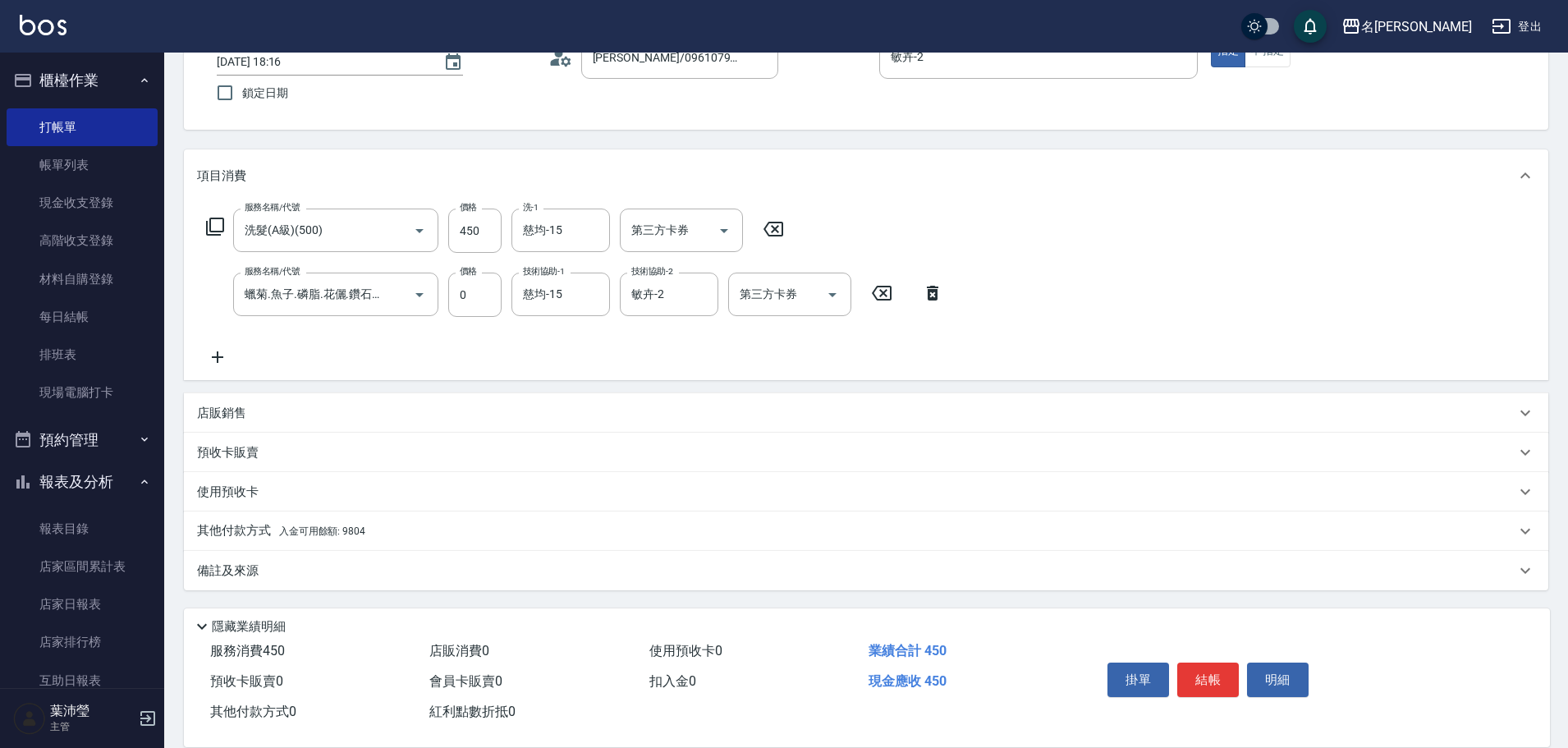
drag, startPoint x: 258, startPoint y: 530, endPoint x: 285, endPoint y: 527, distance: 27.2
click at [260, 530] on p "其他付款方式 入金可用餘額: 9804" at bounding box center [281, 531] width 169 height 18
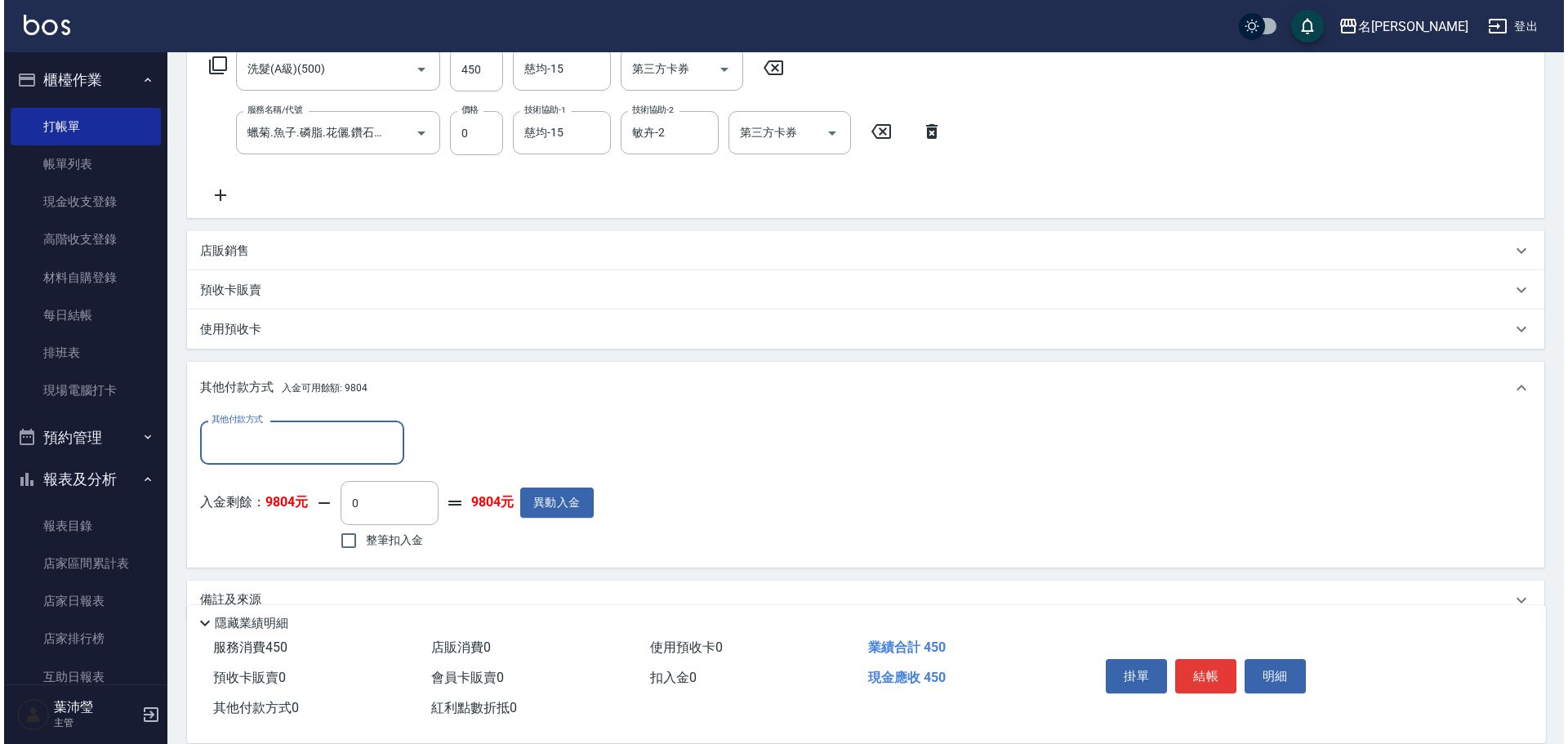
scroll to position [309, 0]
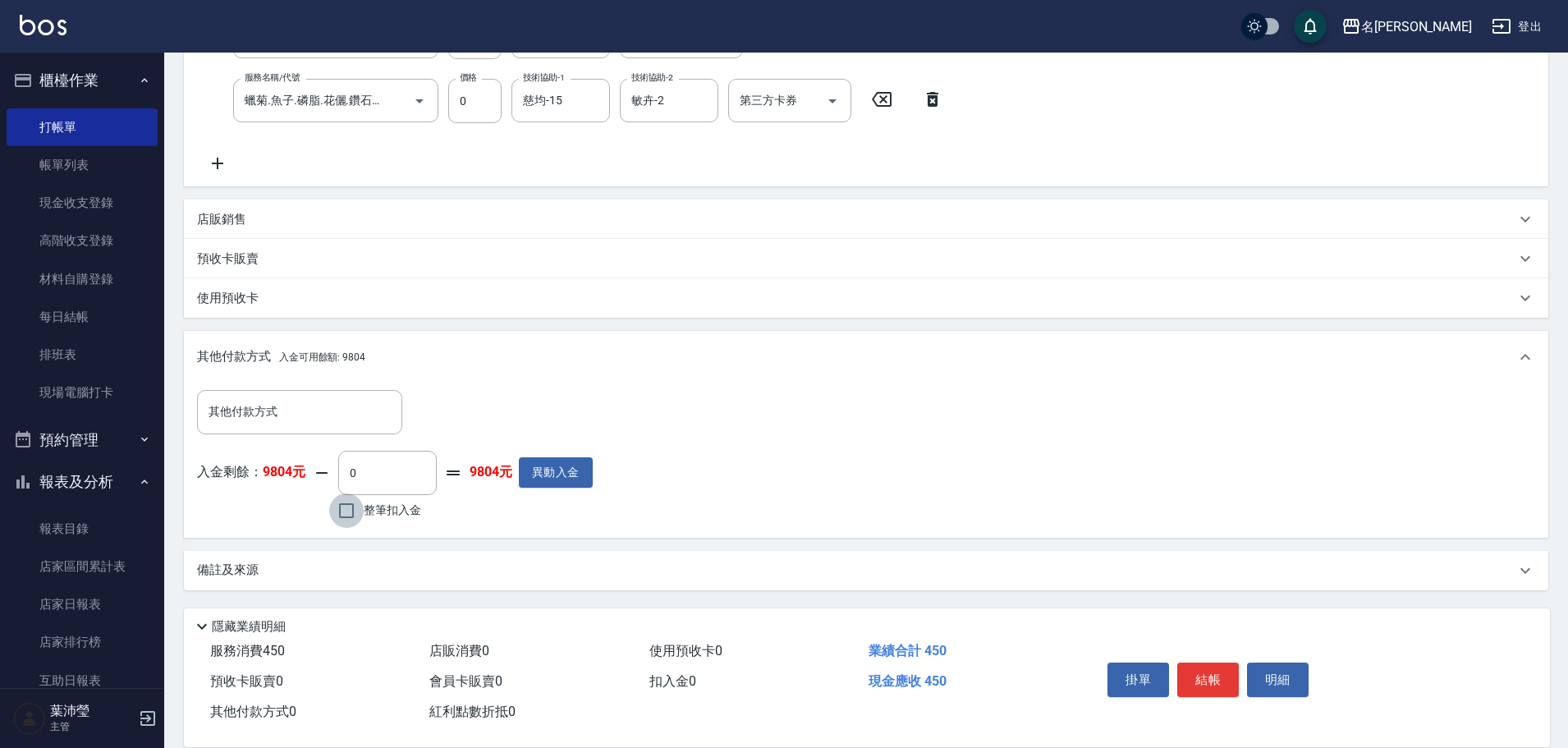
click at [347, 512] on input "整筆扣入金" at bounding box center [346, 511] width 34 height 34
click at [1267, 679] on button "明細" at bounding box center [1278, 680] width 62 height 34
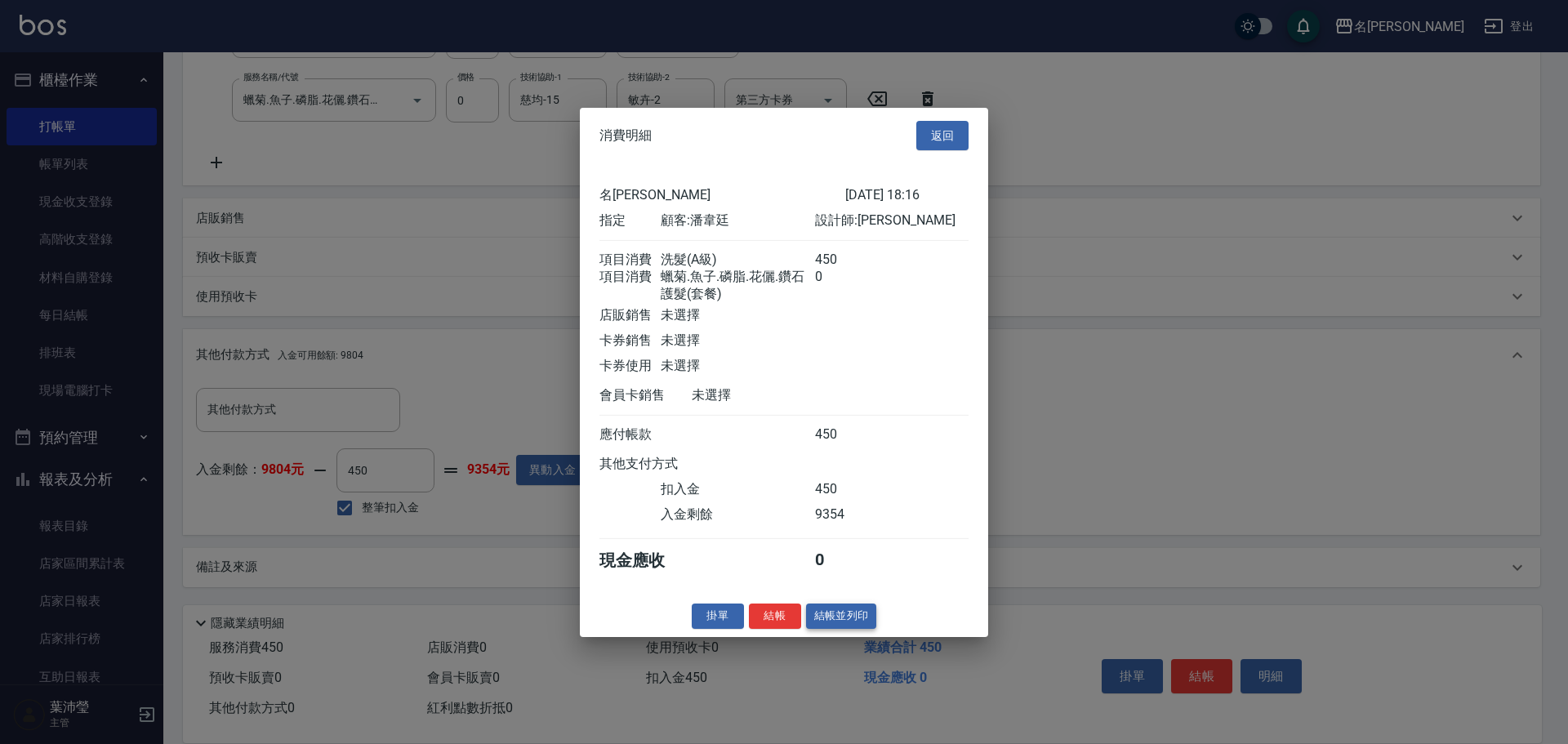
click at [847, 629] on button "結帳並列印" at bounding box center [841, 616] width 71 height 26
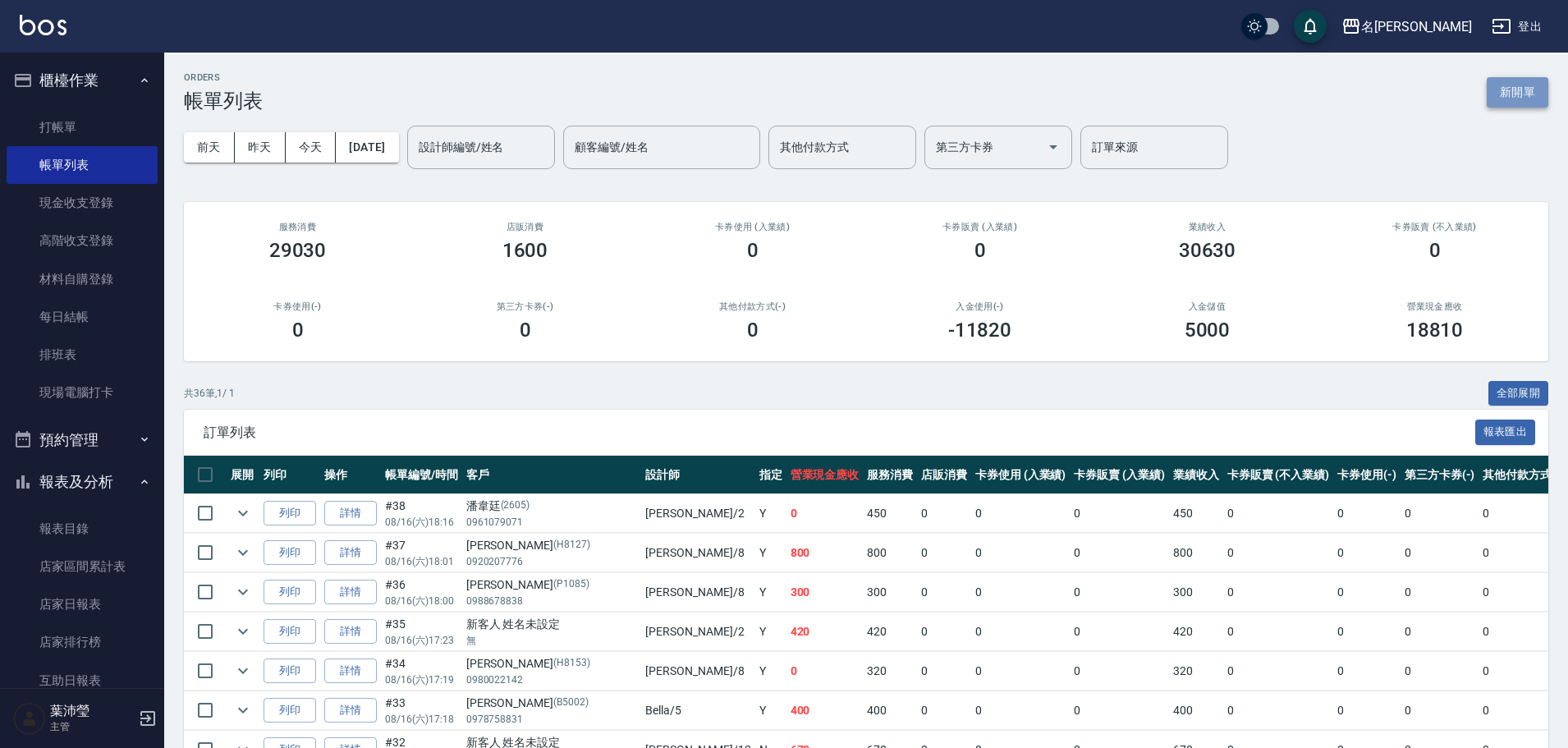
click at [1526, 87] on button "新開單" at bounding box center [1517, 92] width 62 height 30
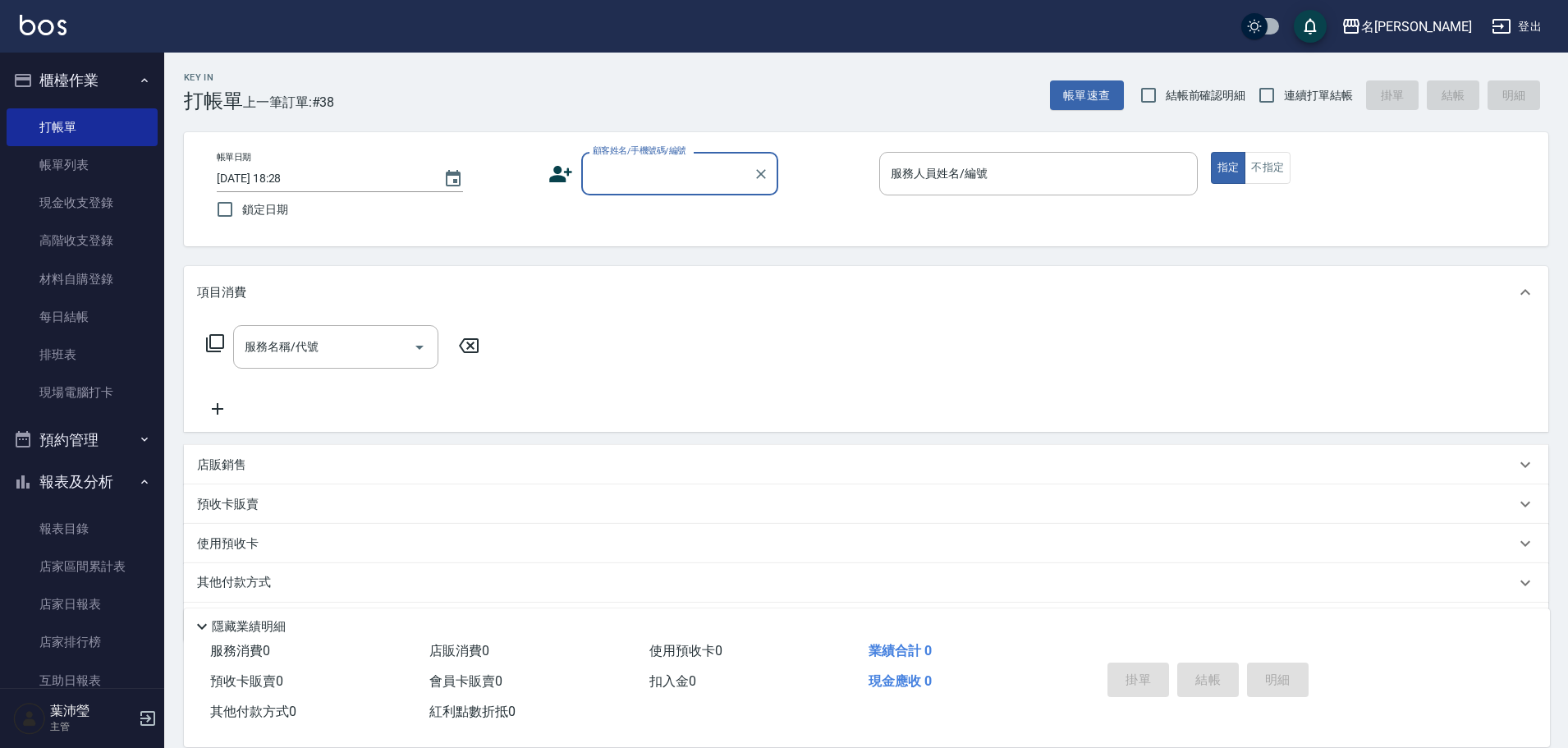
click at [637, 182] on input "顧客姓名/手機號碼/編號" at bounding box center [667, 174] width 158 height 29
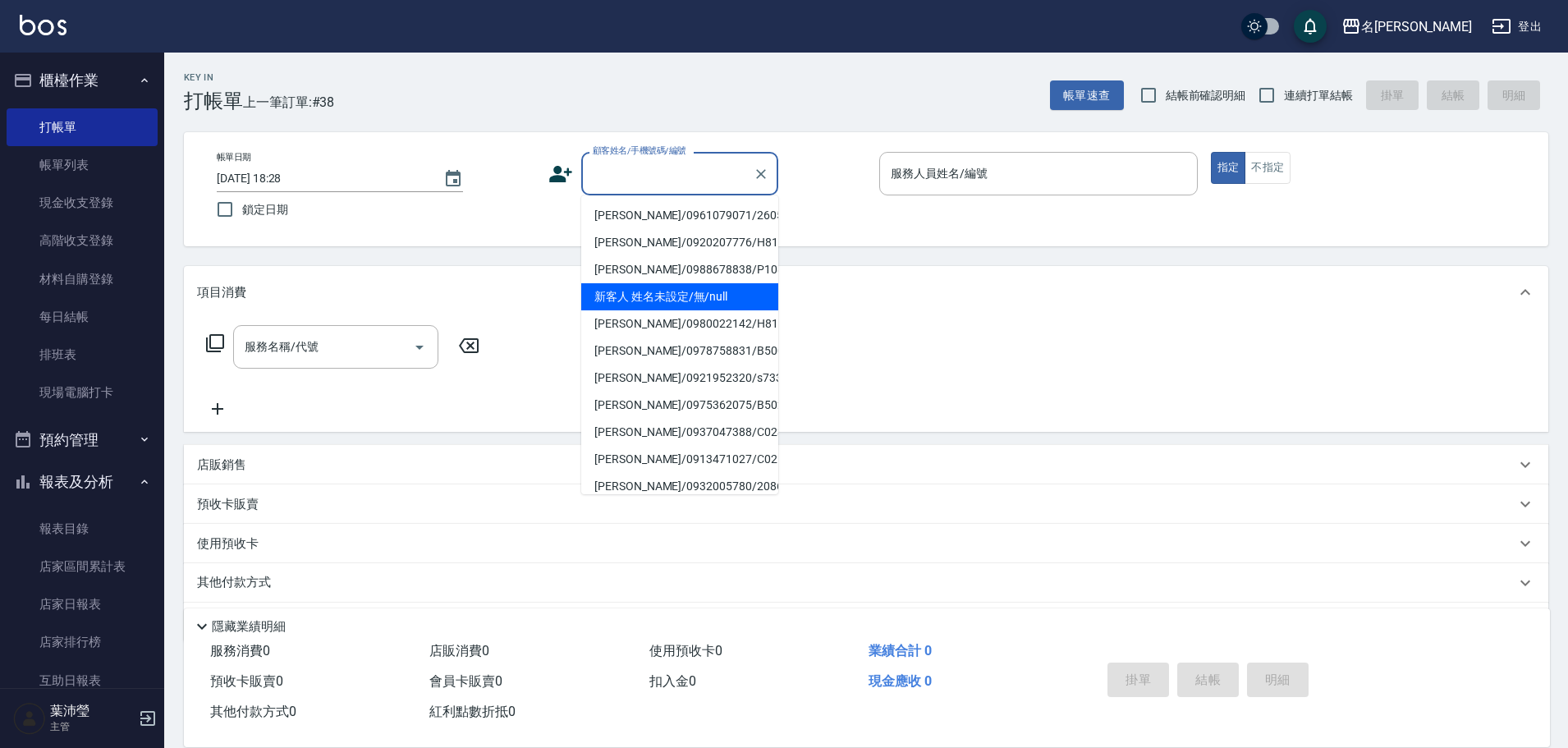
drag, startPoint x: 622, startPoint y: 290, endPoint x: 664, endPoint y: 286, distance: 42.2
click at [621, 291] on li "新客人 姓名未設定/無/null" at bounding box center [680, 297] width 197 height 27
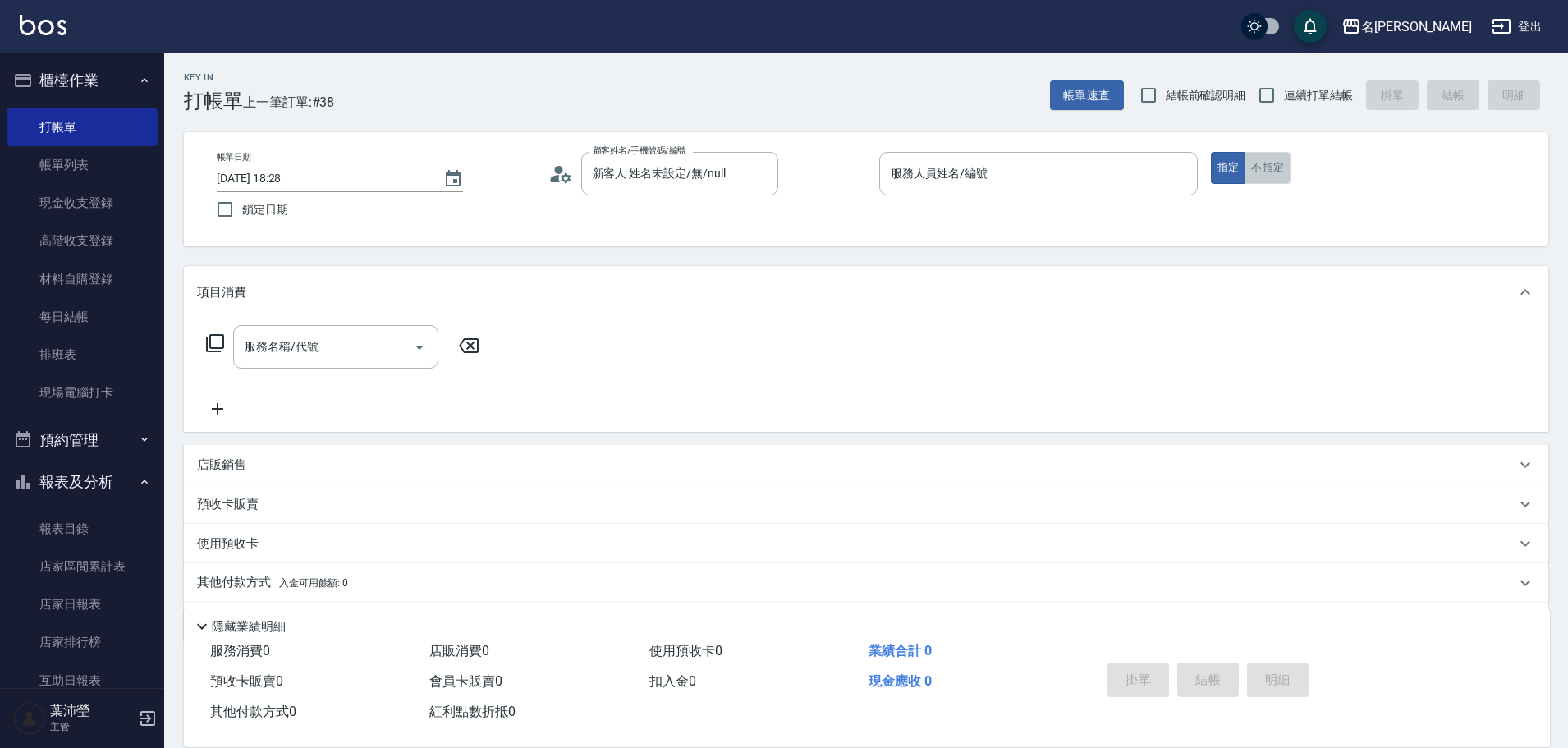
click at [1271, 178] on button "不指定" at bounding box center [1267, 167] width 46 height 32
click at [1150, 186] on input "服務人員姓名/編號" at bounding box center [1038, 174] width 304 height 29
click at [212, 346] on icon at bounding box center [215, 343] width 20 height 20
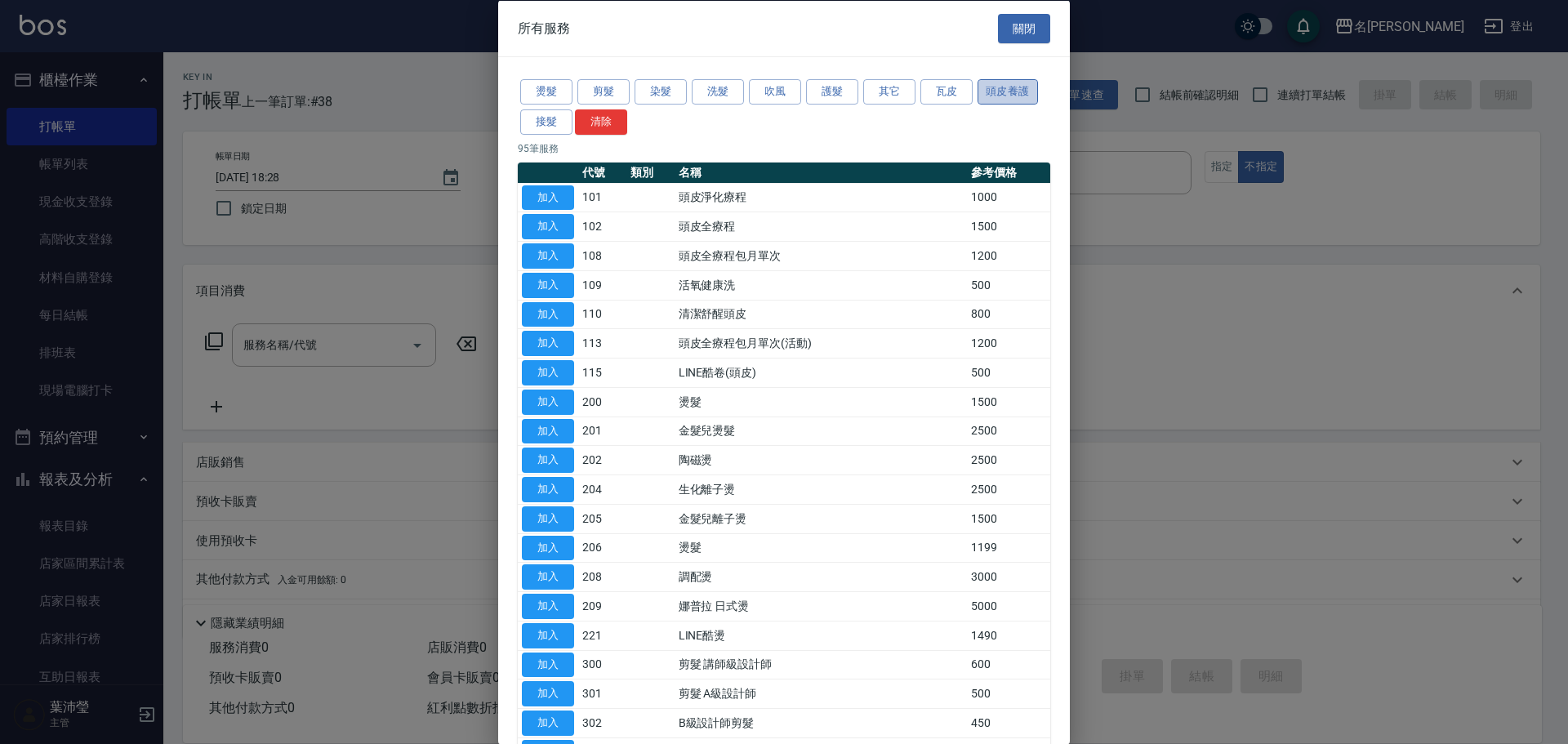
click at [991, 90] on button "頭皮養護" at bounding box center [1007, 92] width 60 height 26
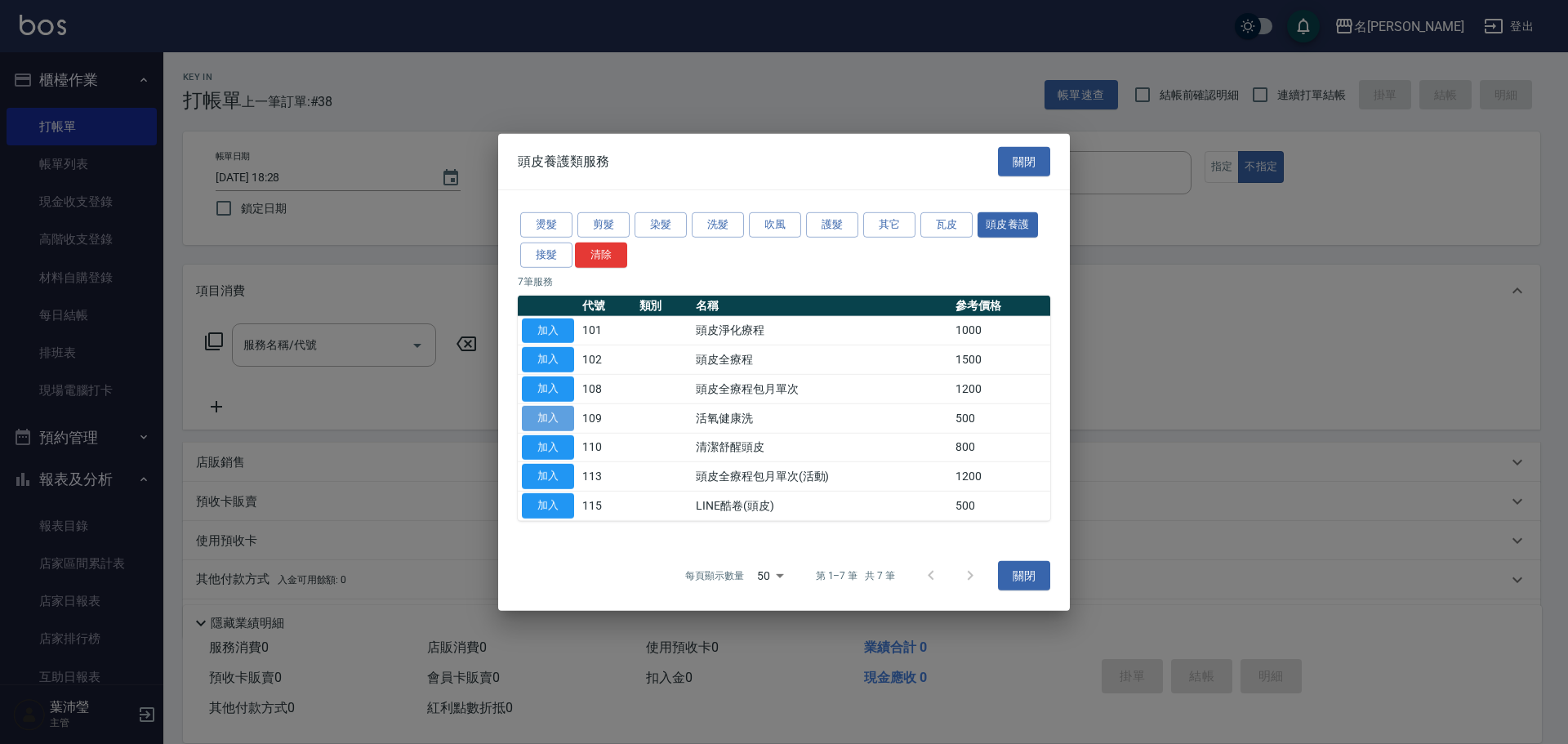
click at [549, 421] on button "加入" at bounding box center [548, 418] width 52 height 26
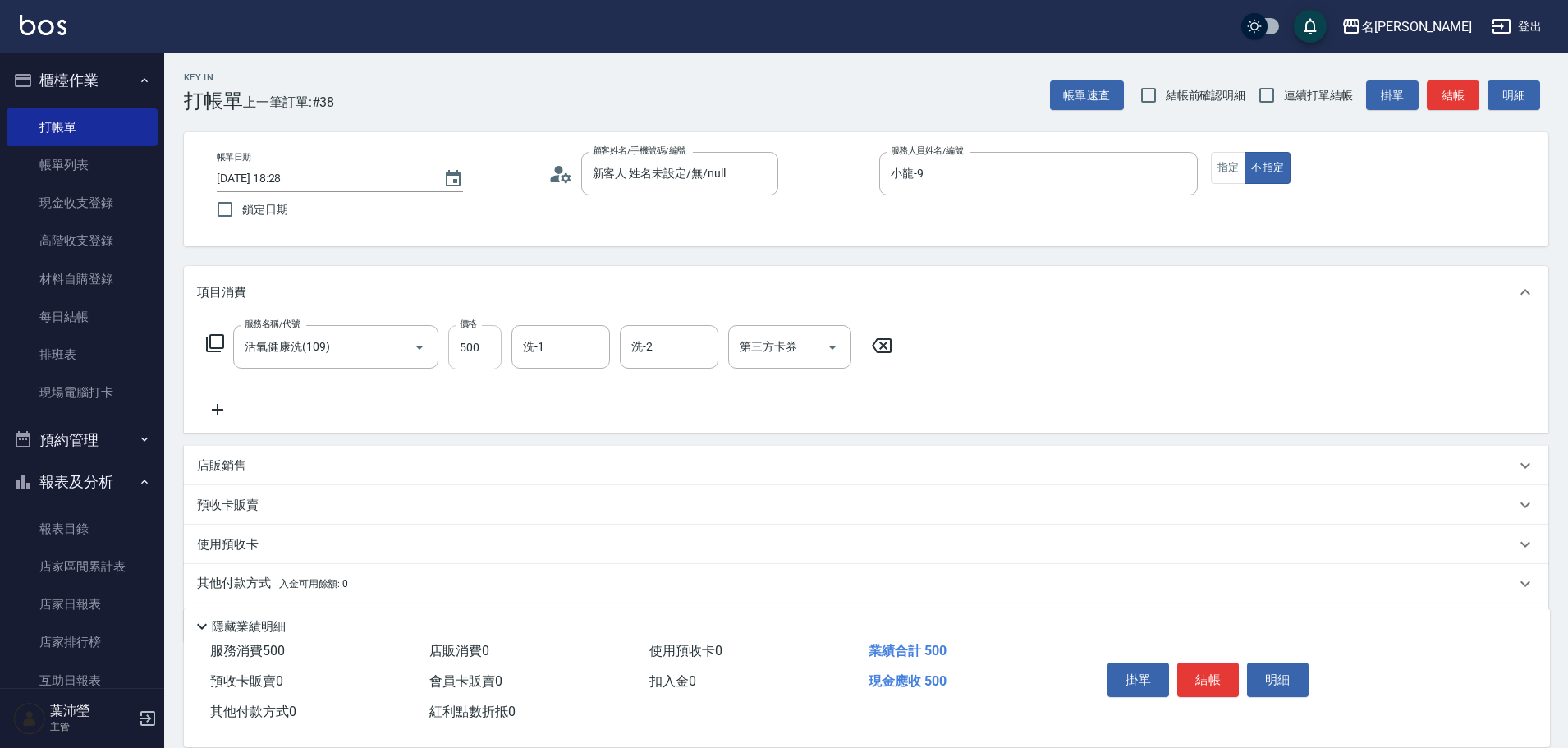
click at [490, 356] on input "500" at bounding box center [474, 348] width 53 height 45
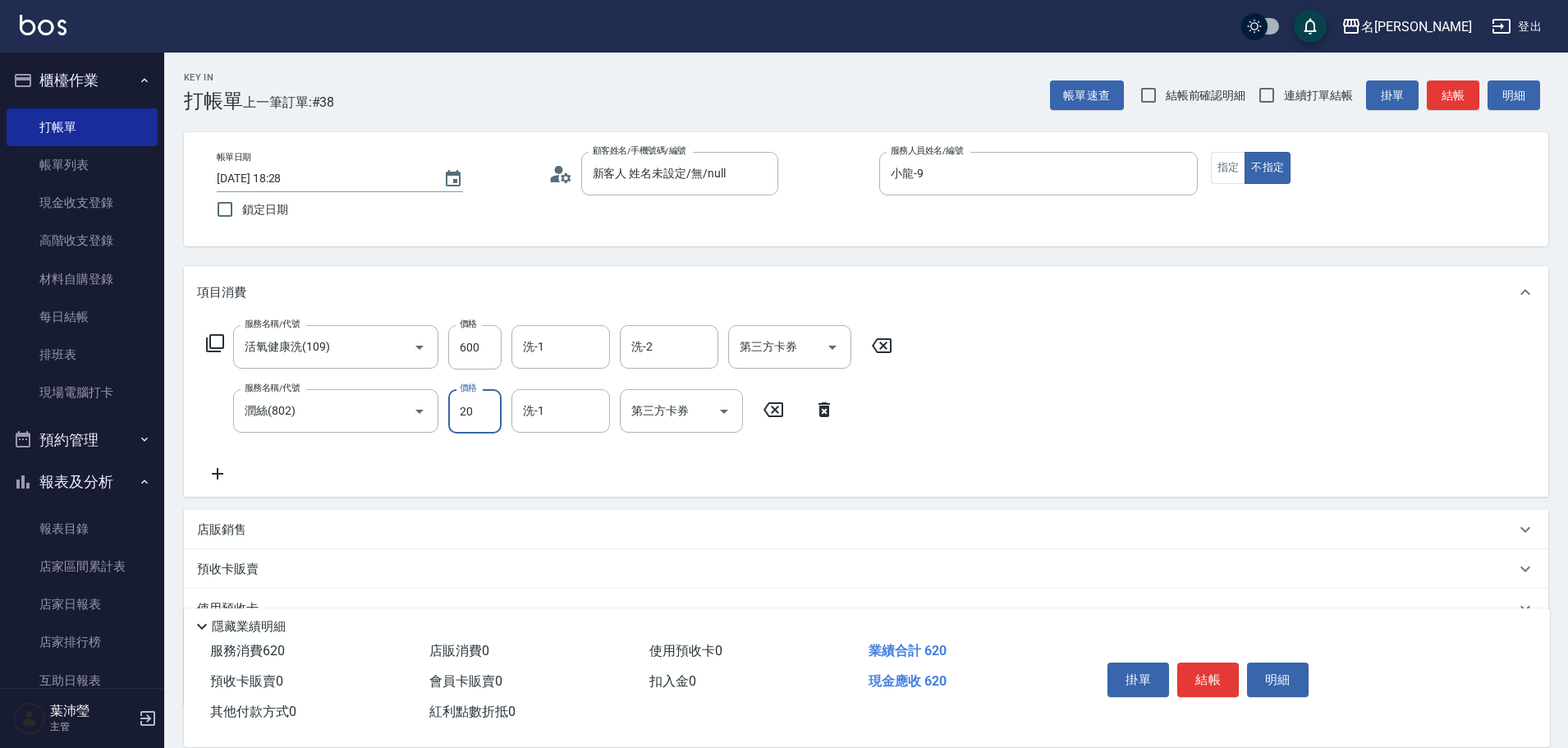
click at [1219, 663] on button "結帳" at bounding box center [1208, 680] width 62 height 34
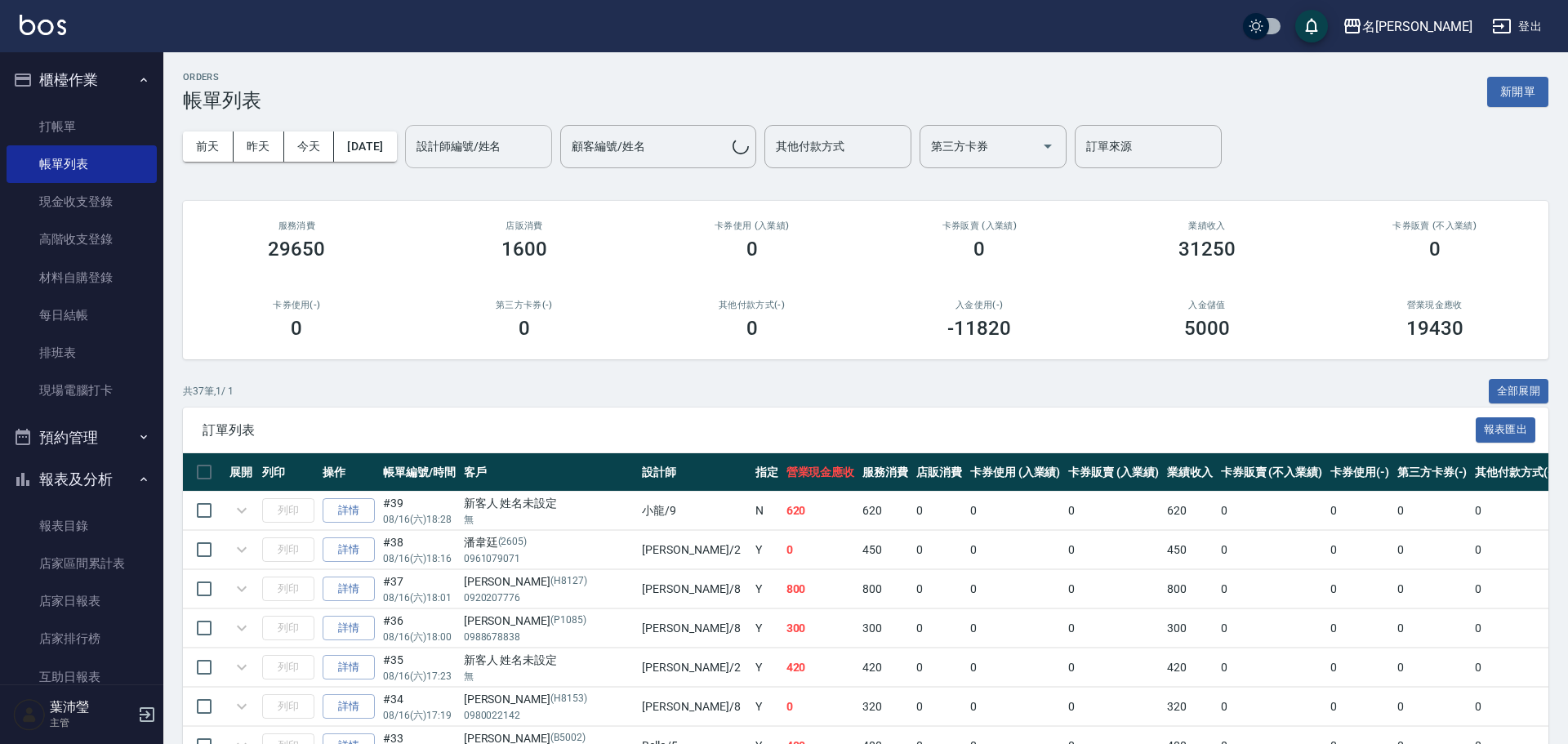
click at [524, 165] on div "設計師編號/姓名" at bounding box center [478, 147] width 147 height 43
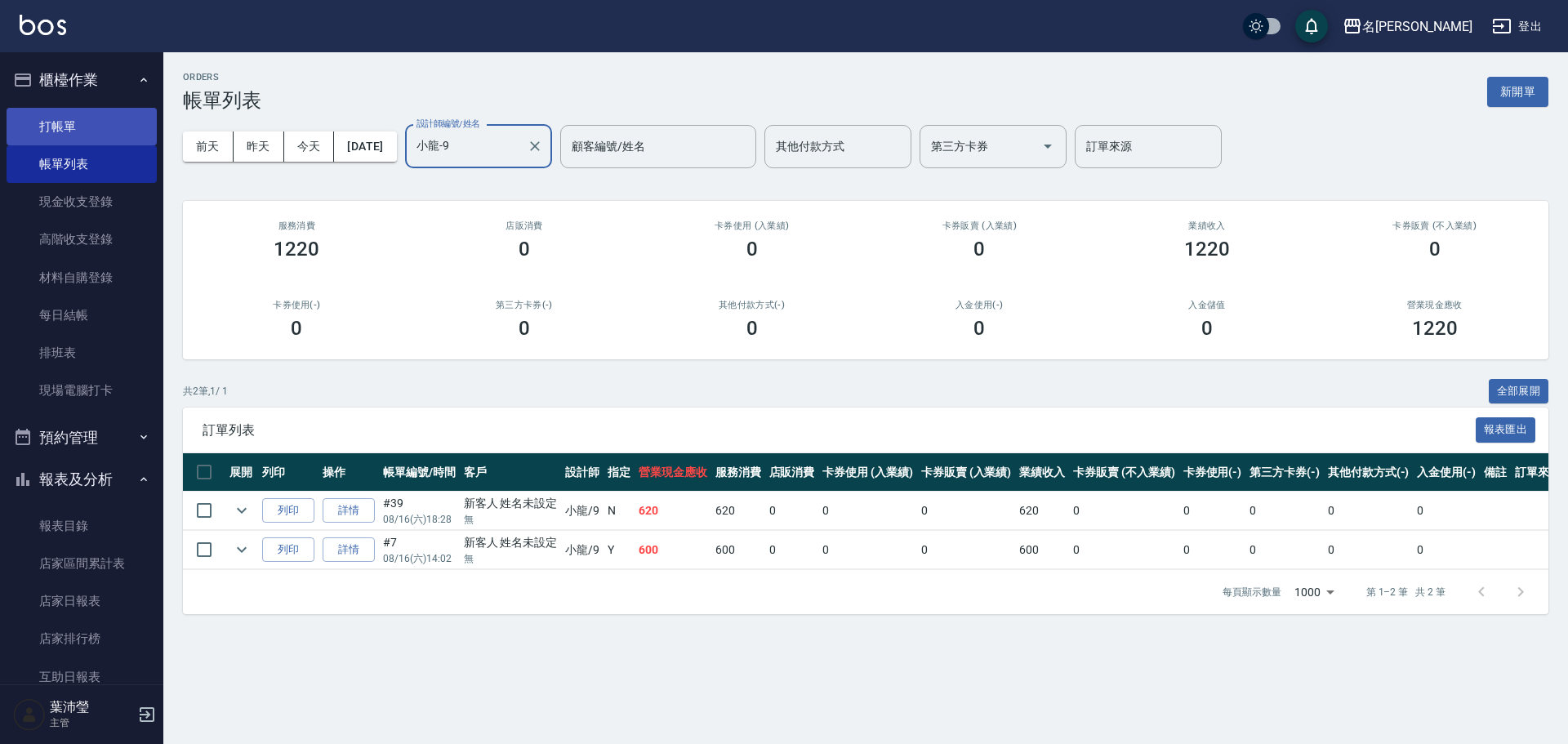
click at [32, 131] on link "打帳單" at bounding box center [82, 127] width 150 height 37
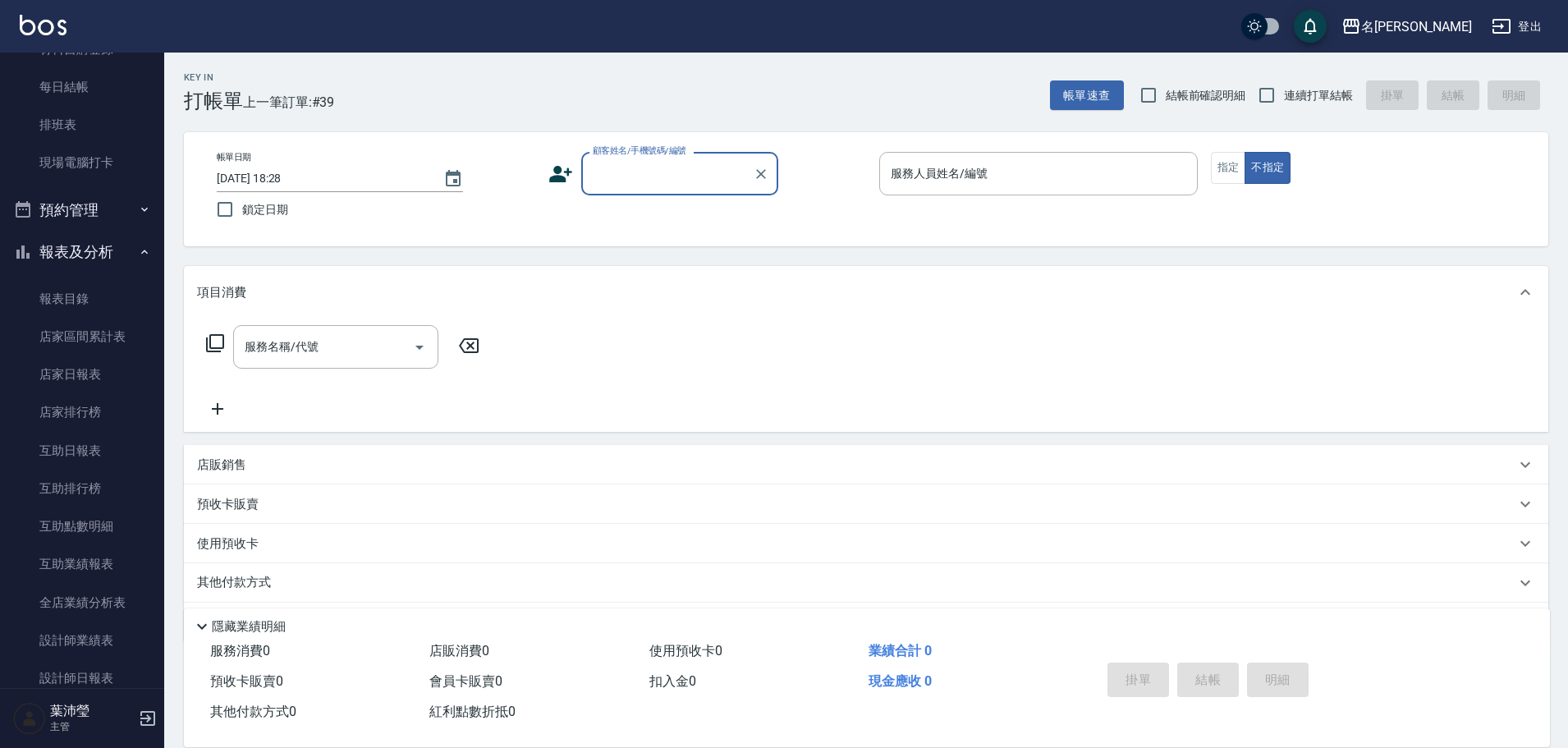
scroll to position [328, 0]
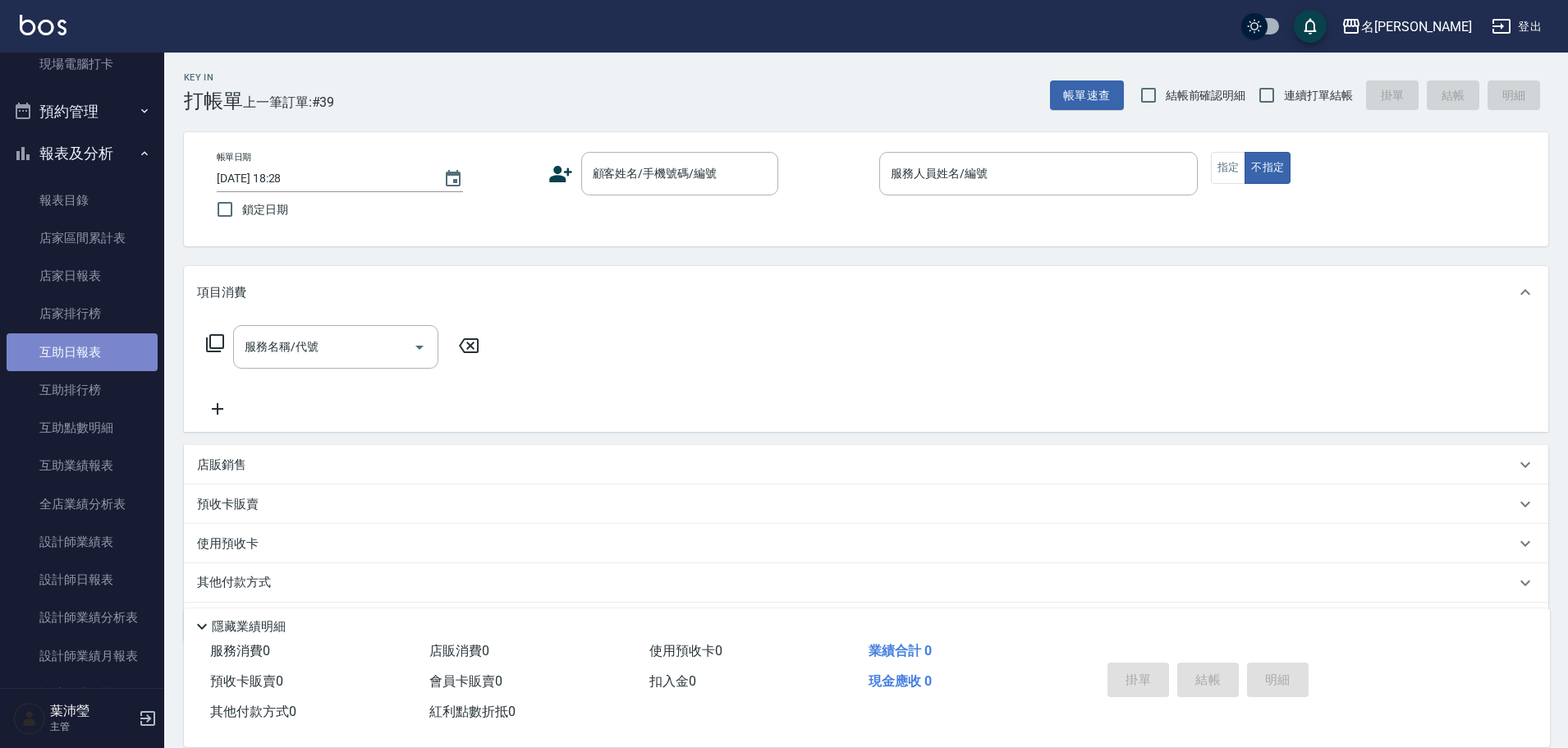
click at [97, 353] on link "互助日報表" at bounding box center [82, 352] width 151 height 38
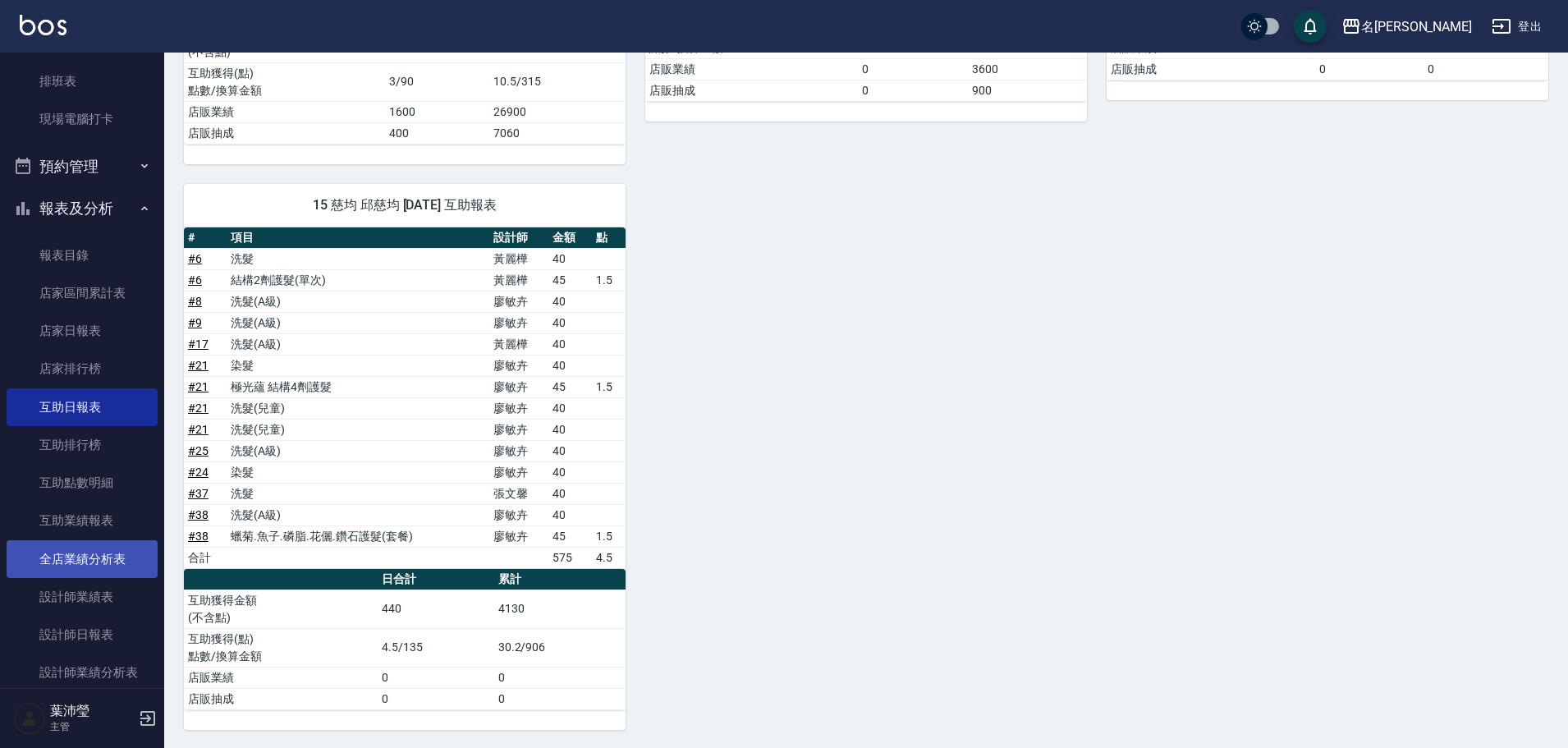
scroll to position [247, 0]
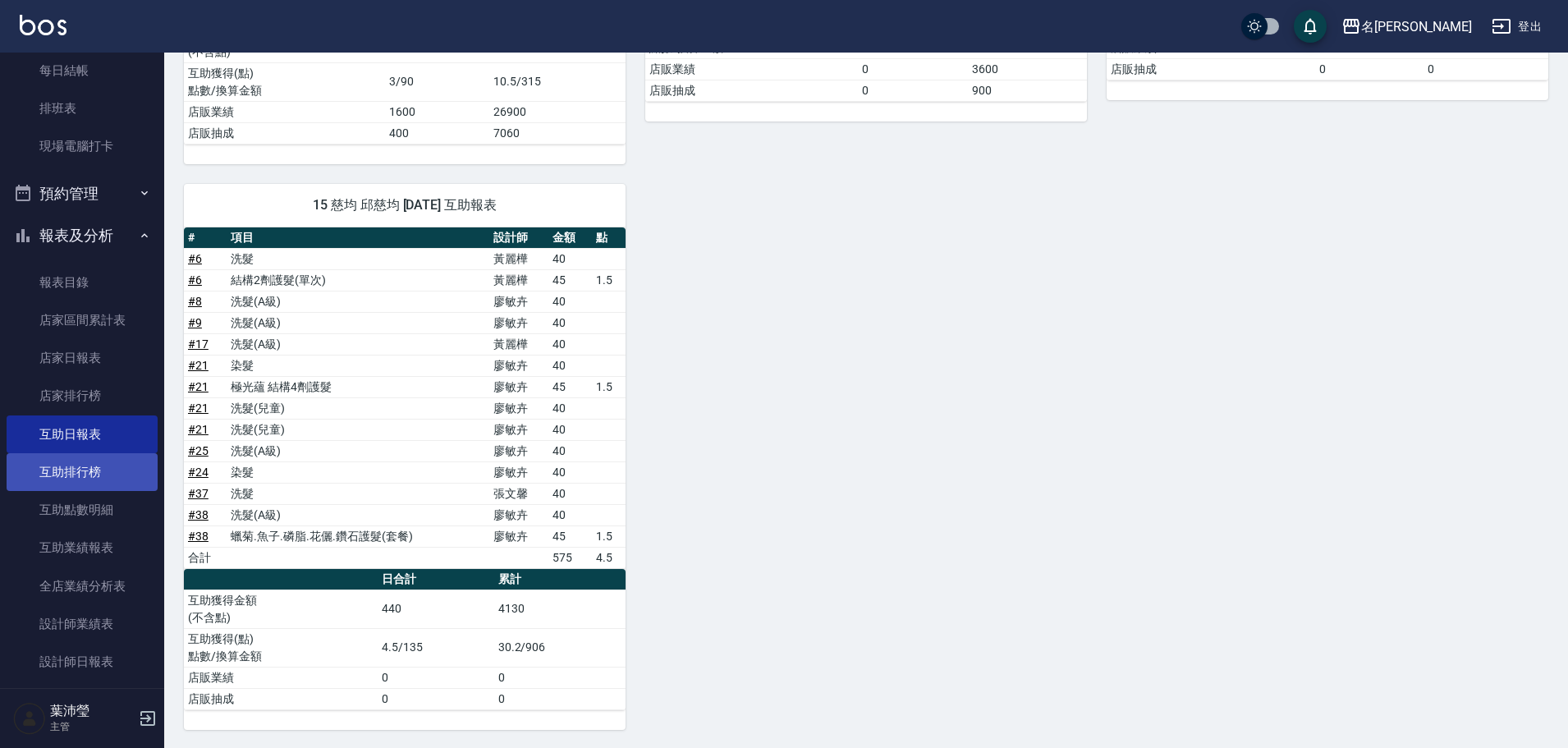
click at [89, 481] on link "互助排行榜" at bounding box center [82, 472] width 151 height 38
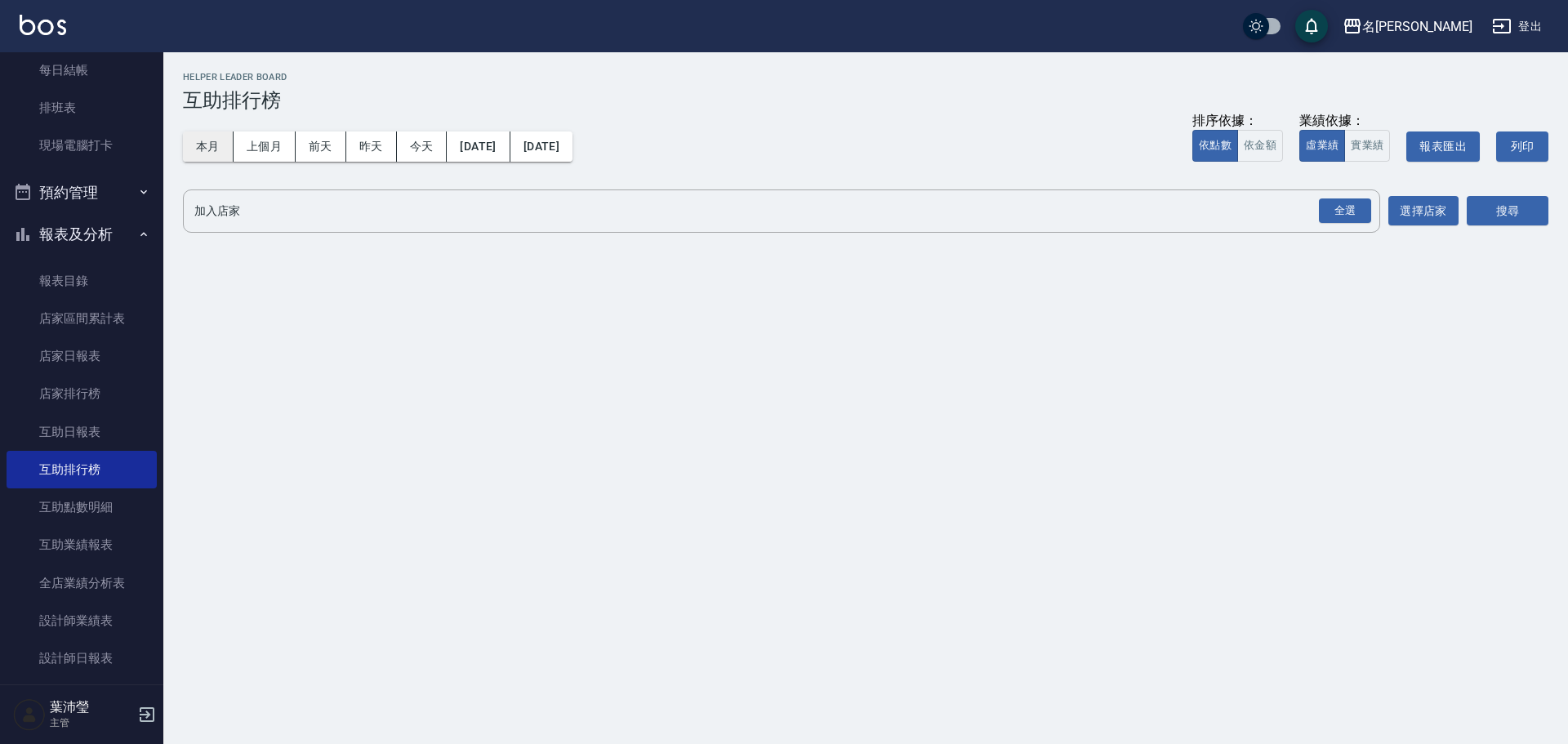
click at [204, 145] on button "本月" at bounding box center [208, 146] width 50 height 30
click at [1324, 207] on div "全選" at bounding box center [1344, 211] width 52 height 26
click at [1529, 207] on button "搜尋" at bounding box center [1508, 211] width 82 height 30
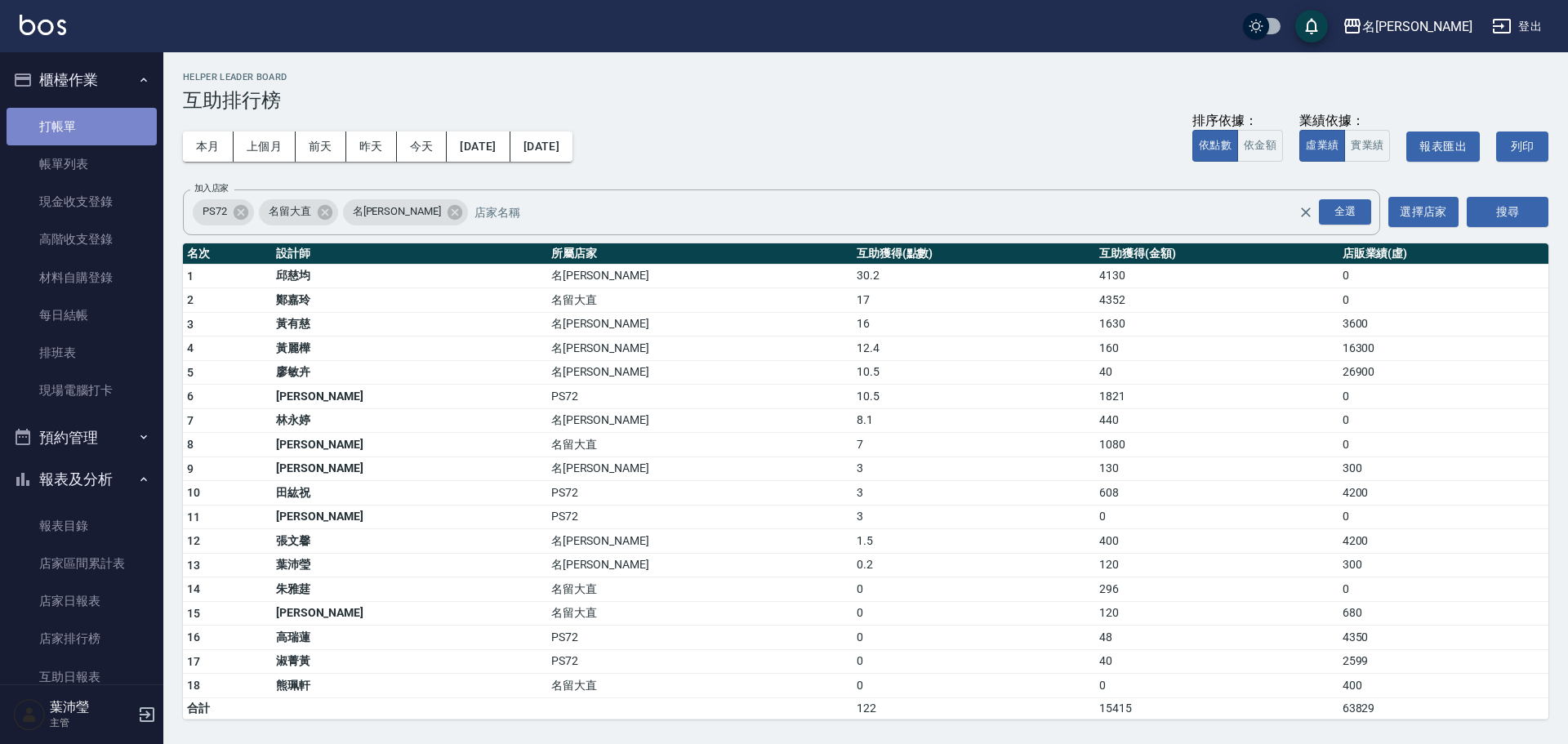
click at [91, 116] on link "打帳單" at bounding box center [82, 127] width 150 height 37
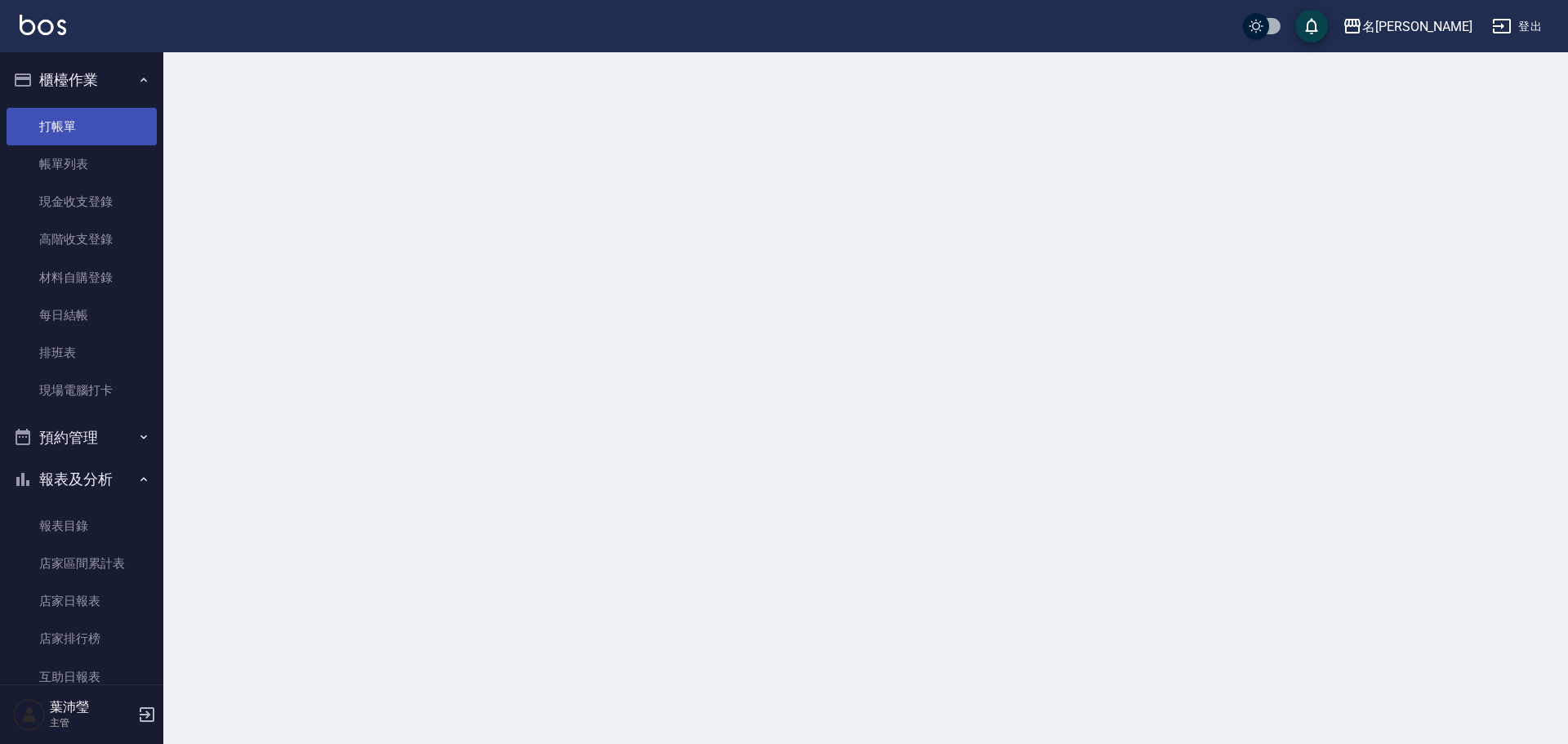
drag, startPoint x: 91, startPoint y: 116, endPoint x: 101, endPoint y: 117, distance: 10.0
click at [91, 117] on link "打帳單" at bounding box center [82, 127] width 150 height 37
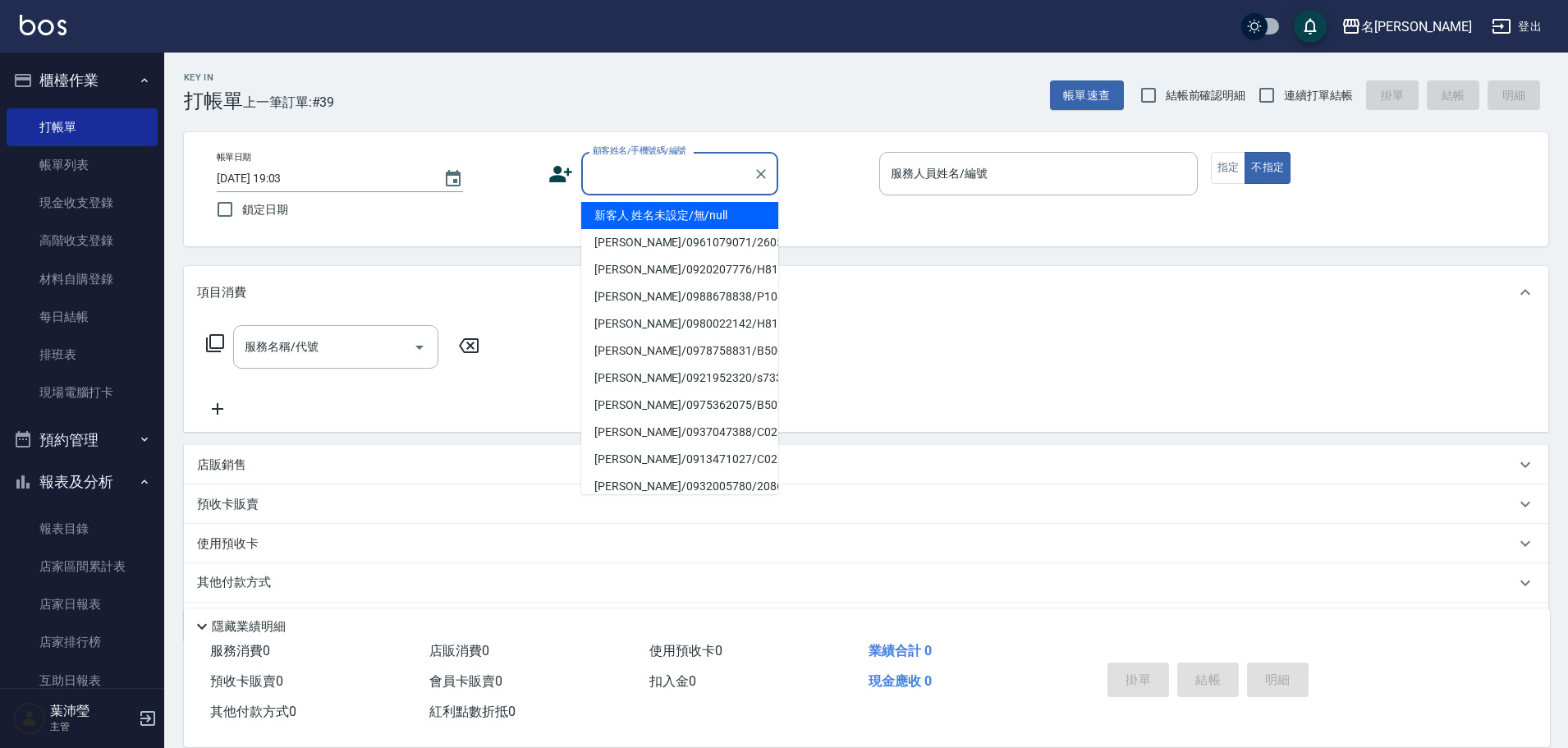
click at [640, 166] on input "顧客姓名/手機號碼/編號" at bounding box center [667, 174] width 158 height 29
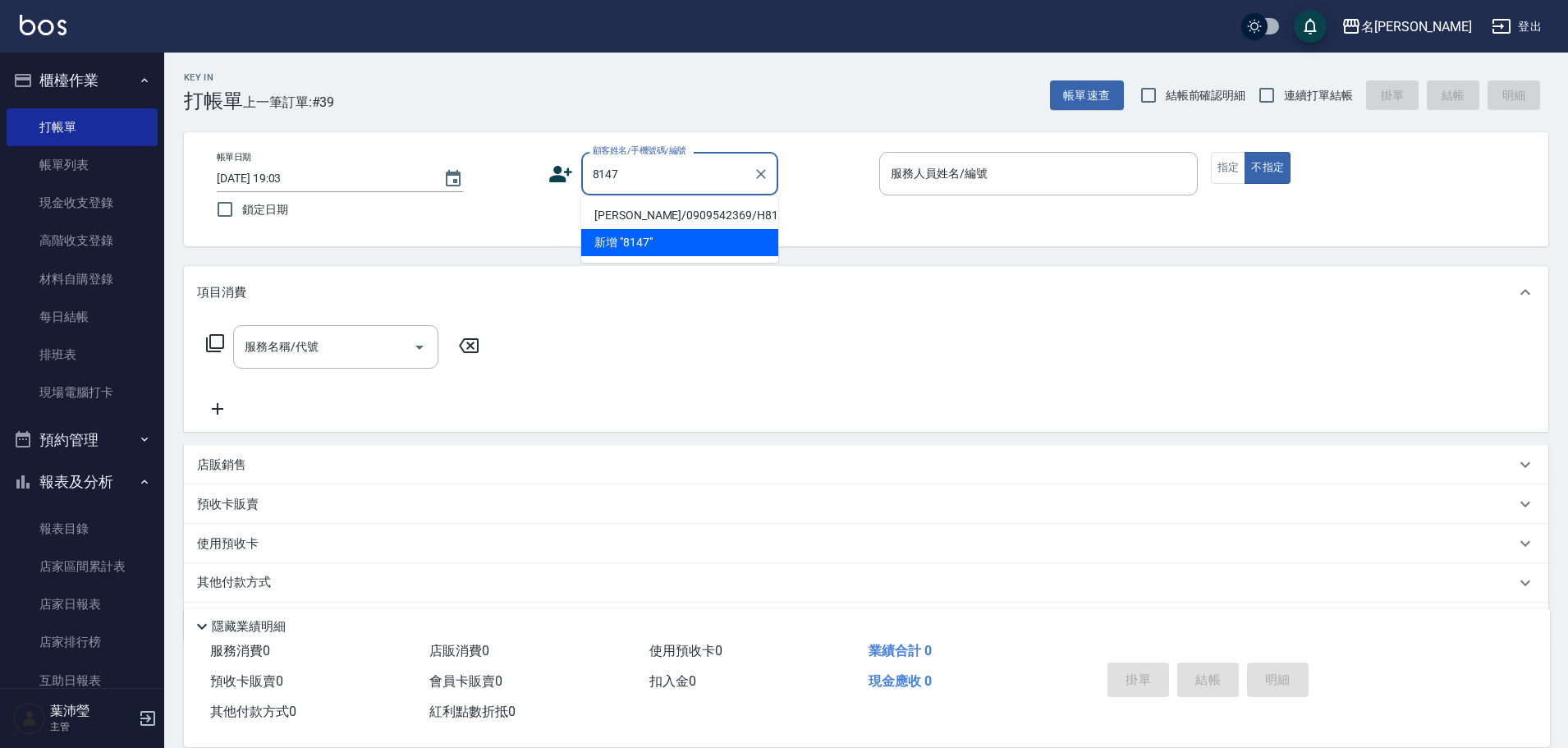
click at [640, 211] on li "[PERSON_NAME]/0909542369/H8147" at bounding box center [680, 216] width 197 height 27
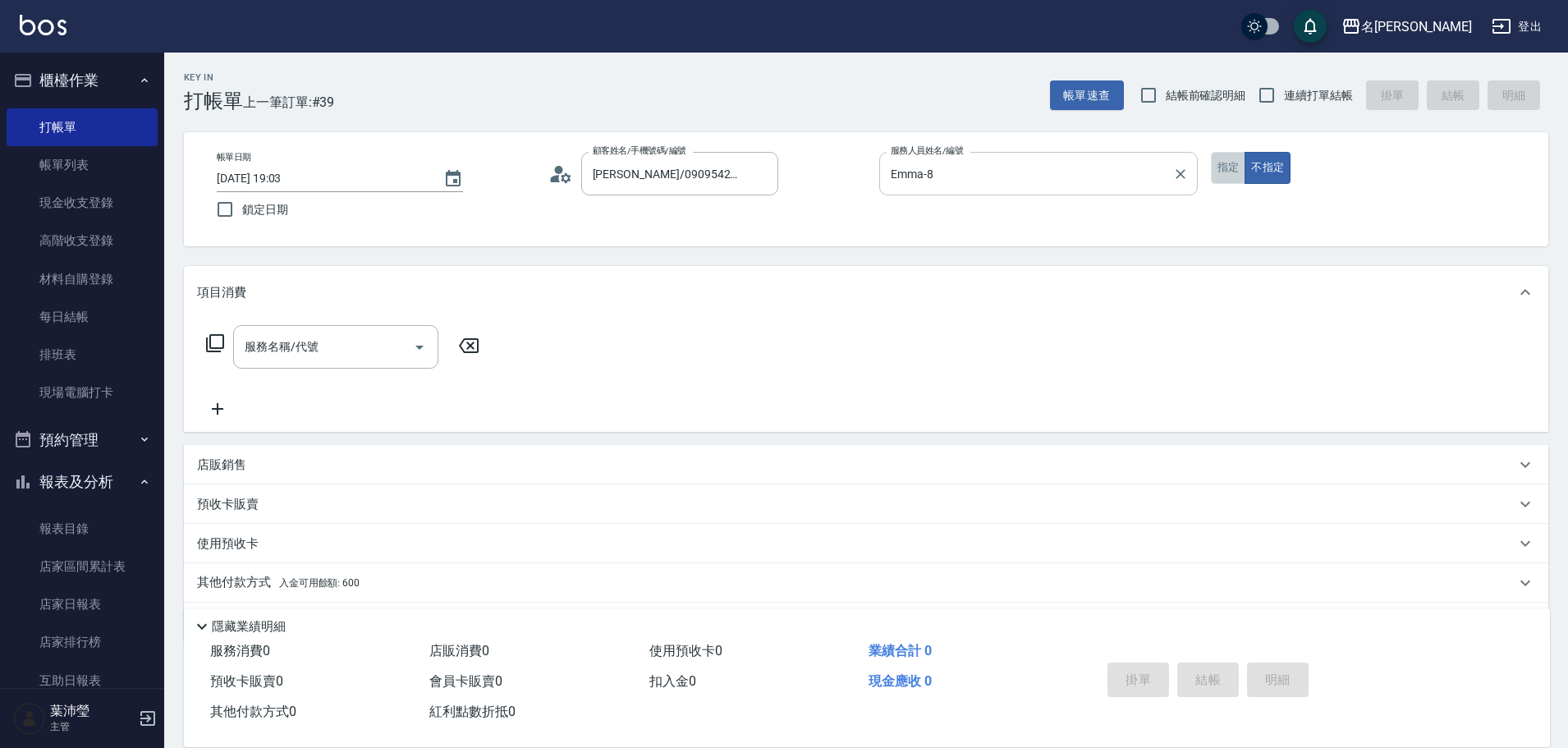
drag, startPoint x: 1231, startPoint y: 182, endPoint x: 1157, endPoint y: 188, distance: 74.2
click at [1231, 183] on button "指定" at bounding box center [1228, 167] width 35 height 32
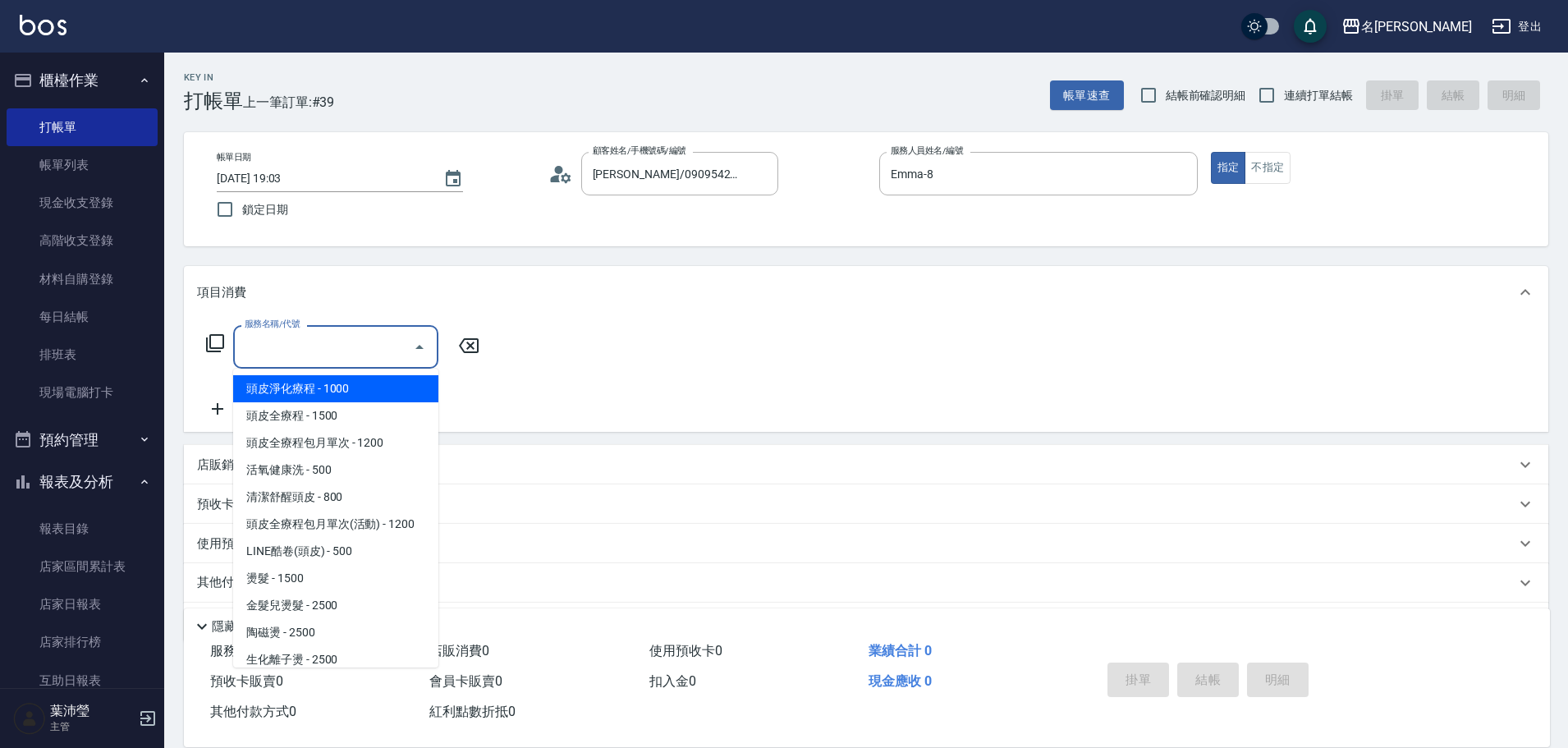
click at [297, 348] on input "服務名稱/代號" at bounding box center [324, 347] width 166 height 29
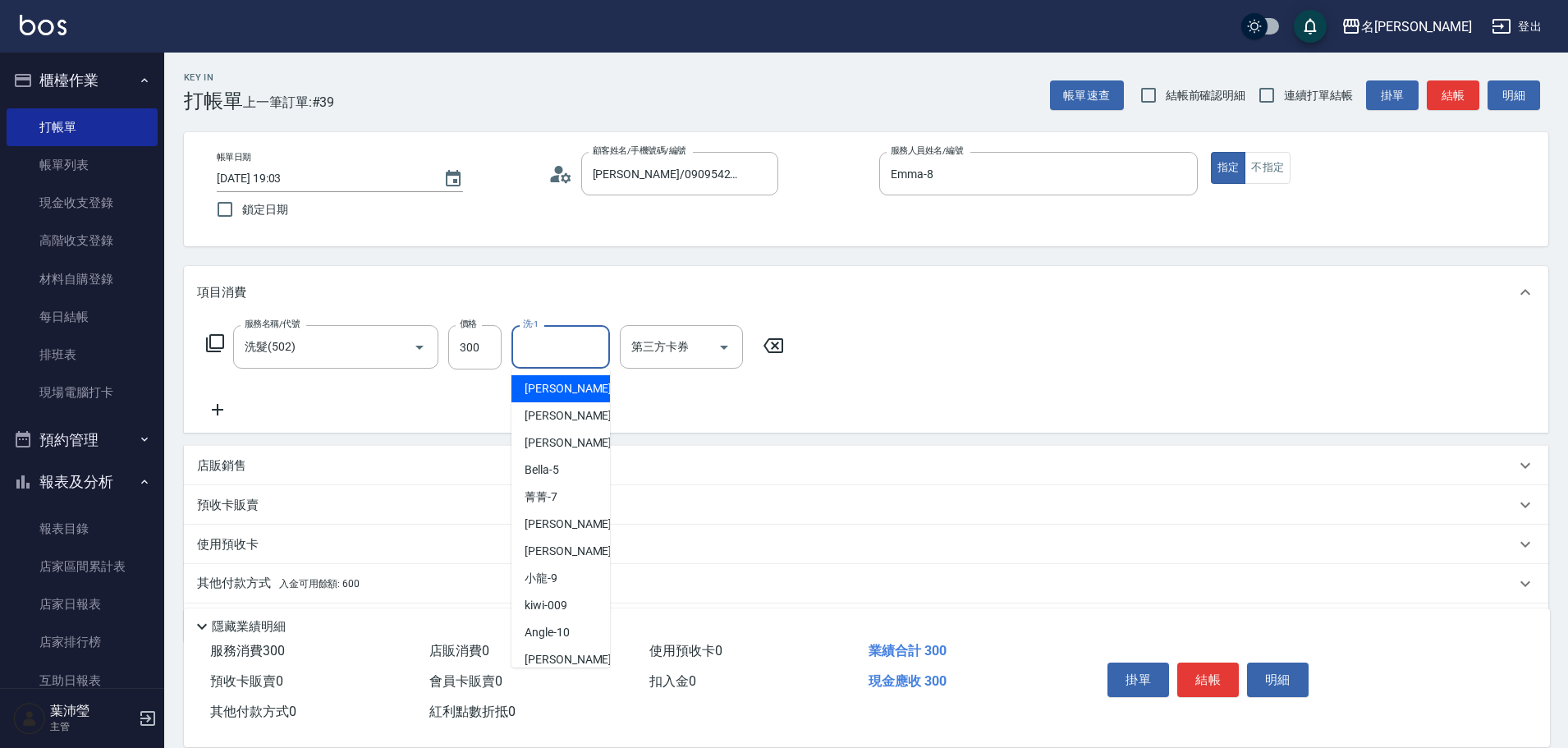
click at [582, 348] on input "洗-1" at bounding box center [561, 347] width 84 height 29
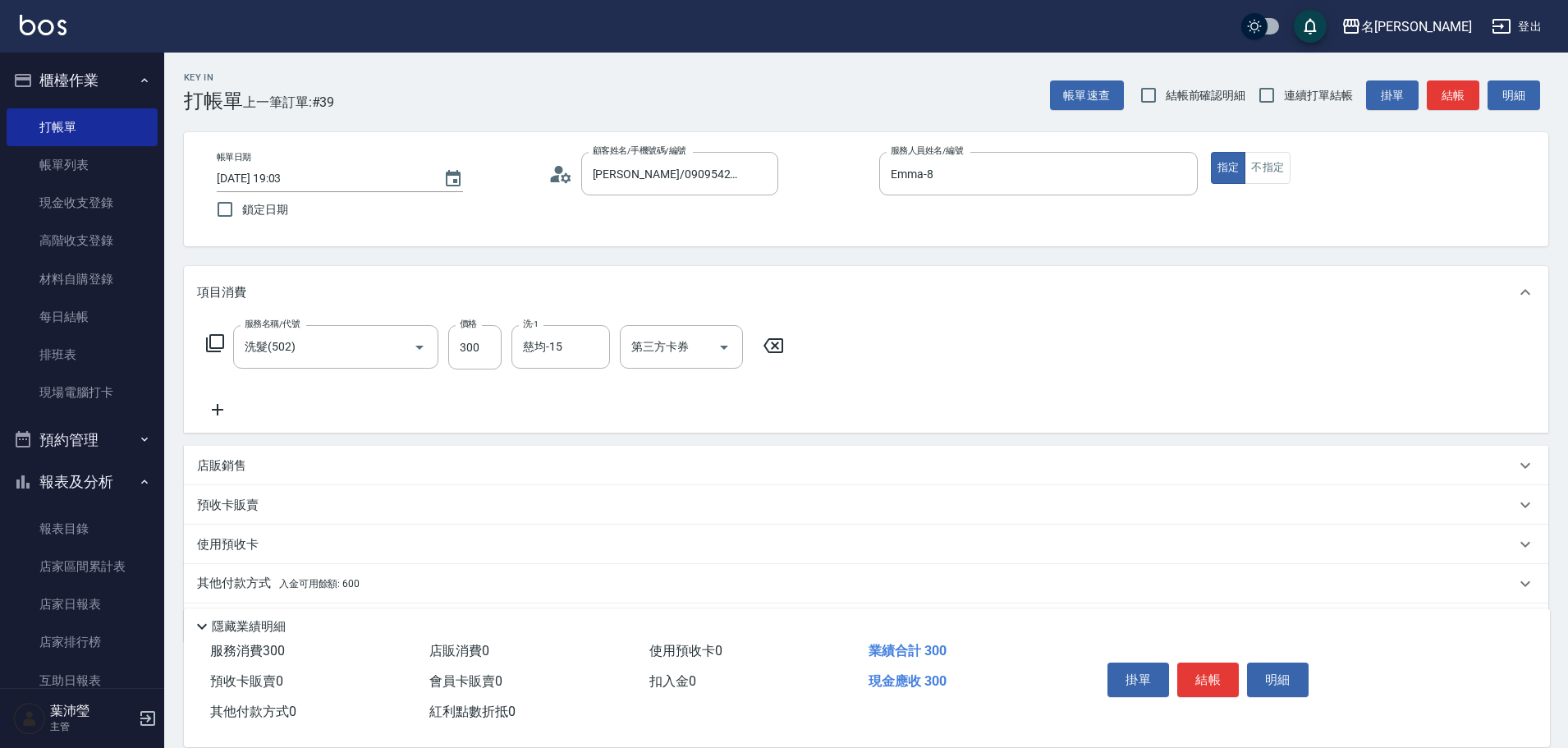
click at [382, 576] on div "其他付款方式 入金可用餘額: 600" at bounding box center [856, 583] width 1319 height 18
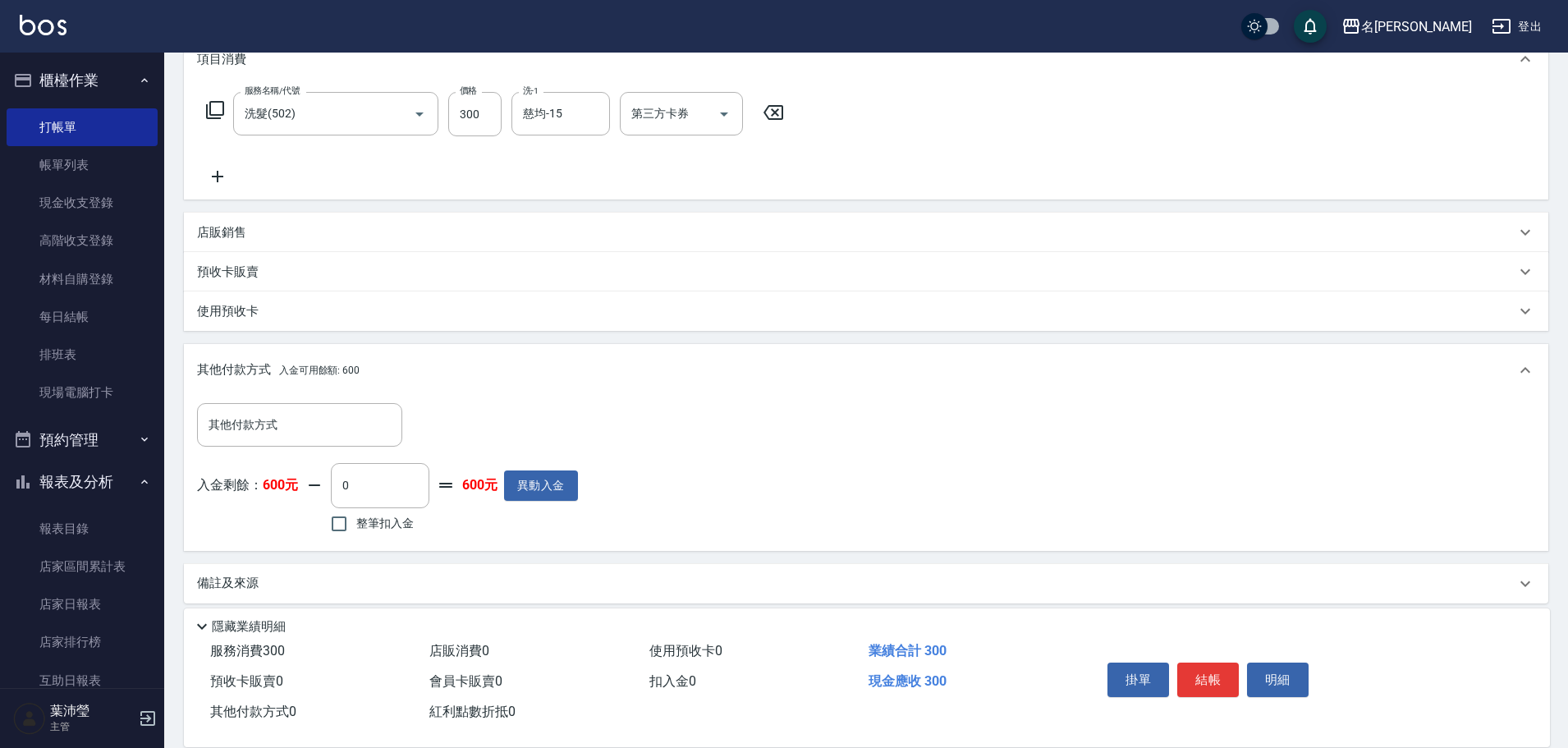
click at [372, 525] on span "整筆扣入金" at bounding box center [385, 524] width 57 height 17
click at [356, 525] on input "整筆扣入金" at bounding box center [339, 524] width 34 height 34
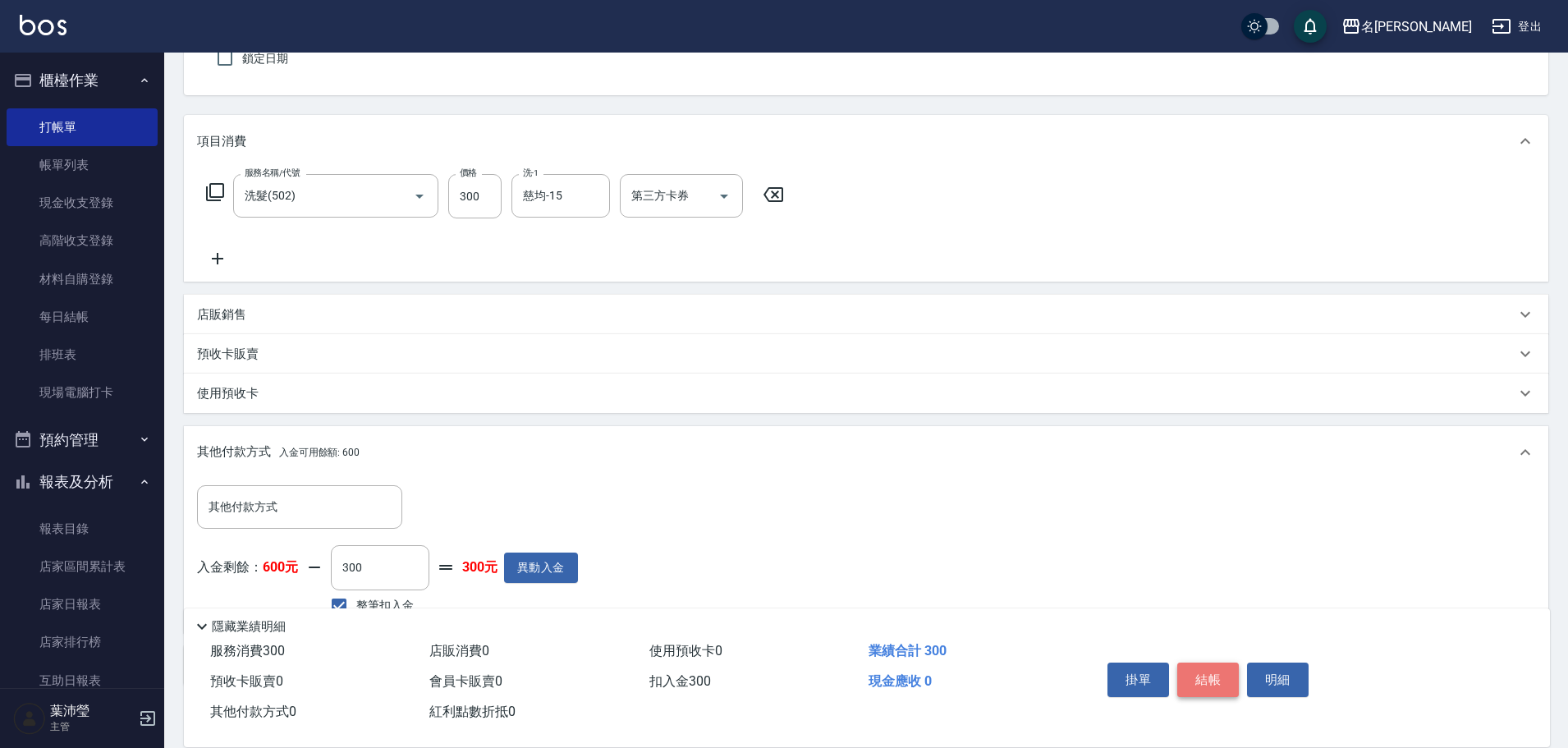
click at [1194, 680] on button "結帳" at bounding box center [1208, 680] width 62 height 34
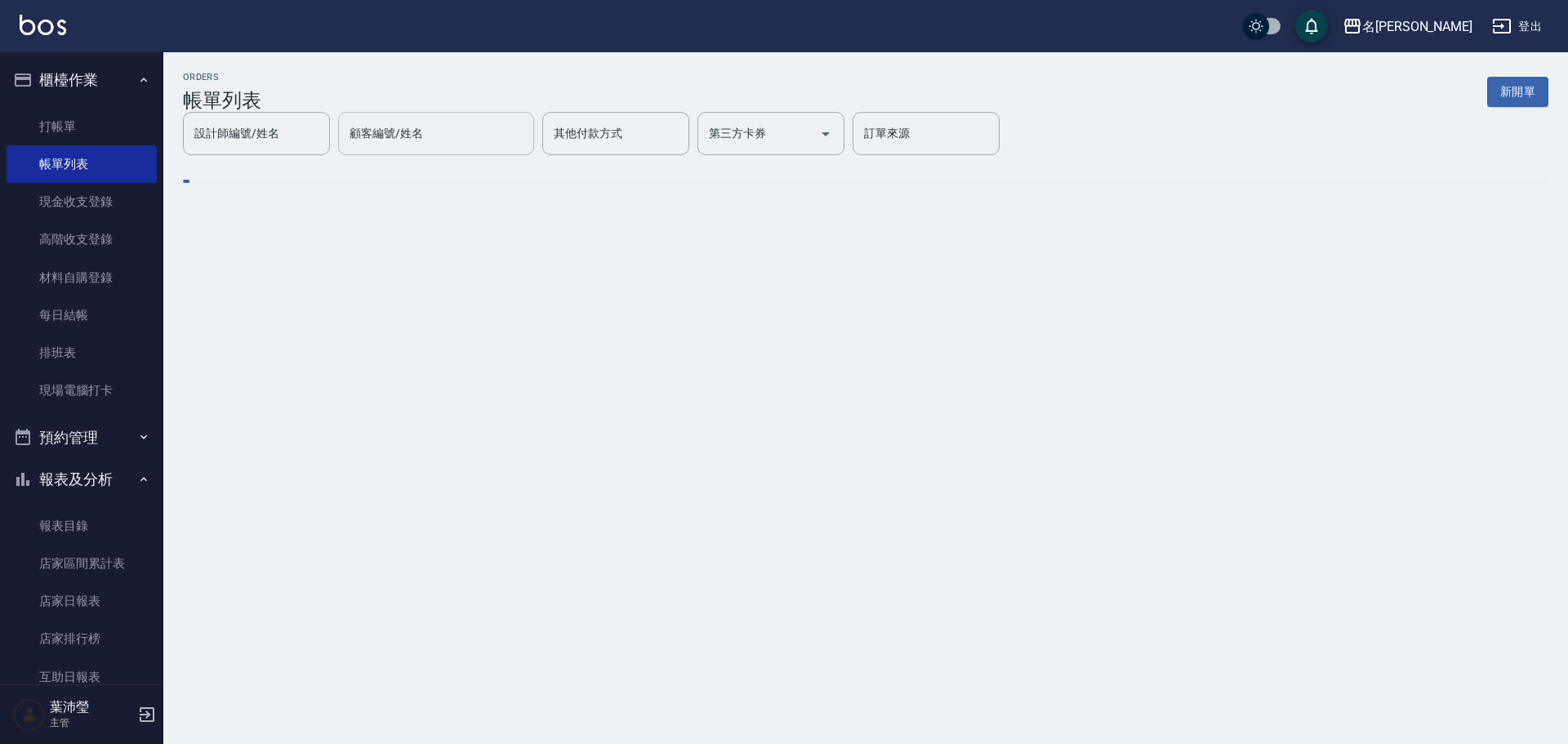
click at [485, 149] on div "設計師編號/姓名 設計師編號/姓名 顧客編號/姓名 顧客編號/姓名 其他付款方式 其他付款方式 第三方卡券 第三方卡券 訂單來源 訂單來源" at bounding box center [591, 133] width 817 height 43
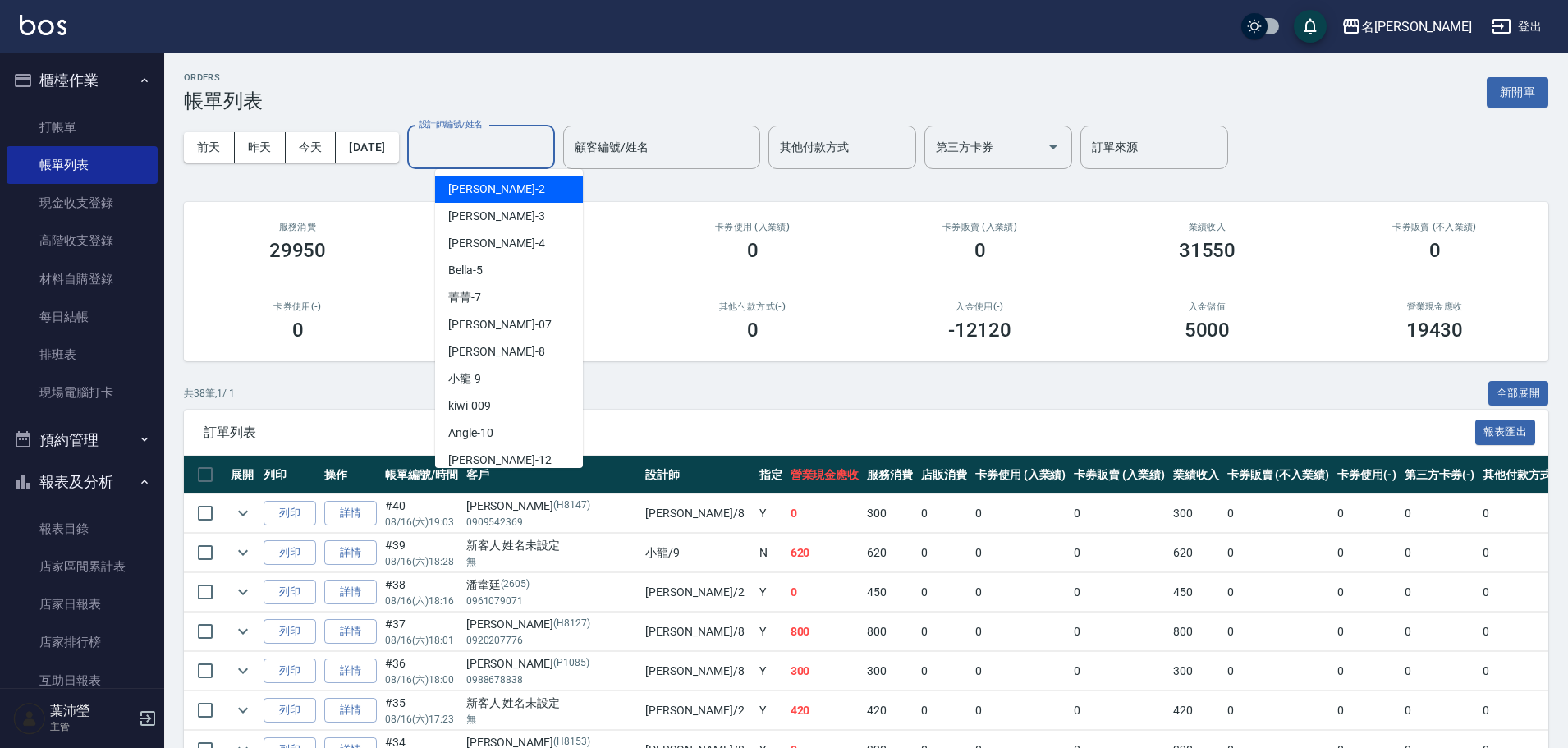
click at [487, 150] on input "設計師編號/姓名" at bounding box center [480, 147] width 133 height 29
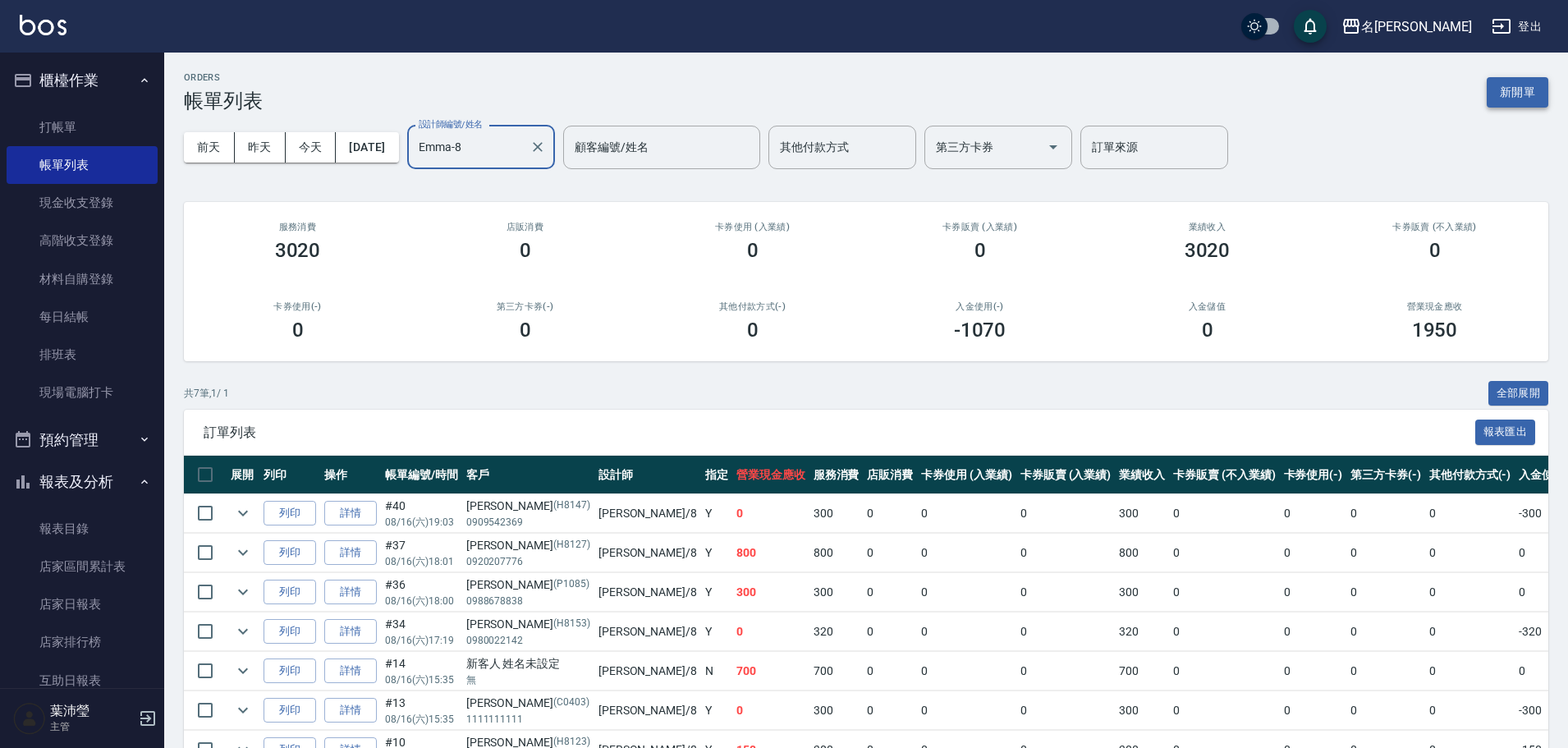
click at [1516, 96] on button "新開單" at bounding box center [1517, 92] width 62 height 30
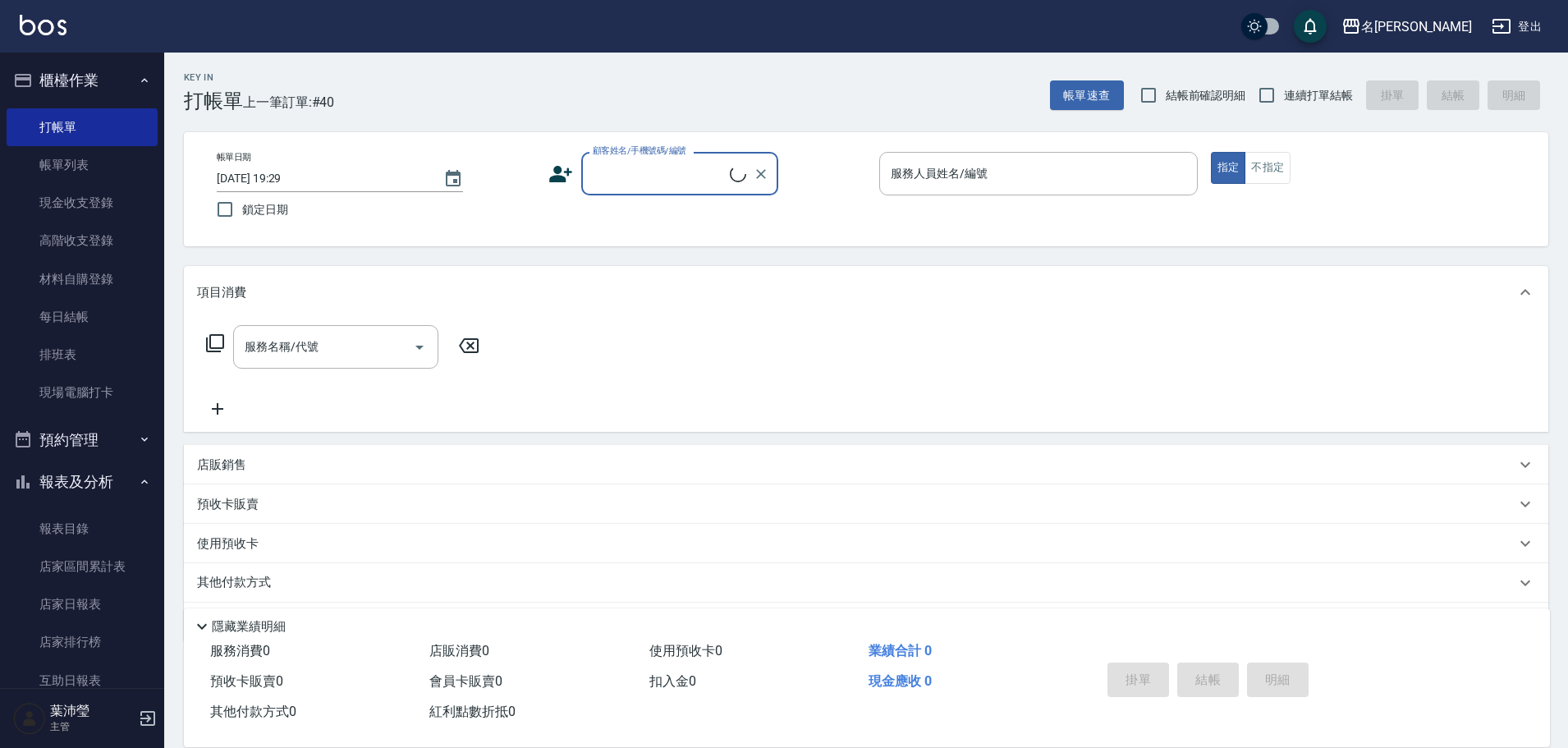
click at [703, 189] on div "顧客姓名/手機號碼/編號" at bounding box center [680, 173] width 197 height 44
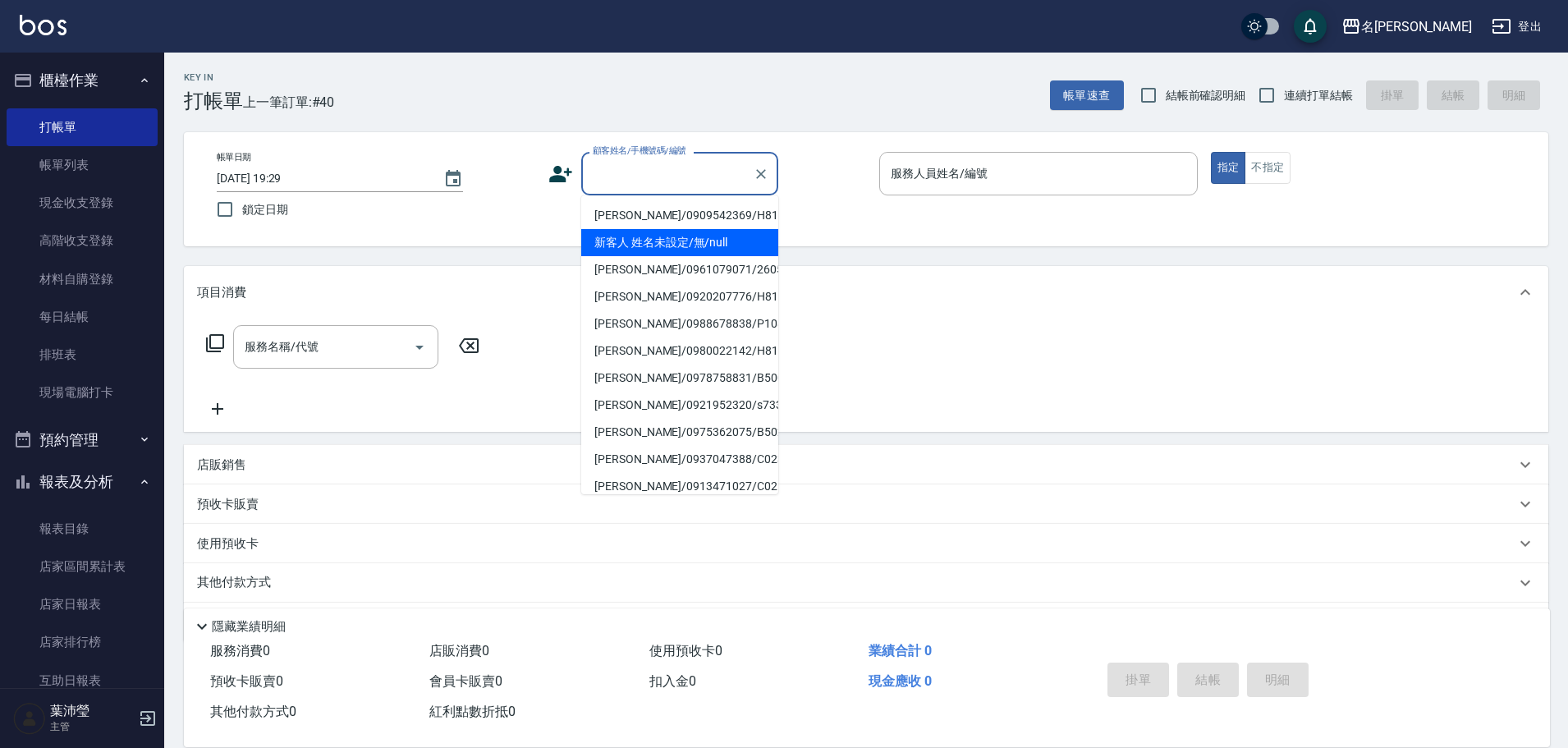
click at [730, 249] on li "新客人 姓名未設定/無/null" at bounding box center [680, 242] width 197 height 27
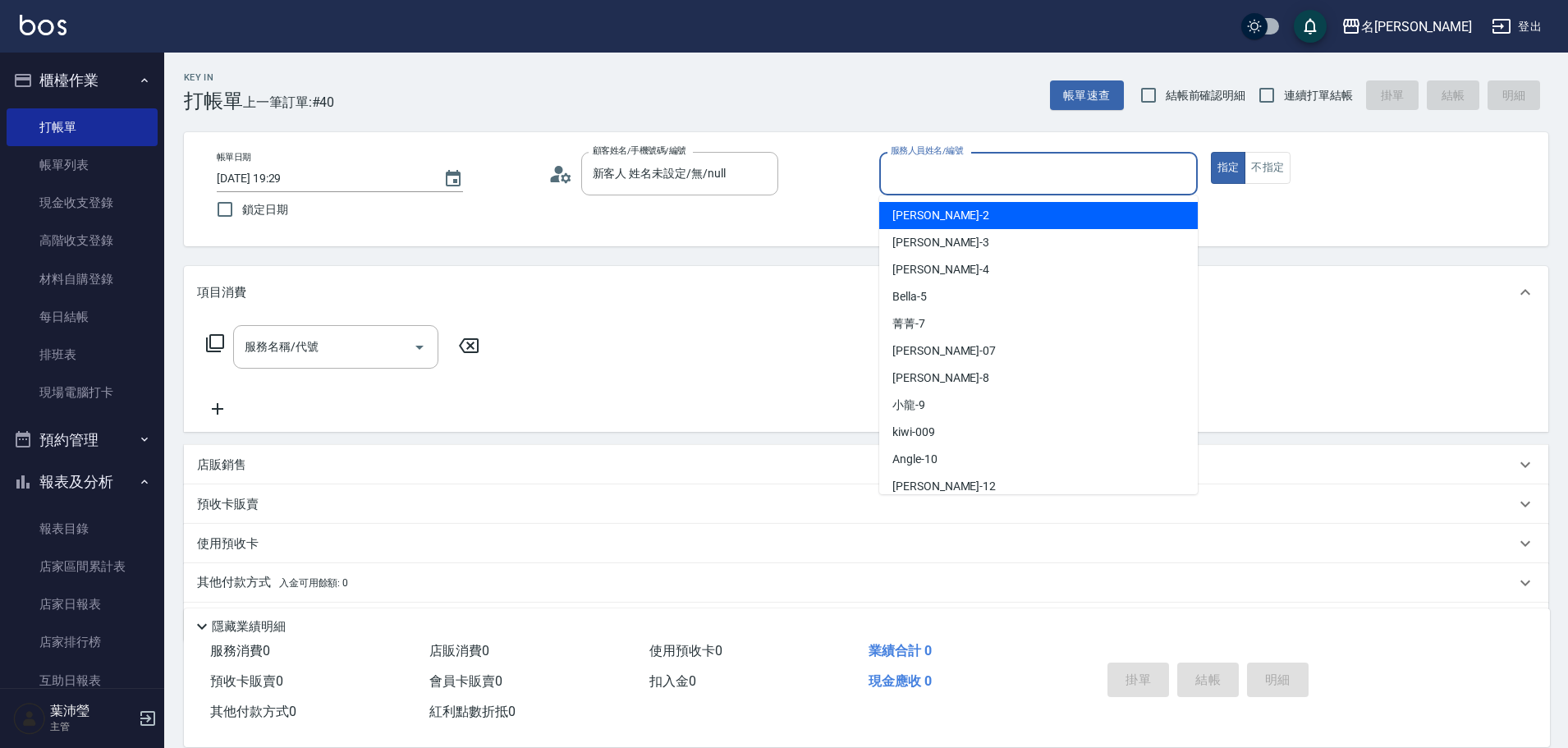
click at [1063, 169] on input "服務人員姓名/編號" at bounding box center [1038, 174] width 304 height 29
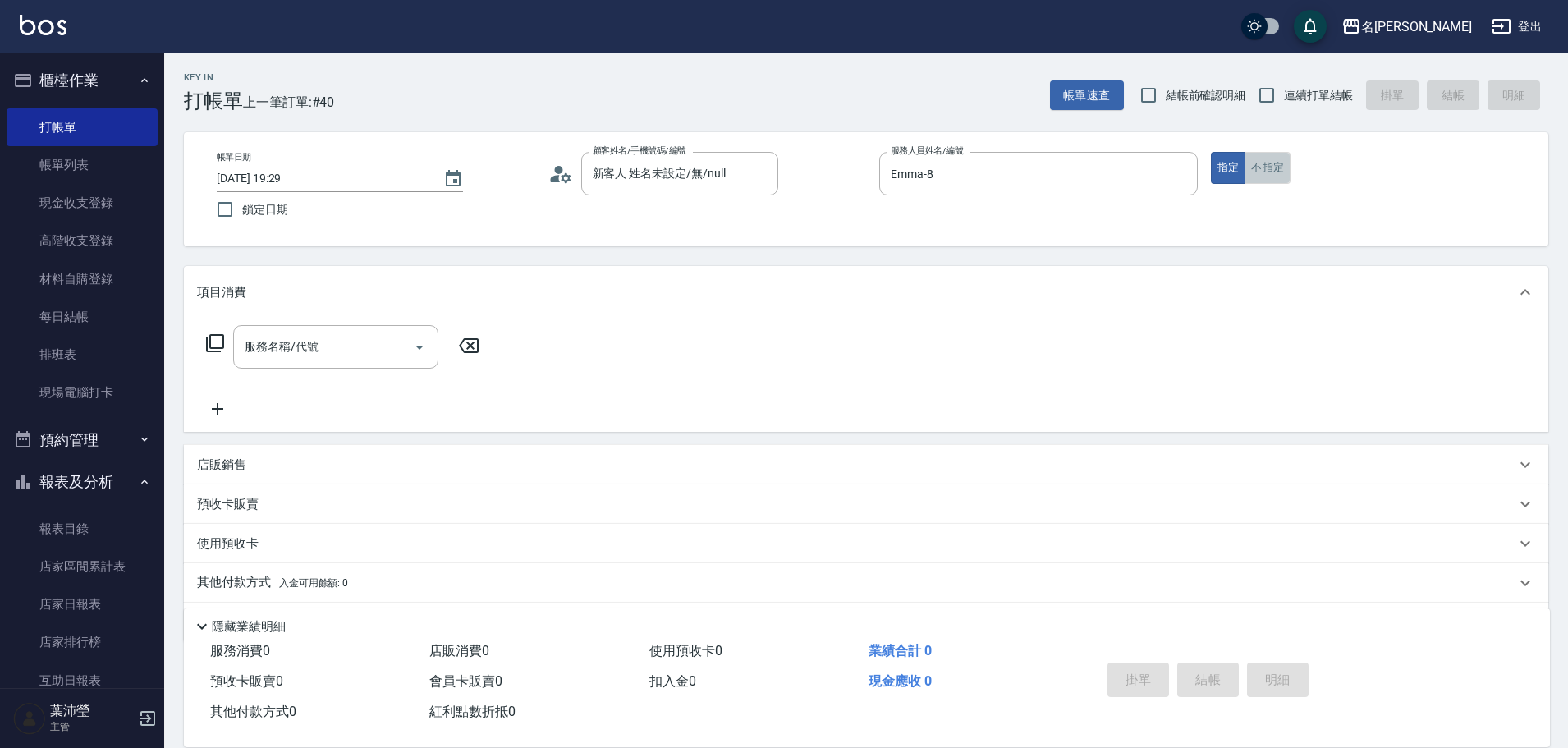
click at [1260, 165] on button "不指定" at bounding box center [1267, 167] width 46 height 32
click at [344, 354] on input "服務名稱/代號" at bounding box center [324, 347] width 166 height 29
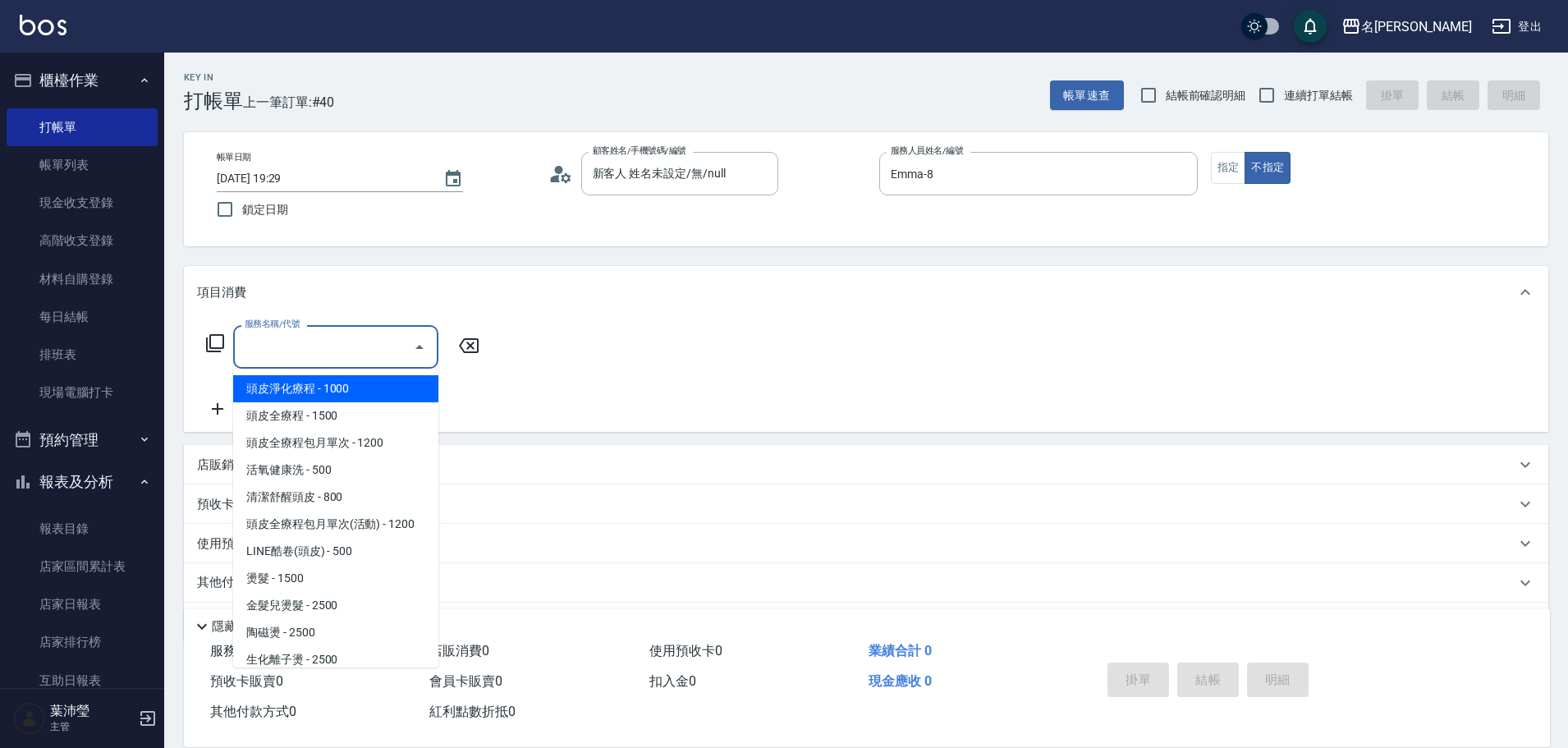
click at [366, 398] on span "頭皮淨化療程 - 1000" at bounding box center [336, 389] width 206 height 27
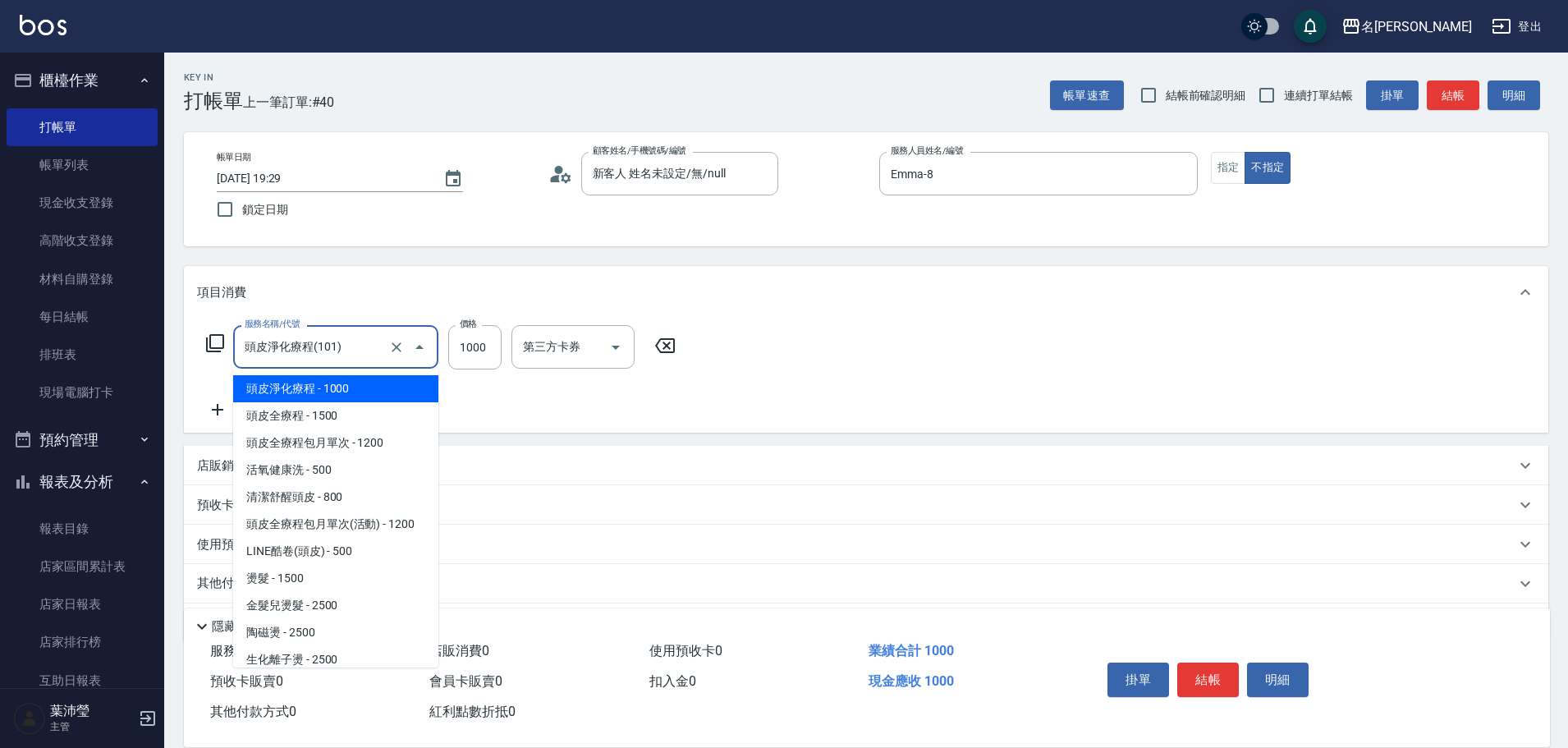
click at [353, 355] on input "頭皮淨化療程(101)" at bounding box center [313, 347] width 145 height 29
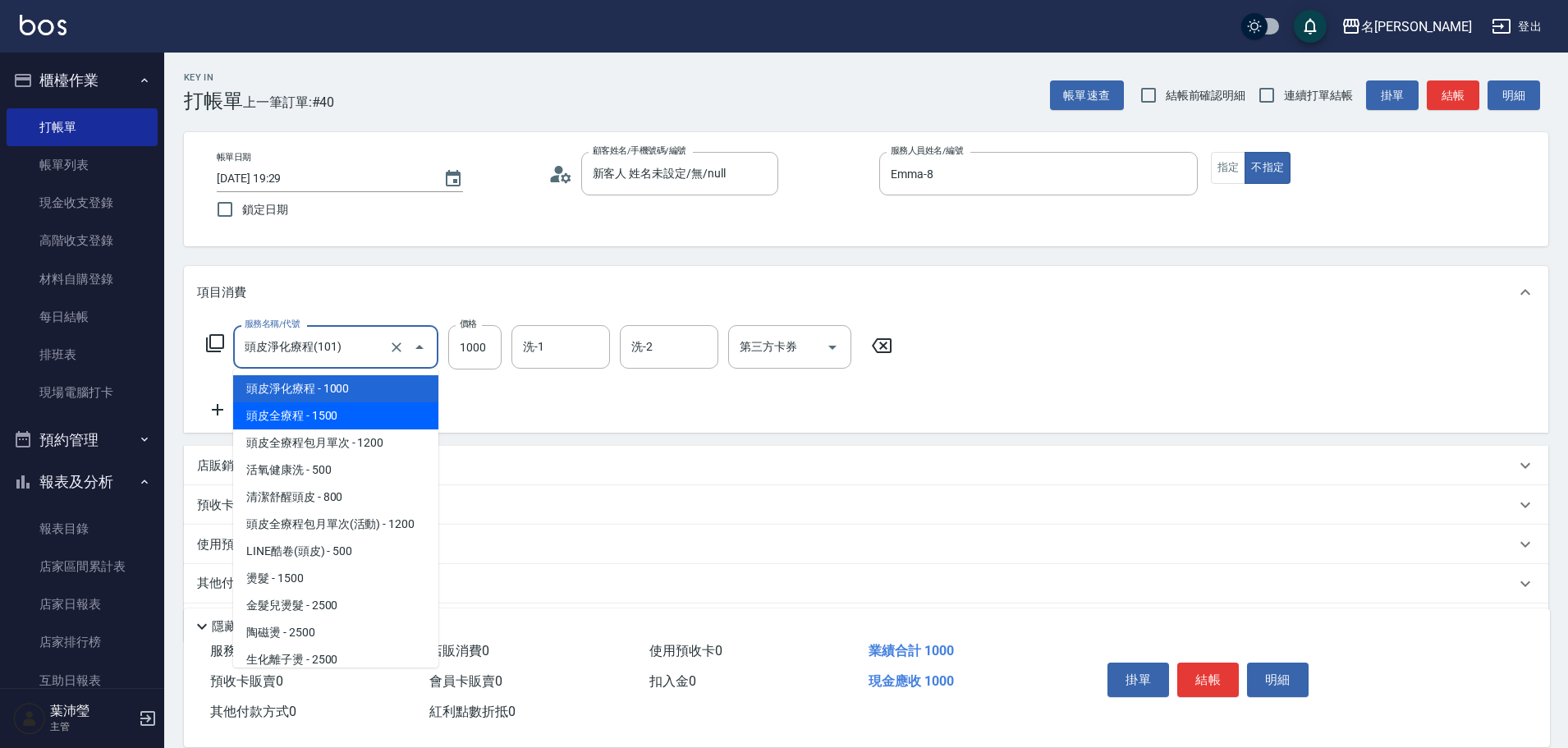
click at [351, 407] on span "頭皮全療程 - 1500" at bounding box center [336, 416] width 206 height 27
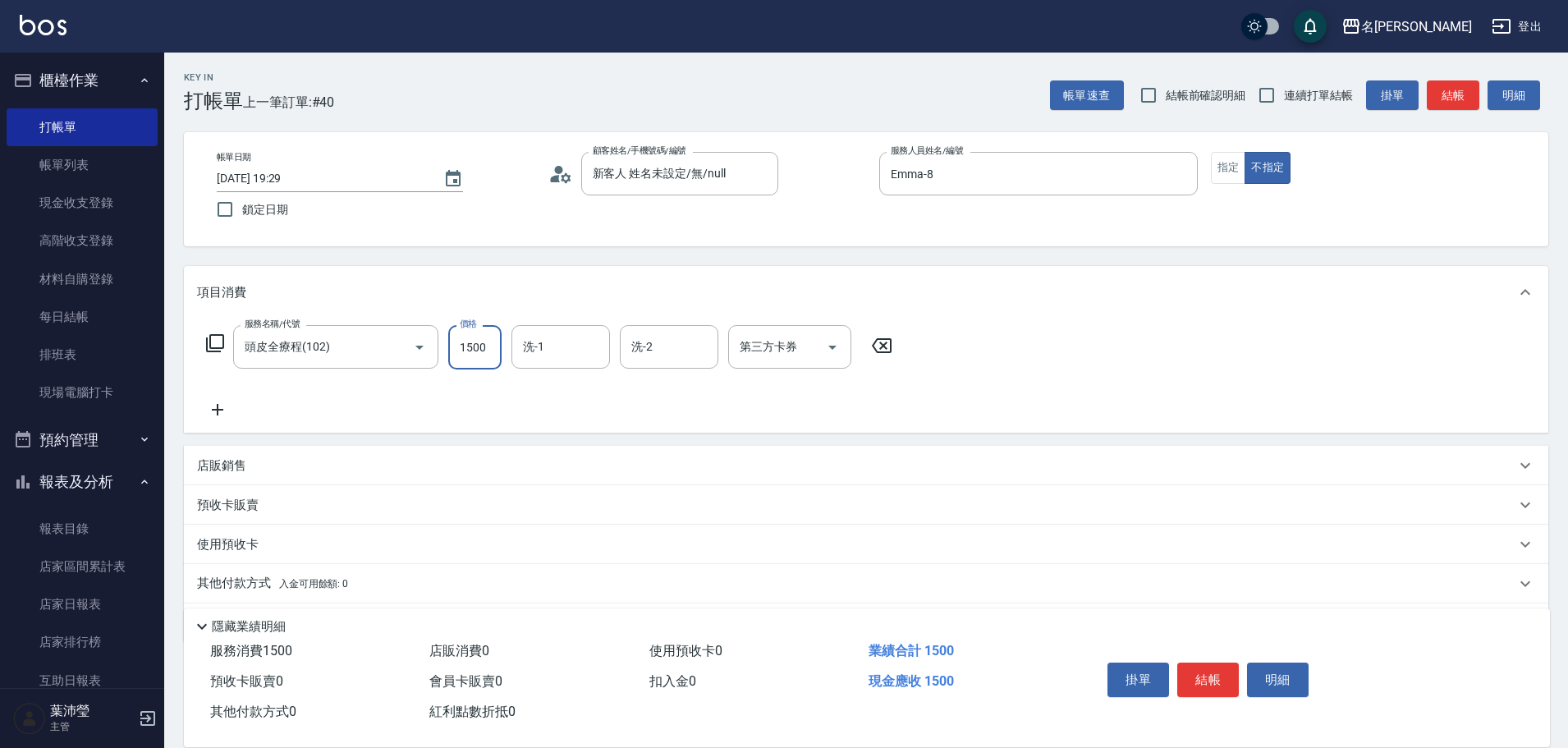
click at [487, 344] on input "1500" at bounding box center [474, 348] width 53 height 45
click at [683, 353] on input "小龍-9" at bounding box center [656, 347] width 59 height 29
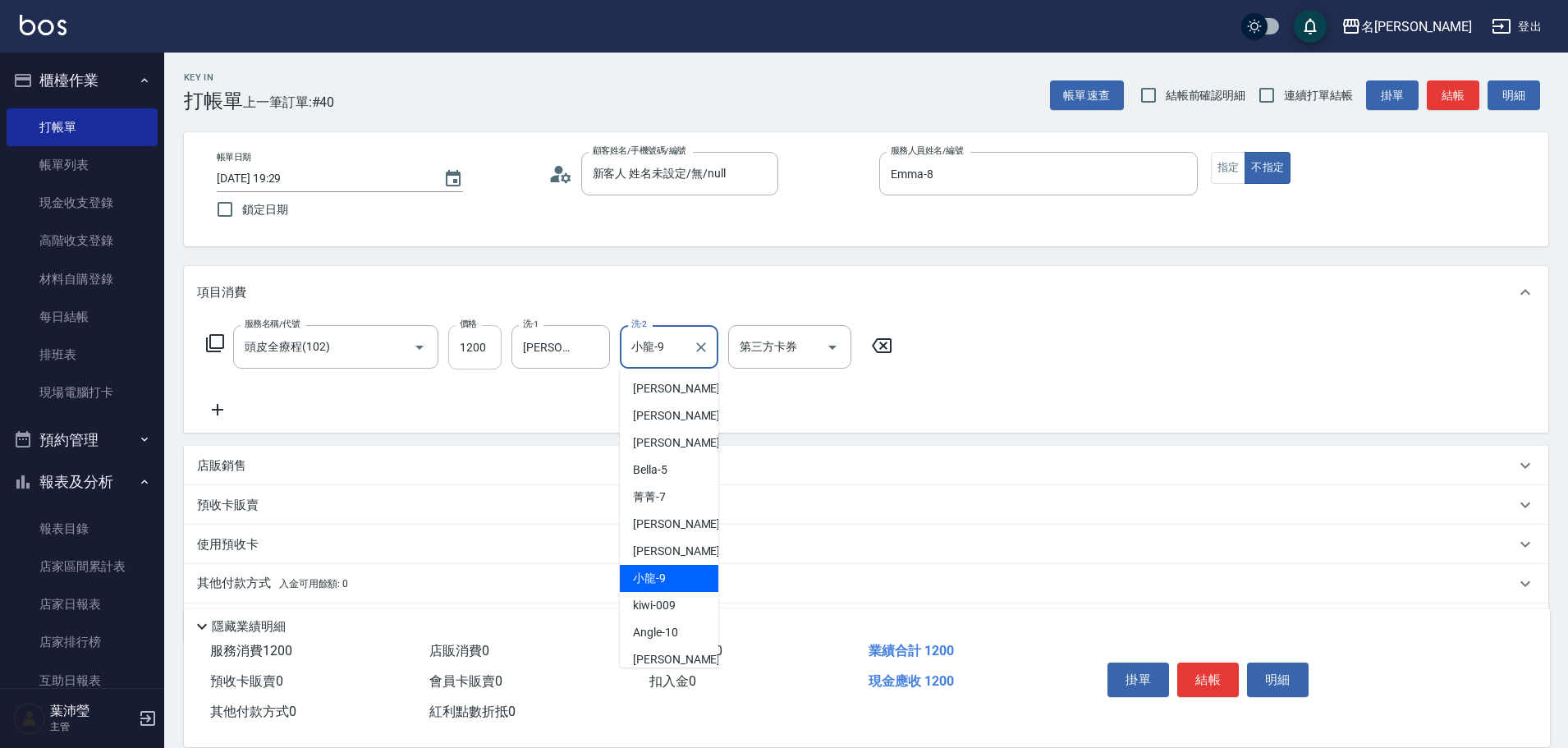
drag, startPoint x: 683, startPoint y: 353, endPoint x: 492, endPoint y: 356, distance: 191.0
click at [492, 356] on div "服務名稱/代號 頭皮全療程(102) 服務名稱/代號 價格 1200 價格 洗-1 [PERSON_NAME]-12 洗-1 洗-2 小龍-9 洗-2 第三方…" at bounding box center [549, 348] width 705 height 45
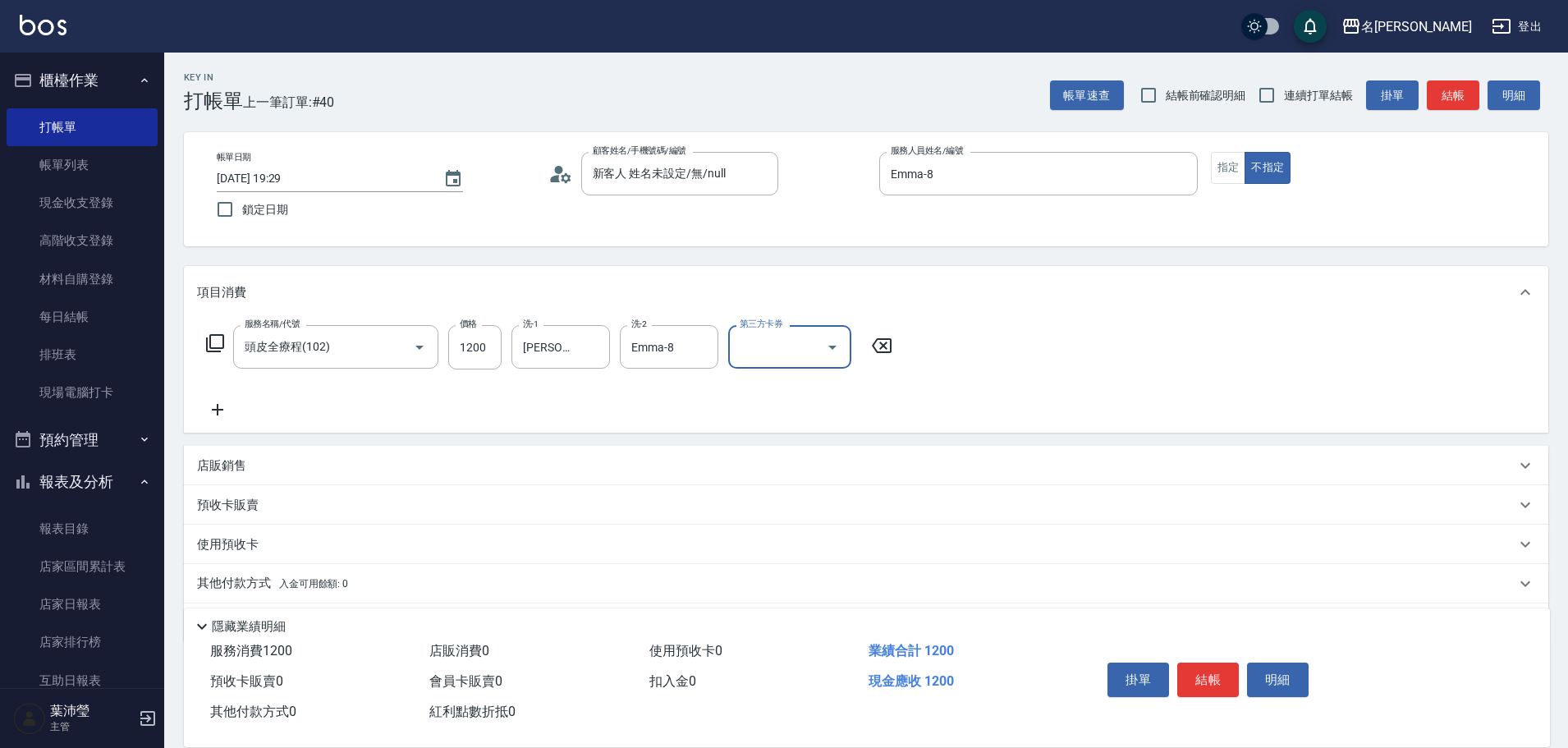
click at [1221, 663] on button "結帳" at bounding box center [1208, 680] width 62 height 34
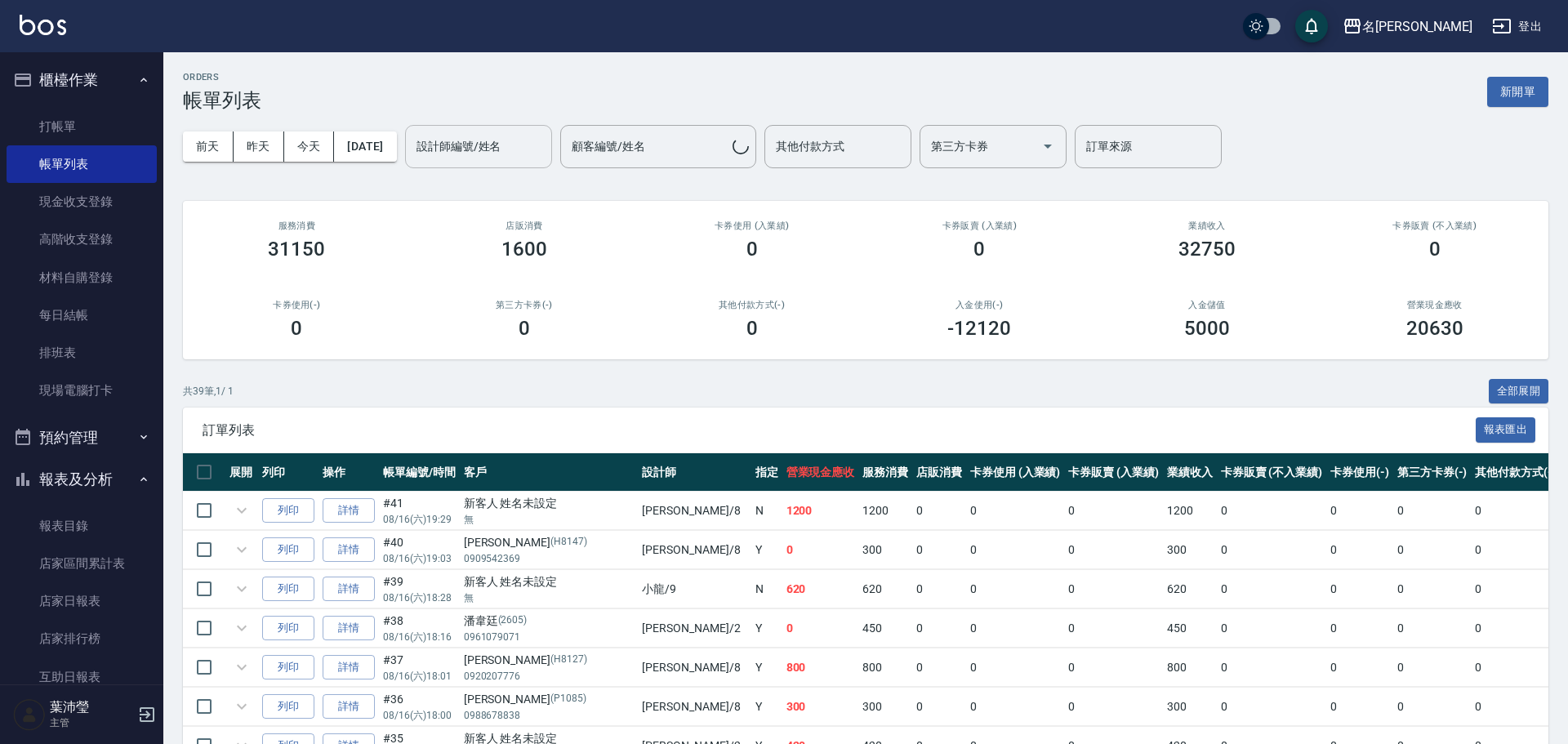
click at [537, 155] on input "設計師編號/姓名" at bounding box center [478, 147] width 132 height 29
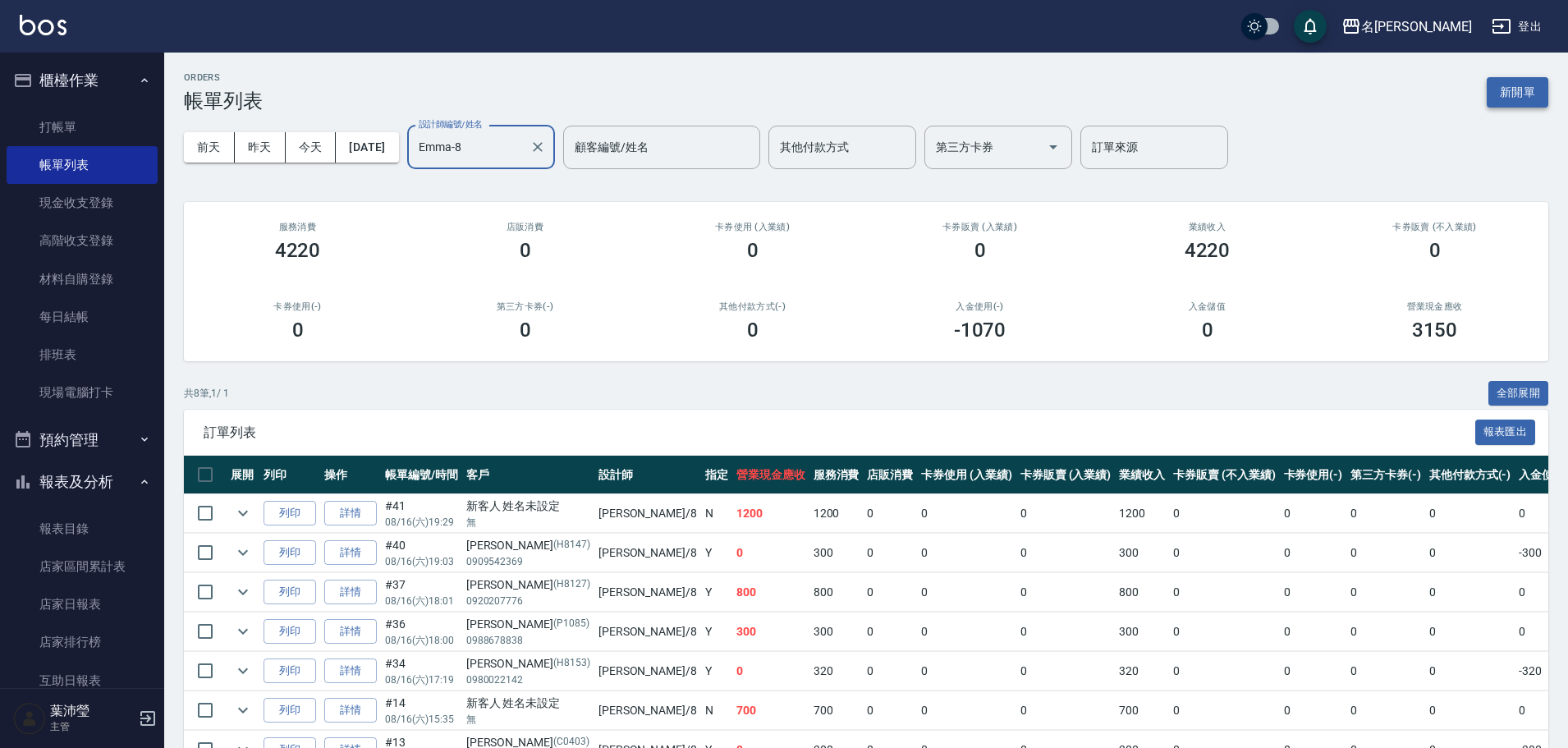
click at [1528, 82] on button "新開單" at bounding box center [1517, 92] width 62 height 30
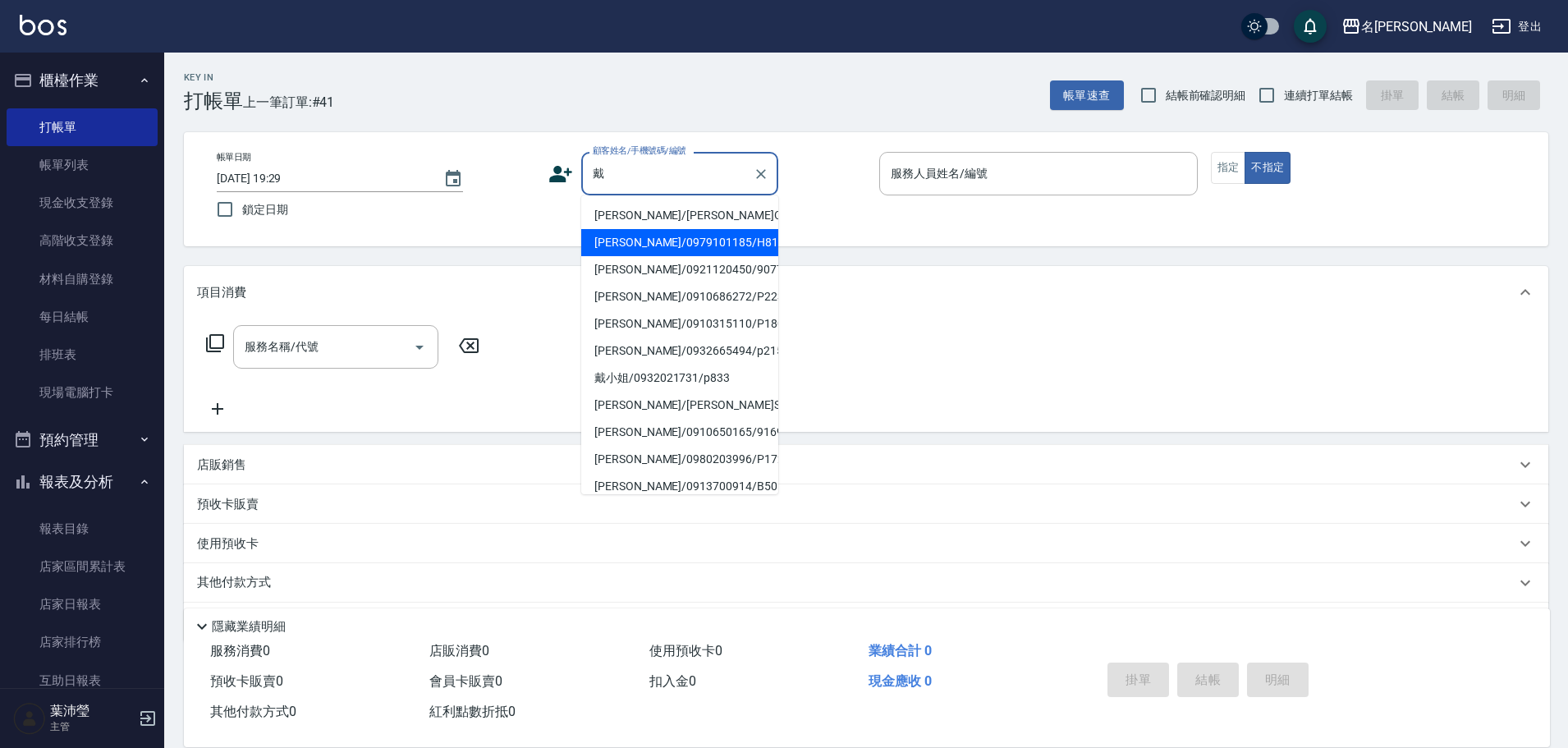
click at [655, 248] on li "[PERSON_NAME]/0979101185/H8118" at bounding box center [680, 242] width 197 height 27
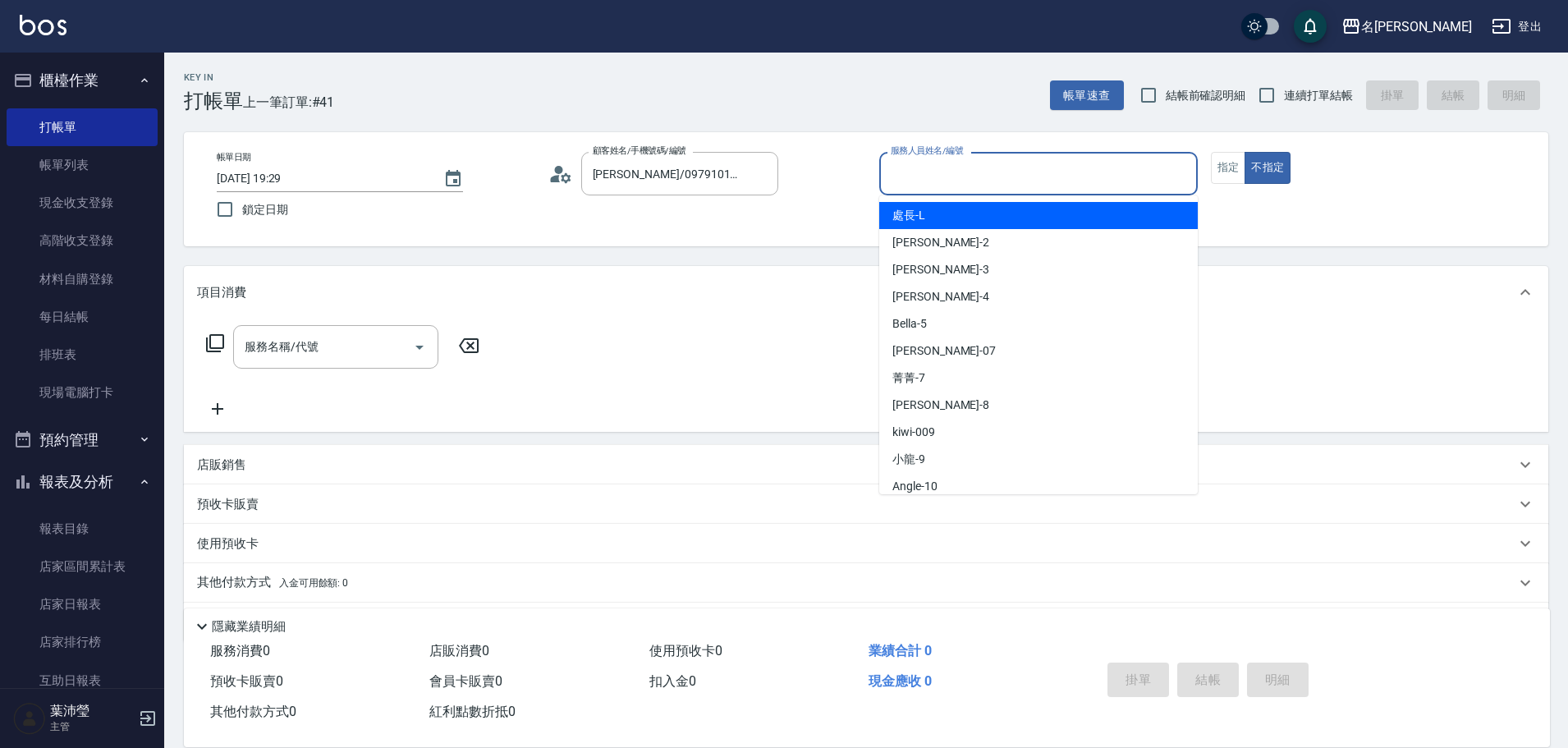
click at [1012, 174] on input "服務人員姓名/編號" at bounding box center [1038, 174] width 304 height 29
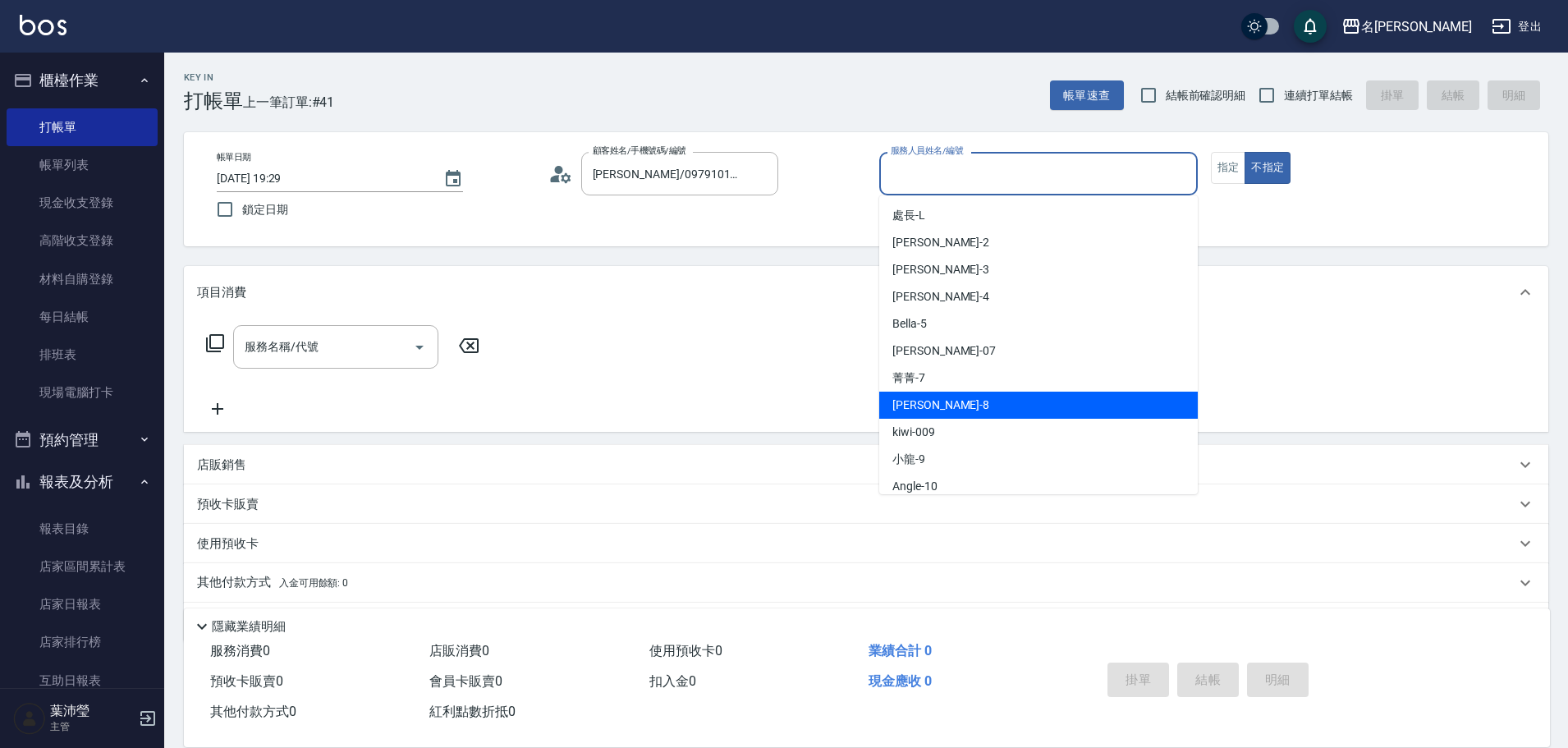
click at [964, 413] on div "Emma -8" at bounding box center [1039, 405] width 319 height 27
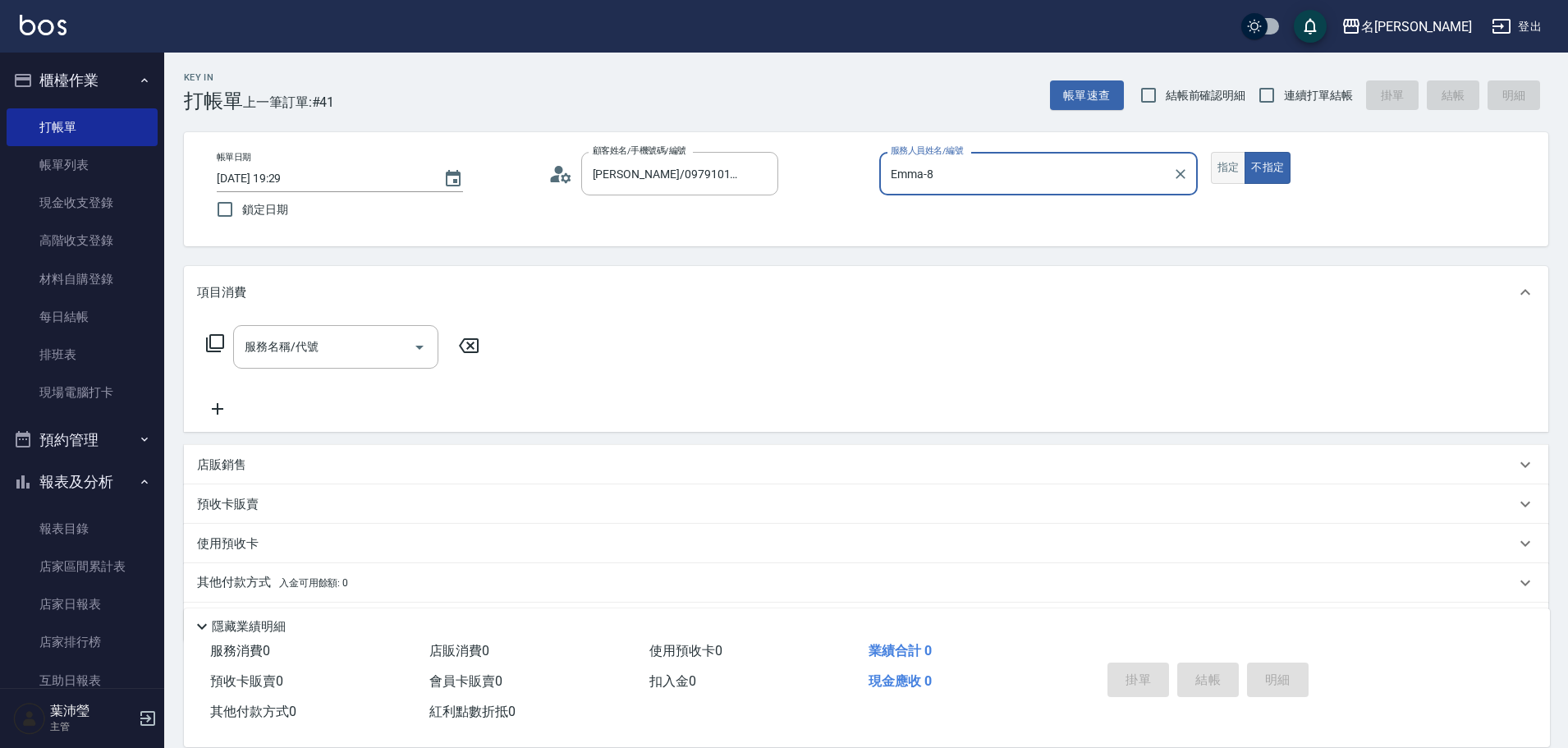
click at [1212, 172] on button "指定" at bounding box center [1228, 167] width 35 height 32
click at [280, 366] on div "服務名稱/代號" at bounding box center [336, 347] width 206 height 44
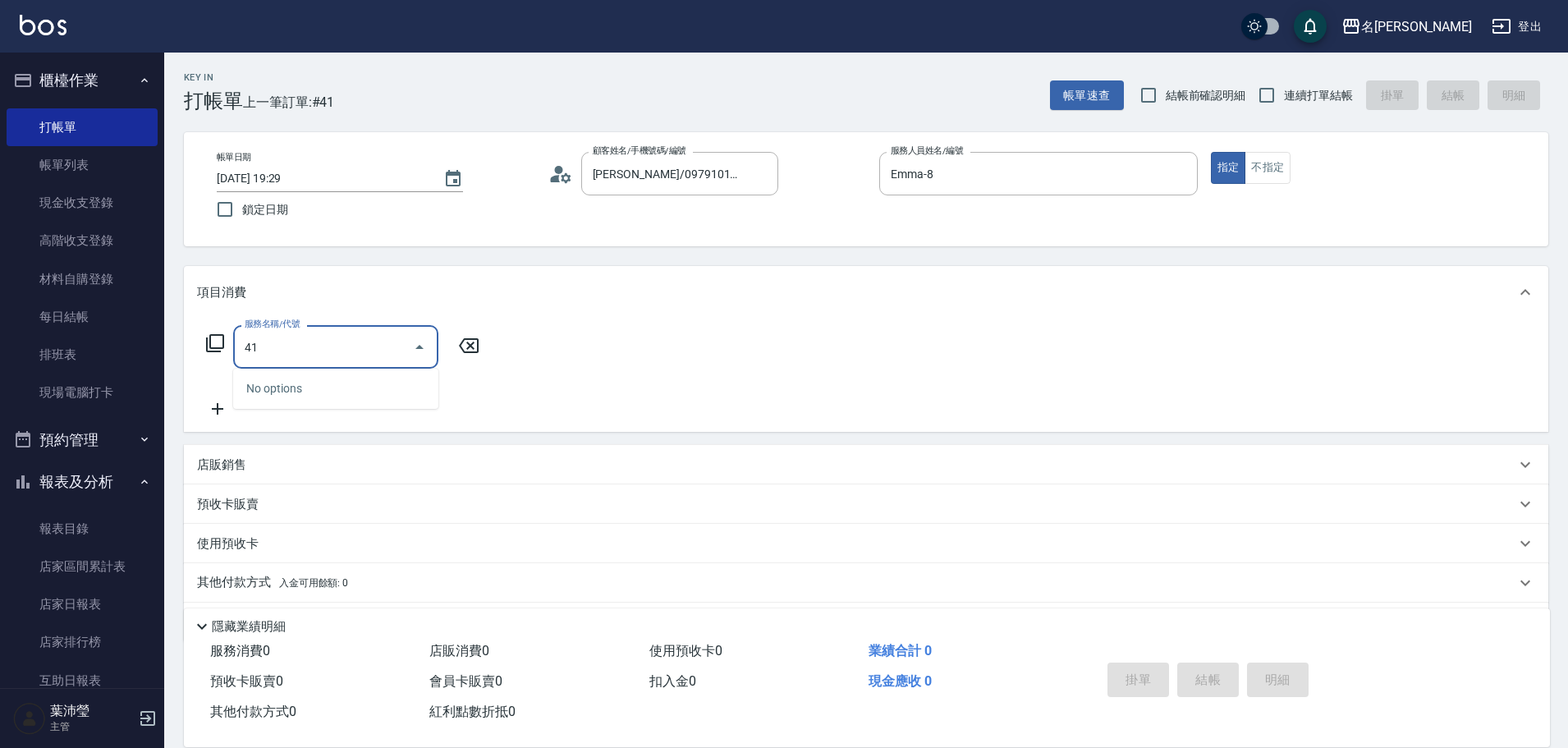
drag, startPoint x: 277, startPoint y: 362, endPoint x: 188, endPoint y: 360, distance: 89.0
click at [188, 360] on div "服務名稱/代號 41 服務名稱/代號" at bounding box center [866, 375] width 1364 height 113
drag, startPoint x: 280, startPoint y: 351, endPoint x: 216, endPoint y: 349, distance: 64.0
click at [216, 349] on div "服務名稱/代號 41 服務名稱/代號" at bounding box center [343, 347] width 292 height 44
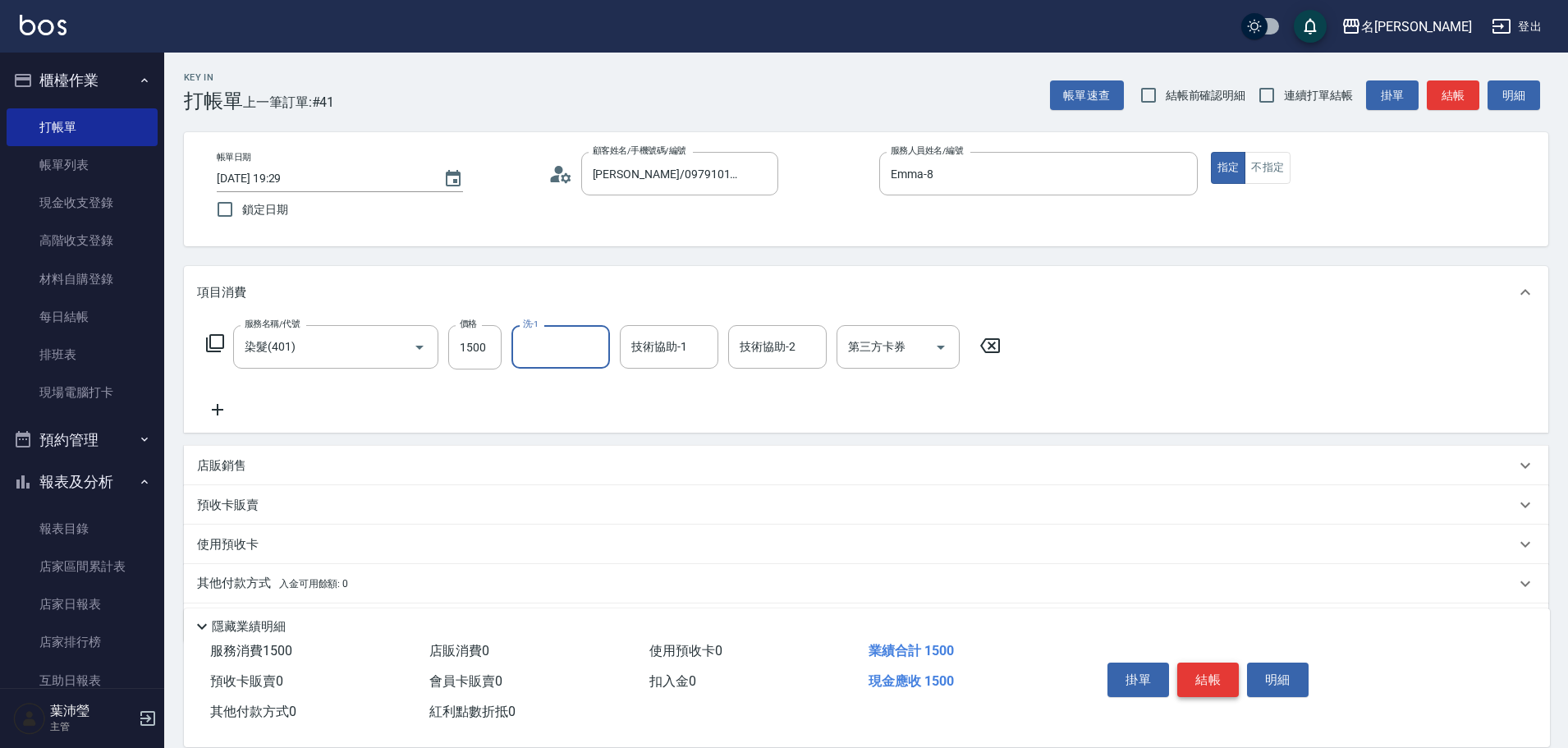
click at [1213, 664] on button "結帳" at bounding box center [1208, 680] width 62 height 34
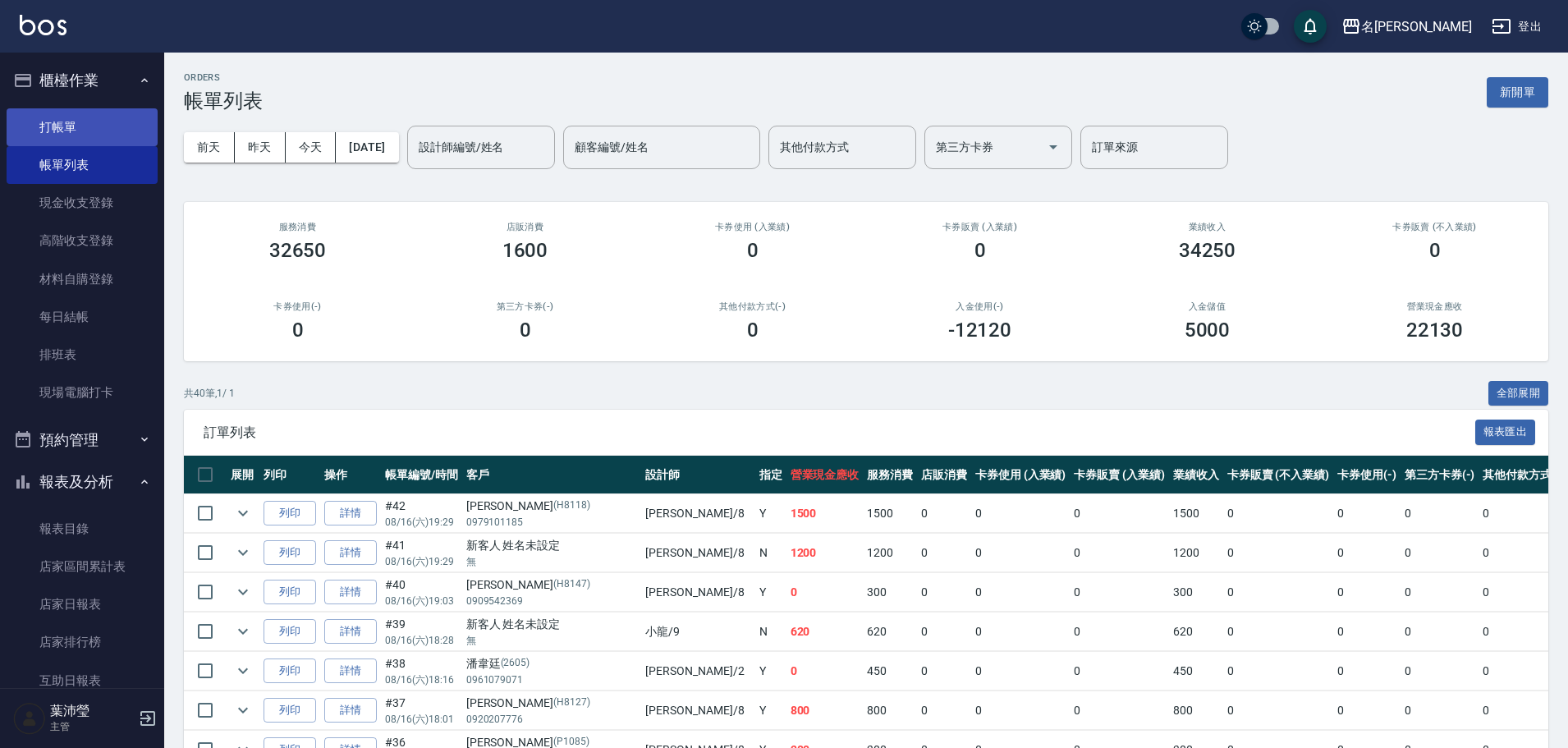
click at [72, 130] on link "打帳單" at bounding box center [82, 128] width 151 height 38
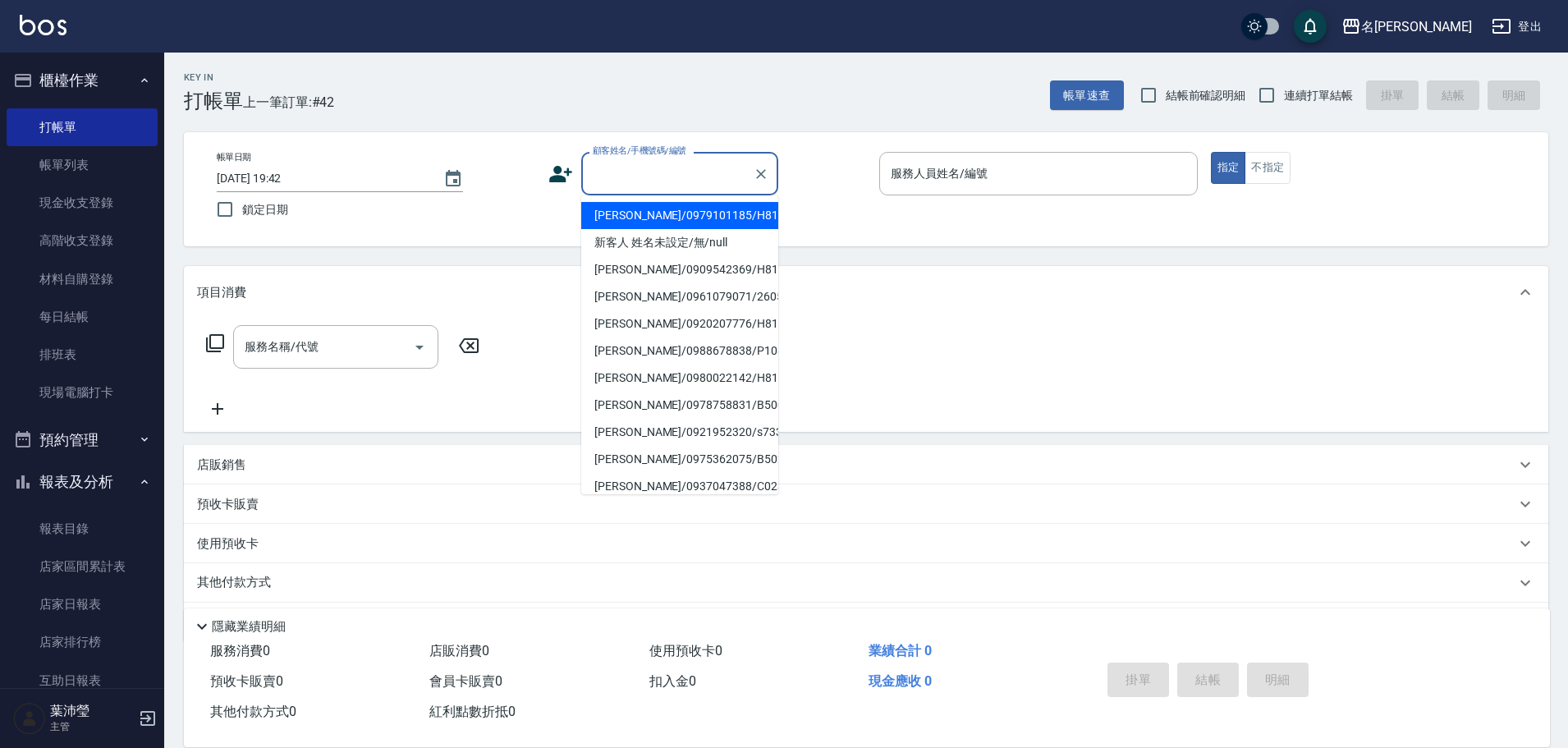
click at [637, 188] on input "顧客姓名/手機號碼/編號" at bounding box center [667, 174] width 158 height 29
click at [758, 350] on li "[PERSON_NAME]/0000000/C0354" at bounding box center [680, 351] width 197 height 27
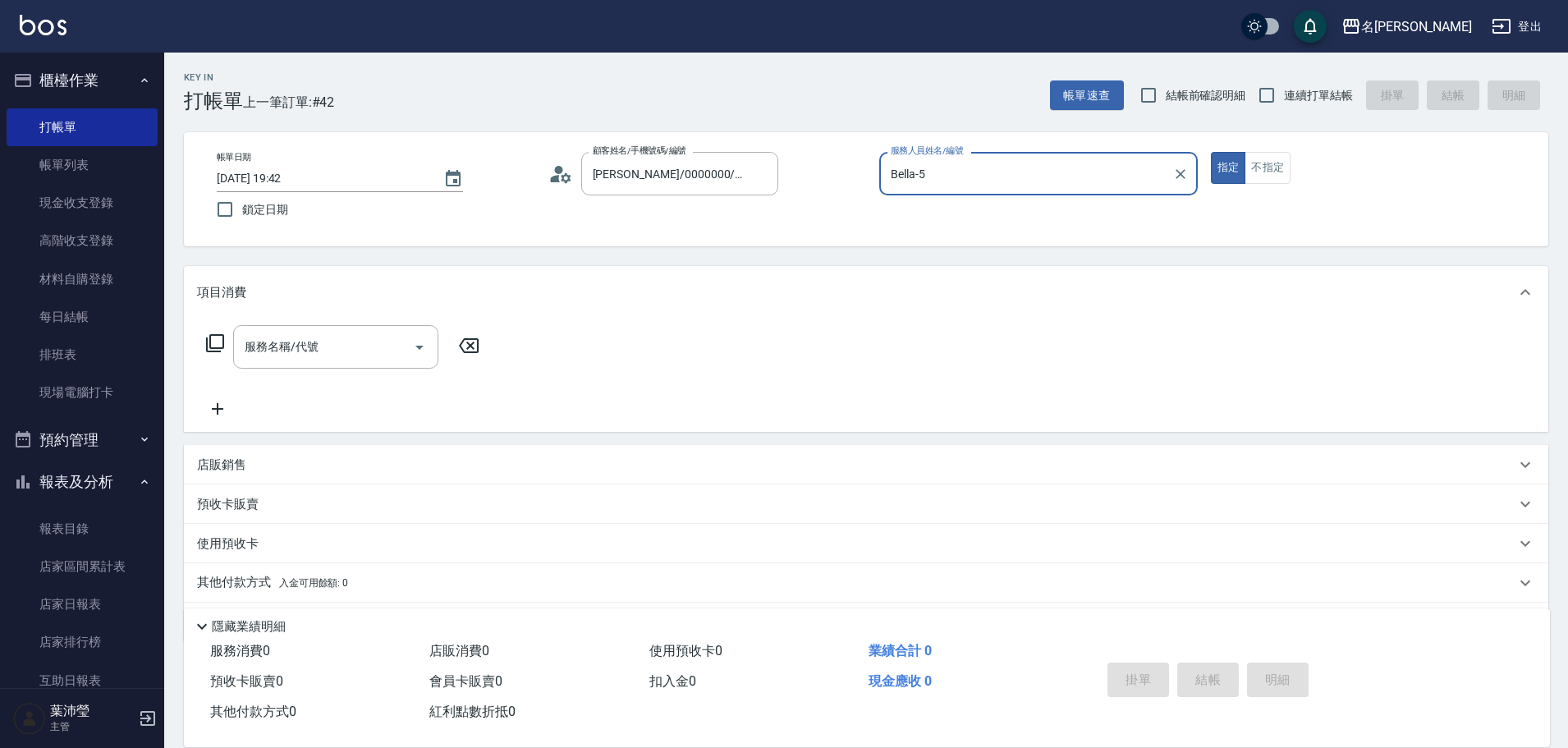
click at [206, 344] on icon at bounding box center [215, 343] width 20 height 20
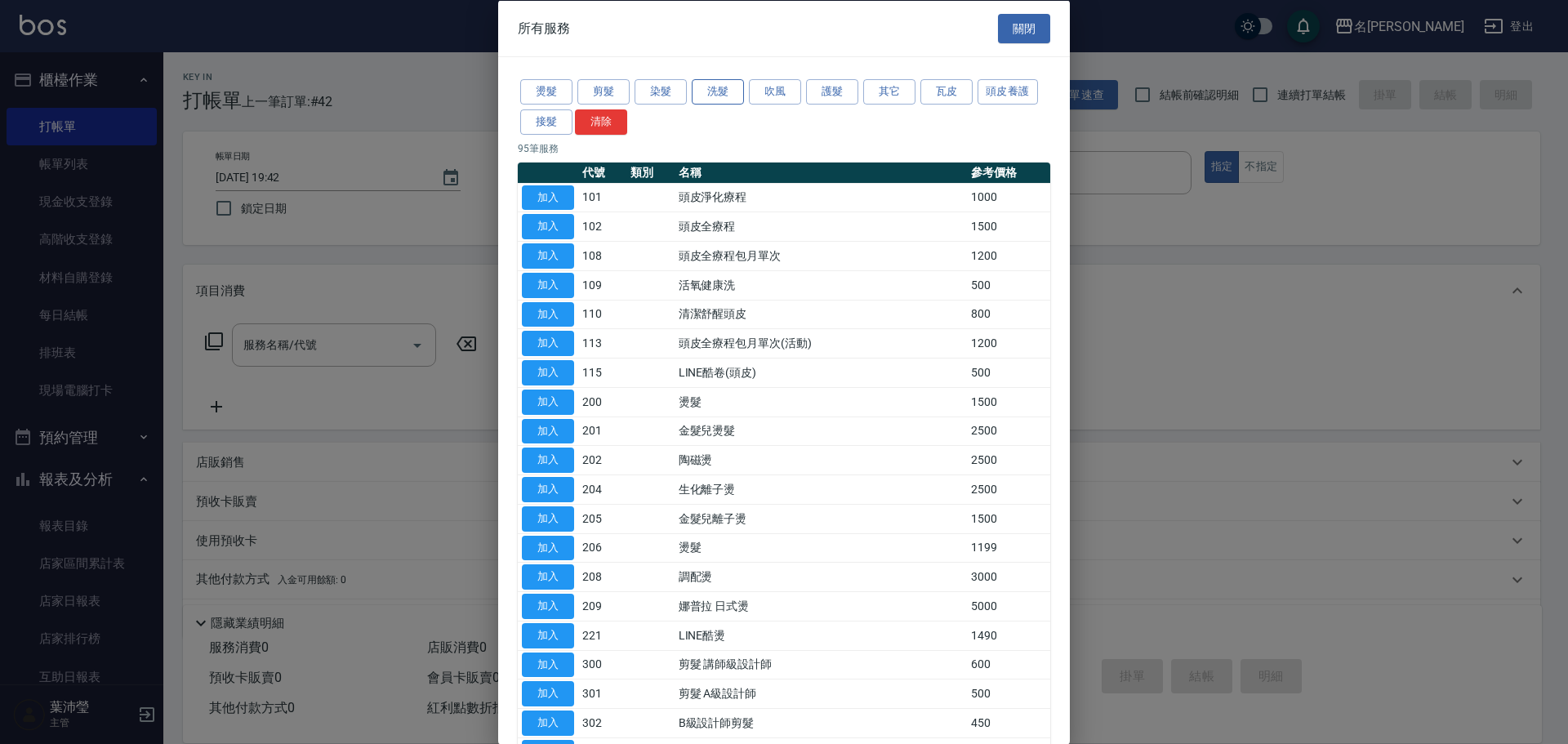
click at [721, 90] on button "洗髮" at bounding box center [717, 92] width 52 height 26
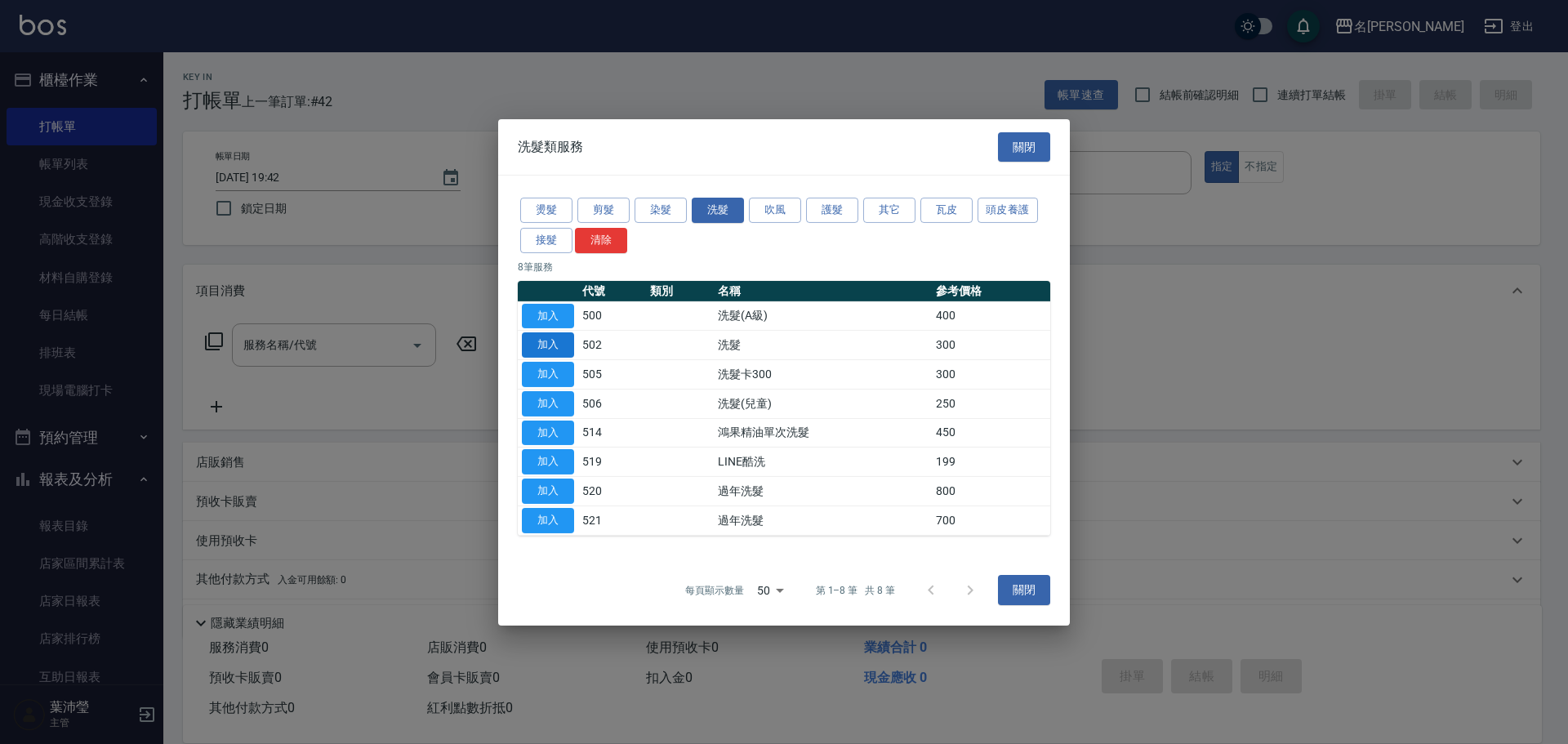
click at [549, 335] on button "加入" at bounding box center [548, 345] width 52 height 26
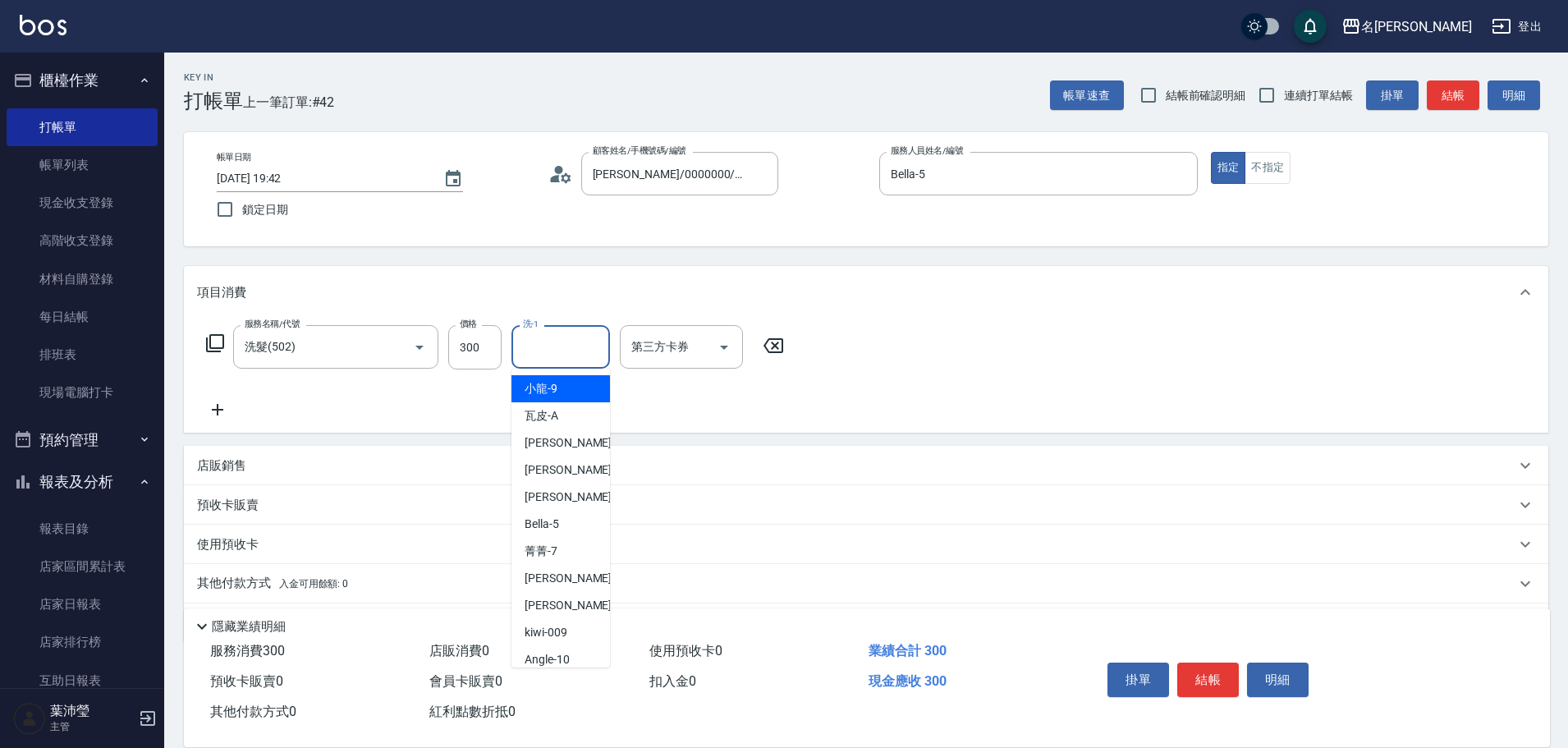
click at [568, 348] on input "洗-1" at bounding box center [561, 347] width 84 height 29
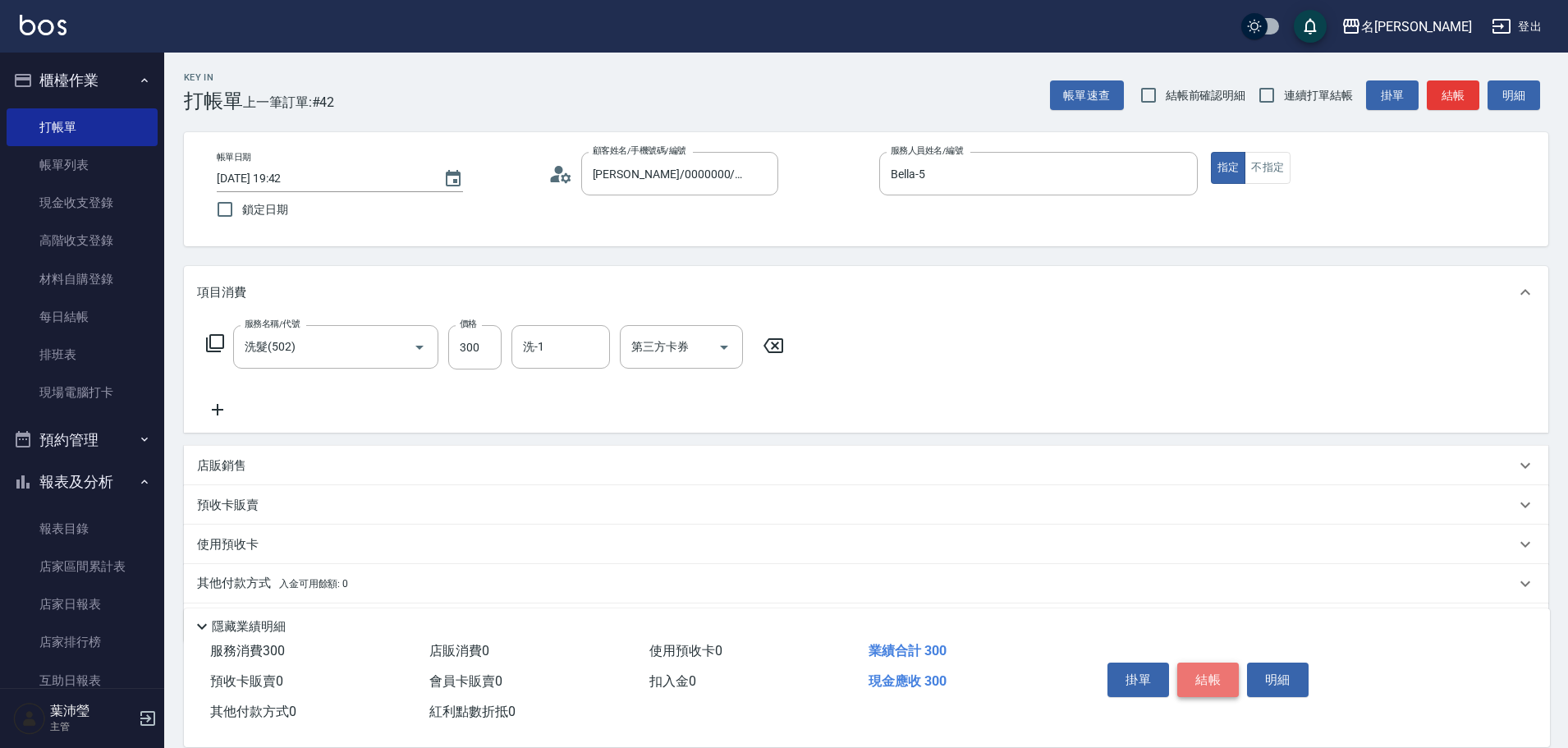
click at [1223, 664] on button "結帳" at bounding box center [1208, 680] width 62 height 34
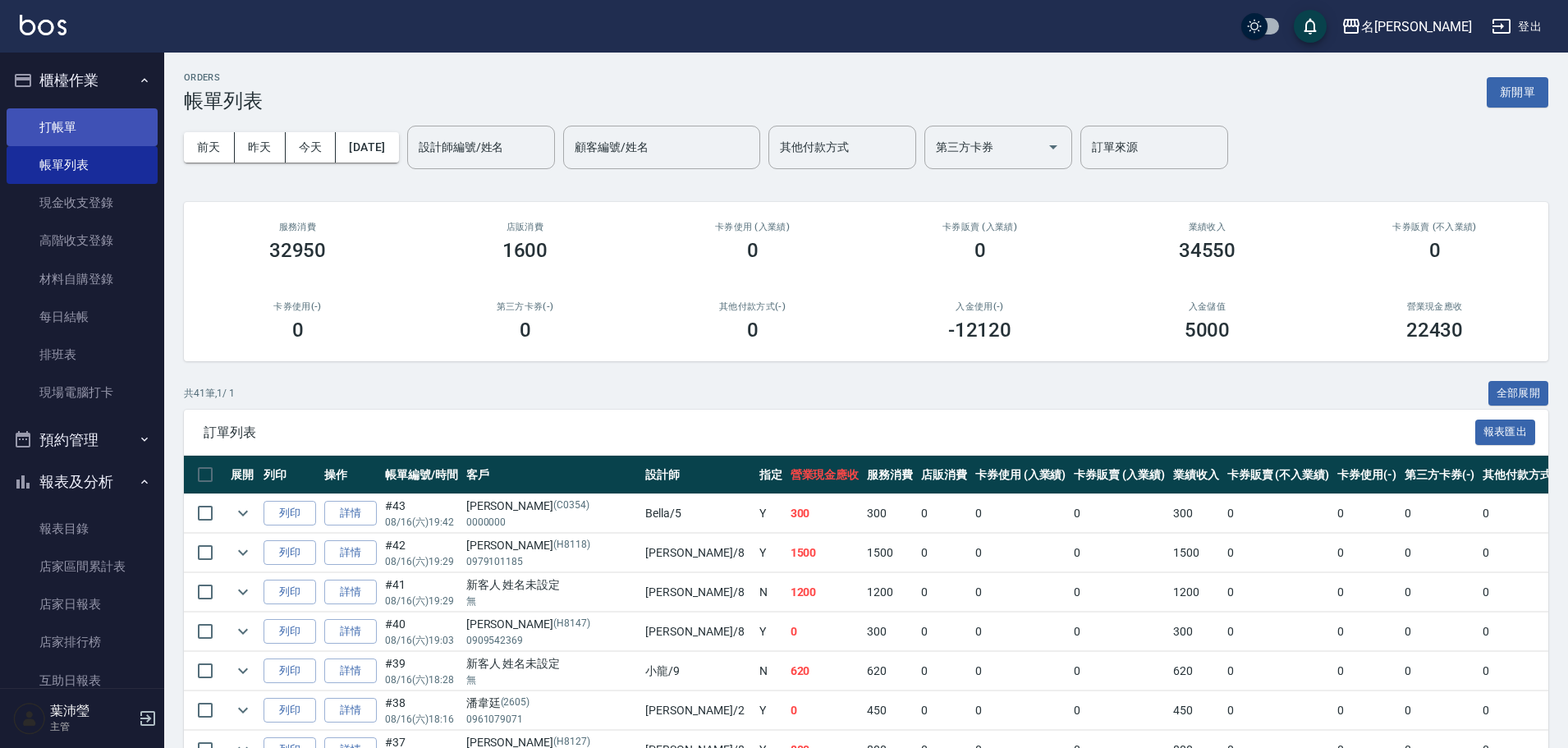
click at [95, 117] on link "打帳單" at bounding box center [82, 128] width 151 height 38
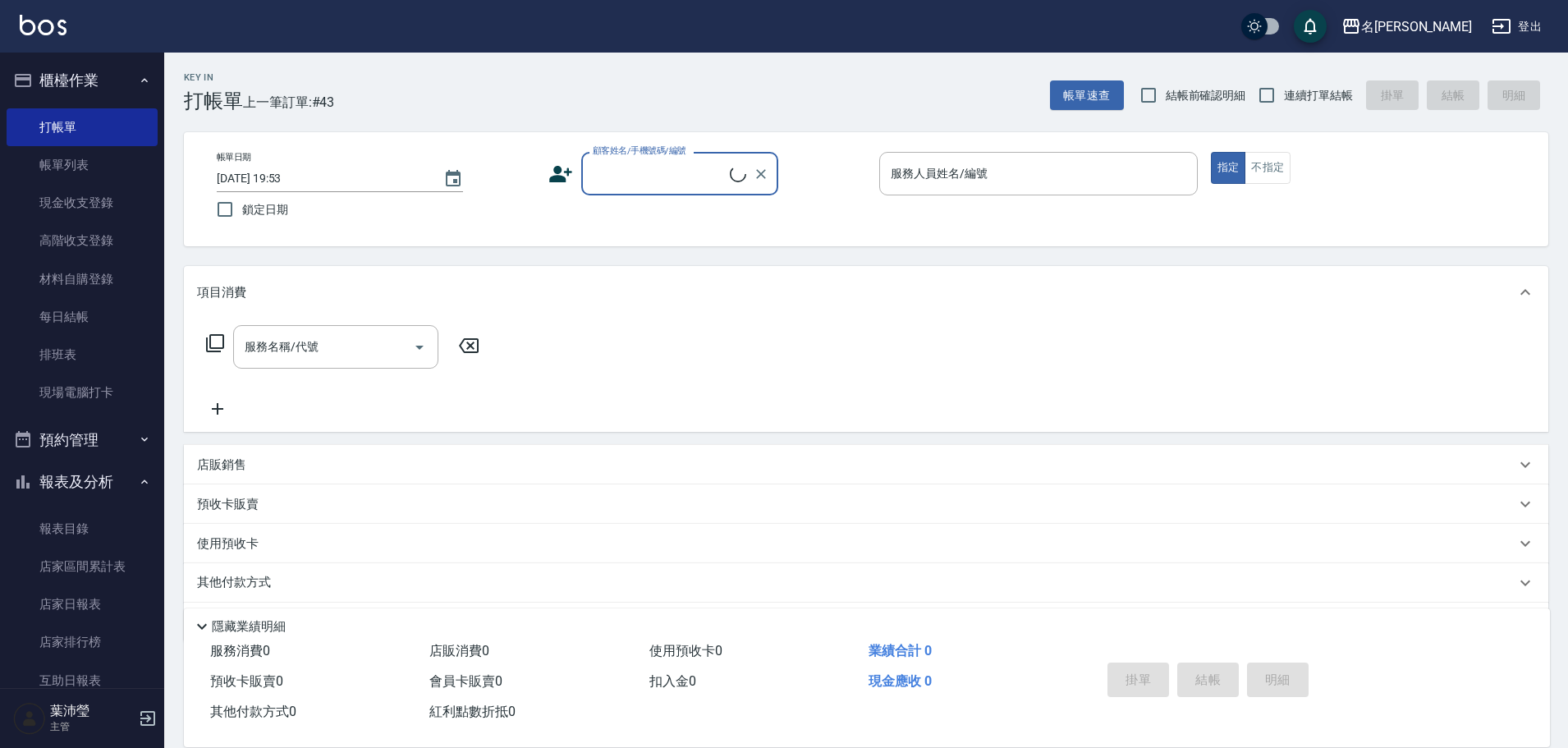
click at [628, 164] on input "顧客姓名/手機號碼/編號" at bounding box center [659, 174] width 141 height 29
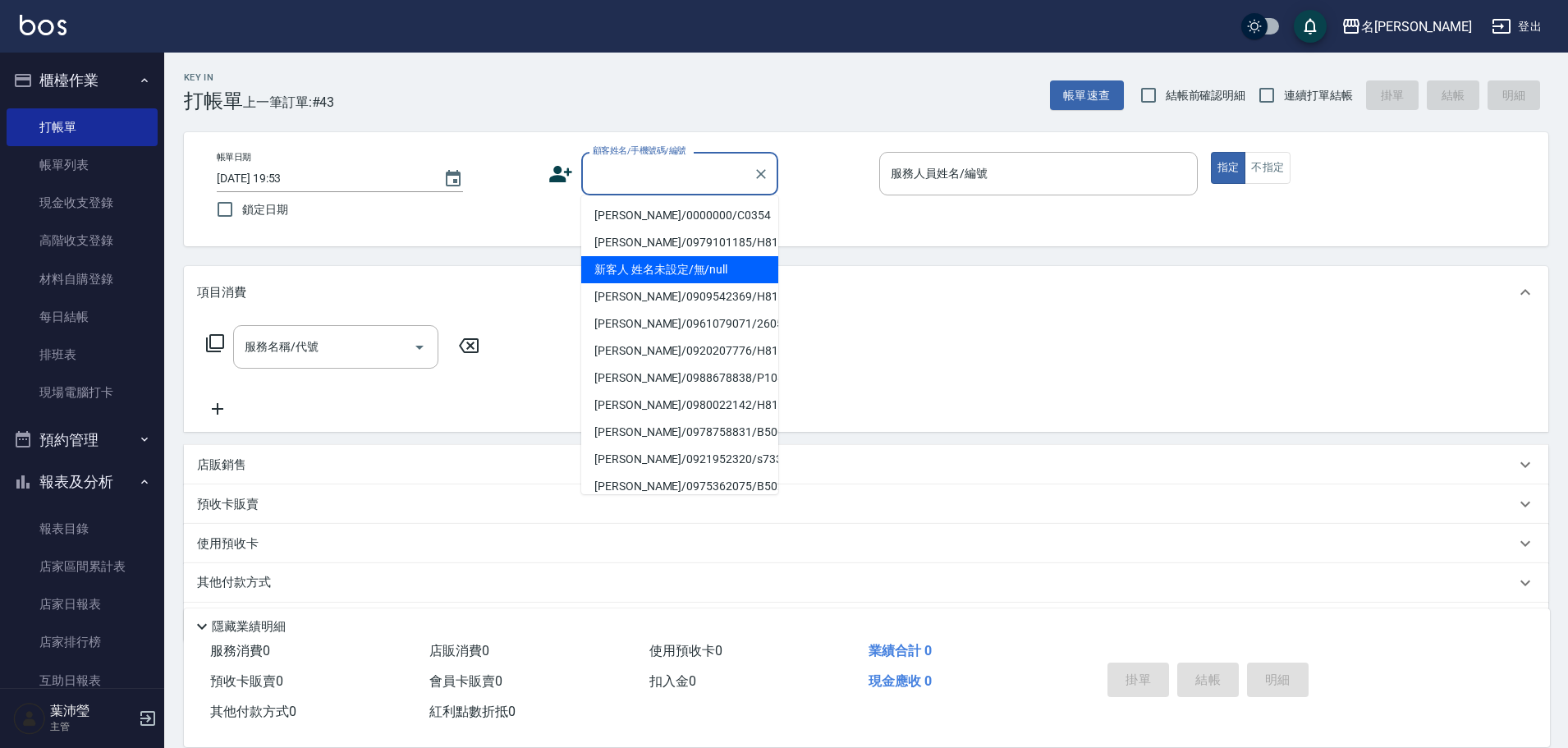
drag, startPoint x: 651, startPoint y: 267, endPoint x: 833, endPoint y: 209, distance: 191.0
click at [655, 266] on li "新客人 姓名未設定/無/null" at bounding box center [680, 270] width 197 height 27
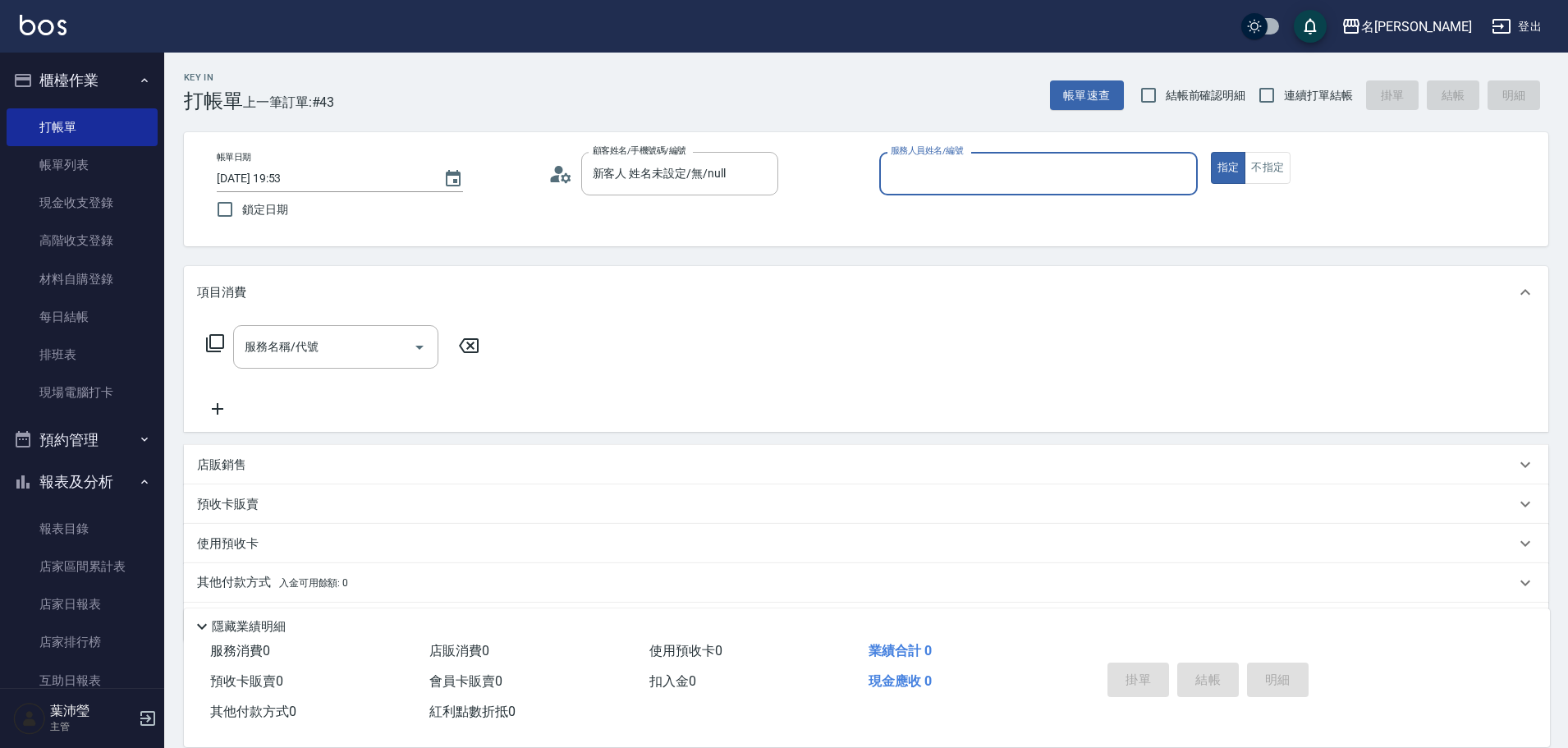
click at [938, 179] on input "服務人員姓名/編號" at bounding box center [1038, 174] width 304 height 29
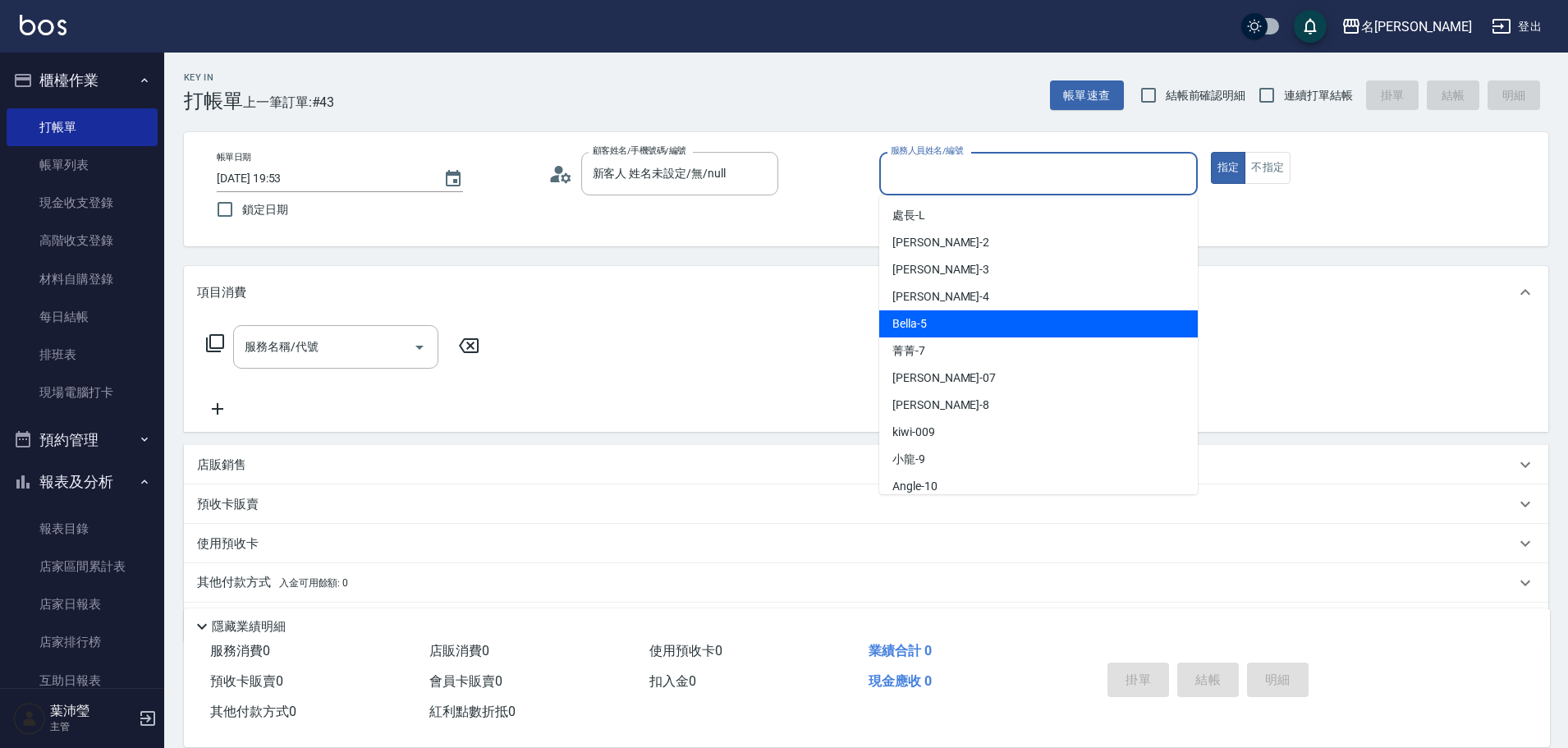
click at [975, 326] on div "Bella -5" at bounding box center [1039, 324] width 319 height 27
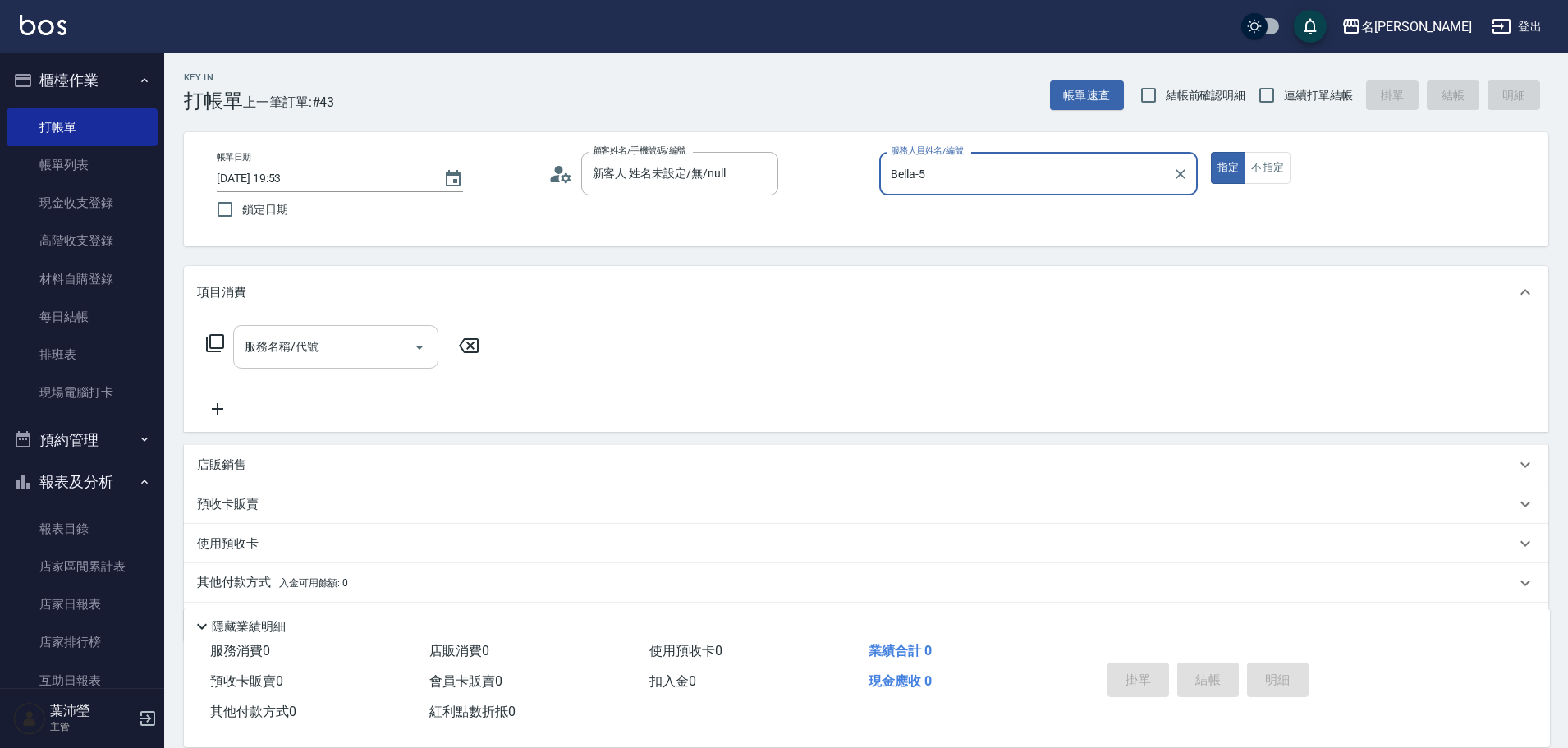
click at [385, 347] on input "服務名稱/代號" at bounding box center [324, 347] width 166 height 29
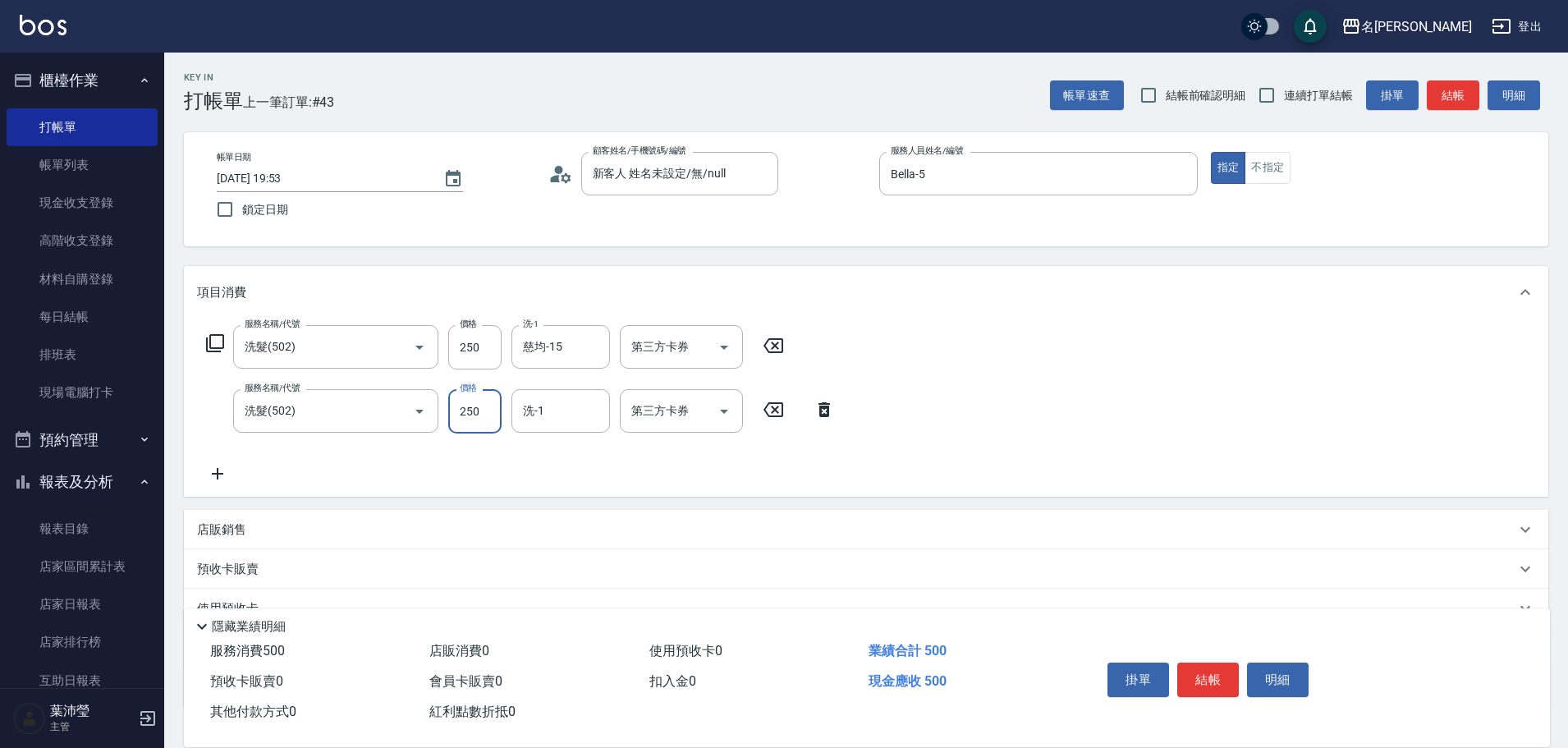
click at [218, 471] on icon at bounding box center [217, 473] width 11 height 11
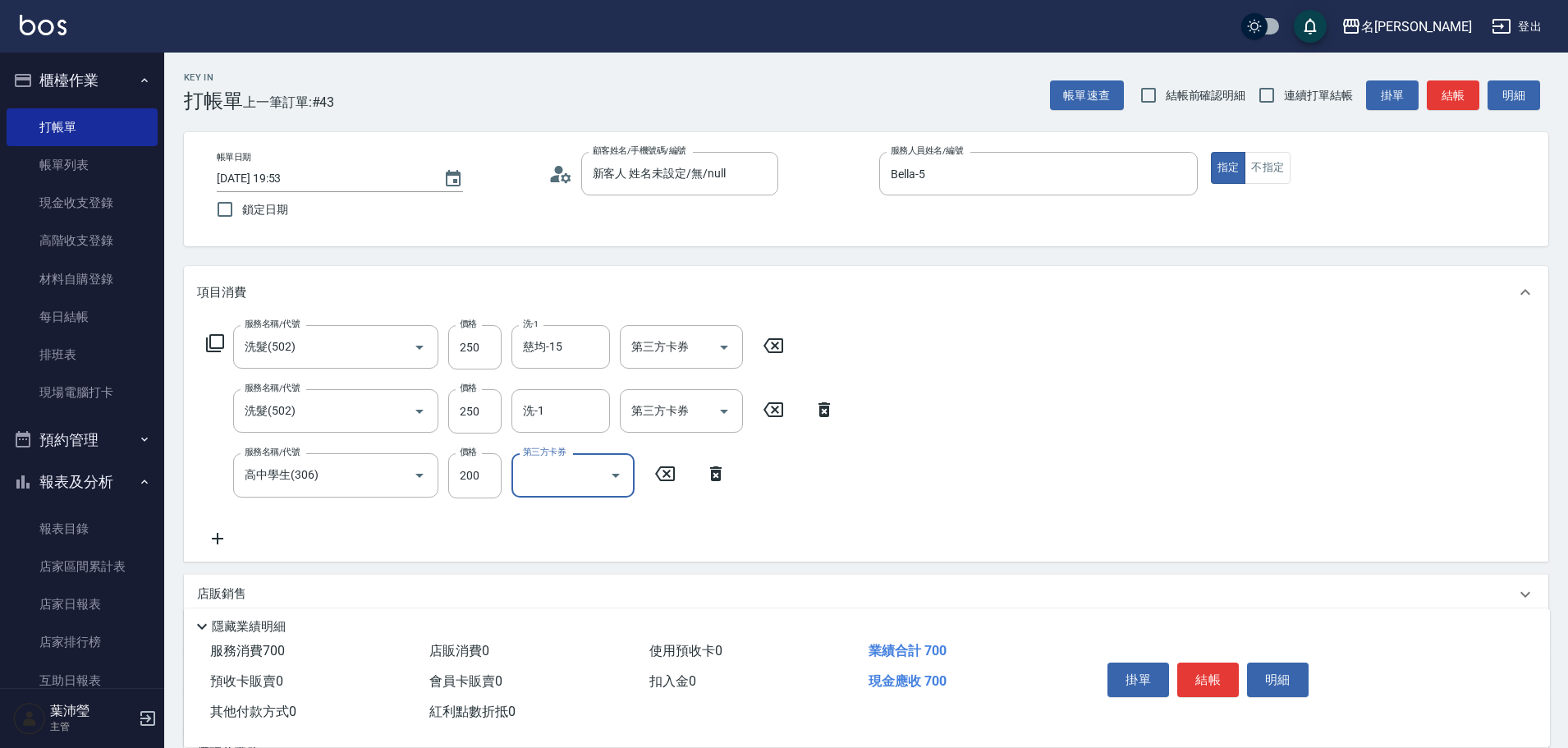
click at [1443, 99] on button "結帳" at bounding box center [1452, 95] width 52 height 30
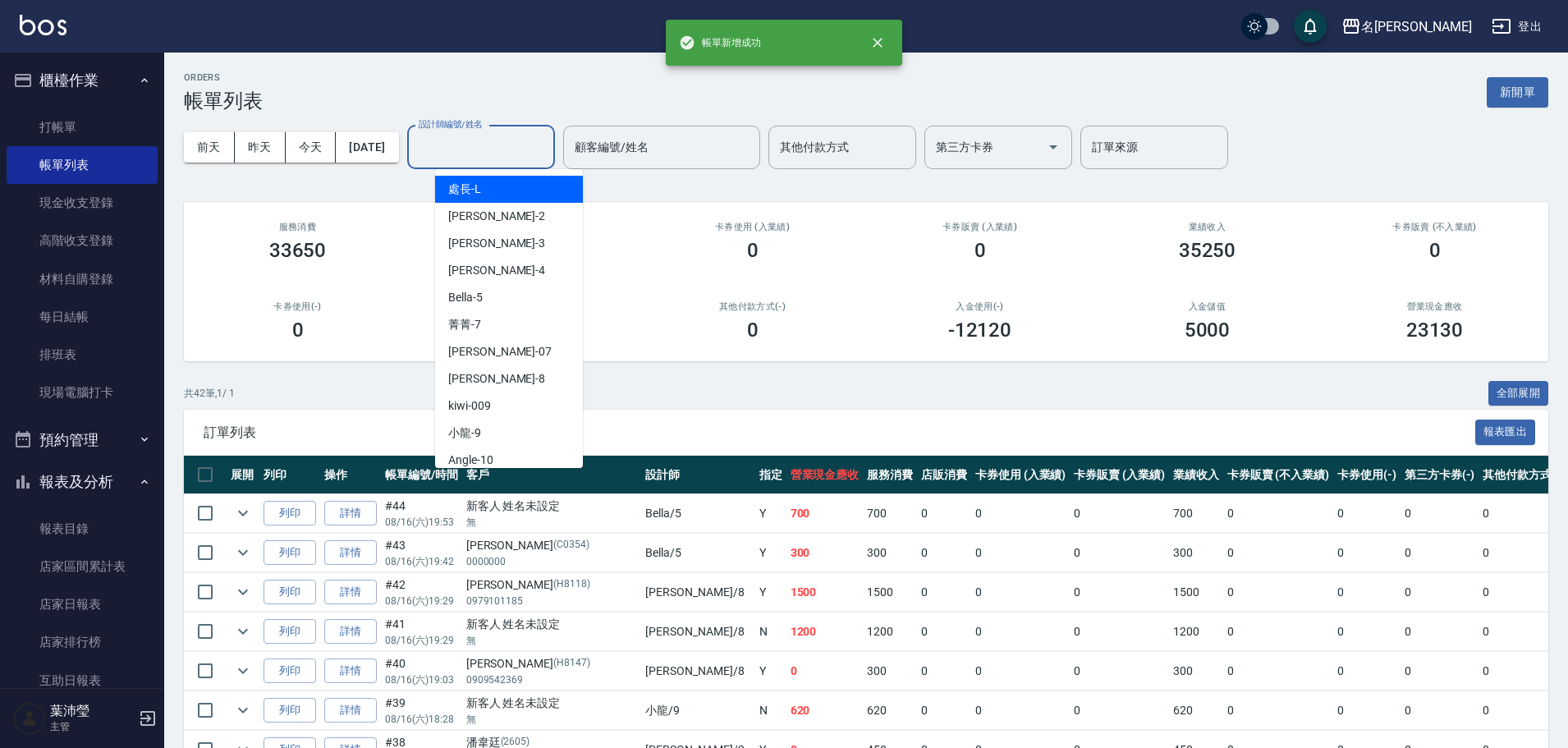
click at [542, 155] on input "設計師編號/姓名" at bounding box center [480, 147] width 133 height 29
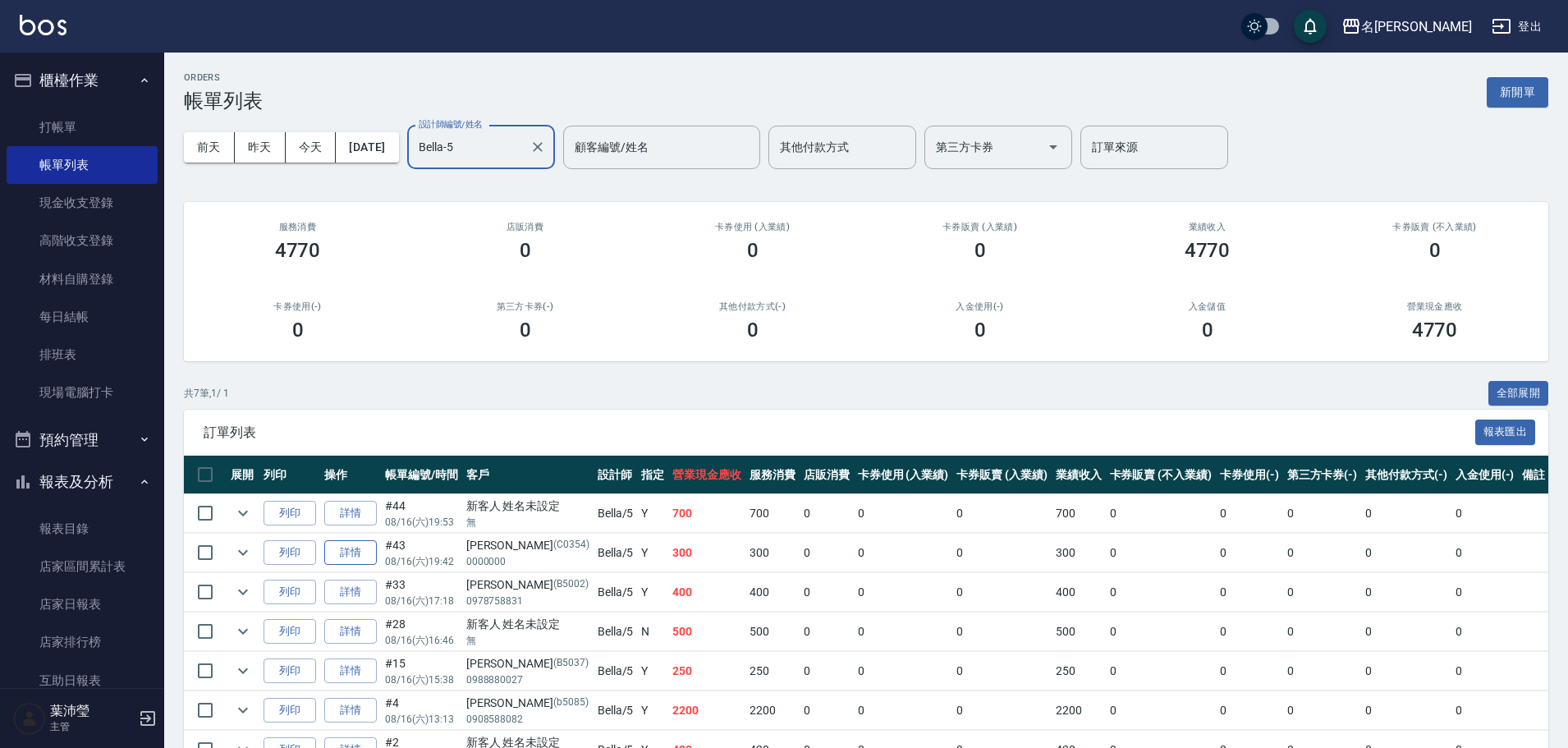
click at [344, 546] on link "詳情" at bounding box center [350, 554] width 52 height 26
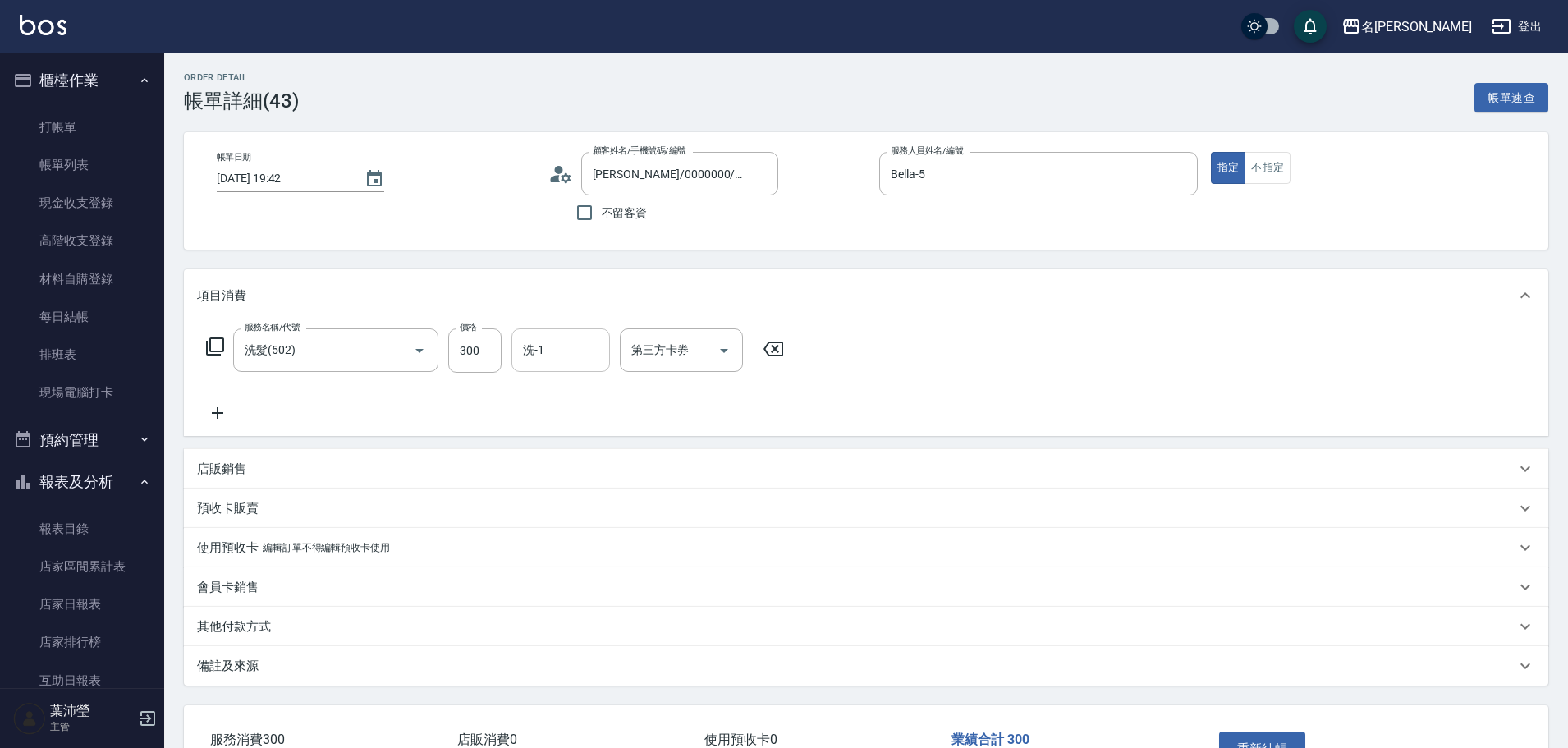
click at [548, 352] on input "洗-1" at bounding box center [561, 350] width 84 height 29
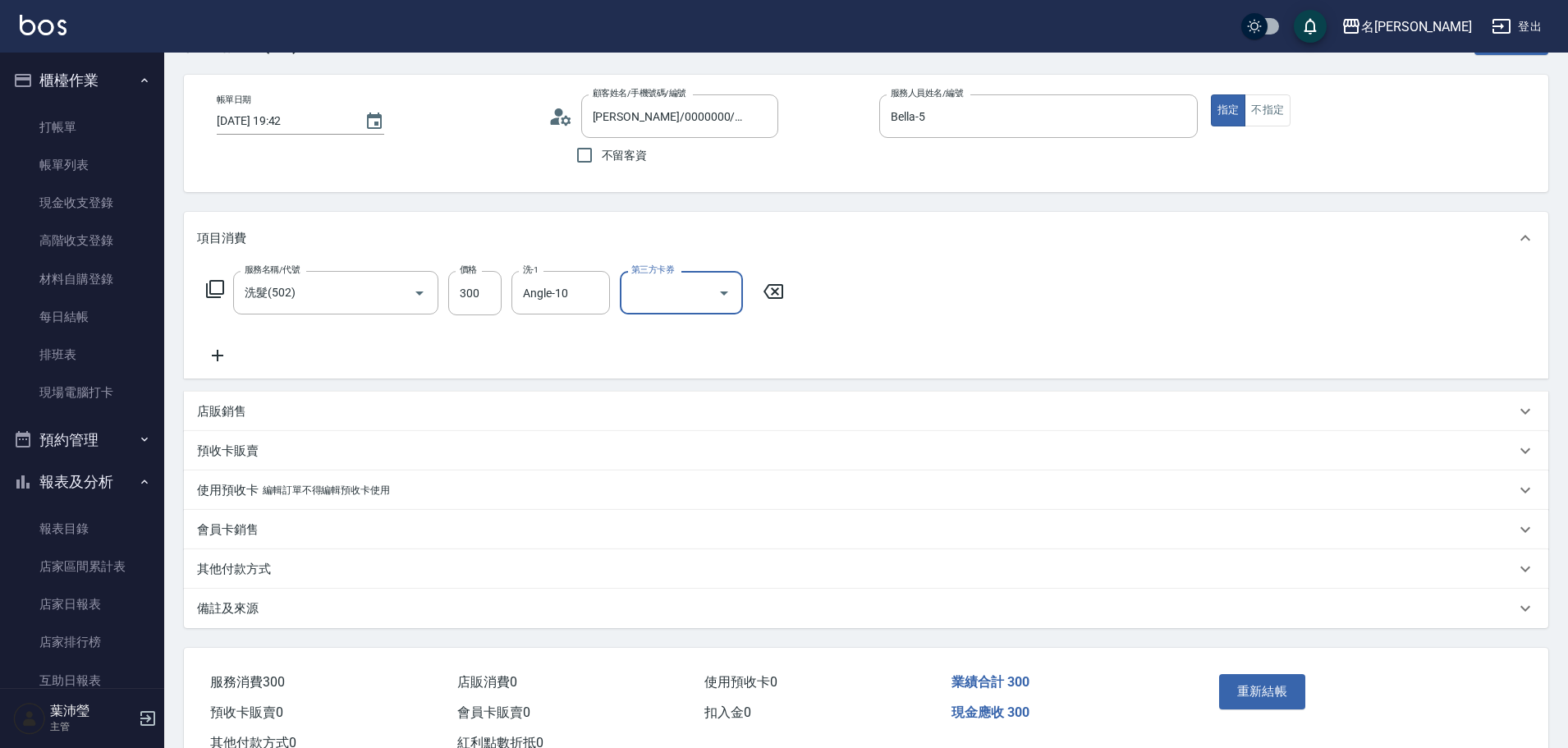
scroll to position [115, 0]
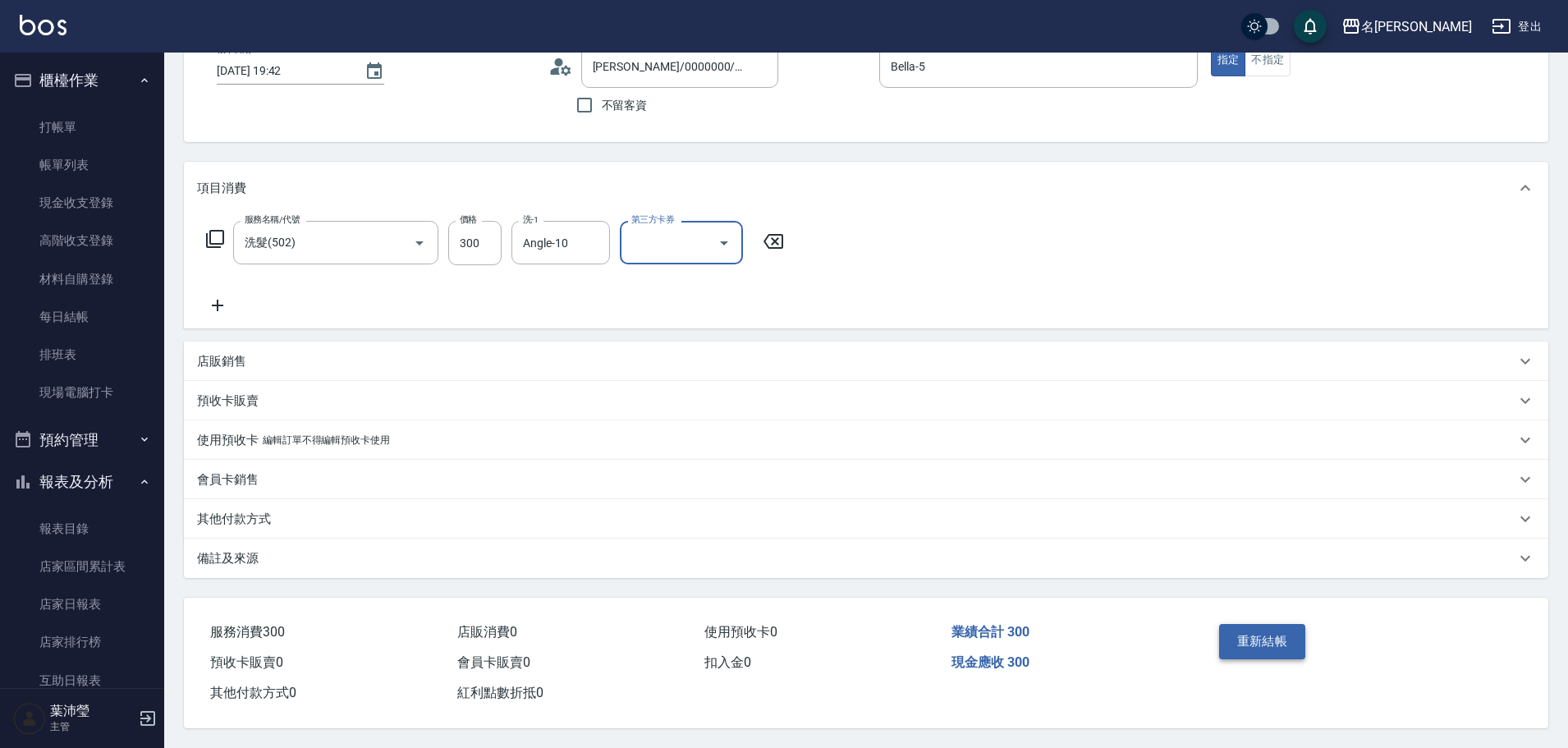
click at [1250, 635] on button "重新結帳" at bounding box center [1263, 642] width 87 height 34
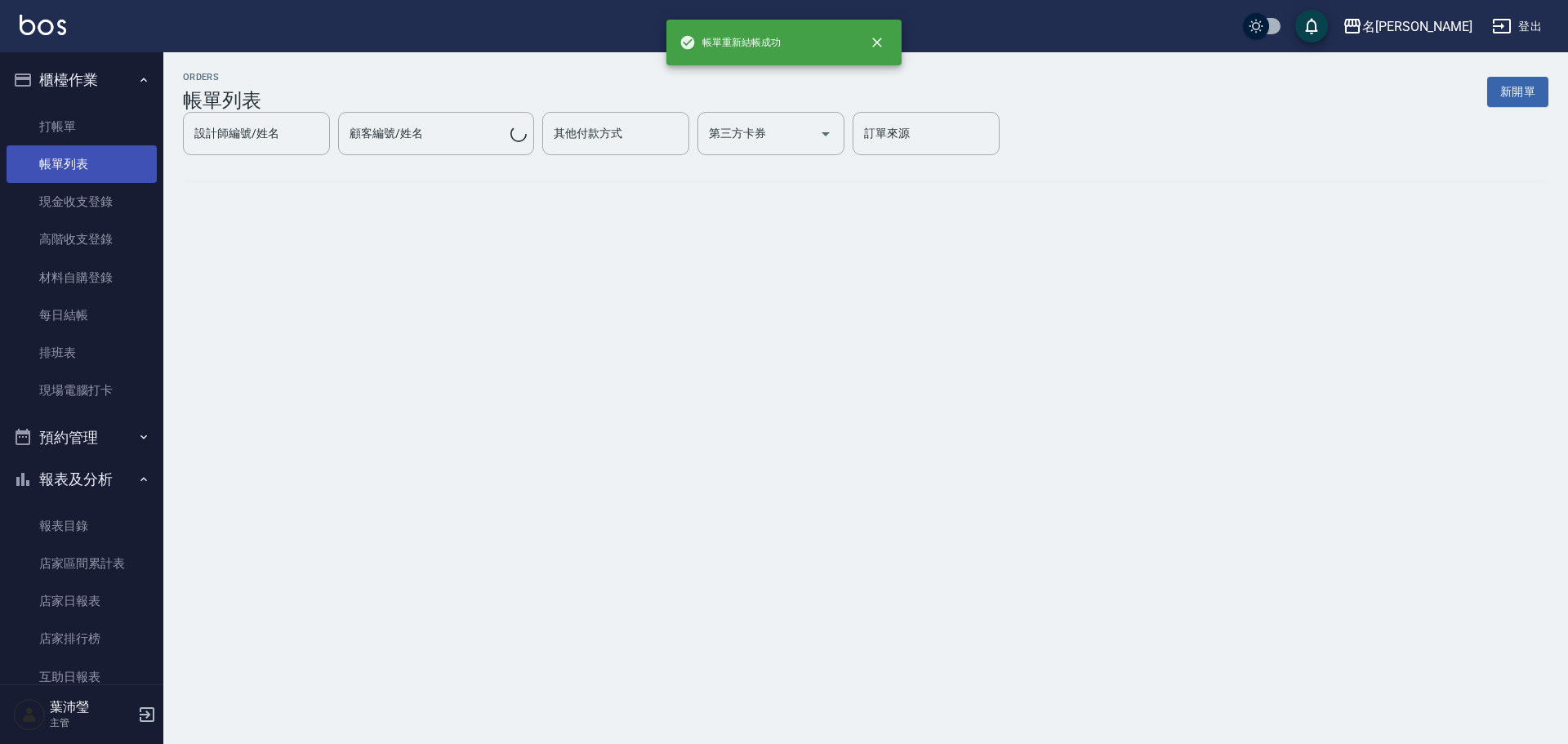
click at [115, 159] on link "帳單列表" at bounding box center [82, 164] width 150 height 37
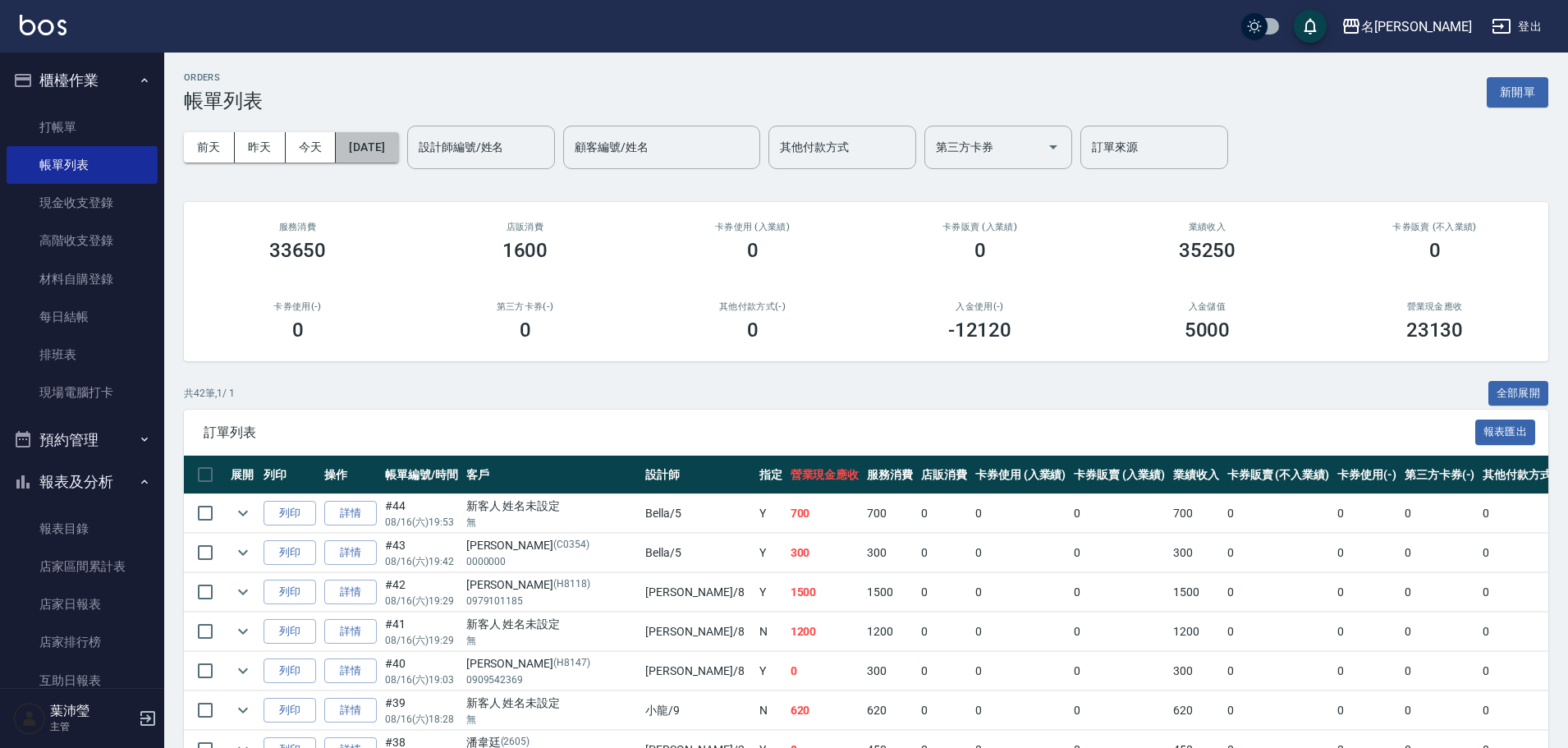
click at [398, 136] on button "[DATE]" at bounding box center [367, 147] width 63 height 30
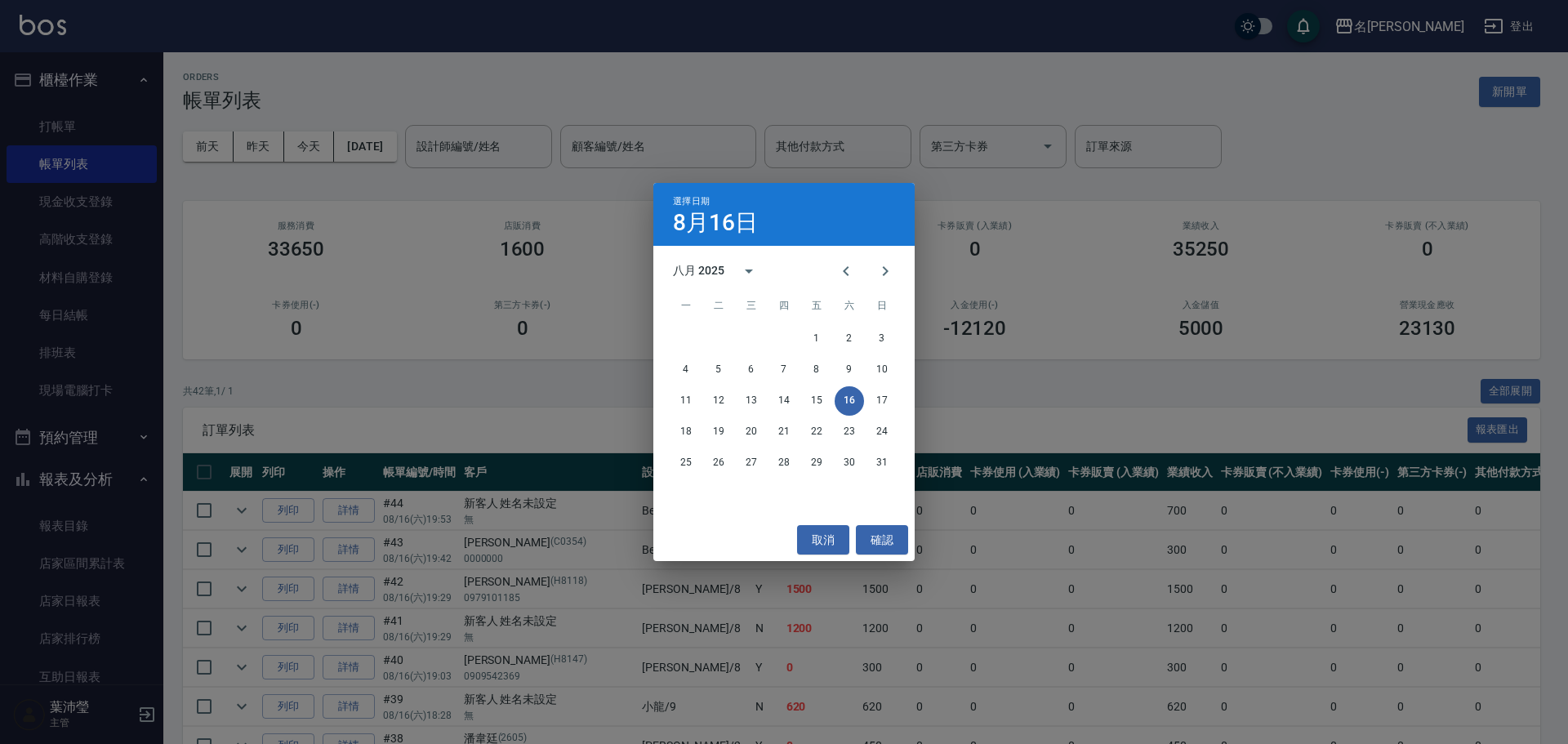
click at [518, 141] on div "選擇日期 [DATE] 八月 2025 一 二 三 四 五 六 日 1 2 3 4 5 6 7 8 9 10 11 12 13 14 15 16 17 18 …" at bounding box center [784, 372] width 1568 height 744
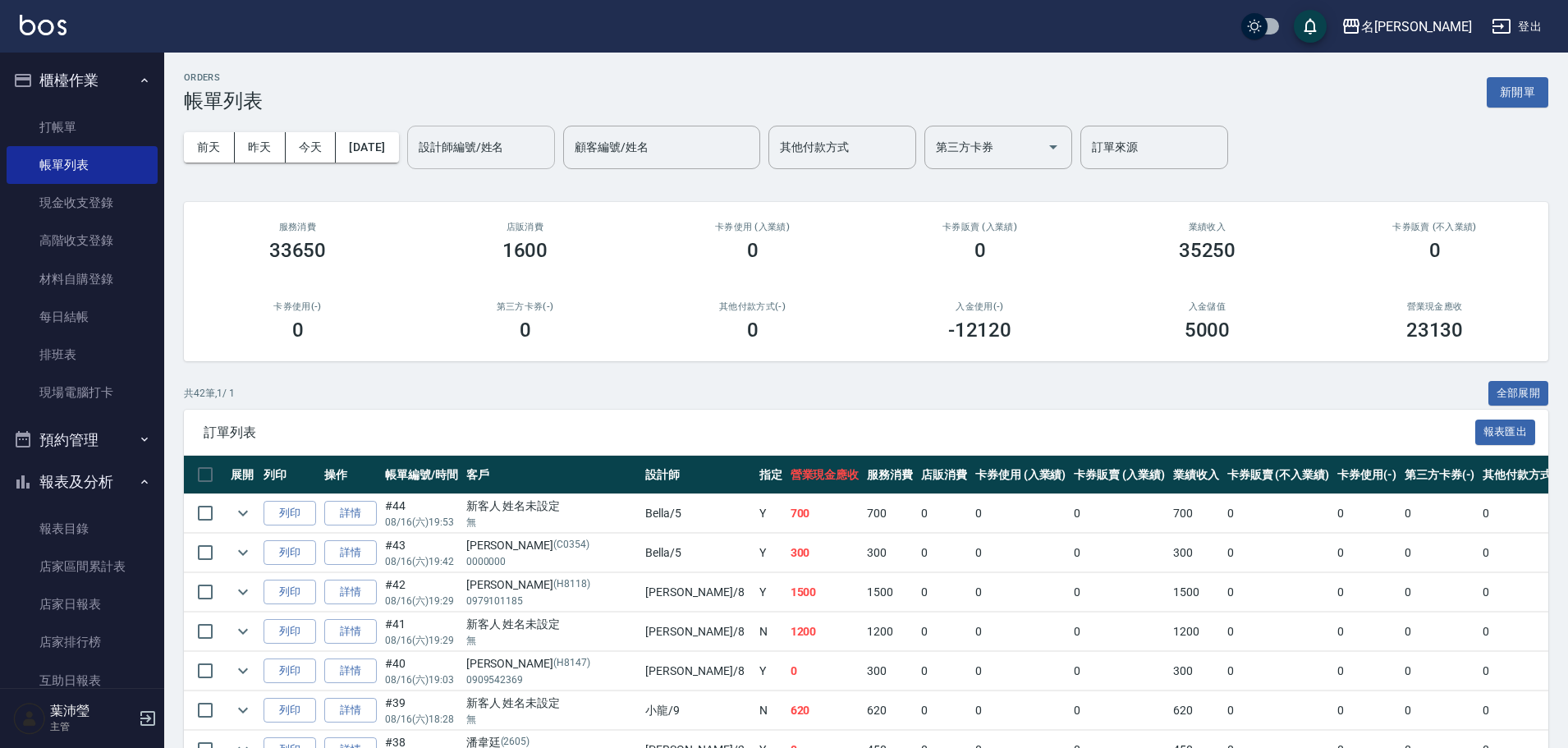
click at [526, 150] on input "設計師編號/姓名" at bounding box center [480, 147] width 133 height 29
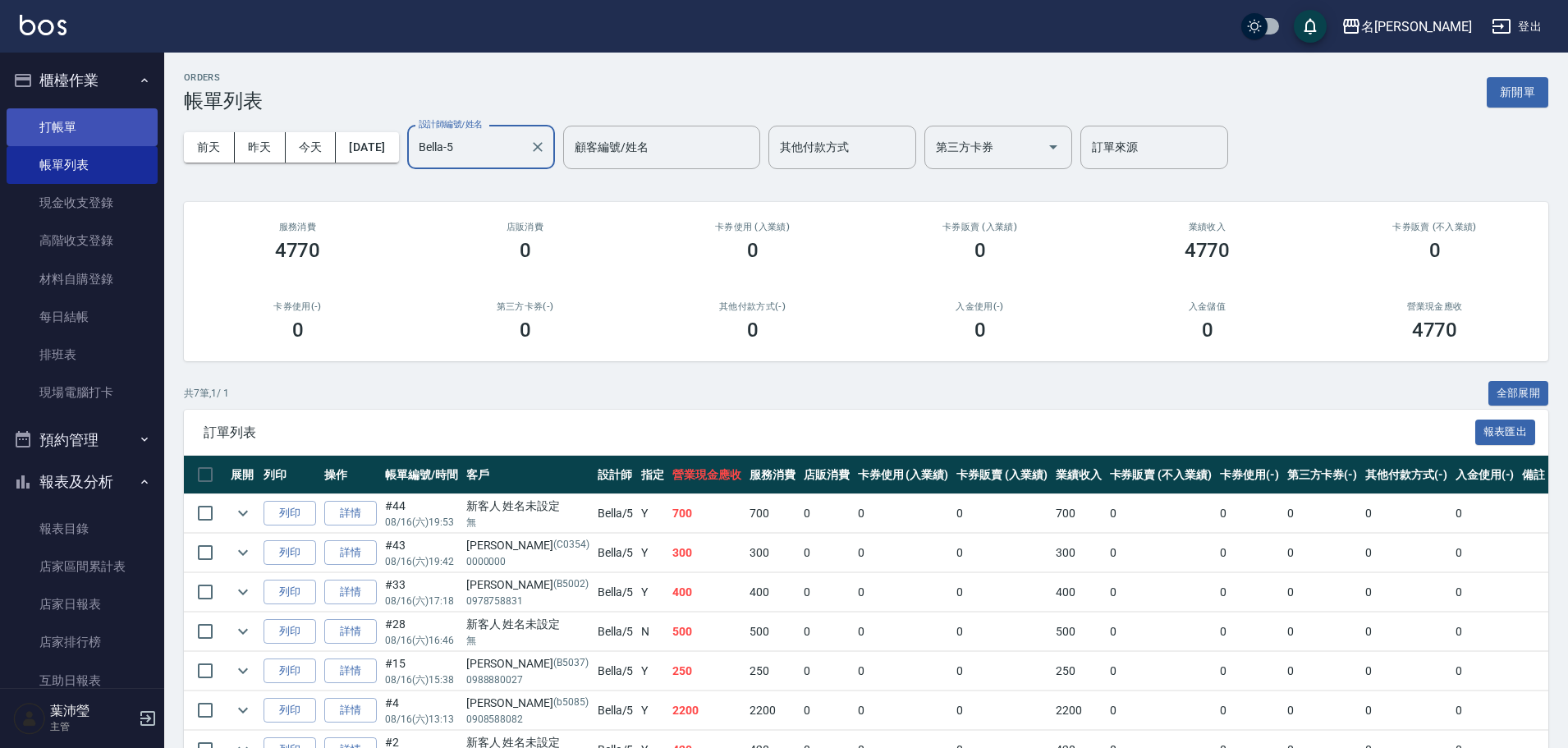
click at [128, 111] on link "打帳單" at bounding box center [82, 128] width 151 height 38
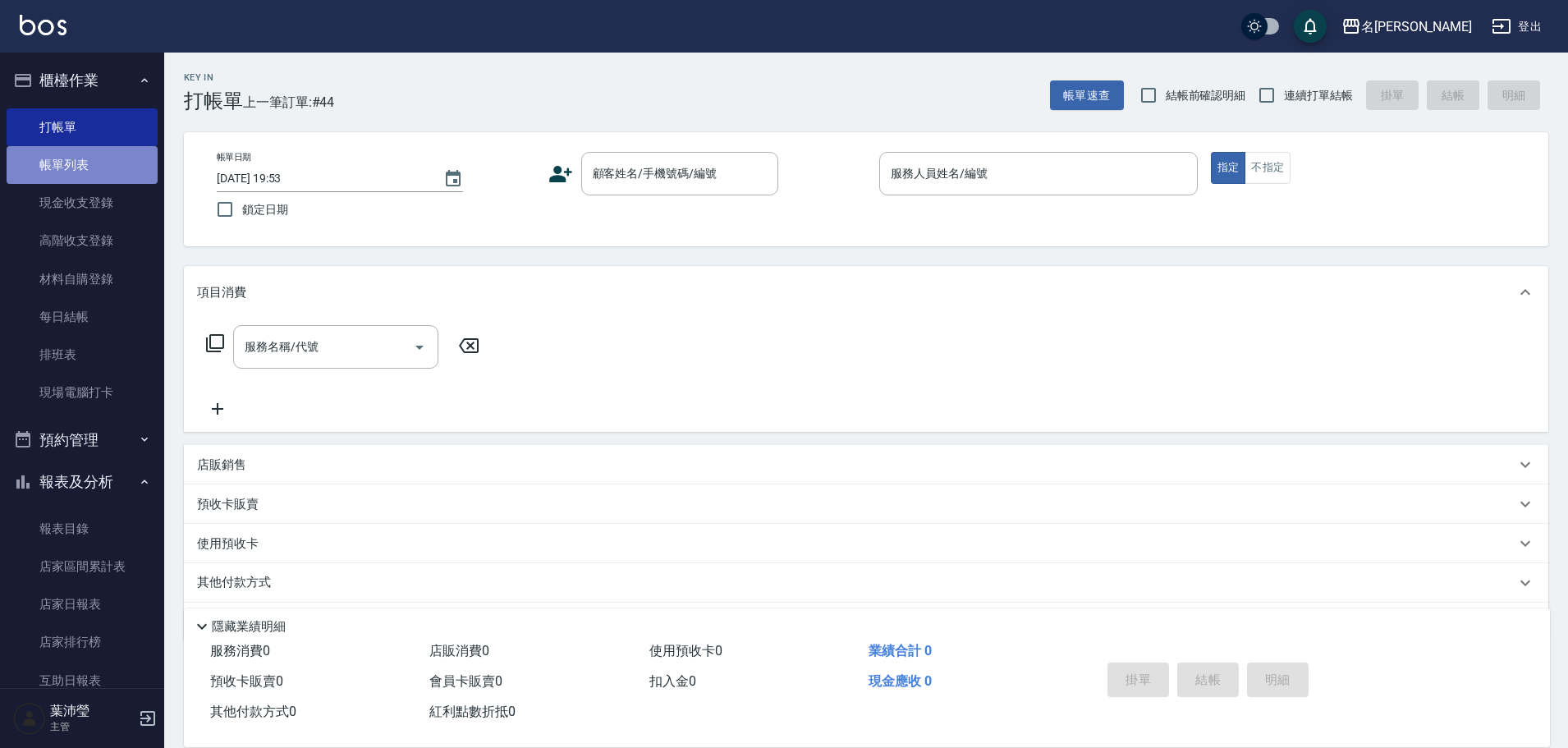
click at [117, 176] on link "帳單列表" at bounding box center [82, 165] width 151 height 38
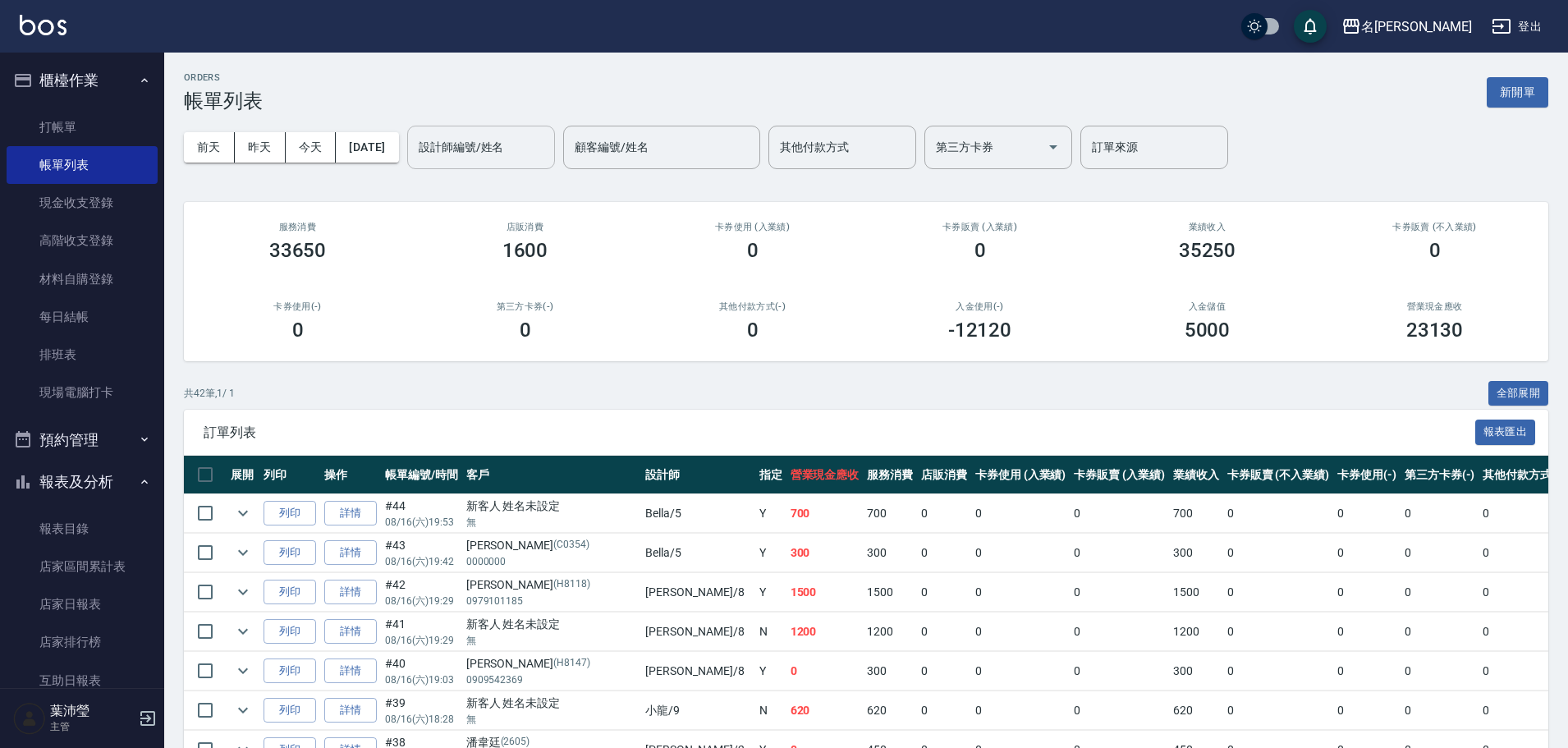
click at [519, 165] on div "設計師編號/姓名" at bounding box center [480, 147] width 148 height 44
click at [506, 189] on div "Emma -8" at bounding box center [509, 189] width 148 height 27
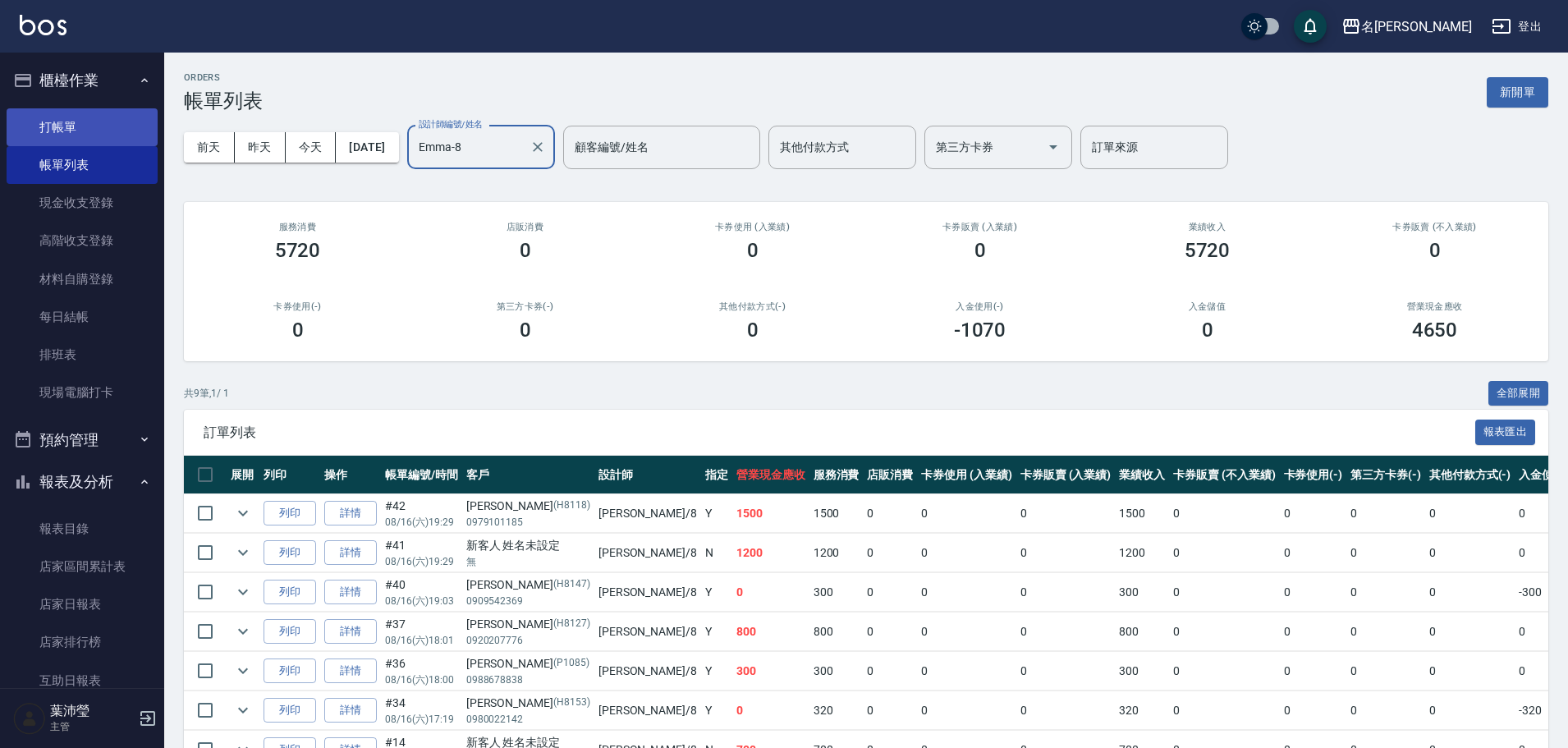
click at [106, 129] on link "打帳單" at bounding box center [82, 128] width 151 height 38
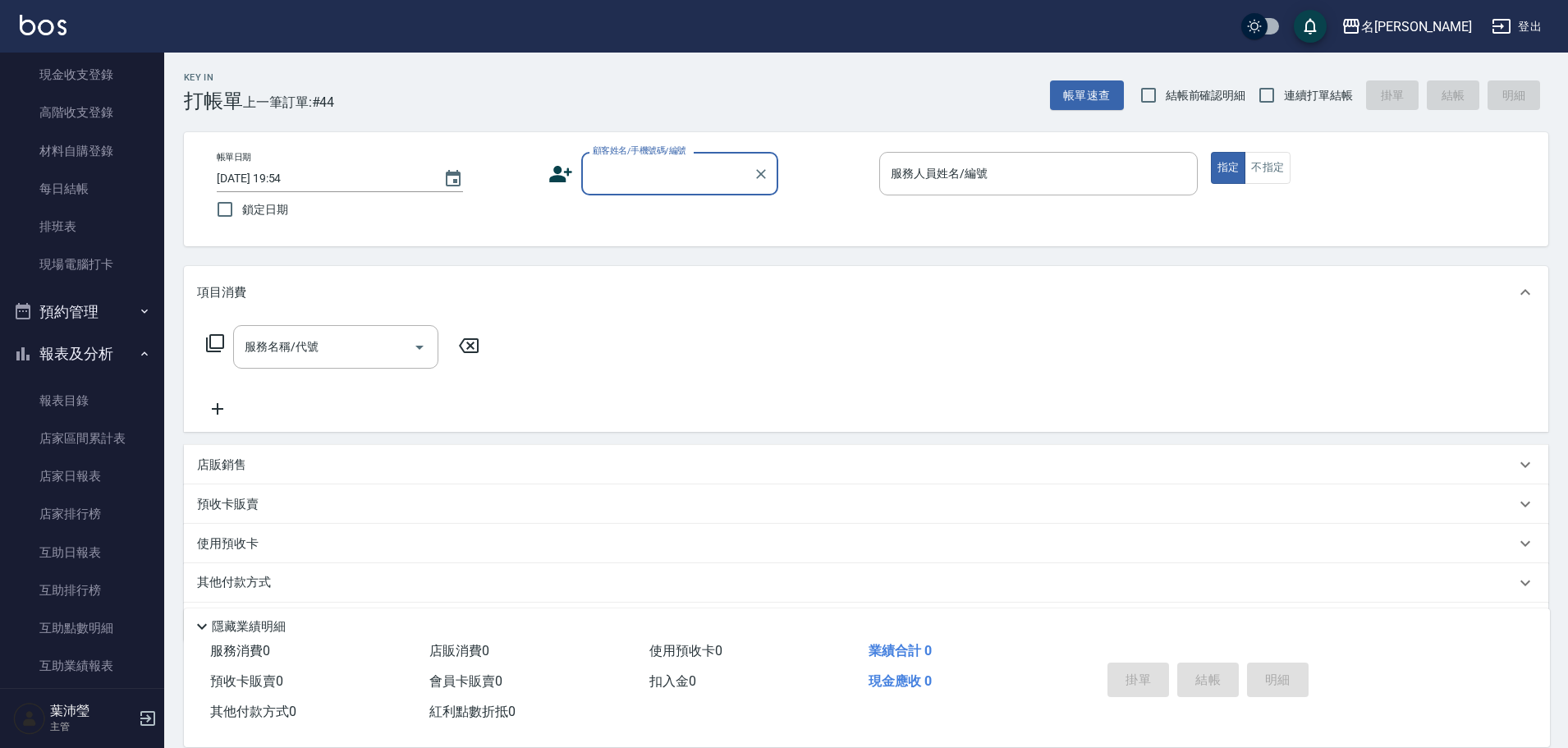
scroll to position [198, 0]
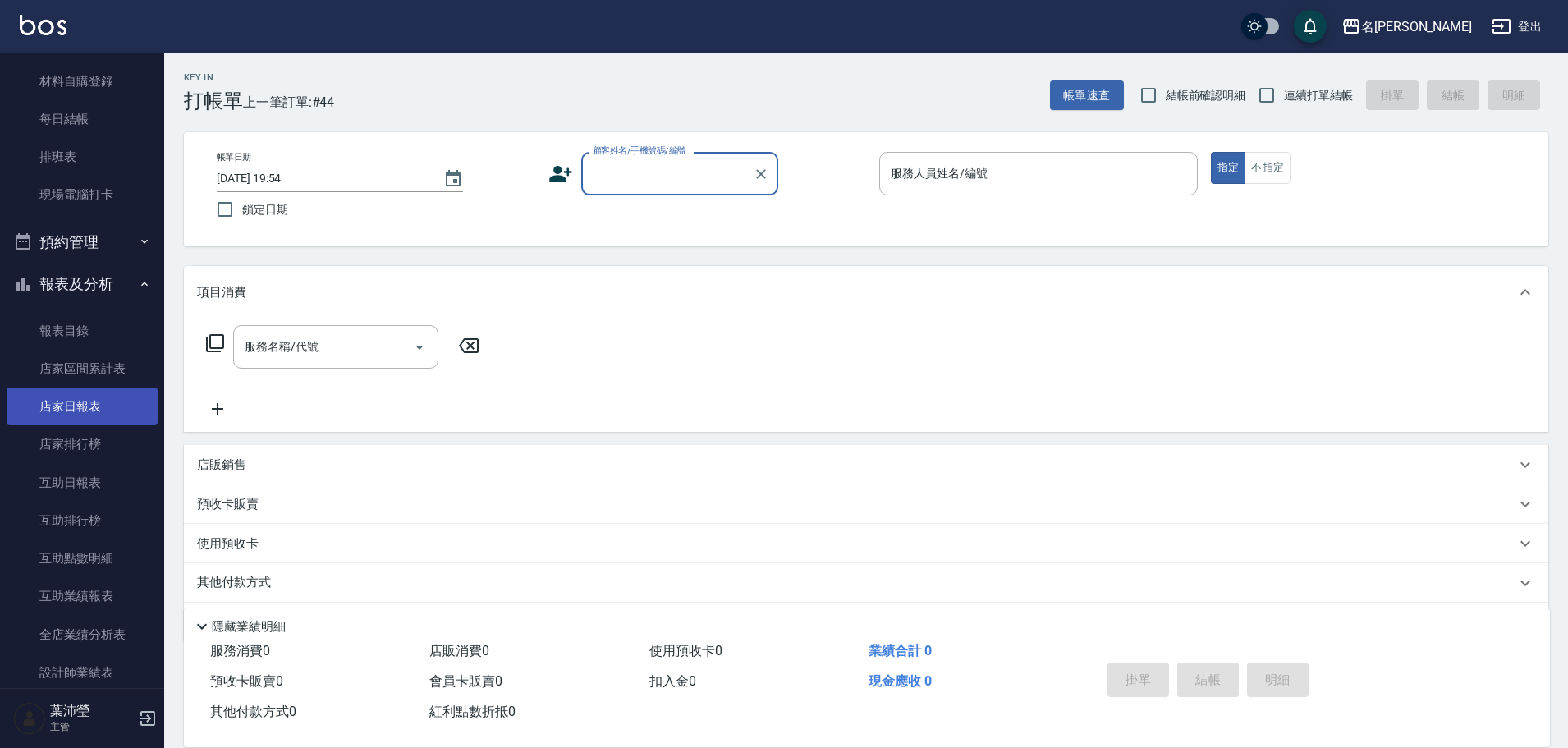
click at [92, 410] on link "店家日報表" at bounding box center [82, 406] width 151 height 38
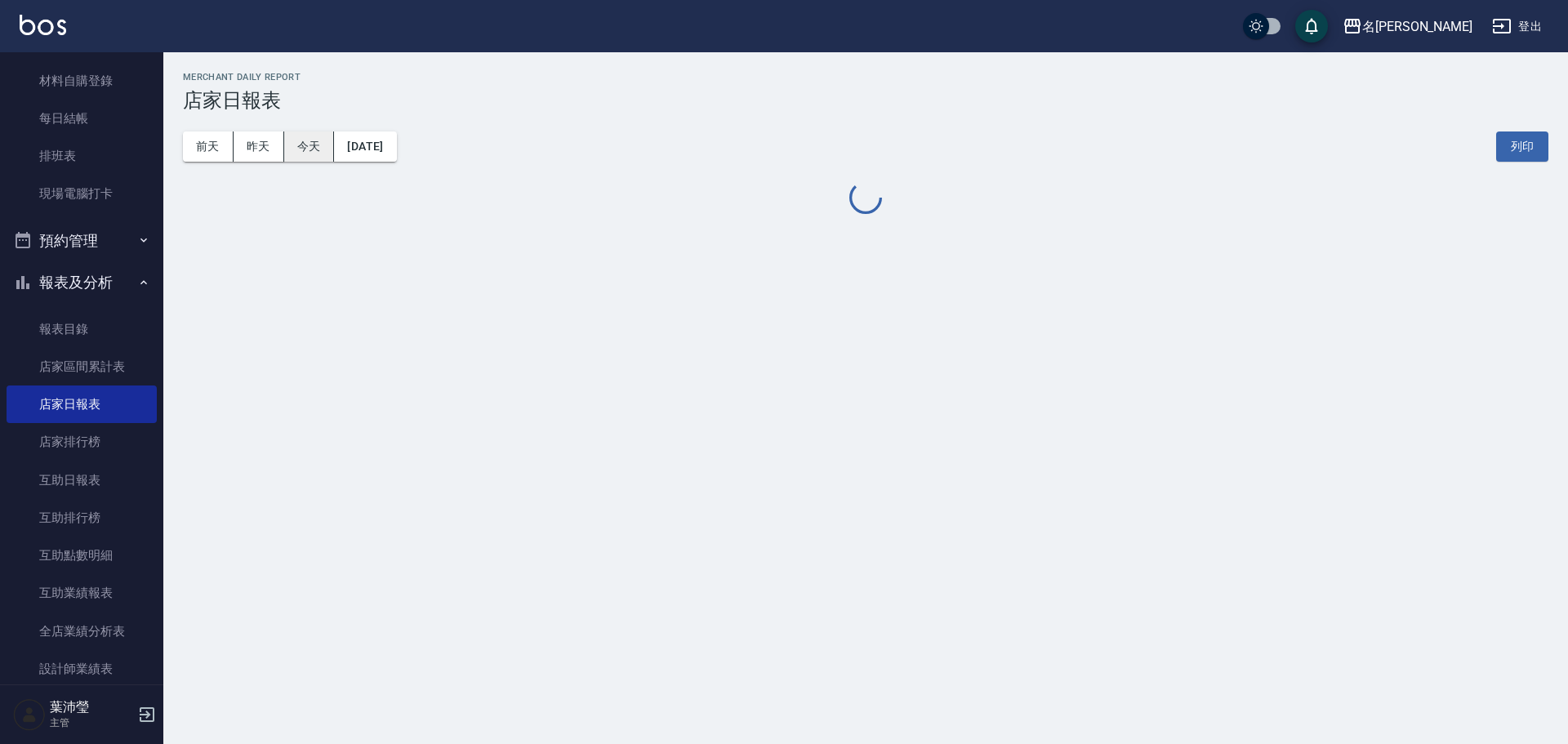
click at [309, 153] on button "今天" at bounding box center [309, 146] width 50 height 30
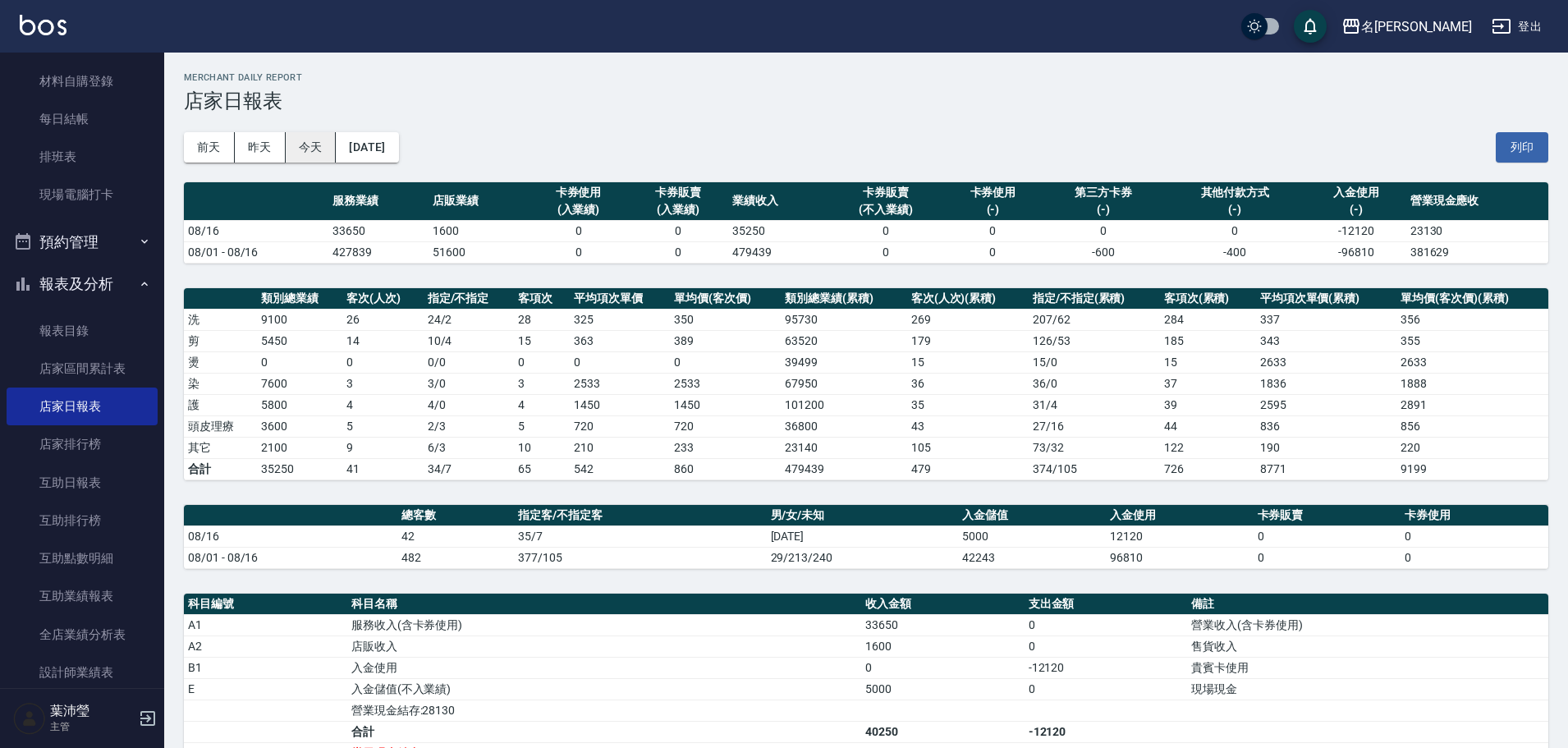
click at [311, 154] on button "今天" at bounding box center [311, 147] width 51 height 30
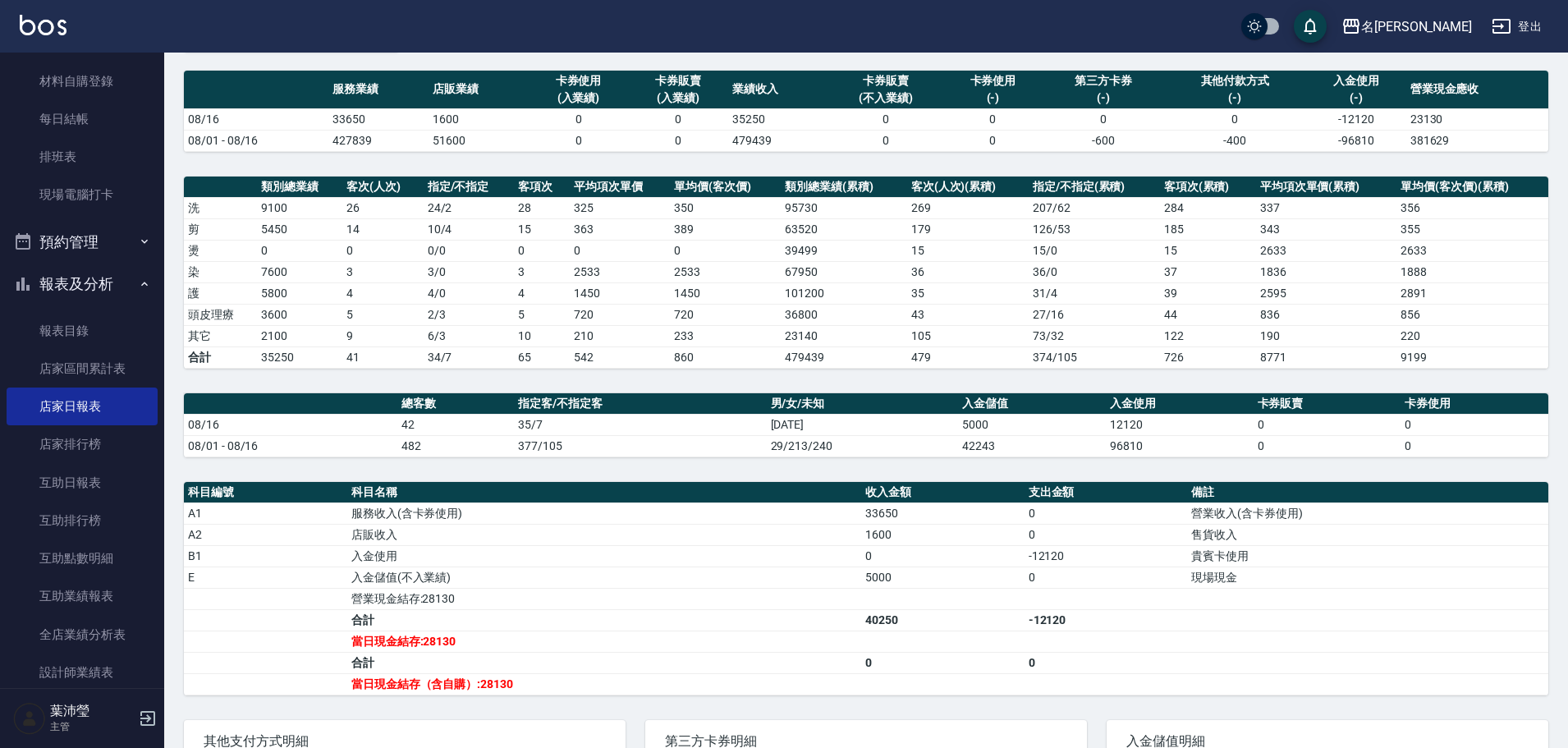
scroll to position [86, 0]
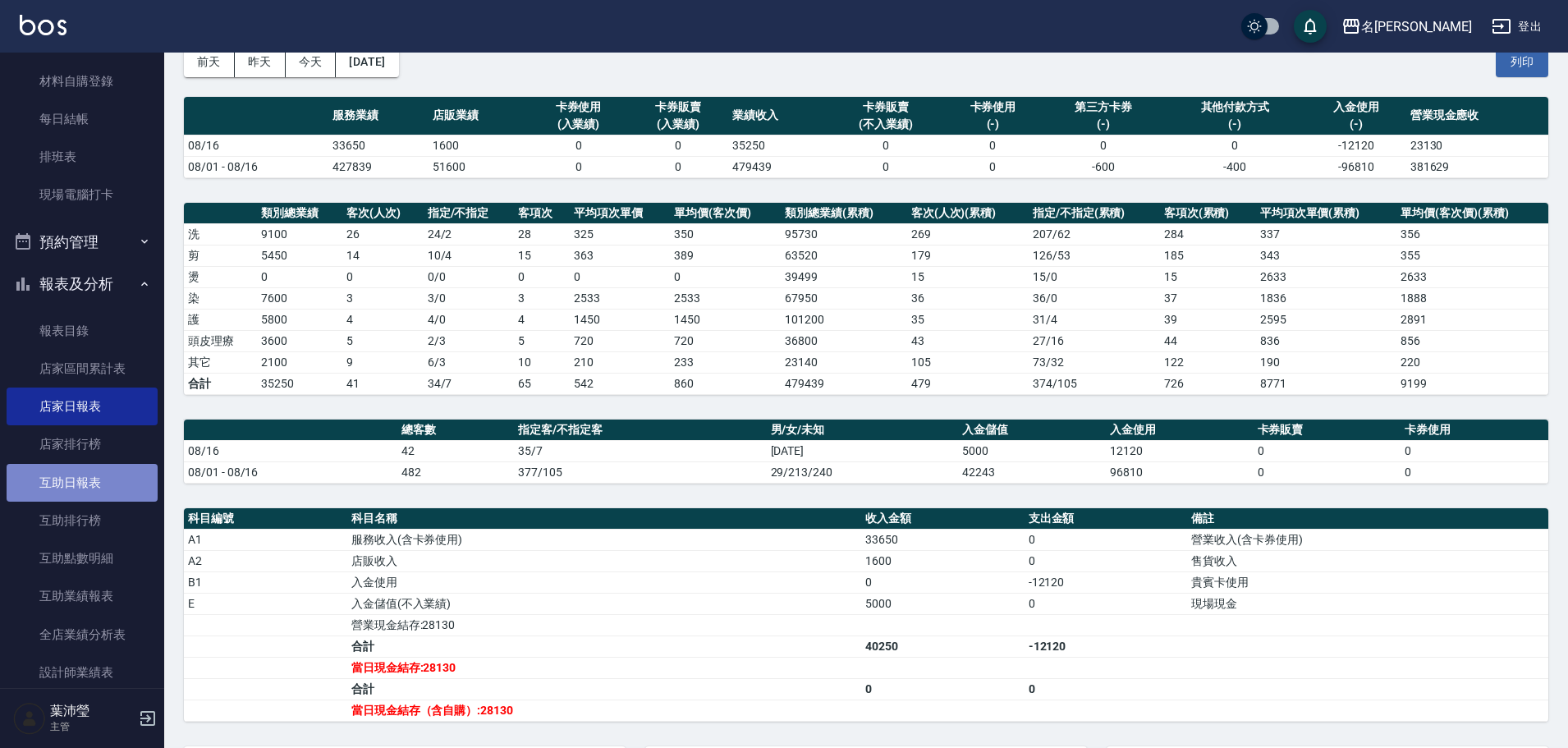
click at [91, 476] on link "互助日報表" at bounding box center [82, 483] width 151 height 38
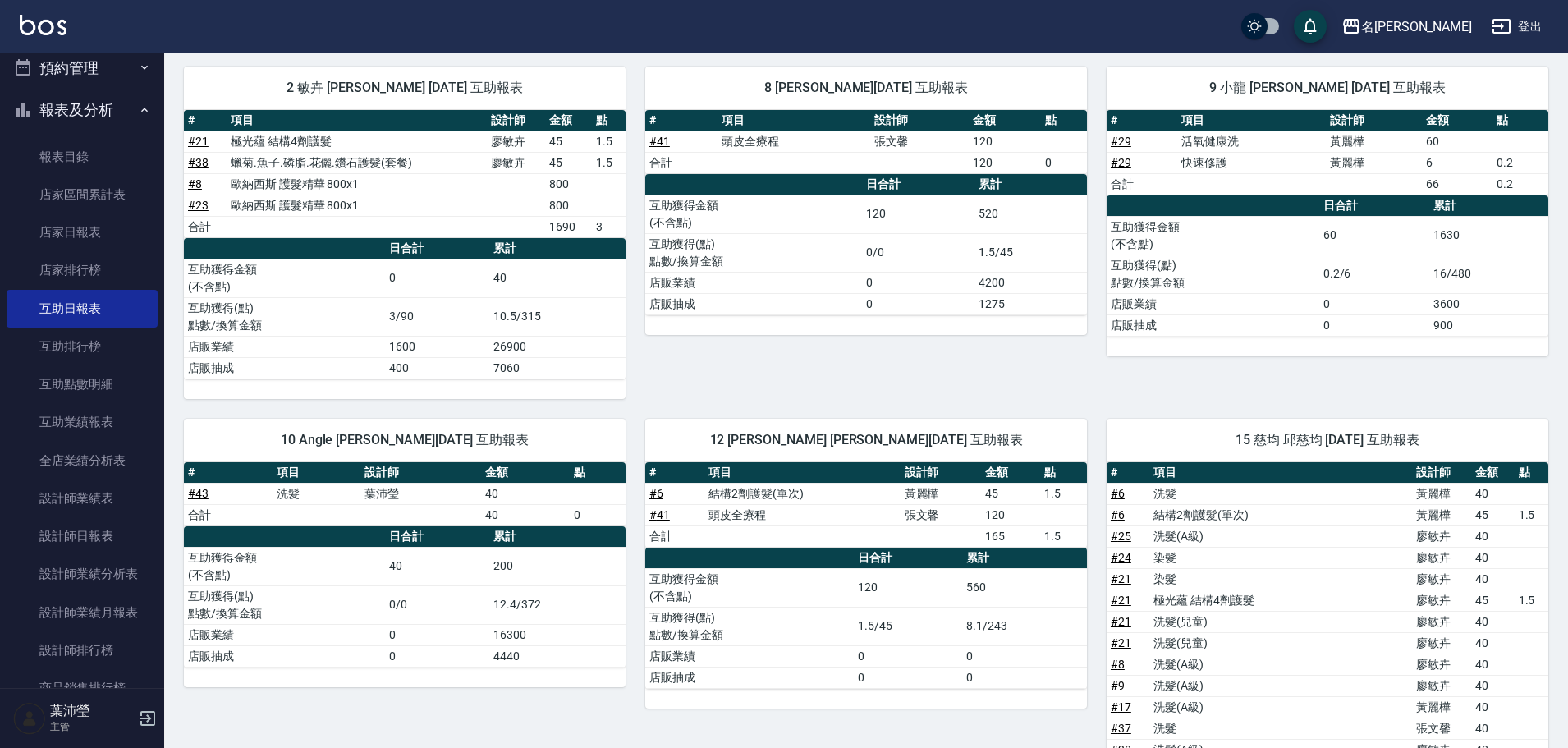
scroll to position [386, 0]
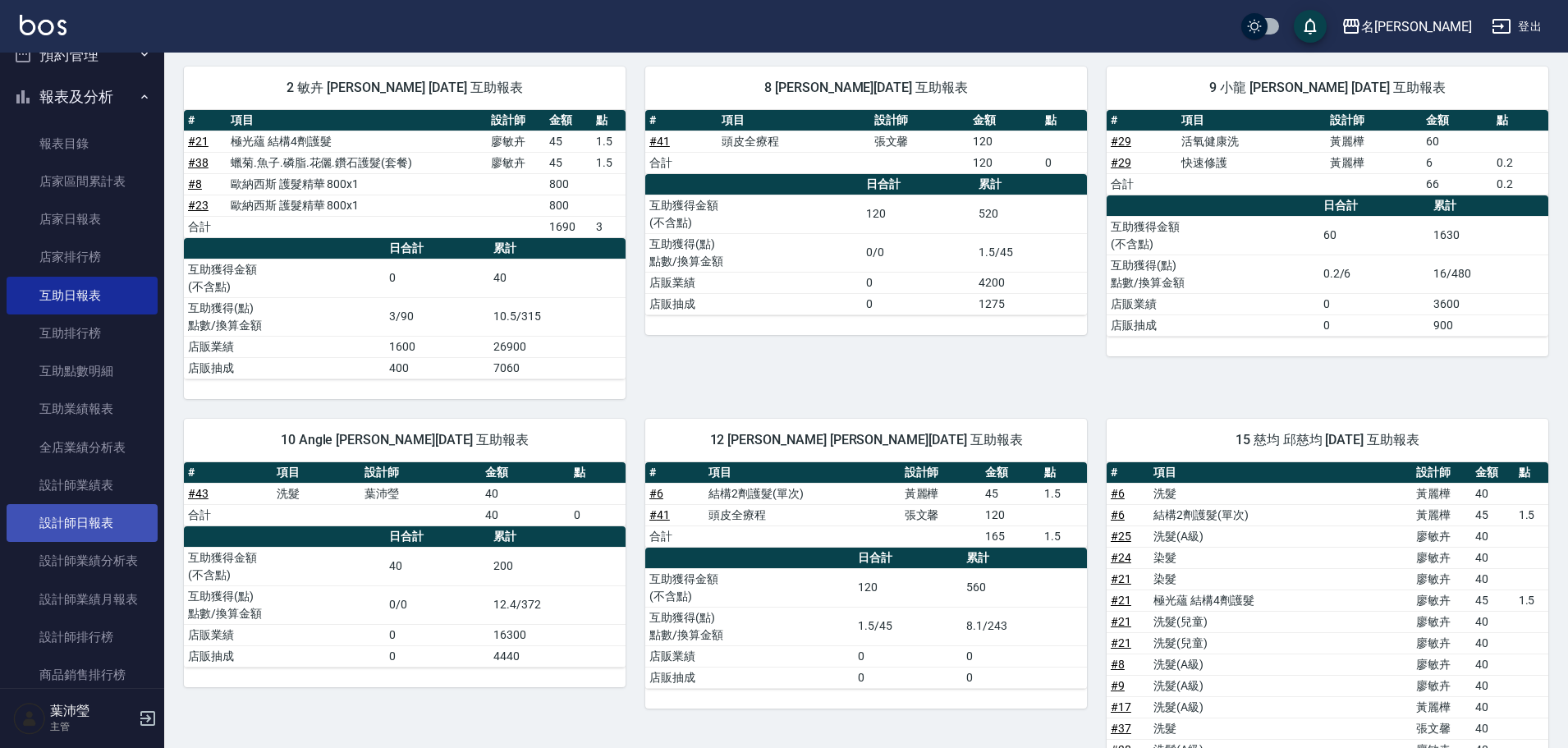
click at [104, 508] on link "設計師日報表" at bounding box center [82, 524] width 151 height 38
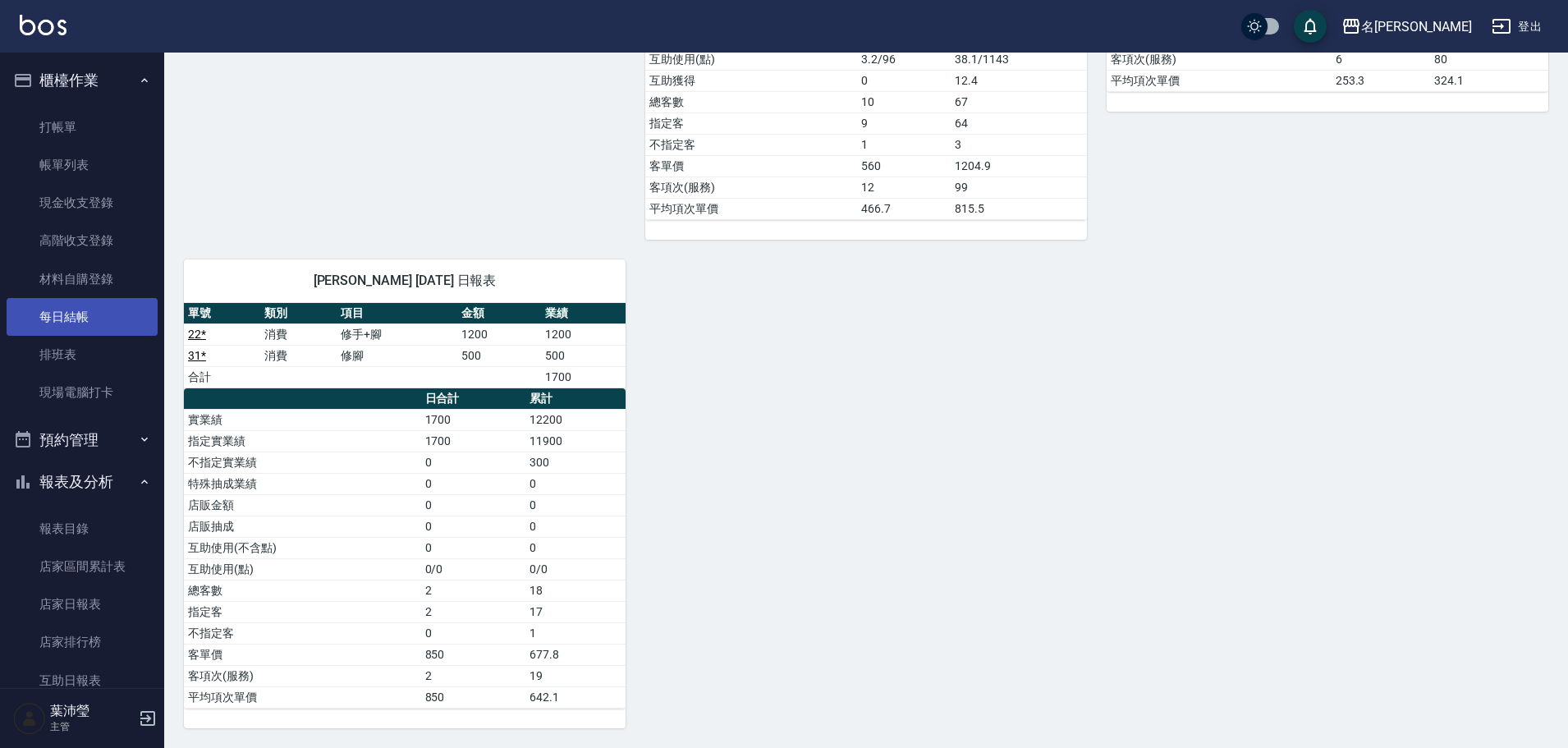
click at [91, 319] on link "每日結帳" at bounding box center [82, 317] width 151 height 38
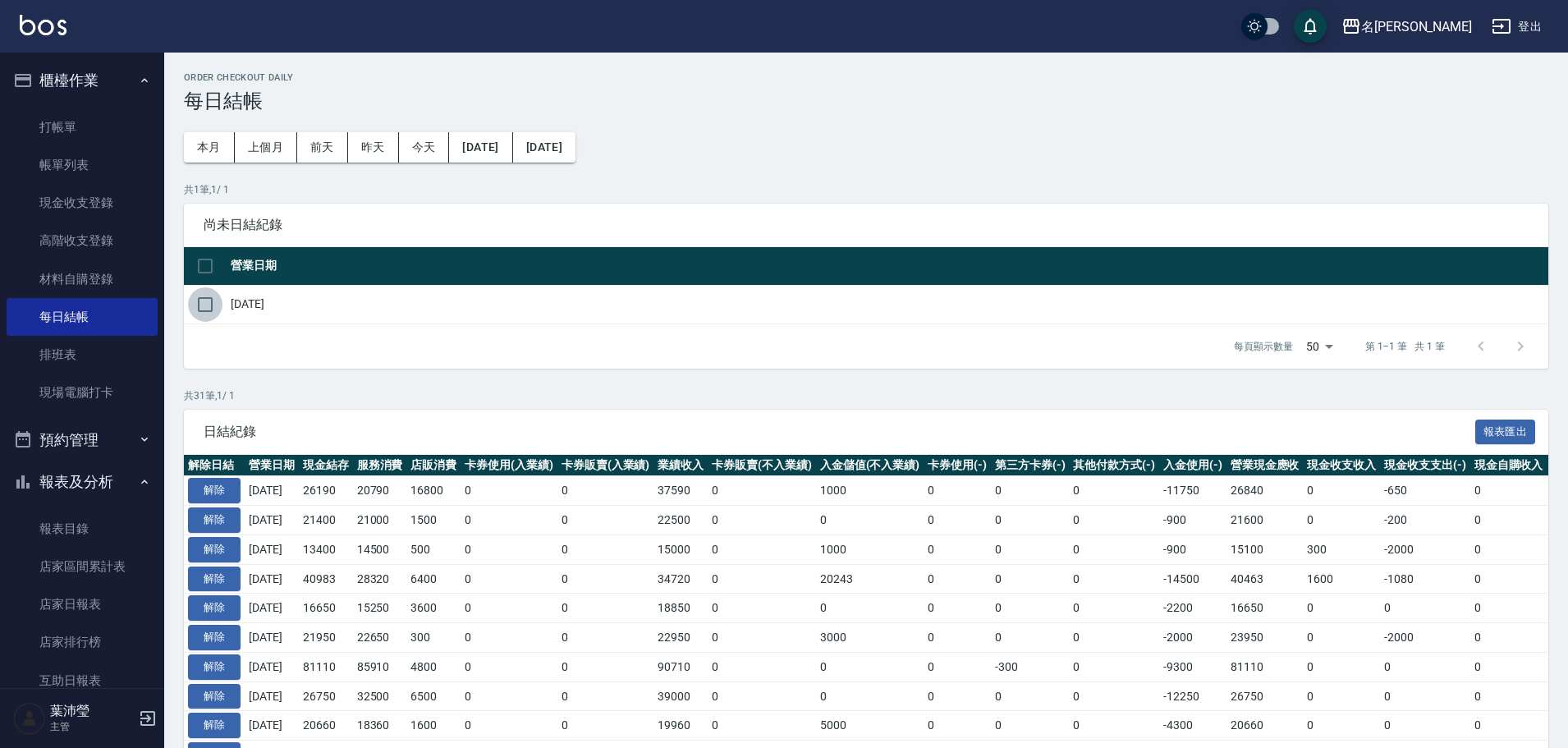
click at [213, 297] on input "checkbox" at bounding box center [206, 305] width 34 height 34
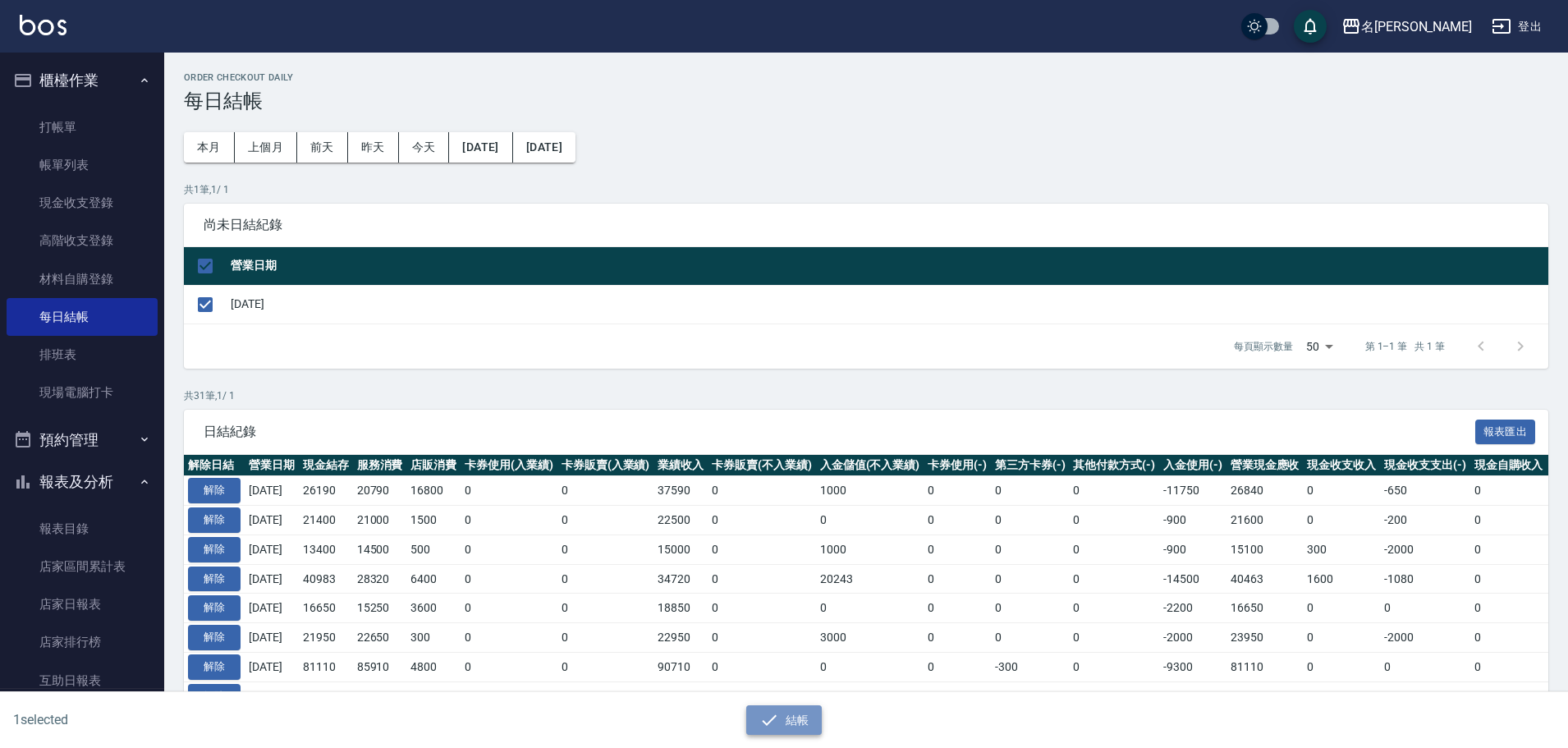
click at [762, 725] on icon "button" at bounding box center [769, 720] width 20 height 20
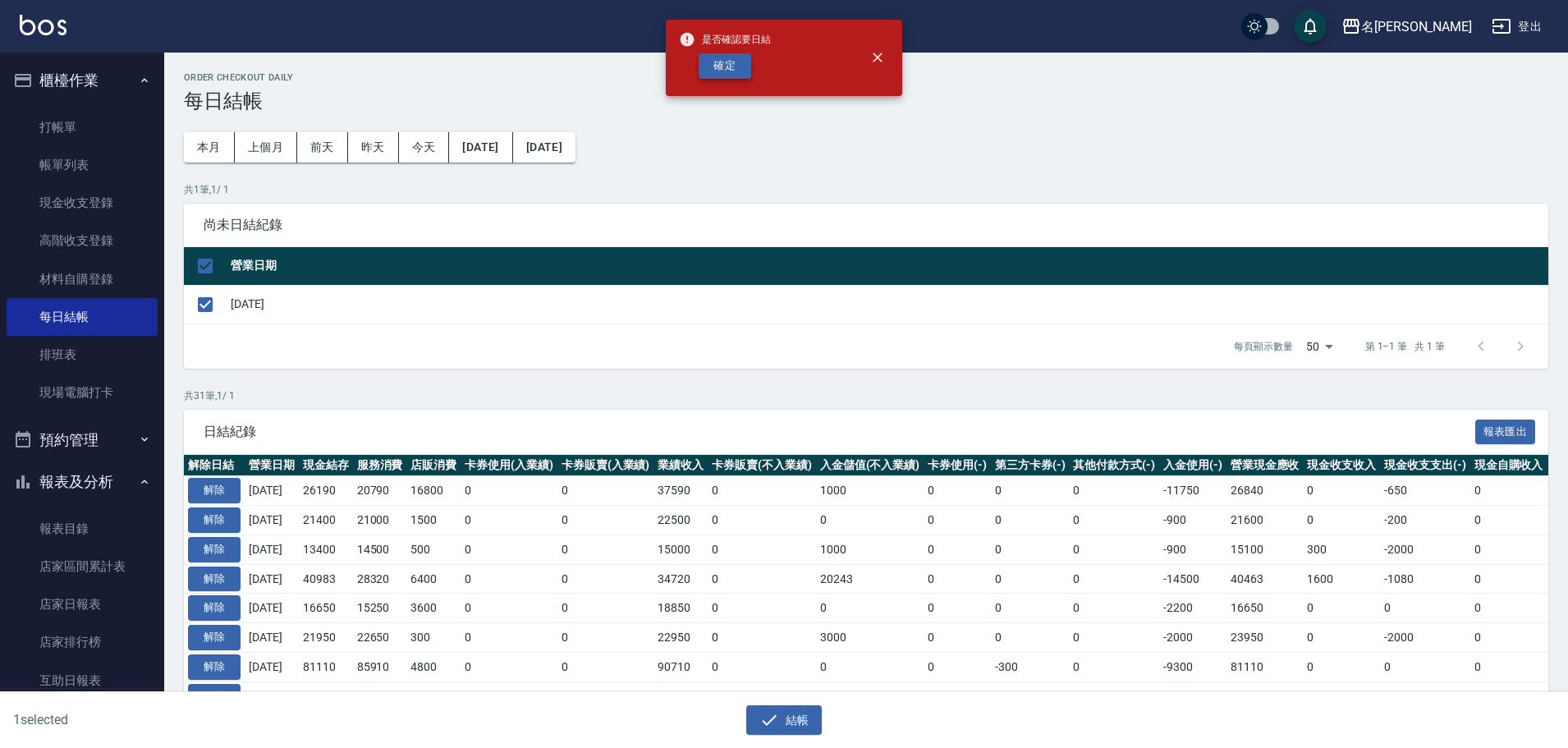
click at [744, 63] on button "確定" at bounding box center [724, 66] width 52 height 26
